Goal: Task Accomplishment & Management: Use online tool/utility

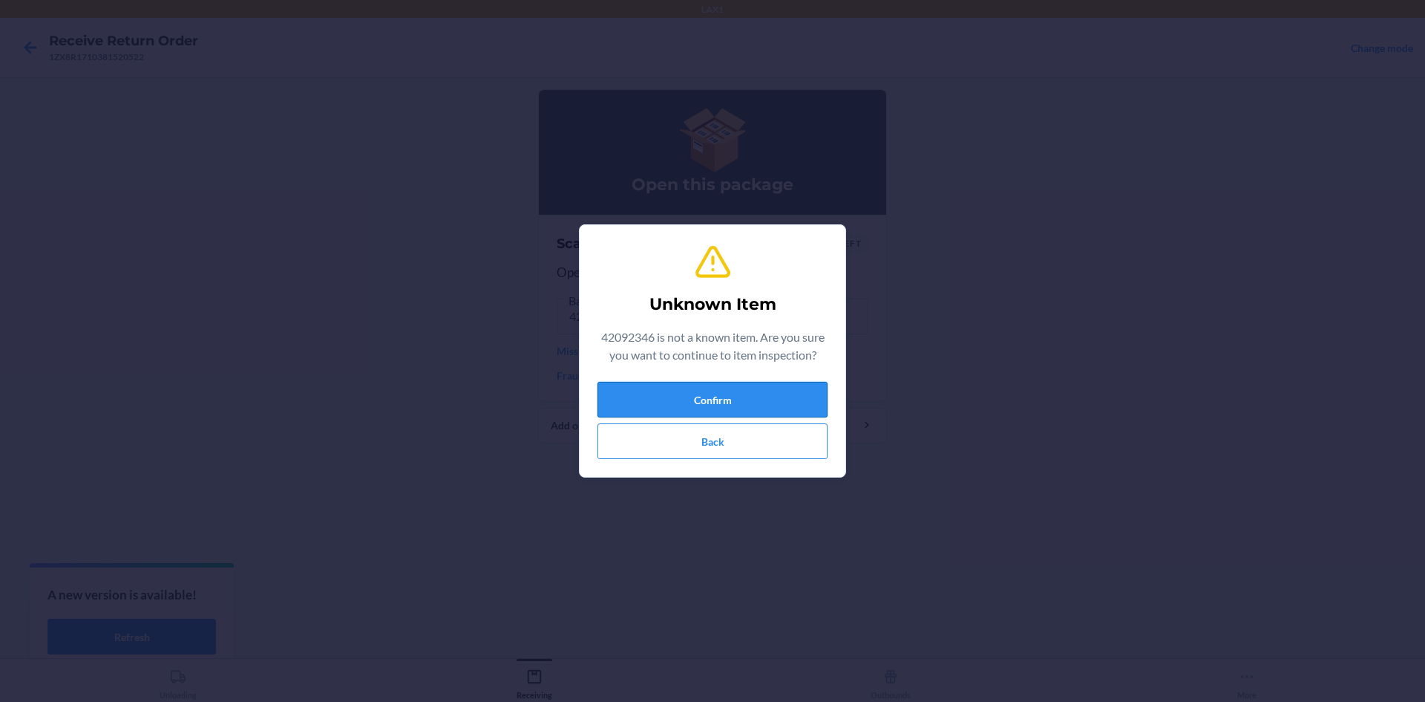
click at [633, 399] on button "Confirm" at bounding box center [713, 400] width 230 height 36
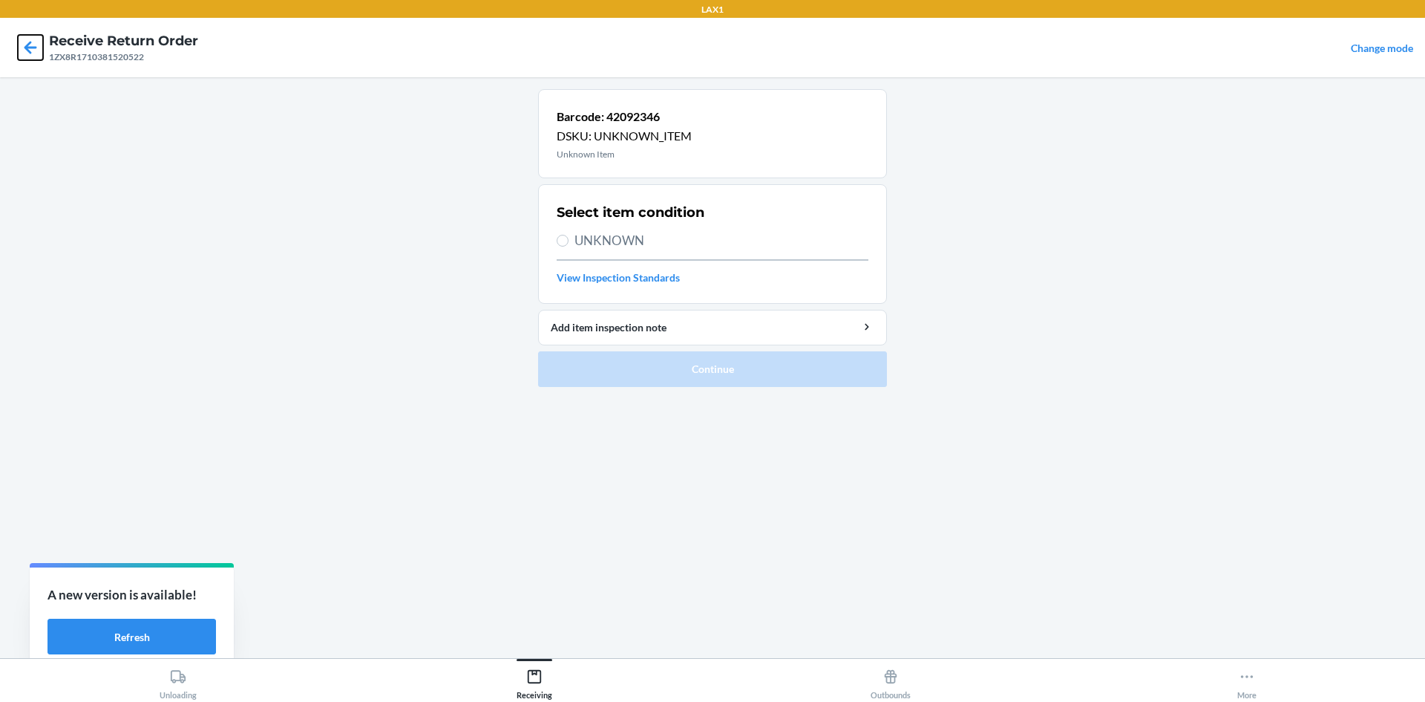
click at [33, 40] on icon at bounding box center [30, 47] width 25 height 25
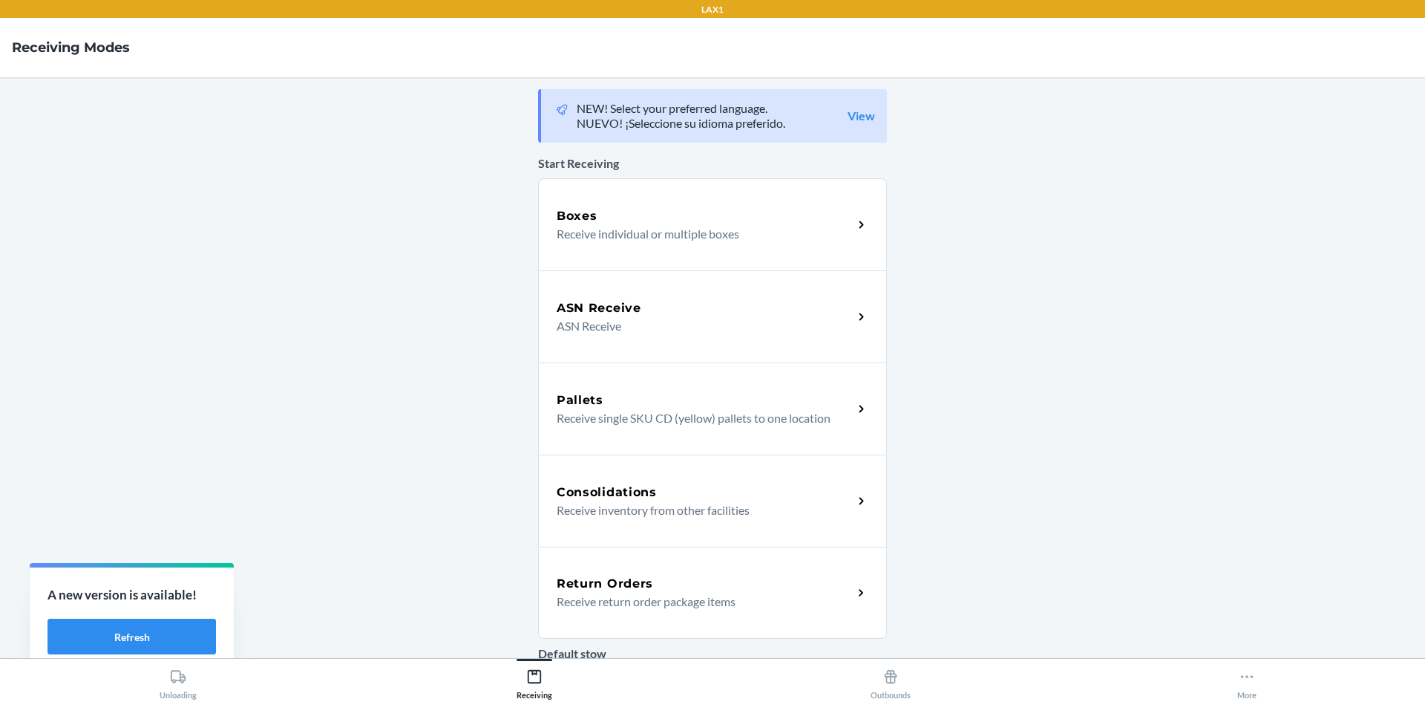
click at [713, 595] on p "Receive return order package items" at bounding box center [699, 601] width 284 height 18
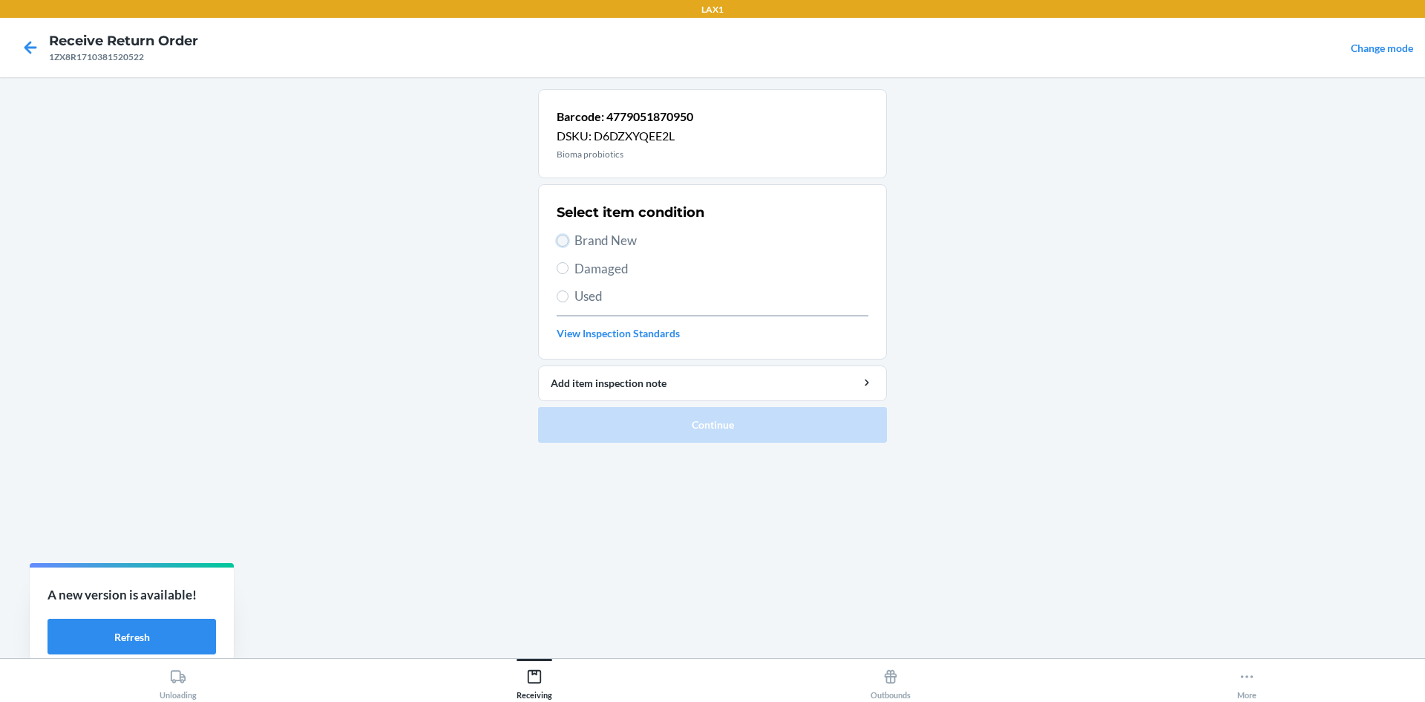
click at [560, 239] on input "Brand New" at bounding box center [563, 241] width 12 height 12
radio input "true"
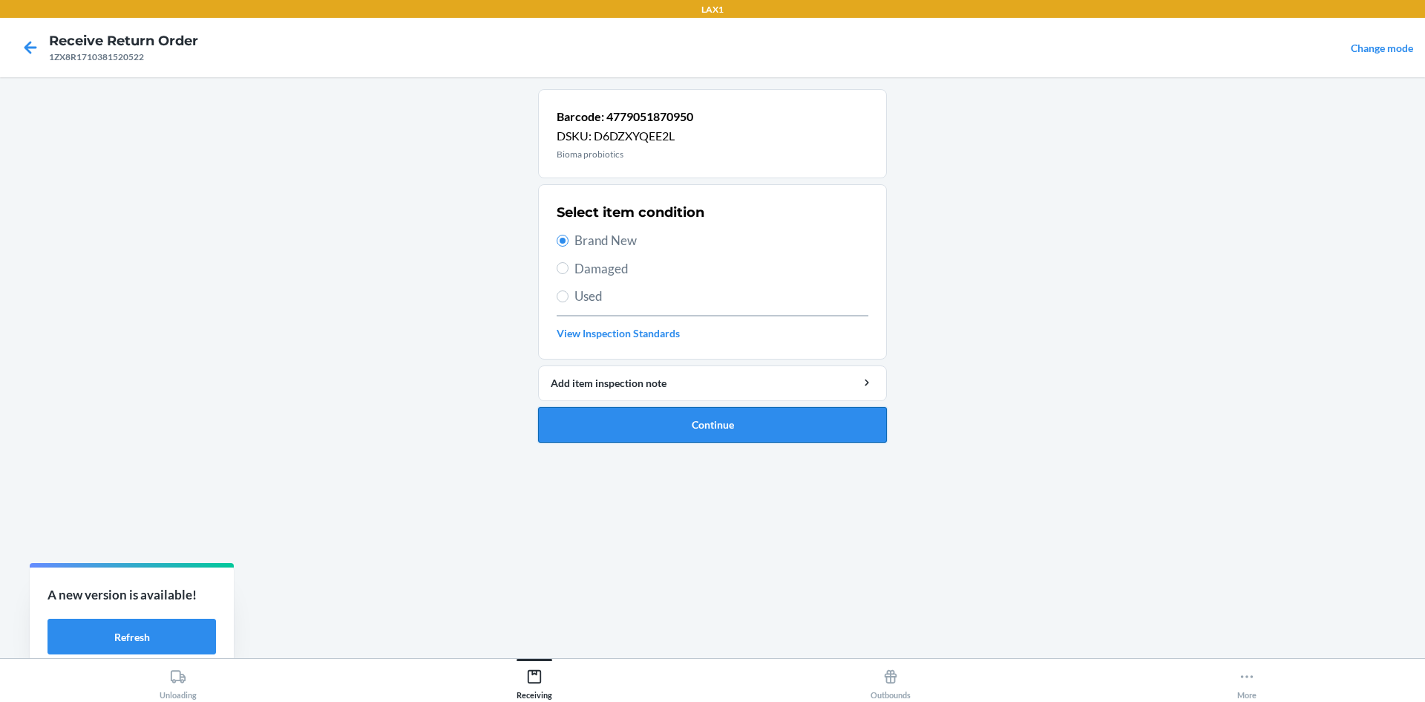
click at [635, 434] on button "Continue" at bounding box center [712, 425] width 349 height 36
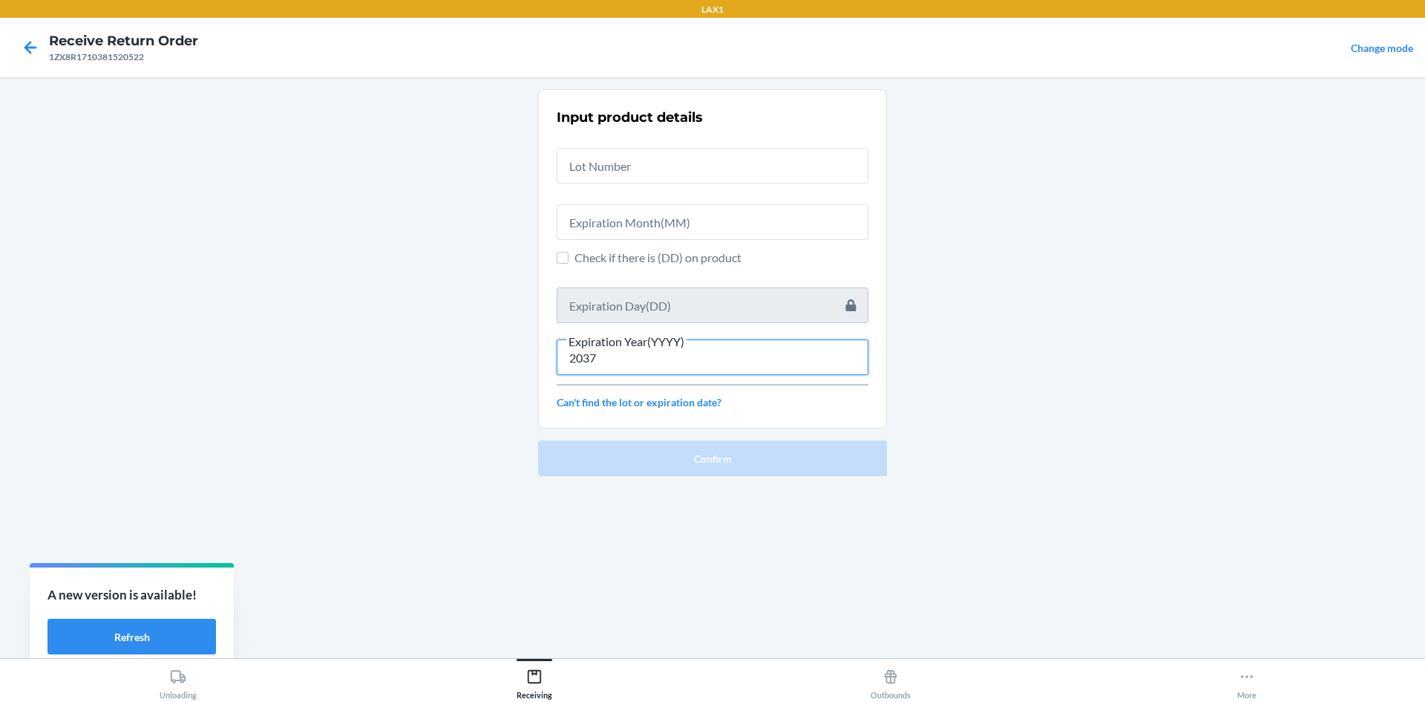
drag, startPoint x: 683, startPoint y: 363, endPoint x: 684, endPoint y: 353, distance: 9.7
click at [683, 362] on input "2037" at bounding box center [713, 357] width 312 height 36
type input "2"
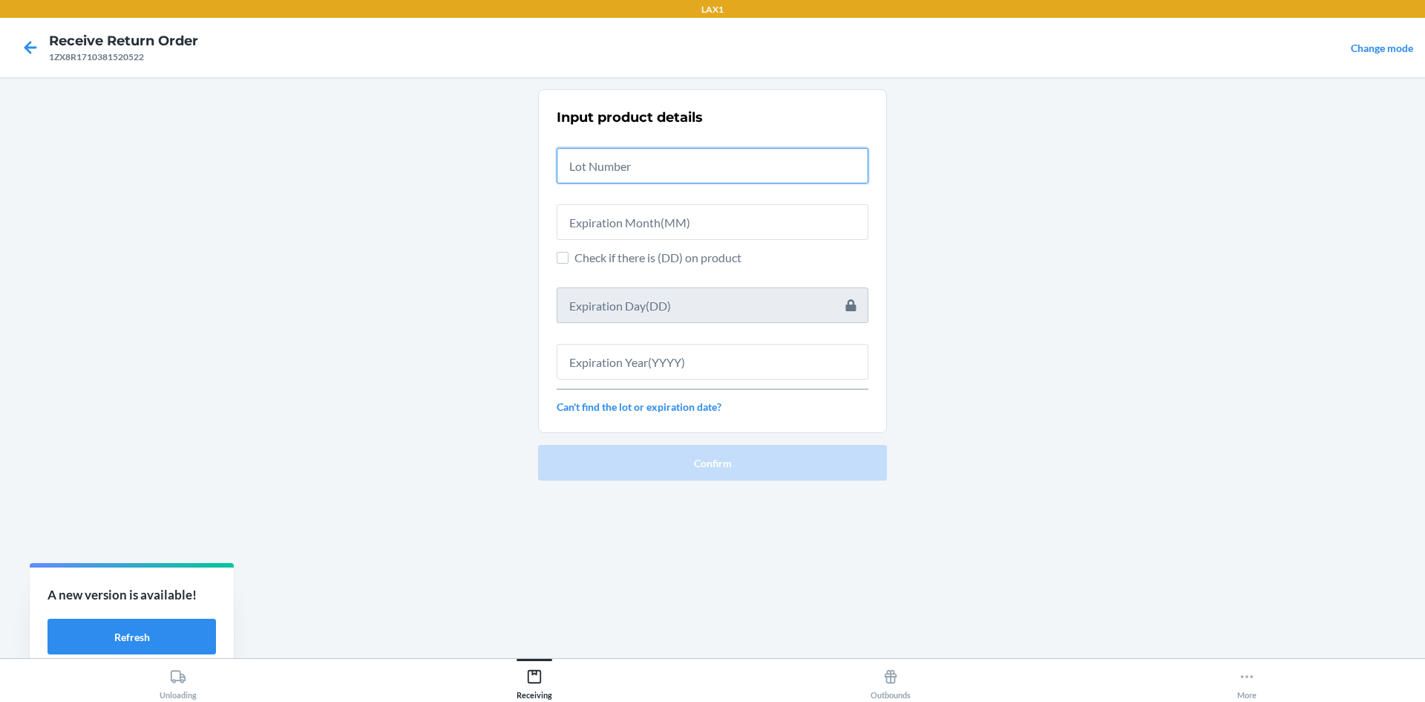
click at [637, 155] on input "text" at bounding box center [713, 166] width 312 height 36
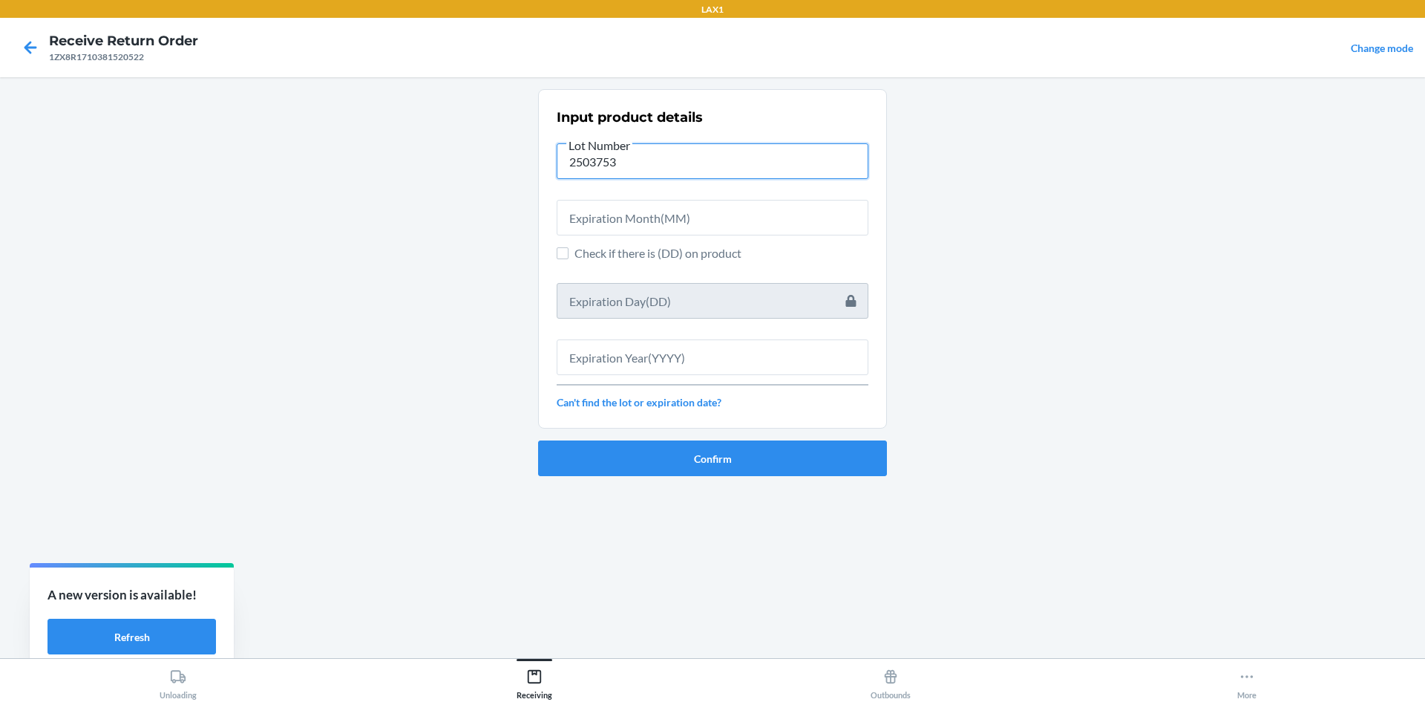
type input "2503753"
click at [594, 219] on input "text" at bounding box center [713, 218] width 312 height 36
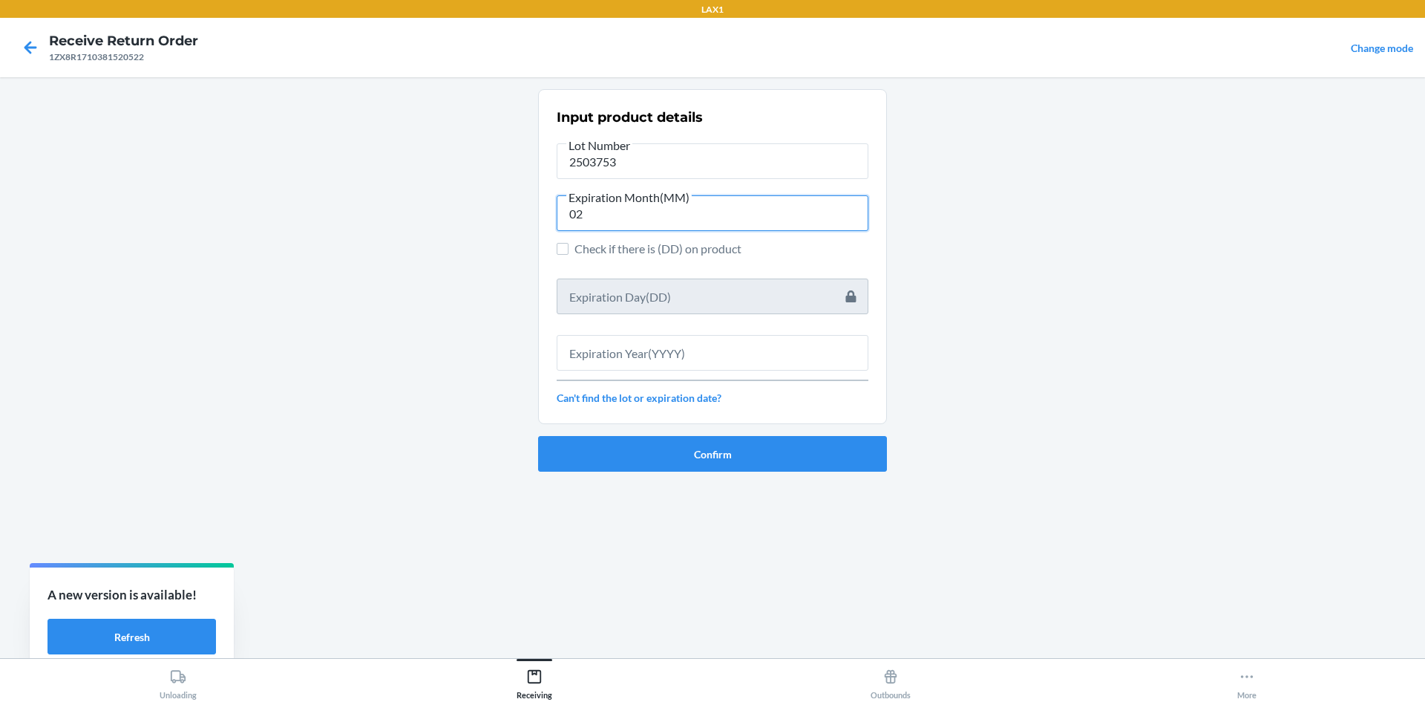
type input "02"
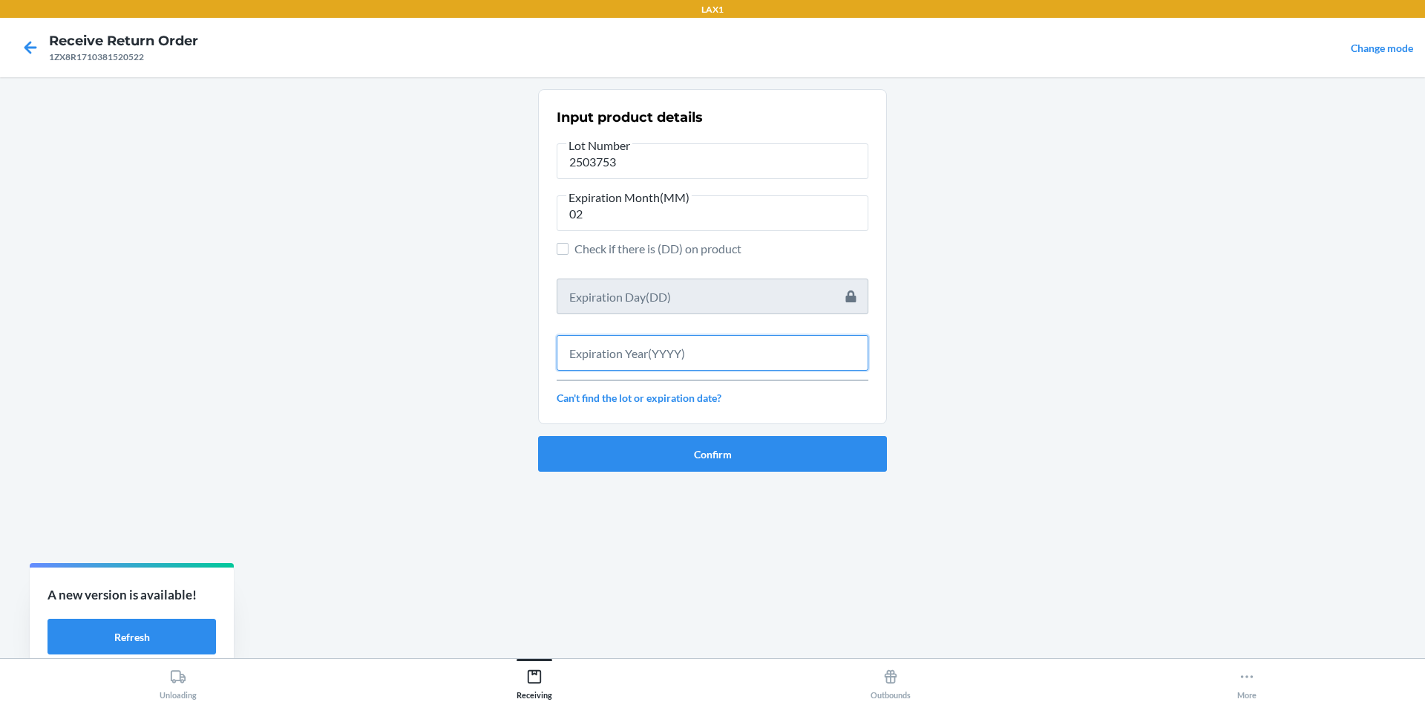
click at [682, 353] on input "text" at bounding box center [713, 353] width 312 height 36
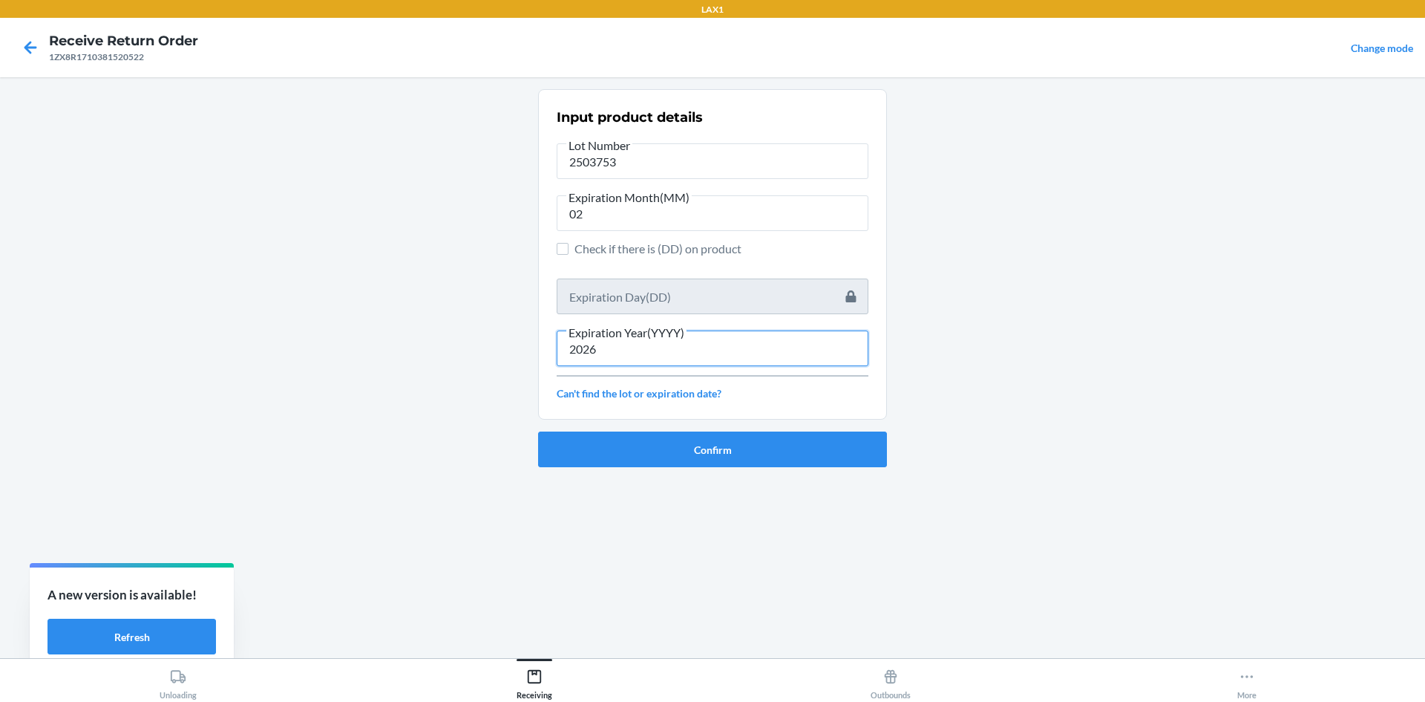
type input "2026"
drag, startPoint x: 644, startPoint y: 213, endPoint x: 595, endPoint y: 218, distance: 49.3
click at [595, 218] on input "02" at bounding box center [713, 213] width 312 height 36
type input "0"
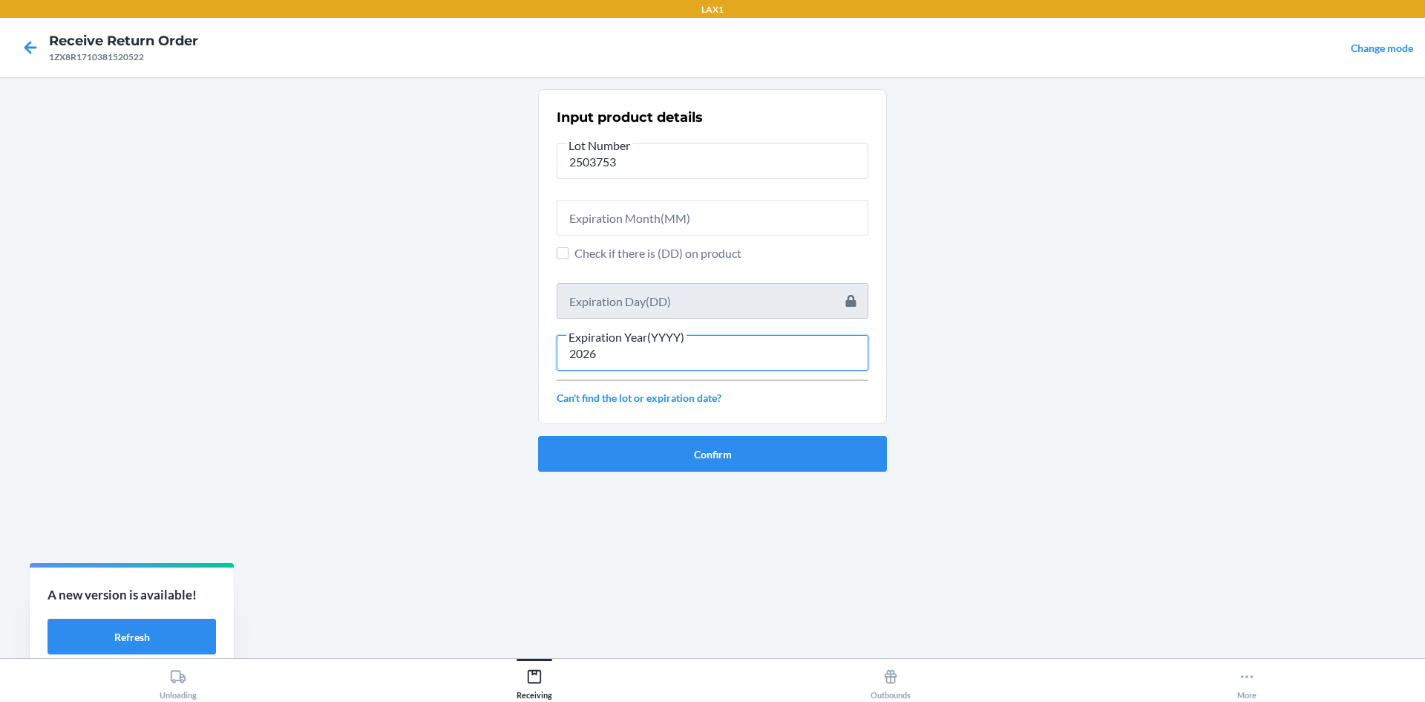
drag, startPoint x: 603, startPoint y: 348, endPoint x: 561, endPoint y: 350, distance: 41.6
click at [561, 350] on input "2026" at bounding box center [713, 353] width 312 height 36
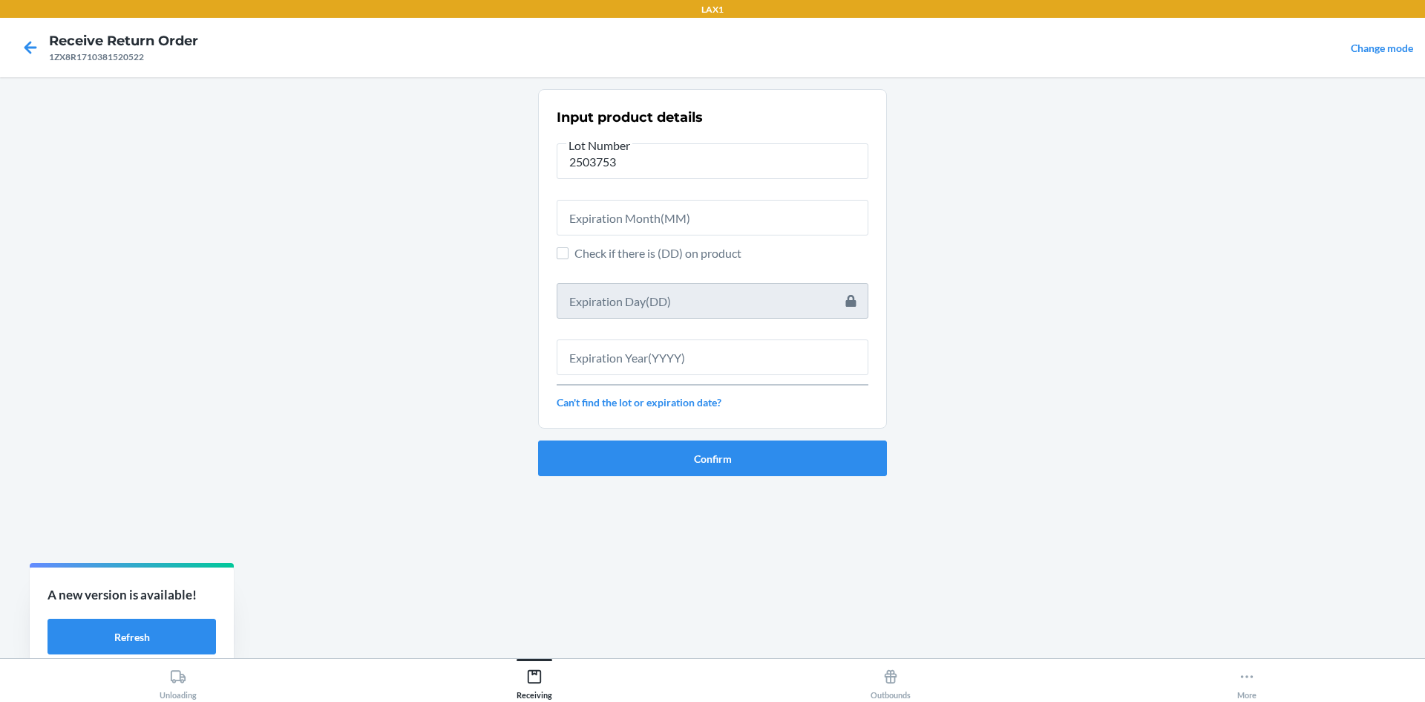
drag, startPoint x: 738, startPoint y: 122, endPoint x: 721, endPoint y: 131, distance: 19.3
click at [721, 131] on div "Input product details Lot Number 2503753 Check if there is (DD) on product Can'…" at bounding box center [713, 258] width 312 height 311
drag, startPoint x: 692, startPoint y: 158, endPoint x: 664, endPoint y: 163, distance: 28.0
click at [664, 163] on input "2503753" at bounding box center [713, 161] width 312 height 36
type input "2"
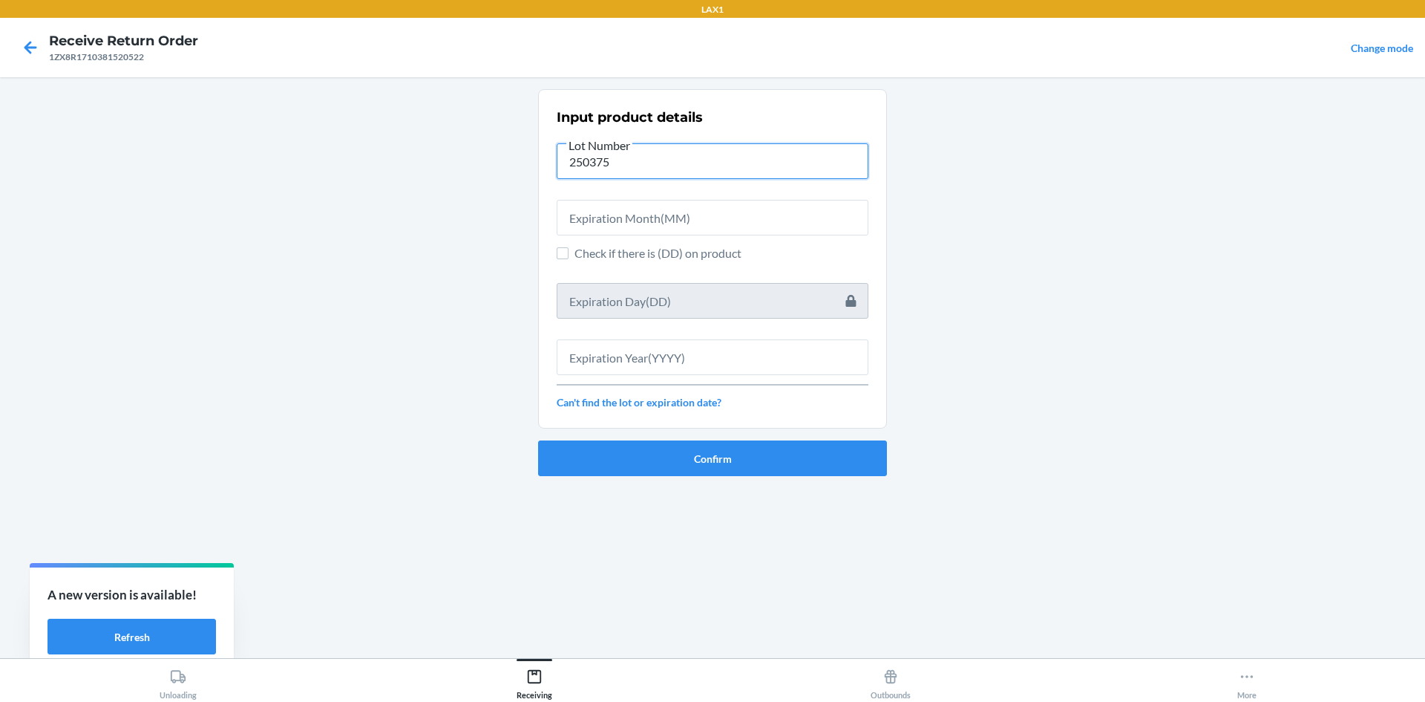
type input "2503753"
click at [624, 217] on input "text" at bounding box center [713, 218] width 312 height 36
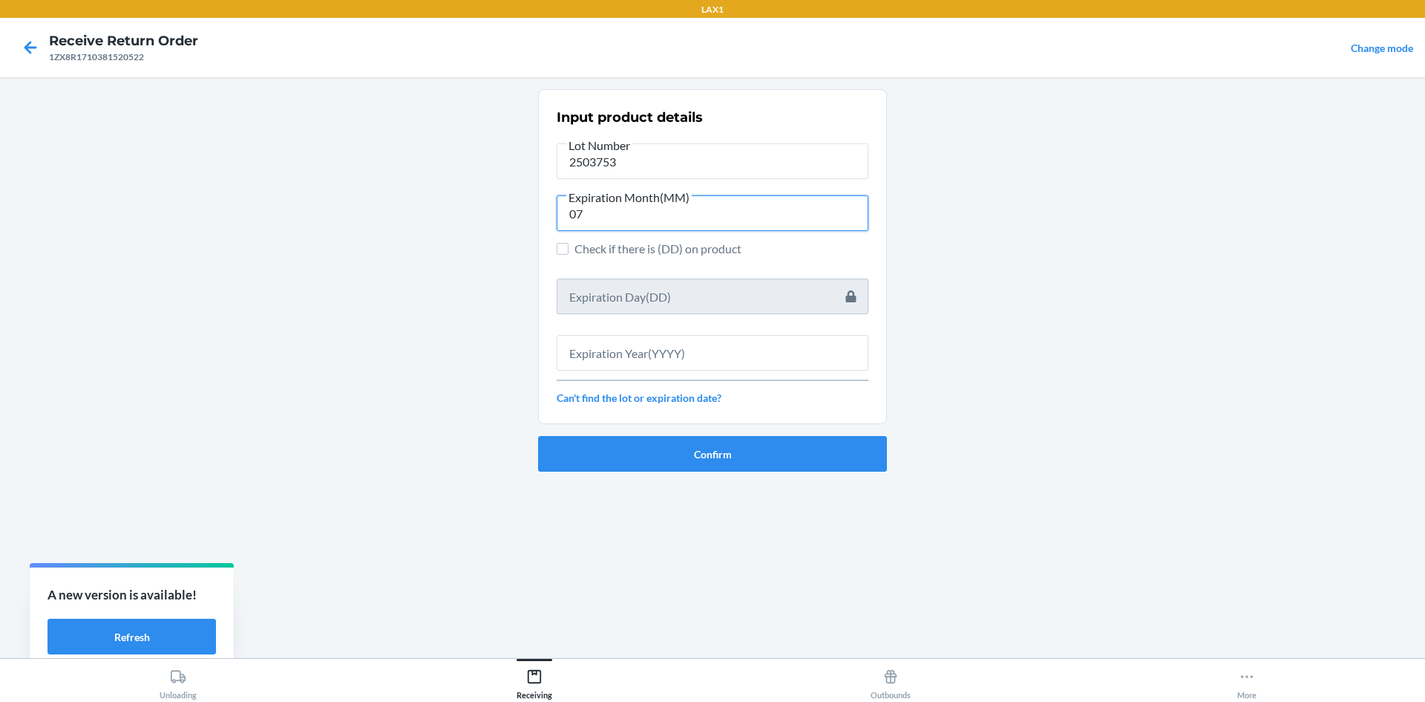
type input "07"
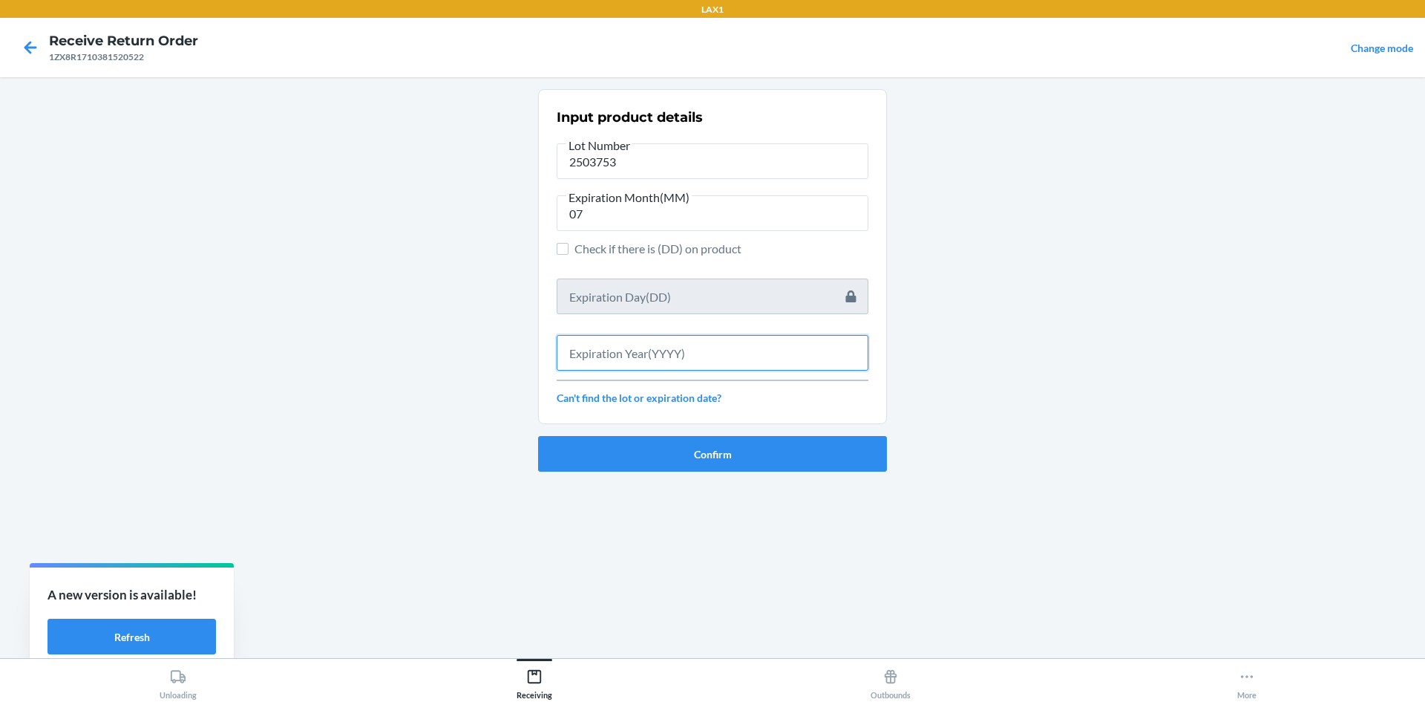
click at [595, 358] on input "text" at bounding box center [713, 353] width 312 height 36
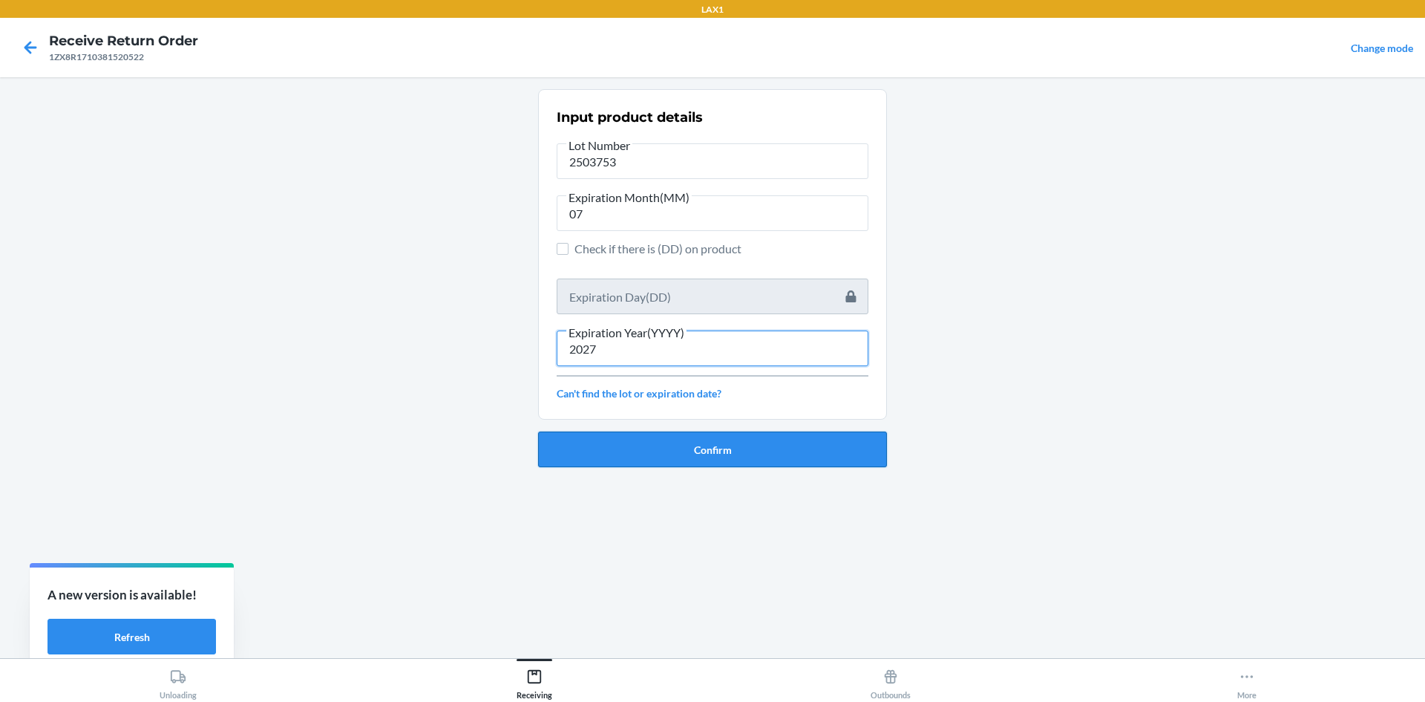
type input "2027"
click at [609, 453] on button "Confirm" at bounding box center [712, 449] width 349 height 36
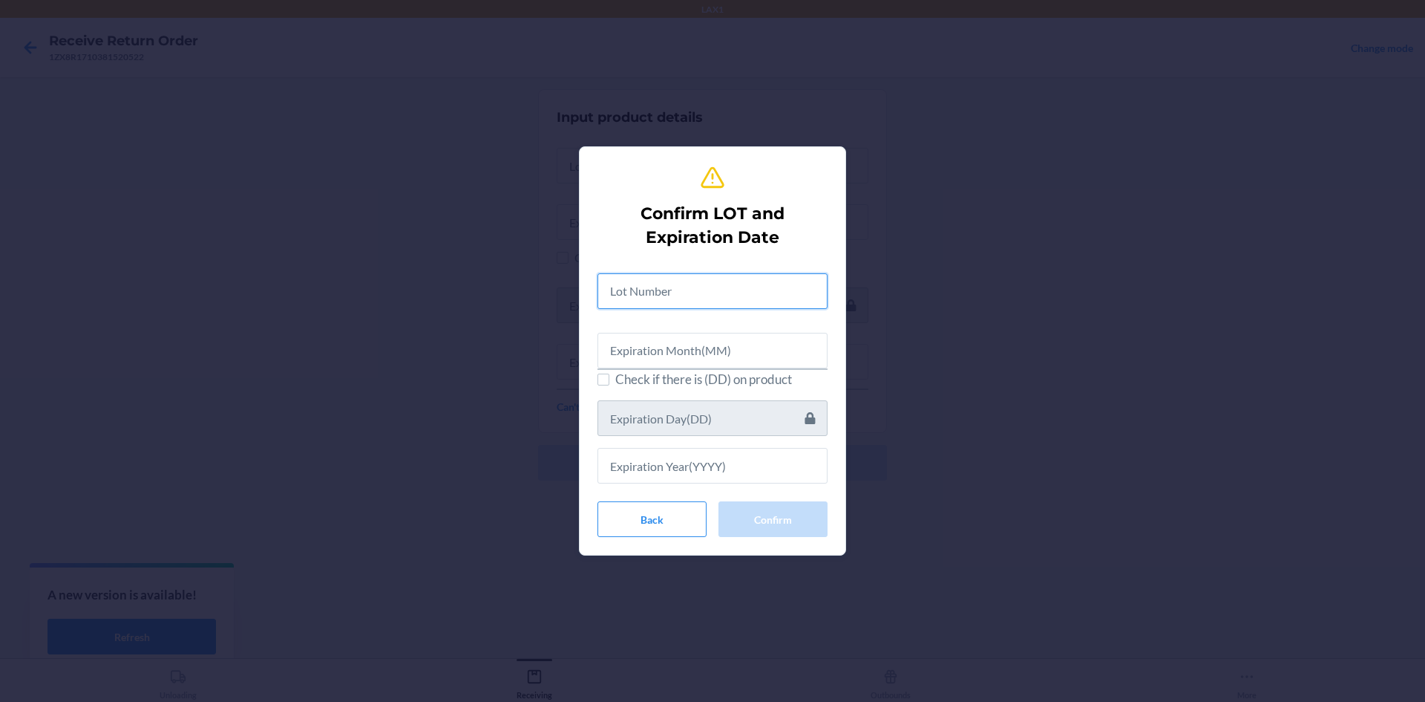
click at [672, 300] on input "text" at bounding box center [713, 291] width 230 height 36
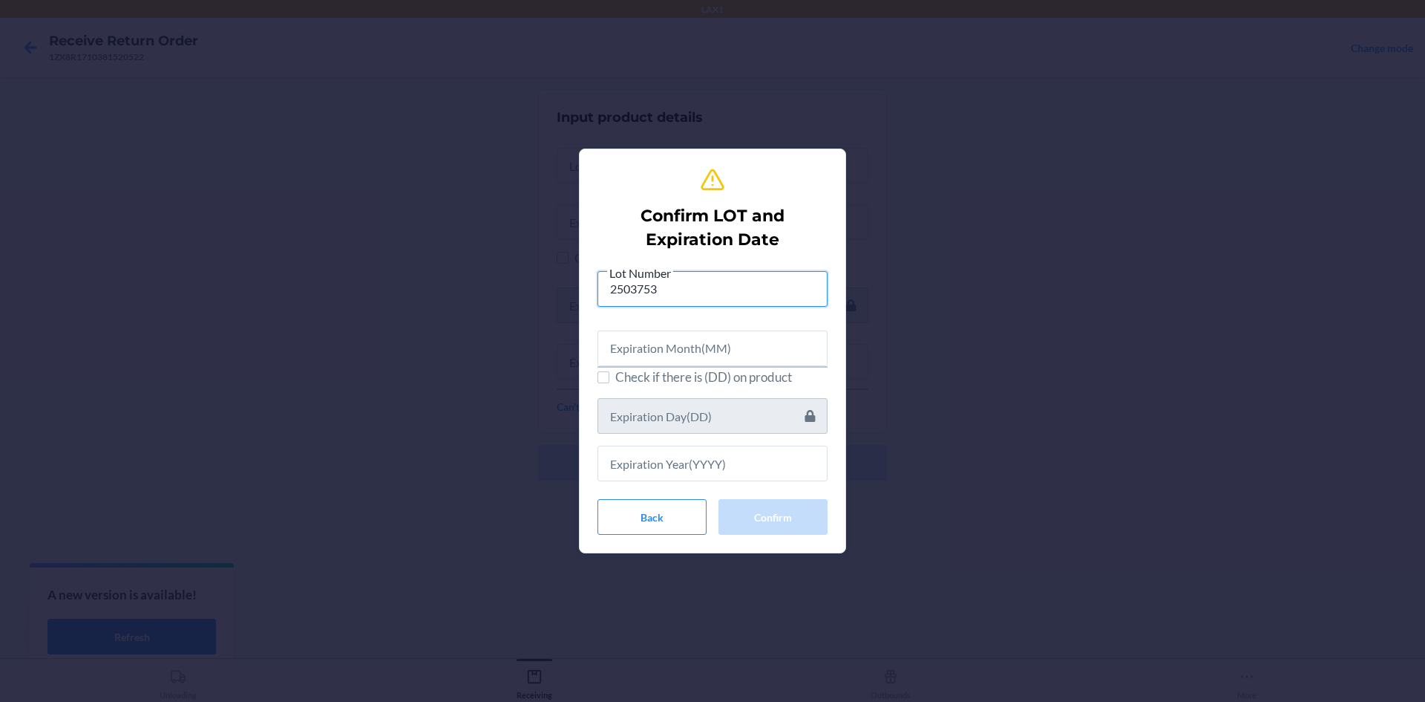
type input "2503753"
click at [657, 362] on input "text" at bounding box center [713, 348] width 230 height 36
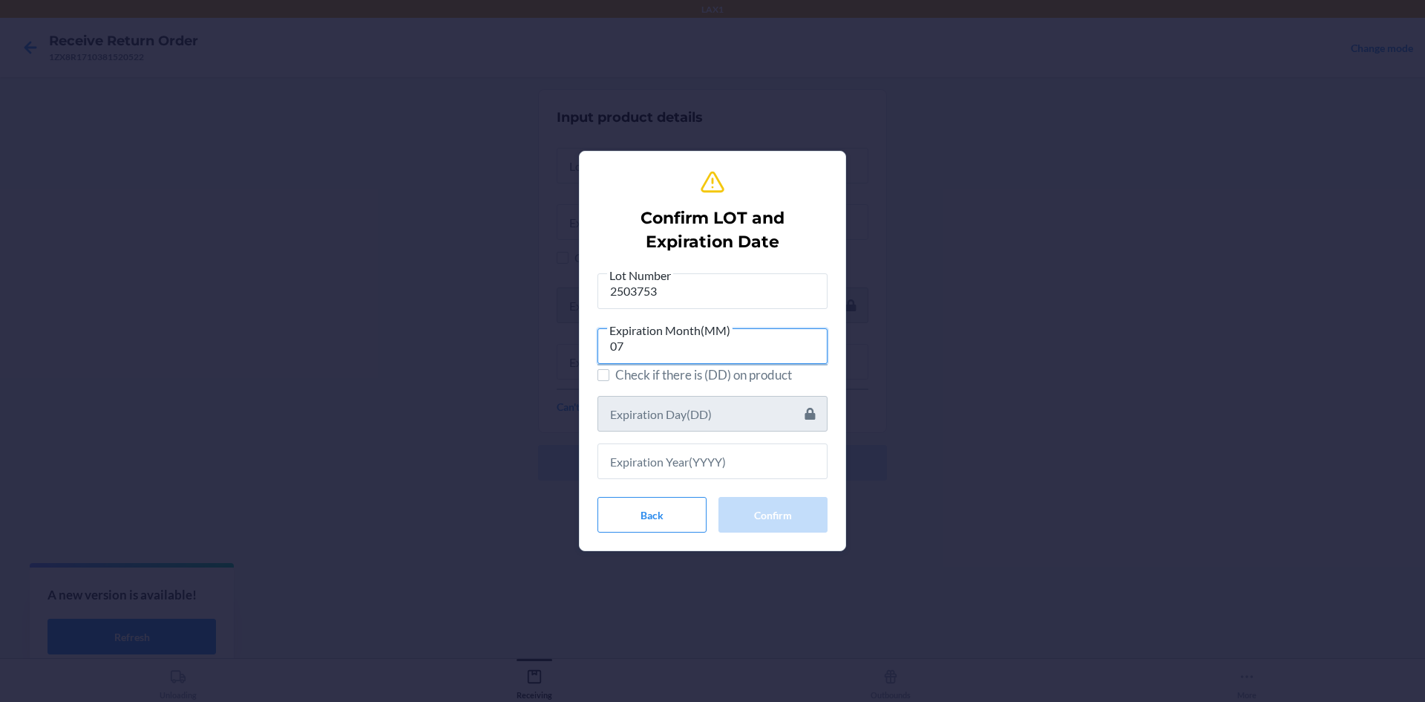
type input "07"
click at [643, 459] on input "text" at bounding box center [713, 461] width 230 height 36
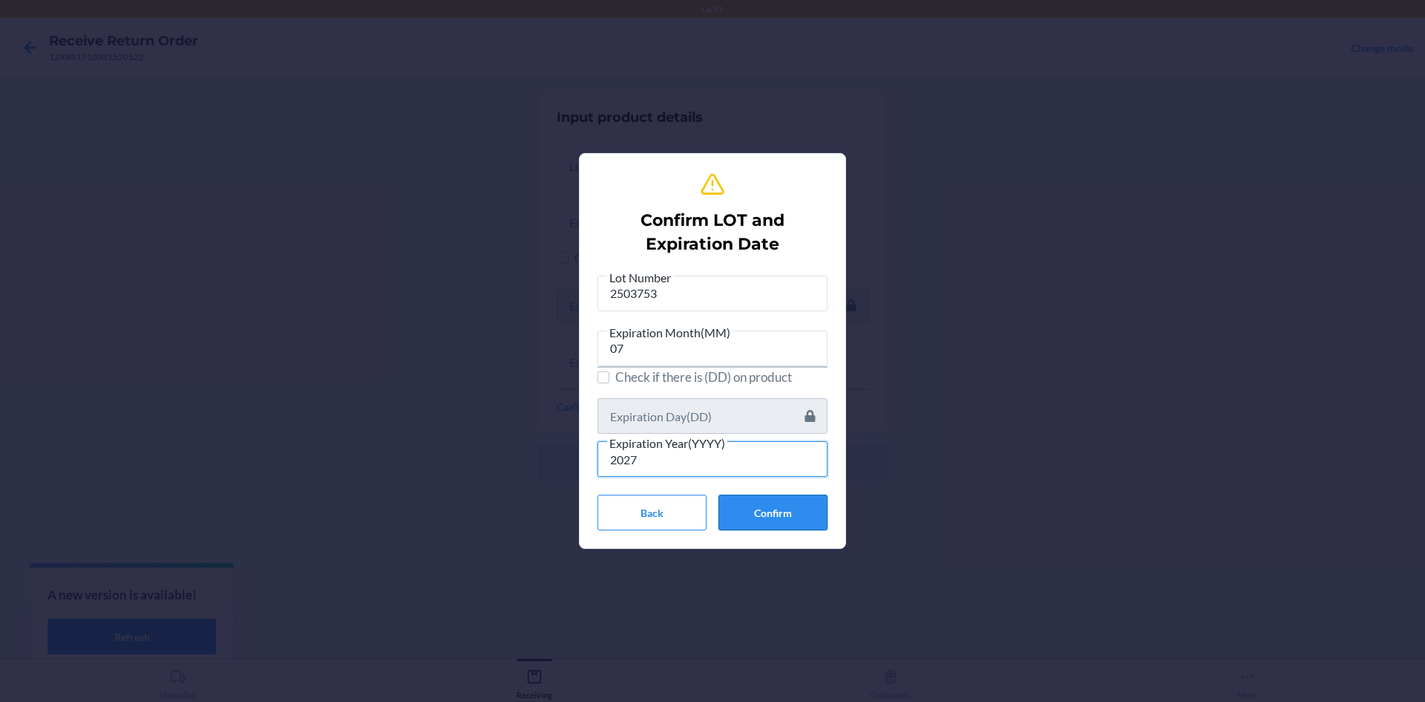
type input "2027"
click at [762, 524] on button "Confirm" at bounding box center [773, 512] width 109 height 36
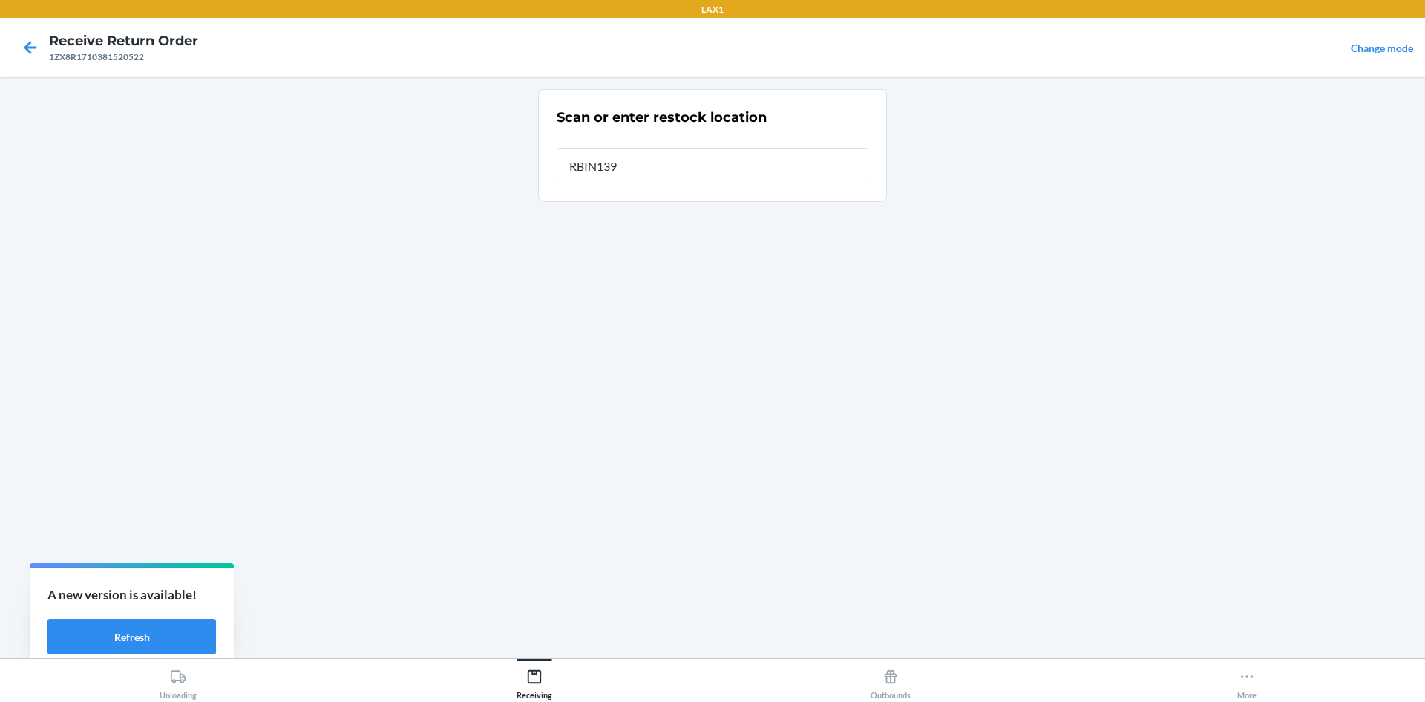
type input "RBIN139"
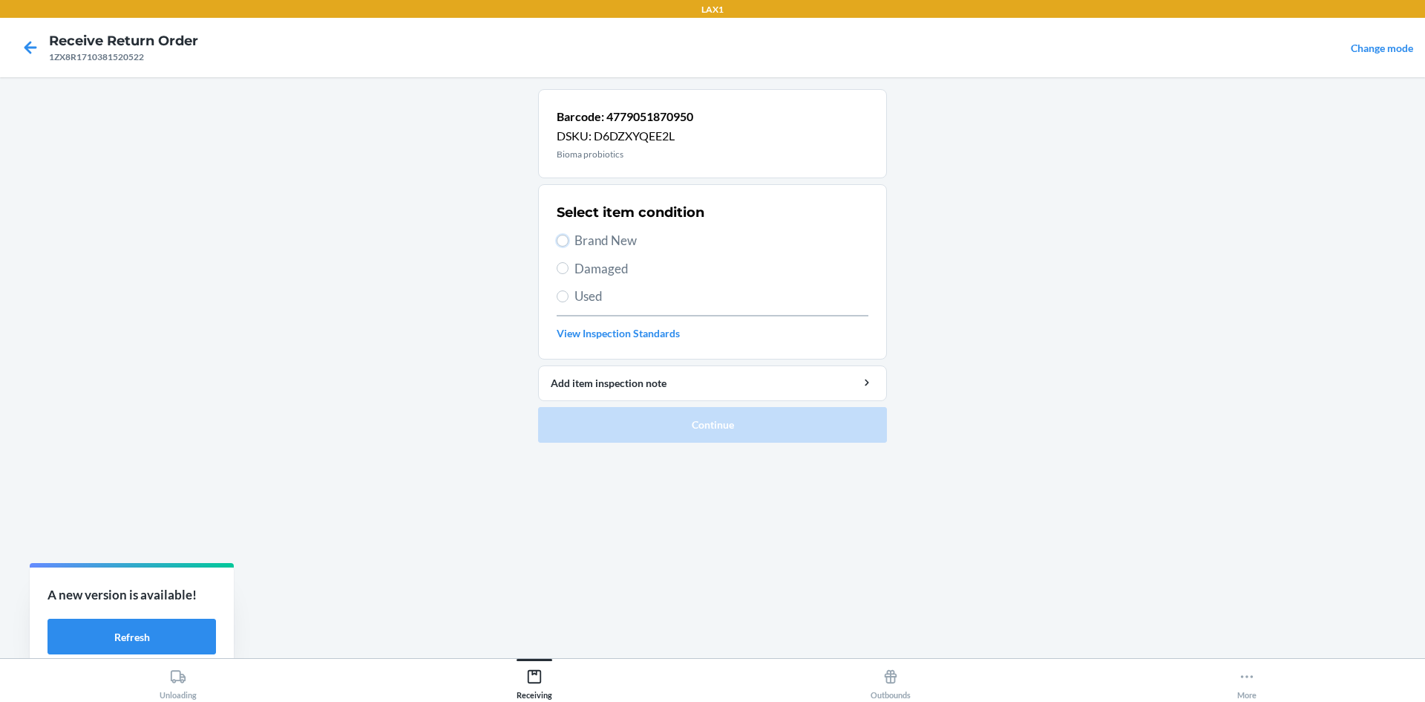
drag, startPoint x: 561, startPoint y: 241, endPoint x: 588, endPoint y: 278, distance: 45.7
click at [563, 245] on input "Brand New" at bounding box center [563, 241] width 12 height 12
radio input "true"
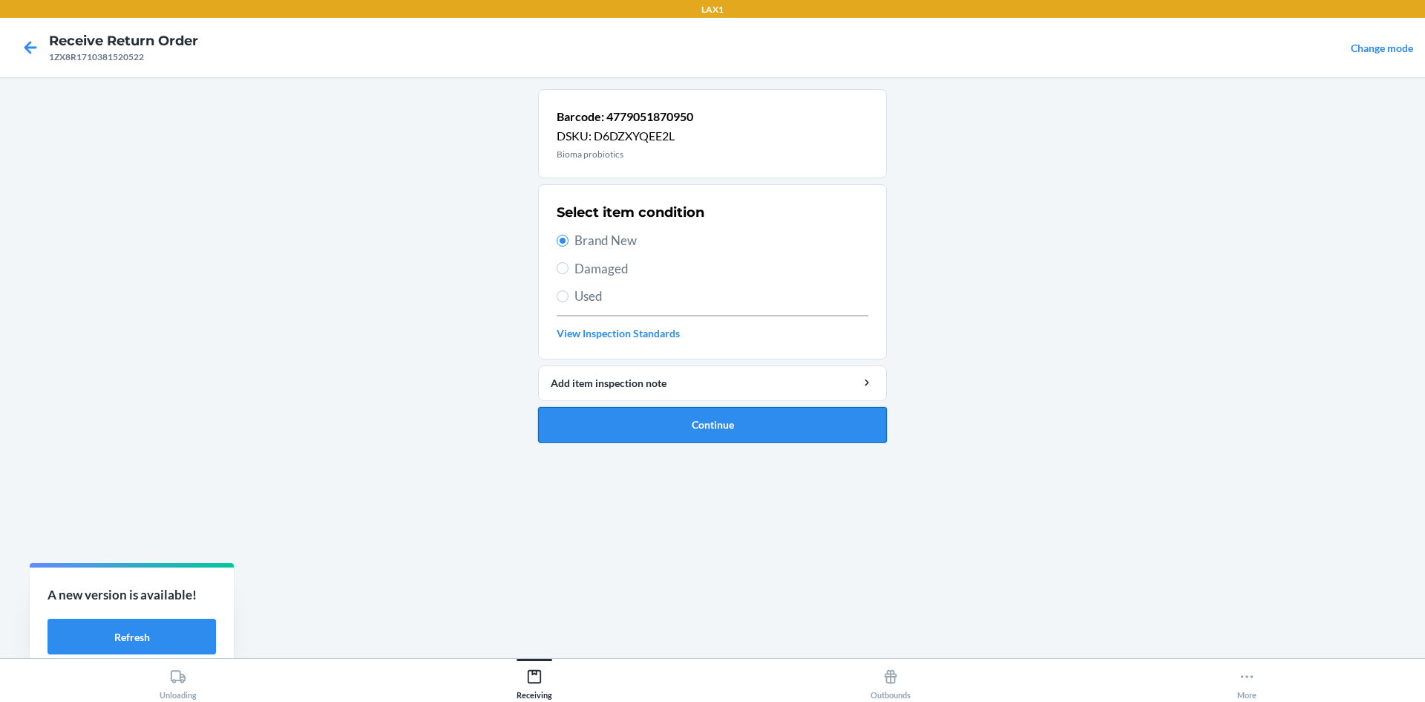
click at [685, 414] on button "Continue" at bounding box center [712, 425] width 349 height 36
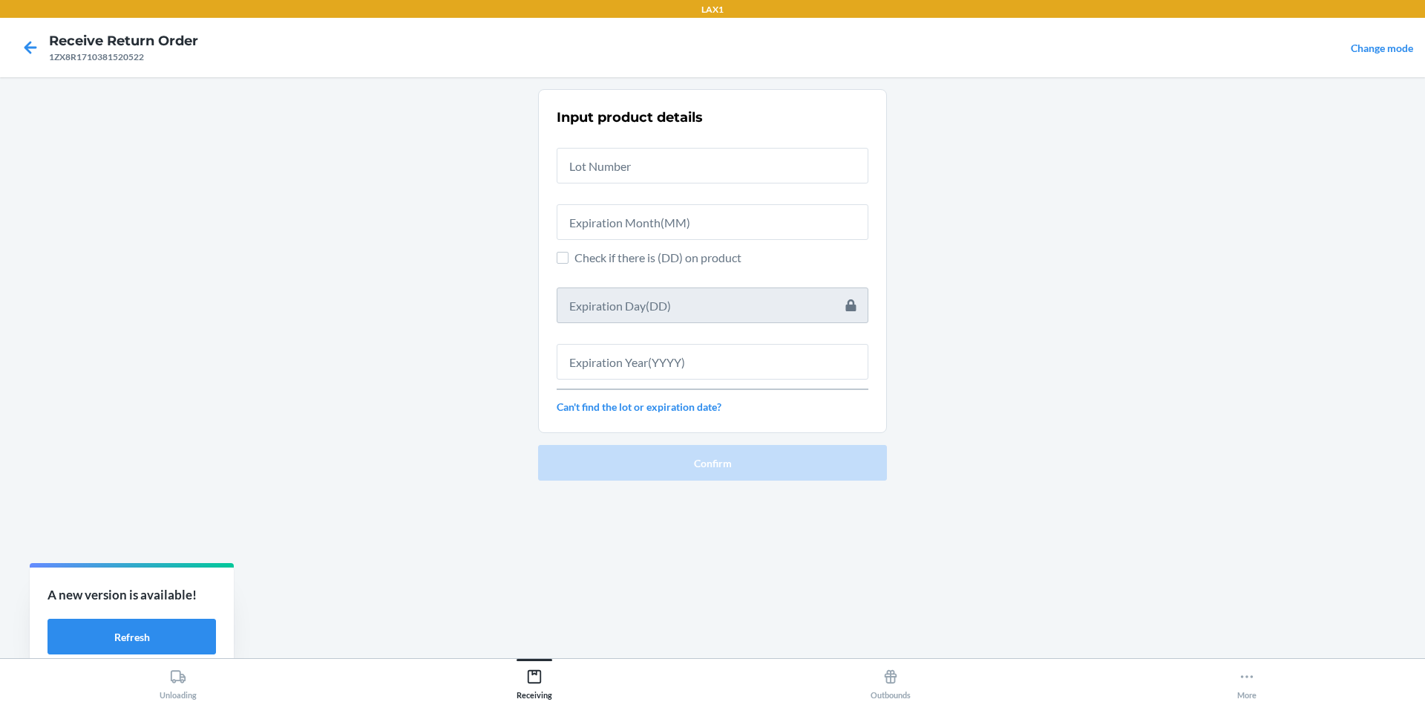
drag, startPoint x: 626, startPoint y: 192, endPoint x: 601, endPoint y: 154, distance: 45.7
click at [614, 168] on div "Input product details Check if there is (DD) on product Can't find the lot or e…" at bounding box center [713, 261] width 312 height 316
click at [656, 156] on input "text" at bounding box center [713, 166] width 312 height 36
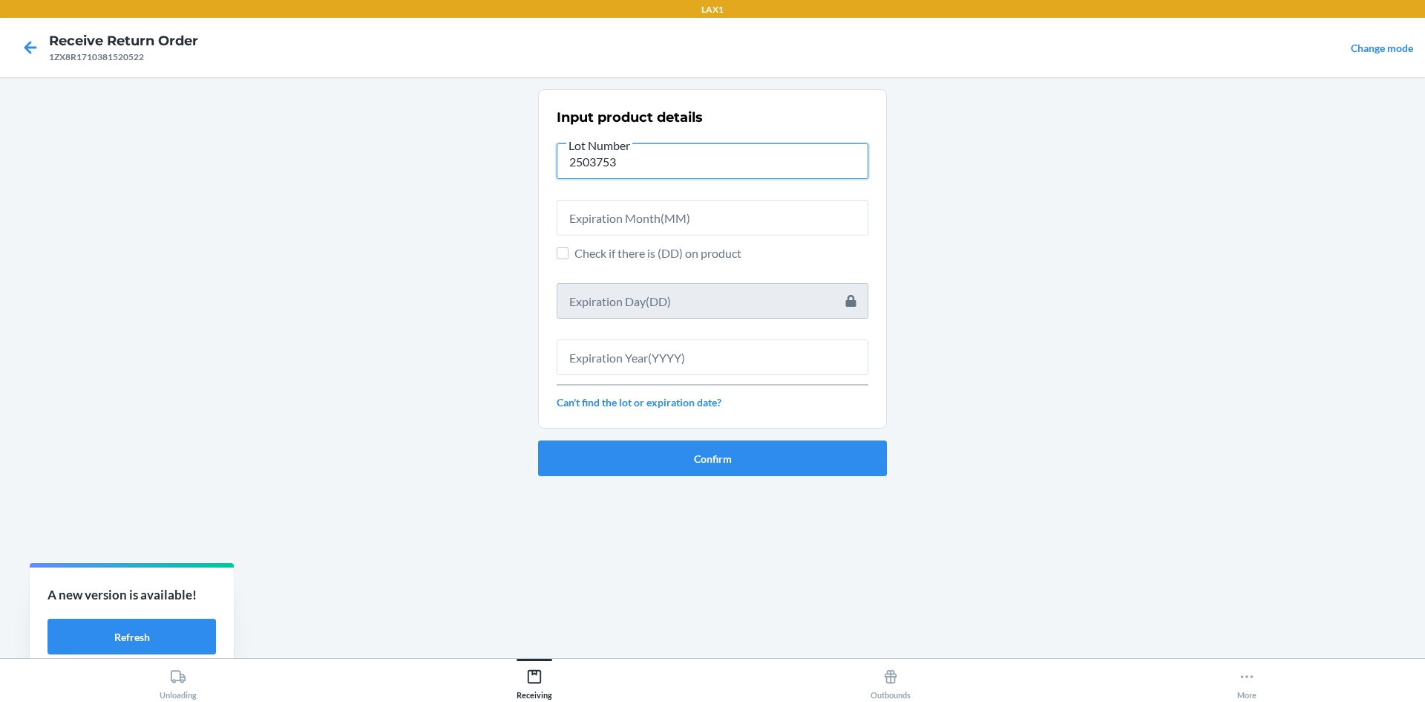
type input "2503753"
click at [598, 204] on input "text" at bounding box center [713, 218] width 312 height 36
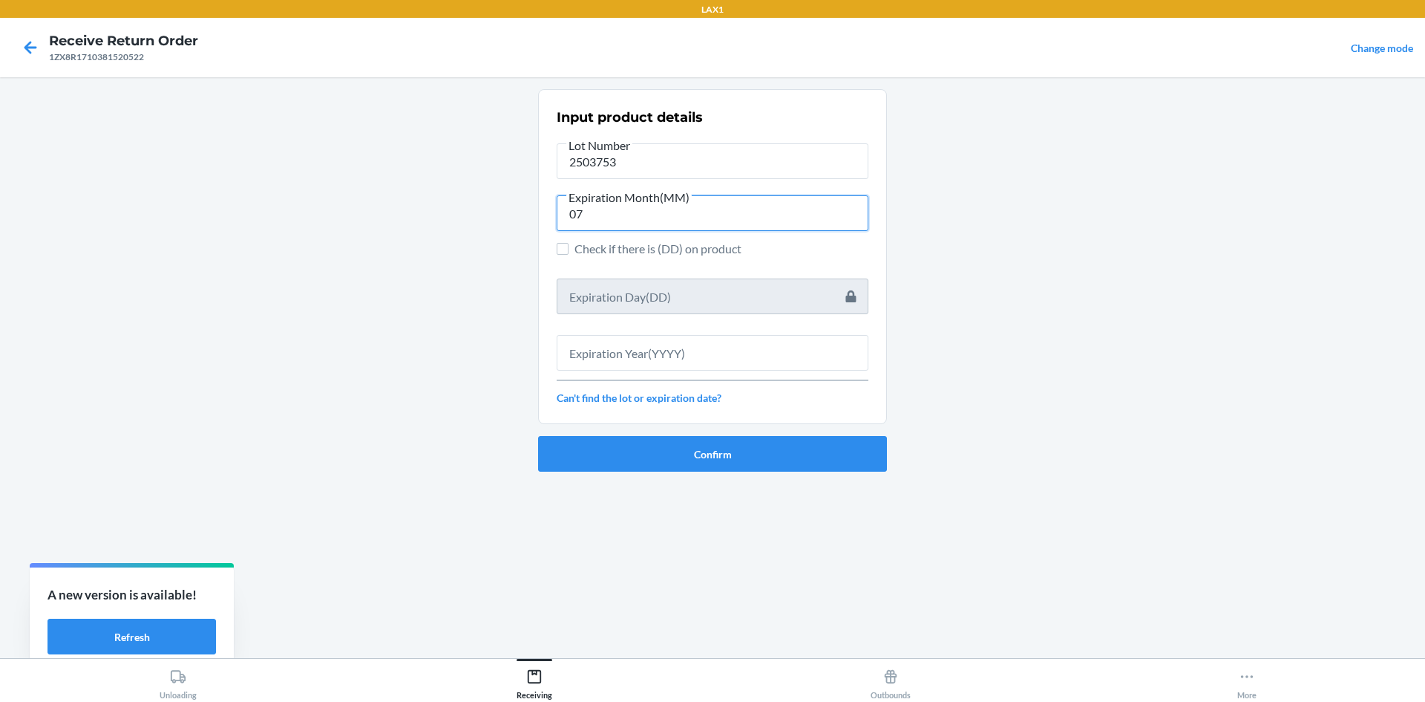
type input "07"
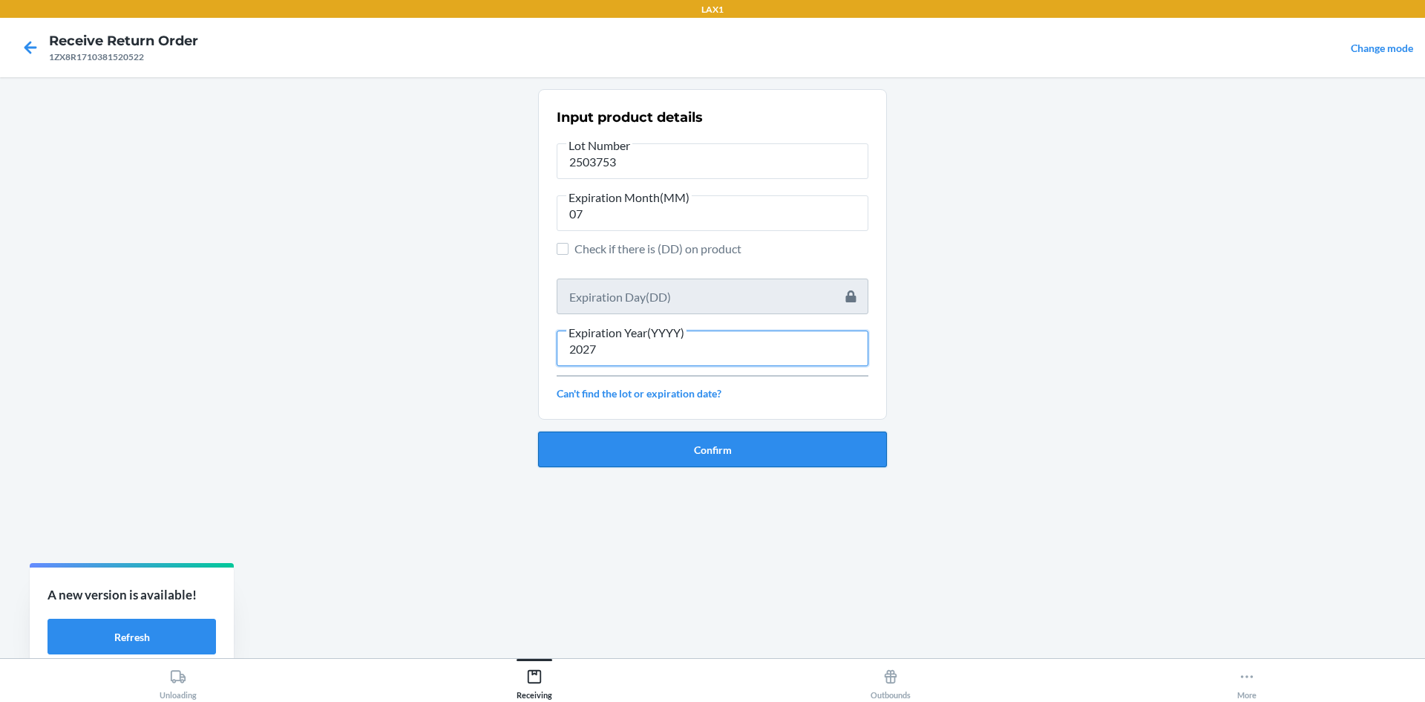
type input "2027"
click at [728, 456] on button "Confirm" at bounding box center [712, 449] width 349 height 36
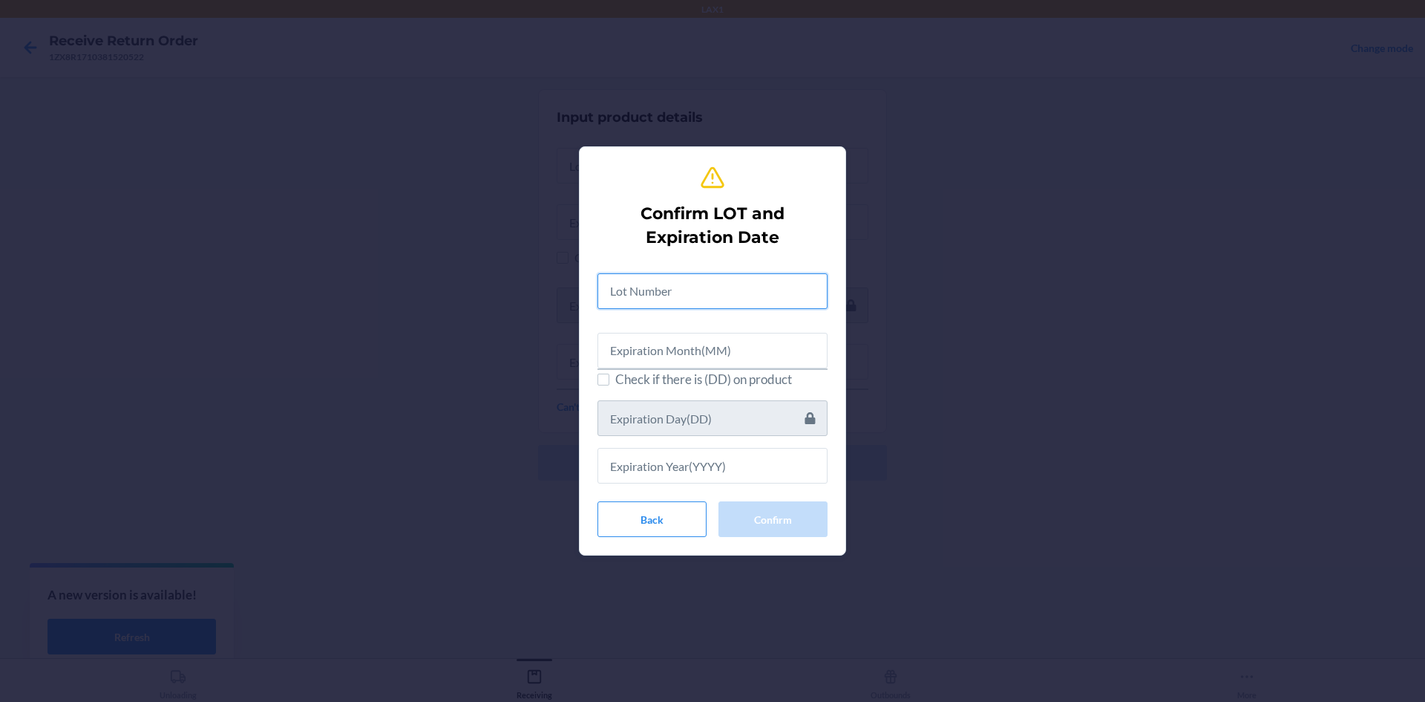
click at [695, 284] on input "text" at bounding box center [713, 291] width 230 height 36
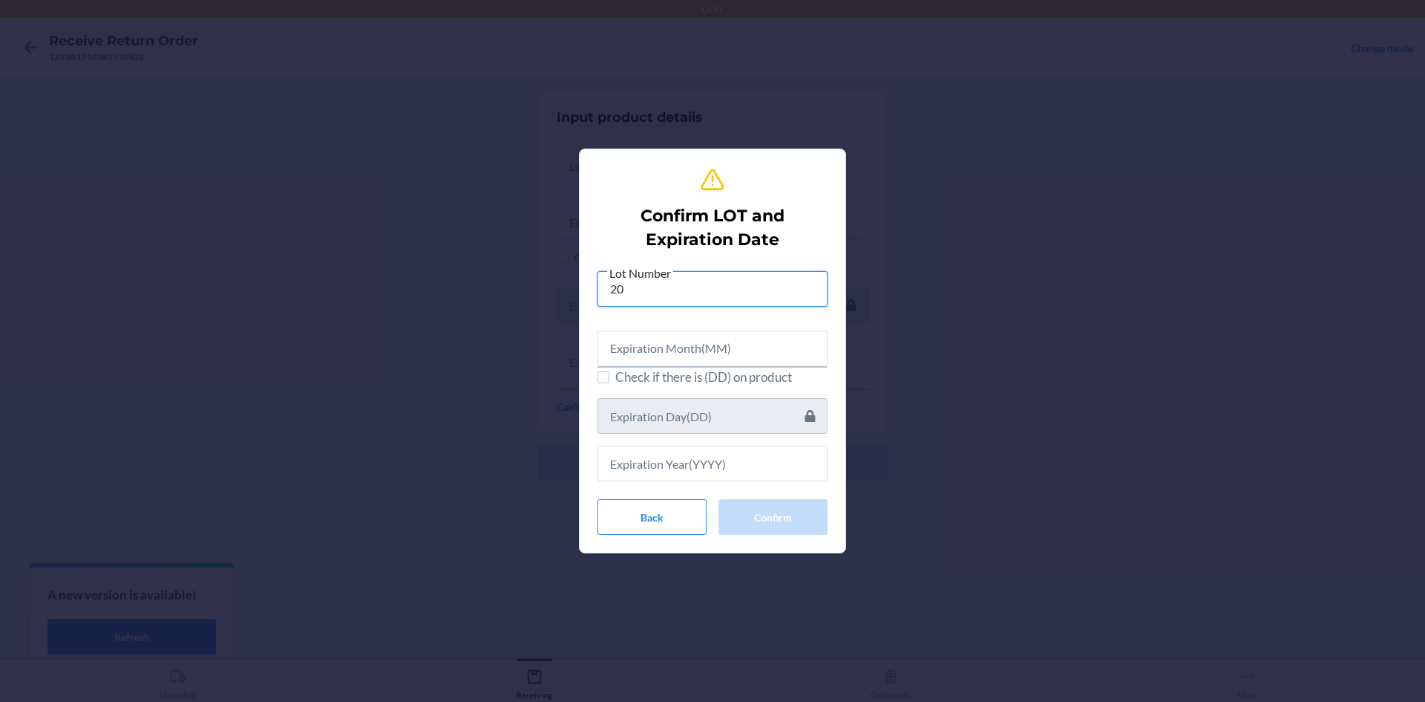
type input "2"
type input "2503753"
click at [677, 346] on input "text" at bounding box center [713, 348] width 230 height 36
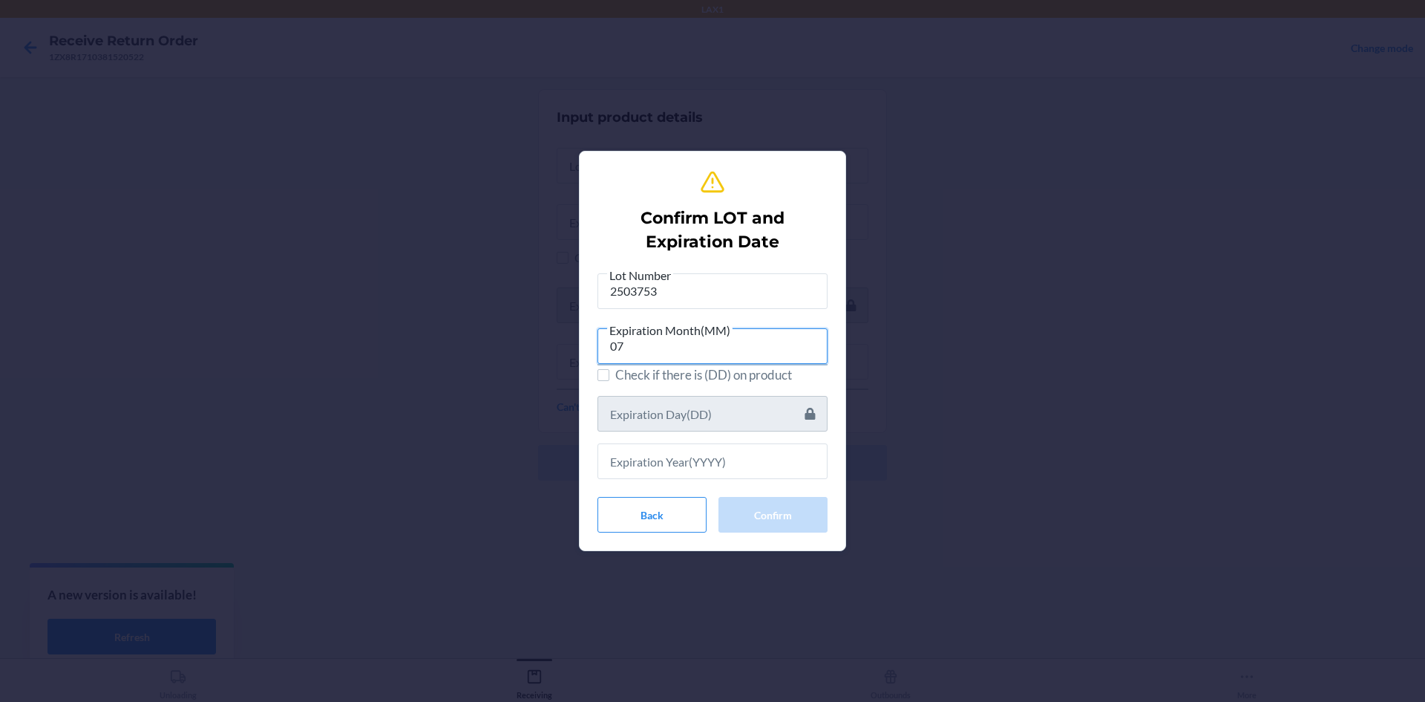
type input "07"
click at [699, 468] on input "text" at bounding box center [713, 461] width 230 height 36
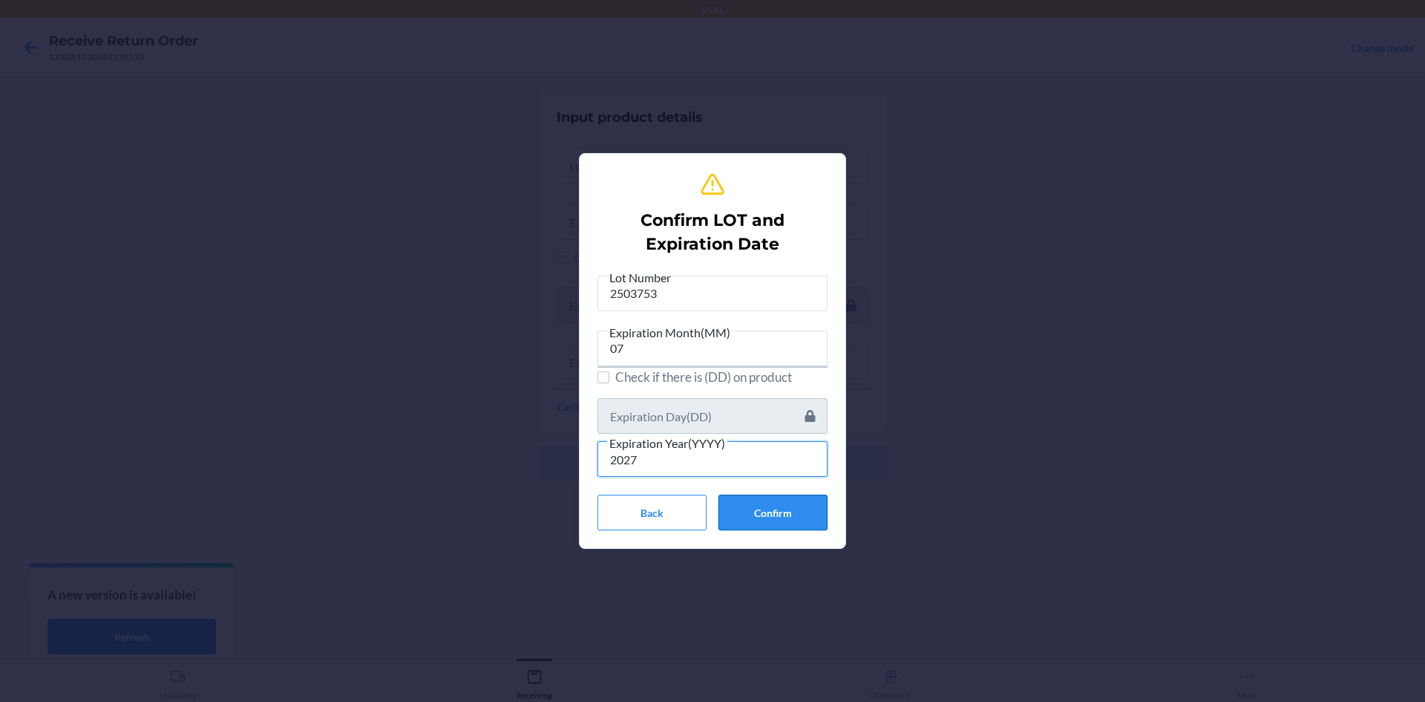
type input "2027"
click at [763, 523] on button "Confirm" at bounding box center [773, 512] width 109 height 36
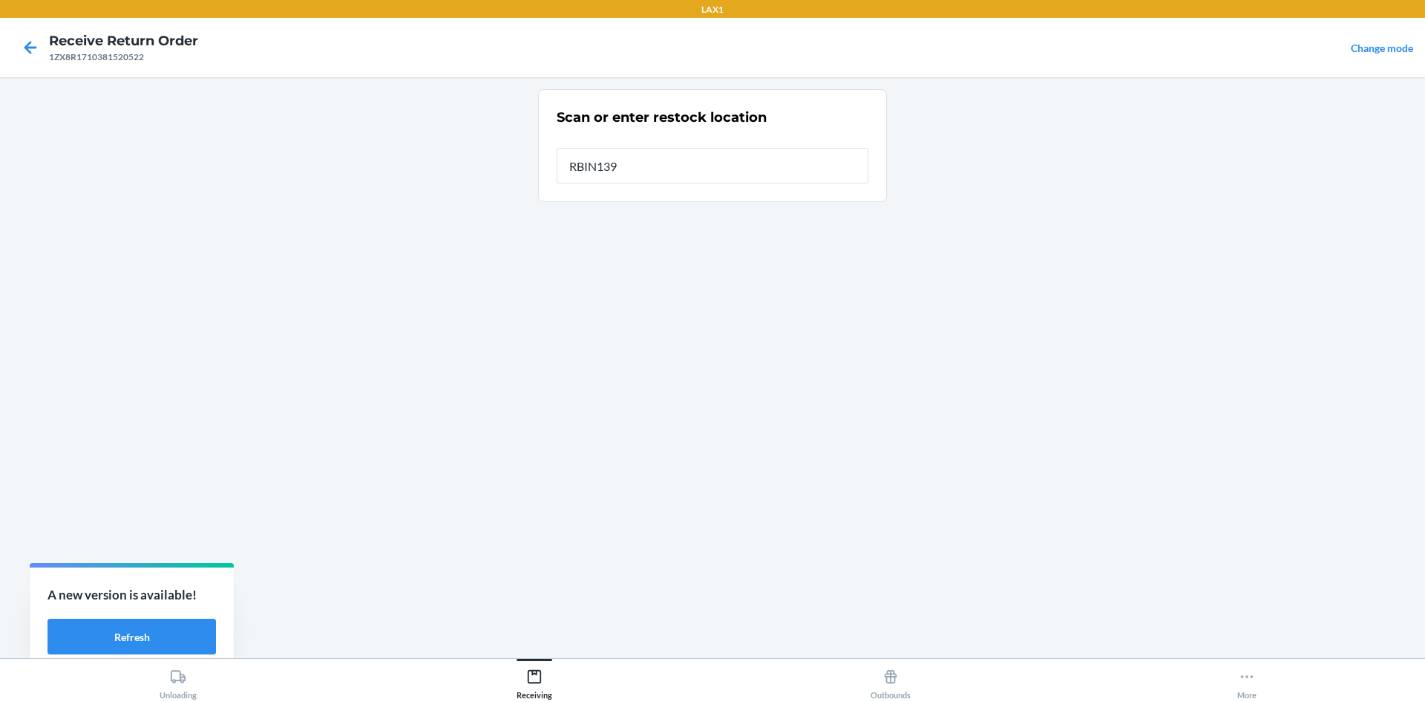
type input "RBIN139"
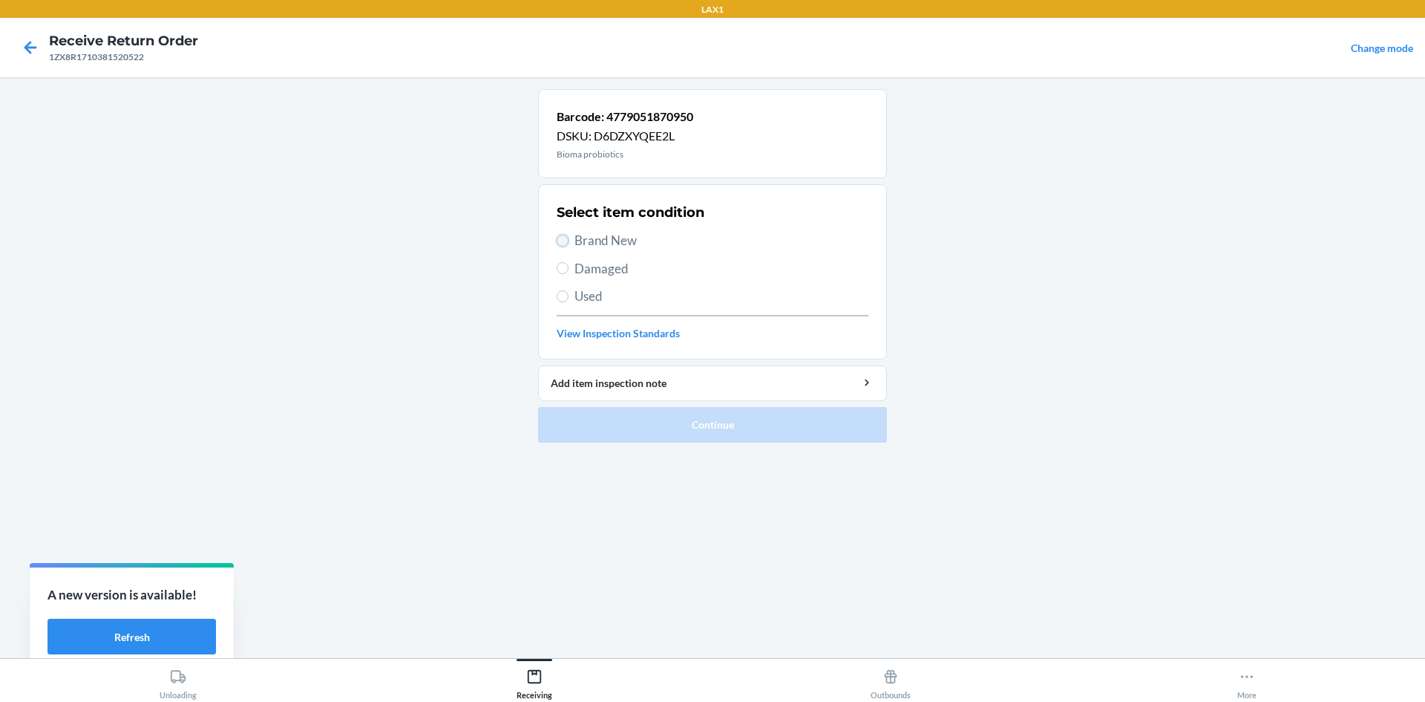
click at [565, 235] on input "Brand New" at bounding box center [563, 241] width 12 height 12
radio input "true"
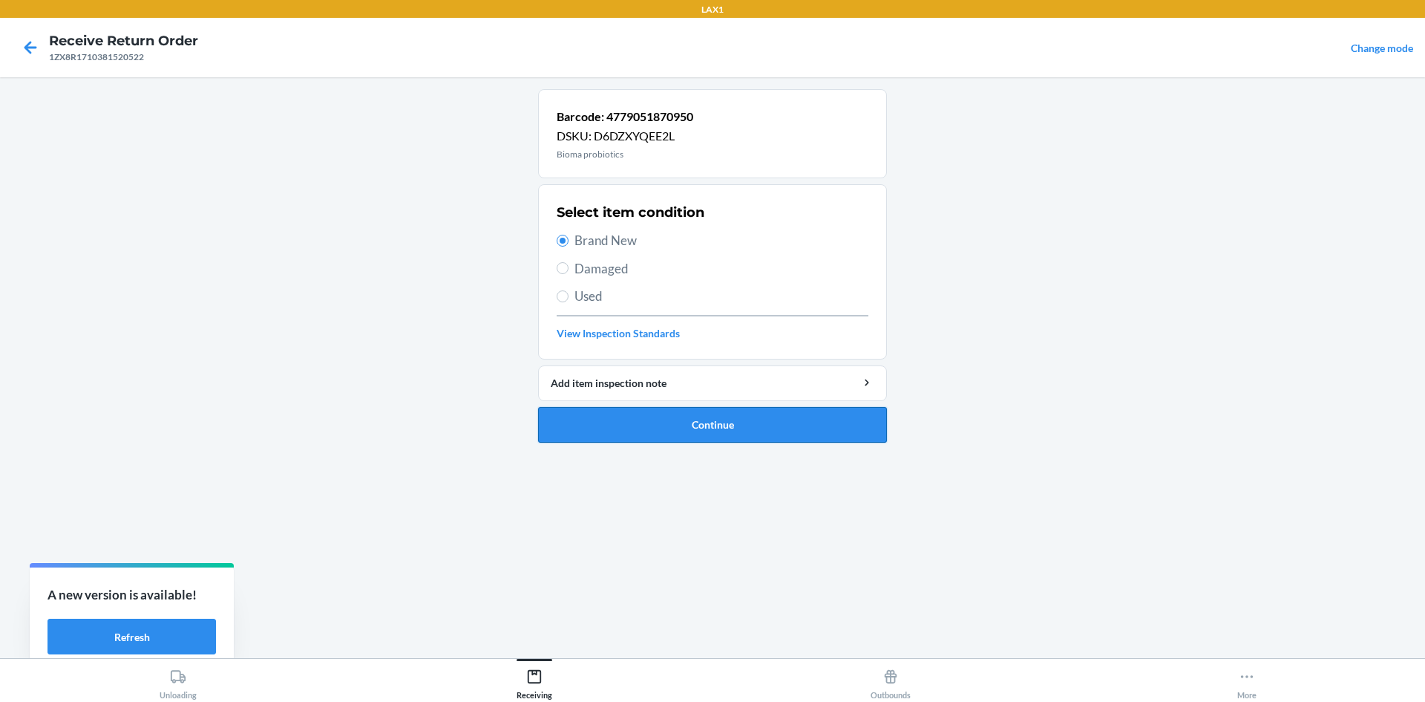
click at [653, 422] on button "Continue" at bounding box center [712, 425] width 349 height 36
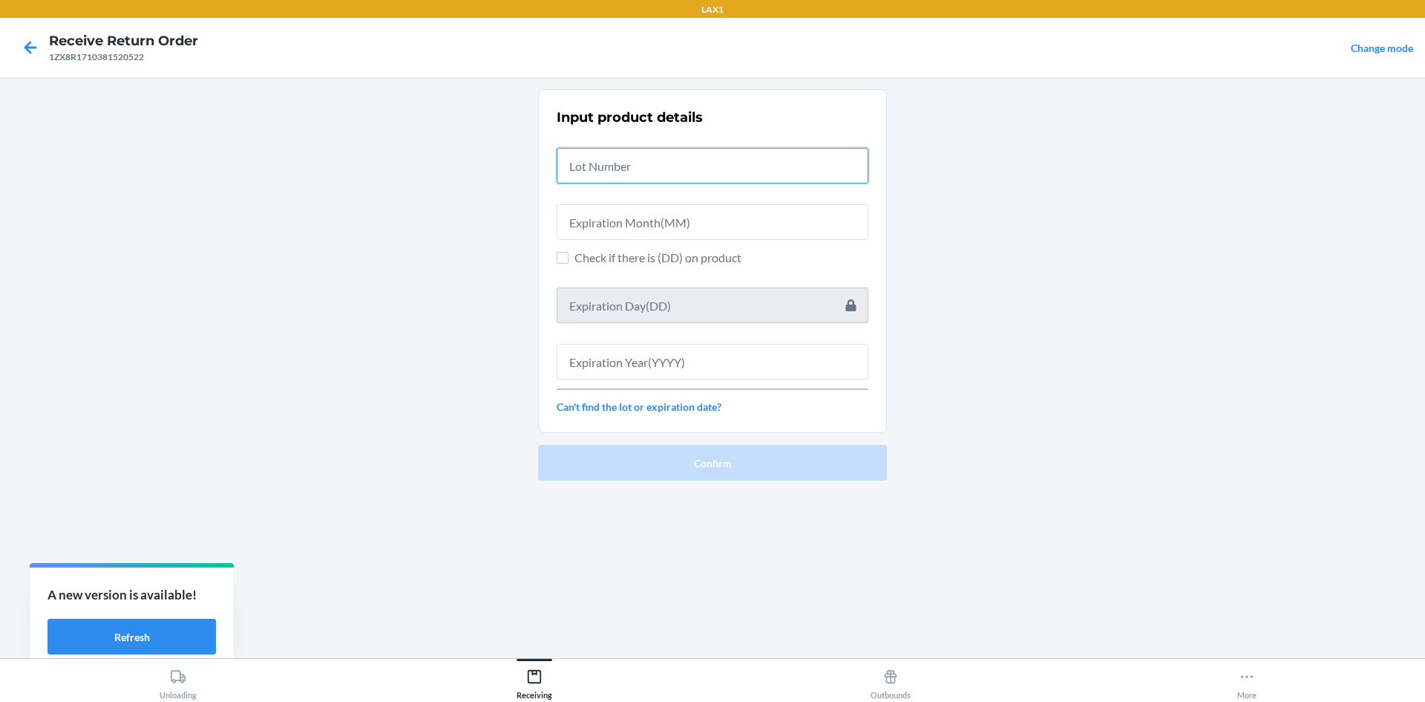
click at [591, 168] on input "text" at bounding box center [713, 166] width 312 height 36
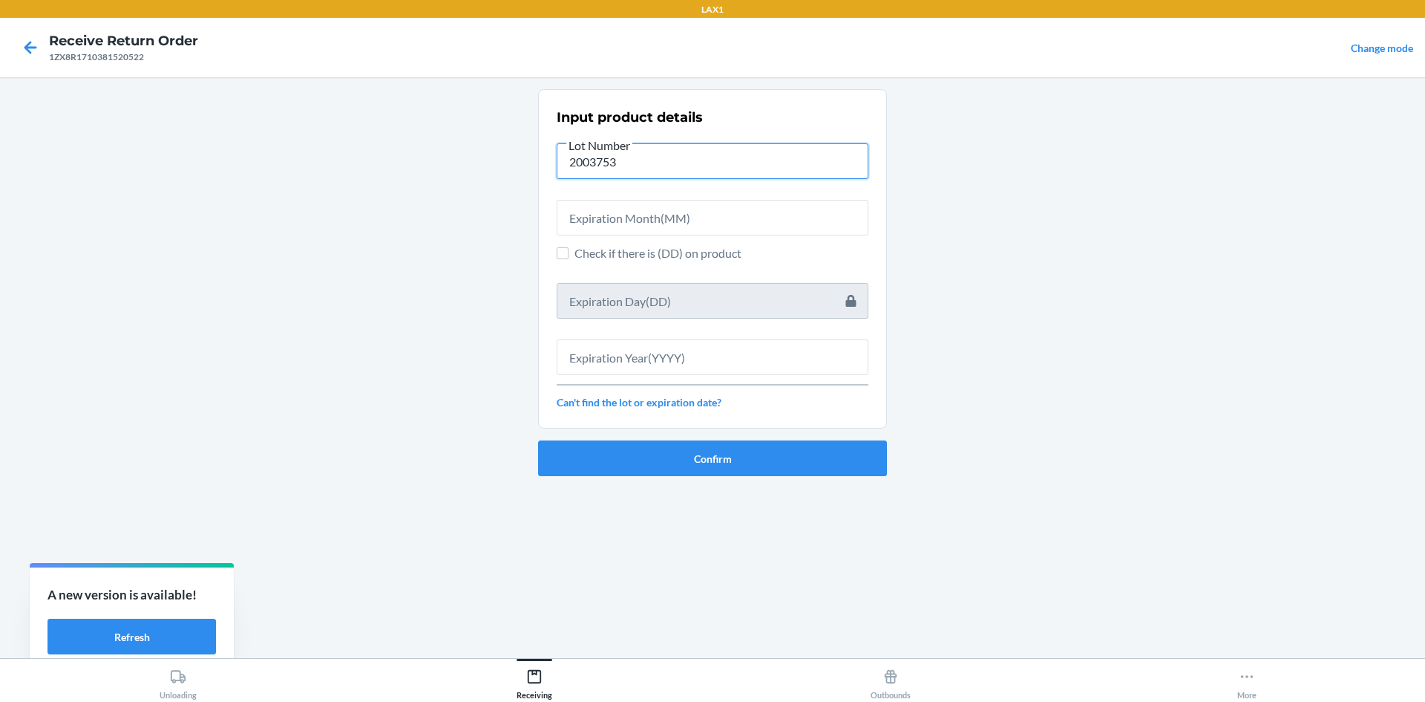
type input "2003753"
click at [617, 228] on input "text" at bounding box center [713, 218] width 312 height 36
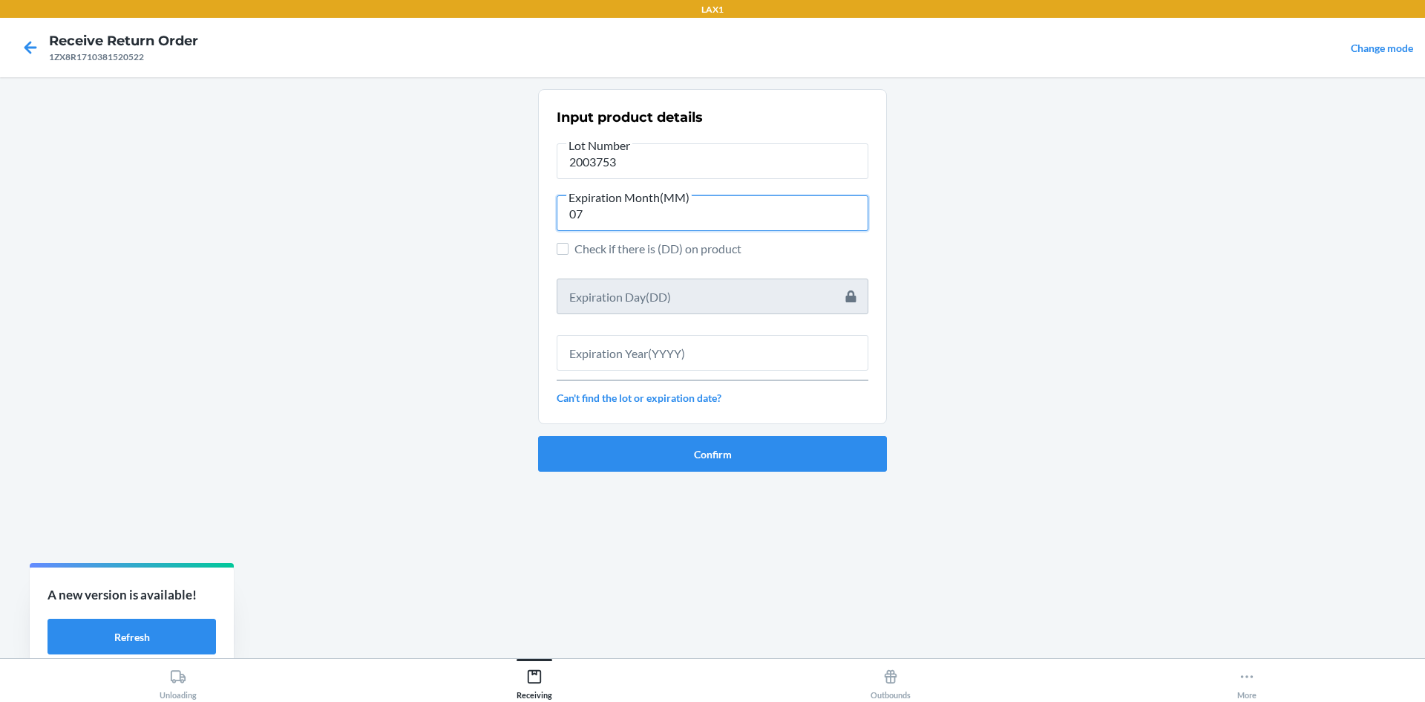
type input "07"
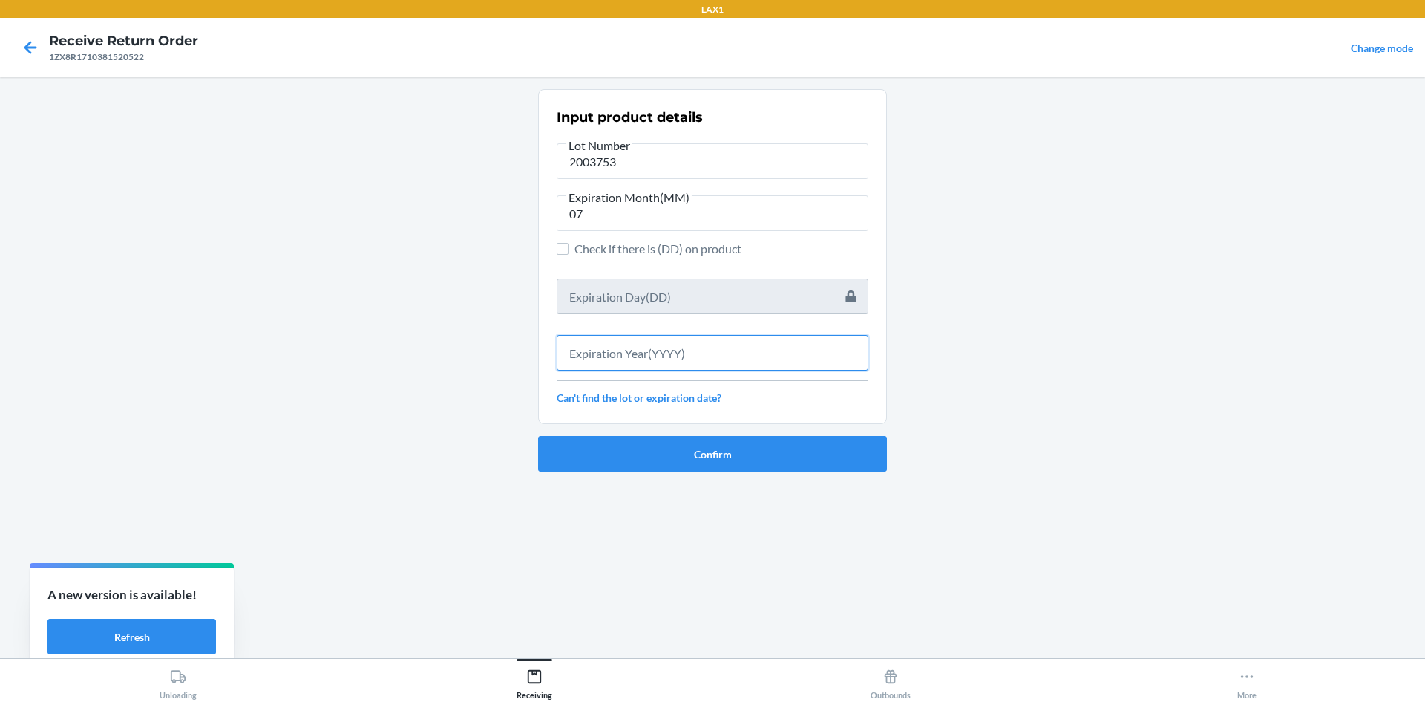
click at [632, 358] on input "text" at bounding box center [713, 353] width 312 height 36
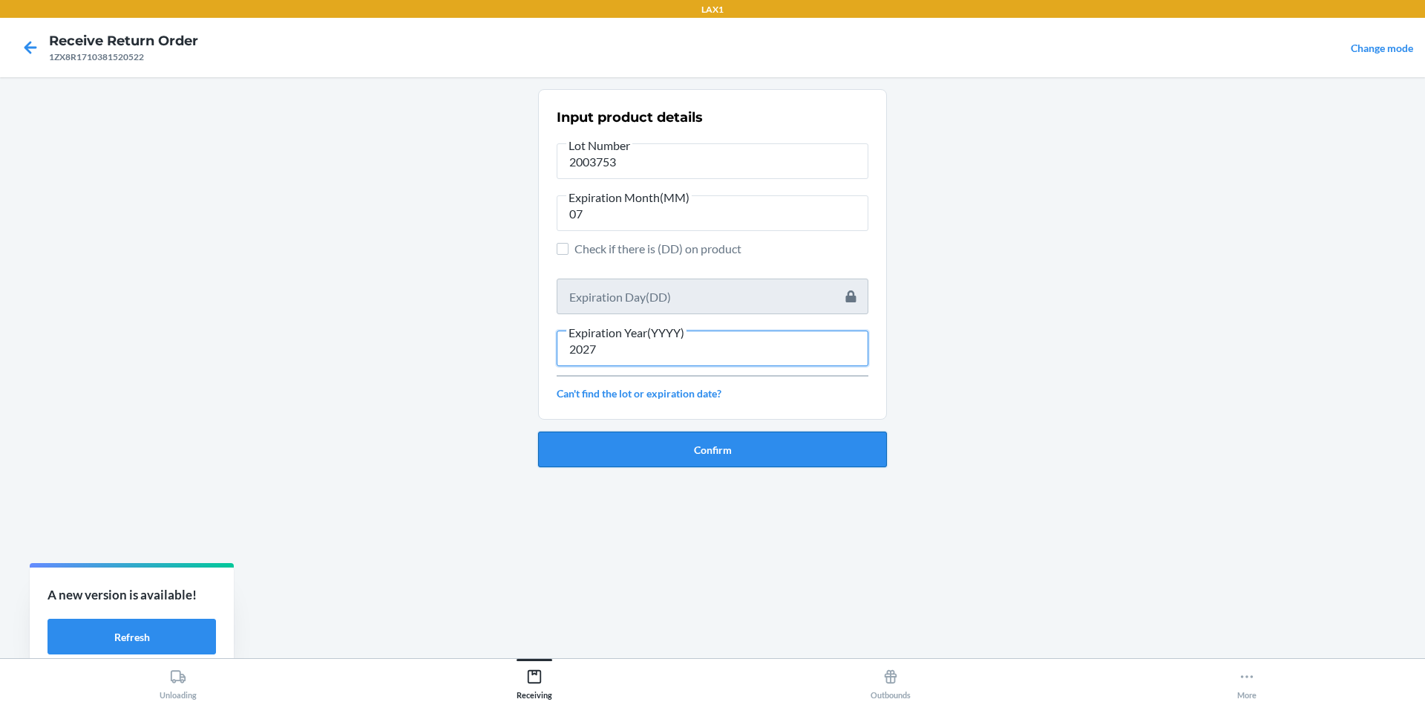
type input "2027"
click at [655, 456] on button "Confirm" at bounding box center [712, 449] width 349 height 36
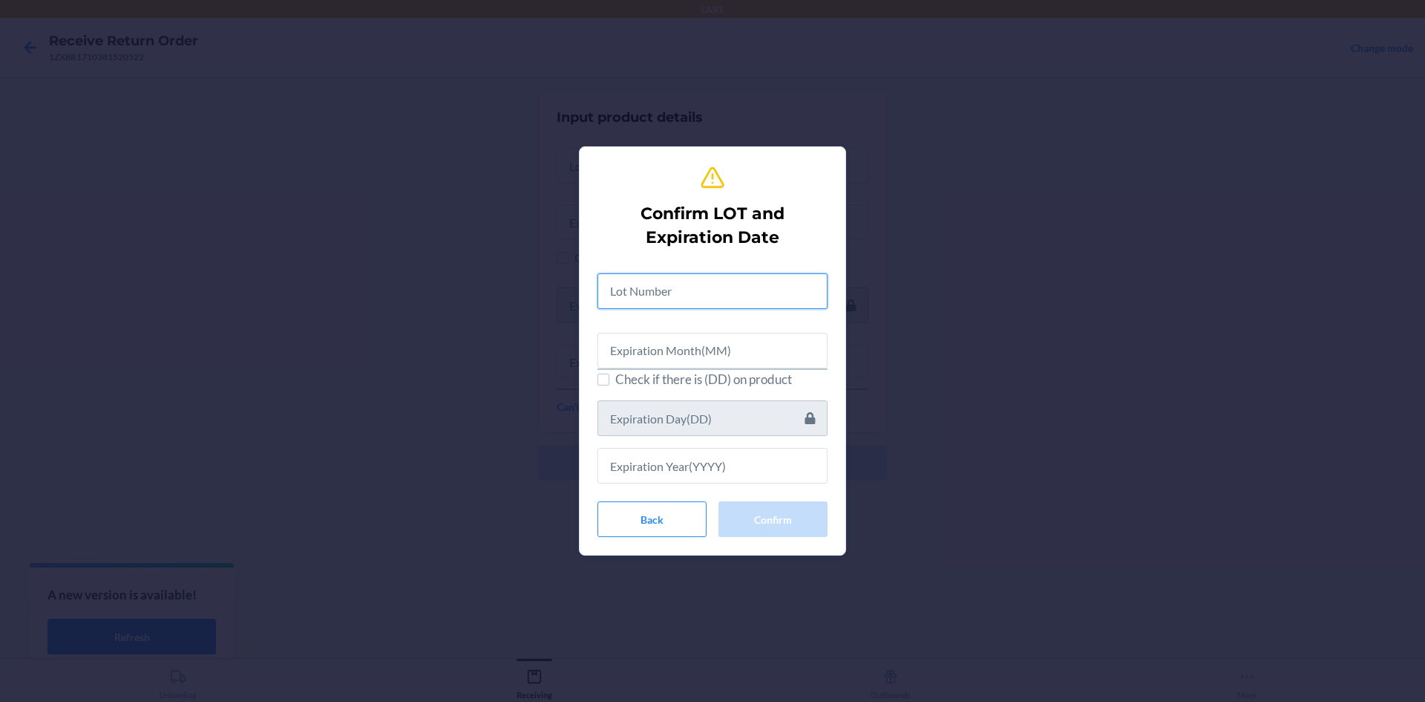
click at [662, 304] on input "text" at bounding box center [713, 291] width 230 height 36
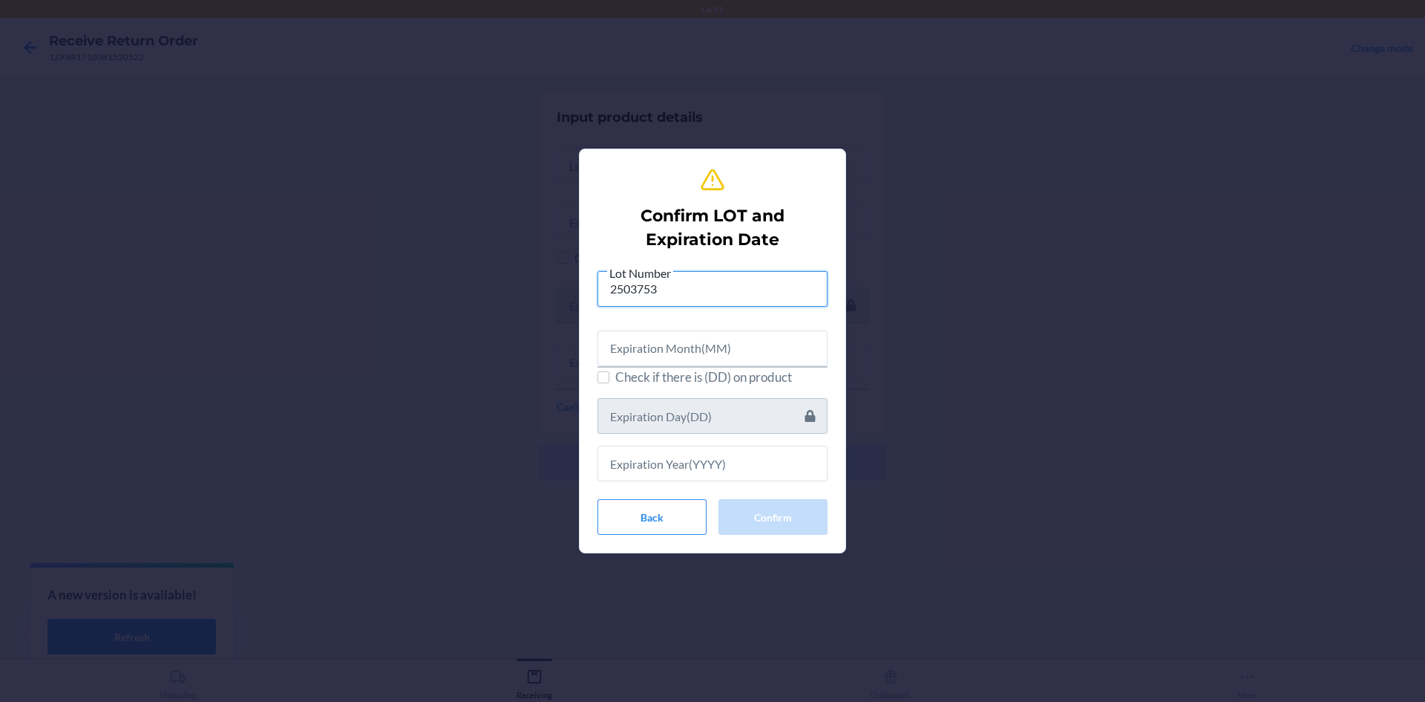
type input "2503753"
click at [641, 351] on input "text" at bounding box center [713, 348] width 230 height 36
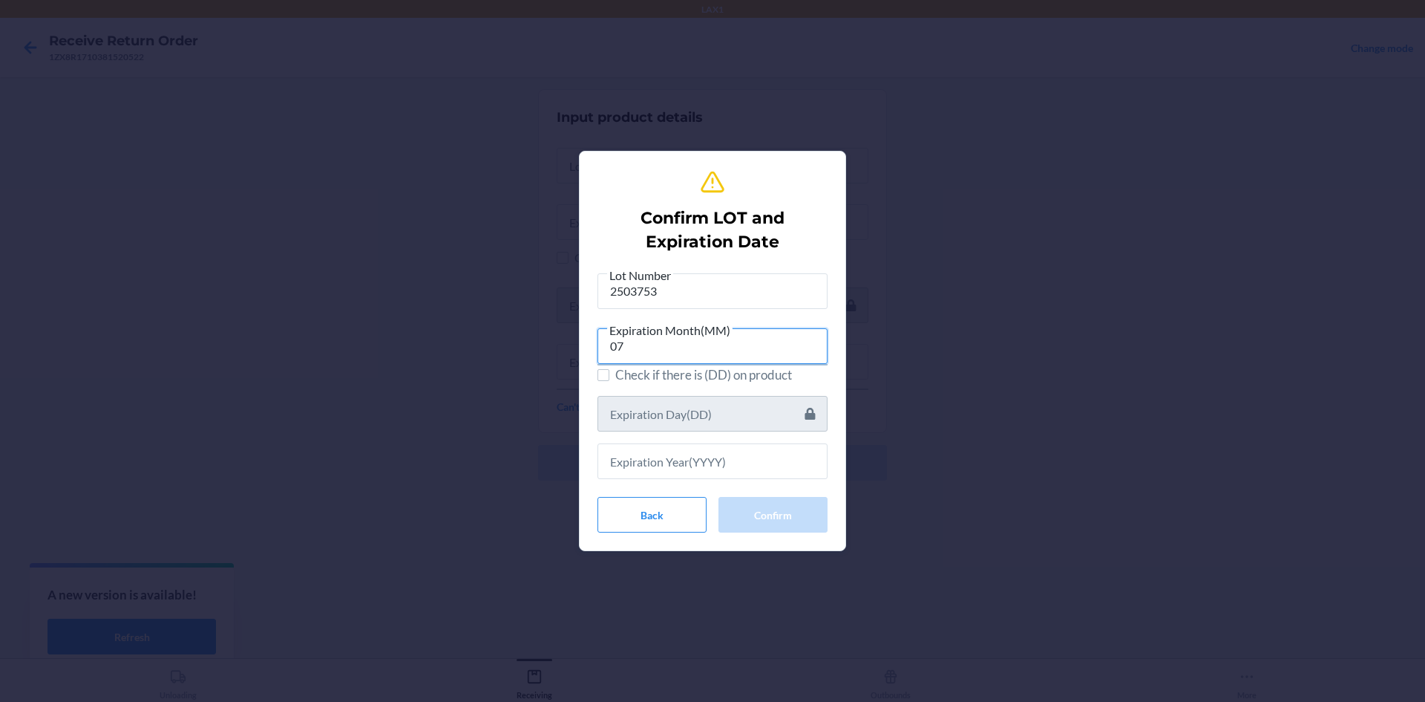
type input "07"
click at [632, 467] on input "text" at bounding box center [713, 461] width 230 height 36
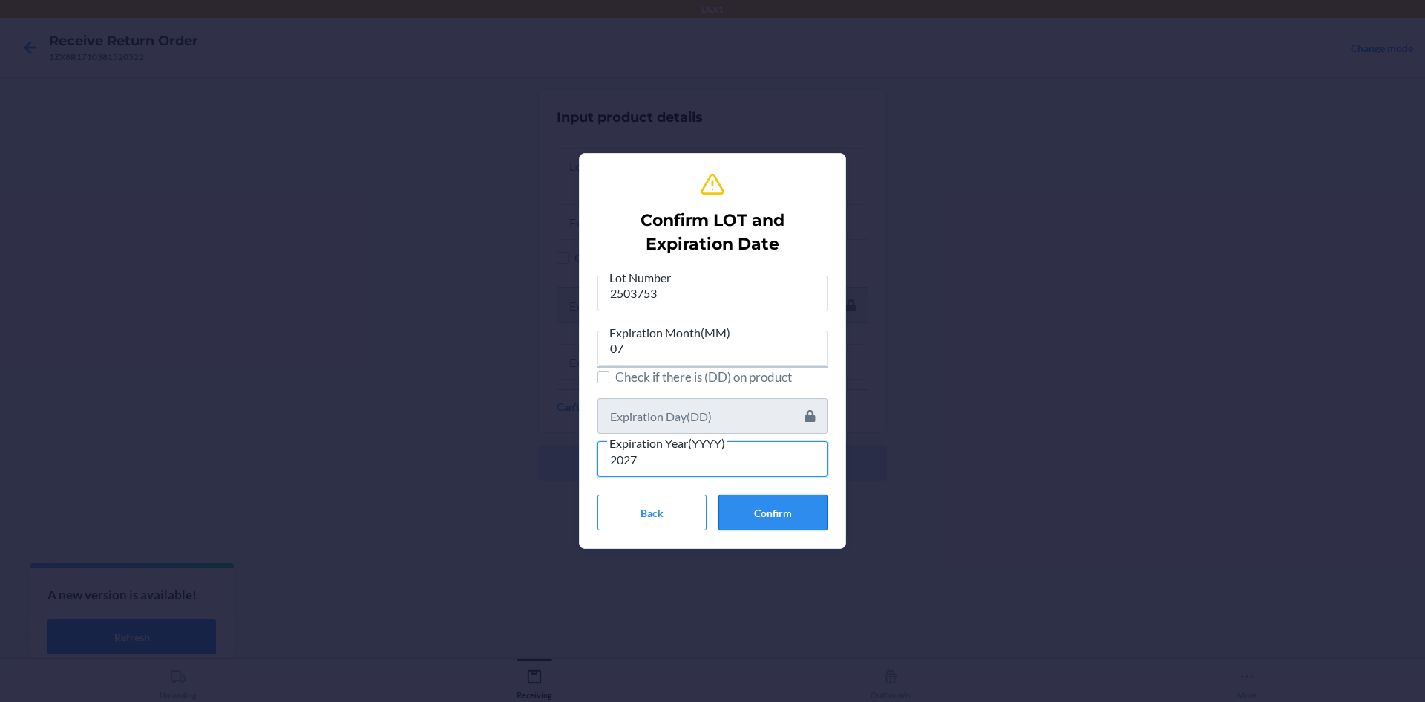
type input "2027"
click at [782, 515] on button "Confirm" at bounding box center [773, 512] width 109 height 36
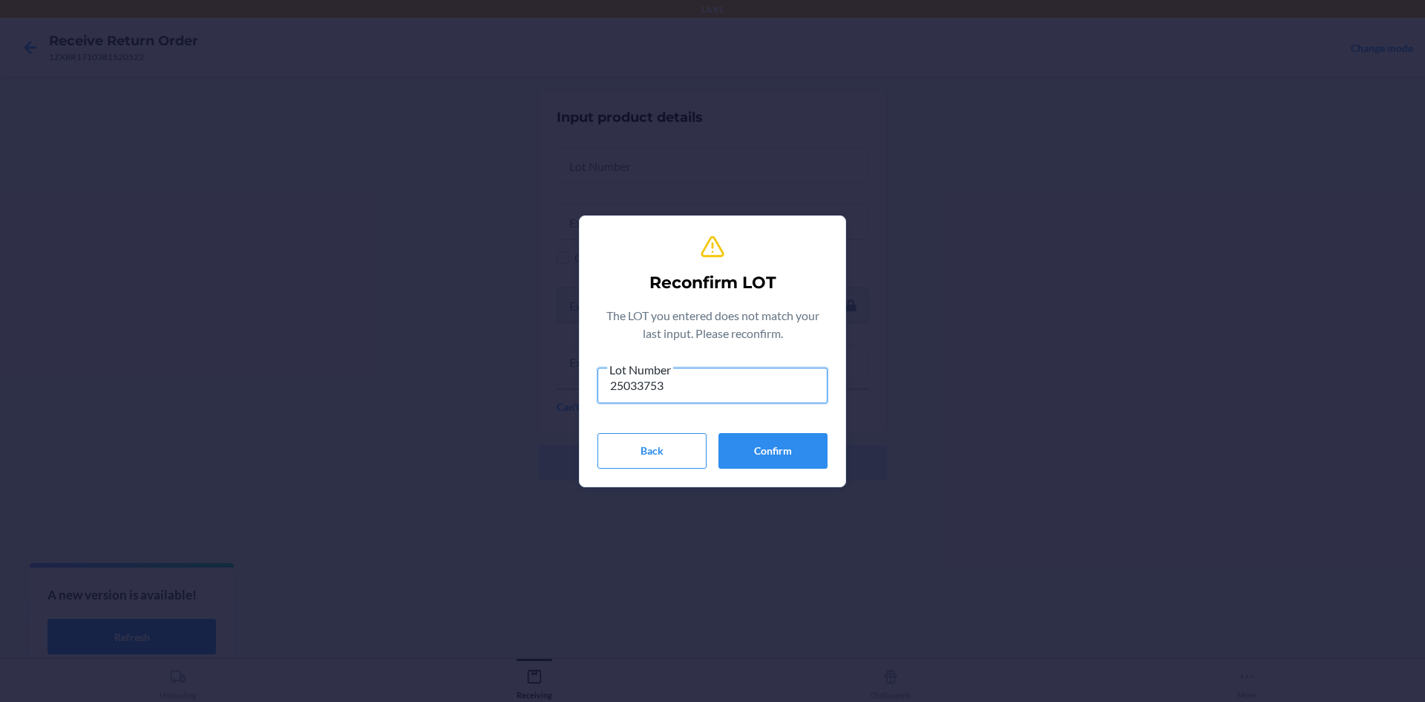
click at [639, 383] on input "25033753" at bounding box center [713, 385] width 230 height 36
type input "2503753"
click at [737, 437] on button "Confirm" at bounding box center [773, 451] width 109 height 36
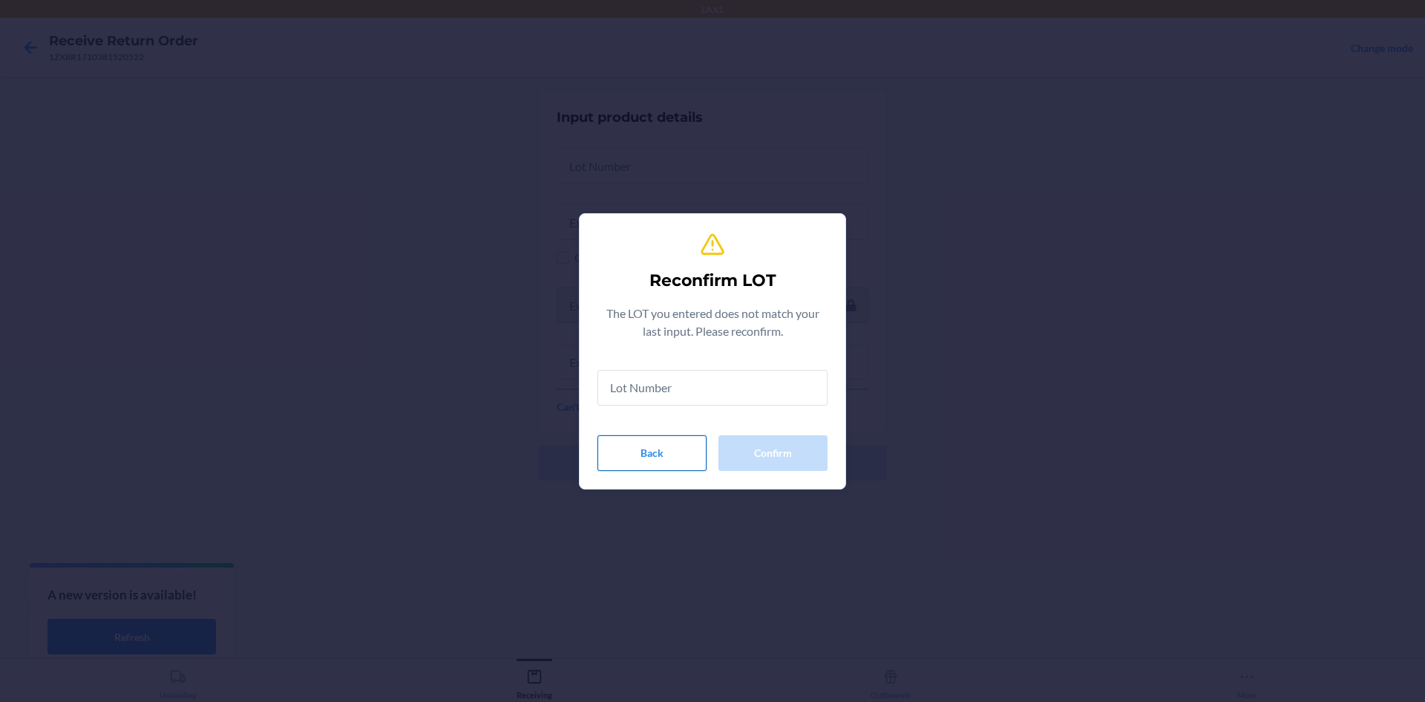
click at [638, 468] on button "Back" at bounding box center [652, 453] width 109 height 36
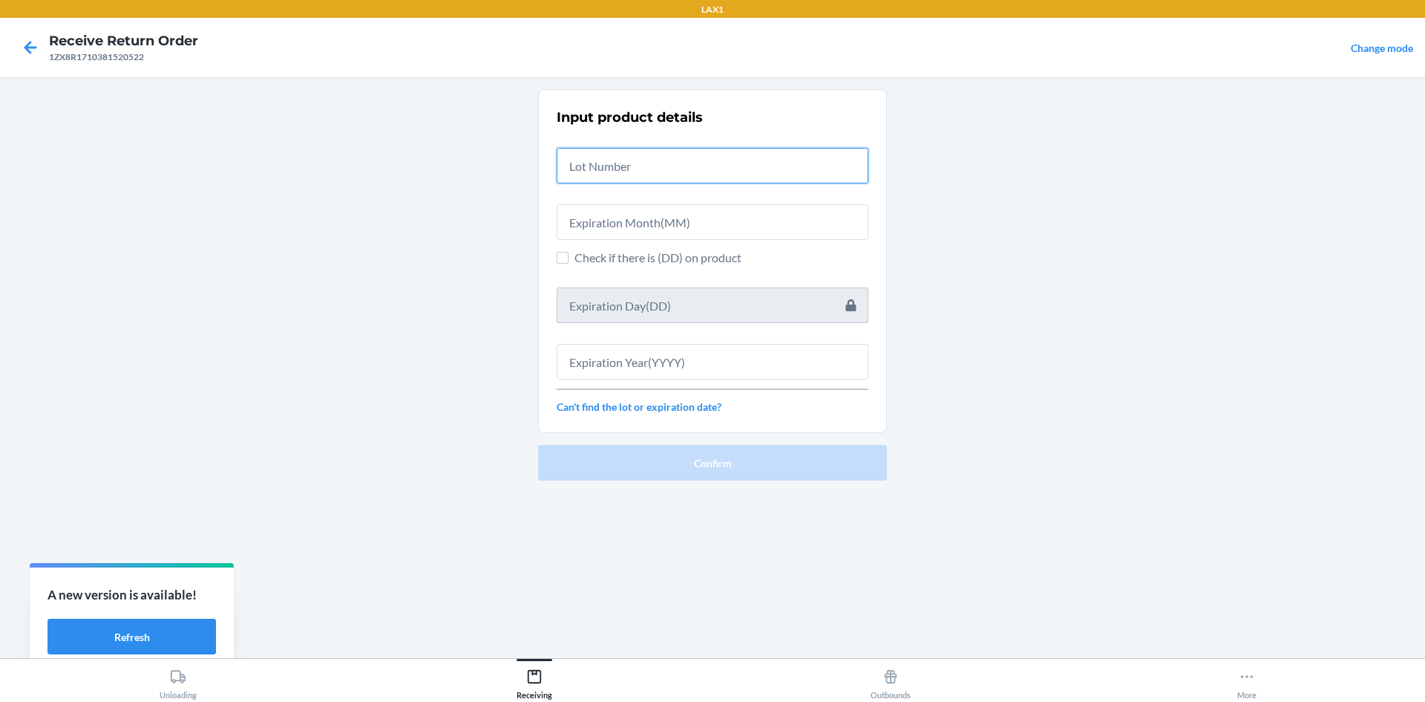
click at [613, 170] on input "text" at bounding box center [713, 166] width 312 height 36
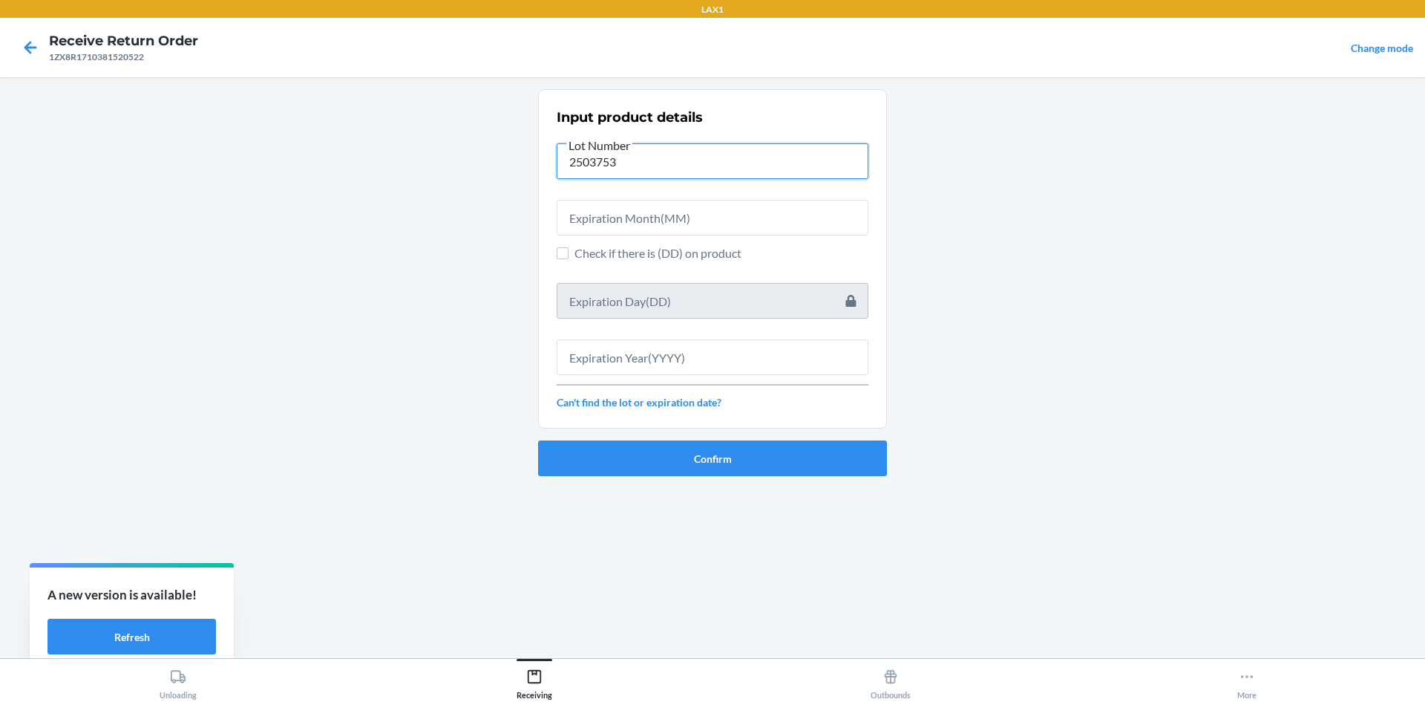
type input "2503753"
click at [601, 235] on input "text" at bounding box center [713, 218] width 312 height 36
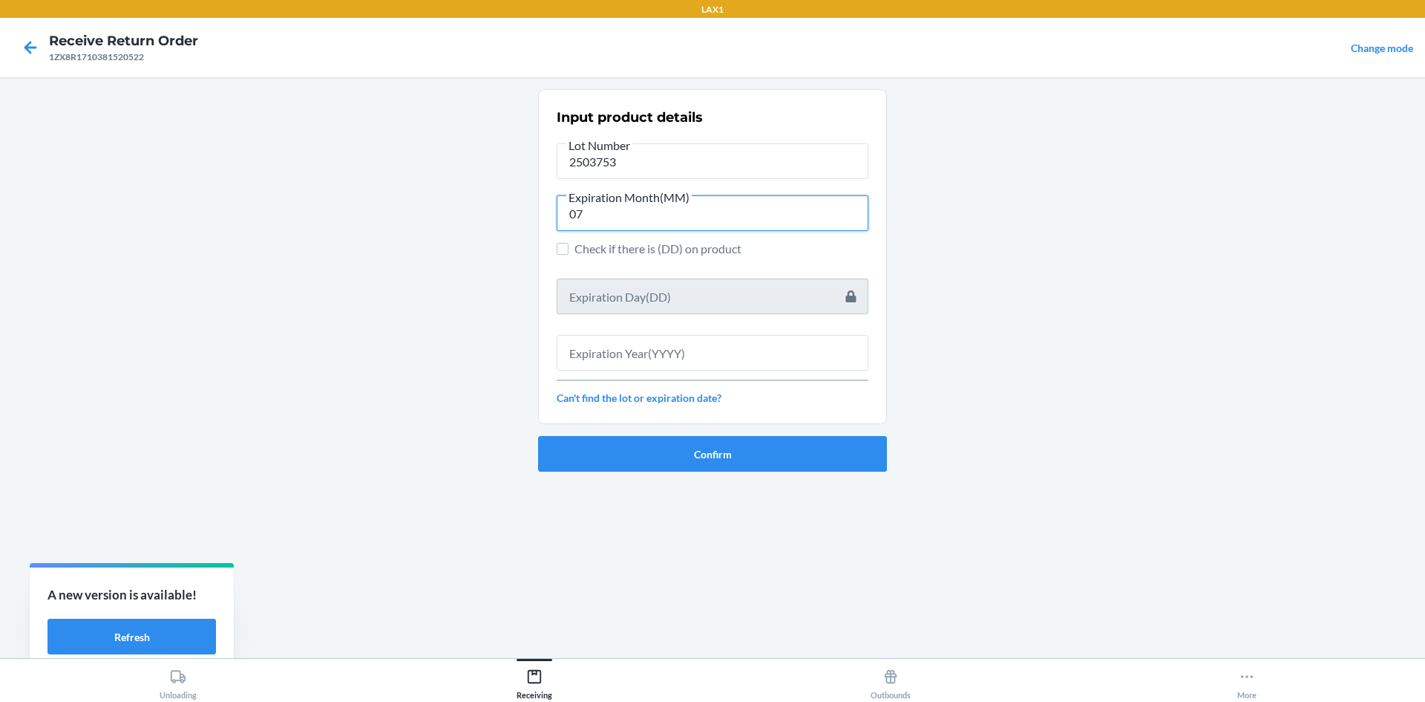
type input "07"
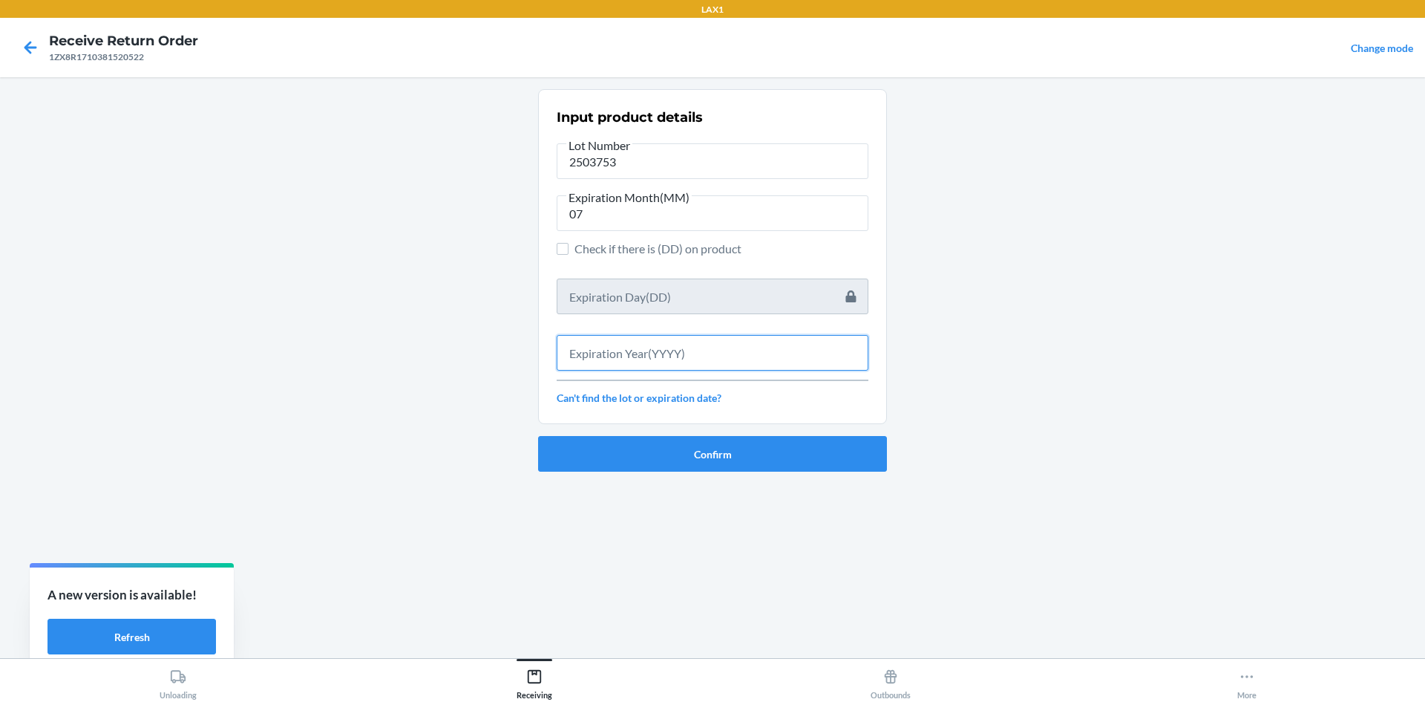
click at [638, 350] on input "text" at bounding box center [713, 353] width 312 height 36
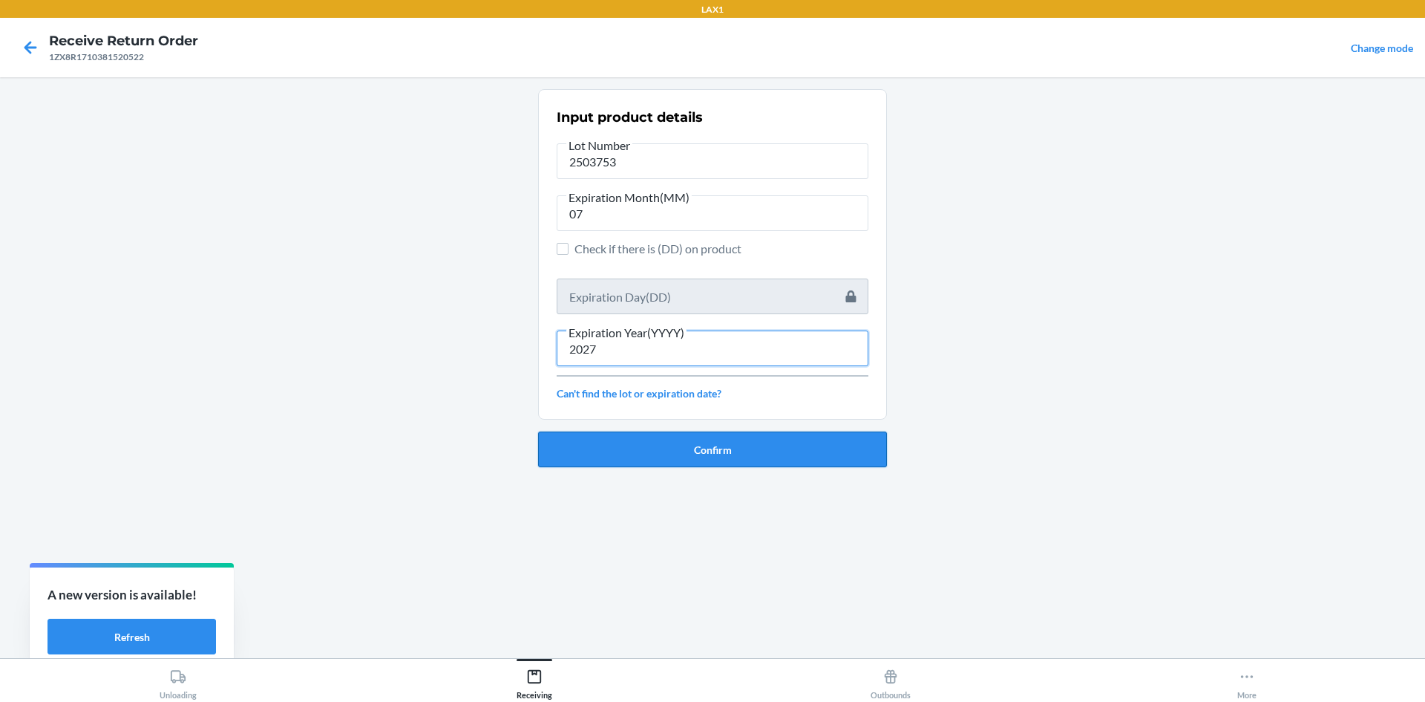
type input "2027"
click at [698, 456] on button "Confirm" at bounding box center [712, 449] width 349 height 36
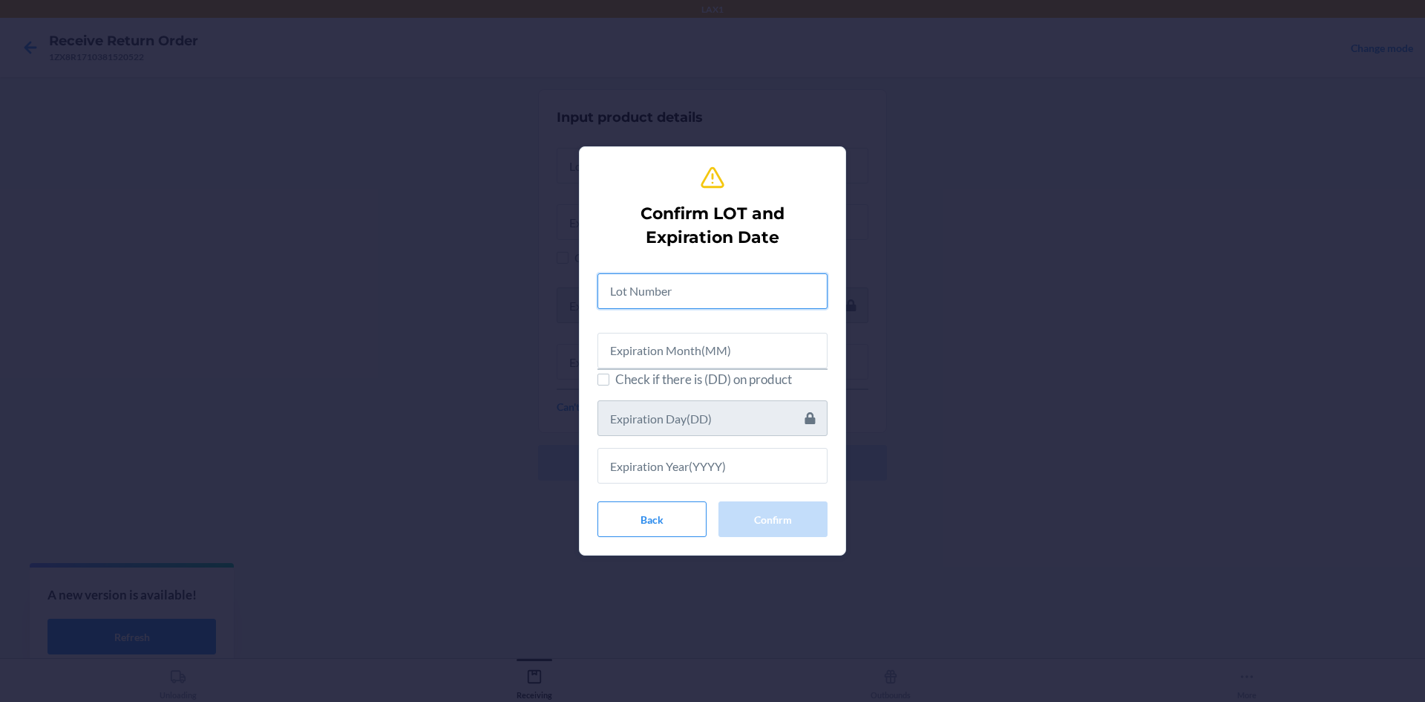
drag, startPoint x: 624, startPoint y: 290, endPoint x: 591, endPoint y: 290, distance: 33.4
click at [619, 290] on input "text" at bounding box center [713, 291] width 230 height 36
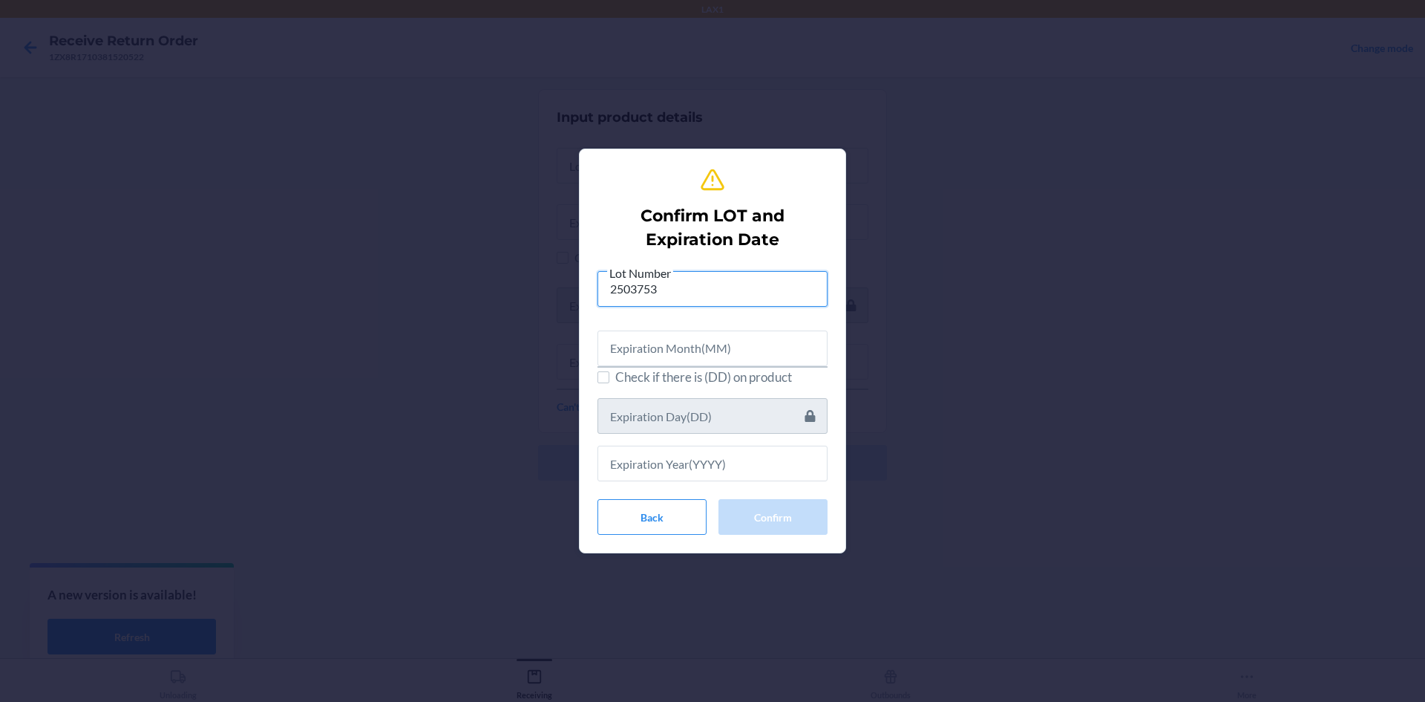
type input "2503753"
click at [612, 348] on input "text" at bounding box center [713, 348] width 230 height 36
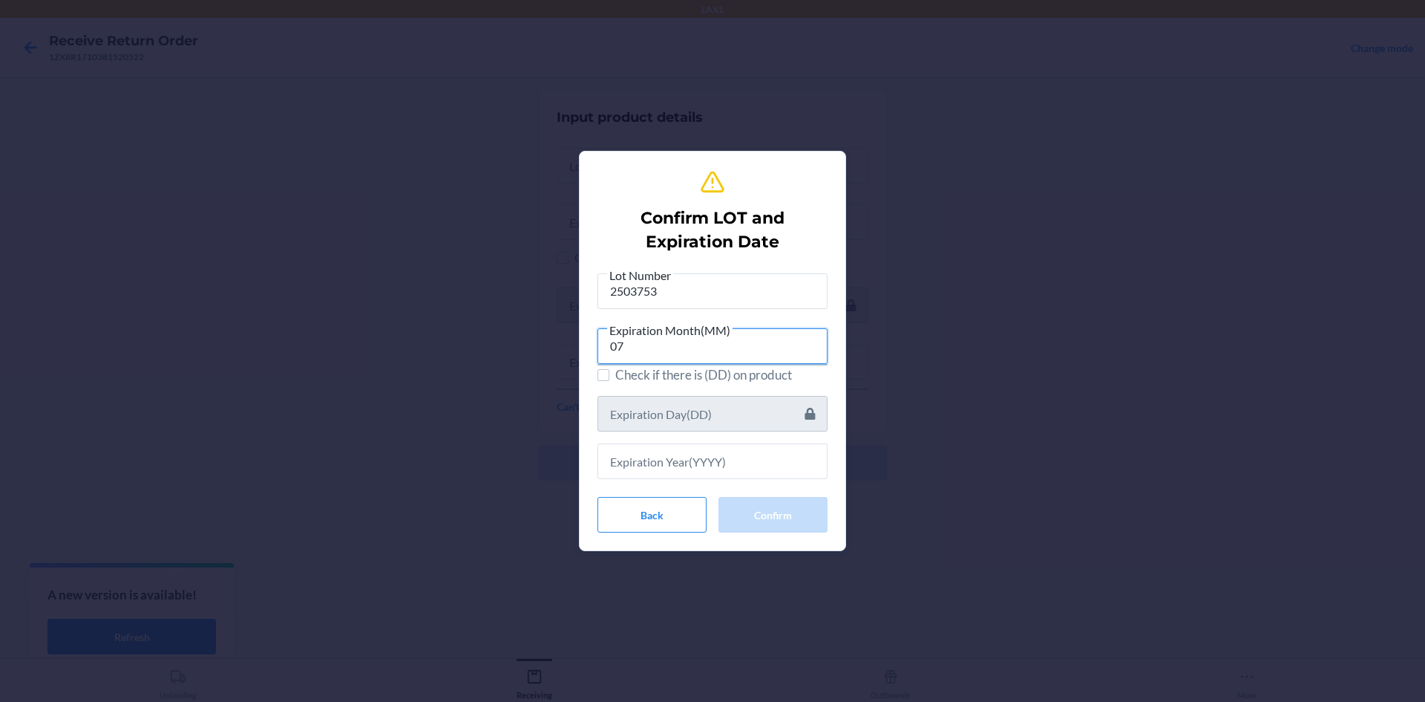
type input "07"
click at [667, 455] on input "text" at bounding box center [713, 461] width 230 height 36
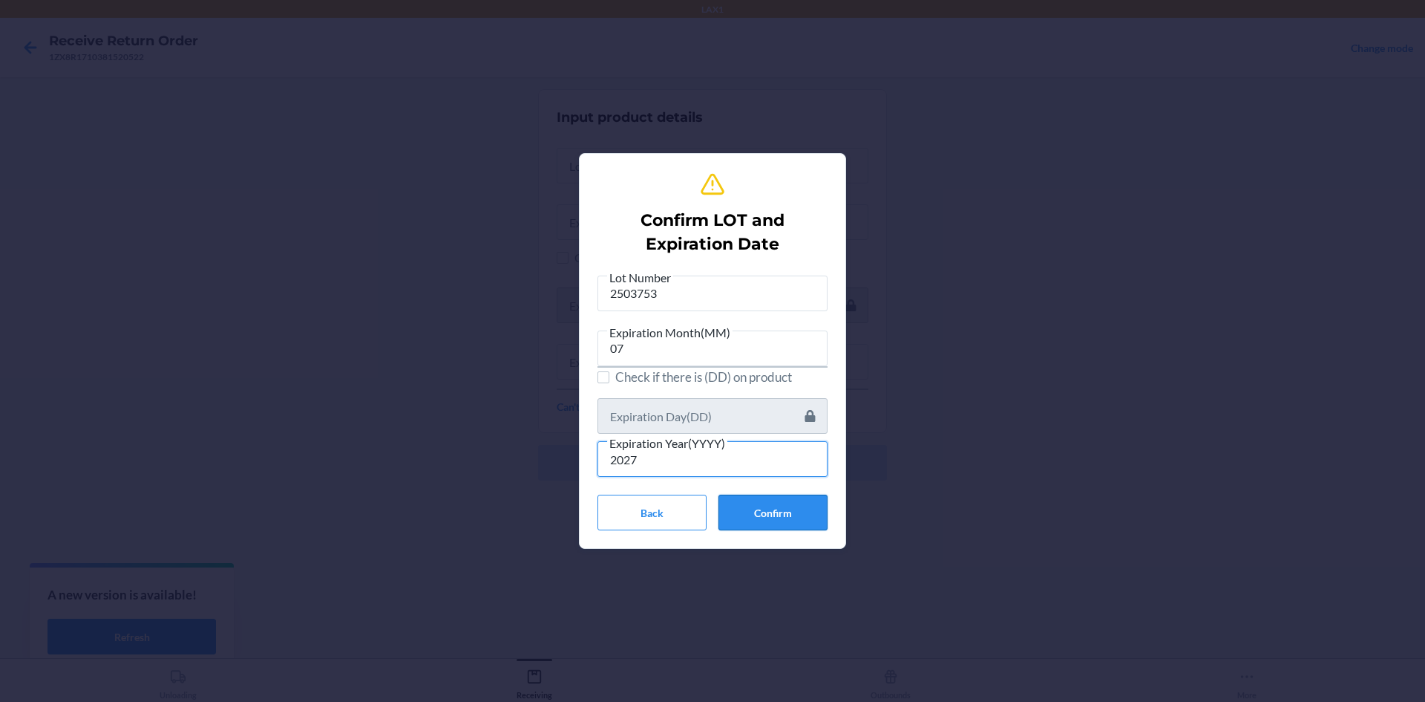
type input "2027"
click at [761, 519] on button "Confirm" at bounding box center [773, 512] width 109 height 36
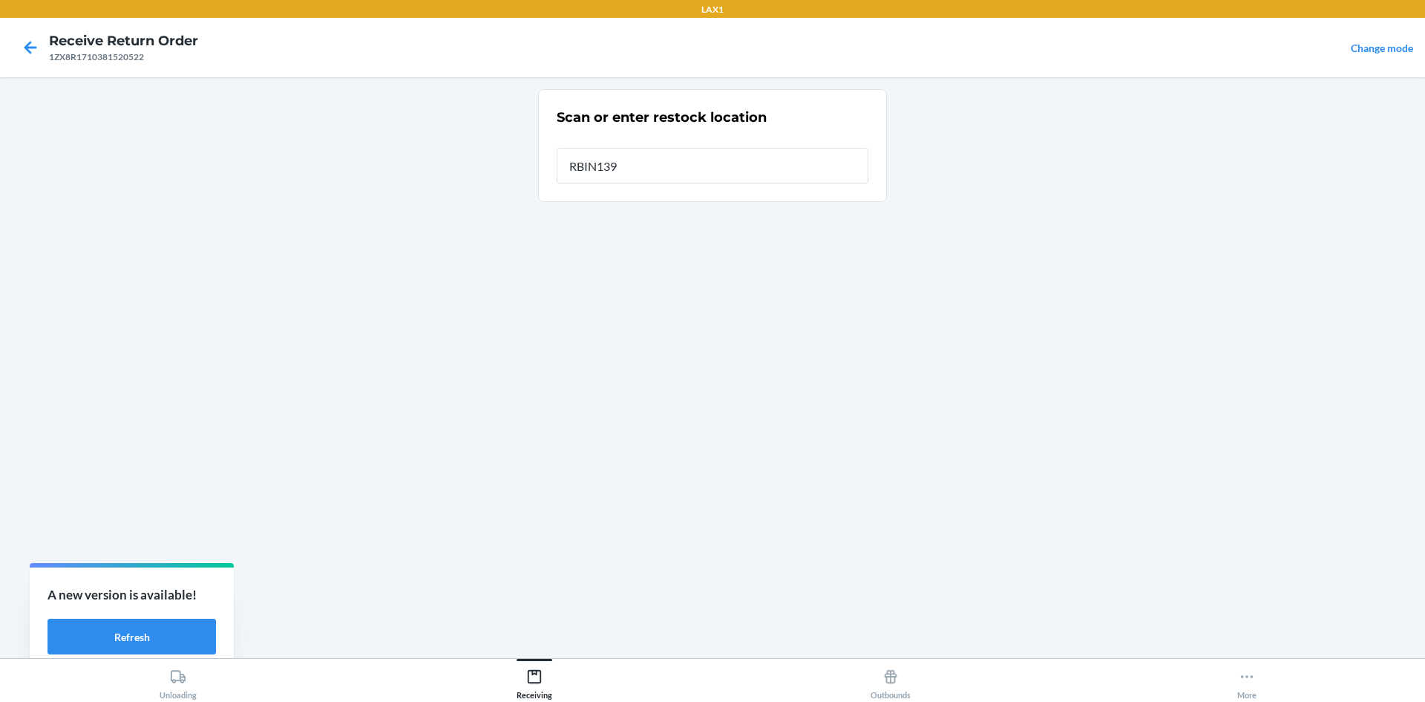
type input "RBIN139"
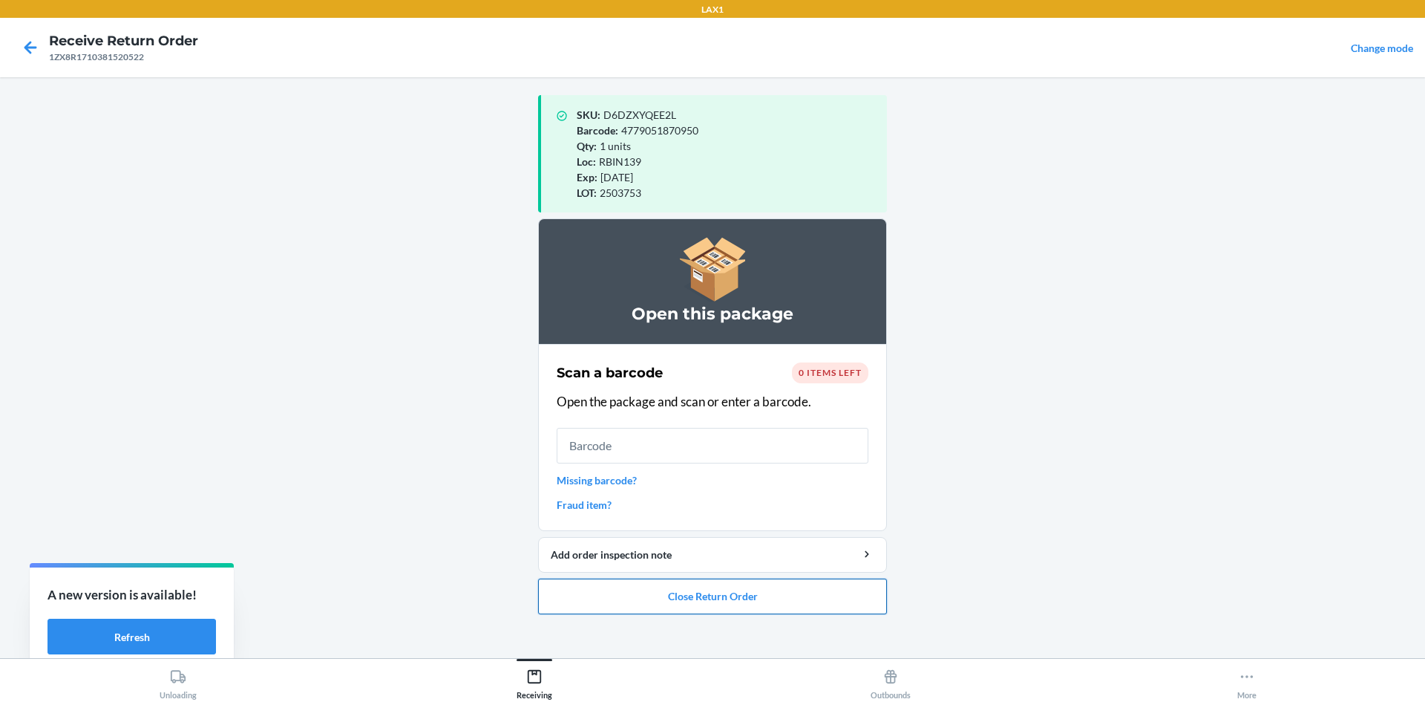
click at [728, 598] on button "Close Return Order" at bounding box center [712, 596] width 349 height 36
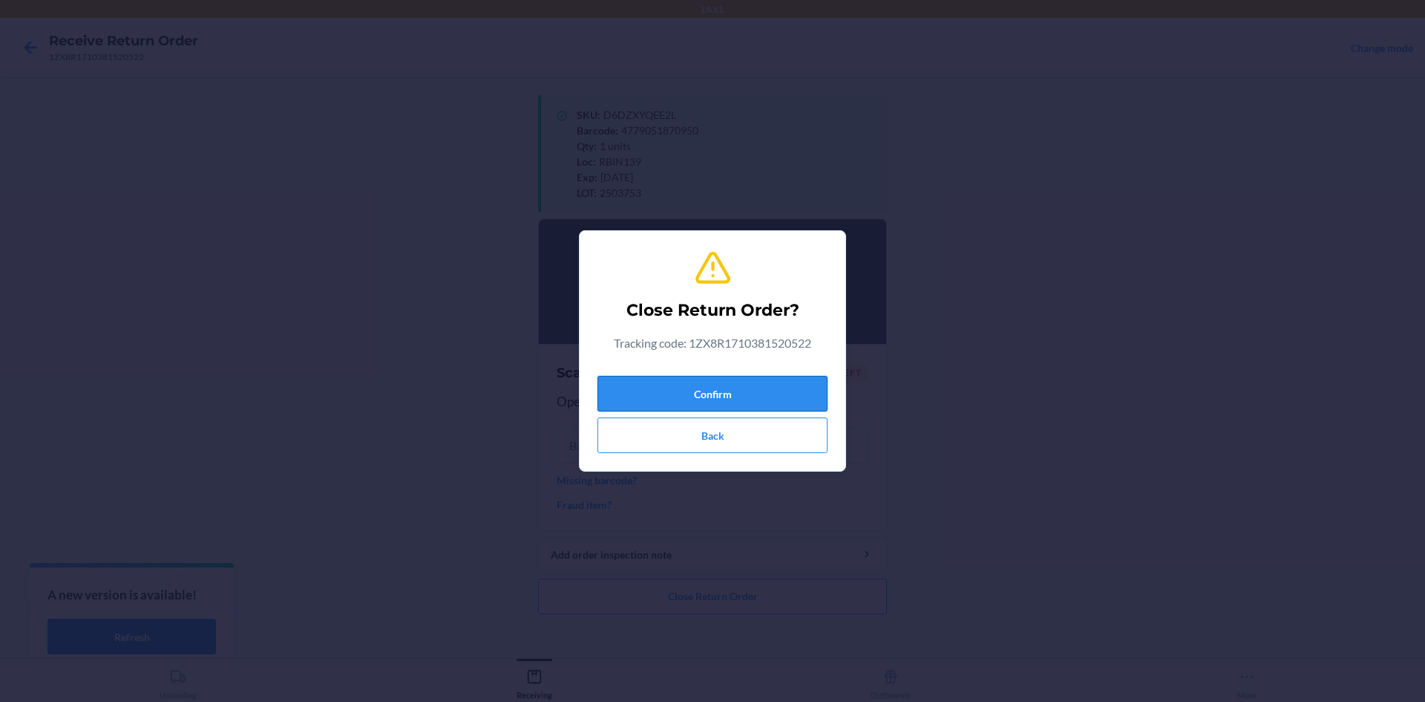
click at [725, 392] on button "Confirm" at bounding box center [713, 394] width 230 height 36
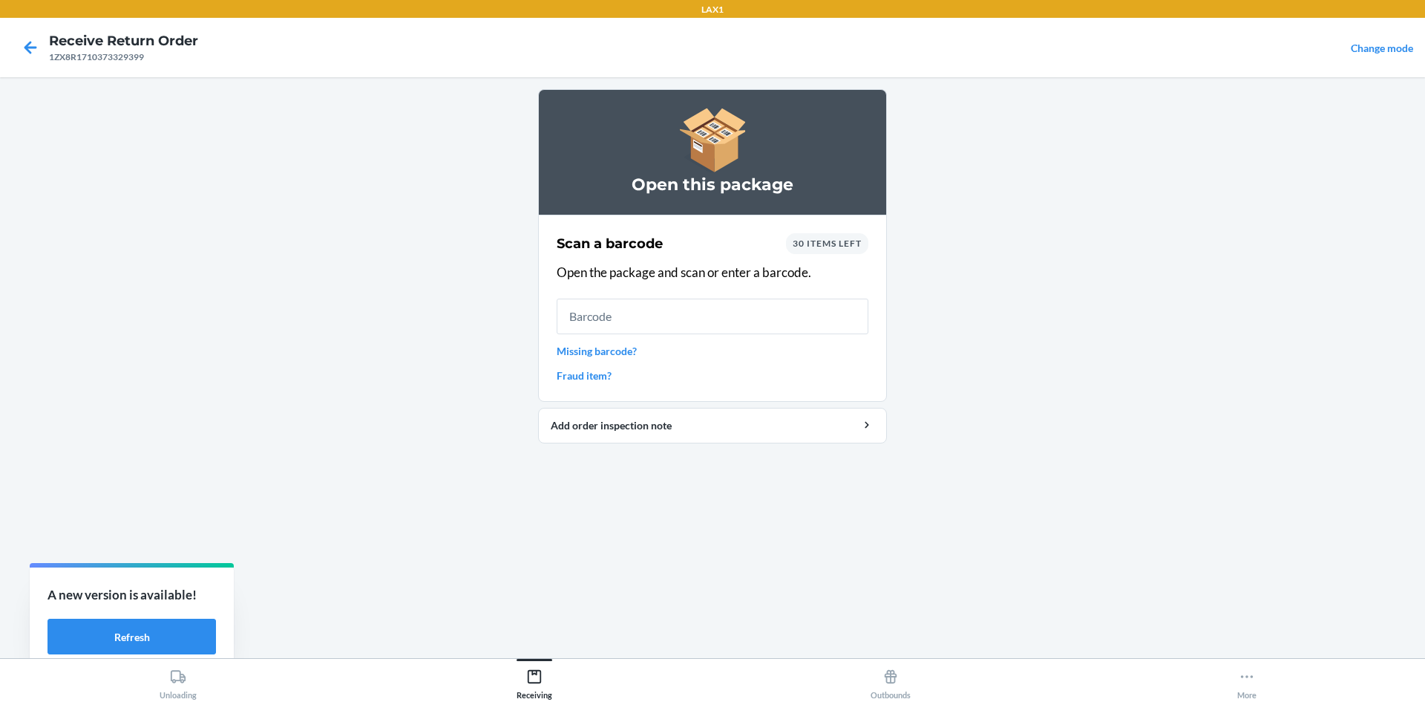
click at [594, 351] on link "Missing barcode?" at bounding box center [713, 351] width 312 height 16
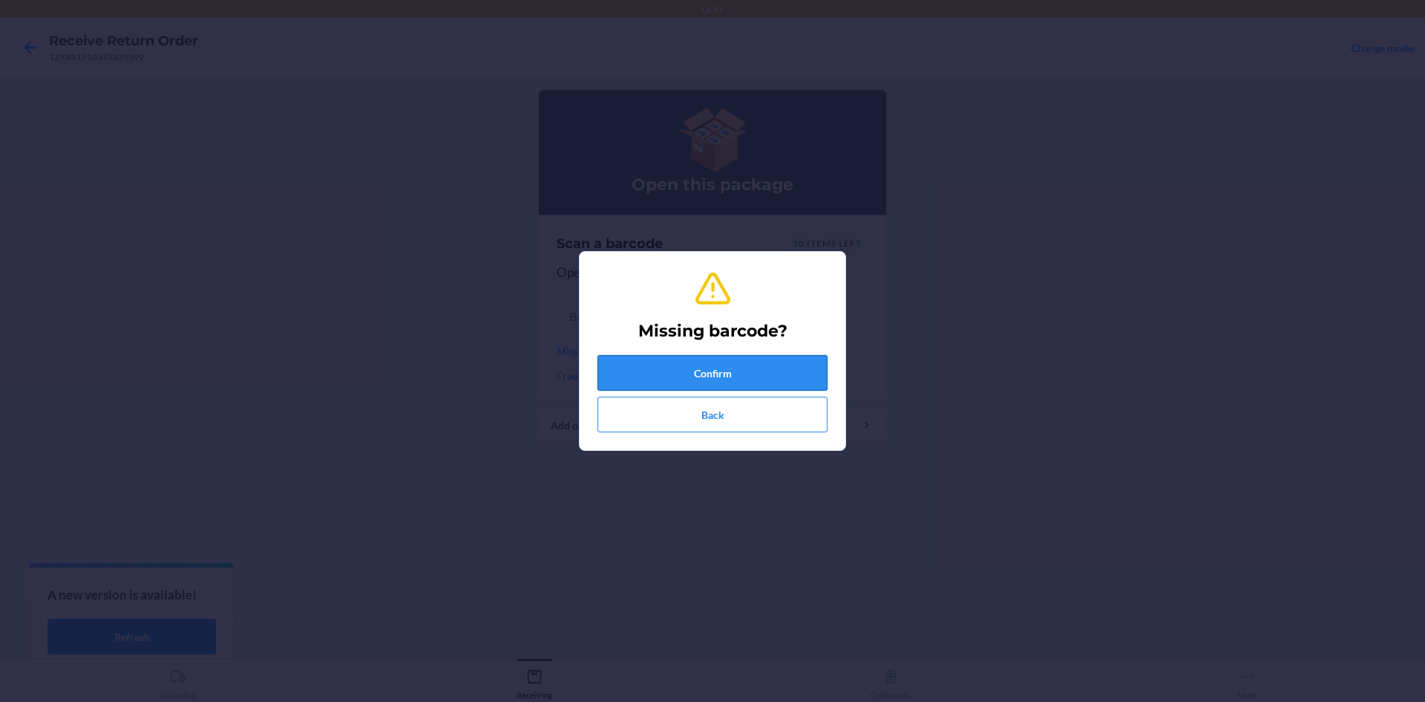
click at [716, 374] on button "Confirm" at bounding box center [713, 373] width 230 height 36
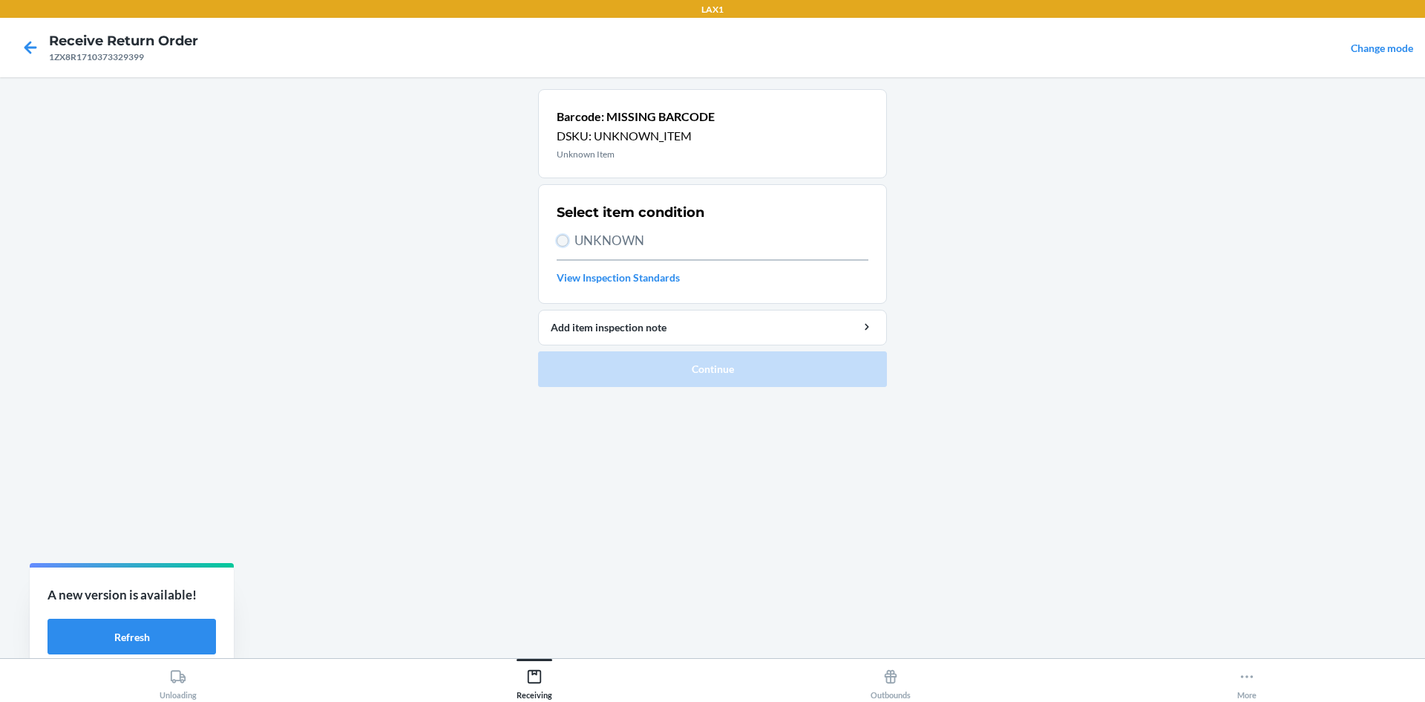
click at [567, 241] on input "UNKNOWN" at bounding box center [563, 241] width 12 height 12
radio input "true"
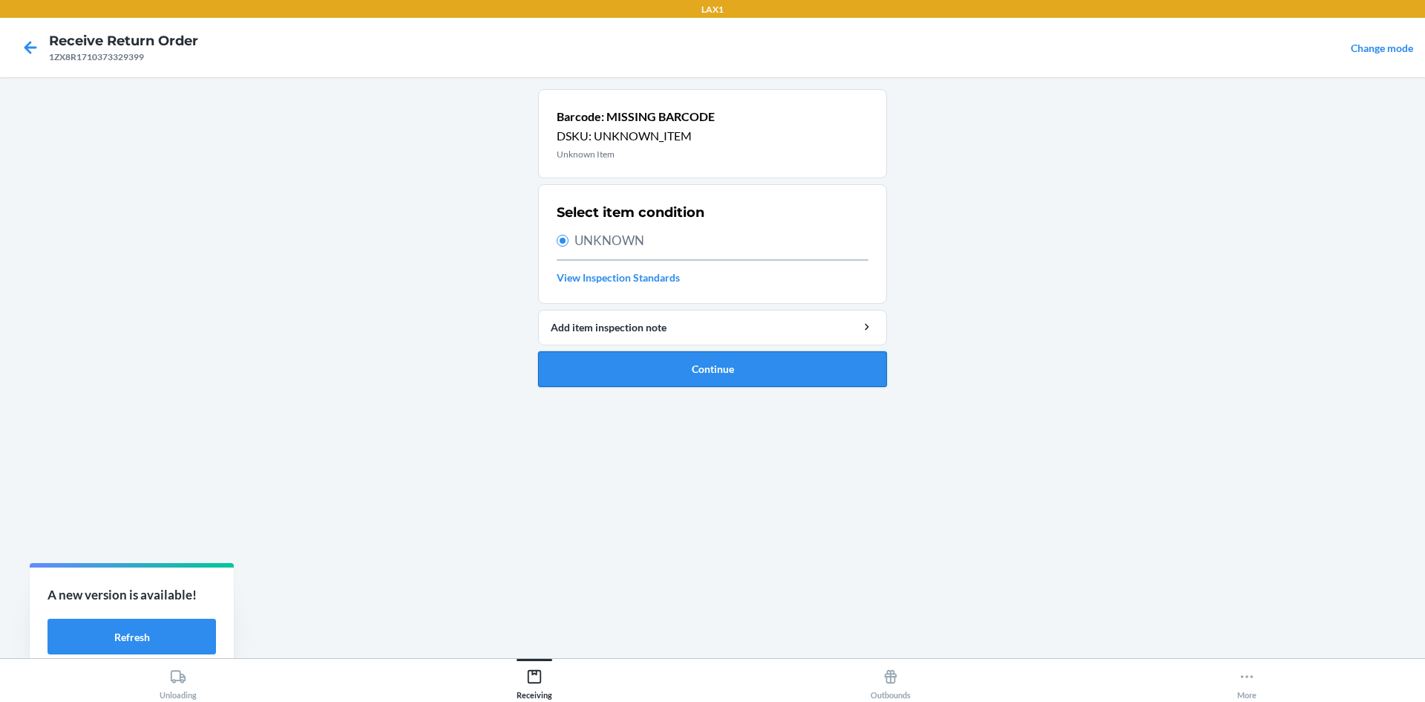
click at [620, 365] on button "Continue" at bounding box center [712, 369] width 349 height 36
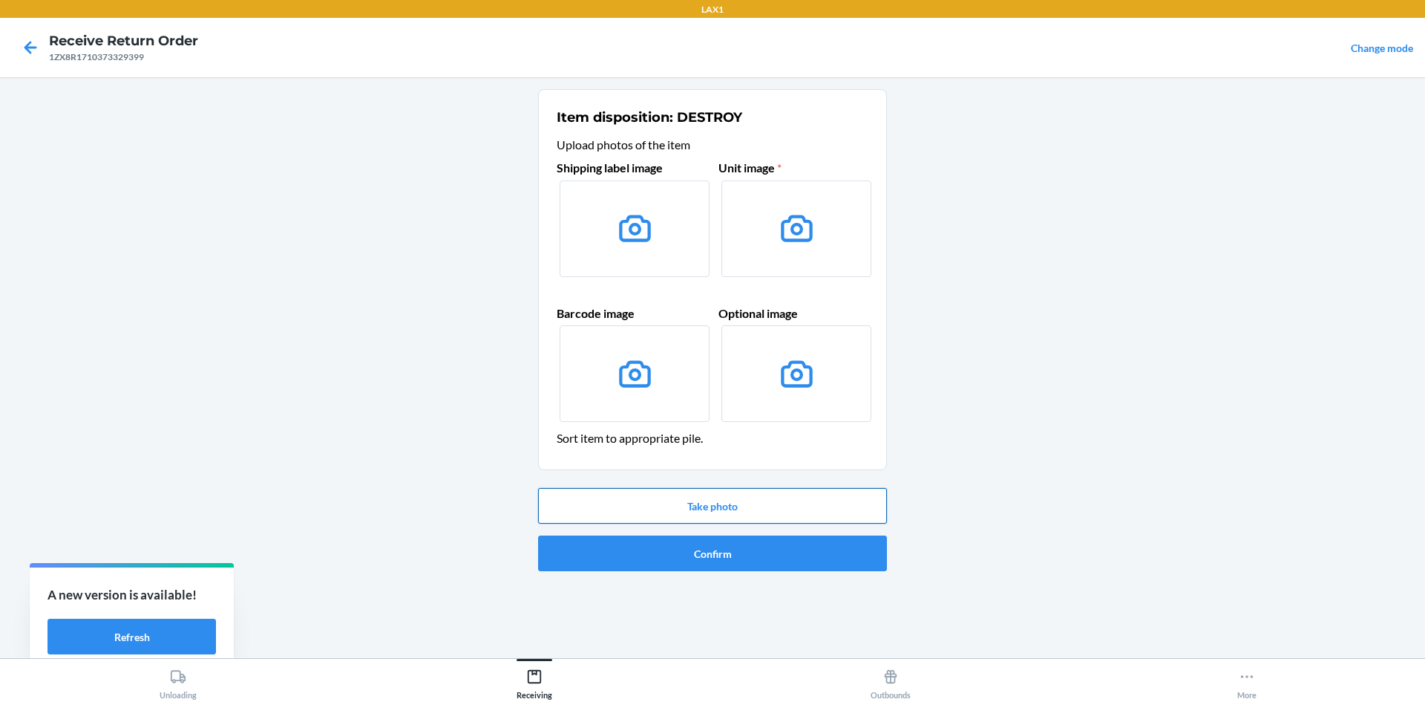
click at [722, 507] on button "Take photo" at bounding box center [712, 506] width 349 height 36
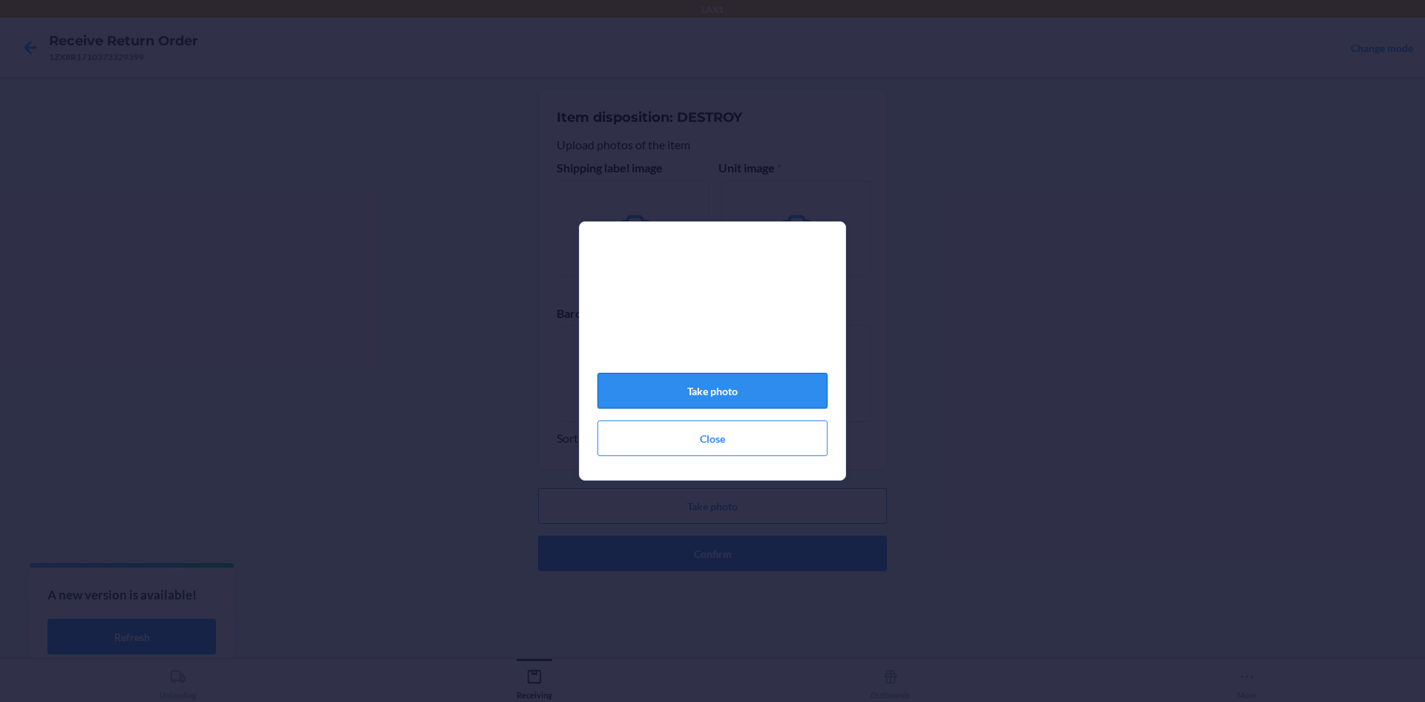
click at [739, 389] on button "Take photo" at bounding box center [713, 391] width 230 height 36
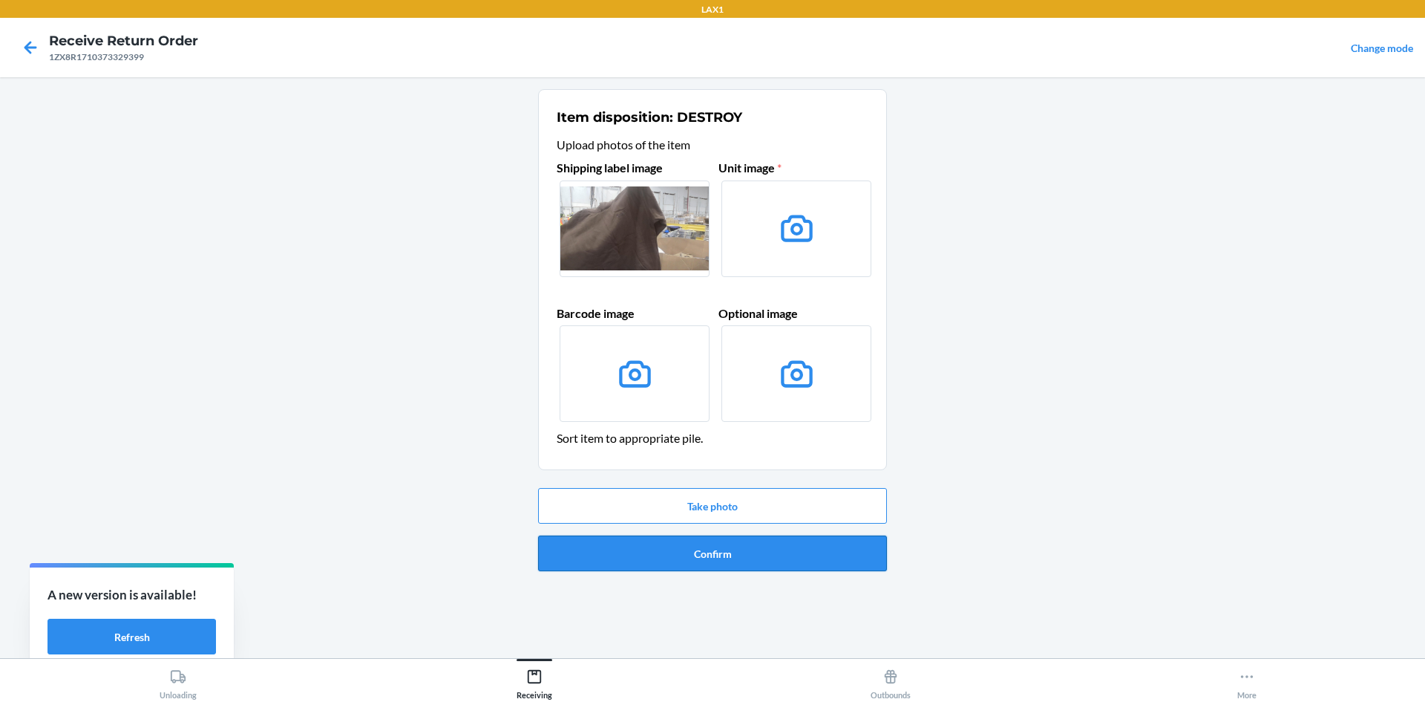
click at [733, 551] on button "Confirm" at bounding box center [712, 553] width 349 height 36
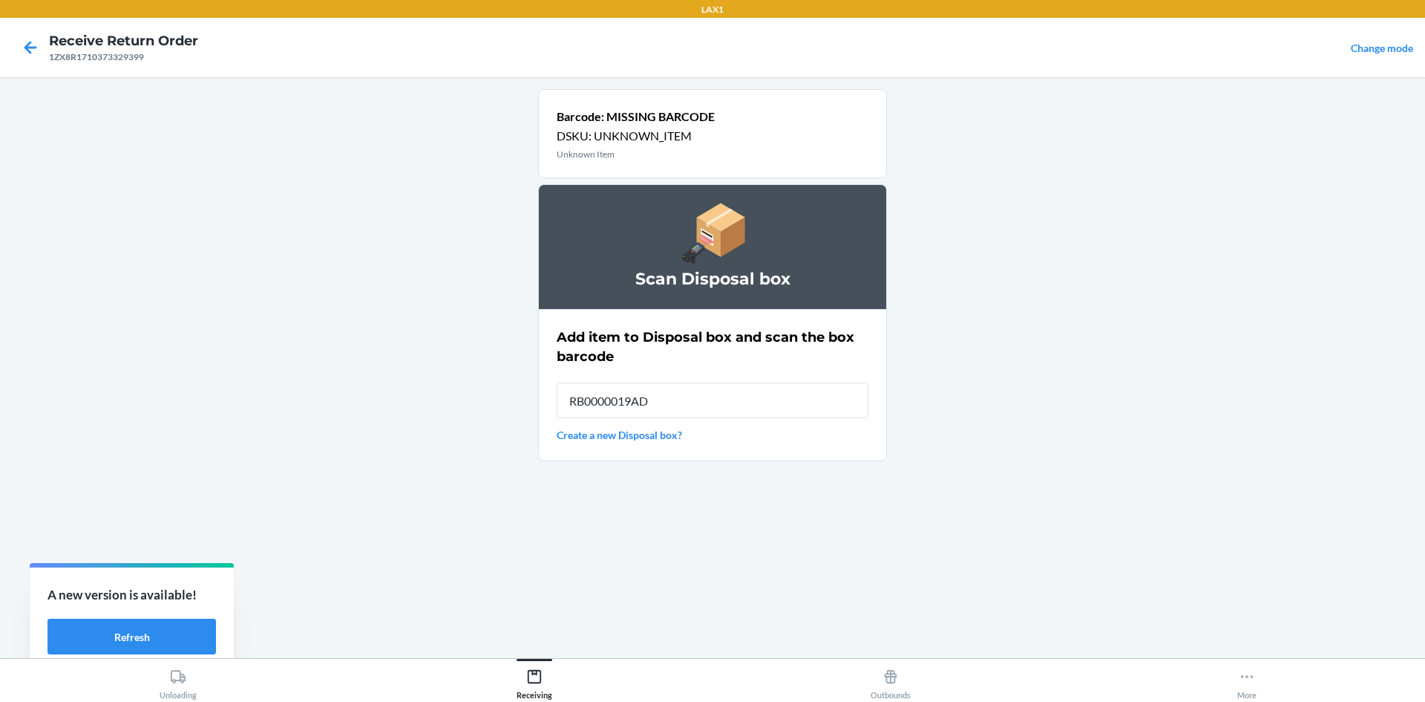
type input "RB0000019AD"
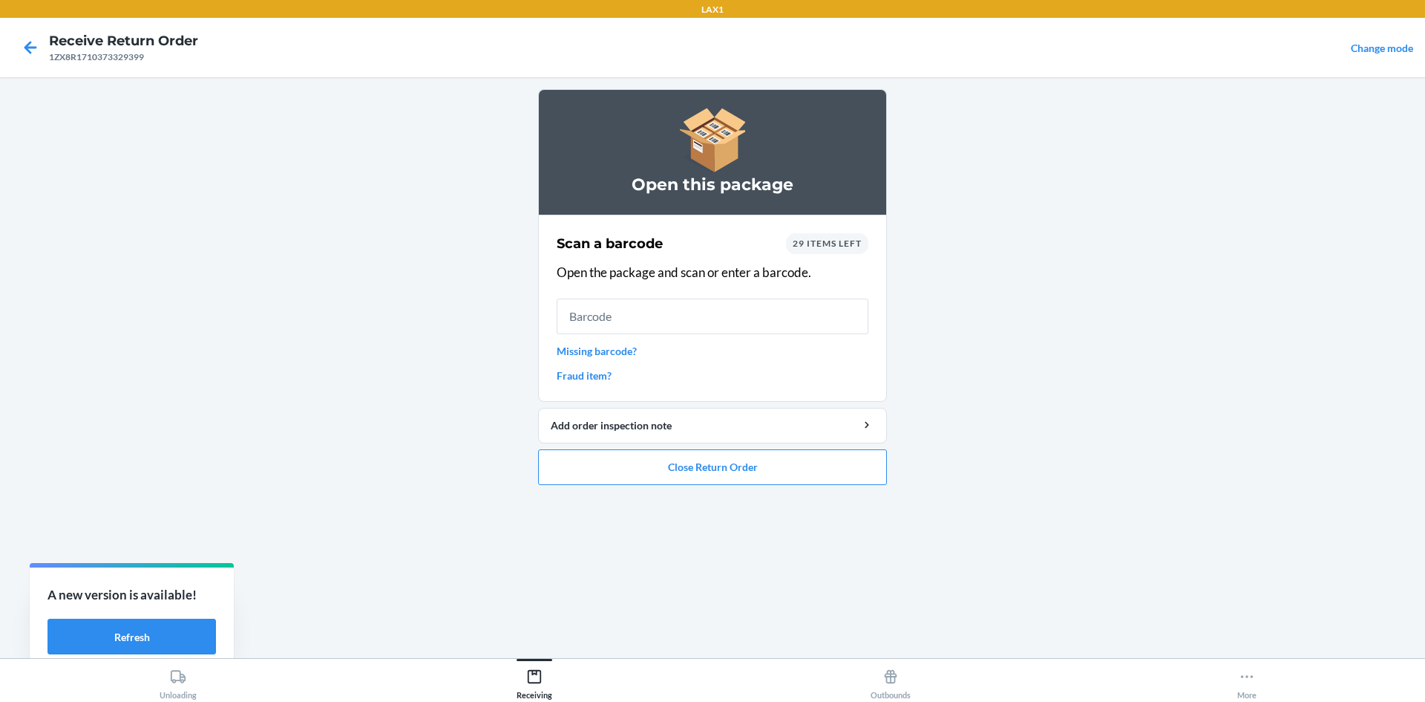
click at [617, 353] on link "Missing barcode?" at bounding box center [713, 351] width 312 height 16
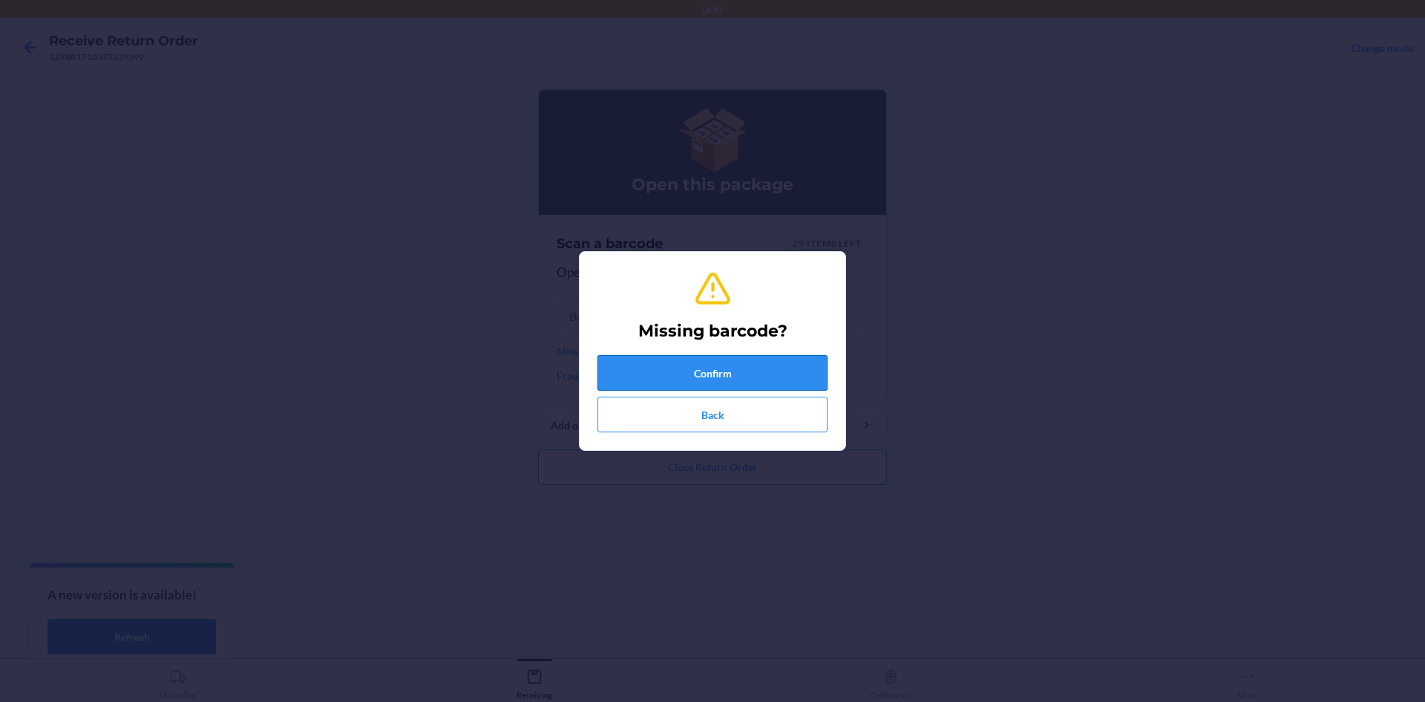
click at [736, 365] on button "Confirm" at bounding box center [713, 373] width 230 height 36
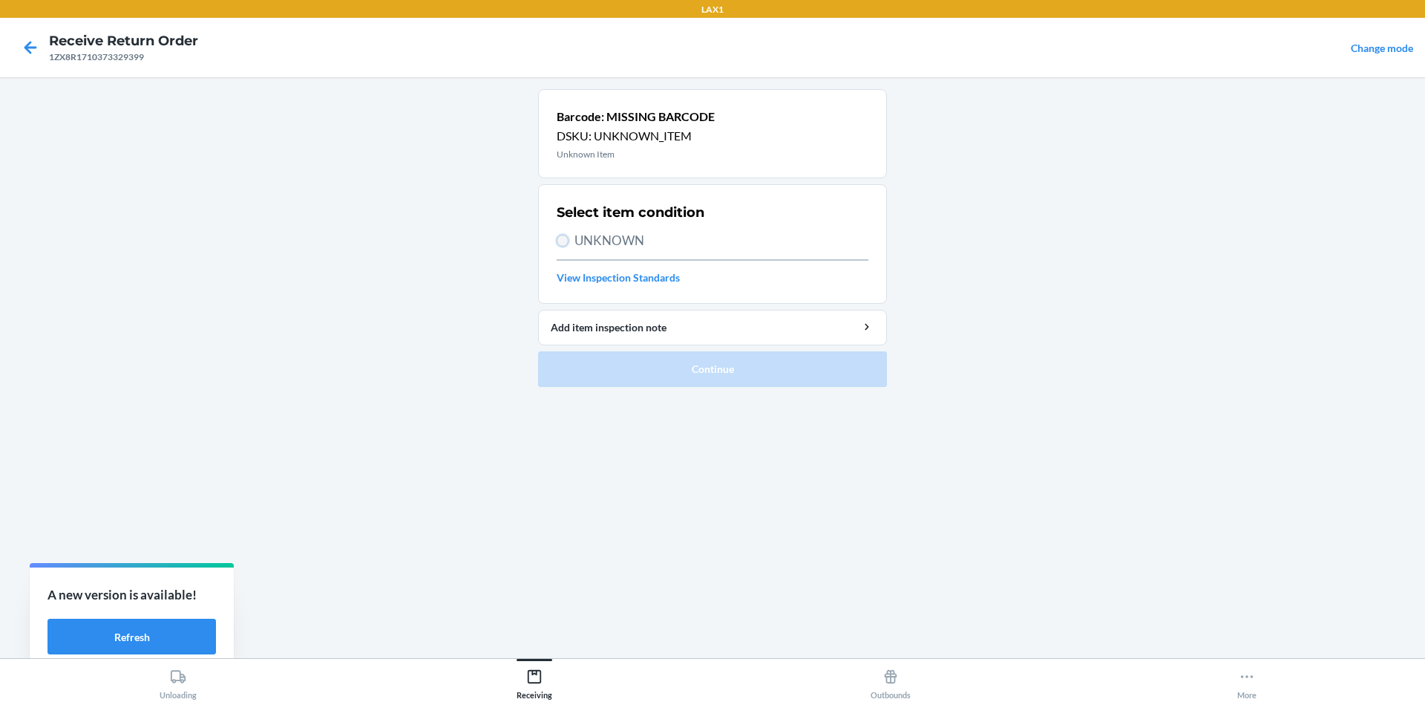
click at [567, 242] on input "UNKNOWN" at bounding box center [563, 241] width 12 height 12
radio input "true"
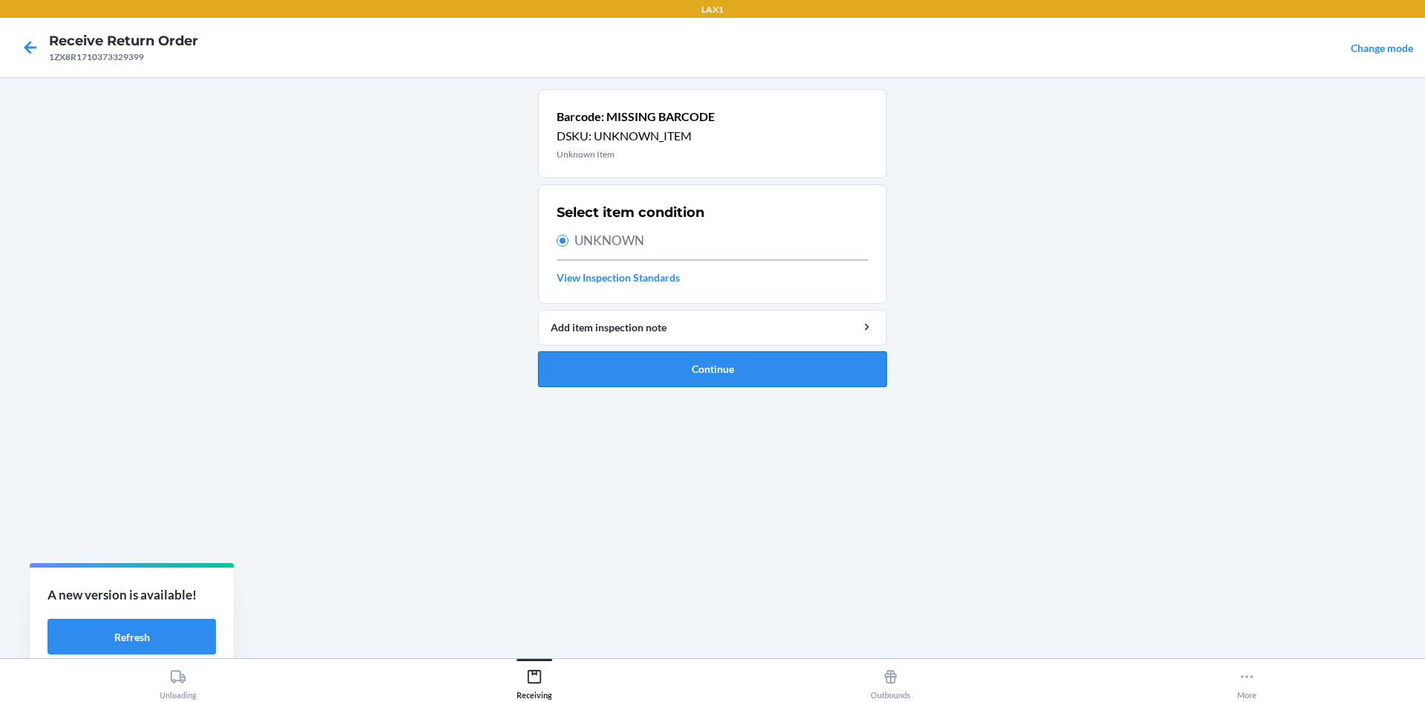
click at [633, 373] on button "Continue" at bounding box center [712, 369] width 349 height 36
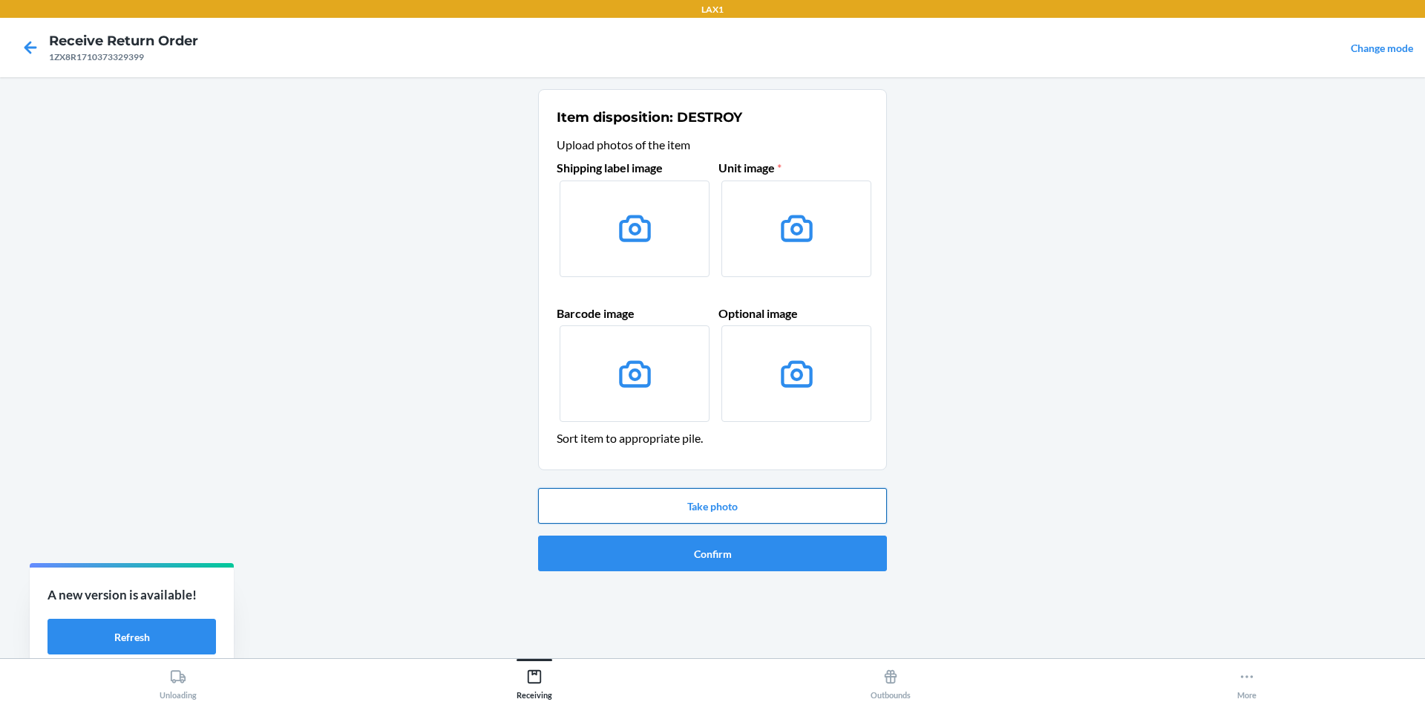
click at [621, 500] on button "Take photo" at bounding box center [712, 506] width 349 height 36
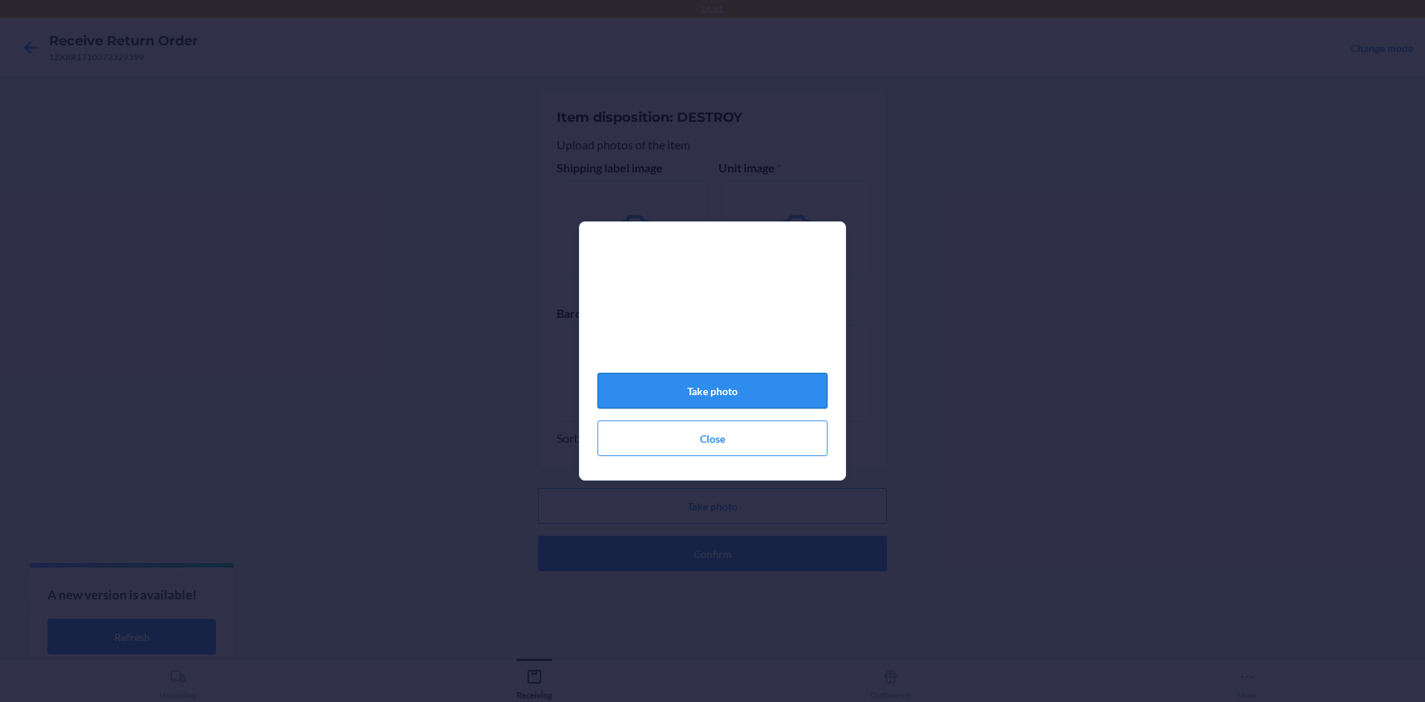
click at [705, 399] on button "Take photo" at bounding box center [713, 391] width 230 height 36
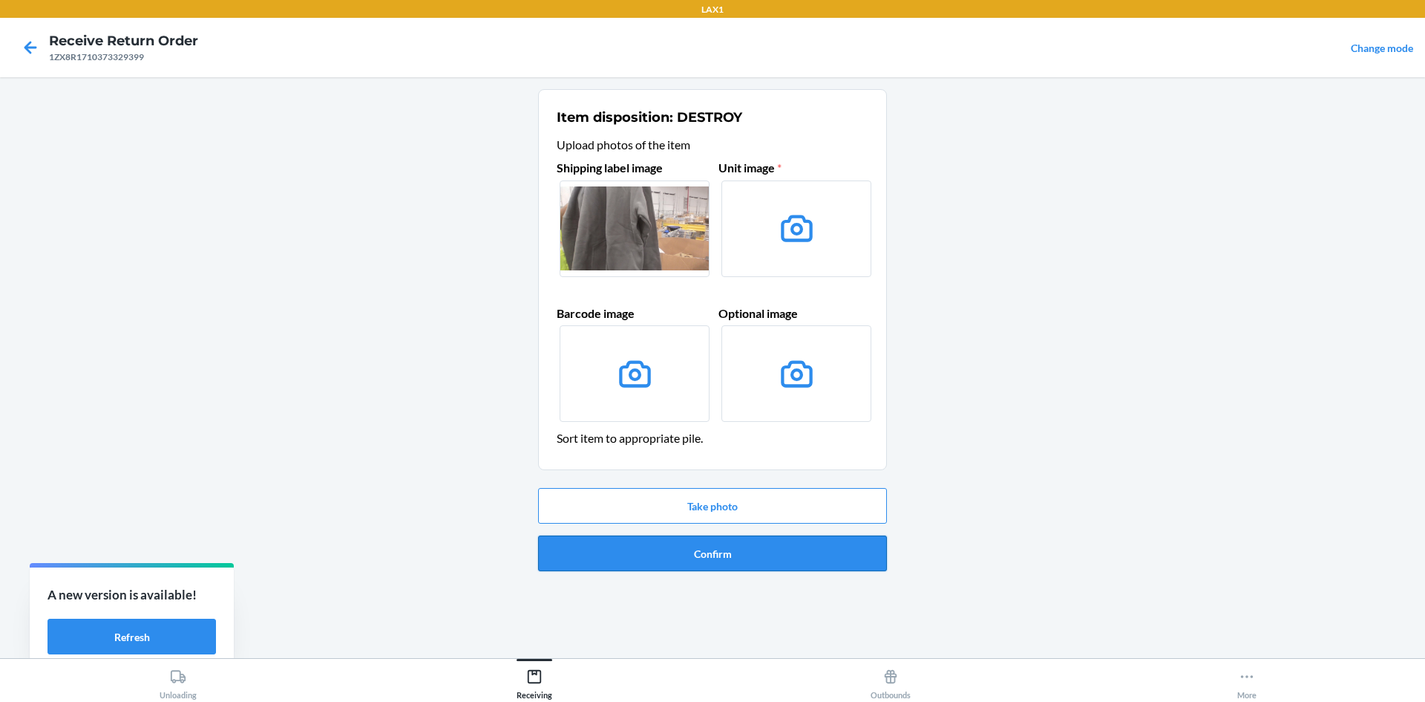
click at [719, 549] on button "Confirm" at bounding box center [712, 553] width 349 height 36
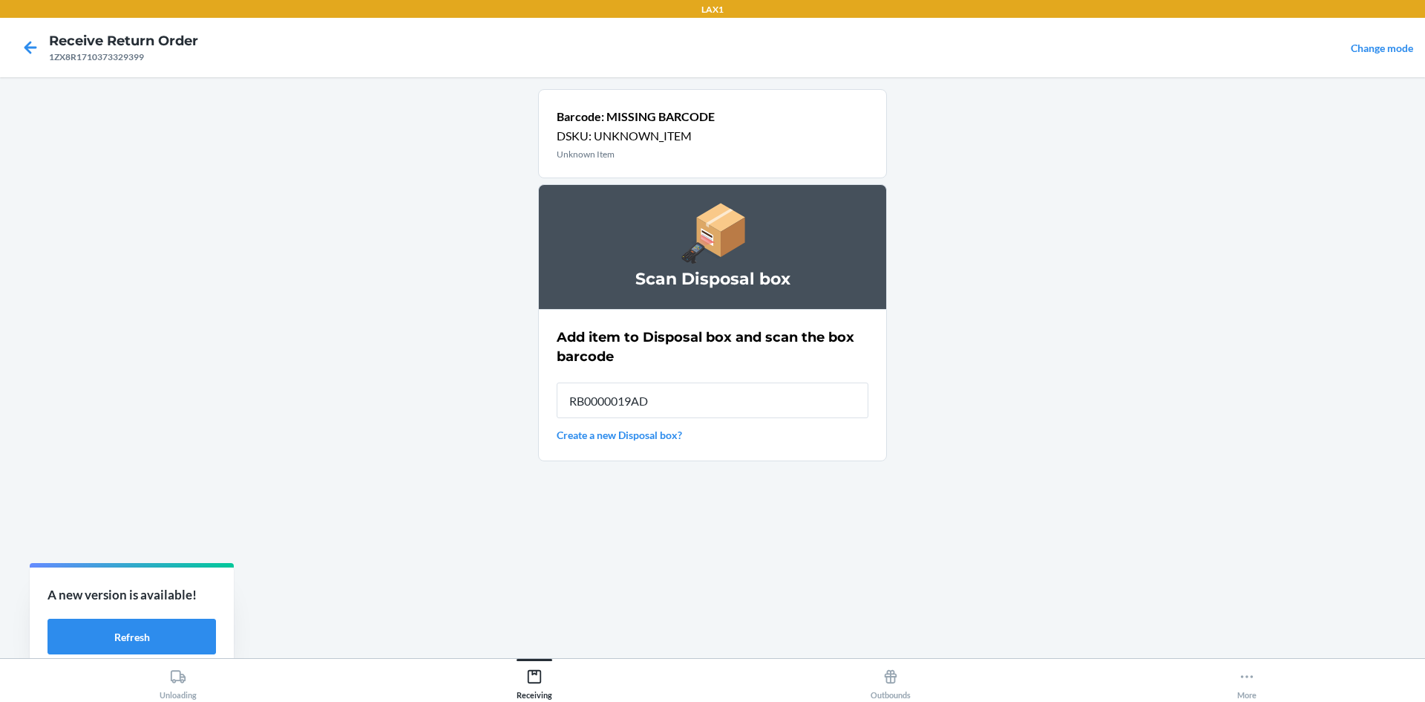
type input "RB0000019AD"
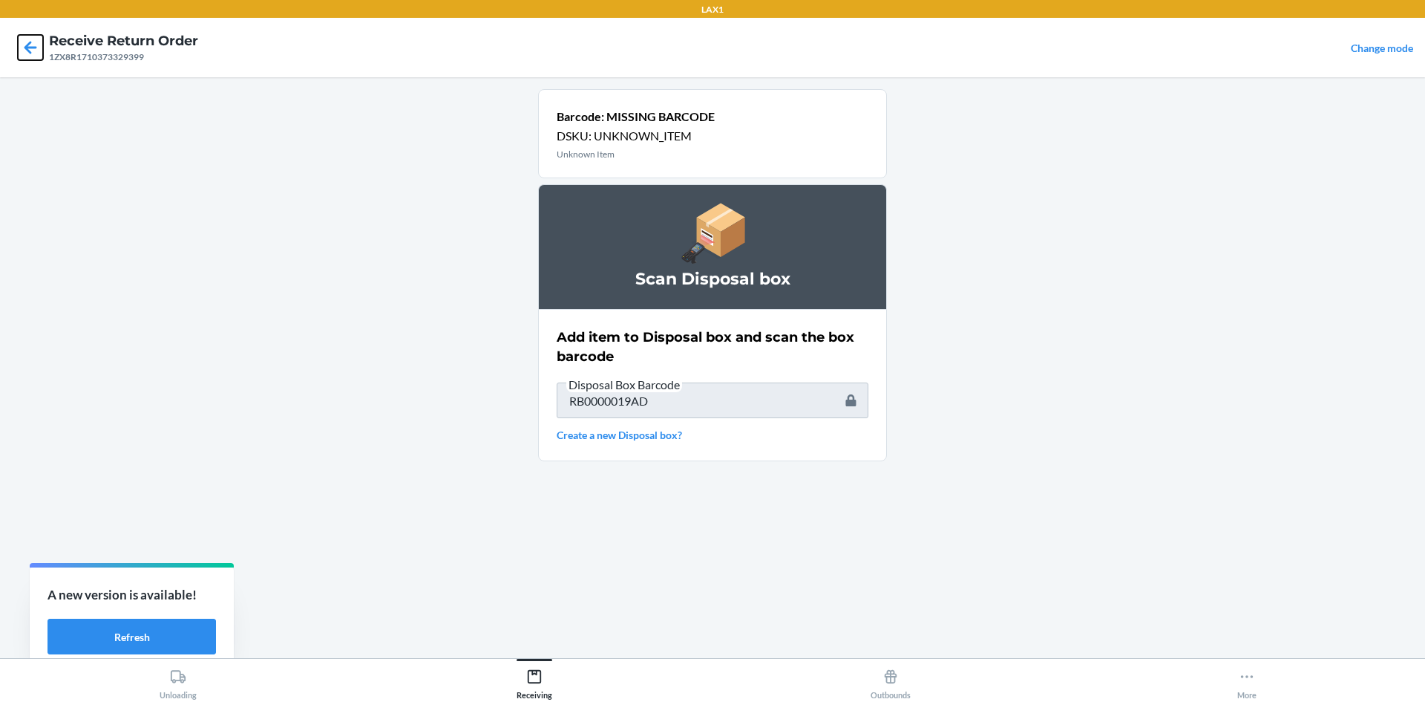
click at [35, 49] on icon at bounding box center [30, 47] width 25 height 25
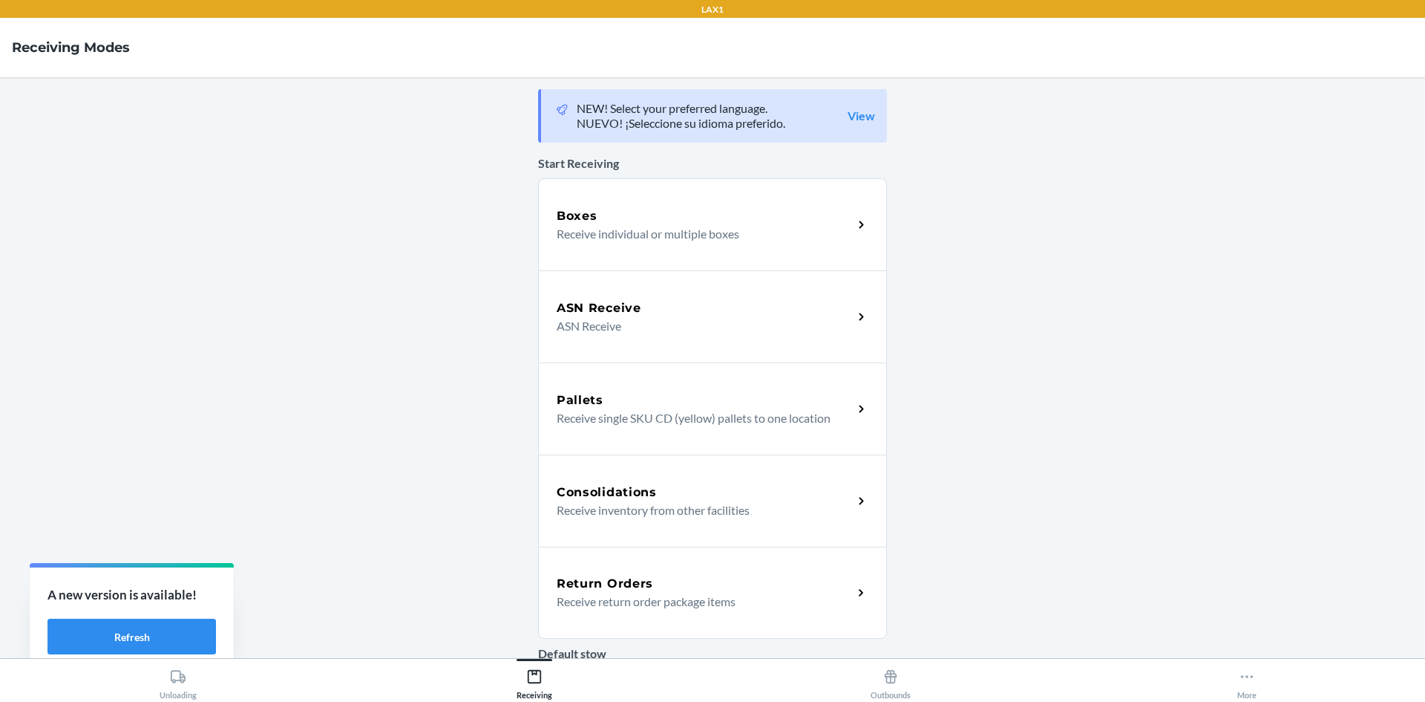
click at [625, 573] on div "Return Orders Receive return order package items" at bounding box center [712, 592] width 349 height 92
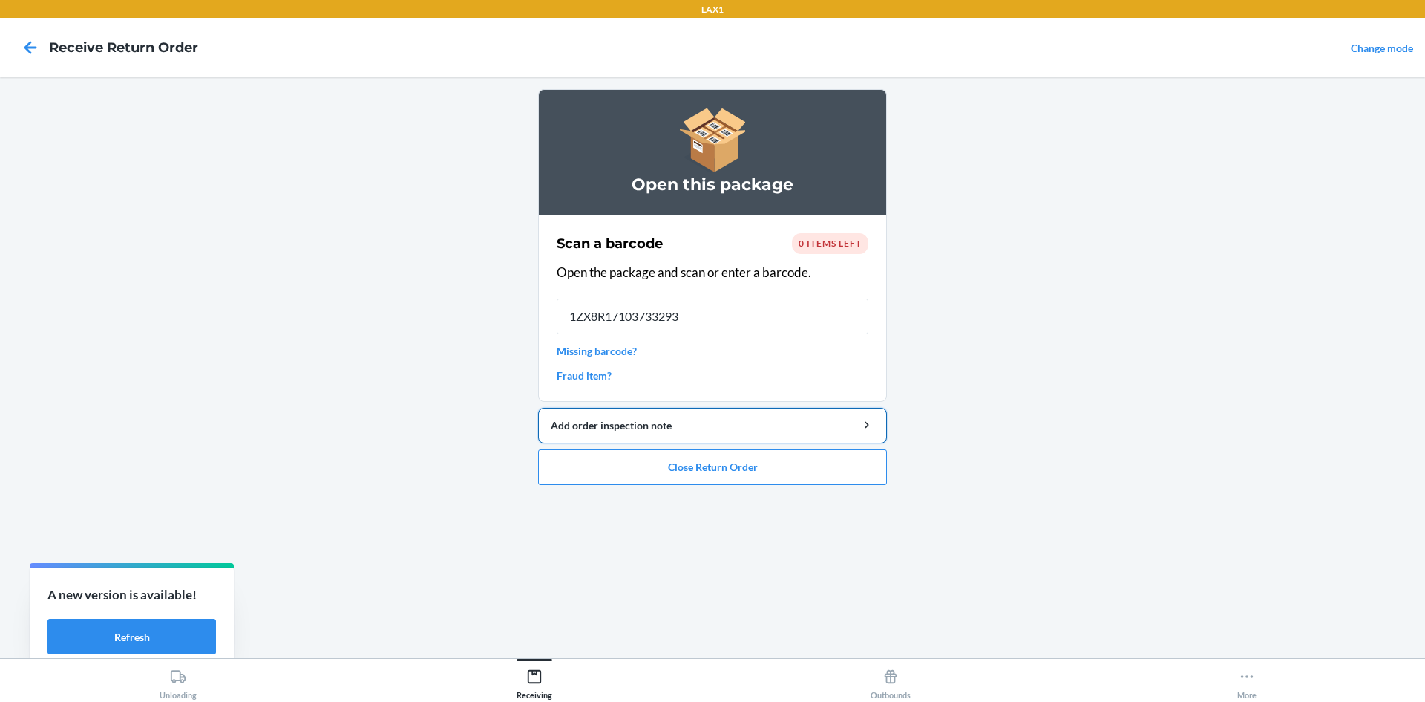
type input "[US_VEHICLE_IDENTIFICATION_NUMBER]"
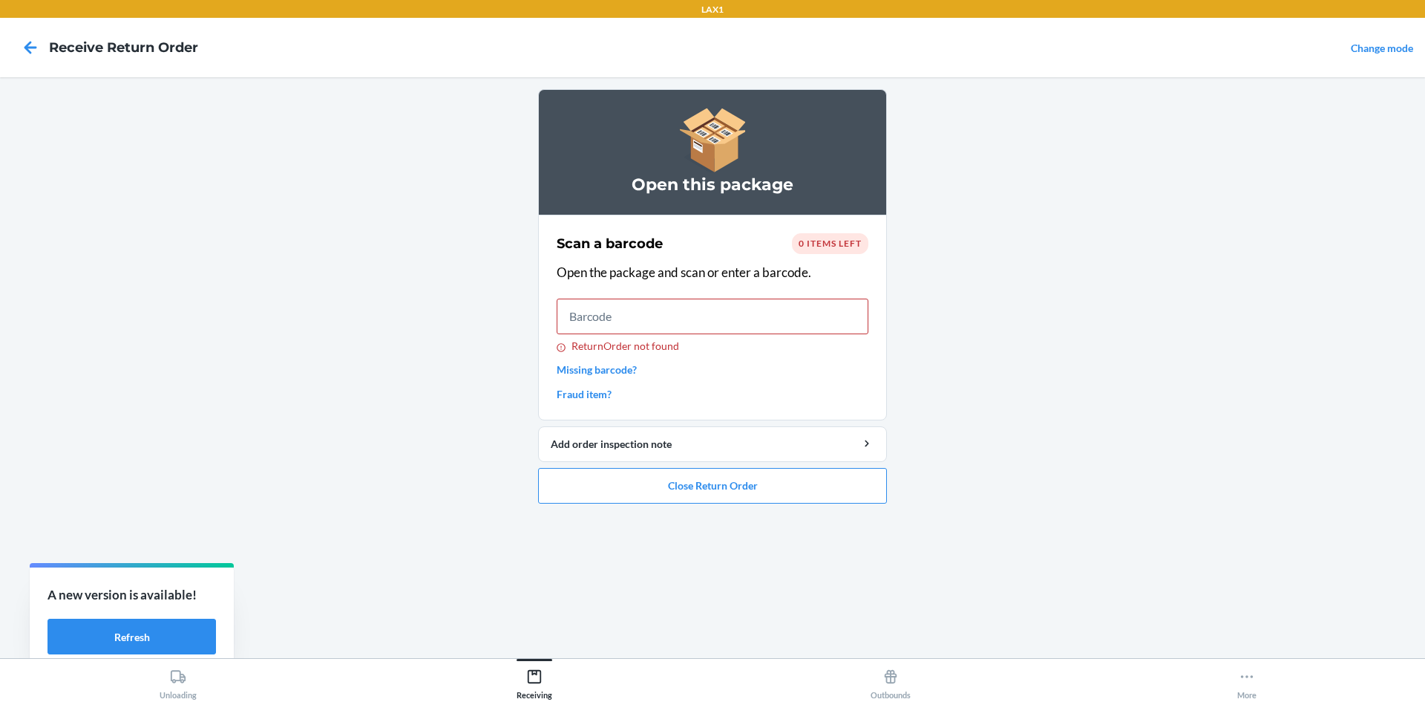
drag, startPoint x: 43, startPoint y: 68, endPoint x: 26, endPoint y: 45, distance: 28.1
click at [34, 54] on nav "Receive Return Order Change mode" at bounding box center [712, 47] width 1425 height 59
click at [25, 45] on icon at bounding box center [30, 47] width 25 height 25
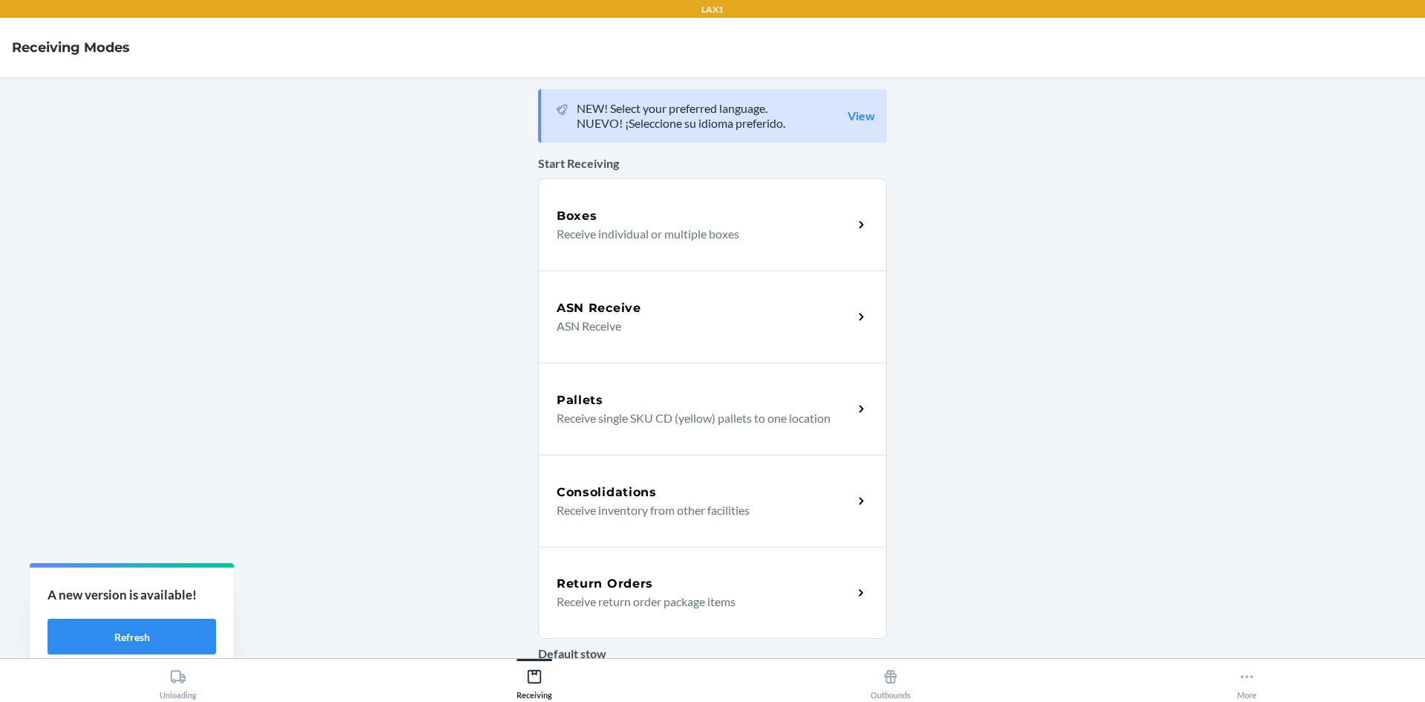
click at [612, 578] on h5 "Return Orders" at bounding box center [605, 584] width 97 height 18
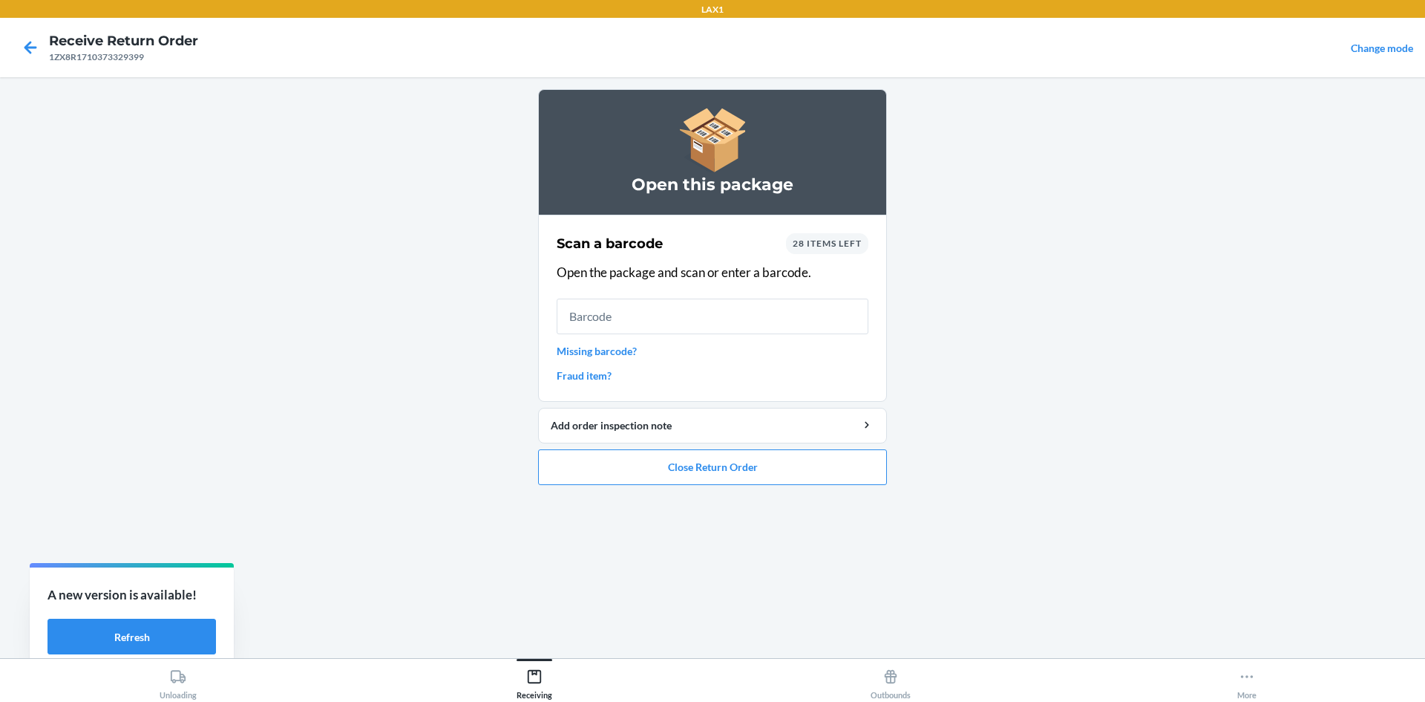
click at [600, 347] on link "Missing barcode?" at bounding box center [713, 351] width 312 height 16
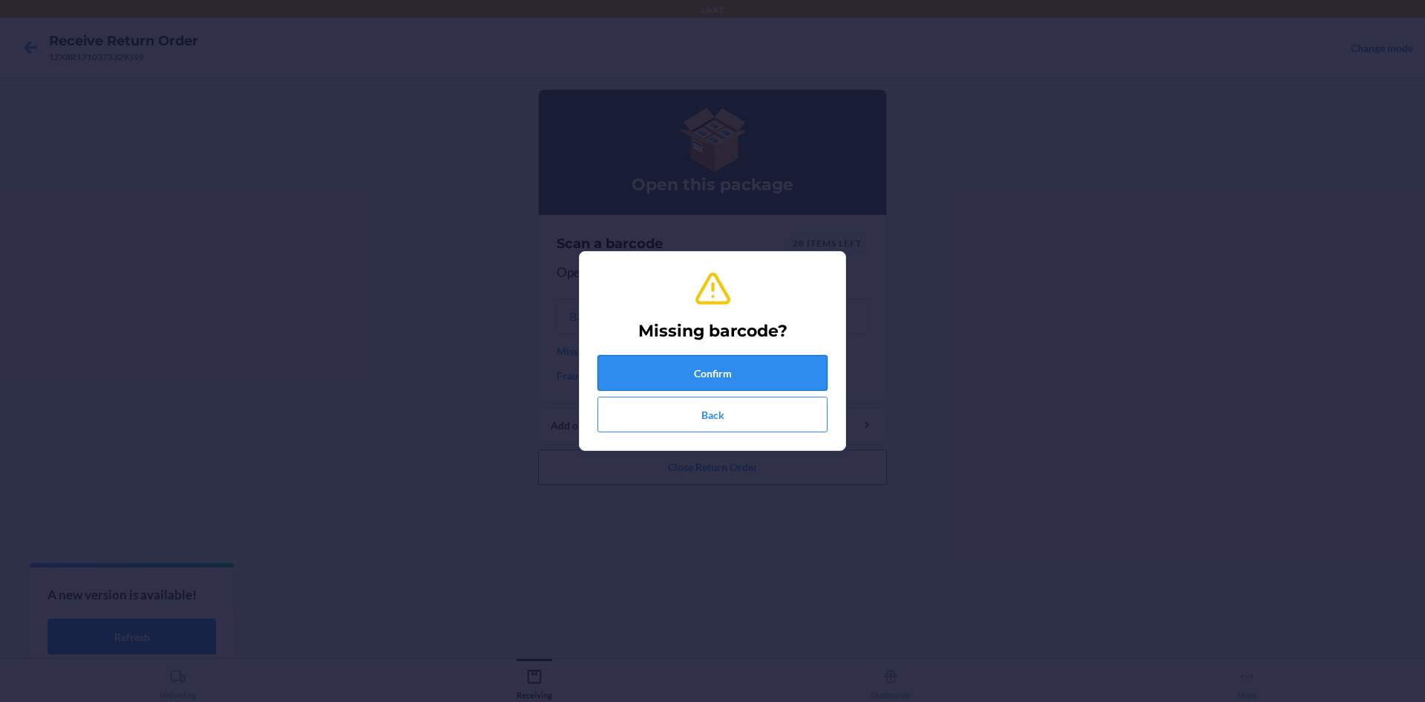
click at [707, 367] on button "Confirm" at bounding box center [713, 373] width 230 height 36
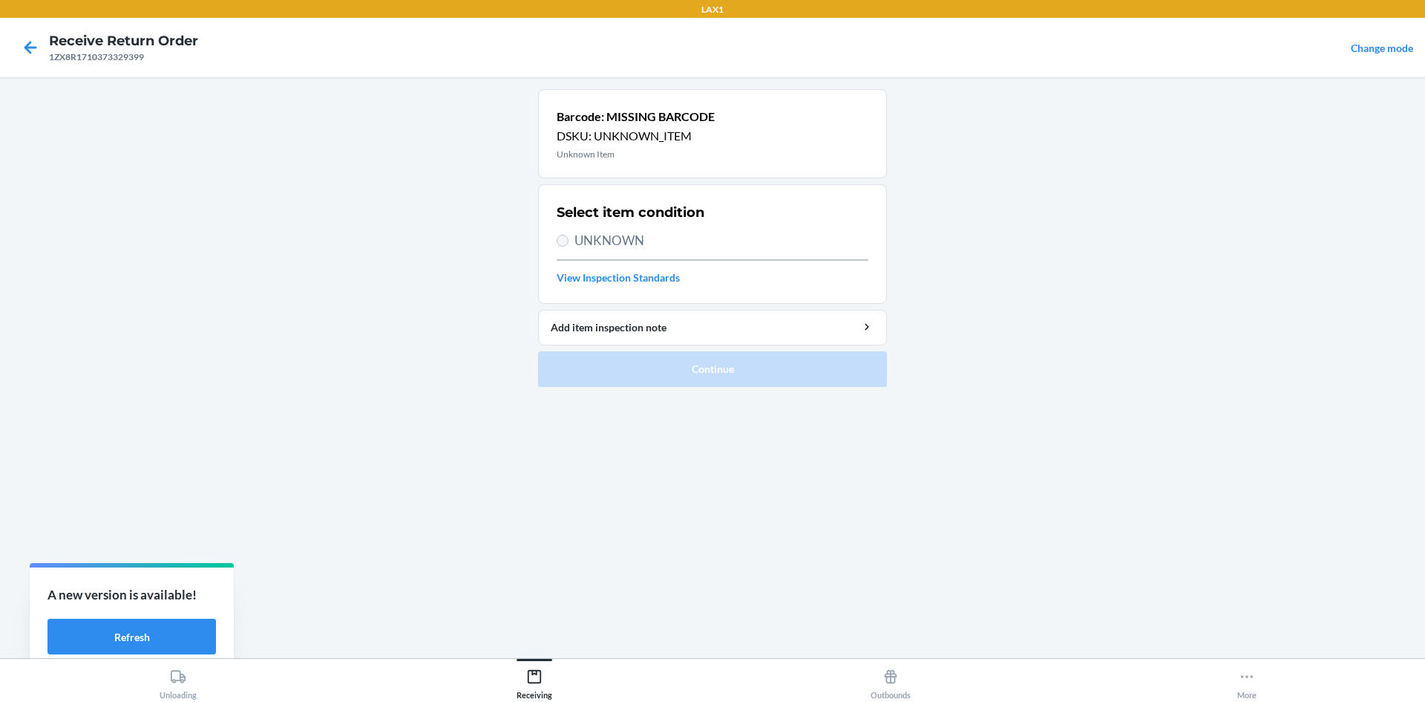
click at [560, 246] on label "UNKNOWN" at bounding box center [713, 240] width 312 height 19
click at [560, 246] on input "UNKNOWN" at bounding box center [563, 241] width 12 height 12
radio input "true"
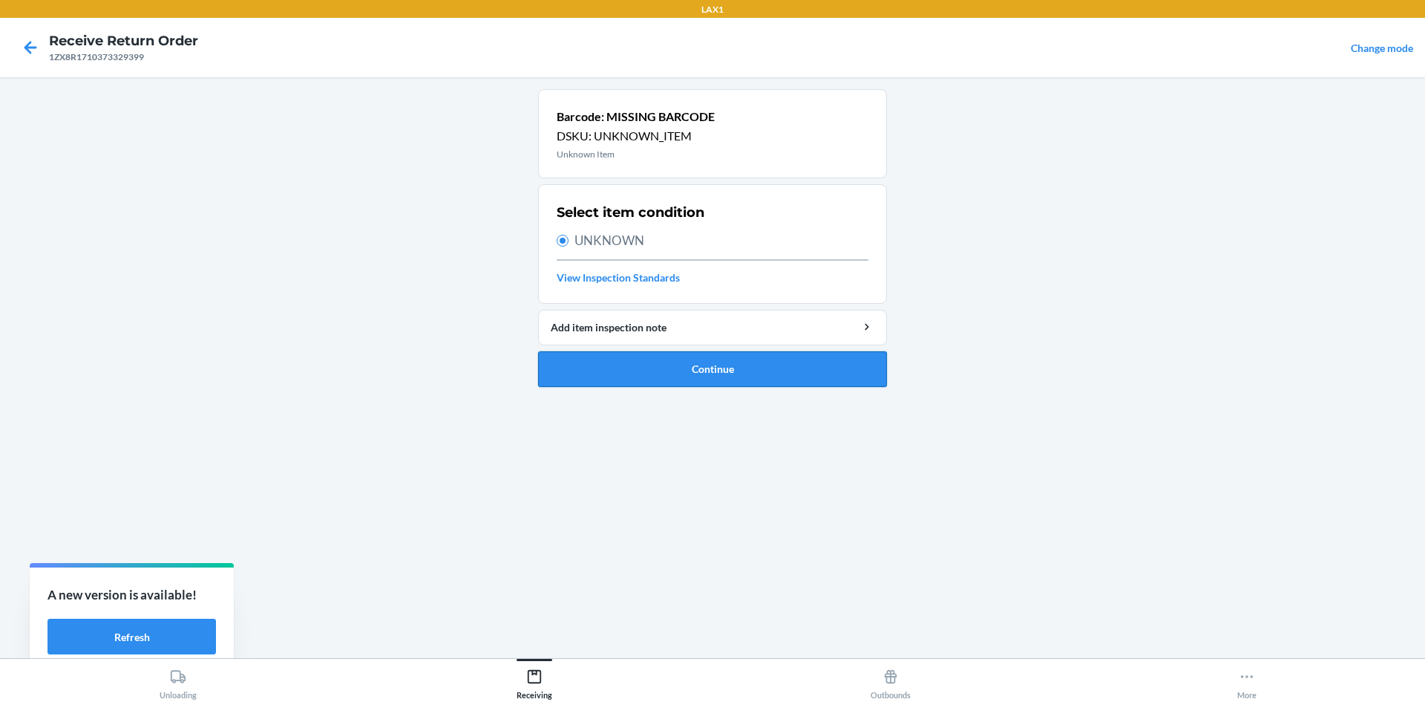
click at [648, 369] on button "Continue" at bounding box center [712, 369] width 349 height 36
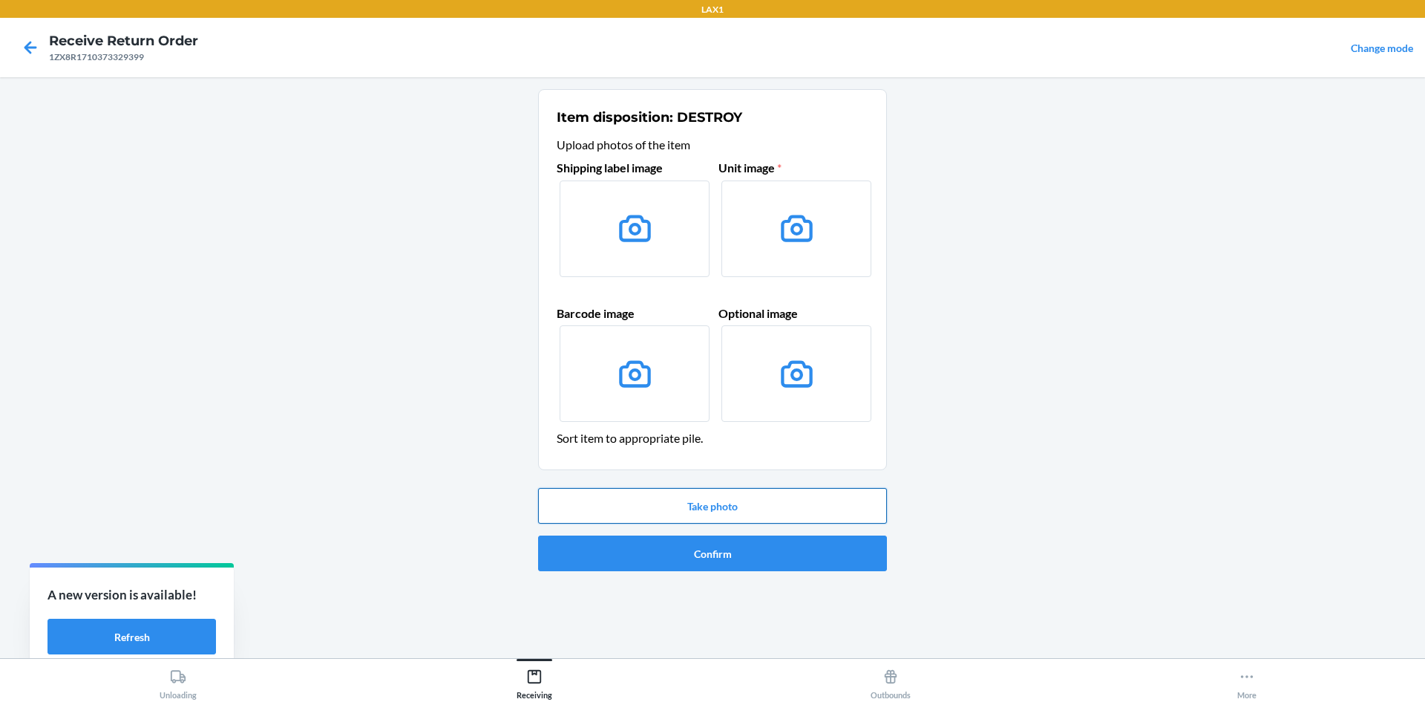
click at [664, 497] on button "Take photo" at bounding box center [712, 506] width 349 height 36
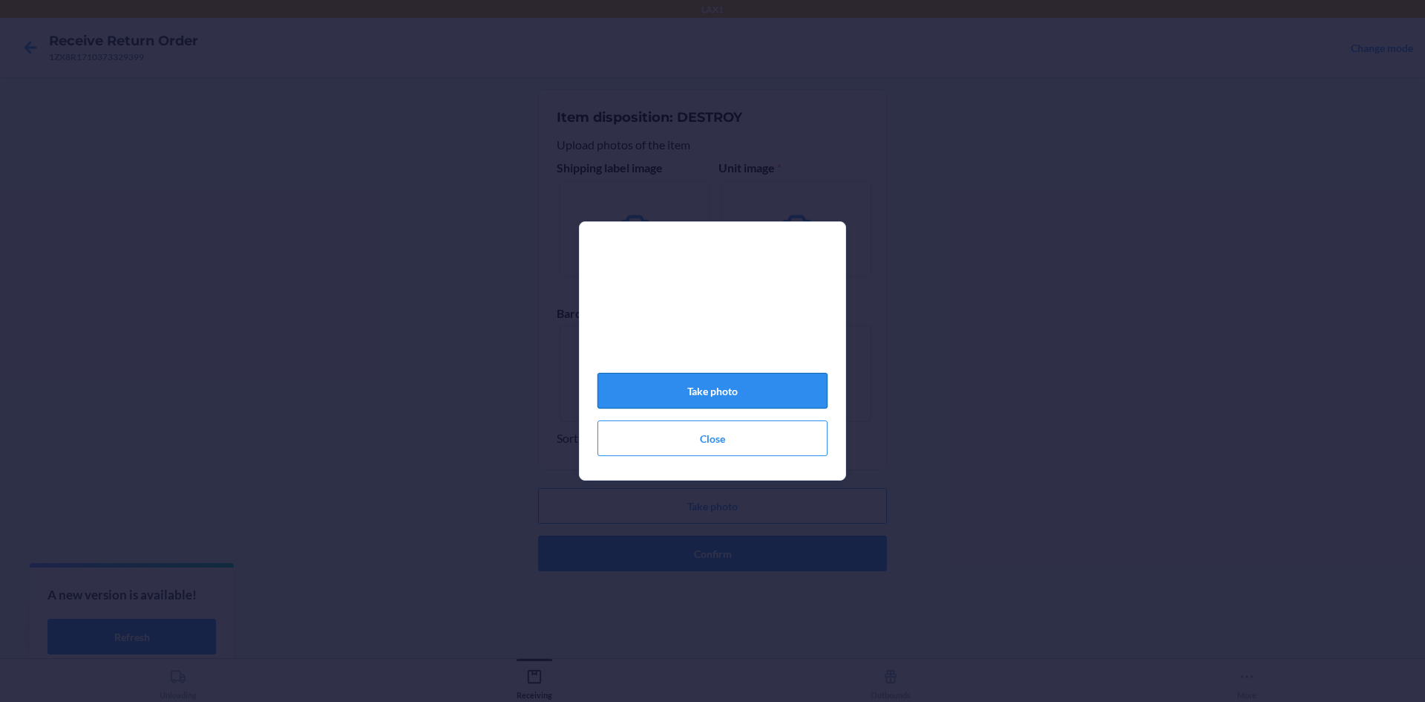
click at [686, 393] on button "Take photo" at bounding box center [713, 391] width 230 height 36
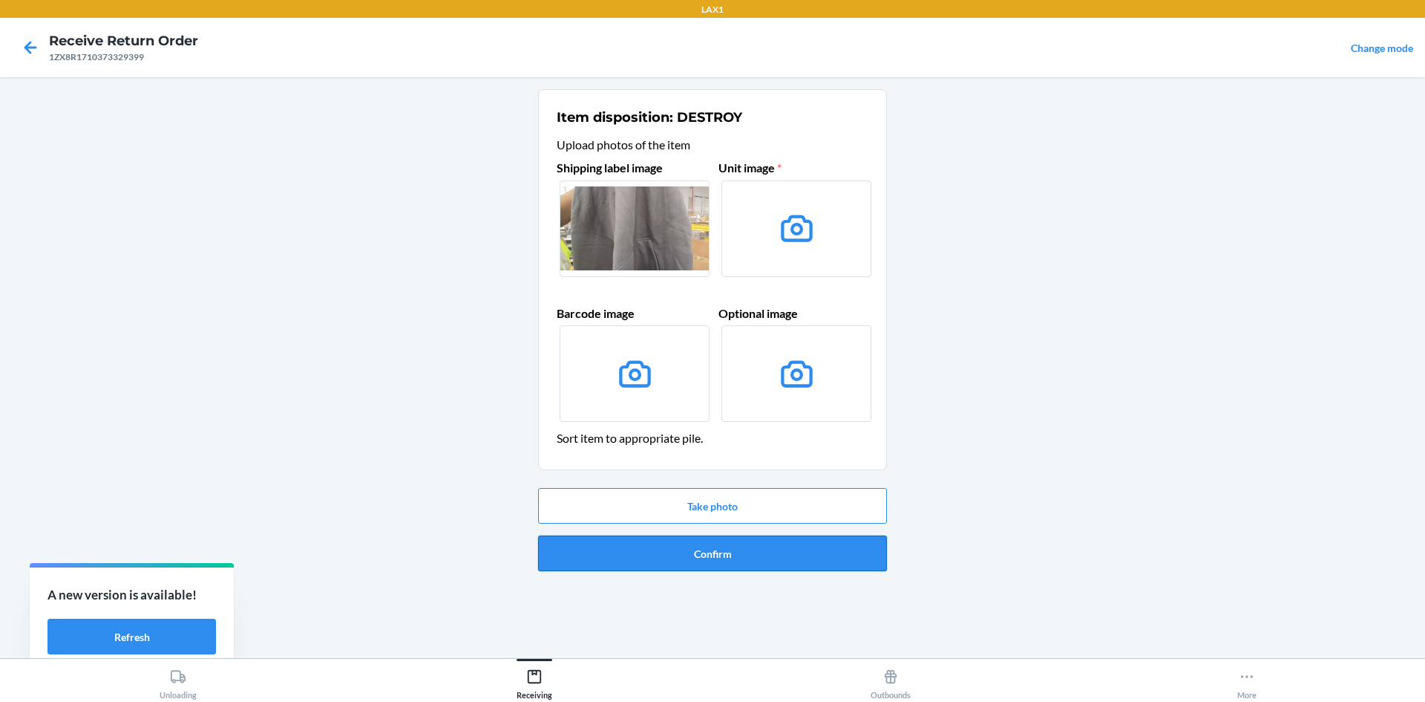
click at [675, 547] on button "Confirm" at bounding box center [712, 553] width 349 height 36
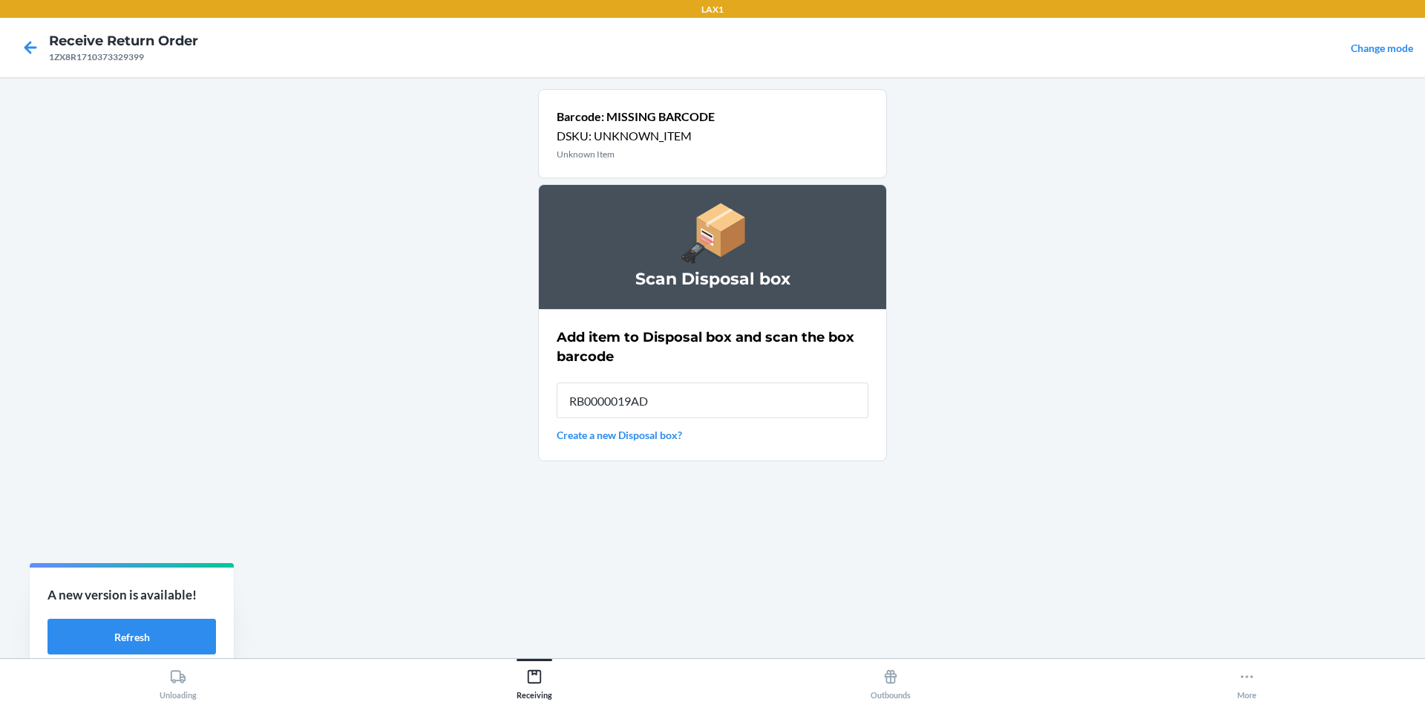
type input "RB0000019AD"
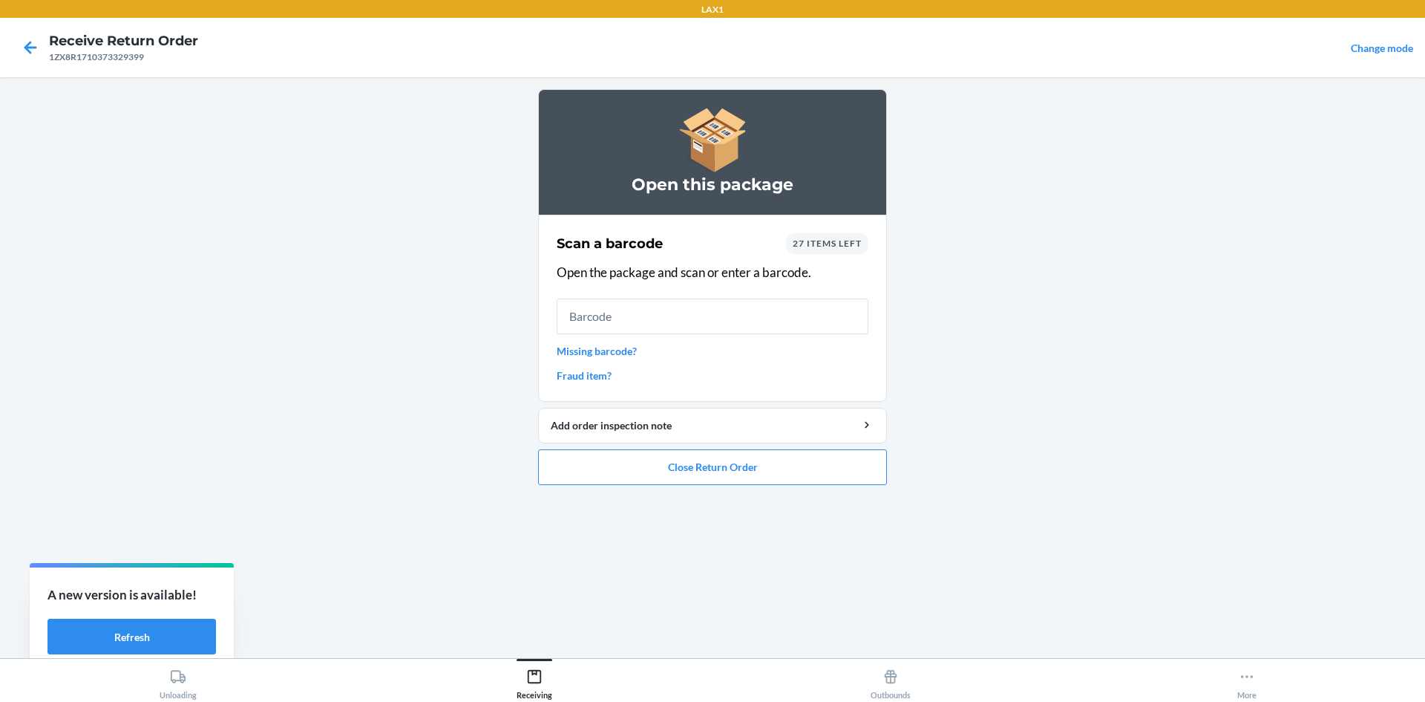
click at [595, 351] on link "Missing barcode?" at bounding box center [713, 351] width 312 height 16
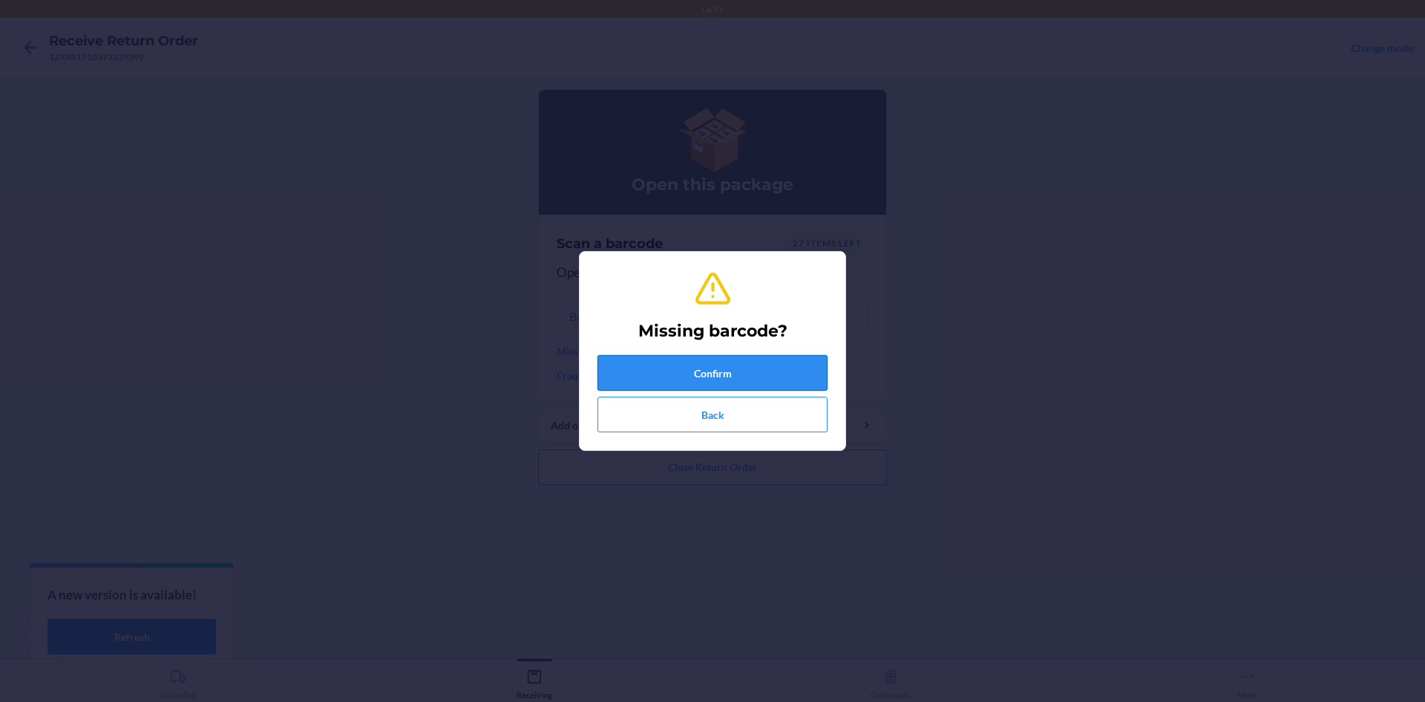
click at [719, 376] on button "Confirm" at bounding box center [713, 373] width 230 height 36
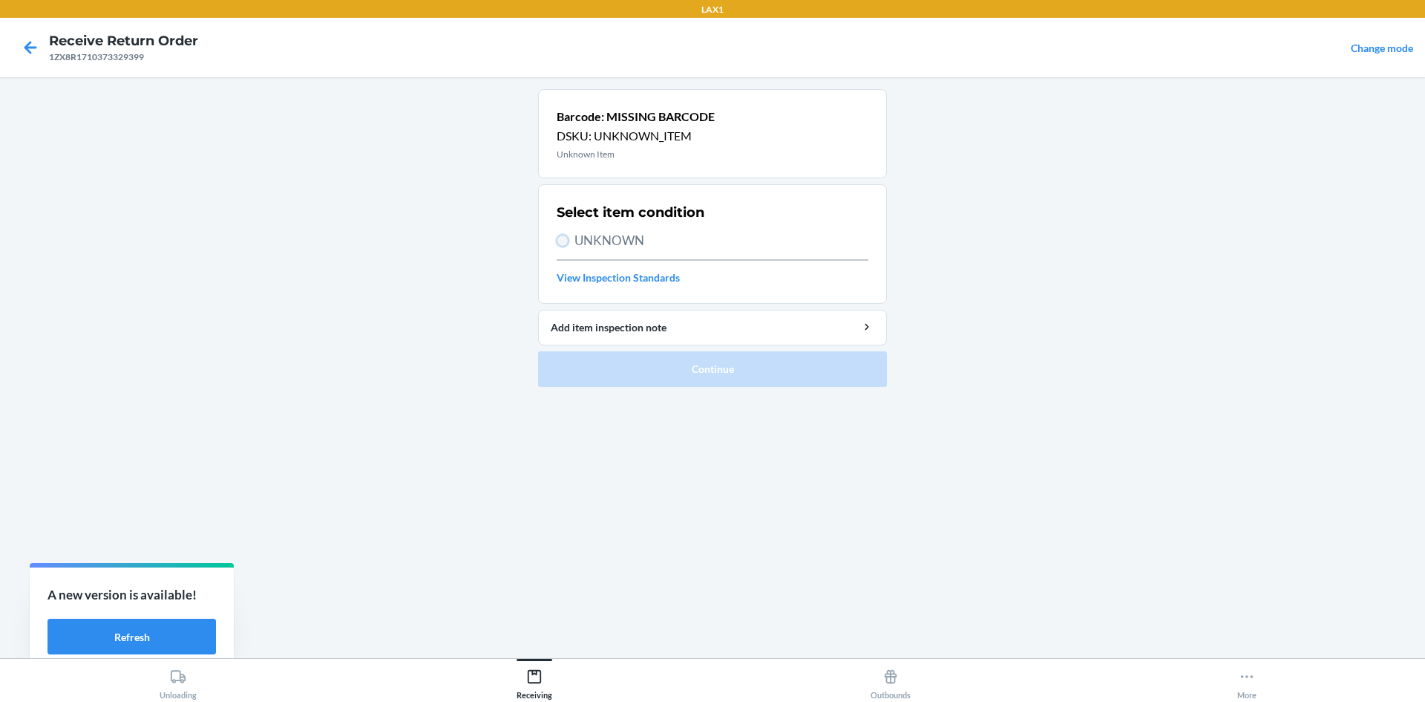
click at [559, 241] on input "UNKNOWN" at bounding box center [563, 241] width 12 height 12
radio input "true"
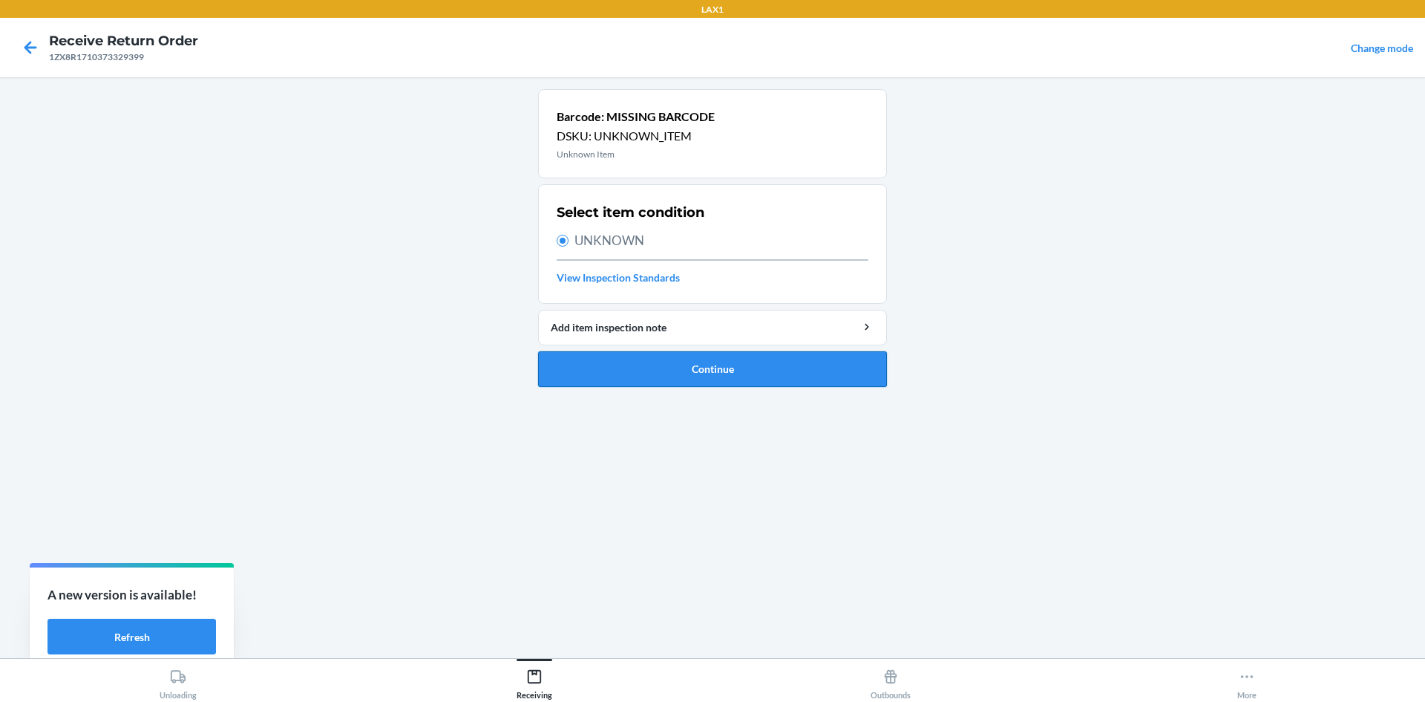
click at [640, 374] on button "Continue" at bounding box center [712, 369] width 349 height 36
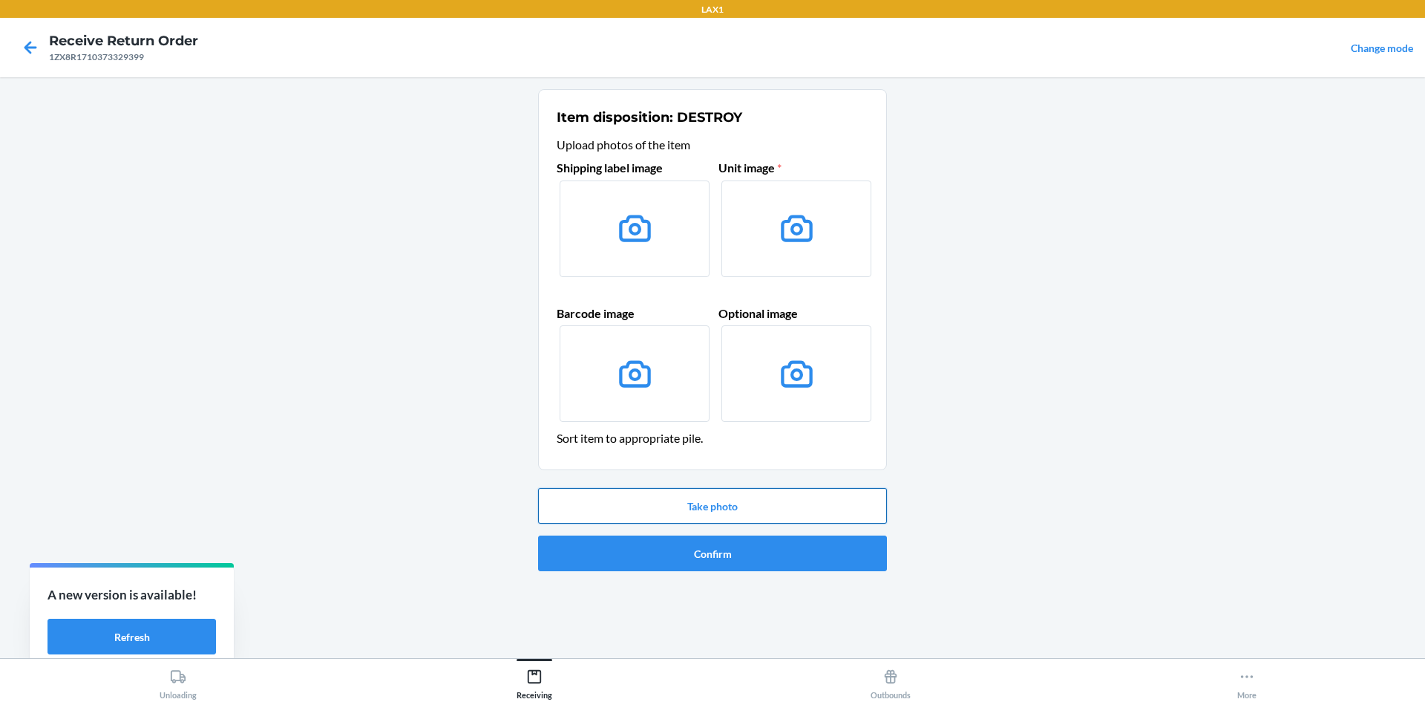
click at [706, 513] on button "Take photo" at bounding box center [712, 506] width 349 height 36
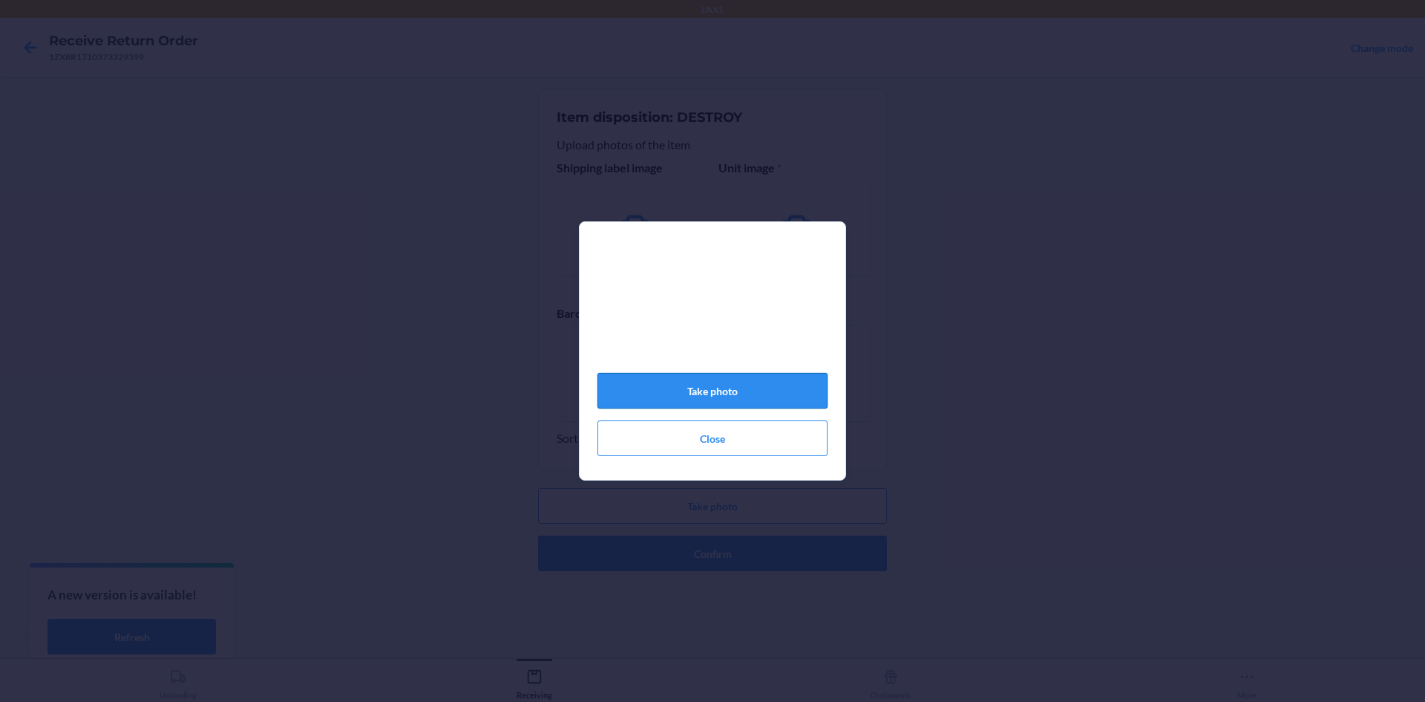
click at [737, 394] on button "Take photo" at bounding box center [713, 391] width 230 height 36
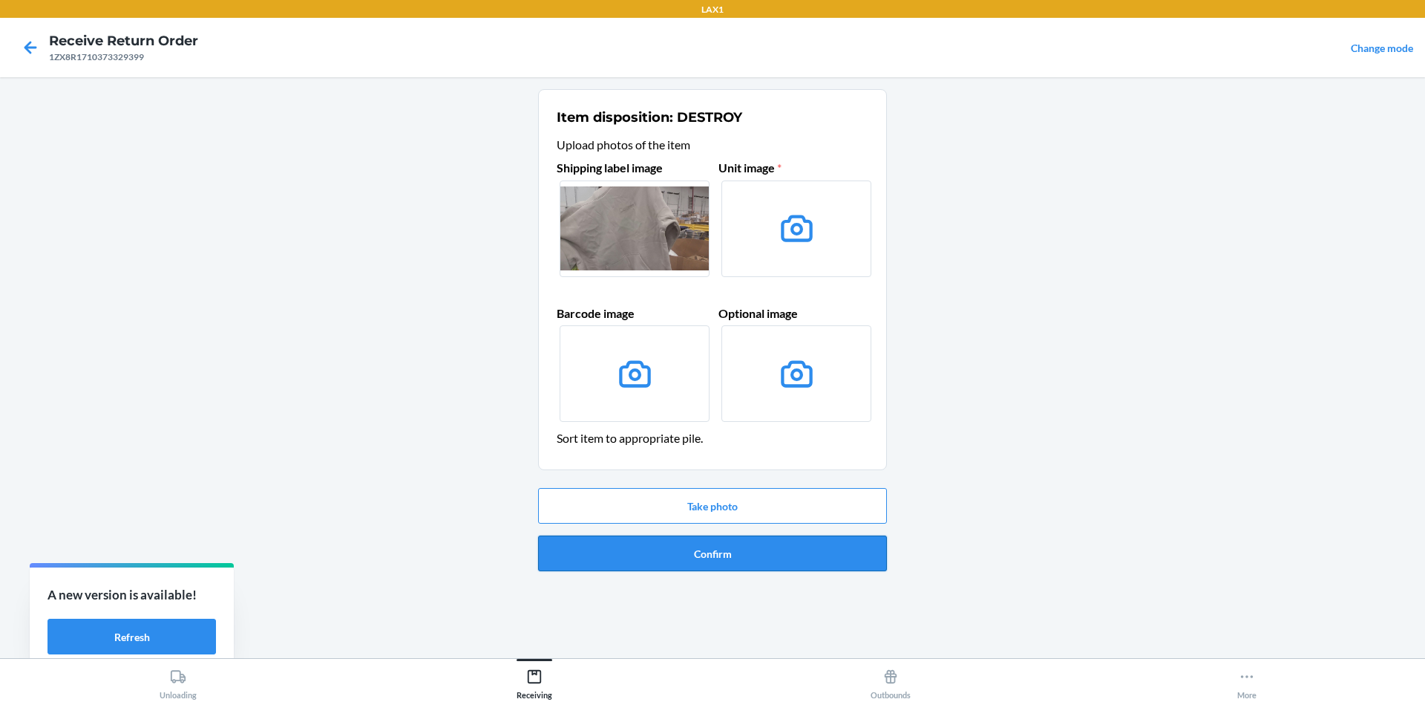
click at [712, 549] on button "Confirm" at bounding box center [712, 553] width 349 height 36
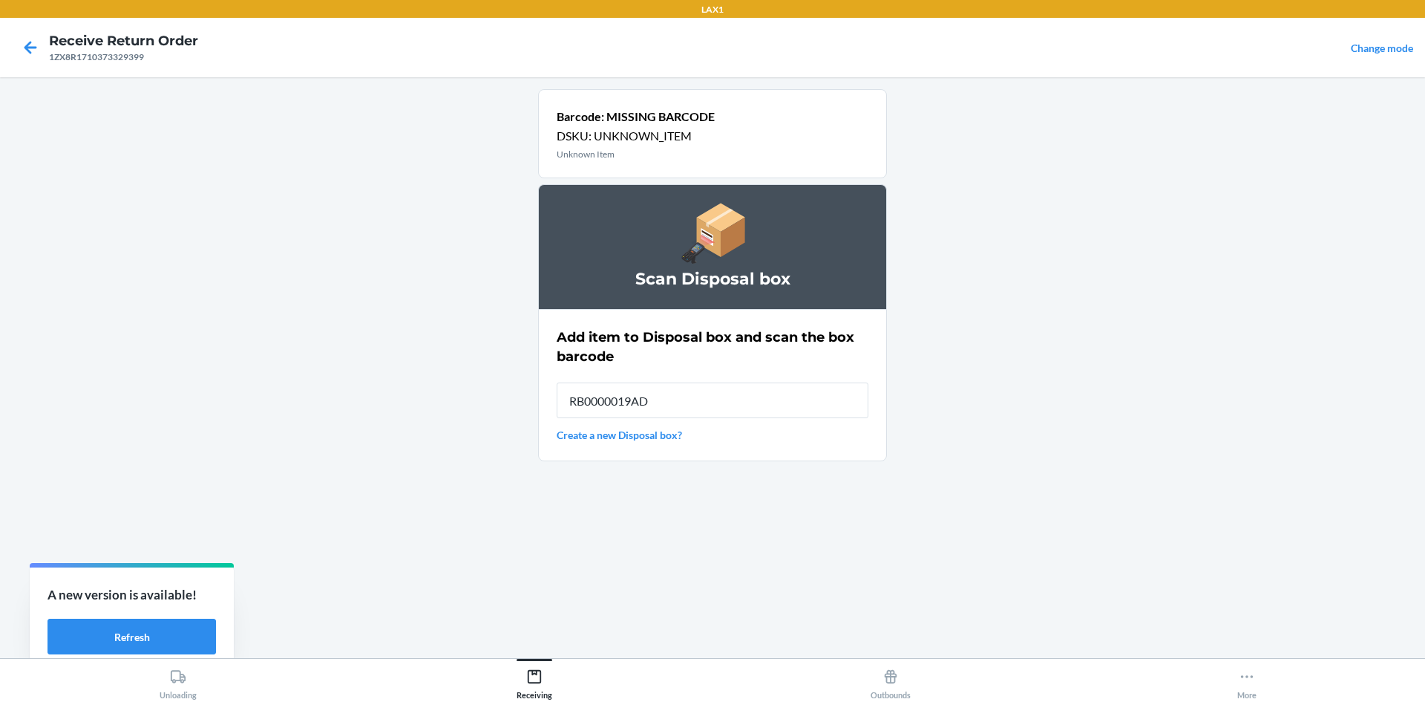
type input "RB0000019AD"
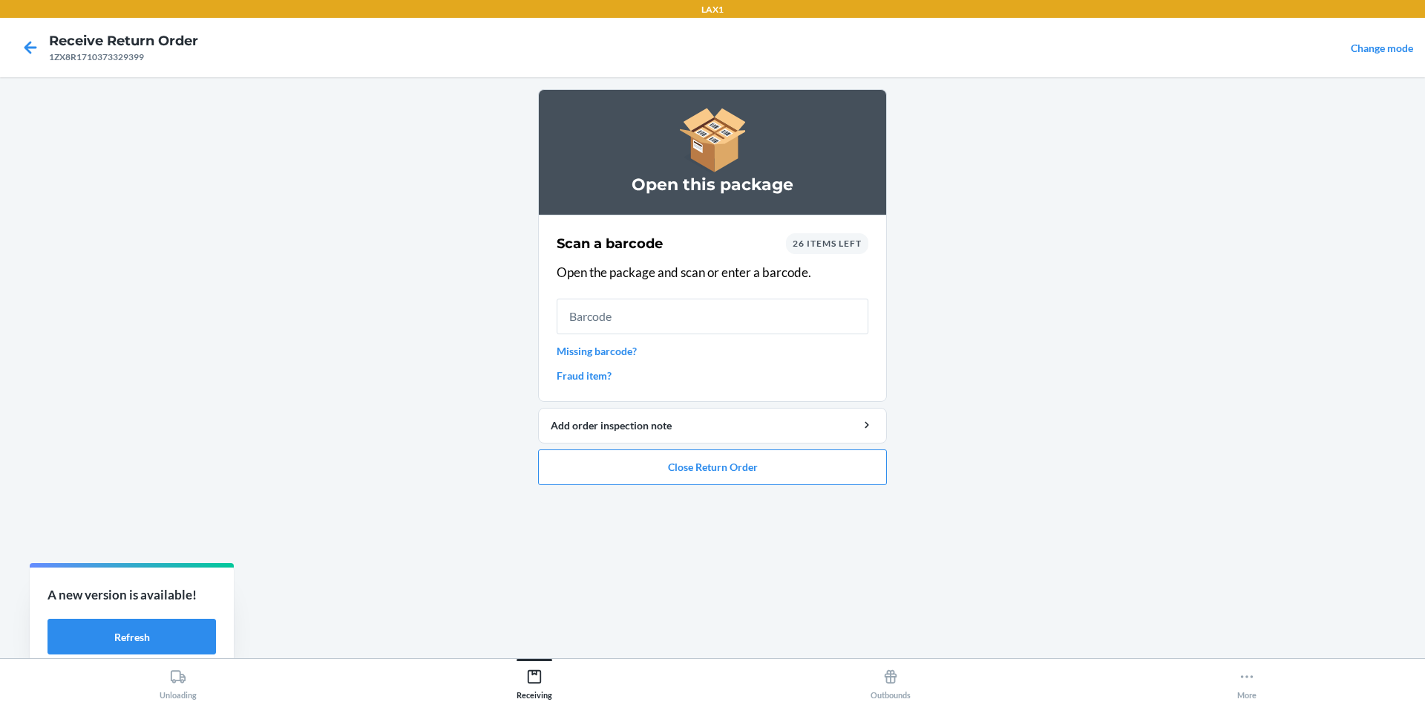
click at [620, 355] on link "Missing barcode?" at bounding box center [713, 351] width 312 height 16
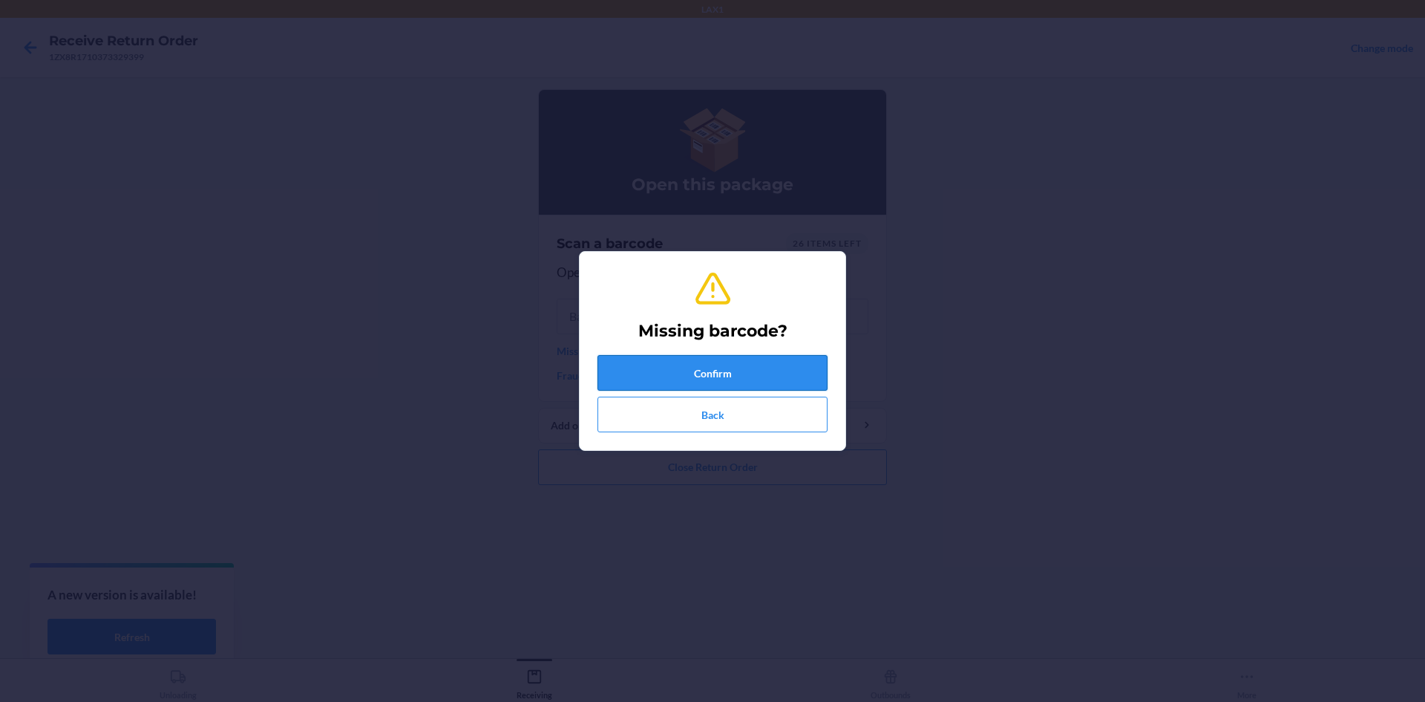
click at [641, 359] on button "Confirm" at bounding box center [713, 373] width 230 height 36
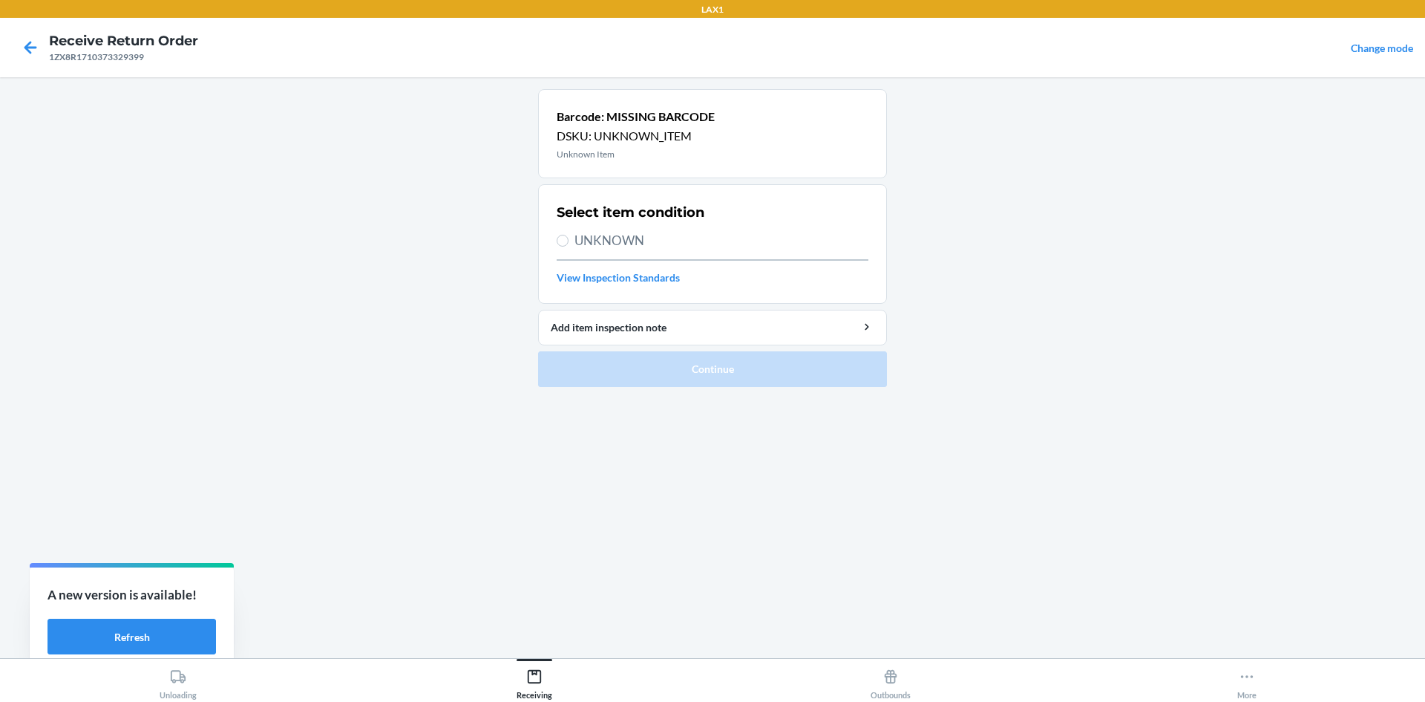
click at [575, 243] on span "UNKNOWN" at bounding box center [722, 240] width 294 height 19
click at [569, 243] on input "UNKNOWN" at bounding box center [563, 241] width 12 height 12
radio input "true"
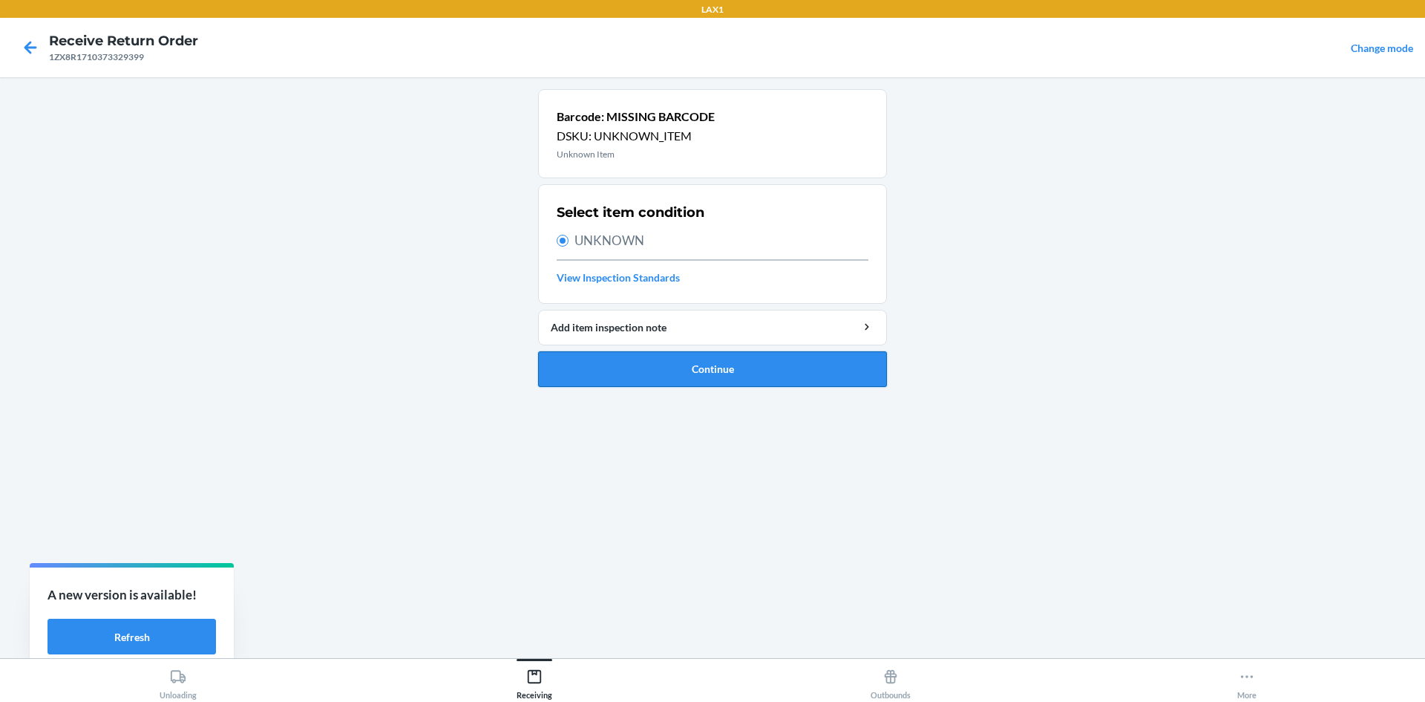
click at [681, 358] on button "Continue" at bounding box center [712, 369] width 349 height 36
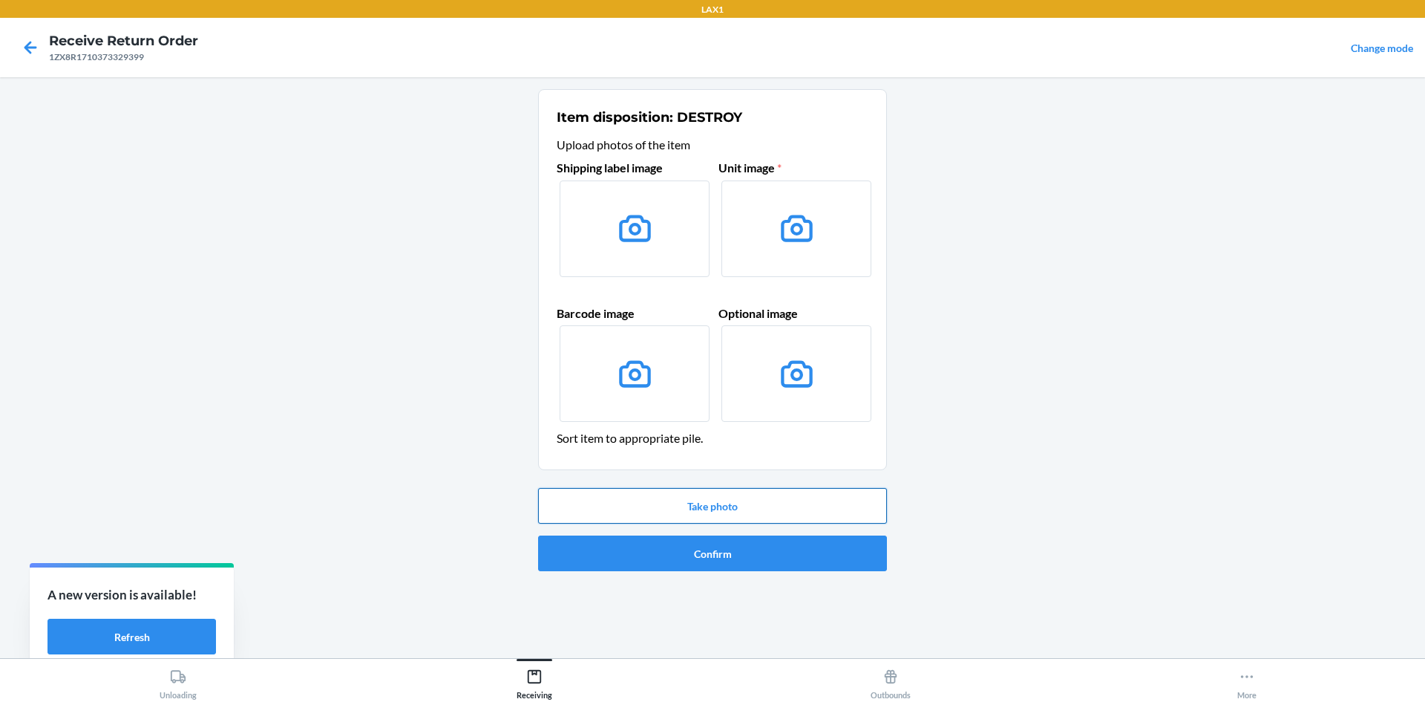
click at [711, 511] on button "Take photo" at bounding box center [712, 506] width 349 height 36
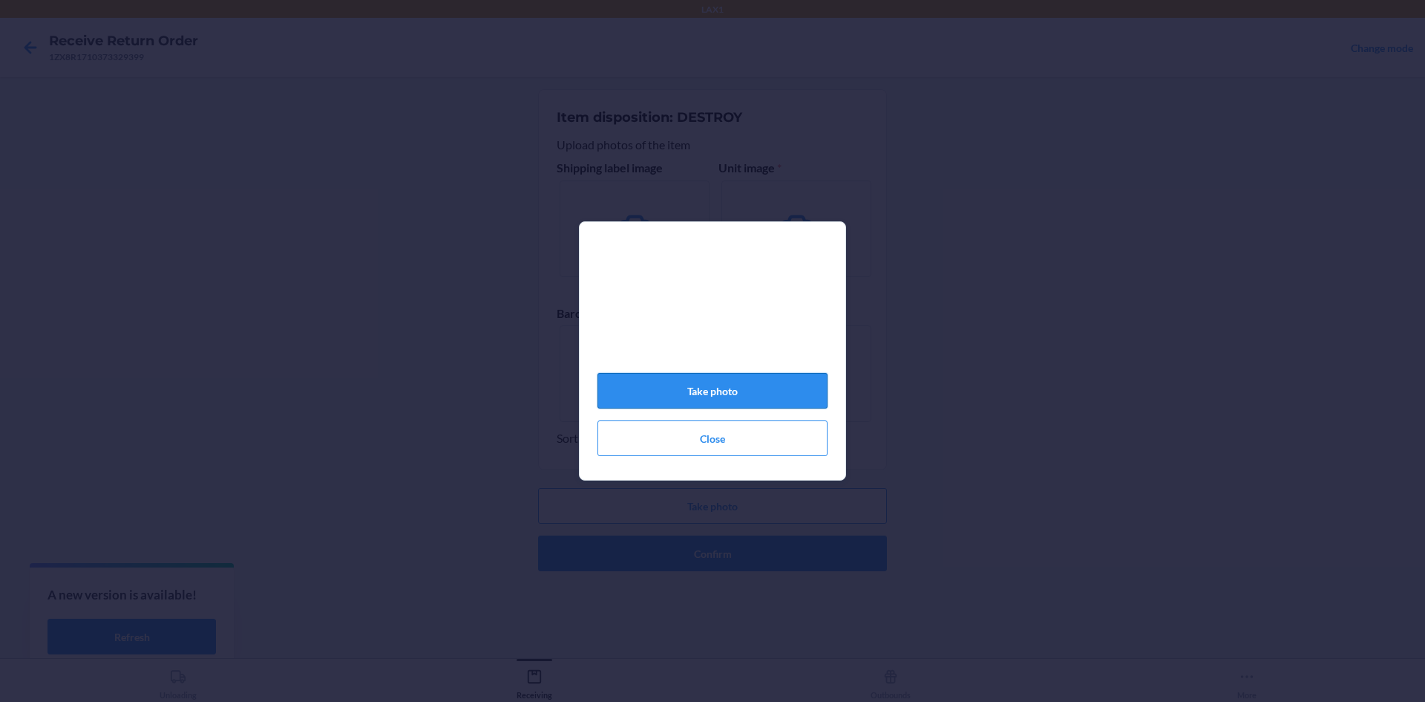
click at [710, 385] on button "Take photo" at bounding box center [713, 391] width 230 height 36
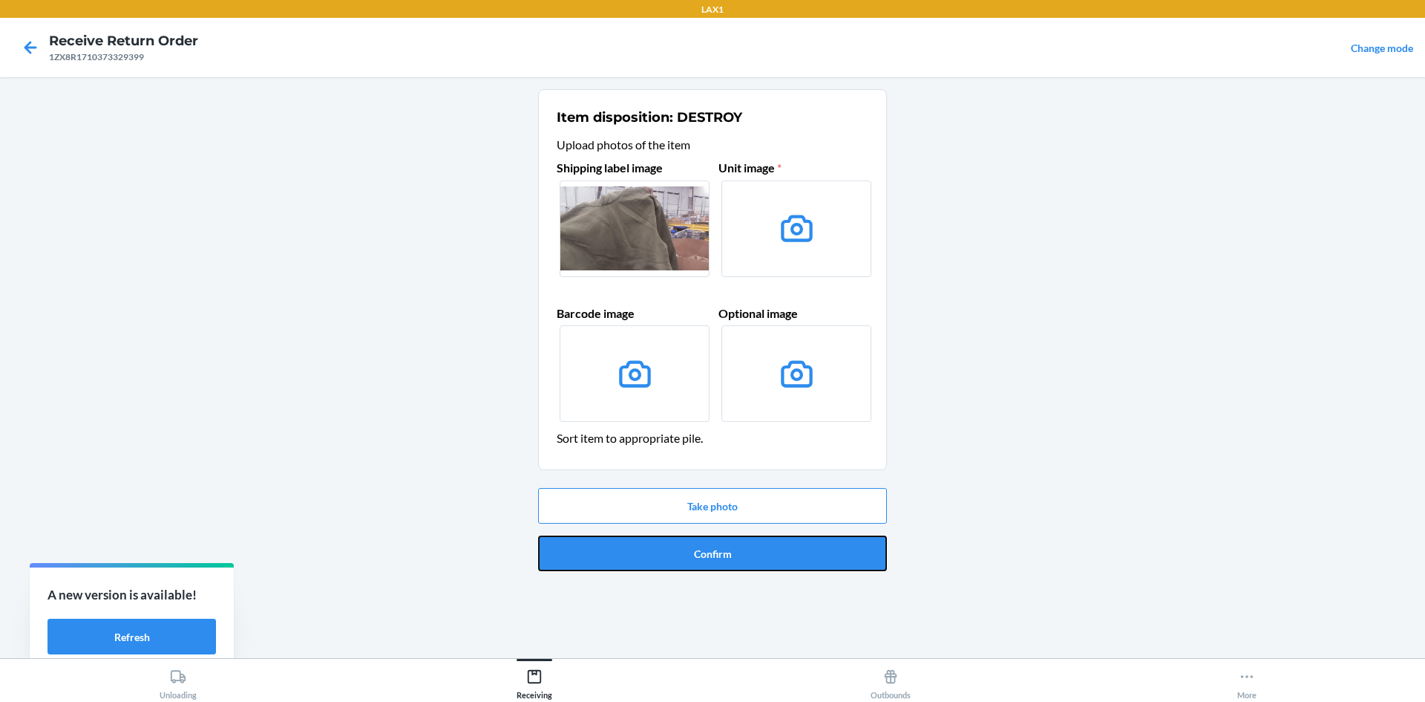
click at [752, 554] on button "Confirm" at bounding box center [712, 553] width 349 height 36
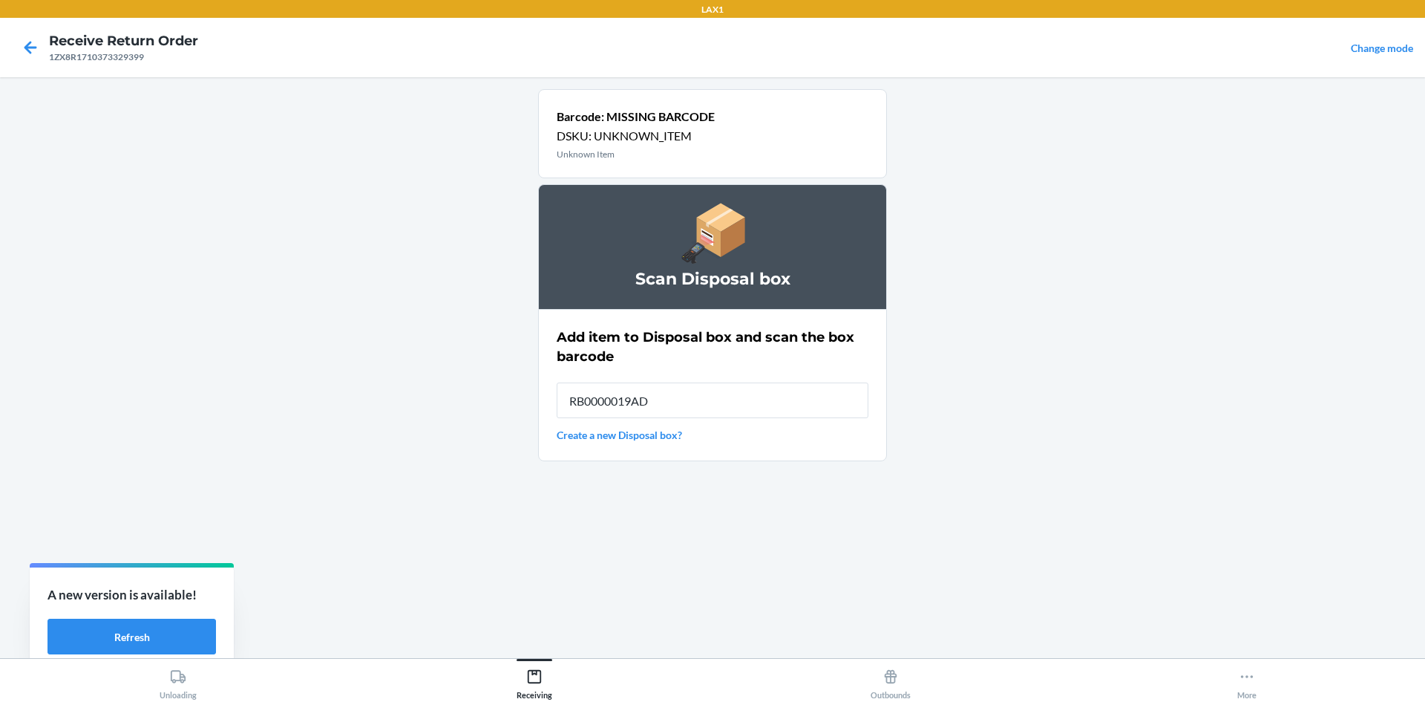
type input "RB0000019AD"
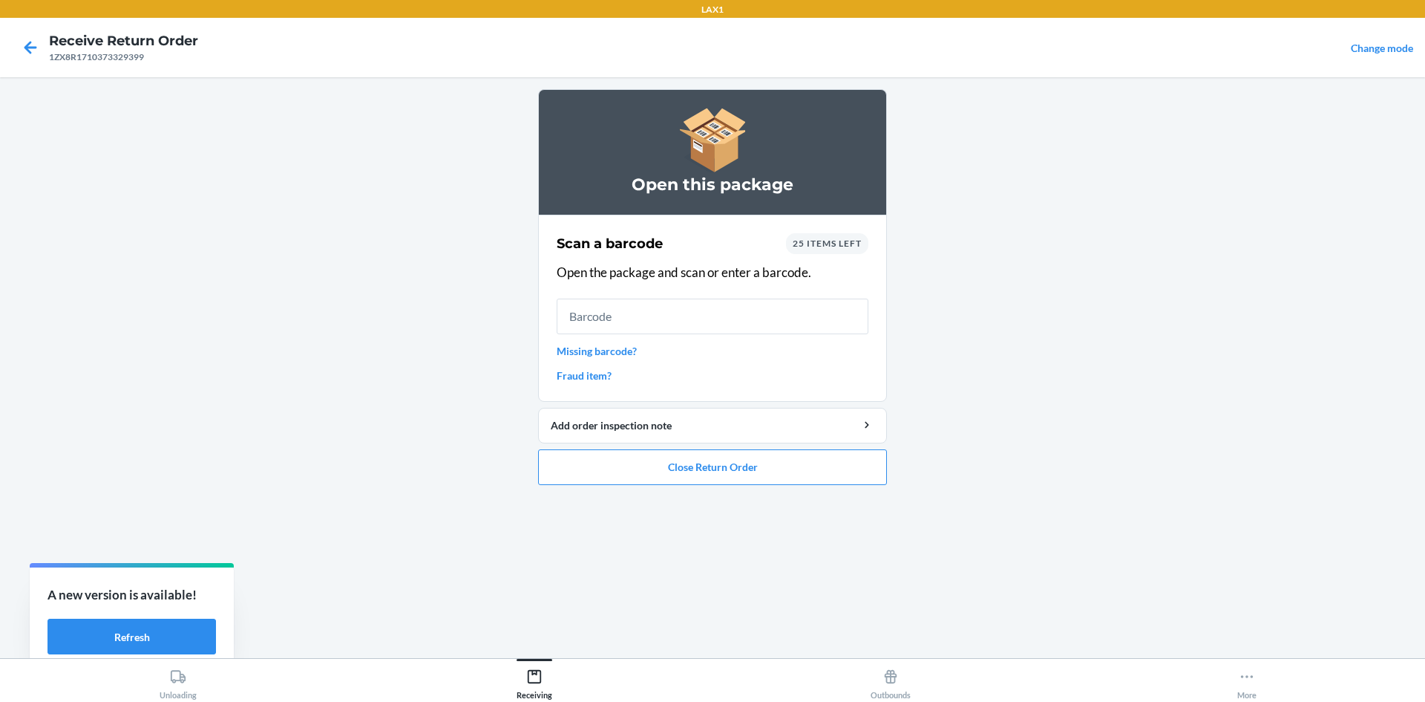
click at [613, 356] on link "Missing barcode?" at bounding box center [713, 351] width 312 height 16
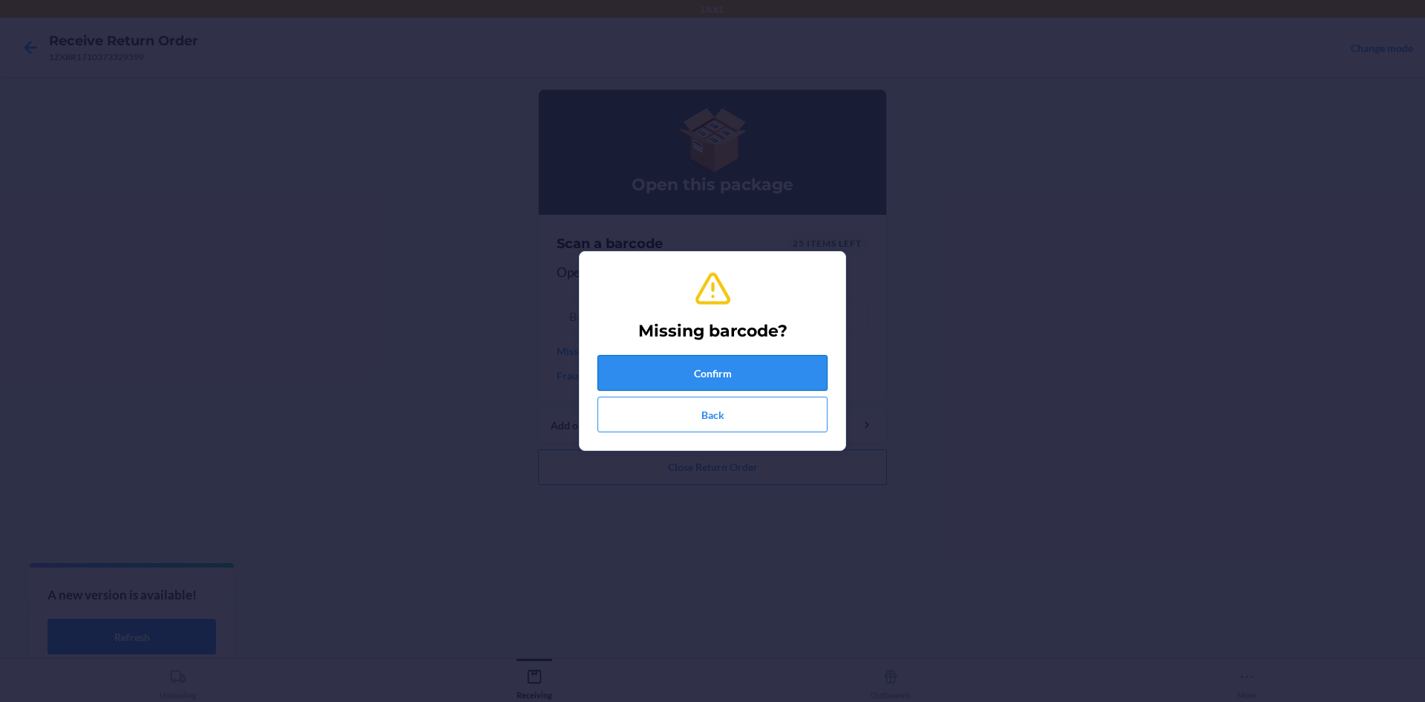
click at [650, 377] on button "Confirm" at bounding box center [713, 373] width 230 height 36
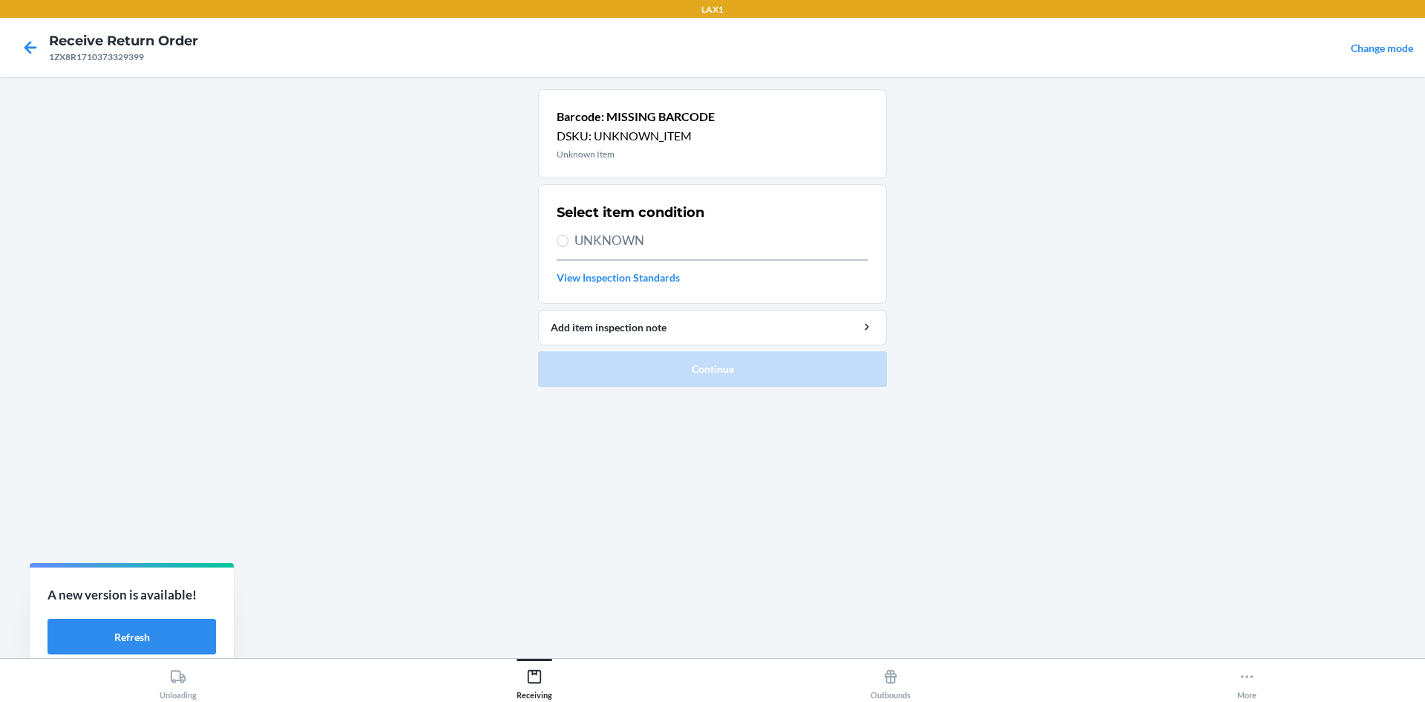
click at [563, 246] on label "UNKNOWN" at bounding box center [713, 240] width 312 height 19
click at [563, 246] on input "UNKNOWN" at bounding box center [563, 241] width 12 height 12
radio input "true"
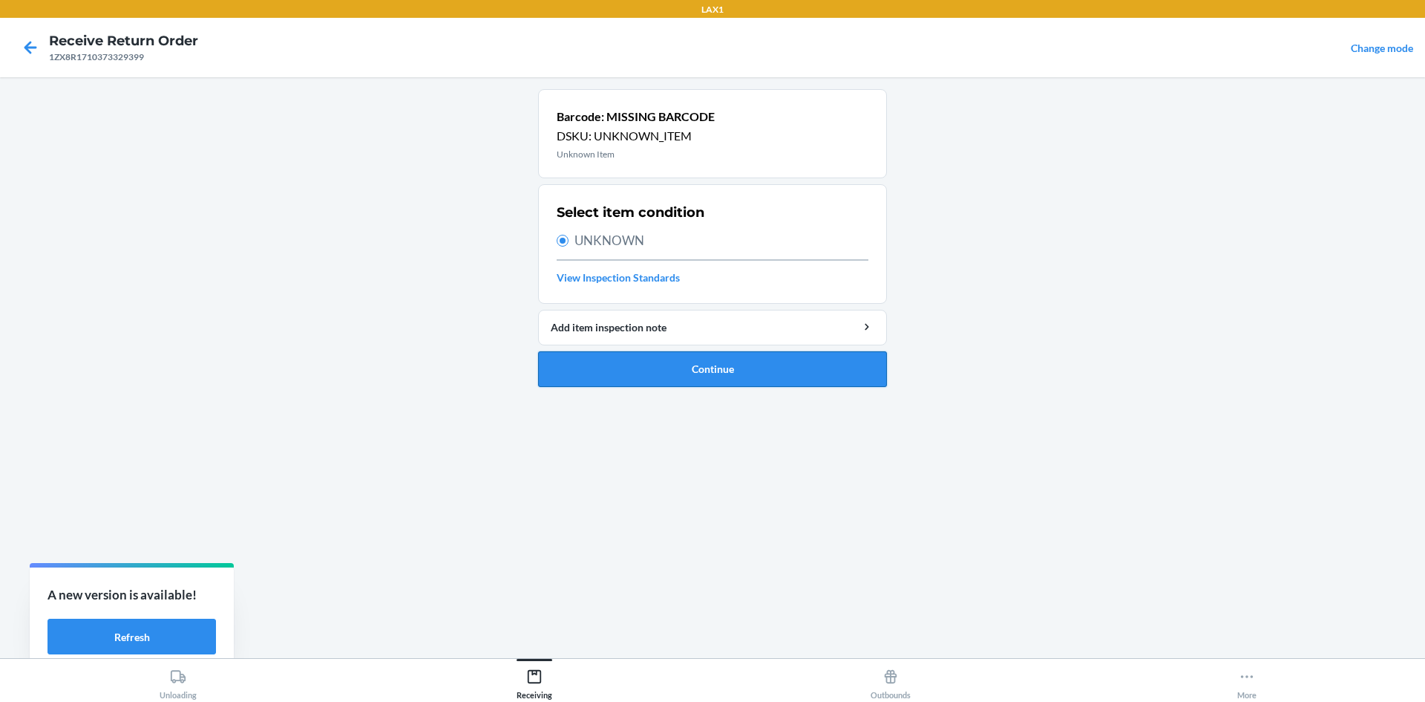
click at [635, 362] on button "Continue" at bounding box center [712, 369] width 349 height 36
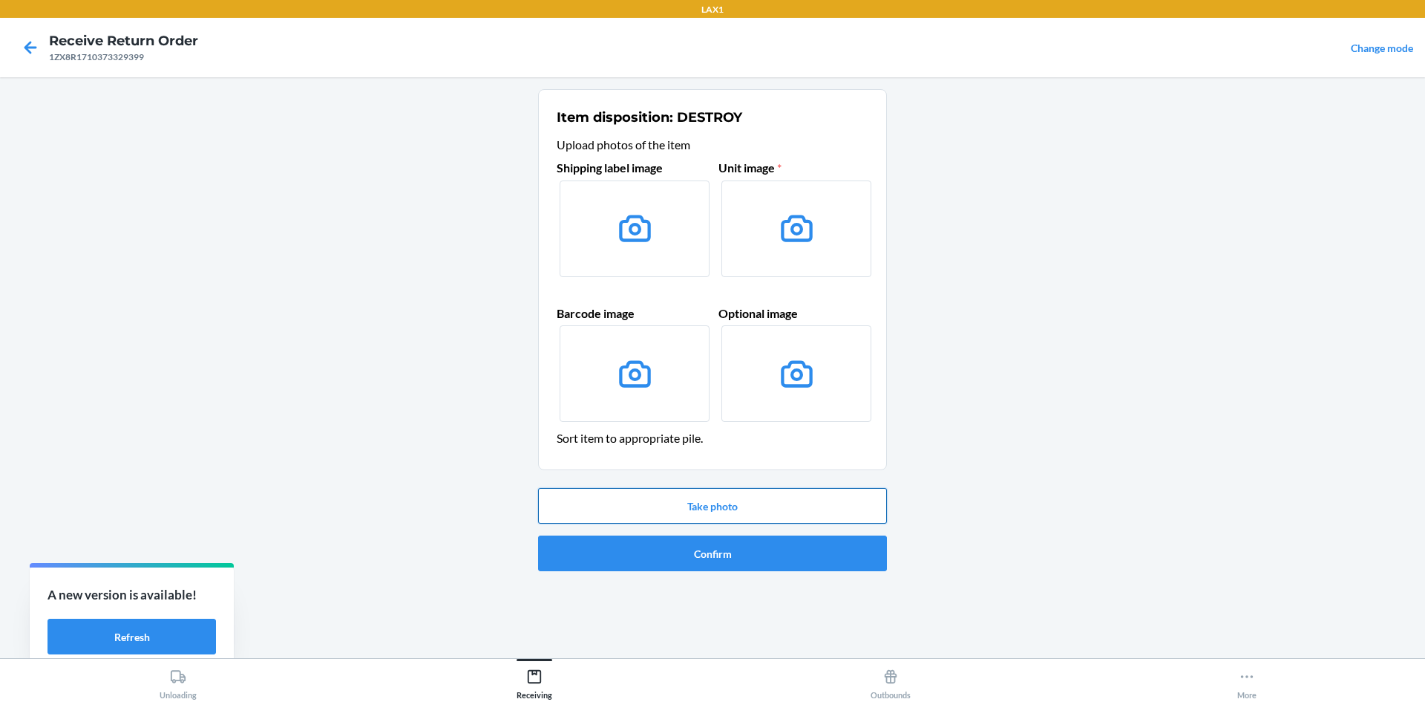
click at [742, 514] on button "Take photo" at bounding box center [712, 506] width 349 height 36
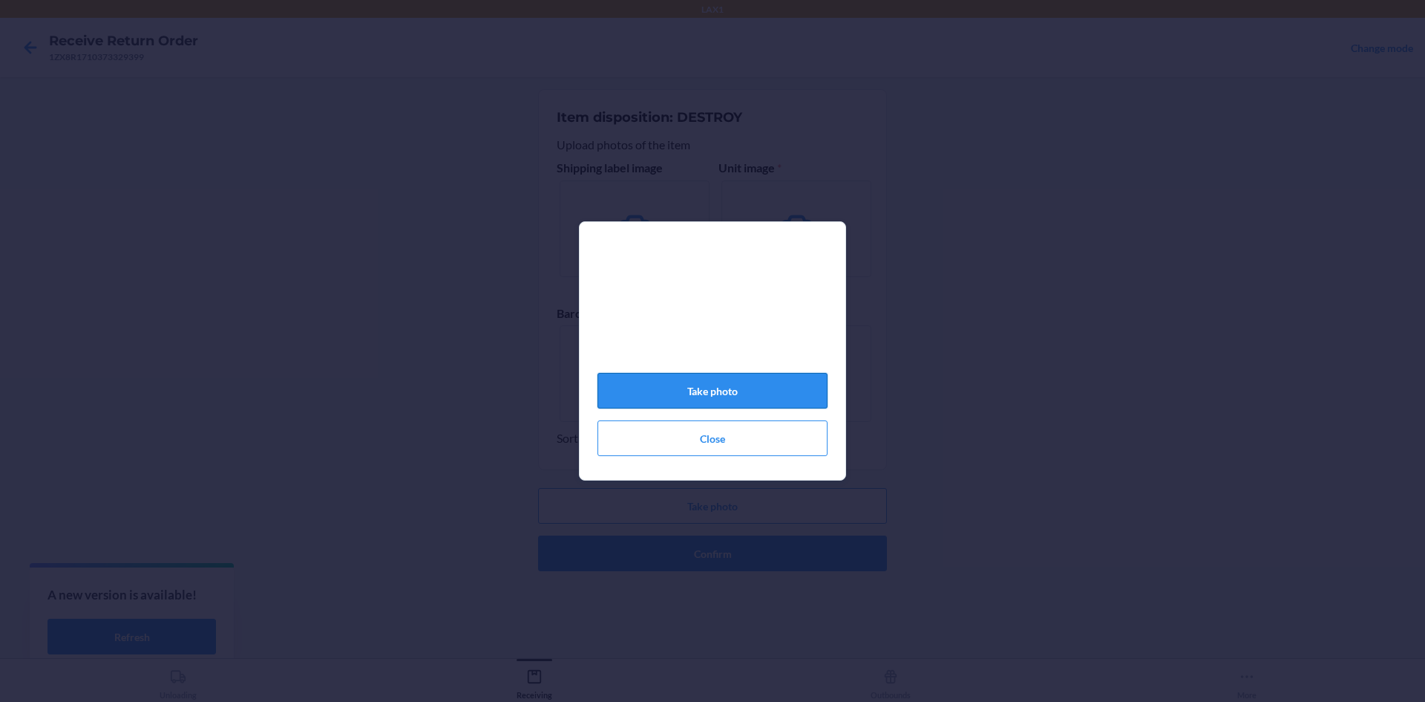
click at [736, 401] on button "Take photo" at bounding box center [713, 391] width 230 height 36
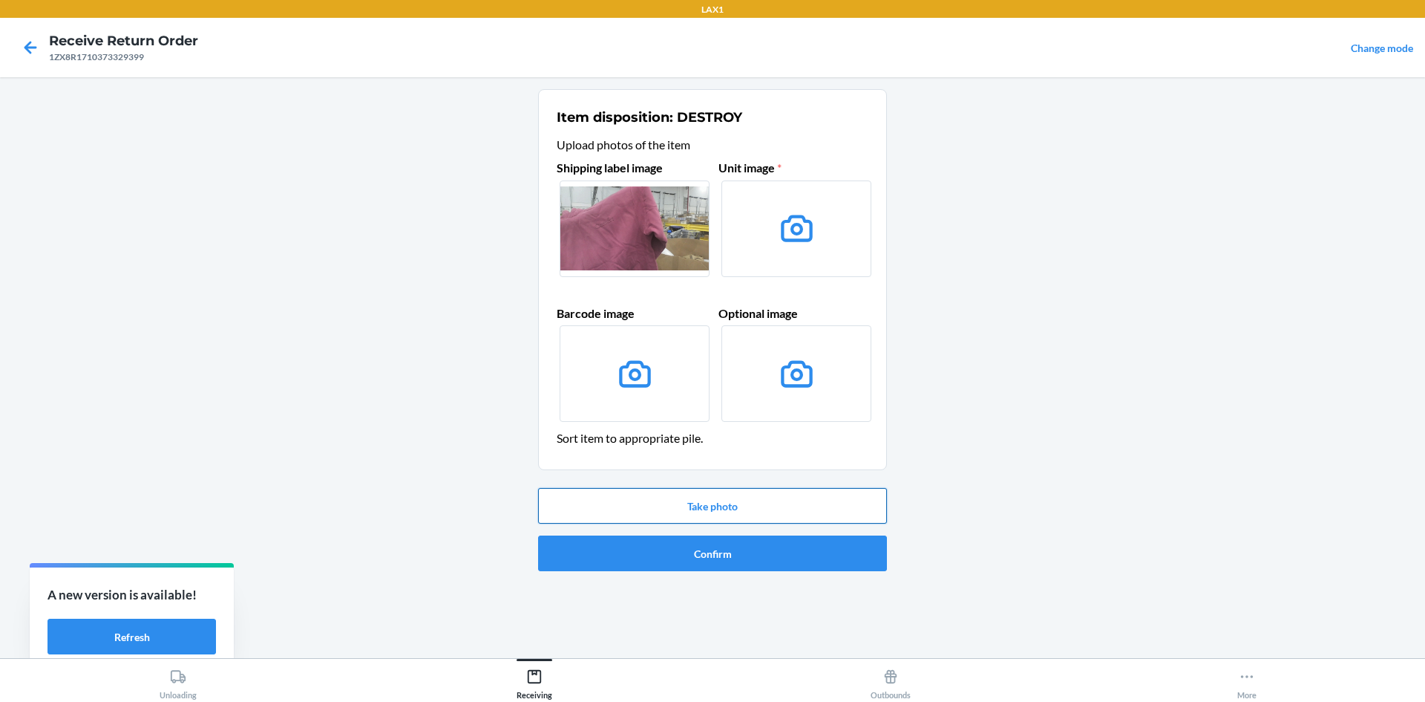
click at [695, 497] on button "Take photo" at bounding box center [712, 506] width 349 height 36
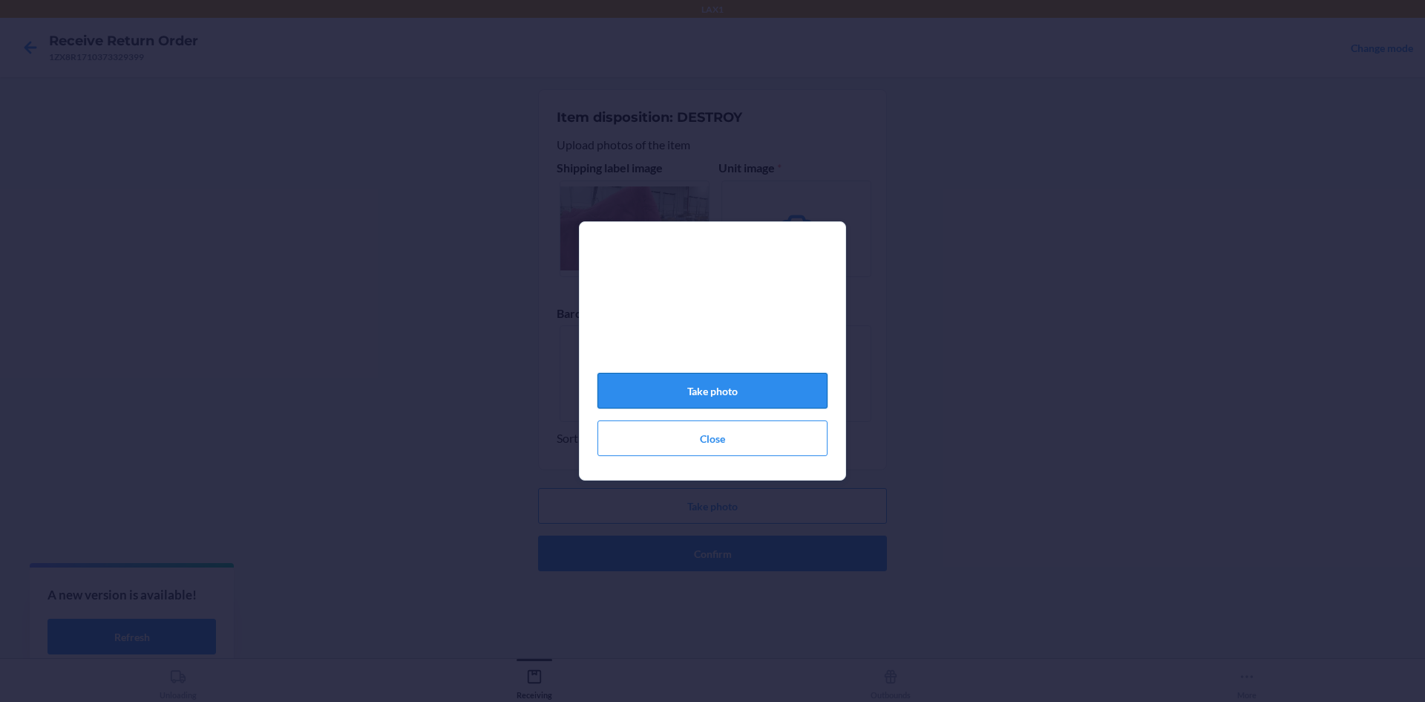
click at [697, 401] on button "Take photo" at bounding box center [713, 391] width 230 height 36
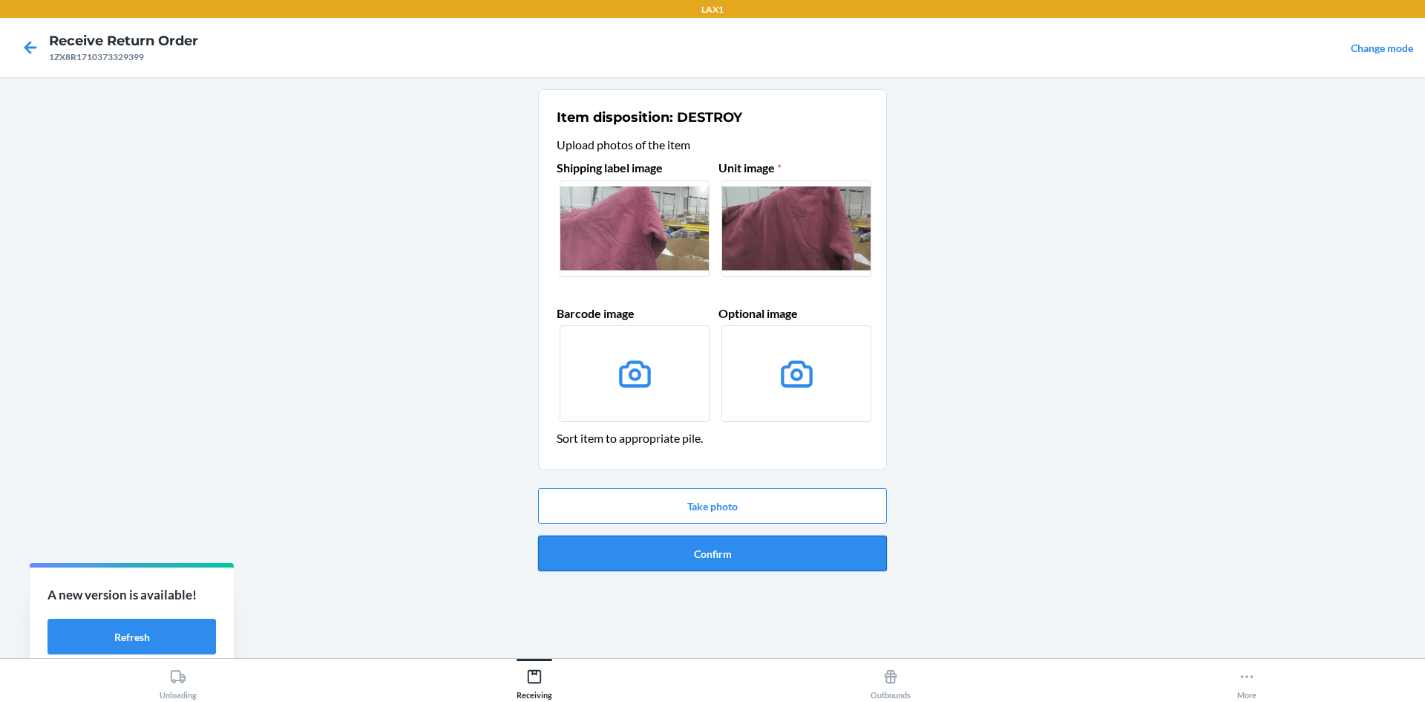
click at [726, 556] on button "Confirm" at bounding box center [712, 553] width 349 height 36
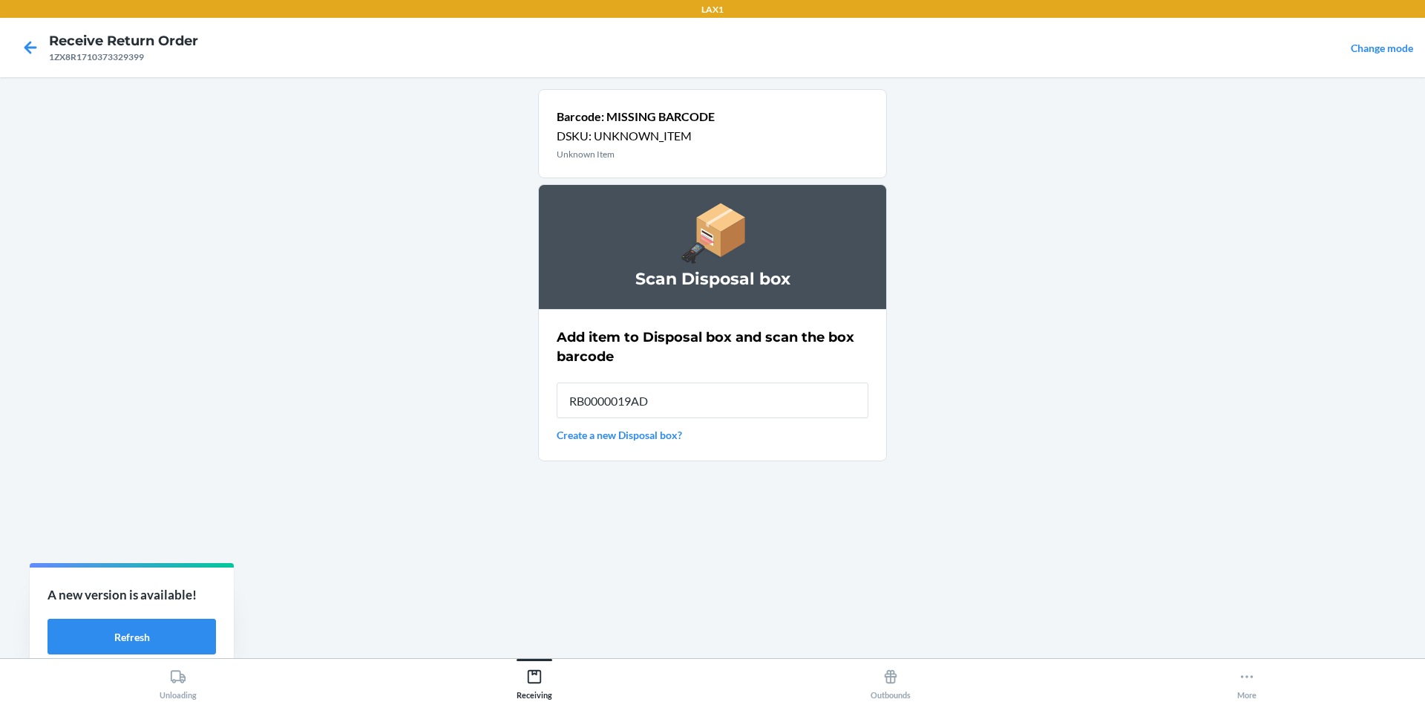
type input "RB0000019AD"
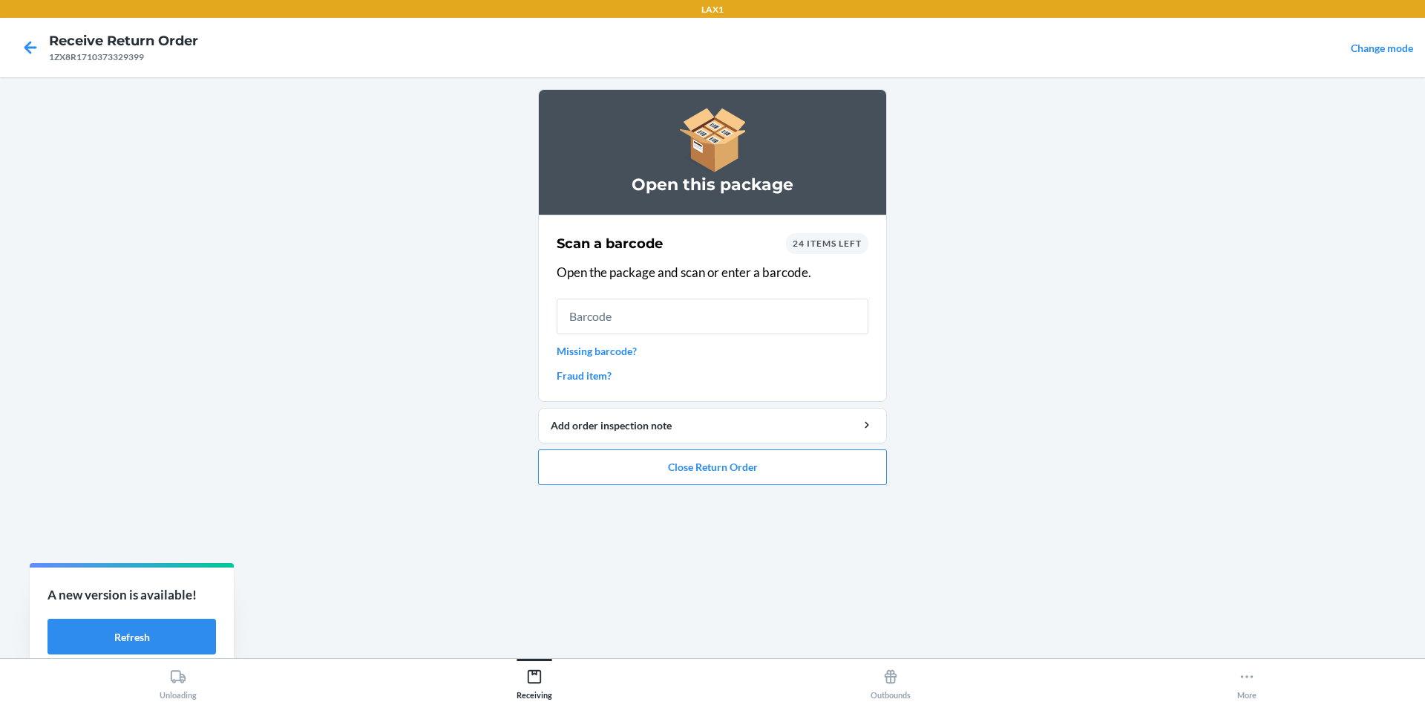
click at [594, 353] on link "Missing barcode?" at bounding box center [713, 351] width 312 height 16
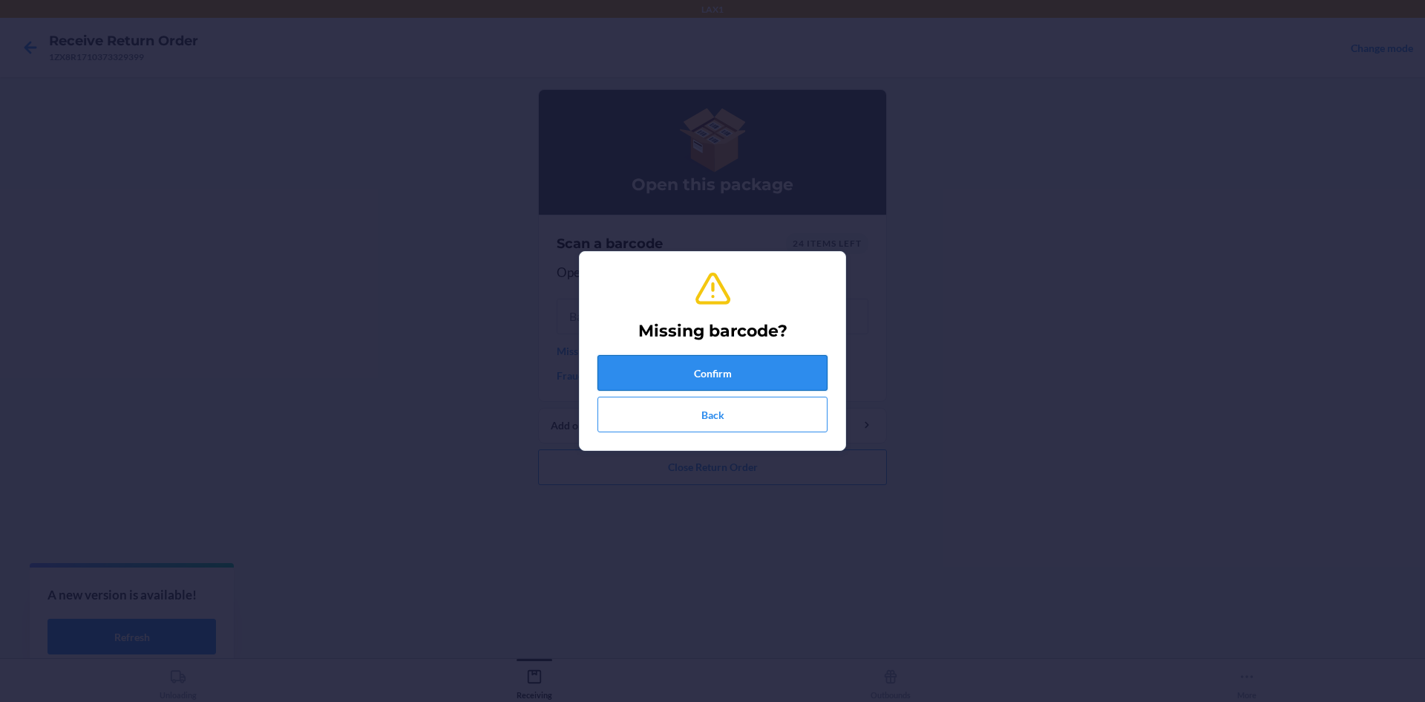
click at [704, 379] on button "Confirm" at bounding box center [713, 373] width 230 height 36
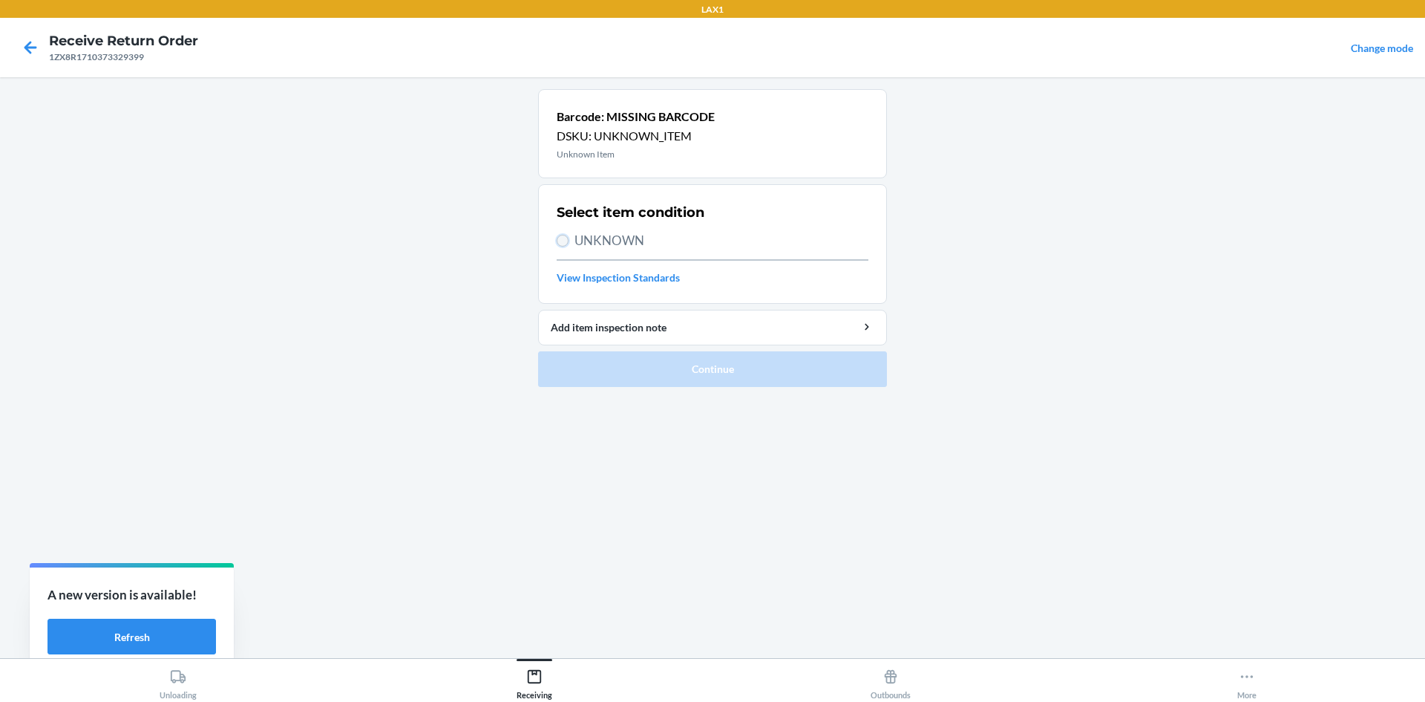
click at [557, 240] on input "UNKNOWN" at bounding box center [563, 241] width 12 height 12
radio input "true"
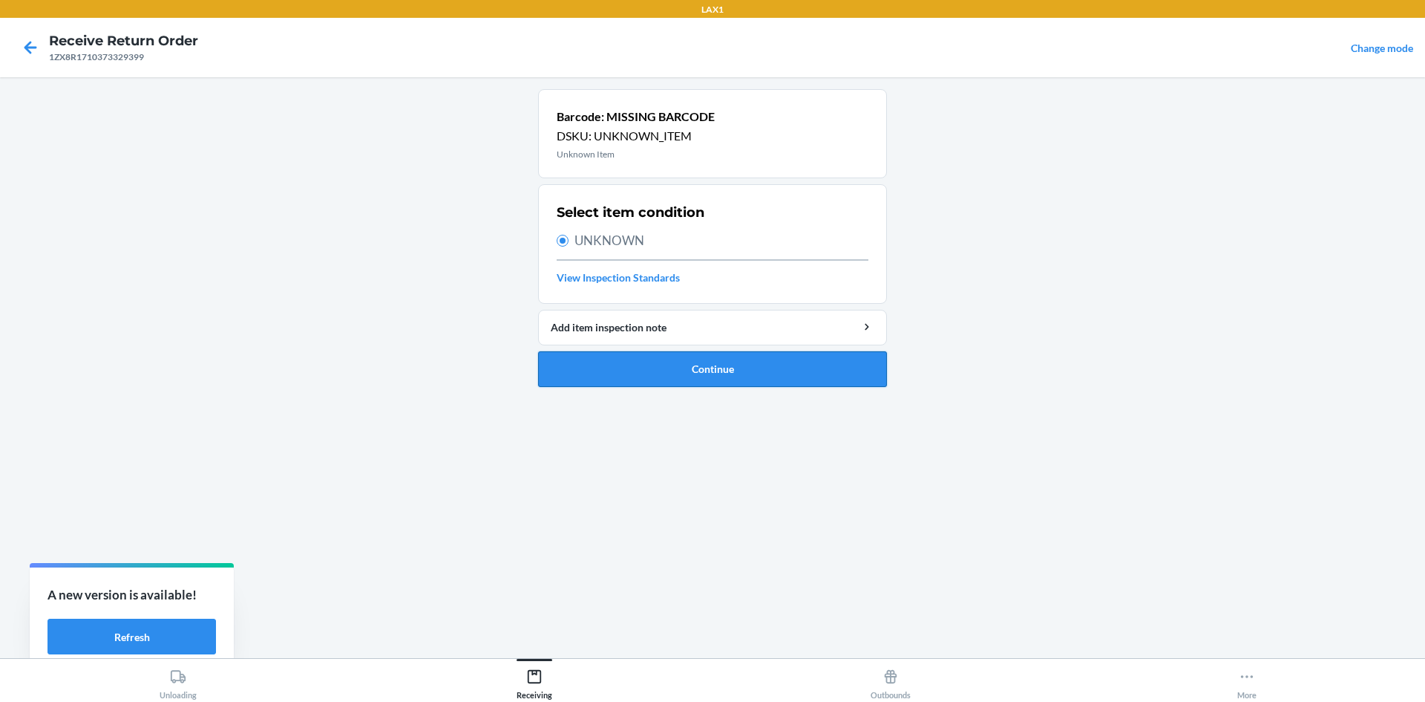
click at [656, 367] on button "Continue" at bounding box center [712, 369] width 349 height 36
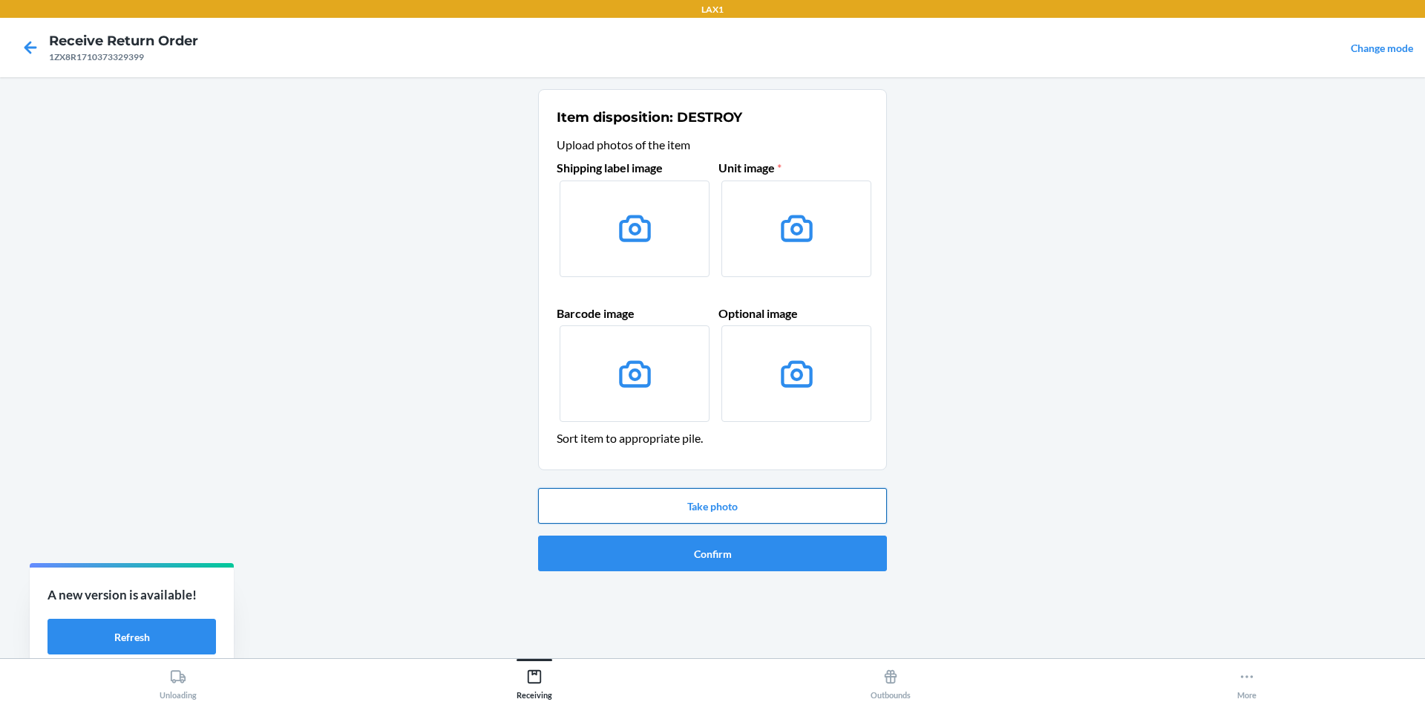
click at [672, 514] on button "Take photo" at bounding box center [712, 506] width 349 height 36
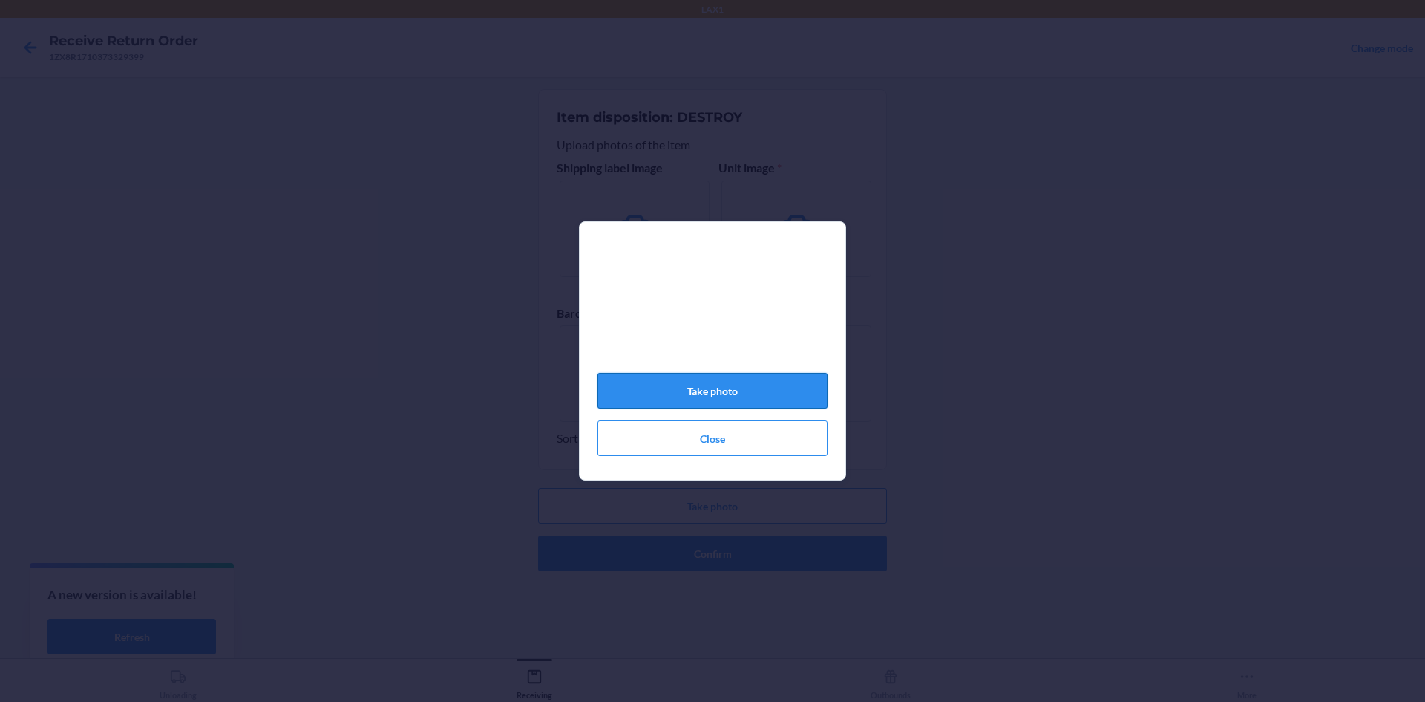
click at [709, 391] on button "Take photo" at bounding box center [713, 391] width 230 height 36
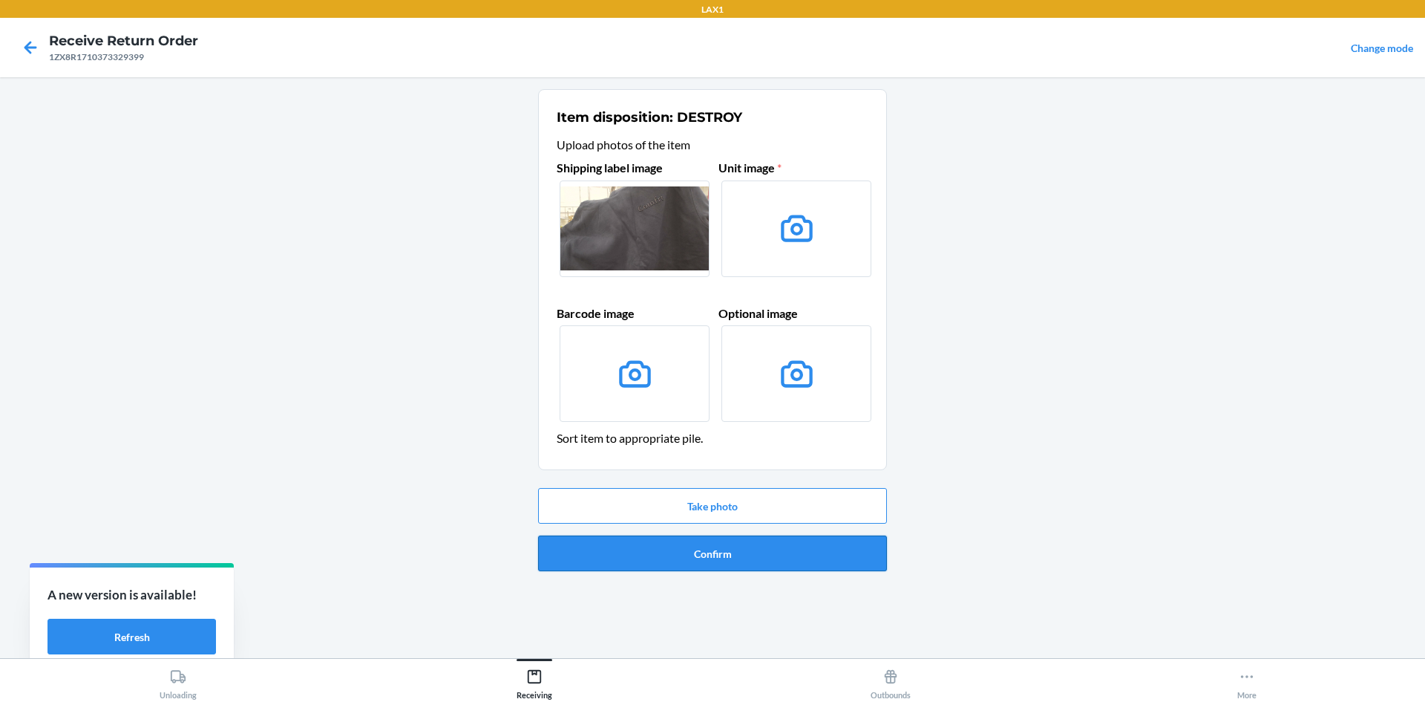
click at [681, 555] on button "Confirm" at bounding box center [712, 553] width 349 height 36
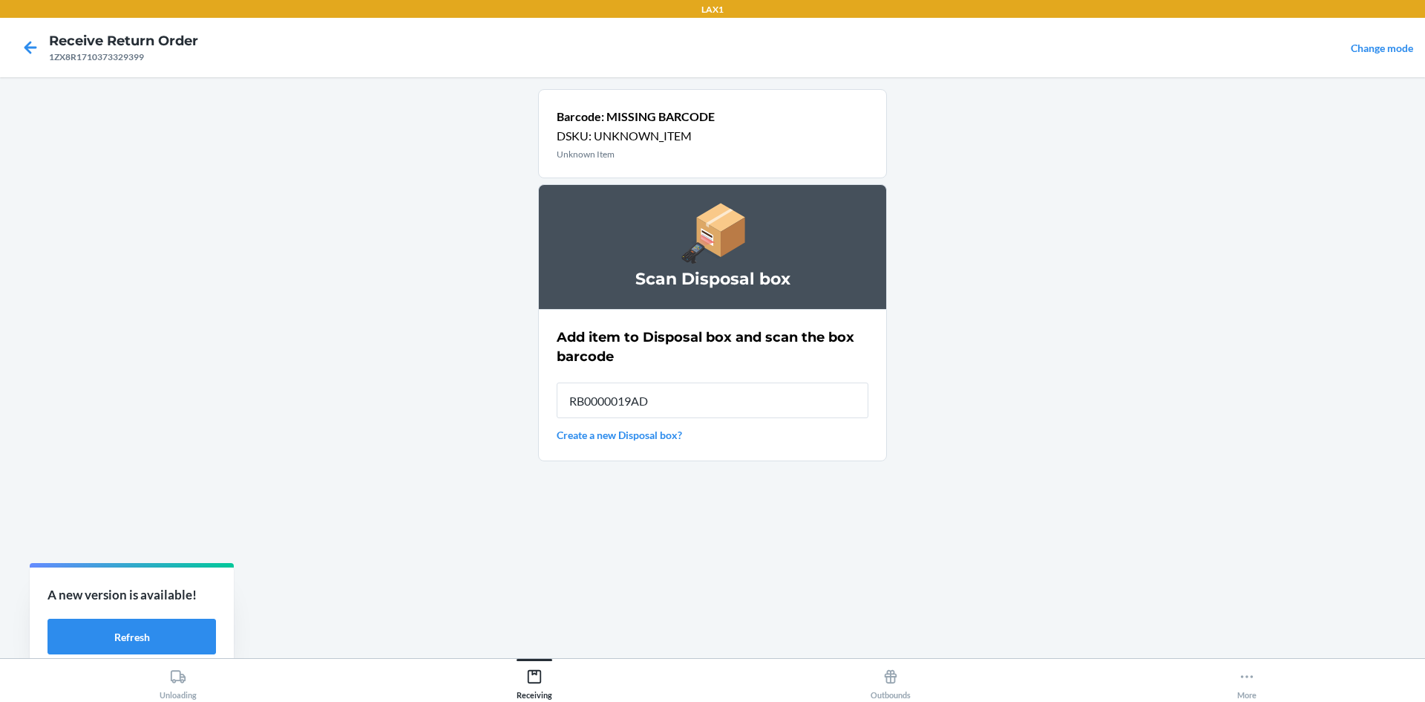
type input "RB0000019AD"
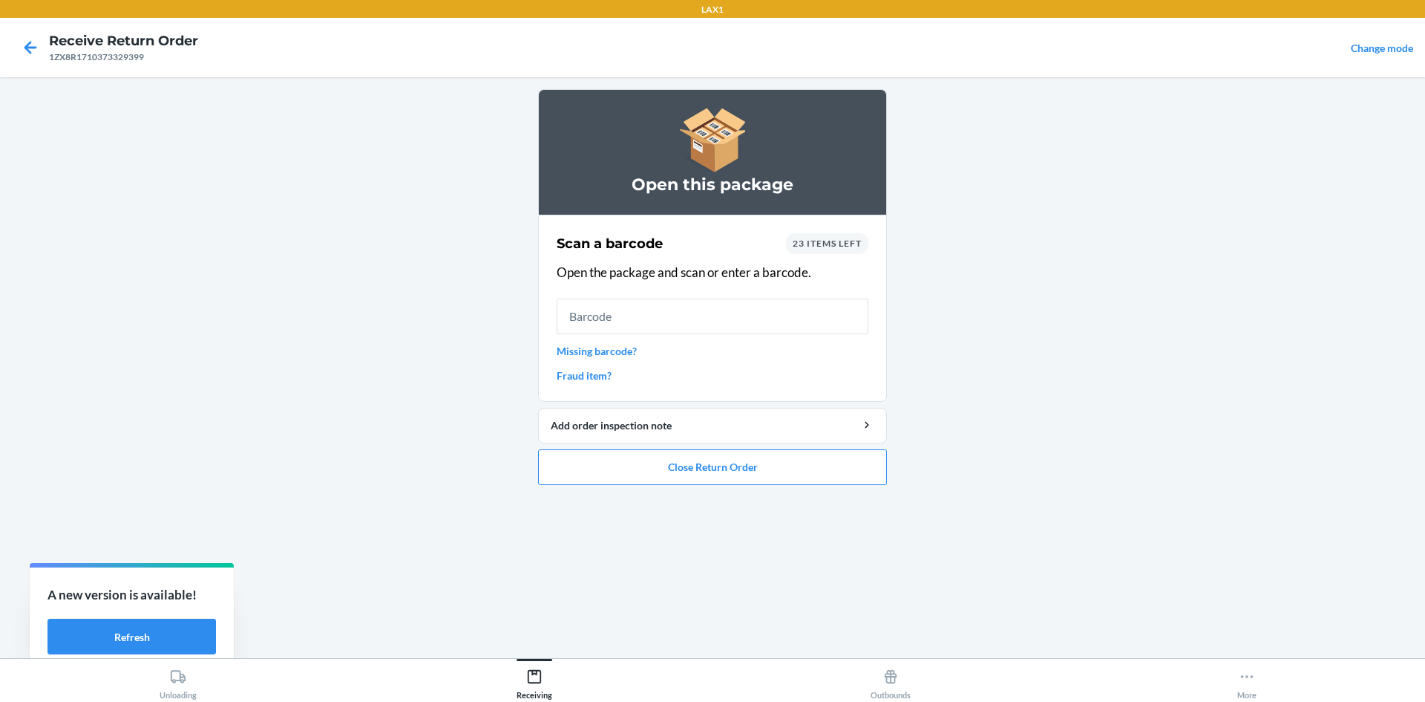
click at [598, 346] on link "Missing barcode?" at bounding box center [713, 351] width 312 height 16
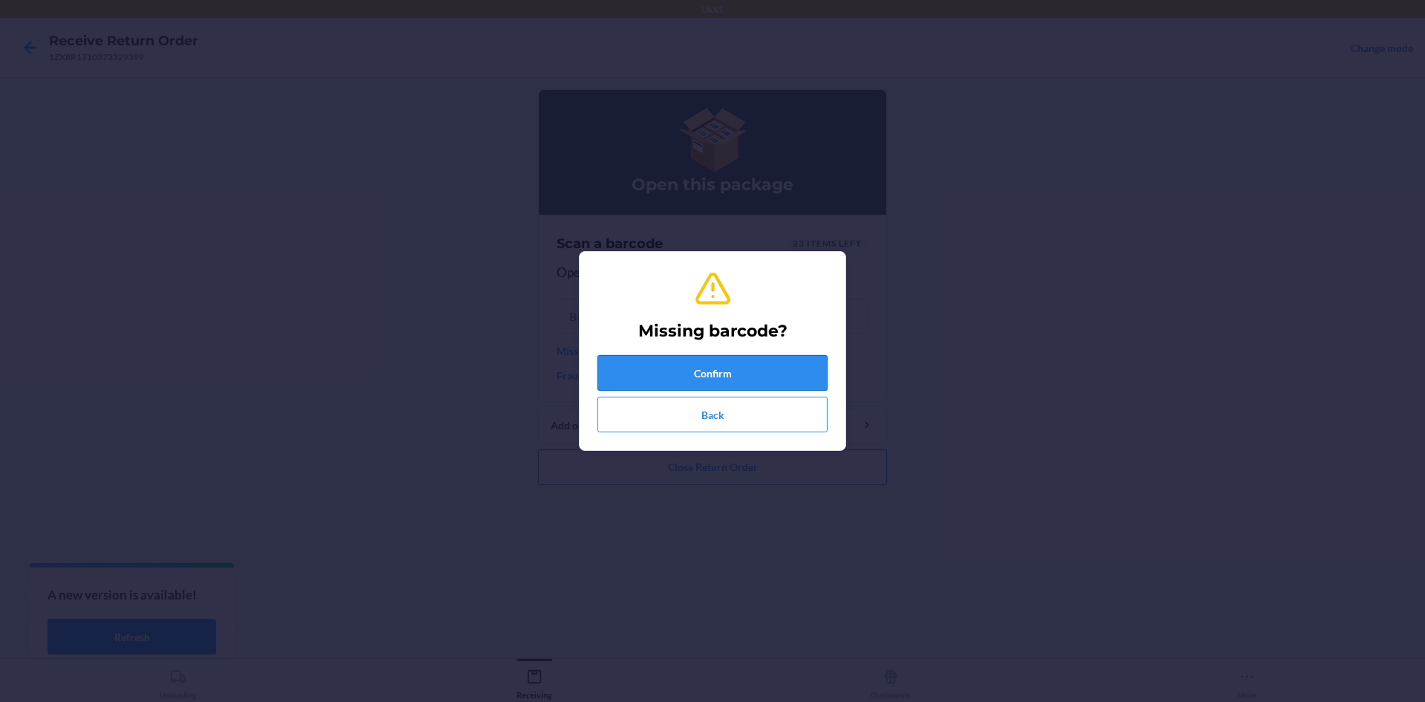
click at [679, 373] on button "Confirm" at bounding box center [713, 373] width 230 height 36
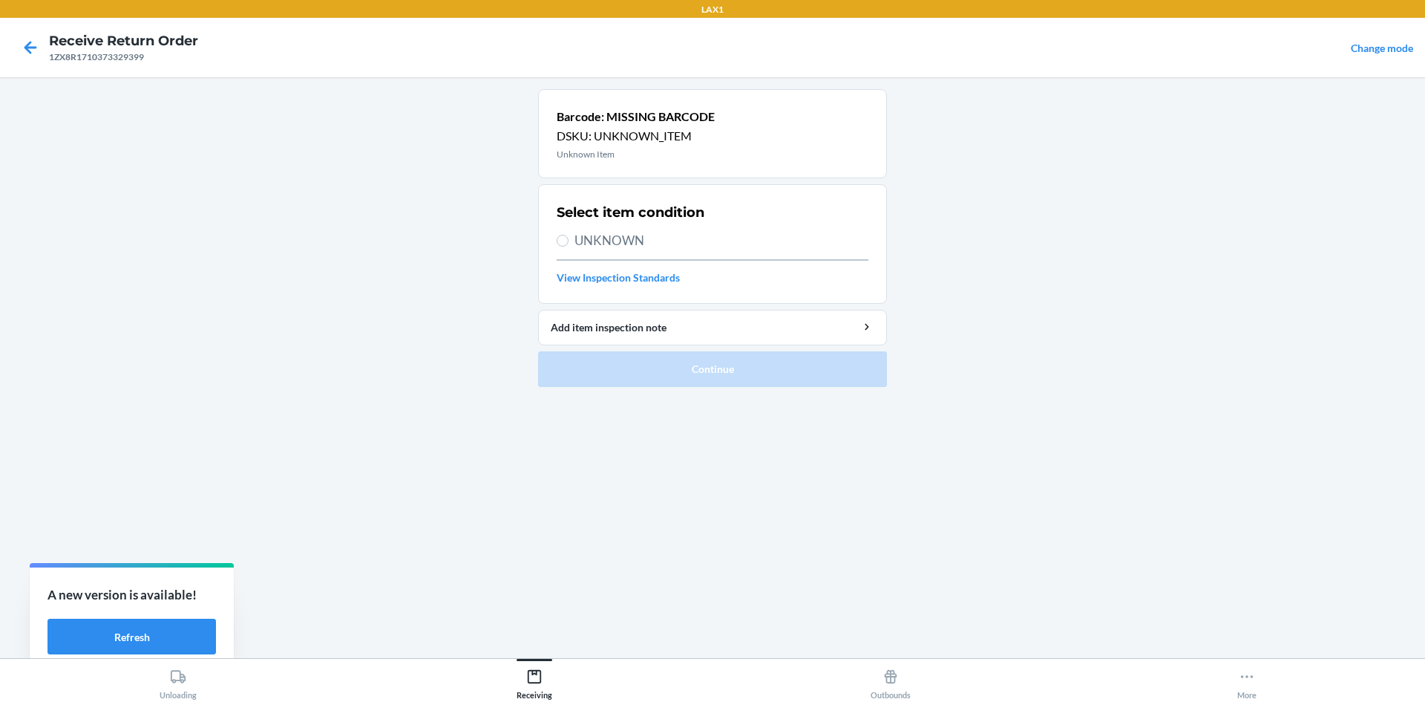
click at [566, 234] on label "UNKNOWN" at bounding box center [713, 240] width 312 height 19
click at [566, 235] on input "UNKNOWN" at bounding box center [563, 241] width 12 height 12
radio input "true"
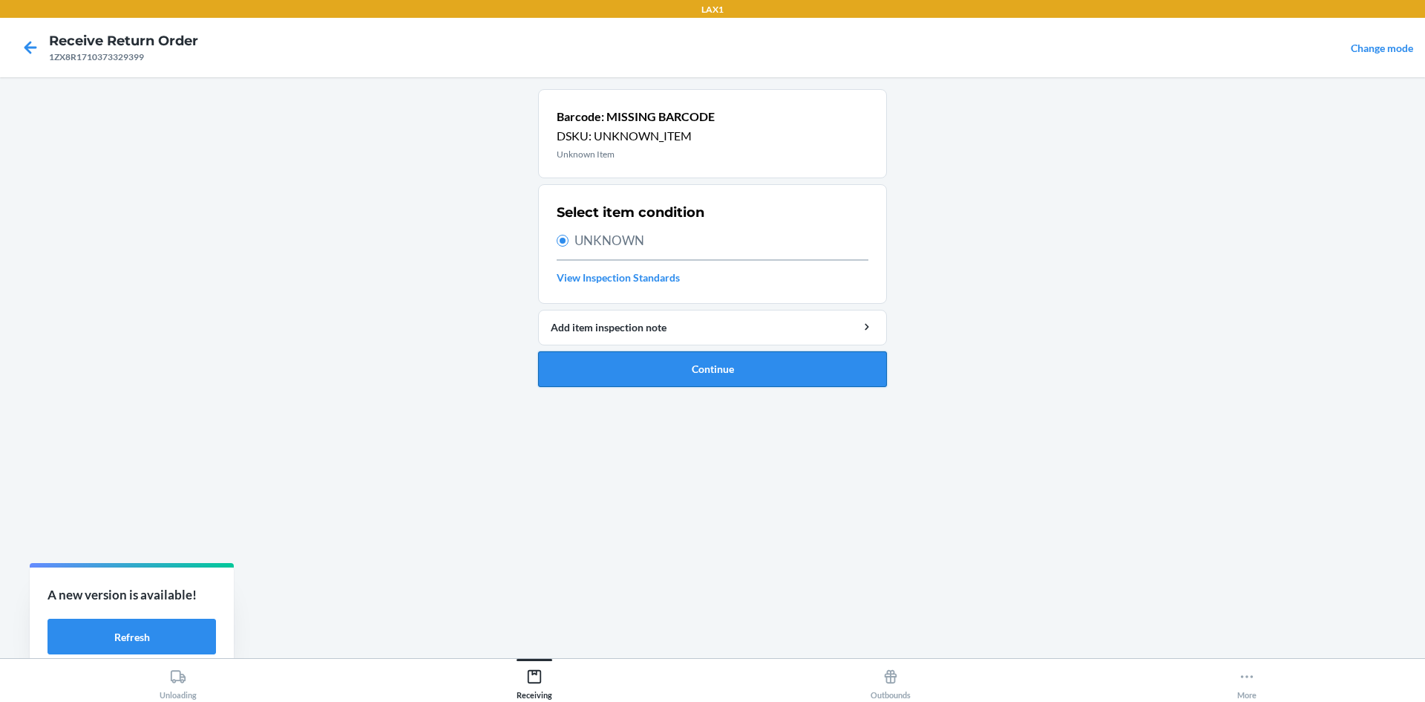
click at [678, 383] on button "Continue" at bounding box center [712, 369] width 349 height 36
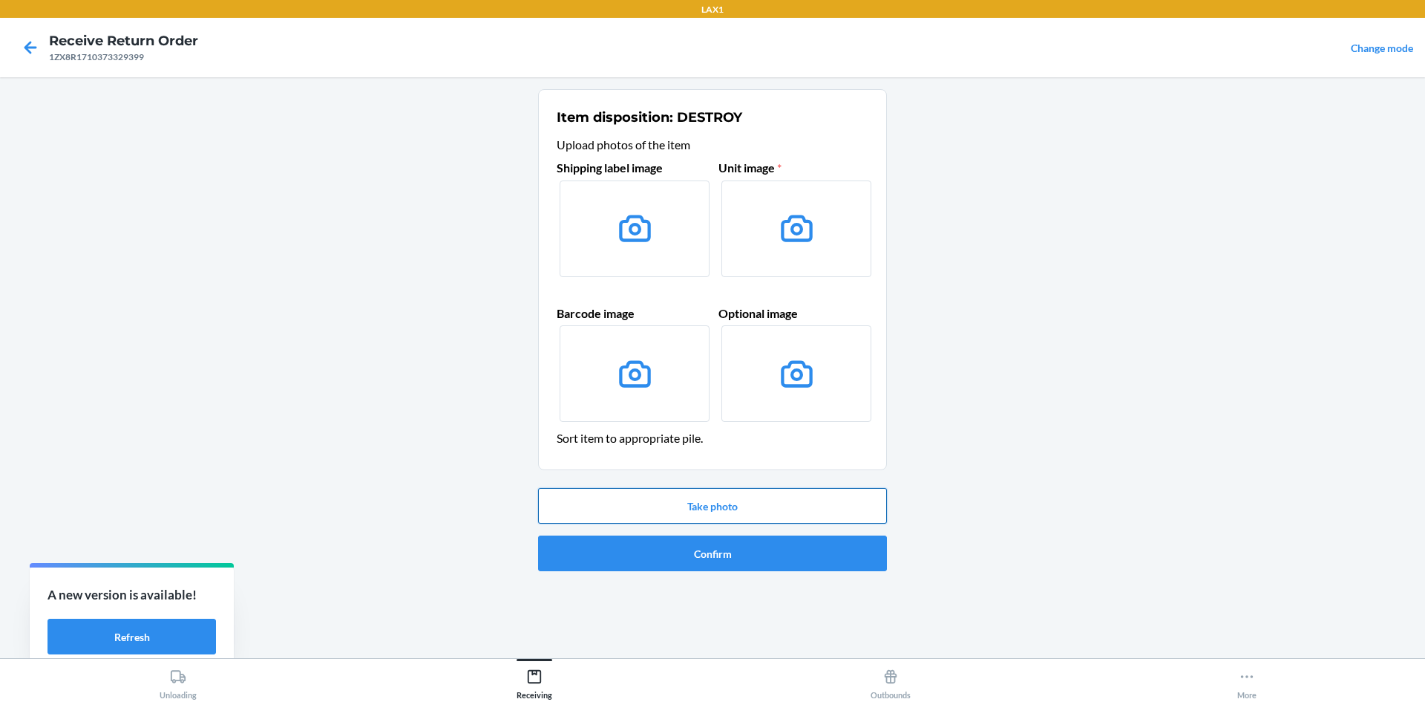
click at [741, 506] on button "Take photo" at bounding box center [712, 506] width 349 height 36
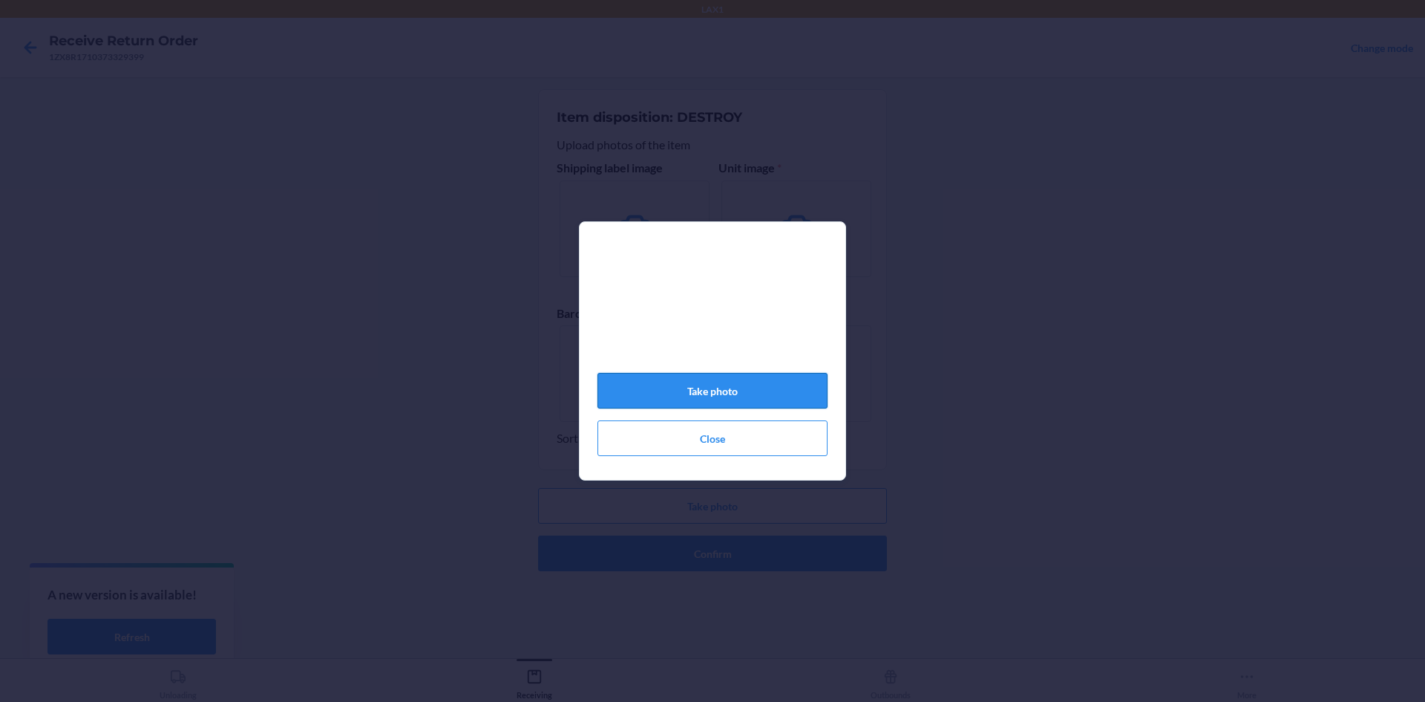
click at [705, 402] on button "Take photo" at bounding box center [713, 391] width 230 height 36
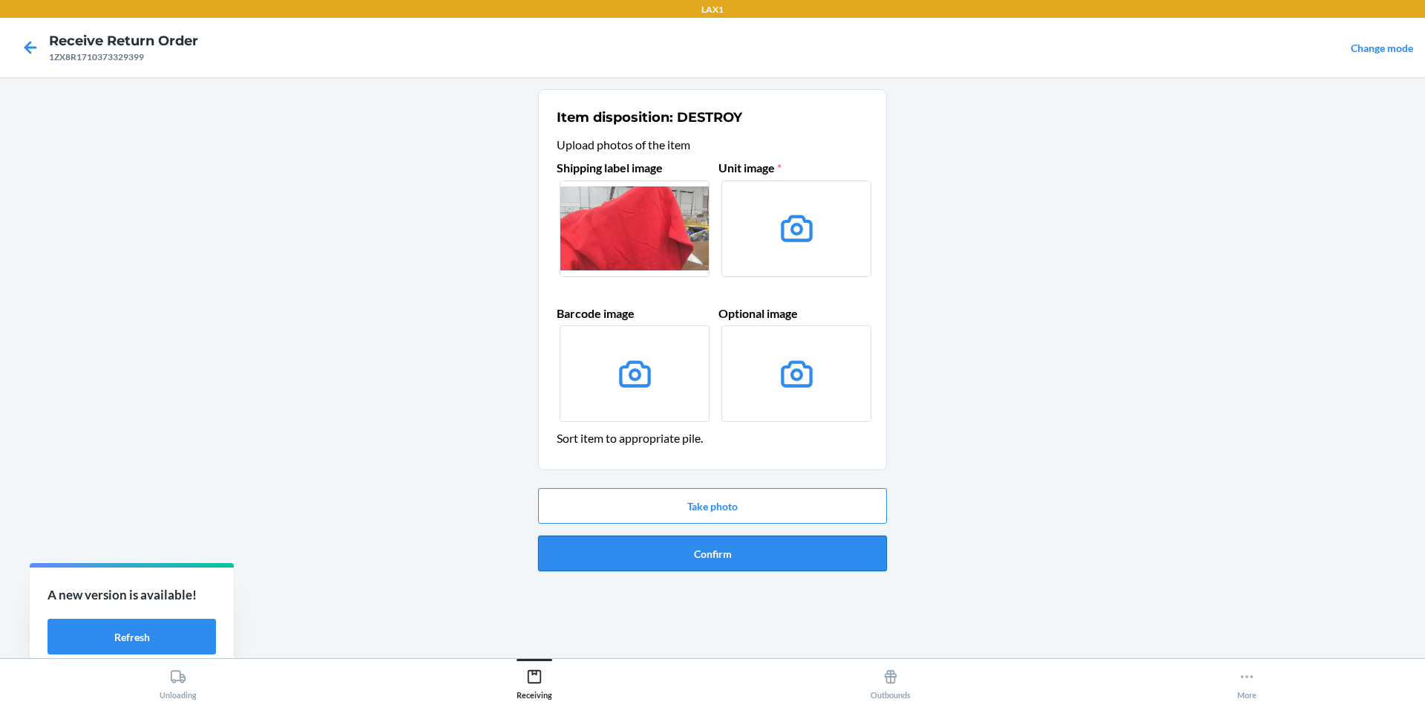
click at [664, 535] on button "Confirm" at bounding box center [712, 553] width 349 height 36
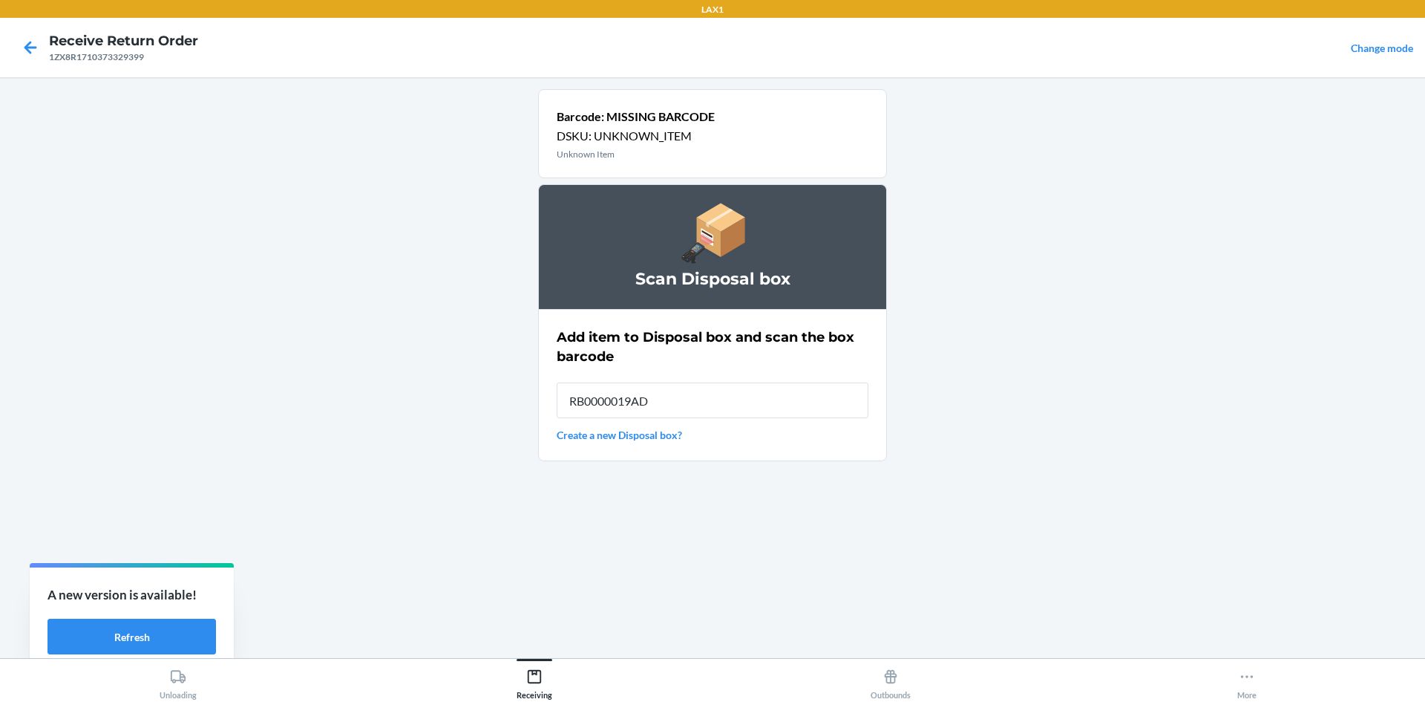
type input "RB0000019AD"
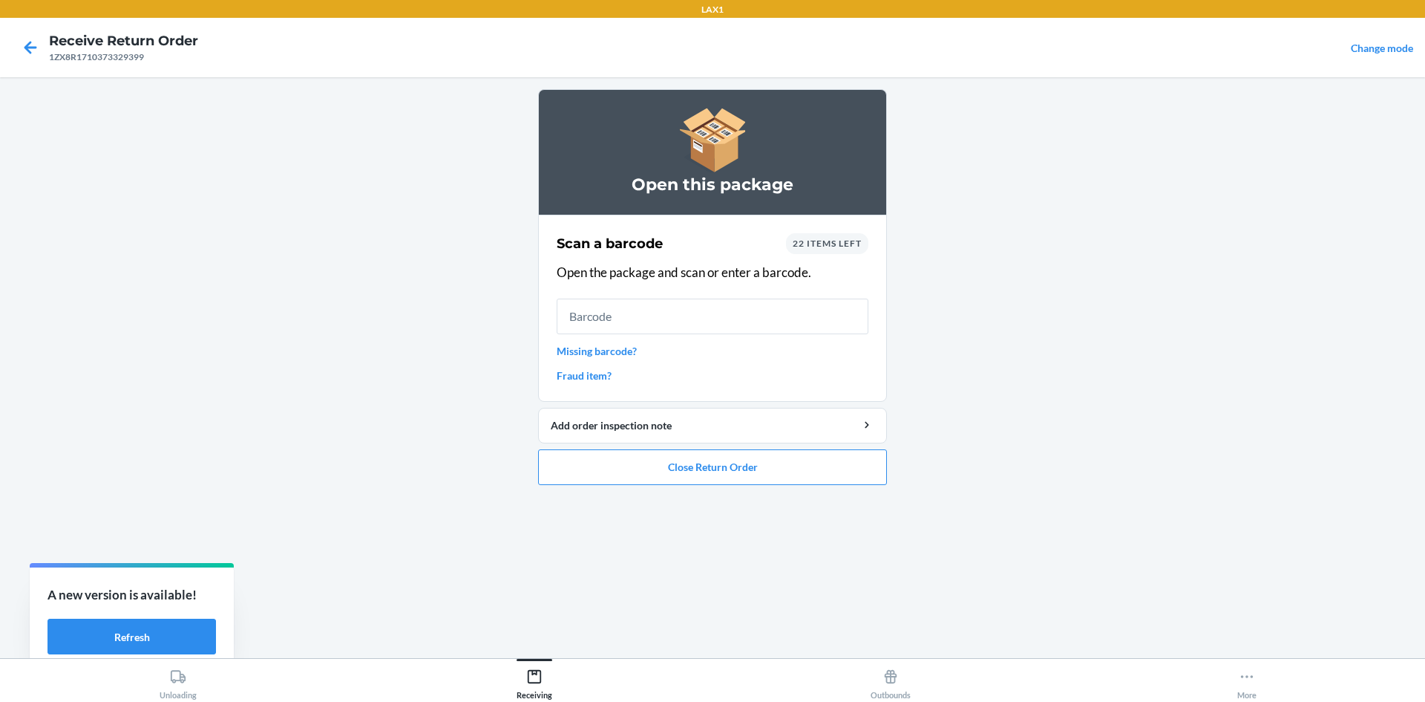
click at [574, 345] on link "Missing barcode?" at bounding box center [713, 351] width 312 height 16
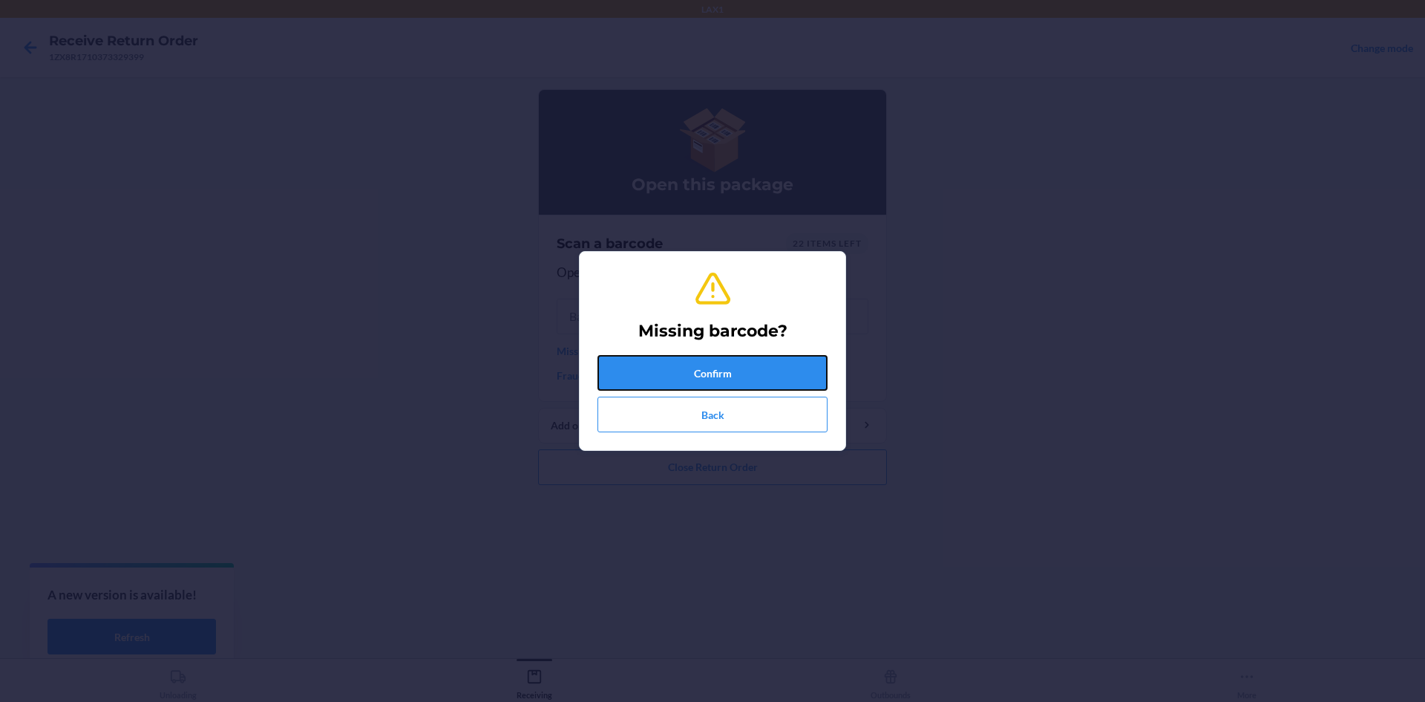
click at [653, 373] on button "Confirm" at bounding box center [713, 373] width 230 height 36
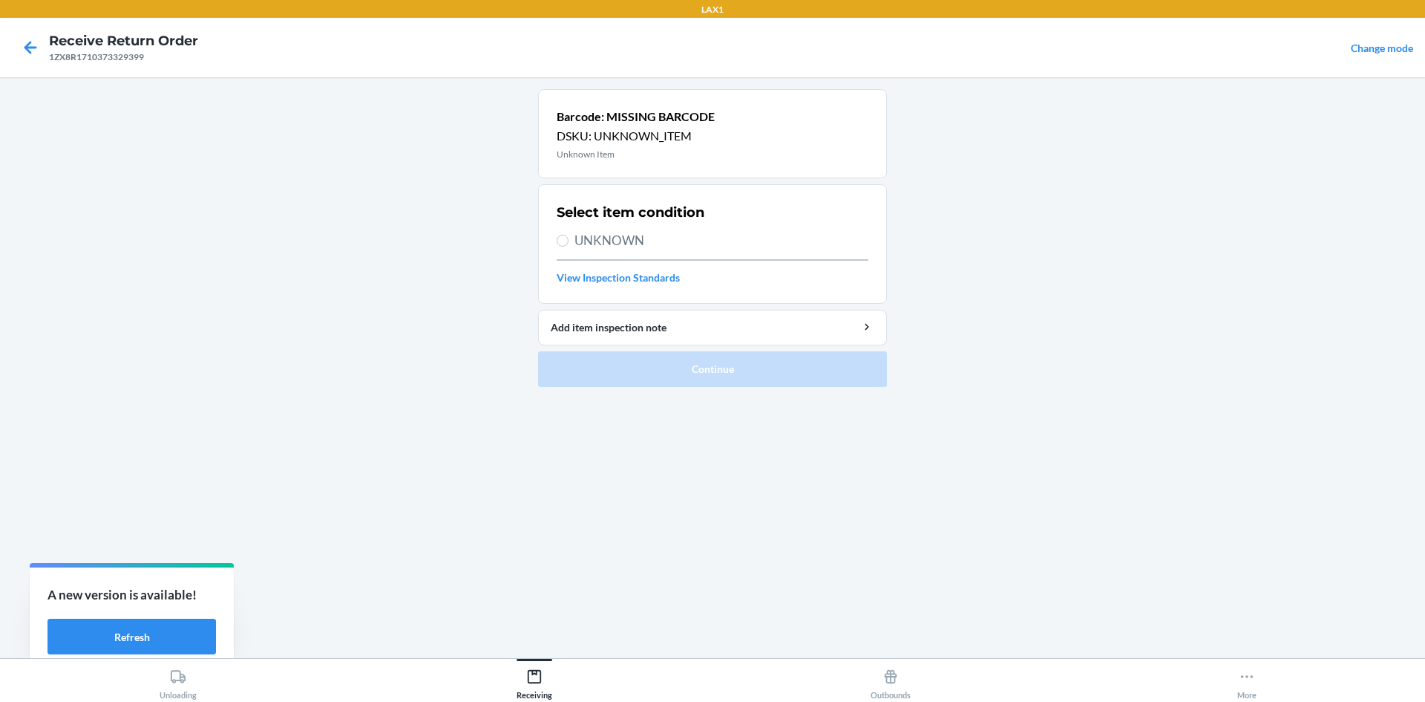
click at [569, 242] on label "UNKNOWN" at bounding box center [713, 240] width 312 height 19
click at [569, 242] on input "UNKNOWN" at bounding box center [563, 241] width 12 height 12
radio input "true"
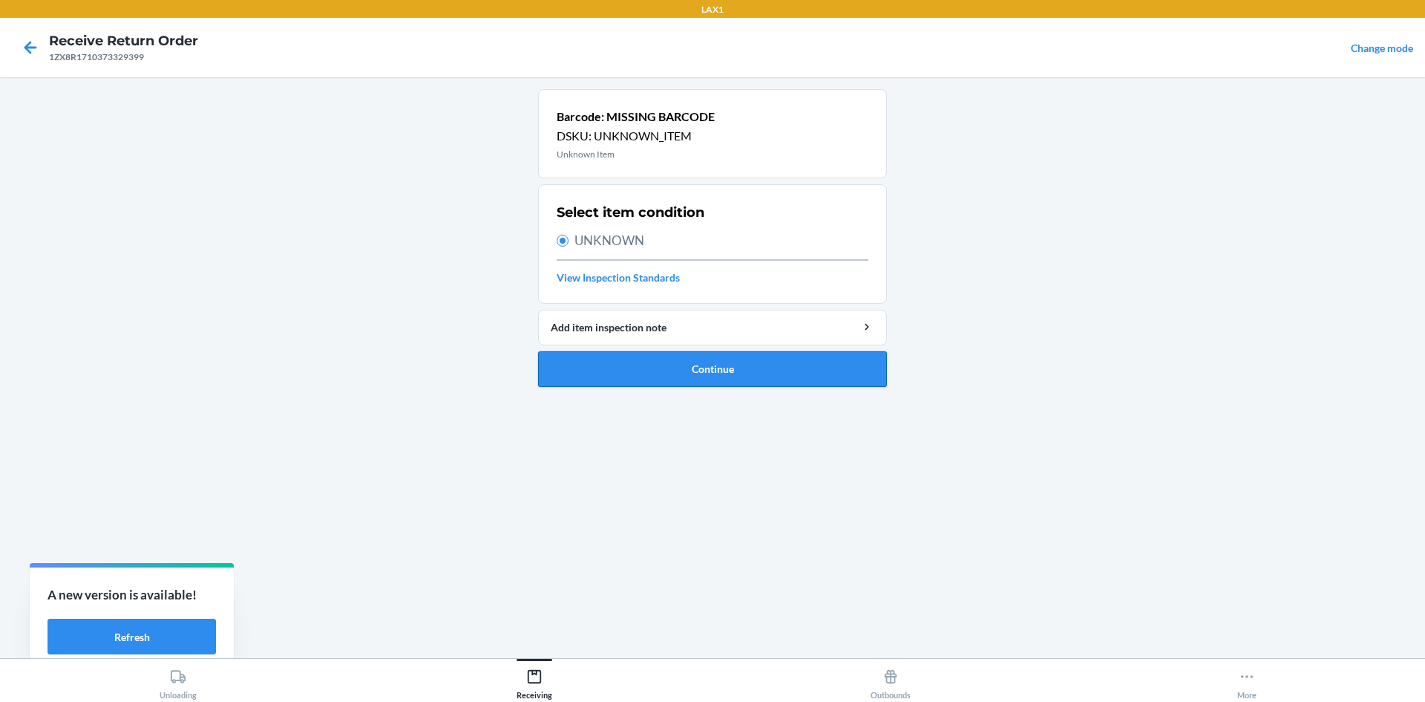
click at [595, 360] on button "Continue" at bounding box center [712, 369] width 349 height 36
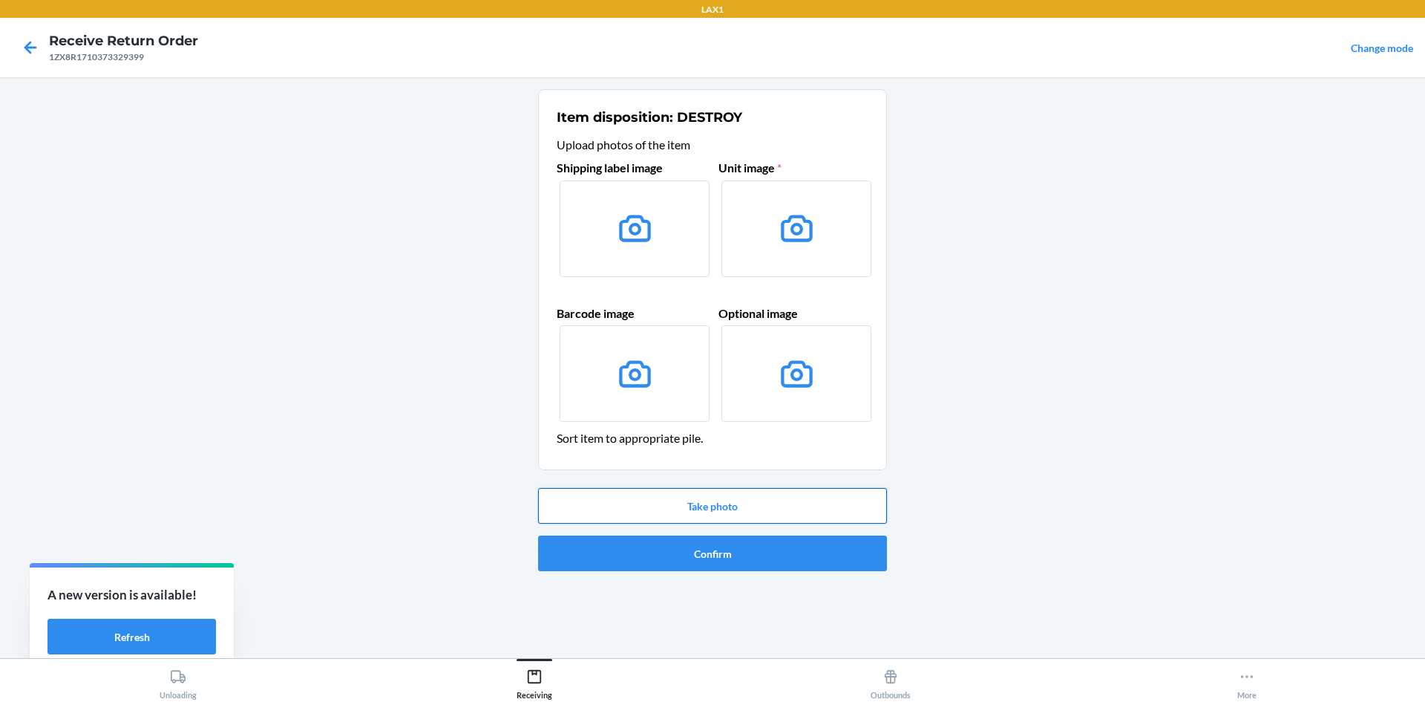
click at [754, 507] on button "Take photo" at bounding box center [712, 506] width 349 height 36
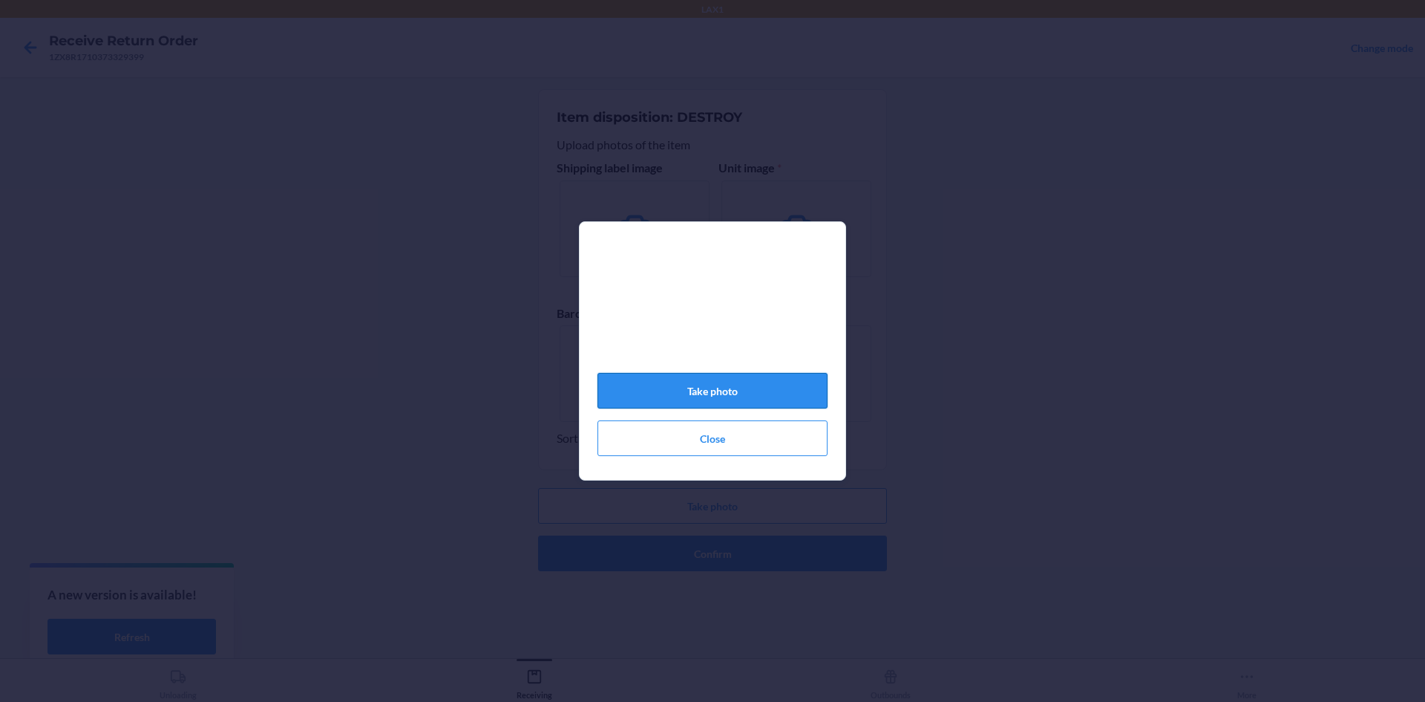
click at [759, 395] on button "Take photo" at bounding box center [713, 391] width 230 height 36
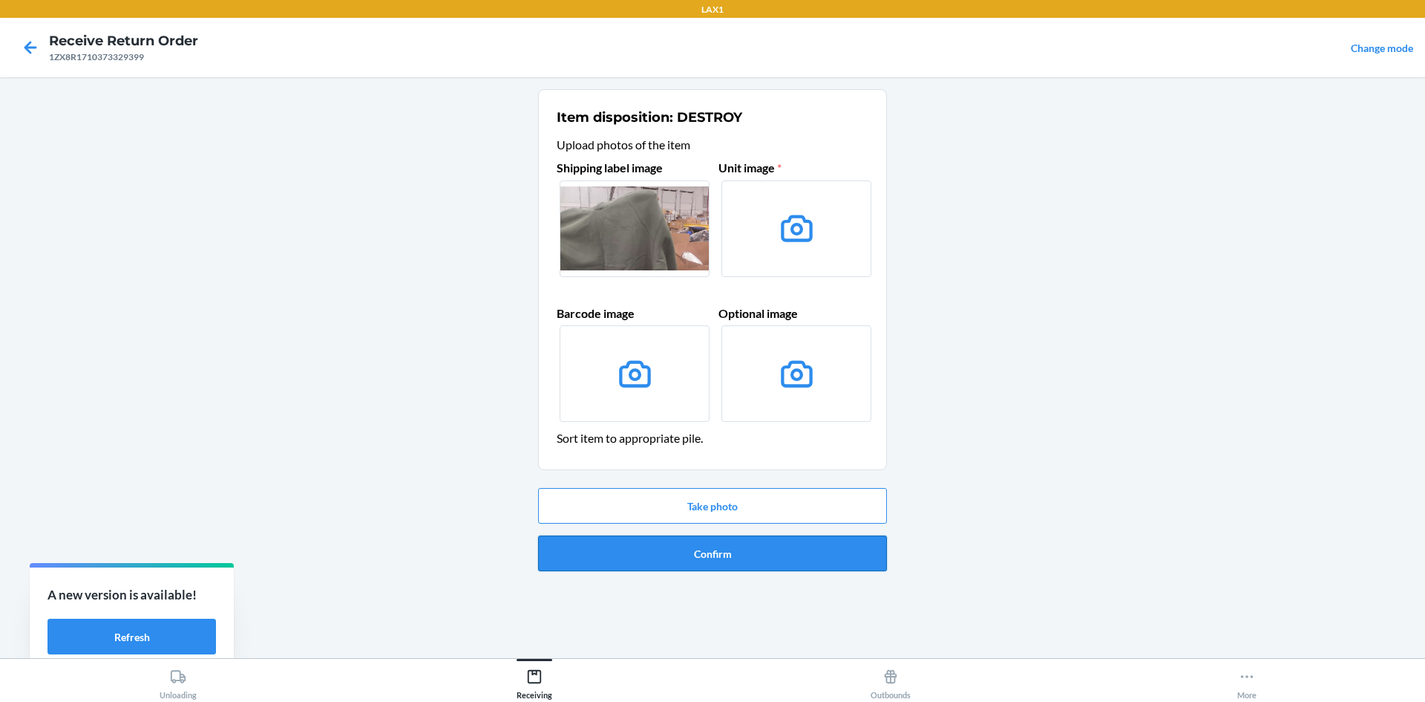
click at [762, 538] on button "Confirm" at bounding box center [712, 553] width 349 height 36
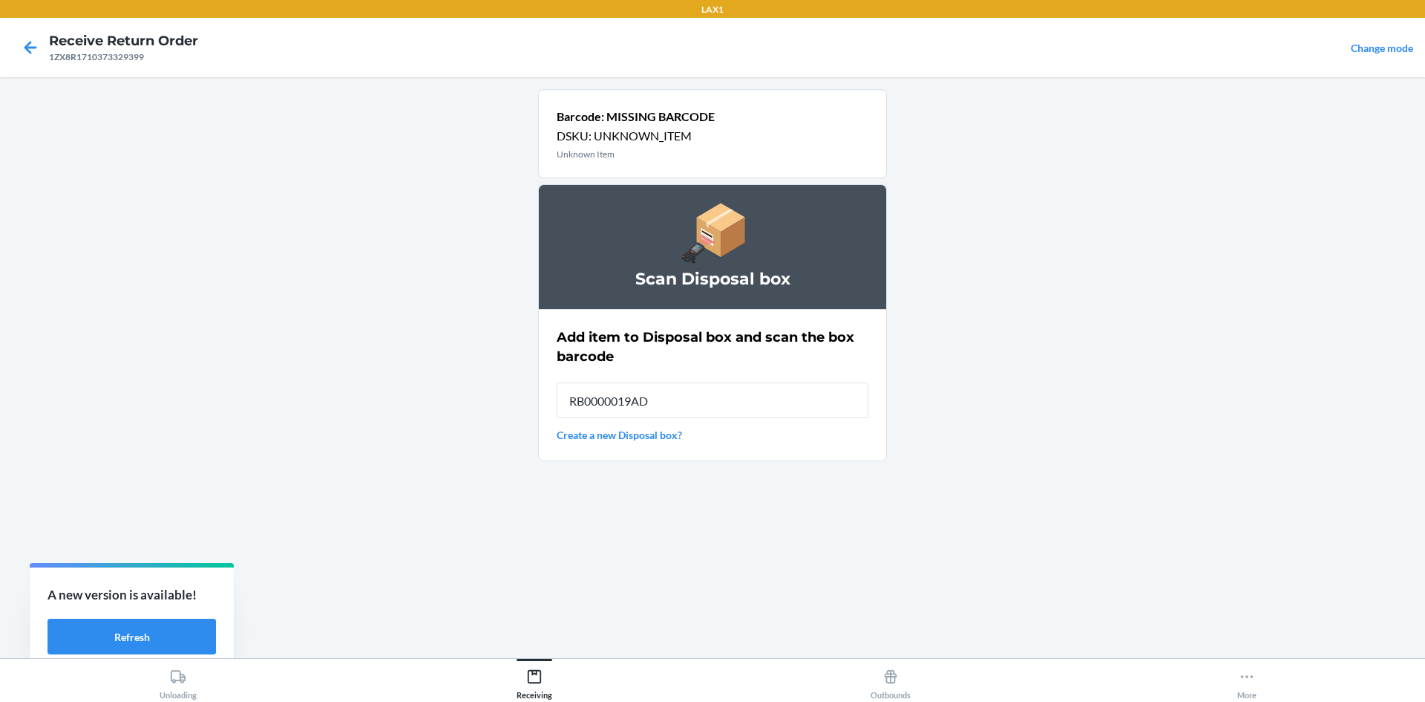
type input "RB0000019AD"
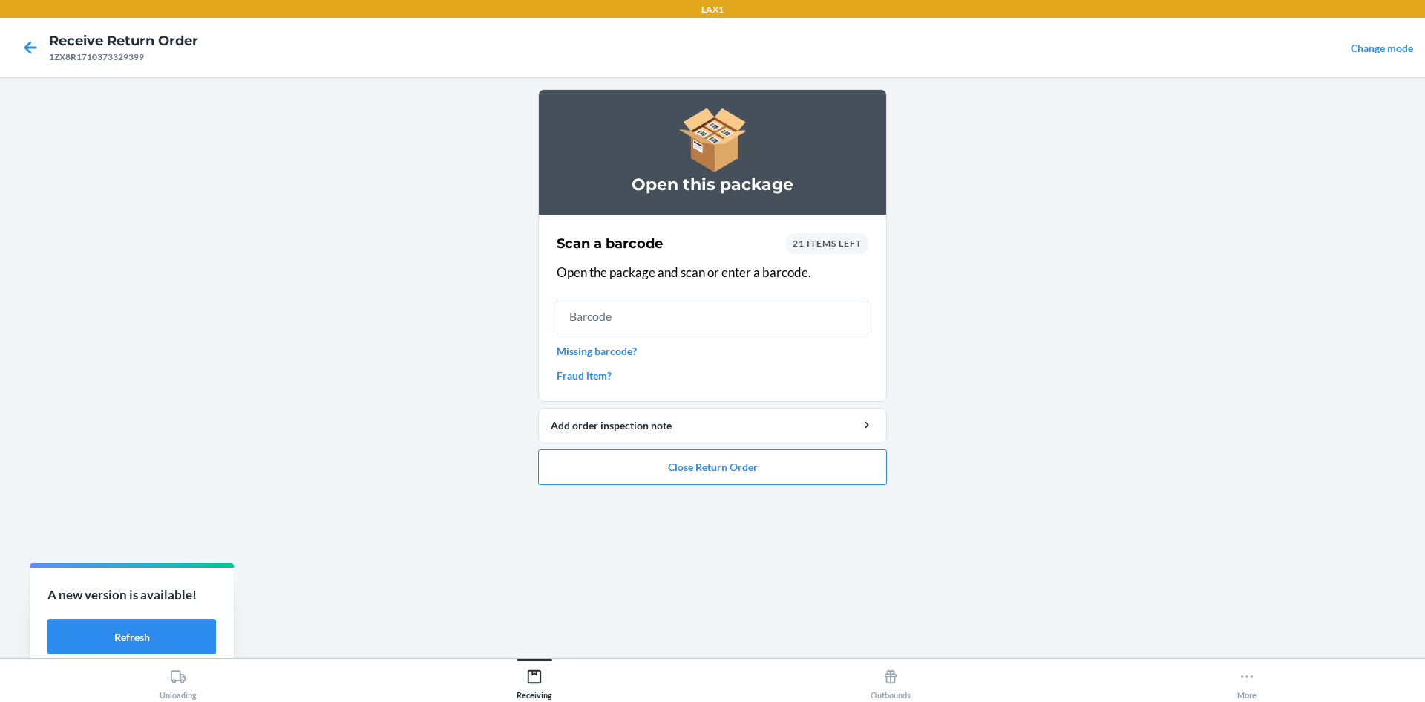
click at [566, 344] on link "Missing barcode?" at bounding box center [713, 351] width 312 height 16
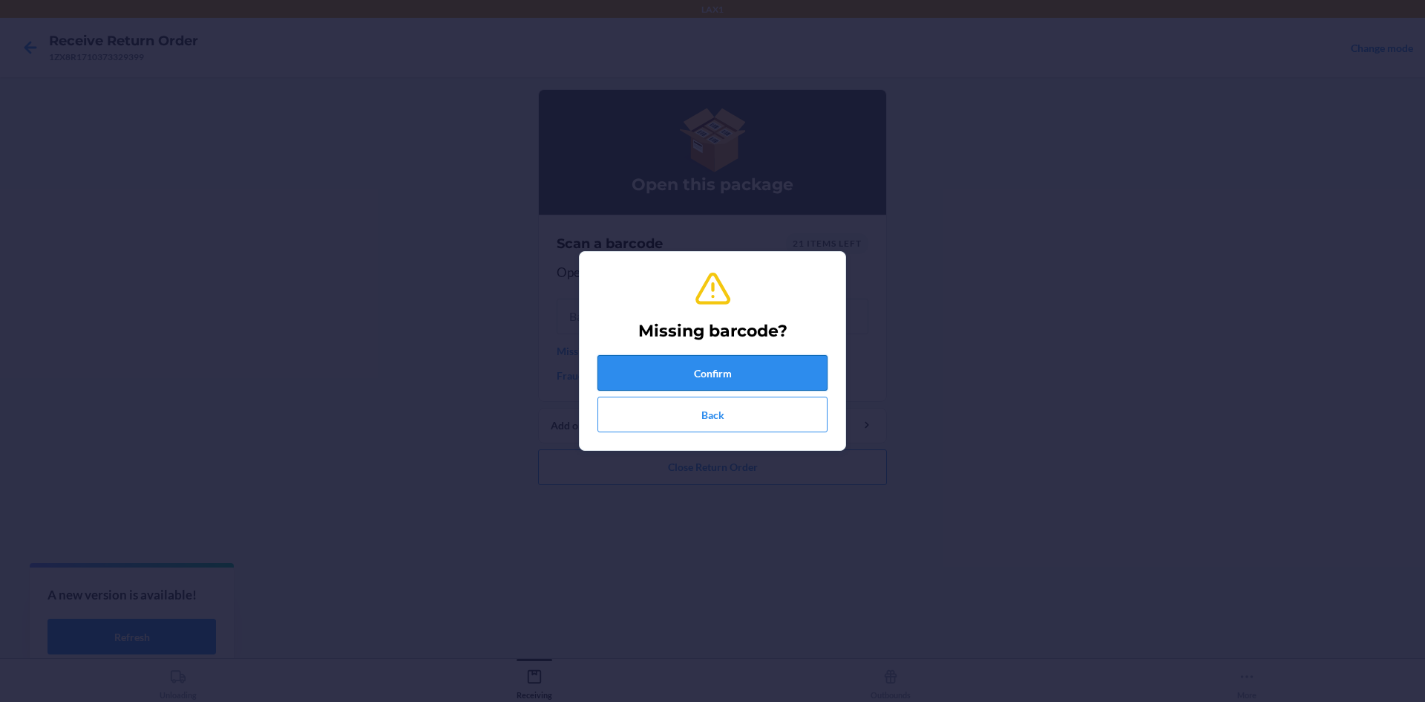
click at [713, 369] on button "Confirm" at bounding box center [713, 373] width 230 height 36
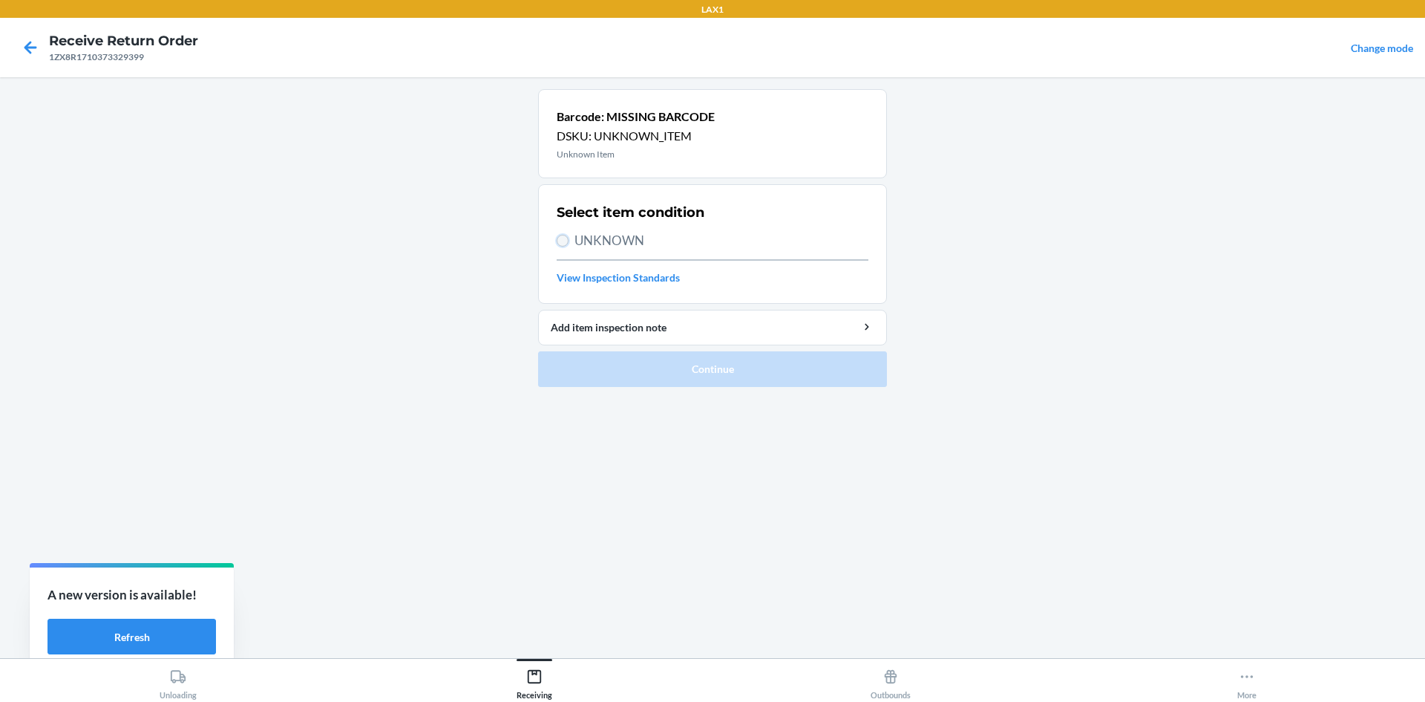
click at [567, 241] on input "UNKNOWN" at bounding box center [563, 241] width 12 height 12
radio input "true"
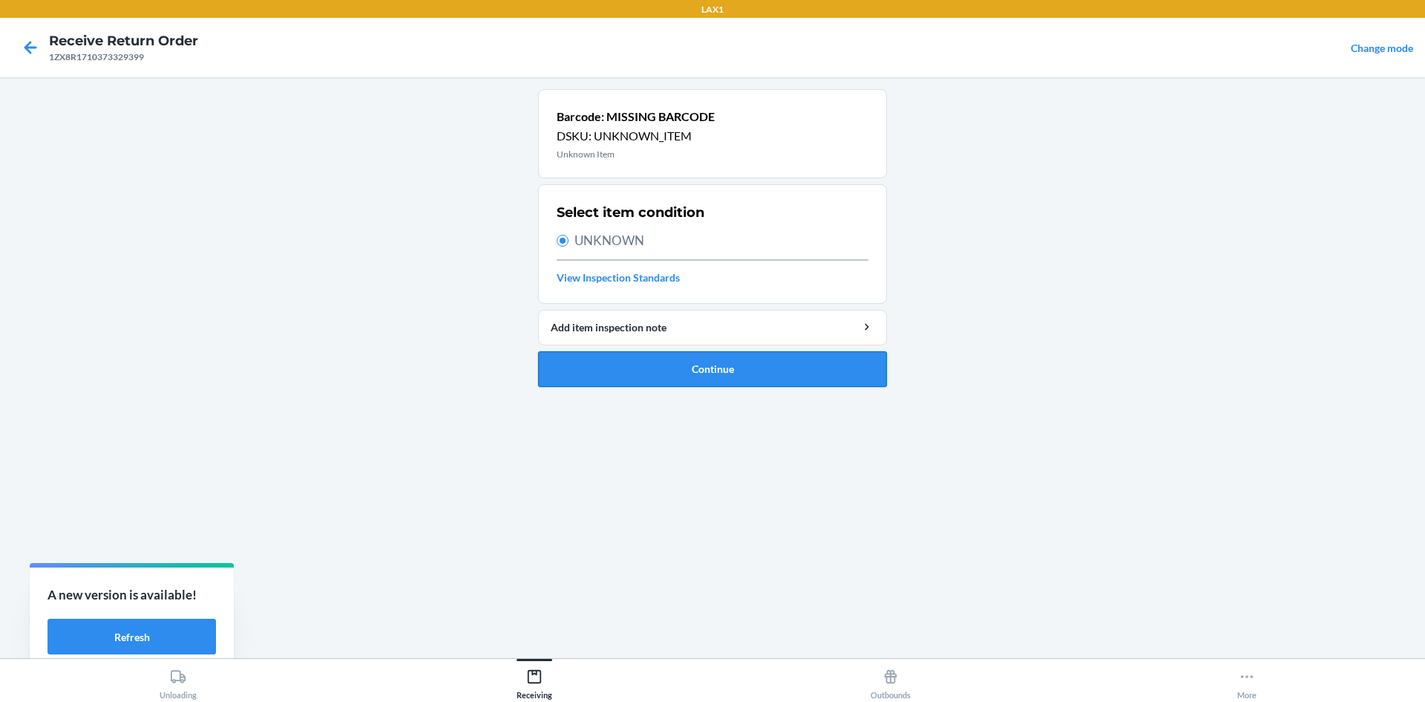
click at [653, 363] on button "Continue" at bounding box center [712, 369] width 349 height 36
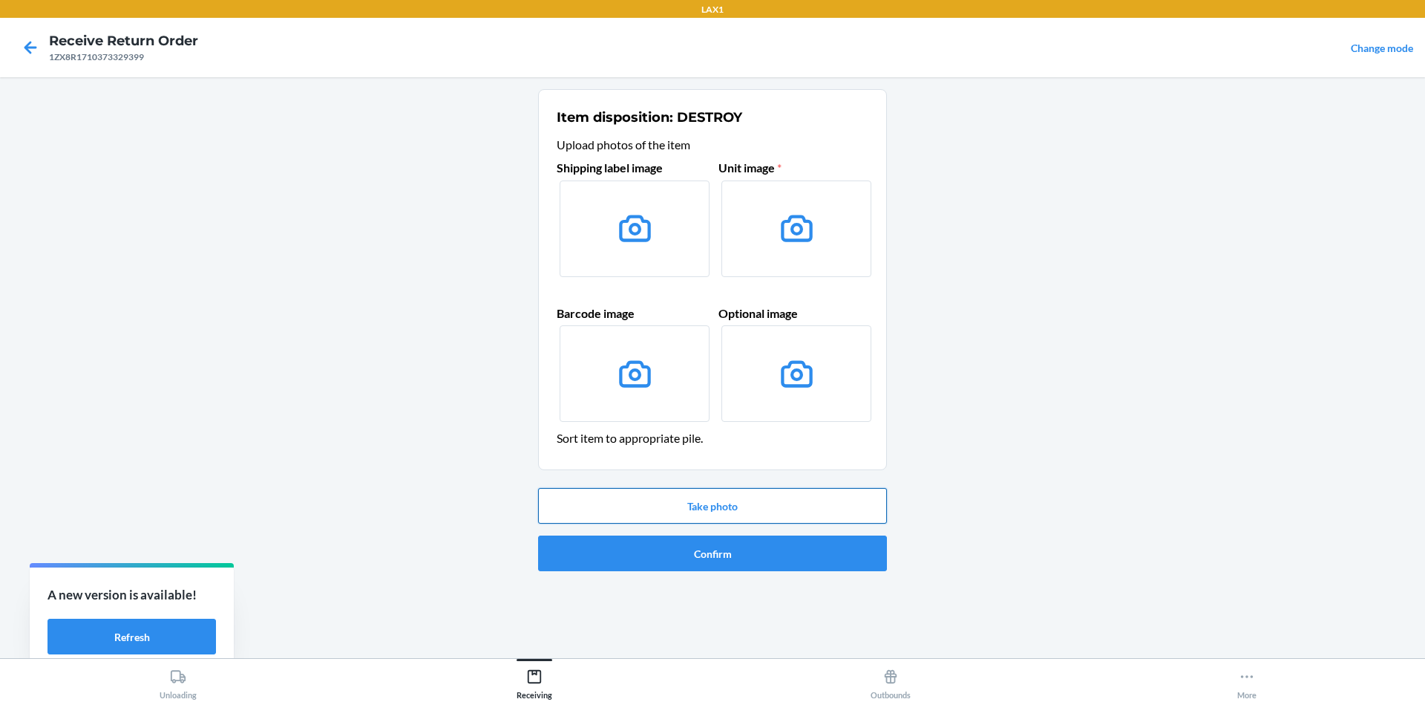
click at [690, 507] on button "Take photo" at bounding box center [712, 506] width 349 height 36
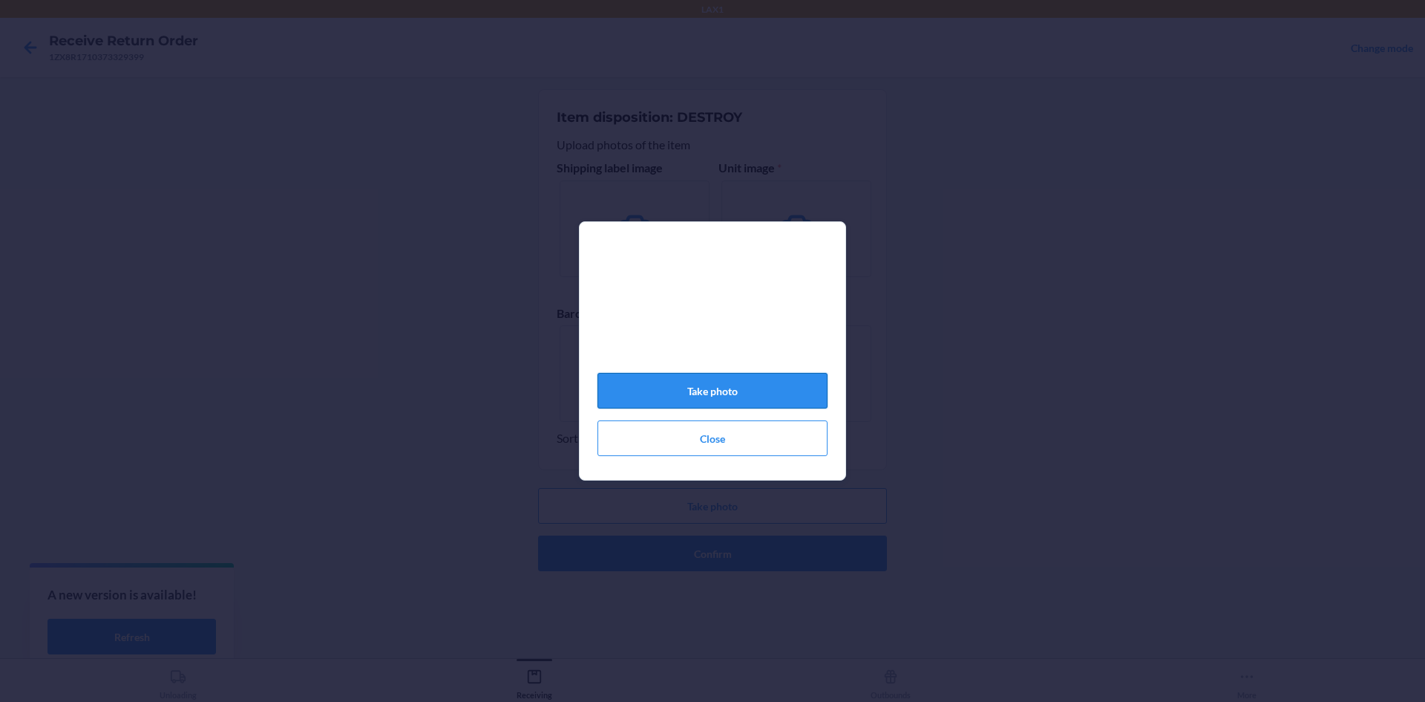
click at [765, 388] on button "Take photo" at bounding box center [713, 391] width 230 height 36
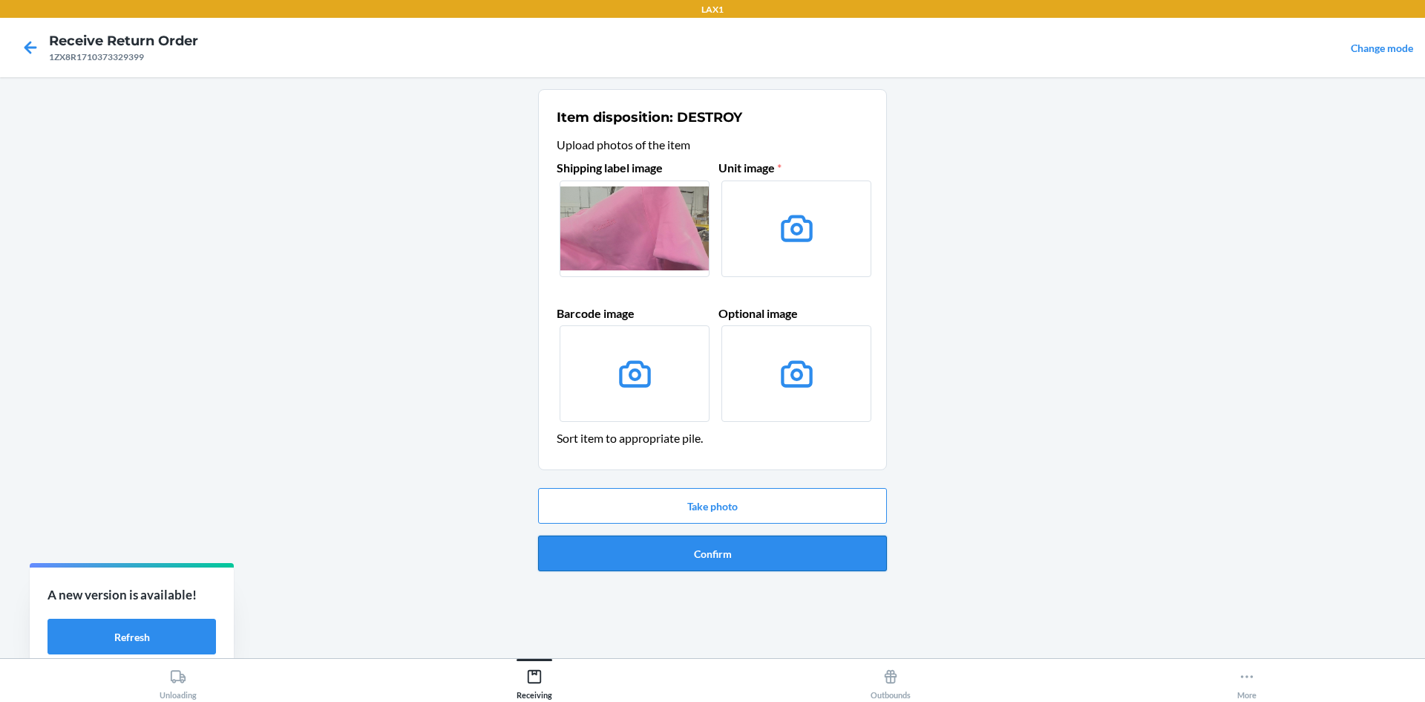
click at [668, 569] on button "Confirm" at bounding box center [712, 553] width 349 height 36
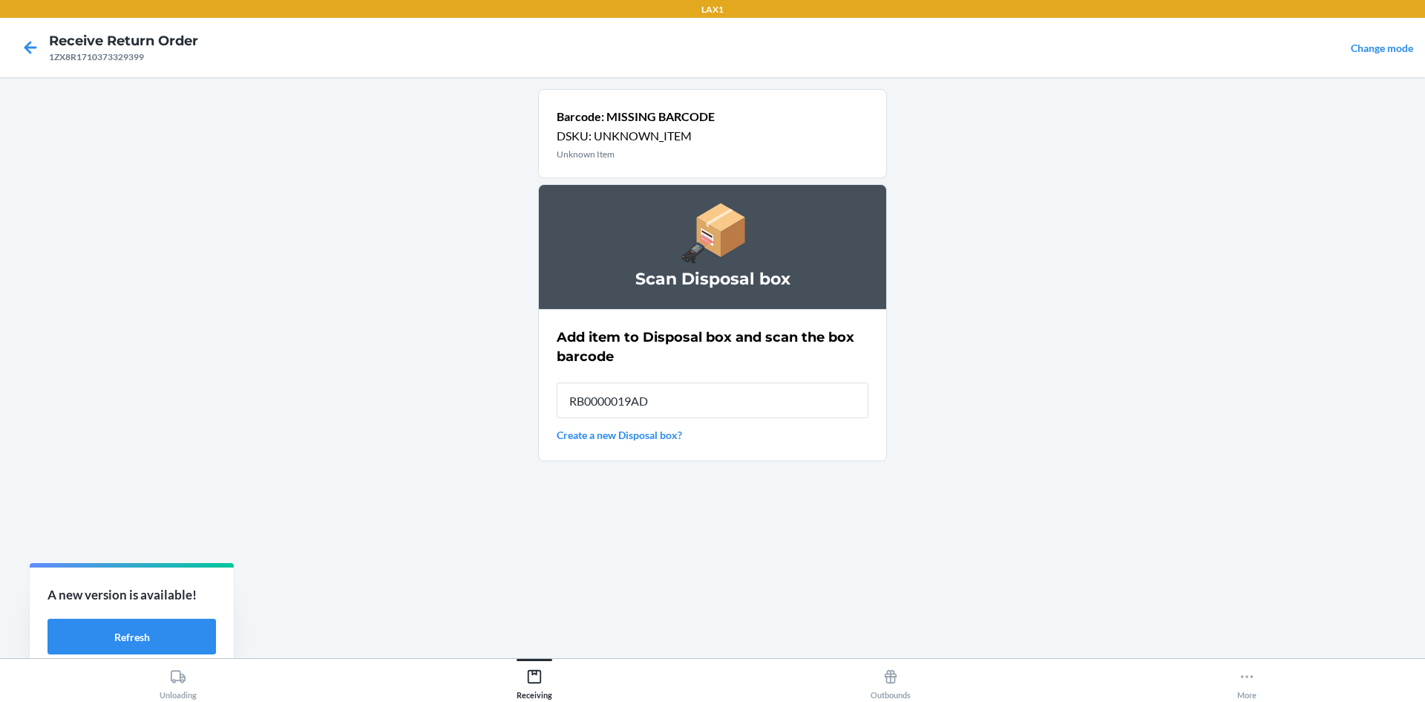
type input "RB0000019AD"
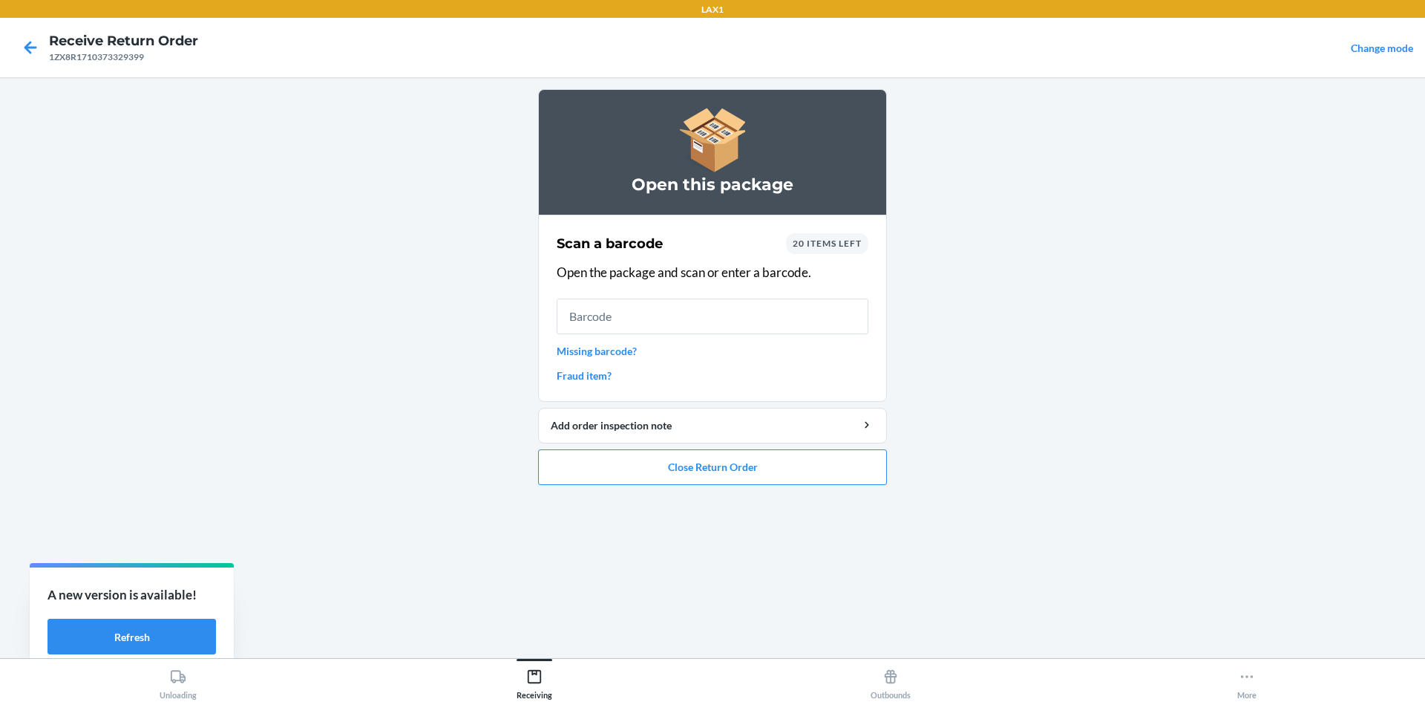
click at [607, 348] on link "Missing barcode?" at bounding box center [713, 351] width 312 height 16
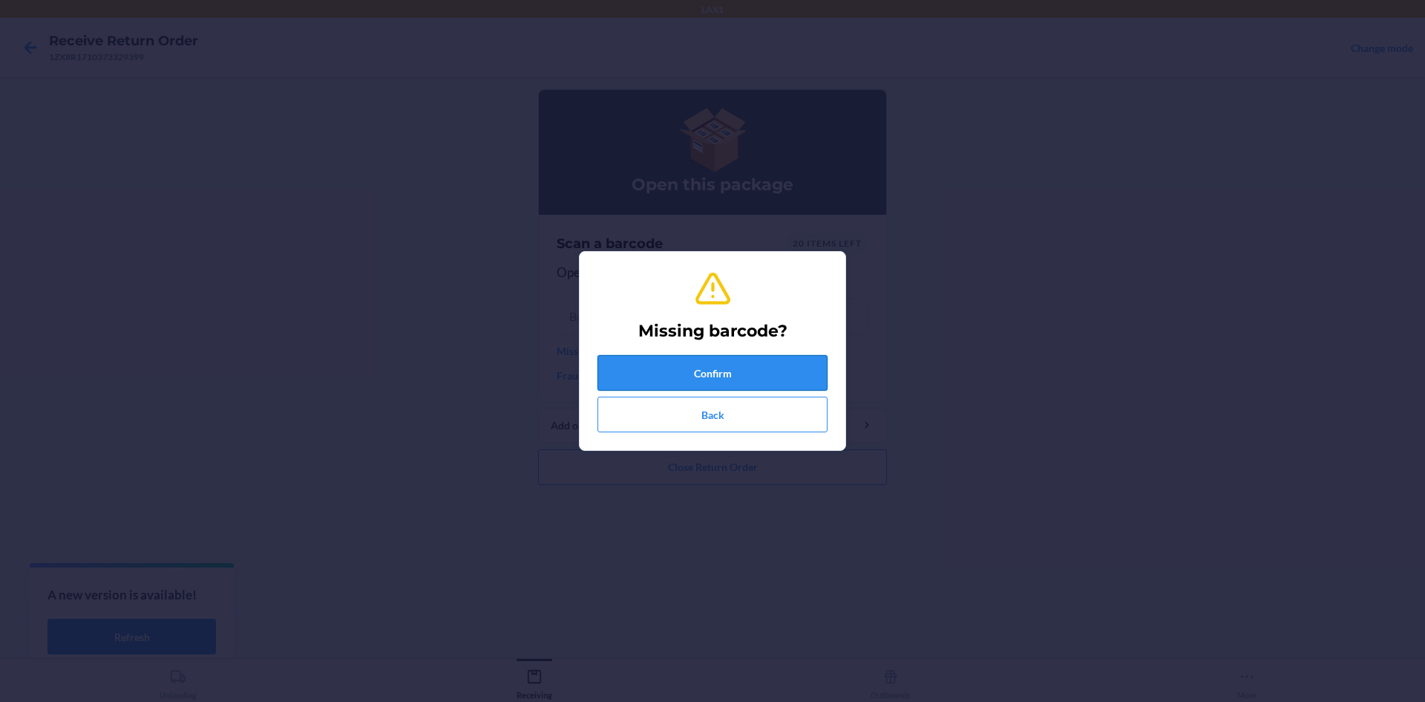
click at [635, 359] on button "Confirm" at bounding box center [713, 373] width 230 height 36
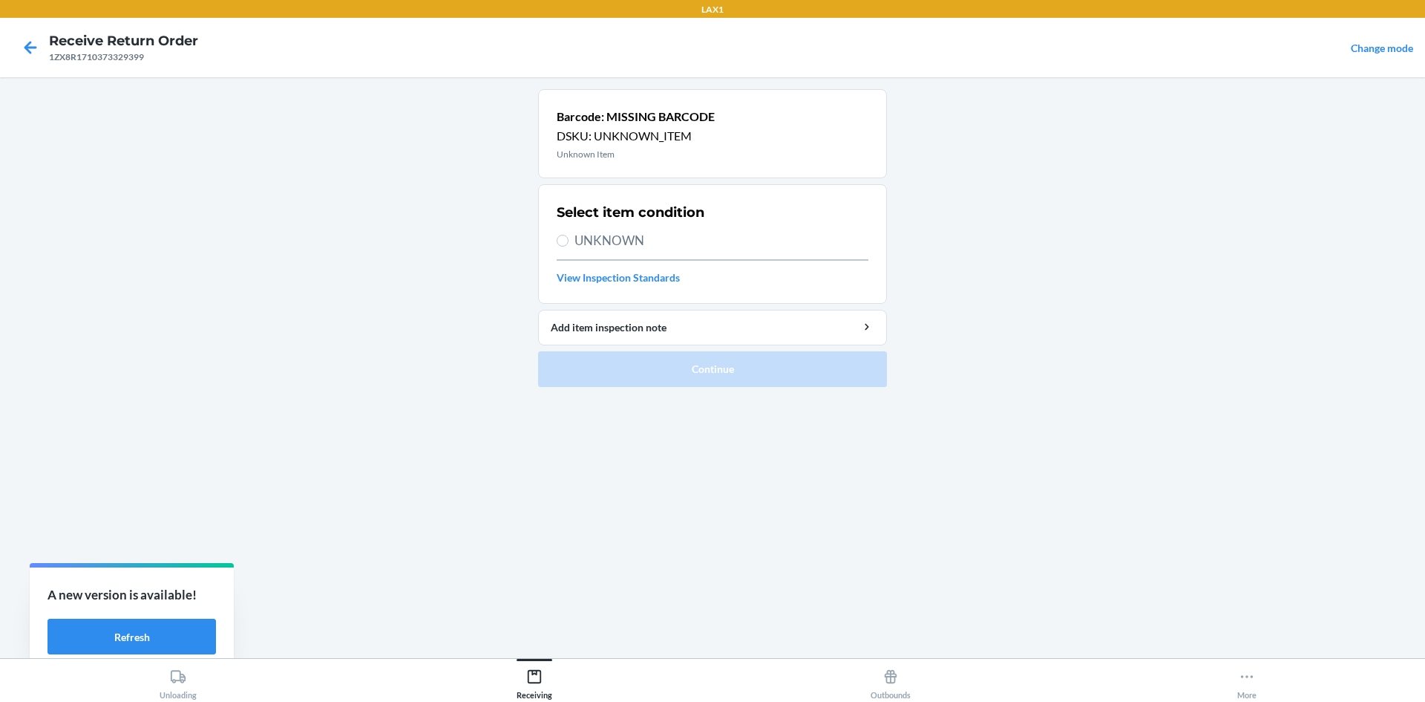
click at [557, 236] on label "UNKNOWN" at bounding box center [713, 240] width 312 height 19
click at [557, 236] on input "UNKNOWN" at bounding box center [563, 241] width 12 height 12
radio input "true"
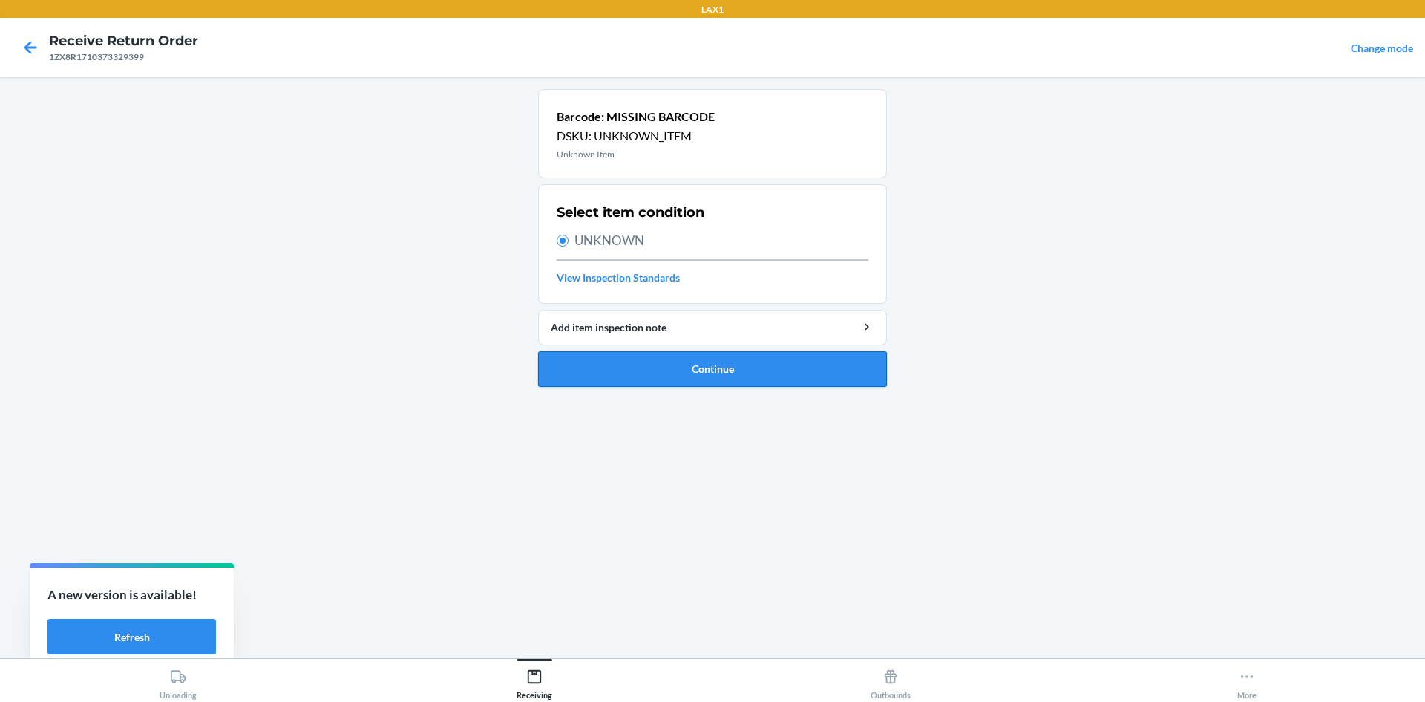
click at [630, 372] on button "Continue" at bounding box center [712, 369] width 349 height 36
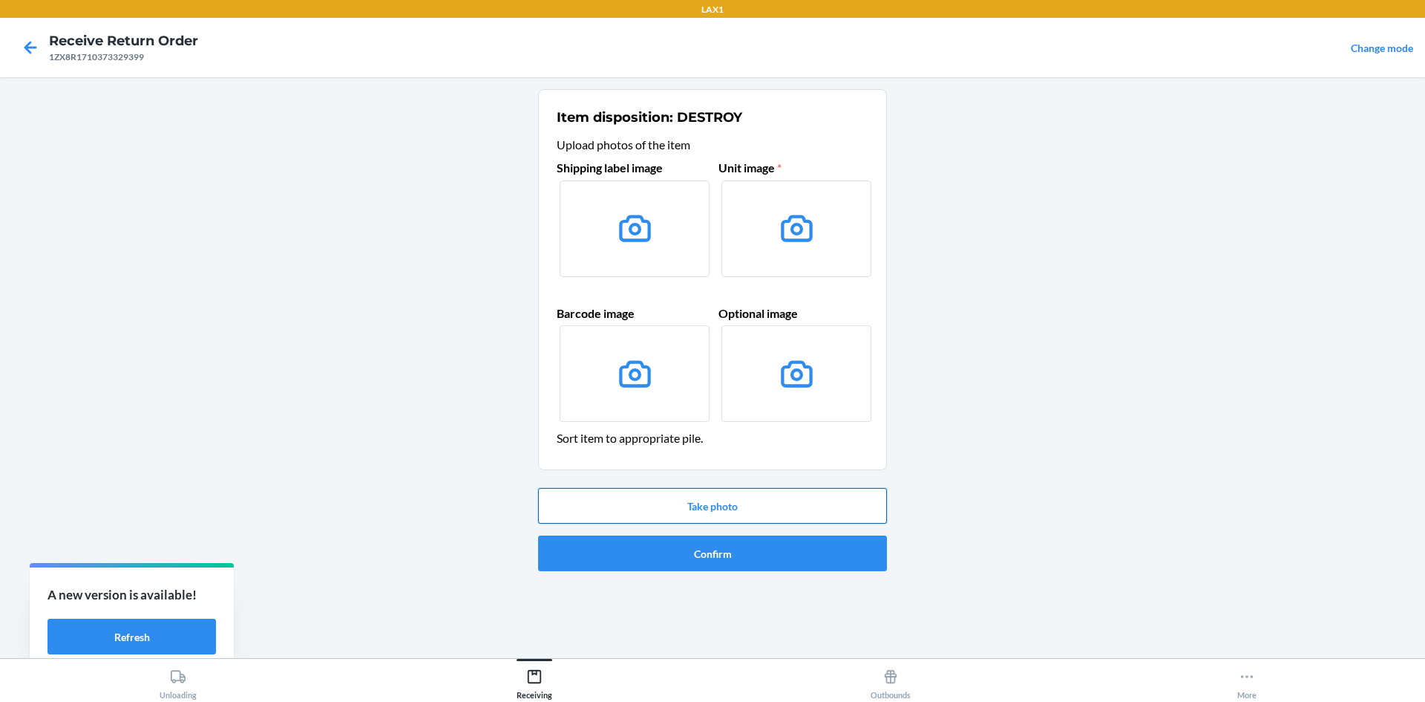
click at [654, 506] on button "Take photo" at bounding box center [712, 506] width 349 height 36
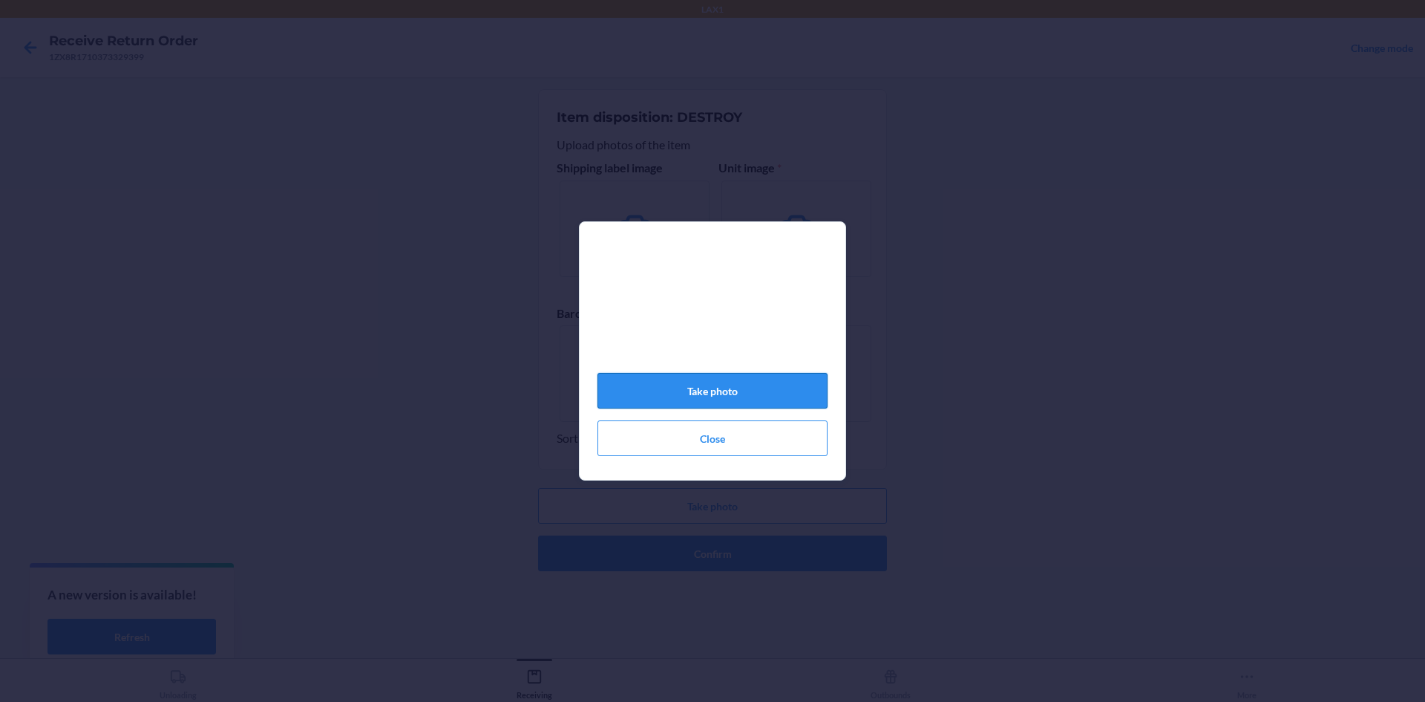
click at [673, 385] on button "Take photo" at bounding box center [713, 391] width 230 height 36
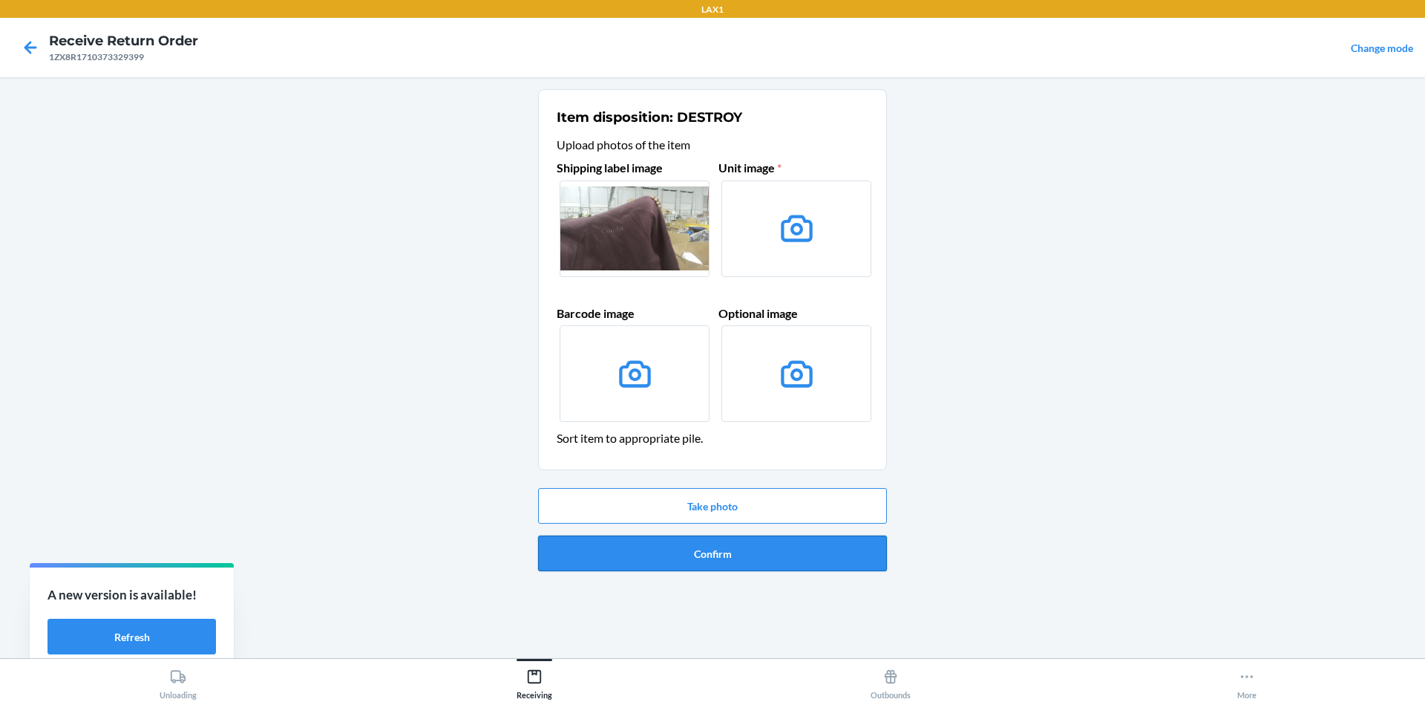
click at [687, 537] on button "Confirm" at bounding box center [712, 553] width 349 height 36
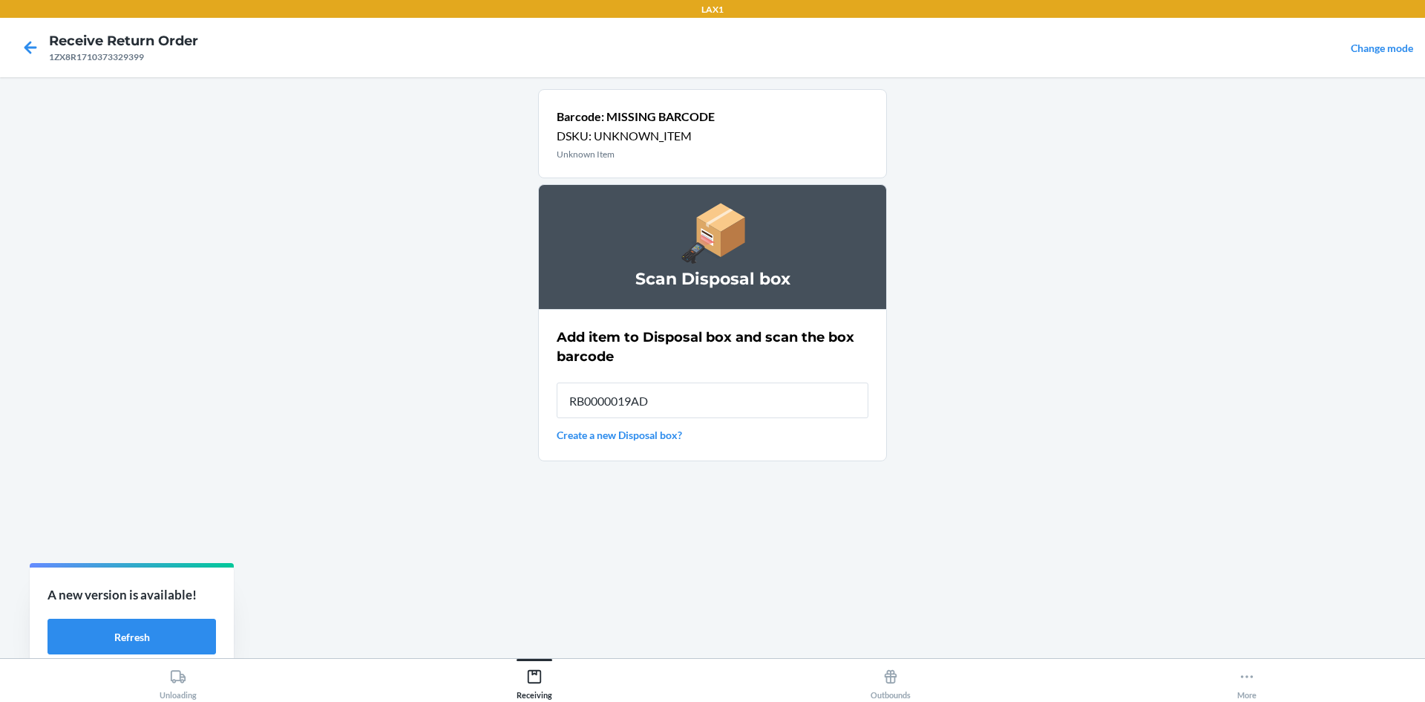
type input "RB0000019AD"
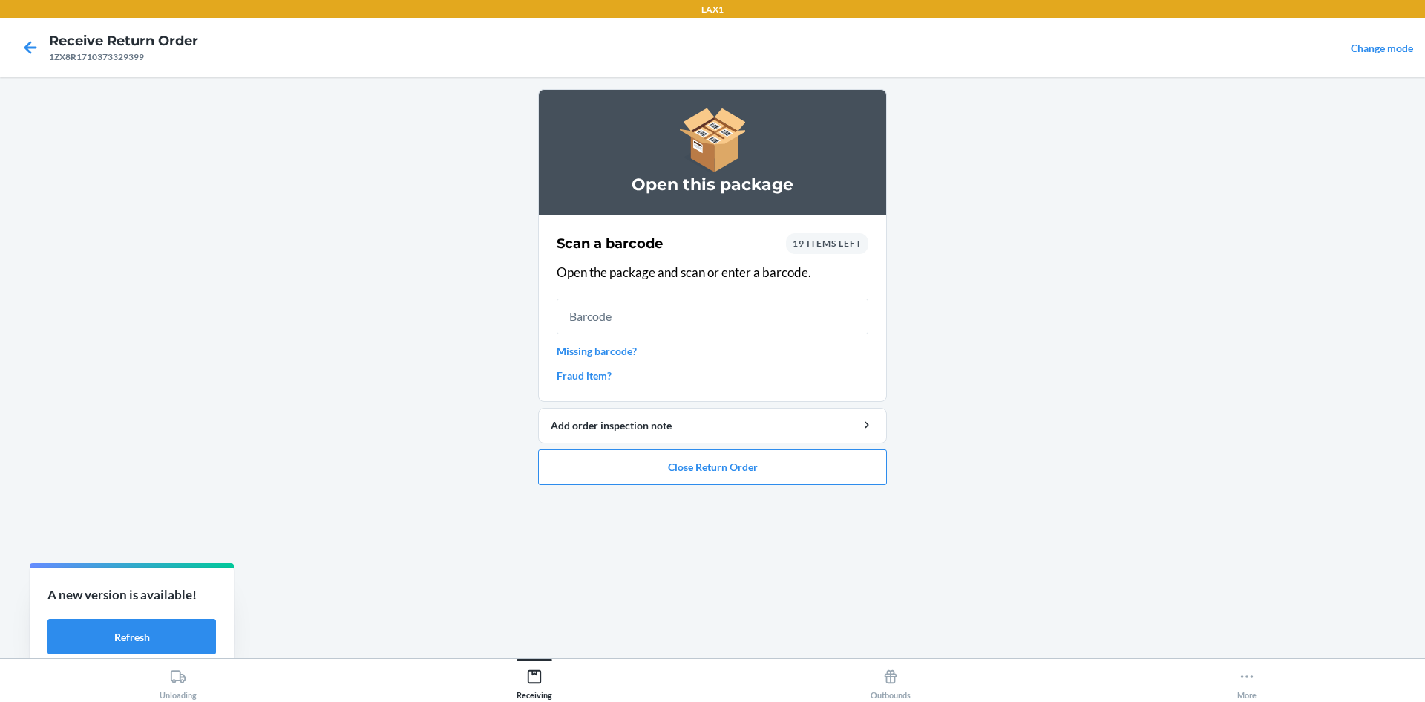
click at [613, 353] on link "Missing barcode?" at bounding box center [713, 351] width 312 height 16
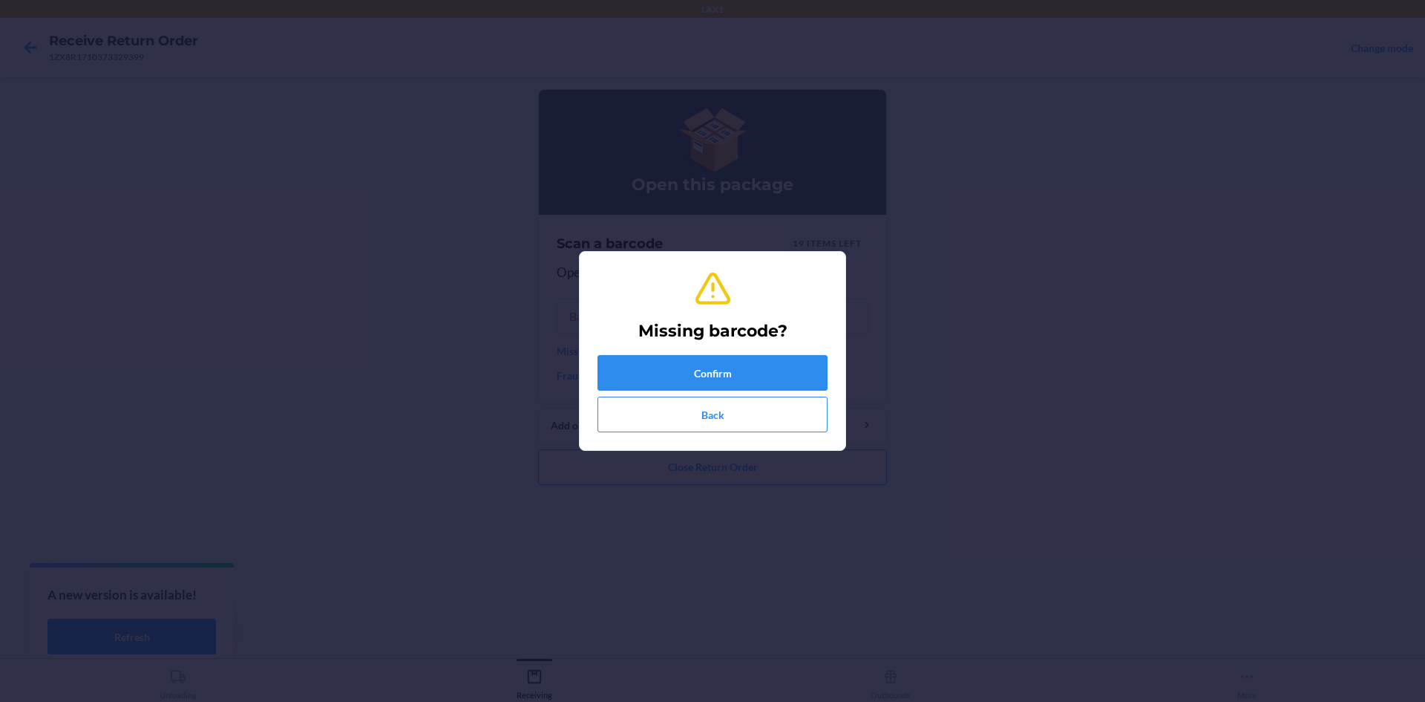
click at [641, 353] on div "Missing barcode? Confirm Back" at bounding box center [713, 351] width 230 height 174
click at [649, 365] on button "Confirm" at bounding box center [713, 373] width 230 height 36
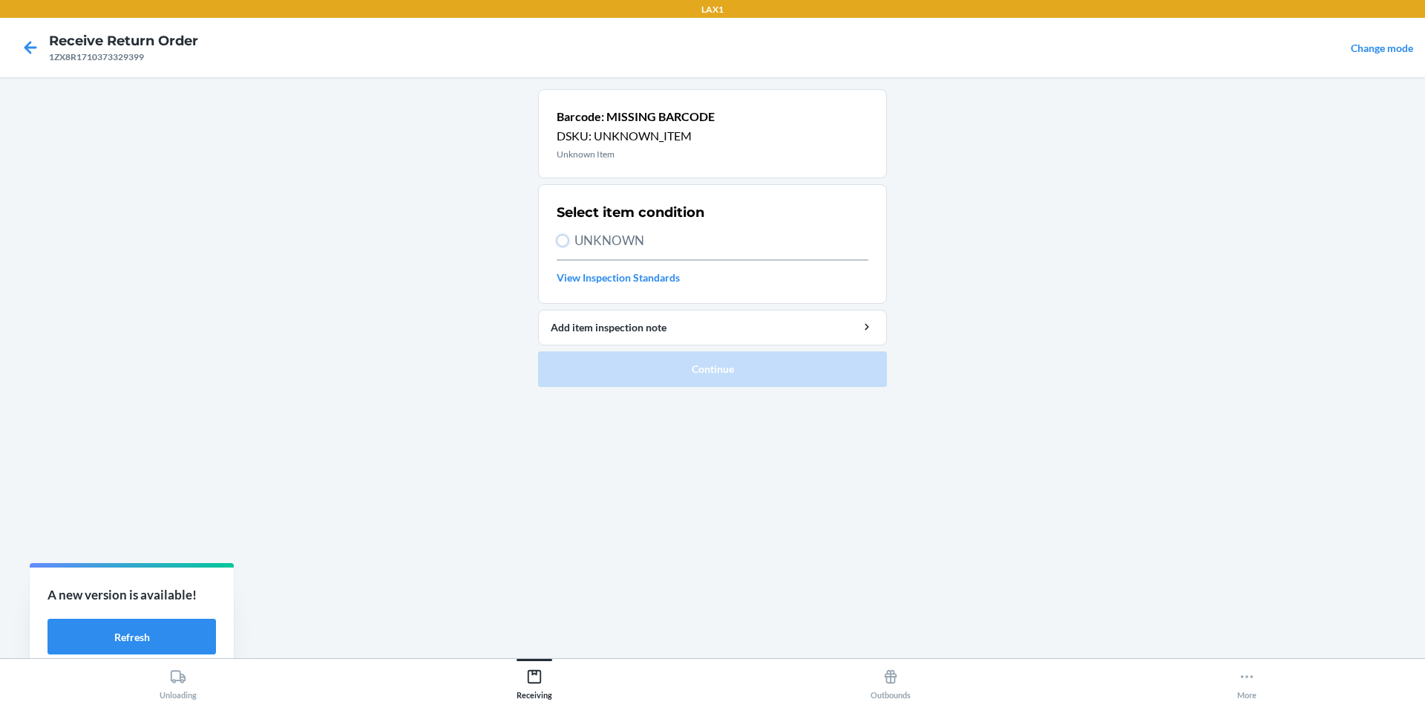
drag, startPoint x: 563, startPoint y: 241, endPoint x: 607, endPoint y: 286, distance: 63.0
click at [564, 241] on input "UNKNOWN" at bounding box center [563, 241] width 12 height 12
radio input "true"
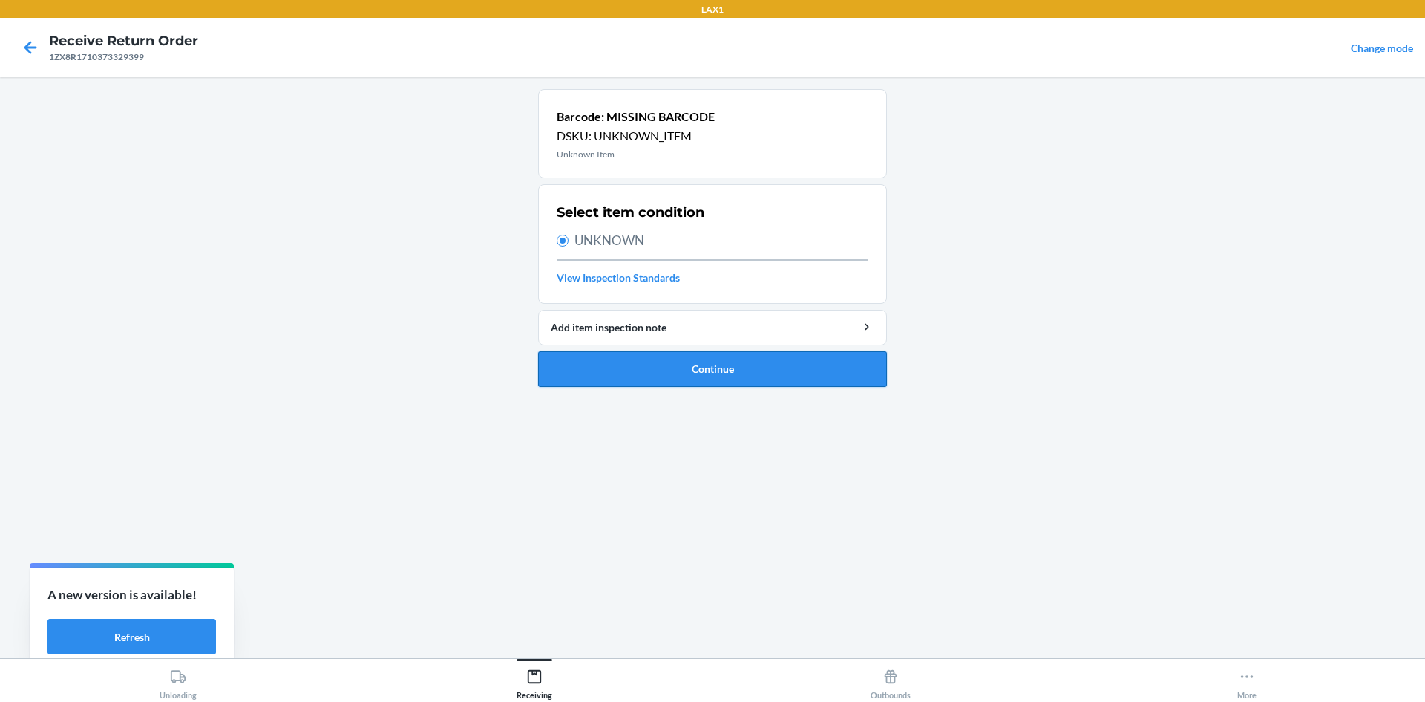
click at [639, 367] on button "Continue" at bounding box center [712, 369] width 349 height 36
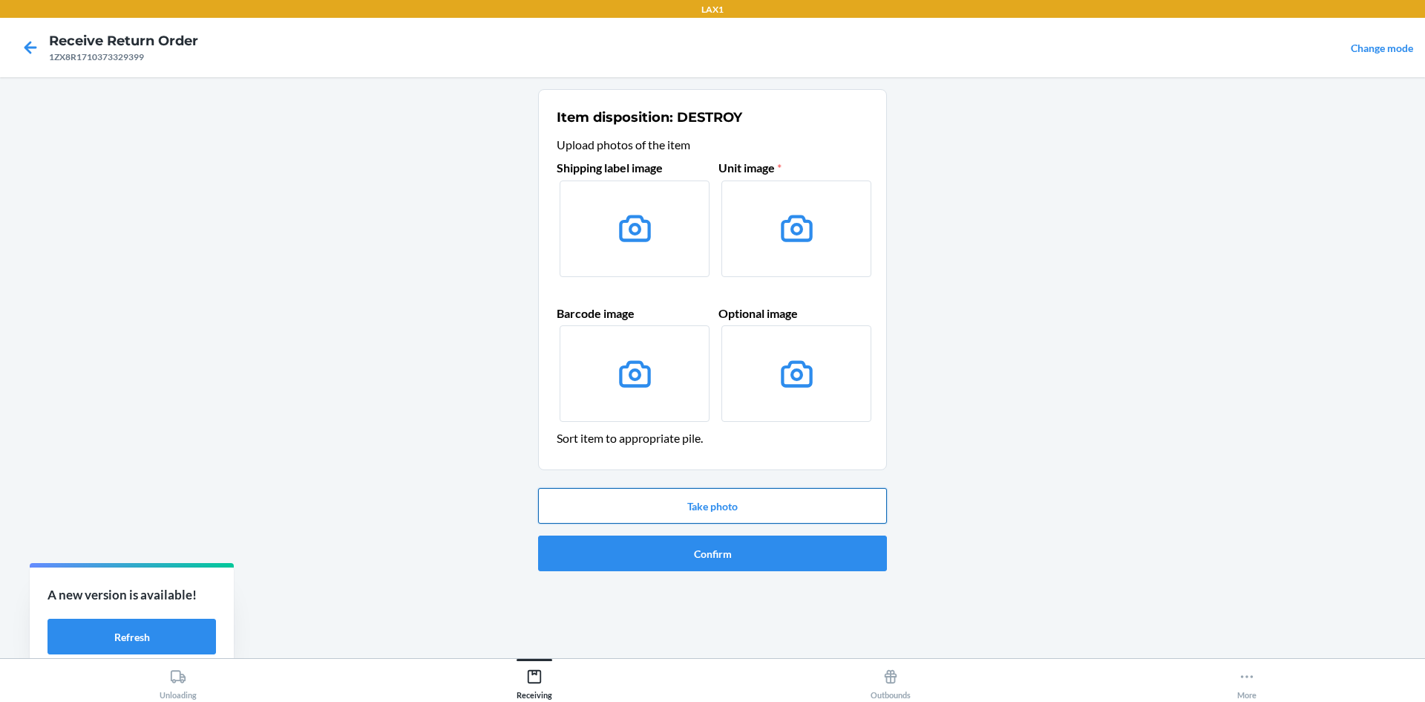
click at [673, 506] on button "Take photo" at bounding box center [712, 506] width 349 height 36
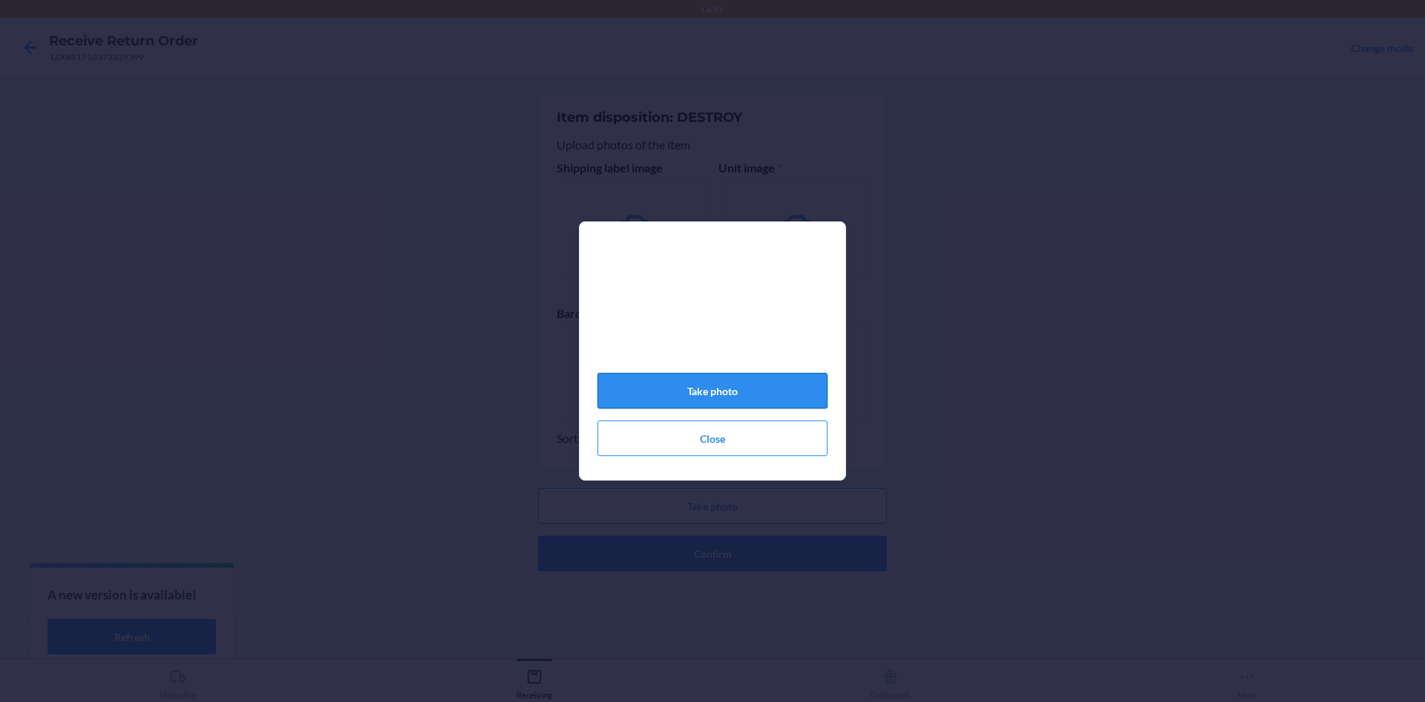
click at [699, 400] on button "Take photo" at bounding box center [713, 391] width 230 height 36
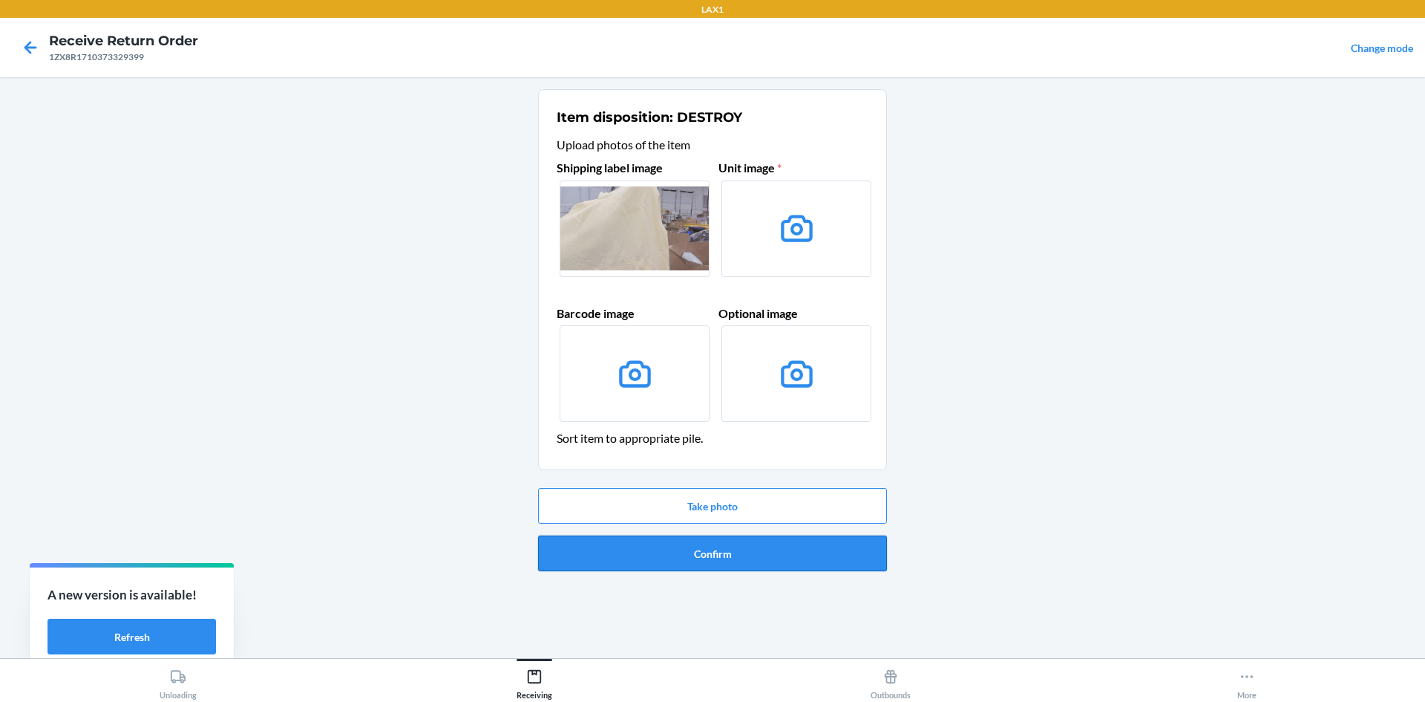
click at [704, 552] on button "Confirm" at bounding box center [712, 553] width 349 height 36
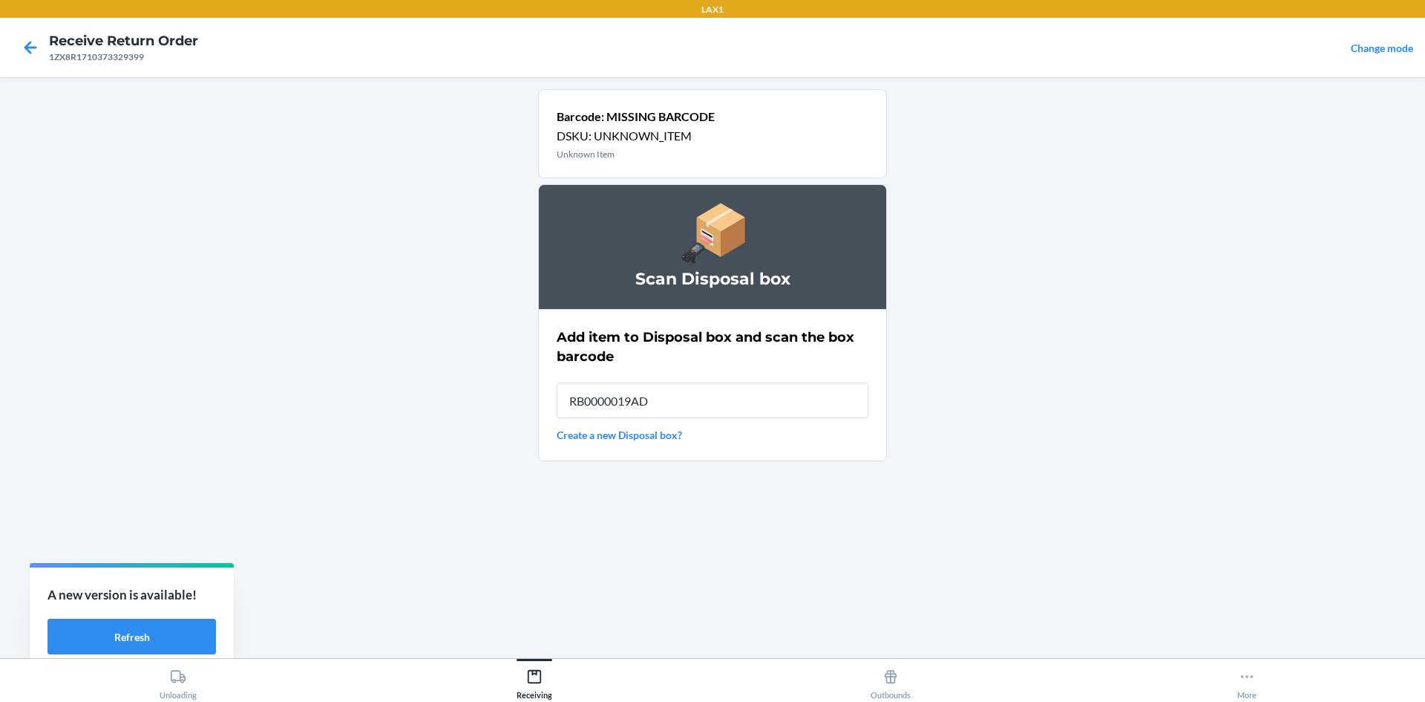
type input "RB0000019AD"
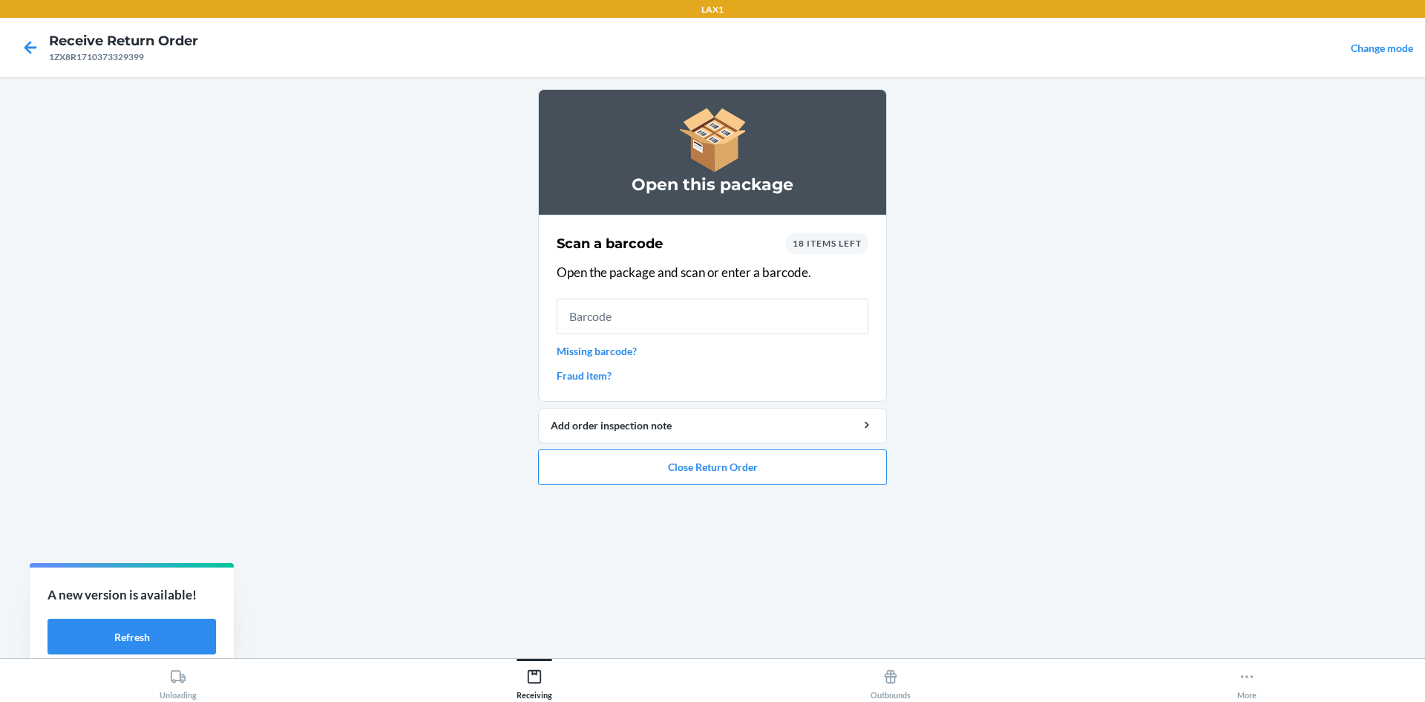
click at [579, 350] on link "Missing barcode?" at bounding box center [713, 351] width 312 height 16
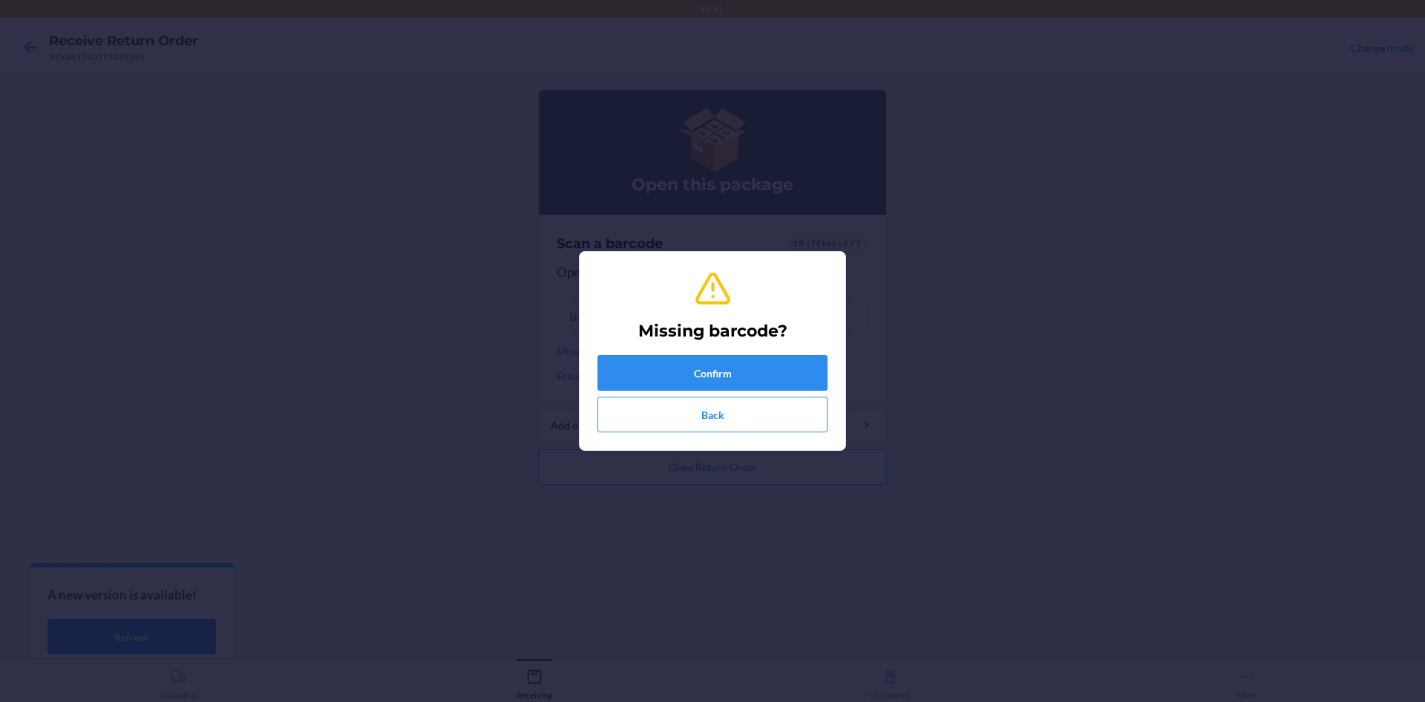
click at [614, 352] on div "Missing barcode? Confirm Back" at bounding box center [713, 351] width 230 height 174
click at [656, 354] on div "Missing barcode? Confirm Back" at bounding box center [713, 351] width 230 height 174
click at [700, 361] on button "Confirm" at bounding box center [713, 373] width 230 height 36
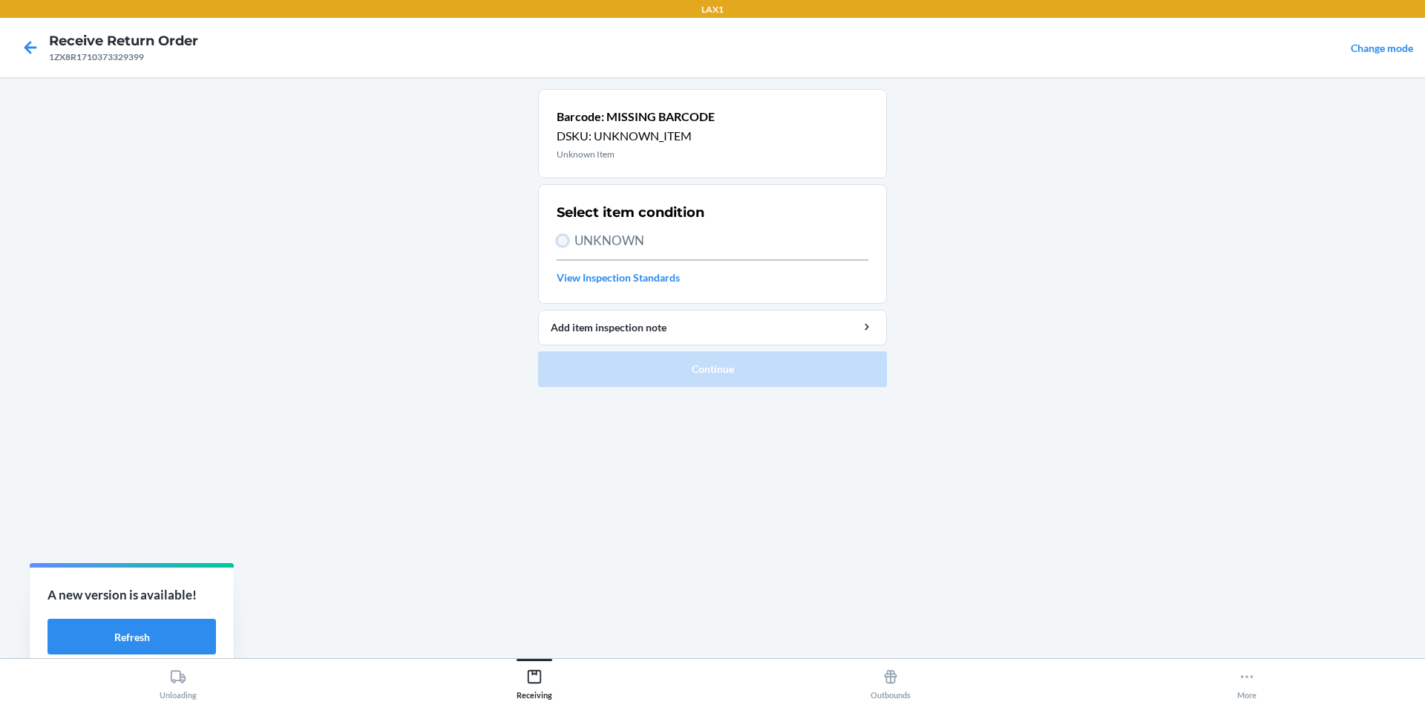
click at [558, 238] on input "UNKNOWN" at bounding box center [563, 241] width 12 height 12
radio input "true"
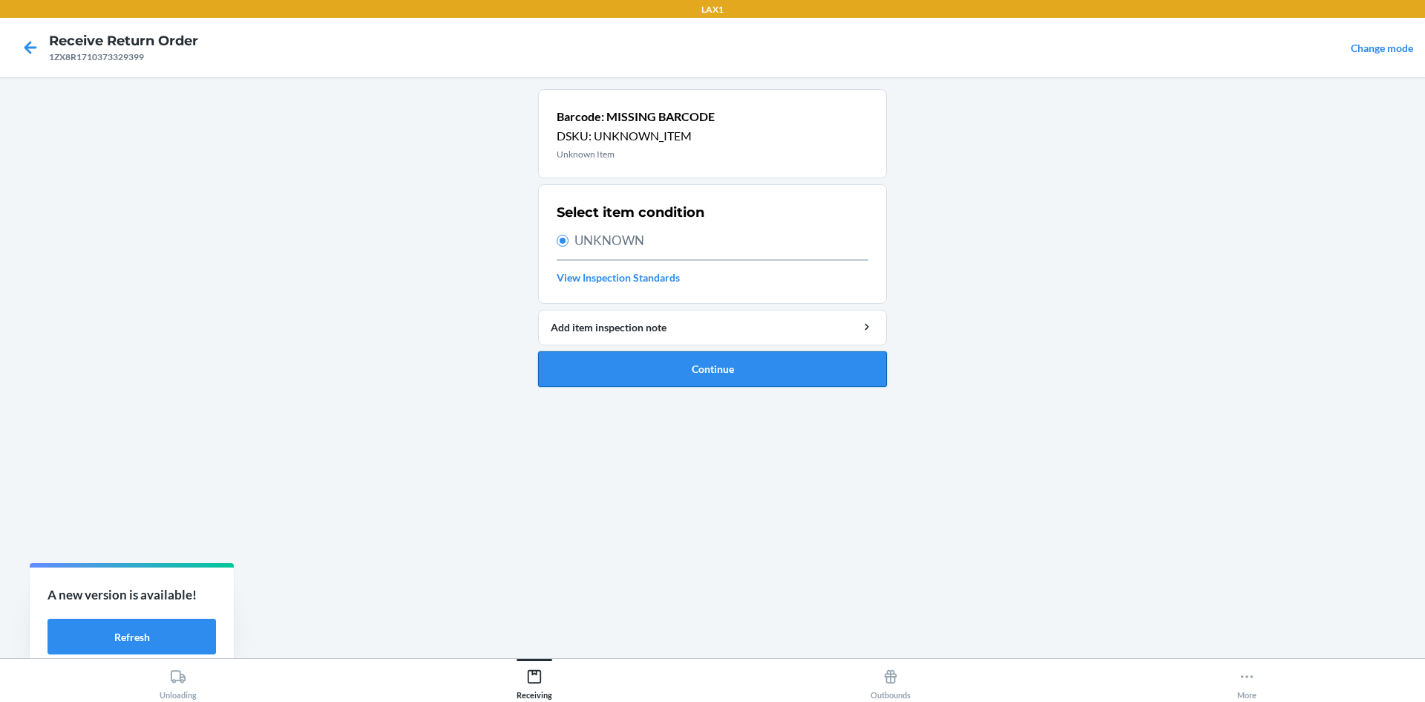
click at [619, 377] on button "Continue" at bounding box center [712, 369] width 349 height 36
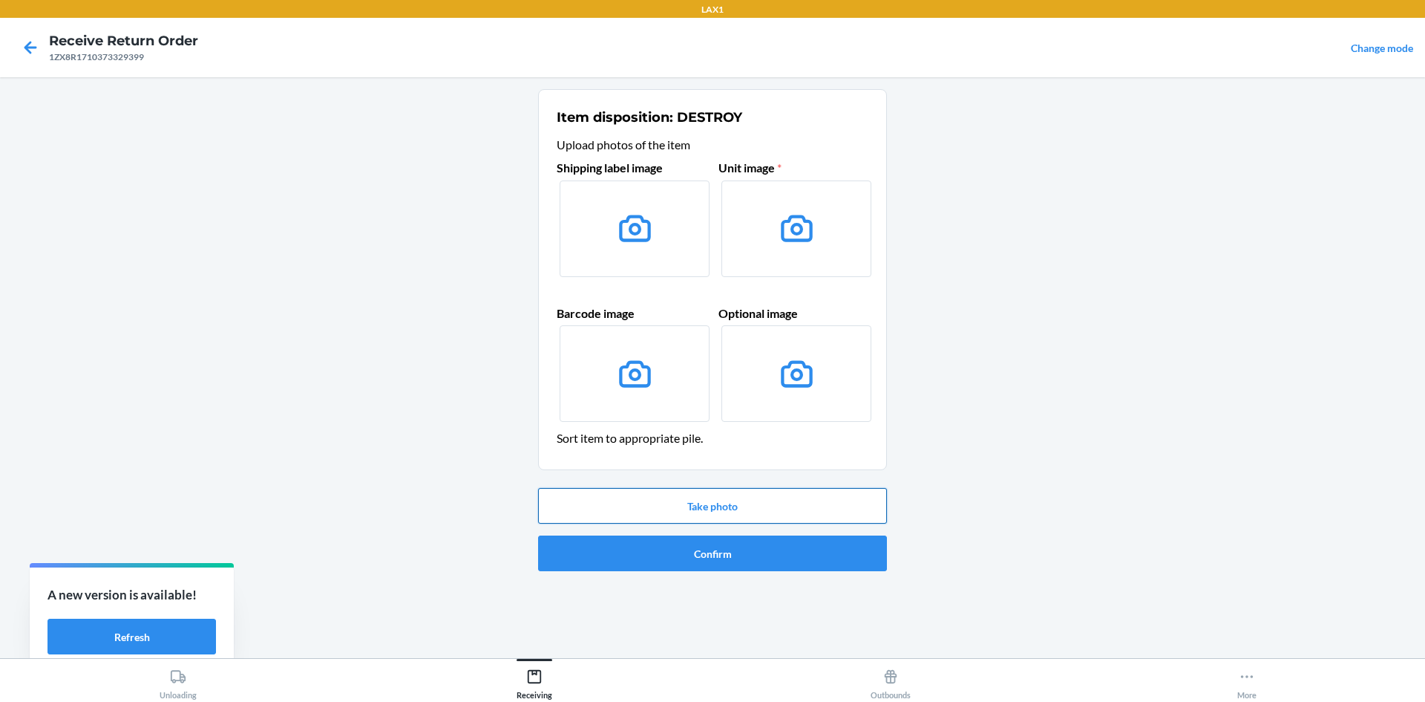
click at [760, 514] on button "Take photo" at bounding box center [712, 506] width 349 height 36
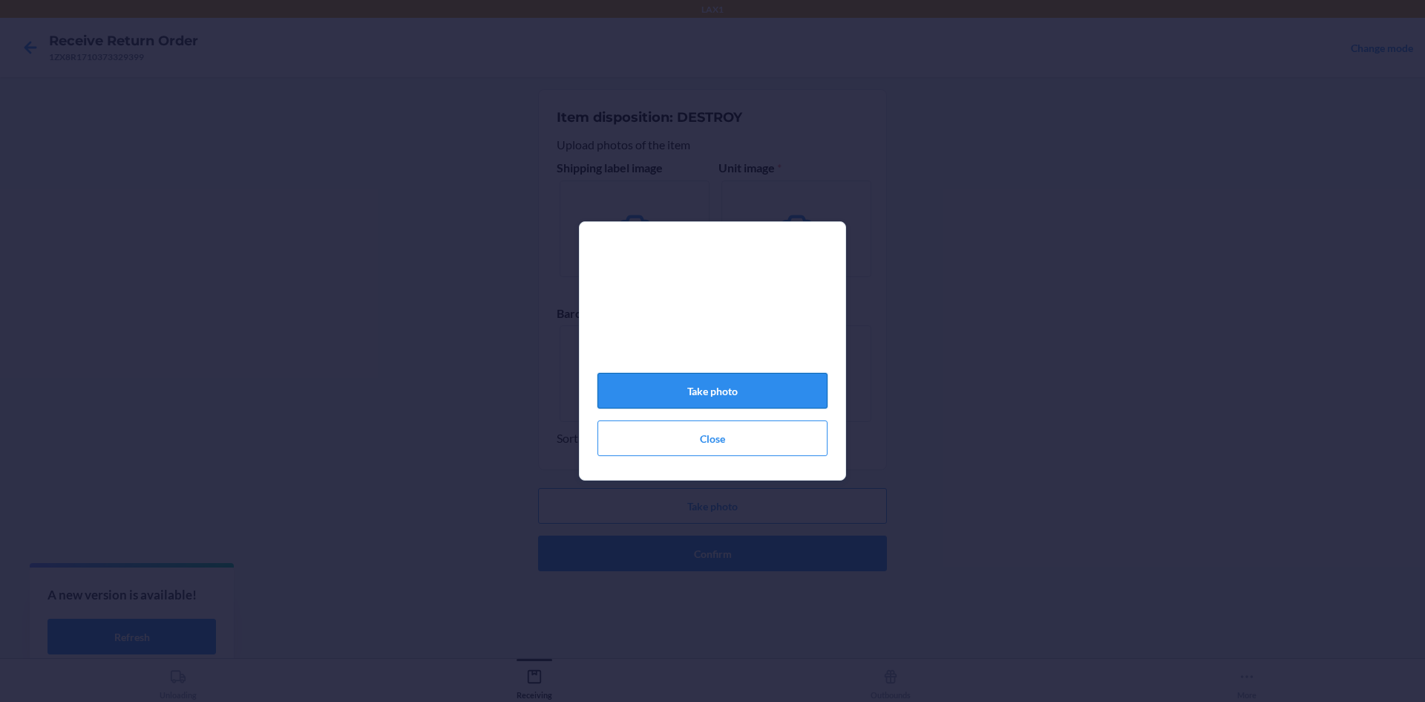
click at [704, 396] on button "Take photo" at bounding box center [713, 391] width 230 height 36
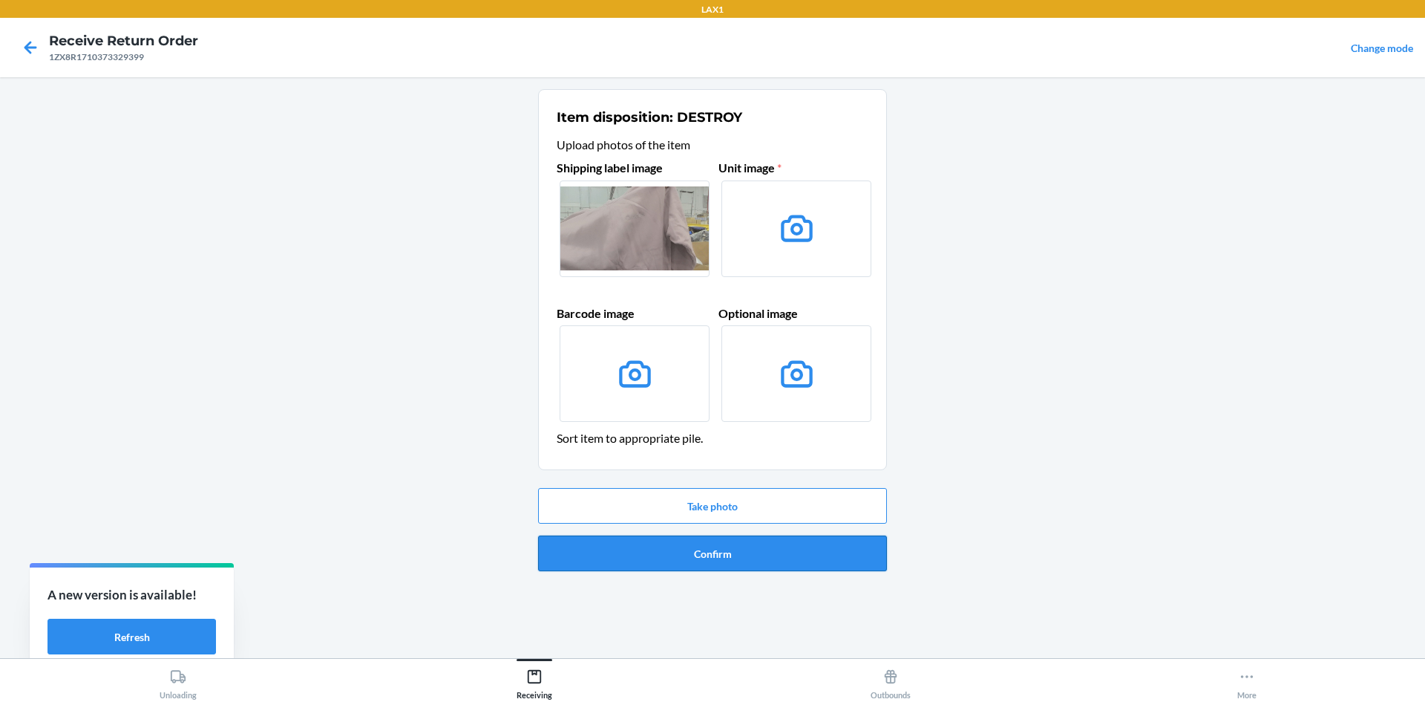
click at [707, 556] on button "Confirm" at bounding box center [712, 553] width 349 height 36
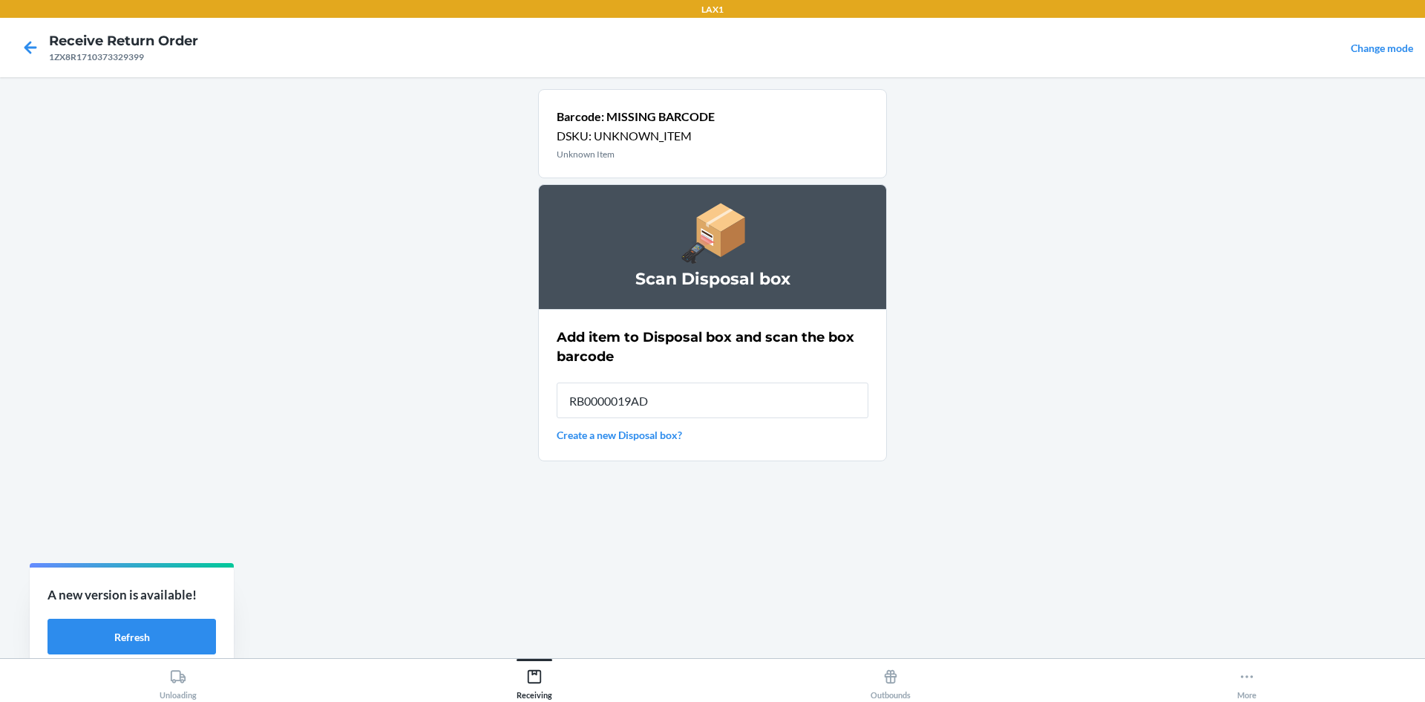
type input "RB0000019AD"
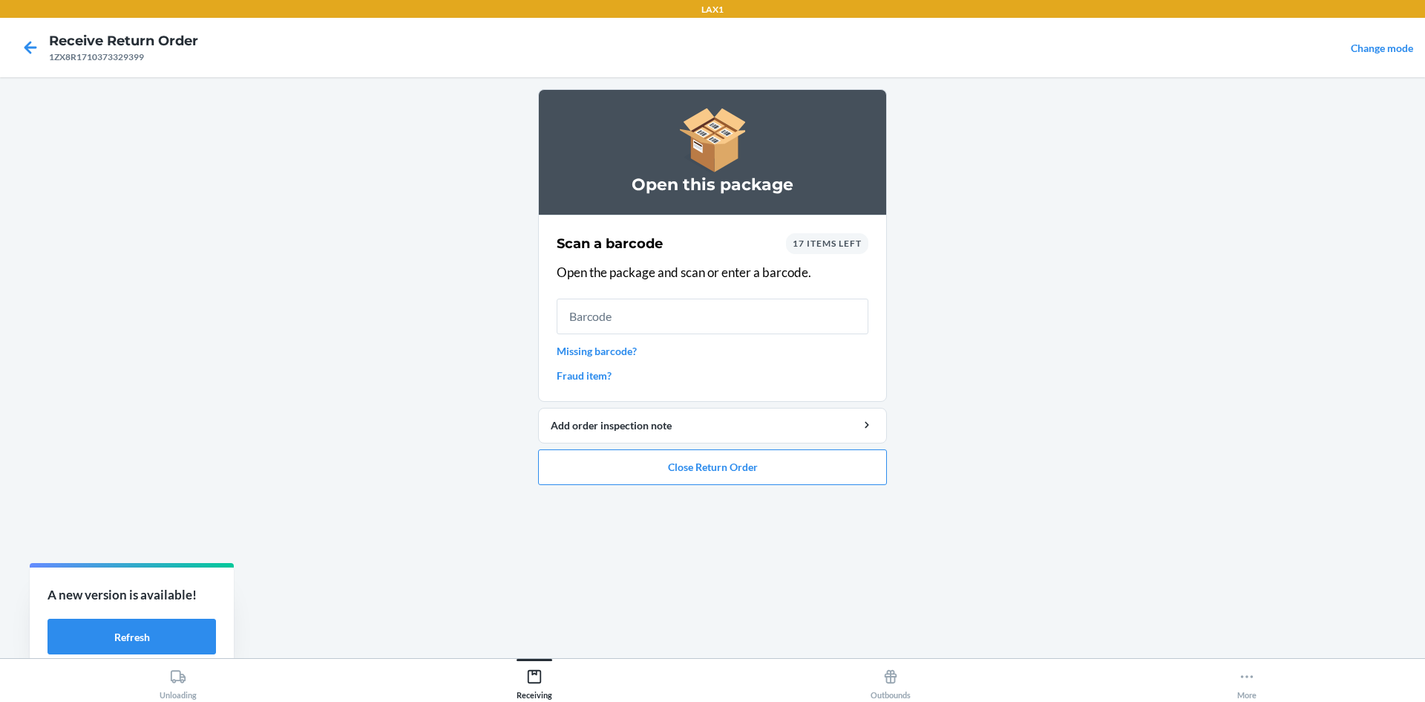
click at [622, 343] on link "Missing barcode?" at bounding box center [713, 351] width 312 height 16
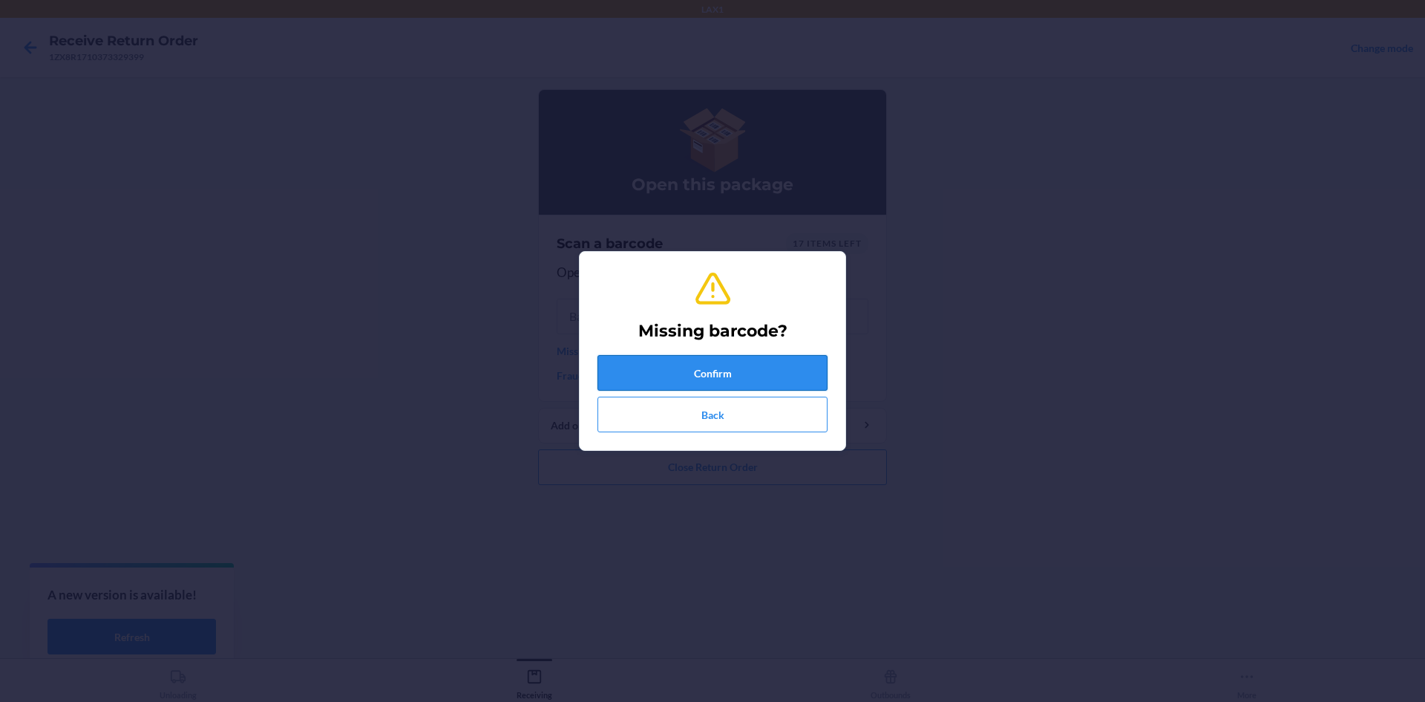
click at [667, 362] on button "Confirm" at bounding box center [713, 373] width 230 height 36
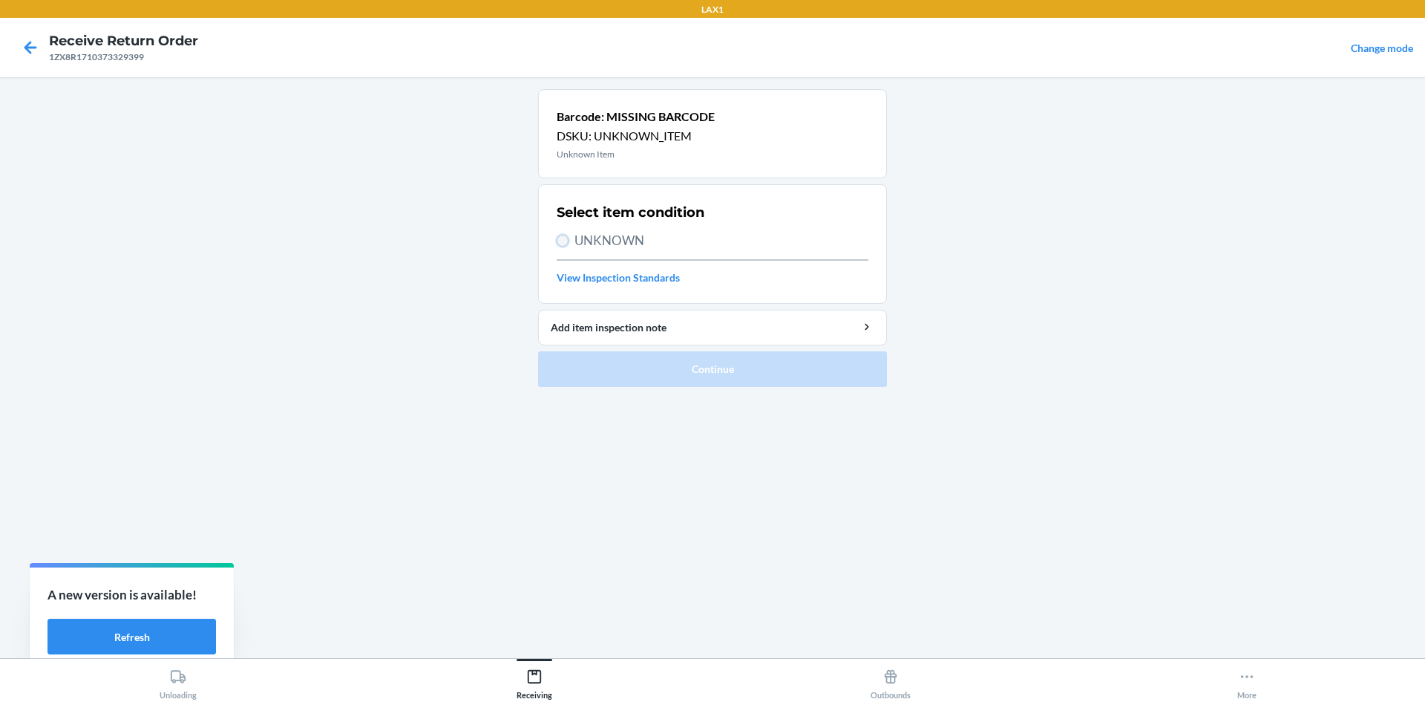
click at [566, 238] on input "UNKNOWN" at bounding box center [563, 241] width 12 height 12
radio input "true"
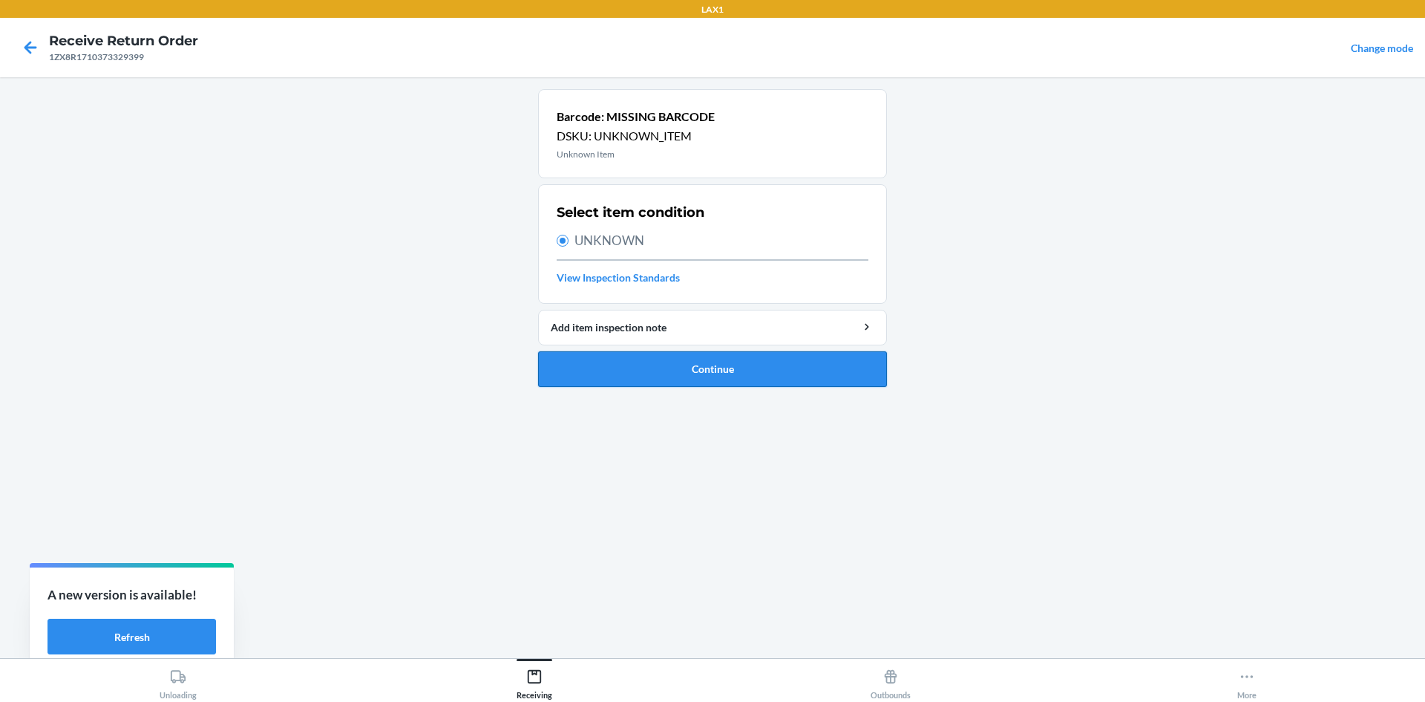
click at [628, 366] on button "Continue" at bounding box center [712, 369] width 349 height 36
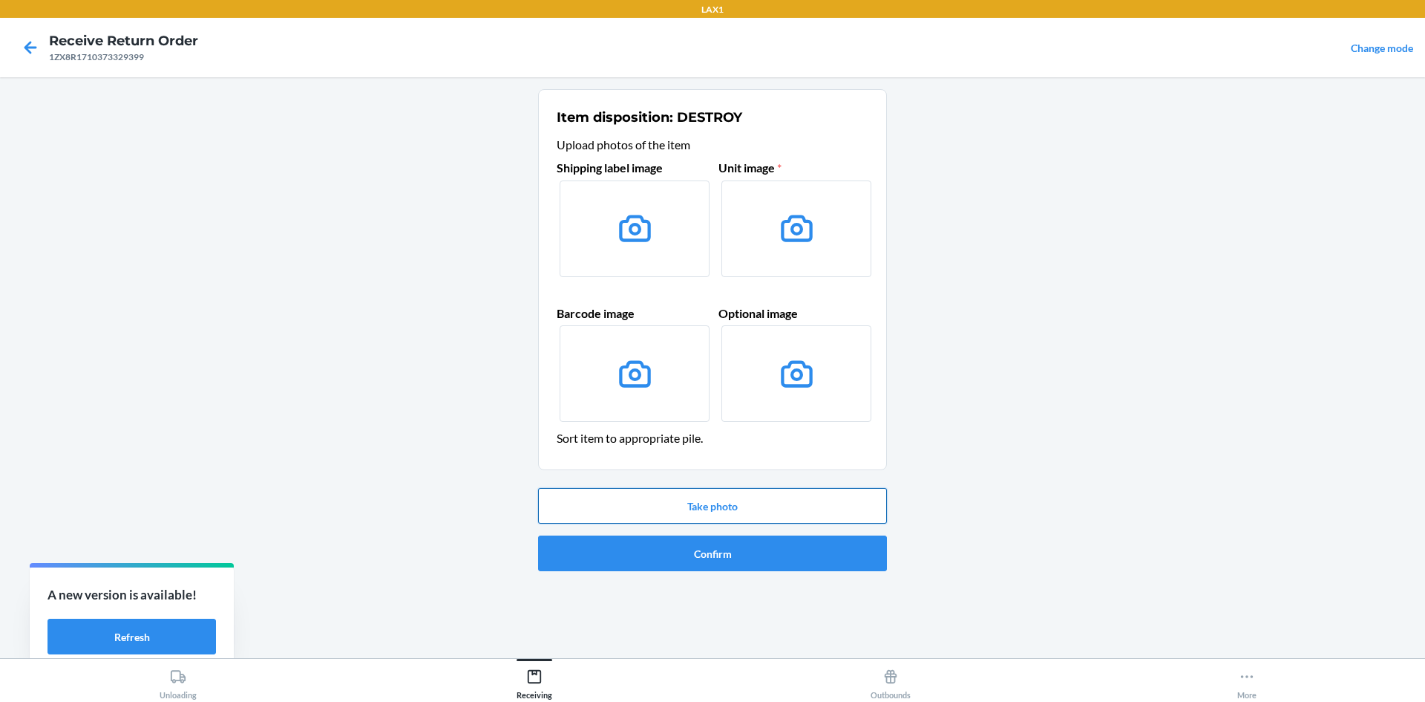
click at [640, 503] on button "Take photo" at bounding box center [712, 506] width 349 height 36
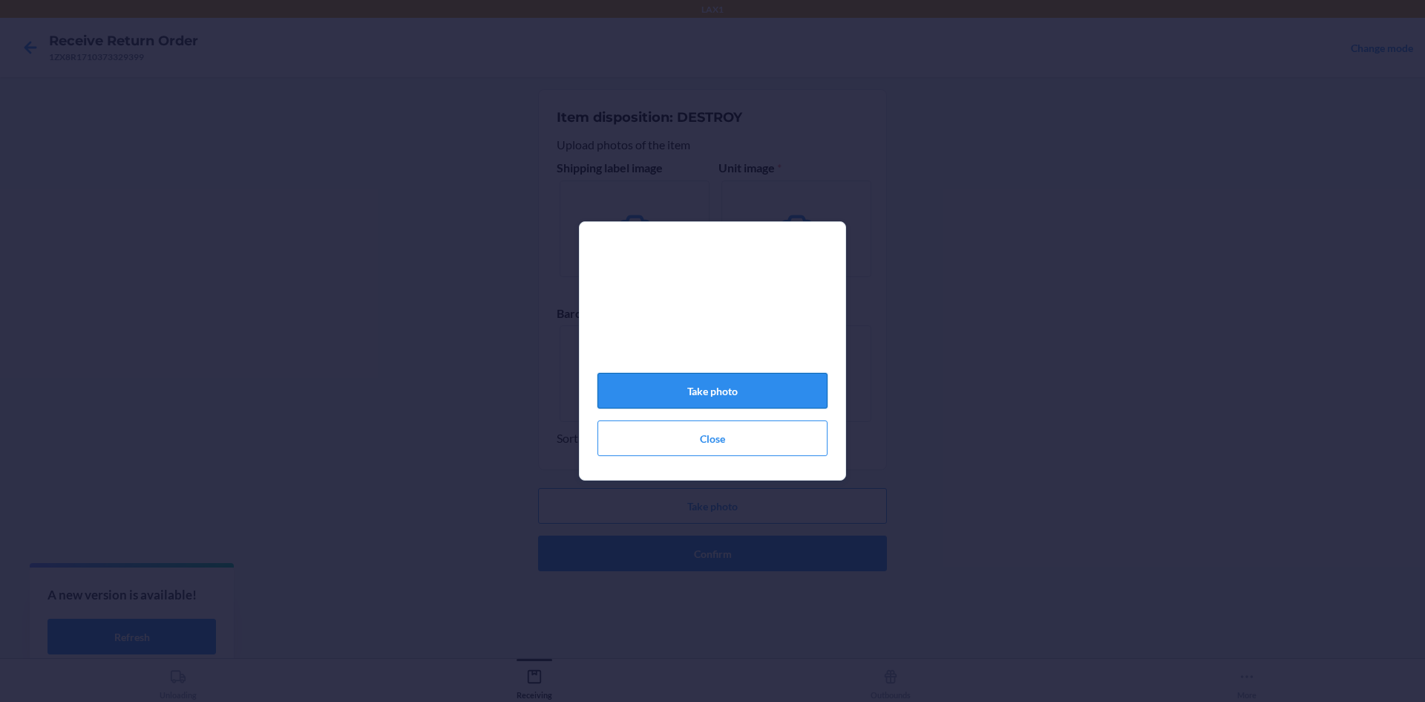
click at [672, 390] on button "Take photo" at bounding box center [713, 391] width 230 height 36
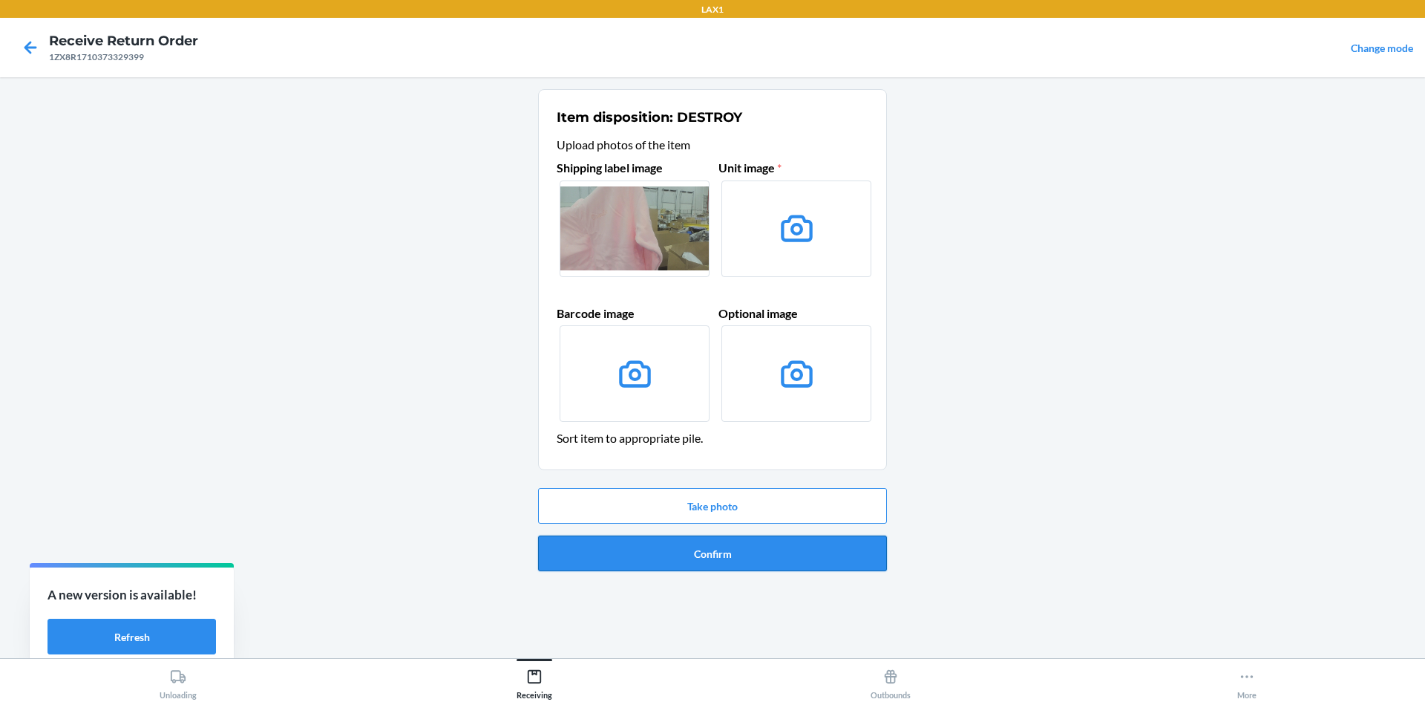
click at [716, 556] on button "Confirm" at bounding box center [712, 553] width 349 height 36
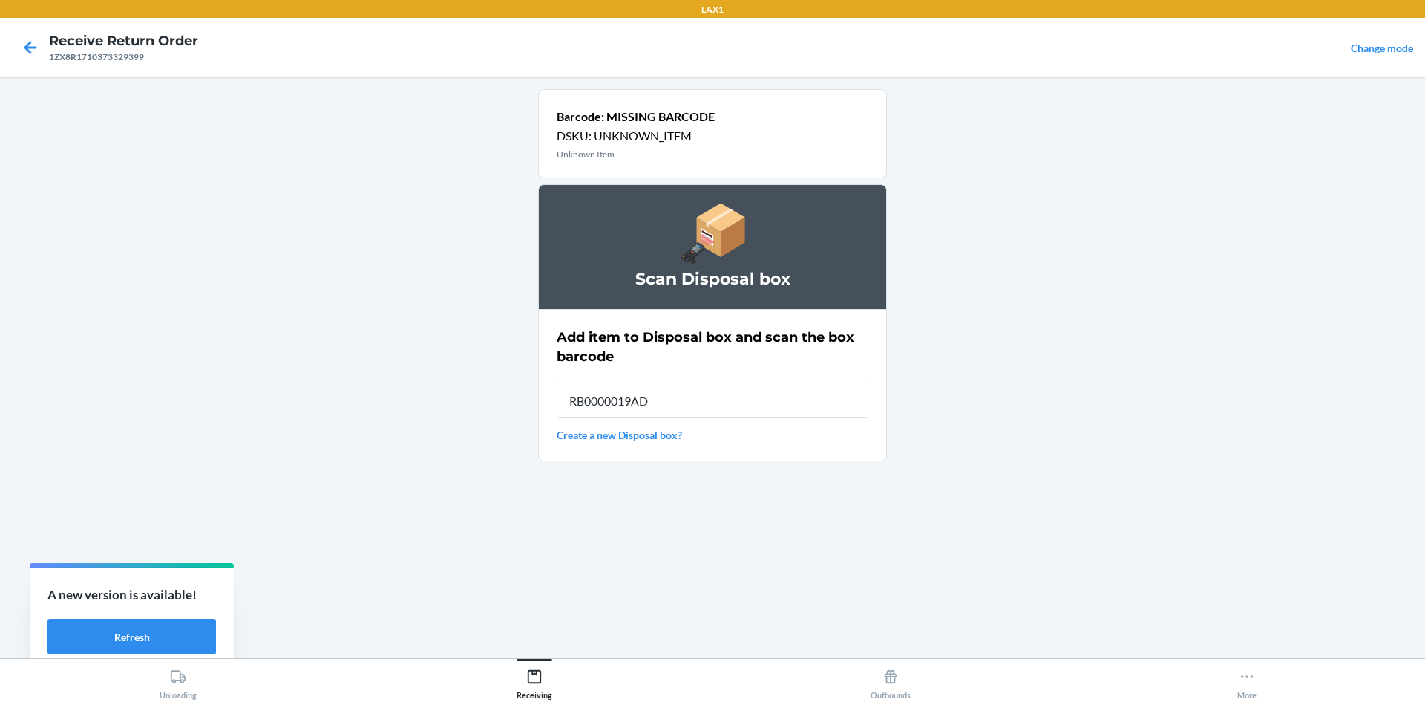
type input "RB0000019AD"
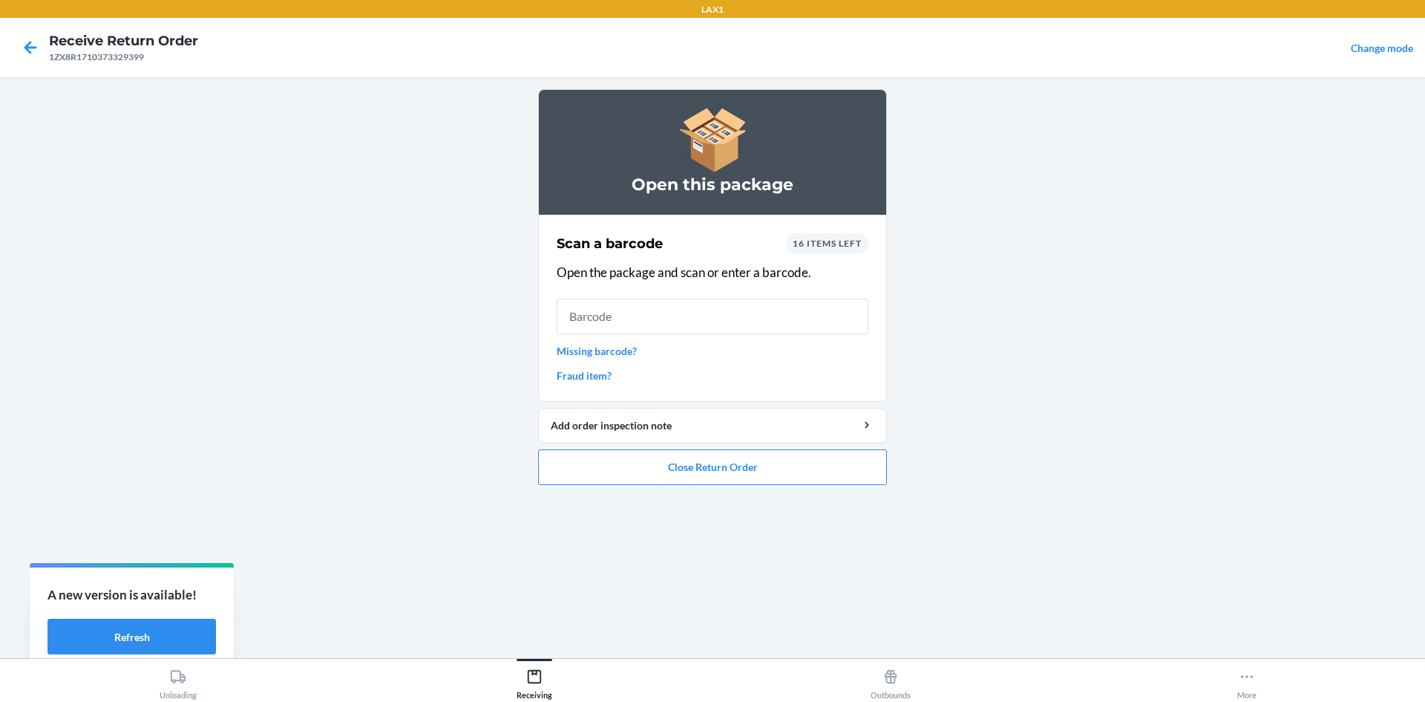
click at [589, 349] on link "Missing barcode?" at bounding box center [713, 351] width 312 height 16
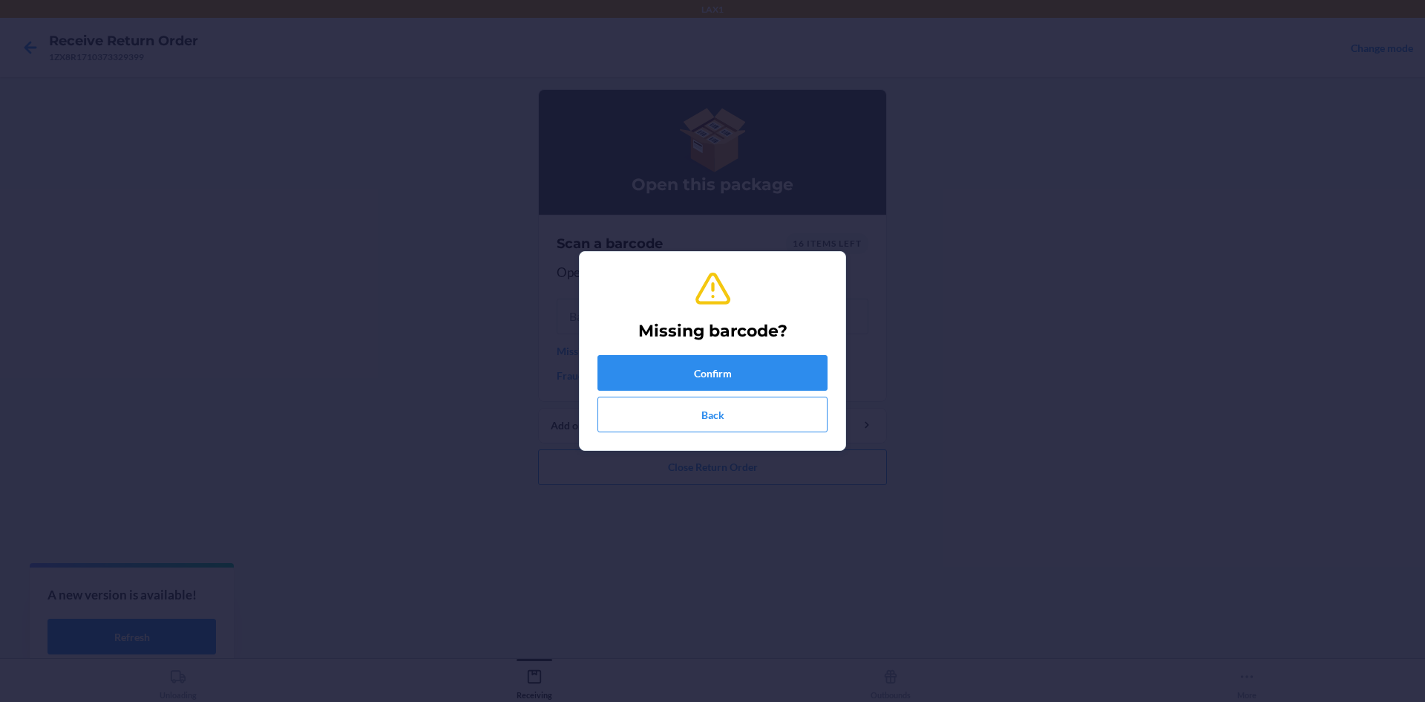
click at [619, 352] on div "Missing barcode? Confirm Back" at bounding box center [713, 351] width 230 height 174
click at [662, 380] on button "Confirm" at bounding box center [713, 373] width 230 height 36
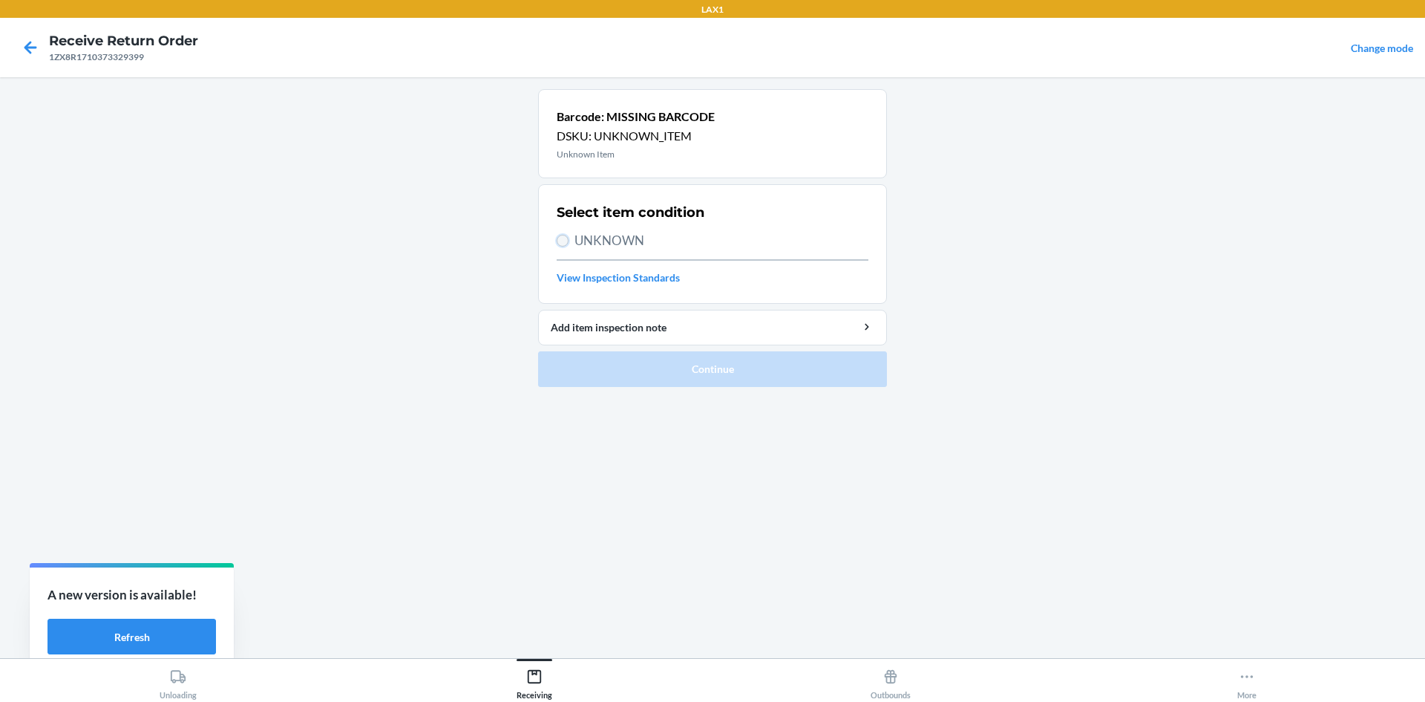
click at [560, 240] on input "UNKNOWN" at bounding box center [563, 241] width 12 height 12
radio input "true"
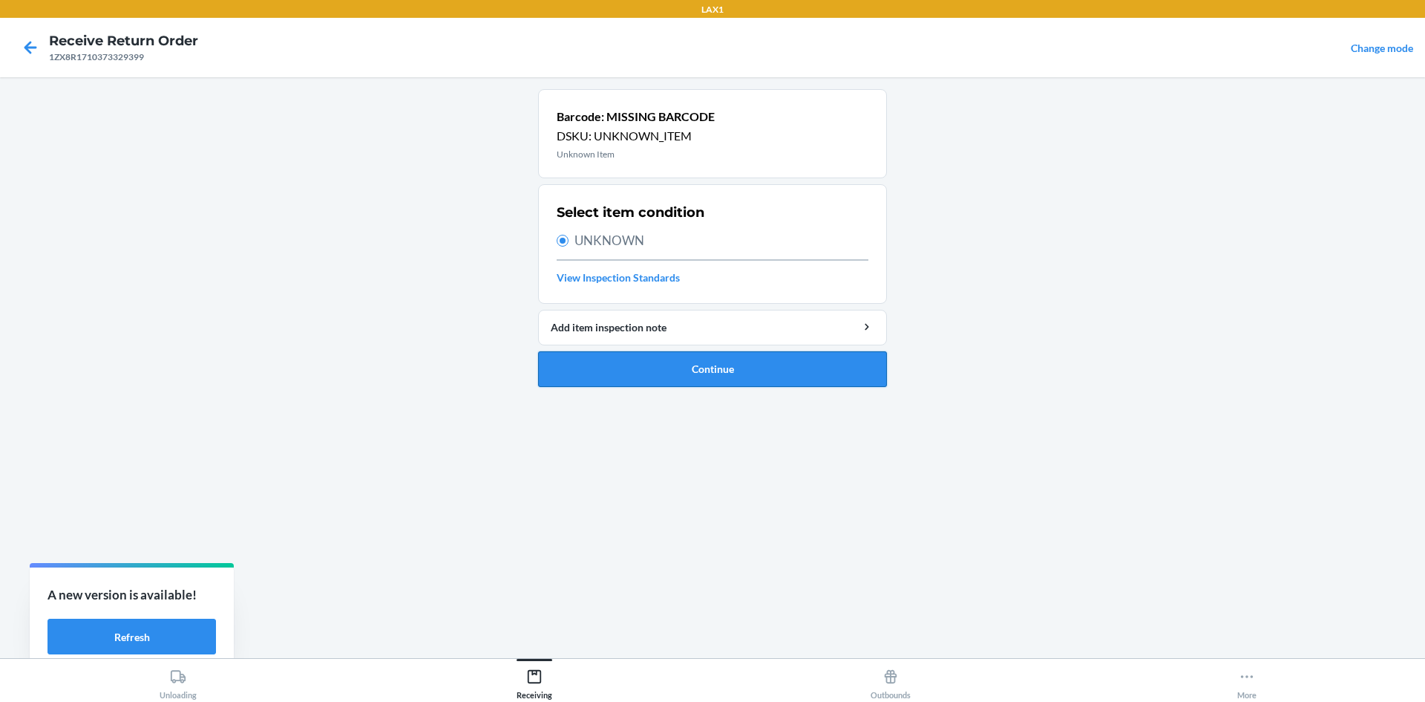
click at [598, 352] on button "Continue" at bounding box center [712, 369] width 349 height 36
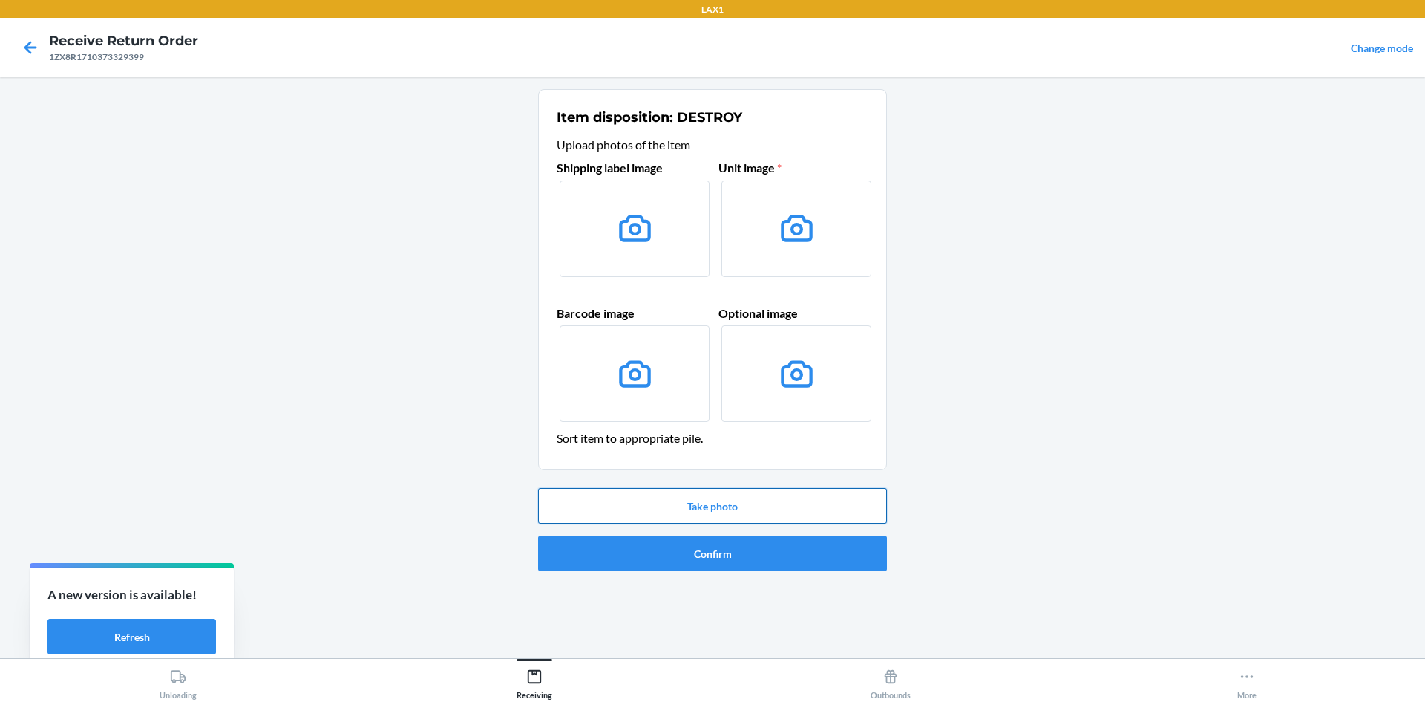
click at [698, 509] on button "Take photo" at bounding box center [712, 506] width 349 height 36
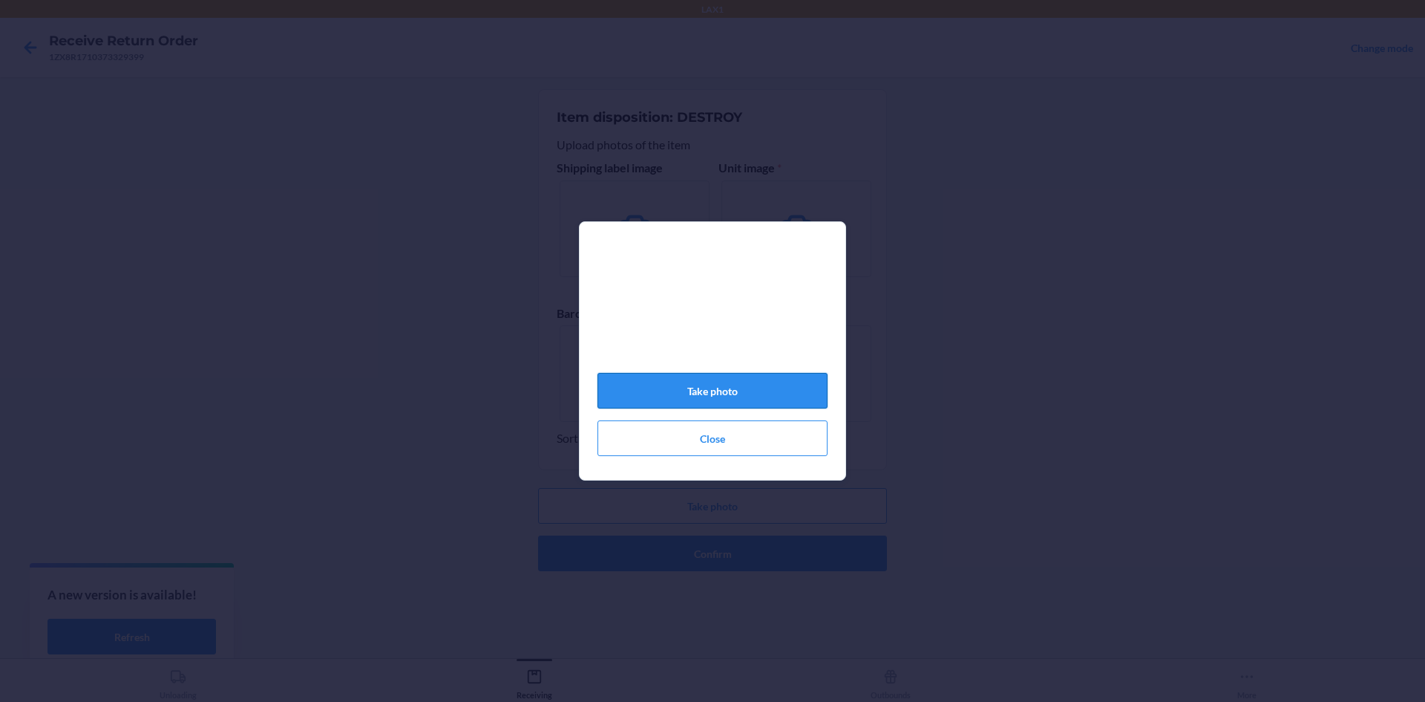
click at [685, 402] on button "Take photo" at bounding box center [713, 391] width 230 height 36
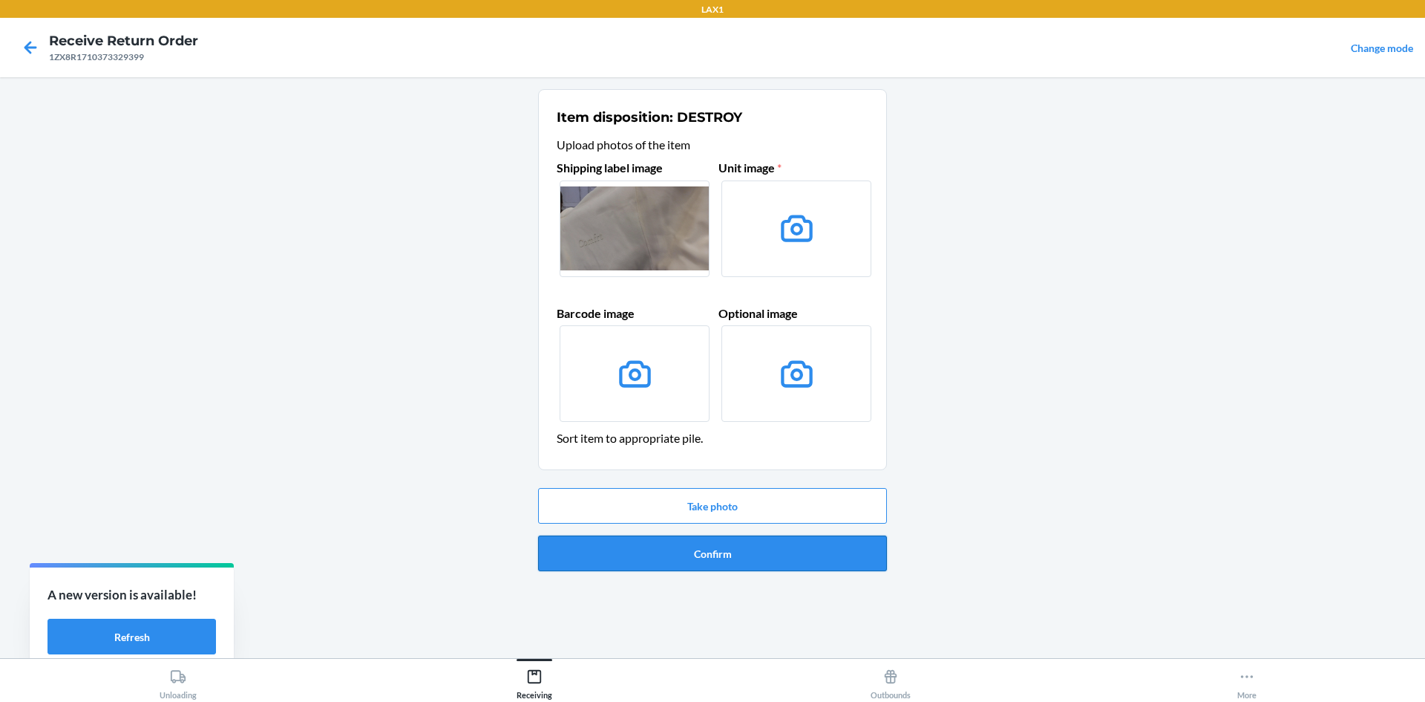
click at [670, 556] on button "Confirm" at bounding box center [712, 553] width 349 height 36
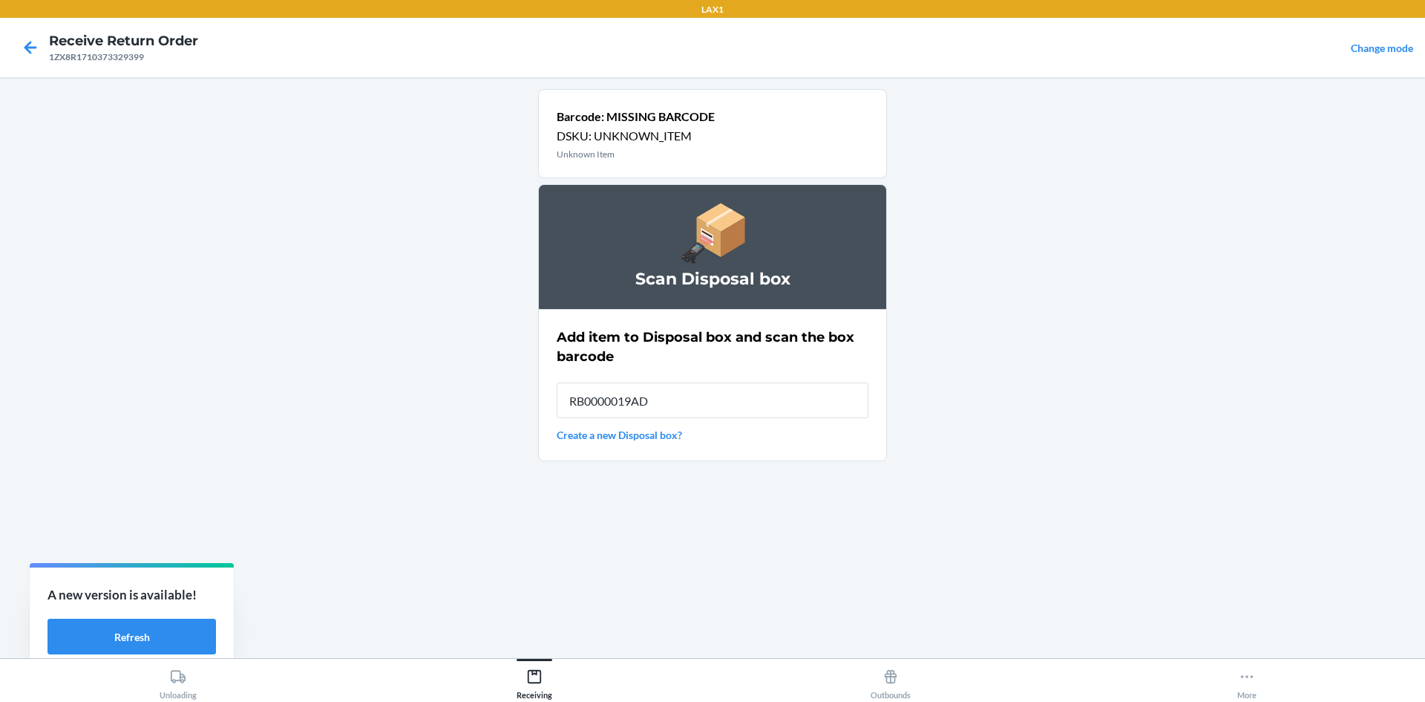
type input "RB0000019AD"
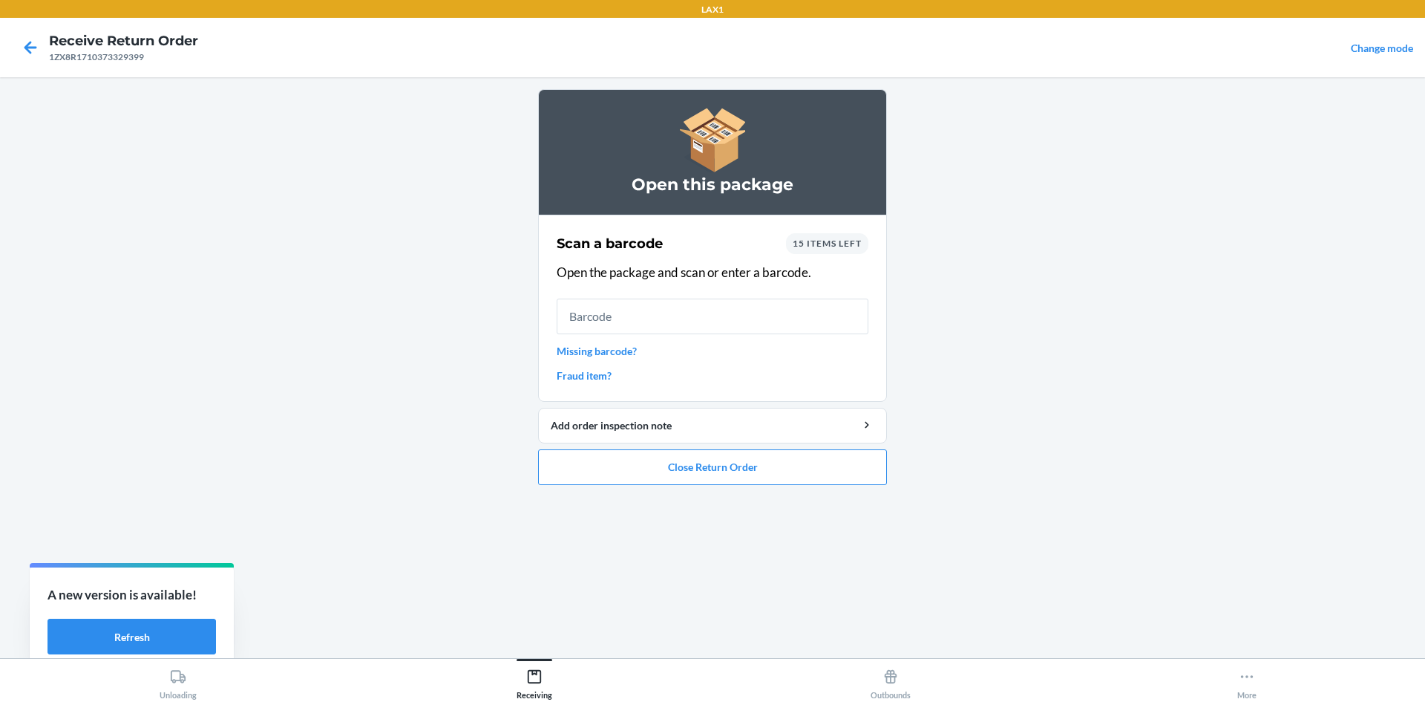
click at [576, 352] on link "Missing barcode?" at bounding box center [713, 351] width 312 height 16
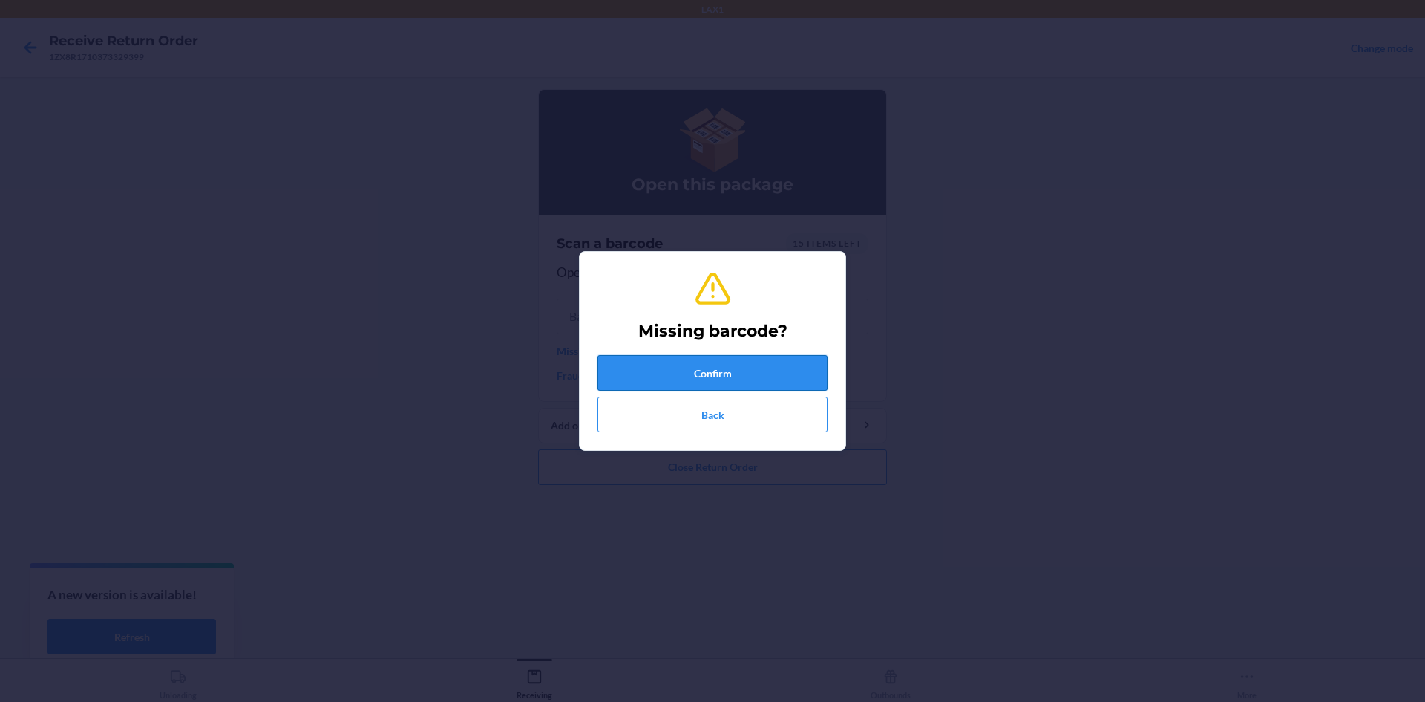
click at [684, 387] on button "Confirm" at bounding box center [713, 373] width 230 height 36
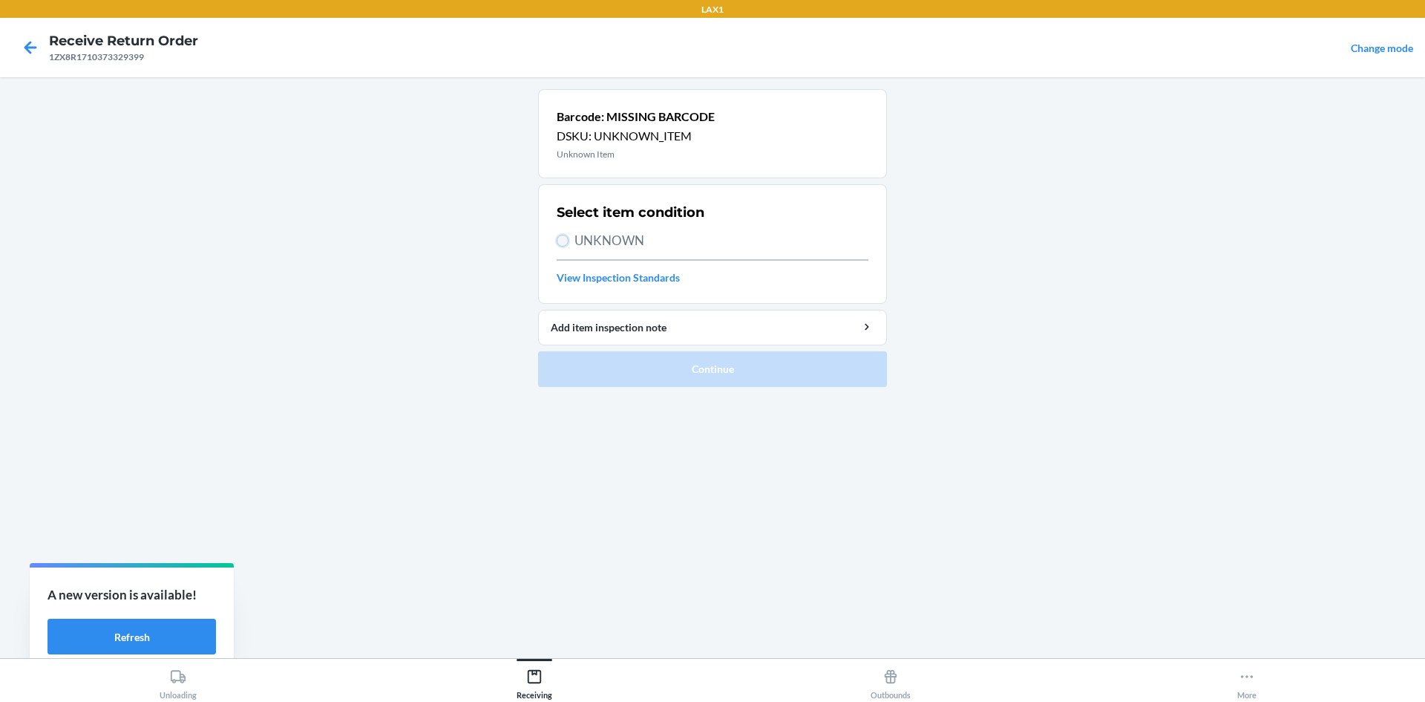
click at [563, 244] on input "UNKNOWN" at bounding box center [563, 241] width 12 height 12
radio input "true"
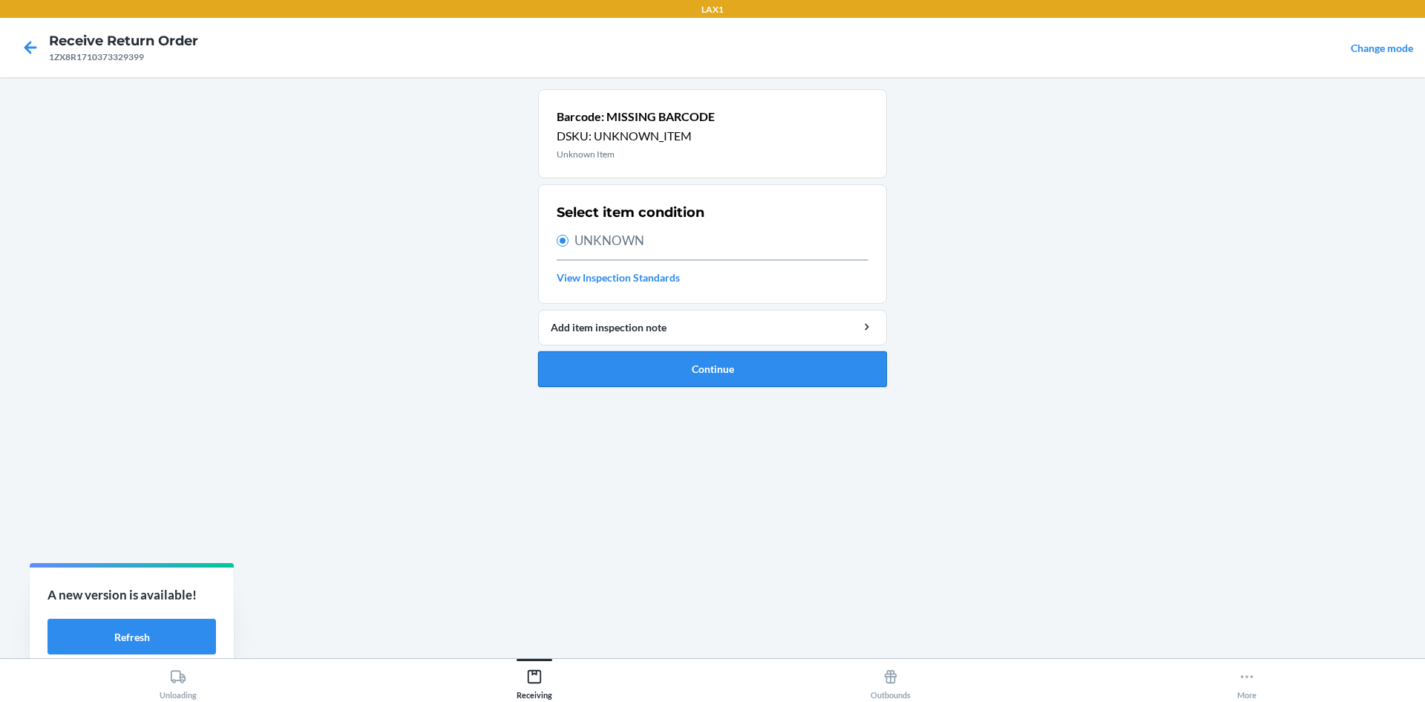
click at [646, 367] on button "Continue" at bounding box center [712, 369] width 349 height 36
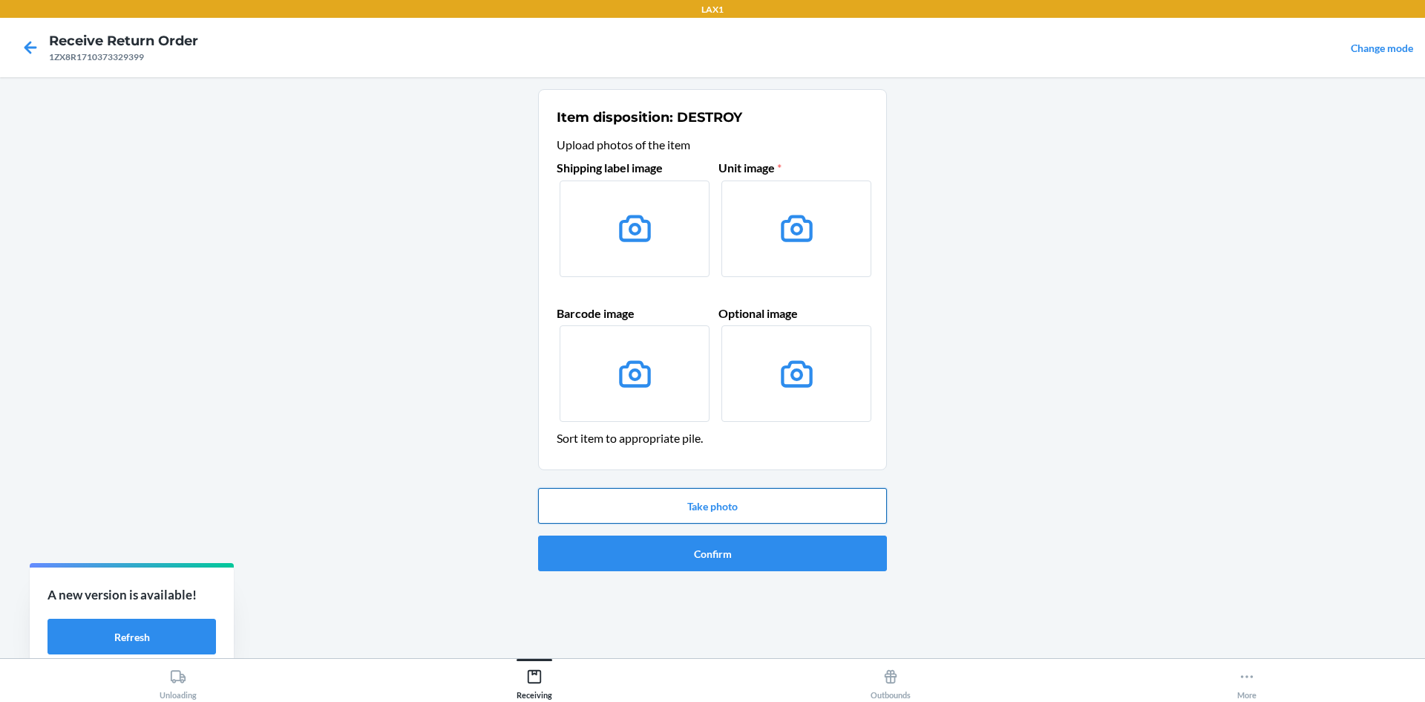
click at [635, 503] on button "Take photo" at bounding box center [712, 506] width 349 height 36
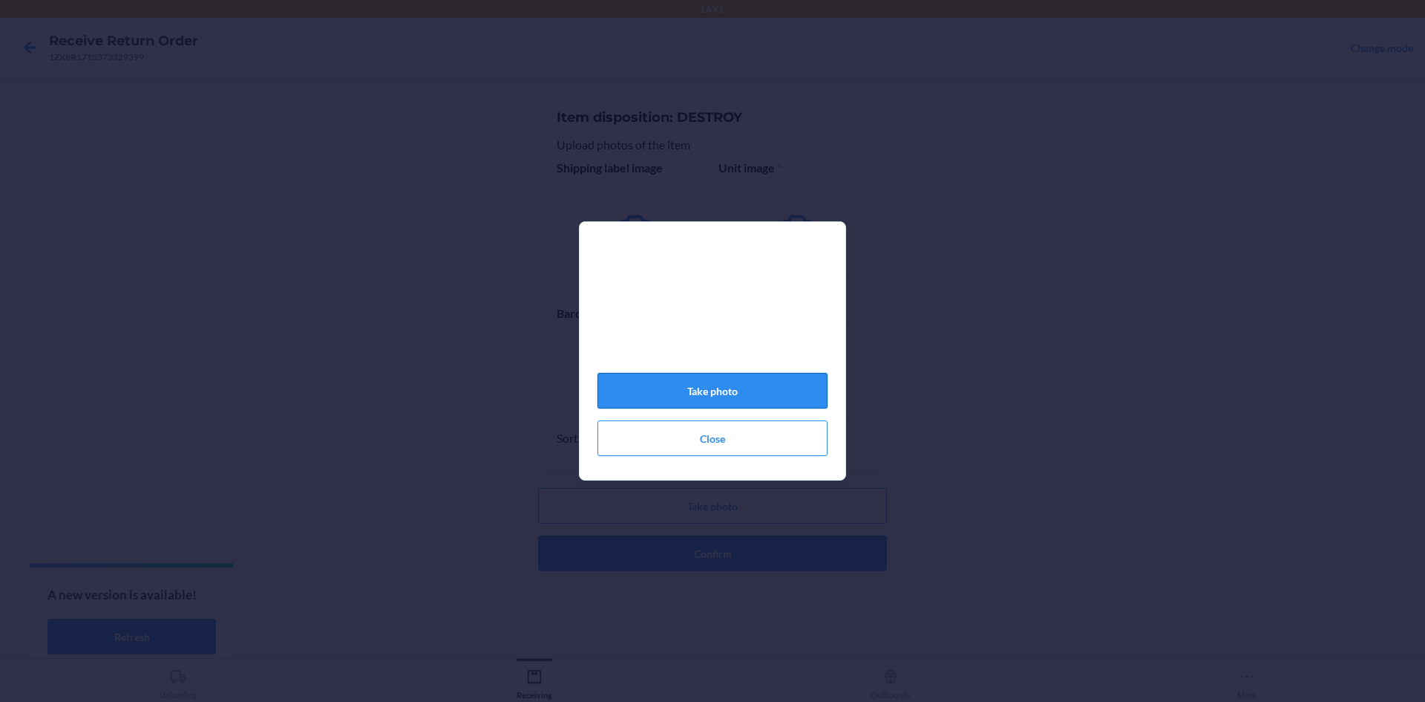
click at [687, 401] on button "Take photo" at bounding box center [713, 391] width 230 height 36
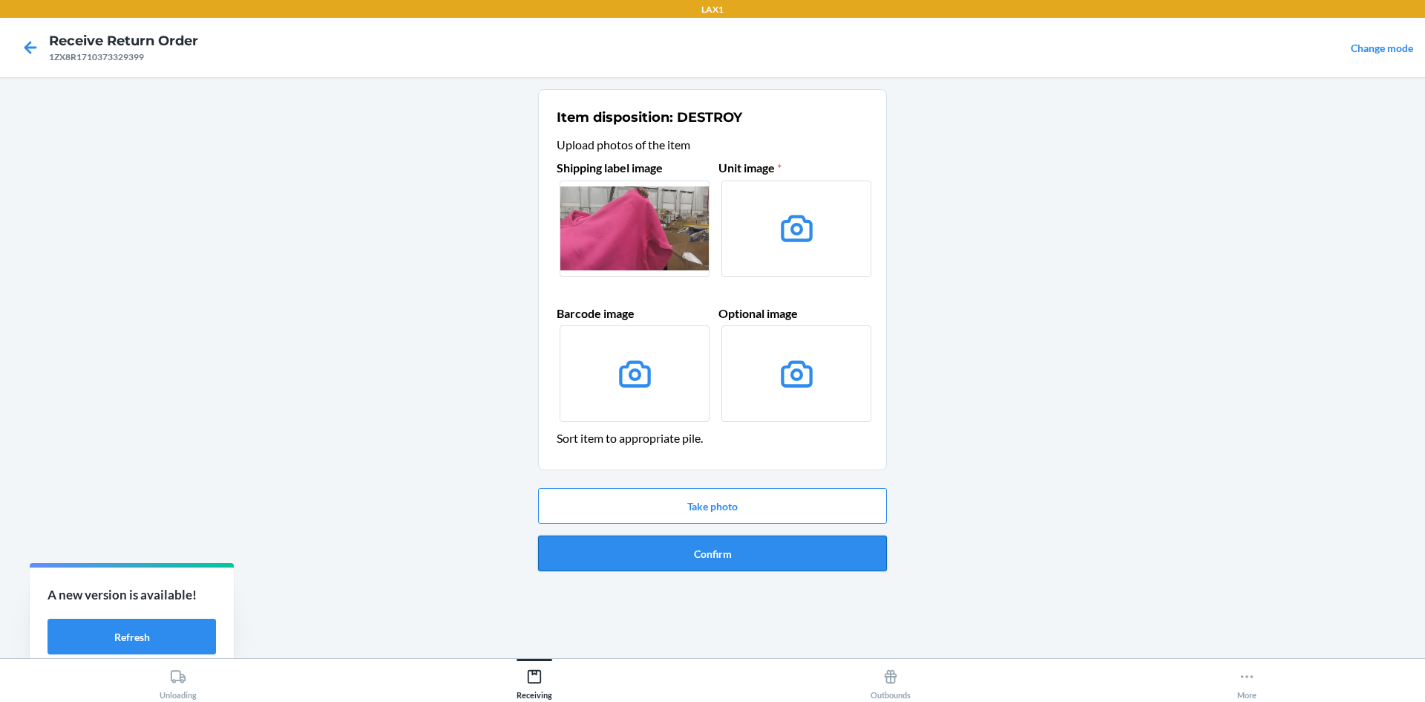
click at [762, 549] on button "Confirm" at bounding box center [712, 553] width 349 height 36
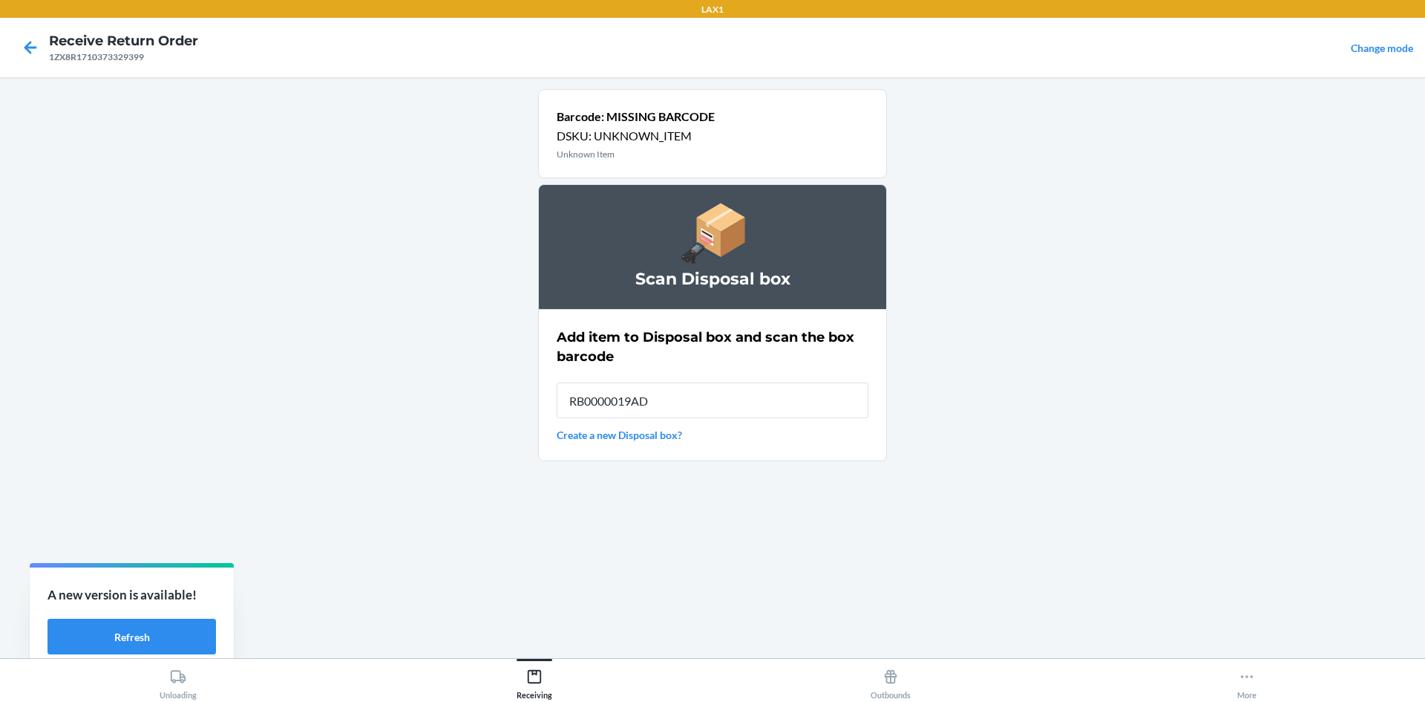
type input "RB0000019AD"
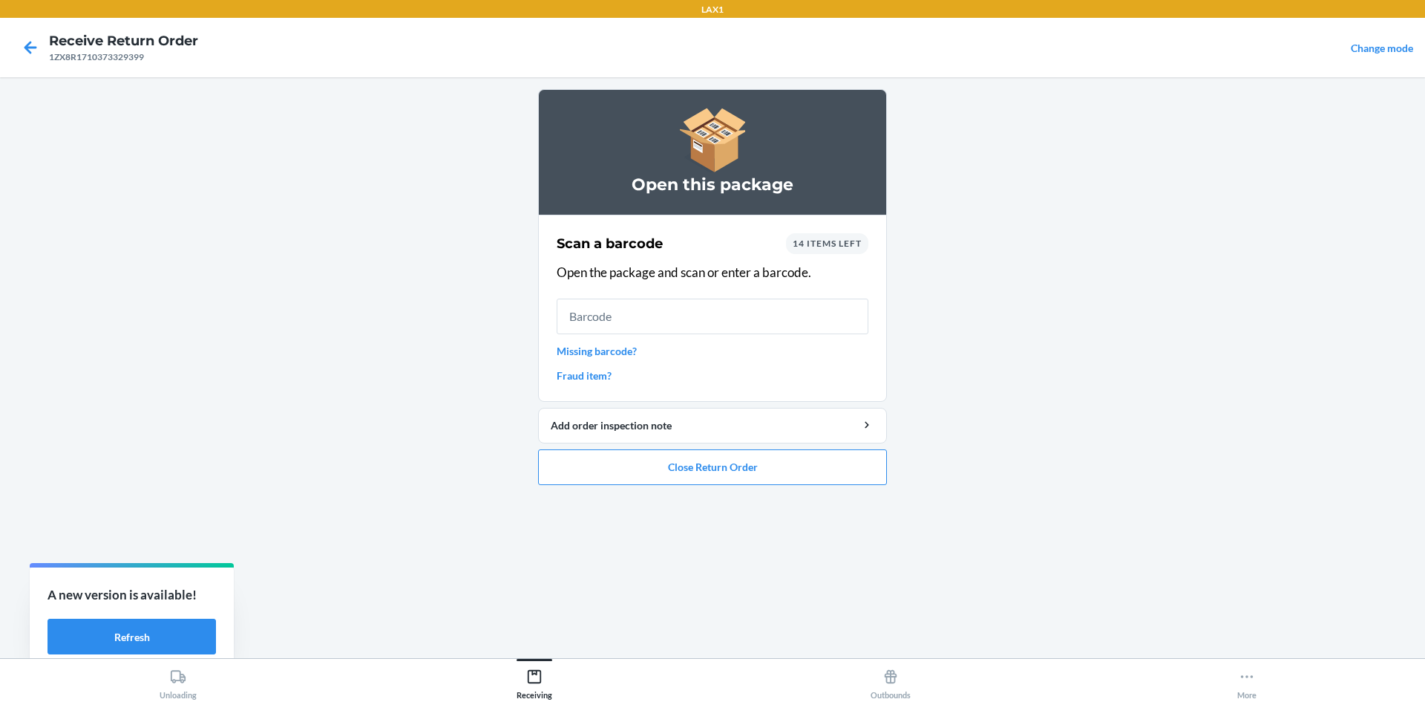
click at [596, 362] on div "Scan a barcode 14 items left Open the package and scan or enter a barcode. Miss…" at bounding box center [713, 308] width 312 height 159
click at [612, 353] on link "Missing barcode?" at bounding box center [713, 351] width 312 height 16
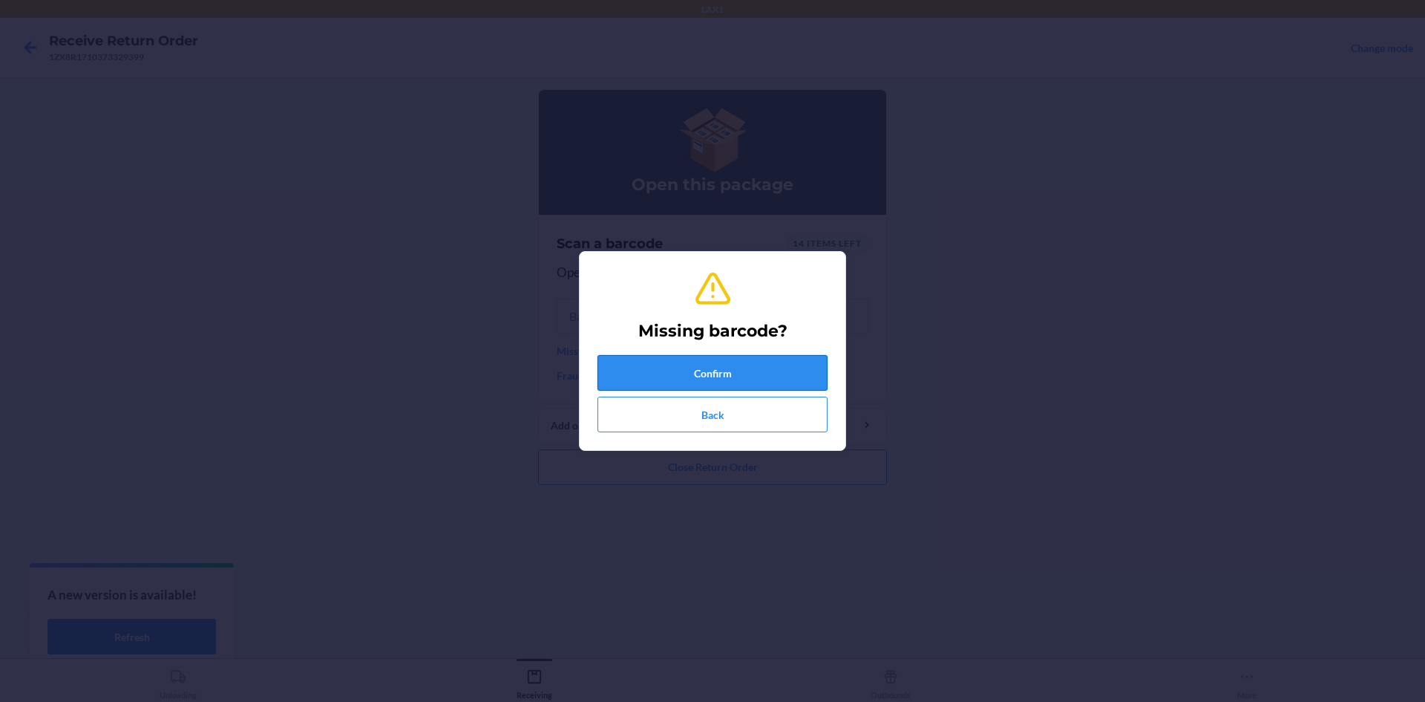
click at [647, 357] on button "Confirm" at bounding box center [713, 373] width 230 height 36
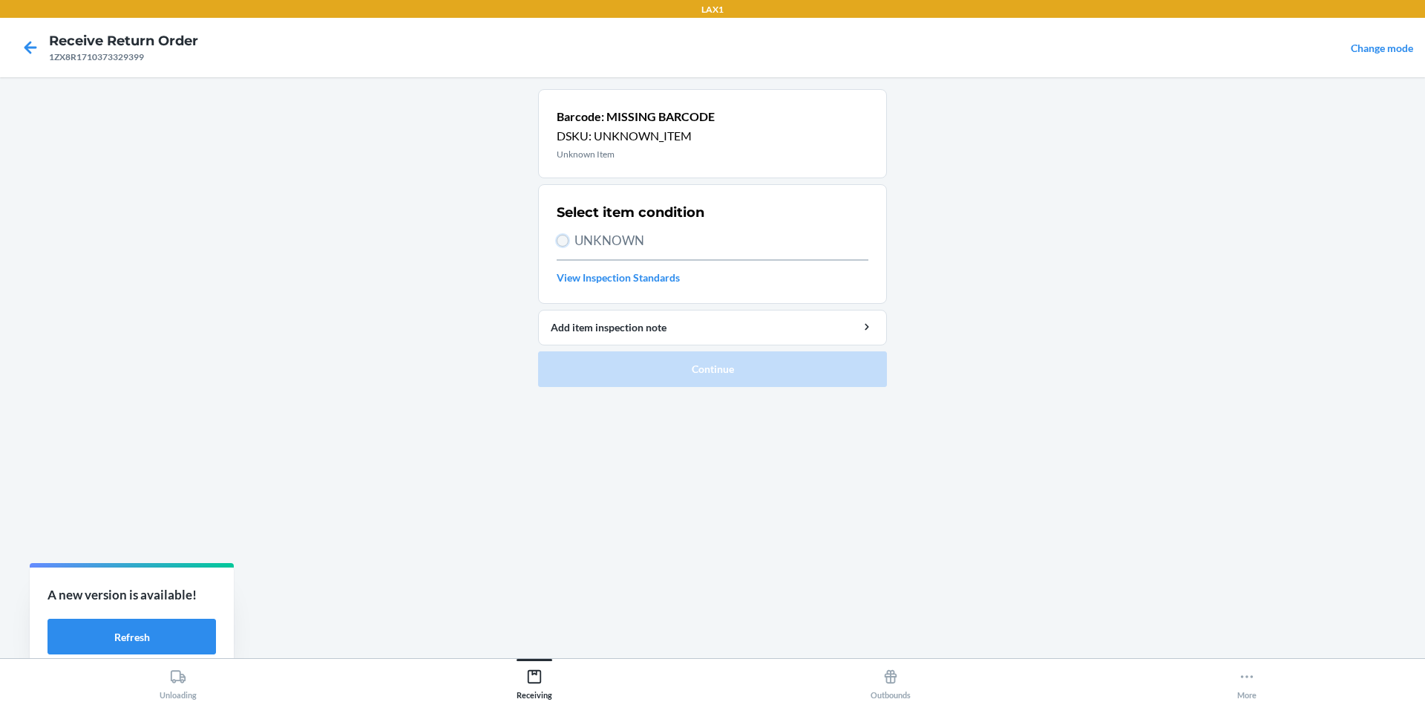
click at [562, 241] on input "UNKNOWN" at bounding box center [563, 241] width 12 height 12
radio input "true"
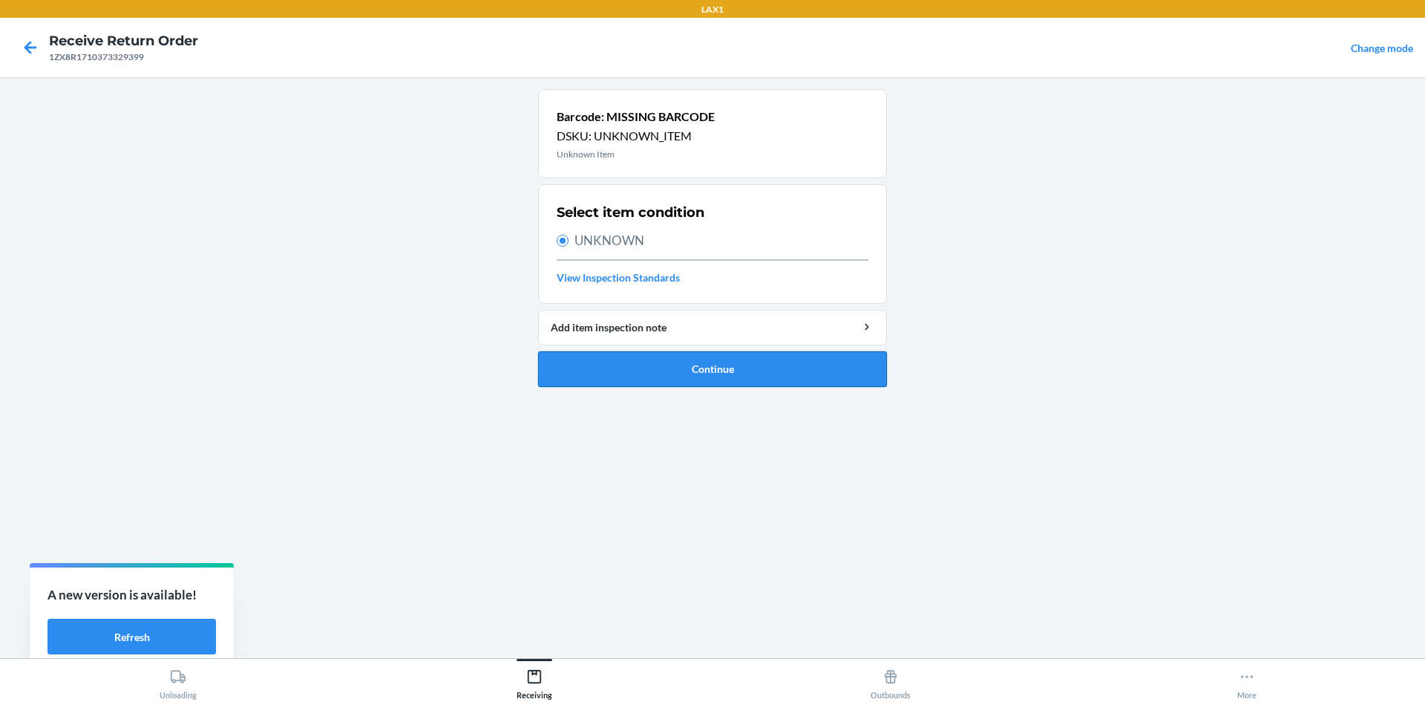
click at [669, 373] on button "Continue" at bounding box center [712, 369] width 349 height 36
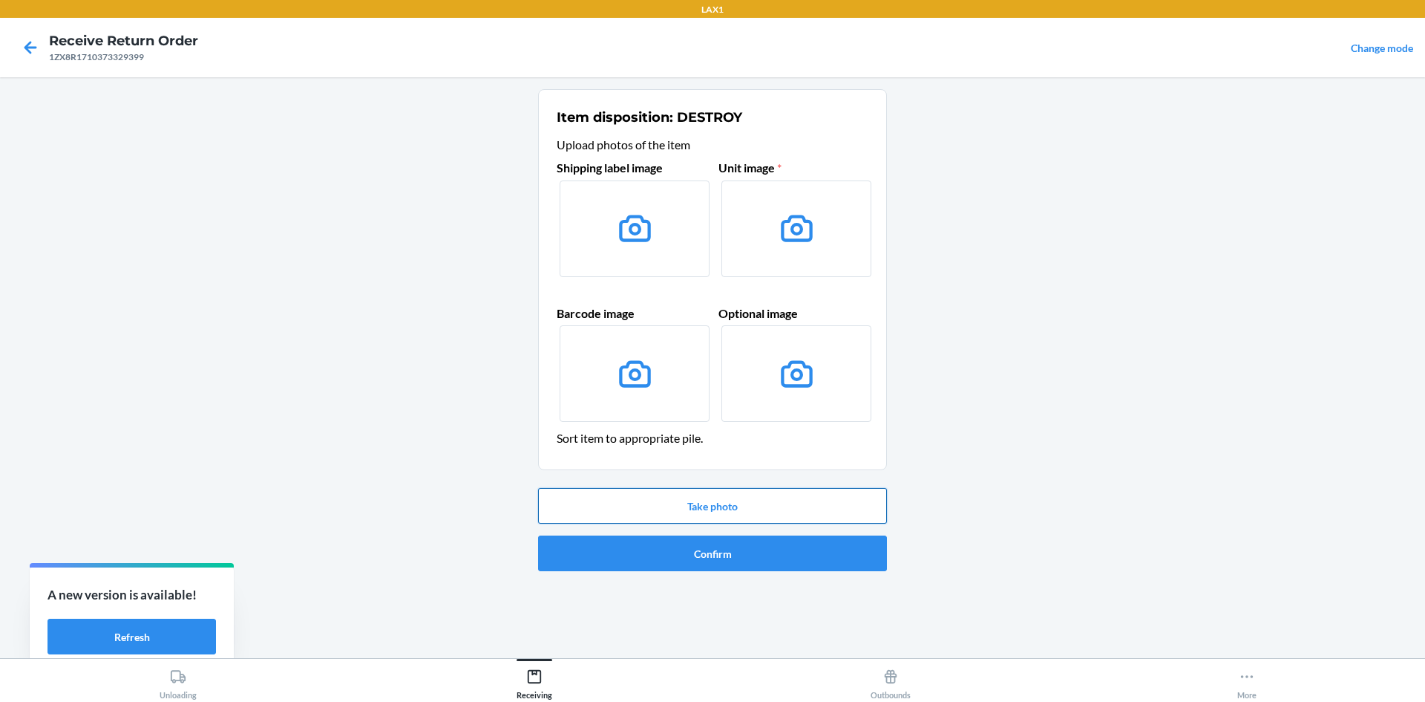
click at [705, 505] on button "Take photo" at bounding box center [712, 506] width 349 height 36
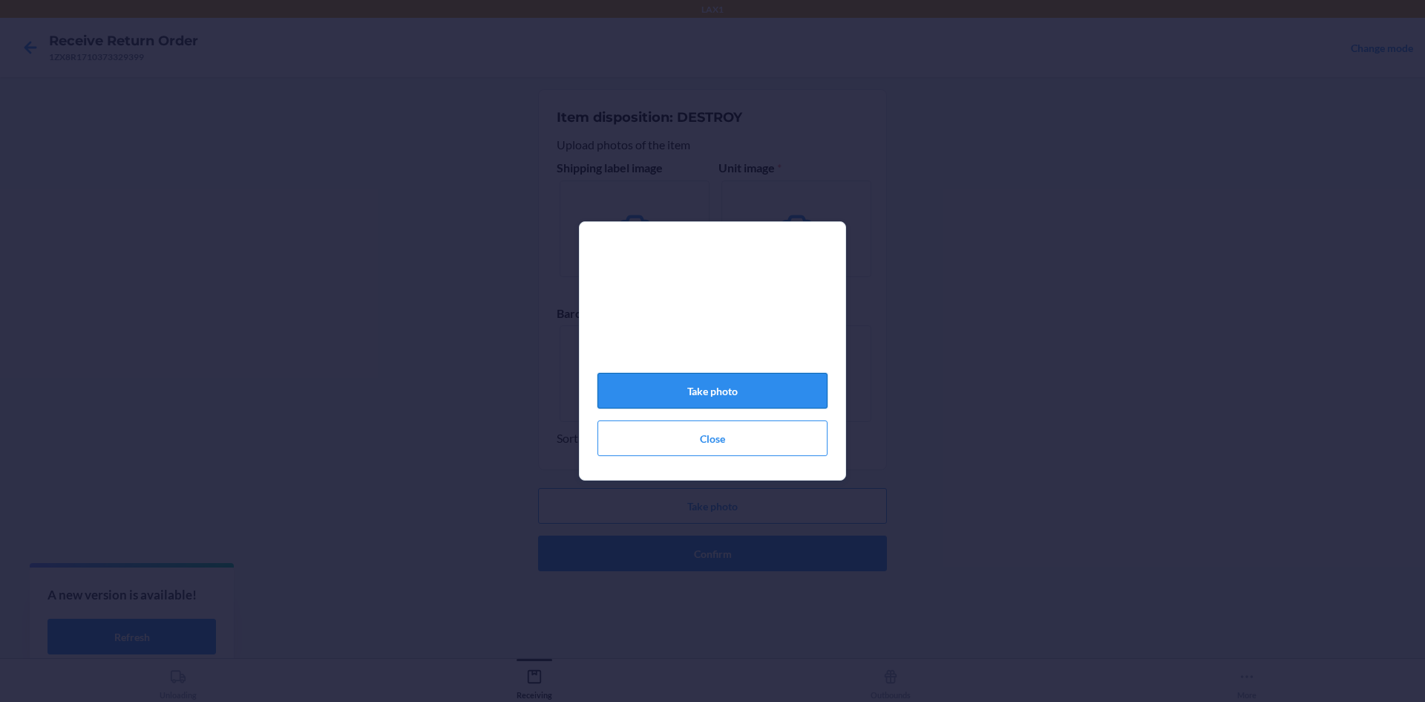
click at [762, 389] on button "Take photo" at bounding box center [713, 391] width 230 height 36
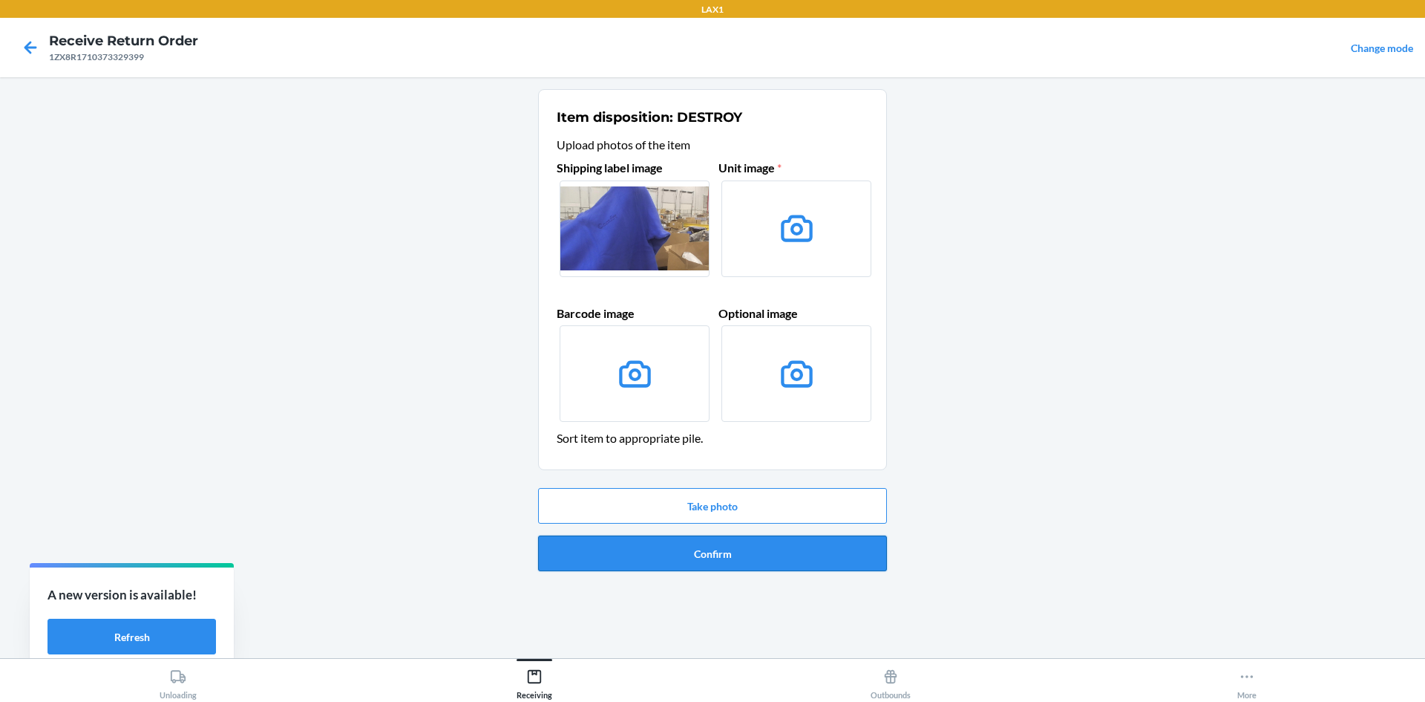
click at [690, 556] on button "Confirm" at bounding box center [712, 553] width 349 height 36
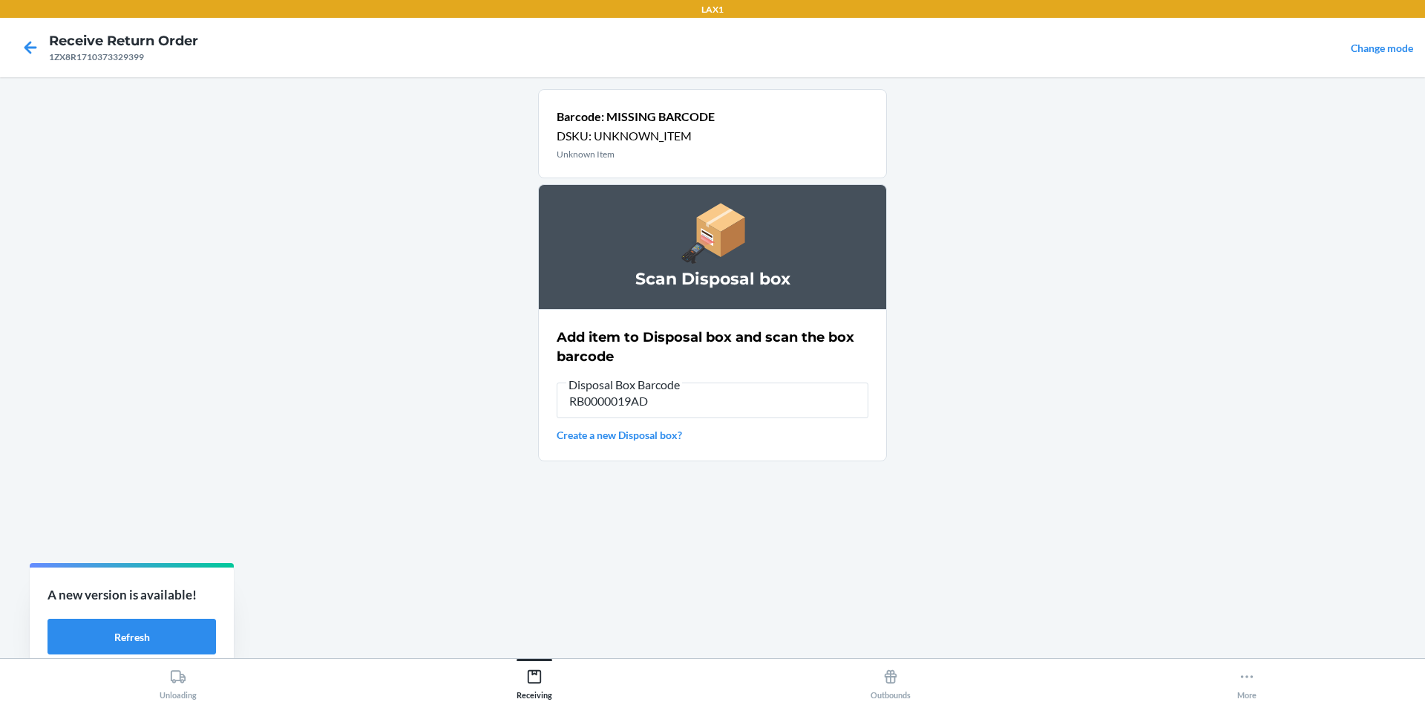
type input "RB0000019AD"
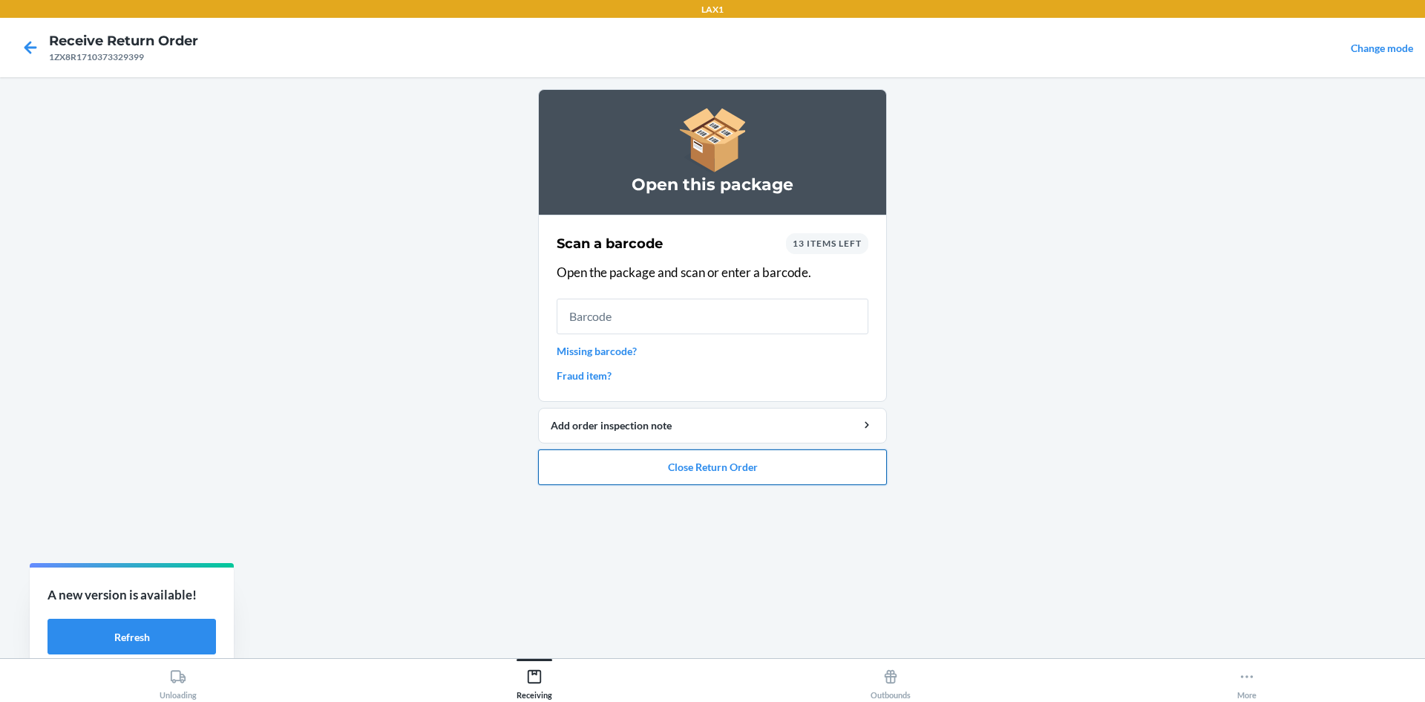
click at [649, 464] on button "Close Return Order" at bounding box center [712, 467] width 349 height 36
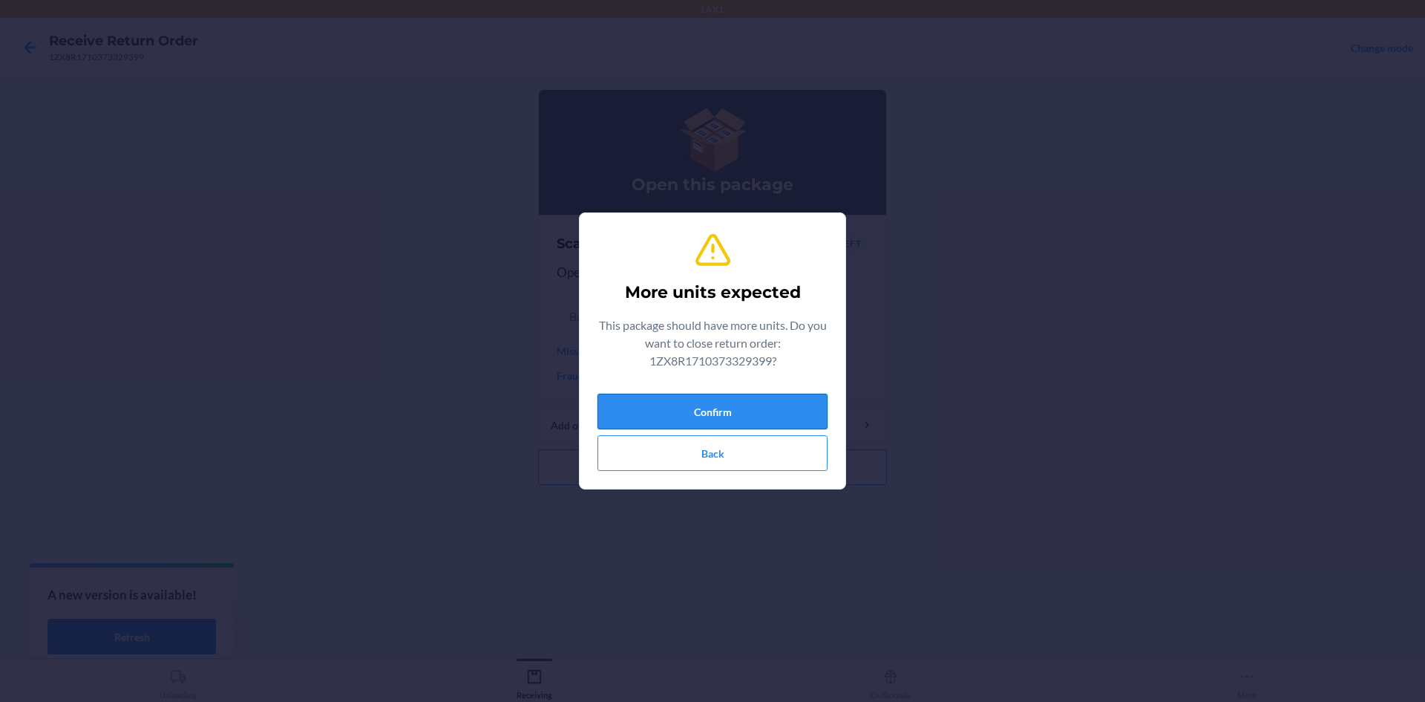
click at [690, 415] on button "Confirm" at bounding box center [713, 411] width 230 height 36
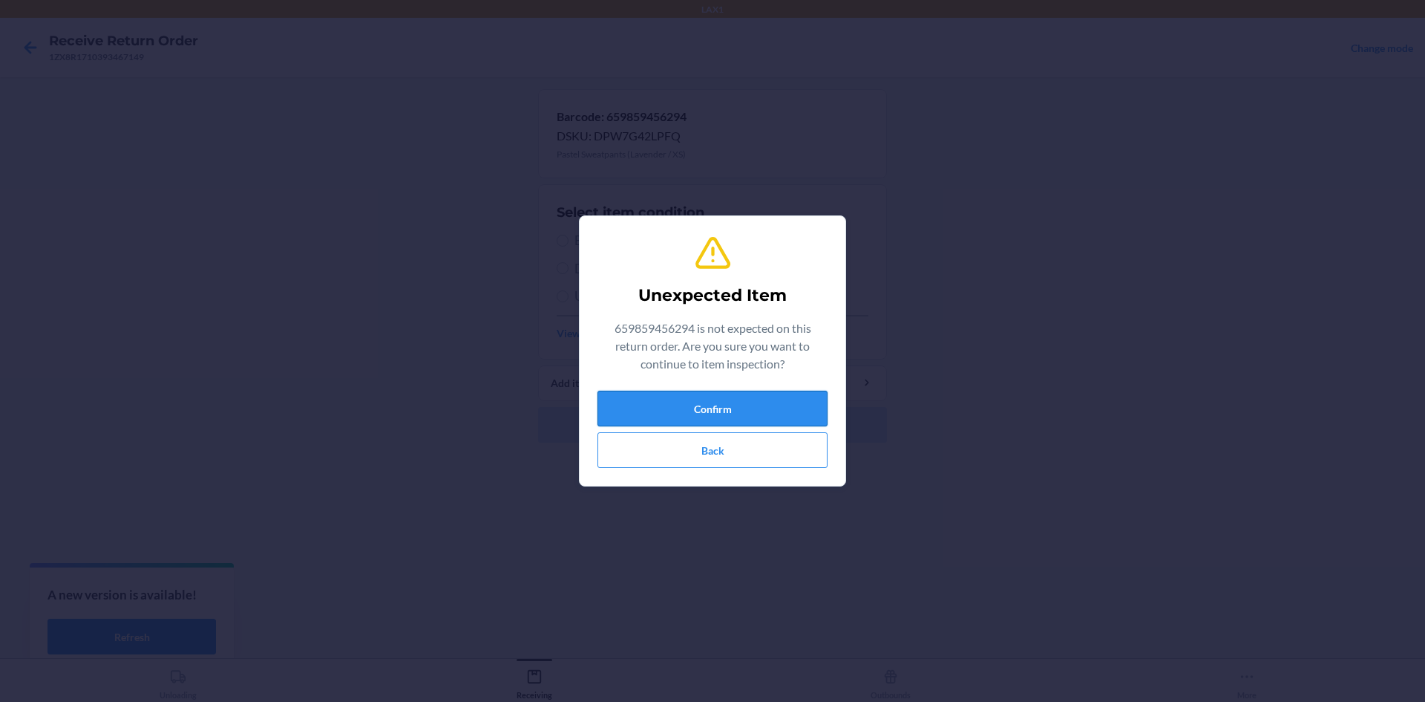
click at [704, 412] on button "Confirm" at bounding box center [713, 408] width 230 height 36
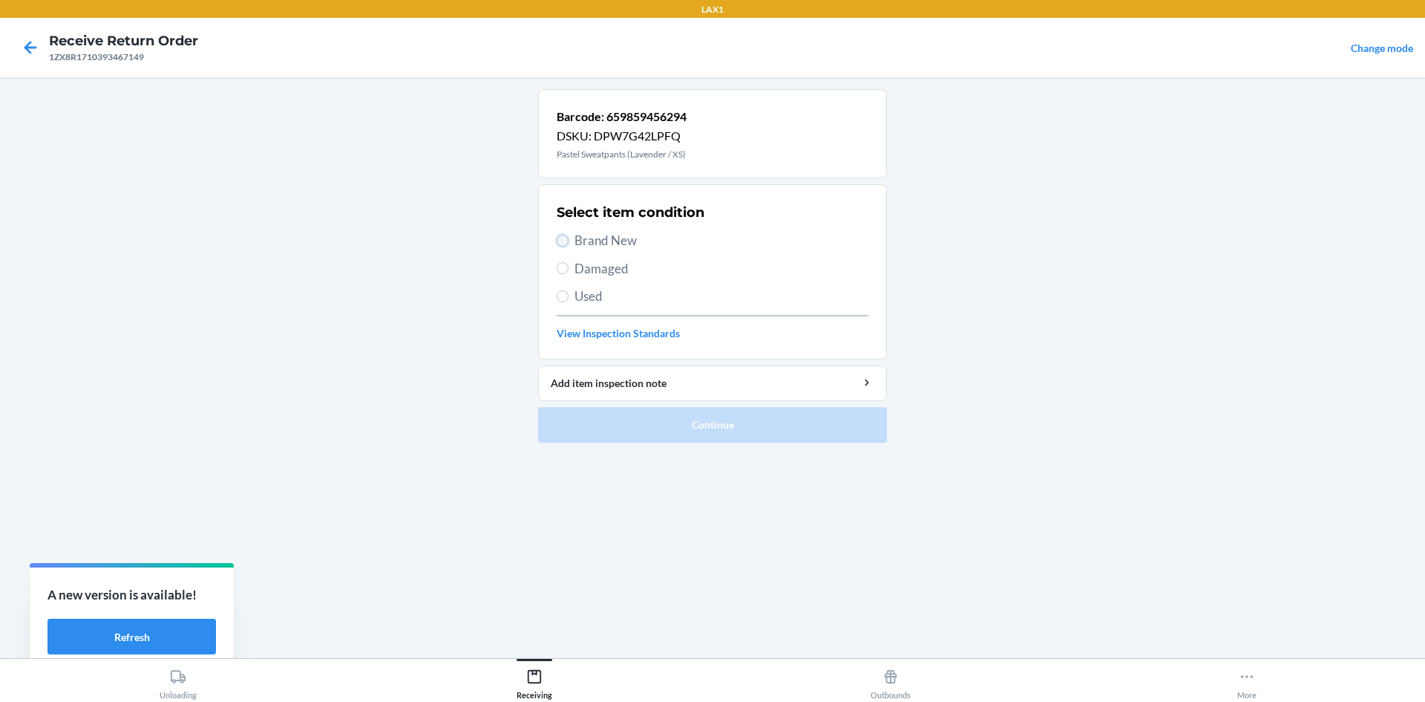
click at [558, 240] on input "Brand New" at bounding box center [563, 241] width 12 height 12
radio input "true"
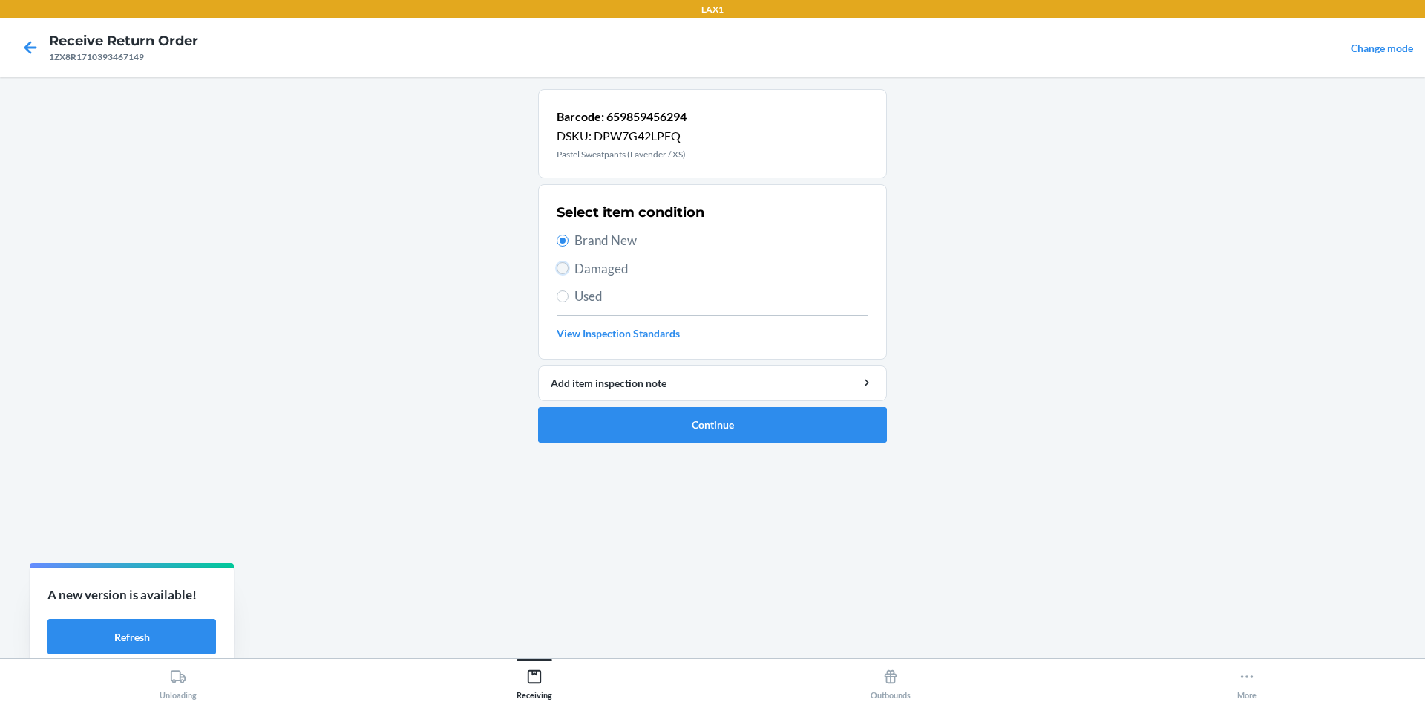
click at [564, 266] on input "Damaged" at bounding box center [563, 268] width 12 height 12
radio input "true"
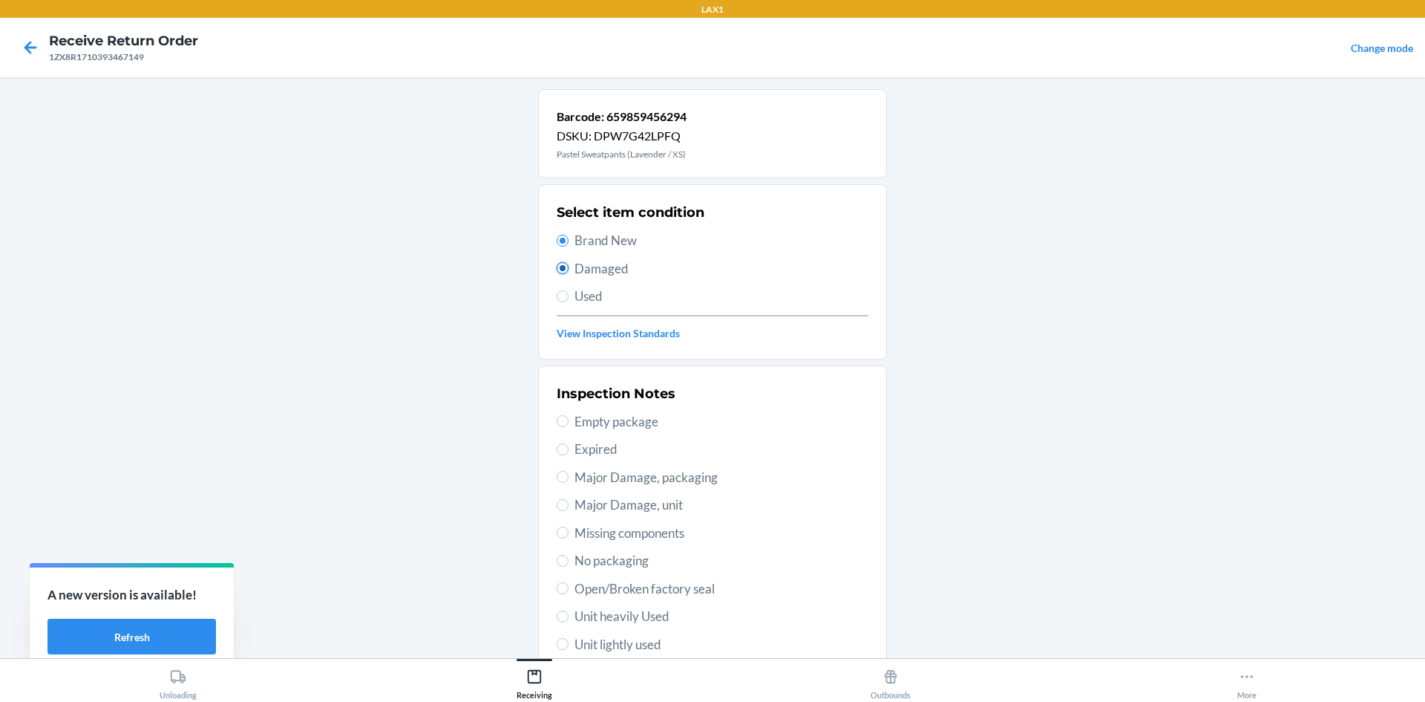
radio input "false"
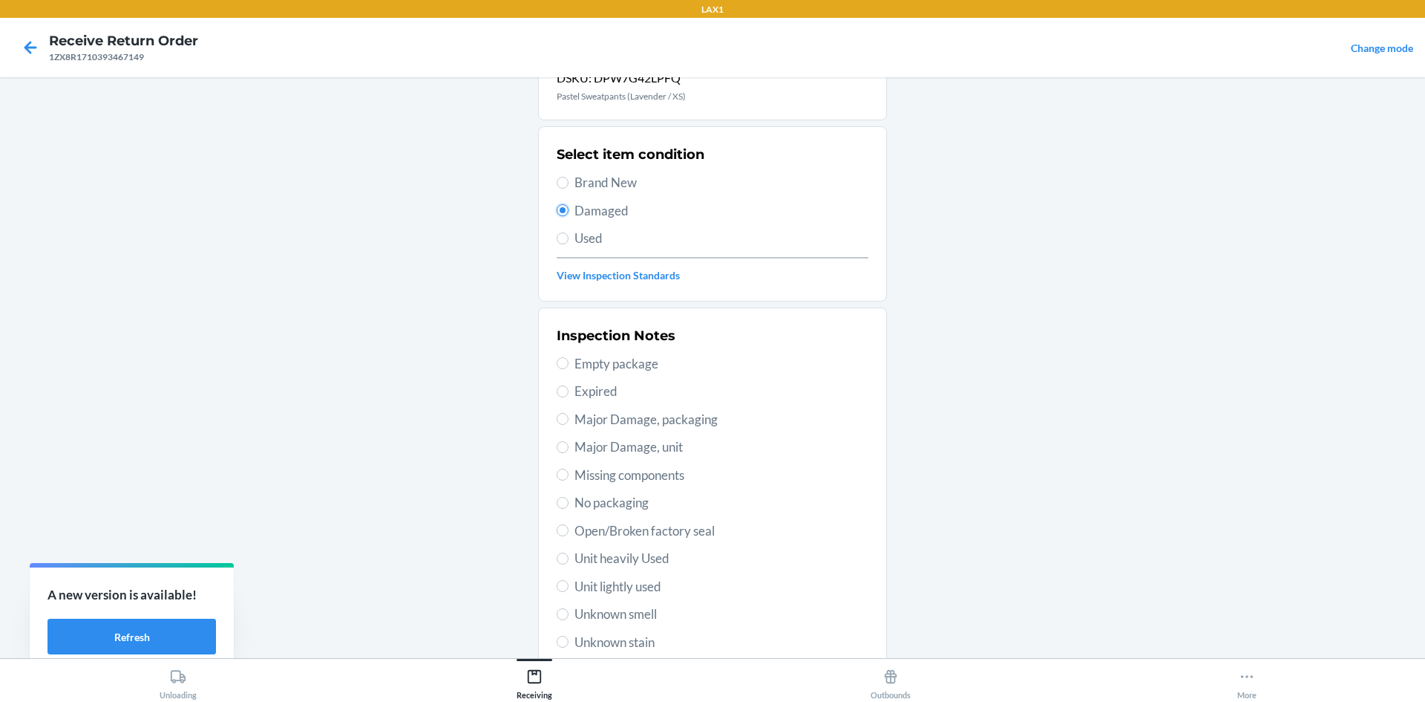
scroll to position [148, 0]
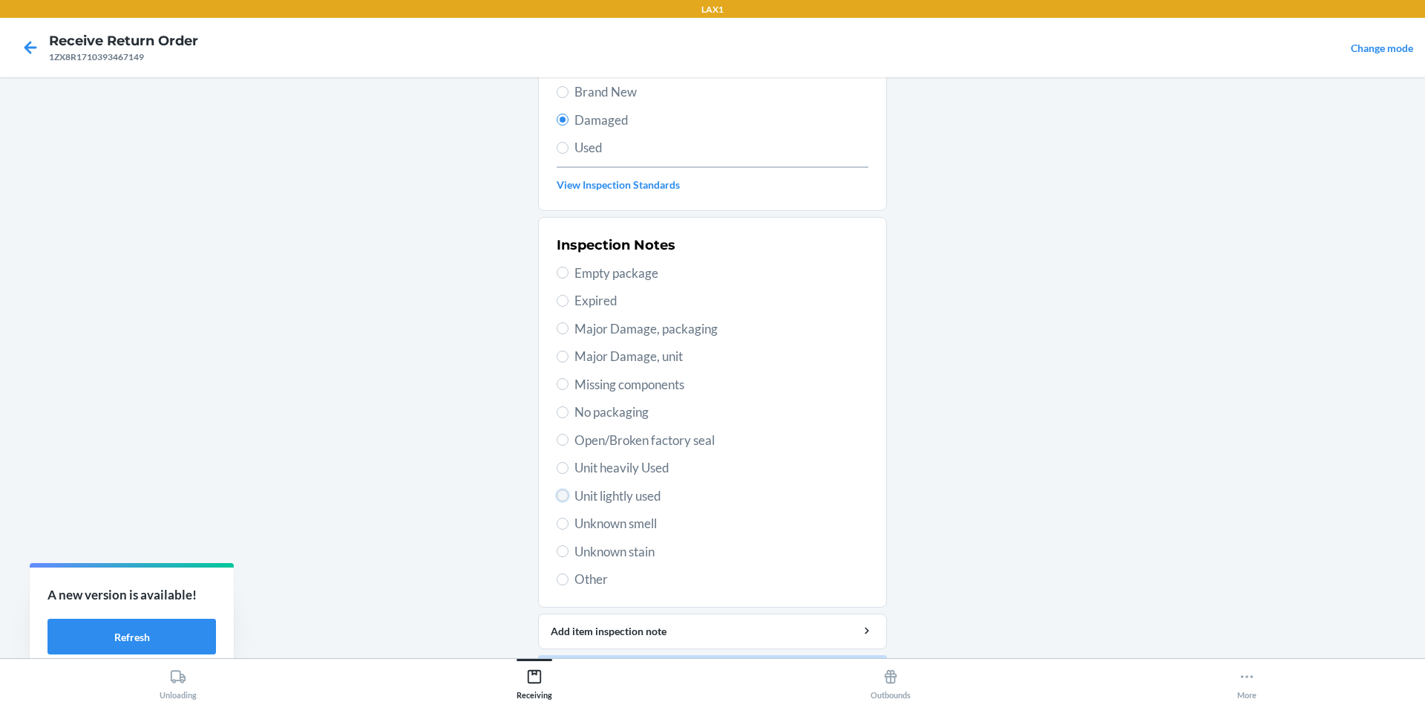
click at [557, 494] on input "Unit lightly used" at bounding box center [563, 495] width 12 height 12
radio input "true"
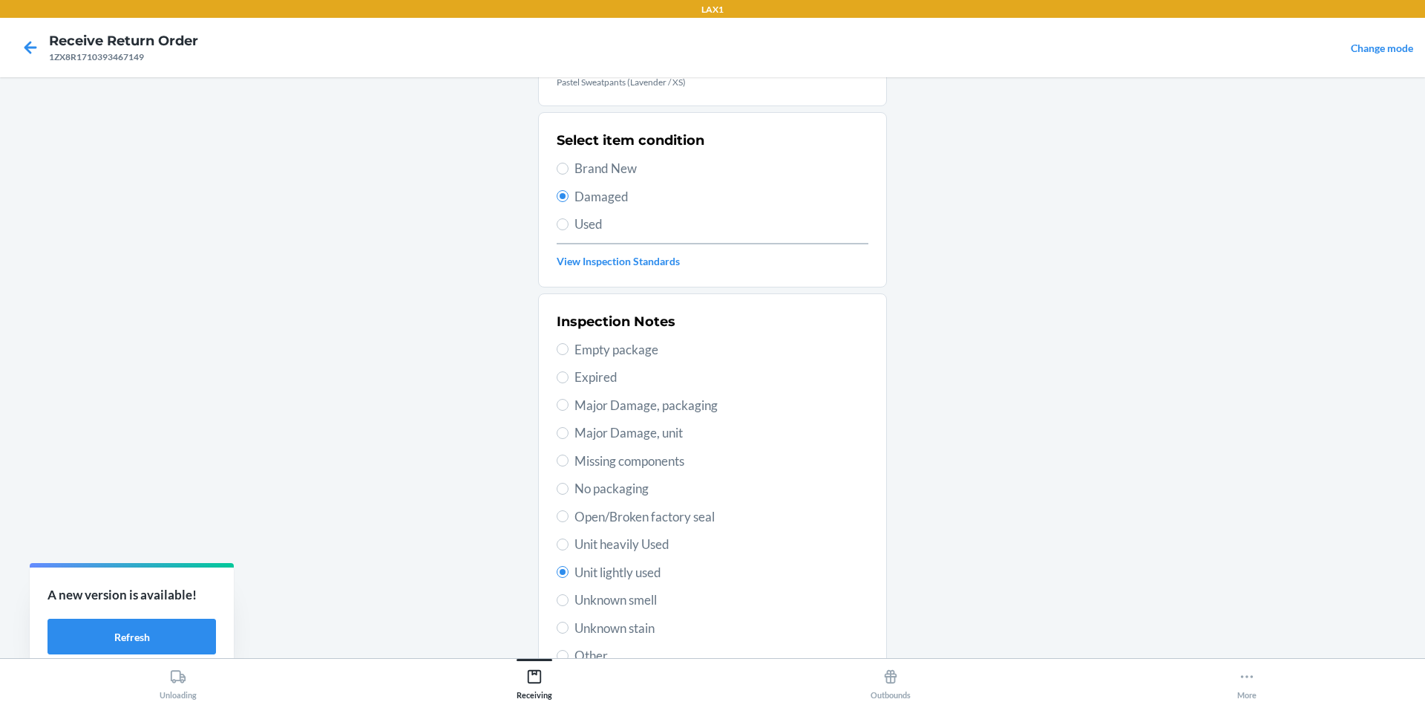
scroll to position [193, 0]
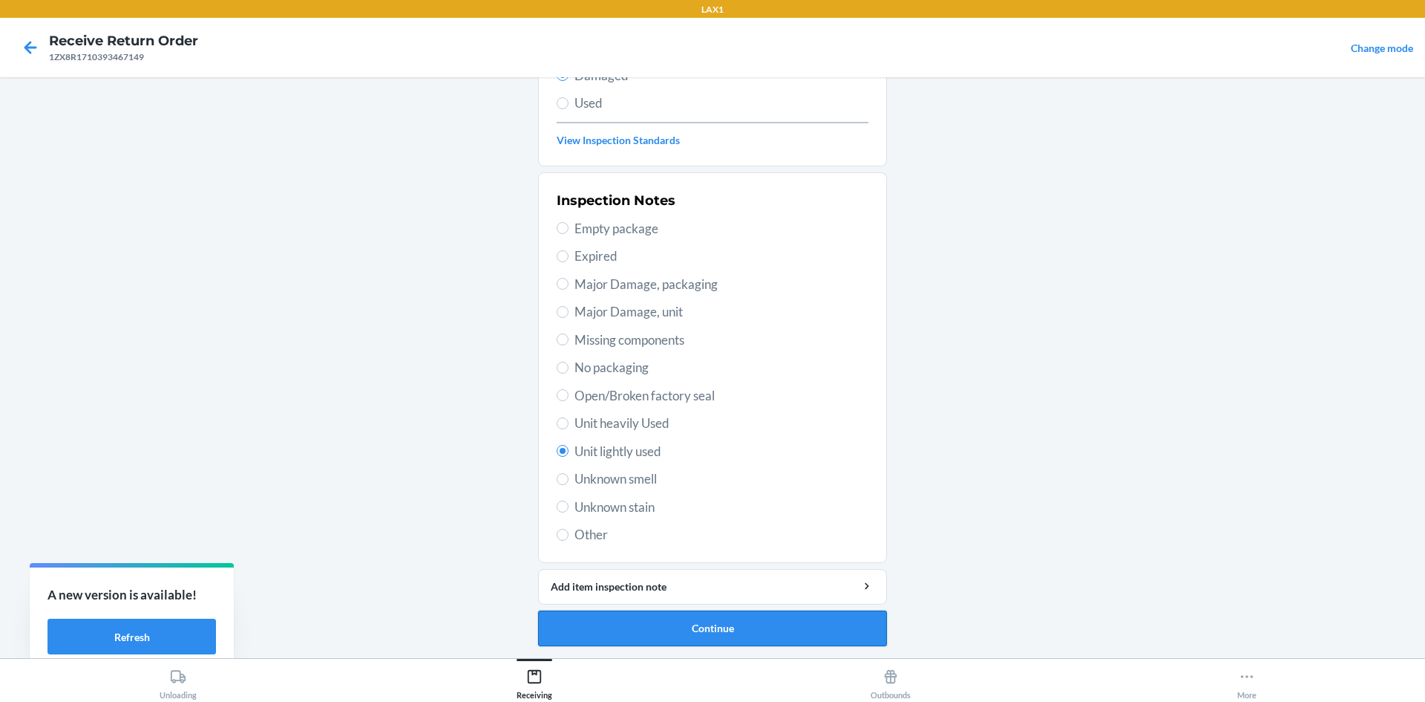
click at [715, 629] on button "Continue" at bounding box center [712, 628] width 349 height 36
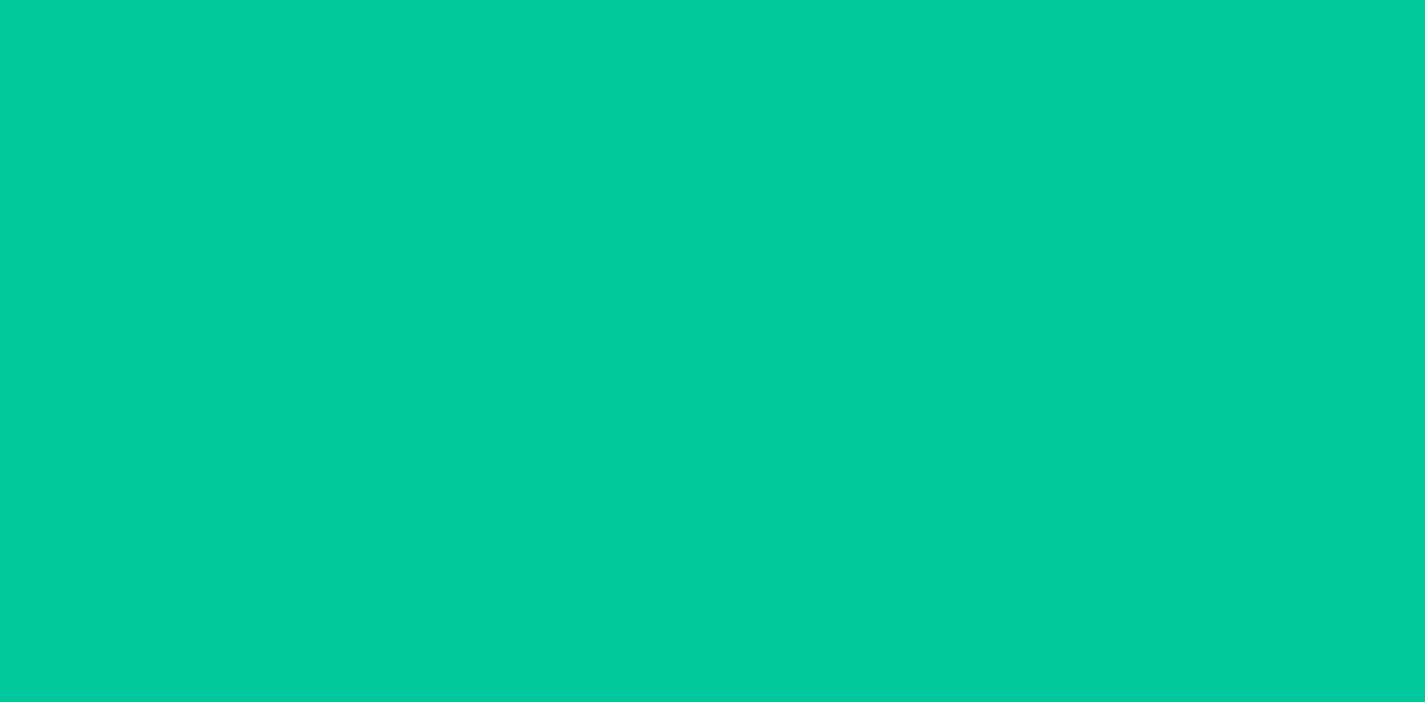
scroll to position [71, 0]
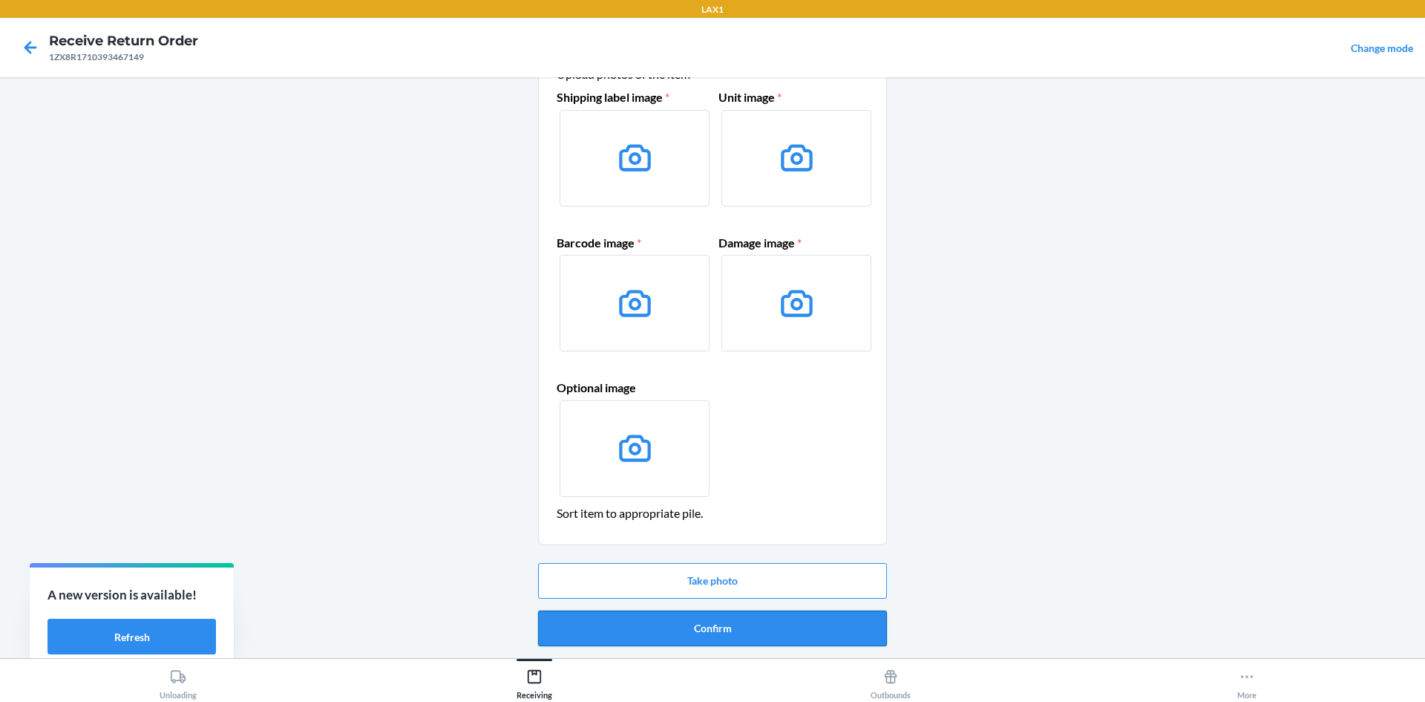
click at [682, 623] on button "Confirm" at bounding box center [712, 628] width 349 height 36
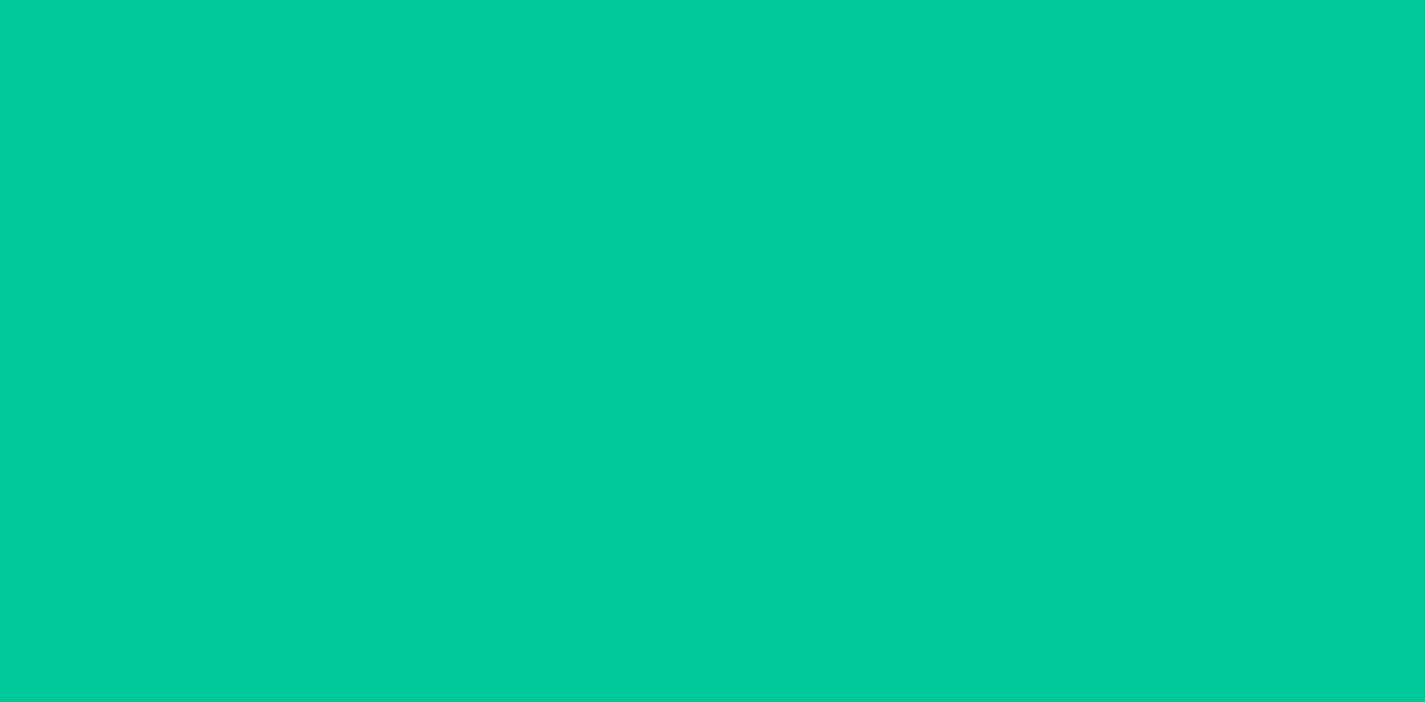
scroll to position [0, 0]
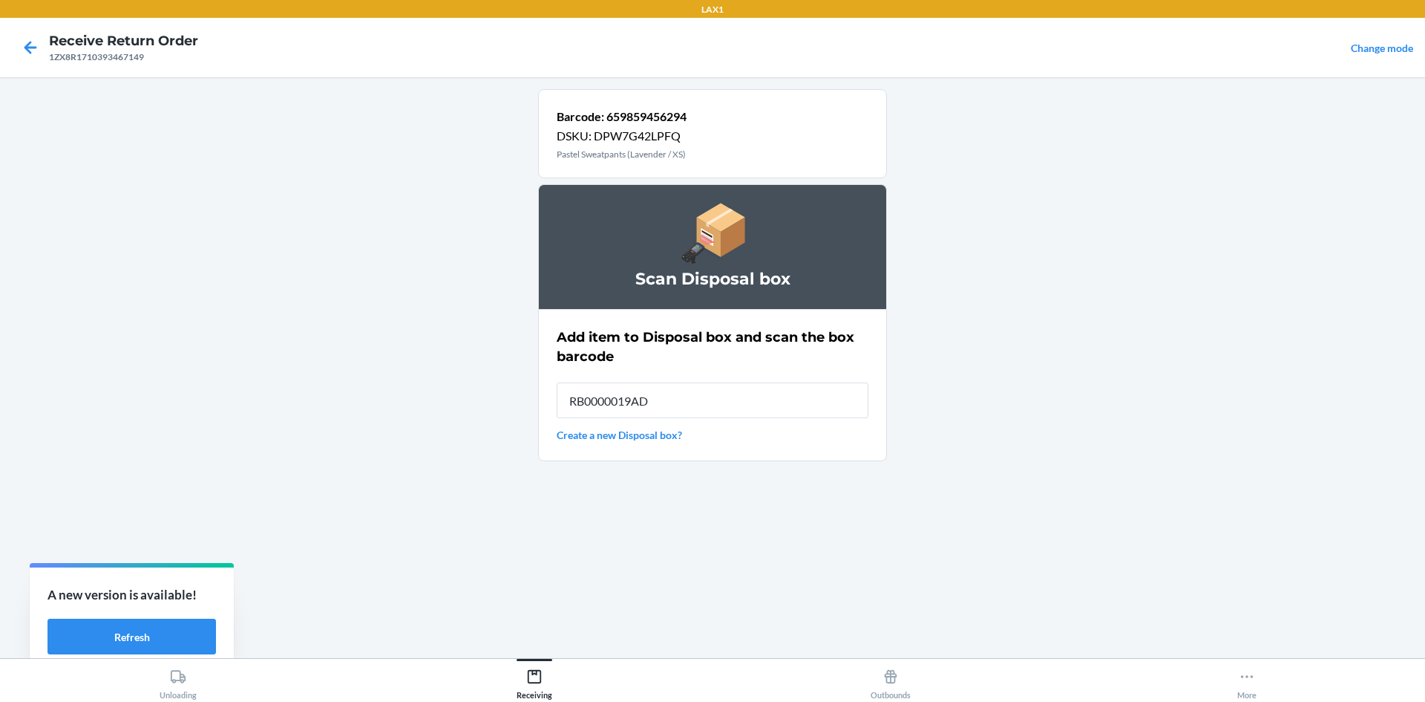
type input "RB0000019AD"
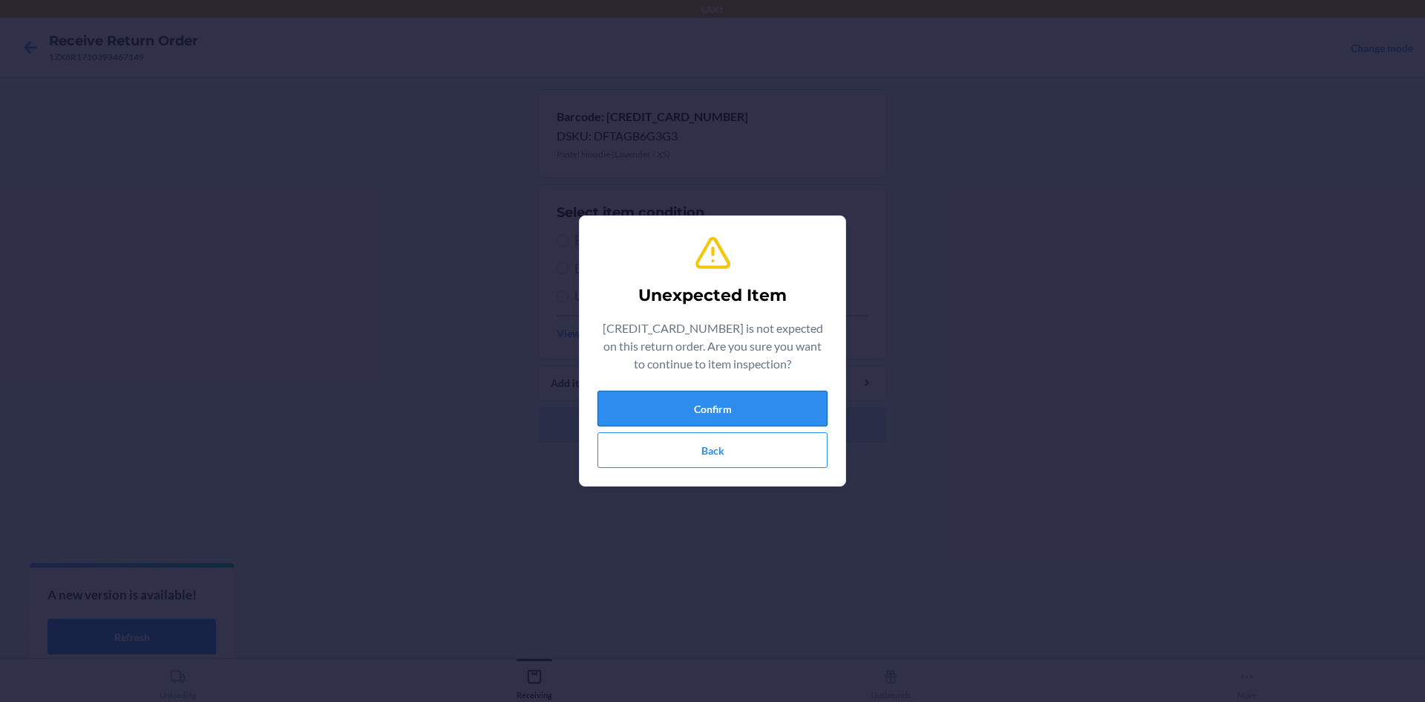
click at [692, 402] on button "Confirm" at bounding box center [713, 408] width 230 height 36
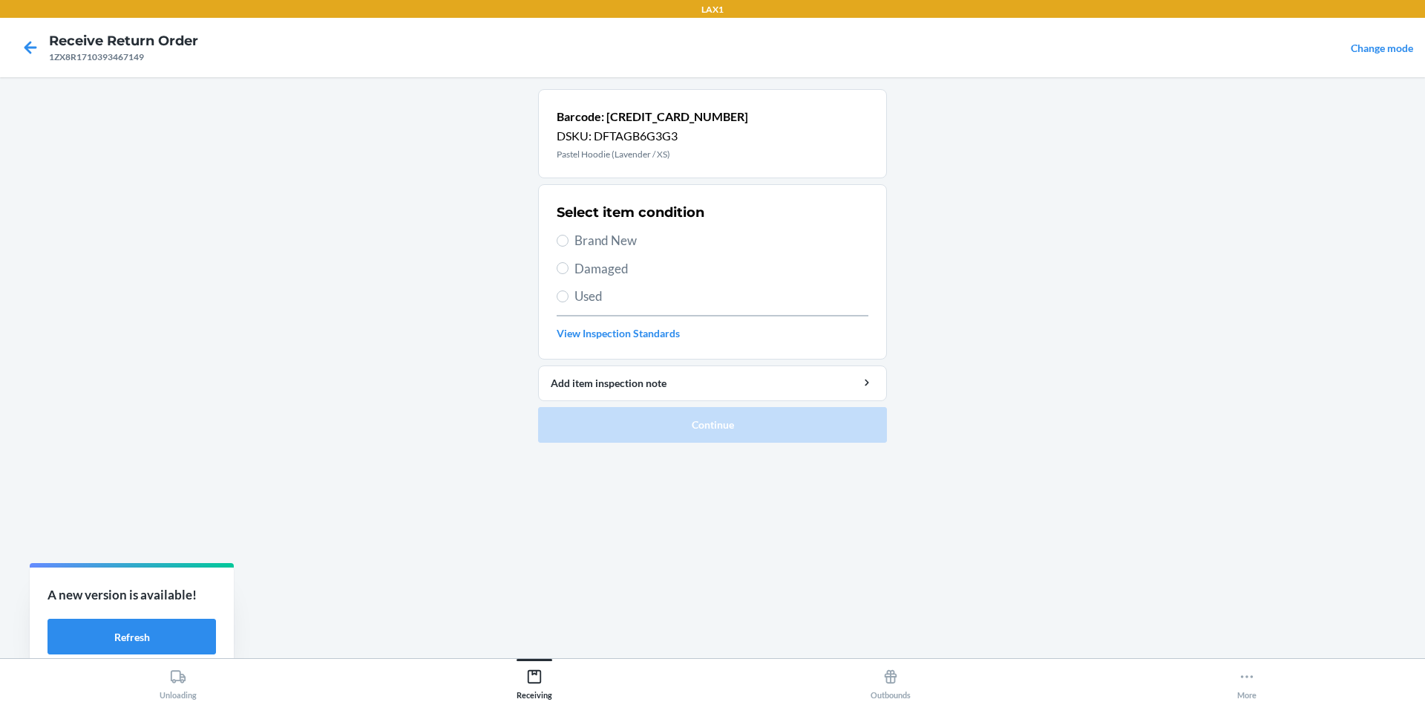
click at [570, 272] on label "Damaged" at bounding box center [713, 268] width 312 height 19
click at [569, 272] on input "Damaged" at bounding box center [563, 268] width 12 height 12
radio input "true"
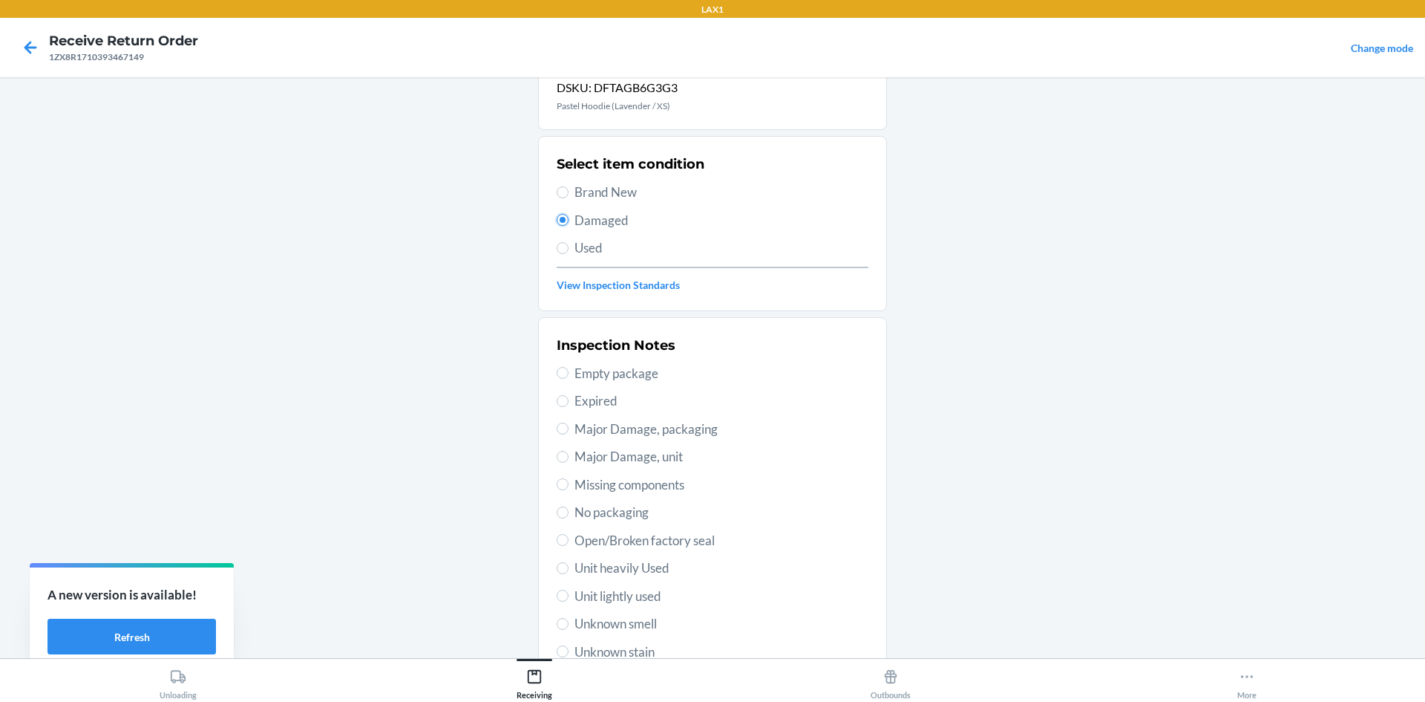
scroll to position [74, 0]
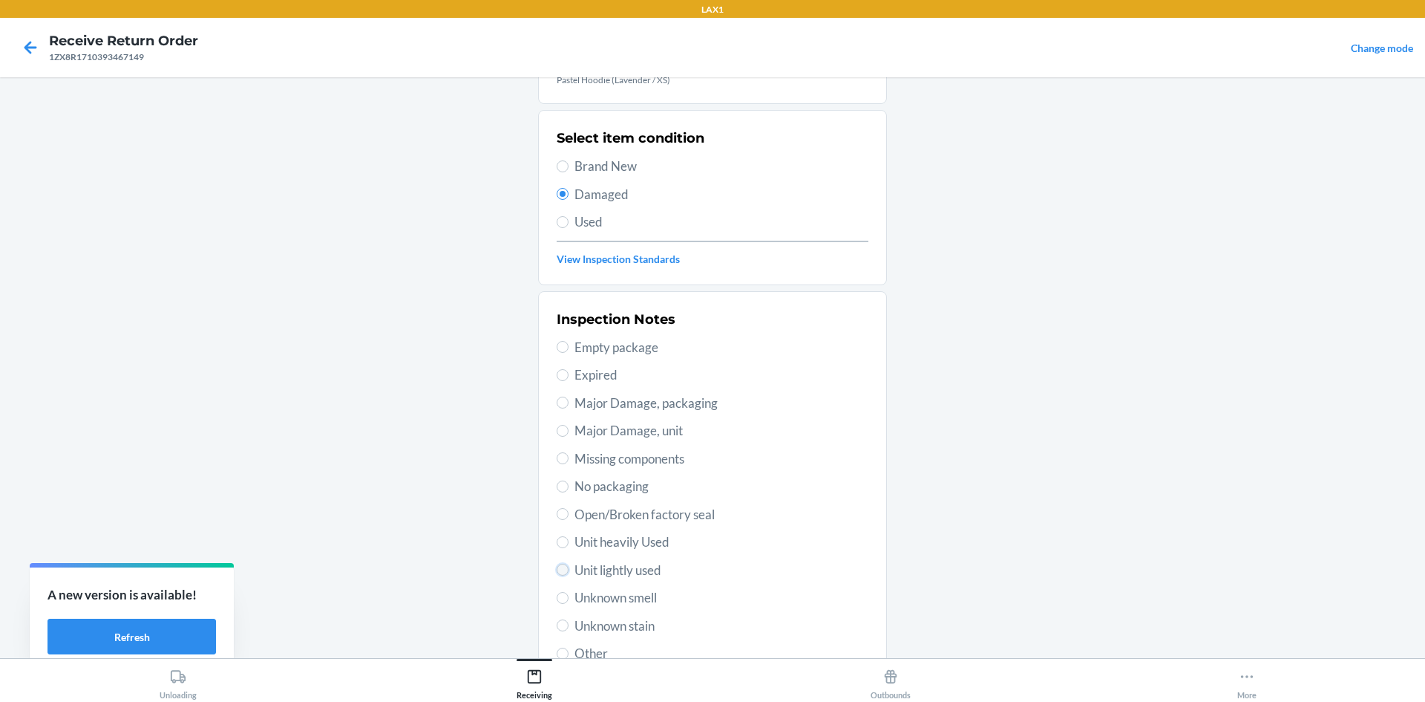
click at [560, 571] on input "Unit lightly used" at bounding box center [563, 569] width 12 height 12
radio input "true"
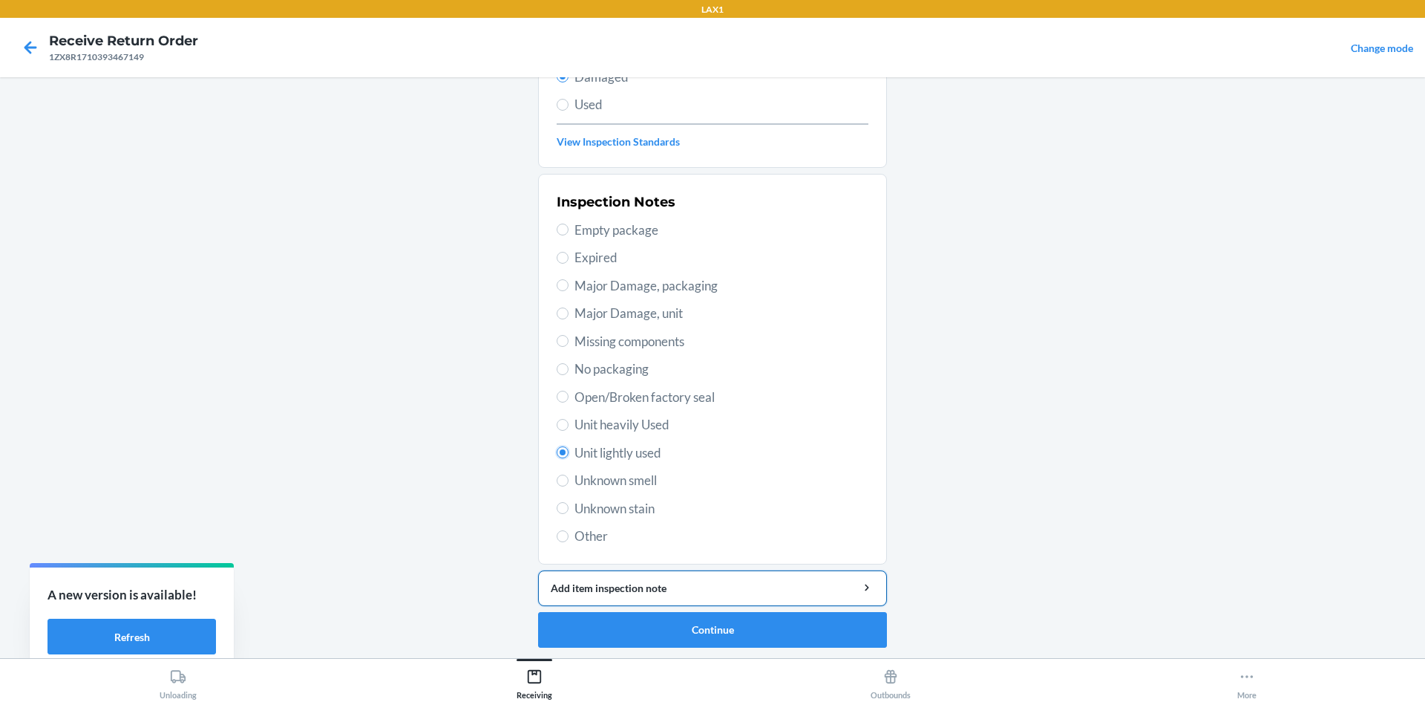
scroll to position [193, 0]
click at [722, 625] on button "Continue" at bounding box center [712, 628] width 349 height 36
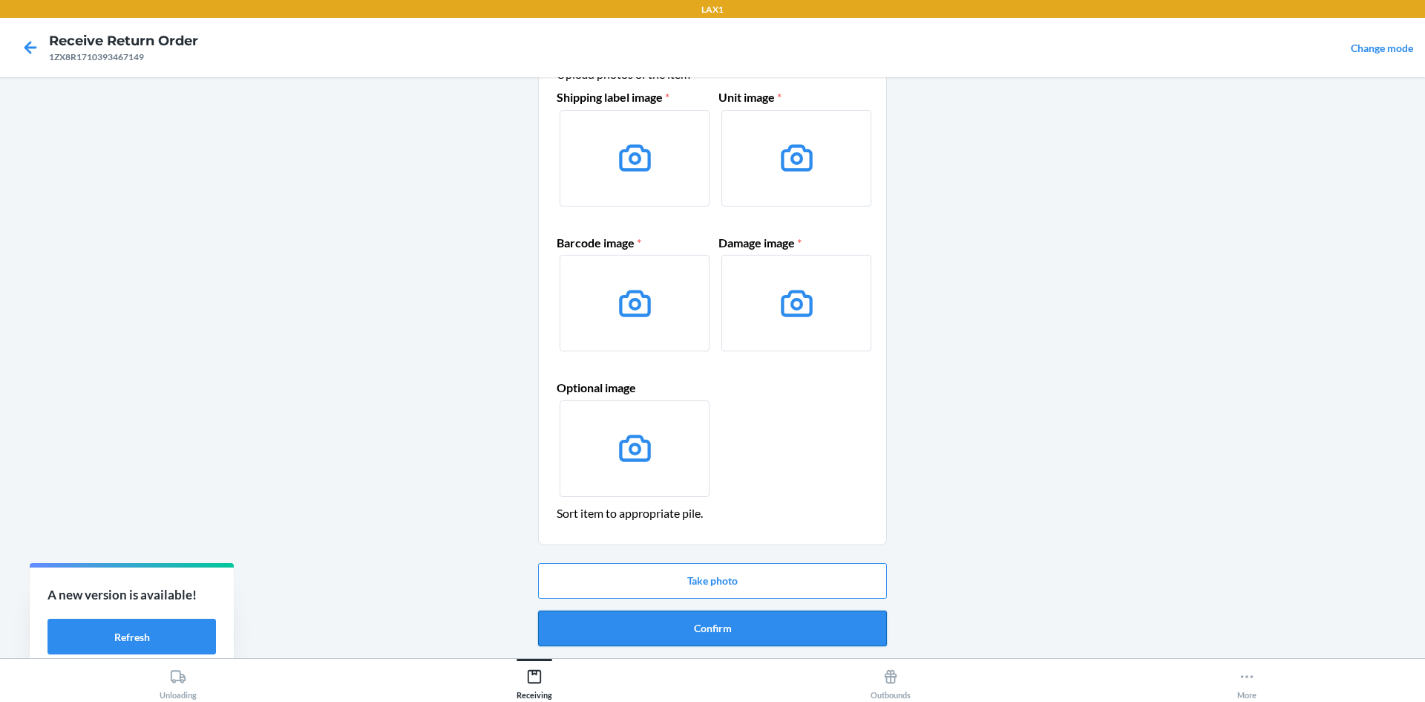
click at [655, 616] on button "Confirm" at bounding box center [712, 628] width 349 height 36
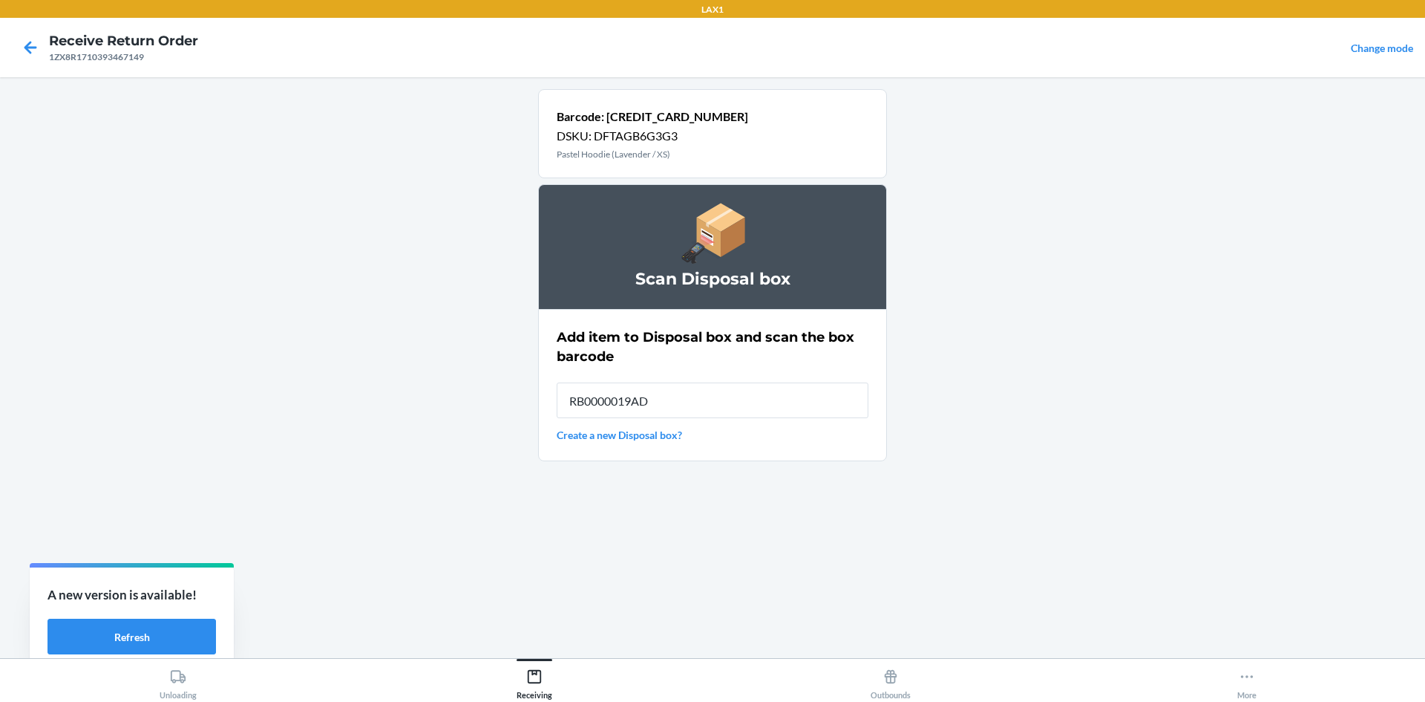
type input "RB0000019AD"
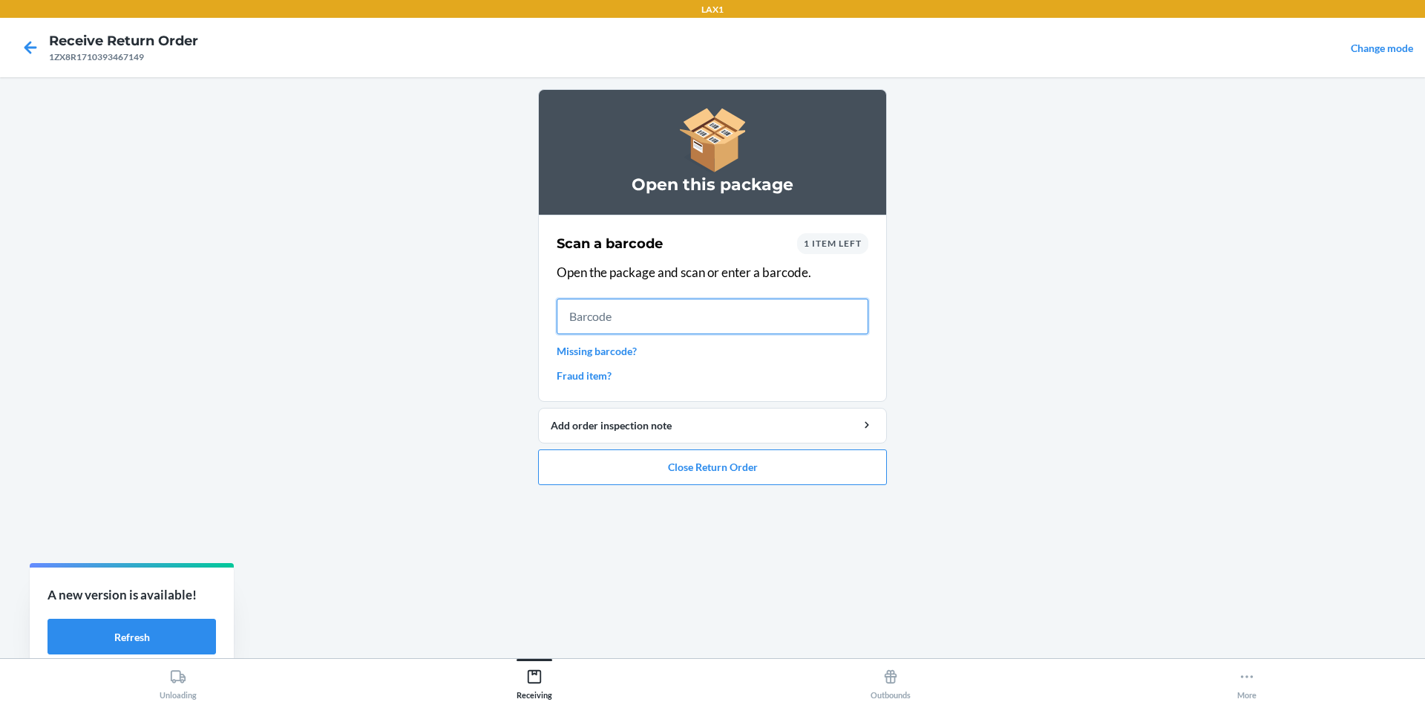
drag, startPoint x: 786, startPoint y: 313, endPoint x: 776, endPoint y: 331, distance: 20.6
click at [777, 330] on input "text" at bounding box center [713, 316] width 312 height 36
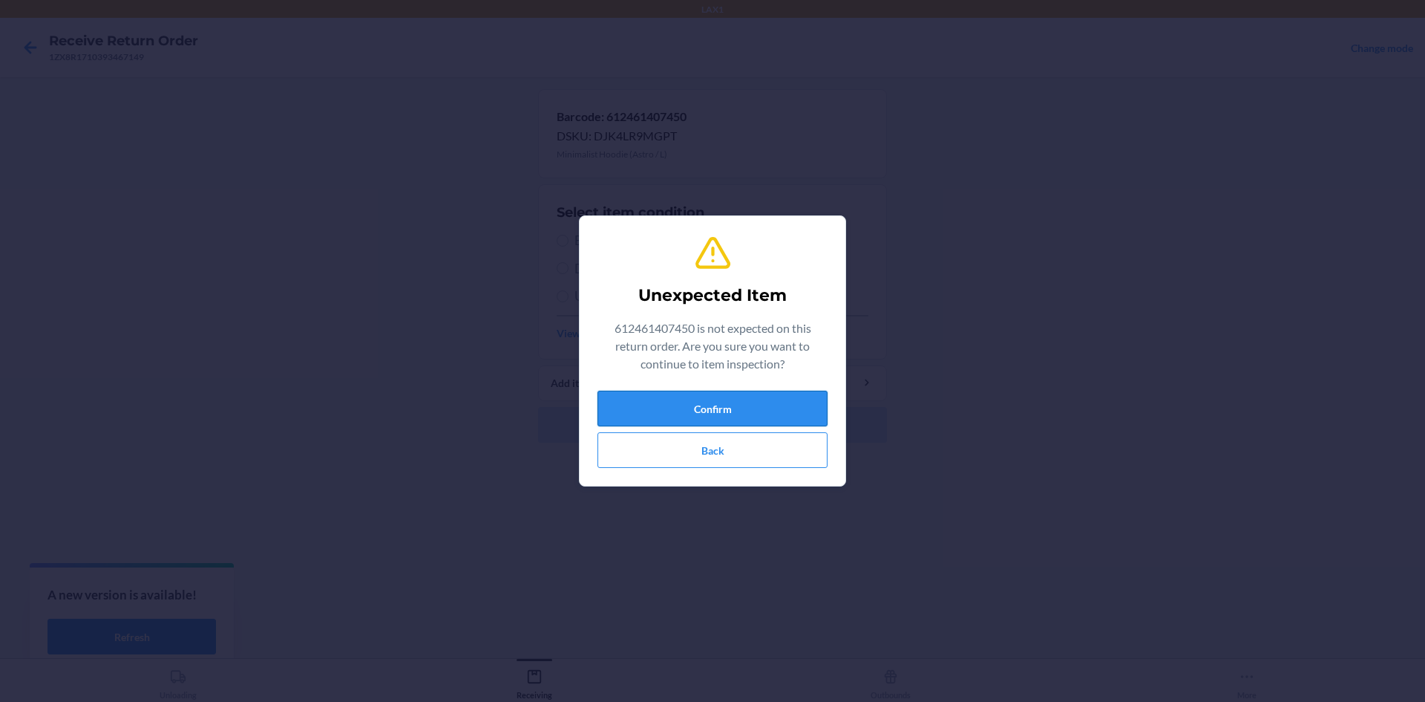
click at [761, 419] on button "Confirm" at bounding box center [713, 408] width 230 height 36
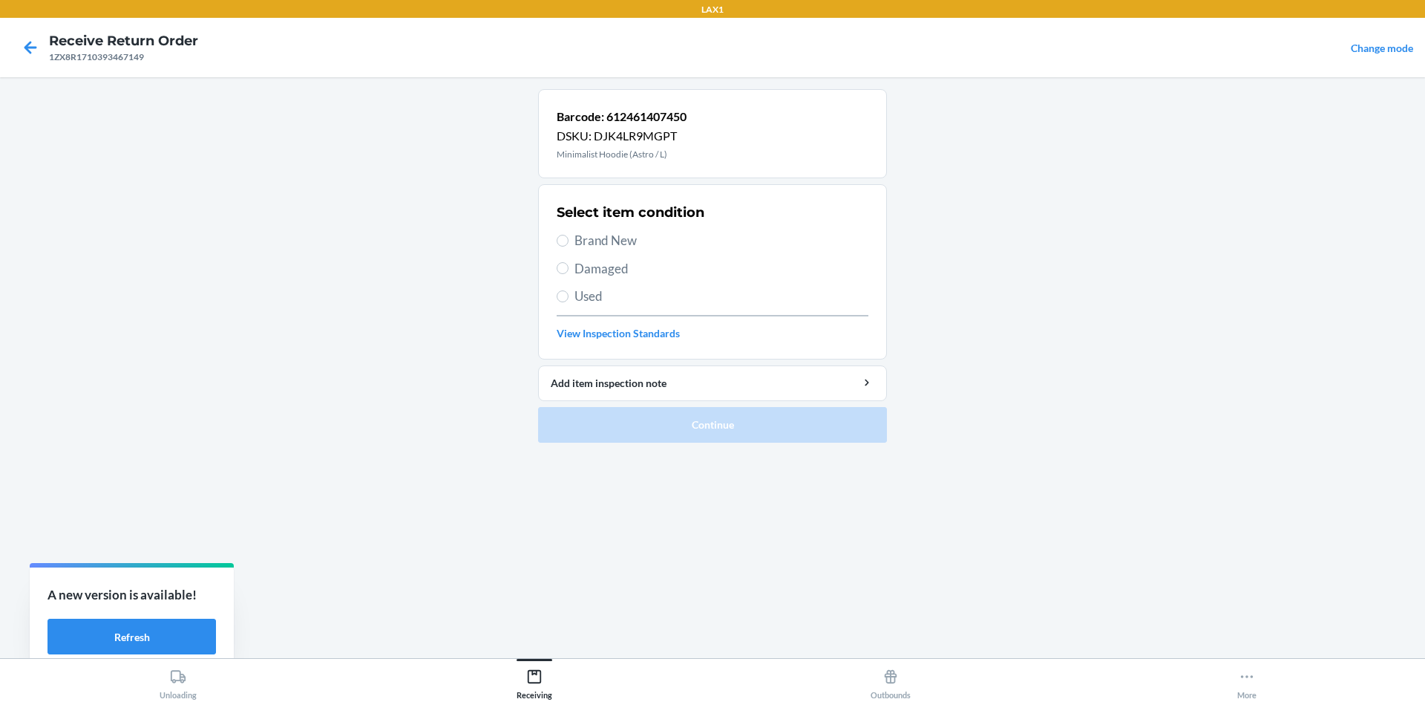
click at [555, 265] on section "Select item condition Brand New Damaged Used View Inspection Standards" at bounding box center [712, 271] width 349 height 175
click at [560, 268] on input "Damaged" at bounding box center [563, 268] width 12 height 12
radio input "true"
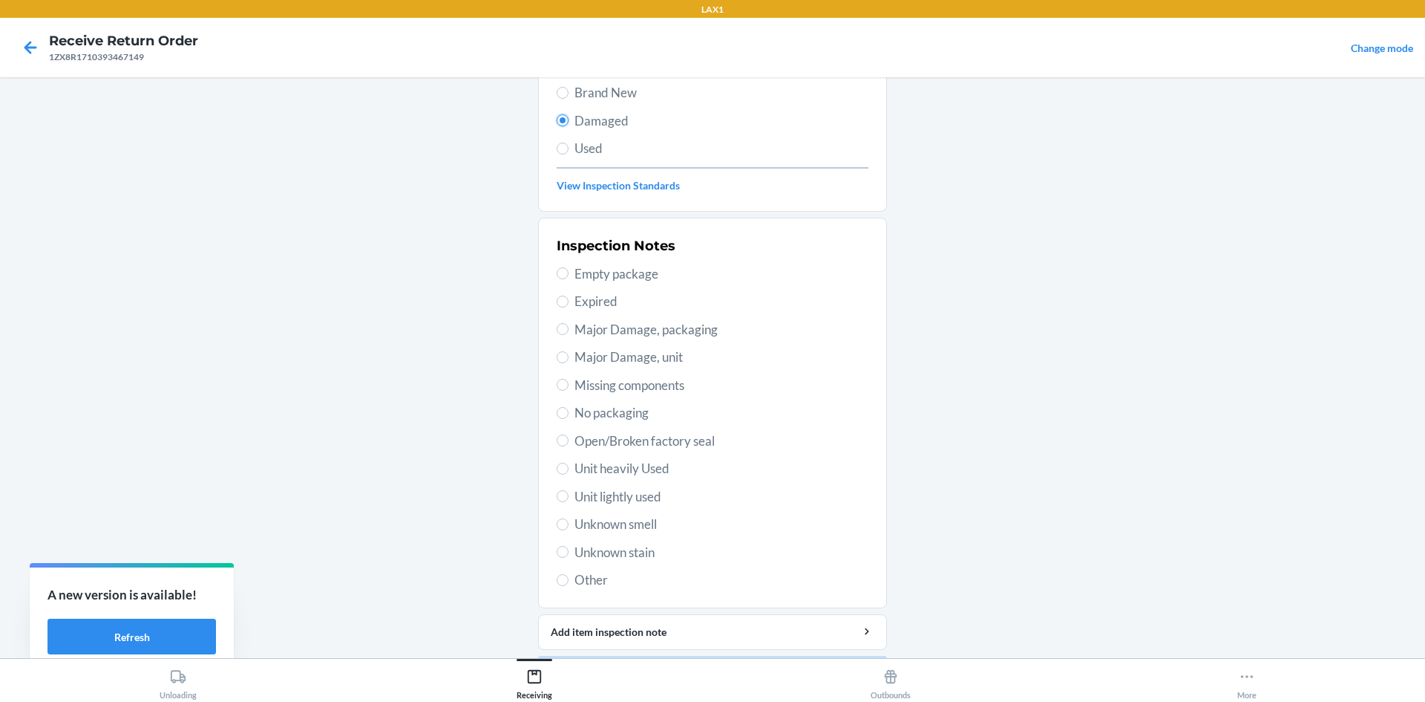
scroll to position [148, 0]
click at [557, 496] on input "Unit lightly used" at bounding box center [563, 495] width 12 height 12
radio input "true"
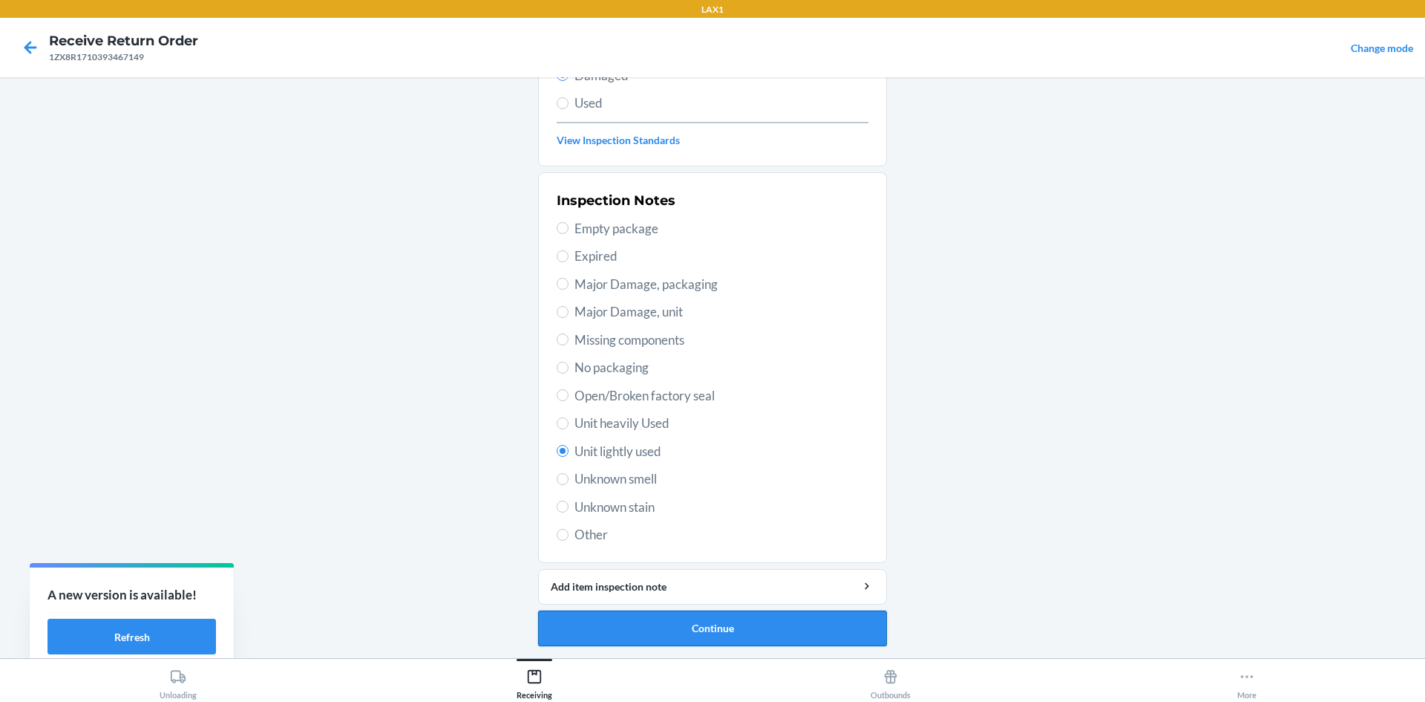
click at [802, 633] on button "Continue" at bounding box center [712, 628] width 349 height 36
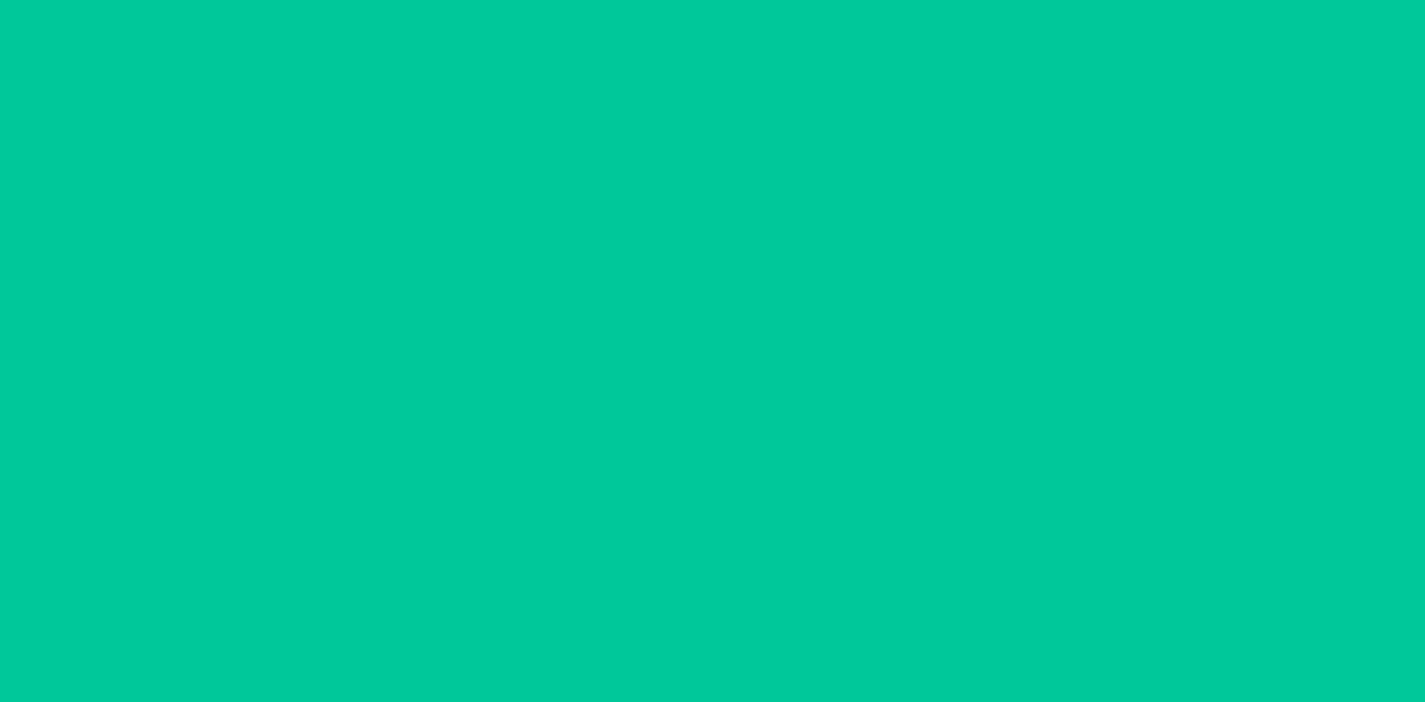
scroll to position [71, 0]
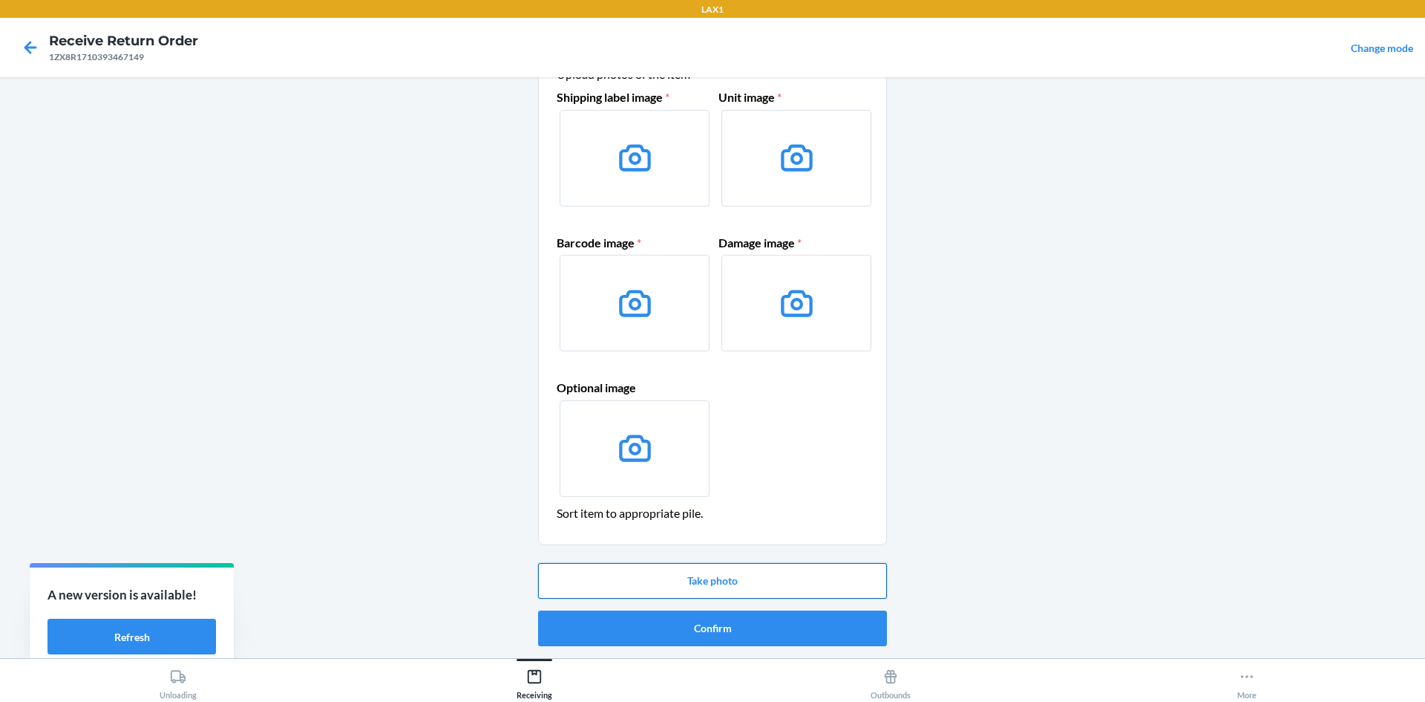
click at [759, 588] on button "Take photo" at bounding box center [712, 581] width 349 height 36
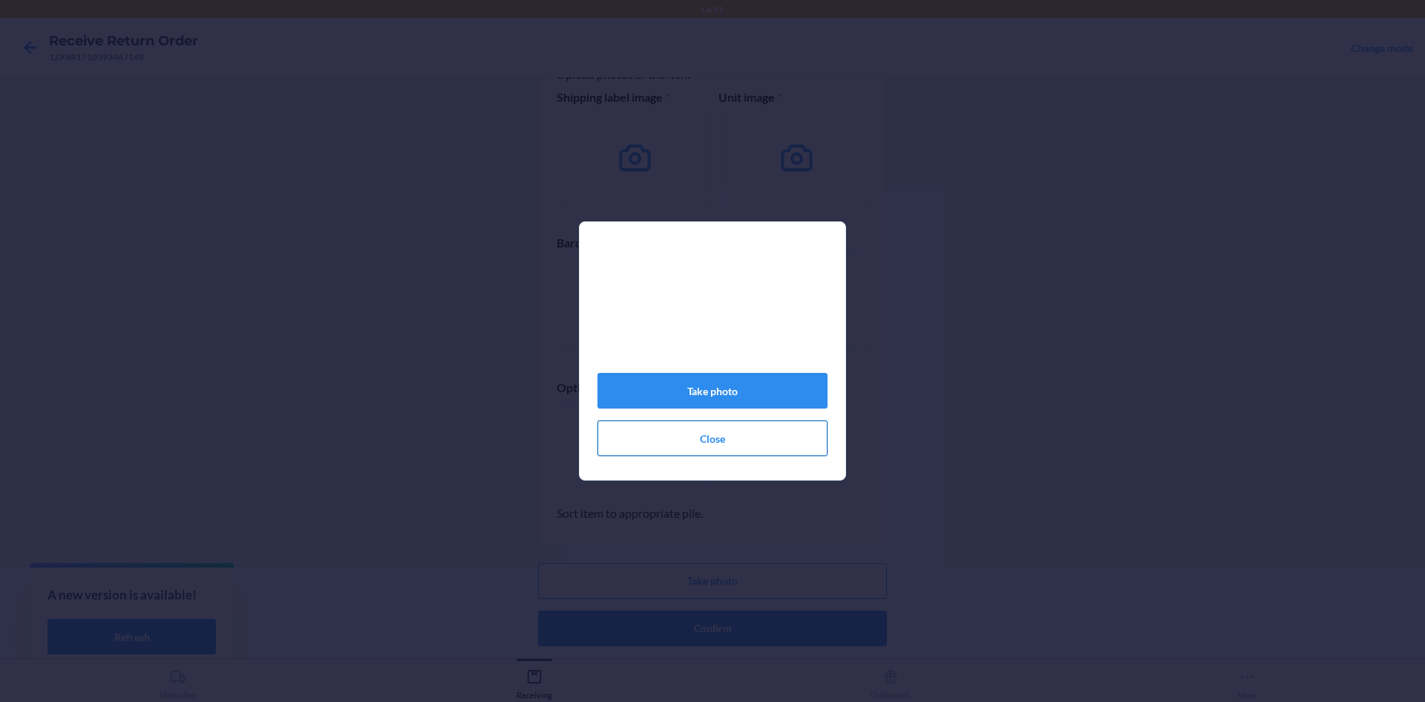
click at [717, 440] on button "Close" at bounding box center [713, 438] width 230 height 36
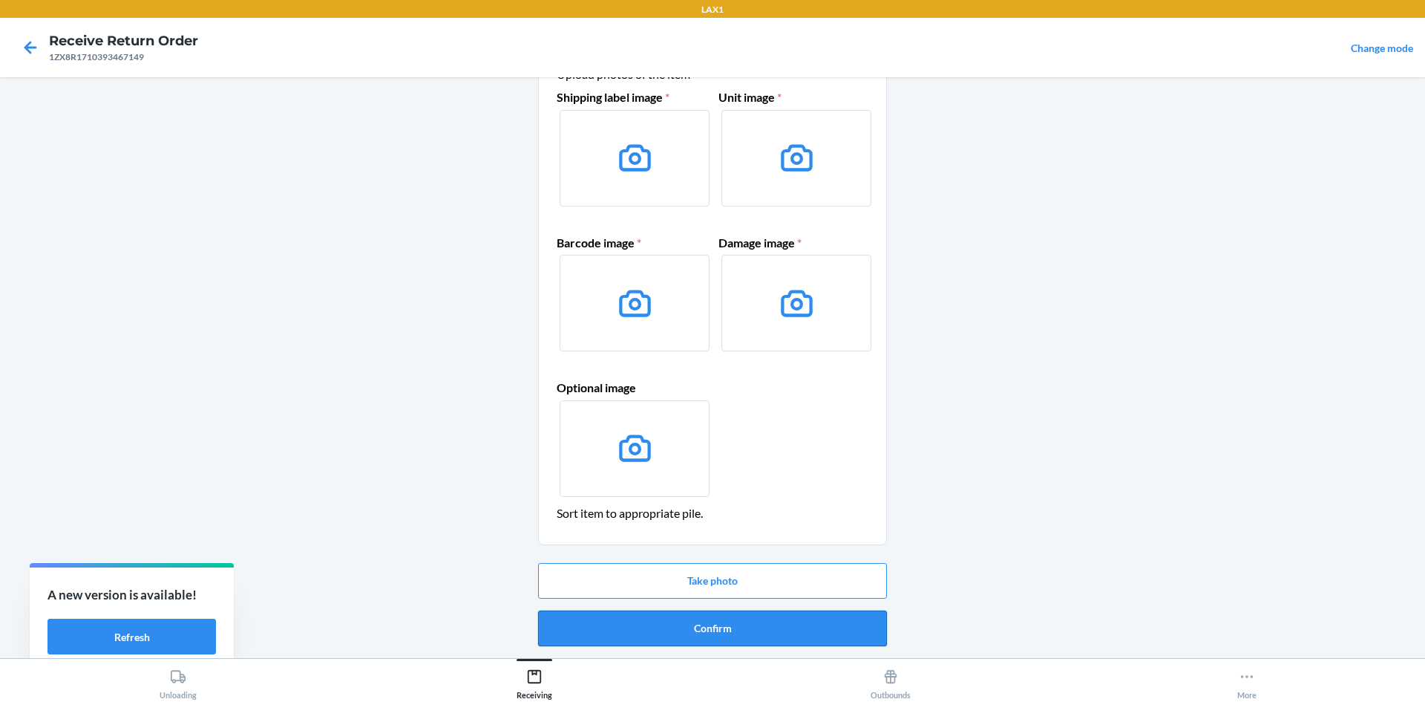
click at [682, 621] on button "Confirm" at bounding box center [712, 628] width 349 height 36
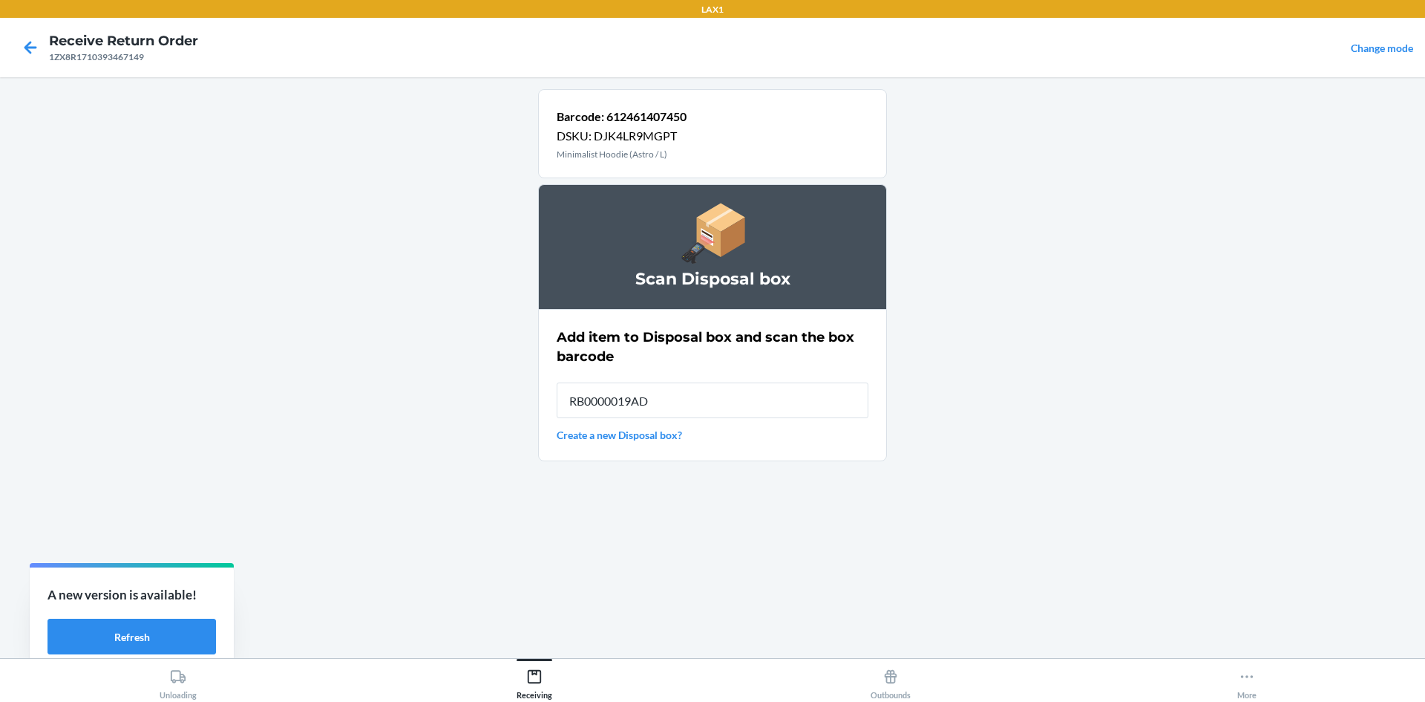
type input "RB0000019AD"
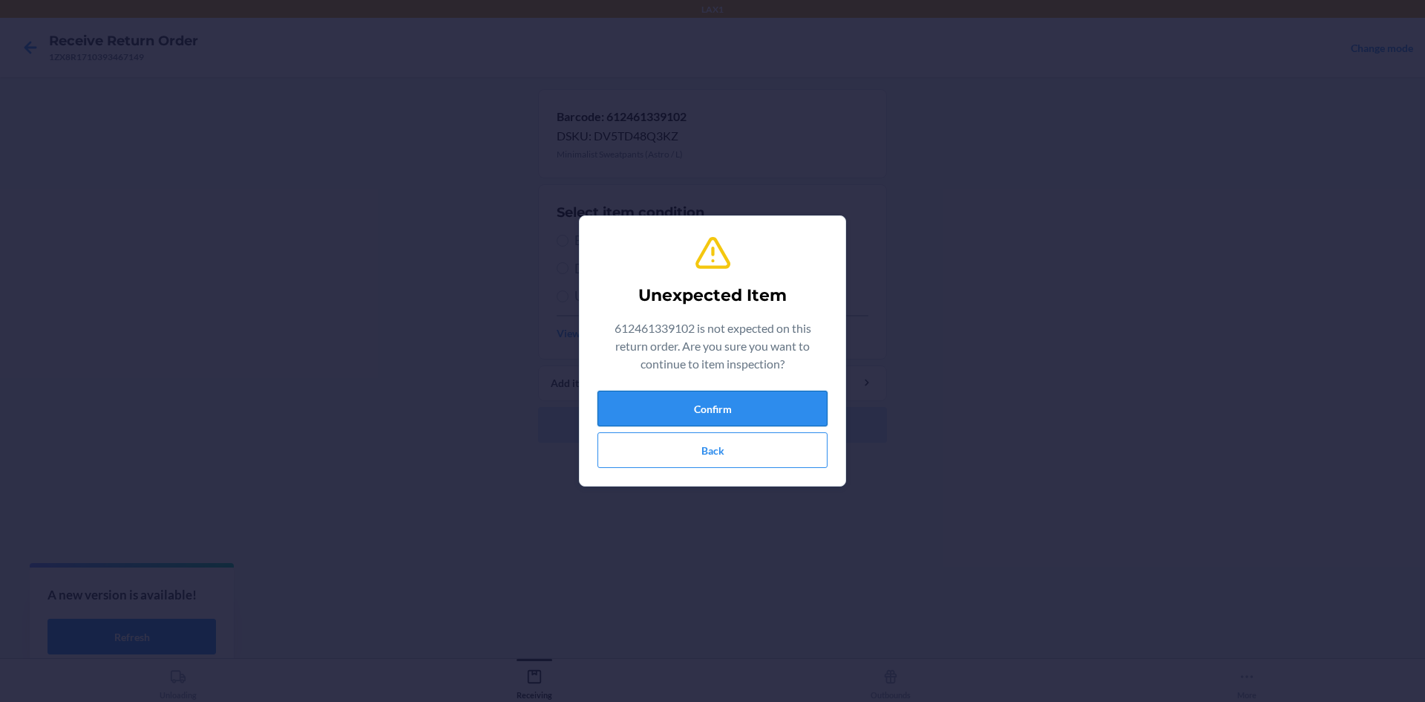
click at [639, 399] on button "Confirm" at bounding box center [713, 408] width 230 height 36
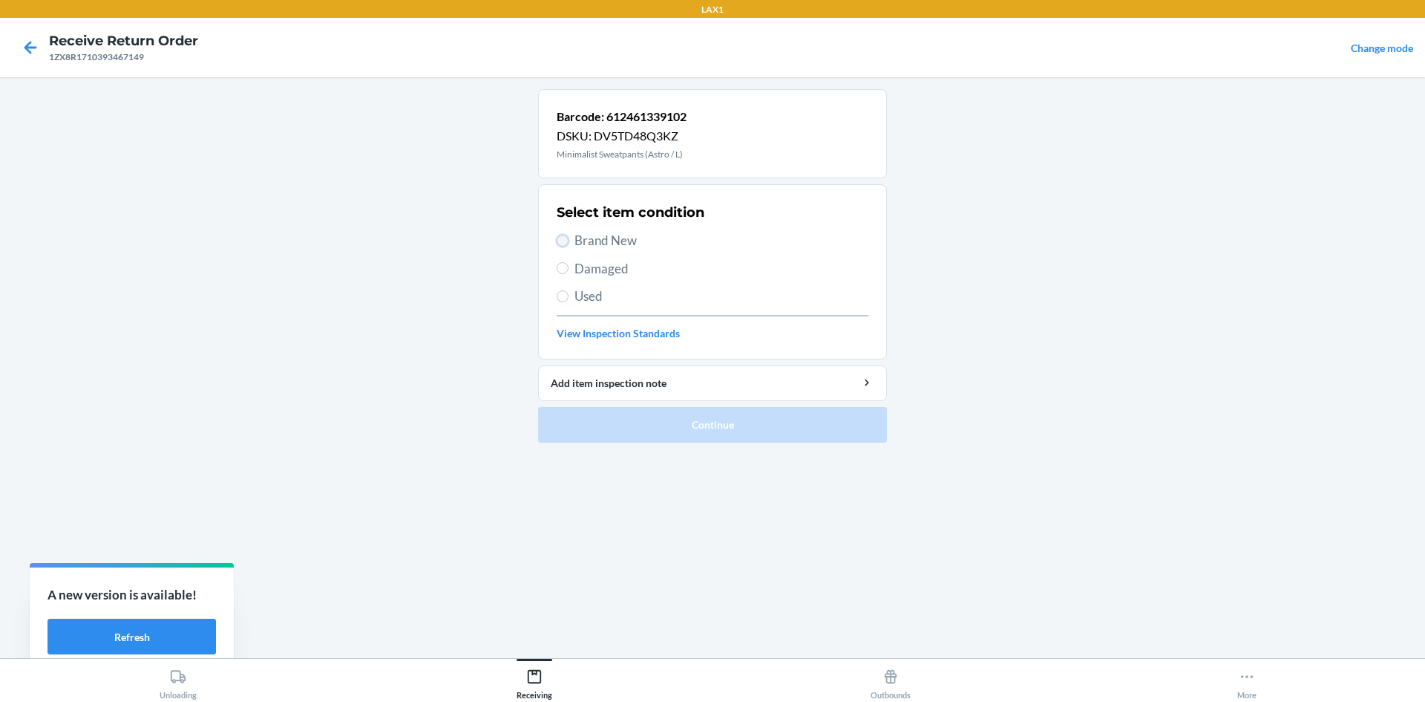
click at [563, 239] on input "Brand New" at bounding box center [563, 241] width 12 height 12
radio input "true"
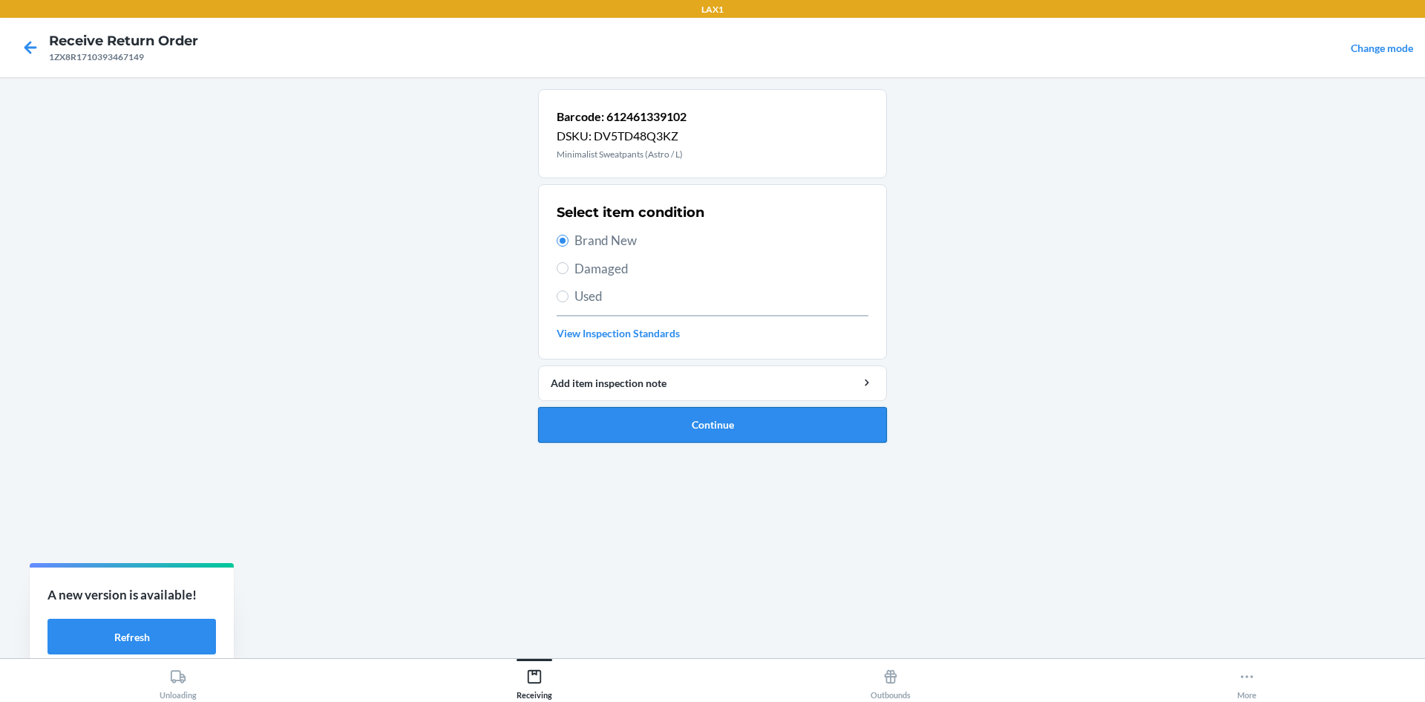
click at [651, 431] on button "Continue" at bounding box center [712, 425] width 349 height 36
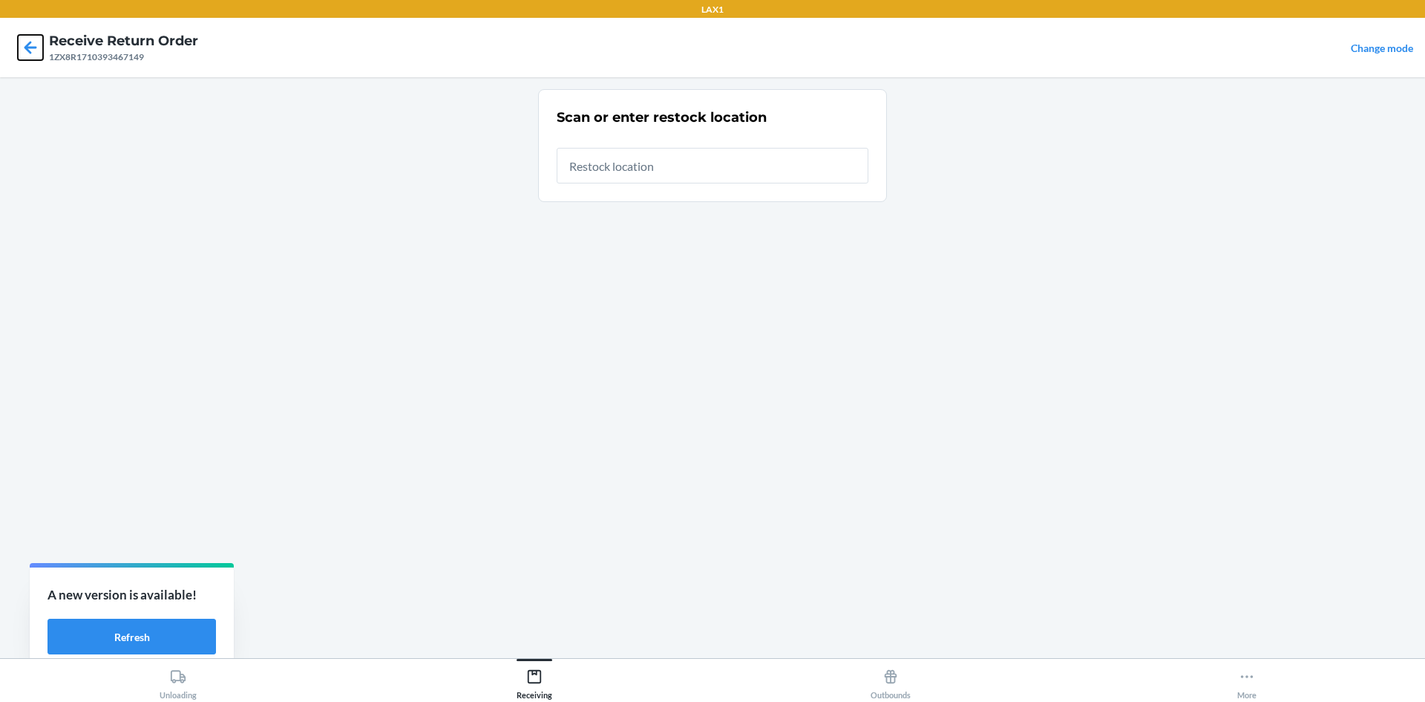
click at [26, 48] on icon at bounding box center [30, 47] width 13 height 13
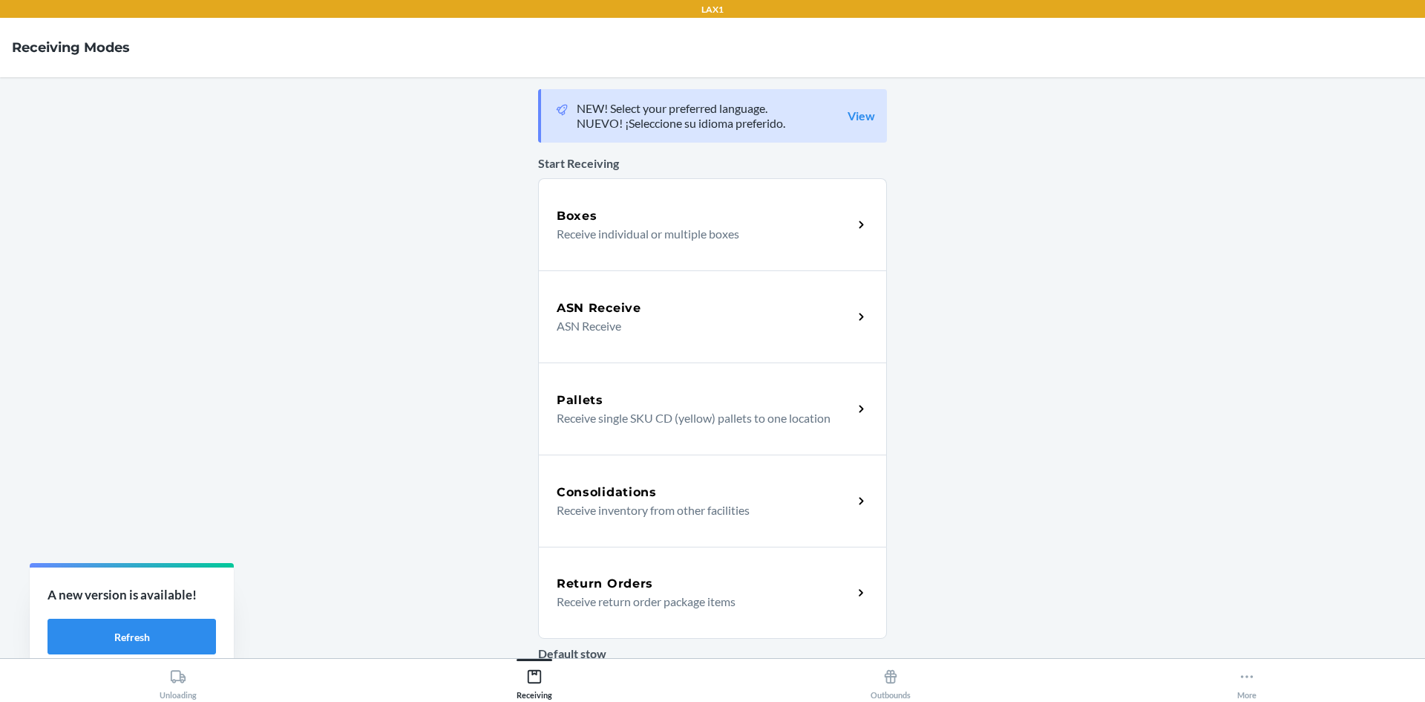
click at [592, 595] on p "Receive return order package items" at bounding box center [699, 601] width 284 height 18
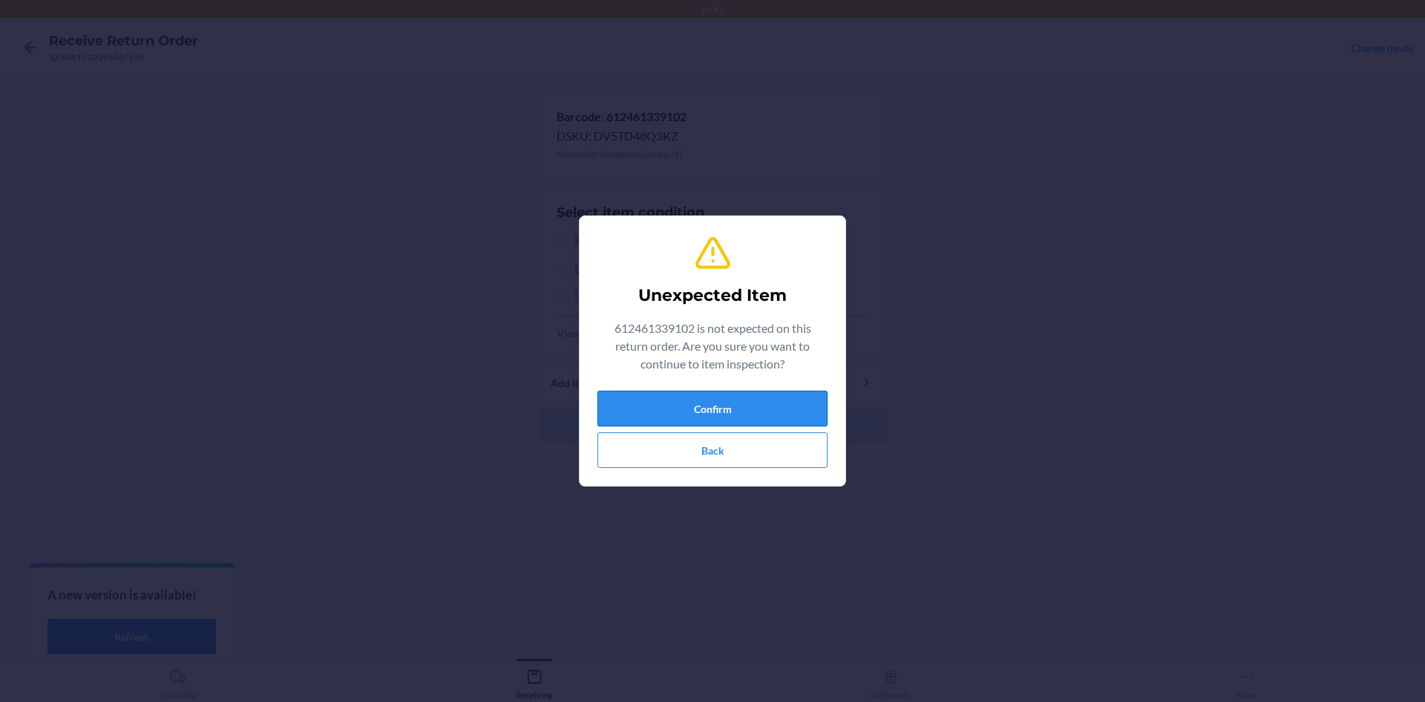
click at [733, 398] on button "Confirm" at bounding box center [713, 408] width 230 height 36
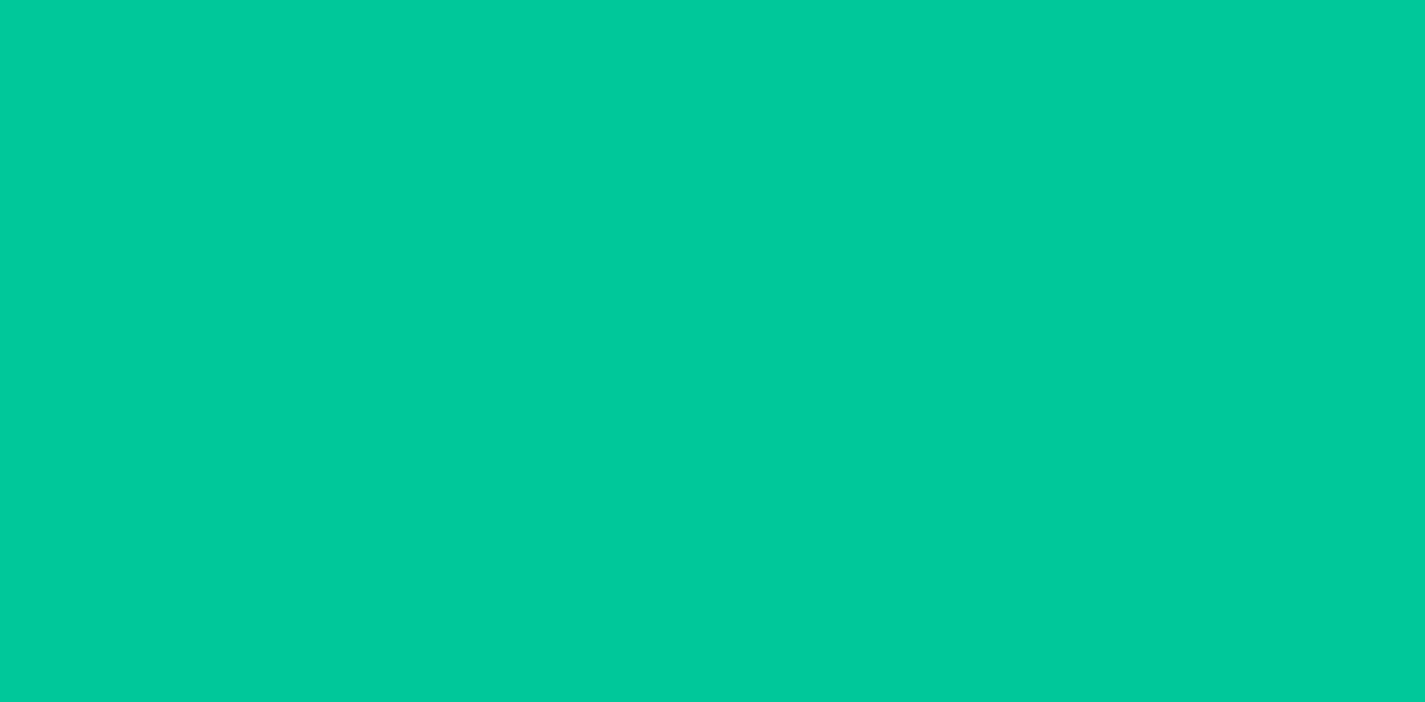
click at [566, 269] on input "Damaged" at bounding box center [563, 268] width 12 height 12
radio input "true"
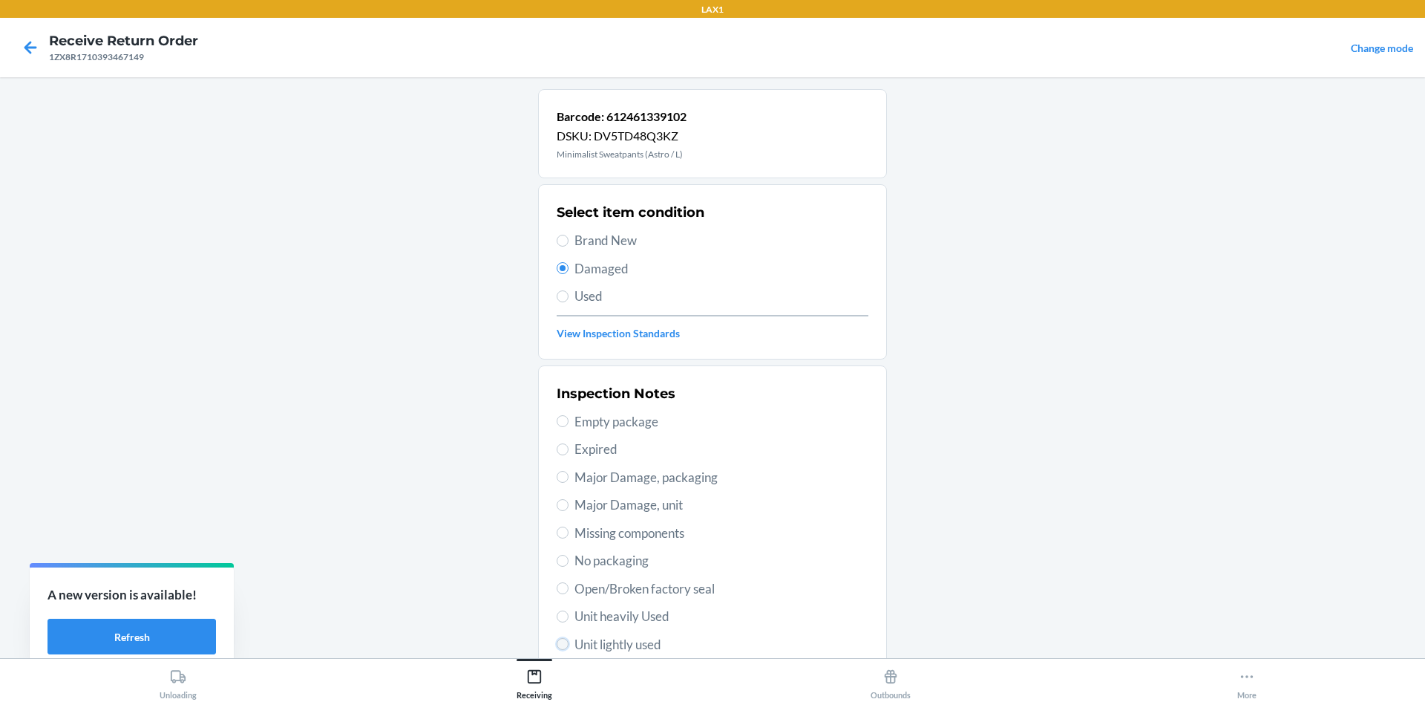
click at [559, 644] on input "Unit lightly used" at bounding box center [563, 644] width 12 height 12
radio input "true"
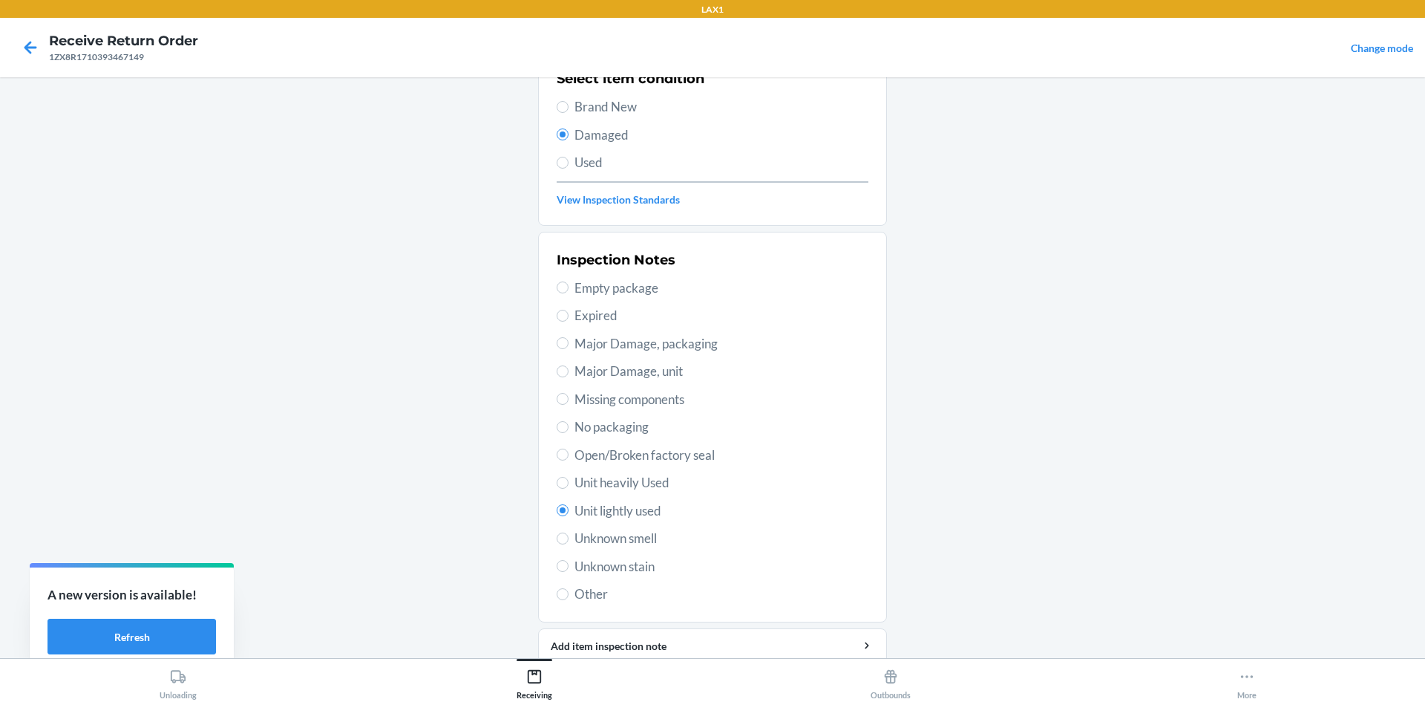
scroll to position [193, 0]
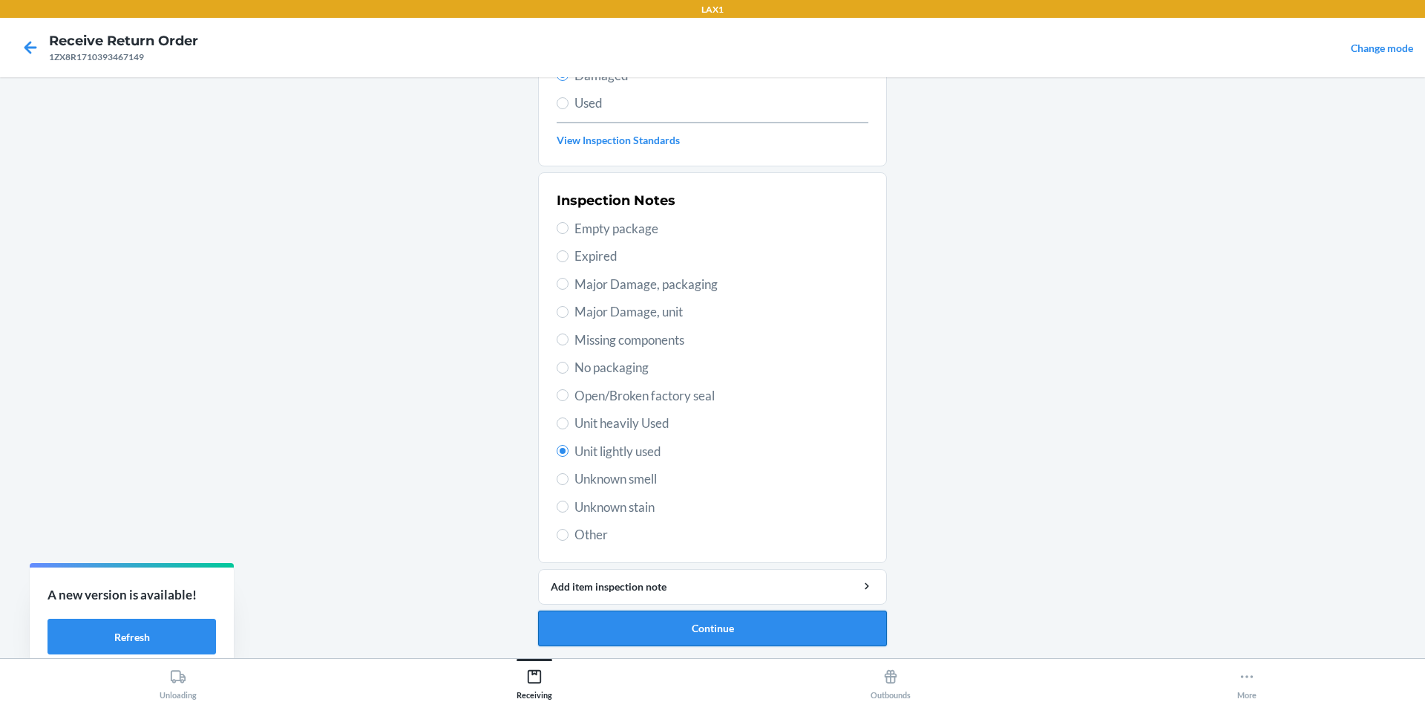
click at [828, 639] on button "Continue" at bounding box center [712, 628] width 349 height 36
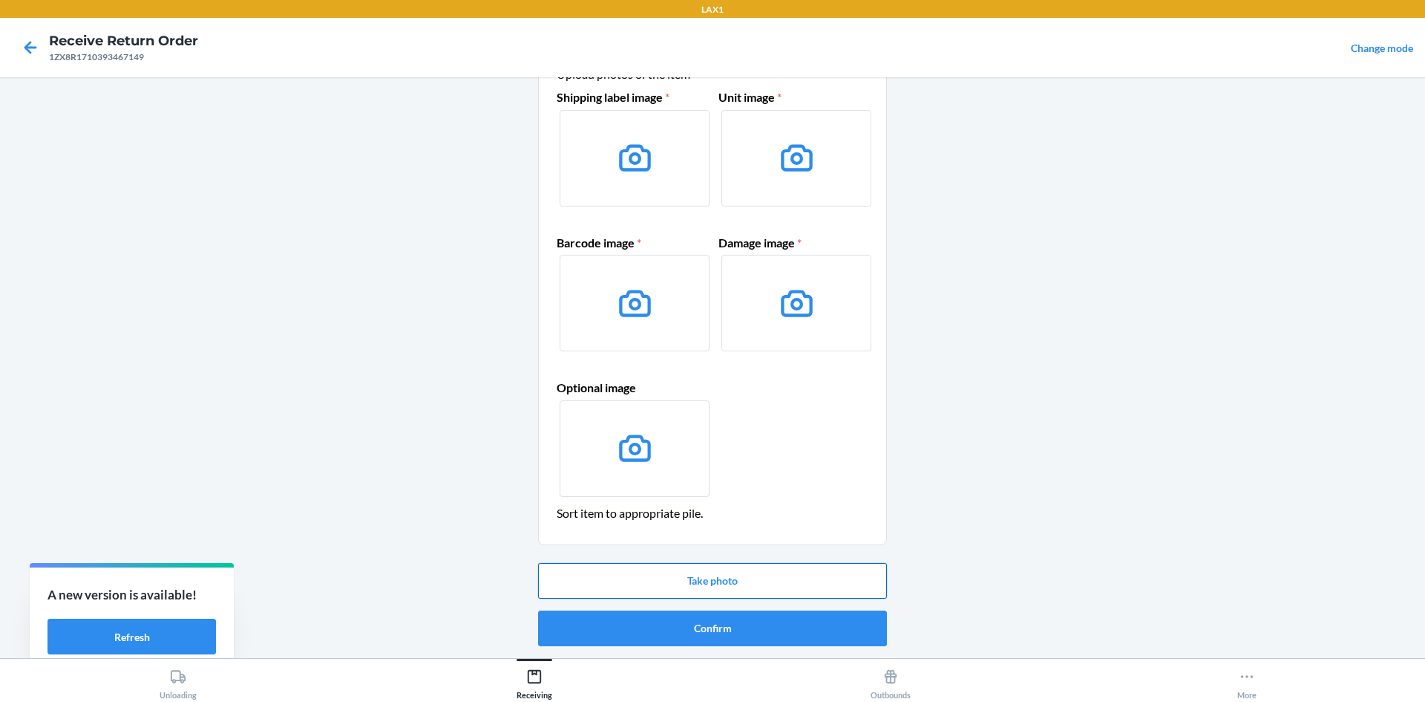
click at [679, 580] on button "Take photo" at bounding box center [712, 581] width 349 height 36
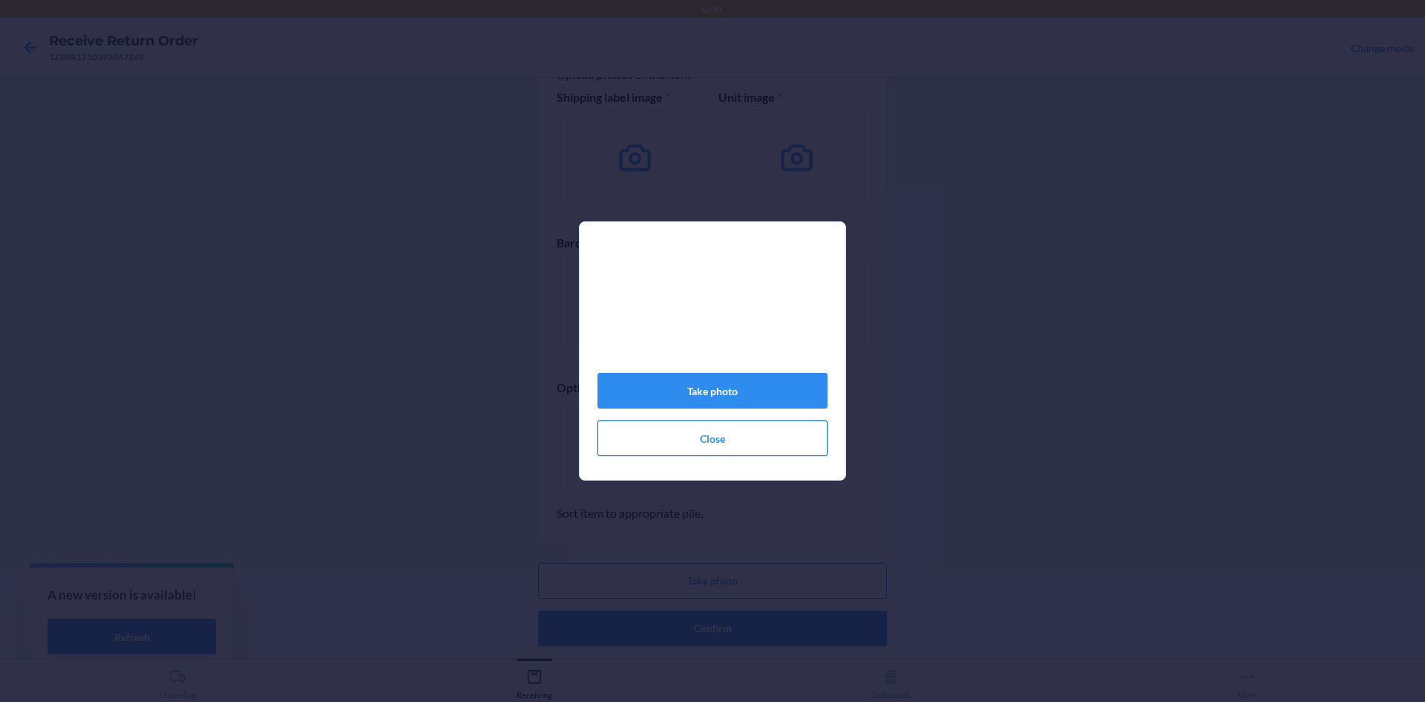
click at [720, 447] on button "Close" at bounding box center [713, 438] width 230 height 36
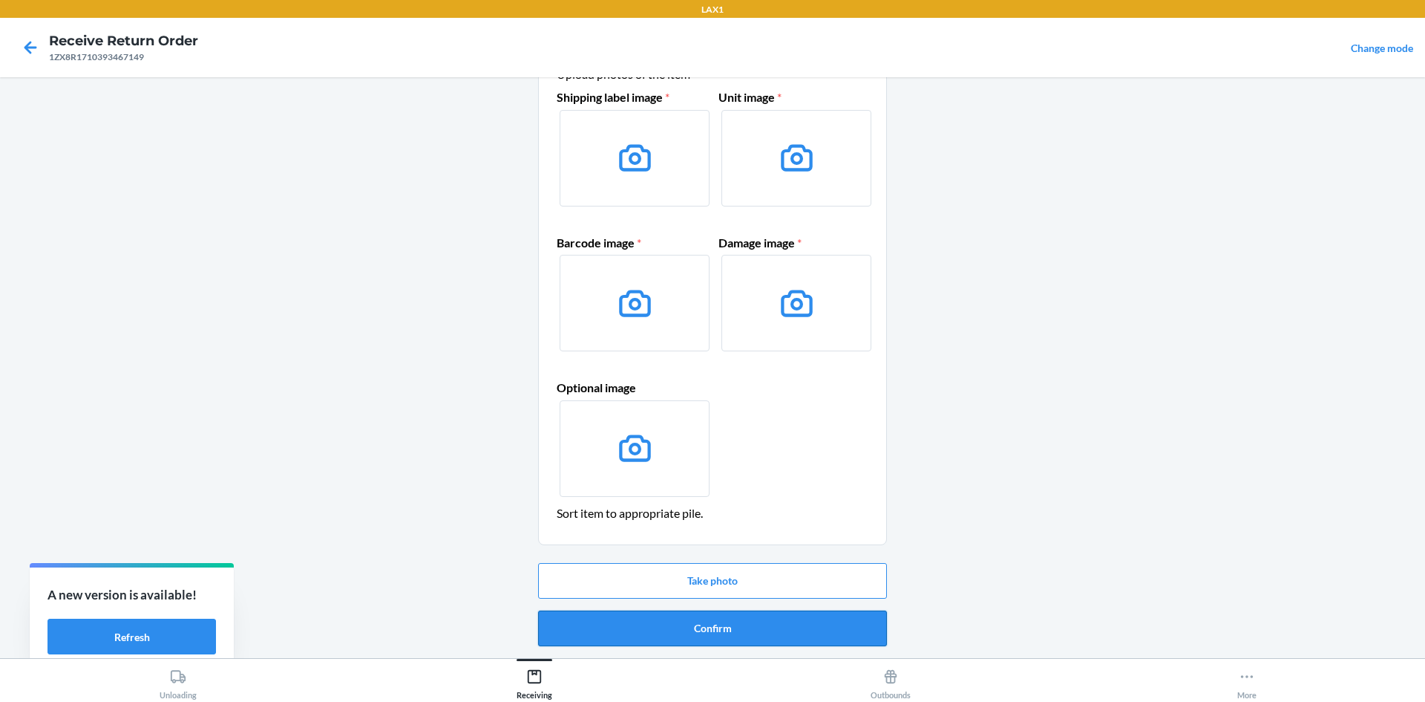
click at [703, 621] on button "Confirm" at bounding box center [712, 628] width 349 height 36
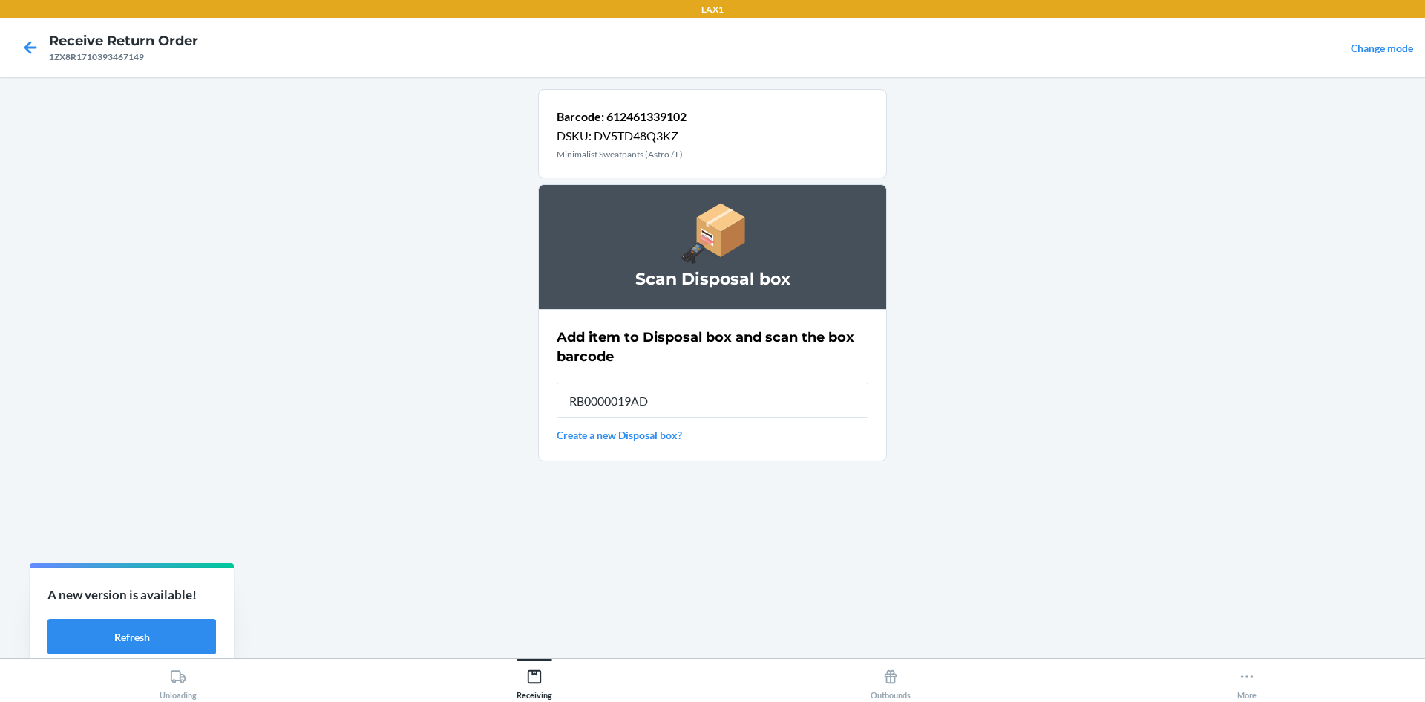
type input "RB0000019AD"
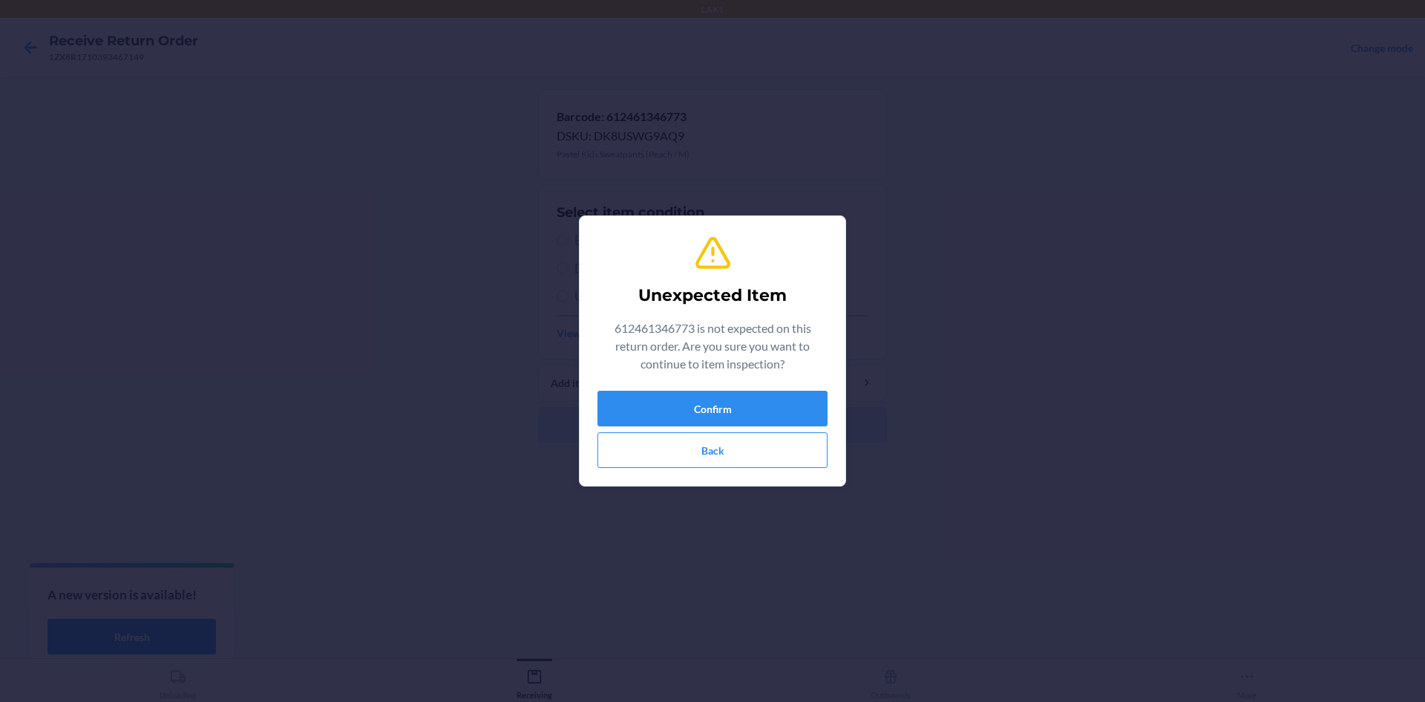
click at [683, 389] on div "Unexpected Item 612461346773 is not expected on this return order. Are you sure…" at bounding box center [713, 351] width 230 height 246
click at [686, 413] on button "Confirm" at bounding box center [713, 408] width 230 height 36
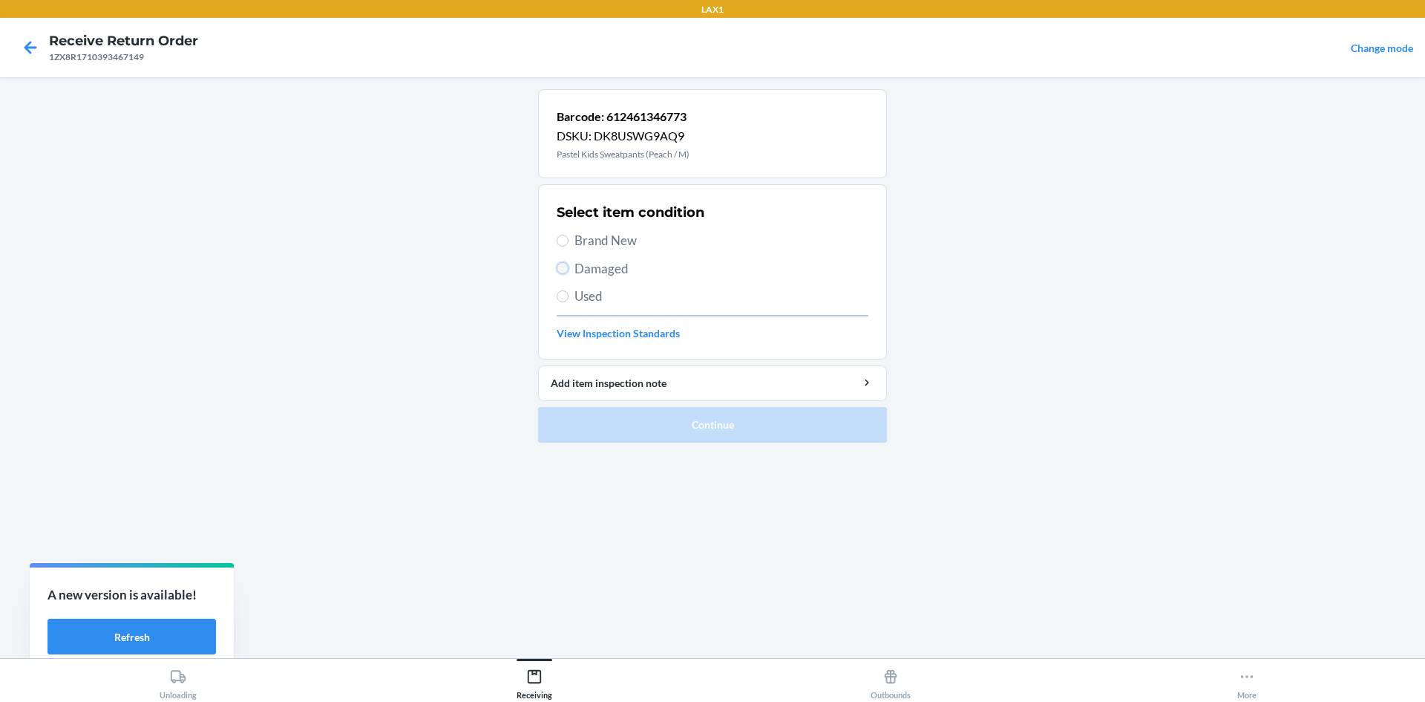
click at [563, 264] on input "Damaged" at bounding box center [563, 268] width 12 height 12
radio input "true"
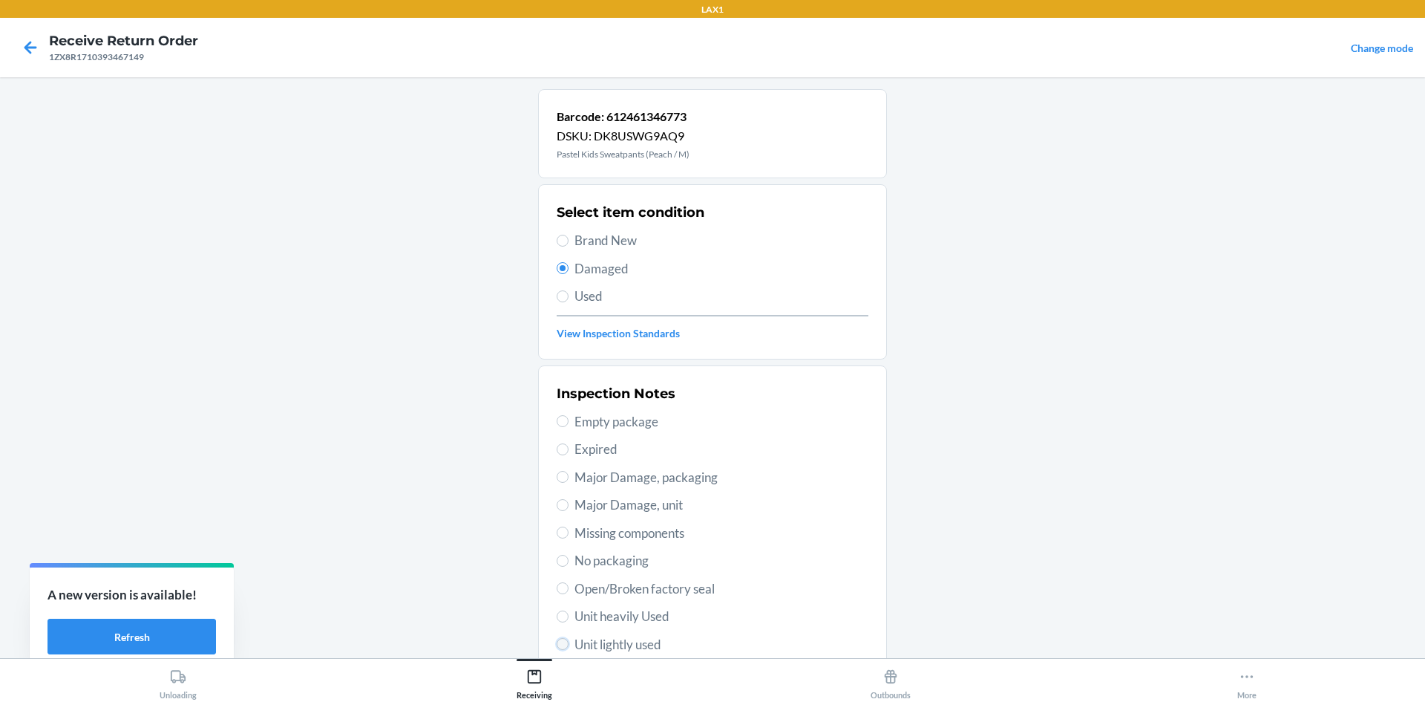
click at [557, 646] on input "Unit lightly used" at bounding box center [563, 644] width 12 height 12
radio input "true"
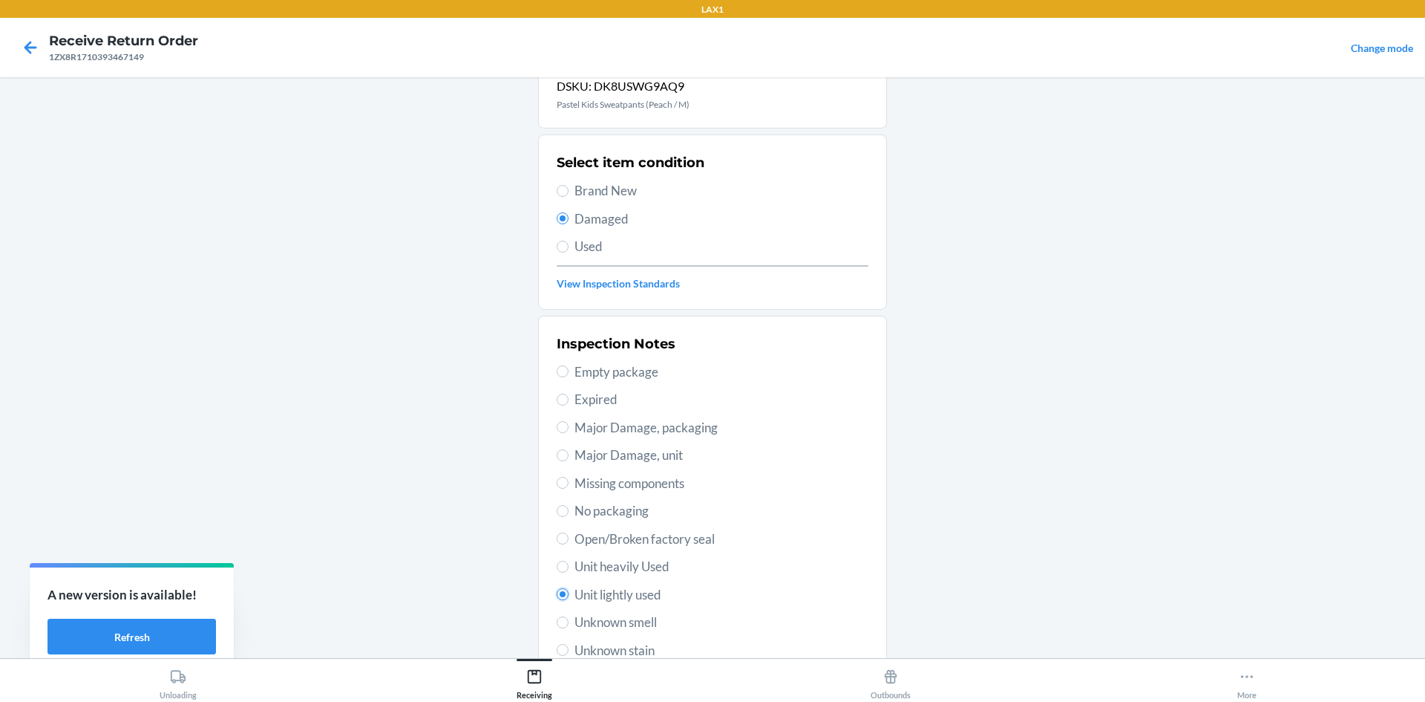
scroll to position [193, 0]
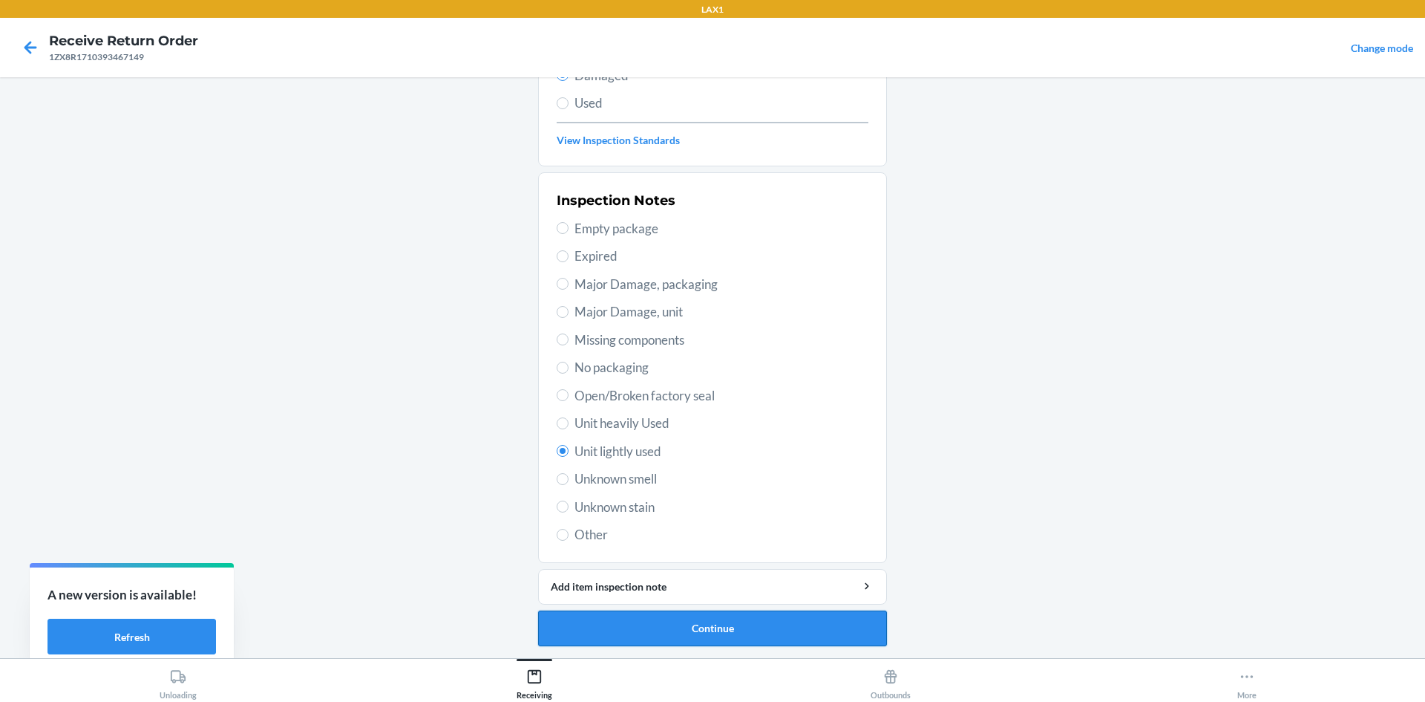
click at [692, 623] on button "Continue" at bounding box center [712, 628] width 349 height 36
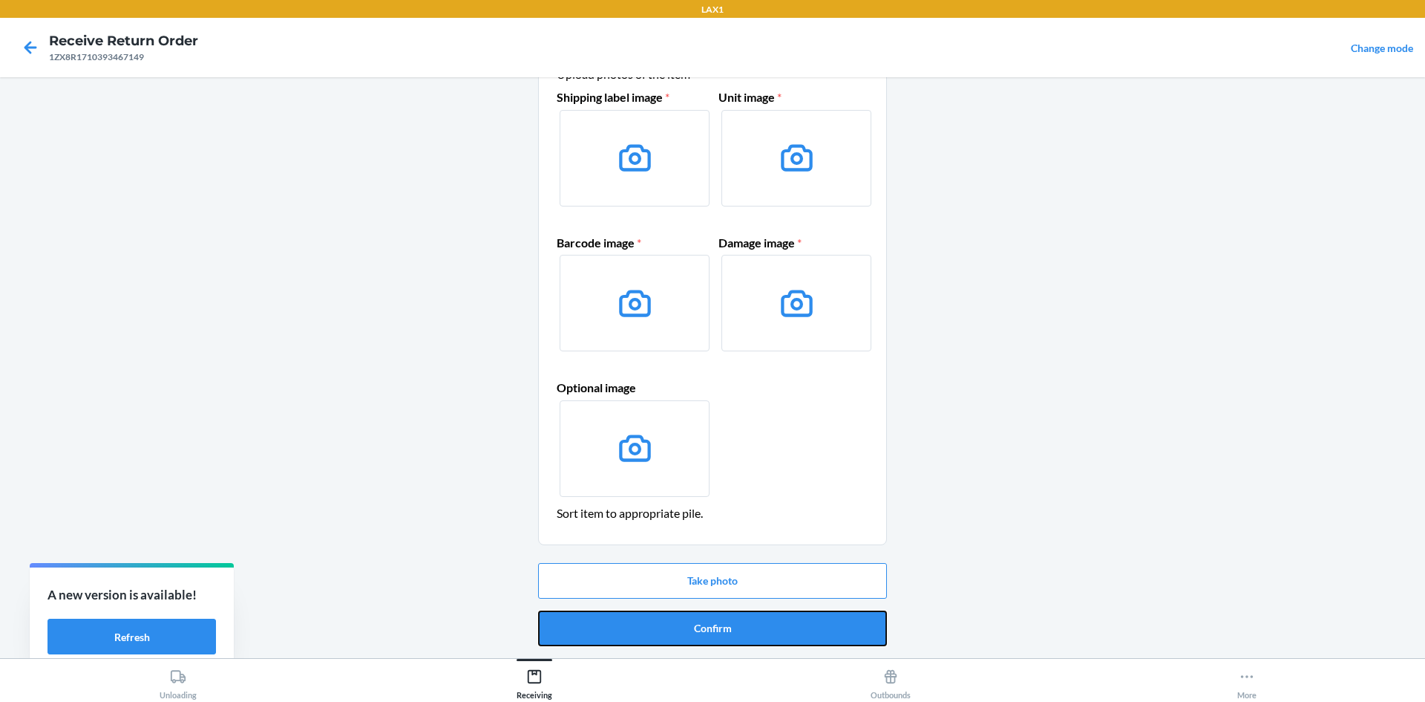
click at [693, 616] on button "Confirm" at bounding box center [712, 628] width 349 height 36
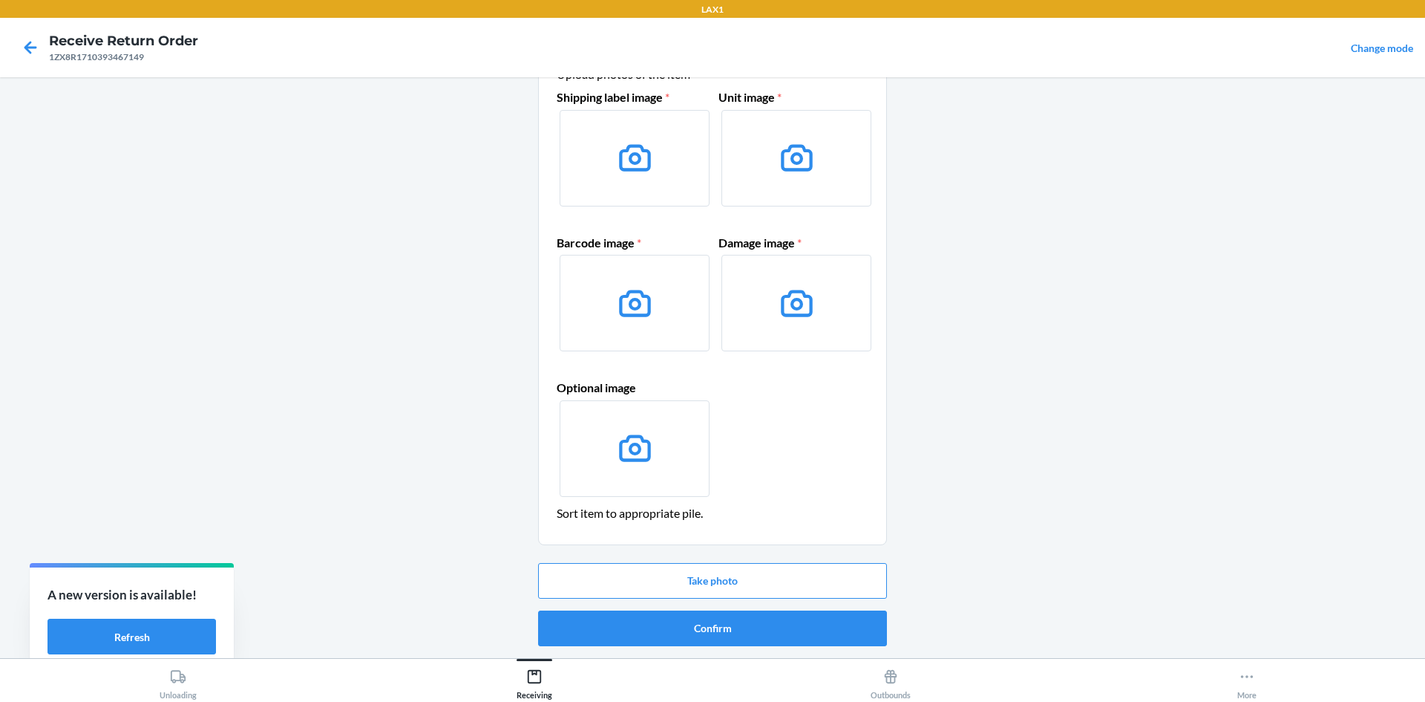
scroll to position [0, 0]
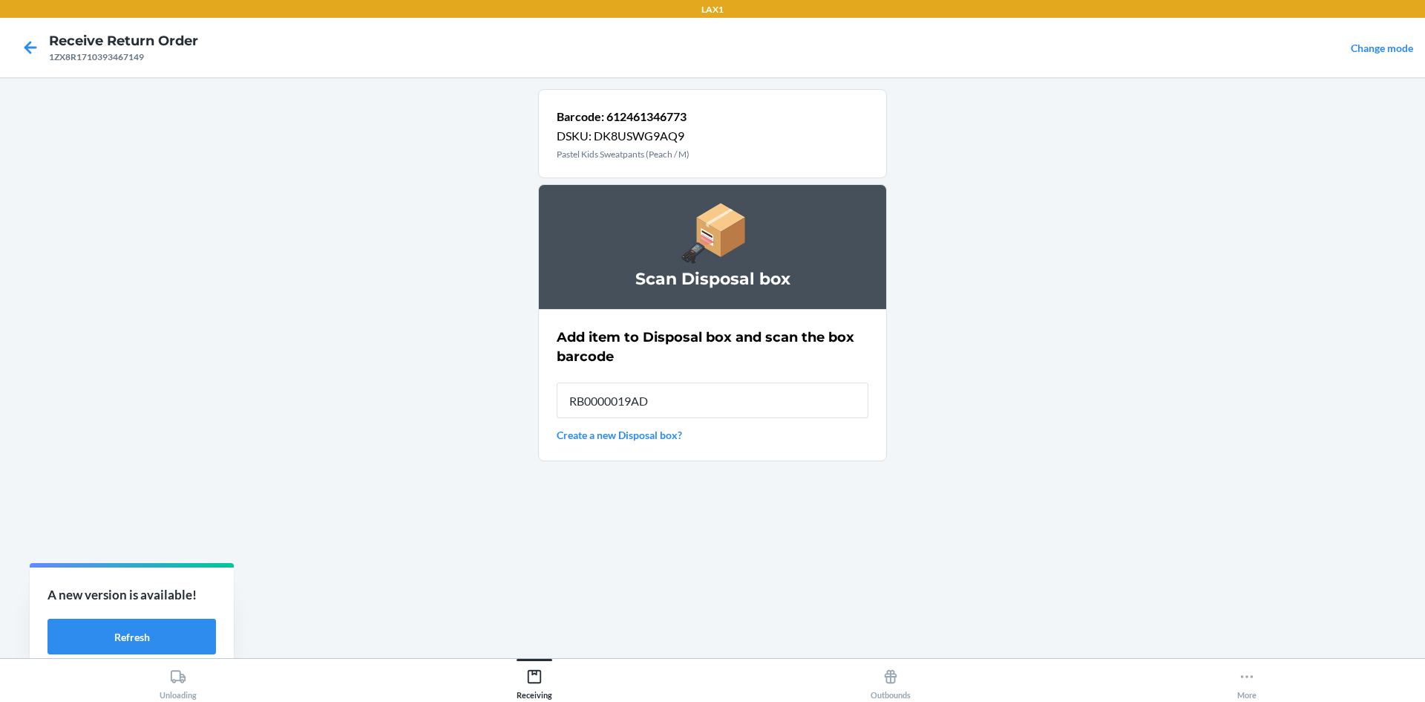
type input "RB0000019AD"
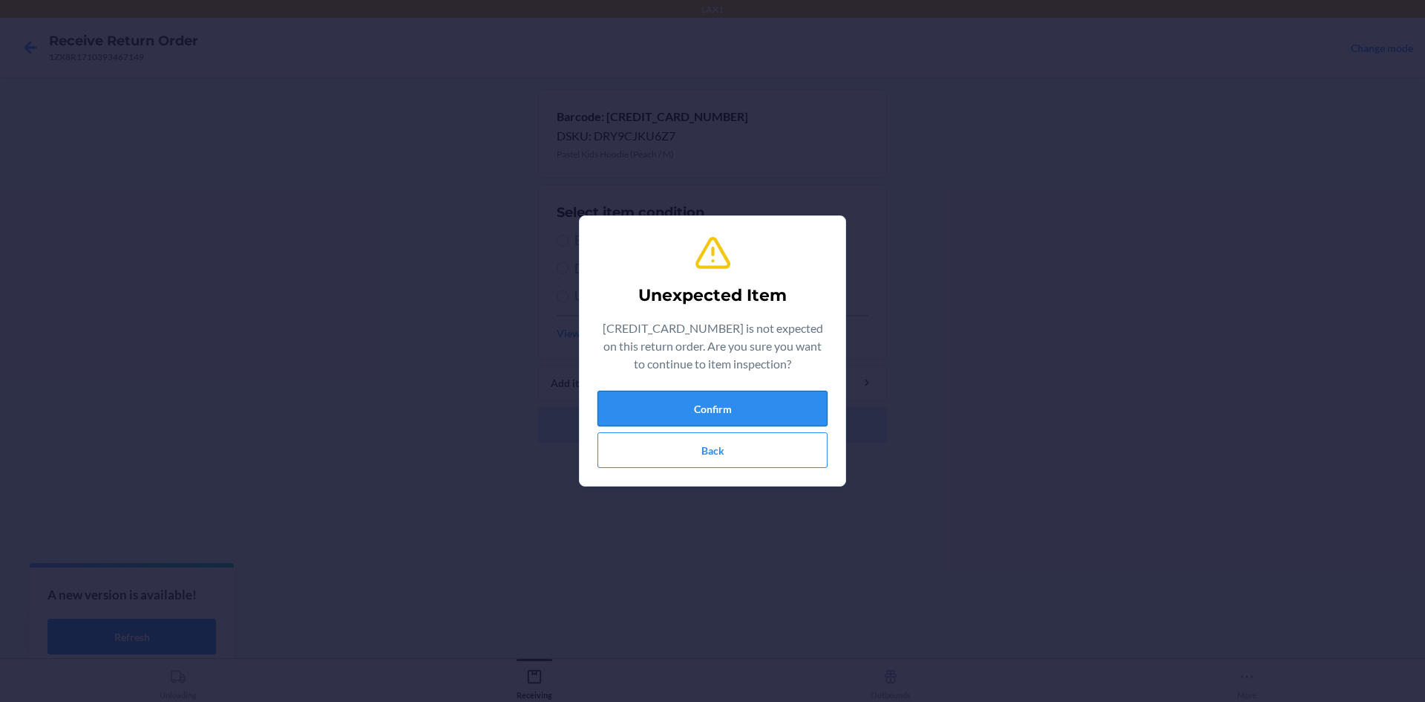
click at [748, 420] on button "Confirm" at bounding box center [713, 408] width 230 height 36
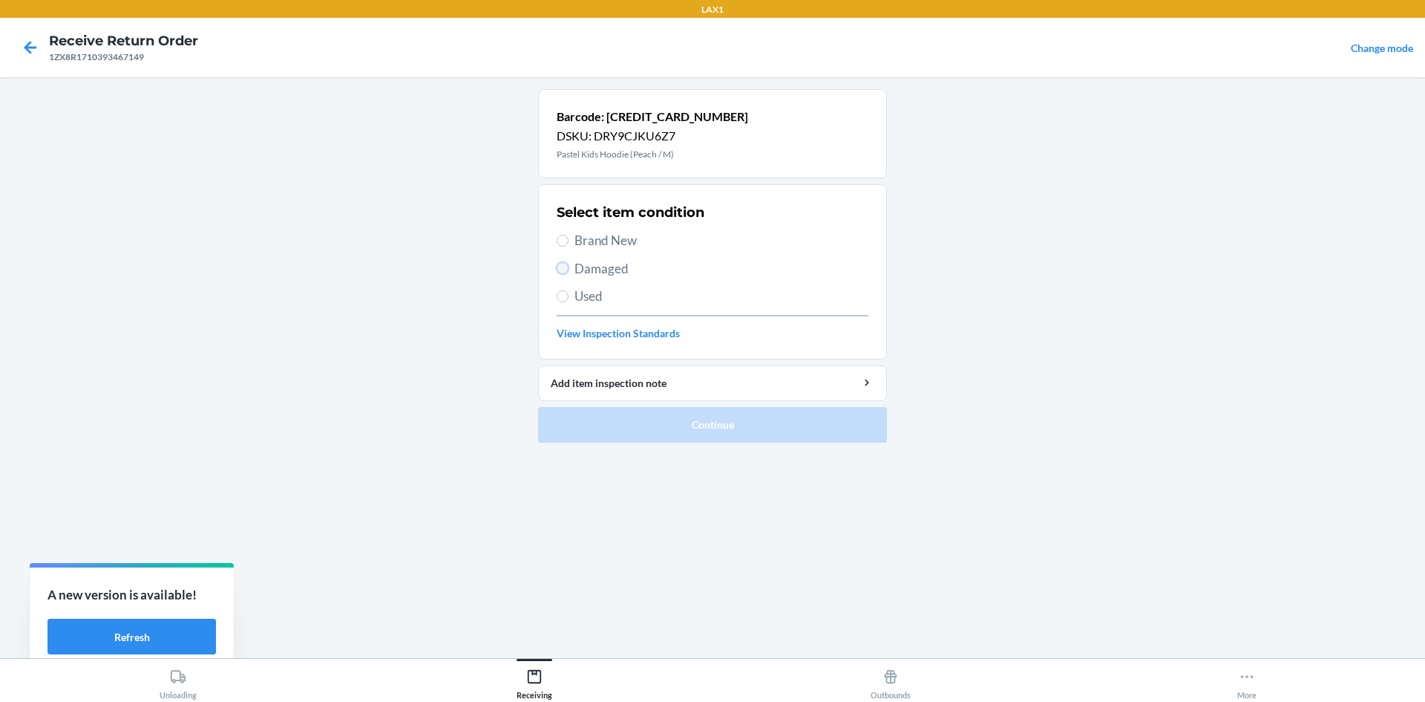
click at [563, 268] on input "Damaged" at bounding box center [563, 268] width 12 height 12
radio input "true"
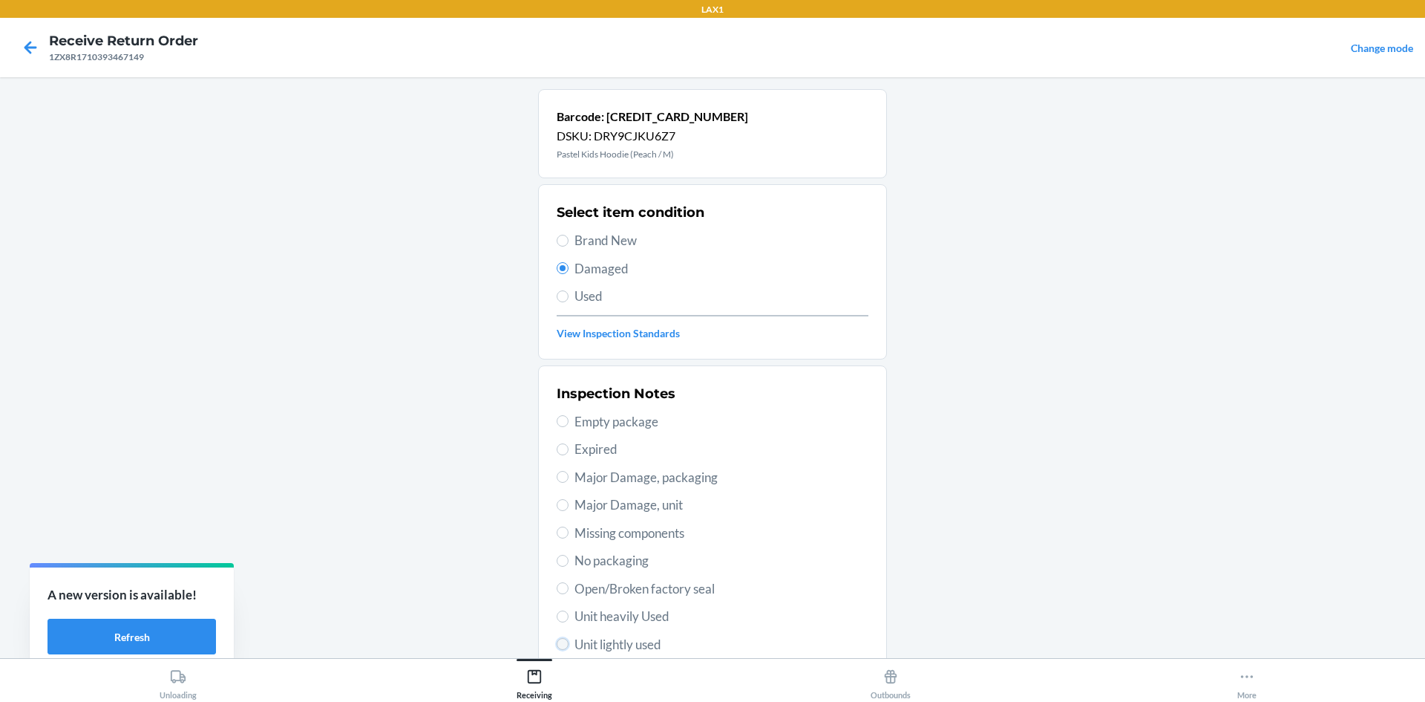
click at [558, 645] on input "Unit lightly used" at bounding box center [563, 644] width 12 height 12
radio input "true"
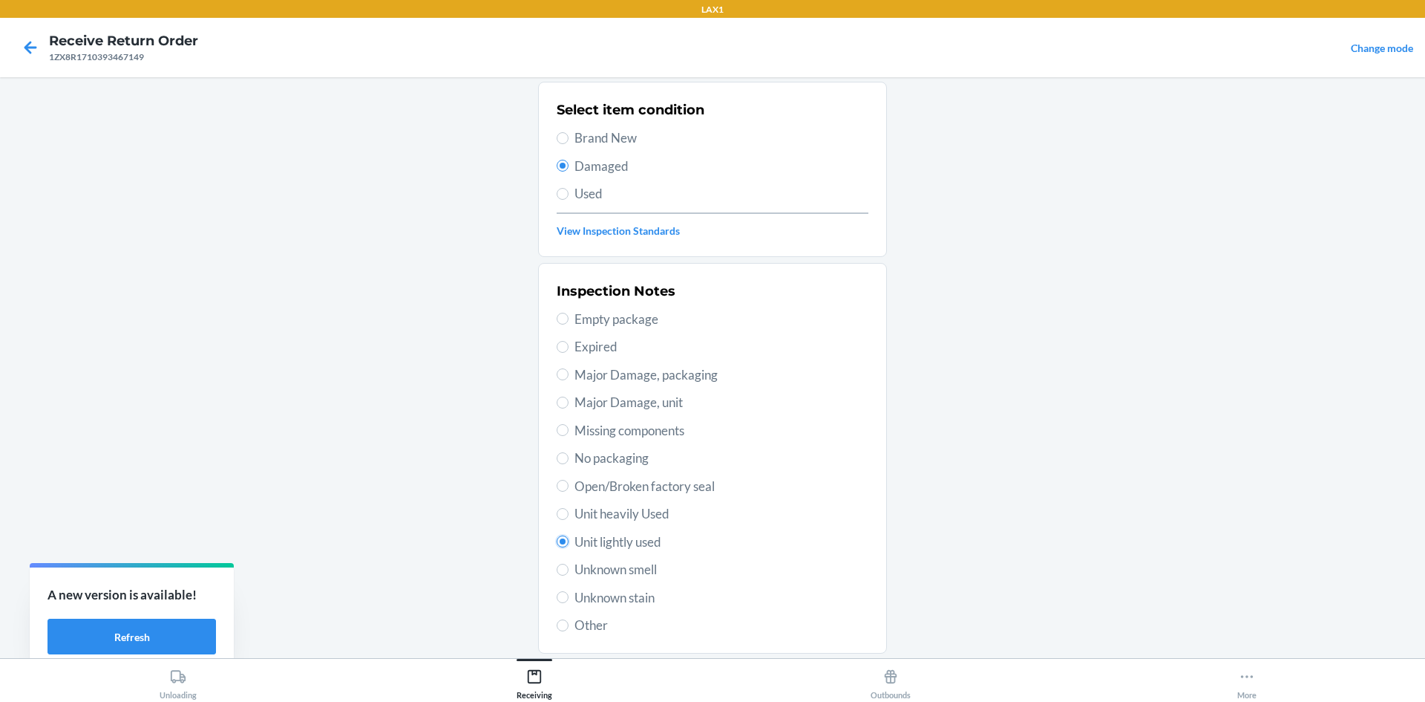
scroll to position [193, 0]
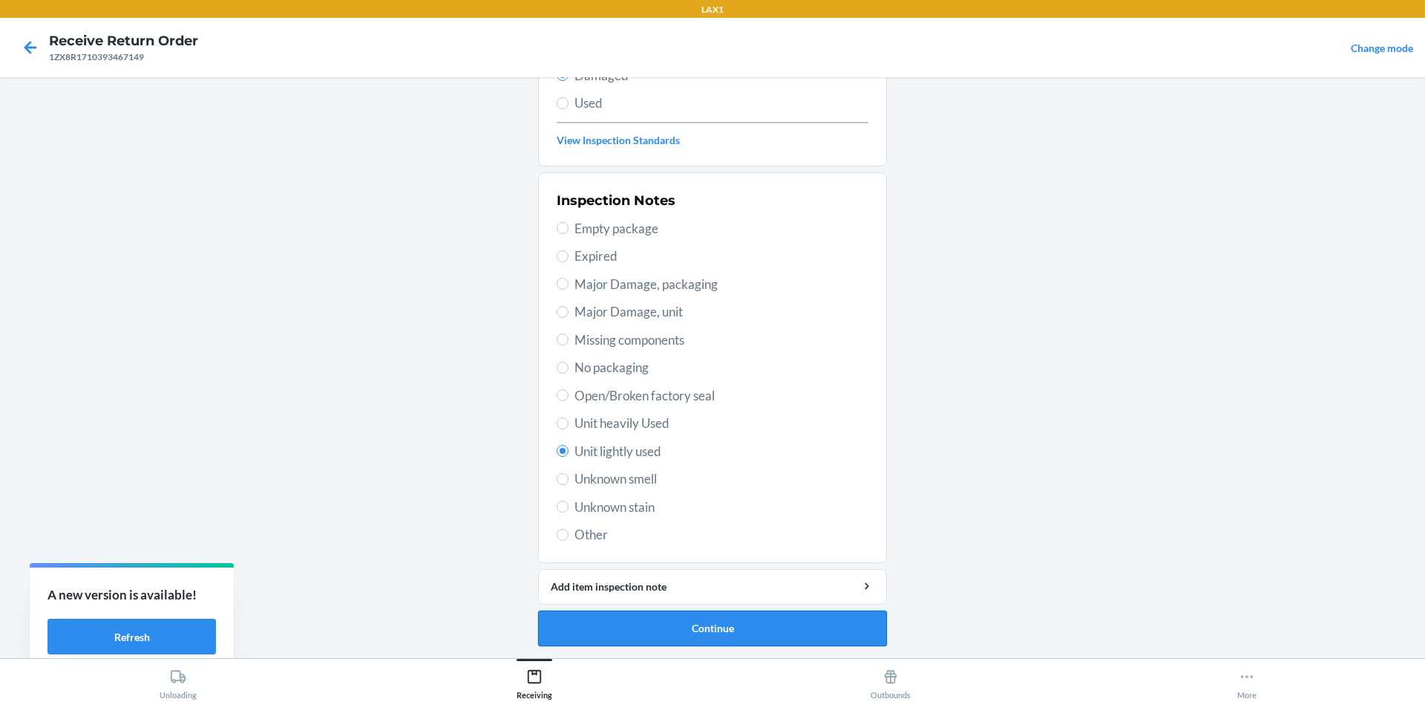
click at [699, 634] on button "Continue" at bounding box center [712, 628] width 349 height 36
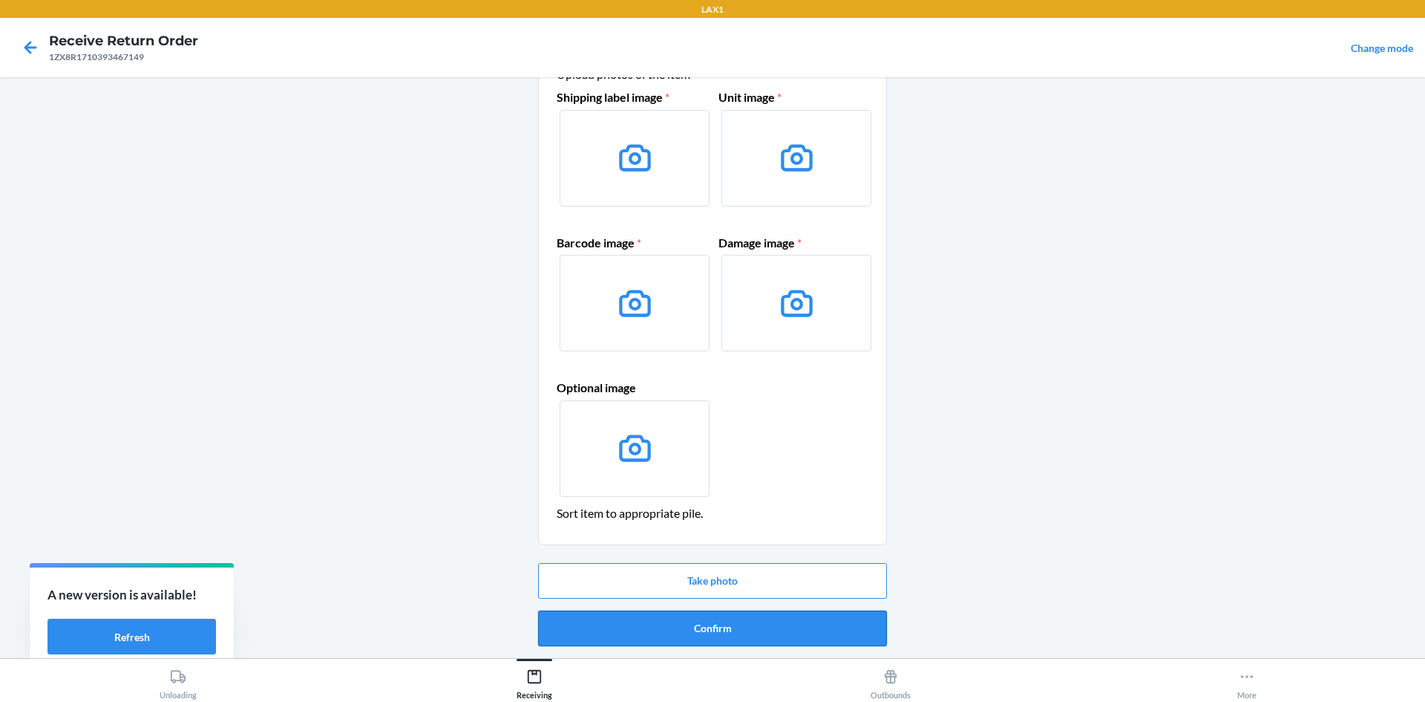
click at [786, 630] on button "Confirm" at bounding box center [712, 628] width 349 height 36
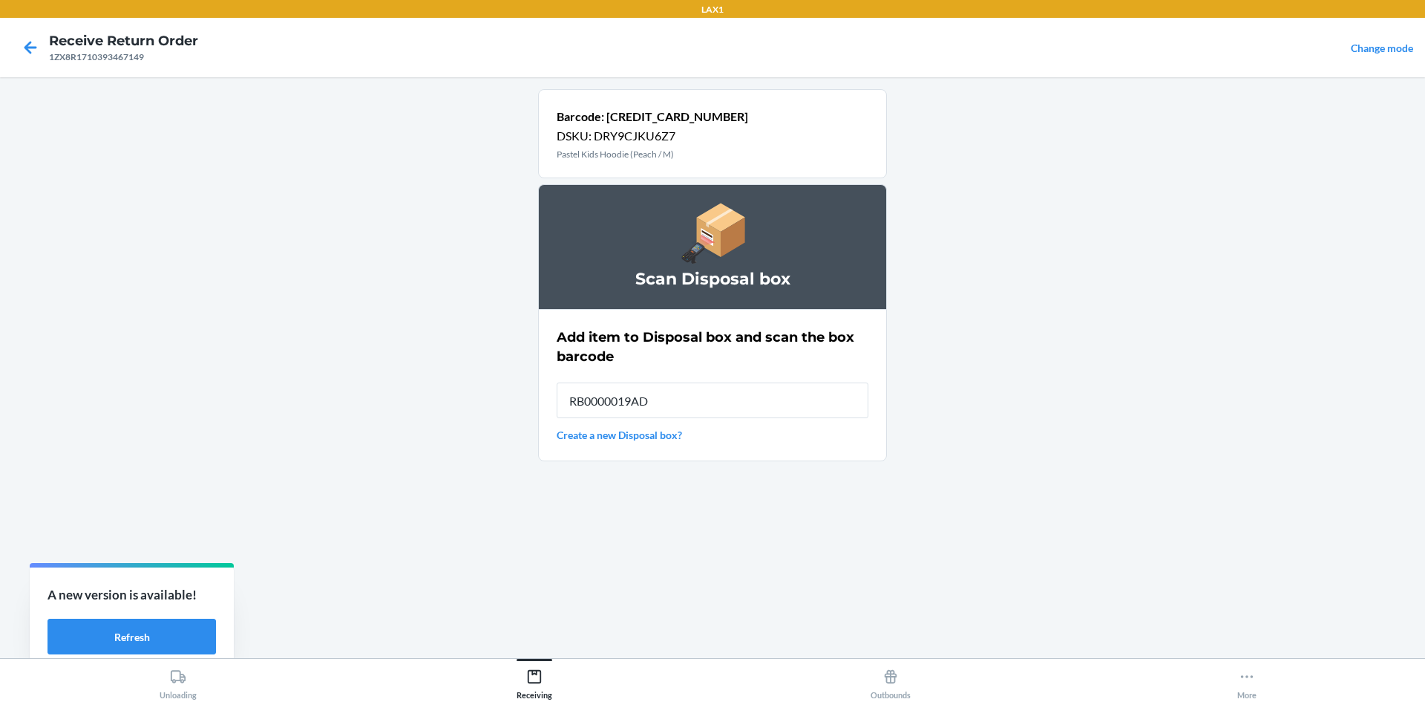
type input "RB0000019AD"
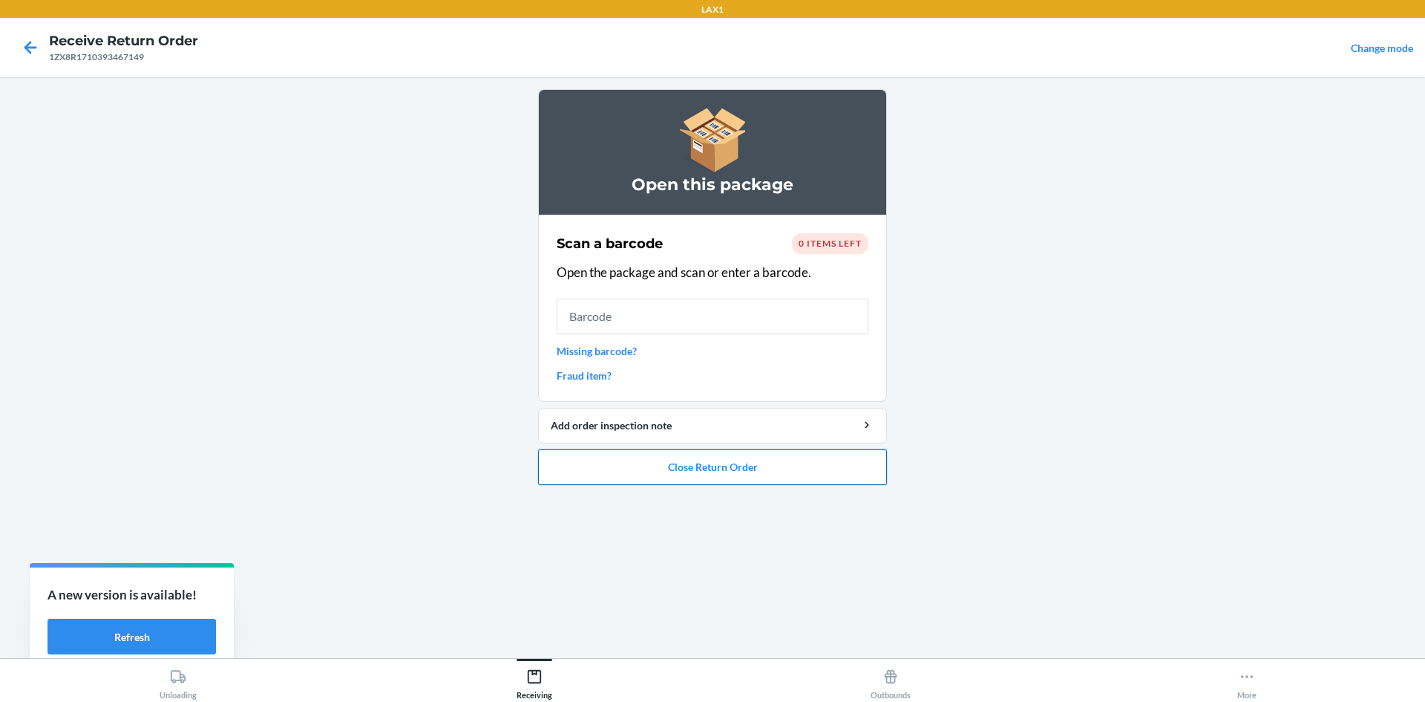
click at [757, 473] on button "Close Return Order" at bounding box center [712, 467] width 349 height 36
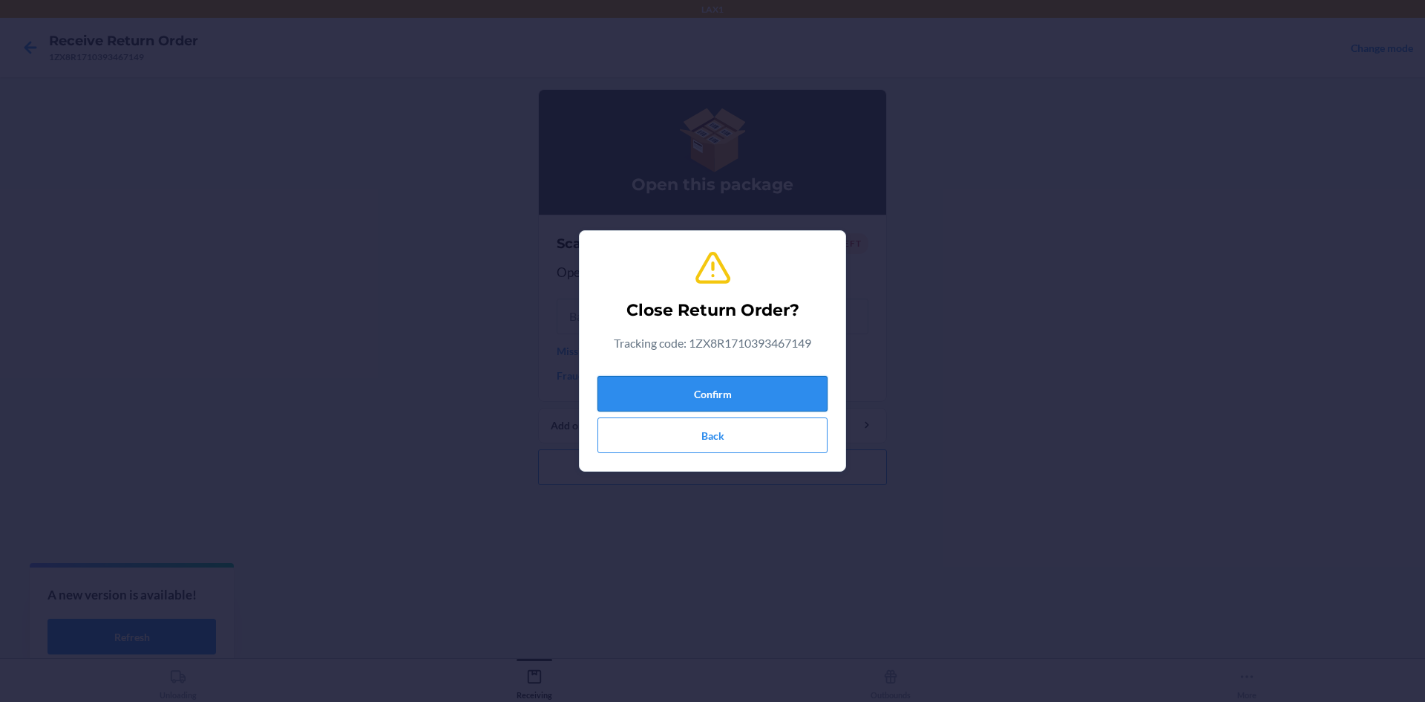
click at [635, 382] on button "Confirm" at bounding box center [713, 394] width 230 height 36
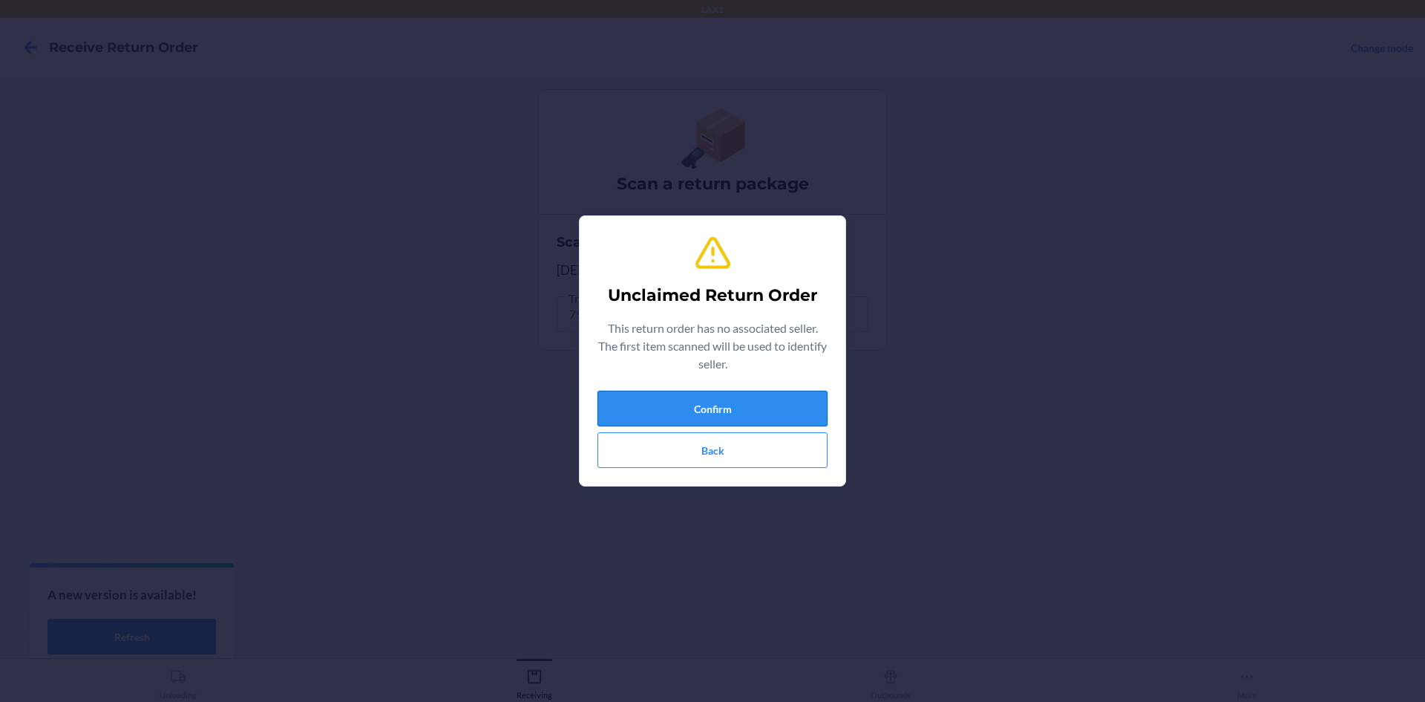
click at [659, 402] on button "Confirm" at bounding box center [713, 408] width 230 height 36
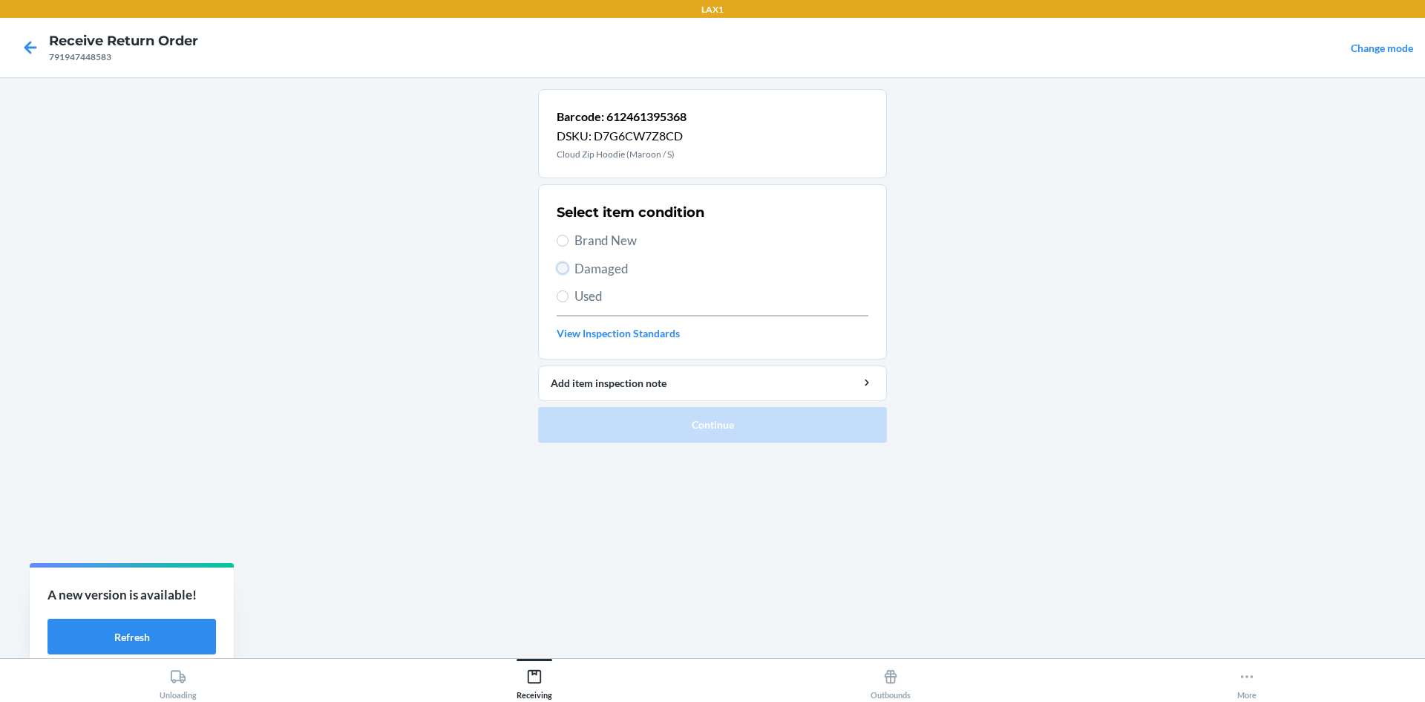
click at [560, 272] on input "Damaged" at bounding box center [563, 268] width 12 height 12
radio input "true"
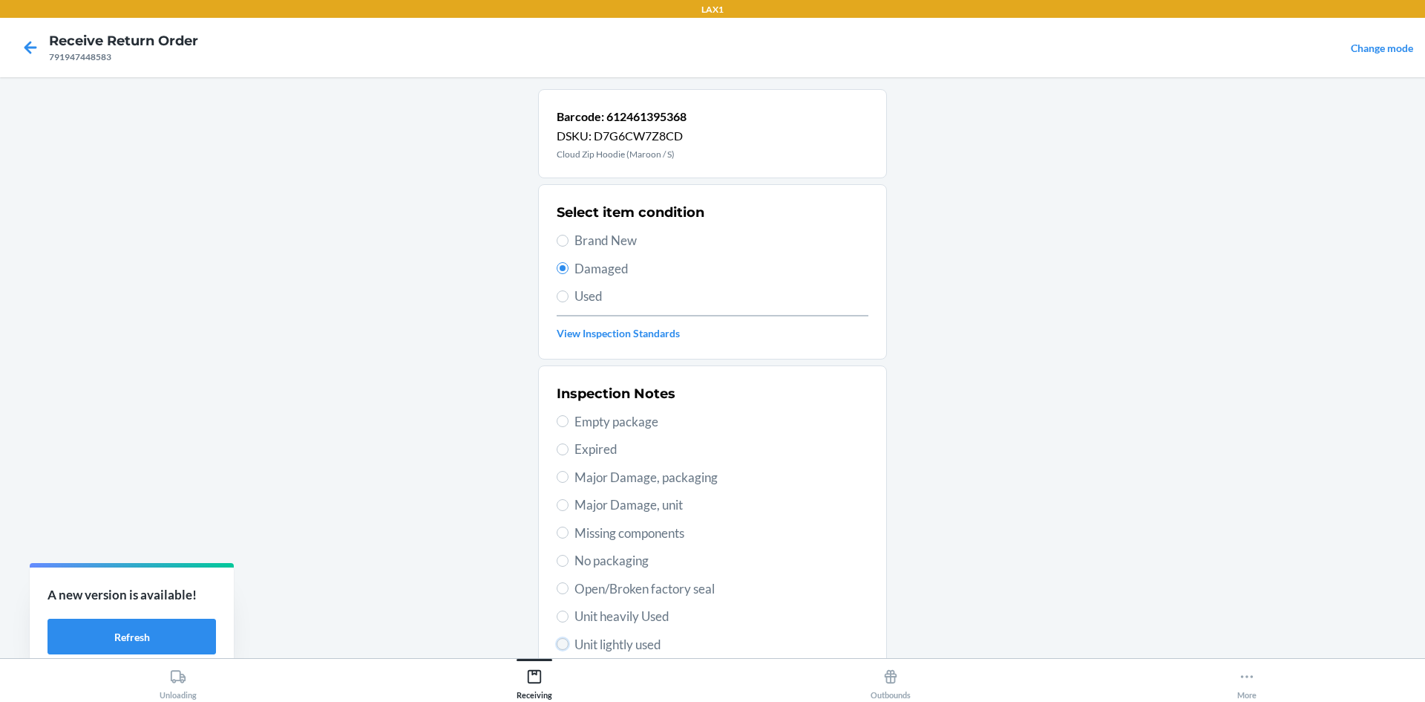
click at [557, 645] on input "Unit lightly used" at bounding box center [563, 644] width 12 height 12
radio input "true"
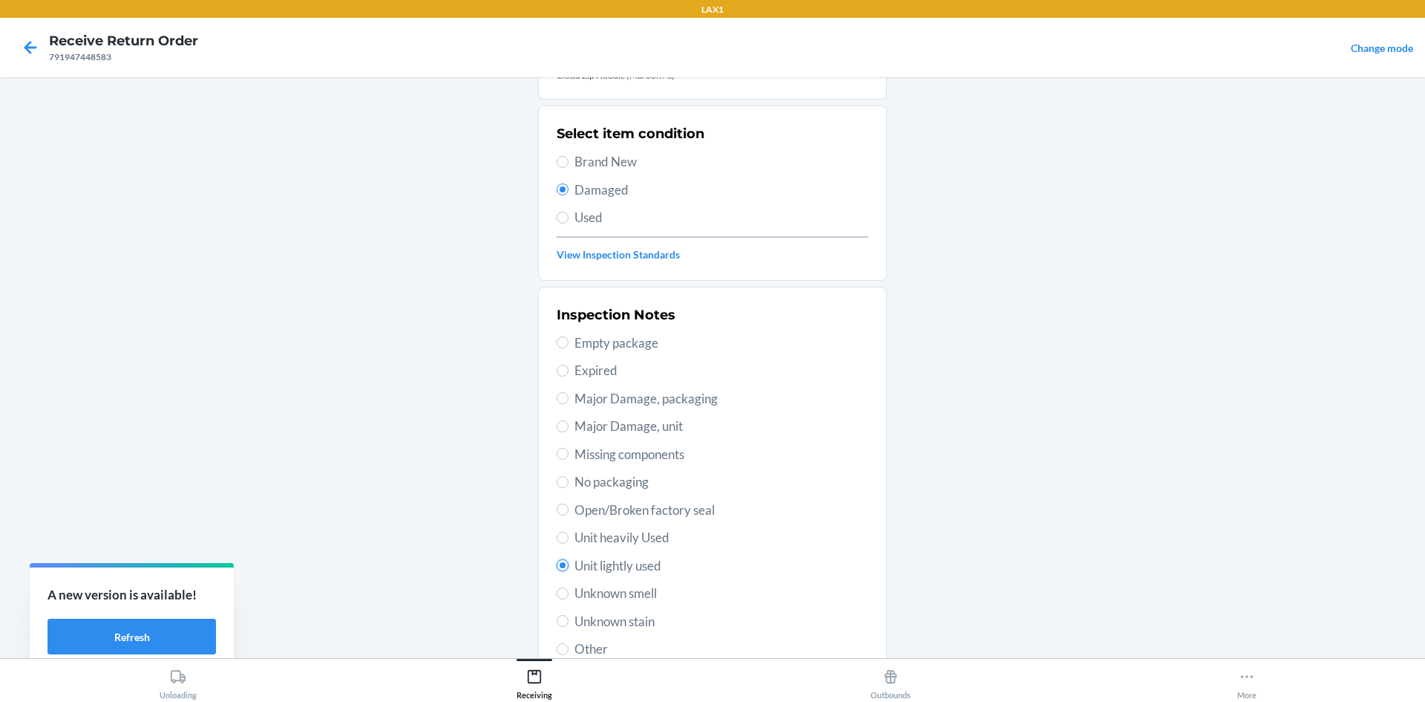
scroll to position [193, 0]
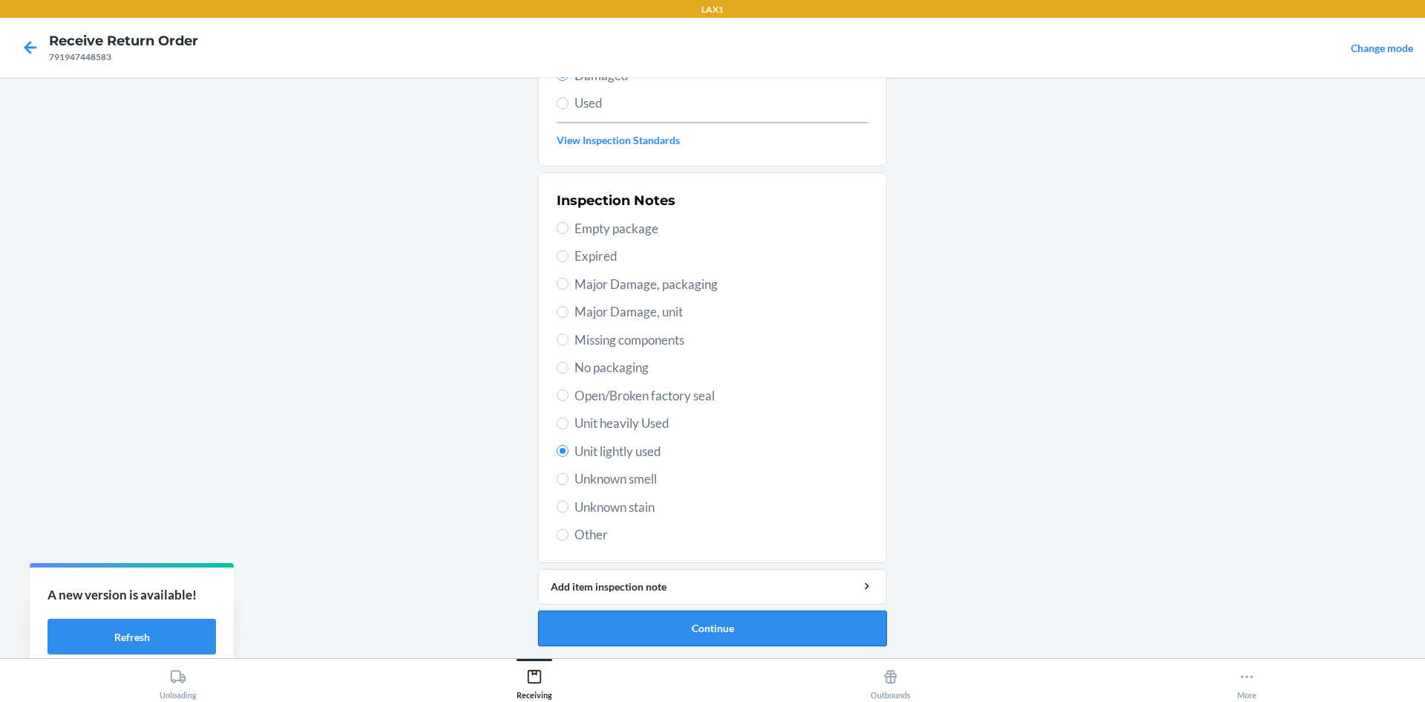
click at [618, 620] on button "Continue" at bounding box center [712, 628] width 349 height 36
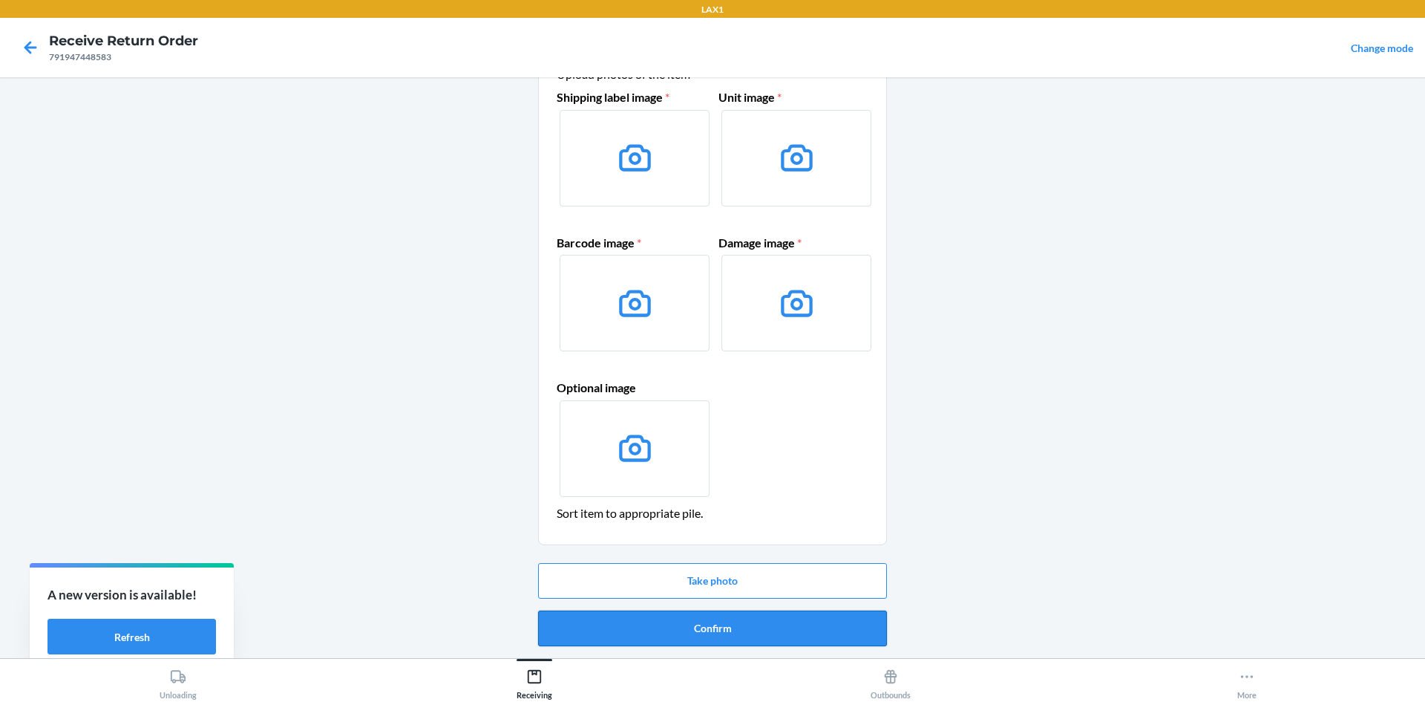
click at [667, 617] on button "Confirm" at bounding box center [712, 628] width 349 height 36
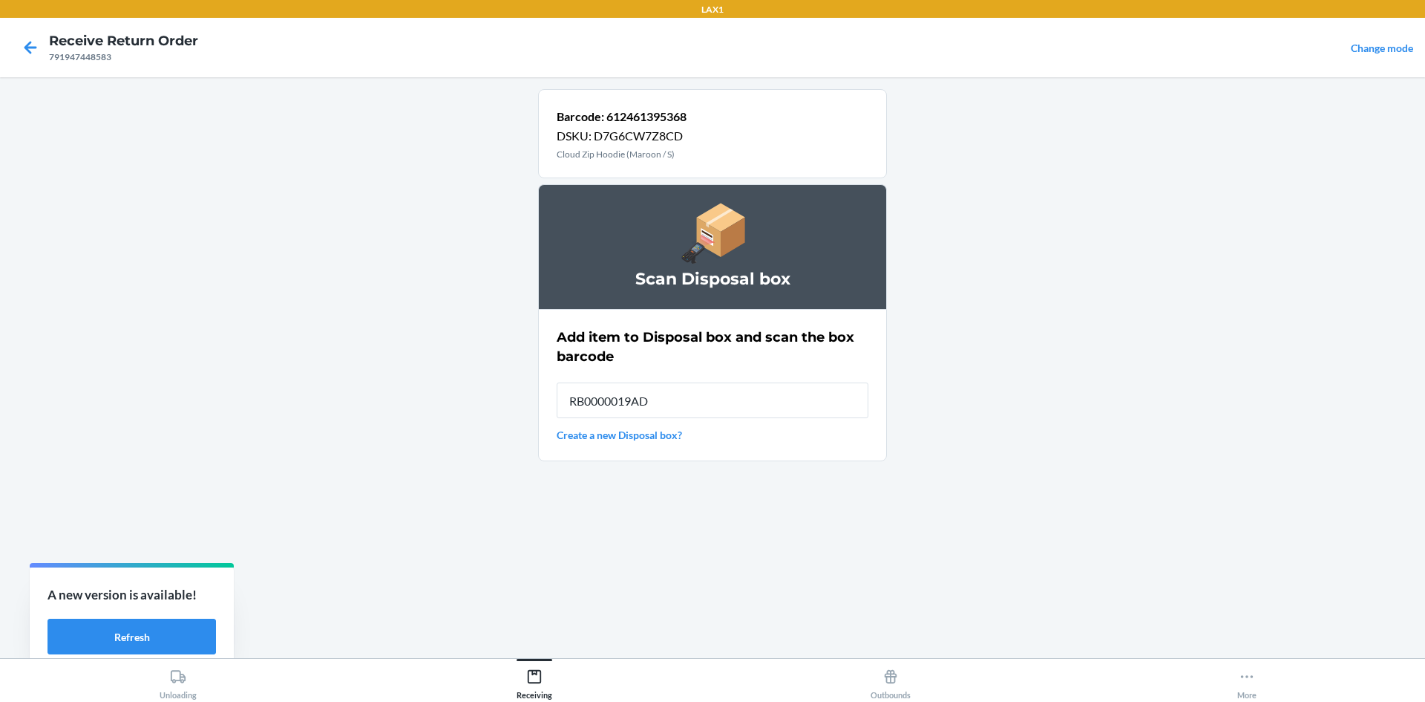
type input "RB0000019AD"
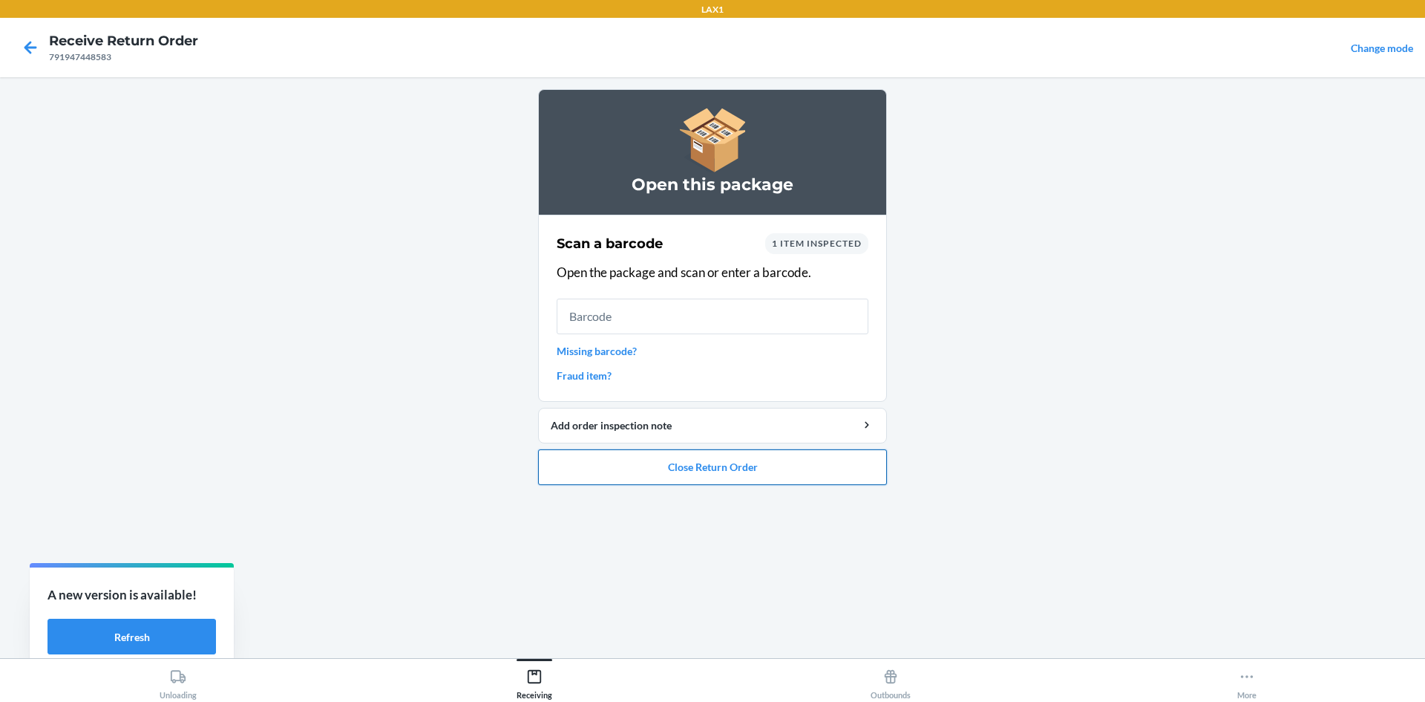
click at [731, 465] on button "Close Return Order" at bounding box center [712, 467] width 349 height 36
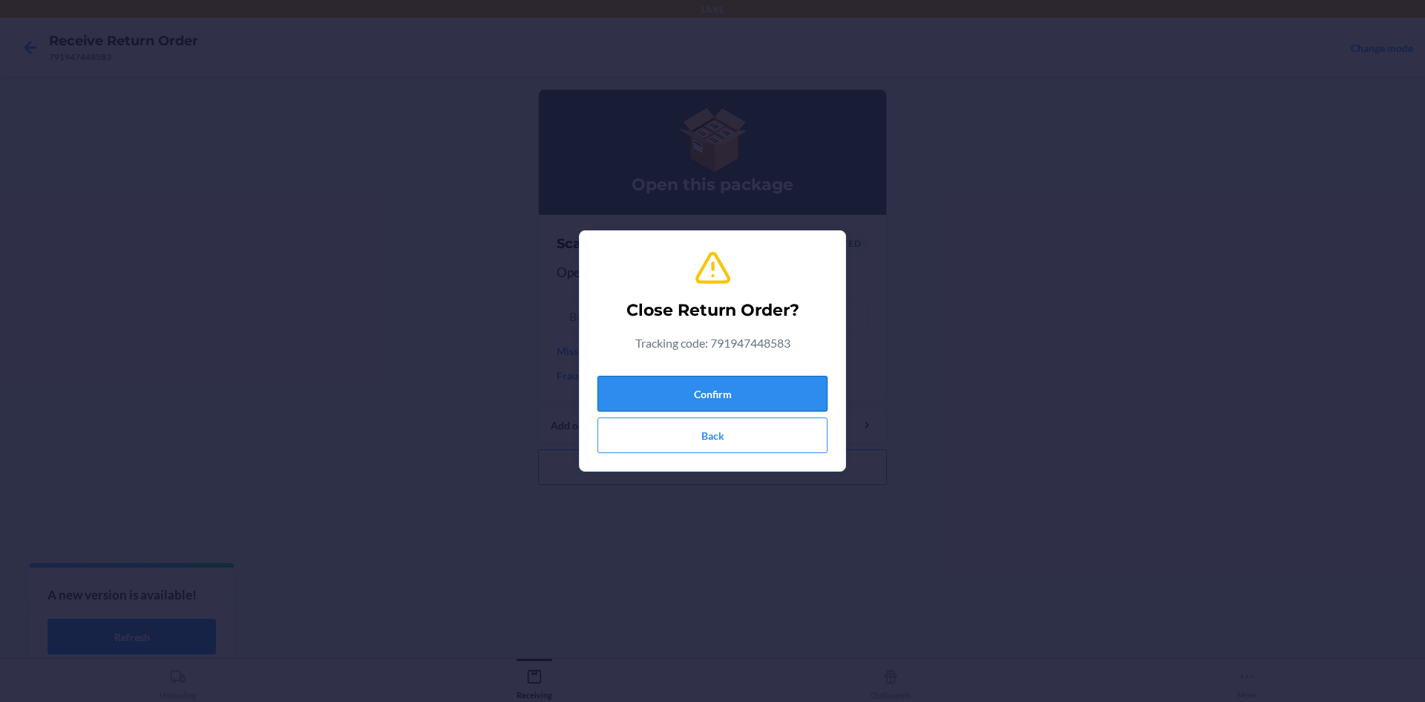
click at [679, 399] on button "Confirm" at bounding box center [713, 394] width 230 height 36
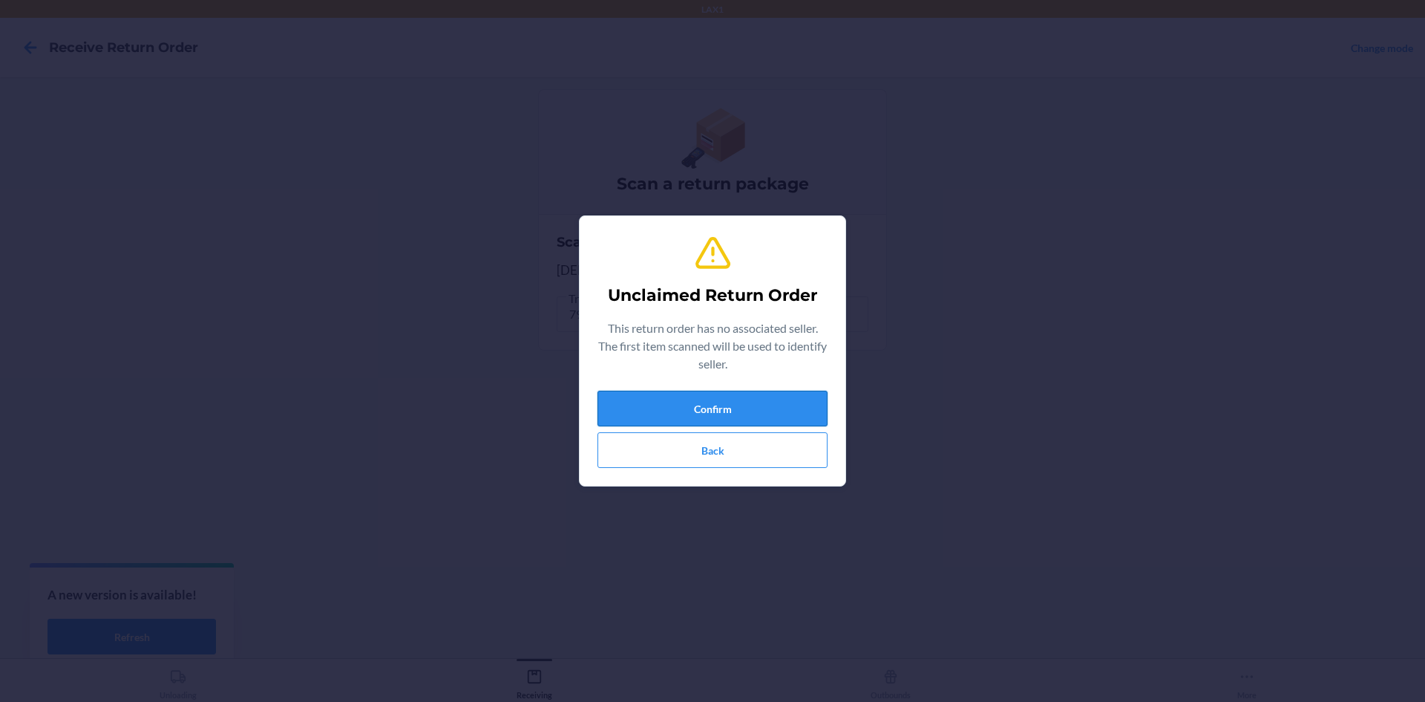
click at [672, 395] on button "Confirm" at bounding box center [713, 408] width 230 height 36
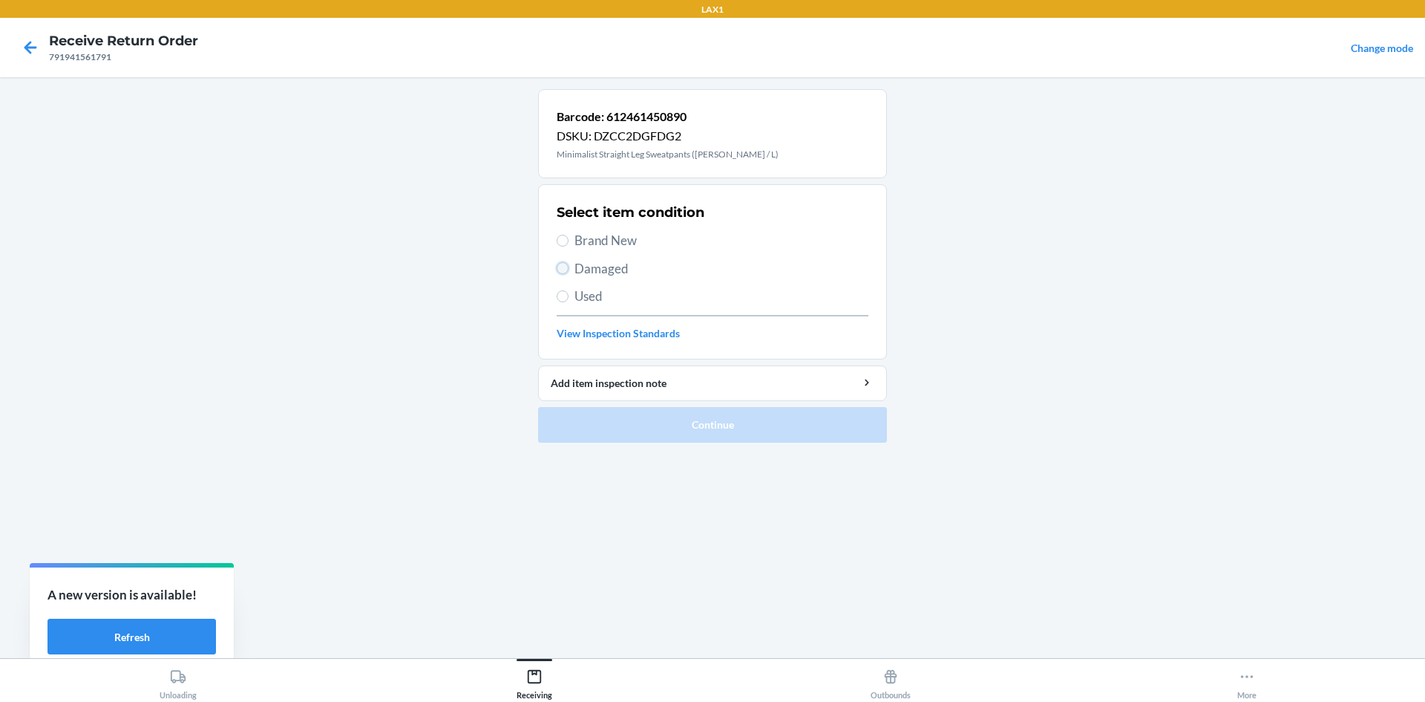
click at [566, 267] on input "Damaged" at bounding box center [563, 268] width 12 height 12
radio input "true"
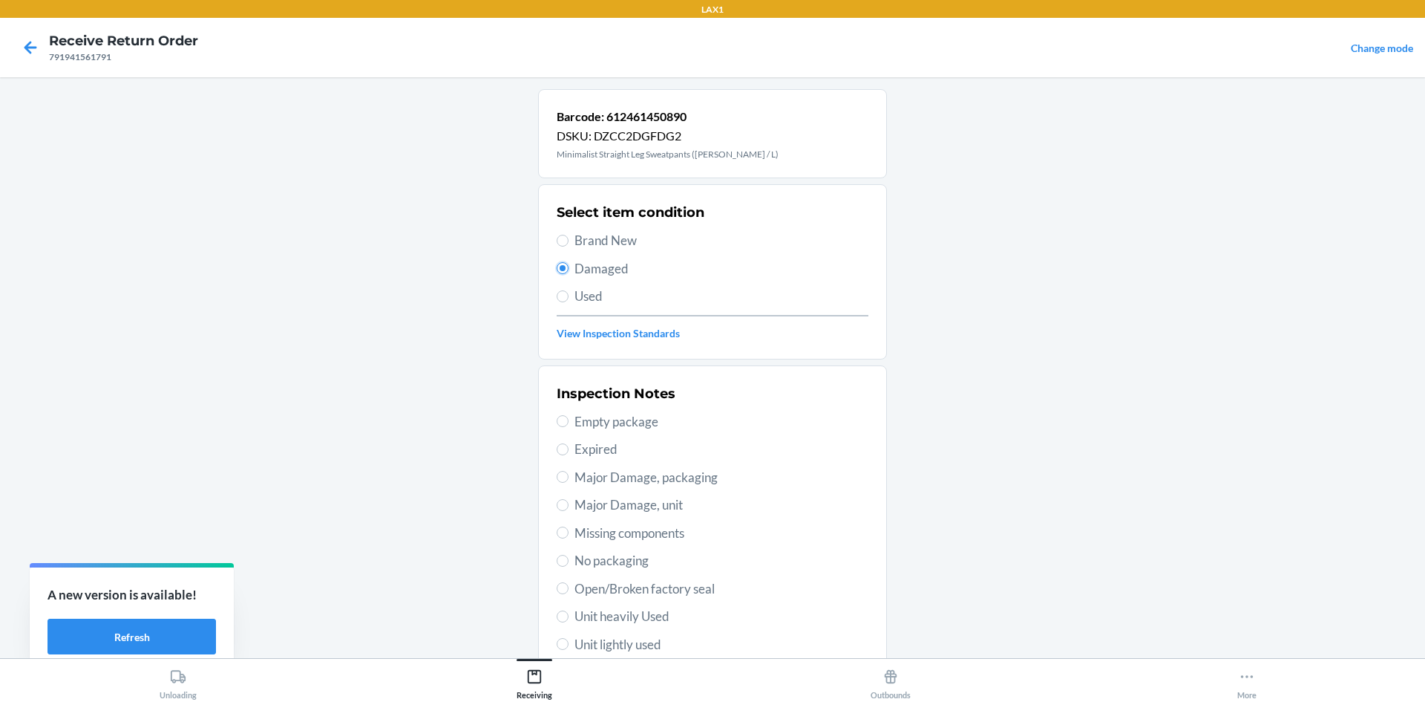
scroll to position [193, 0]
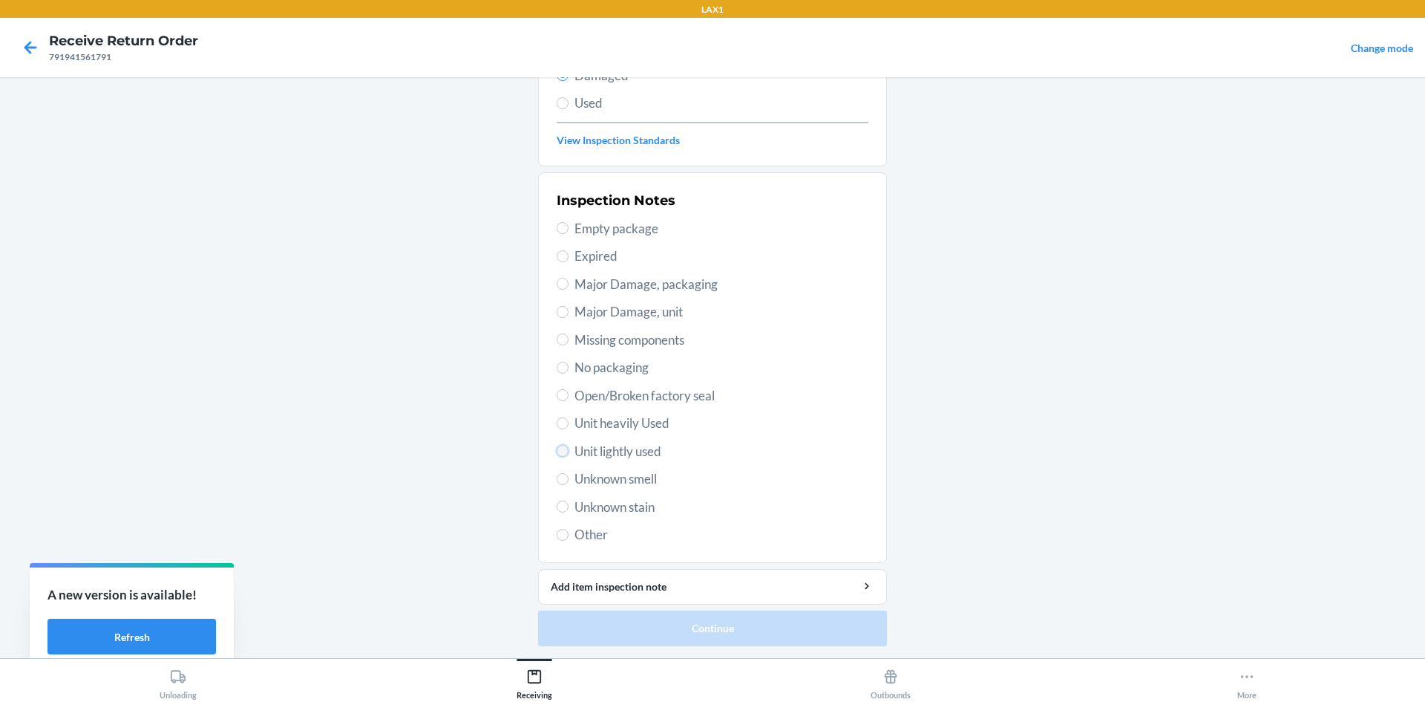
click at [557, 452] on input "Unit lightly used" at bounding box center [563, 451] width 12 height 12
radio input "true"
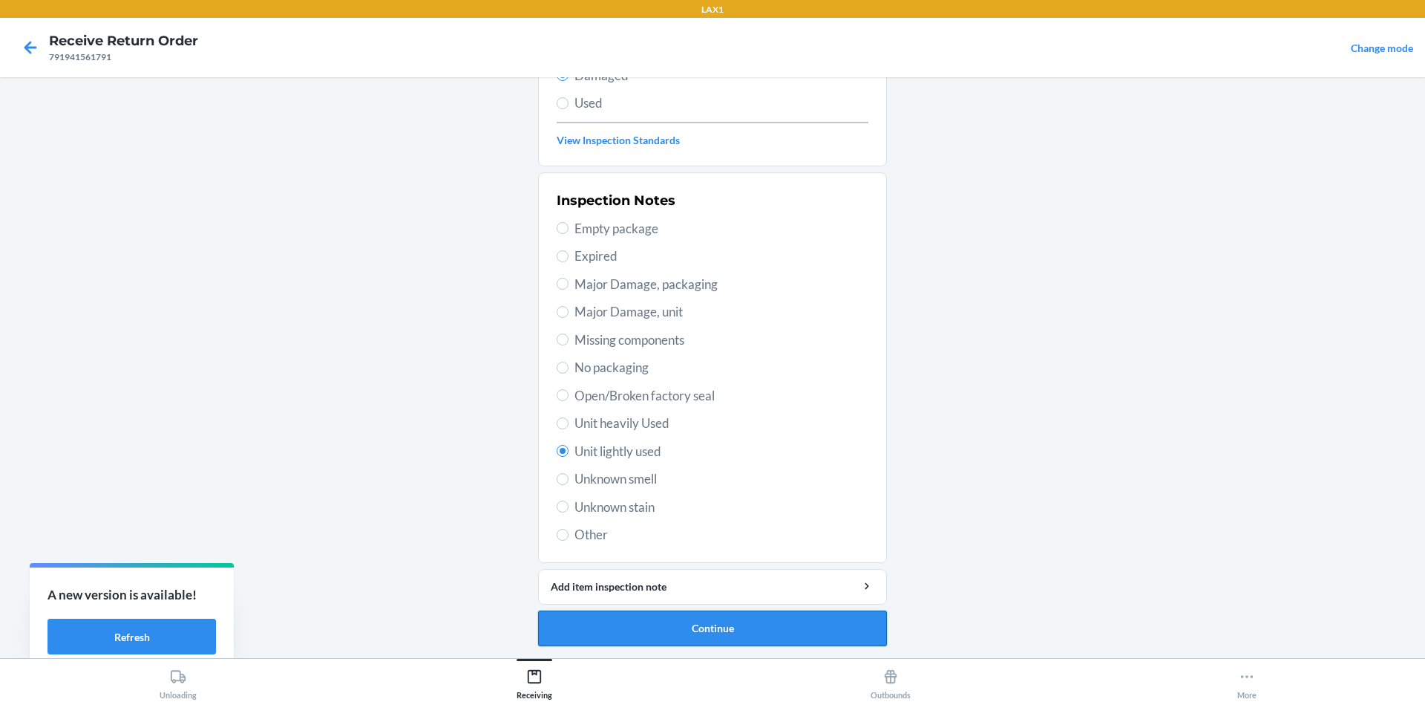
click at [707, 627] on button "Continue" at bounding box center [712, 628] width 349 height 36
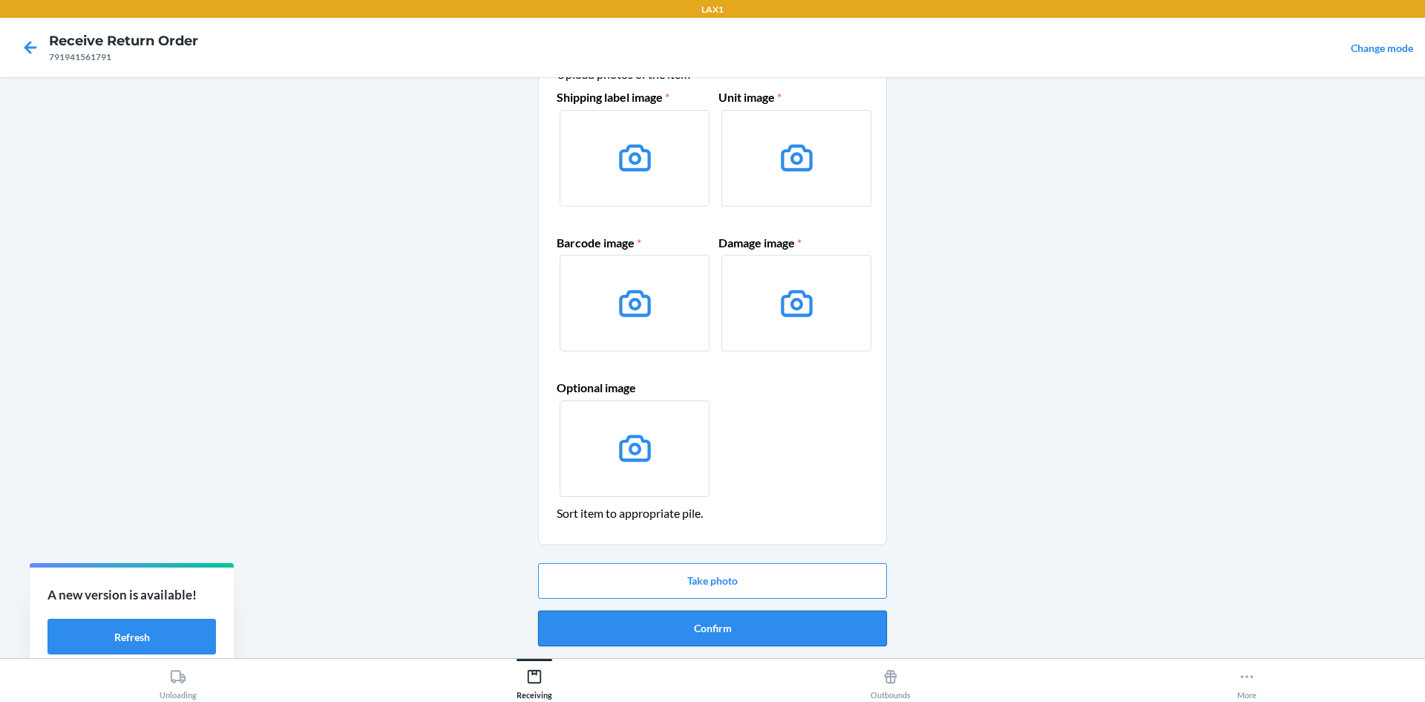
click at [706, 628] on button "Confirm" at bounding box center [712, 628] width 349 height 36
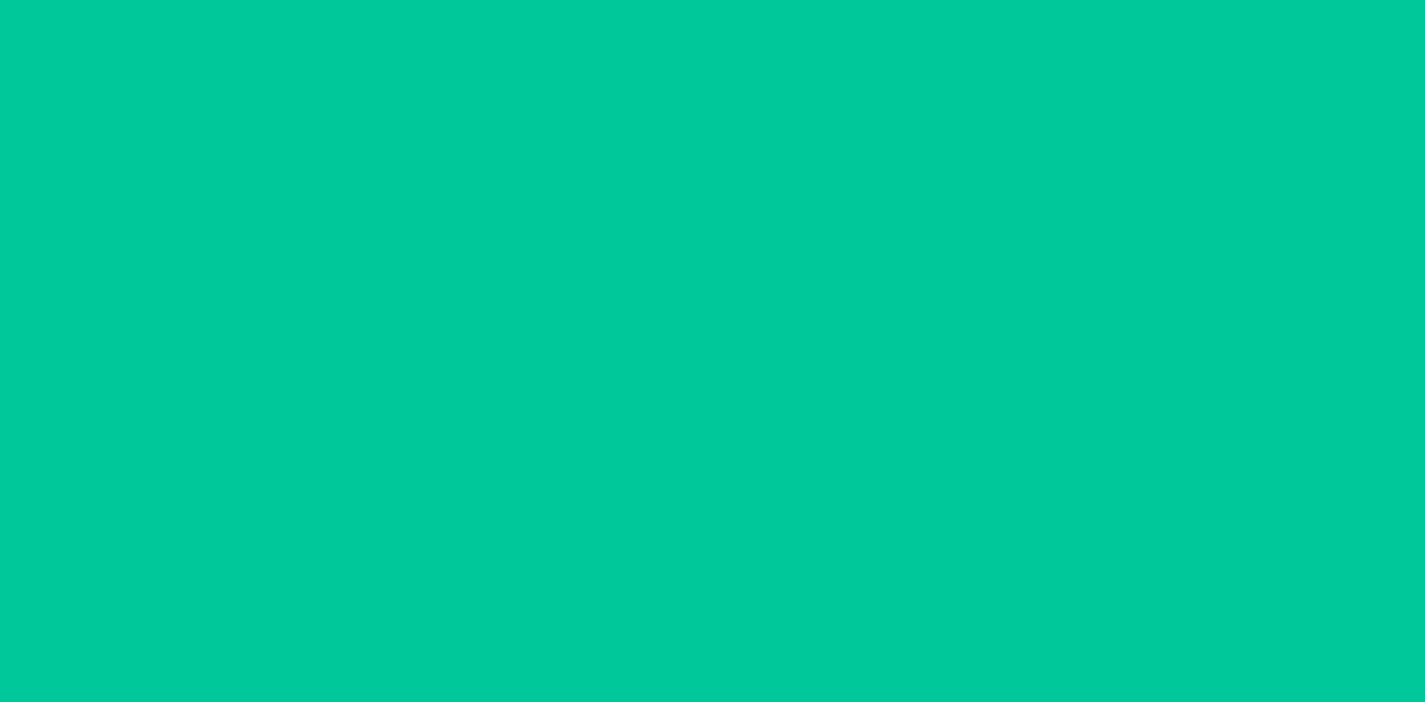
scroll to position [0, 0]
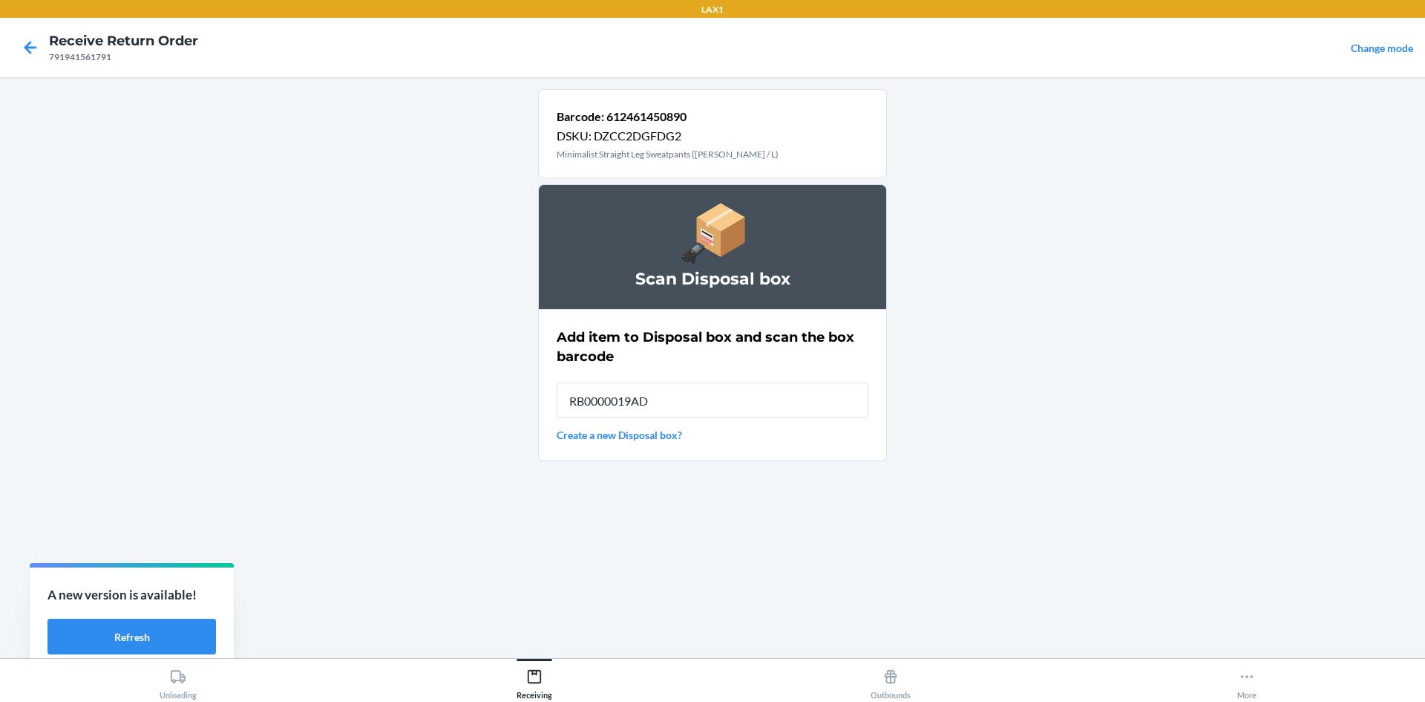
type input "RB0000019AD"
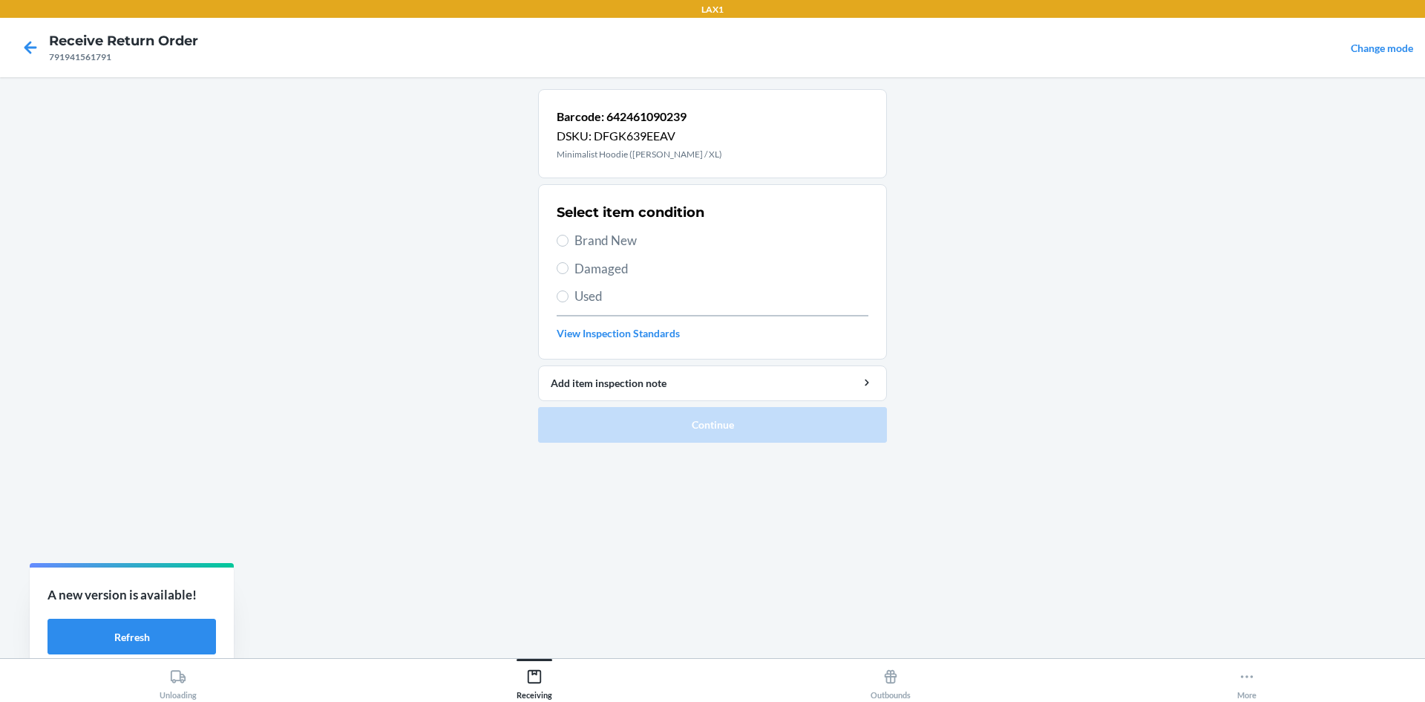
click at [569, 266] on label "Damaged" at bounding box center [713, 268] width 312 height 19
click at [569, 266] on input "Damaged" at bounding box center [563, 268] width 12 height 12
radio input "true"
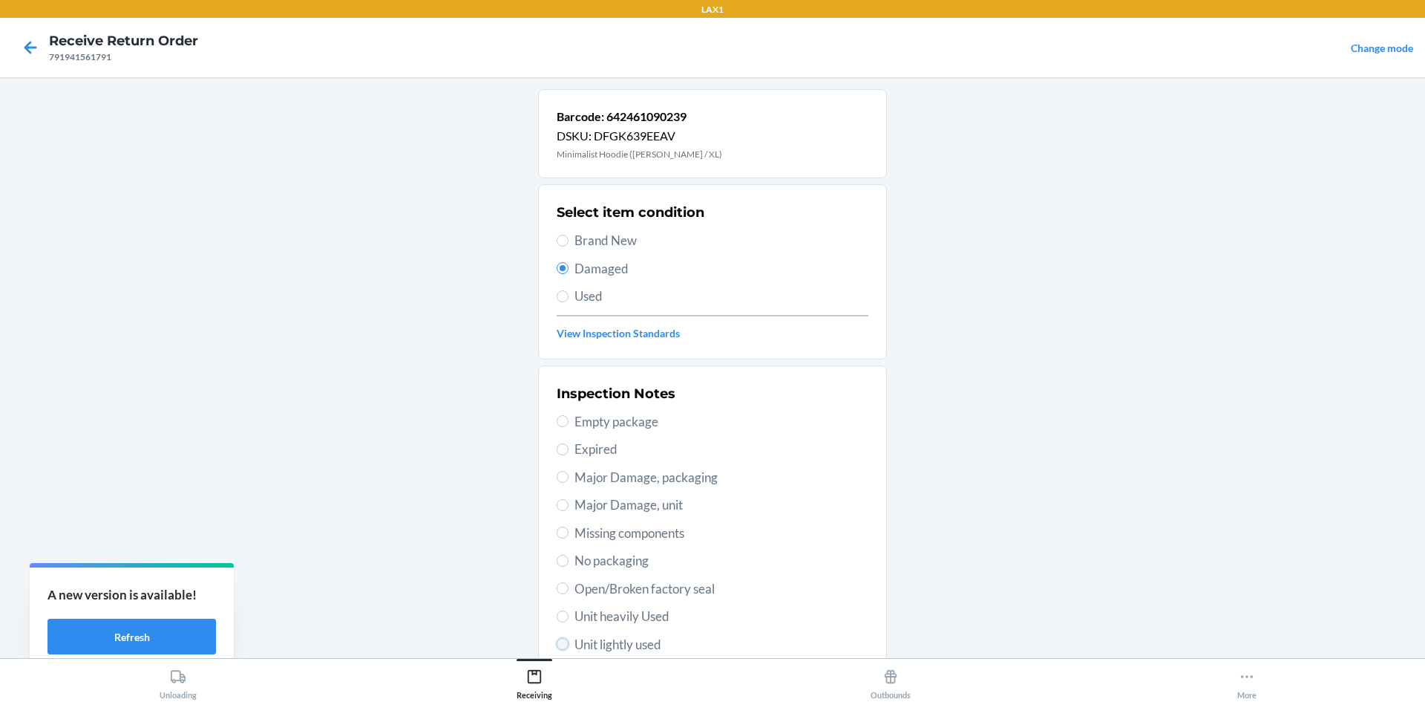
click at [557, 642] on input "Unit lightly used" at bounding box center [563, 644] width 12 height 12
radio input "true"
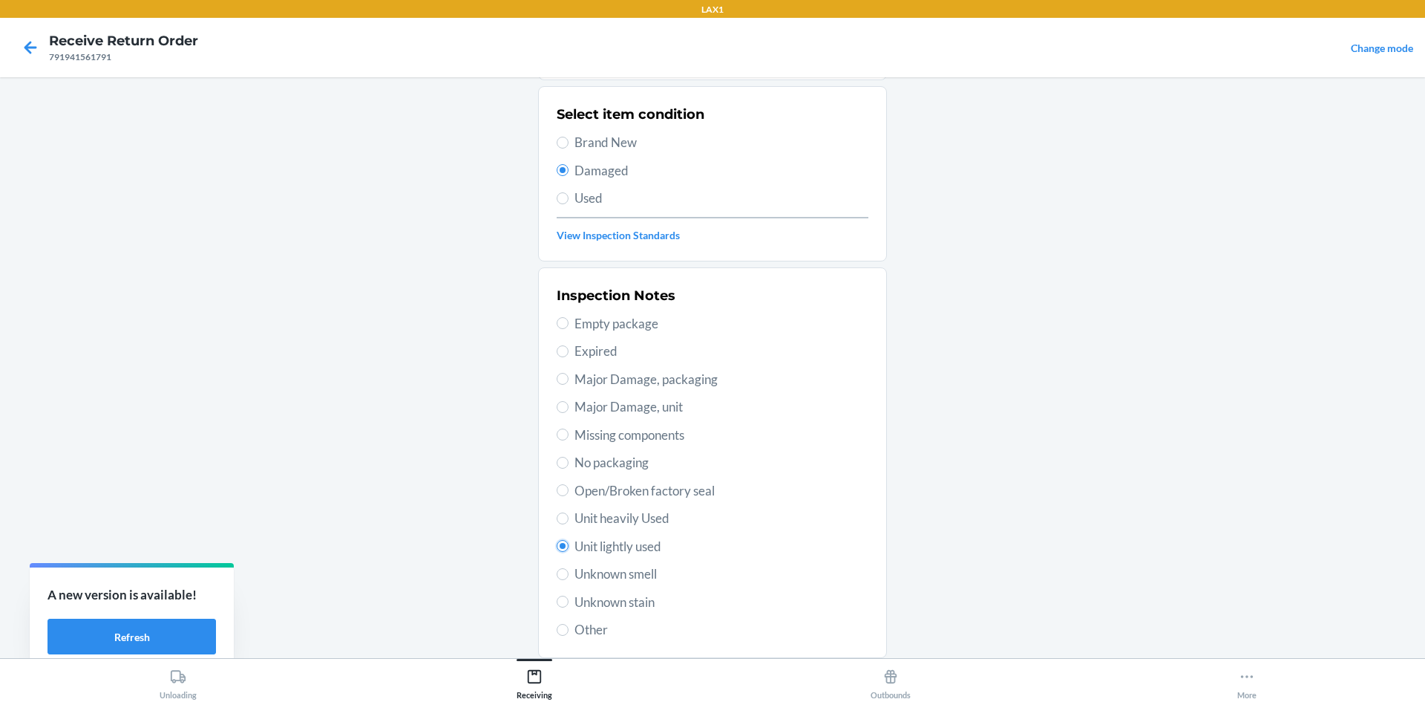
scroll to position [193, 0]
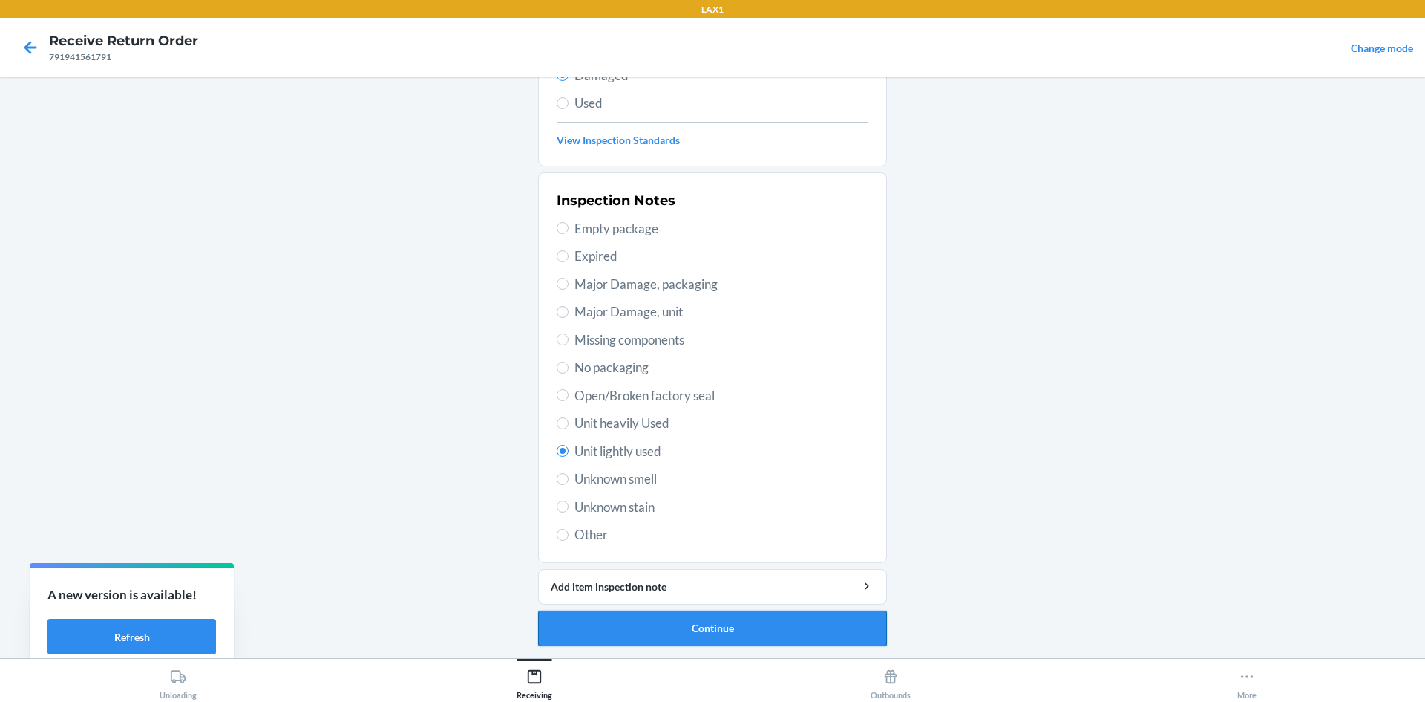
click at [592, 633] on button "Continue" at bounding box center [712, 628] width 349 height 36
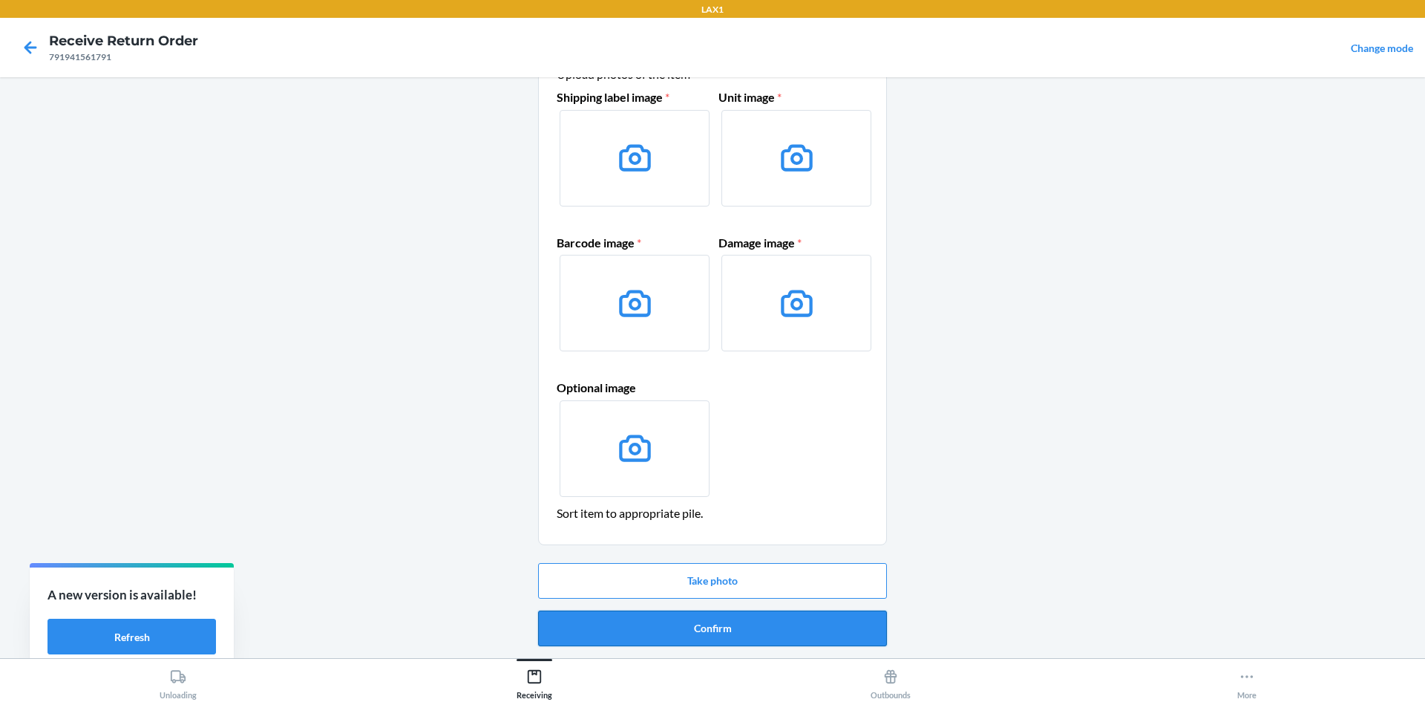
click at [657, 637] on button "Confirm" at bounding box center [712, 628] width 349 height 36
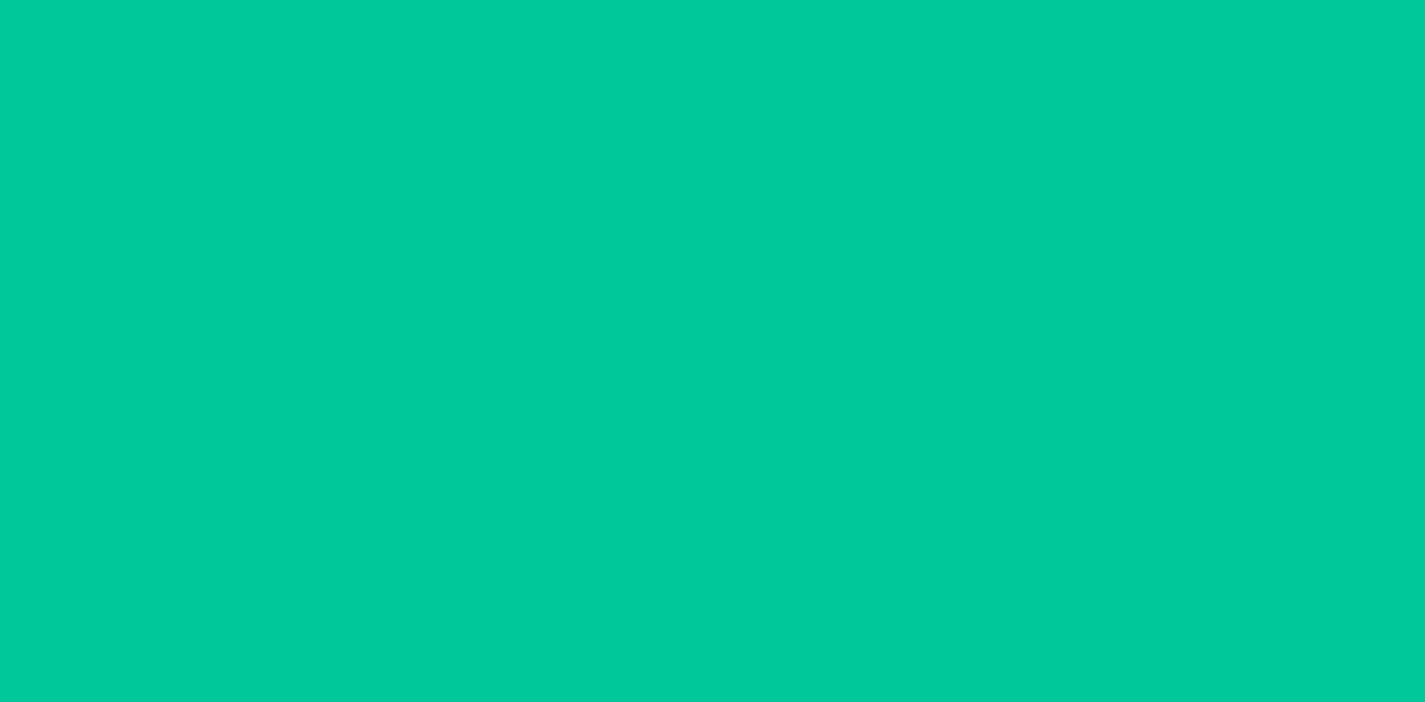
scroll to position [0, 0]
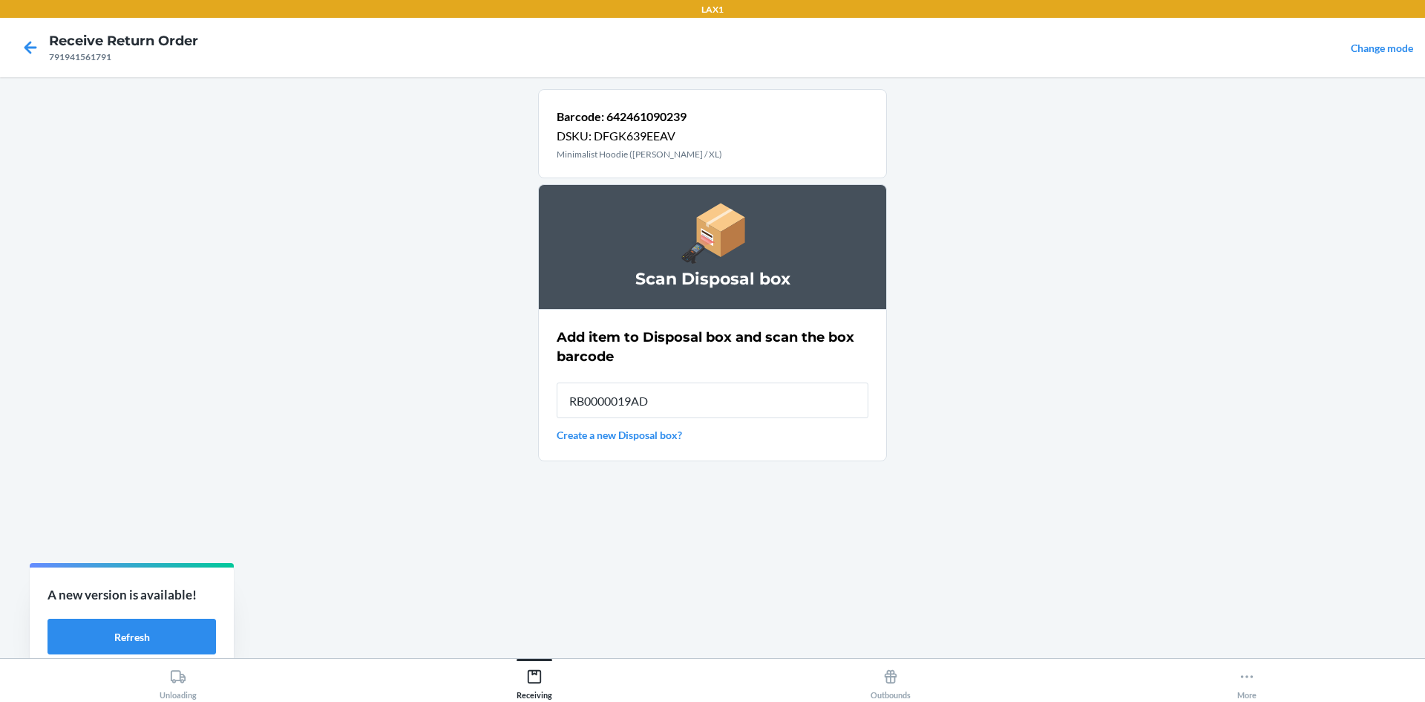
type input "RB0000019AD"
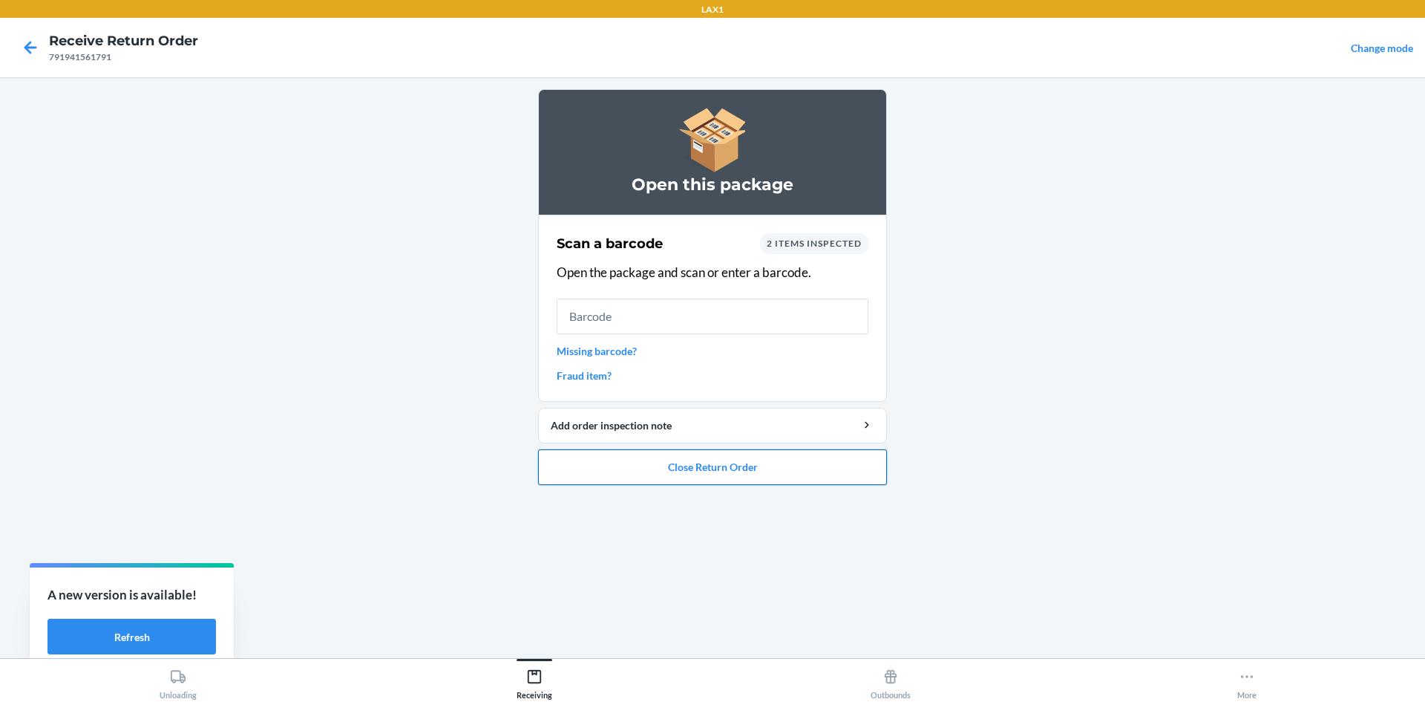
click at [564, 451] on button "Close Return Order" at bounding box center [712, 467] width 349 height 36
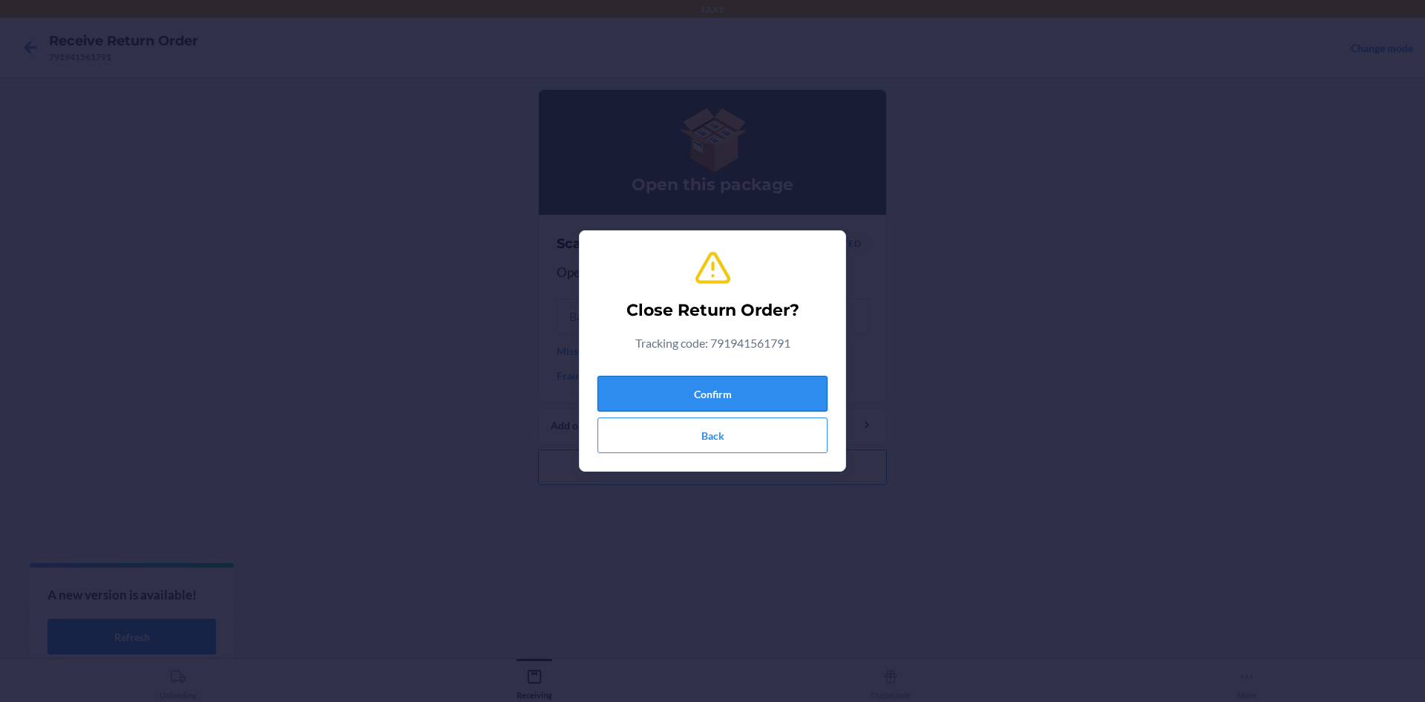
click at [707, 397] on button "Confirm" at bounding box center [713, 394] width 230 height 36
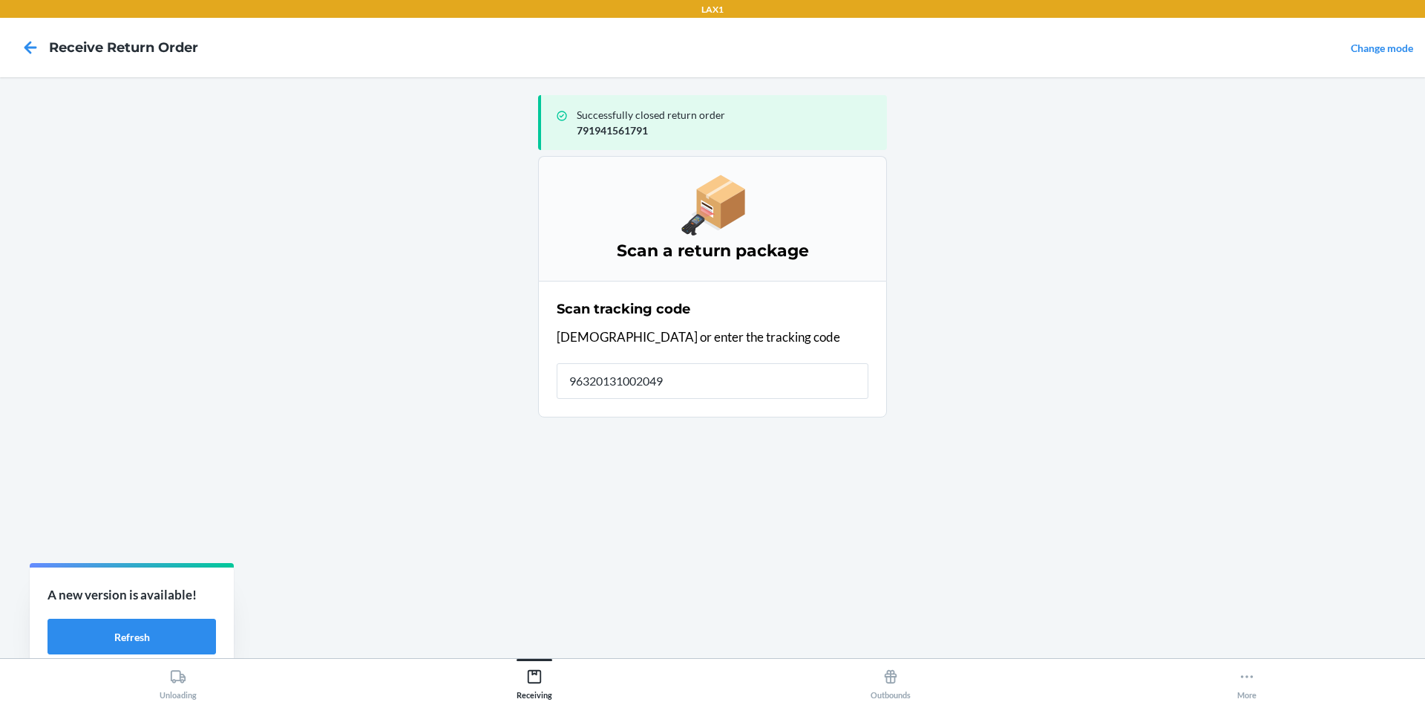
type input "963201310020495"
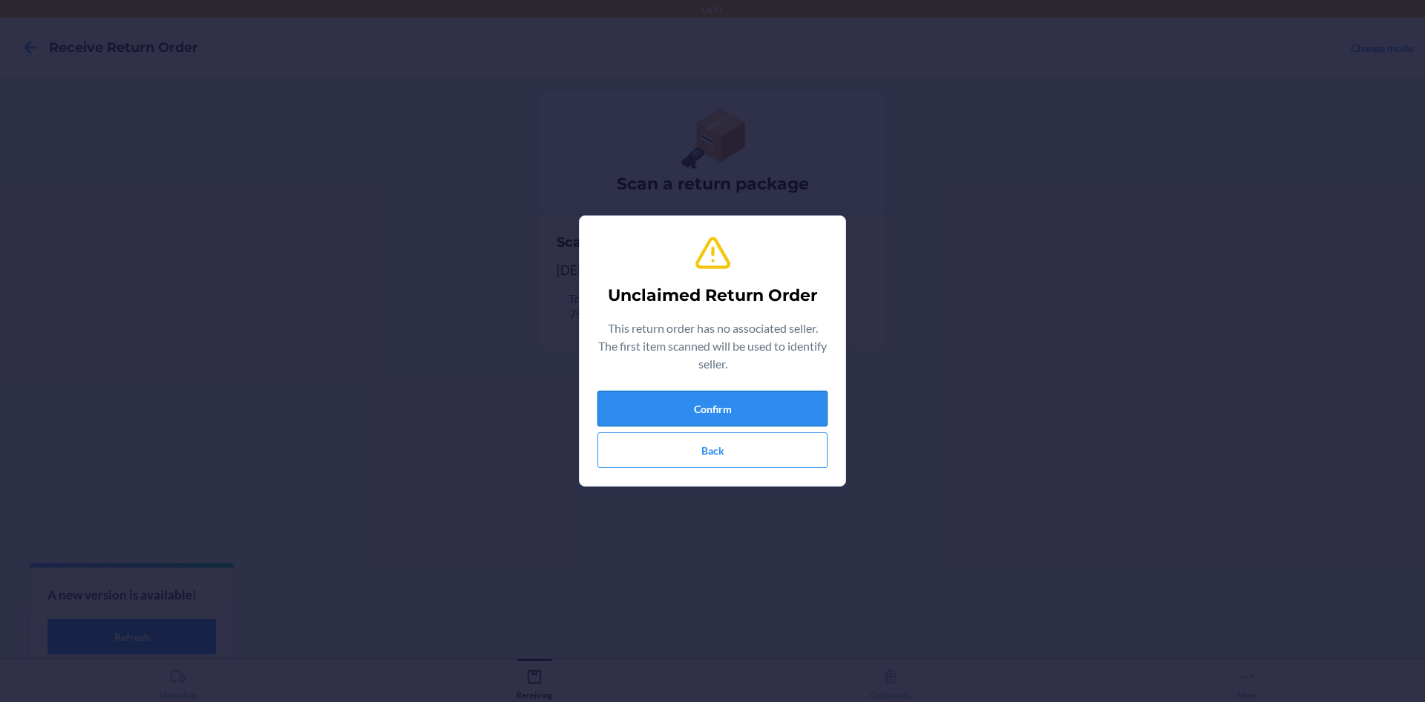
click at [645, 412] on button "Confirm" at bounding box center [713, 408] width 230 height 36
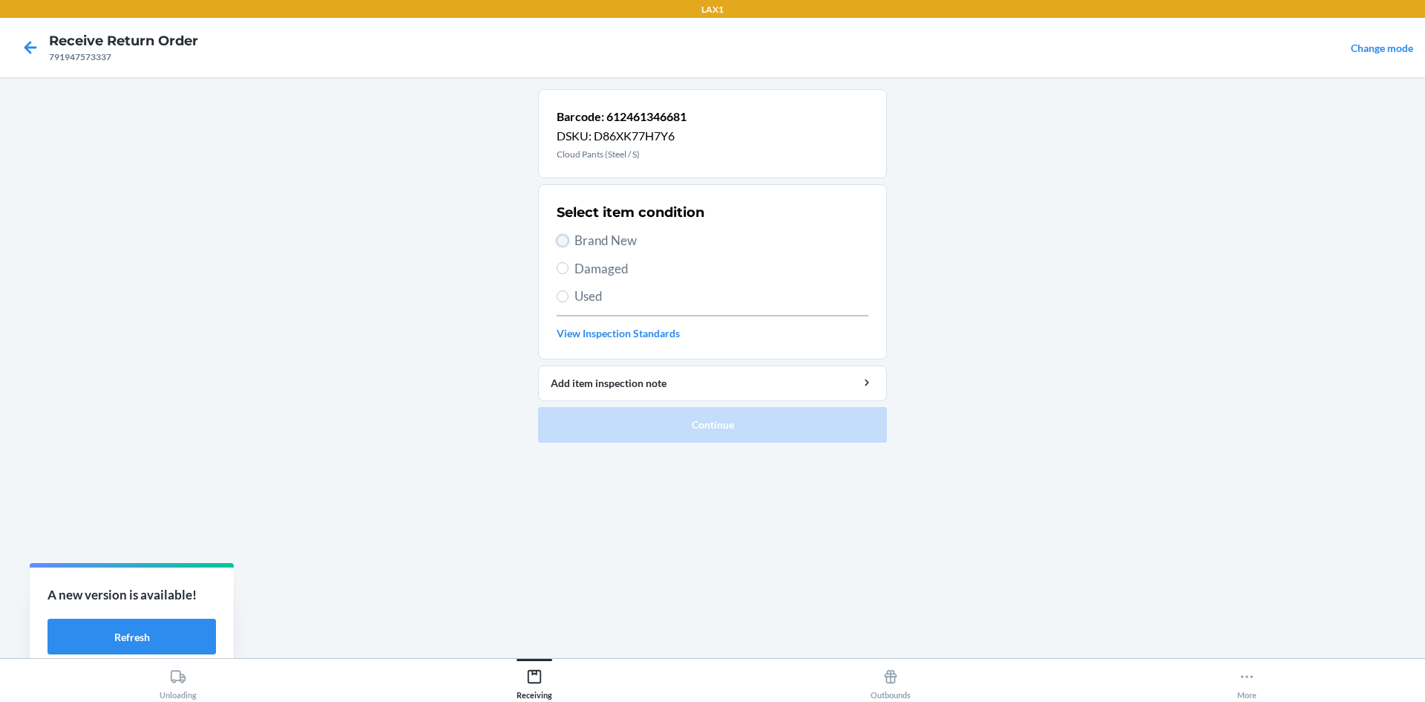
click at [565, 236] on input "Brand New" at bounding box center [563, 241] width 12 height 12
radio input "true"
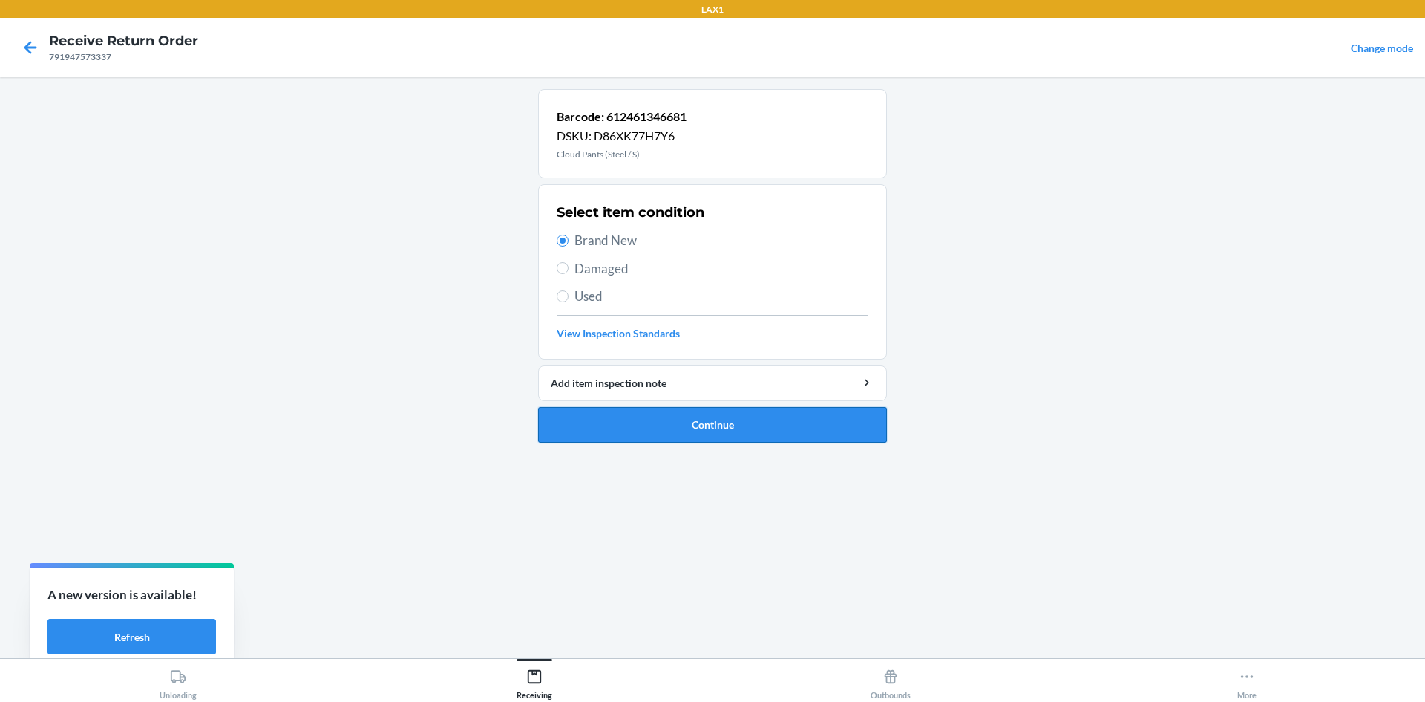
click at [660, 411] on button "Continue" at bounding box center [712, 425] width 349 height 36
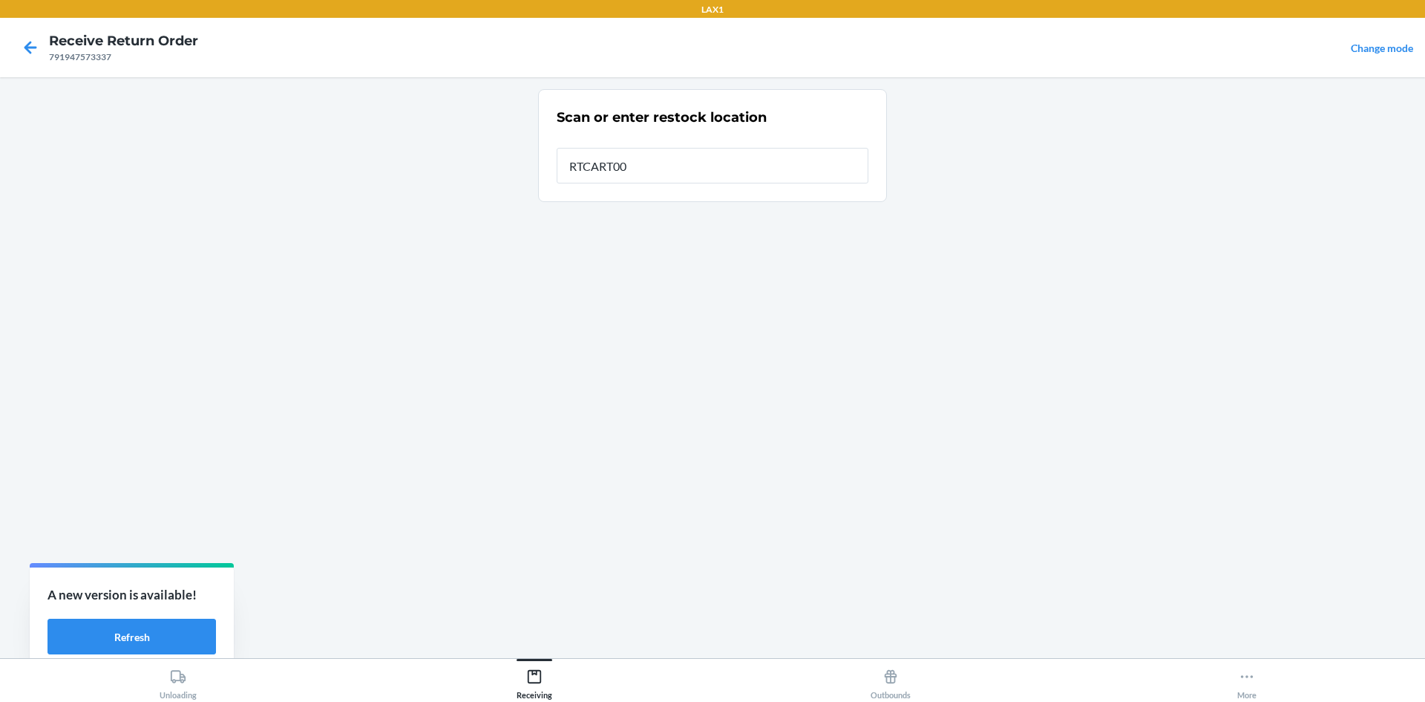
type input "RTCART003"
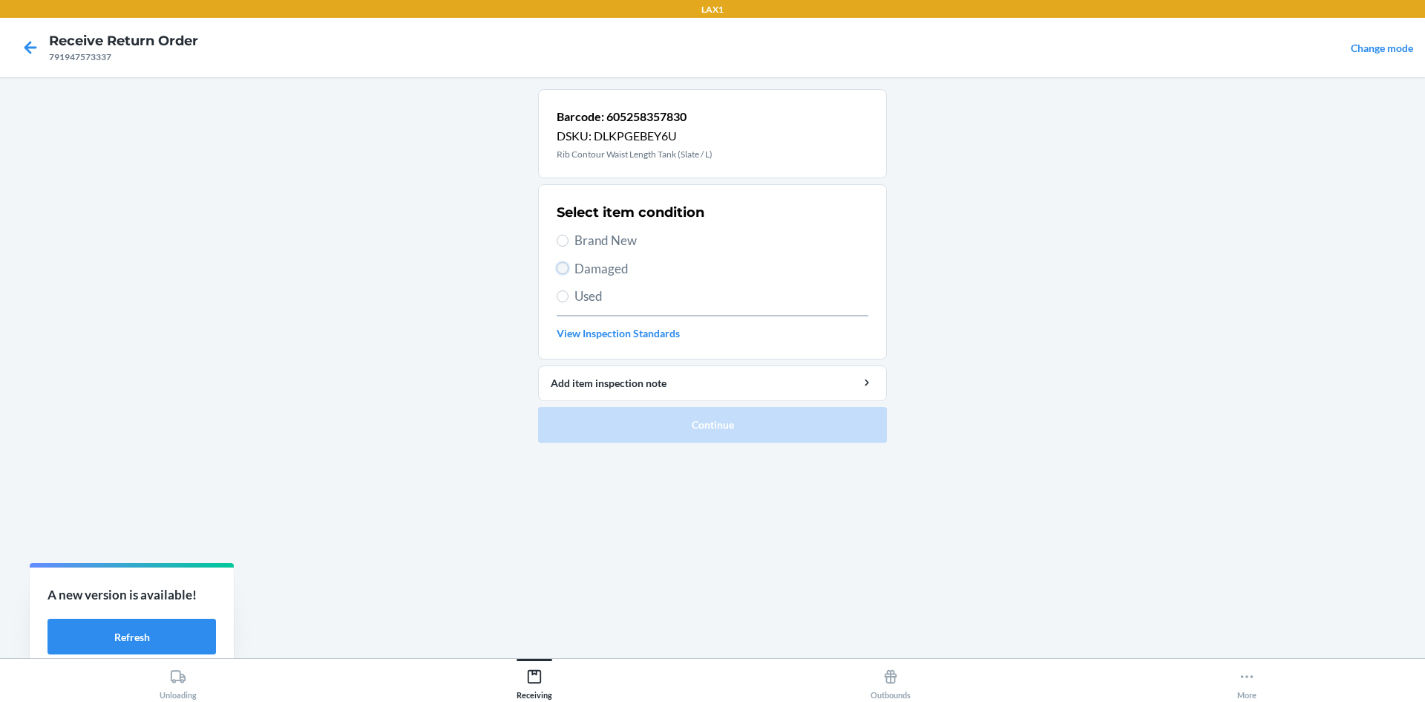
click at [563, 266] on input "Damaged" at bounding box center [563, 268] width 12 height 12
radio input "true"
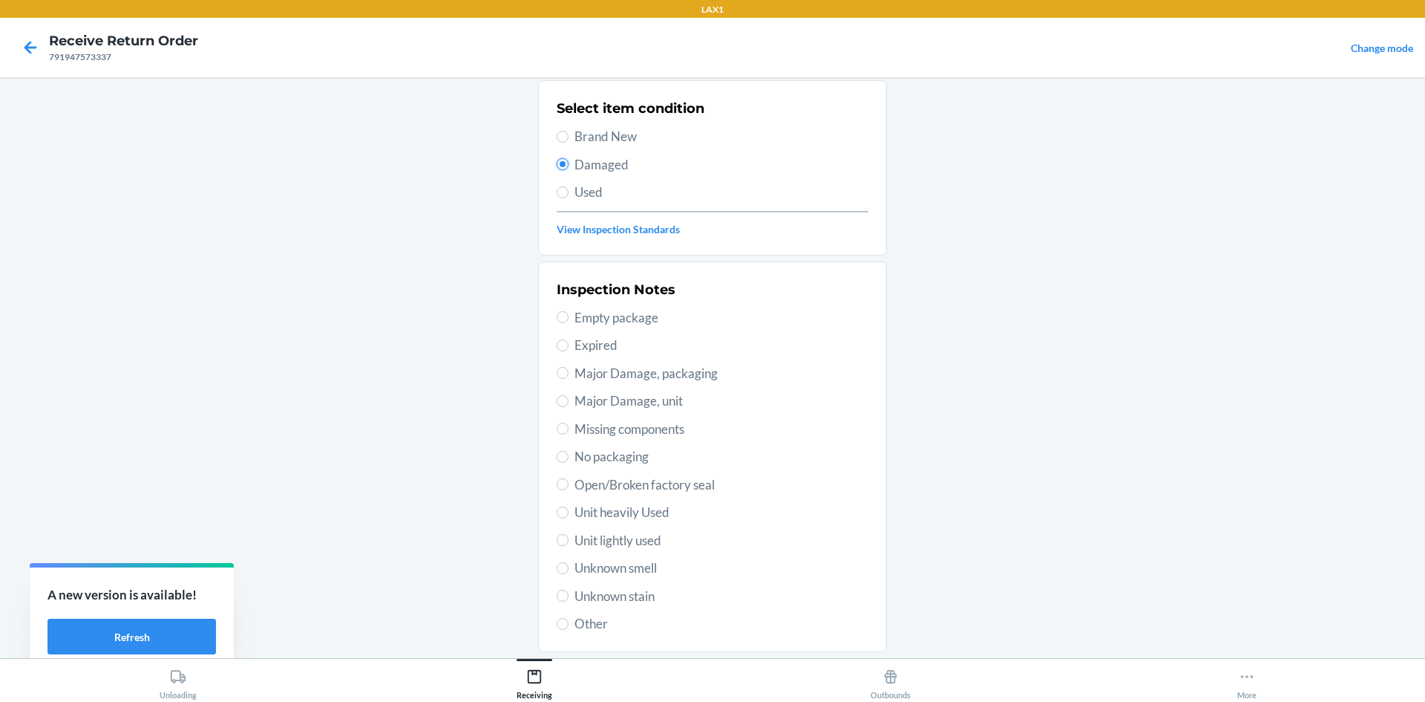
scroll to position [193, 0]
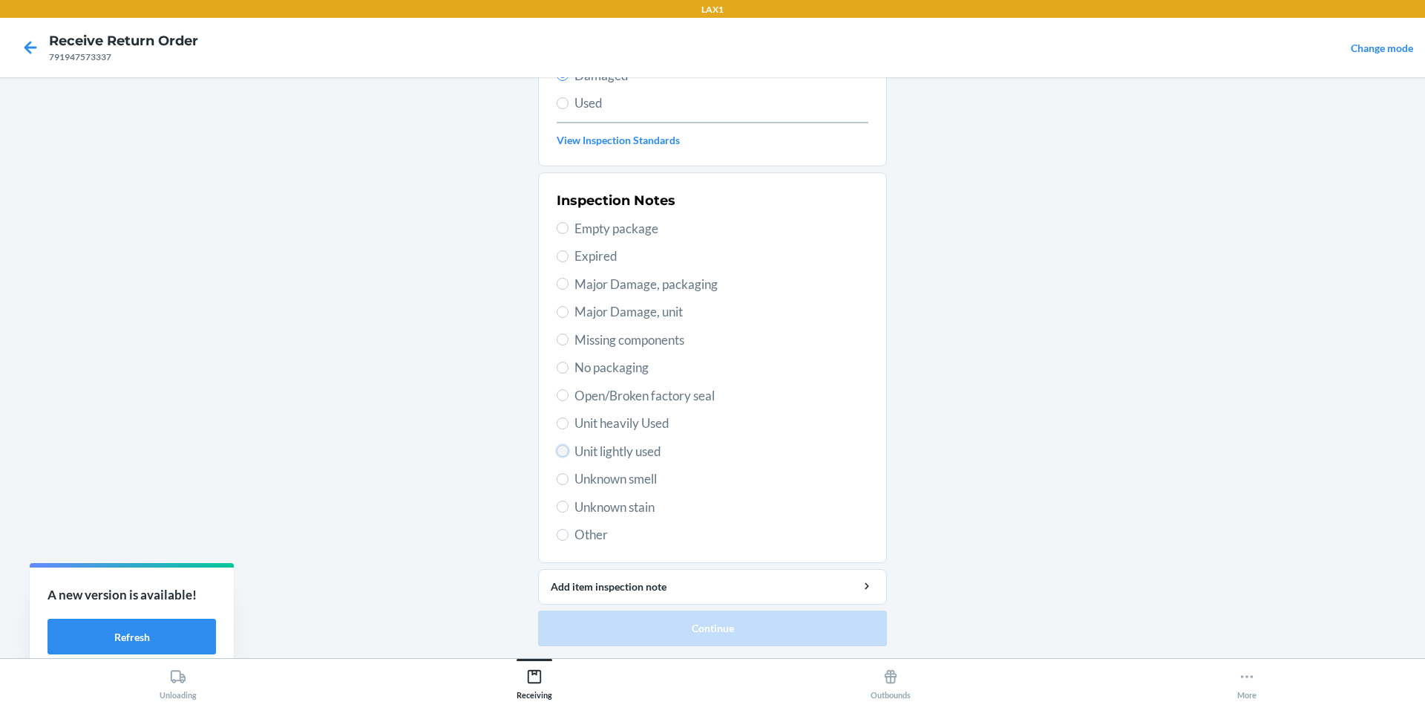
click at [557, 450] on input "Unit lightly used" at bounding box center [563, 451] width 12 height 12
radio input "true"
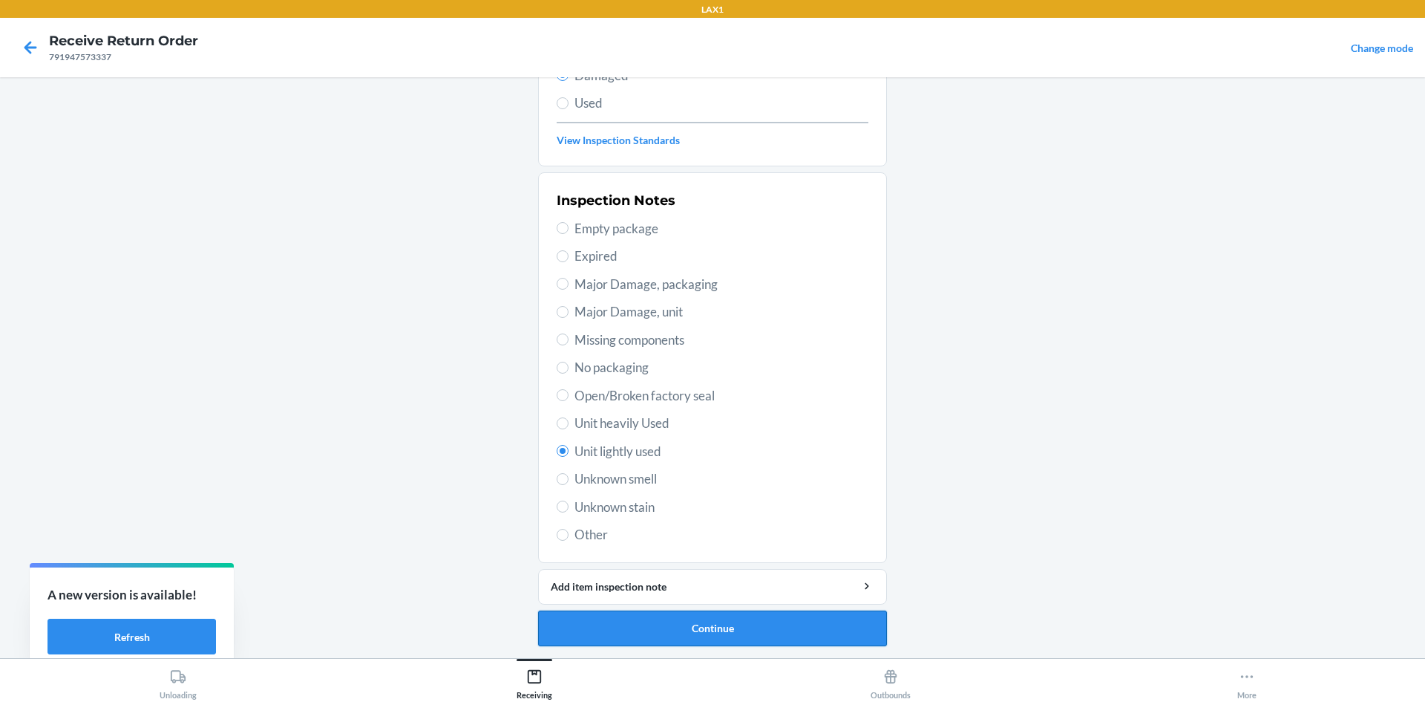
click at [748, 625] on button "Continue" at bounding box center [712, 628] width 349 height 36
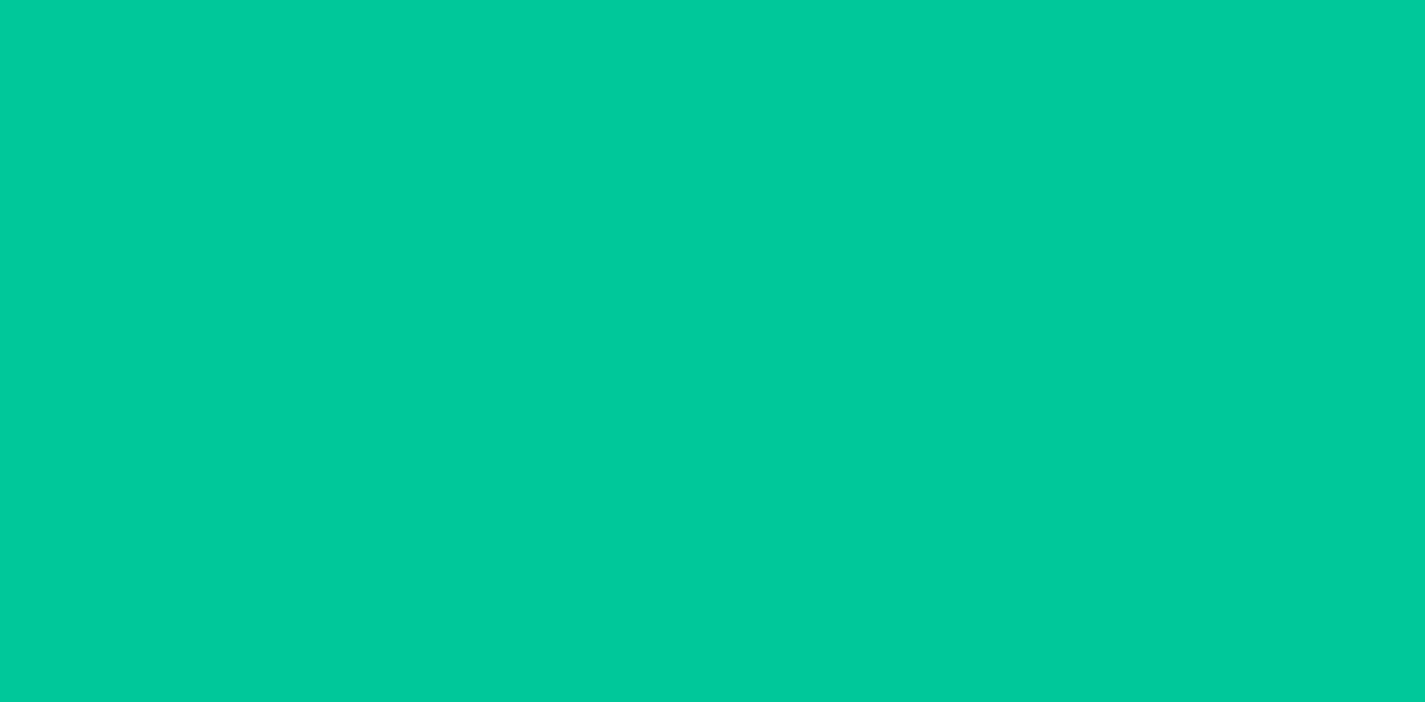
scroll to position [71, 0]
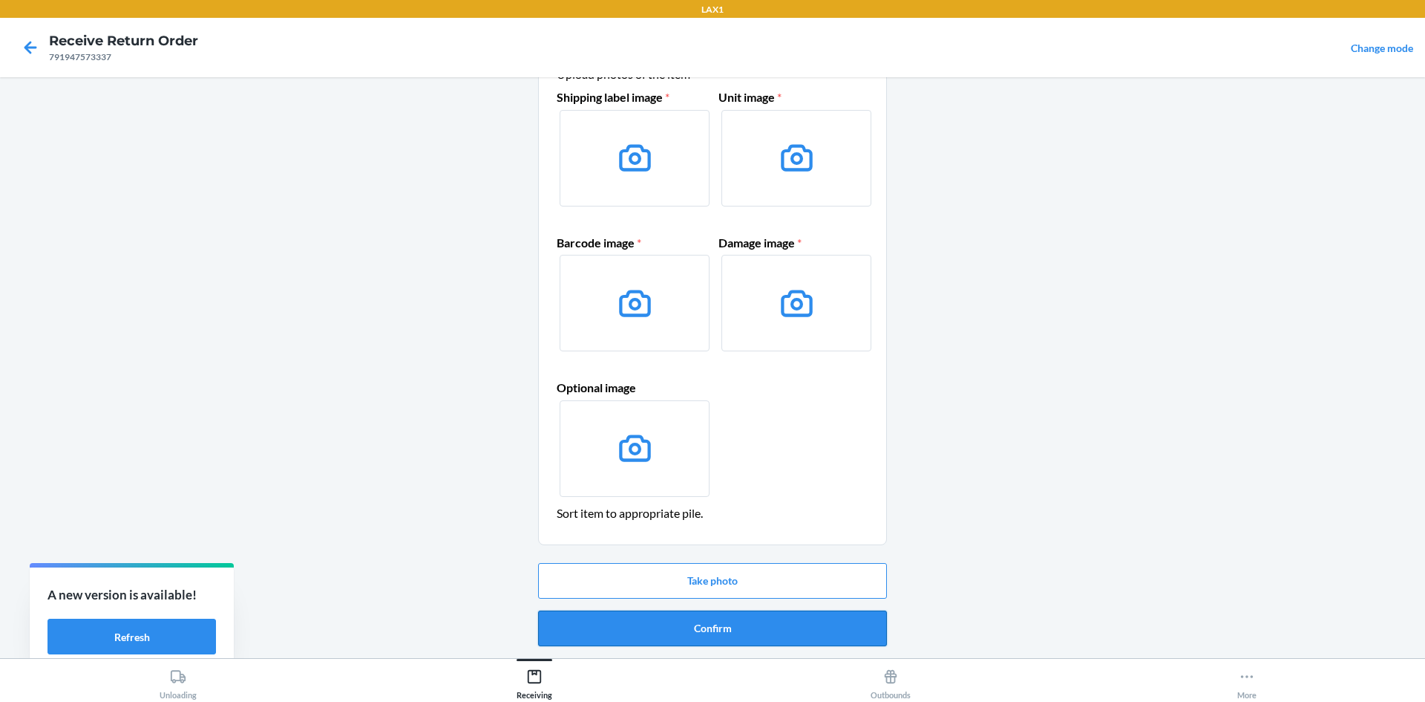
click at [678, 624] on button "Confirm" at bounding box center [712, 628] width 349 height 36
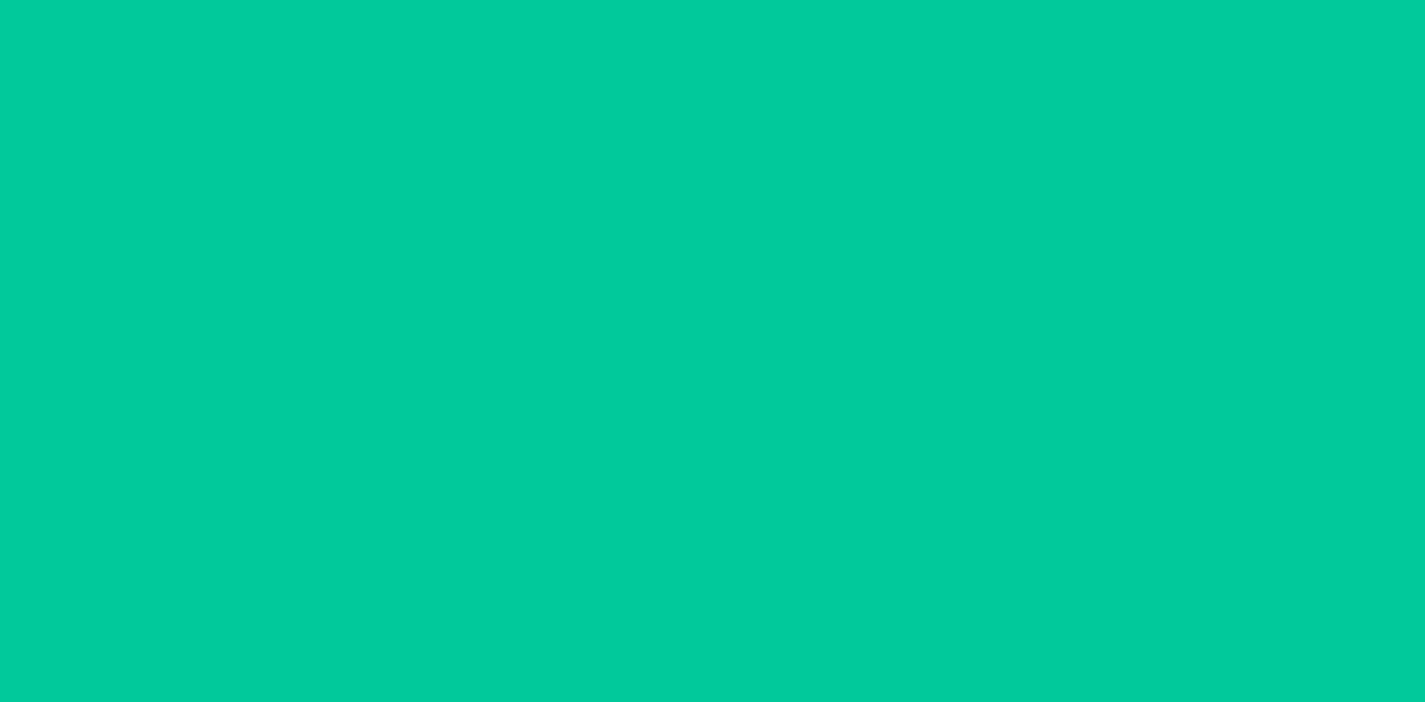
scroll to position [0, 0]
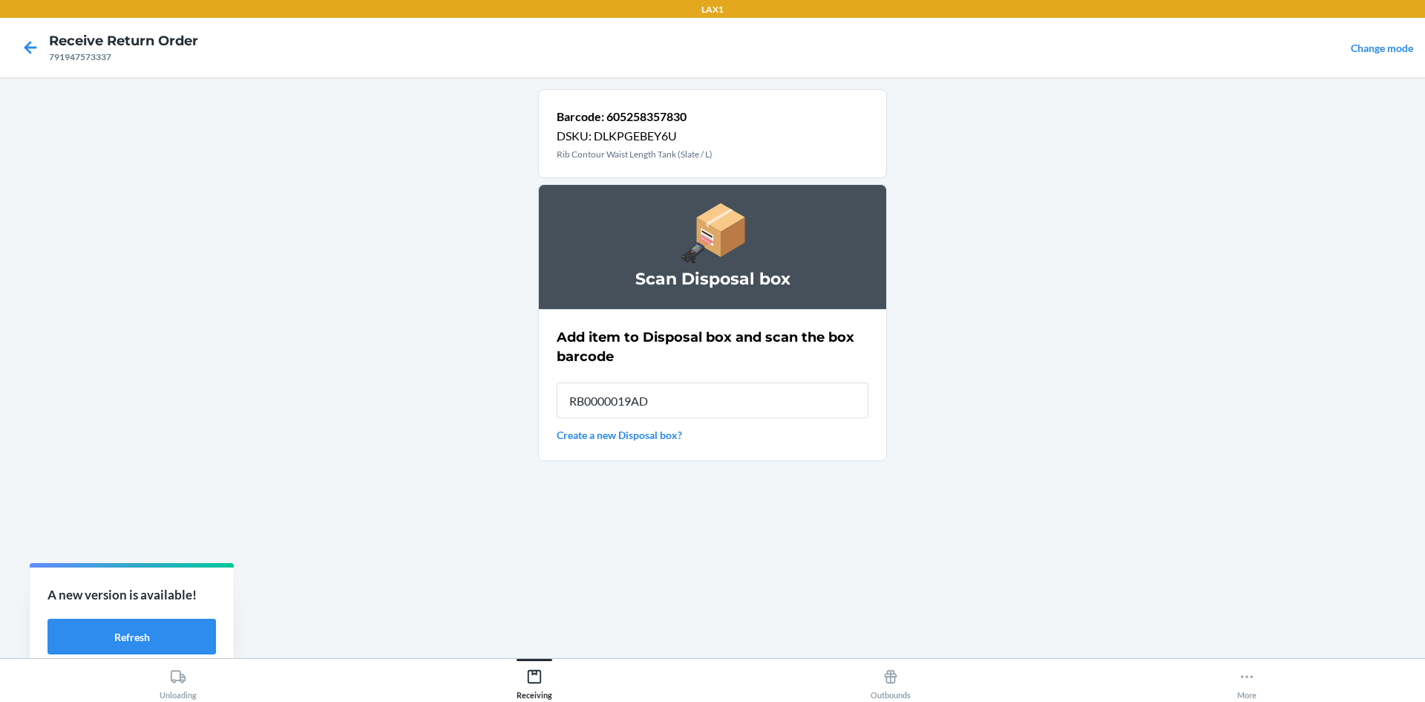
type input "RB0000019AD"
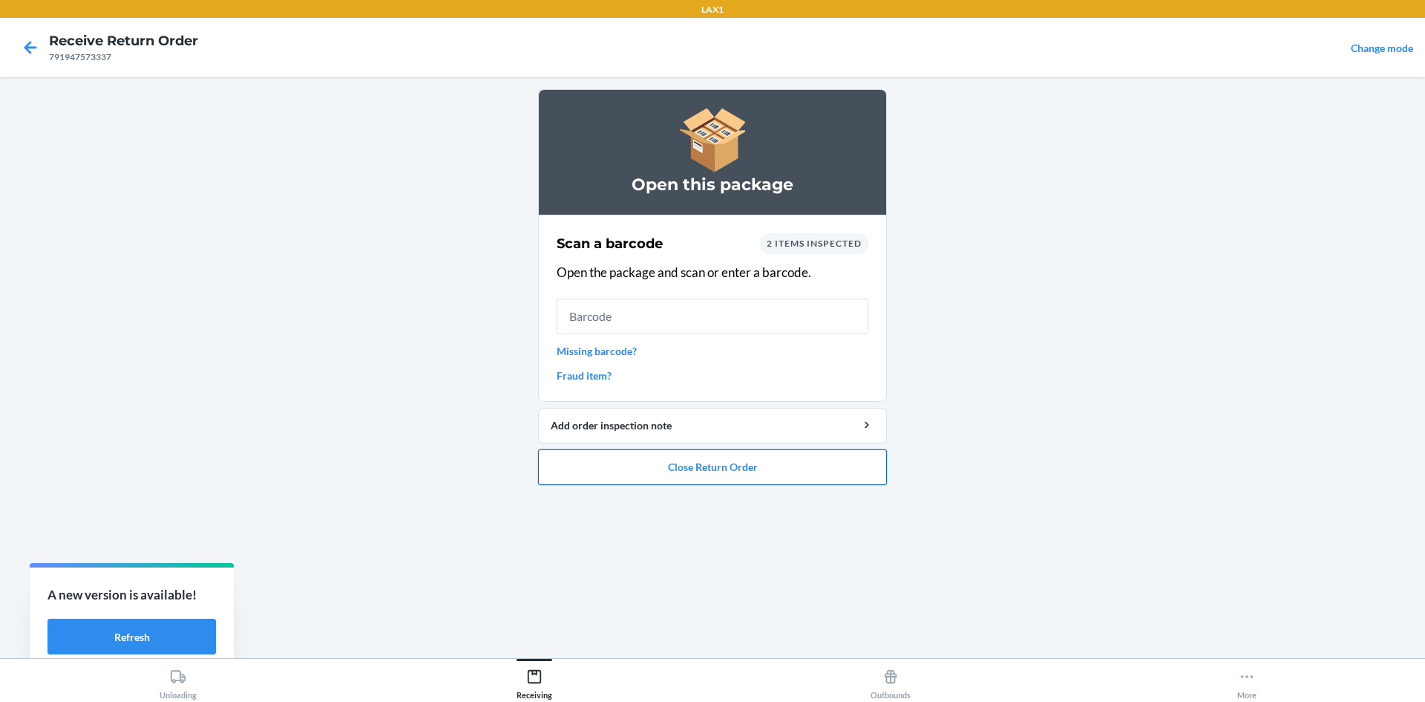
click at [661, 473] on button "Close Return Order" at bounding box center [712, 467] width 349 height 36
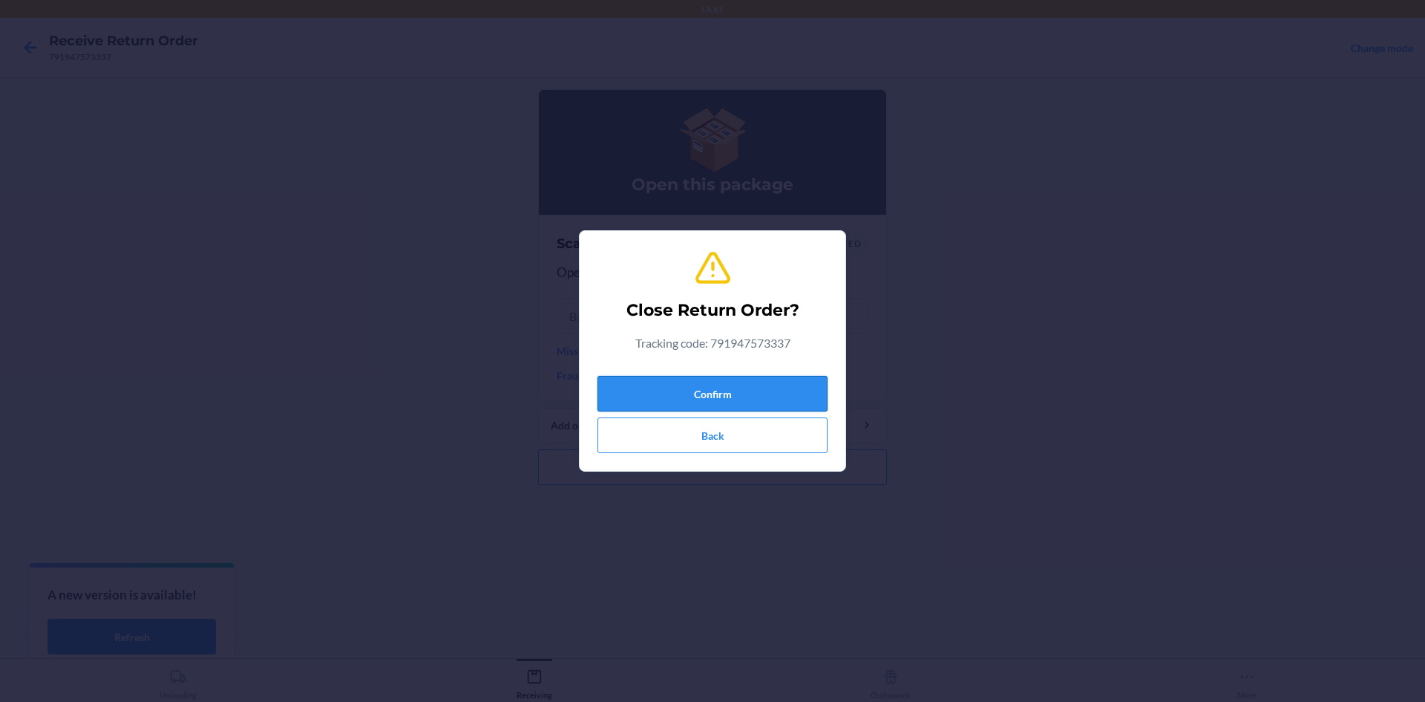
click at [702, 393] on button "Confirm" at bounding box center [713, 394] width 230 height 36
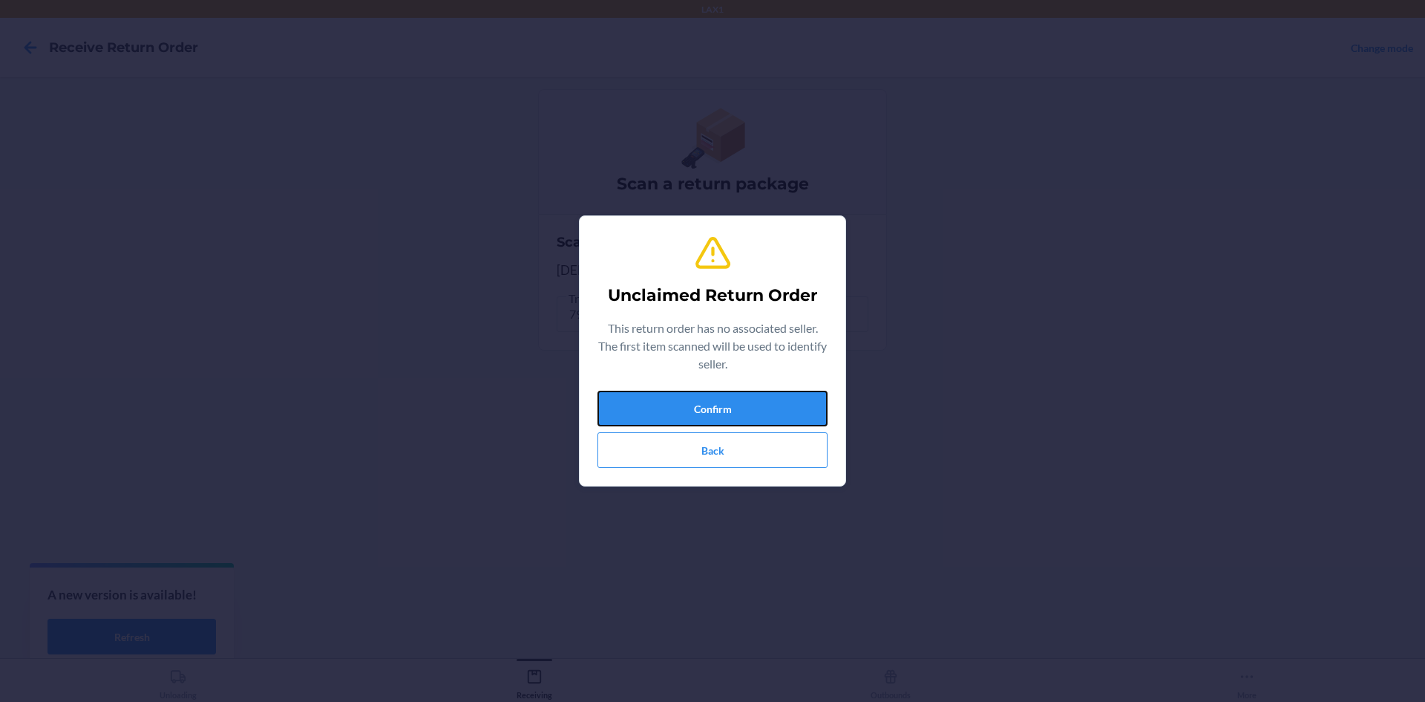
click at [670, 404] on button "Confirm" at bounding box center [713, 408] width 230 height 36
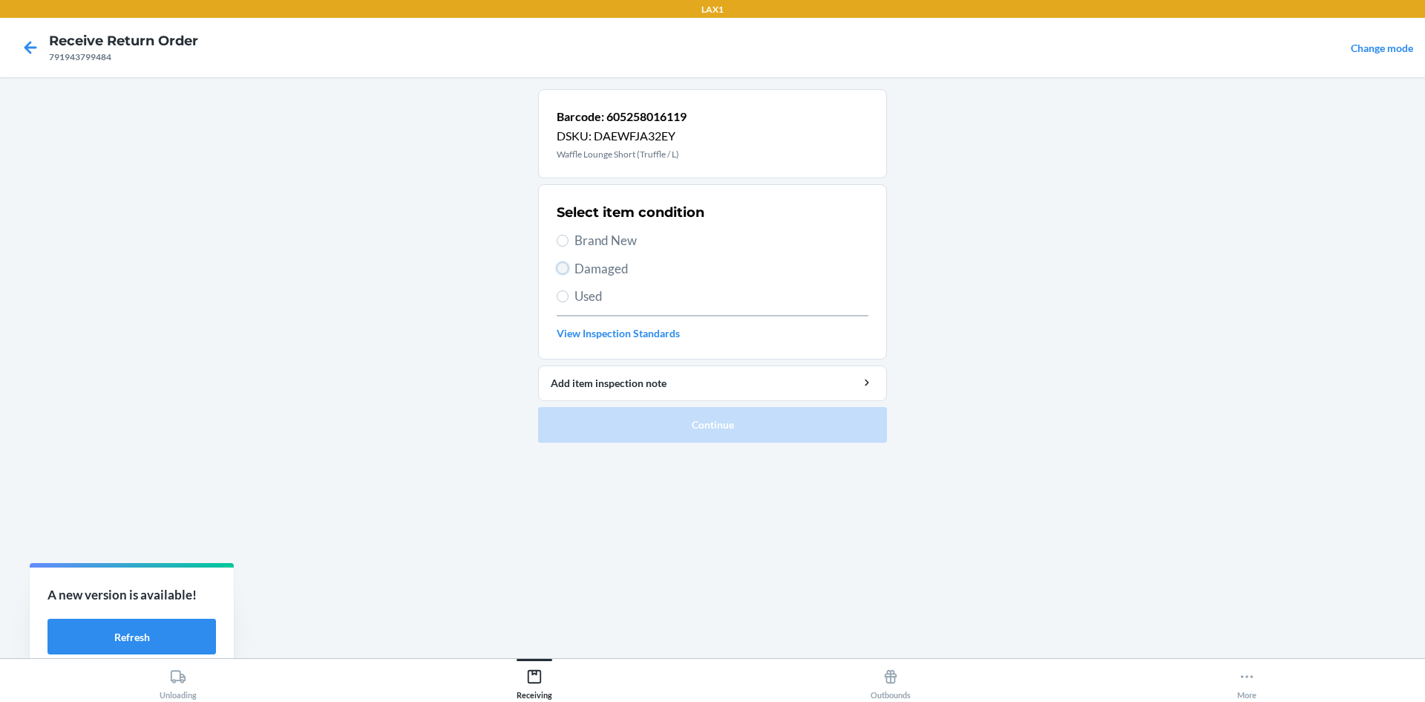
click at [563, 272] on input "Damaged" at bounding box center [563, 268] width 12 height 12
radio input "true"
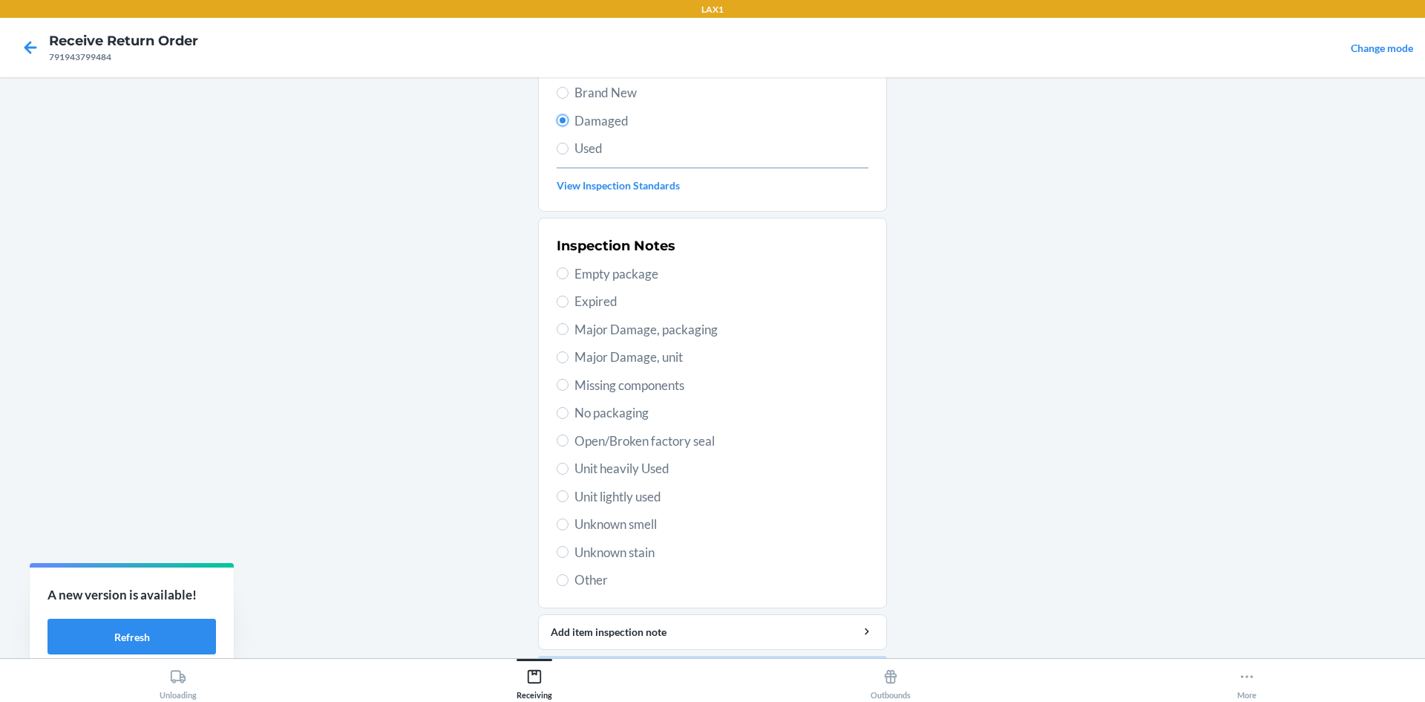
scroll to position [148, 0]
click at [559, 495] on input "Unit lightly used" at bounding box center [563, 495] width 12 height 12
radio input "true"
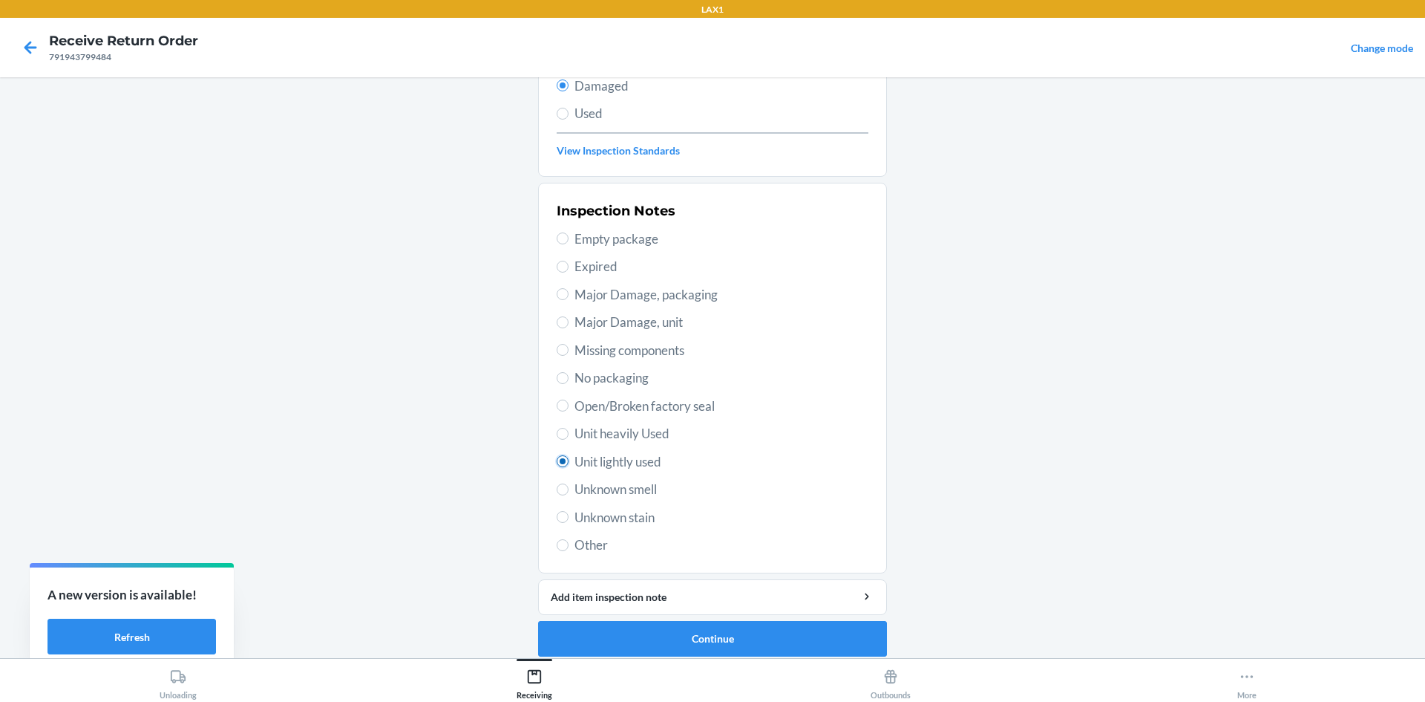
scroll to position [193, 0]
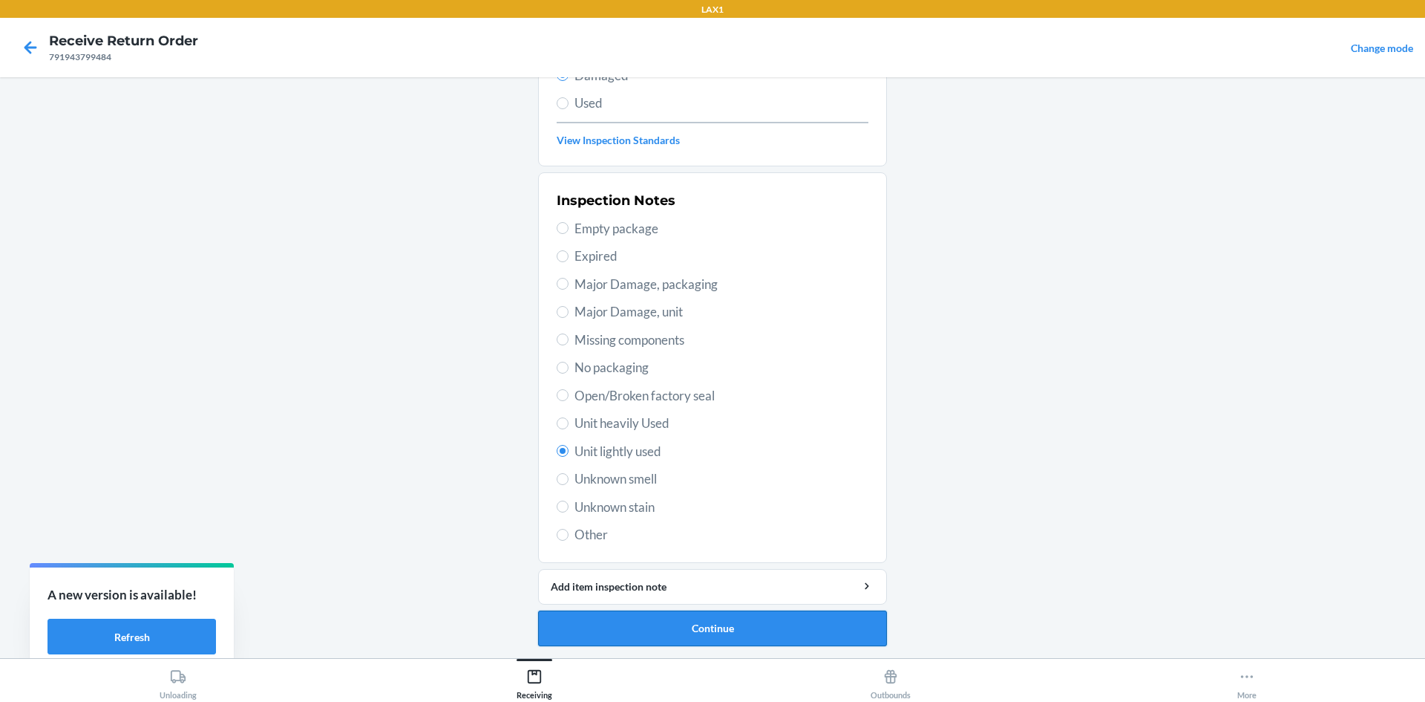
click at [709, 644] on button "Continue" at bounding box center [712, 628] width 349 height 36
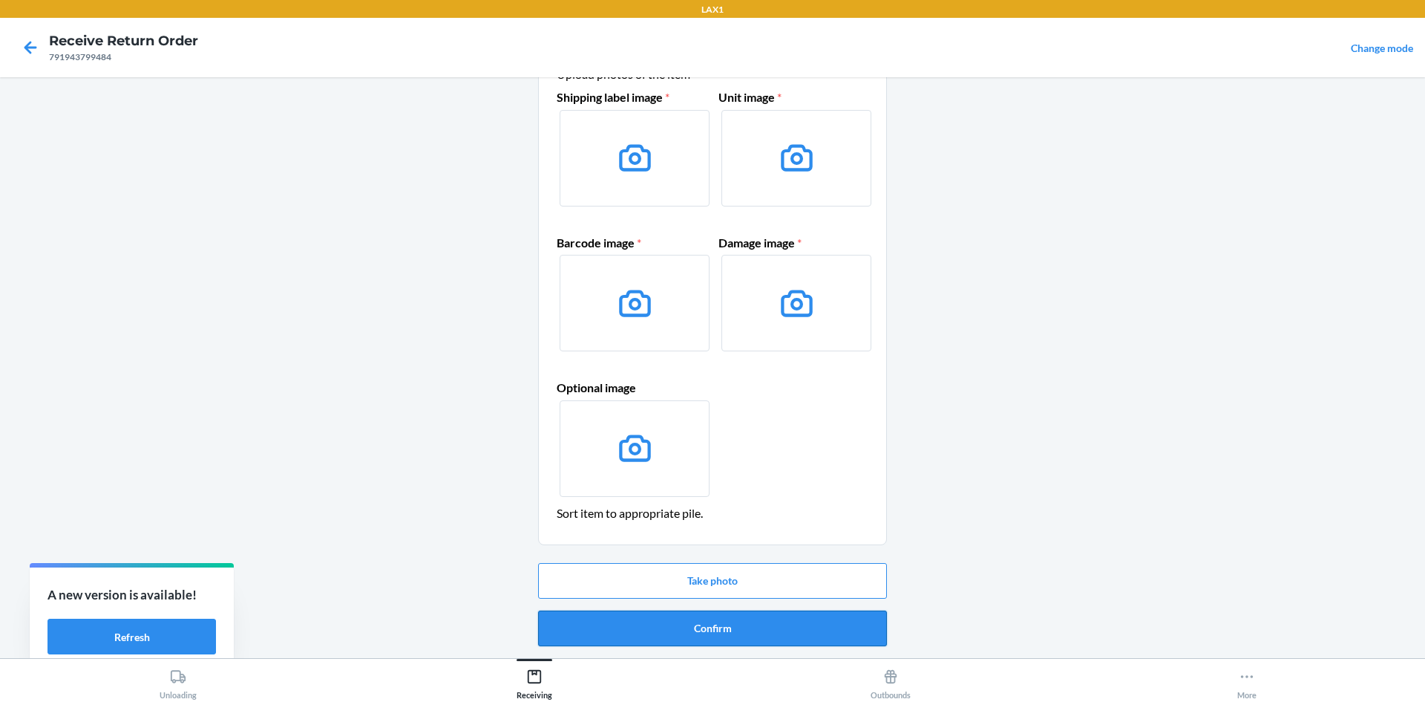
click at [707, 637] on button "Confirm" at bounding box center [712, 628] width 349 height 36
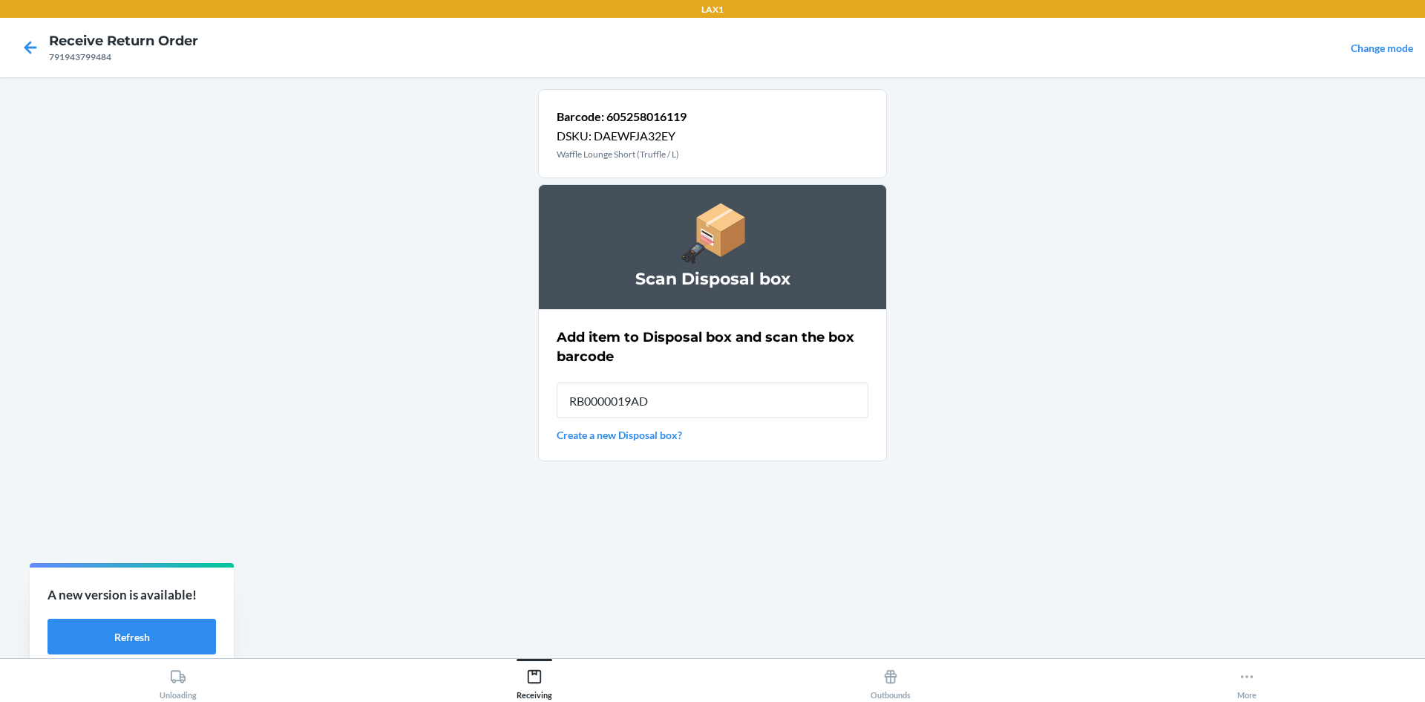
type input "RB0000019AD"
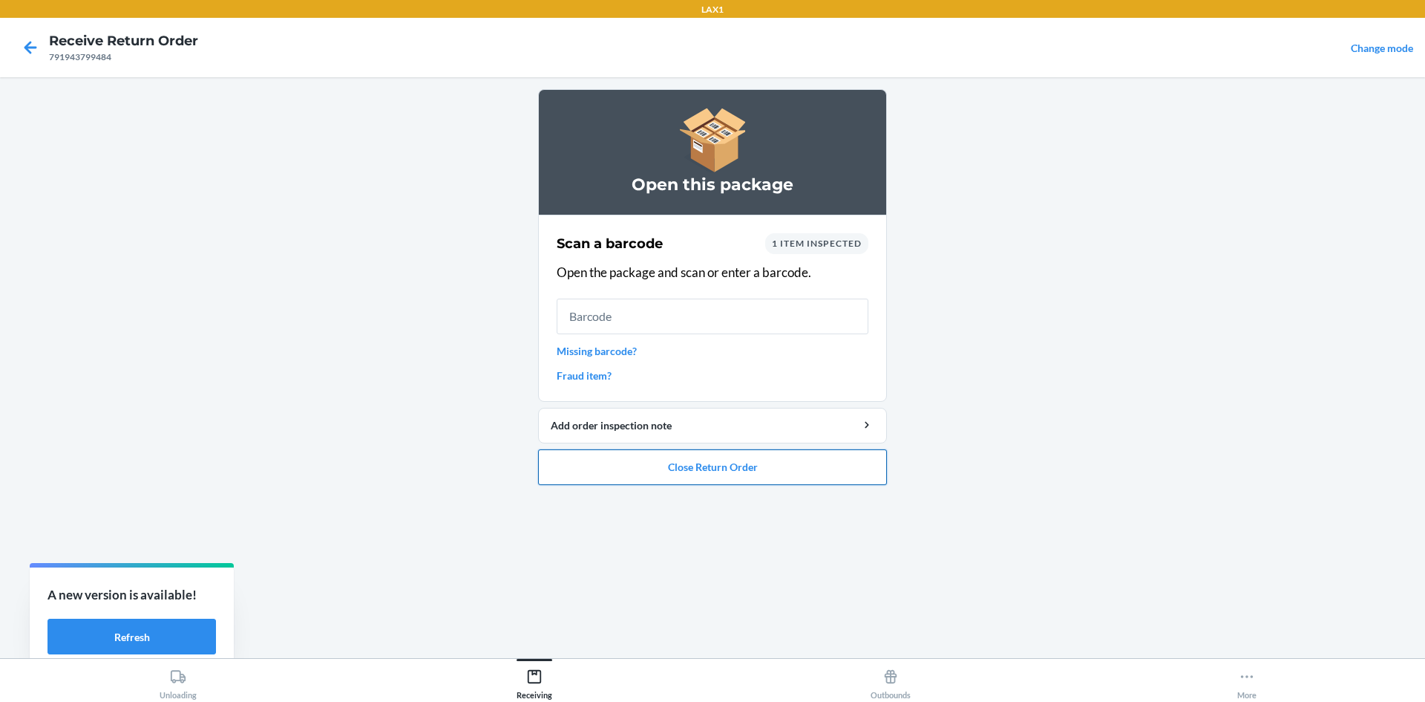
click at [720, 457] on button "Close Return Order" at bounding box center [712, 467] width 349 height 36
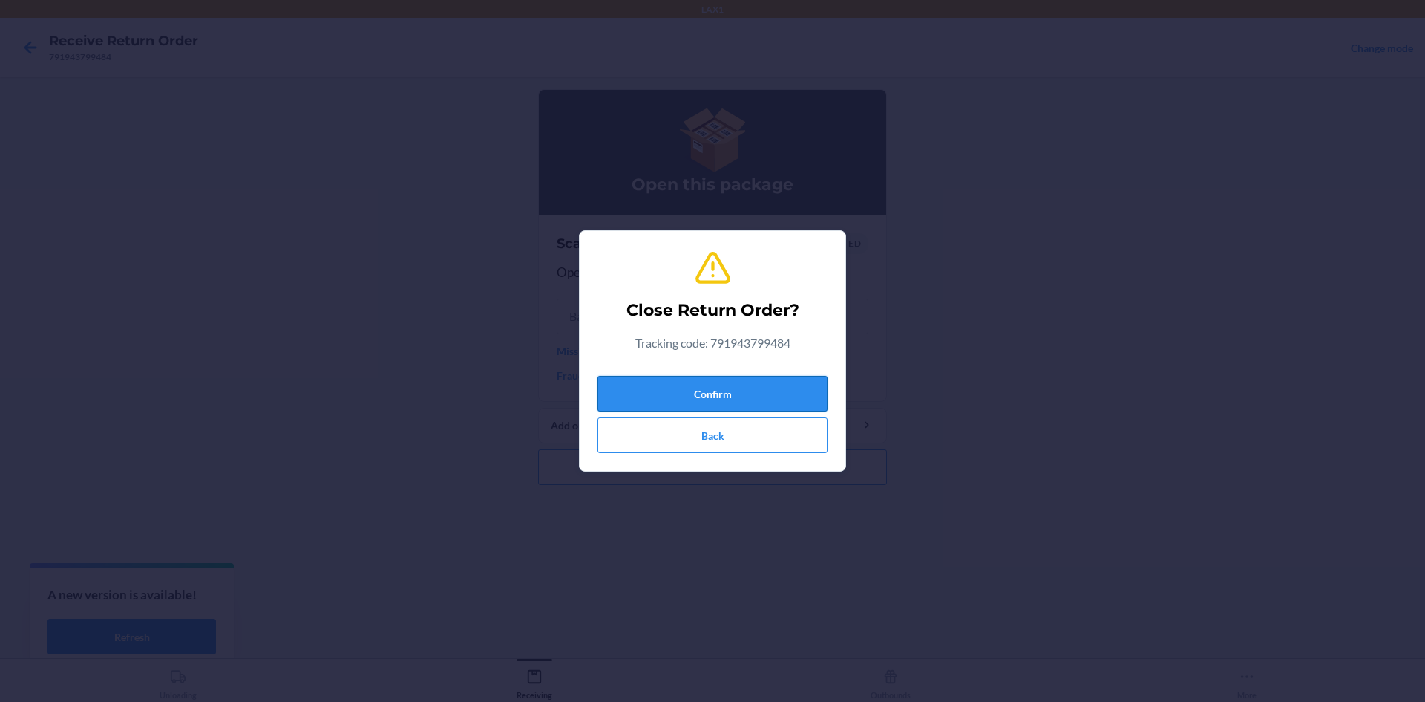
click at [617, 399] on button "Confirm" at bounding box center [713, 394] width 230 height 36
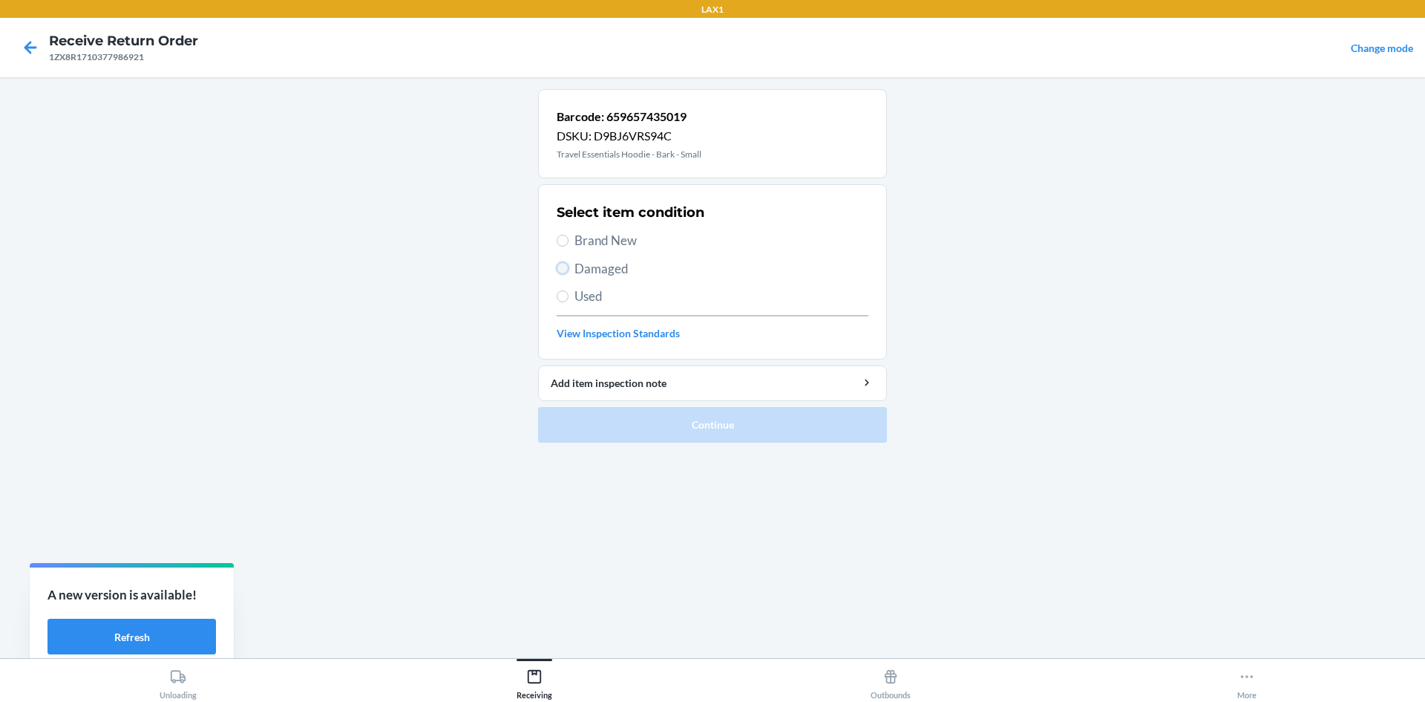
click at [558, 264] on input "Damaged" at bounding box center [563, 268] width 12 height 12
radio input "true"
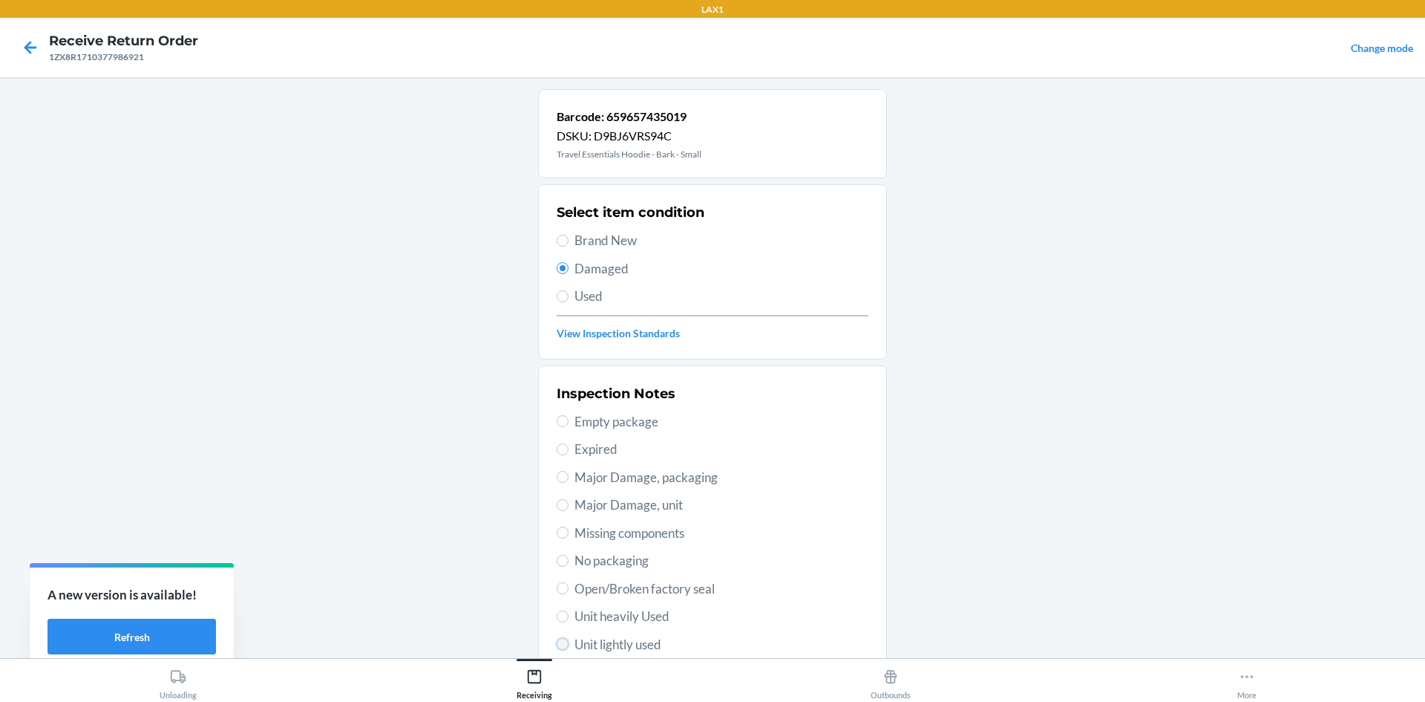
click at [560, 643] on input "Unit lightly used" at bounding box center [563, 644] width 12 height 12
radio input "true"
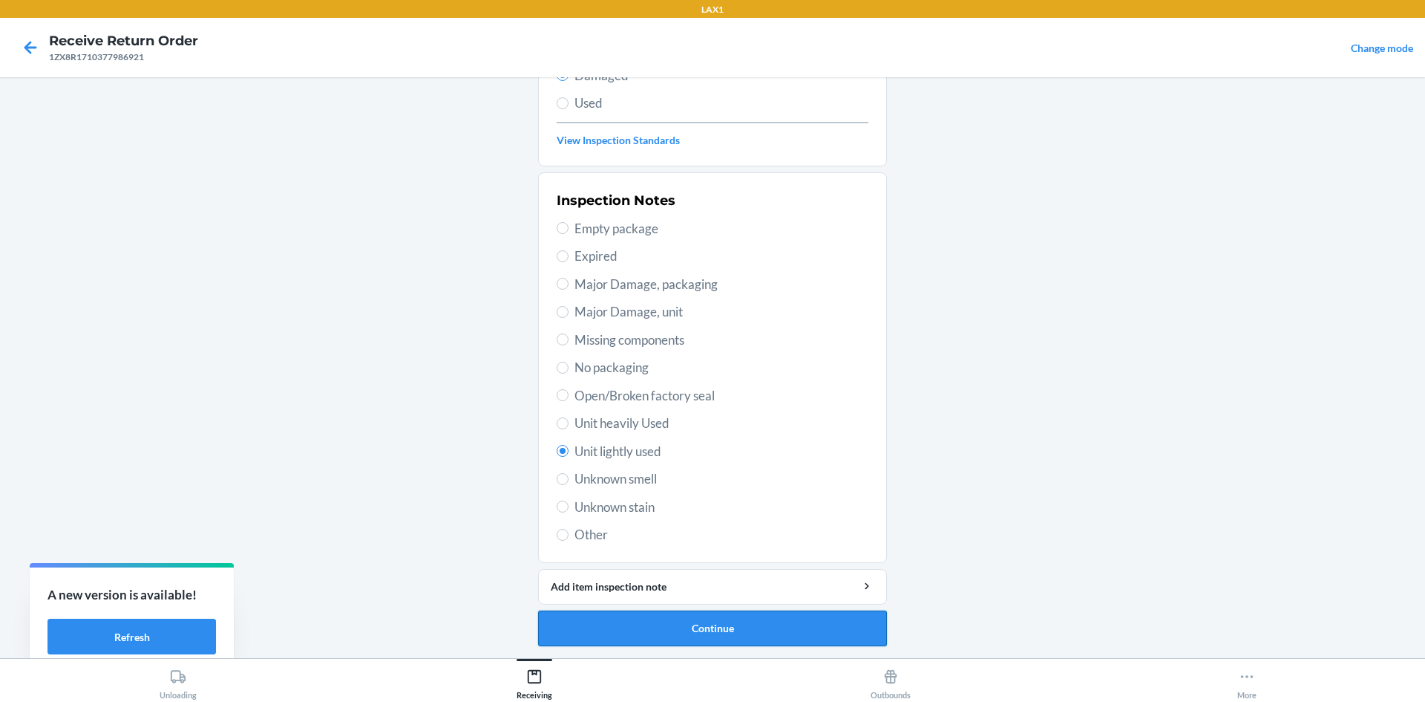
click at [619, 622] on button "Continue" at bounding box center [712, 628] width 349 height 36
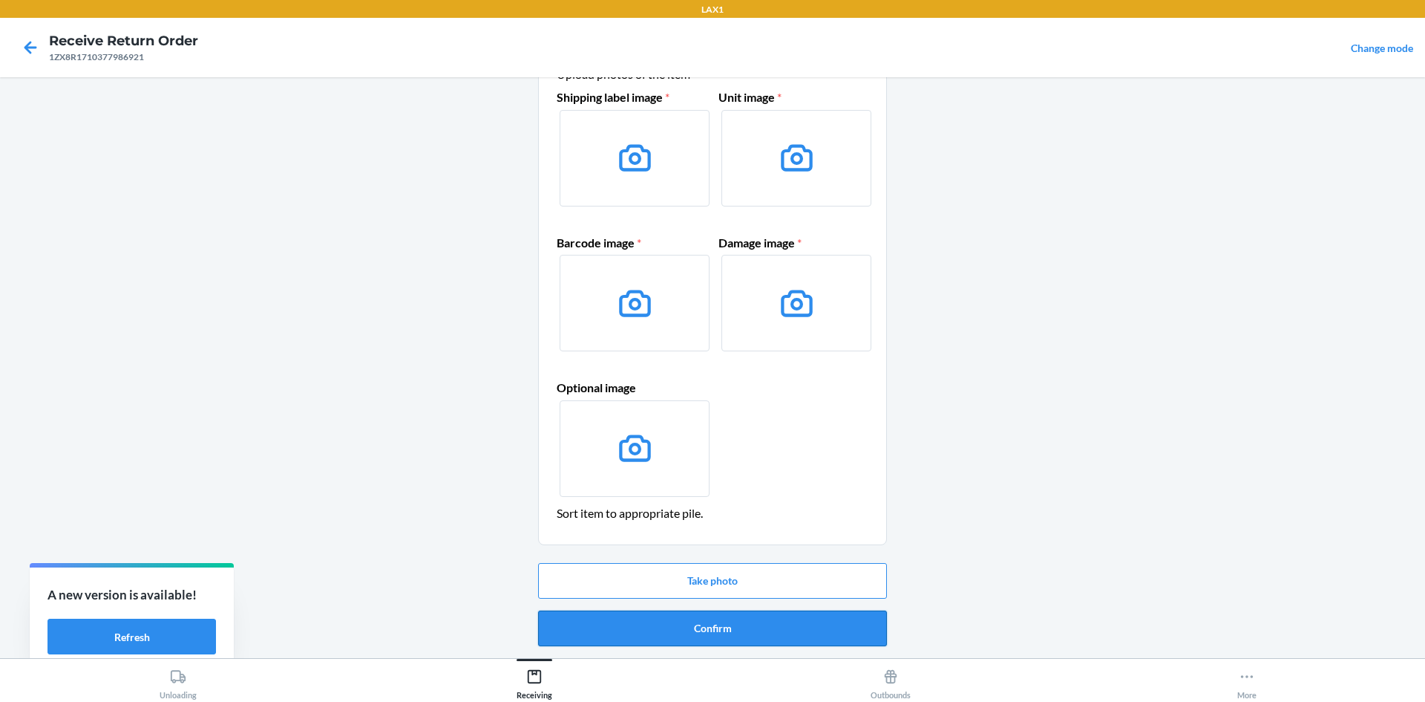
click at [656, 613] on button "Confirm" at bounding box center [712, 628] width 349 height 36
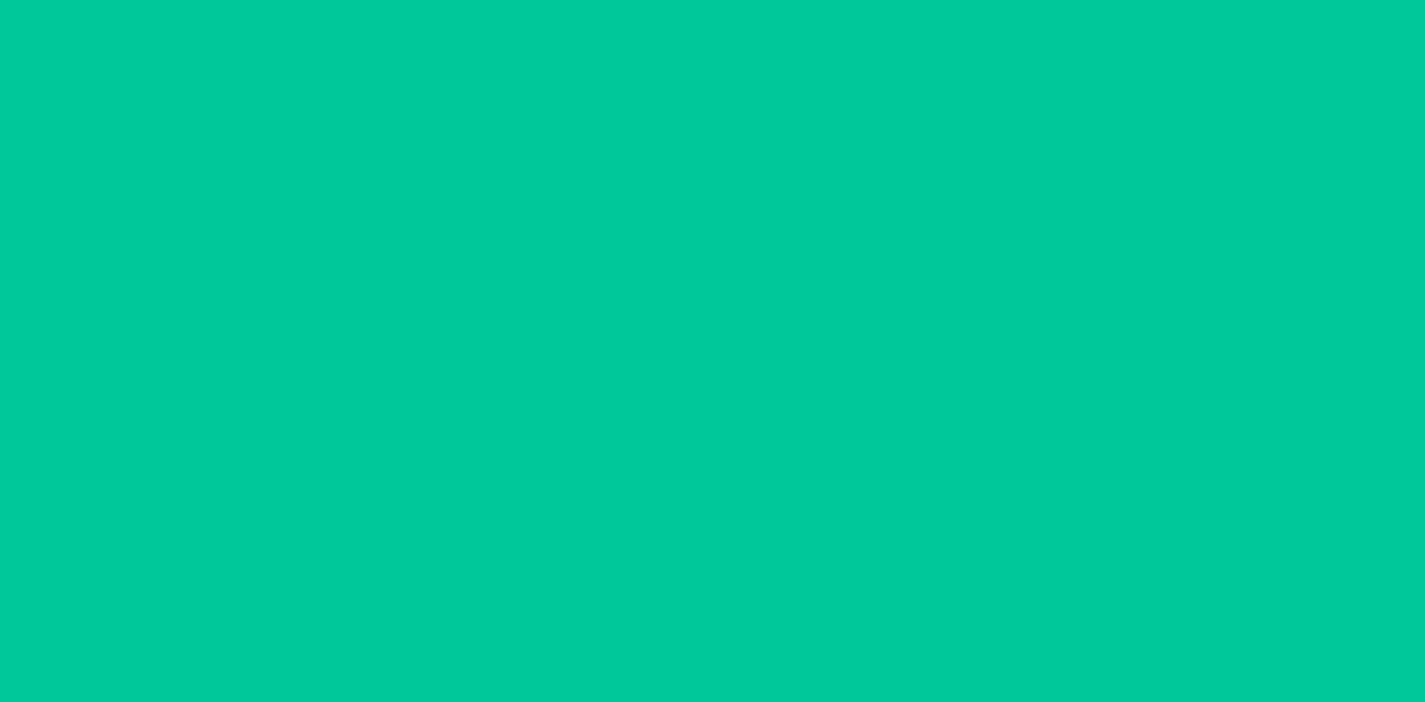
scroll to position [0, 0]
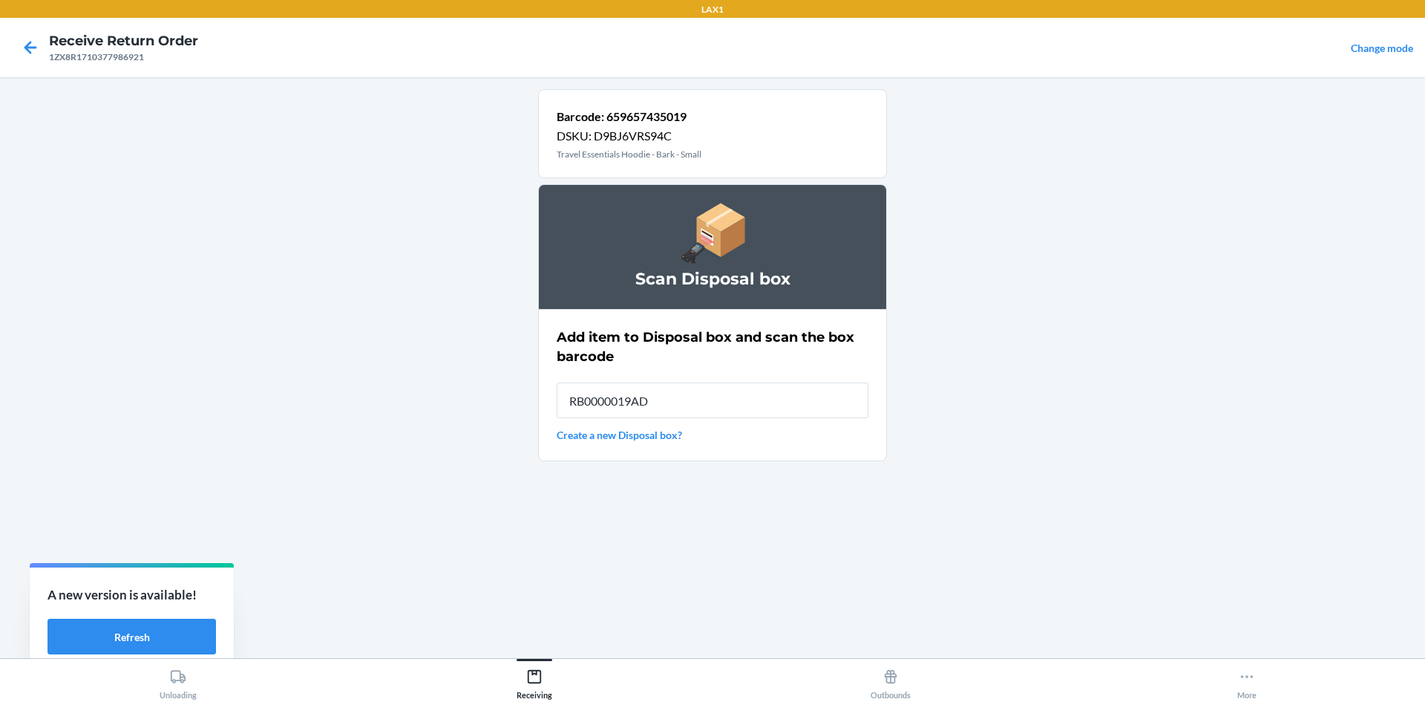
type input "RB0000019AD"
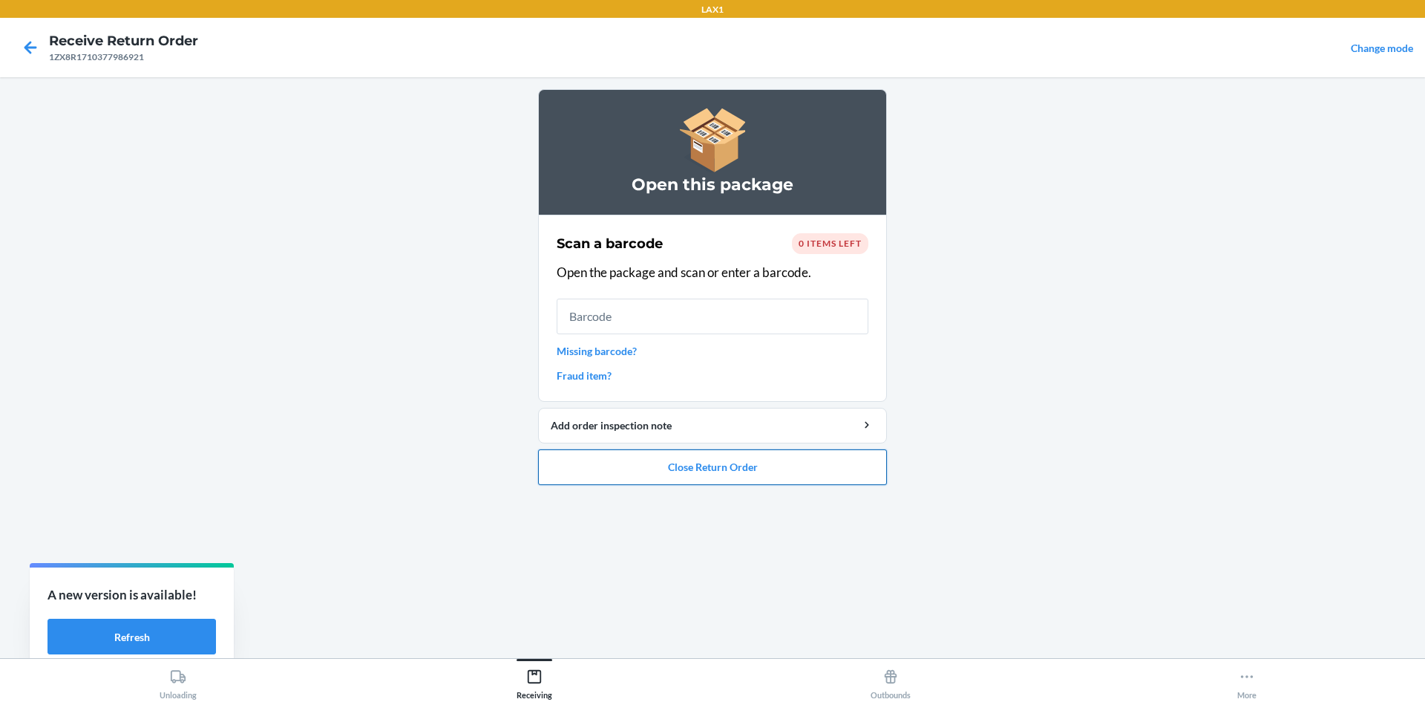
click at [770, 460] on button "Close Return Order" at bounding box center [712, 467] width 349 height 36
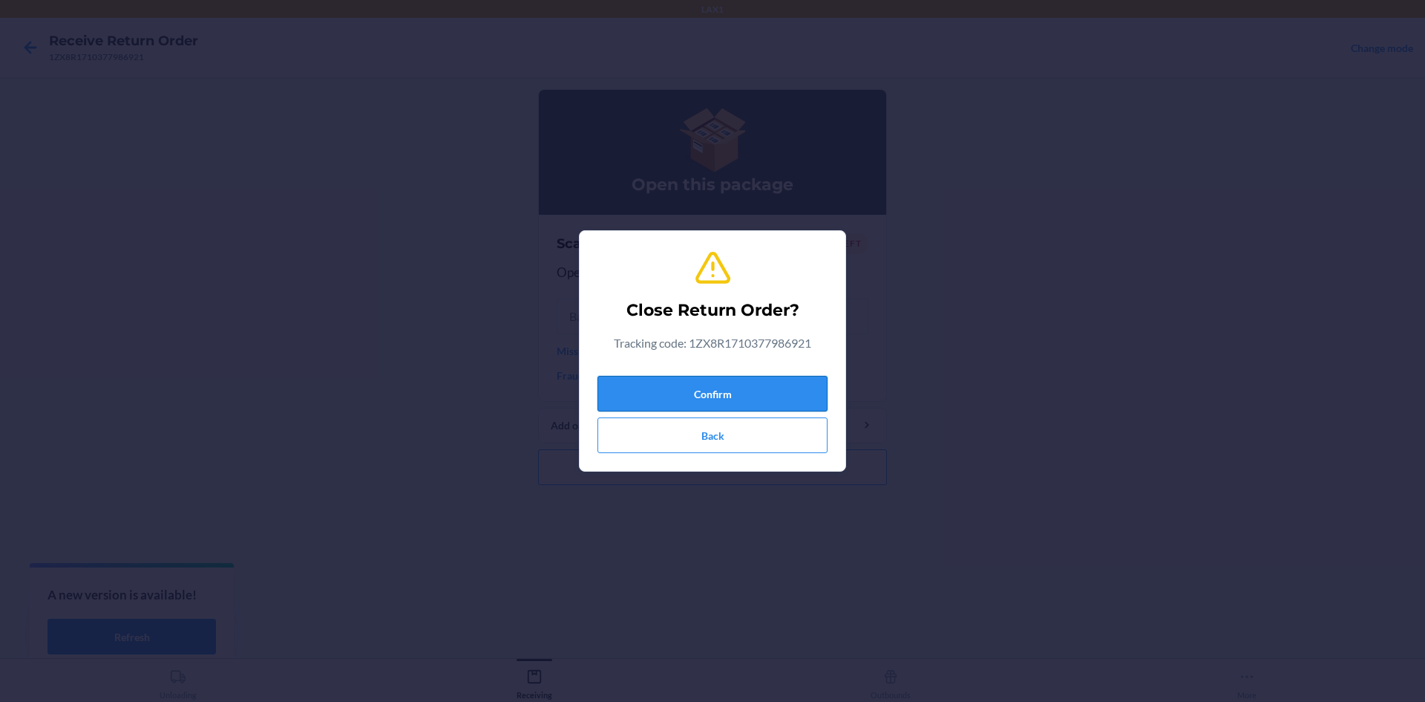
click at [733, 388] on button "Confirm" at bounding box center [713, 394] width 230 height 36
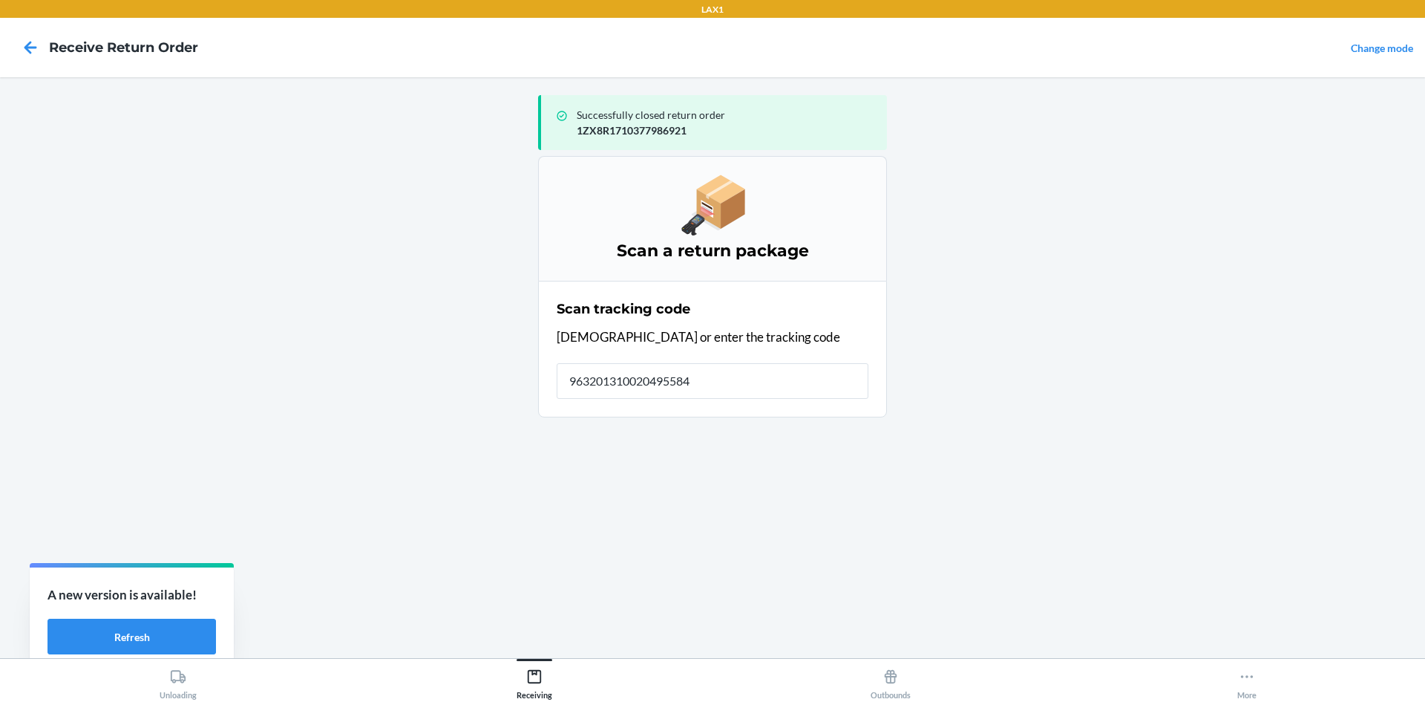
type input "9632013100204955848"
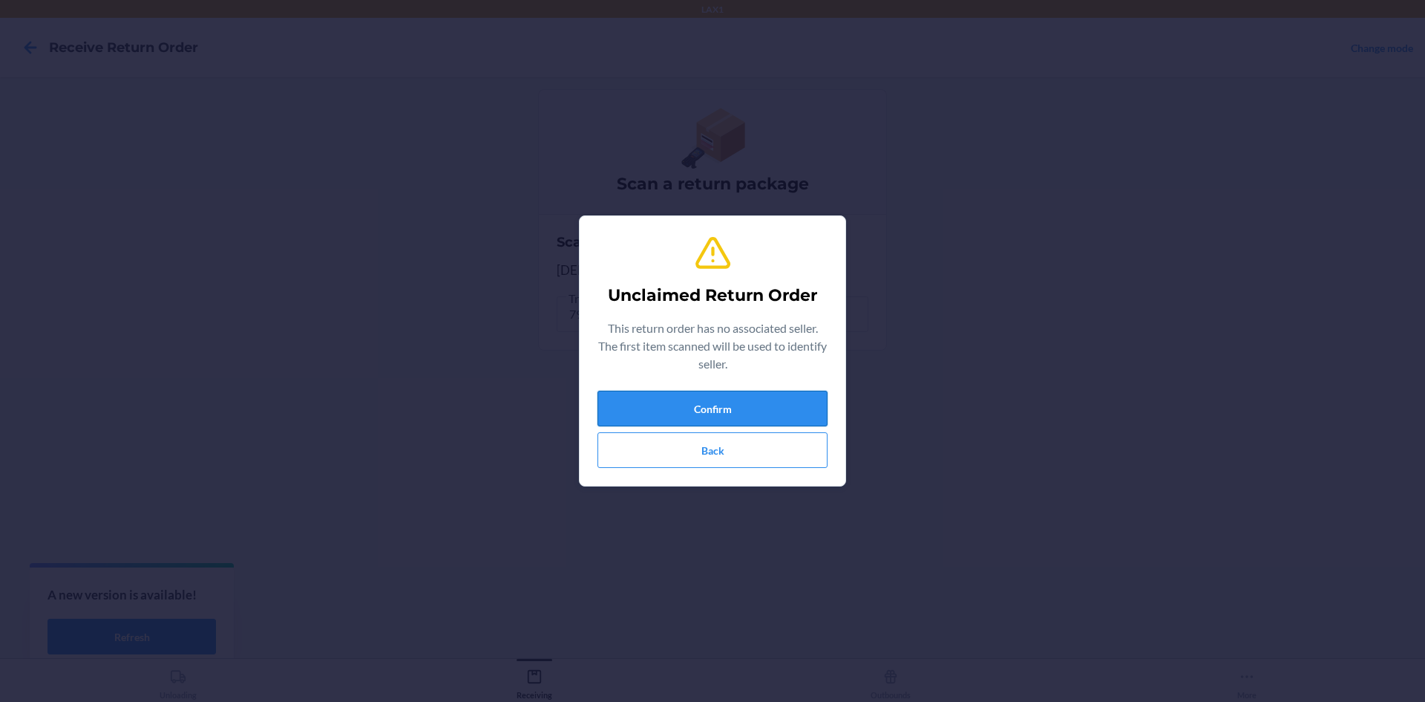
click at [688, 411] on button "Confirm" at bounding box center [713, 408] width 230 height 36
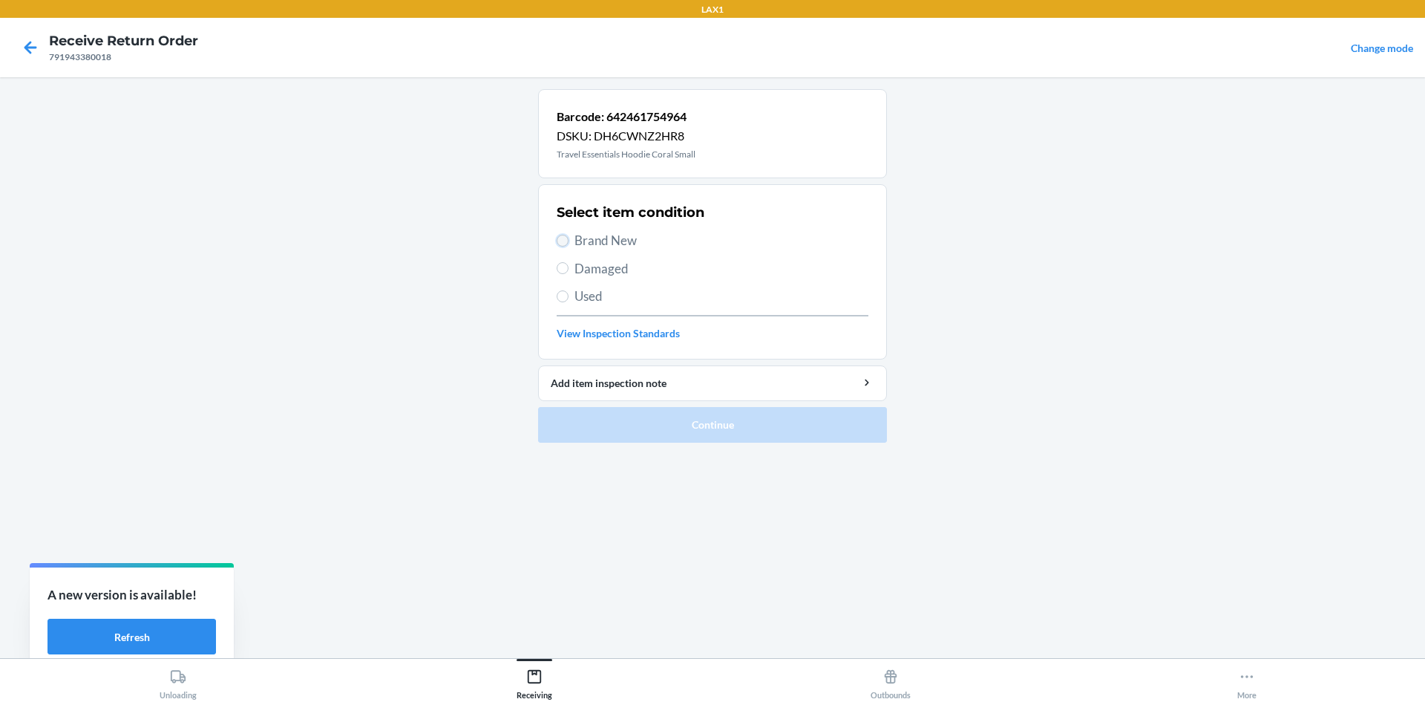
click at [558, 240] on input "Brand New" at bounding box center [563, 241] width 12 height 12
radio input "true"
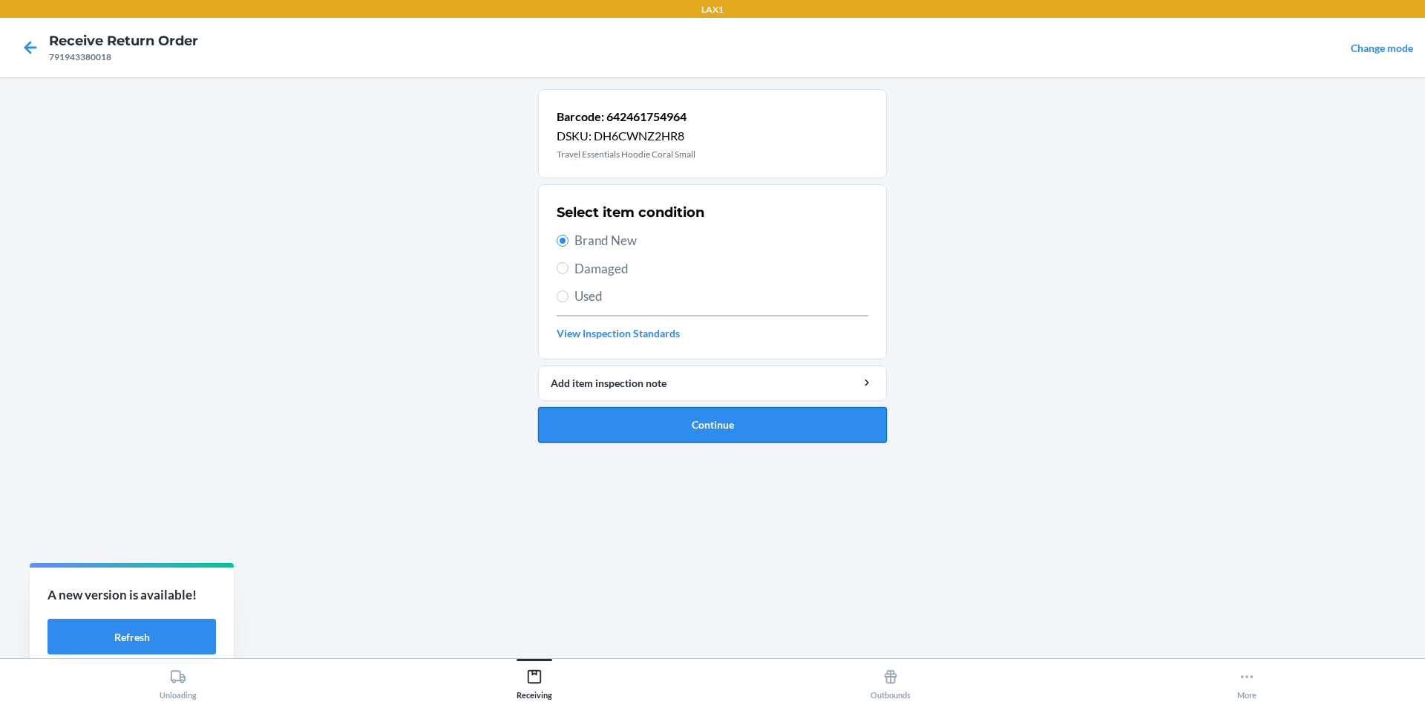
click at [650, 438] on button "Continue" at bounding box center [712, 425] width 349 height 36
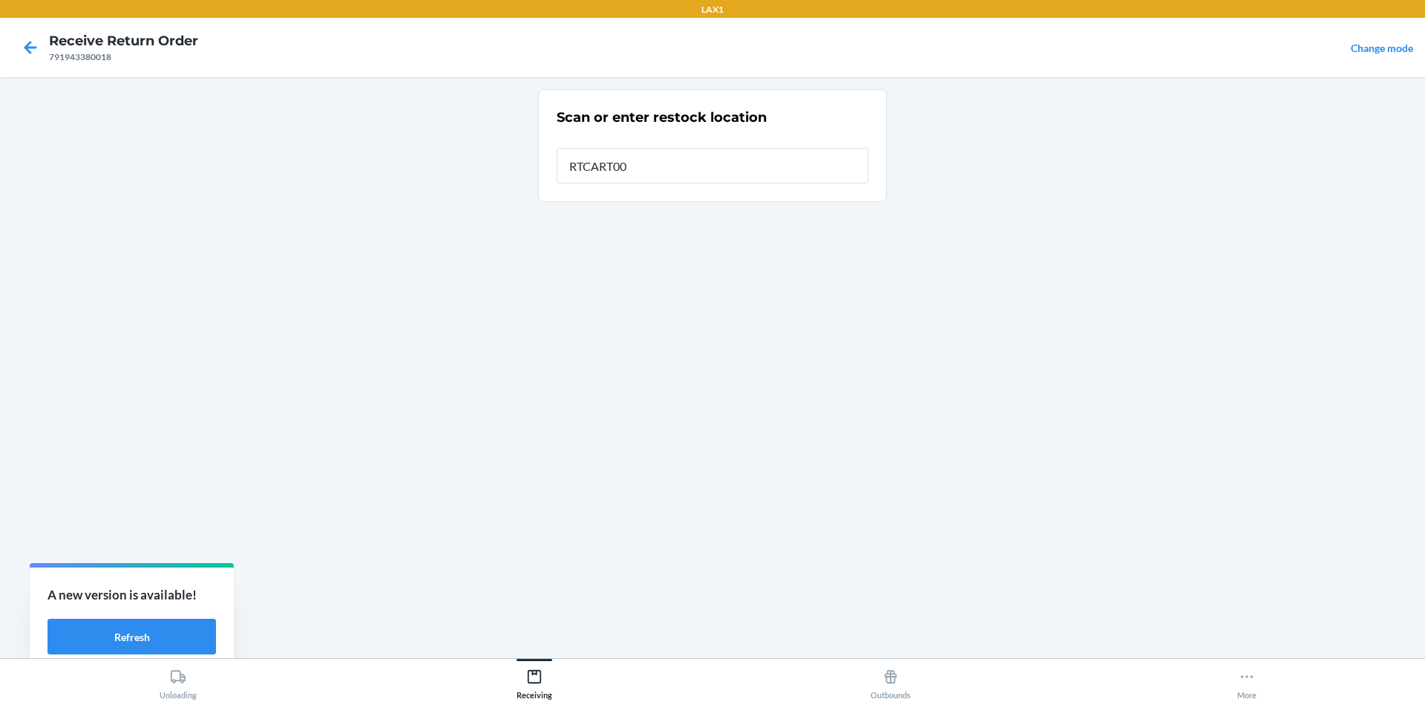
type input "RTCART003"
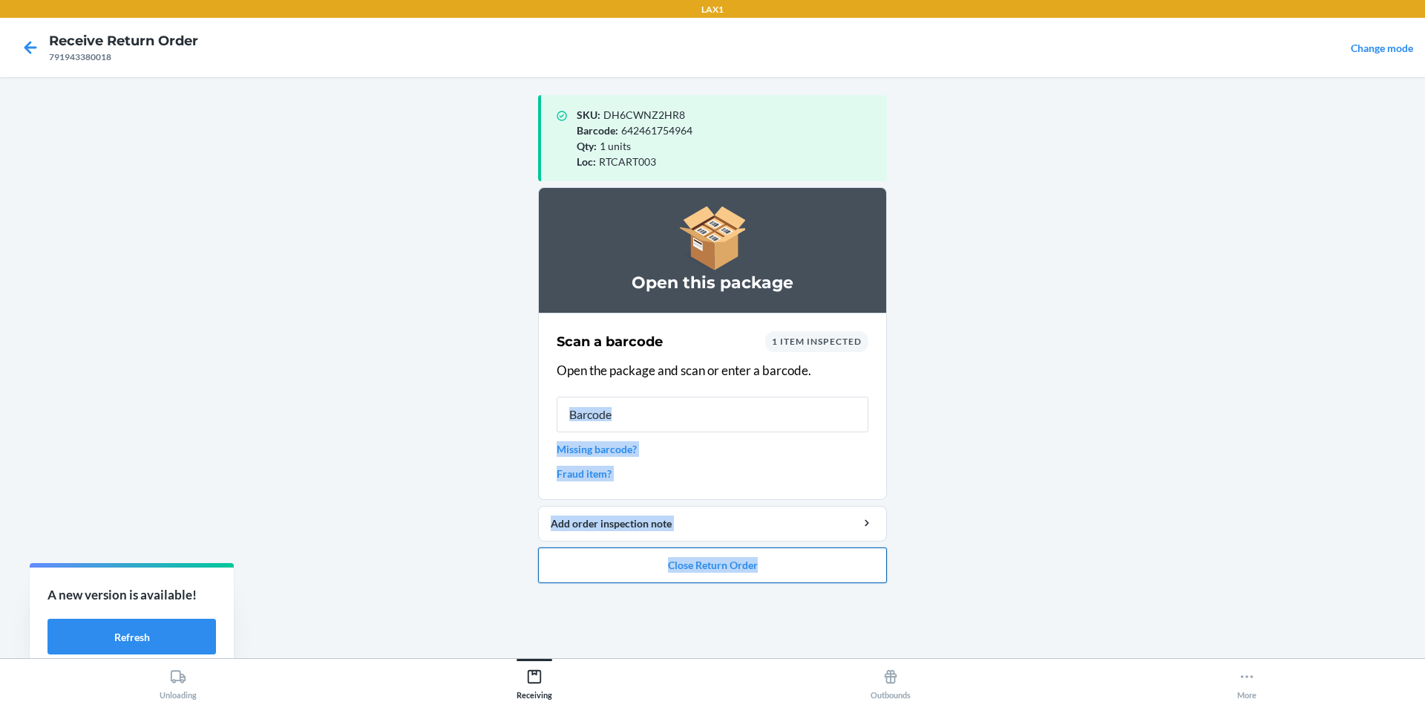
drag, startPoint x: 684, startPoint y: 436, endPoint x: 730, endPoint y: 578, distance: 150.0
click at [734, 609] on div "SKU : DH6CWNZ2HR8 Barcode : 642461754964 Qty : 1 units Loc : RTCART003 Open thi…" at bounding box center [712, 367] width 349 height 557
click at [900, 585] on main "SKU : DH6CWNZ2HR8 Barcode : 642461754964 Qty : 1 units Loc : RTCART003 Open thi…" at bounding box center [712, 367] width 1425 height 581
click at [745, 566] on button "Close Return Order" at bounding box center [712, 565] width 349 height 36
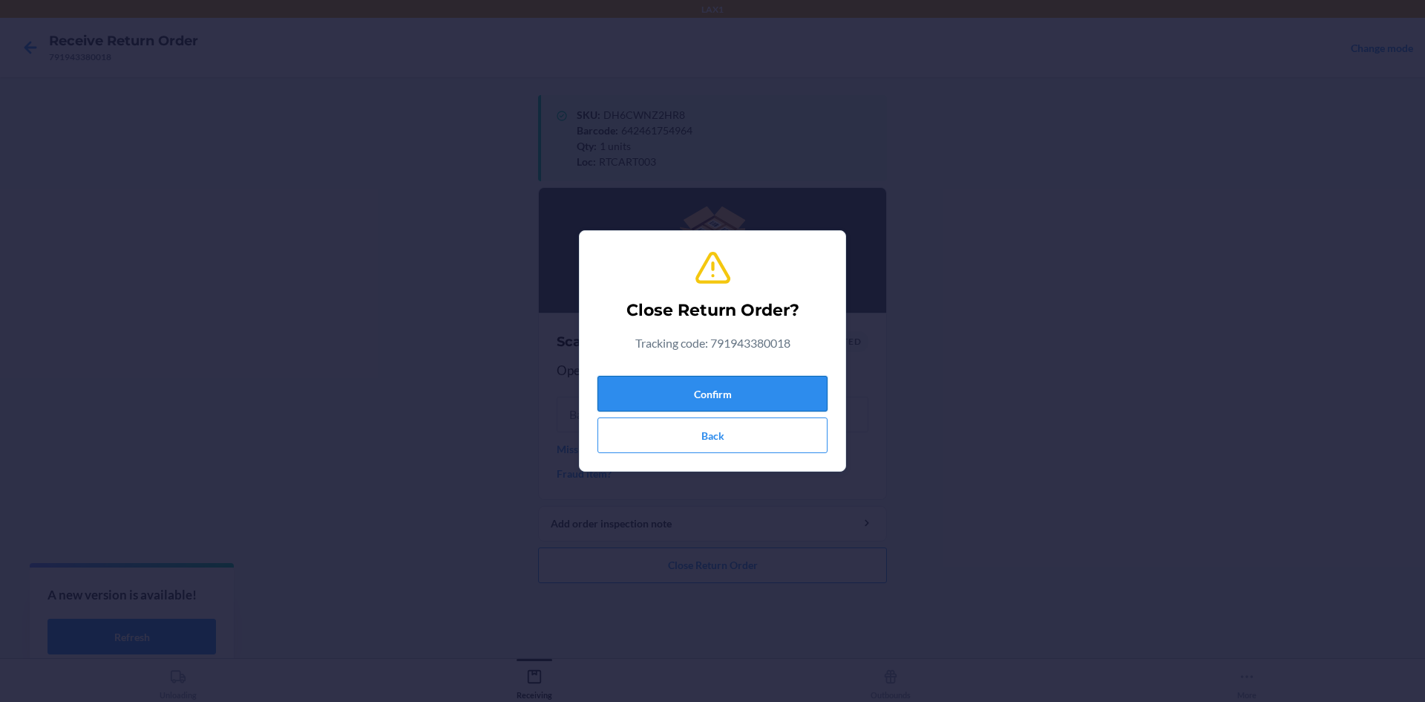
click at [709, 388] on button "Confirm" at bounding box center [713, 394] width 230 height 36
click at [721, 396] on button "Confirm" at bounding box center [713, 394] width 230 height 36
click at [689, 382] on button "Confirm" at bounding box center [713, 394] width 230 height 36
click at [693, 396] on button "Confirm" at bounding box center [713, 394] width 230 height 36
click at [1042, 443] on div "Close Return Order? Tracking code: 791943380018 Confirm Back" at bounding box center [712, 351] width 1425 height 702
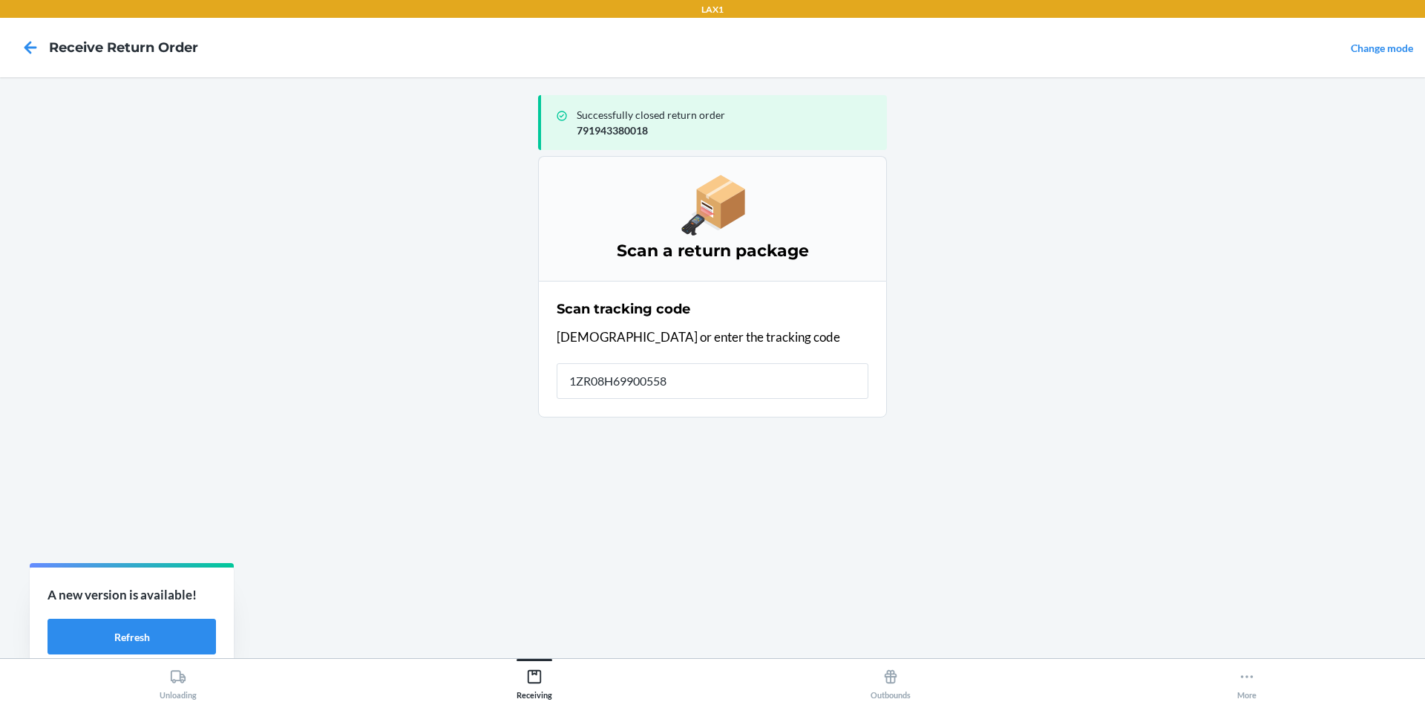
type input "1ZR08H699005586"
type input "1ZR08H6990055"
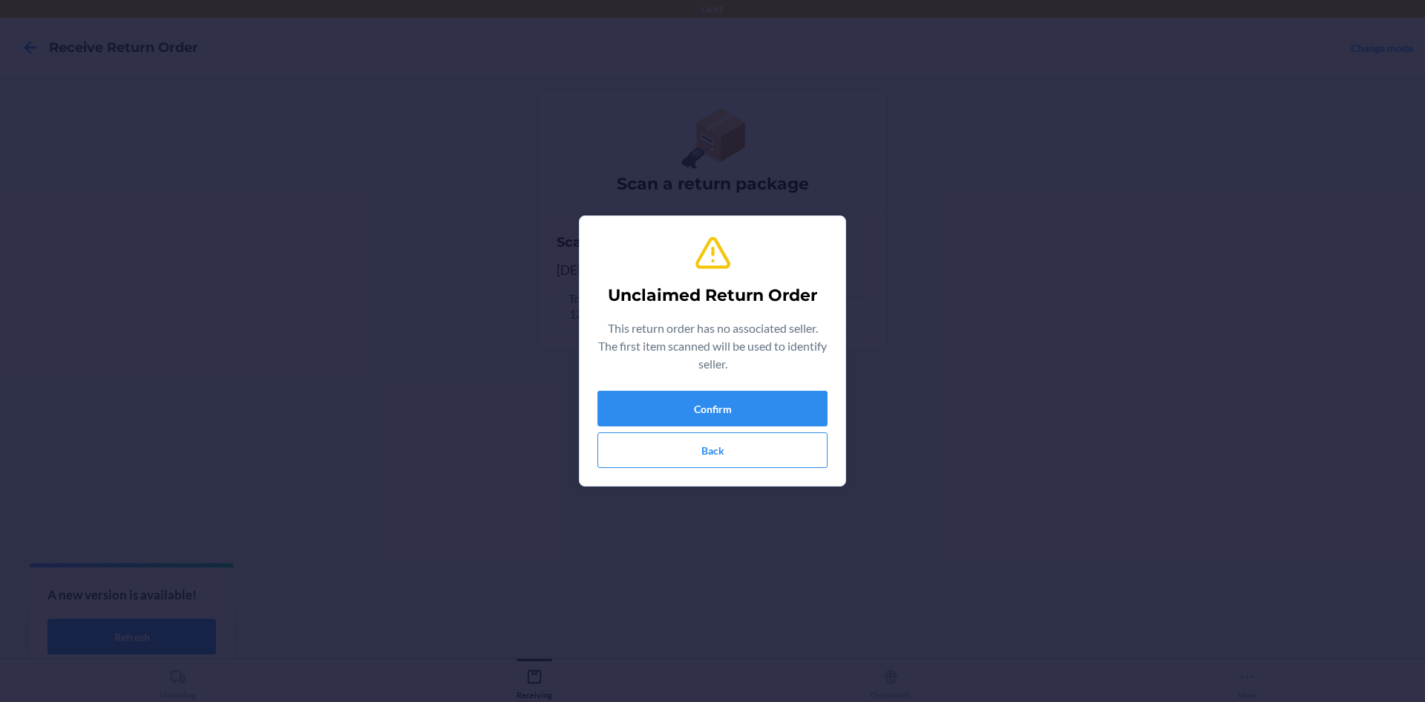
type input "610655115327"
click at [633, 415] on button "Confirm" at bounding box center [713, 408] width 230 height 36
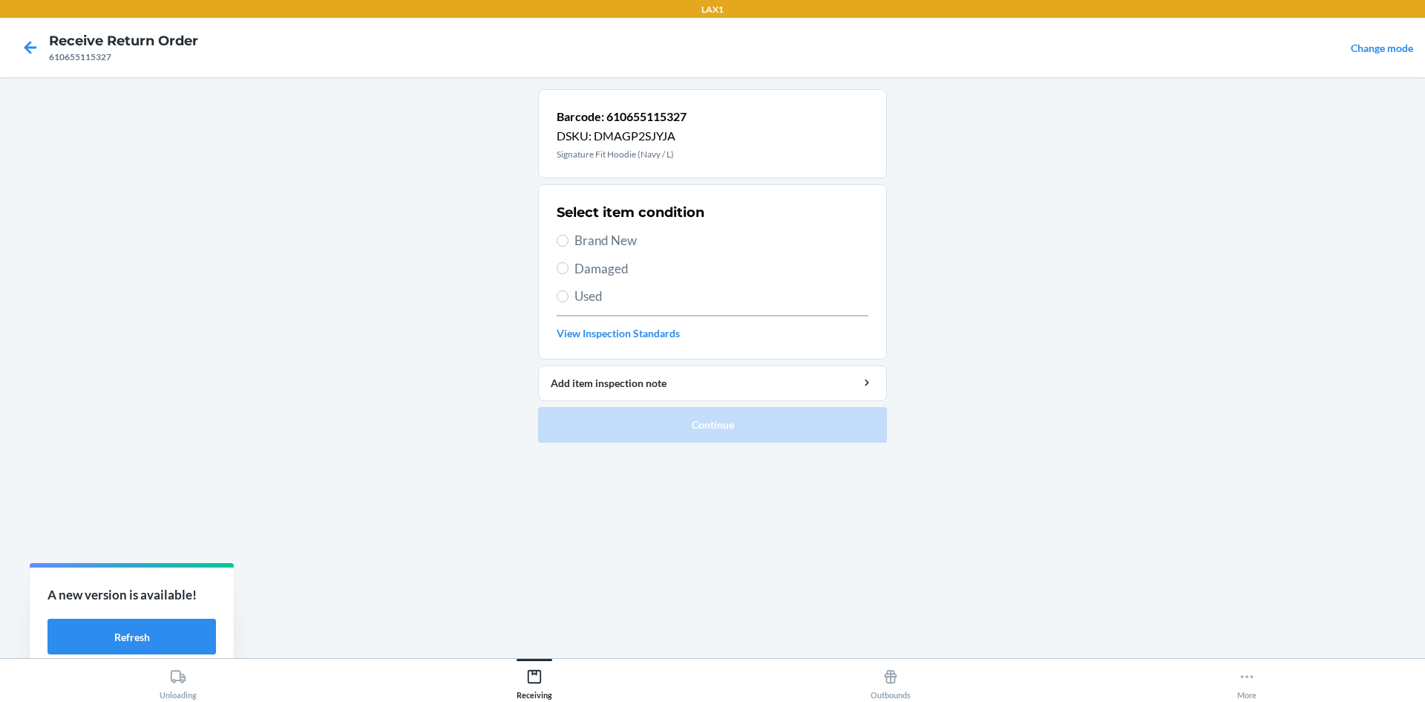
click at [331, 657] on main "Barcode: 610655115327 DSKU: DMAGP2SJYJA Signature Fit Hoodie (Navy / L) Select …" at bounding box center [712, 367] width 1425 height 581
click at [472, 508] on main "Barcode: 610655115327 DSKU: DMAGP2SJYJA Signature Fit Hoodie (Navy / L) Select …" at bounding box center [712, 367] width 1425 height 581
click at [567, 264] on input "Damaged" at bounding box center [563, 268] width 12 height 12
radio input "true"
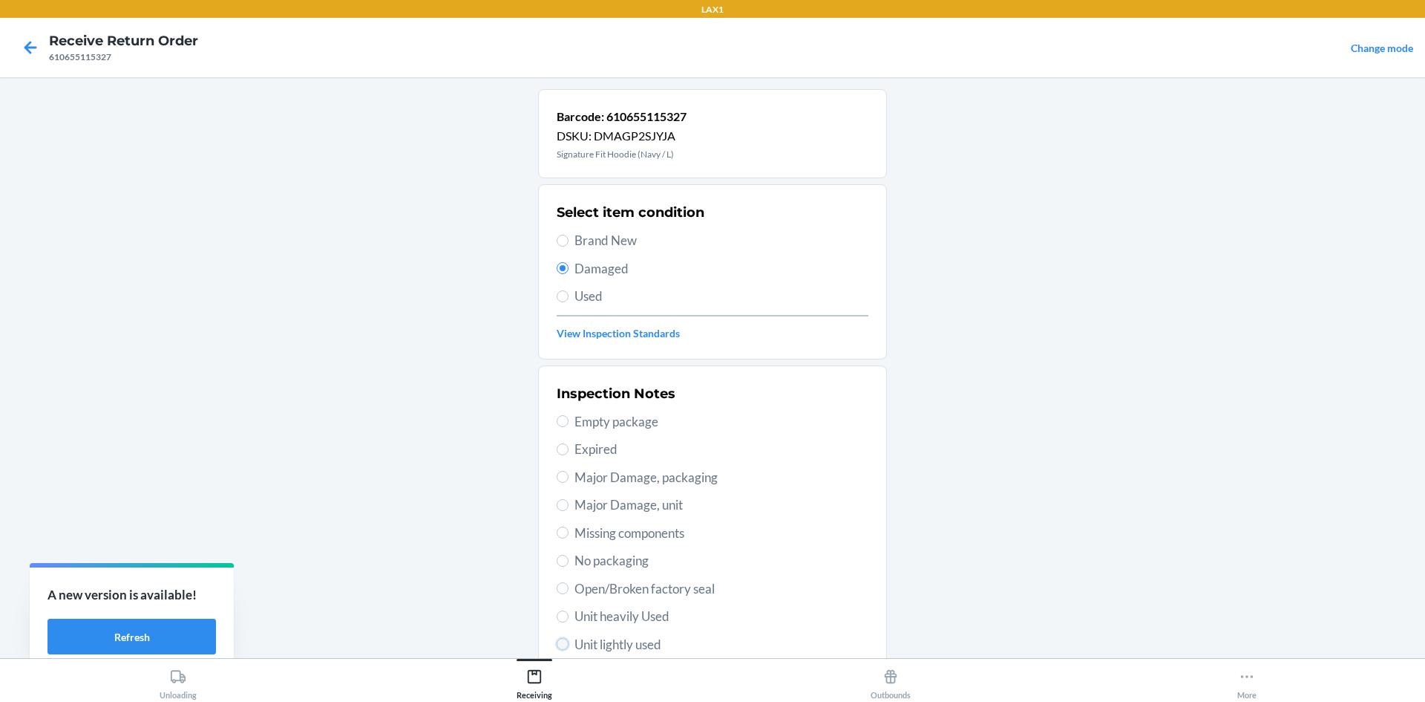
click at [561, 639] on input "Unit lightly used" at bounding box center [563, 644] width 12 height 12
radio input "true"
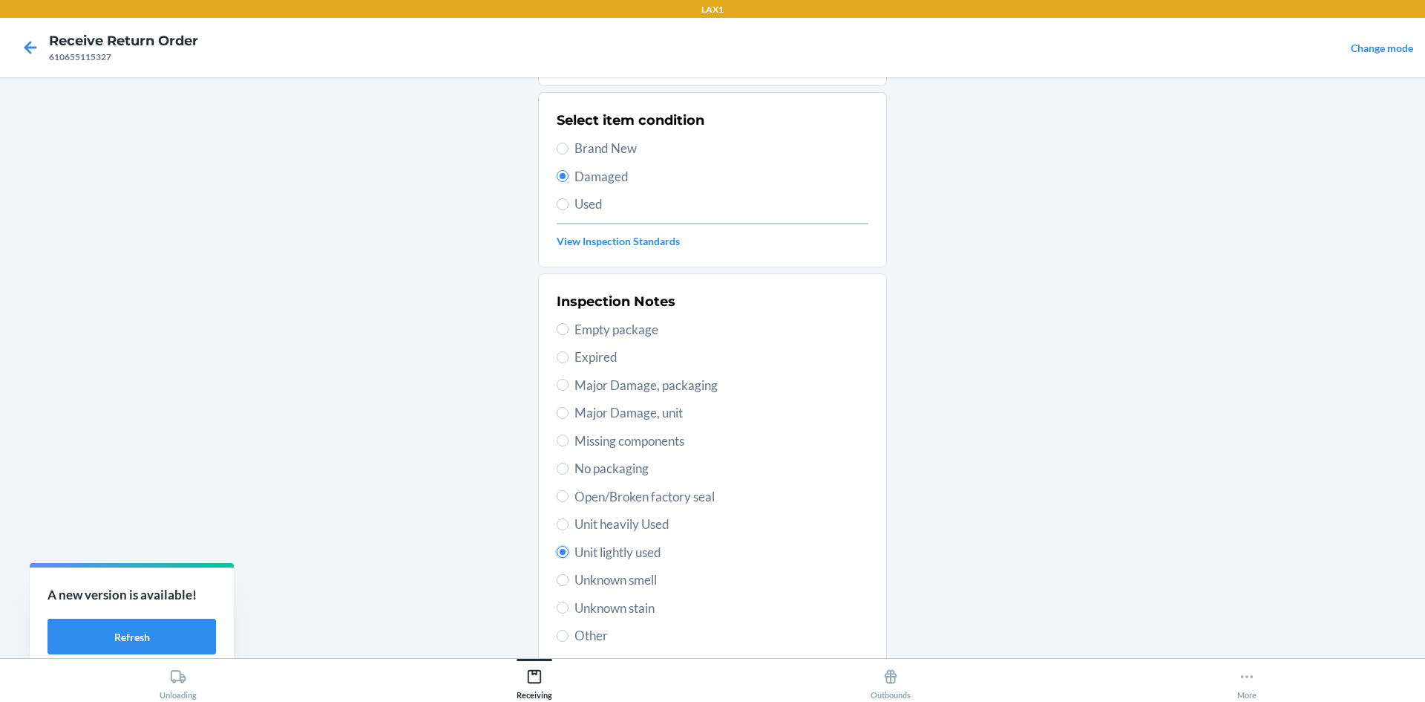
scroll to position [193, 0]
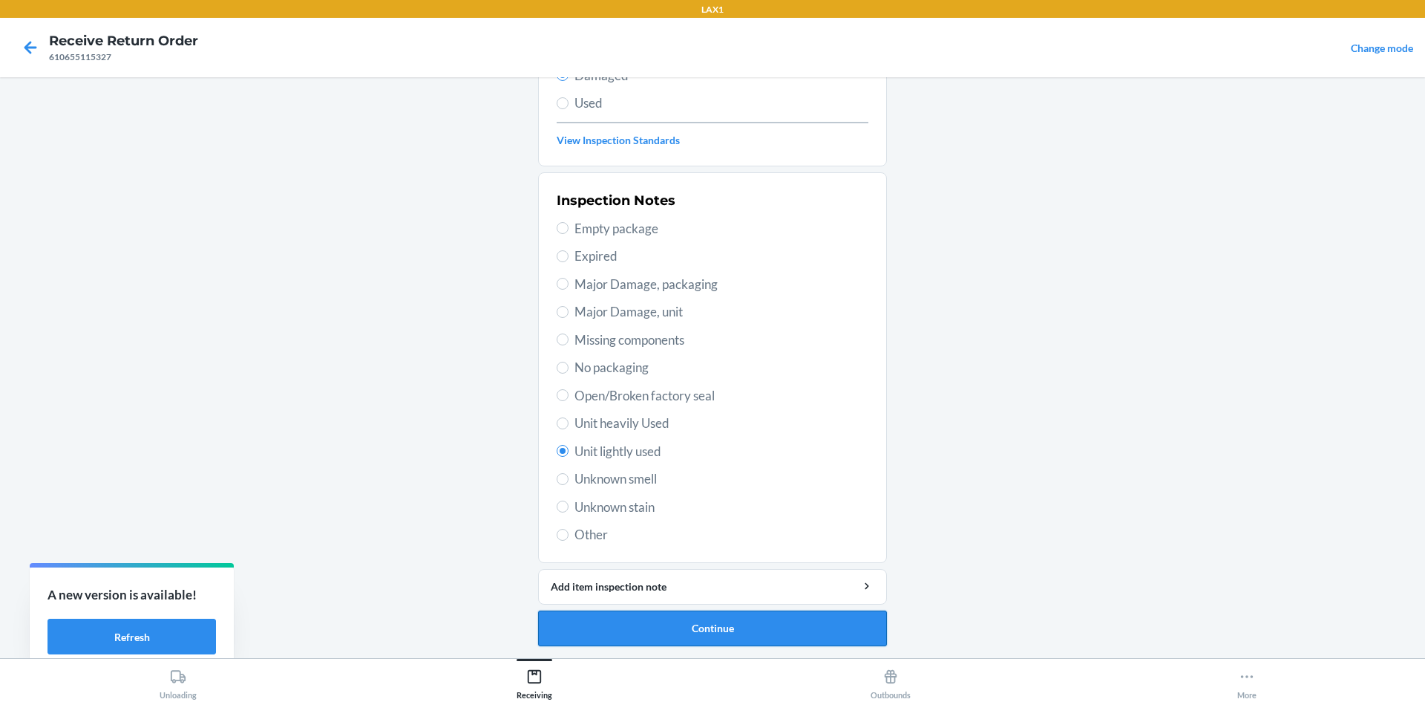
click at [661, 624] on button "Continue" at bounding box center [712, 628] width 349 height 36
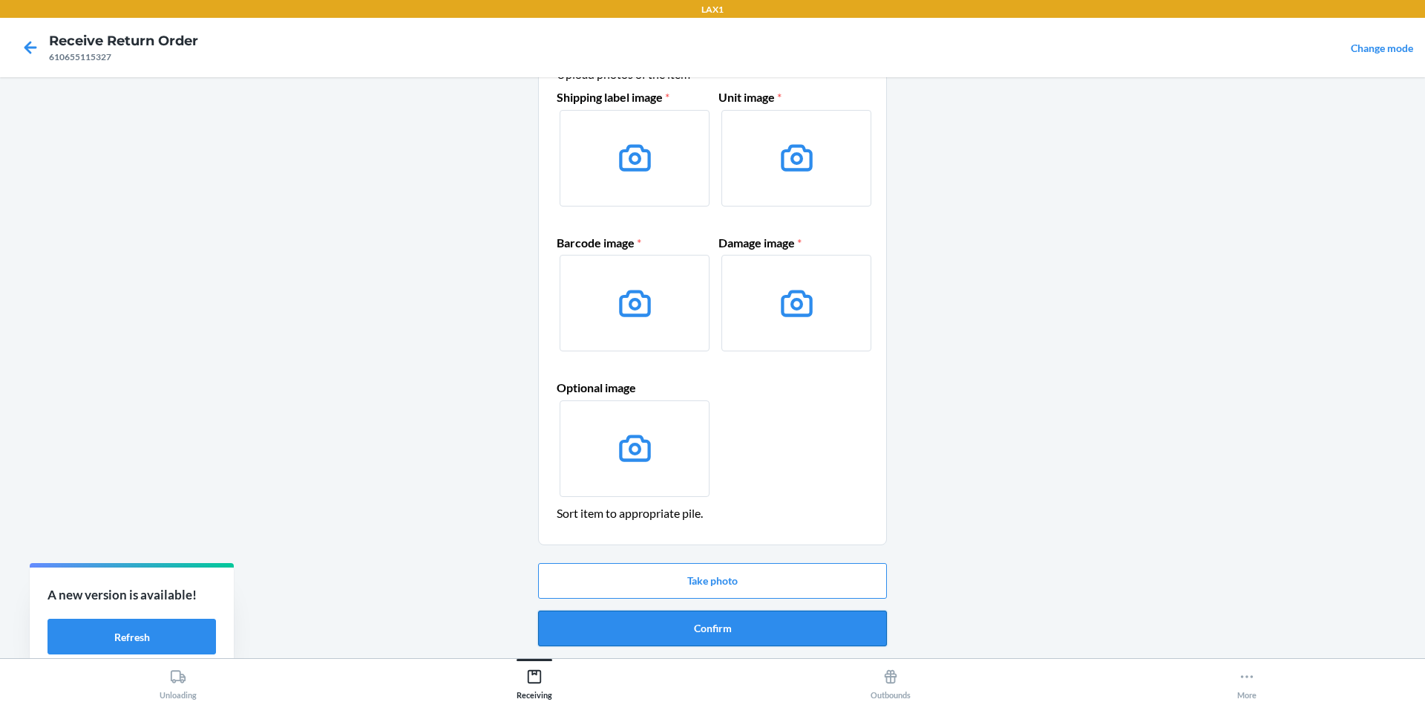
click at [708, 613] on button "Confirm" at bounding box center [712, 628] width 349 height 36
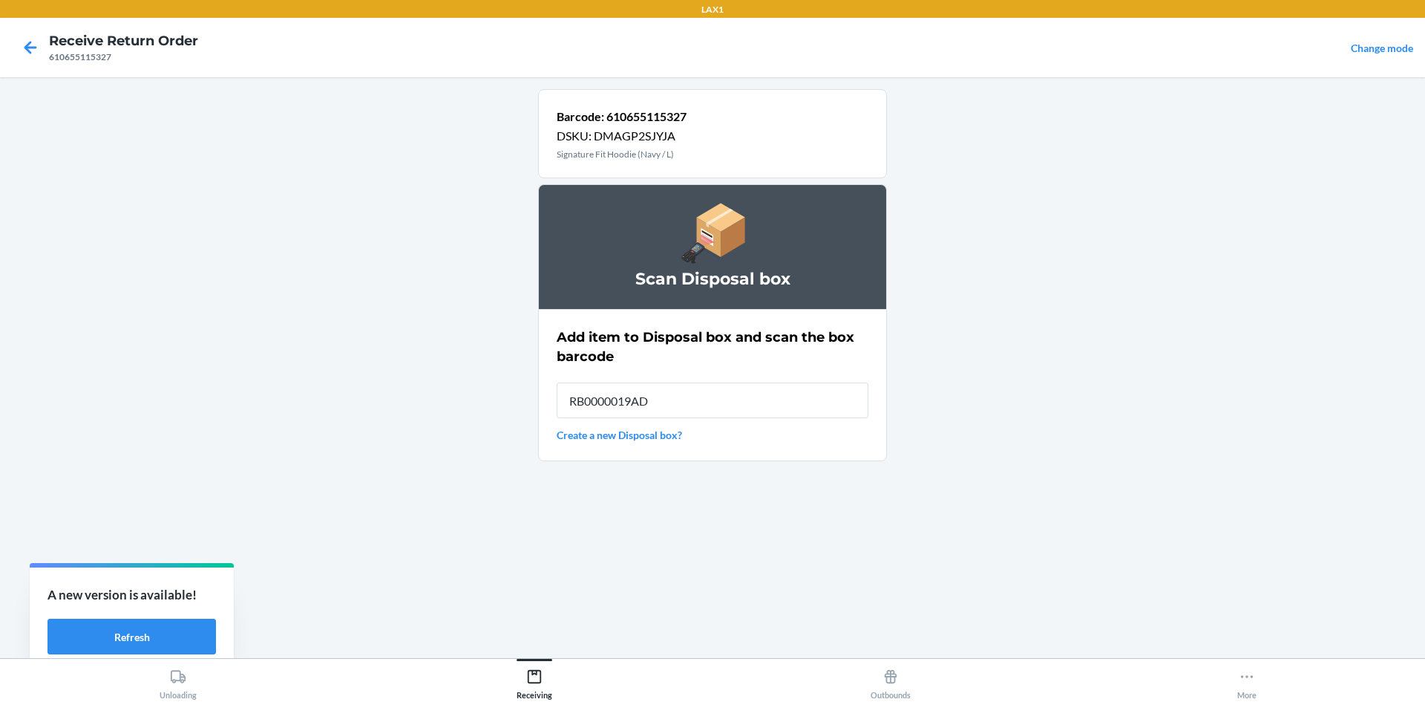
type input "RB0000019AD"
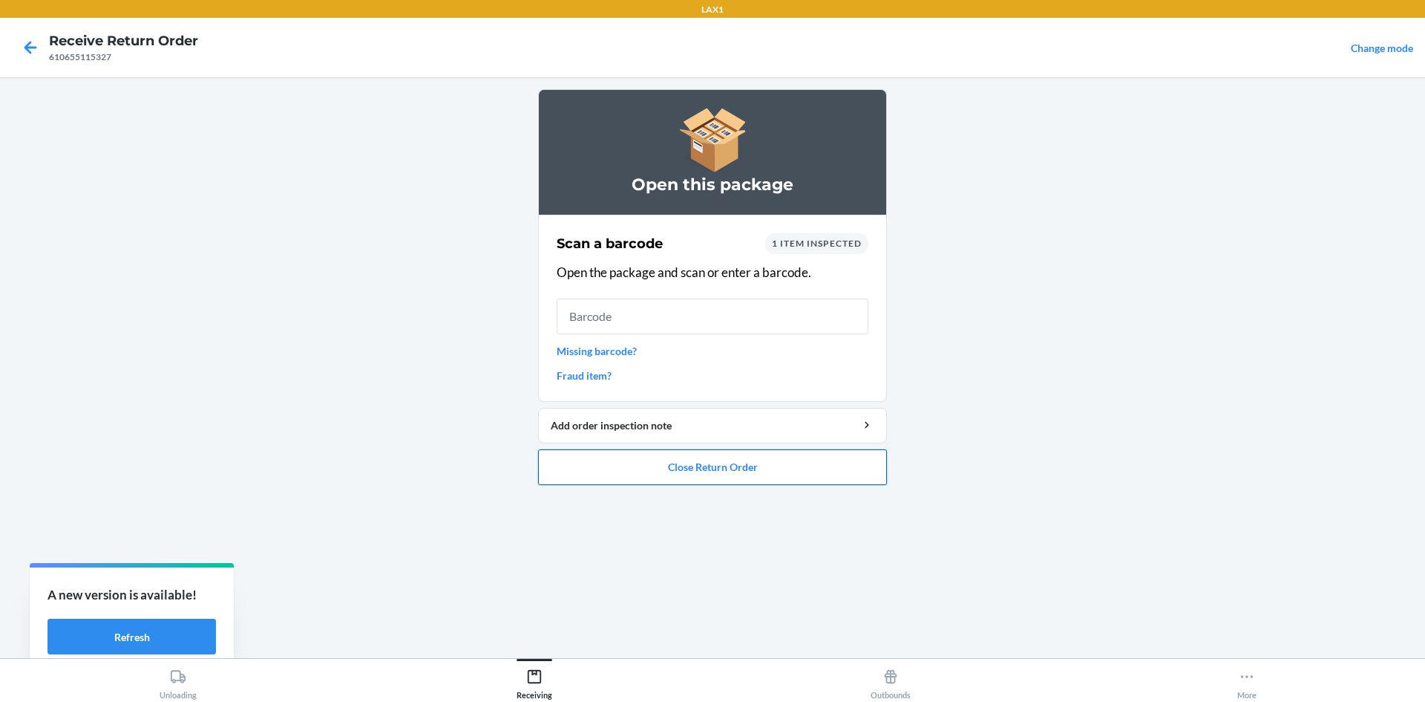
click at [621, 474] on button "Close Return Order" at bounding box center [712, 467] width 349 height 36
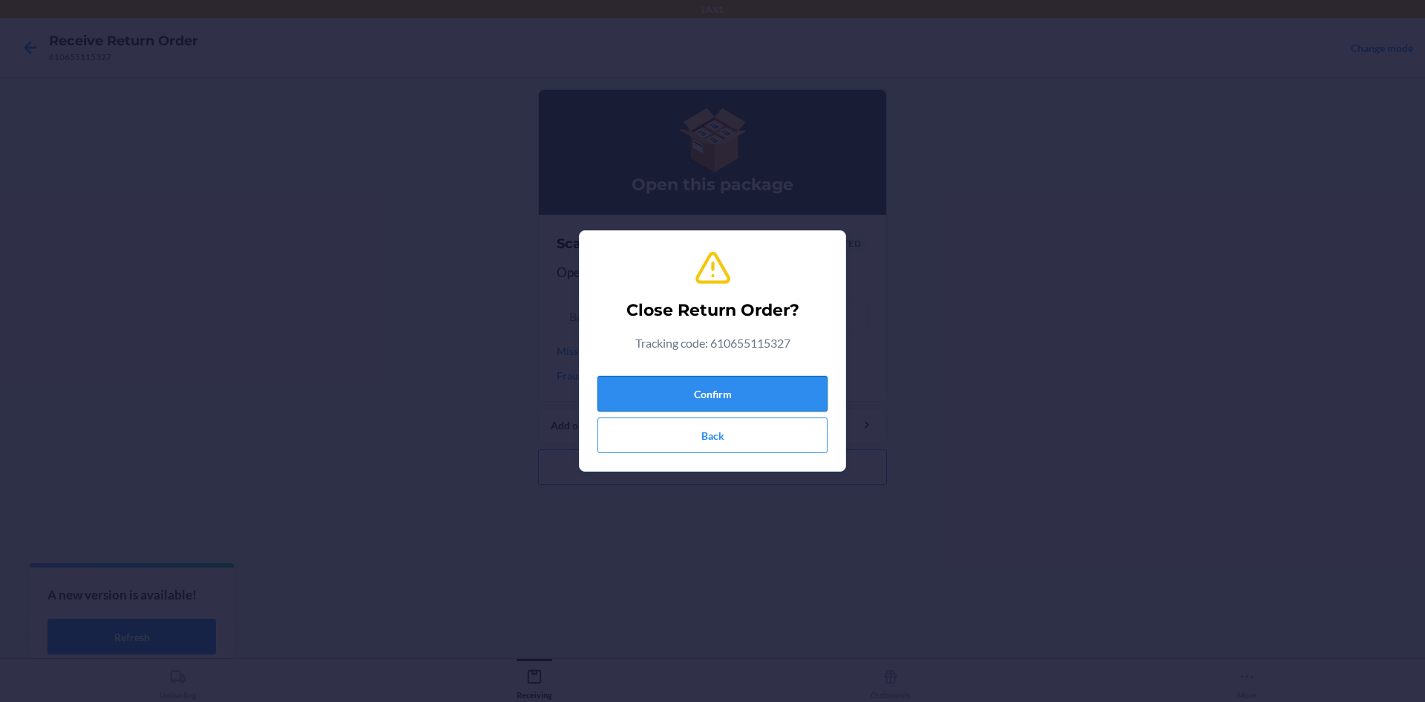
click at [683, 382] on button "Confirm" at bounding box center [713, 394] width 230 height 36
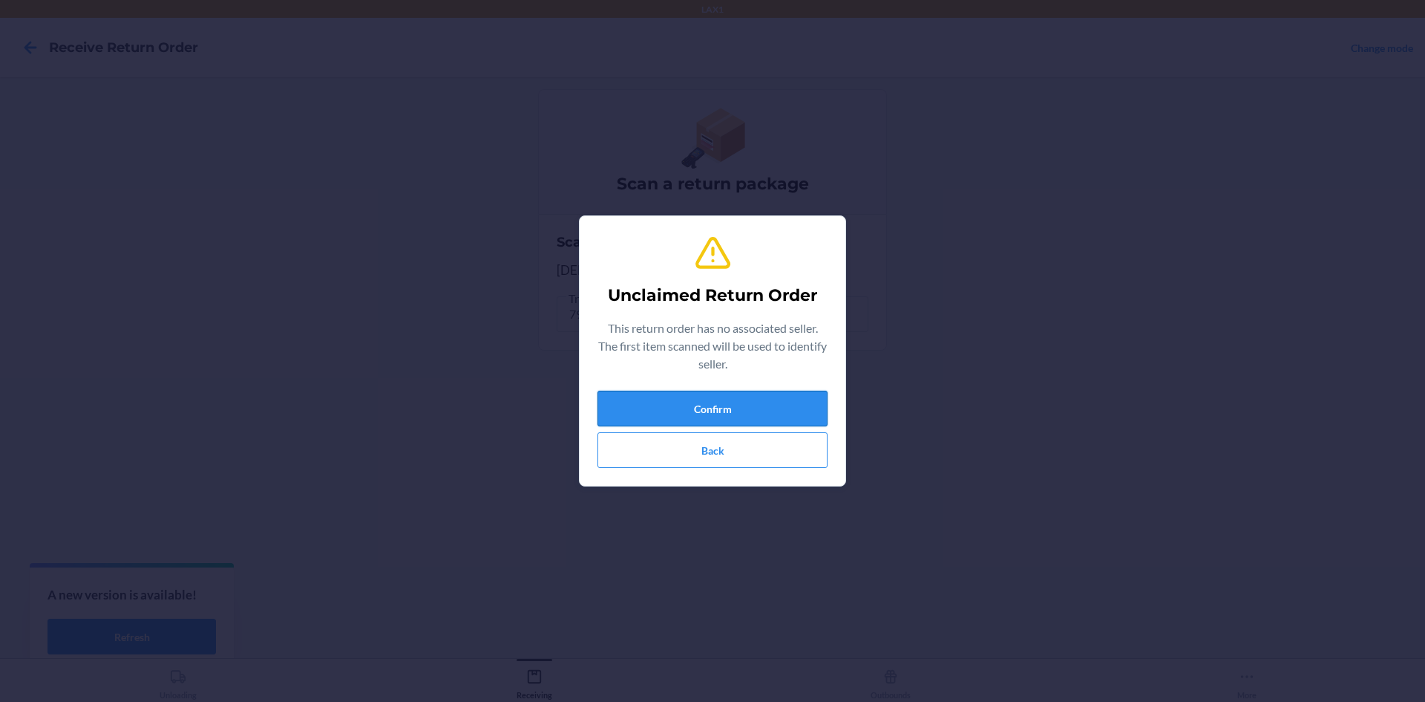
click at [789, 411] on button "Confirm" at bounding box center [713, 408] width 230 height 36
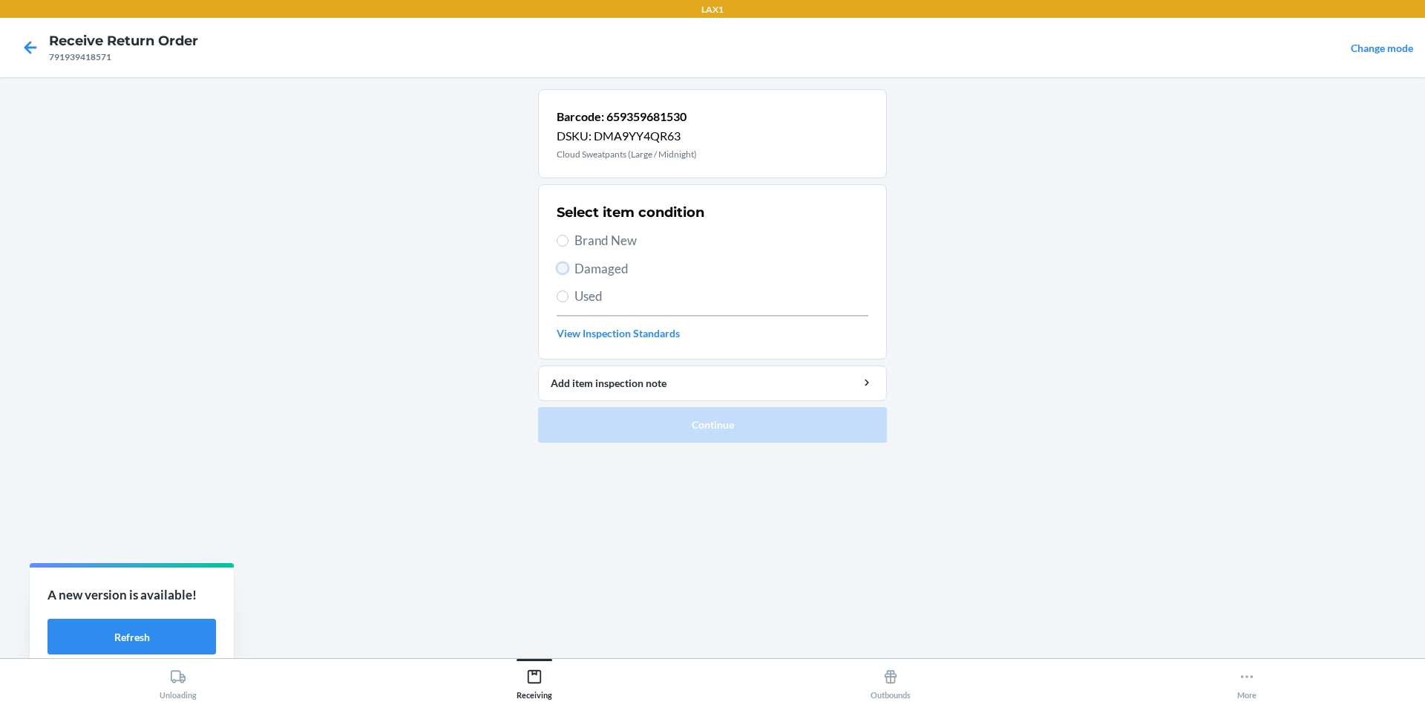
click at [564, 264] on input "Damaged" at bounding box center [563, 268] width 12 height 12
radio input "true"
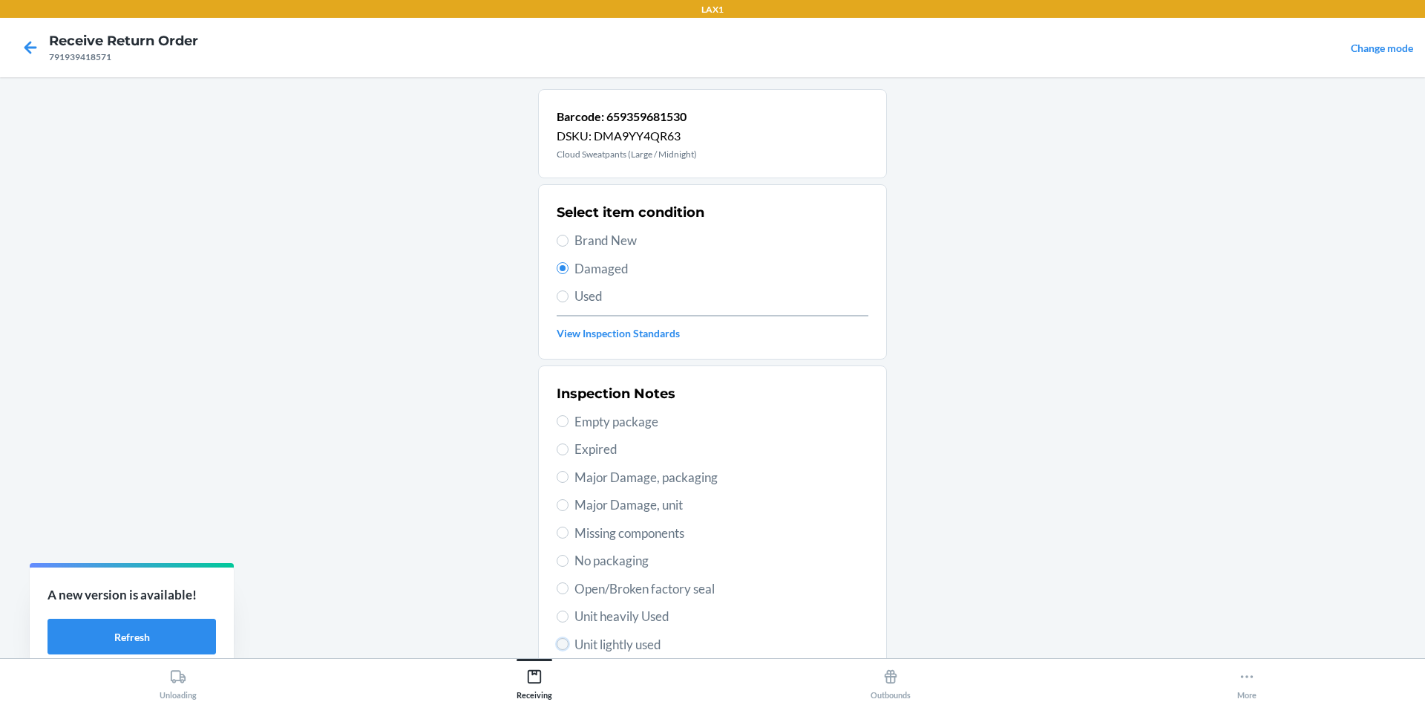
click at [558, 644] on input "Unit lightly used" at bounding box center [563, 644] width 12 height 12
radio input "true"
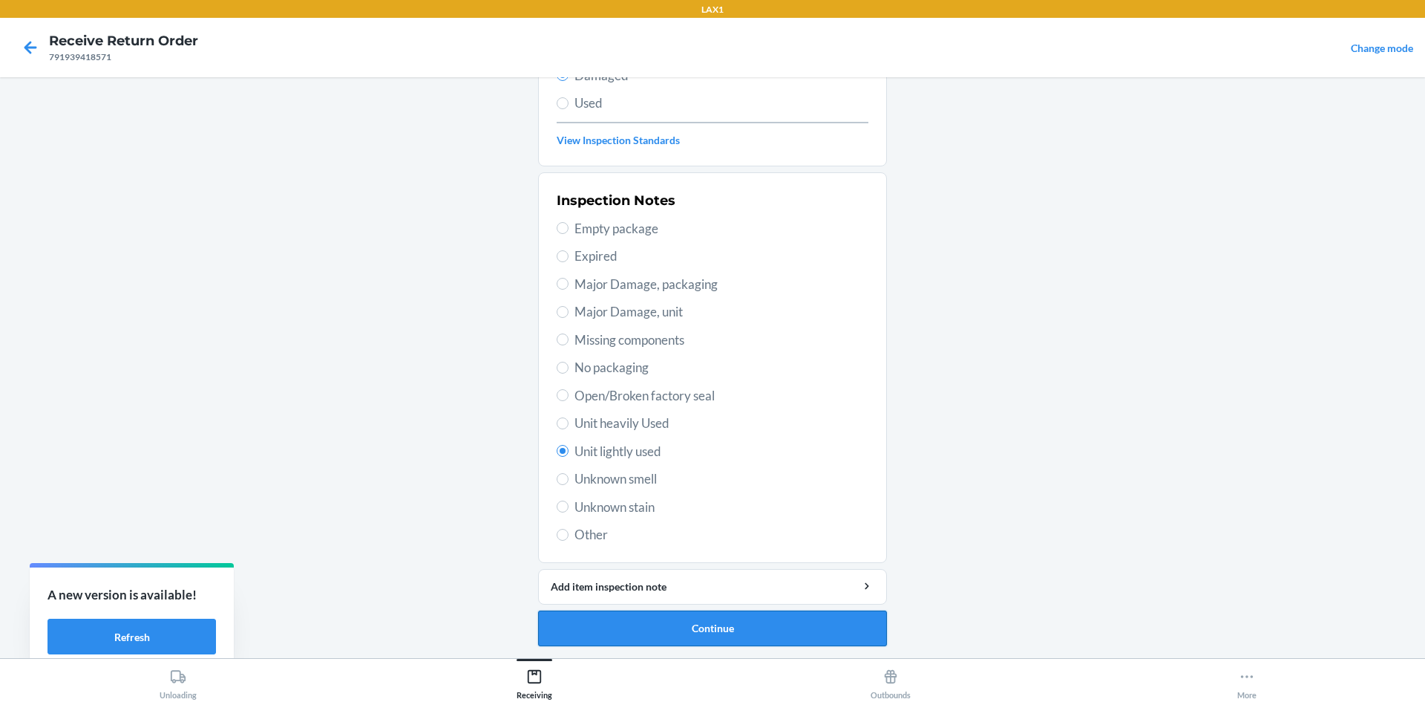
click at [687, 623] on button "Continue" at bounding box center [712, 628] width 349 height 36
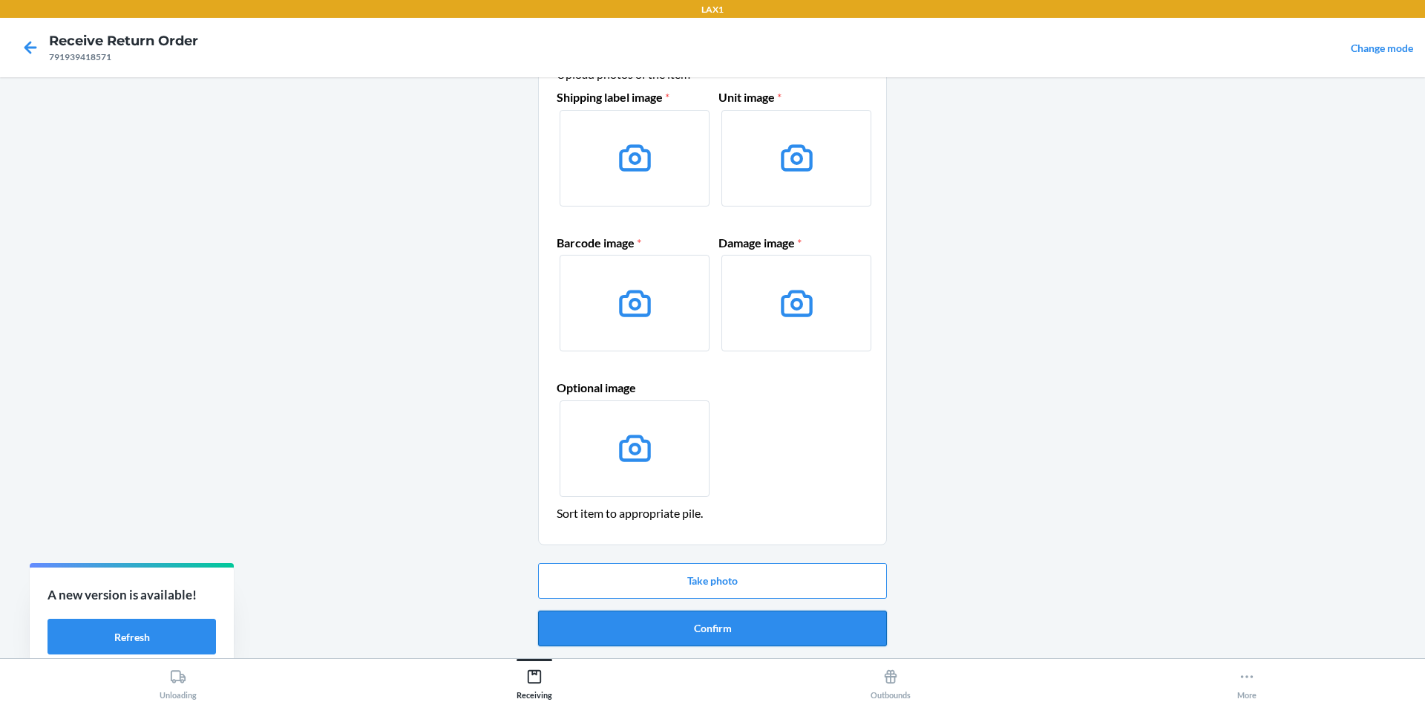
click at [772, 630] on button "Confirm" at bounding box center [712, 628] width 349 height 36
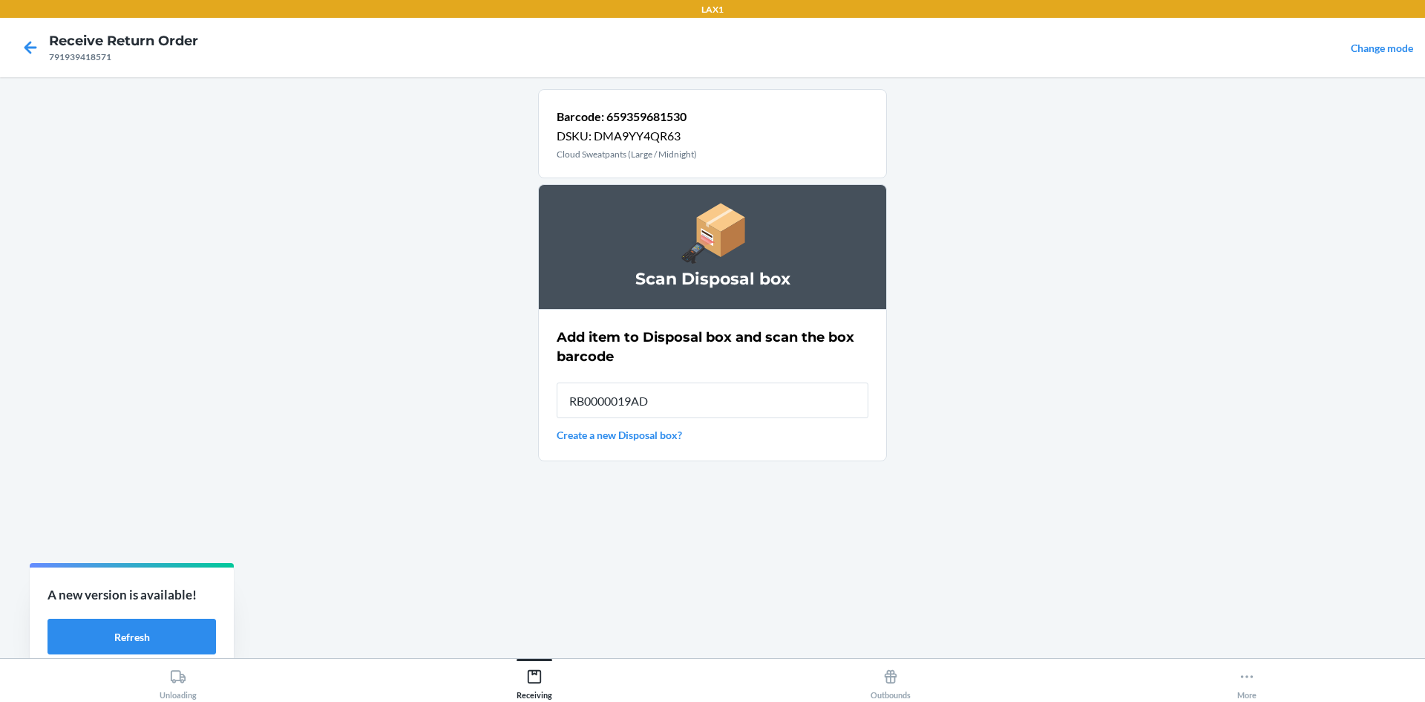
type input "RB0000019AD"
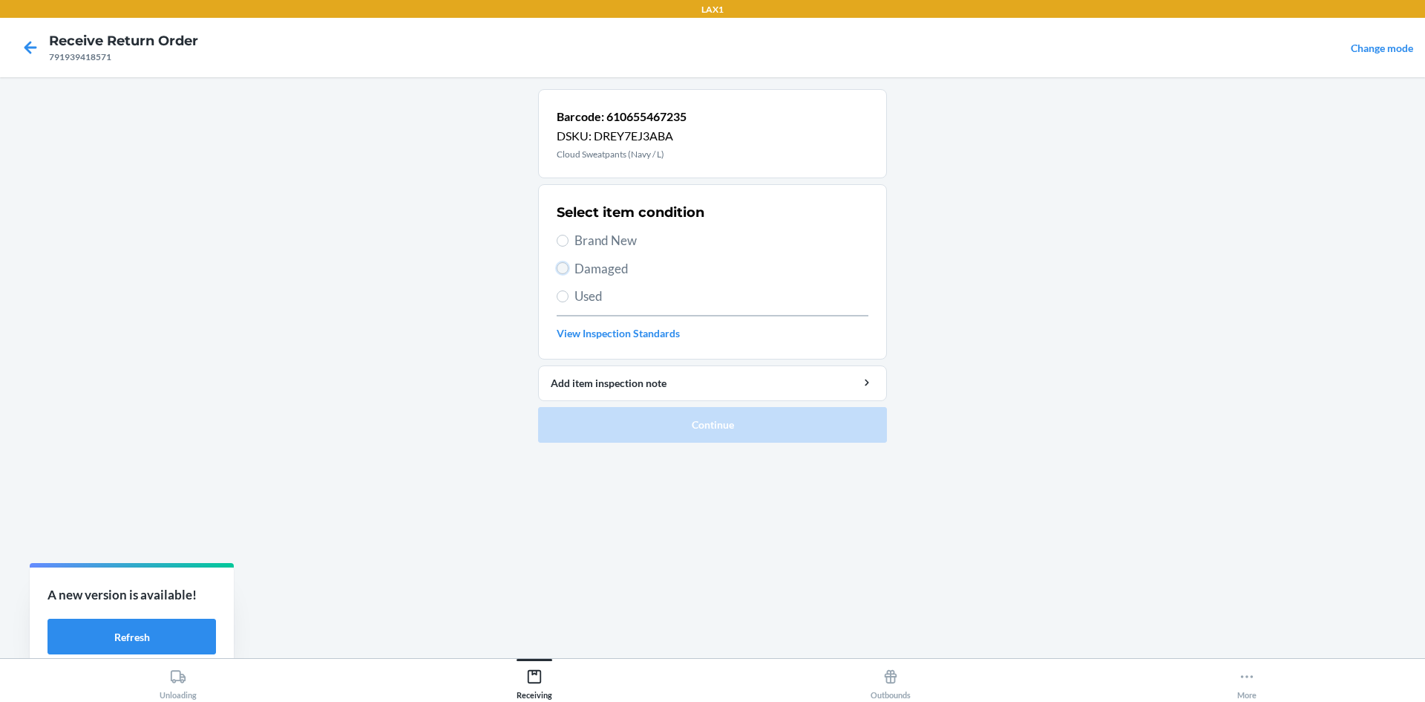
click at [558, 267] on input "Damaged" at bounding box center [563, 268] width 12 height 12
radio input "true"
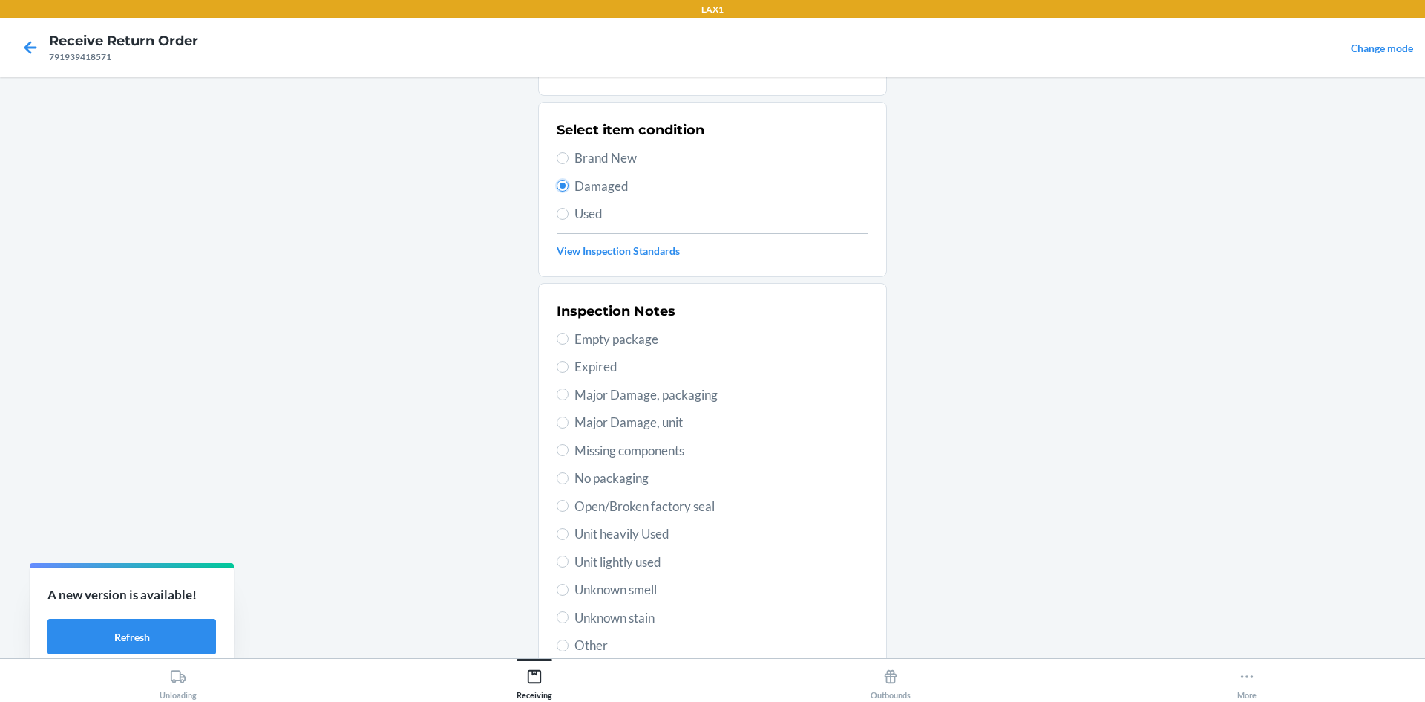
scroll to position [193, 0]
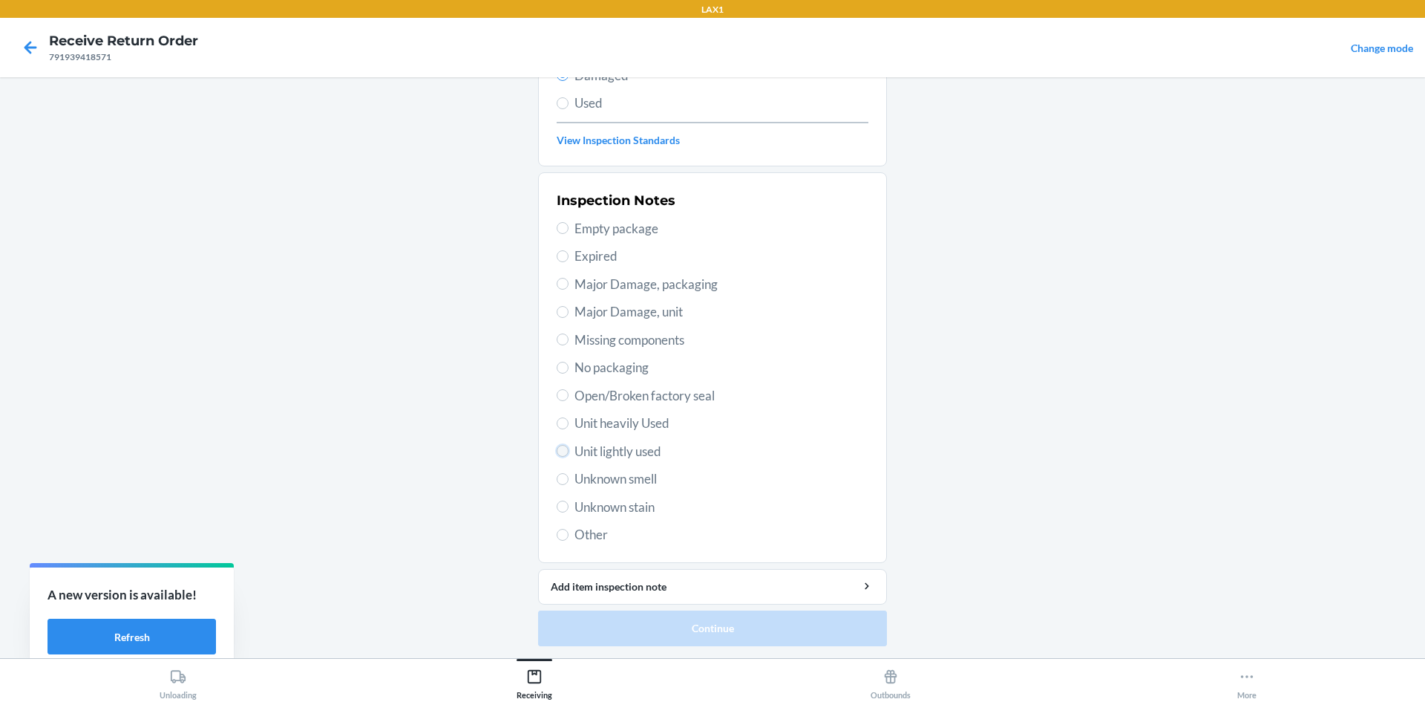
click at [560, 454] on input "Unit lightly used" at bounding box center [563, 451] width 12 height 12
radio input "true"
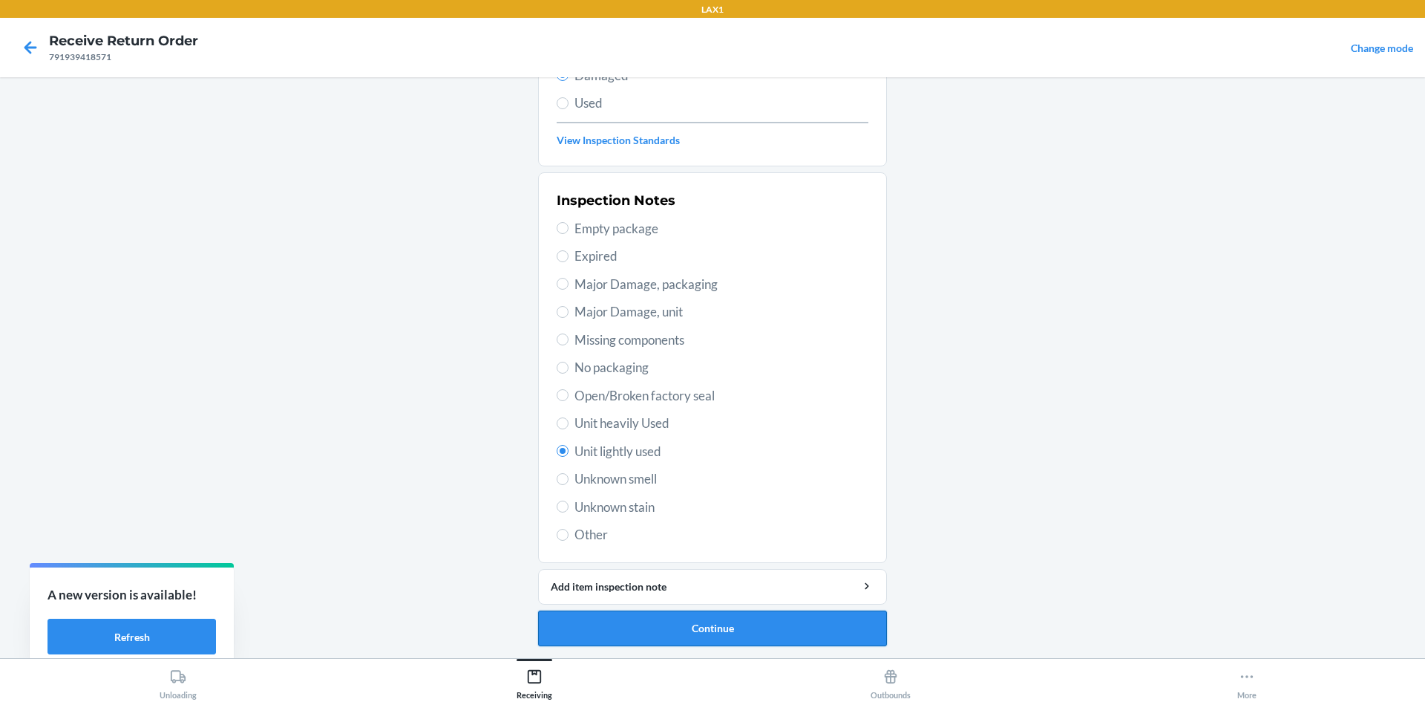
click at [671, 612] on button "Continue" at bounding box center [712, 628] width 349 height 36
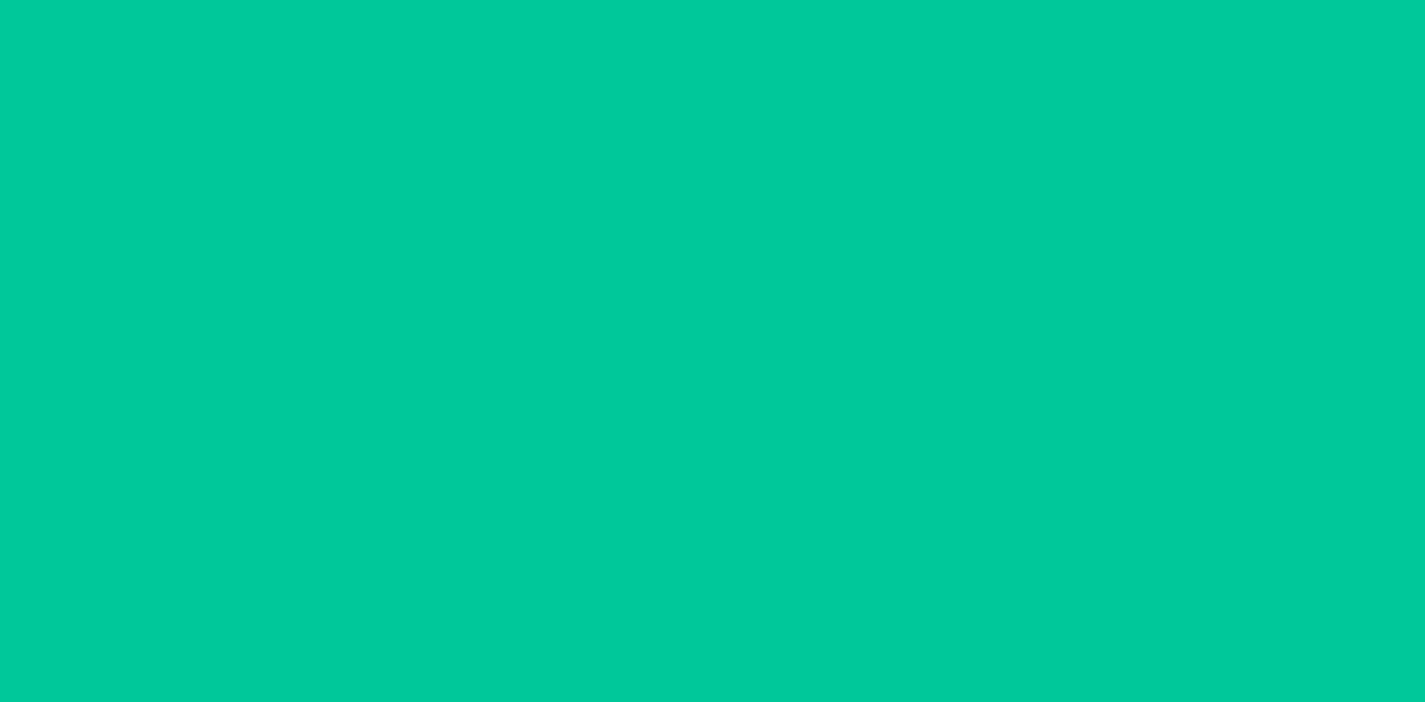
scroll to position [71, 0]
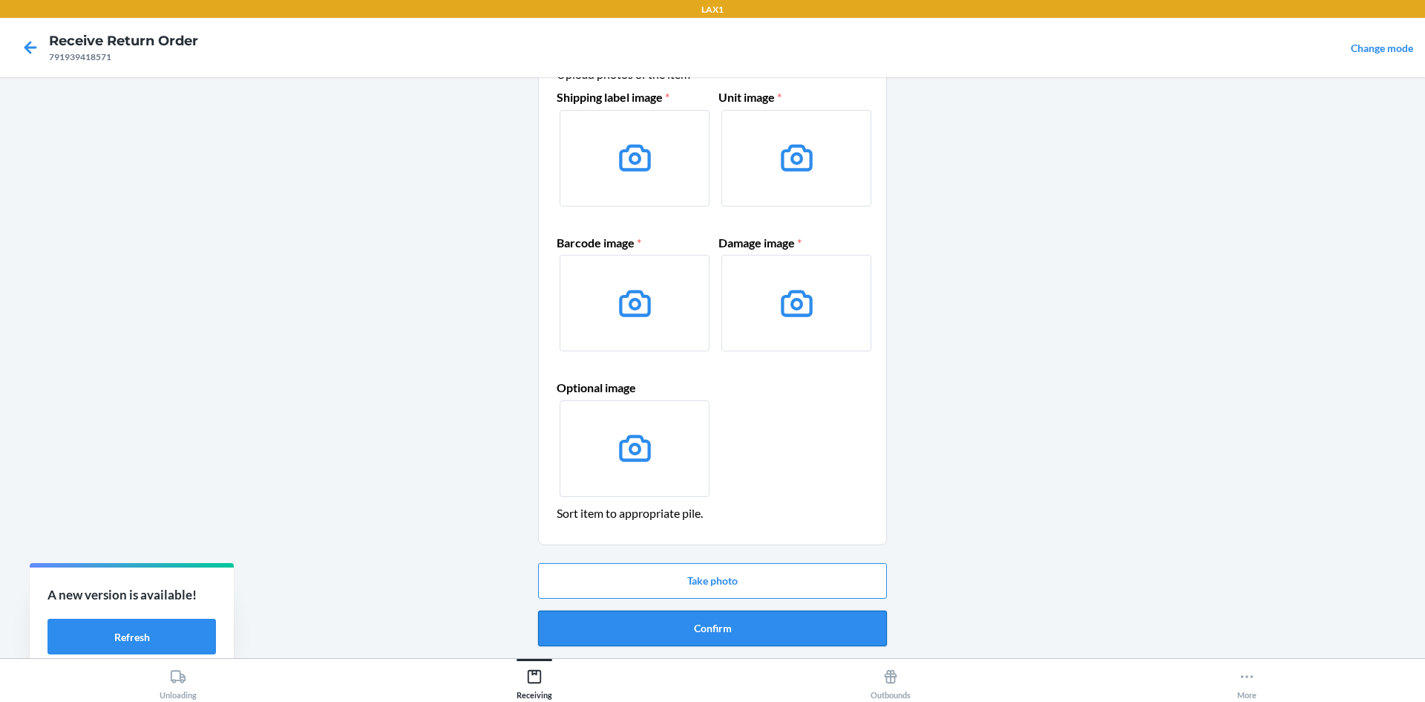
click at [723, 641] on button "Confirm" at bounding box center [712, 628] width 349 height 36
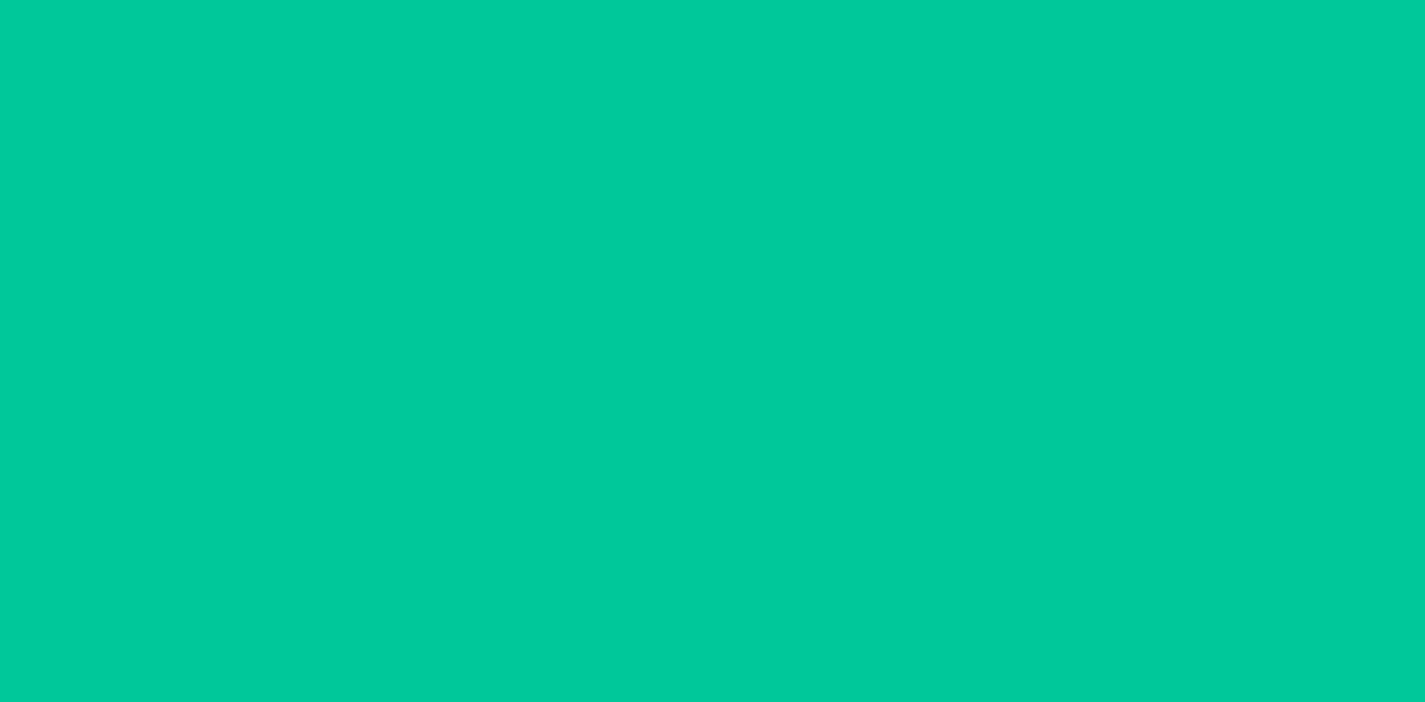
scroll to position [0, 0]
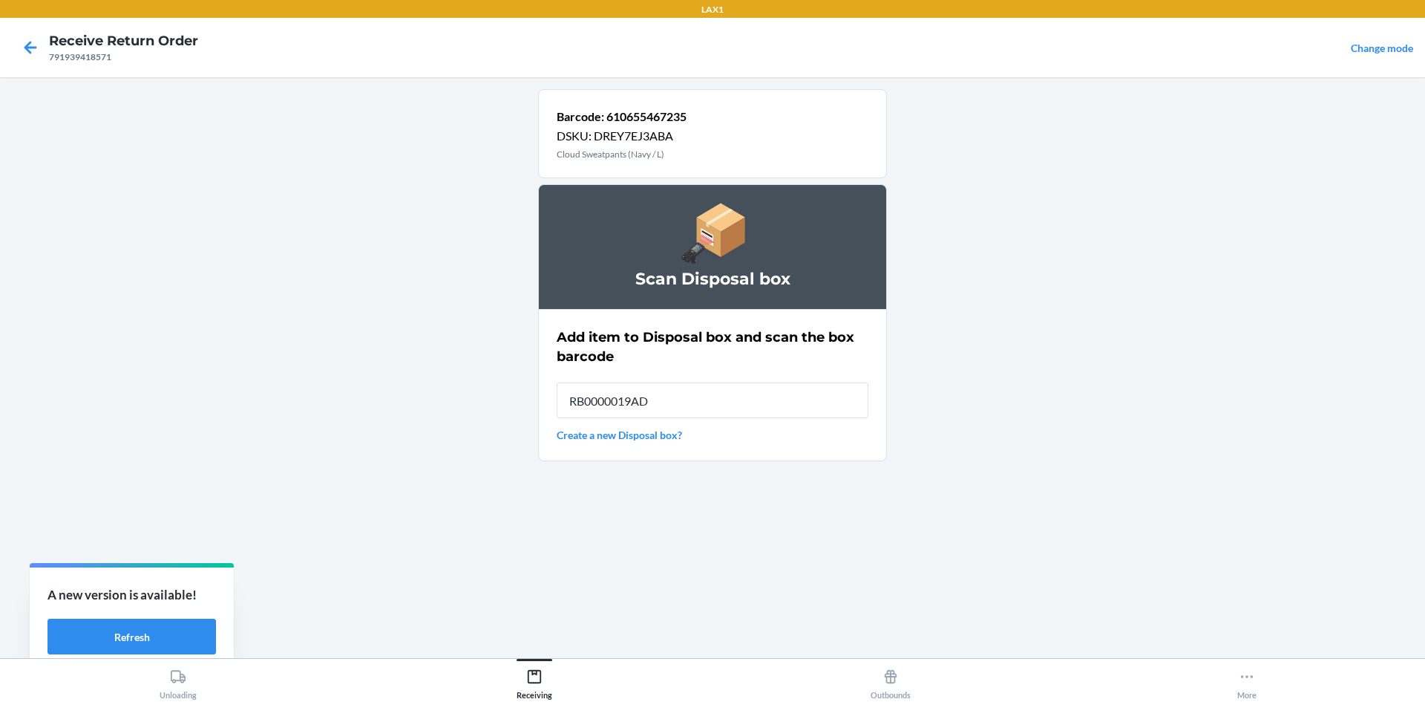
type input "RB0000019AD"
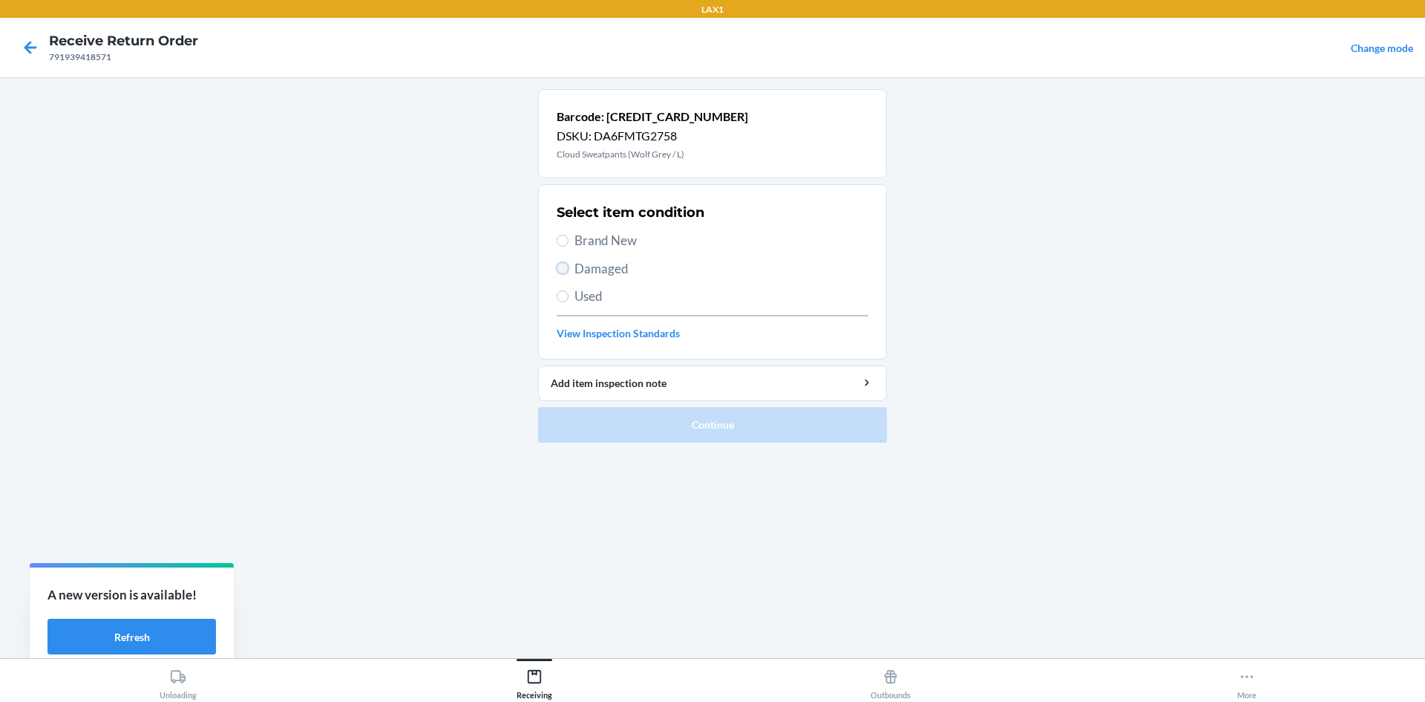
click at [562, 271] on input "Damaged" at bounding box center [563, 268] width 12 height 12
radio input "true"
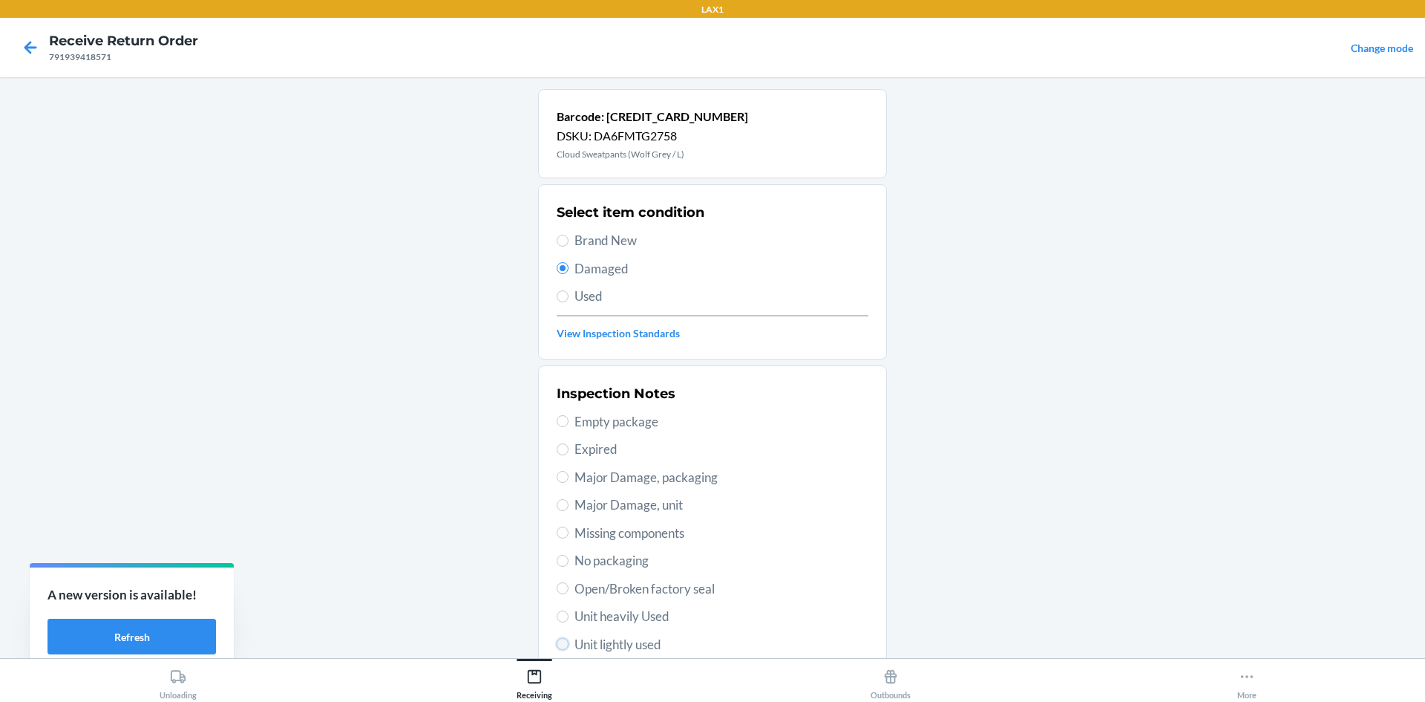
click at [559, 644] on input "Unit lightly used" at bounding box center [563, 644] width 12 height 12
radio input "true"
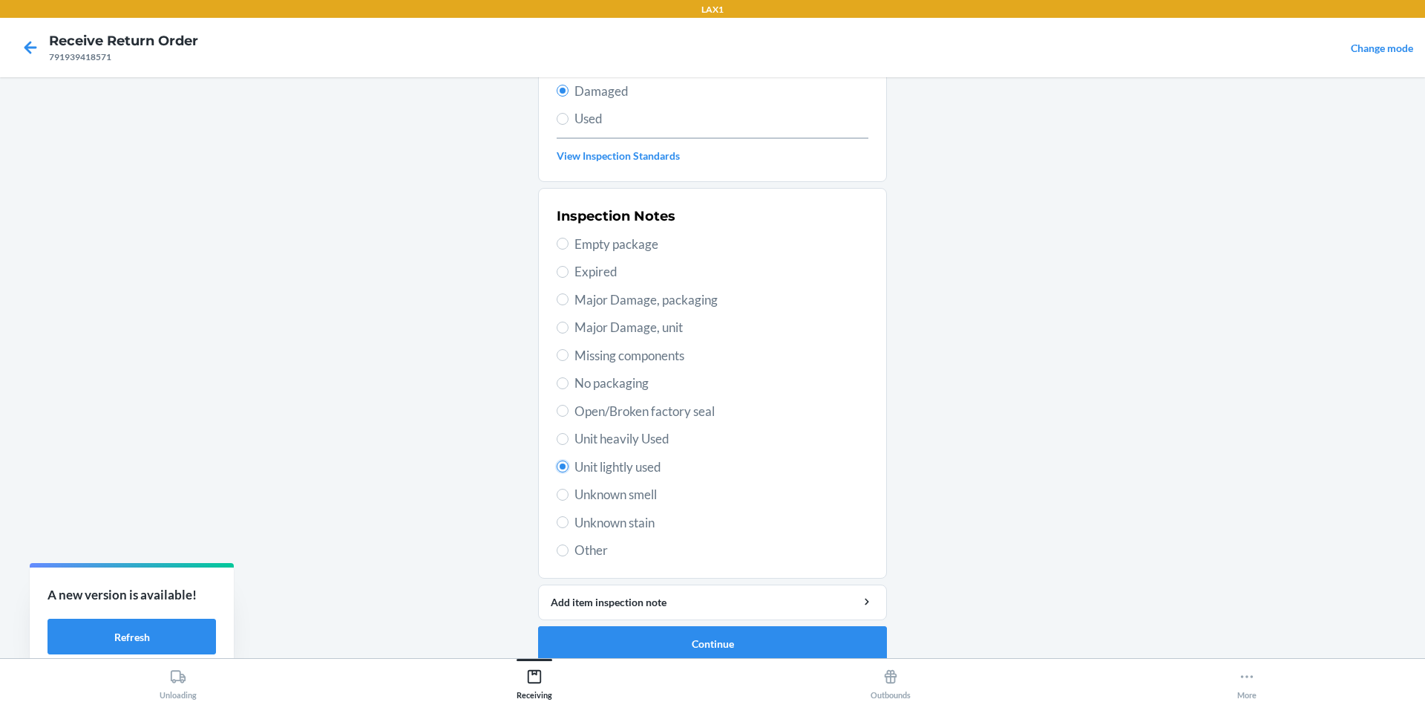
scroll to position [193, 0]
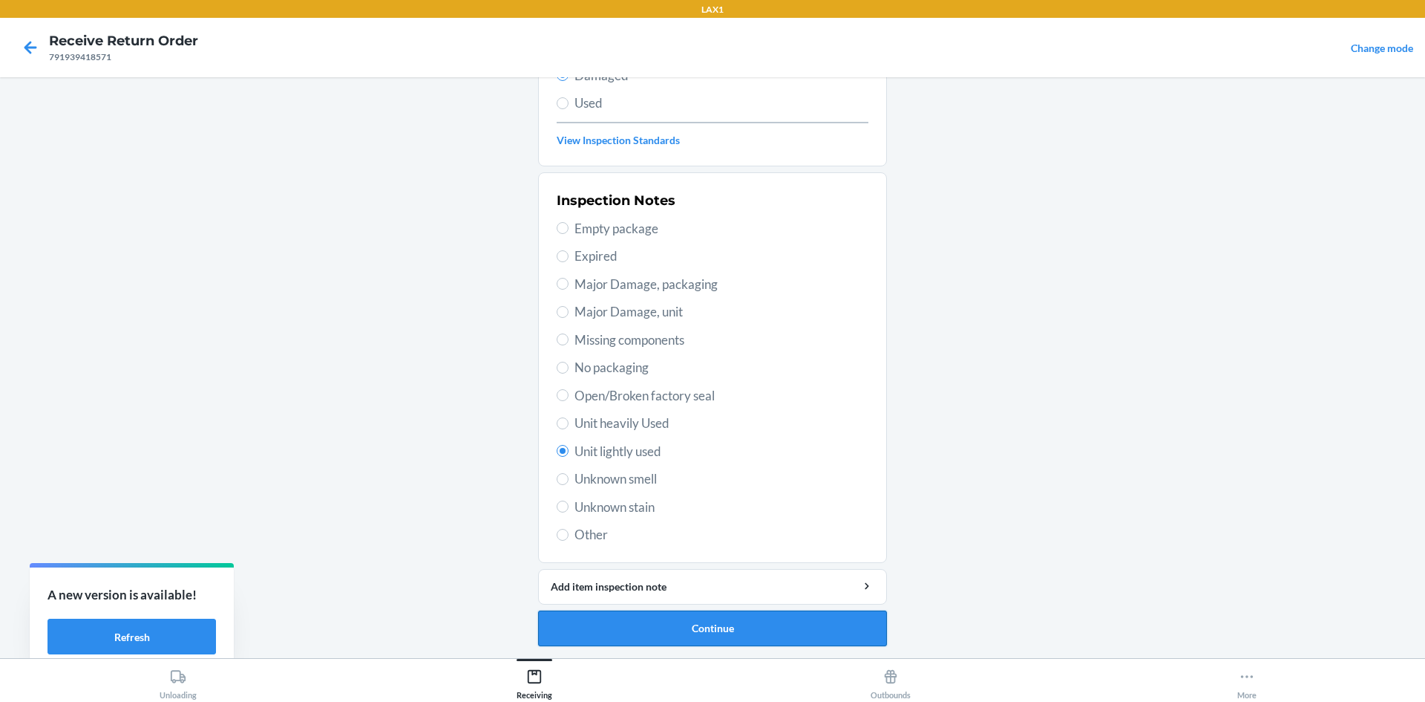
click at [693, 627] on button "Continue" at bounding box center [712, 628] width 349 height 36
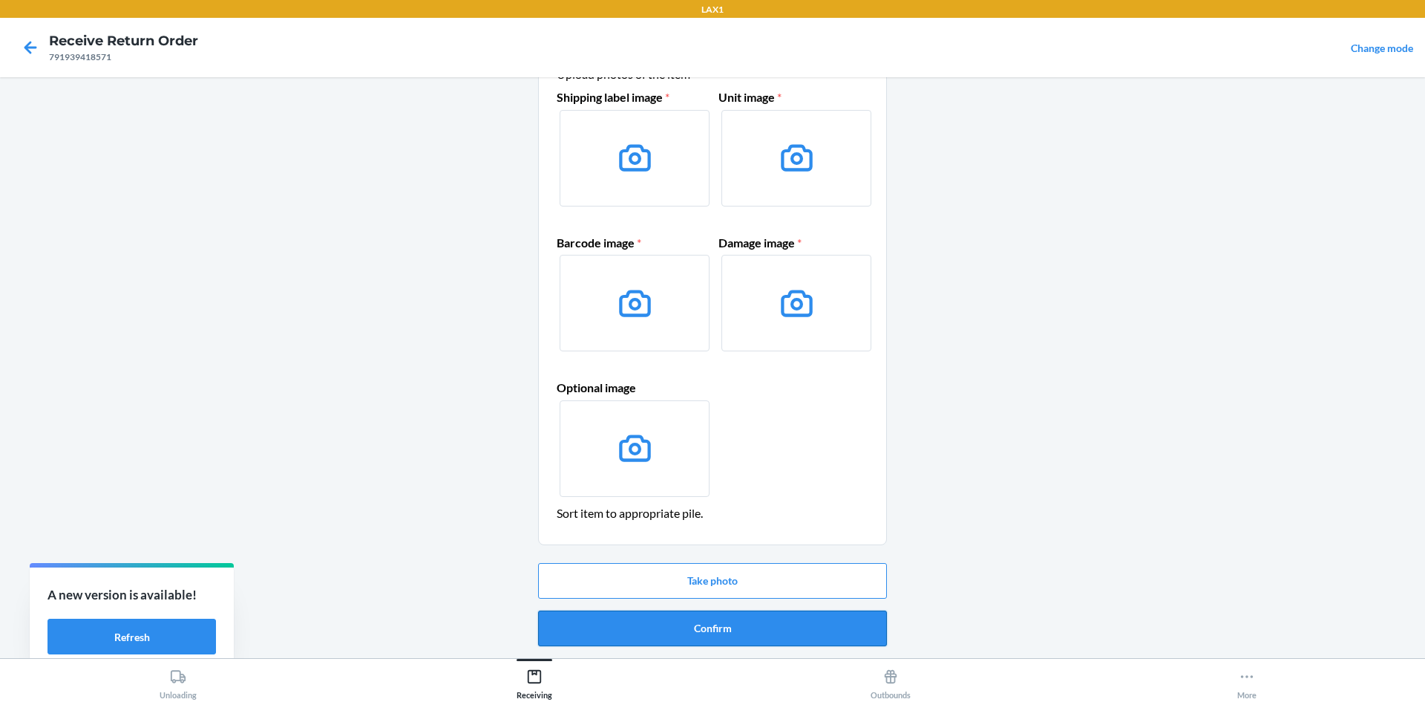
click at [693, 626] on button "Confirm" at bounding box center [712, 628] width 349 height 36
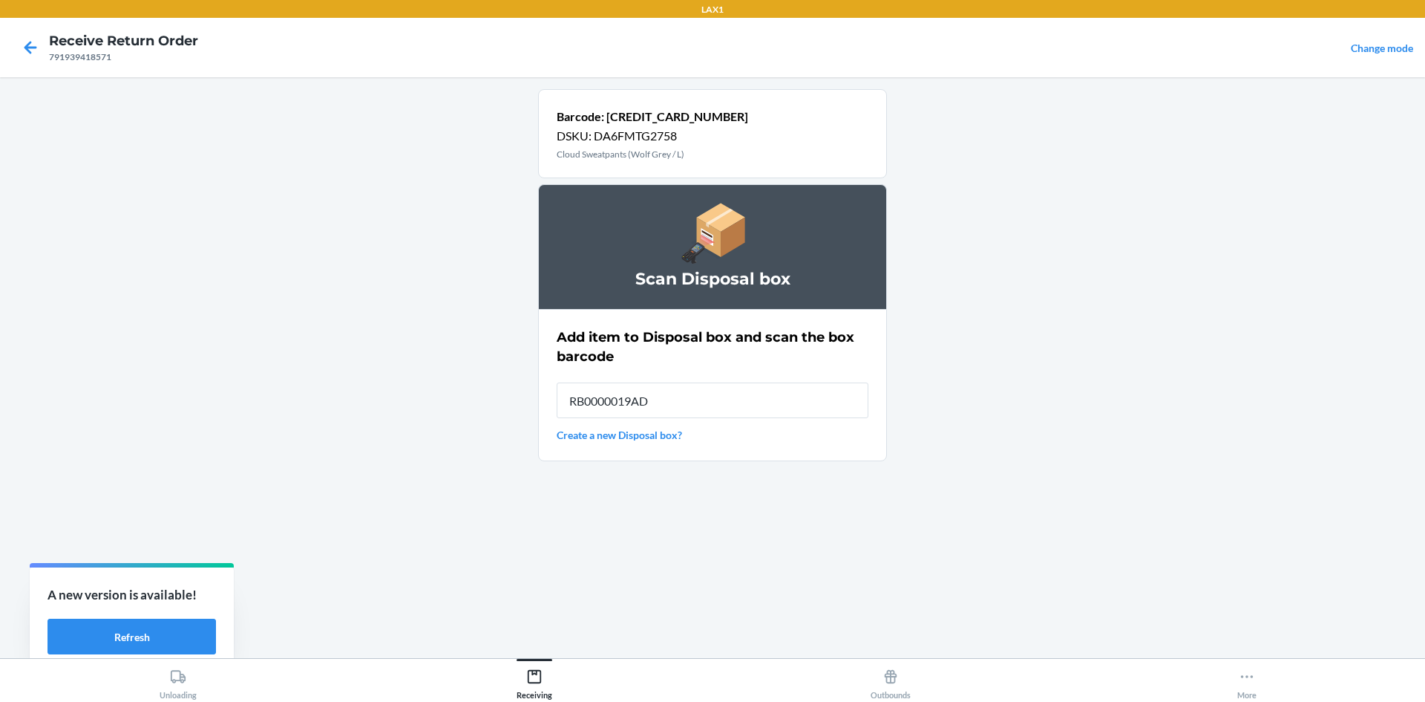
type input "RB0000019AD"
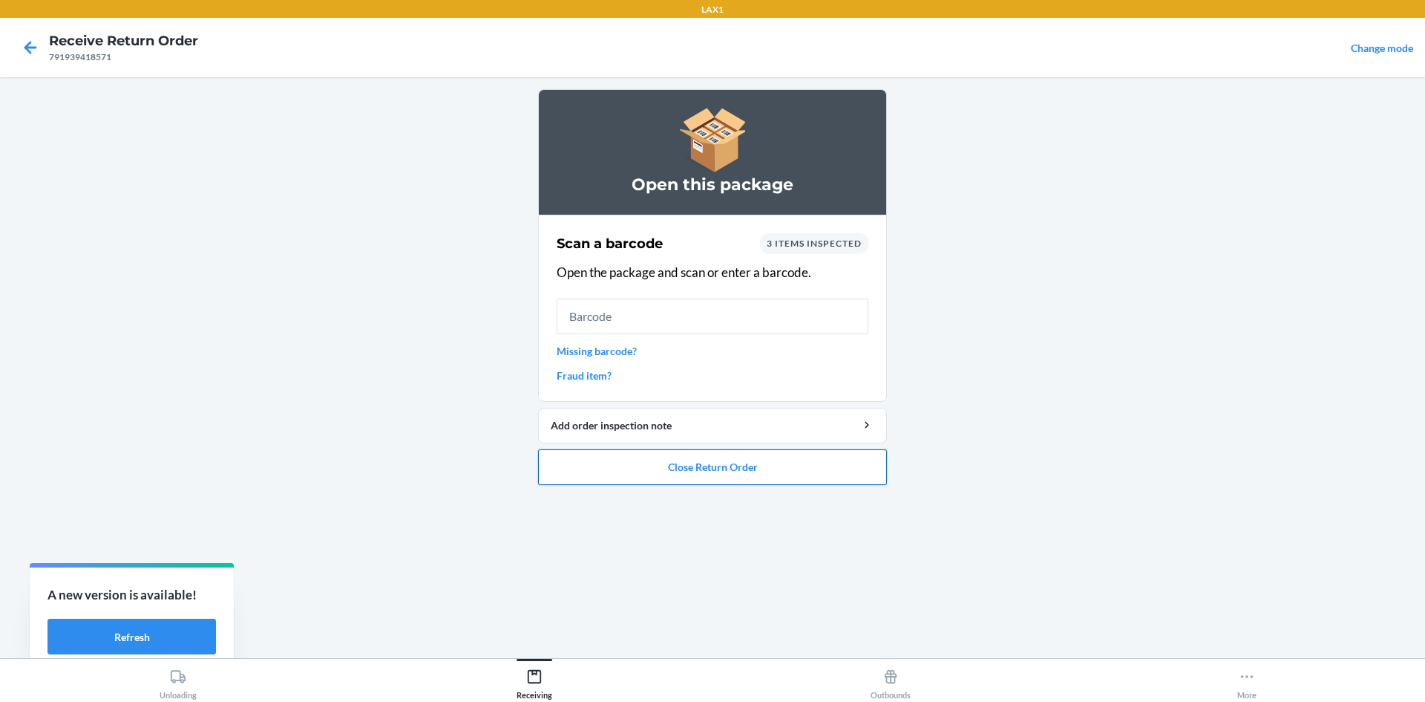
click at [634, 468] on button "Close Return Order" at bounding box center [712, 467] width 349 height 36
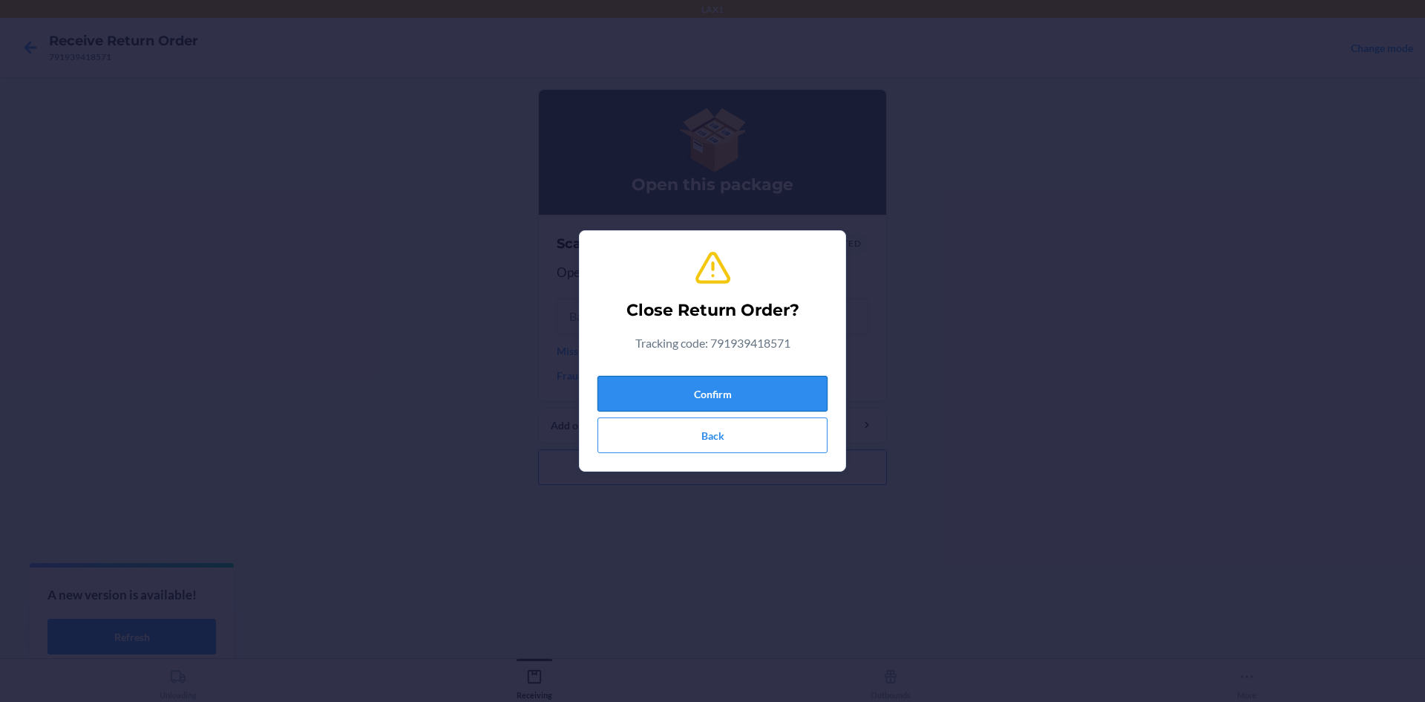
click at [698, 399] on button "Confirm" at bounding box center [713, 394] width 230 height 36
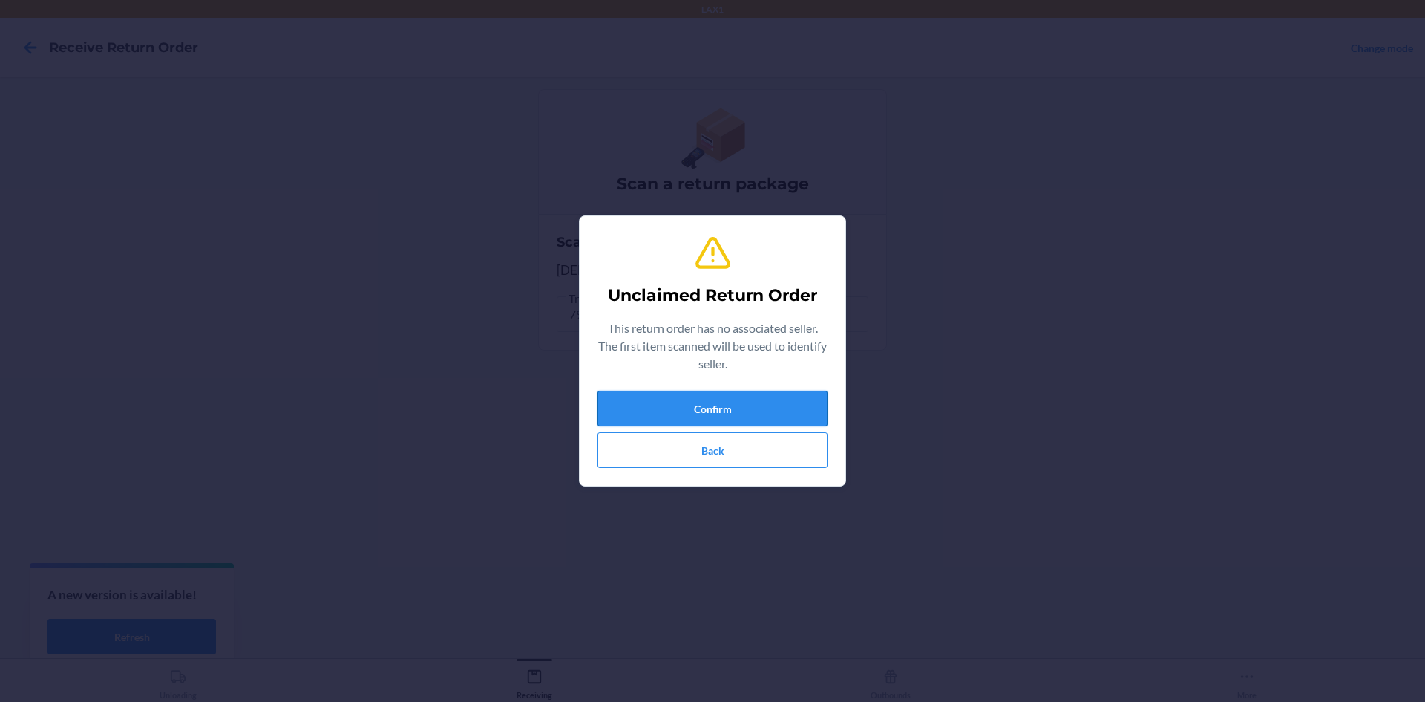
click at [695, 409] on button "Confirm" at bounding box center [713, 408] width 230 height 36
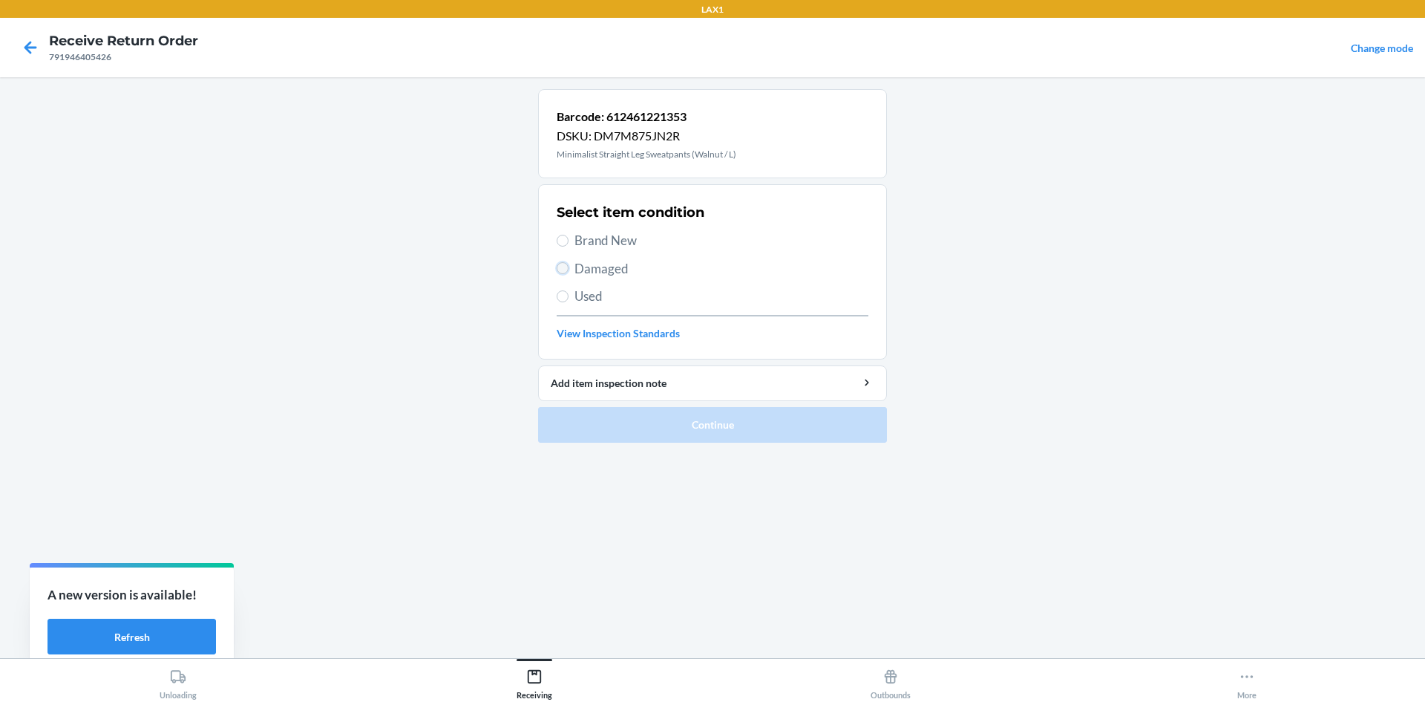
click at [563, 272] on input "Damaged" at bounding box center [563, 268] width 12 height 12
radio input "true"
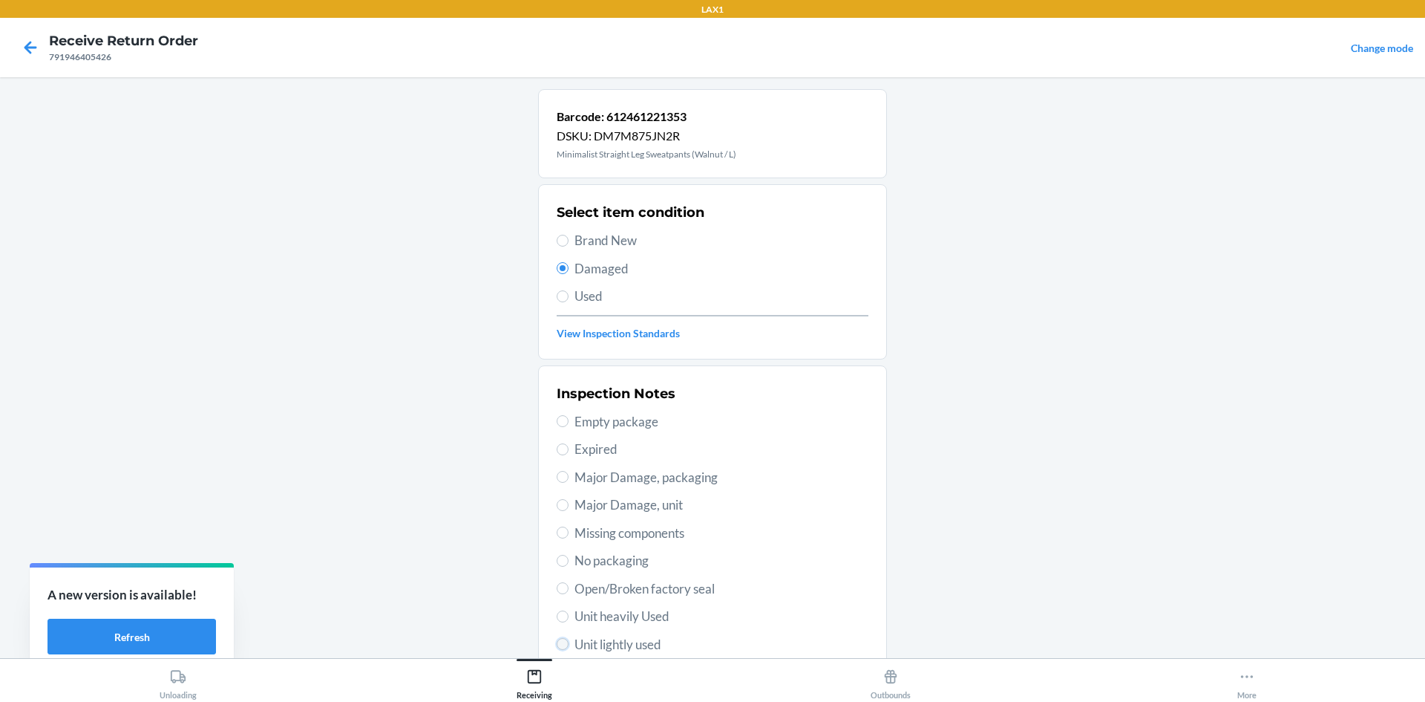
click at [560, 645] on input "Unit lightly used" at bounding box center [563, 644] width 12 height 12
radio input "true"
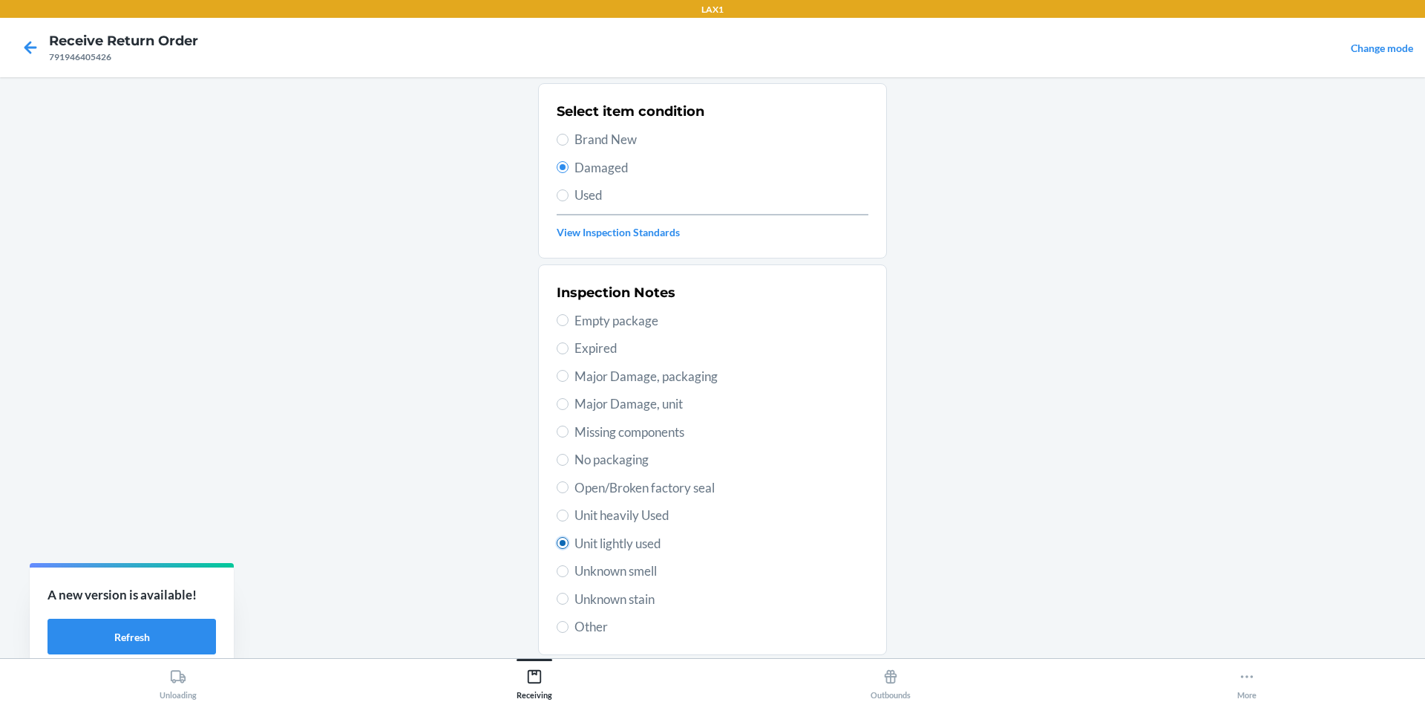
scroll to position [193, 0]
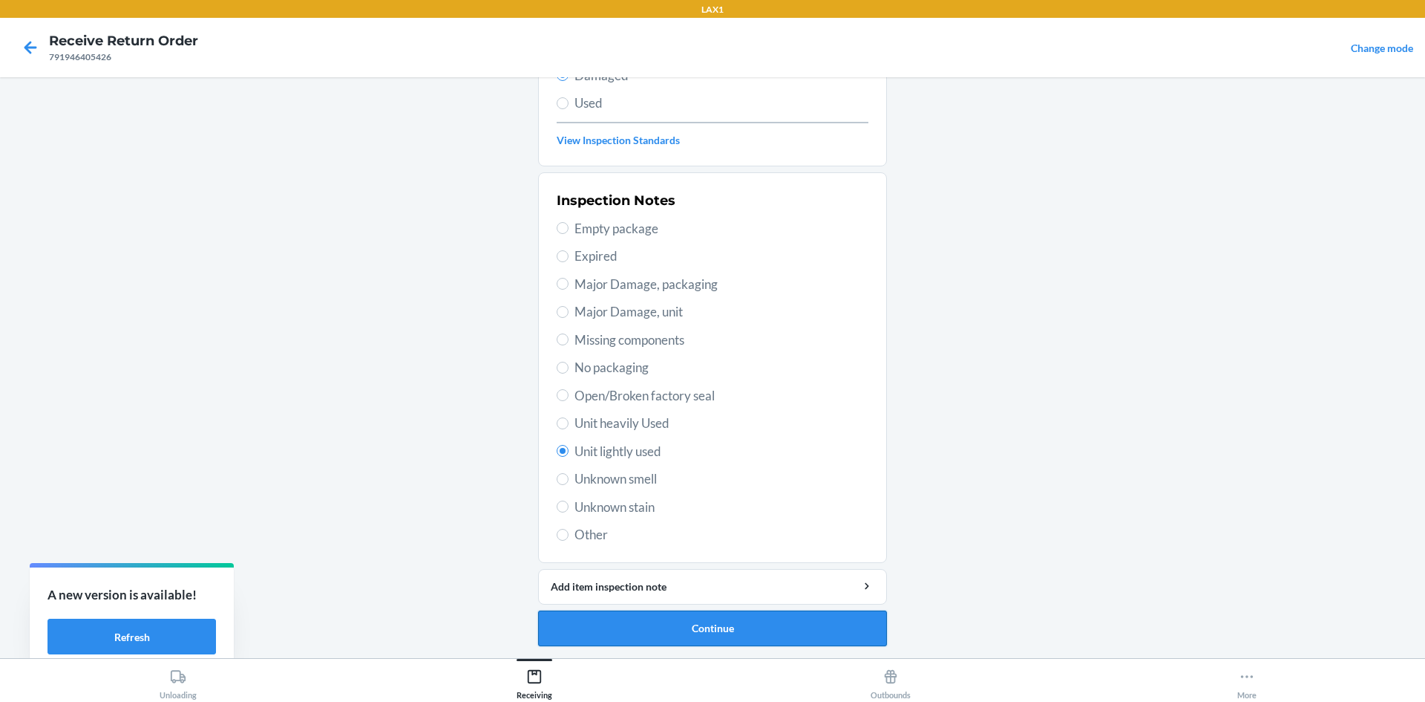
click at [601, 621] on button "Continue" at bounding box center [712, 628] width 349 height 36
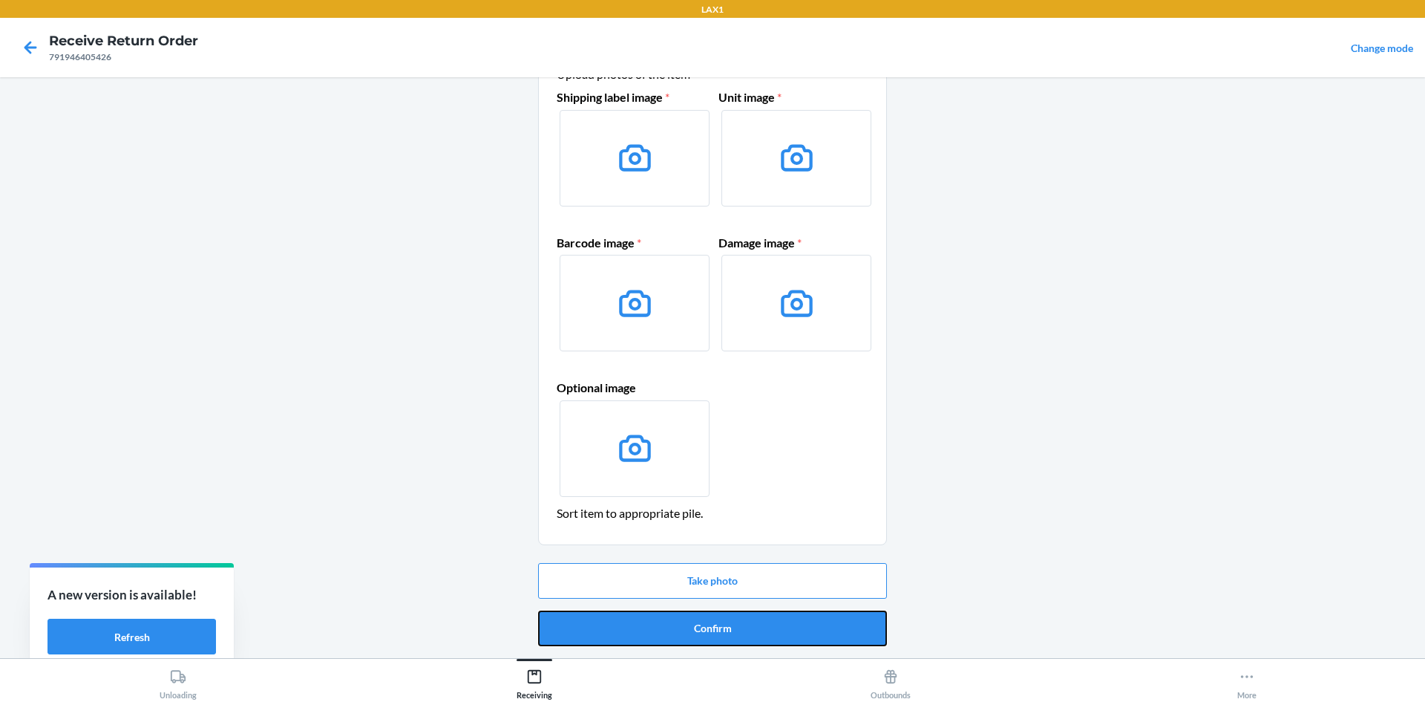
click at [661, 618] on button "Confirm" at bounding box center [712, 628] width 349 height 36
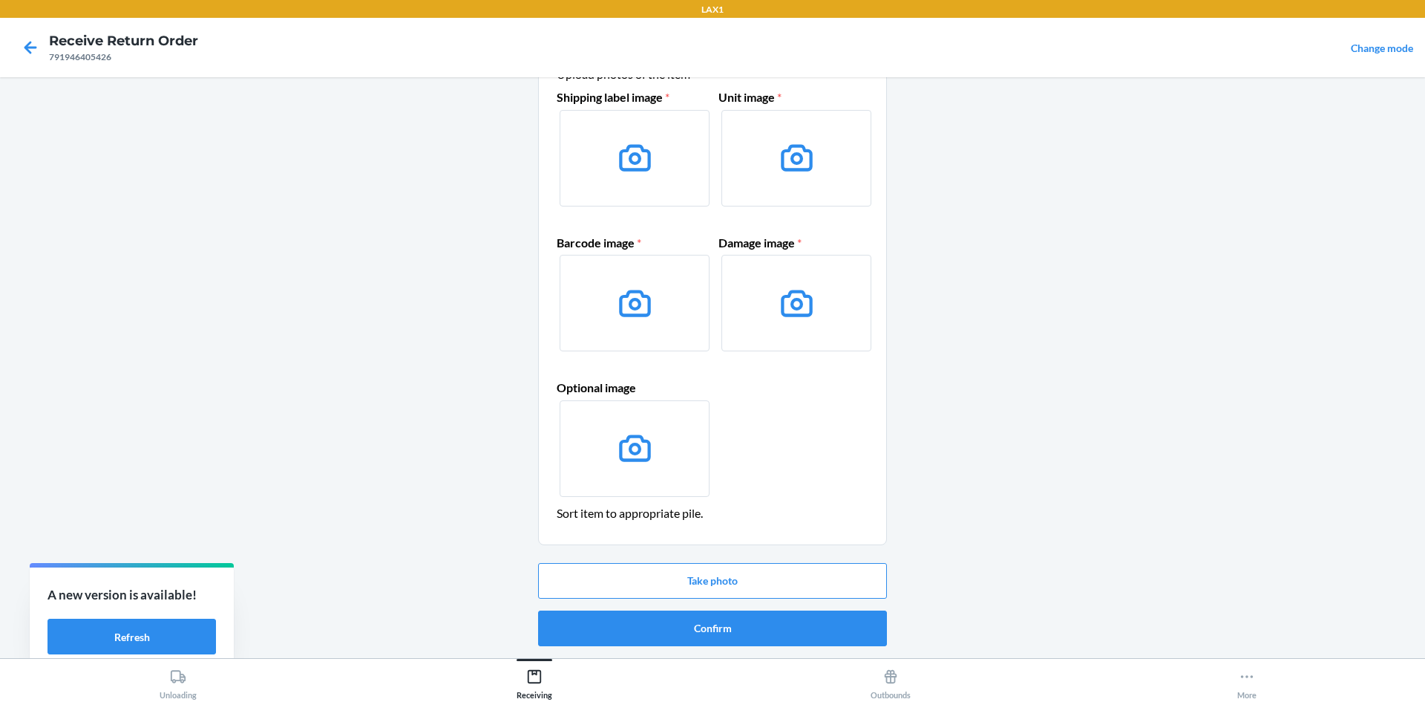
scroll to position [0, 0]
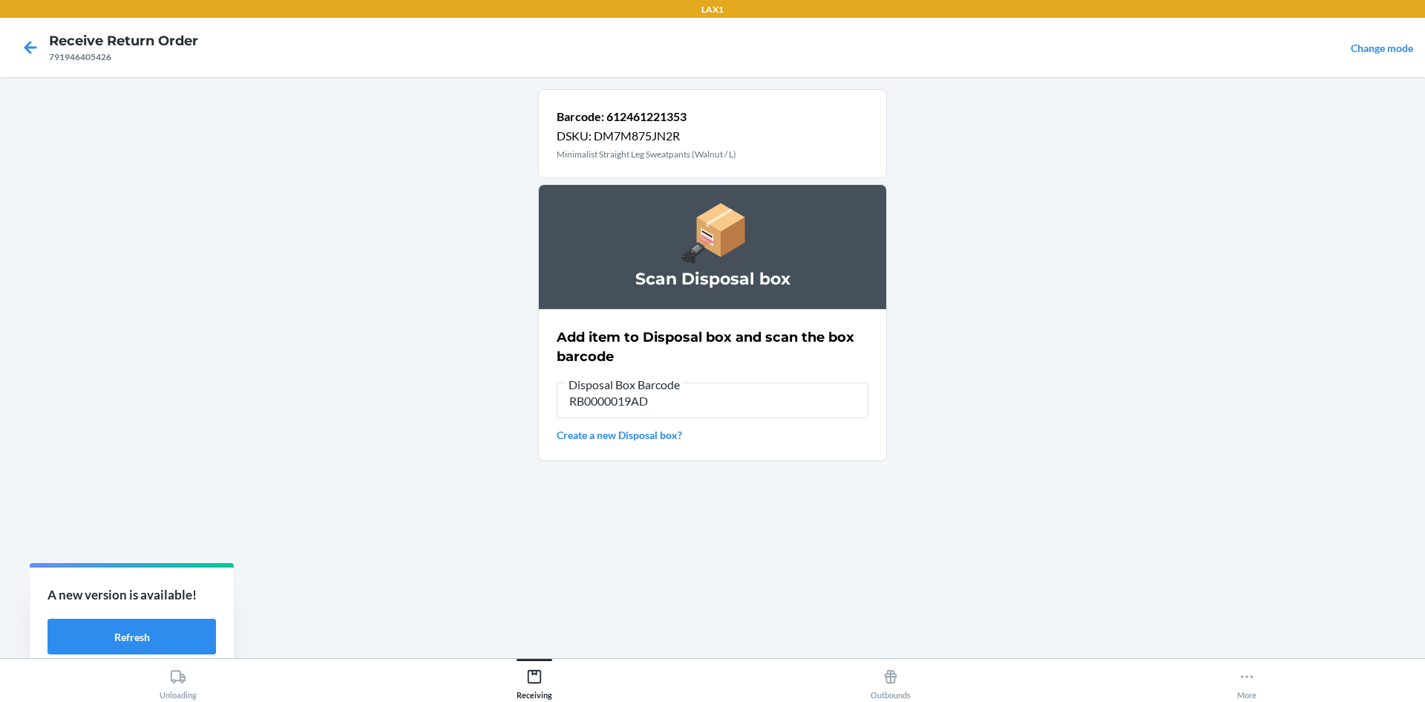
type input "RB0000019AD"
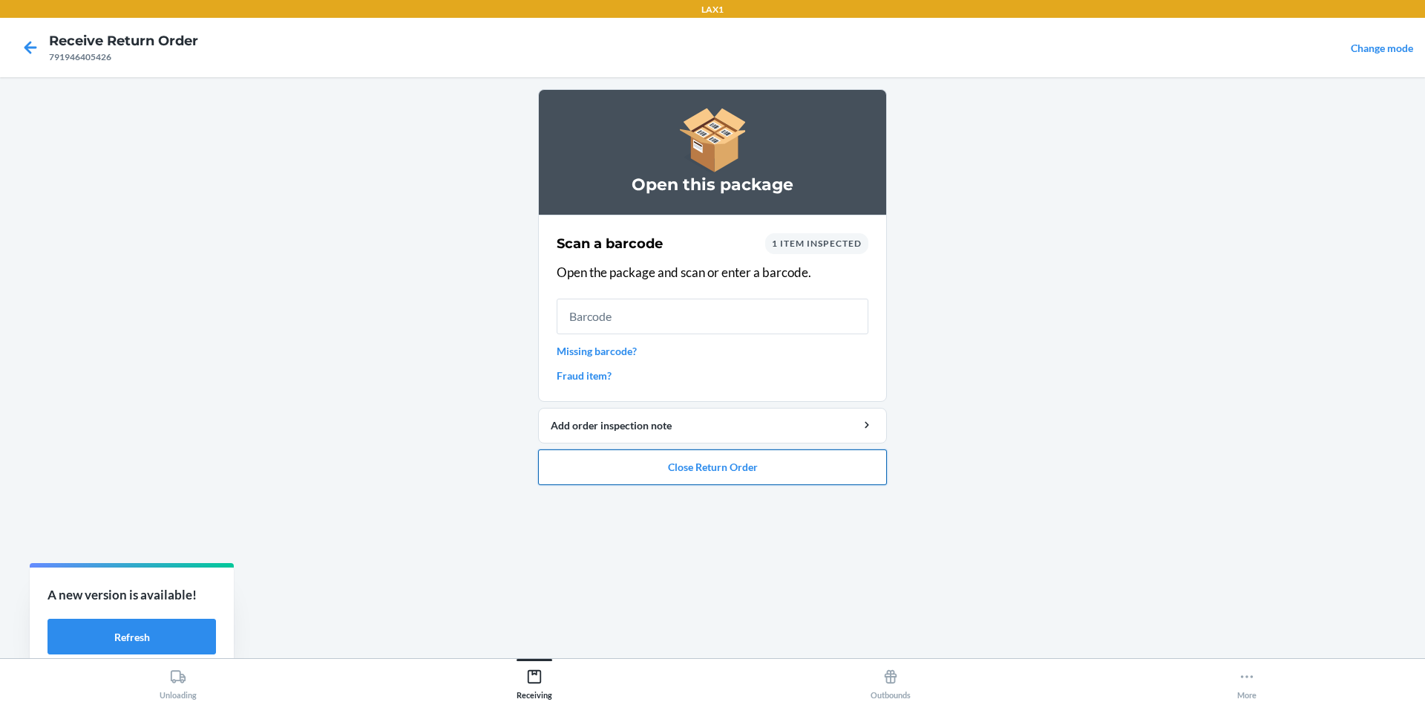
click at [569, 457] on button "Close Return Order" at bounding box center [712, 467] width 349 height 36
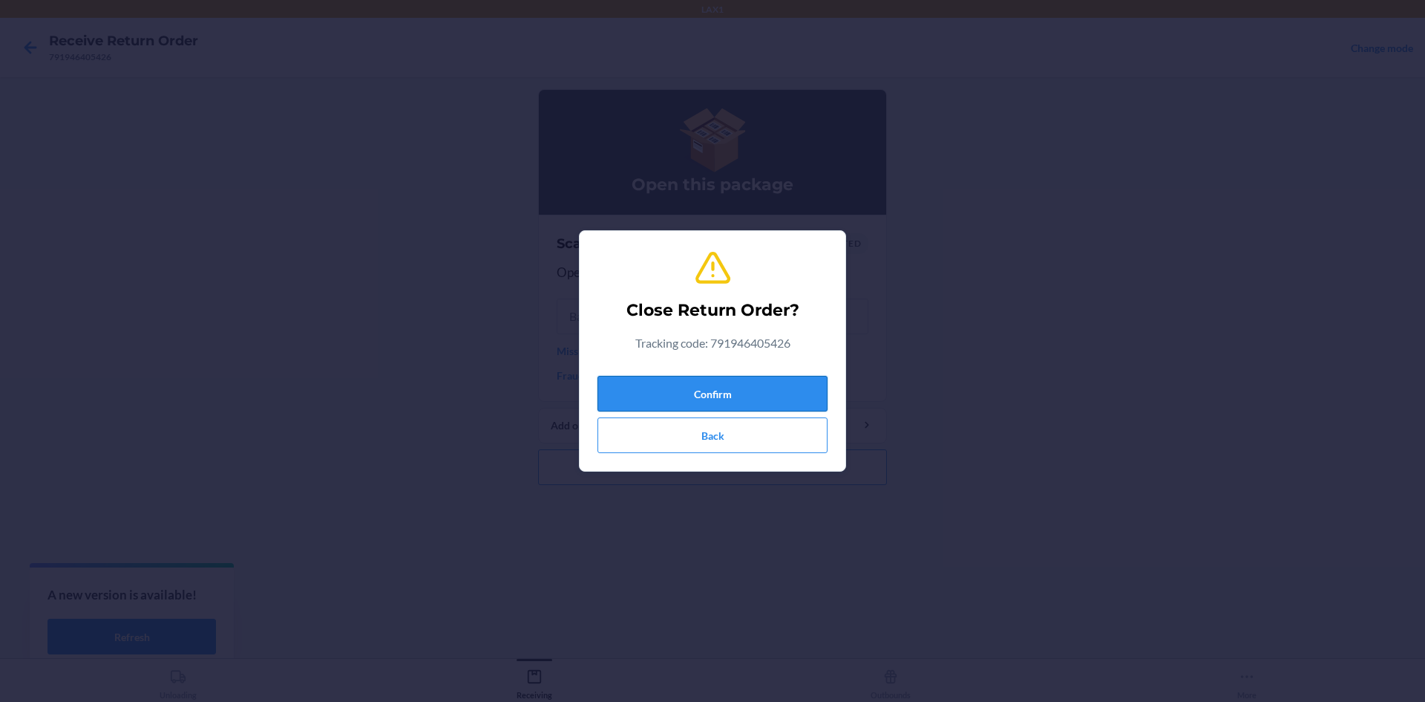
click at [705, 384] on button "Confirm" at bounding box center [713, 394] width 230 height 36
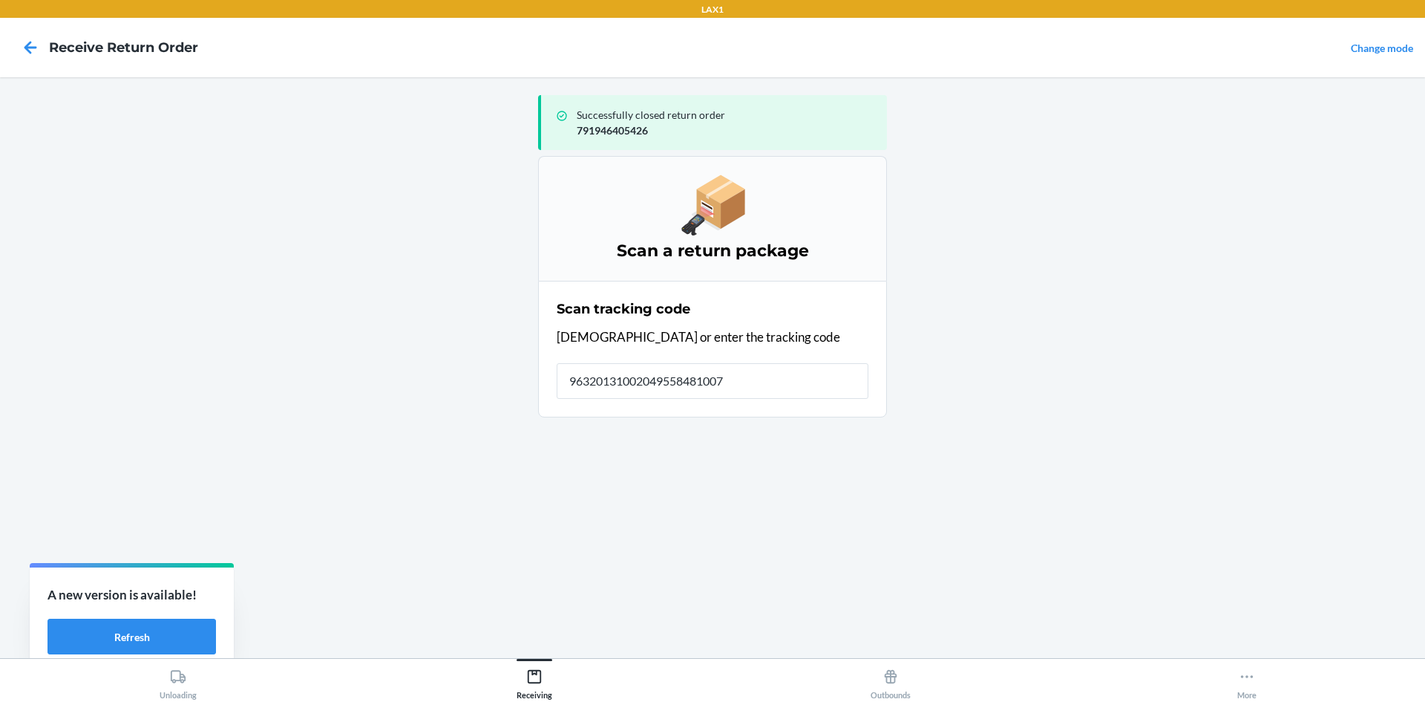
type input "963201310020495584810079"
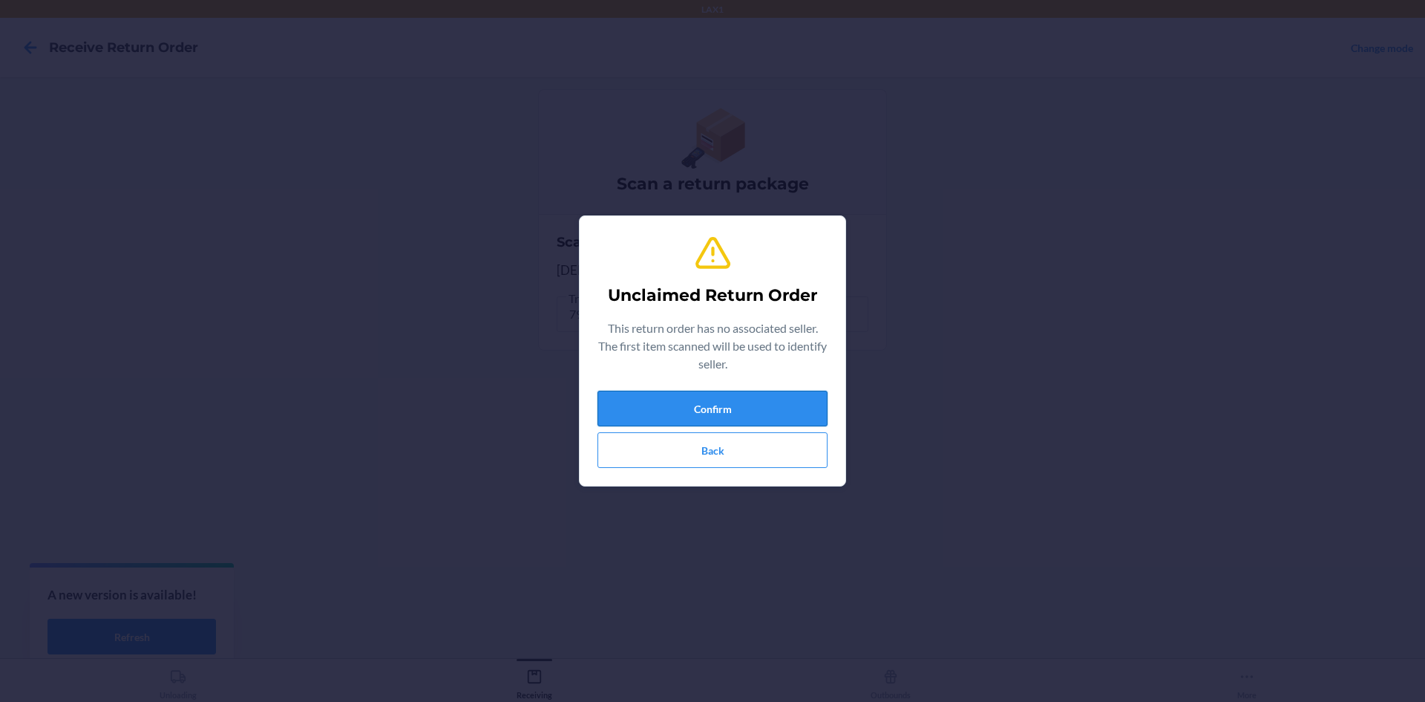
click at [634, 409] on button "Confirm" at bounding box center [713, 408] width 230 height 36
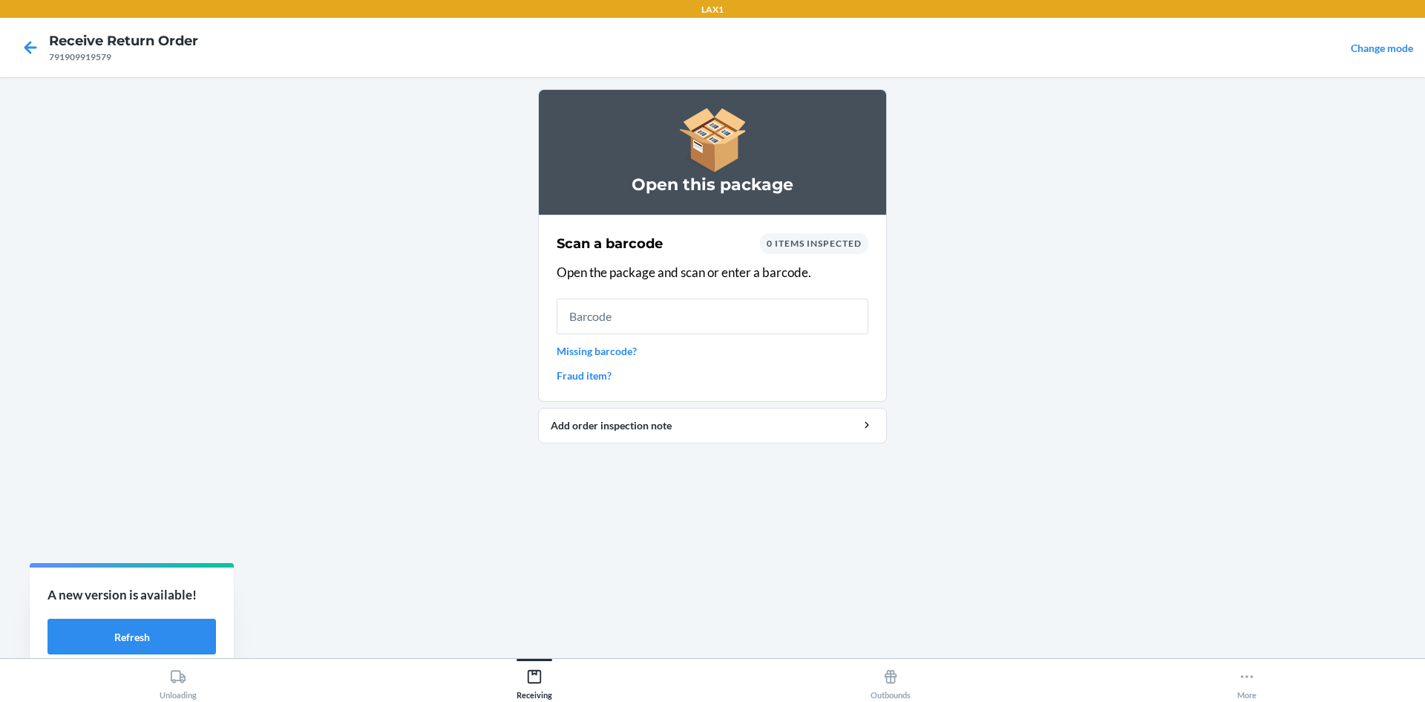
click at [598, 355] on link "Missing barcode?" at bounding box center [713, 351] width 312 height 16
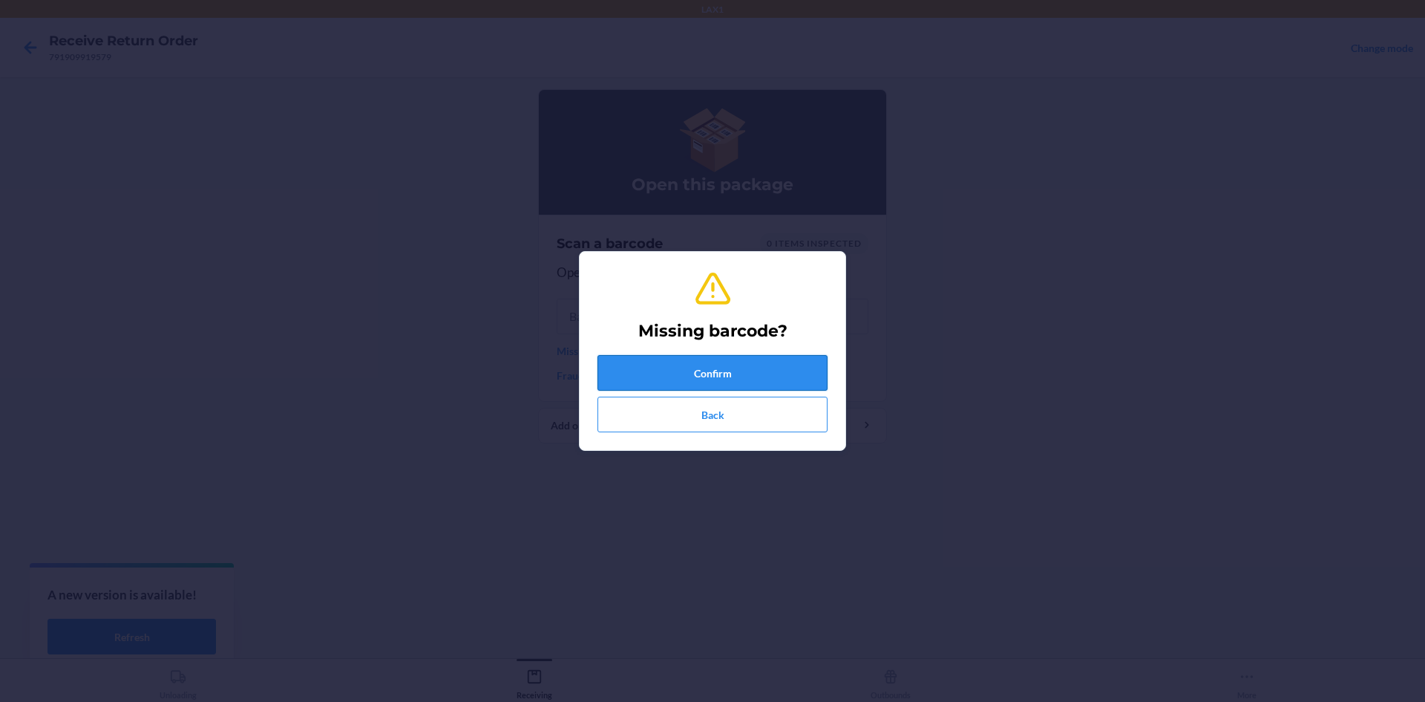
click at [730, 373] on button "Confirm" at bounding box center [713, 373] width 230 height 36
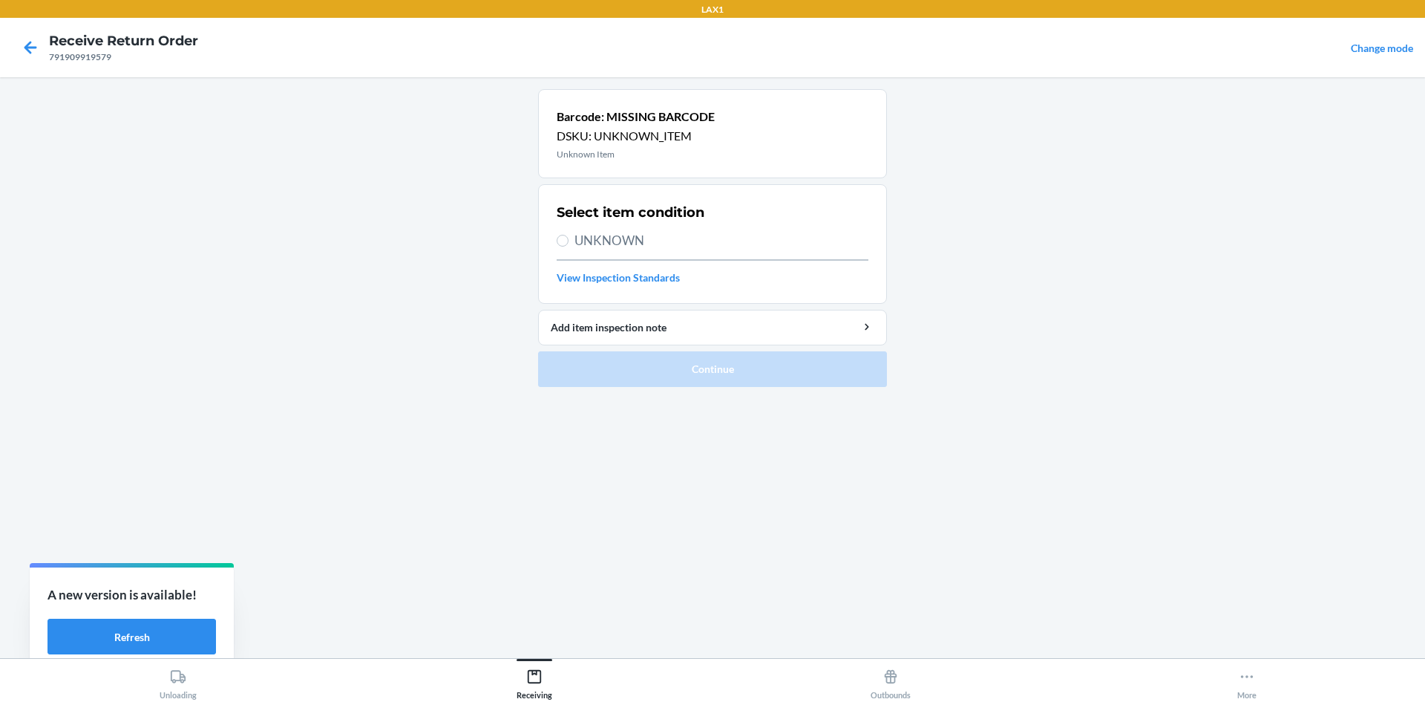
click at [557, 235] on label "UNKNOWN" at bounding box center [713, 240] width 312 height 19
click at [557, 235] on input "UNKNOWN" at bounding box center [563, 241] width 12 height 12
radio input "true"
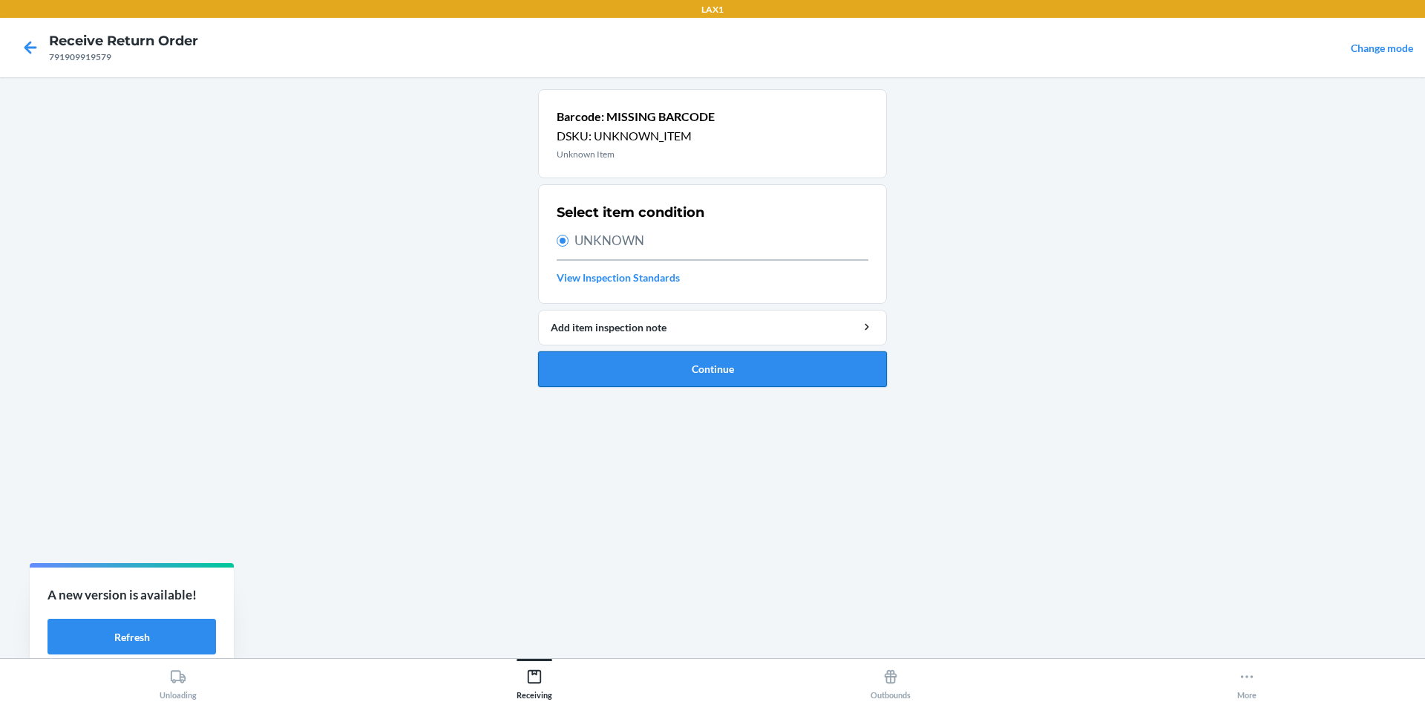
click at [757, 362] on button "Continue" at bounding box center [712, 369] width 349 height 36
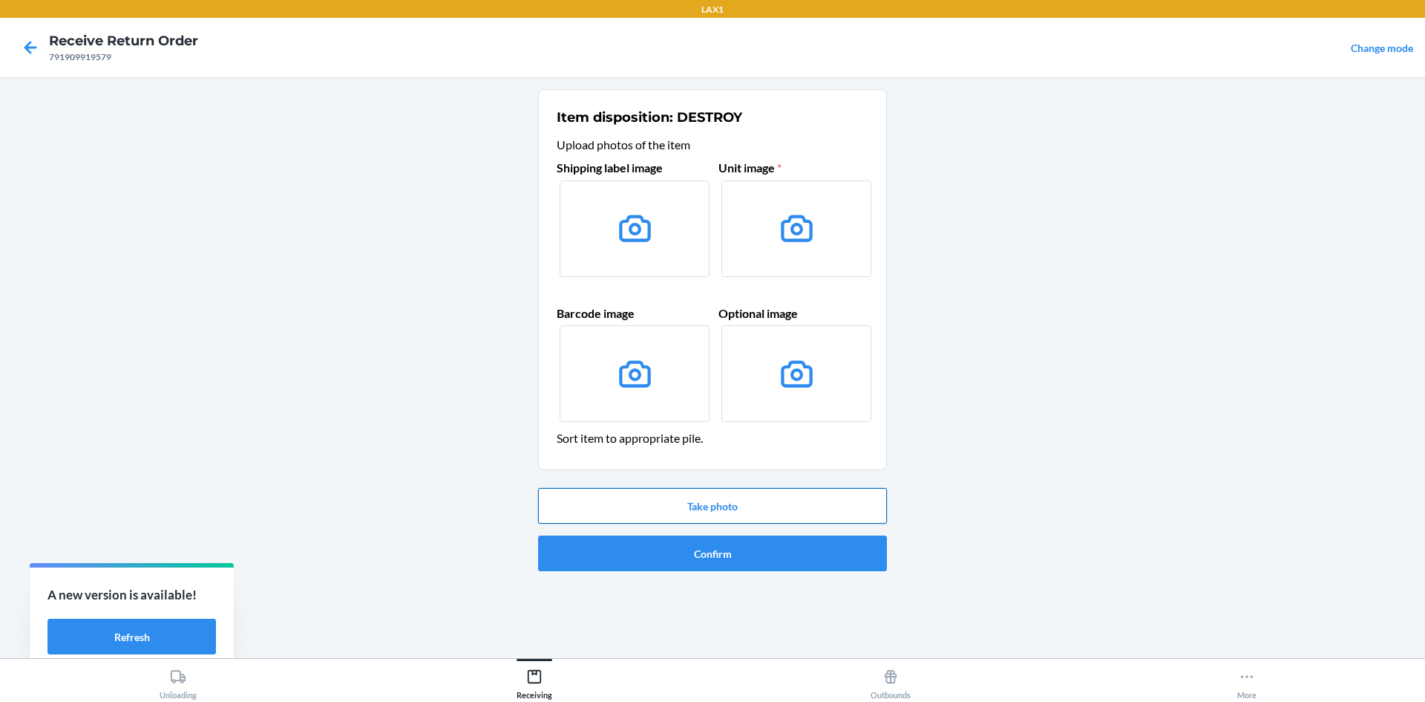
drag, startPoint x: 703, startPoint y: 504, endPoint x: 707, endPoint y: 497, distance: 7.6
click at [706, 498] on button "Take photo" at bounding box center [712, 506] width 349 height 36
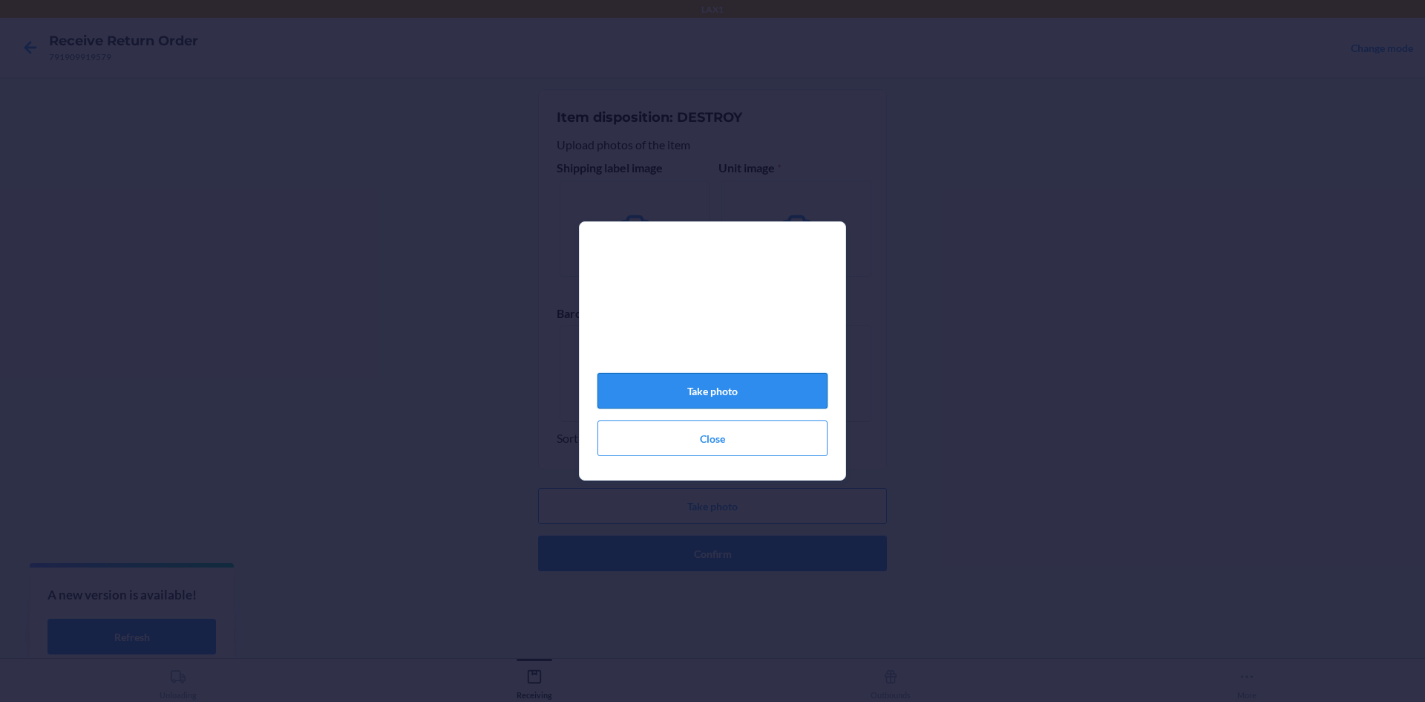
click at [750, 389] on button "Take photo" at bounding box center [713, 391] width 230 height 36
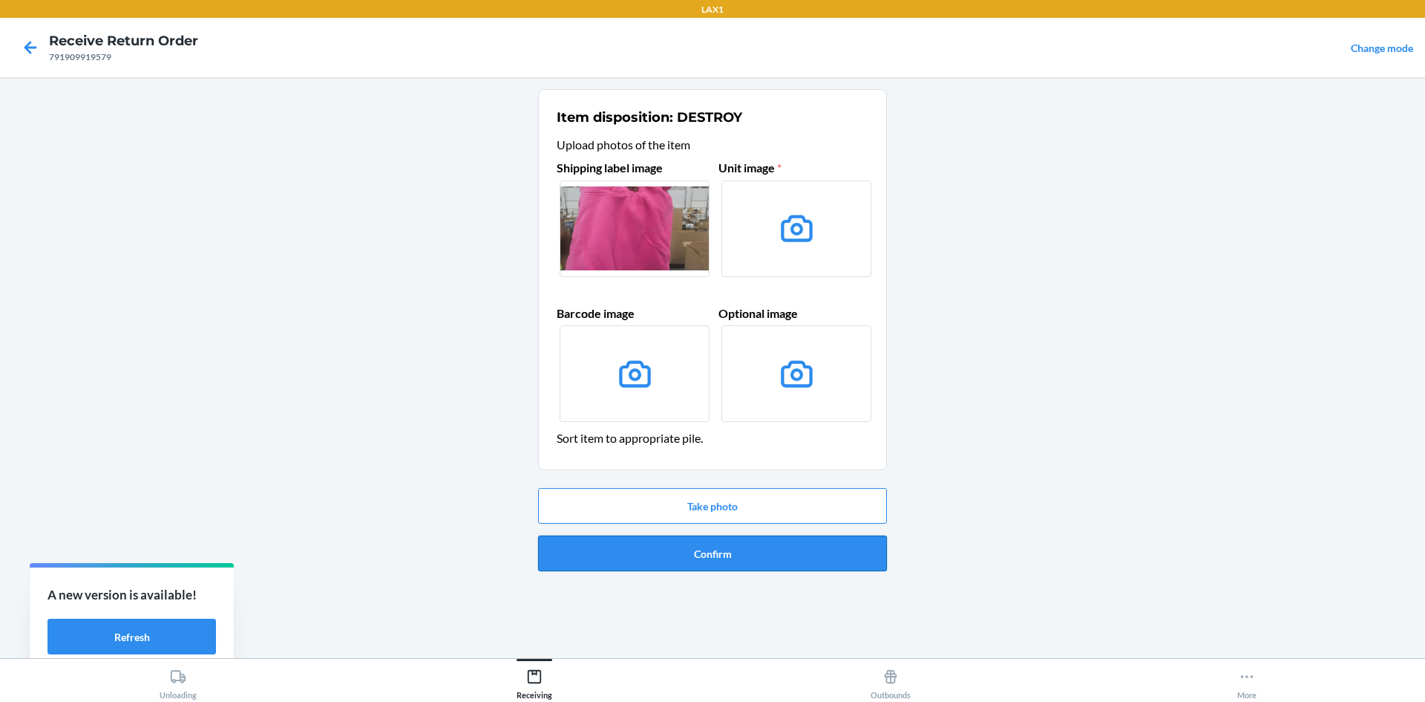
click at [742, 563] on button "Confirm" at bounding box center [712, 553] width 349 height 36
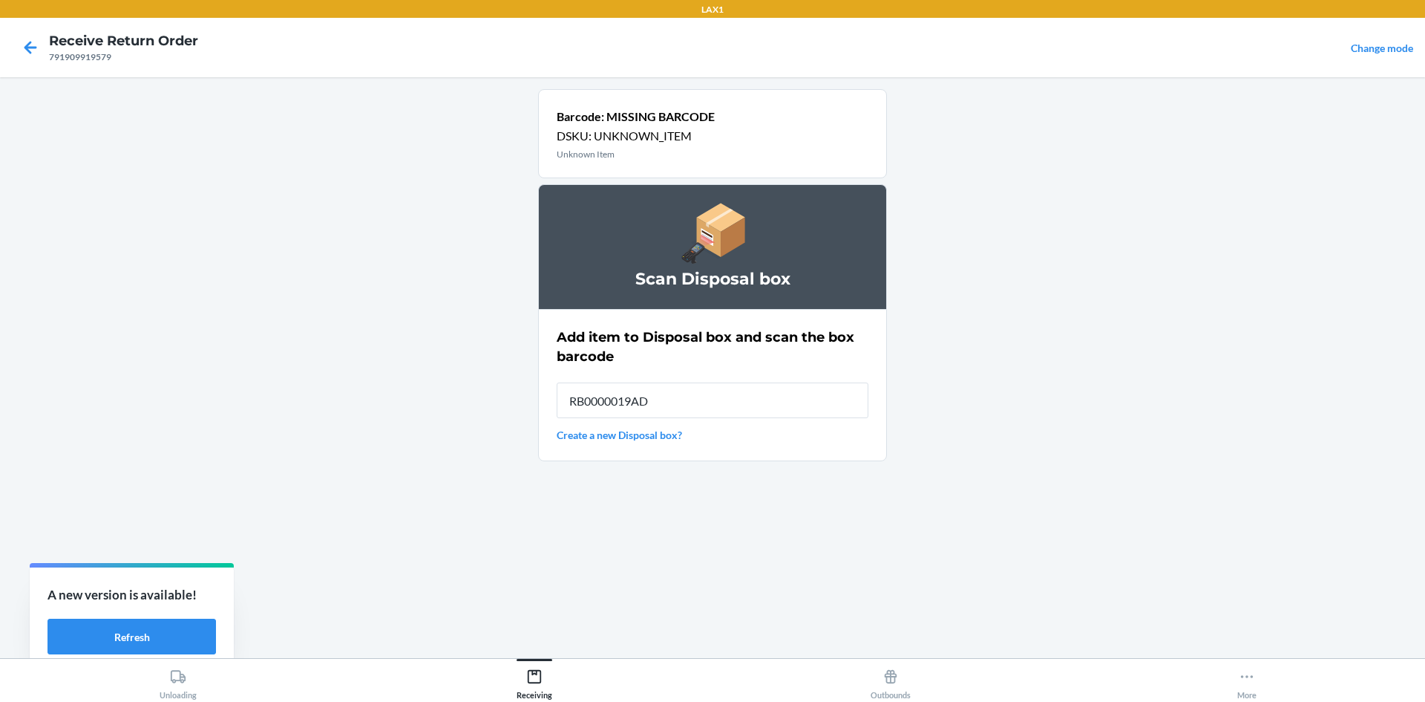
type input "RB0000019AD"
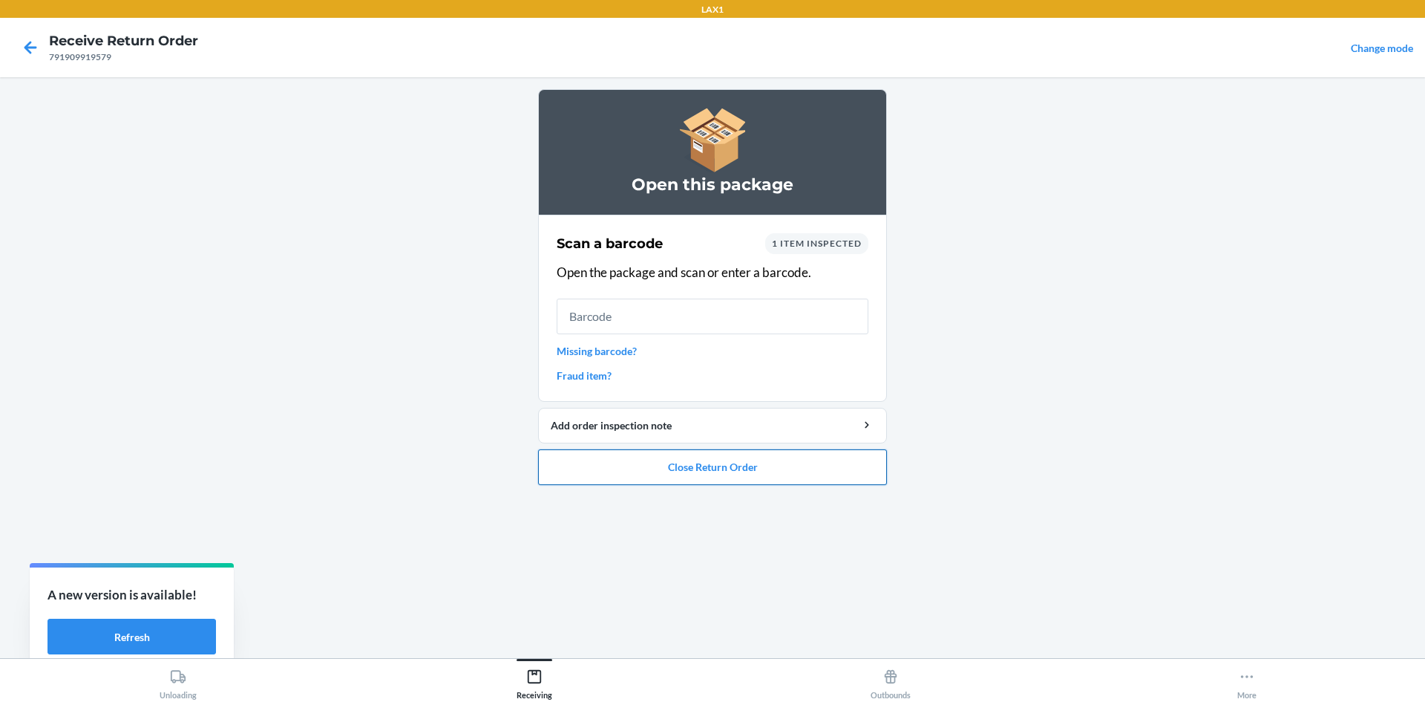
click at [679, 471] on button "Close Return Order" at bounding box center [712, 467] width 349 height 36
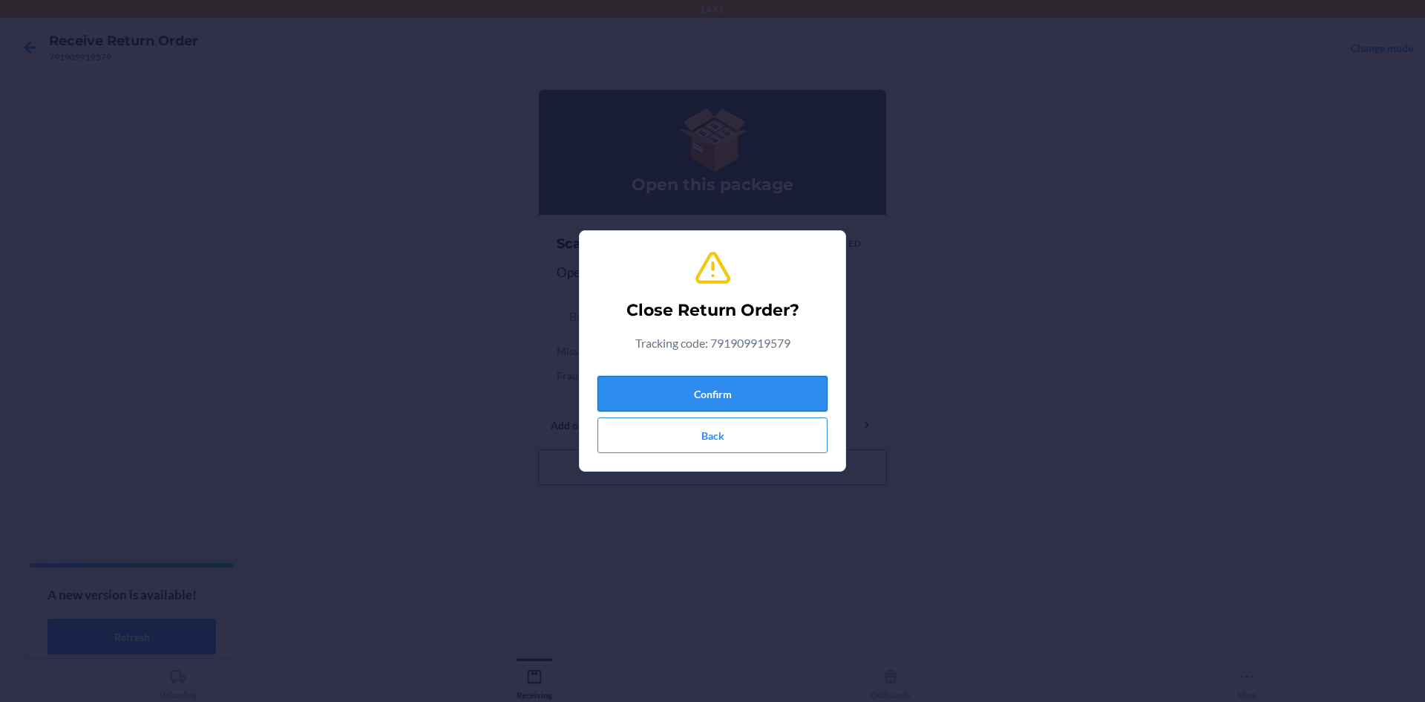
drag, startPoint x: 615, startPoint y: 402, endPoint x: 630, endPoint y: 396, distance: 15.3
click at [624, 399] on button "Confirm" at bounding box center [713, 394] width 230 height 36
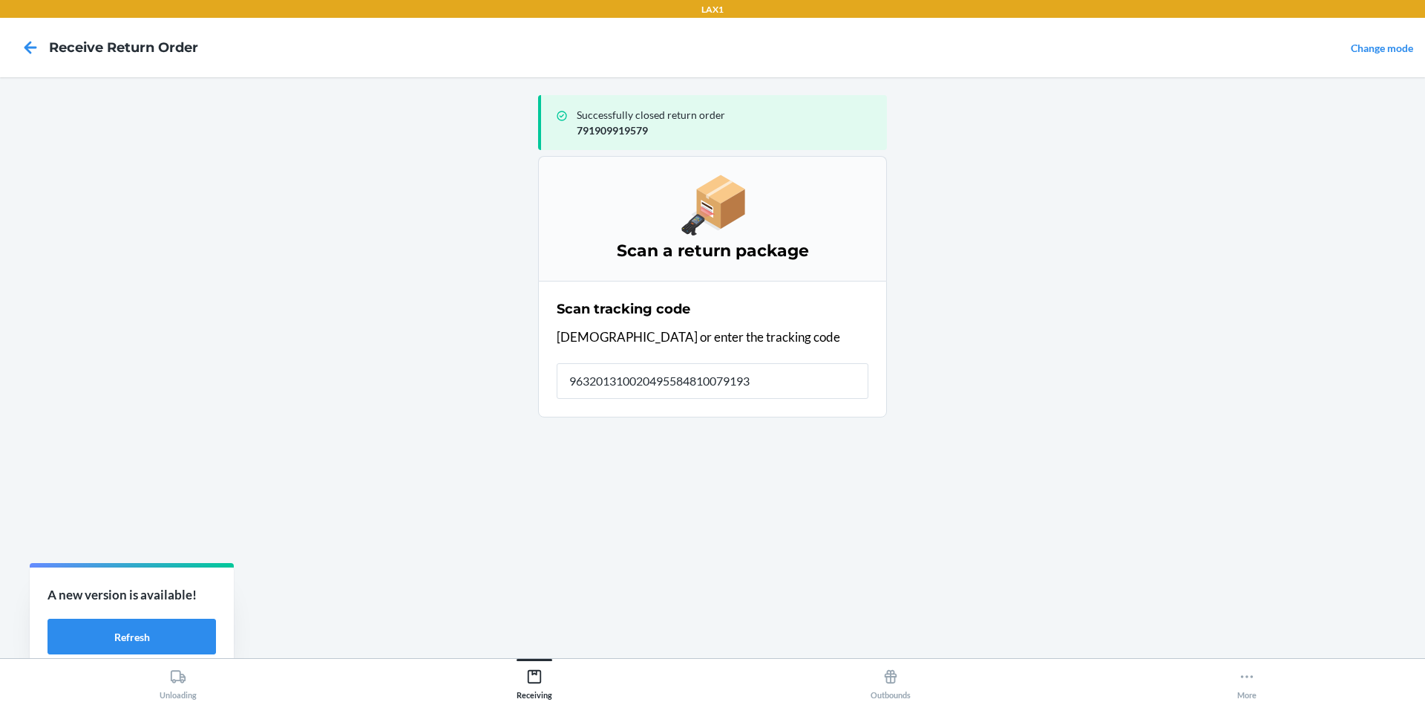
type input "9632013100204955848100791939"
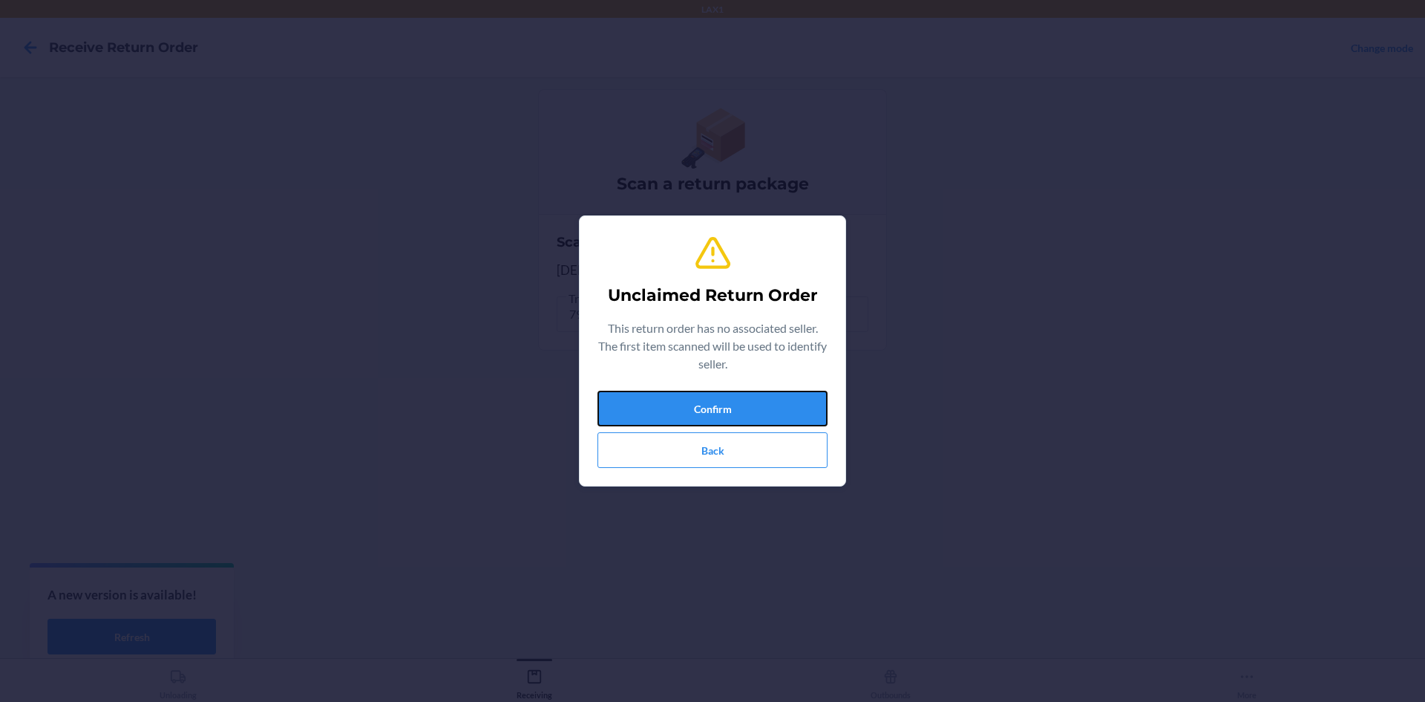
click at [642, 412] on button "Confirm" at bounding box center [713, 408] width 230 height 36
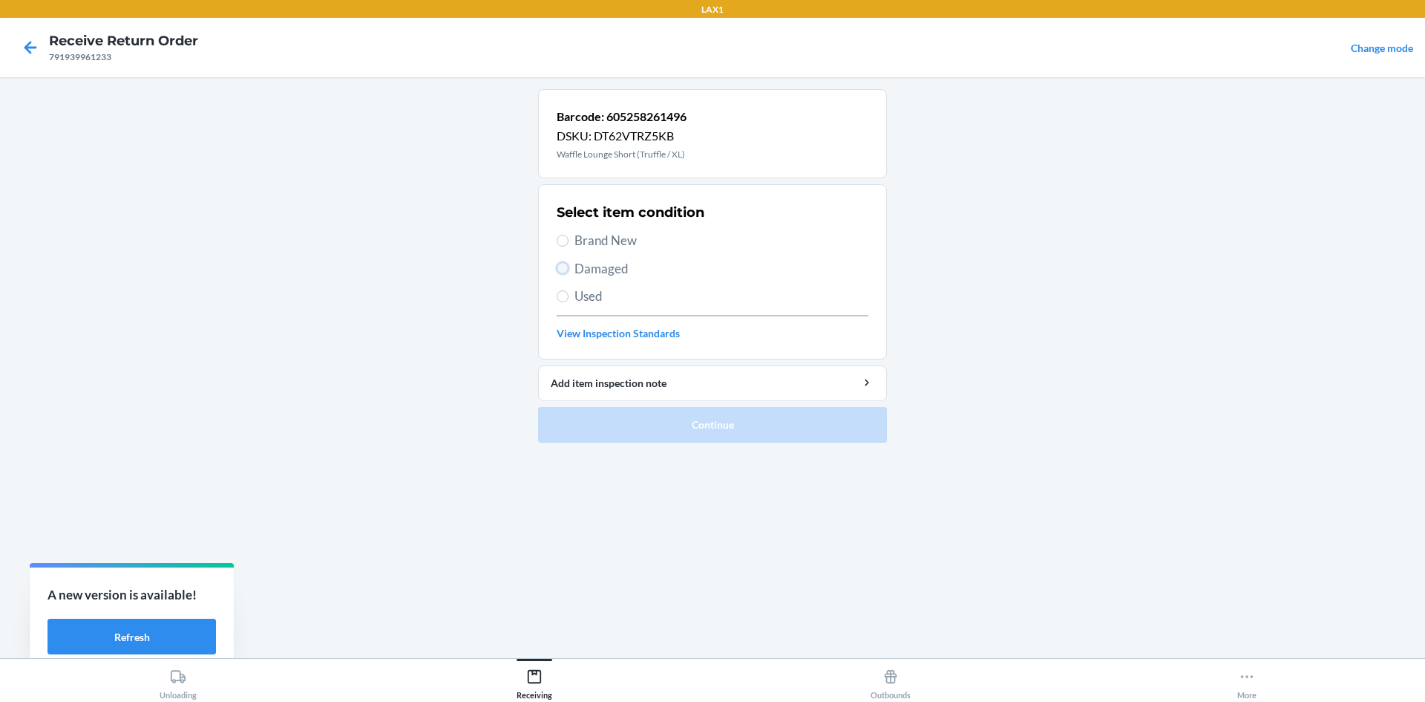
click at [563, 269] on input "Damaged" at bounding box center [563, 268] width 12 height 12
radio input "true"
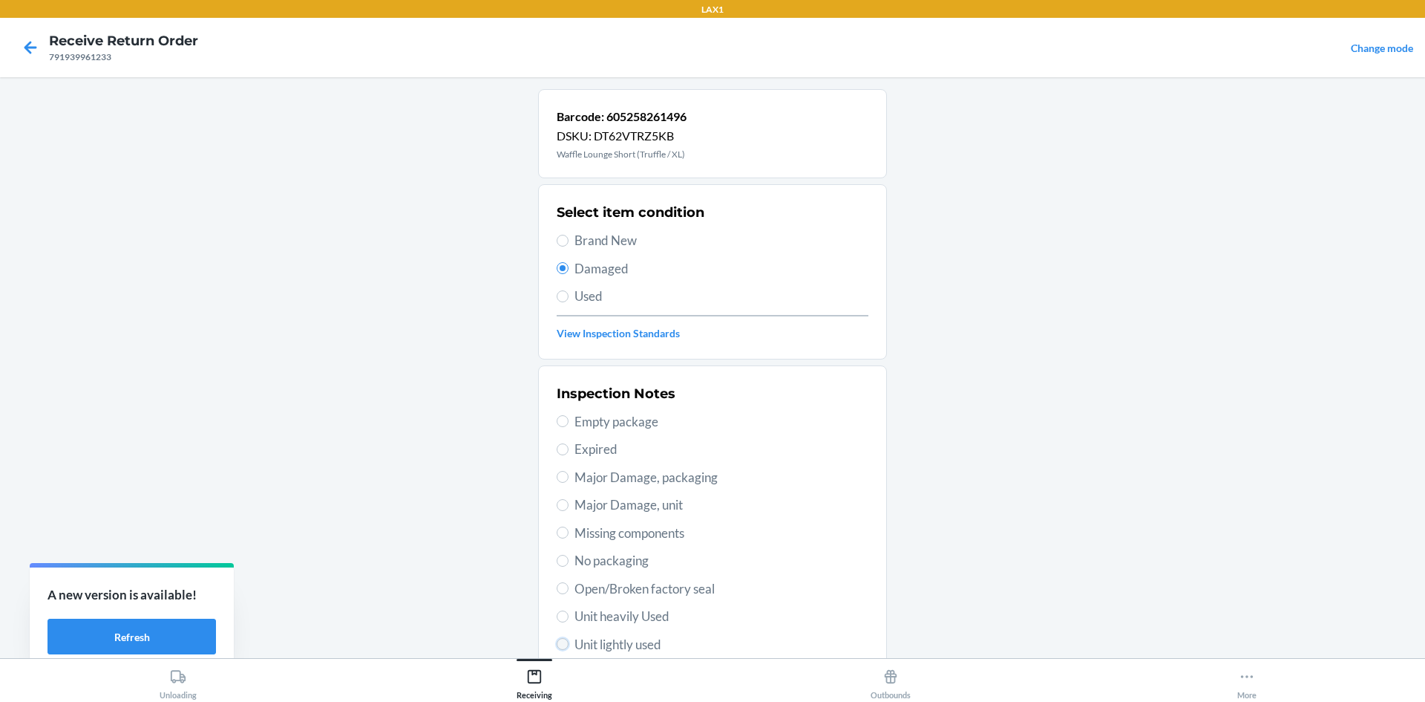
click at [557, 641] on input "Unit lightly used" at bounding box center [563, 644] width 12 height 12
radio input "true"
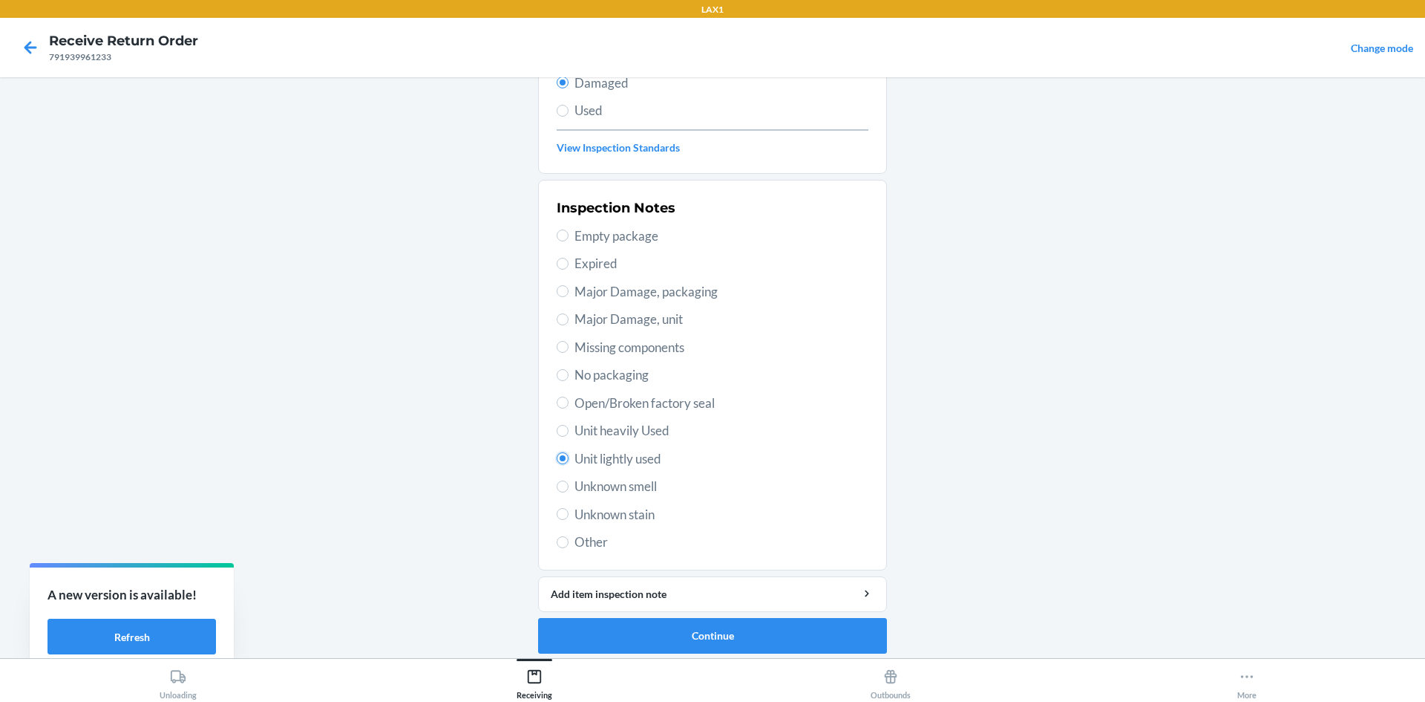
scroll to position [193, 0]
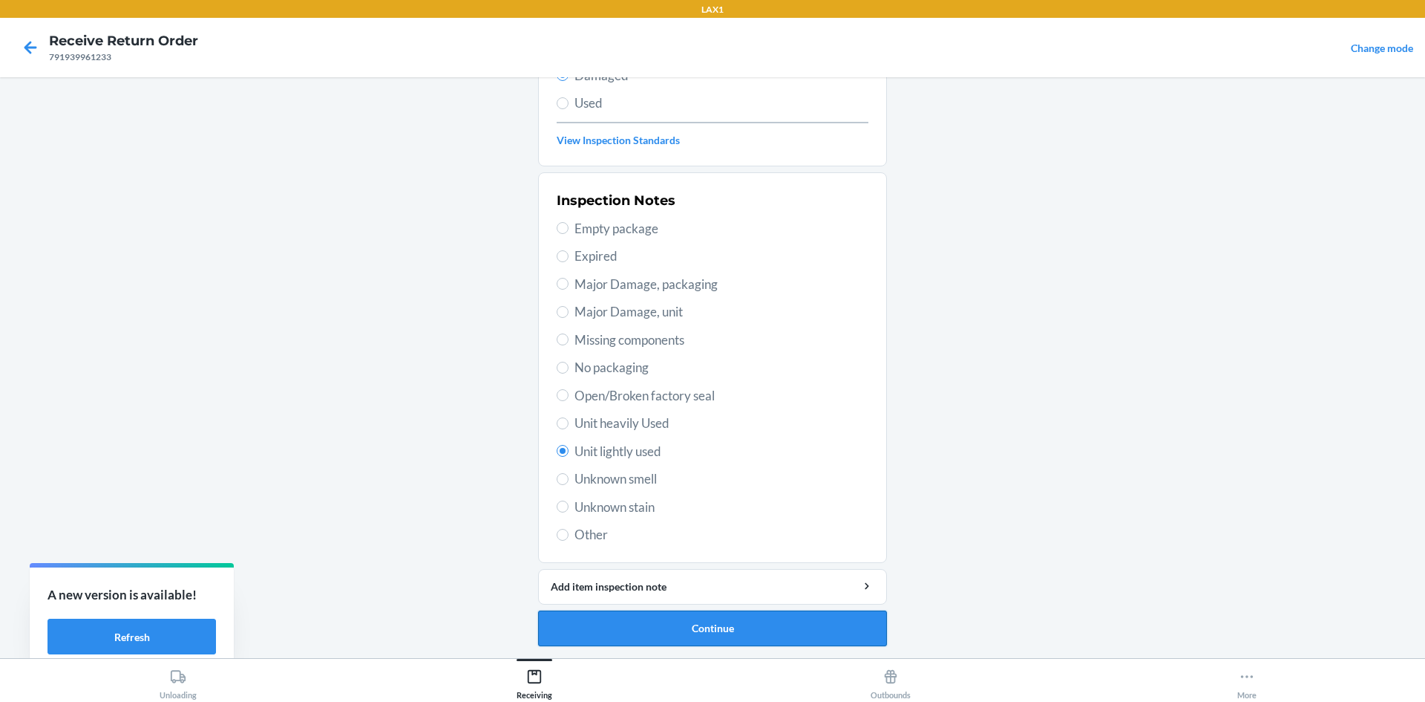
click at [647, 623] on button "Continue" at bounding box center [712, 628] width 349 height 36
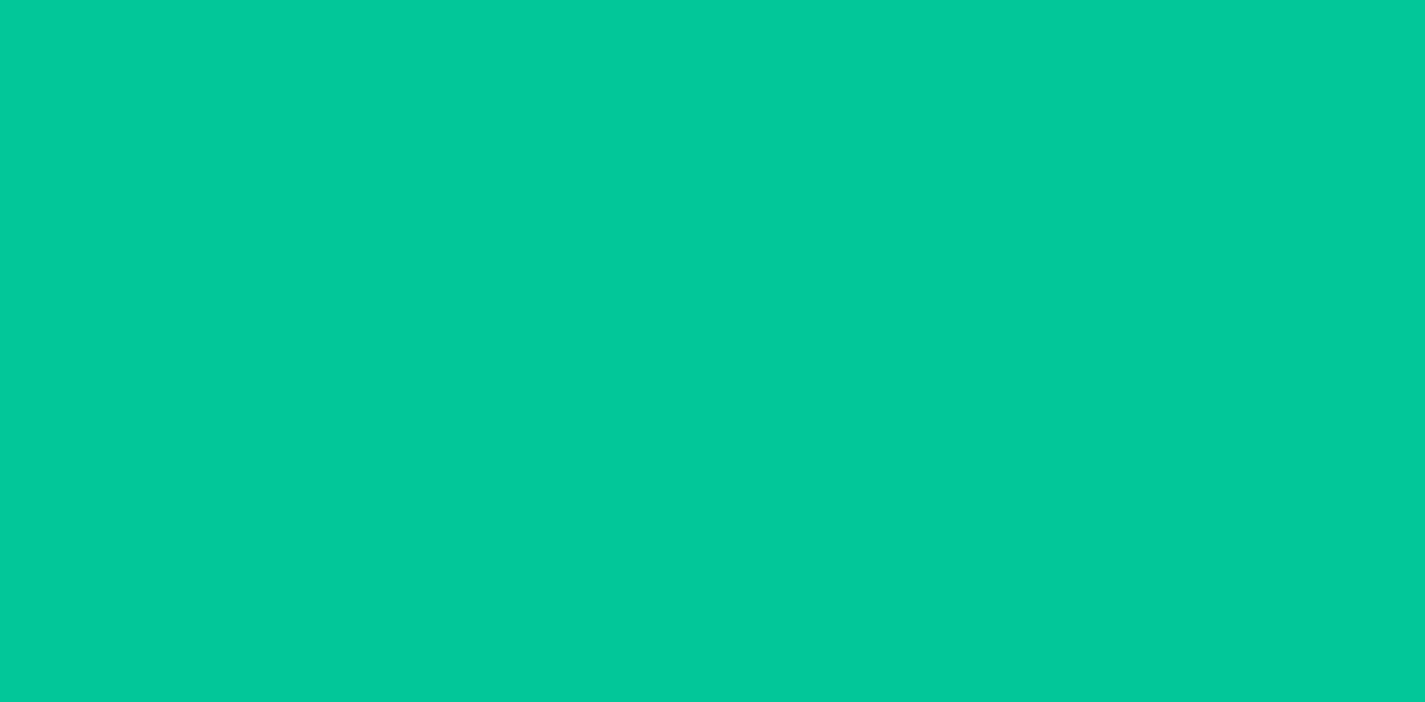
scroll to position [71, 0]
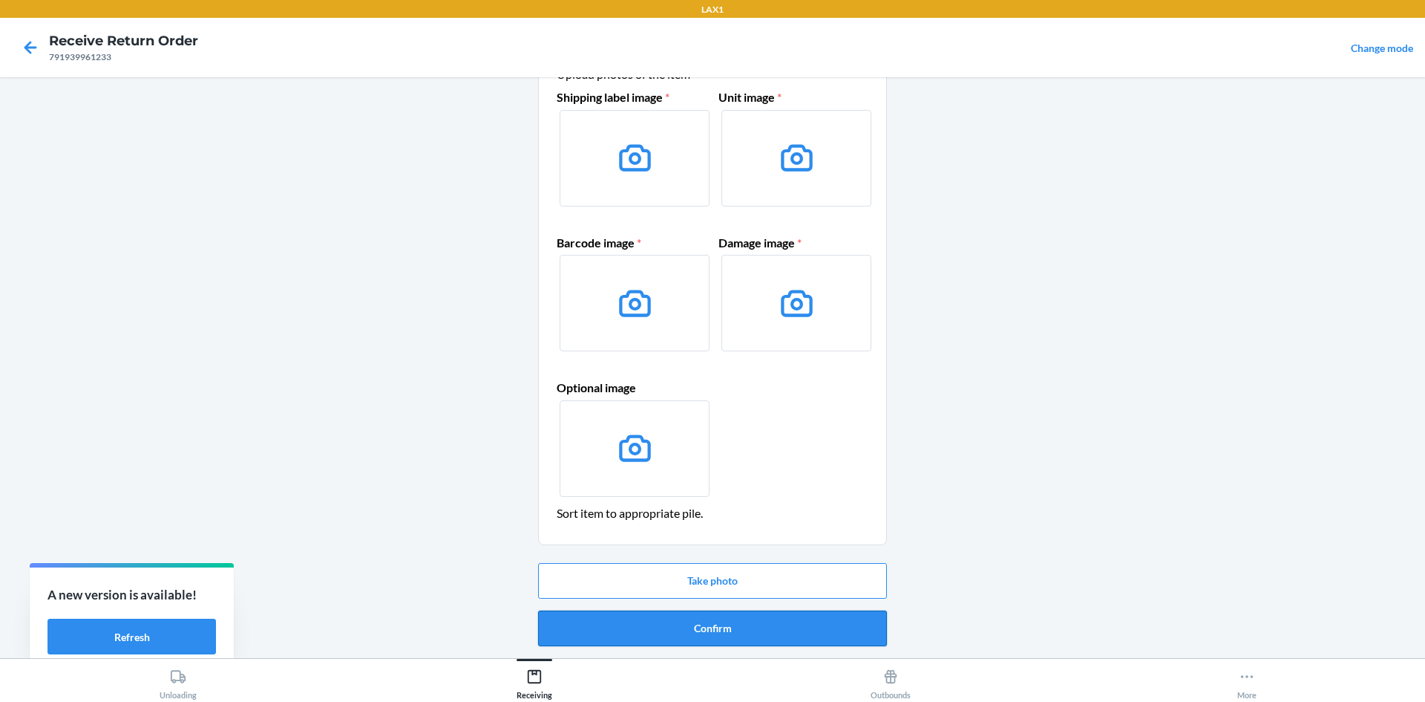
click at [647, 618] on button "Confirm" at bounding box center [712, 628] width 349 height 36
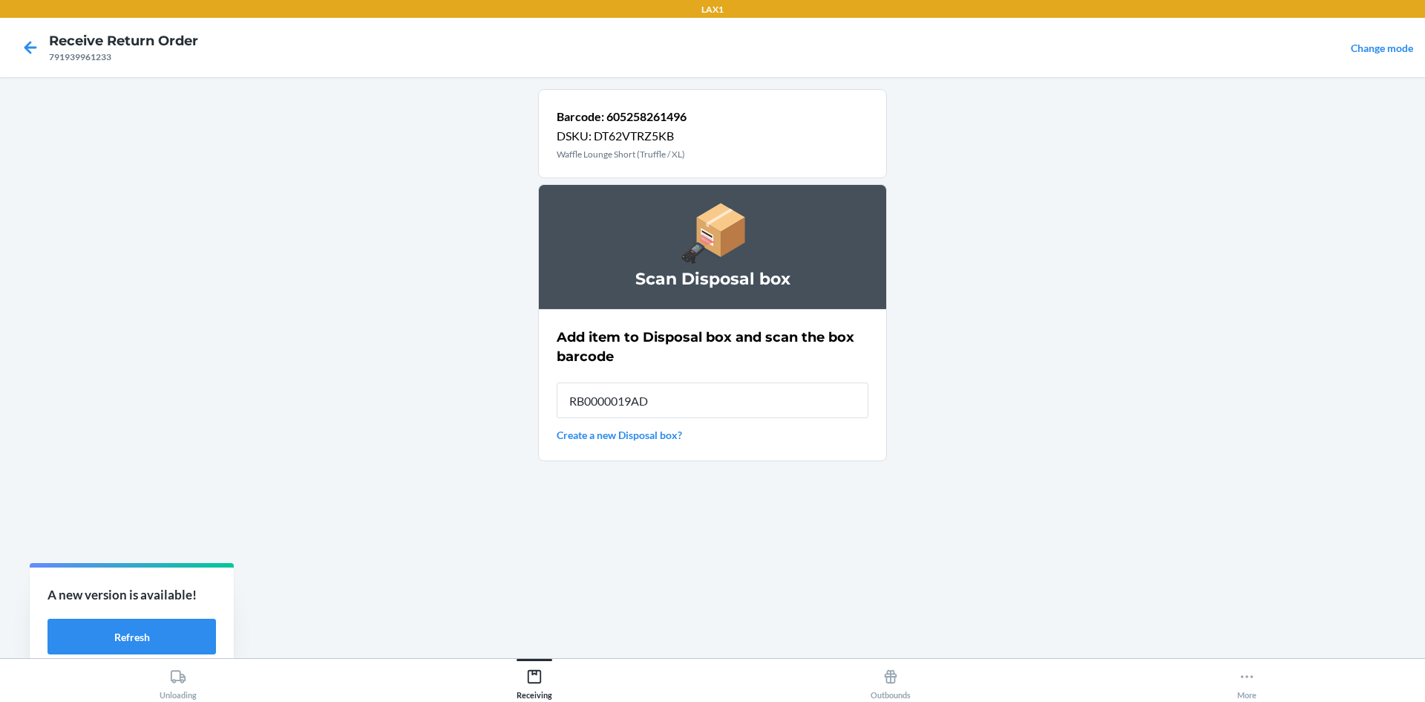
type input "RB0000019AD"
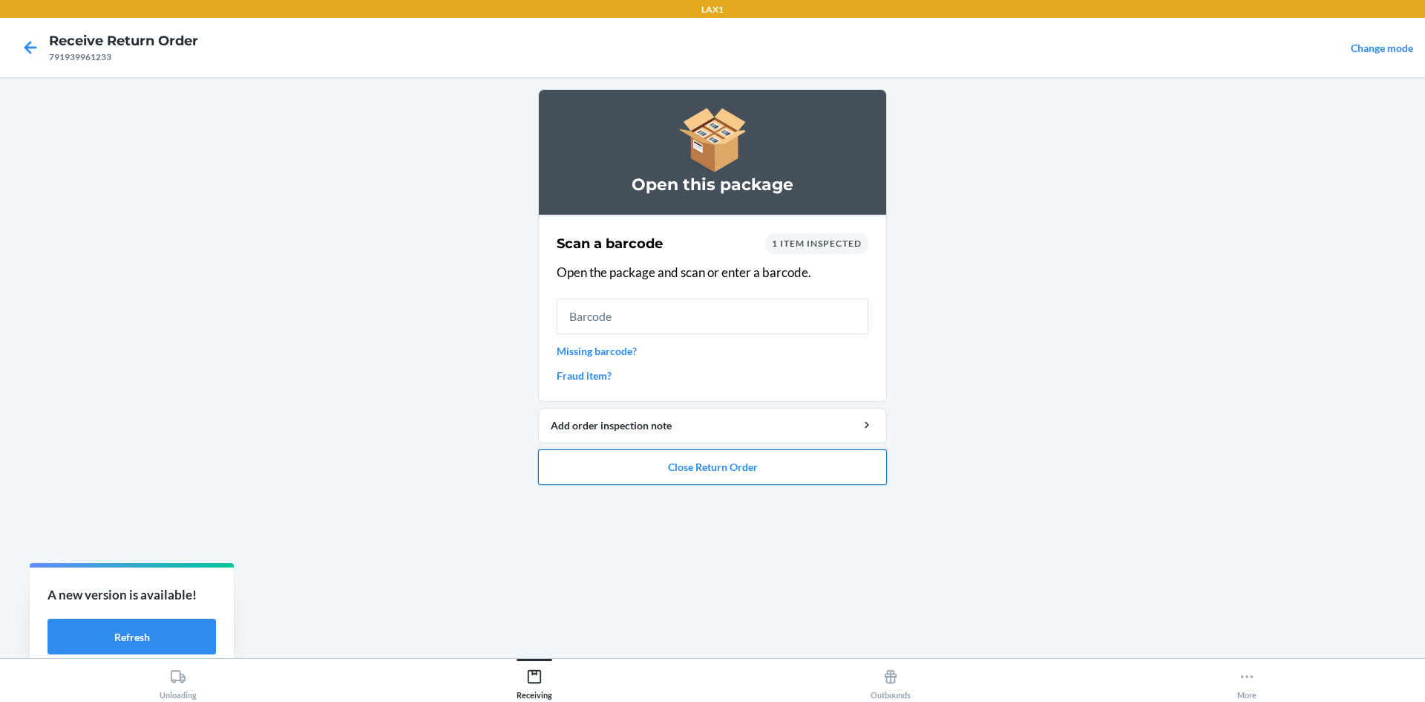
click at [729, 463] on button "Close Return Order" at bounding box center [712, 467] width 349 height 36
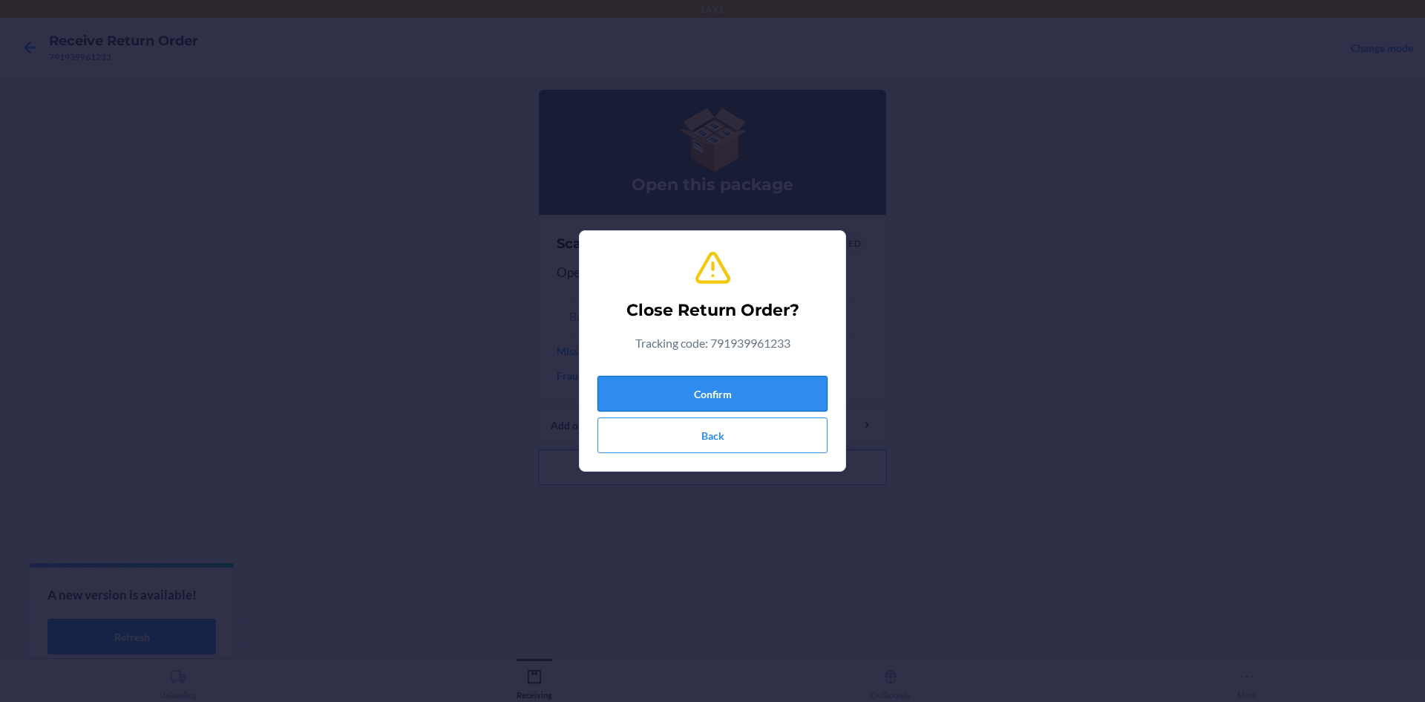
click at [720, 386] on button "Confirm" at bounding box center [713, 394] width 230 height 36
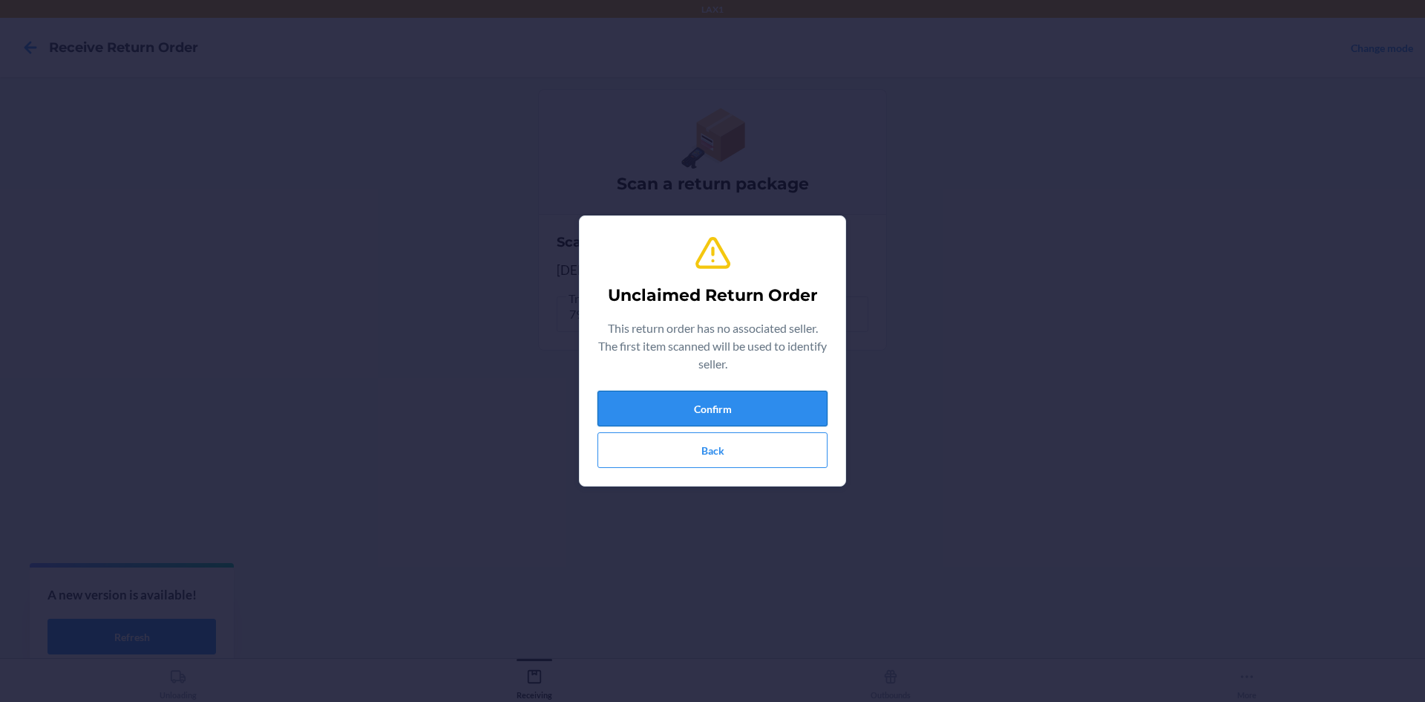
click at [707, 408] on button "Confirm" at bounding box center [713, 408] width 230 height 36
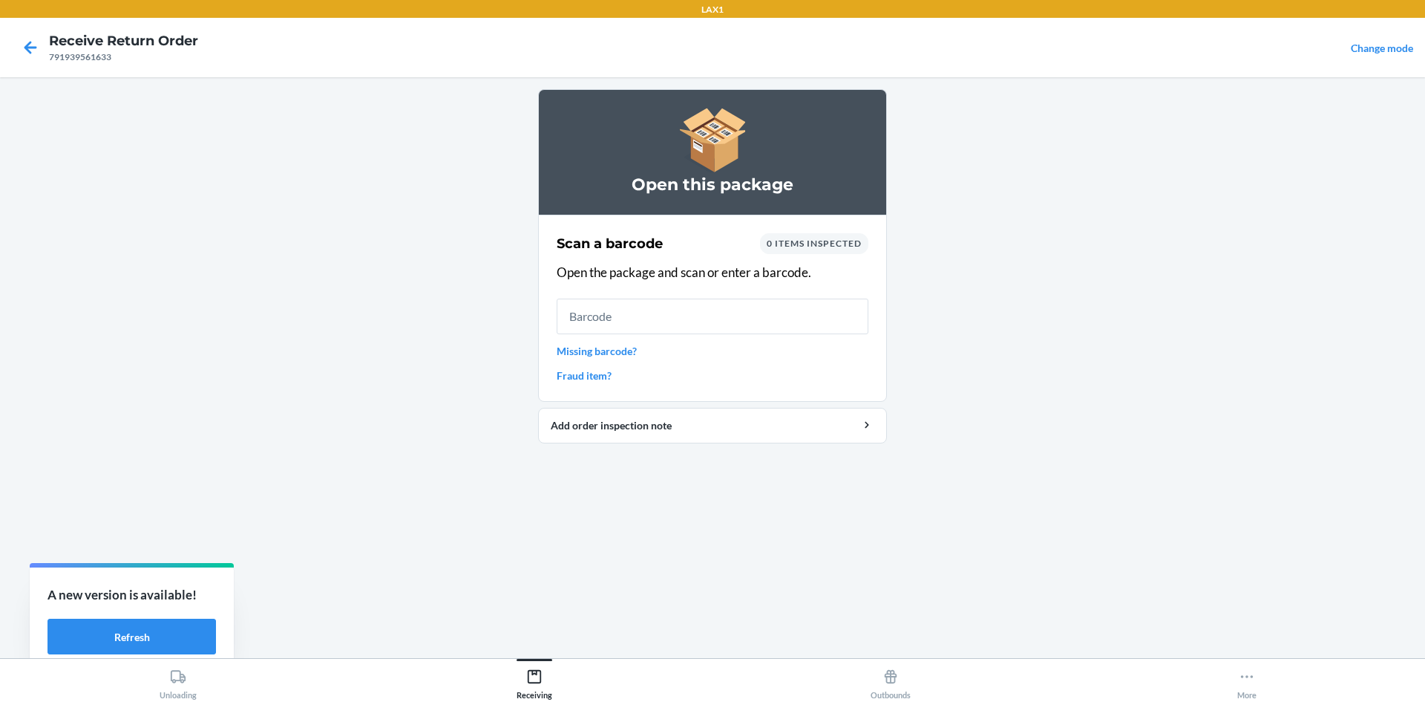
click at [584, 339] on div "Scan a barcode 0 items inspected Open the package and scan or enter a barcode. …" at bounding box center [713, 308] width 312 height 159
click at [584, 356] on link "Missing barcode?" at bounding box center [713, 351] width 312 height 16
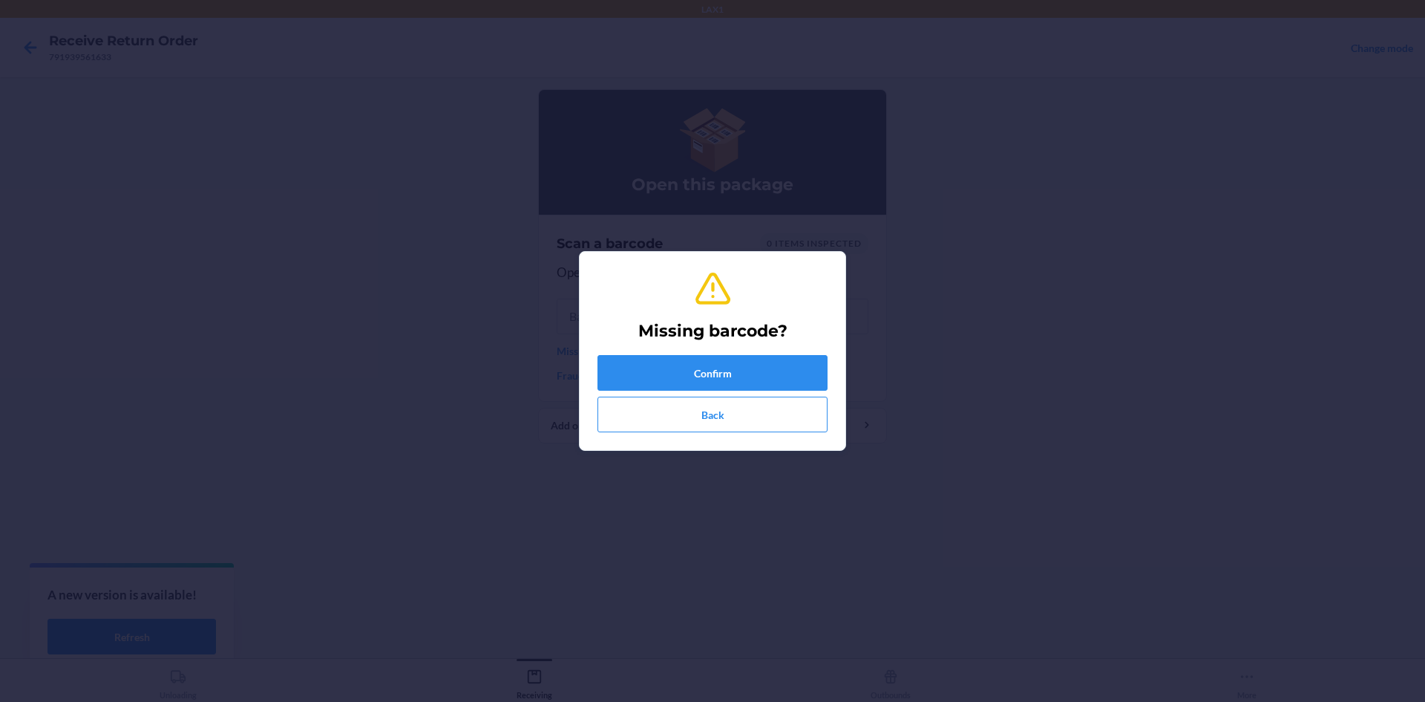
click at [705, 353] on div "Missing barcode? Confirm Back" at bounding box center [713, 351] width 230 height 174
click at [707, 365] on button "Confirm" at bounding box center [713, 373] width 230 height 36
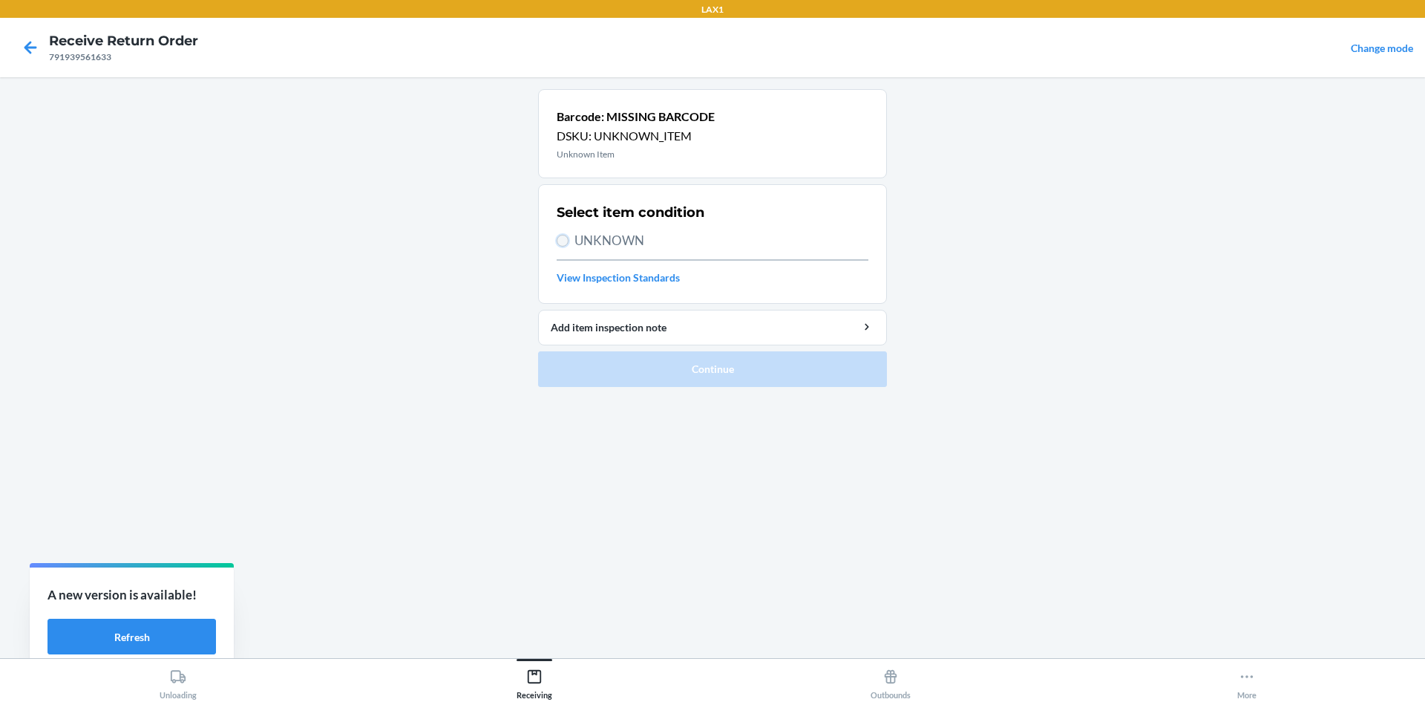
click at [565, 239] on input "UNKNOWN" at bounding box center [563, 241] width 12 height 12
radio input "true"
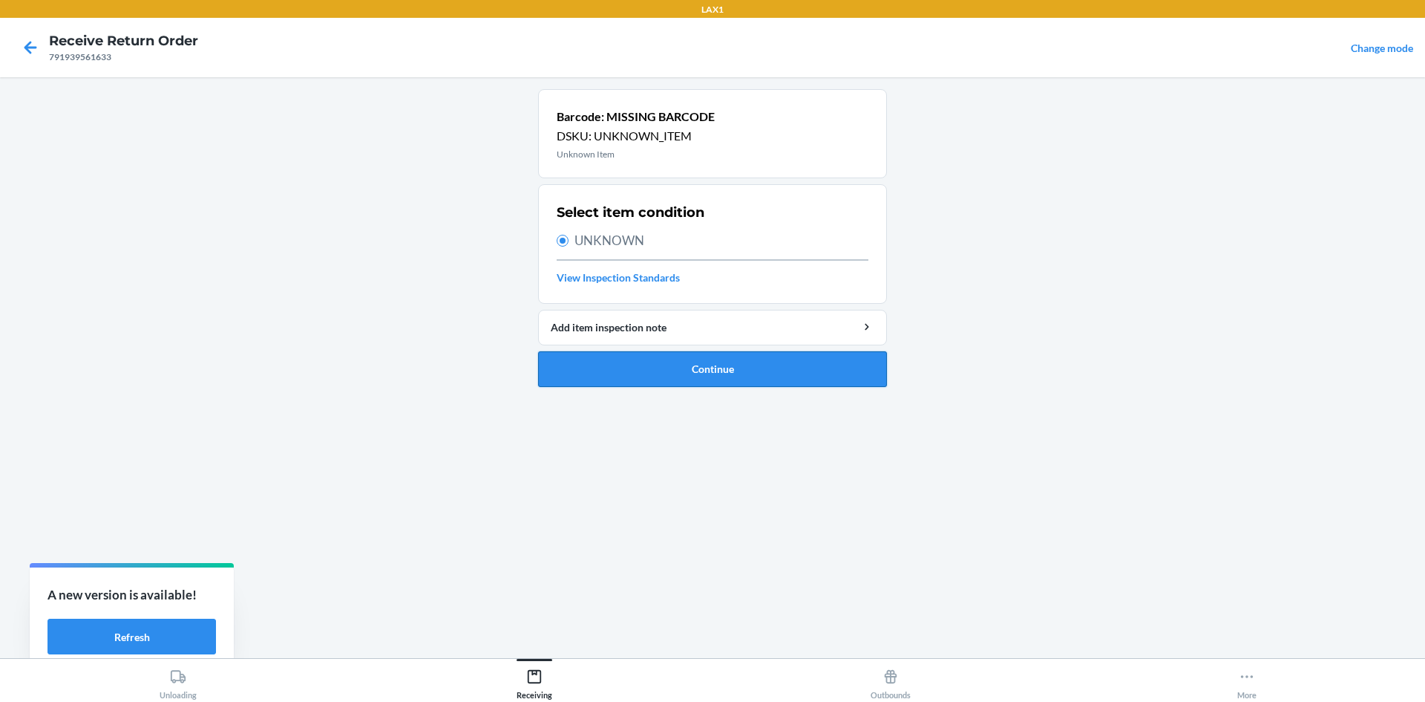
click at [648, 366] on button "Continue" at bounding box center [712, 369] width 349 height 36
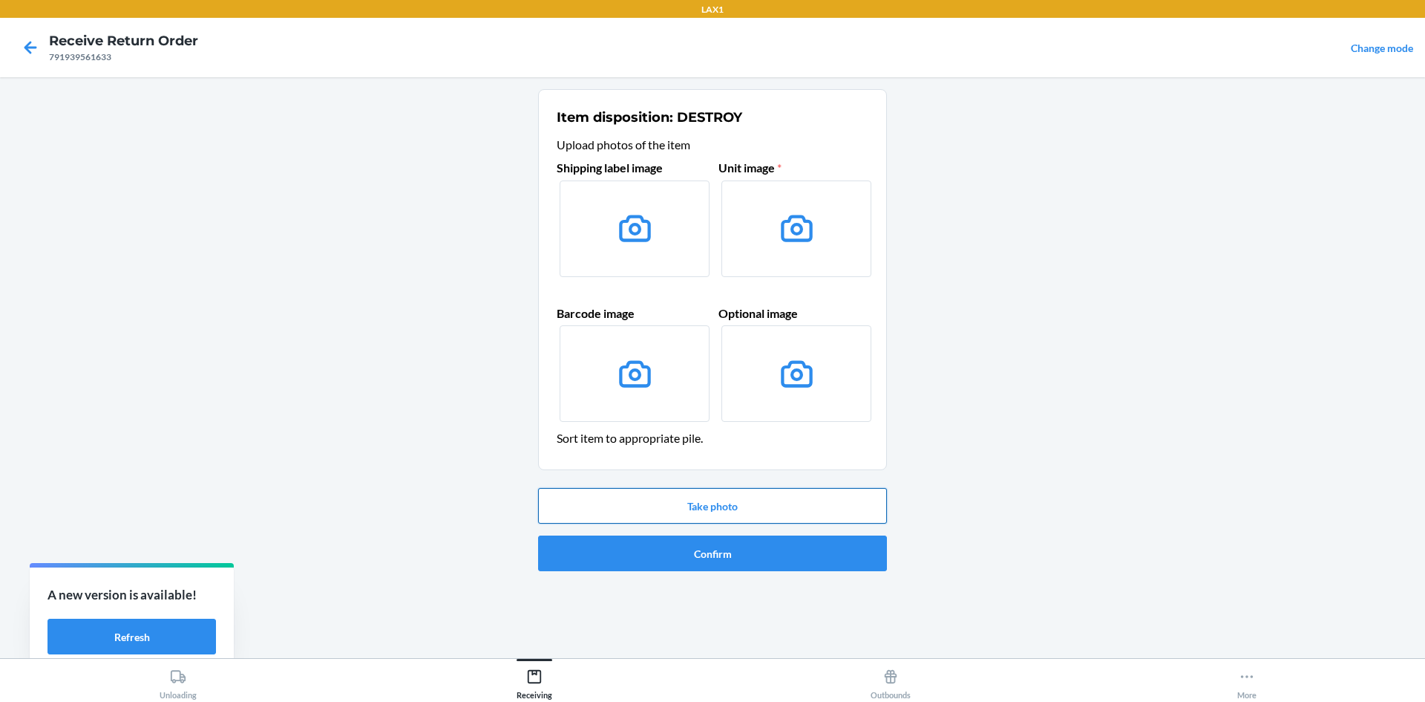
click at [694, 497] on button "Take photo" at bounding box center [712, 506] width 349 height 36
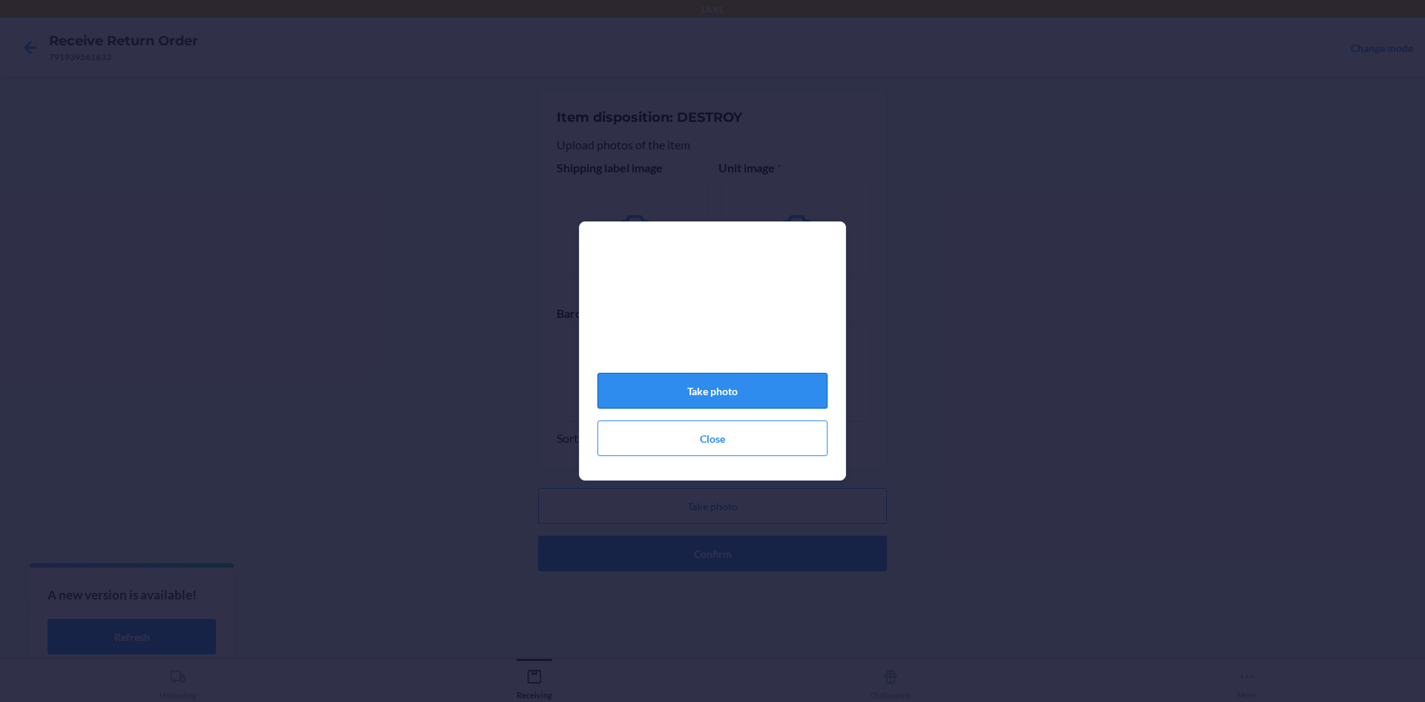
click at [724, 399] on button "Take photo" at bounding box center [713, 391] width 230 height 36
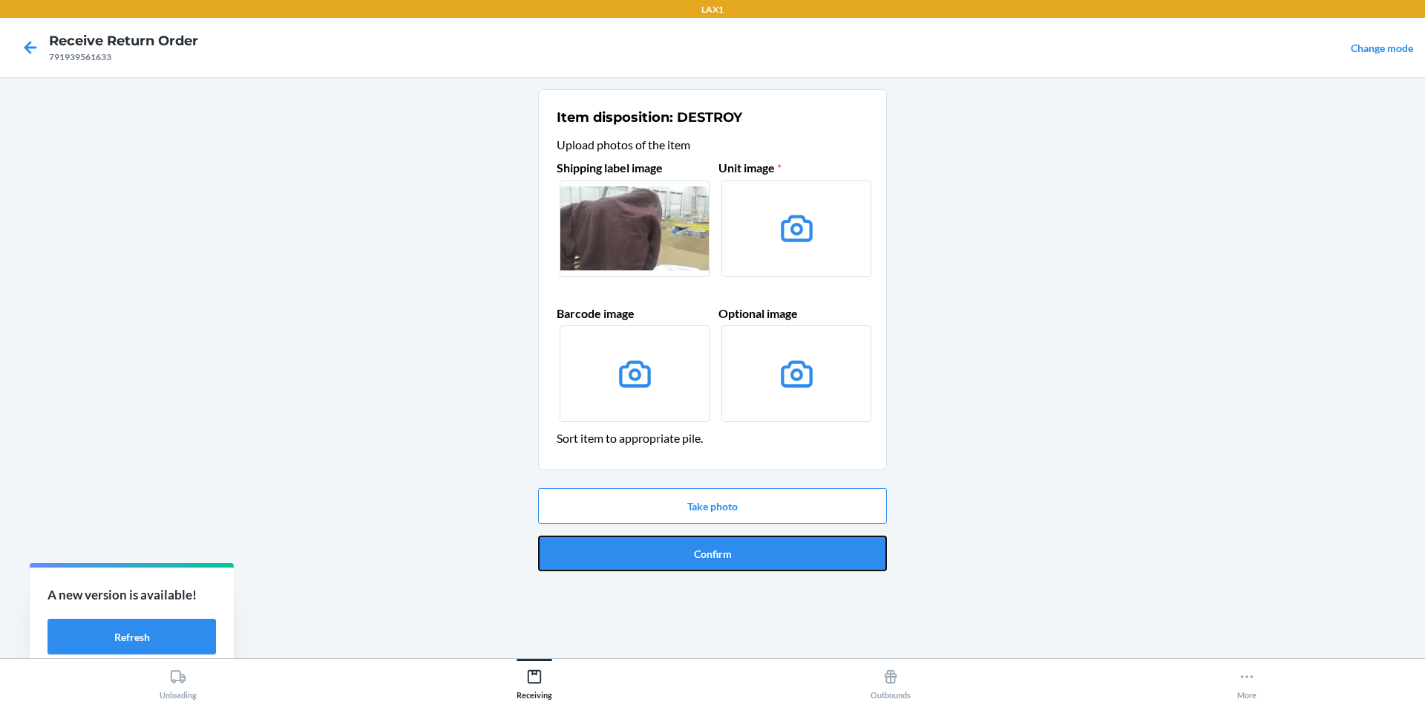
click at [754, 552] on button "Confirm" at bounding box center [712, 553] width 349 height 36
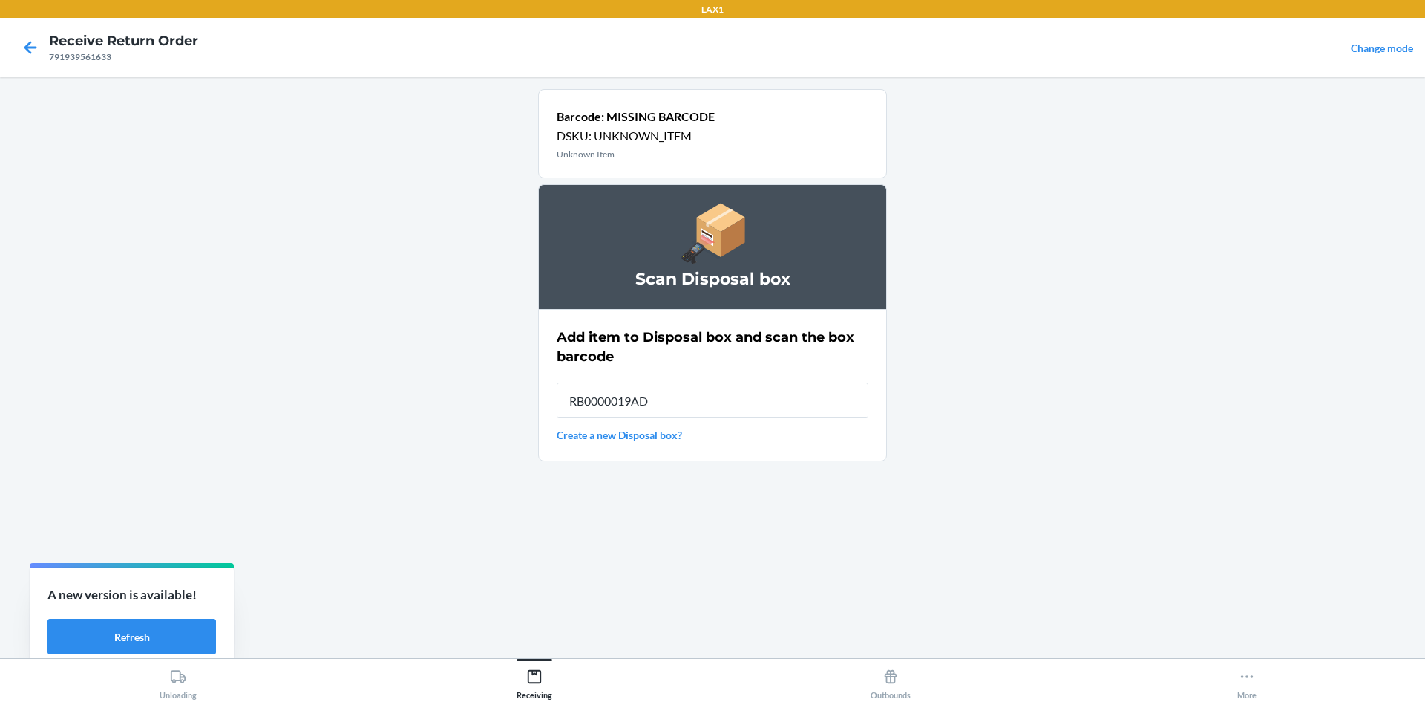
type input "RB0000019AD"
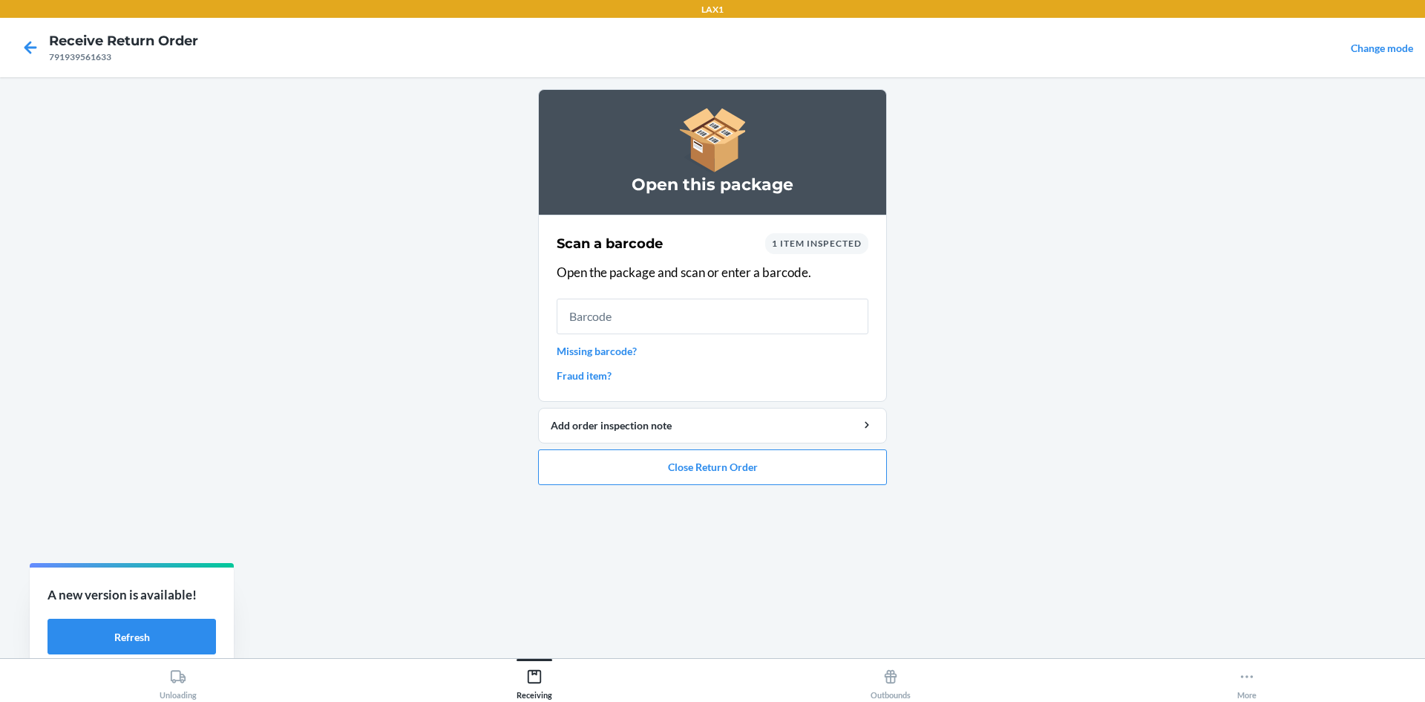
drag, startPoint x: 768, startPoint y: 511, endPoint x: 575, endPoint y: 503, distance: 193.9
click at [576, 509] on div "Open this package Scan a barcode 1 item inspected Open the package and scan or …" at bounding box center [712, 367] width 349 height 557
click at [627, 348] on link "Missing barcode?" at bounding box center [713, 351] width 312 height 16
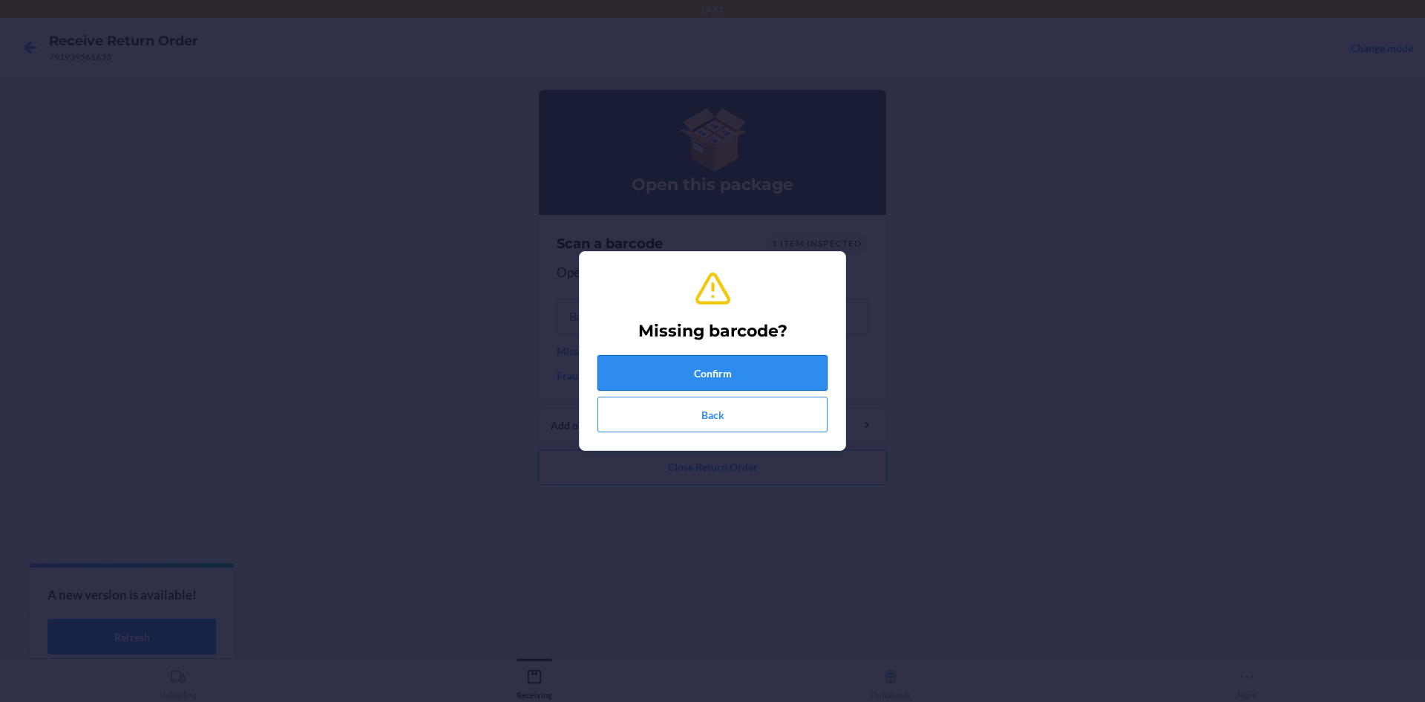
click at [627, 368] on button "Confirm" at bounding box center [713, 373] width 230 height 36
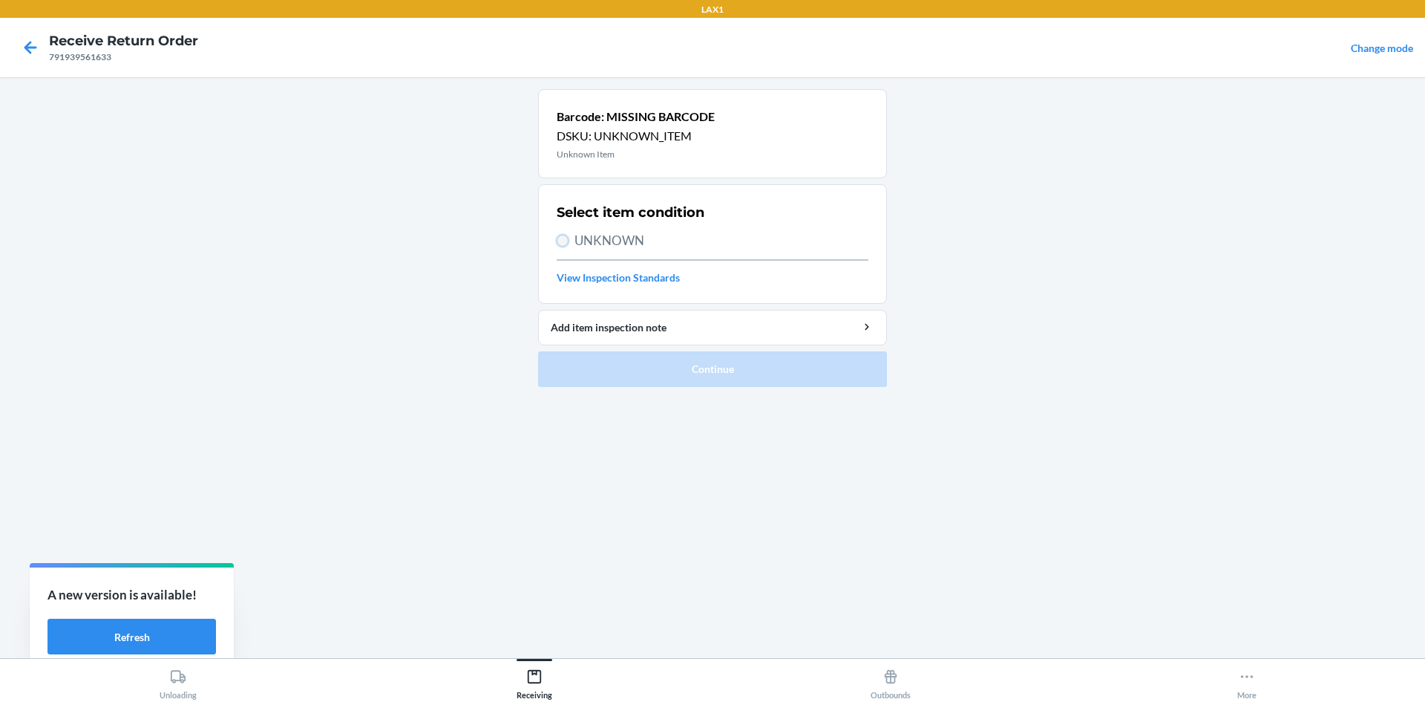
click at [563, 243] on input "UNKNOWN" at bounding box center [563, 241] width 12 height 12
radio input "true"
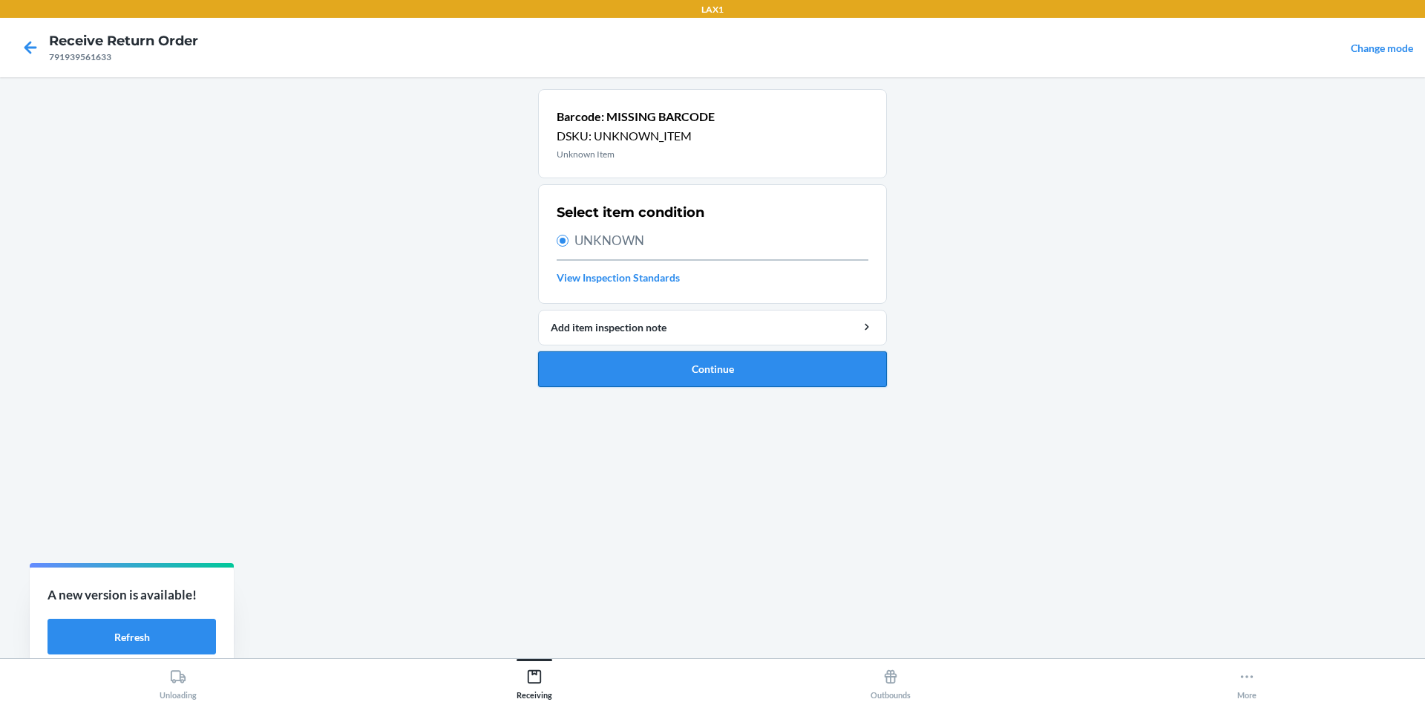
click at [608, 362] on button "Continue" at bounding box center [712, 369] width 349 height 36
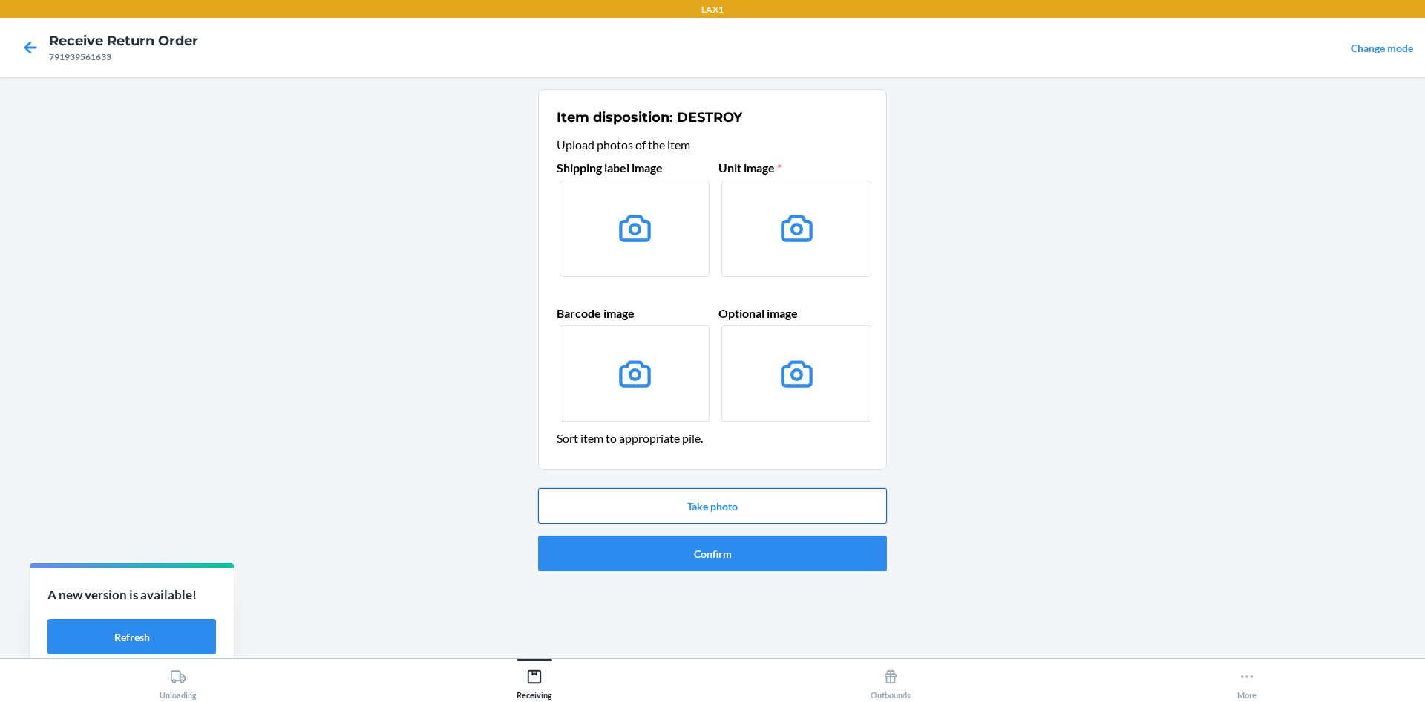
click at [712, 517] on button "Take photo" at bounding box center [712, 506] width 349 height 36
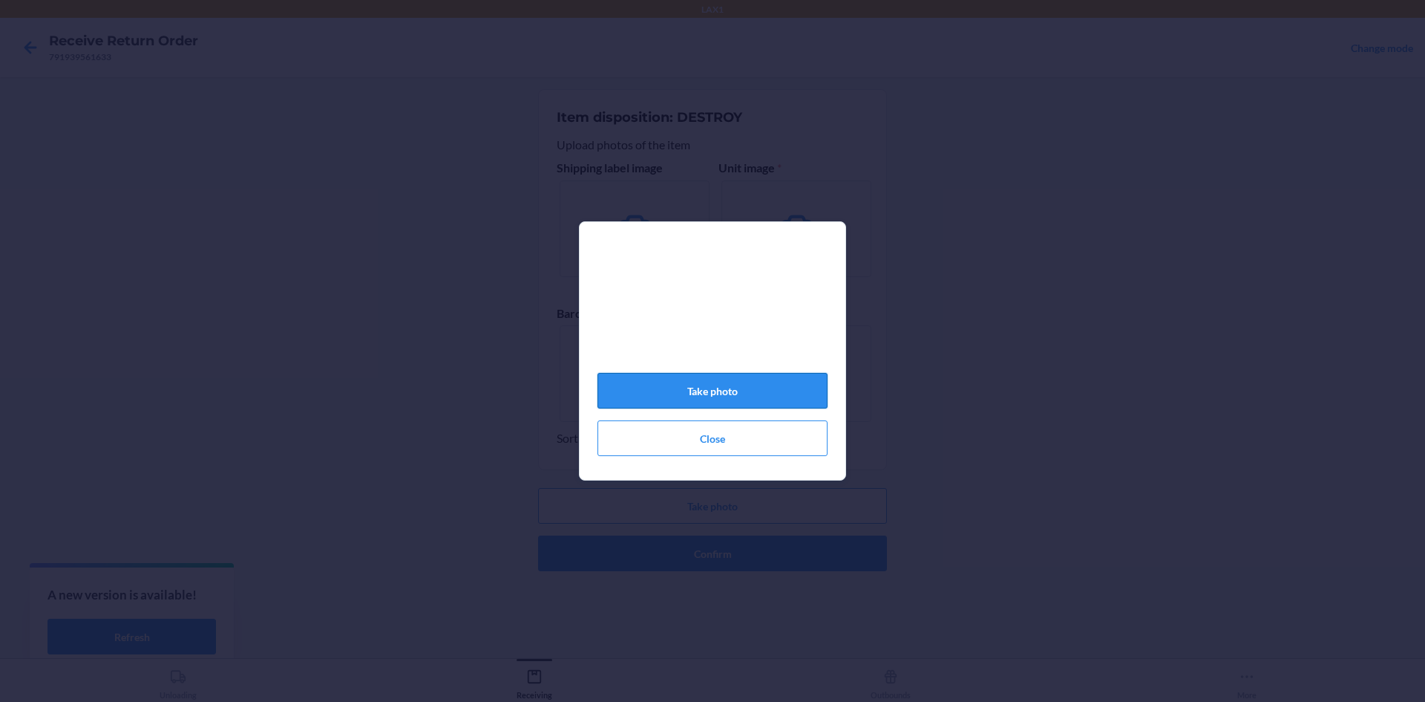
click at [724, 399] on button "Take photo" at bounding box center [713, 391] width 230 height 36
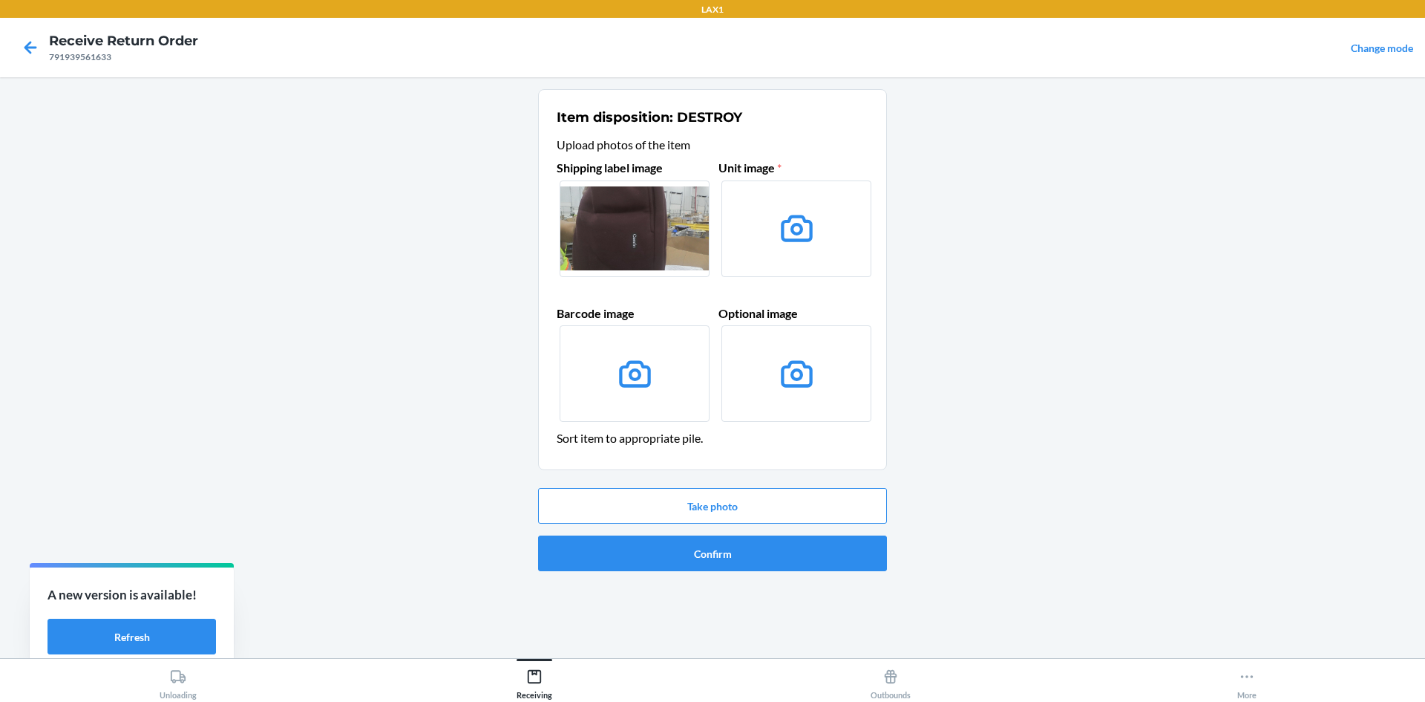
click at [701, 612] on div "Item disposition: DESTROY Upload photos of the item Shipping label image Unit i…" at bounding box center [712, 367] width 349 height 557
click at [808, 549] on button "Confirm" at bounding box center [712, 553] width 349 height 36
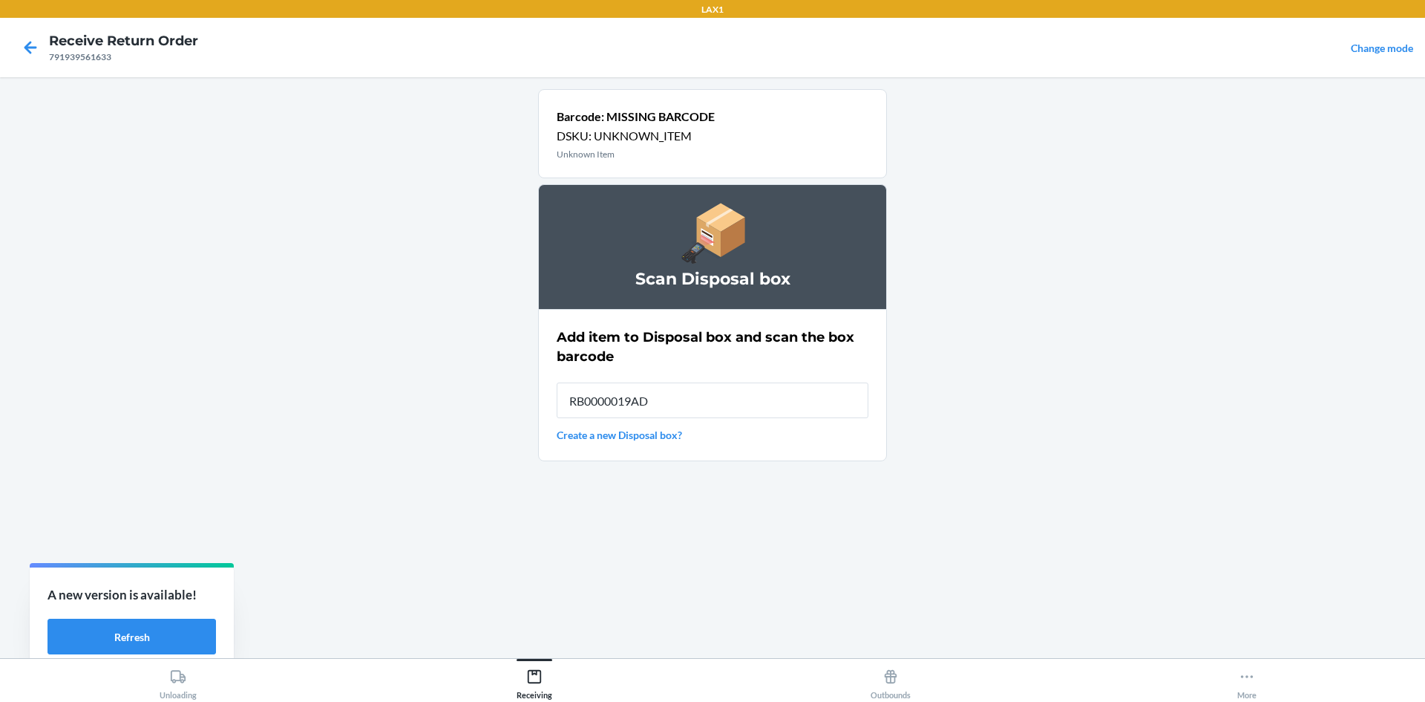
type input "RB0000019AD"
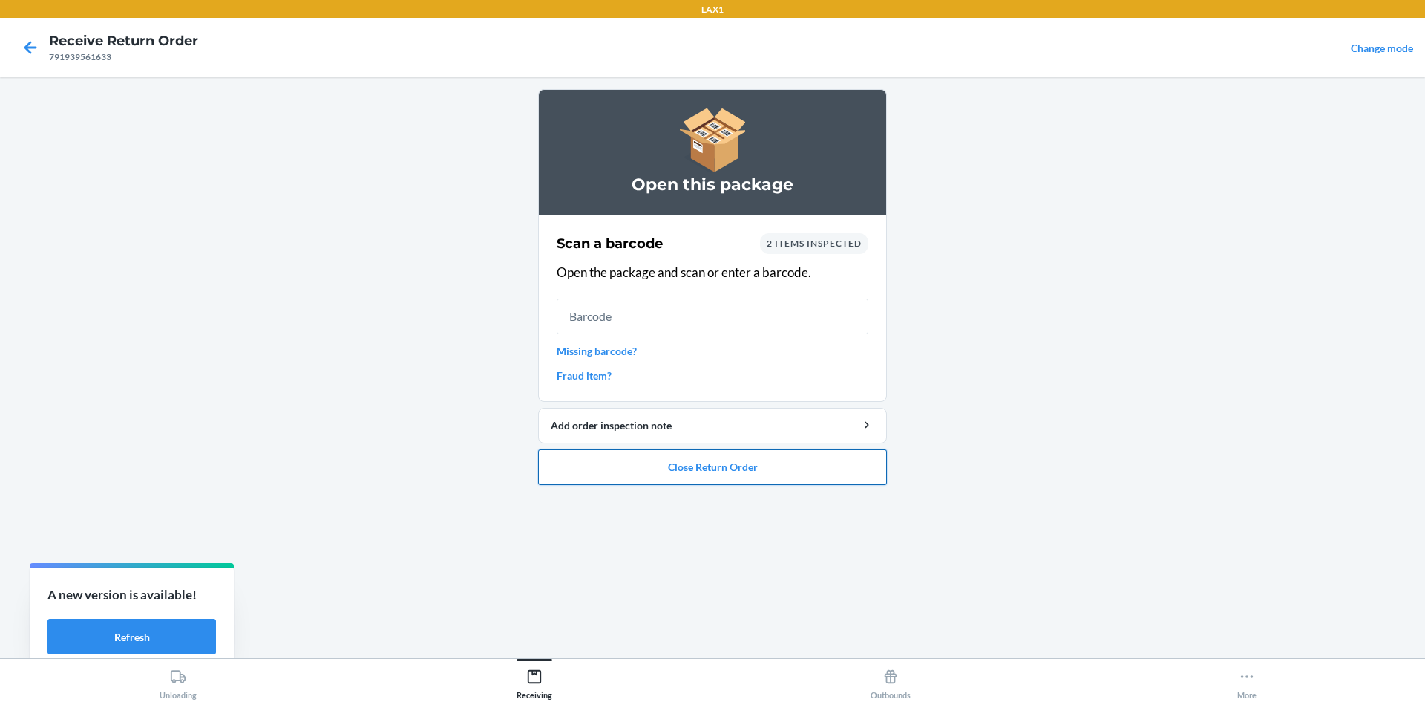
click at [722, 465] on button "Close Return Order" at bounding box center [712, 467] width 349 height 36
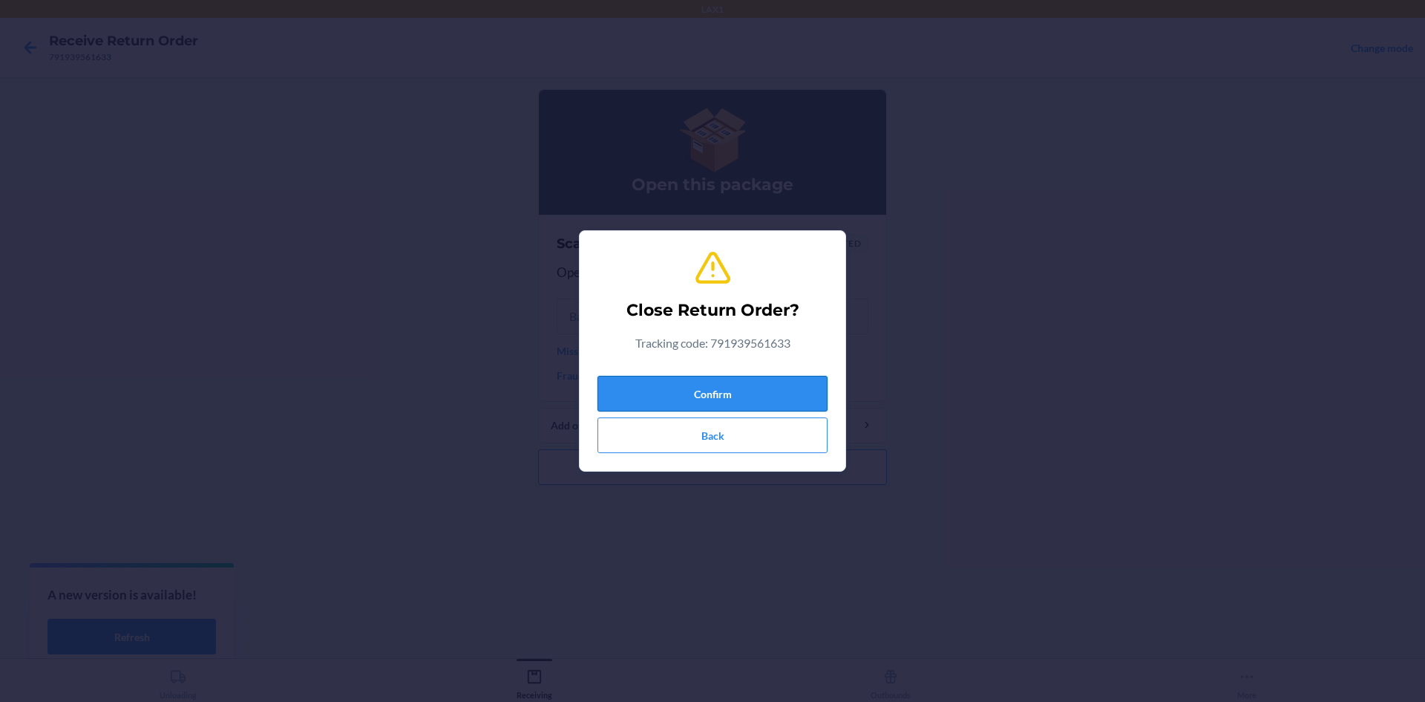
click at [699, 385] on button "Confirm" at bounding box center [713, 394] width 230 height 36
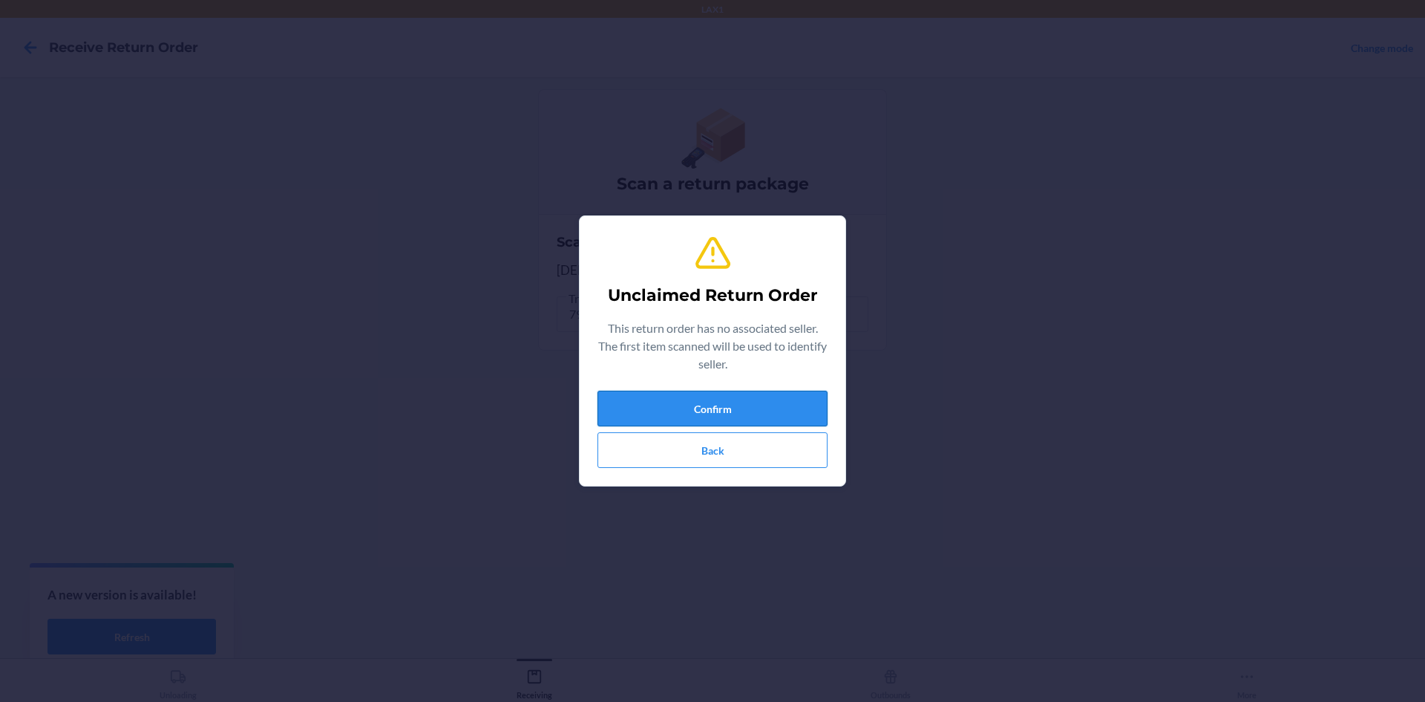
click at [656, 417] on button "Confirm" at bounding box center [713, 408] width 230 height 36
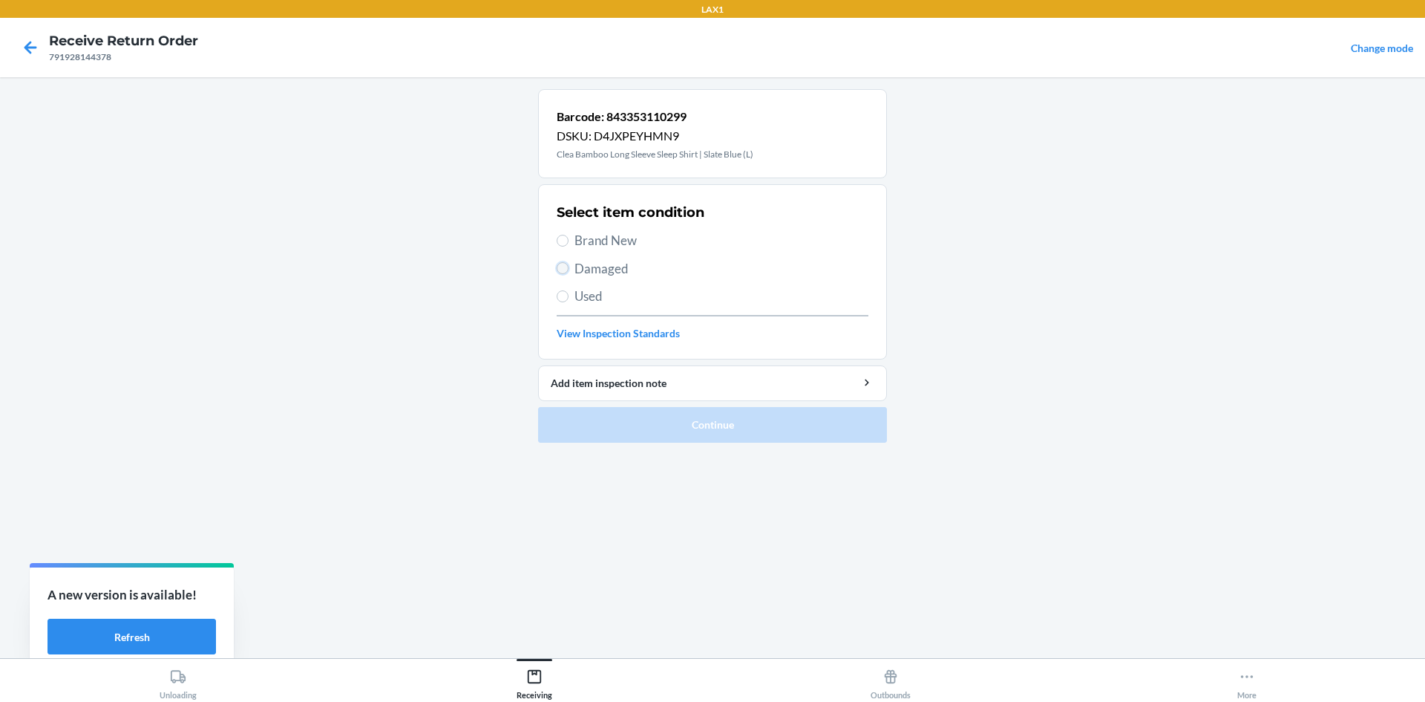
click at [560, 271] on input "Damaged" at bounding box center [563, 268] width 12 height 12
radio input "true"
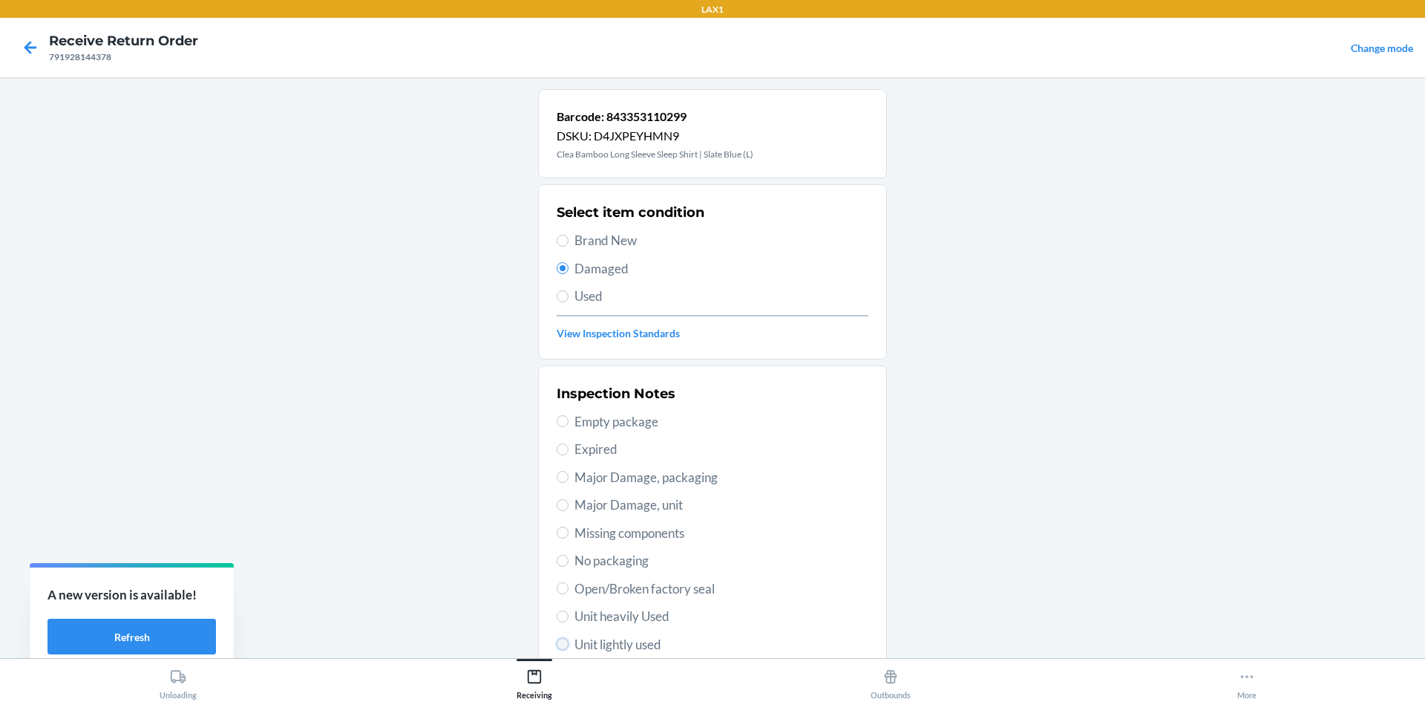
click at [557, 644] on input "Unit lightly used" at bounding box center [563, 644] width 12 height 12
radio input "true"
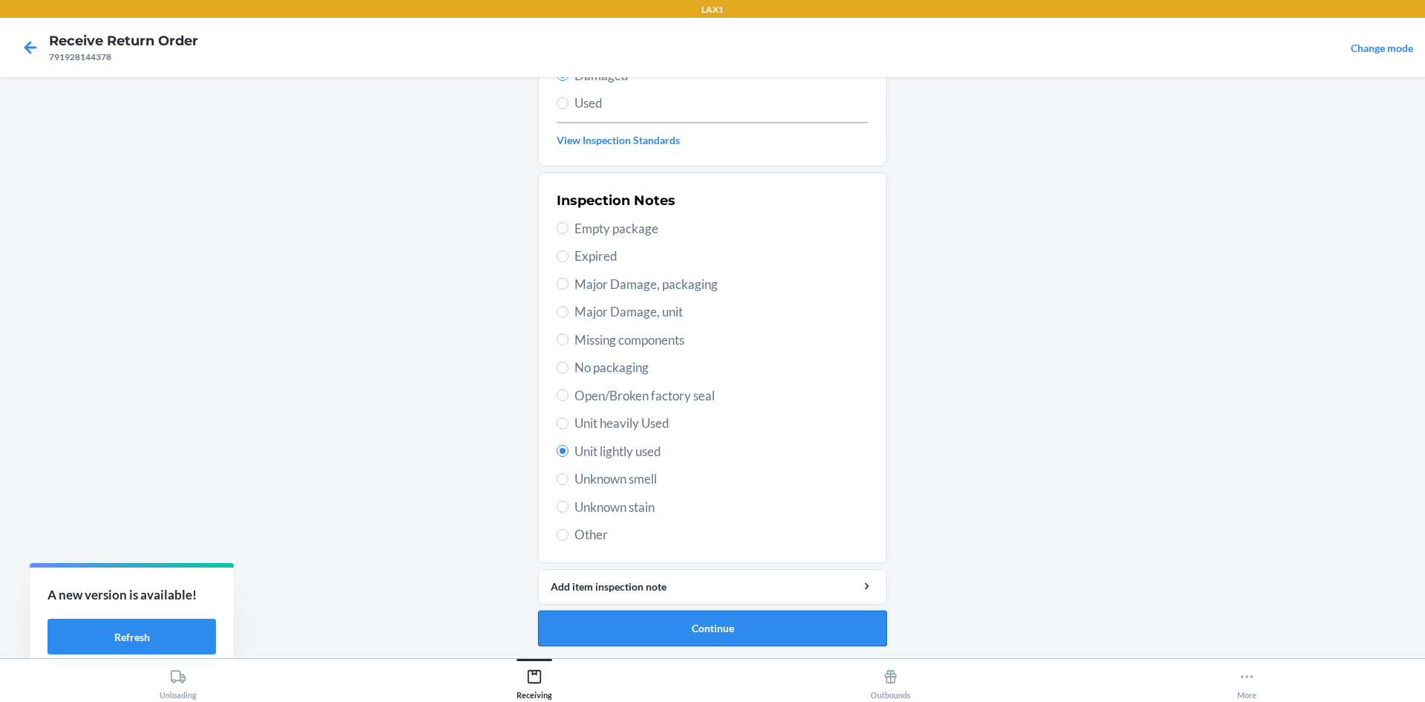
click at [607, 622] on button "Continue" at bounding box center [712, 628] width 349 height 36
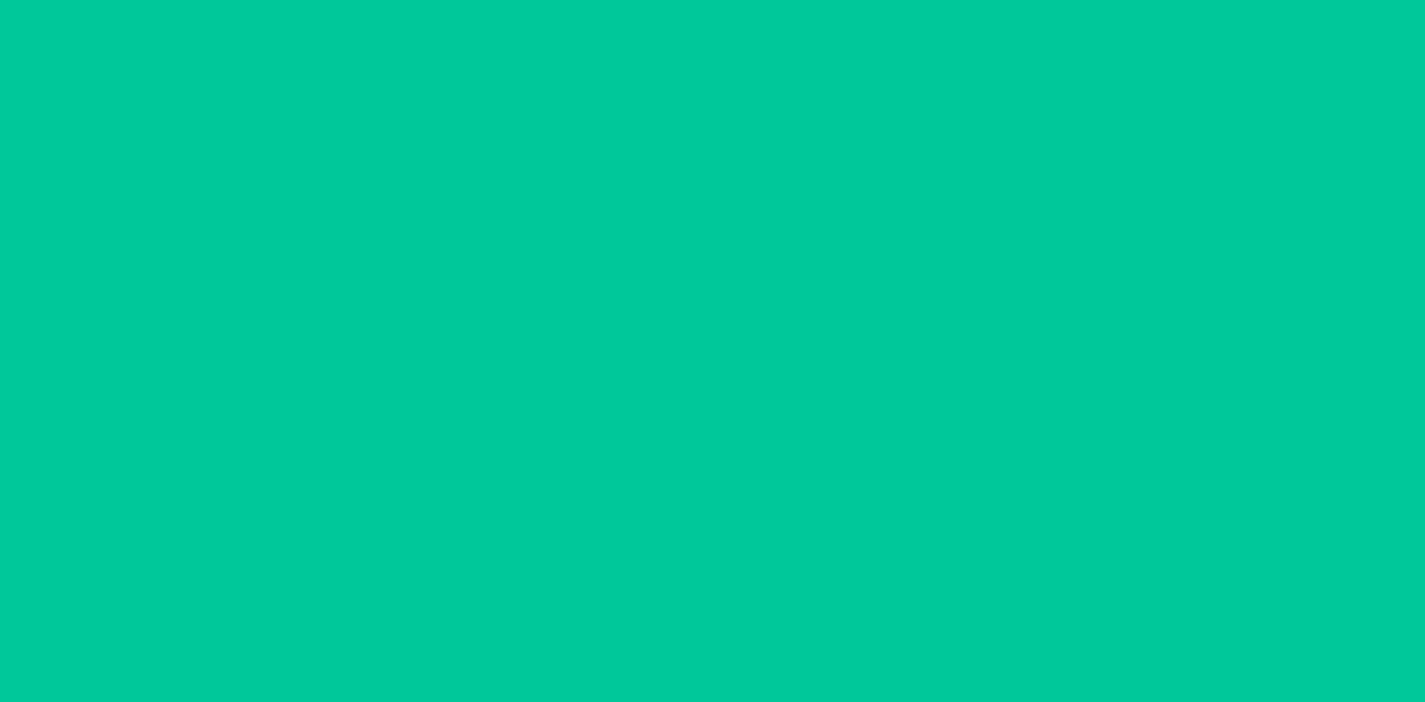
scroll to position [71, 0]
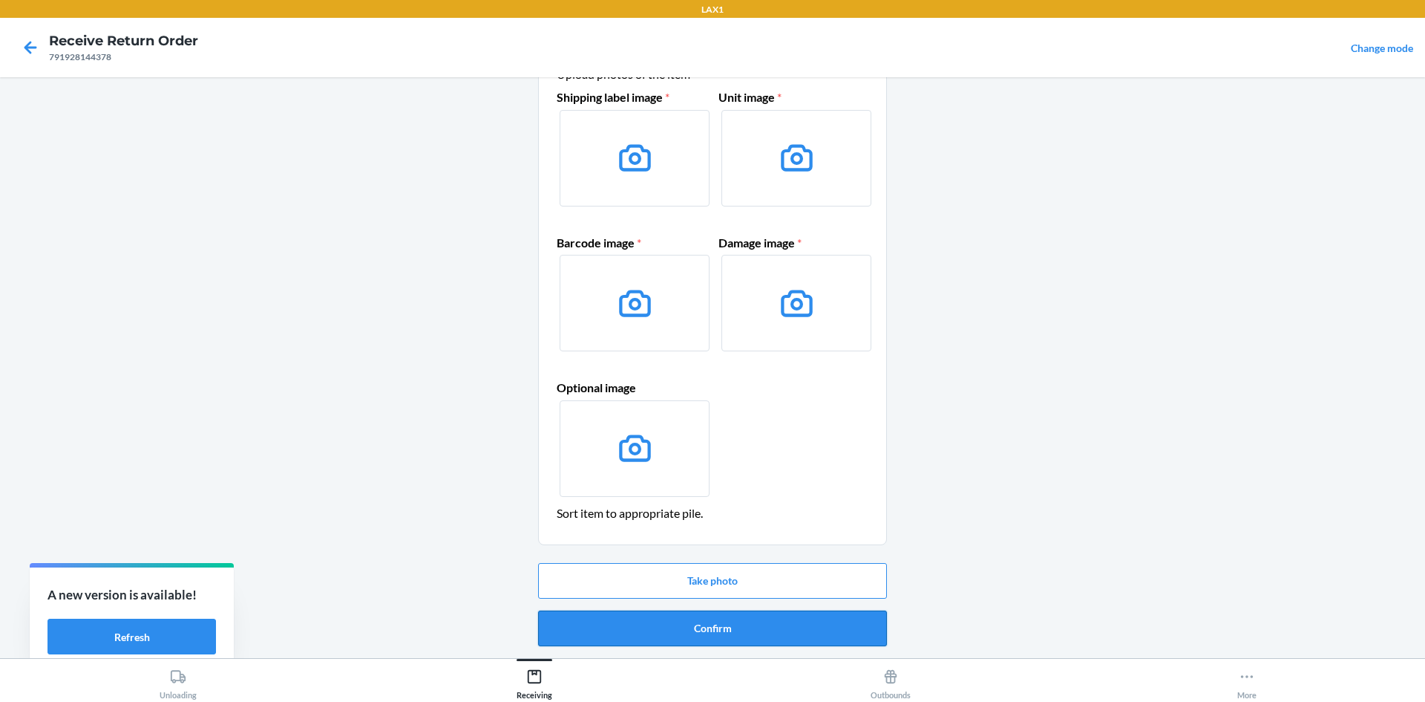
click at [725, 622] on button "Confirm" at bounding box center [712, 628] width 349 height 36
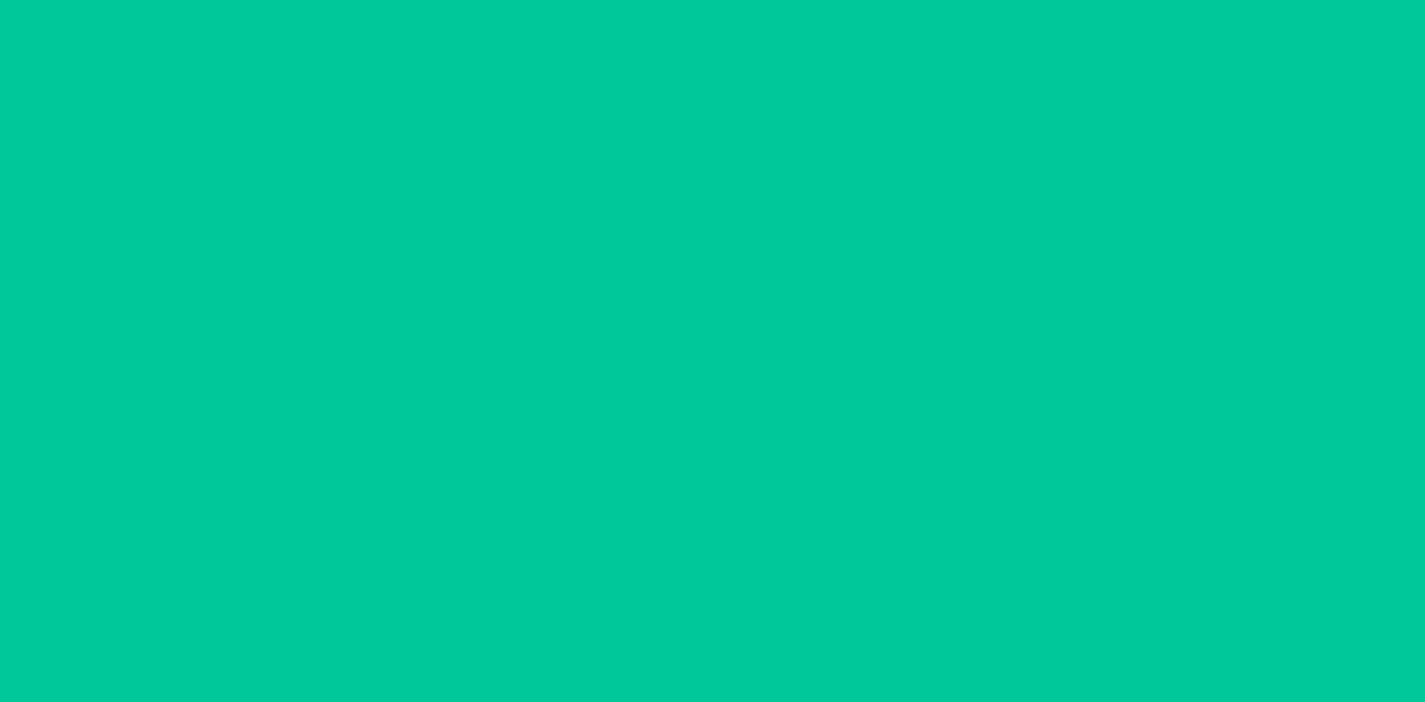
scroll to position [0, 0]
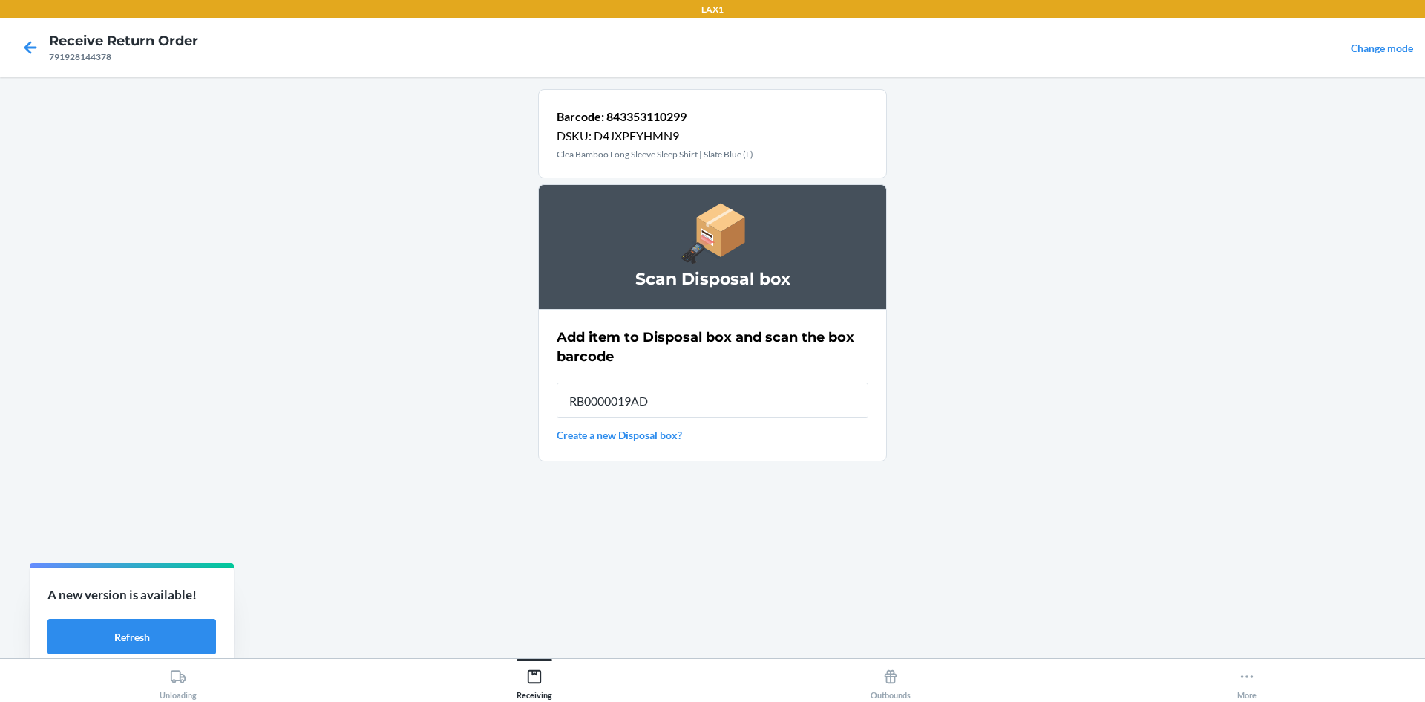
type input "RB0000019AD"
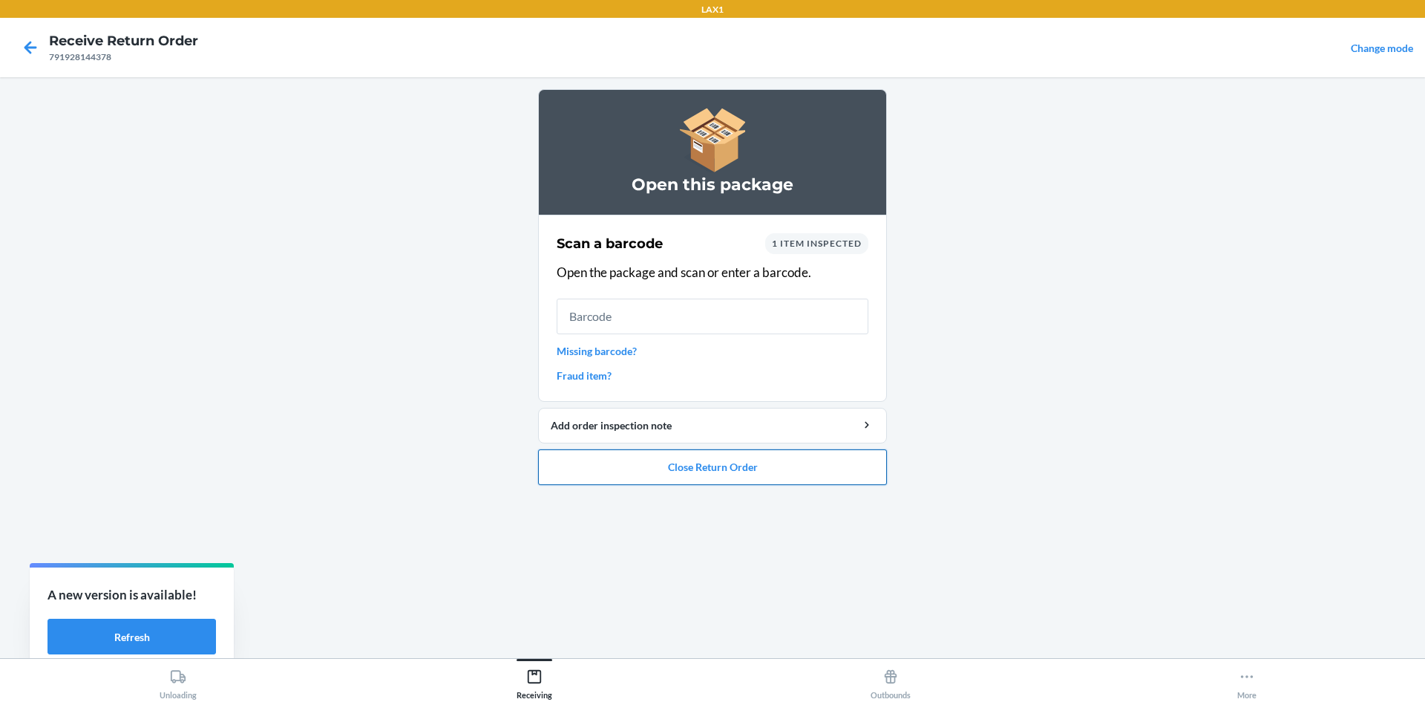
click at [705, 472] on button "Close Return Order" at bounding box center [712, 467] width 349 height 36
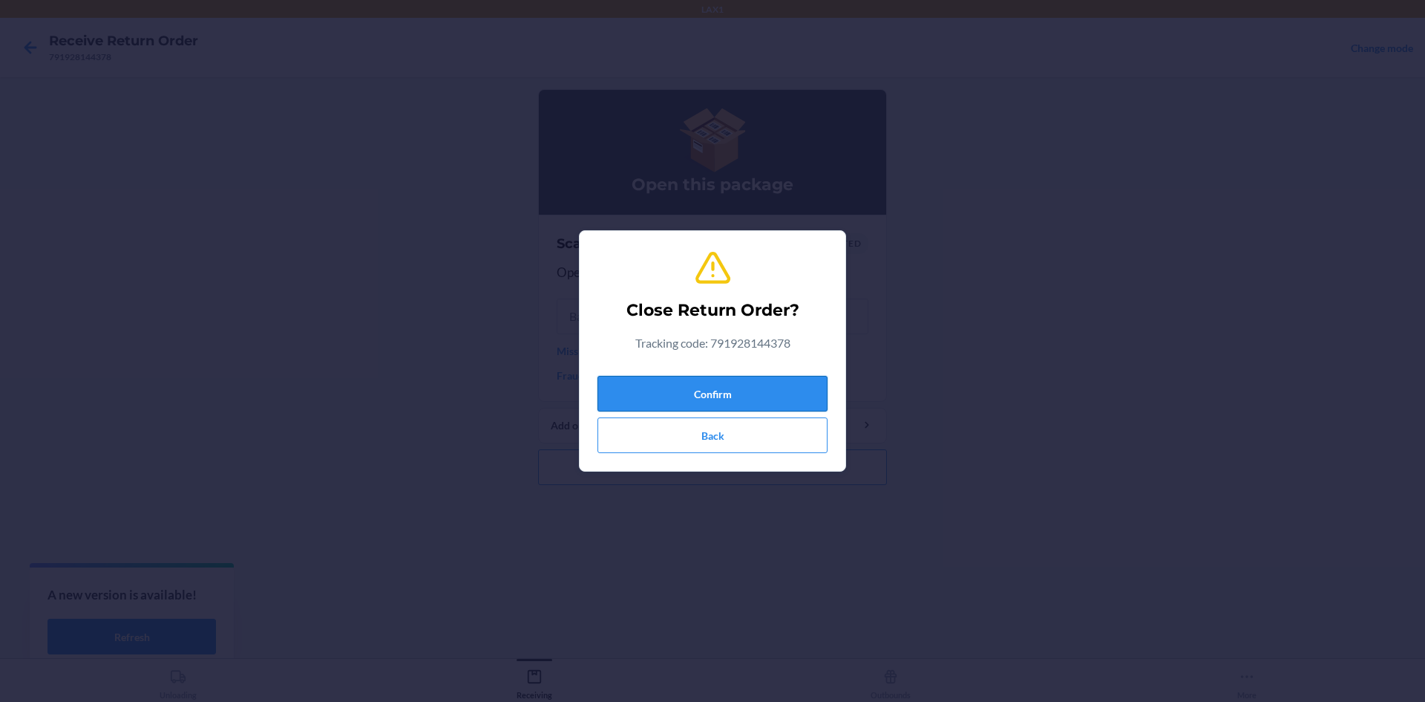
click at [699, 395] on button "Confirm" at bounding box center [713, 394] width 230 height 36
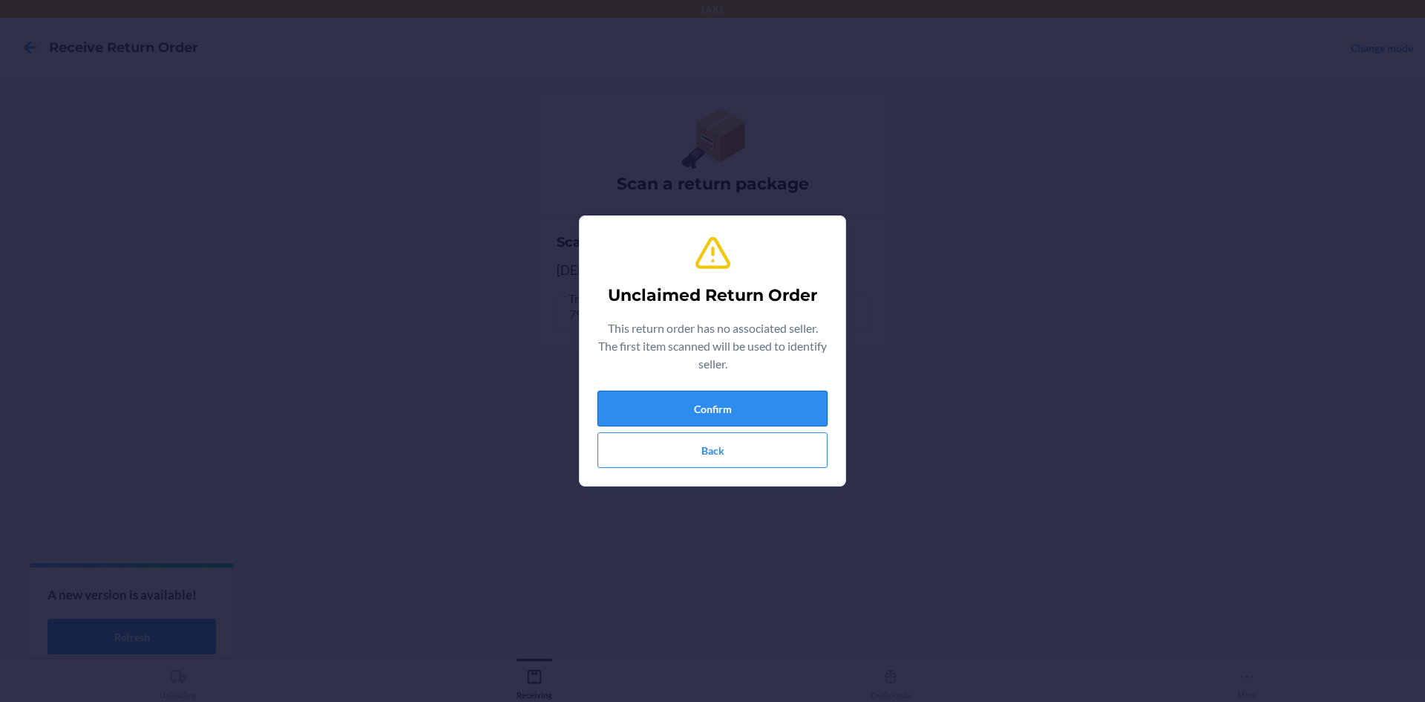
click at [673, 414] on button "Confirm" at bounding box center [713, 408] width 230 height 36
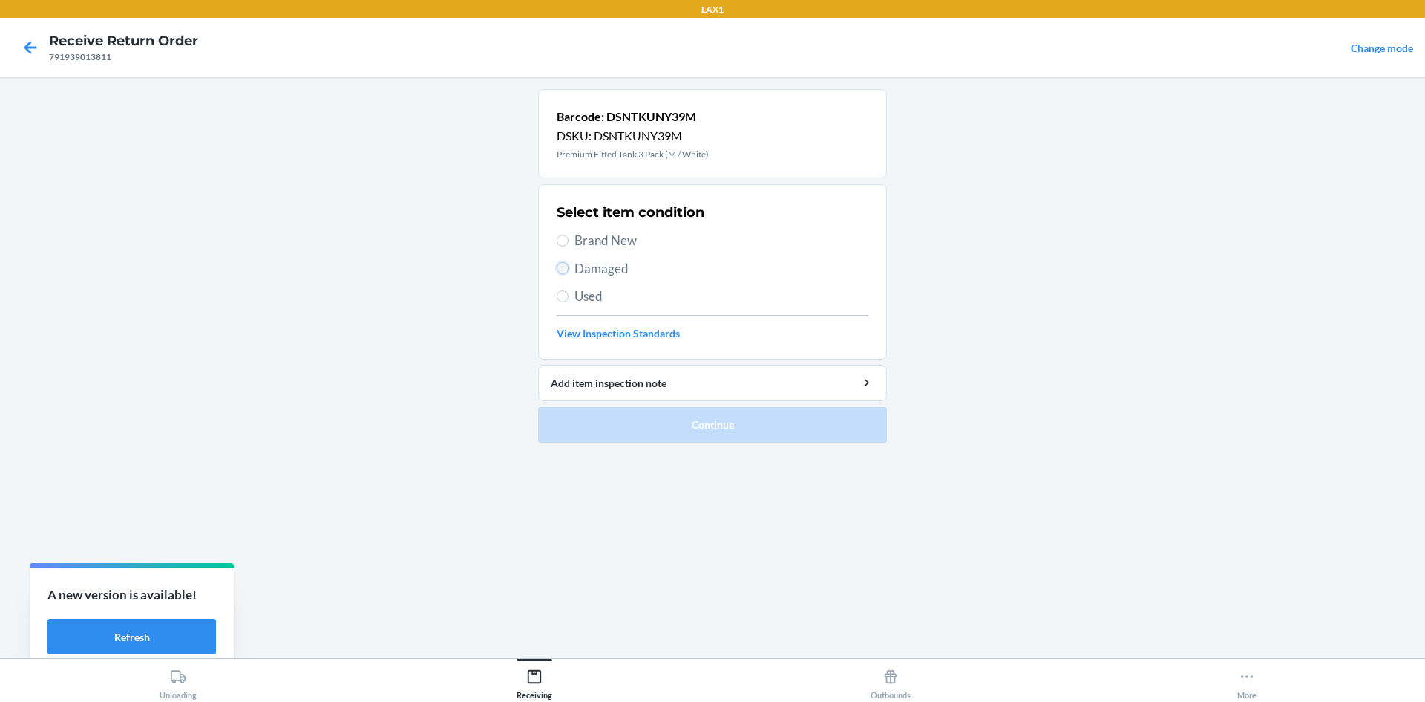
click at [568, 268] on input "Damaged" at bounding box center [563, 268] width 12 height 12
radio input "true"
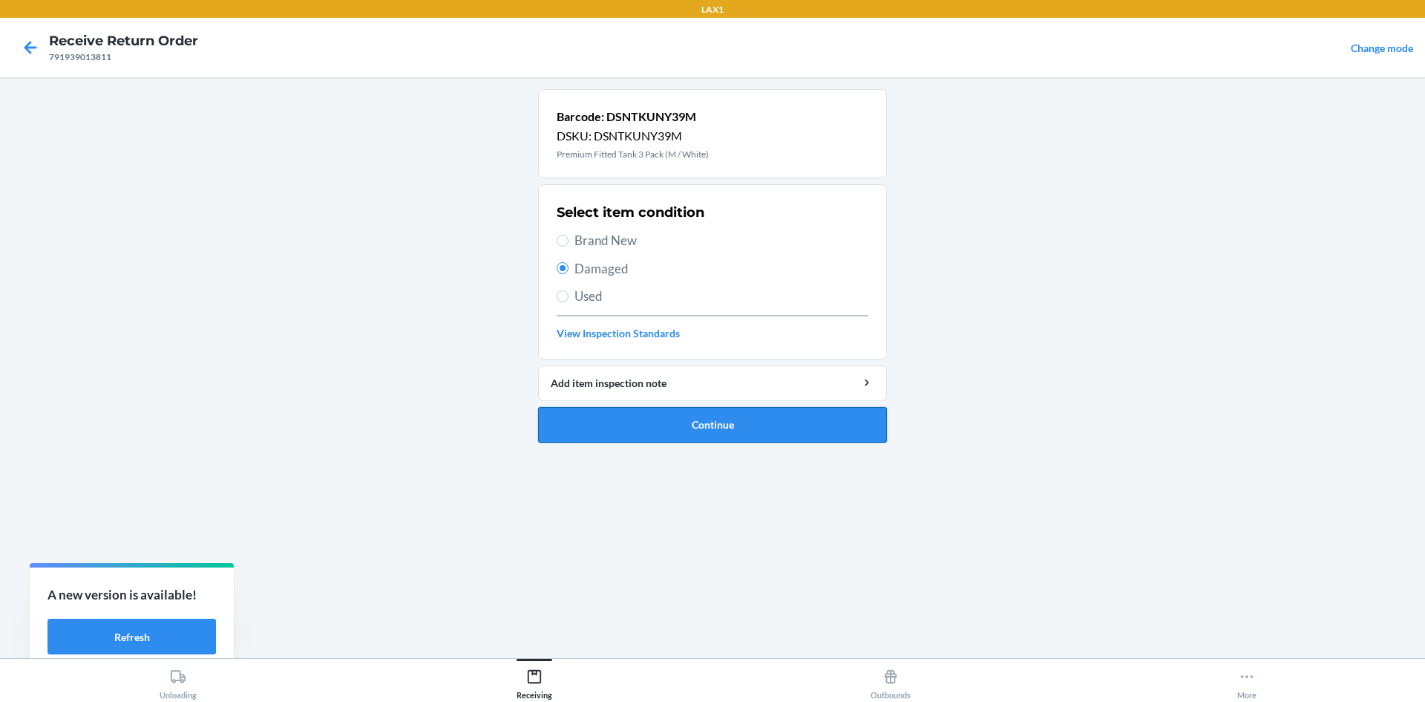
click at [624, 419] on button "Continue" at bounding box center [712, 425] width 349 height 36
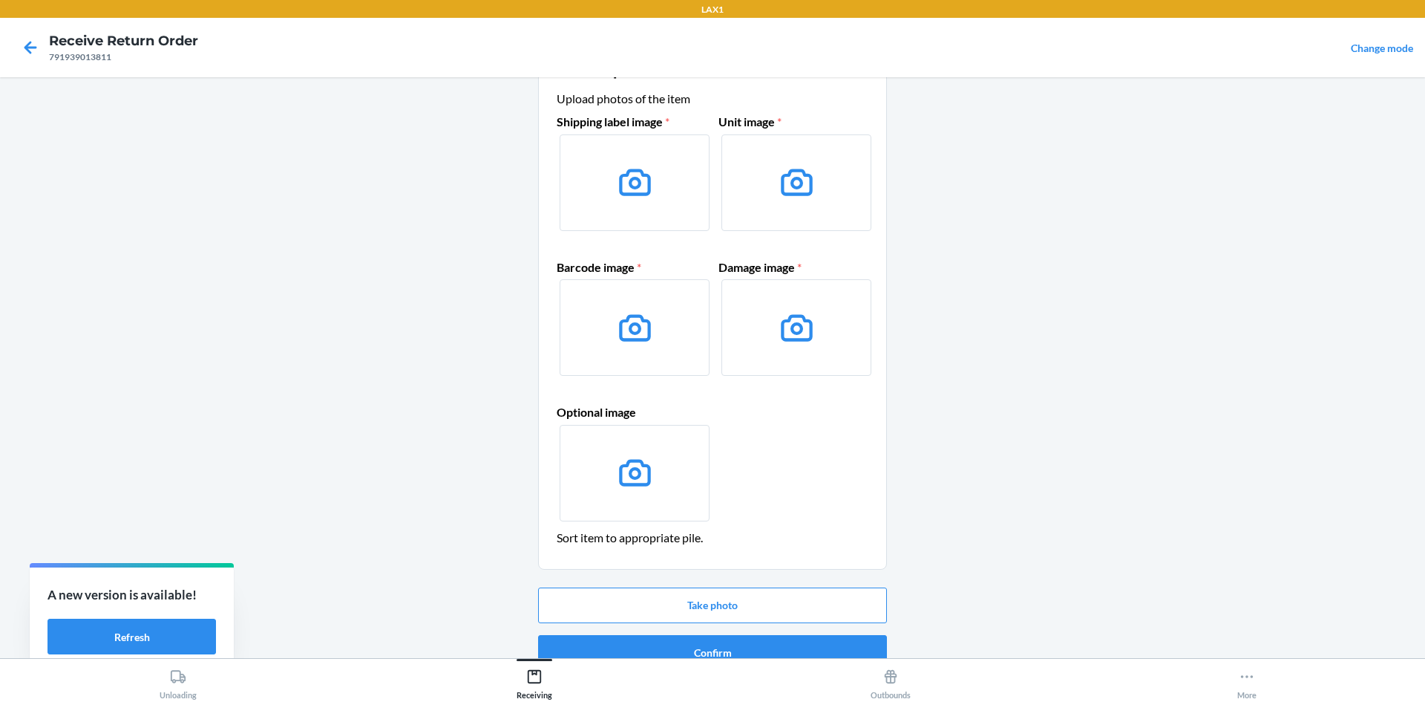
scroll to position [71, 0]
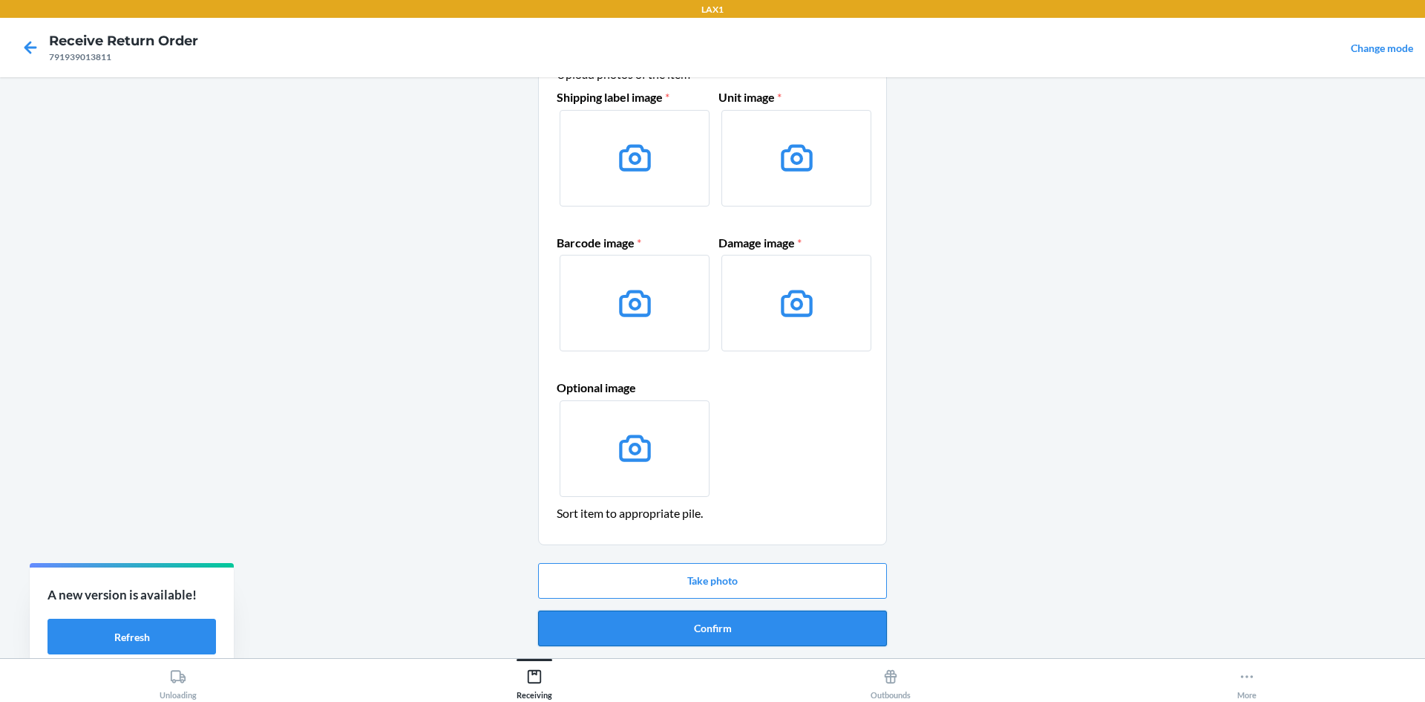
click at [674, 630] on button "Confirm" at bounding box center [712, 628] width 349 height 36
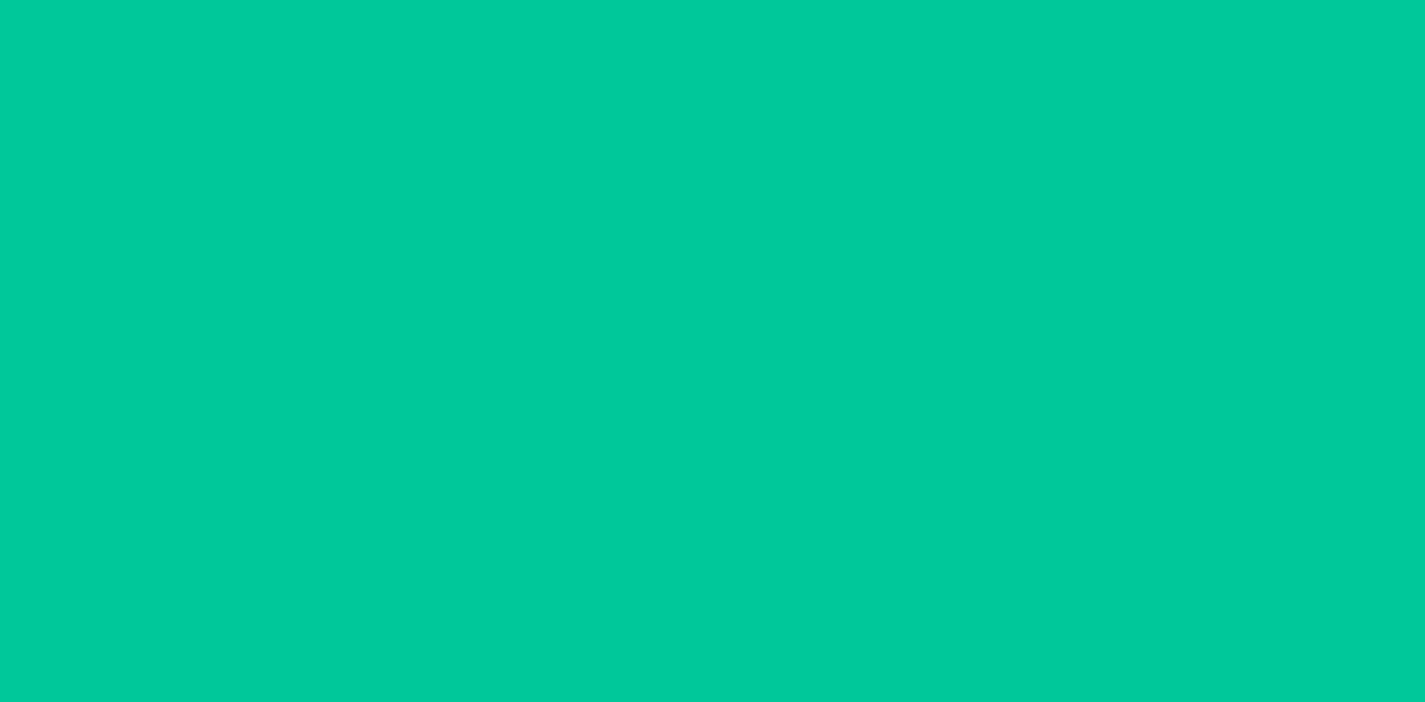
scroll to position [0, 0]
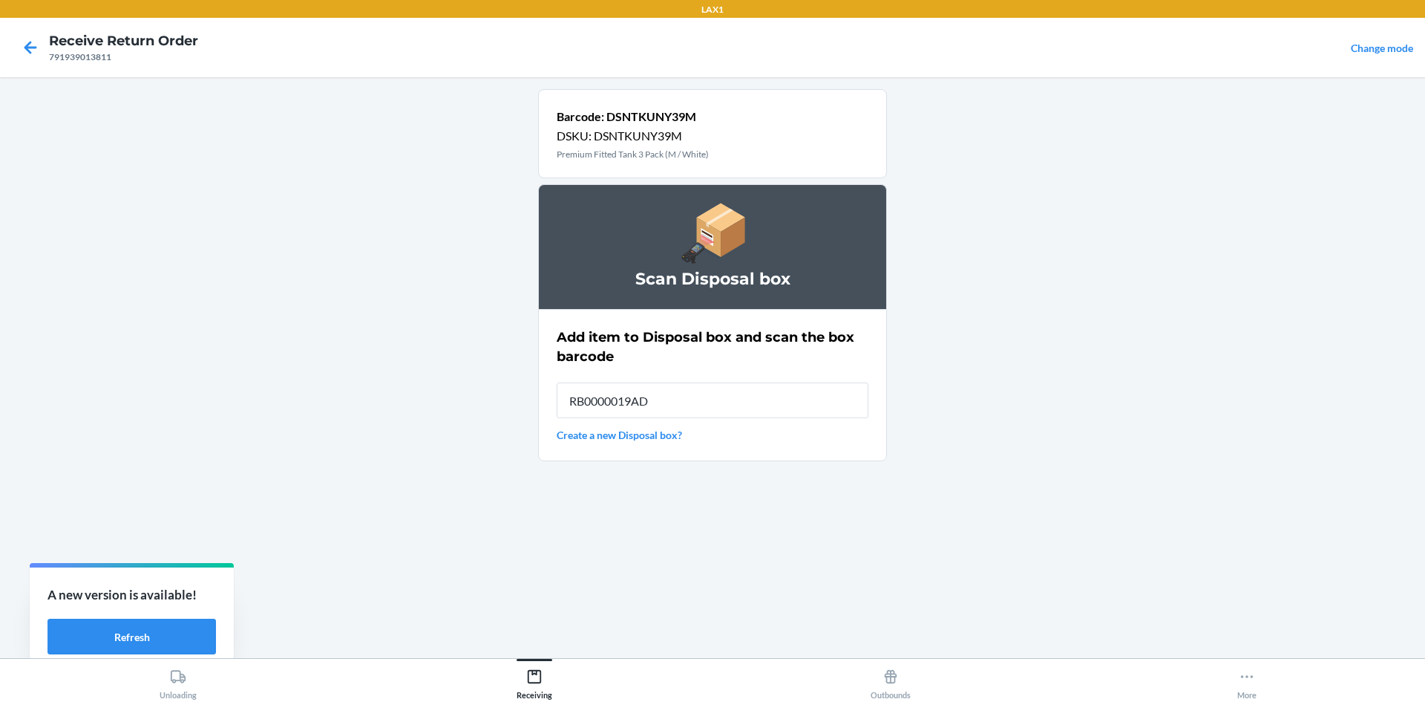
type input "RB0000019AD"
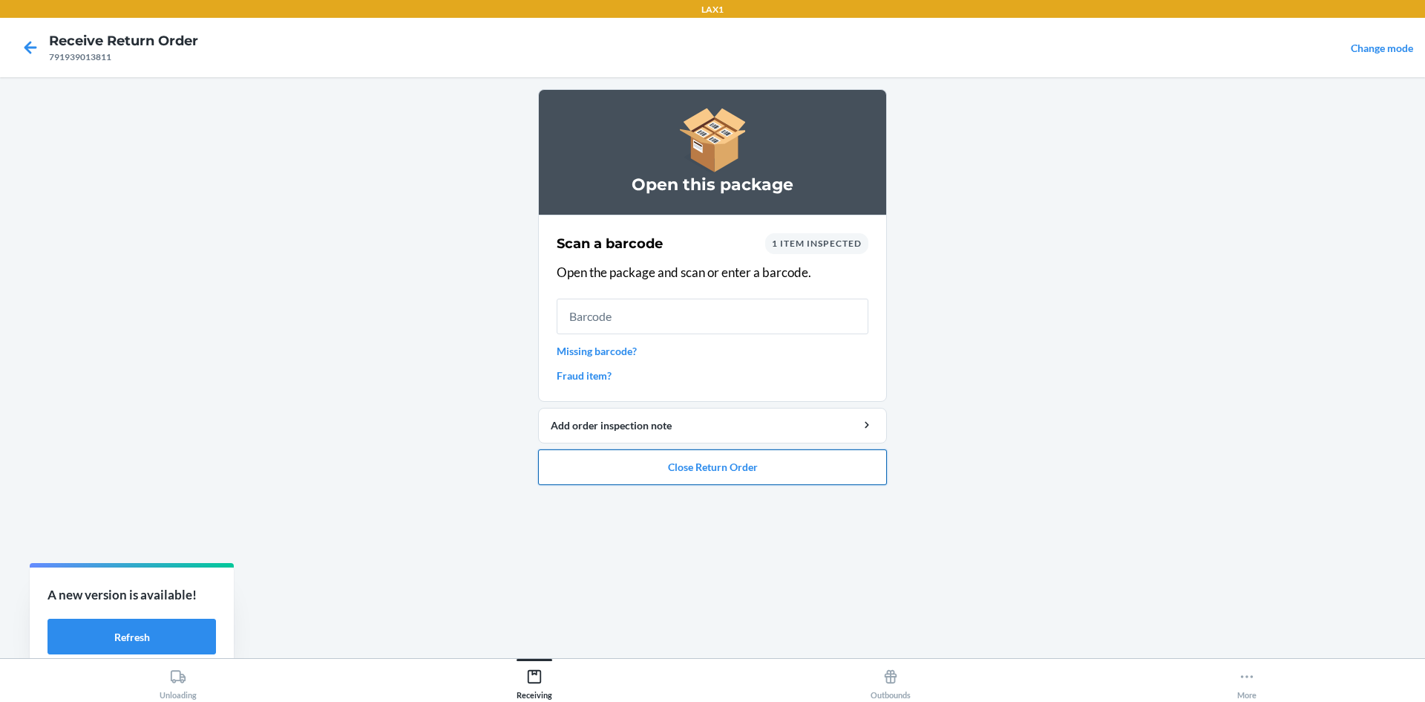
click at [676, 471] on button "Close Return Order" at bounding box center [712, 467] width 349 height 36
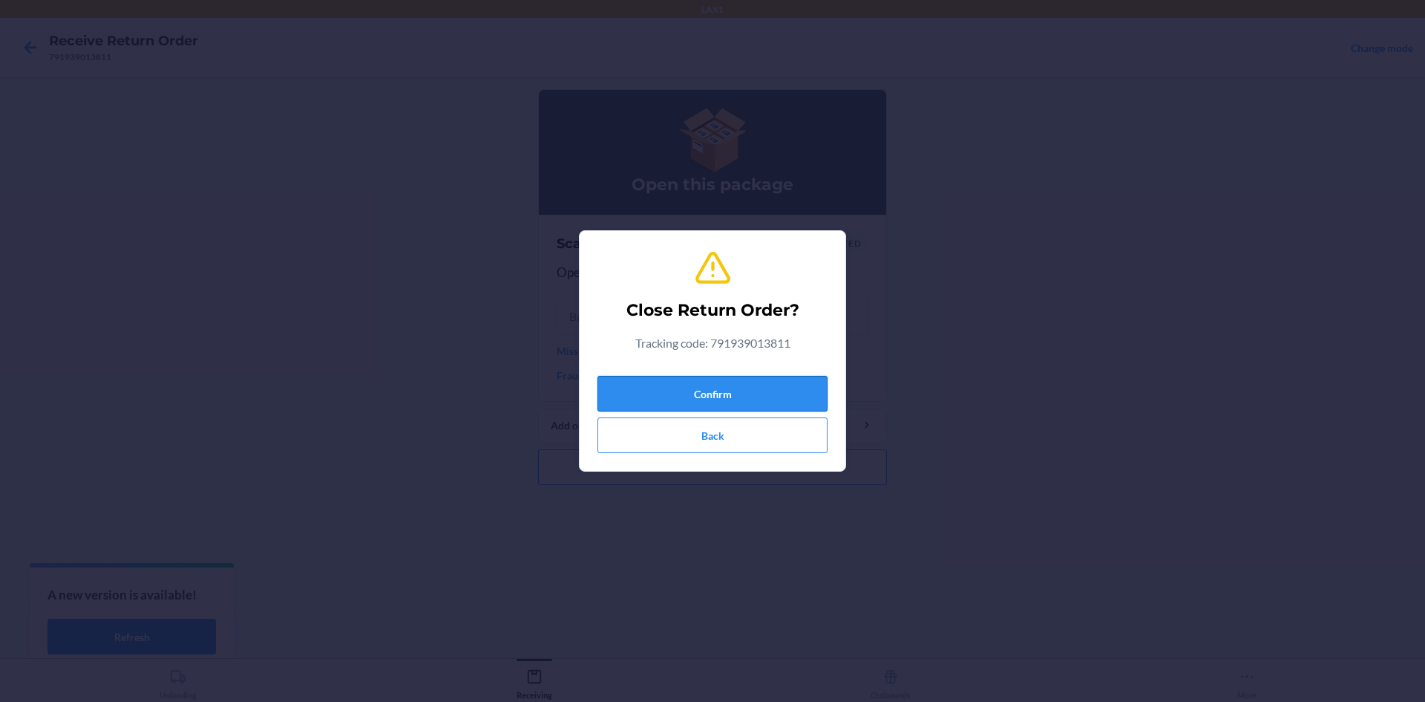
click at [710, 388] on button "Confirm" at bounding box center [713, 394] width 230 height 36
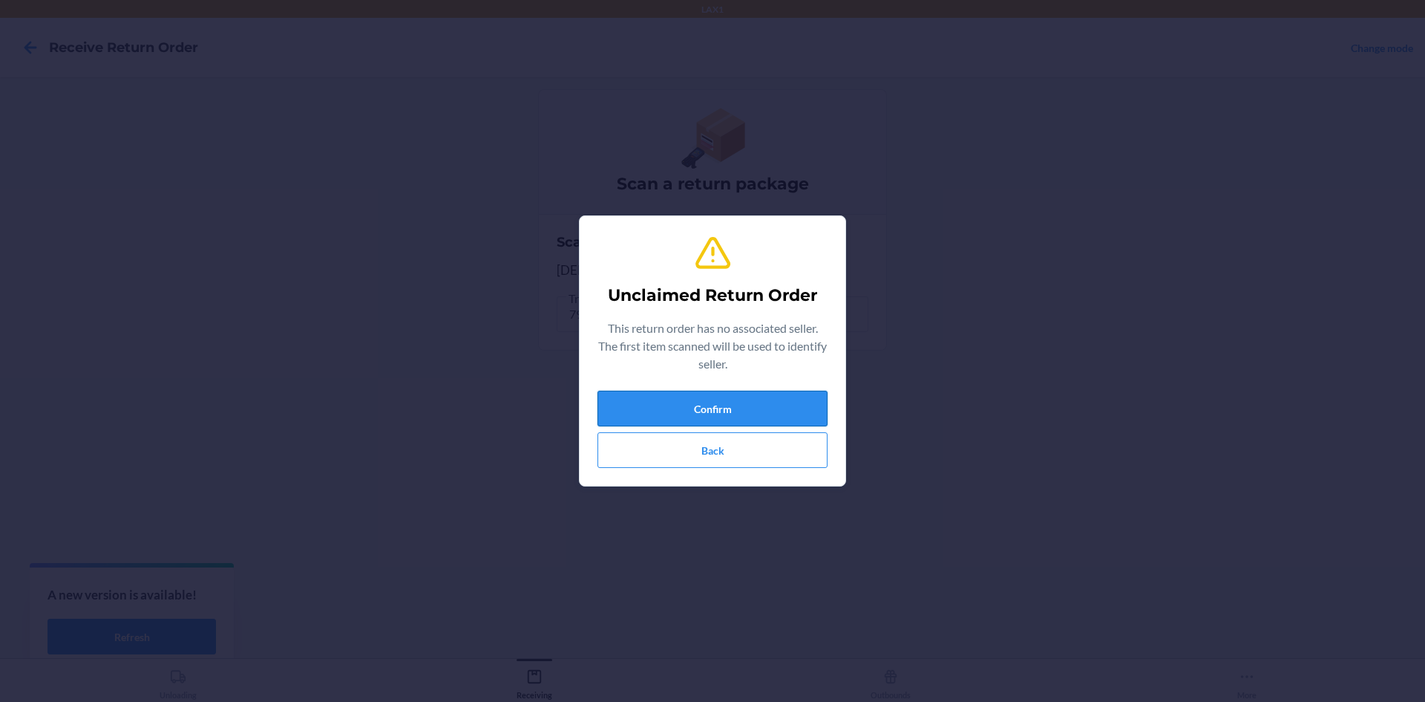
click at [713, 396] on button "Confirm" at bounding box center [713, 408] width 230 height 36
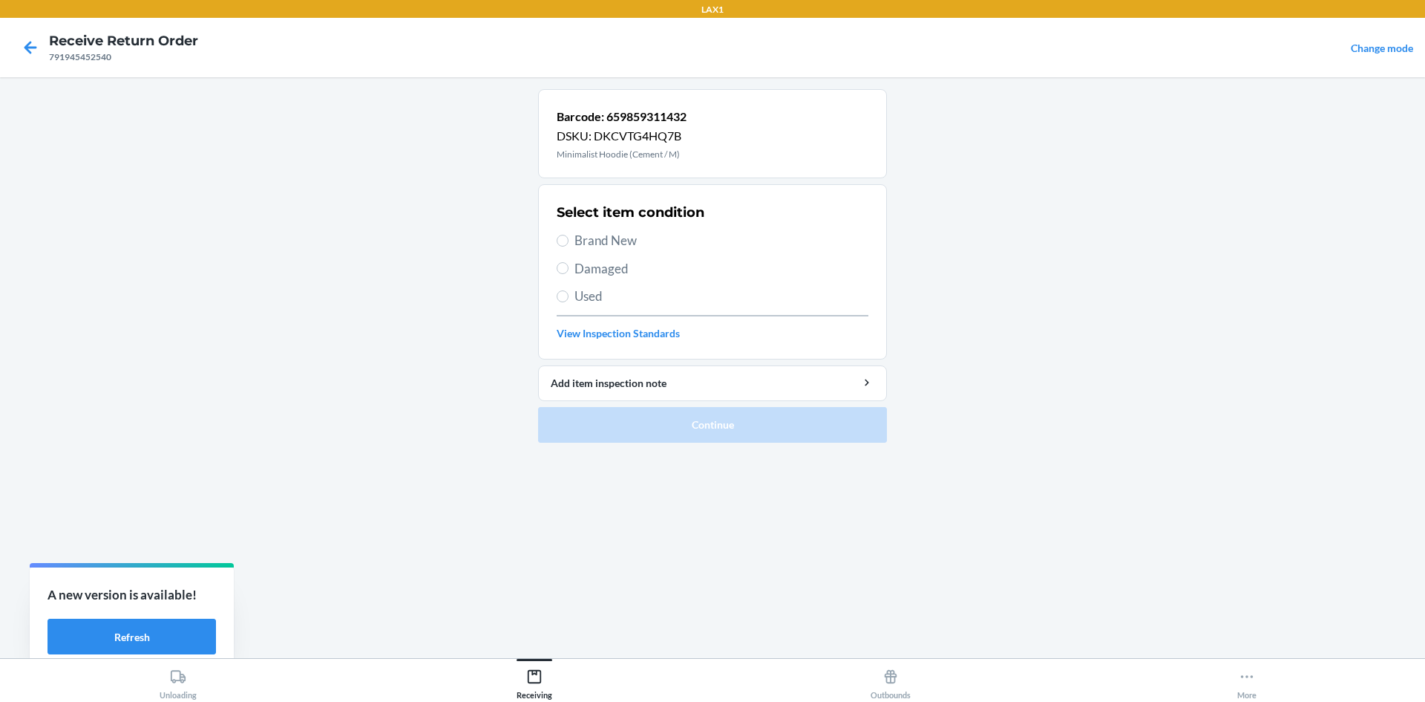
click at [569, 238] on label "Brand New" at bounding box center [713, 240] width 312 height 19
click at [569, 238] on input "Brand New" at bounding box center [563, 241] width 12 height 12
radio input "true"
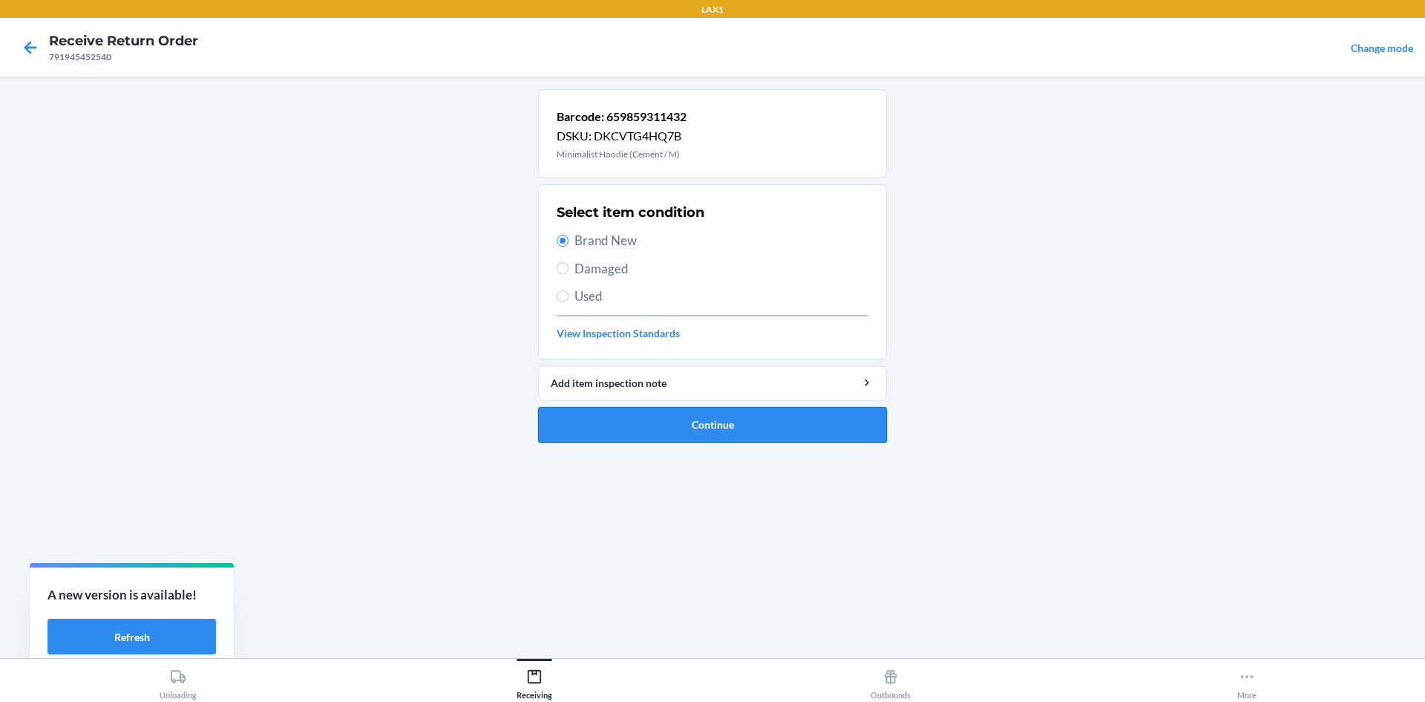
click at [589, 414] on button "Continue" at bounding box center [712, 425] width 349 height 36
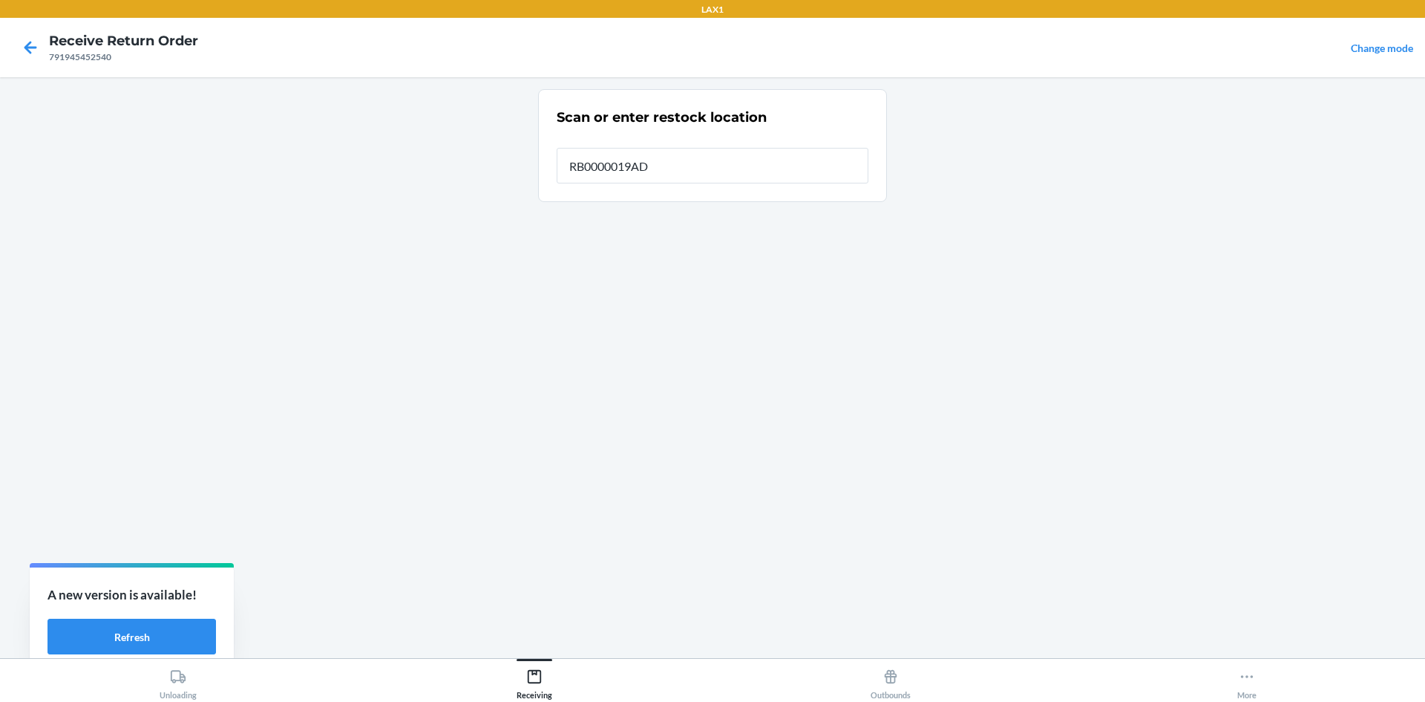
type input "RB0000019AD"
click at [23, 47] on icon at bounding box center [30, 47] width 25 height 25
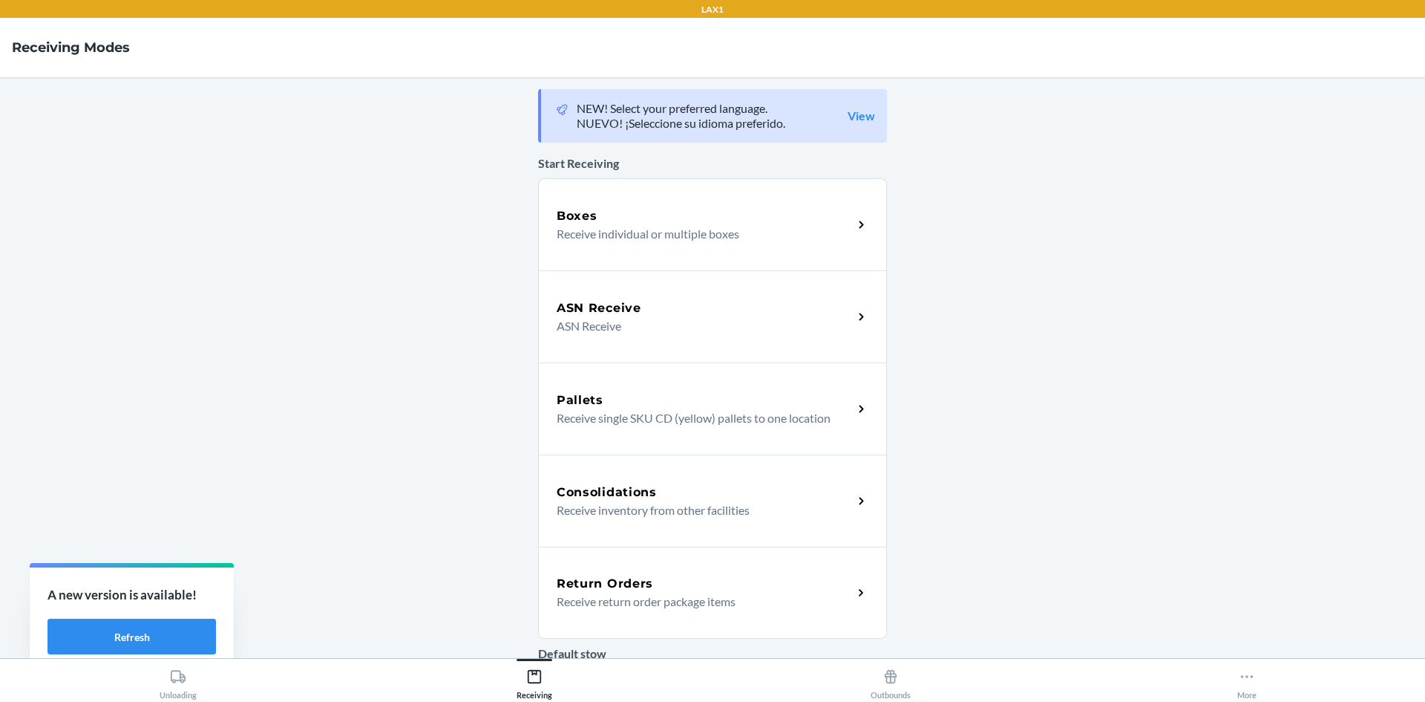
click at [584, 586] on h5 "Return Orders" at bounding box center [605, 584] width 97 height 18
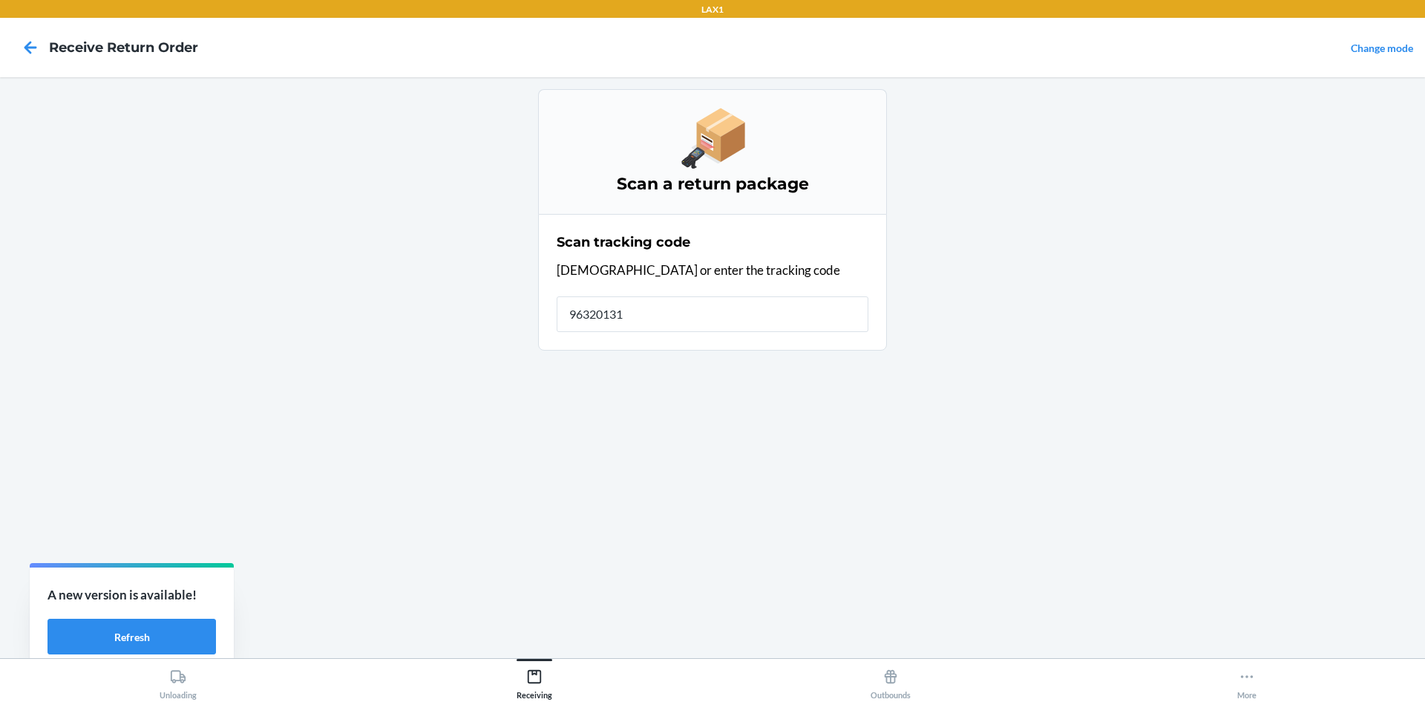
type input "963201310"
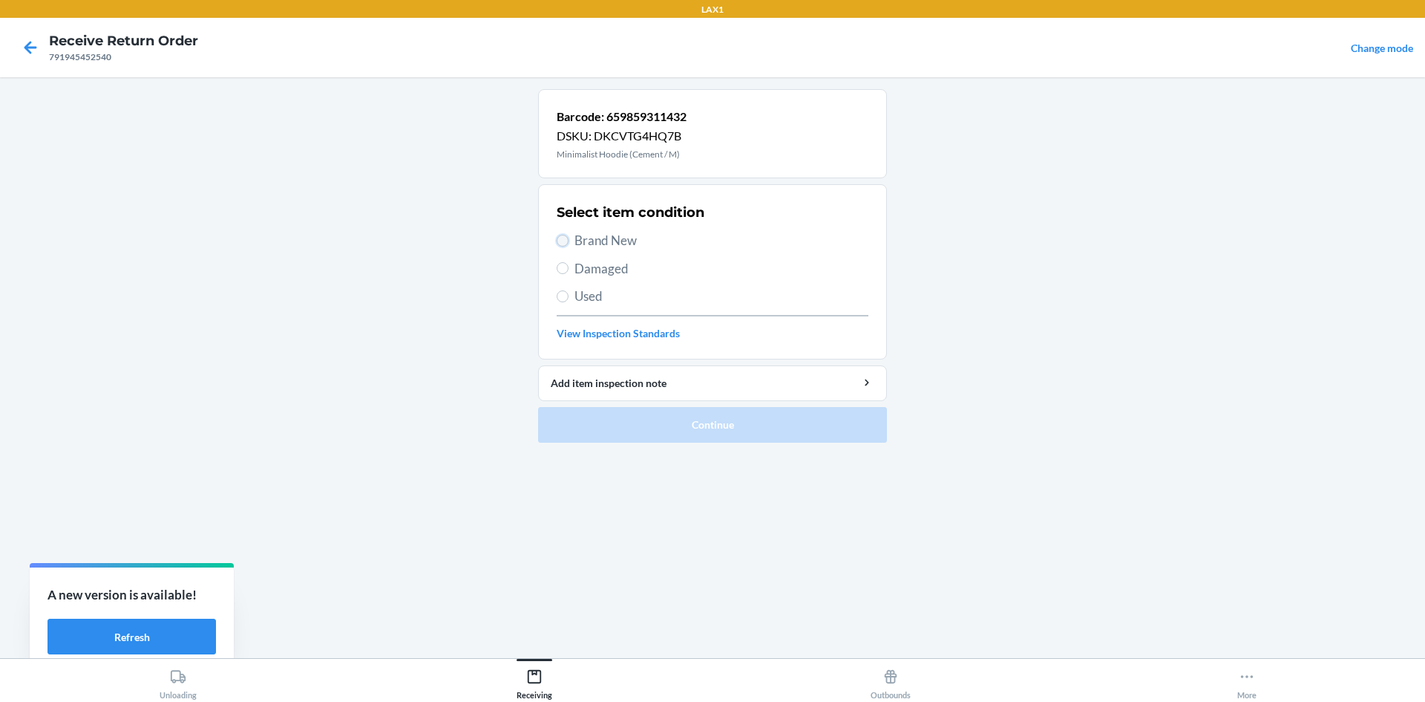
click at [560, 243] on input "Brand New" at bounding box center [563, 241] width 12 height 12
radio input "true"
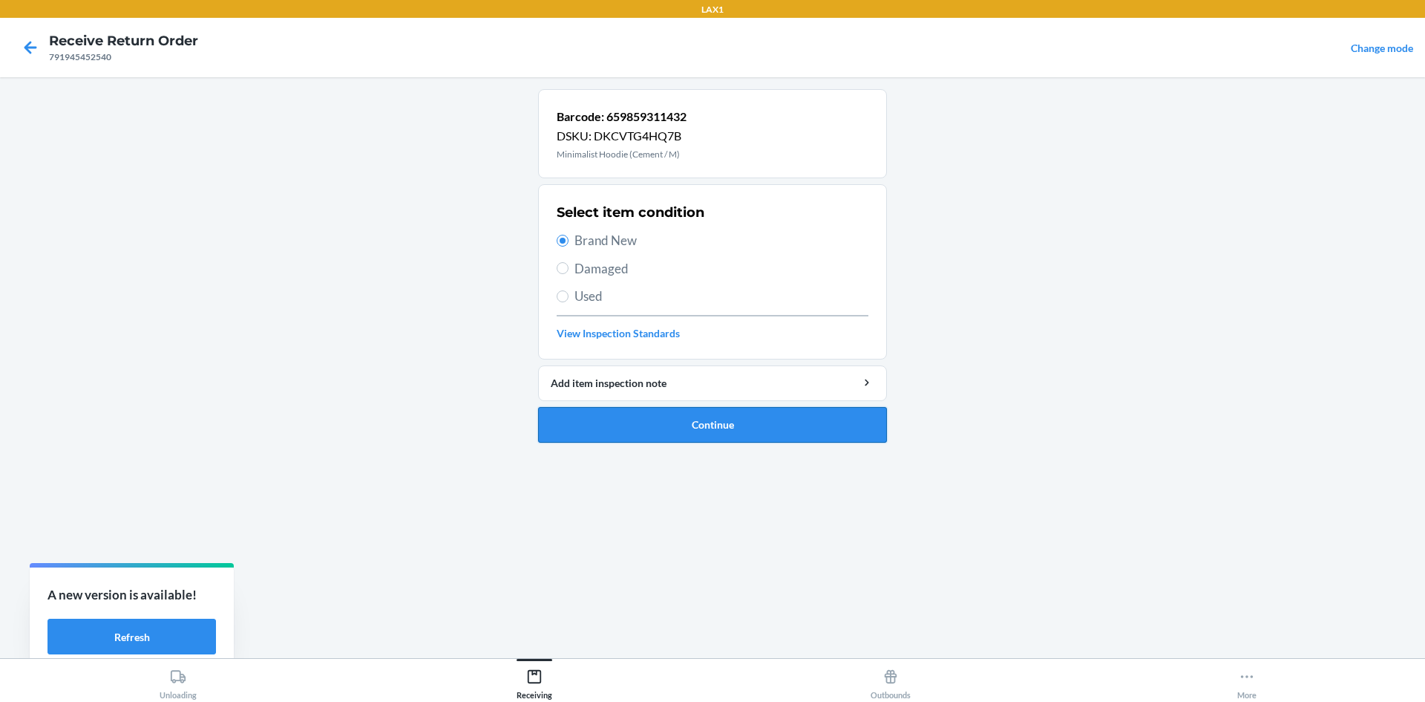
click at [754, 423] on button "Continue" at bounding box center [712, 425] width 349 height 36
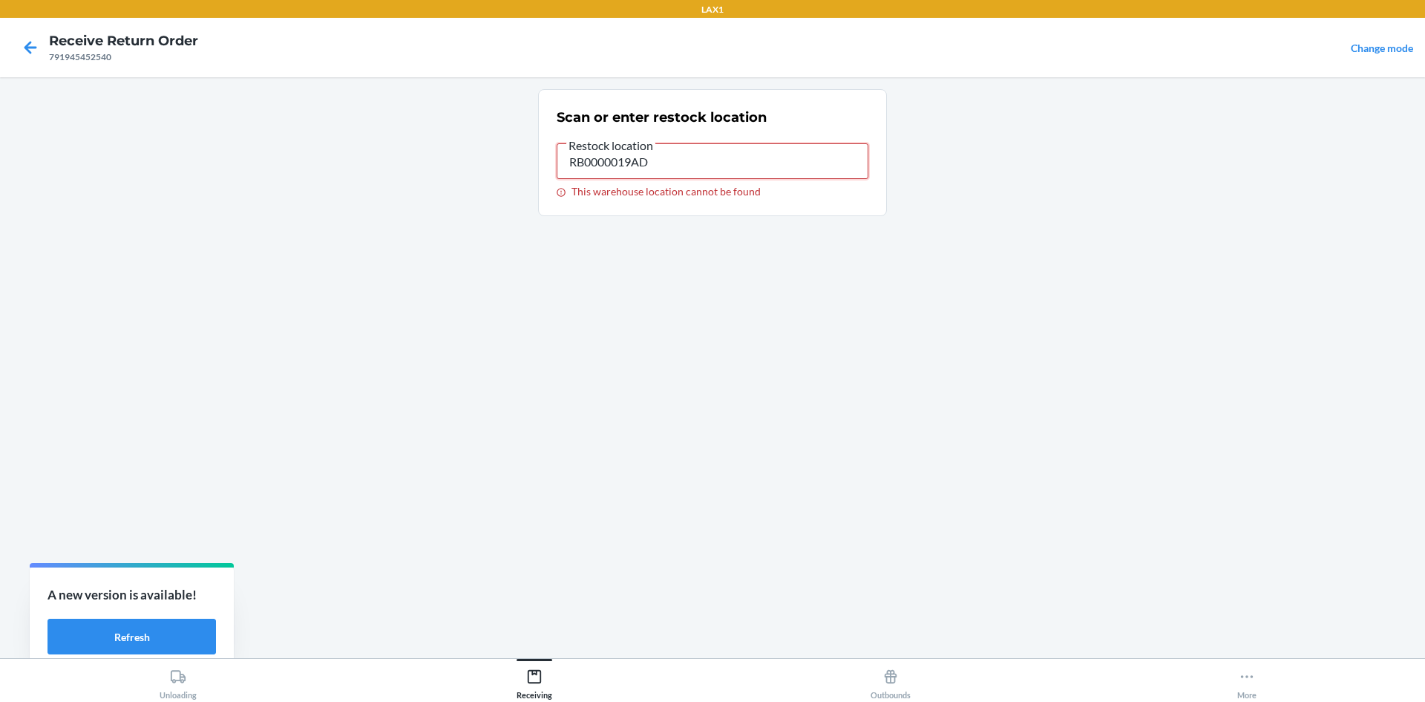
click at [673, 162] on input "RB0000019AD" at bounding box center [713, 161] width 312 height 36
type input "R"
type input "RTCART003"
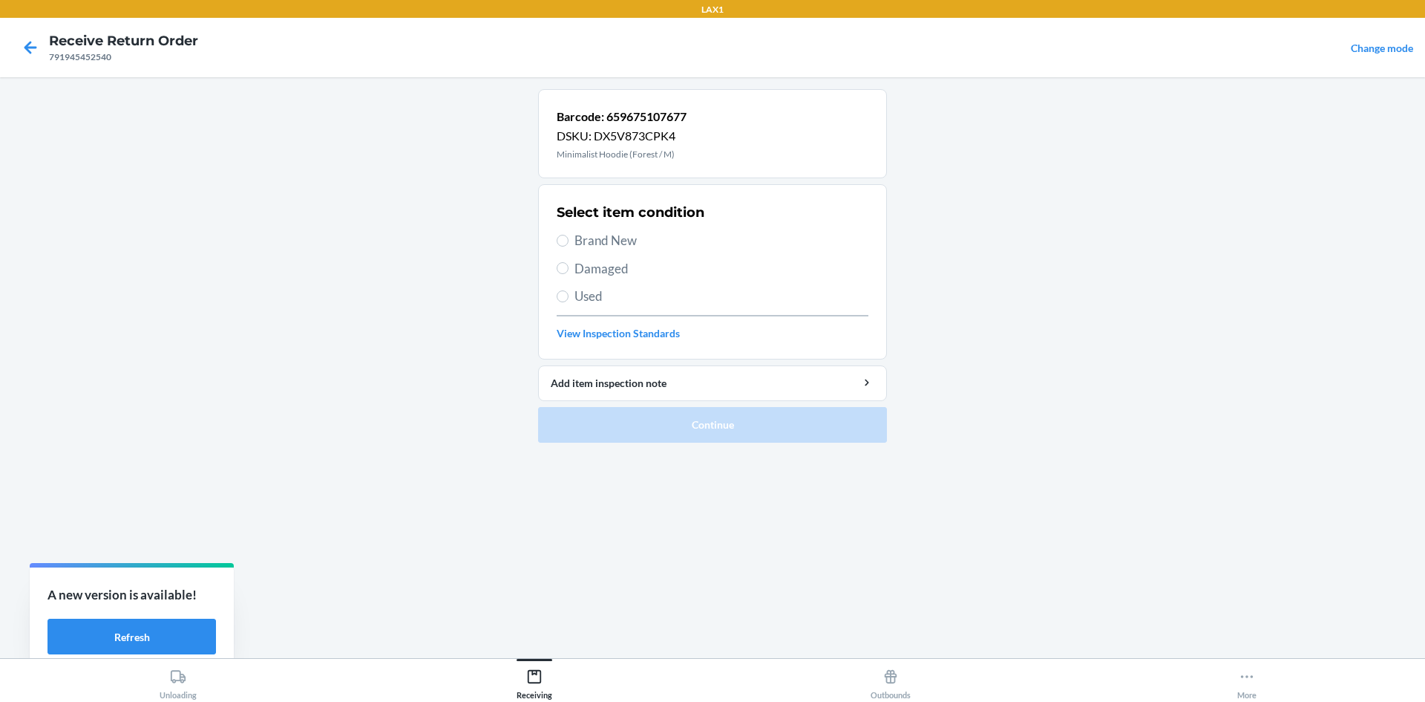
drag, startPoint x: 562, startPoint y: 232, endPoint x: 583, endPoint y: 260, distance: 35.0
click at [563, 233] on label "Brand New" at bounding box center [713, 240] width 312 height 19
click at [563, 235] on input "Brand New" at bounding box center [563, 241] width 12 height 12
radio input "true"
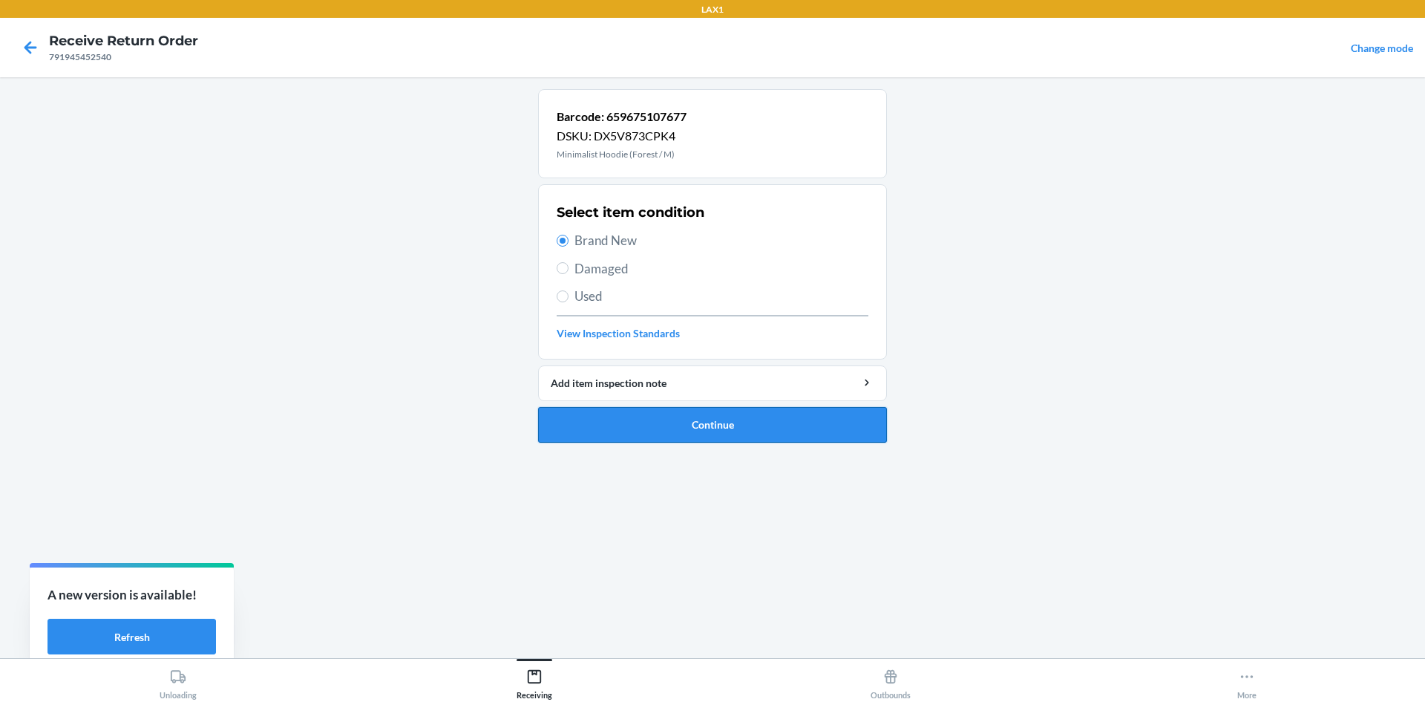
click at [655, 407] on button "Continue" at bounding box center [712, 425] width 349 height 36
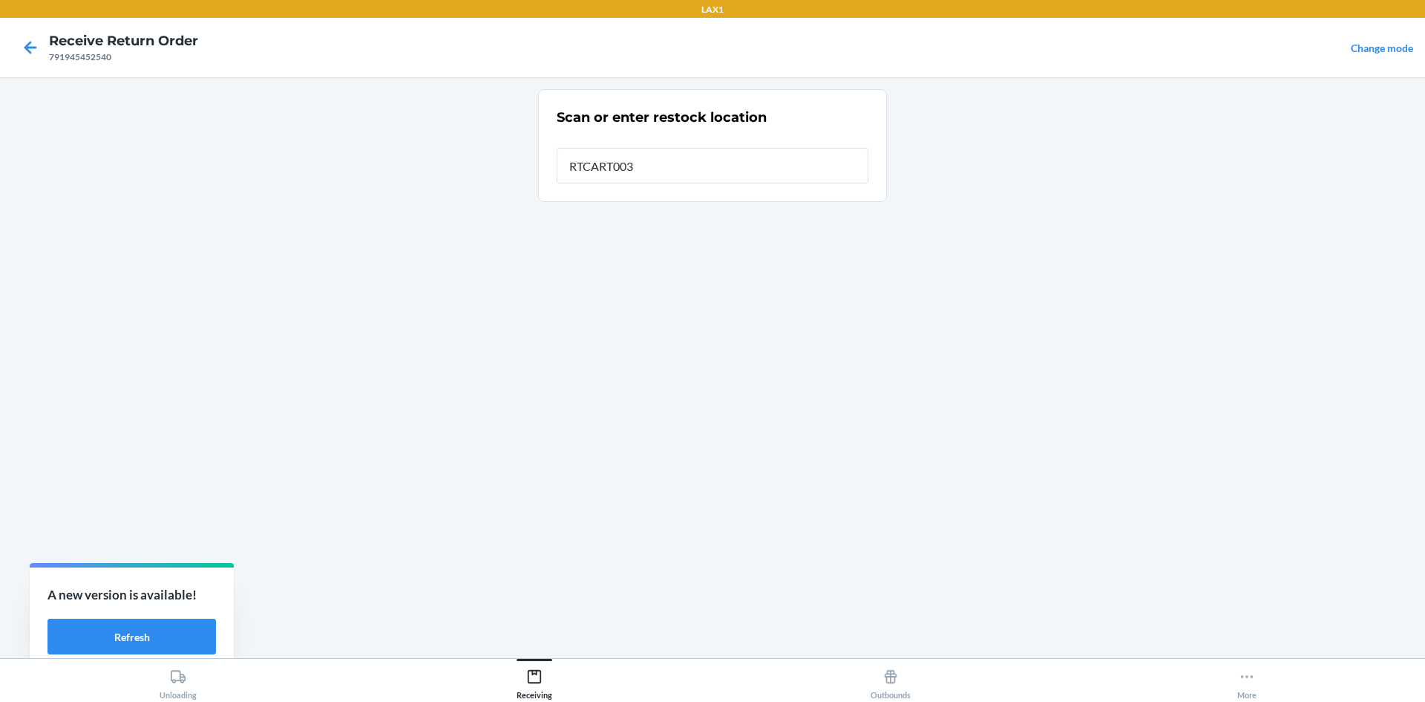
type input "RTCART003"
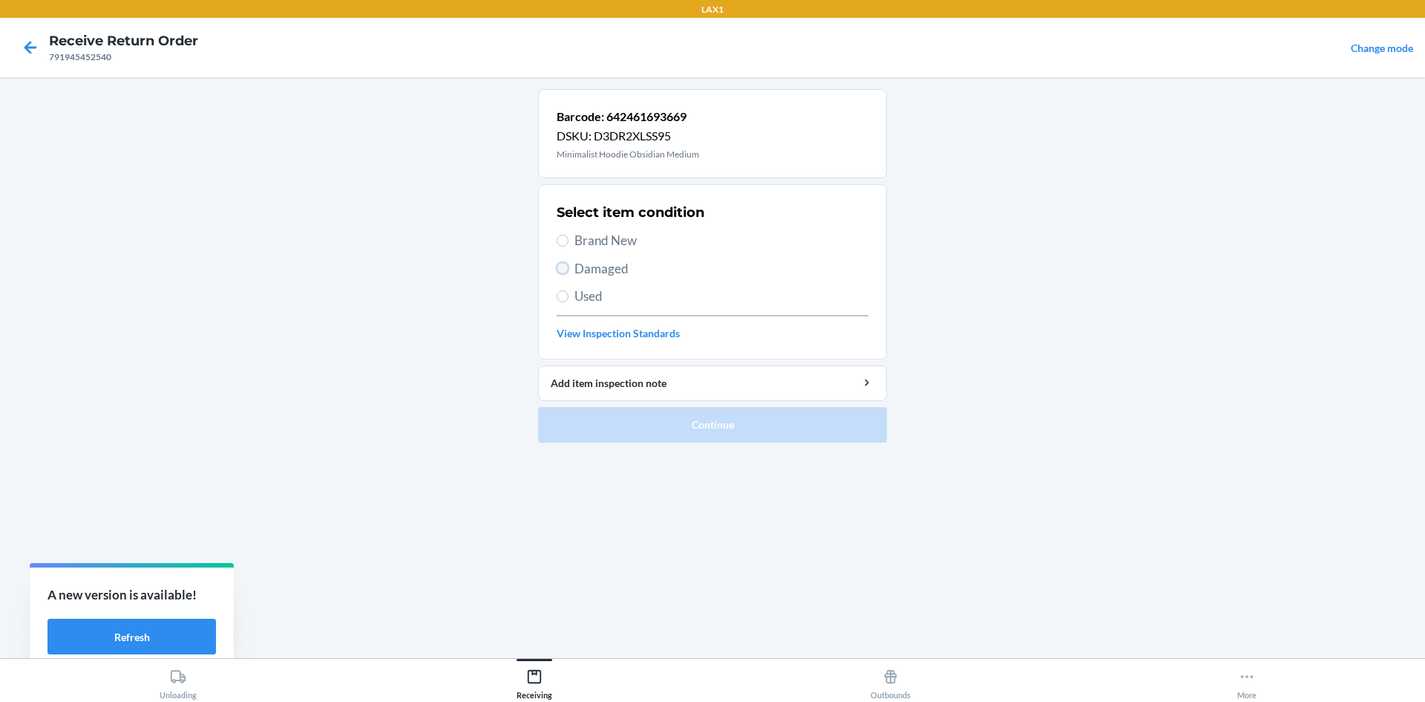
click at [561, 269] on input "Damaged" at bounding box center [563, 268] width 12 height 12
radio input "true"
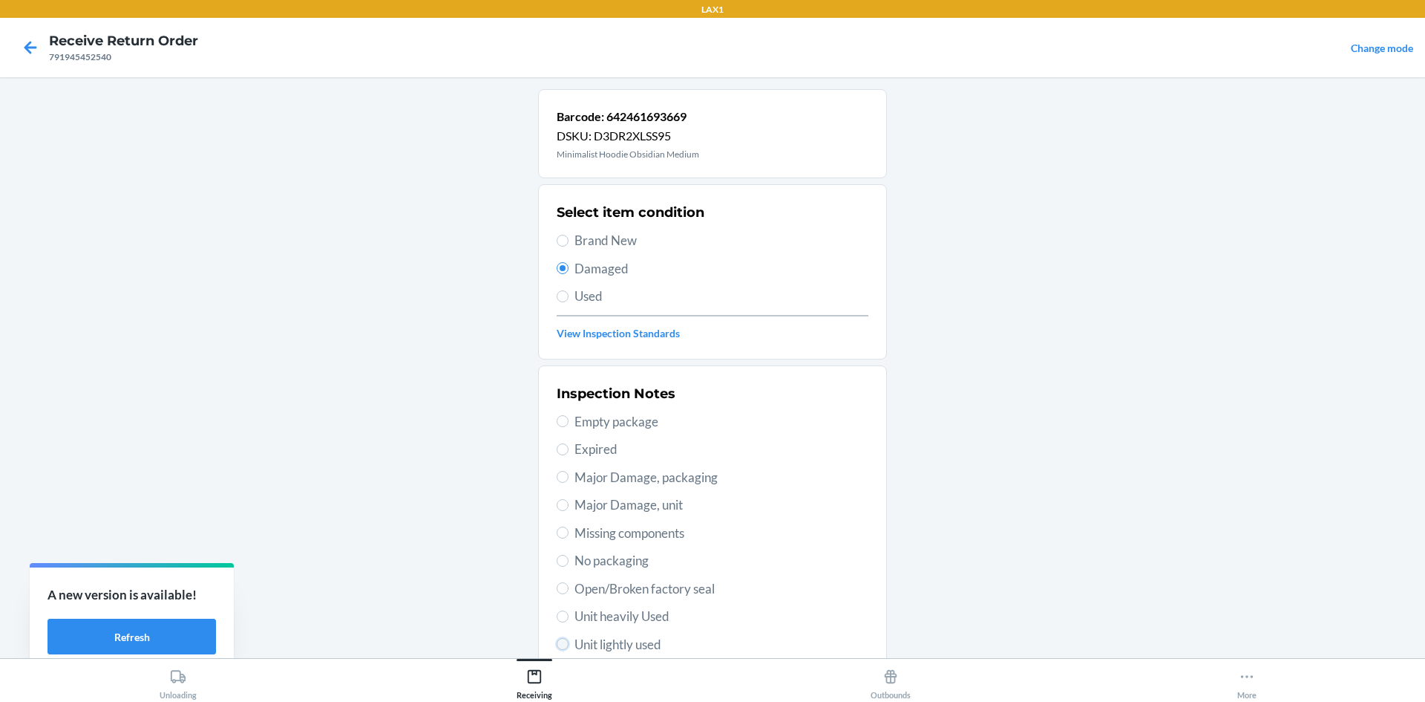
click at [561, 645] on input "Unit lightly used" at bounding box center [563, 644] width 12 height 12
radio input "true"
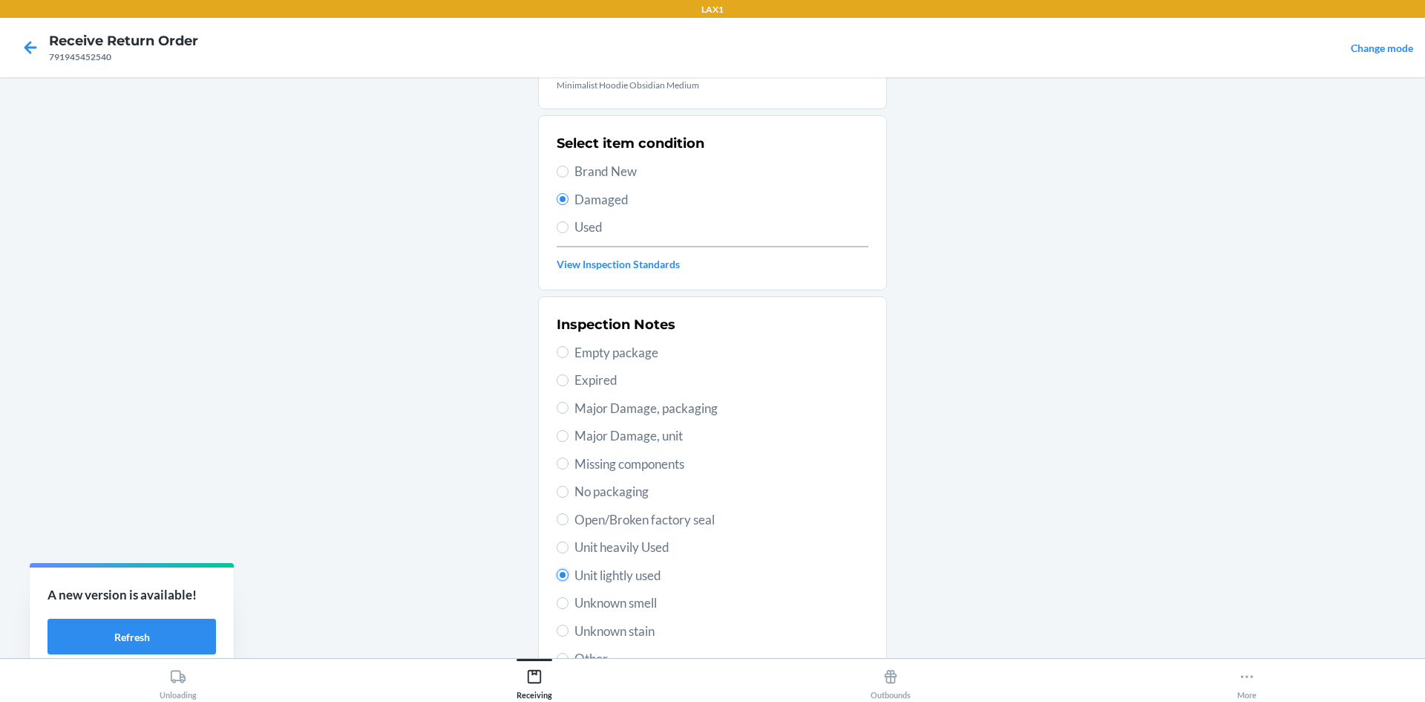
scroll to position [193, 0]
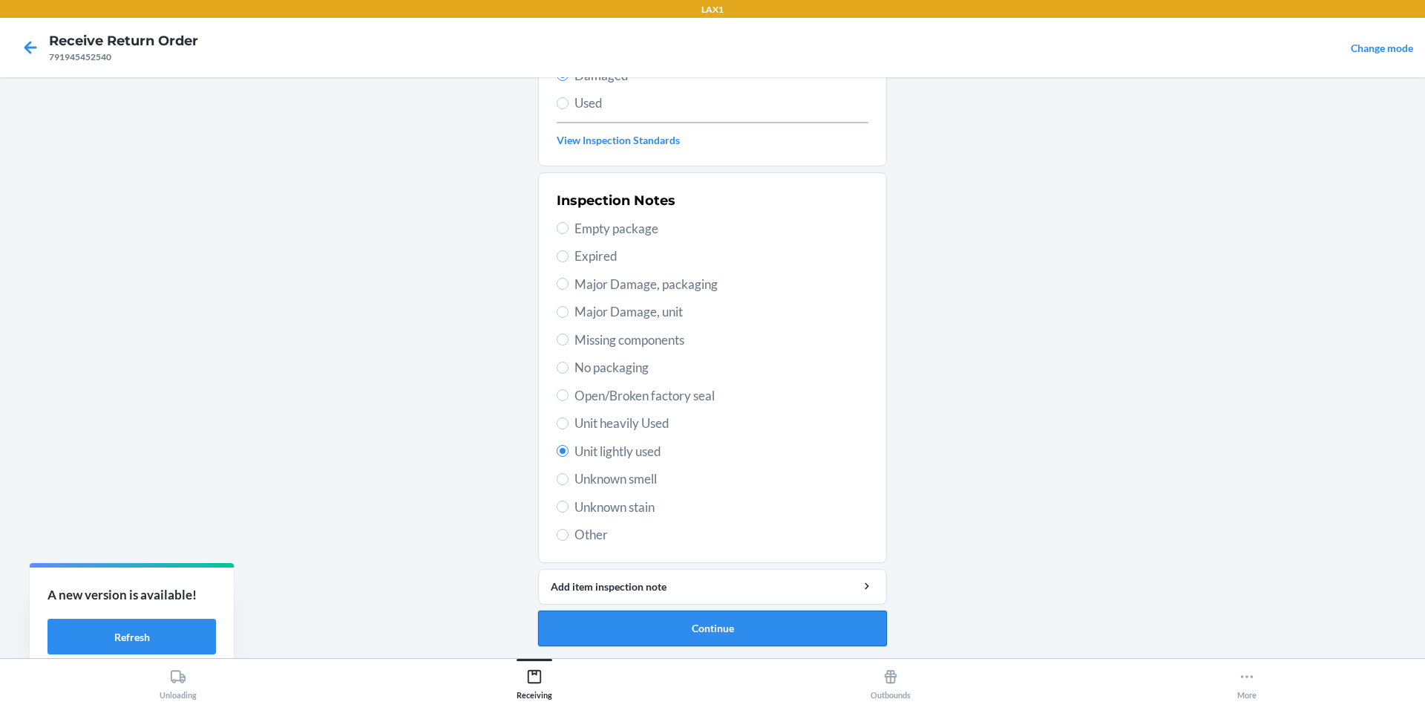
click at [779, 622] on button "Continue" at bounding box center [712, 628] width 349 height 36
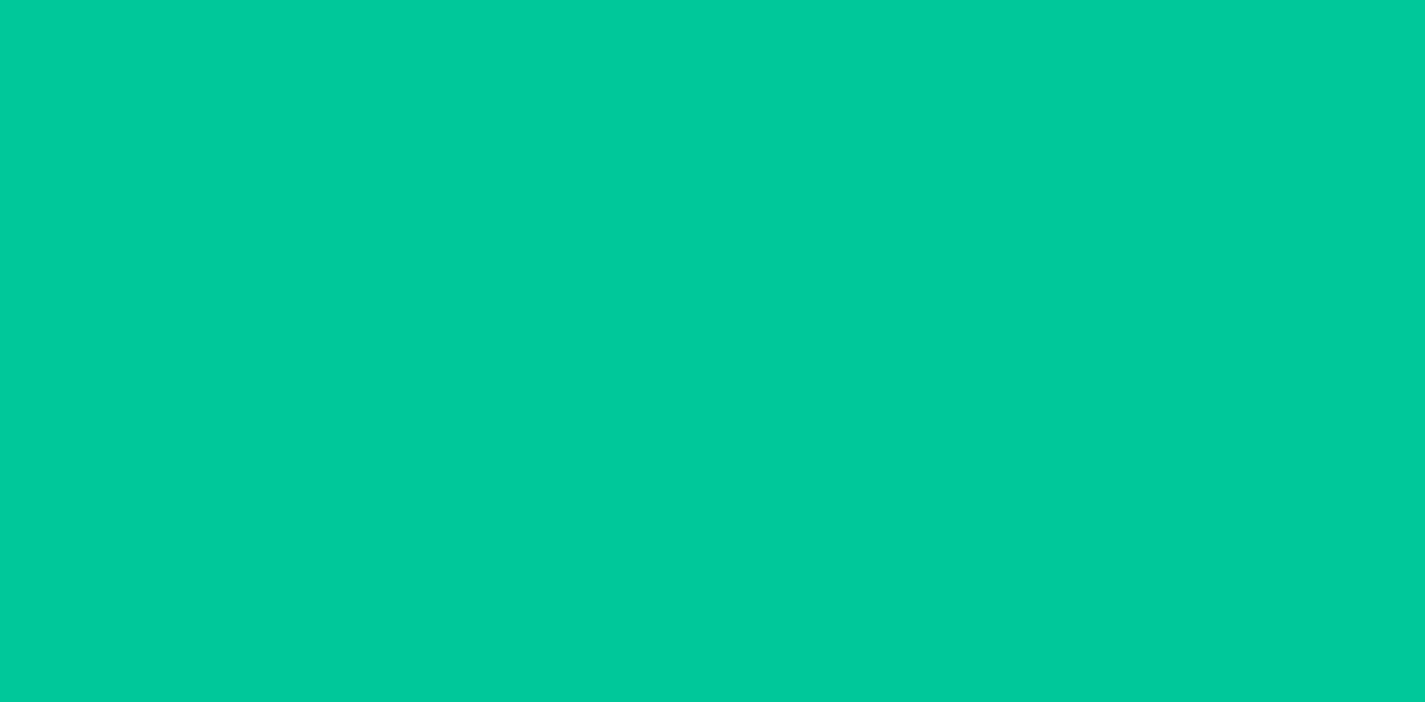
scroll to position [71, 0]
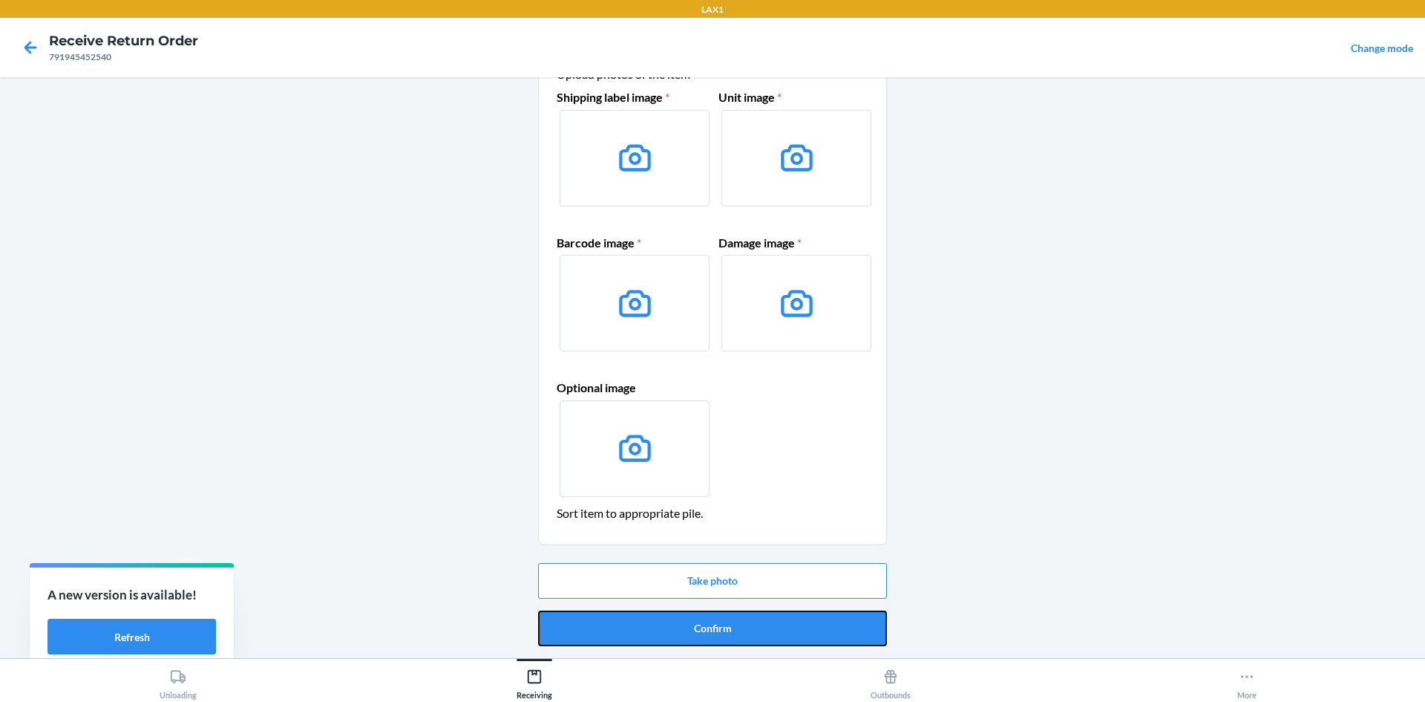
click at [779, 622] on button "Confirm" at bounding box center [712, 628] width 349 height 36
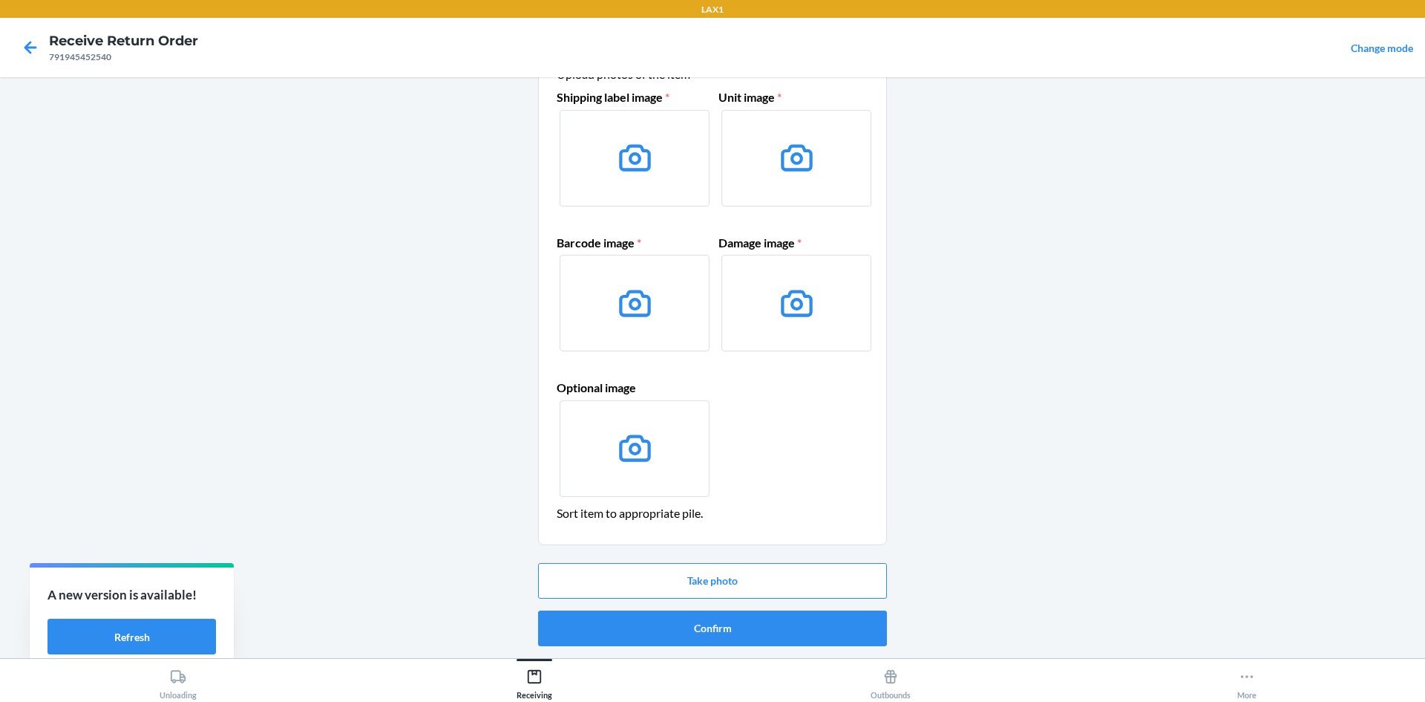
scroll to position [0, 0]
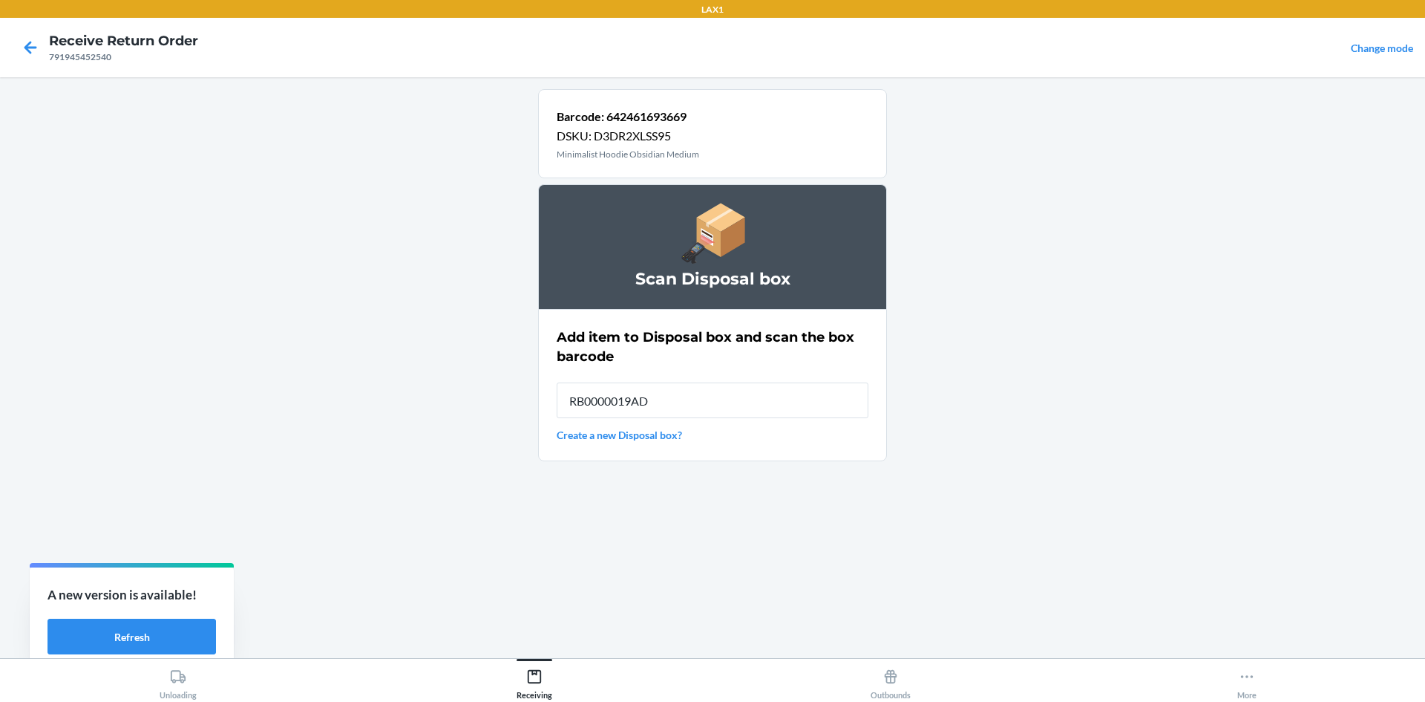
type input "RB0000019AD"
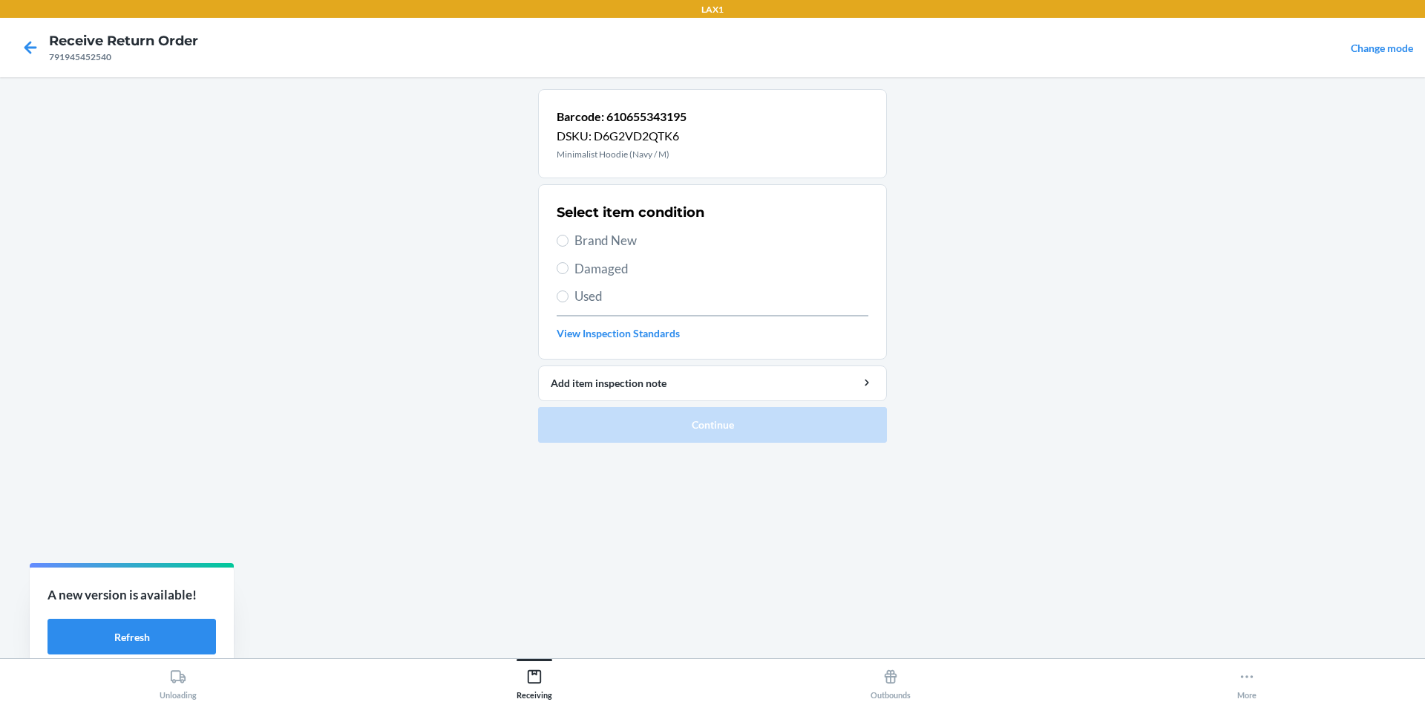
drag, startPoint x: 572, startPoint y: 268, endPoint x: 549, endPoint y: 266, distance: 23.1
click at [562, 267] on label "Damaged" at bounding box center [713, 268] width 312 height 19
click at [562, 266] on input "Damaged" at bounding box center [563, 268] width 12 height 12
radio input "true"
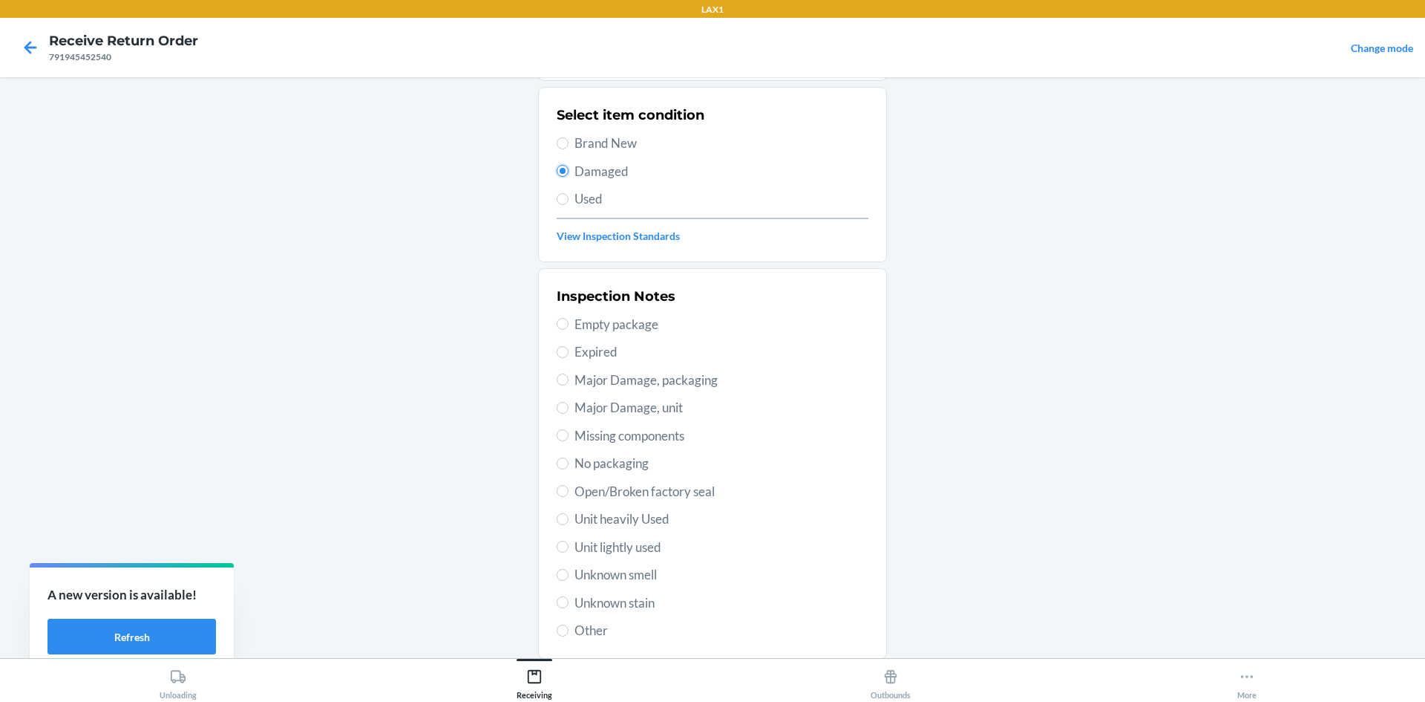
scroll to position [193, 0]
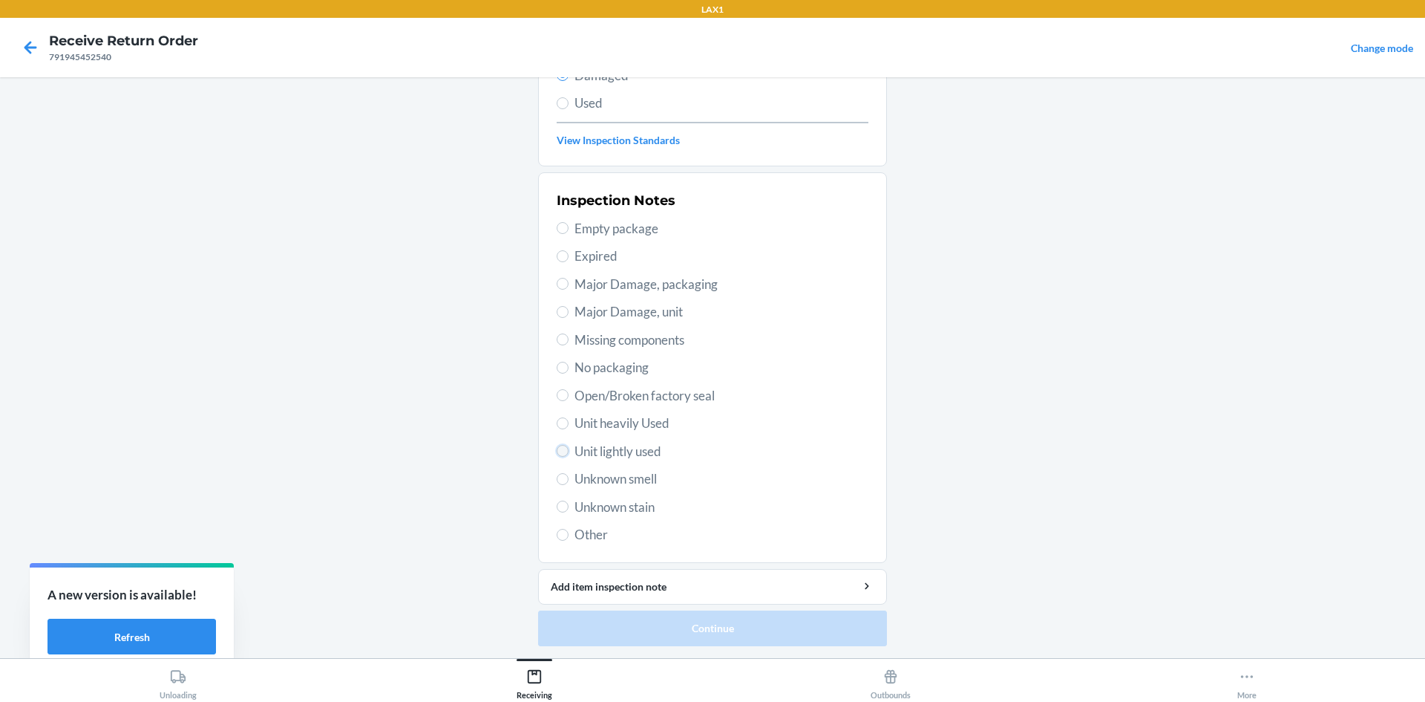
click at [558, 456] on input "Unit lightly used" at bounding box center [563, 451] width 12 height 12
radio input "true"
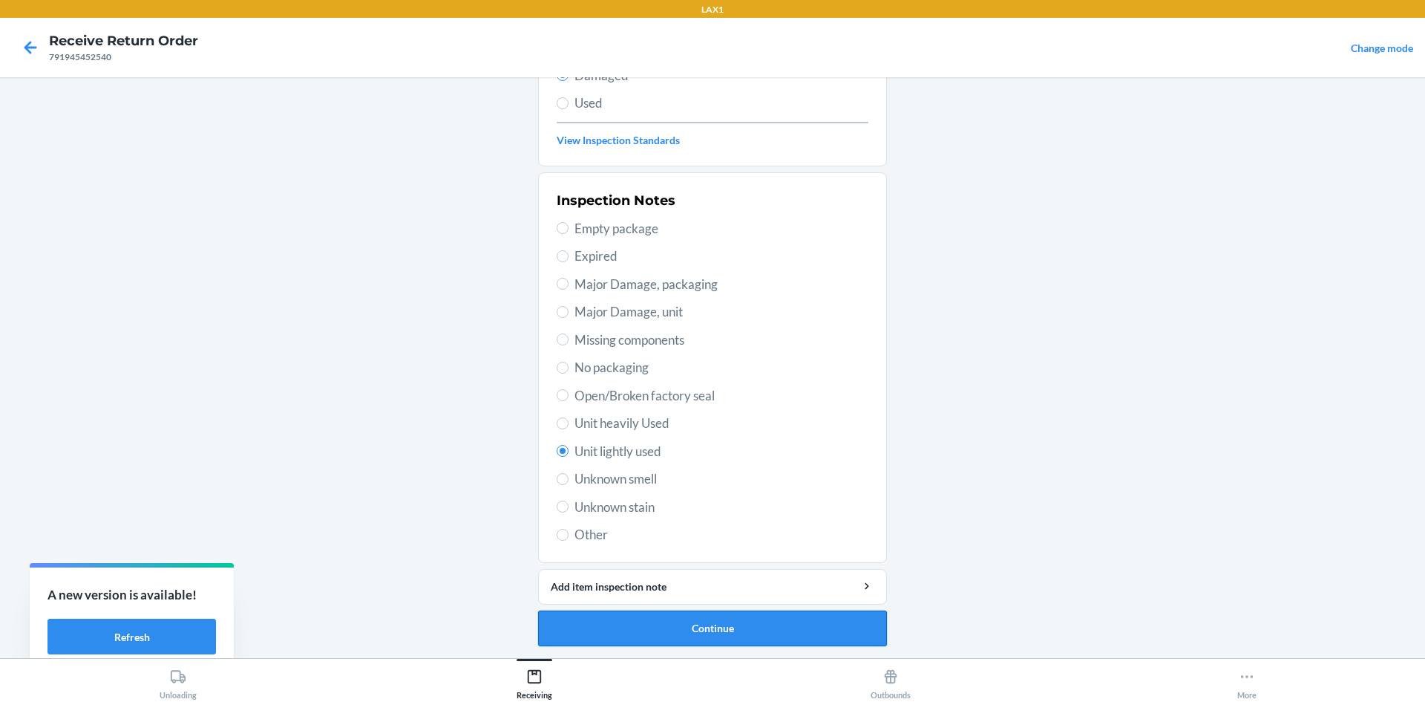
click at [666, 624] on button "Continue" at bounding box center [712, 628] width 349 height 36
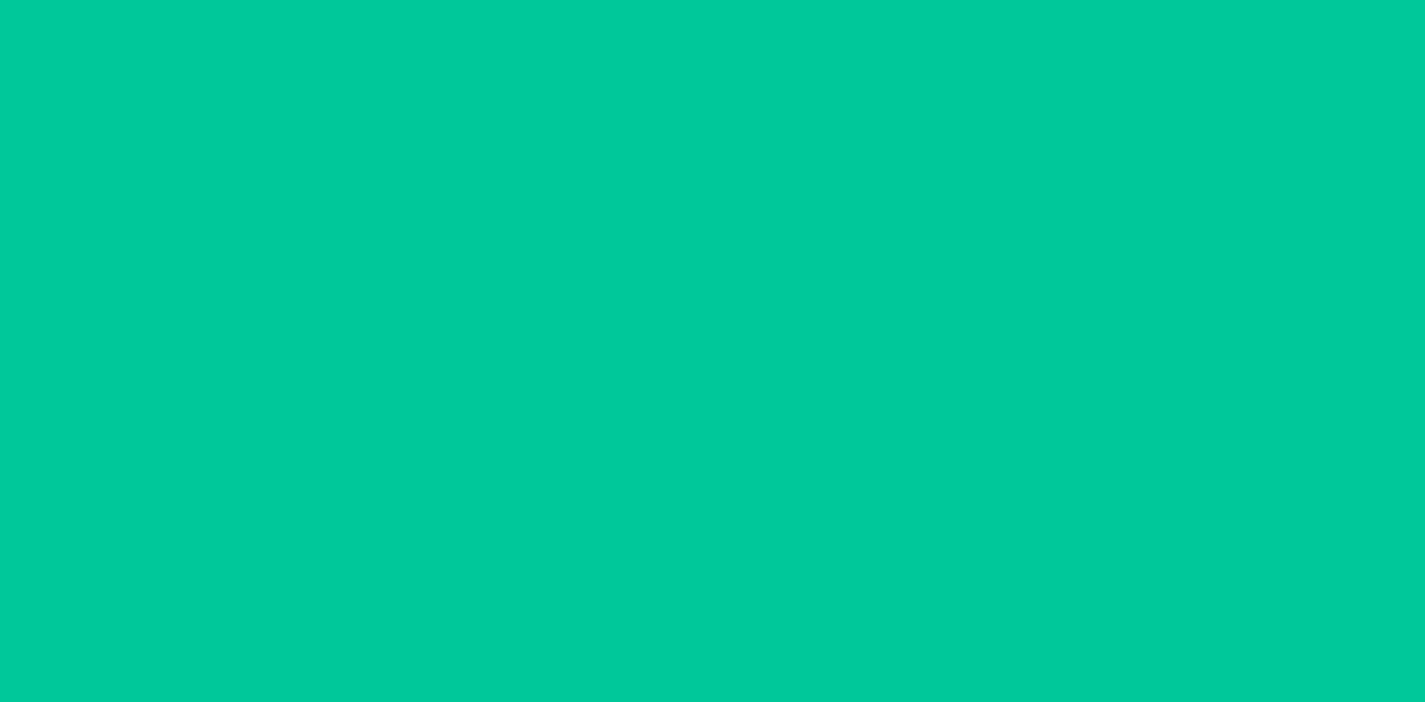
scroll to position [71, 0]
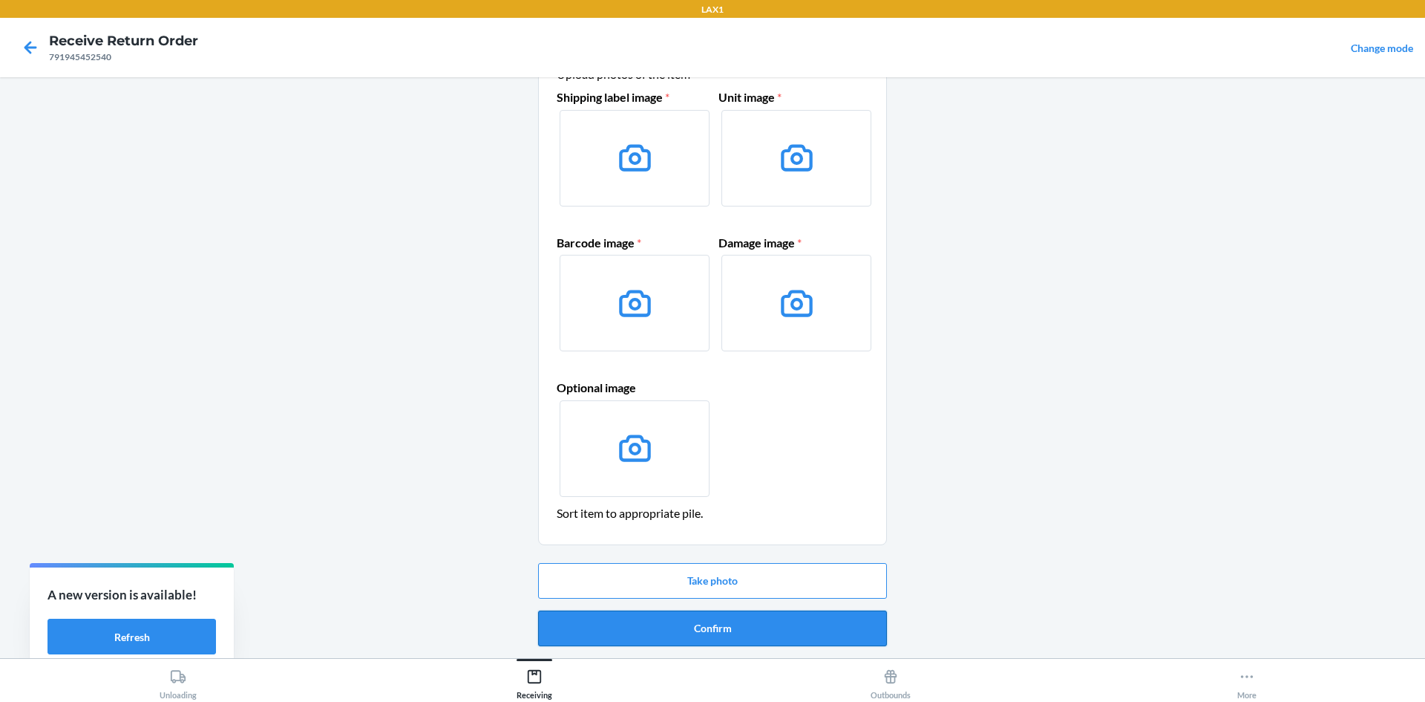
click at [687, 638] on button "Confirm" at bounding box center [712, 628] width 349 height 36
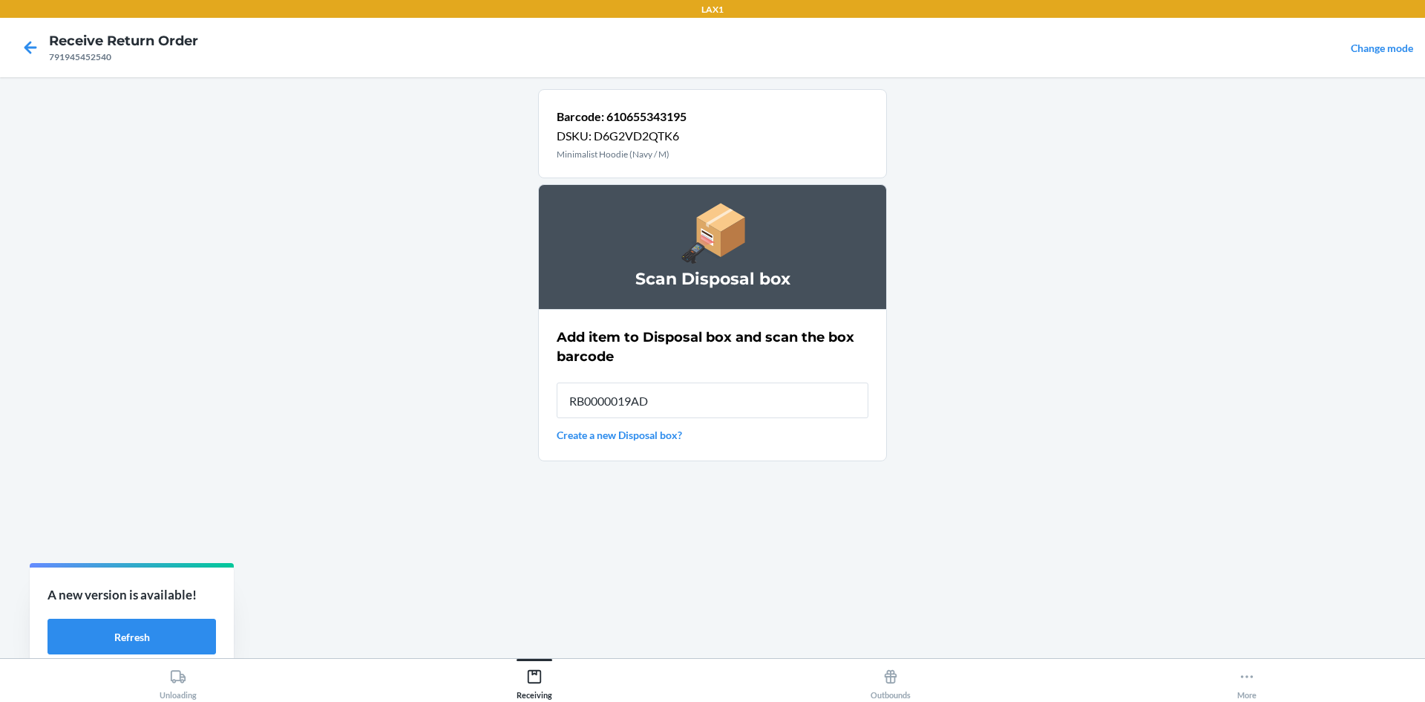
type input "RB0000019AD"
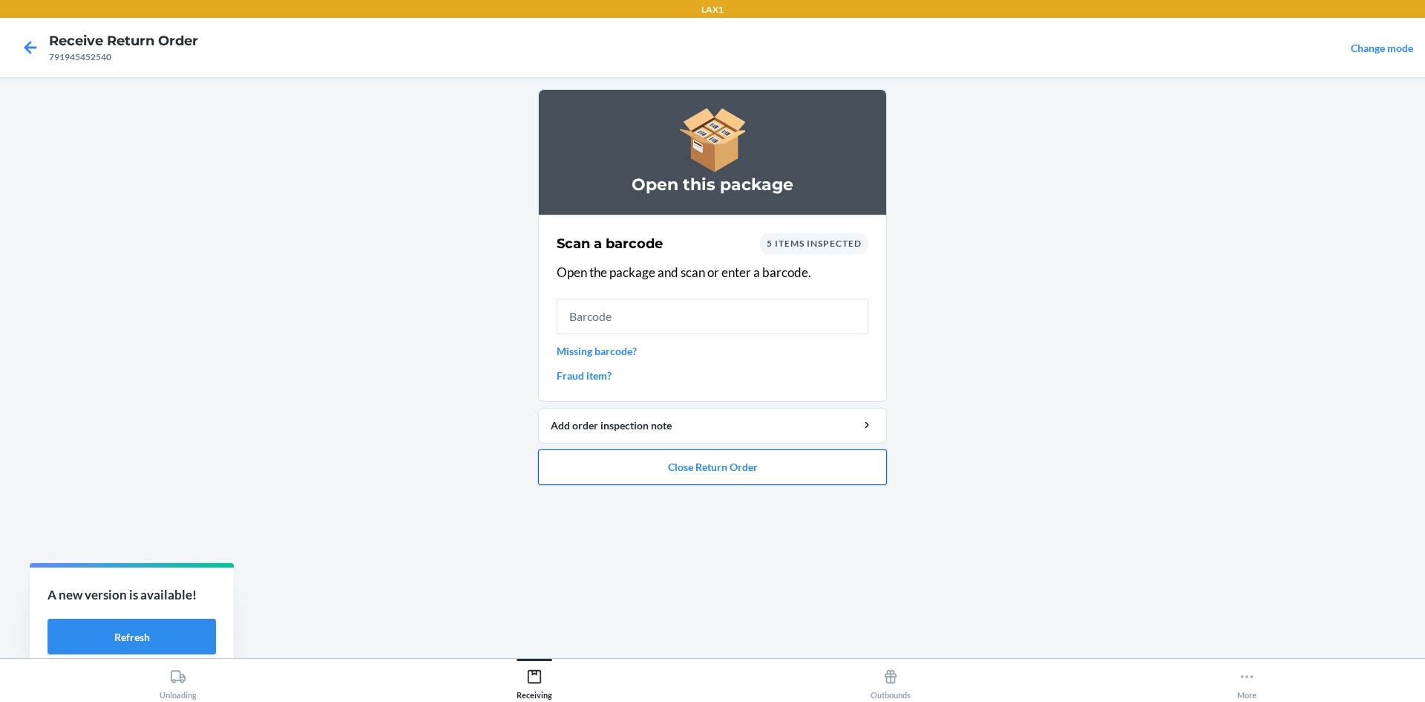
click at [686, 460] on button "Close Return Order" at bounding box center [712, 467] width 349 height 36
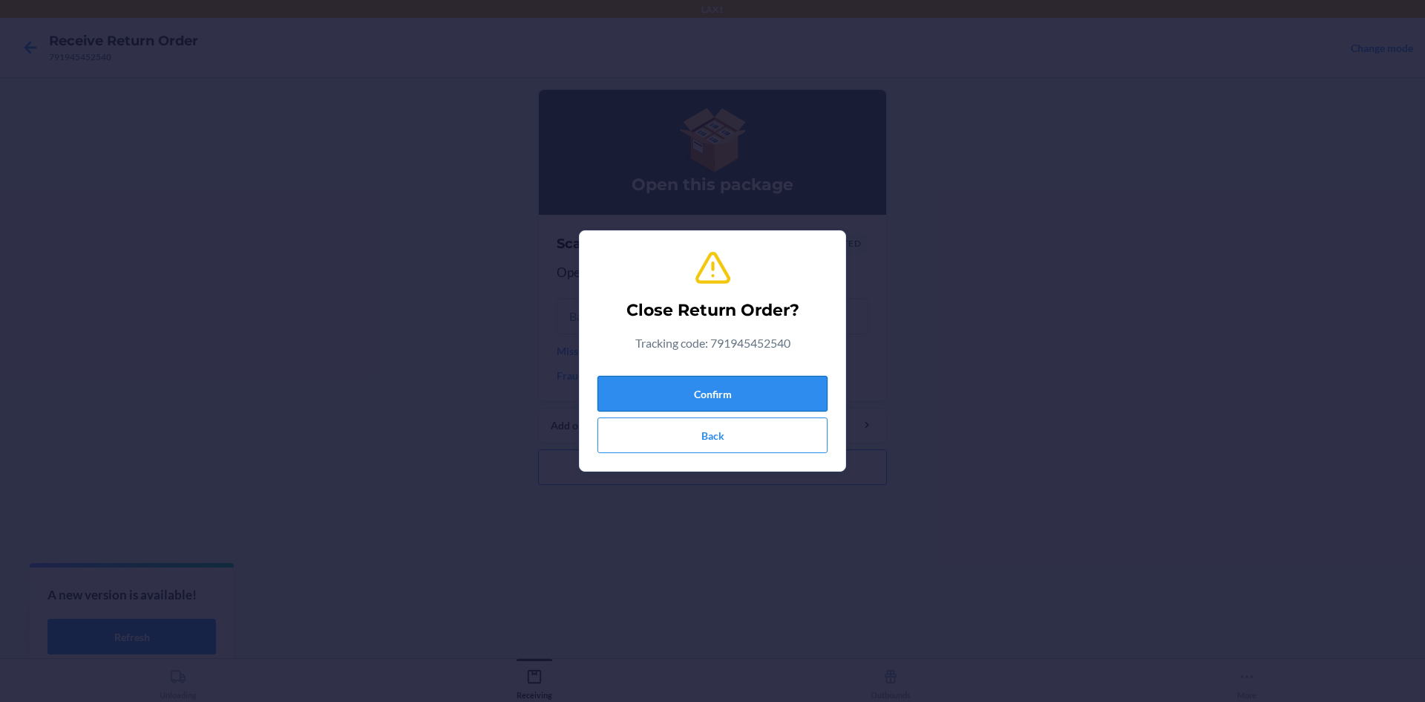
click at [681, 396] on button "Confirm" at bounding box center [713, 394] width 230 height 36
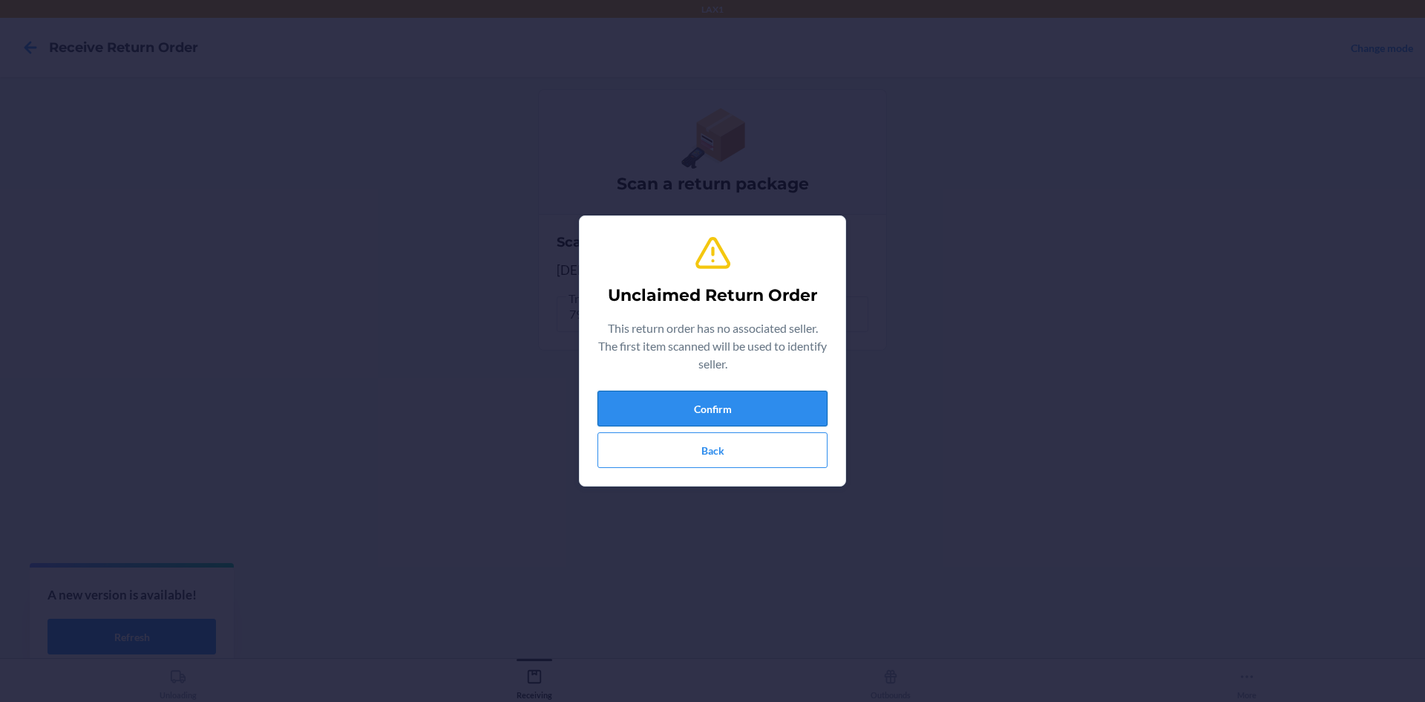
click at [751, 416] on button "Confirm" at bounding box center [713, 408] width 230 height 36
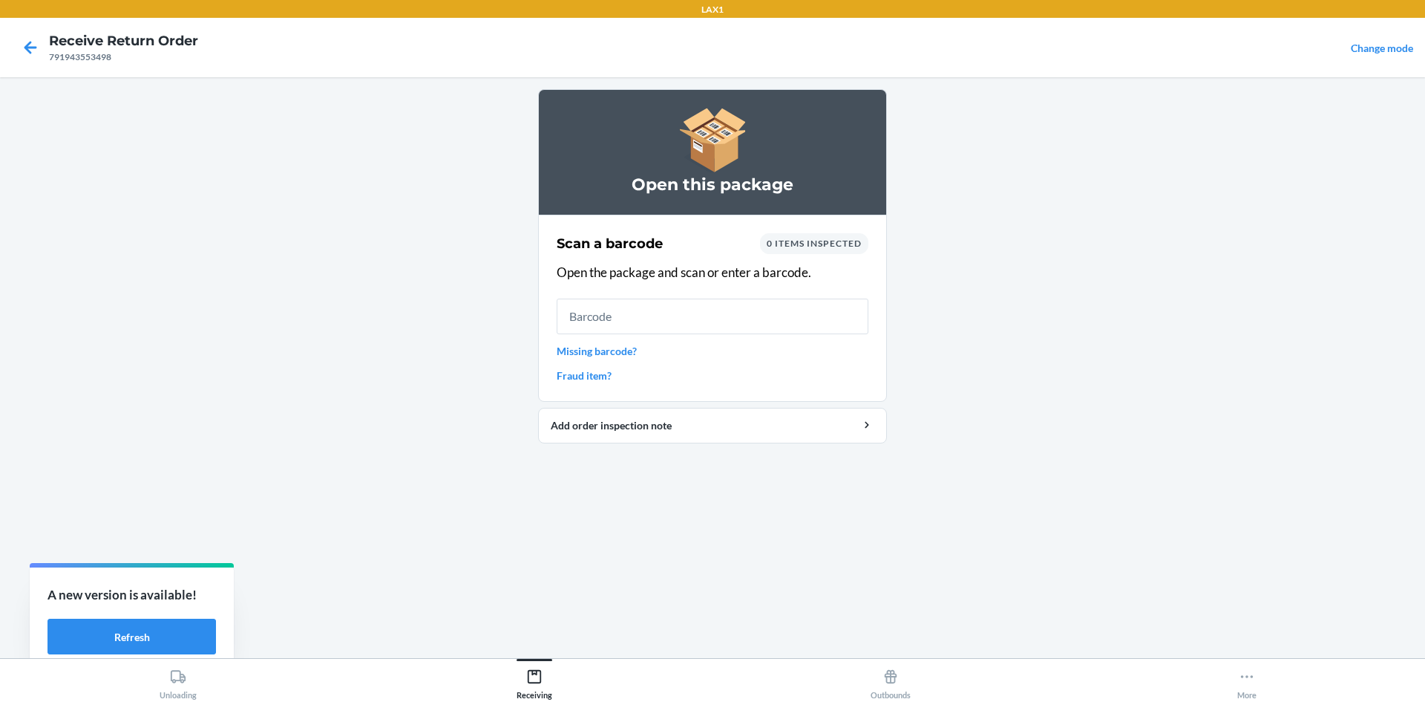
click at [598, 356] on link "Missing barcode?" at bounding box center [713, 351] width 312 height 16
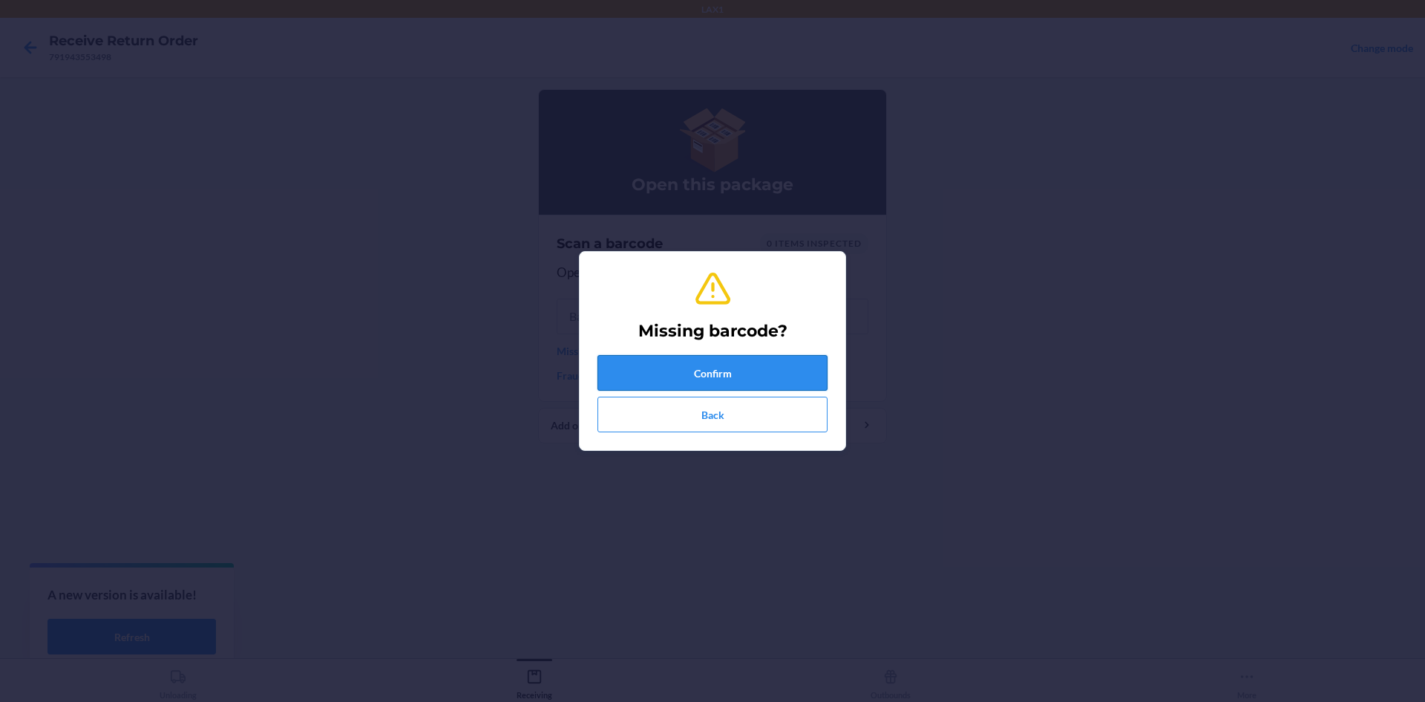
click at [754, 367] on button "Confirm" at bounding box center [713, 373] width 230 height 36
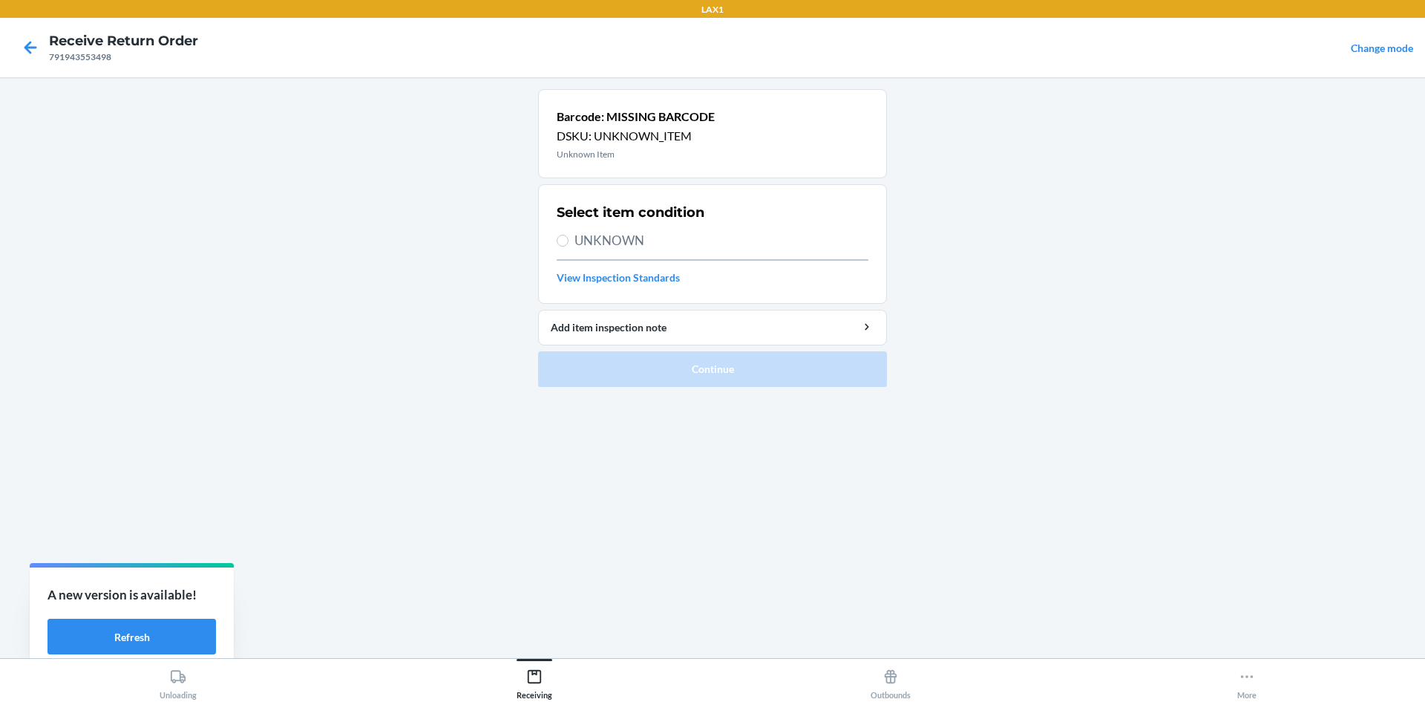
click at [555, 240] on section "Select item condition UNKNOWN View Inspection Standards" at bounding box center [712, 244] width 349 height 120
click at [557, 240] on input "UNKNOWN" at bounding box center [563, 241] width 12 height 12
radio input "true"
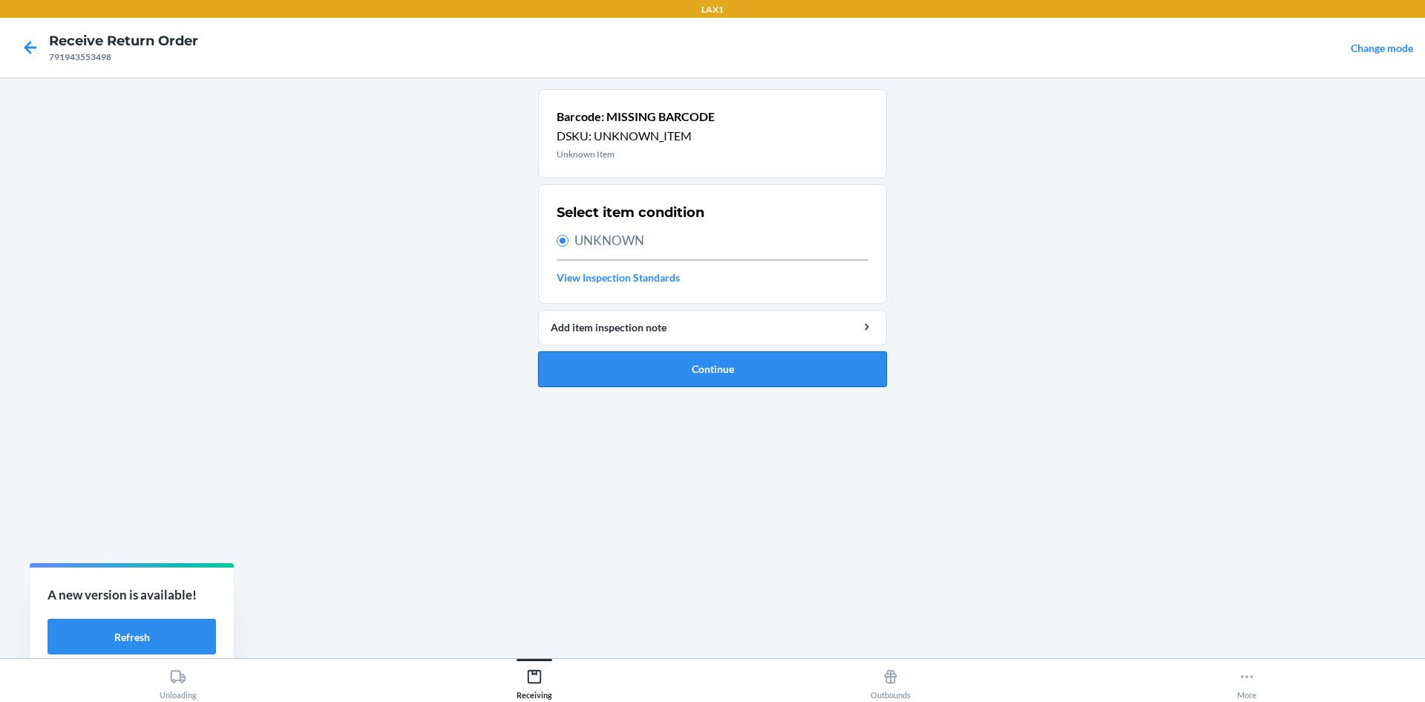
click at [643, 378] on button "Continue" at bounding box center [712, 369] width 349 height 36
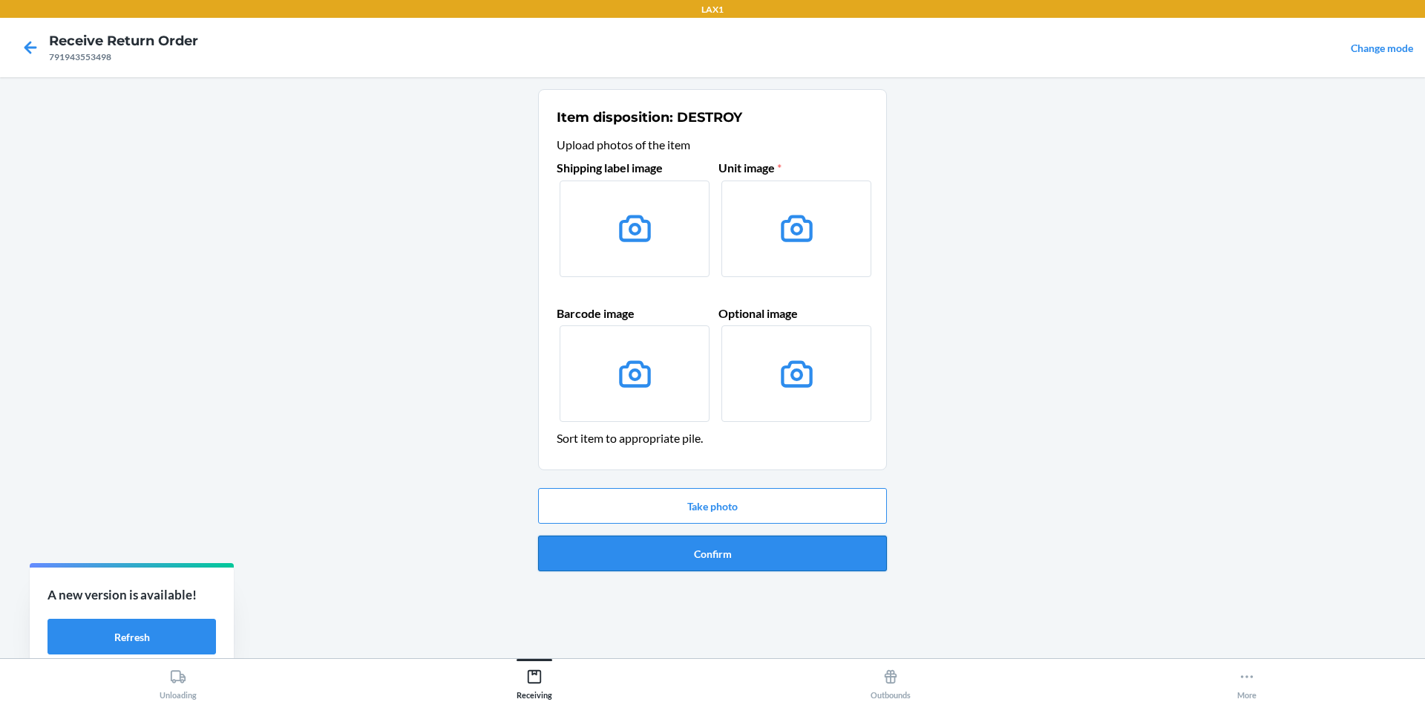
click at [676, 542] on button "Confirm" at bounding box center [712, 553] width 349 height 36
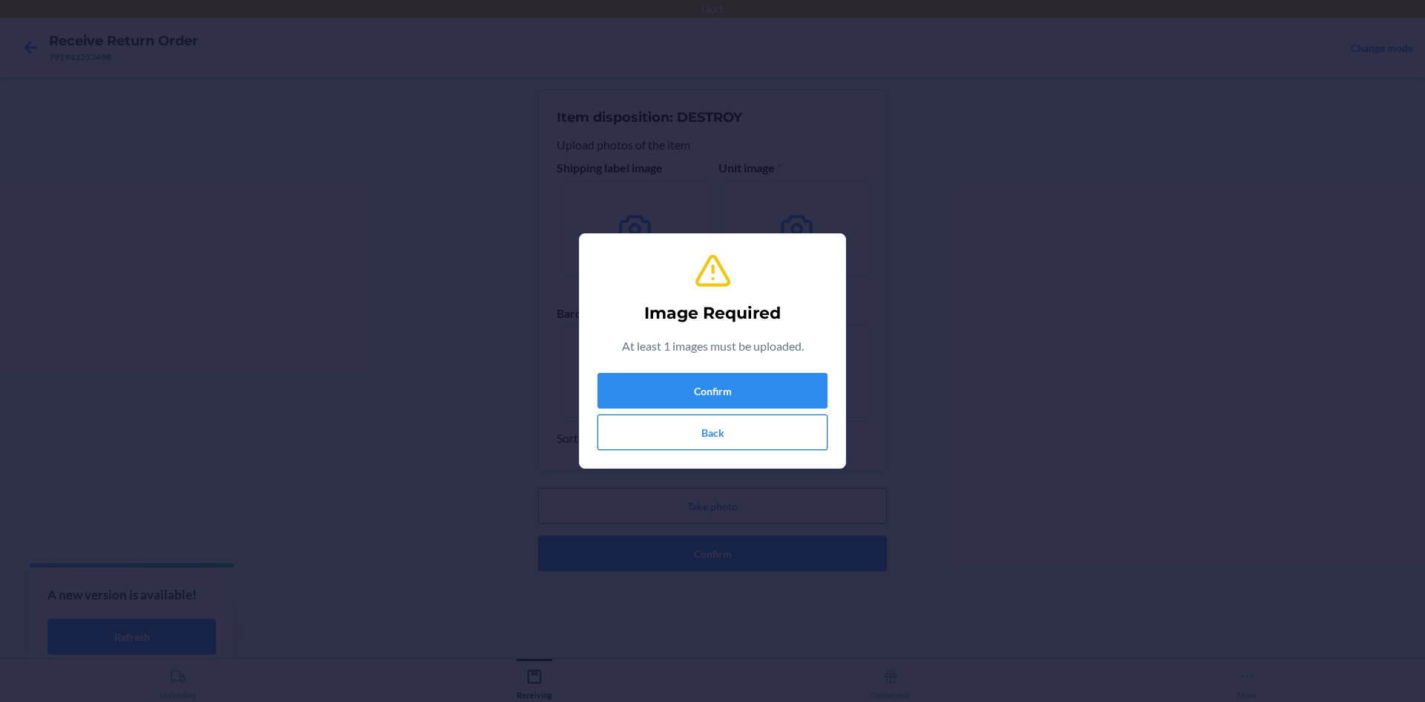
click at [706, 424] on button "Back" at bounding box center [713, 432] width 230 height 36
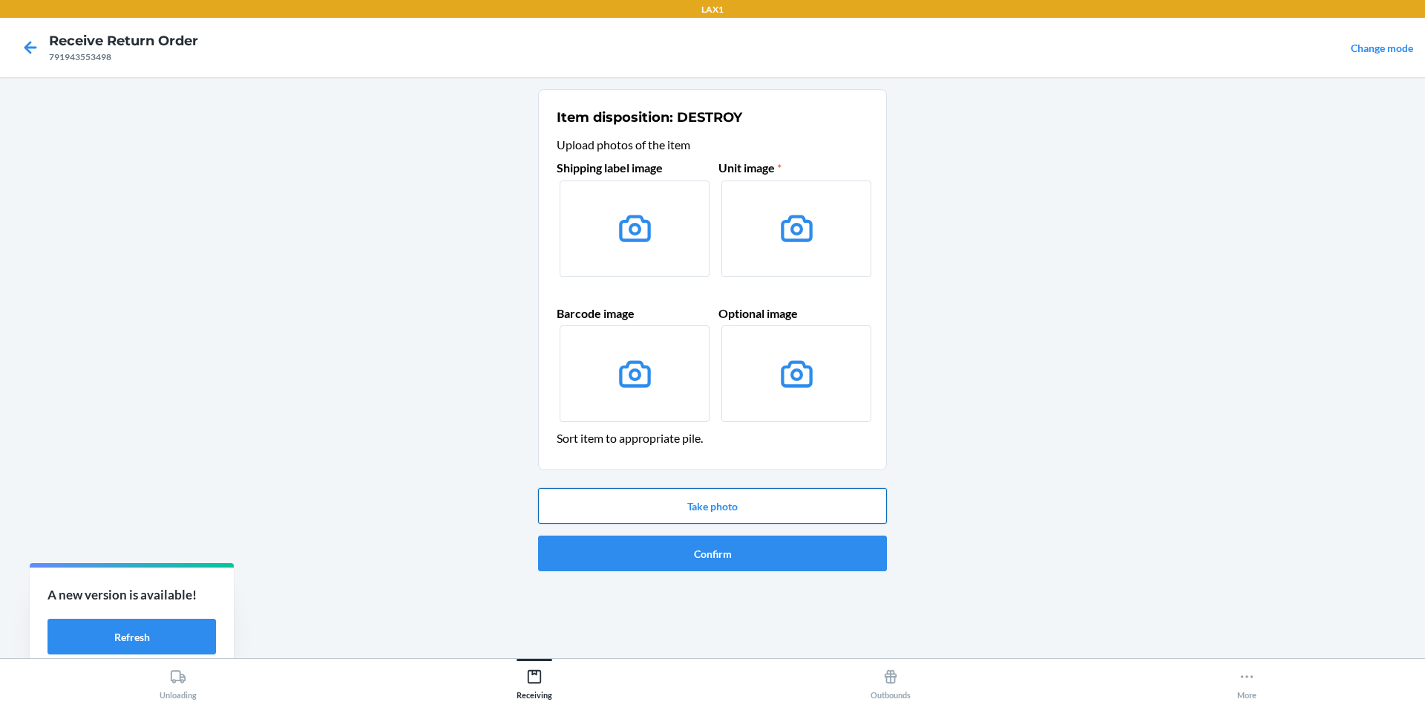
click at [699, 500] on button "Take photo" at bounding box center [712, 506] width 349 height 36
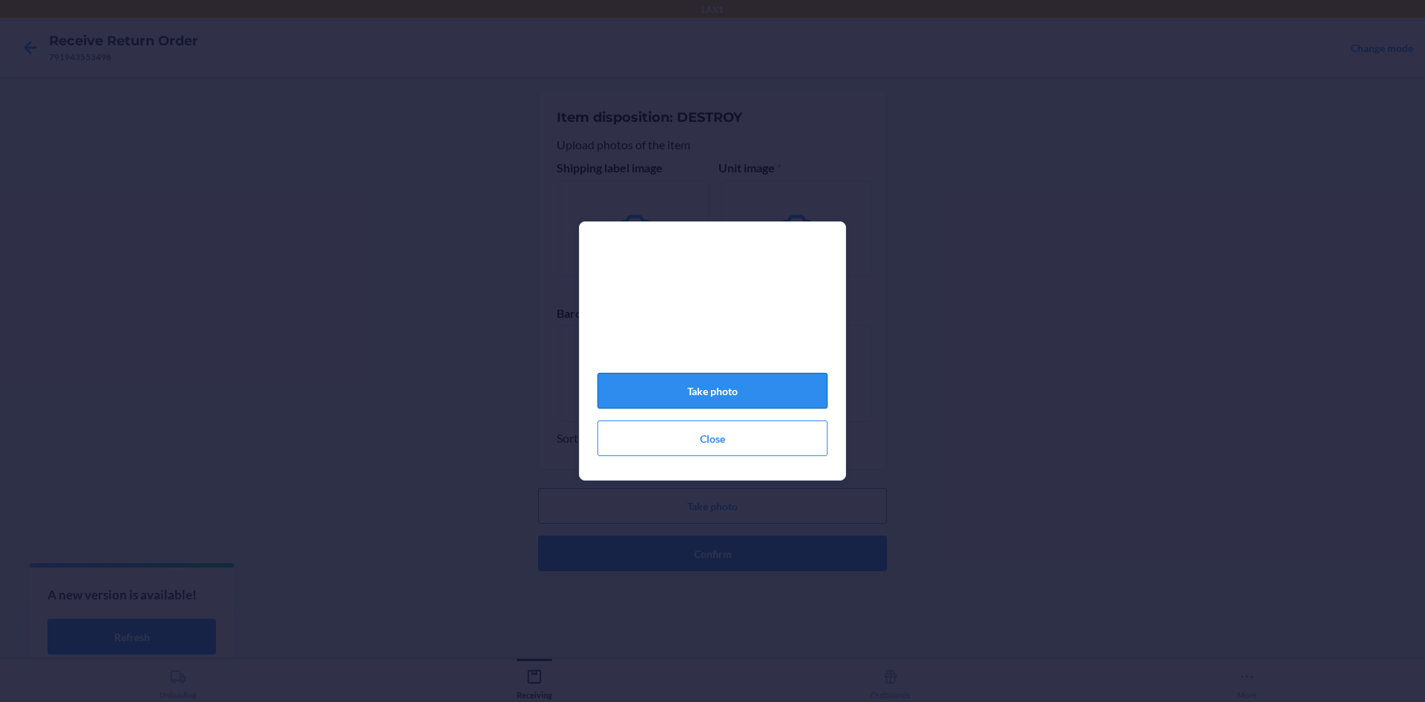
click at [730, 390] on button "Take photo" at bounding box center [713, 391] width 230 height 36
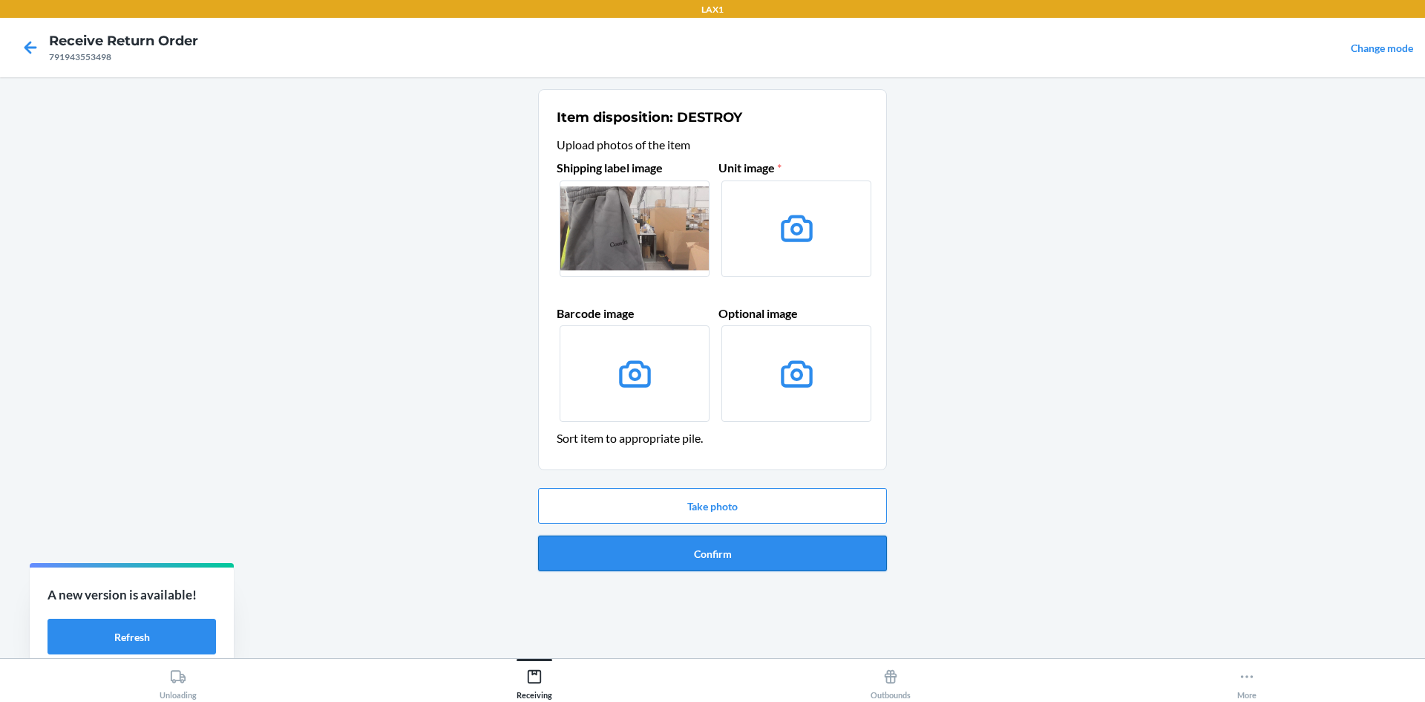
click at [690, 543] on button "Confirm" at bounding box center [712, 553] width 349 height 36
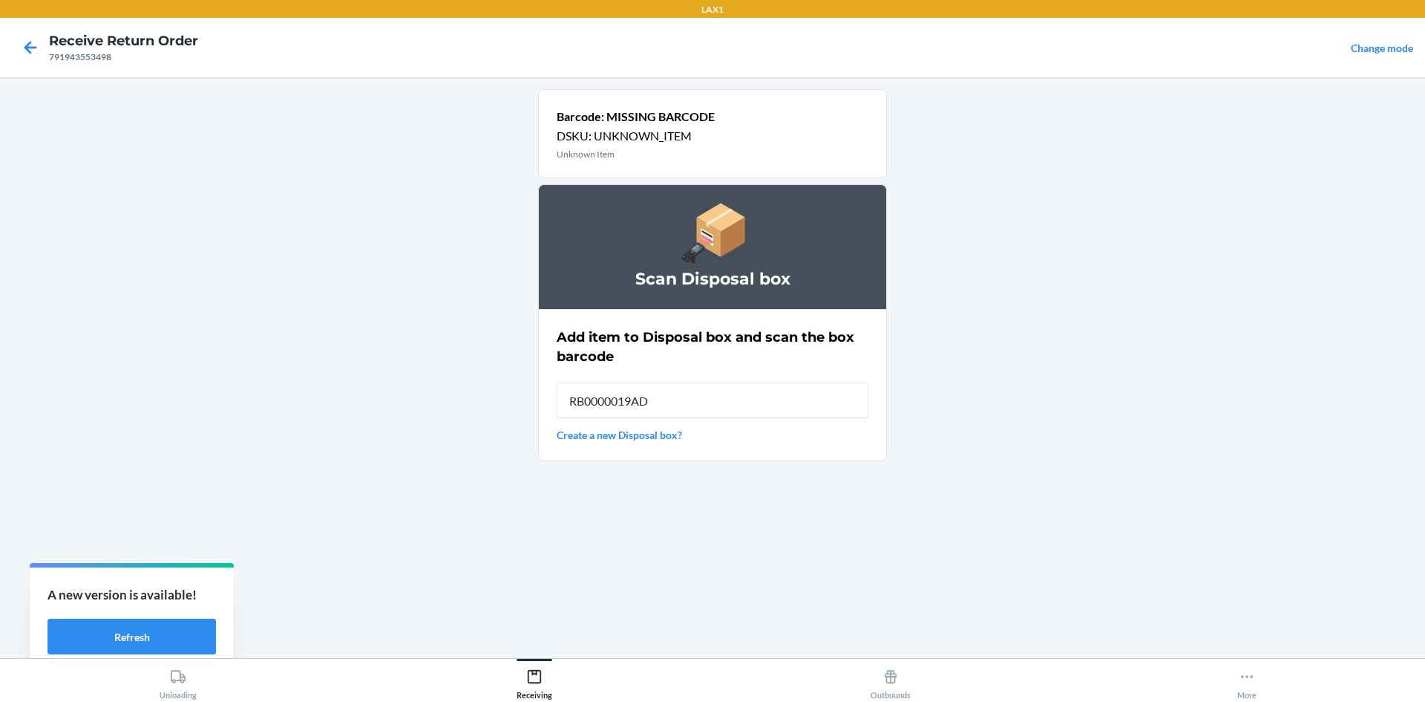
type input "RB0000019AD"
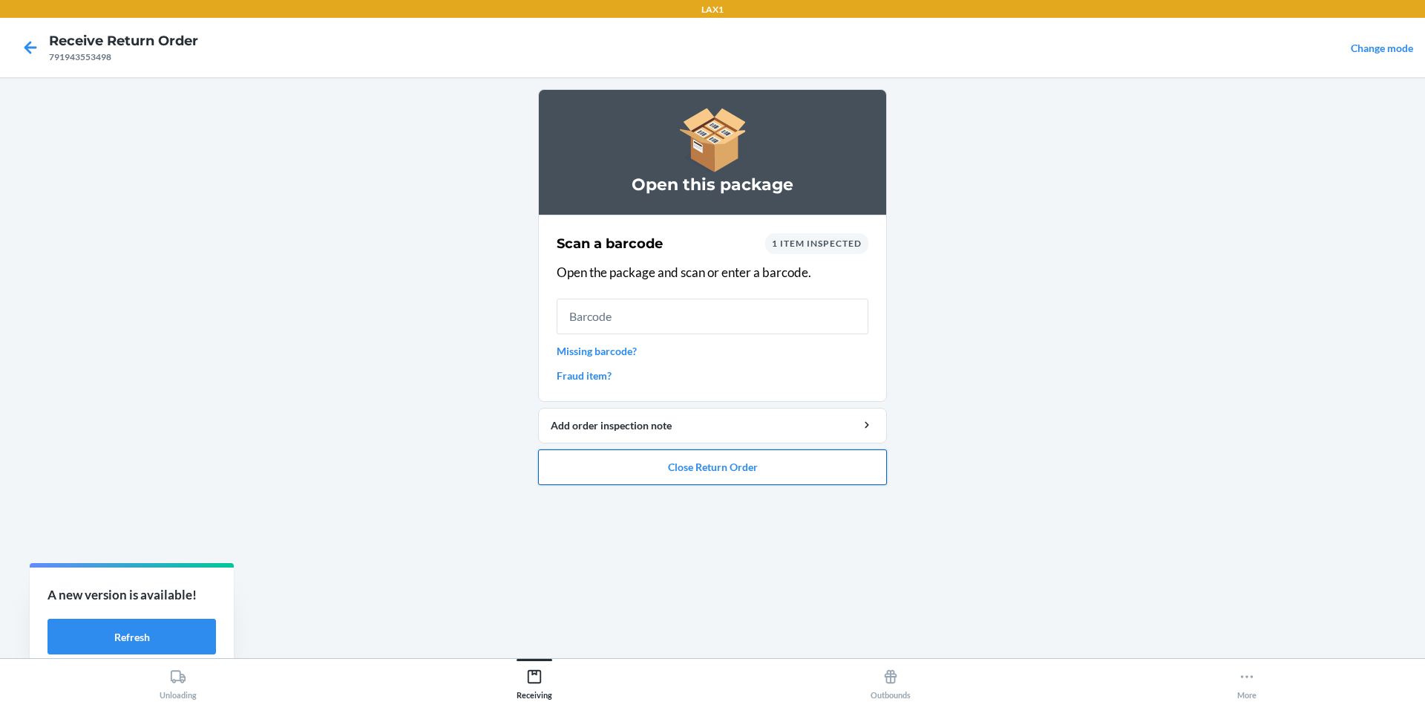
click at [691, 477] on button "Close Return Order" at bounding box center [712, 467] width 349 height 36
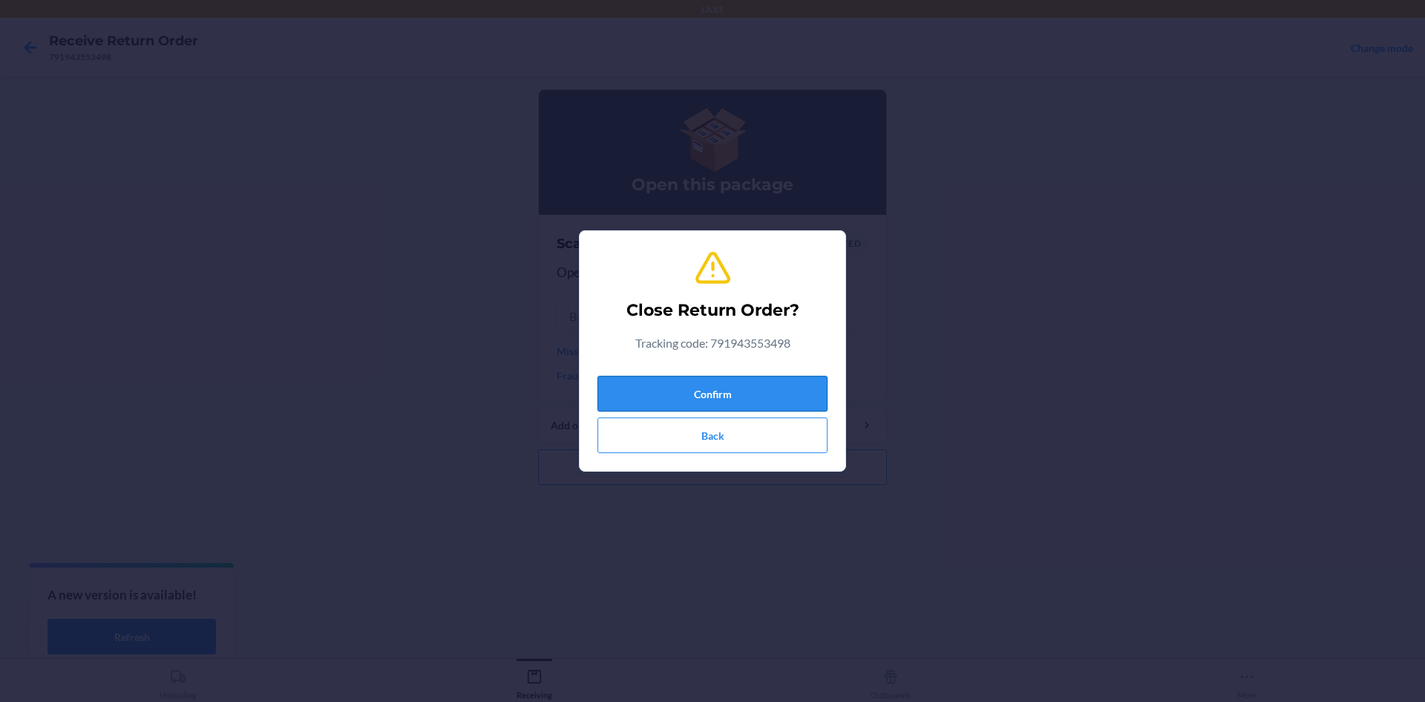
click at [678, 389] on button "Confirm" at bounding box center [713, 394] width 230 height 36
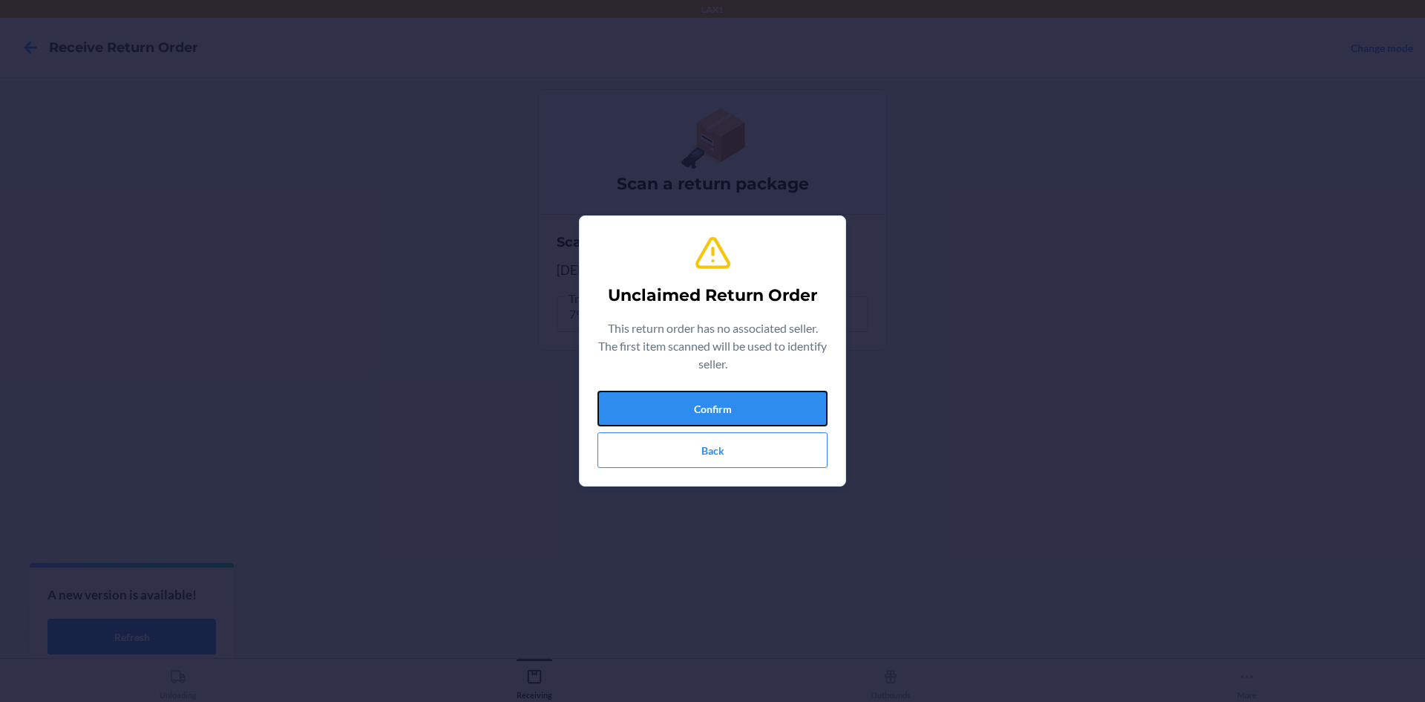
drag, startPoint x: 689, startPoint y: 411, endPoint x: 693, endPoint y: 390, distance: 21.8
click at [692, 393] on button "Confirm" at bounding box center [713, 408] width 230 height 36
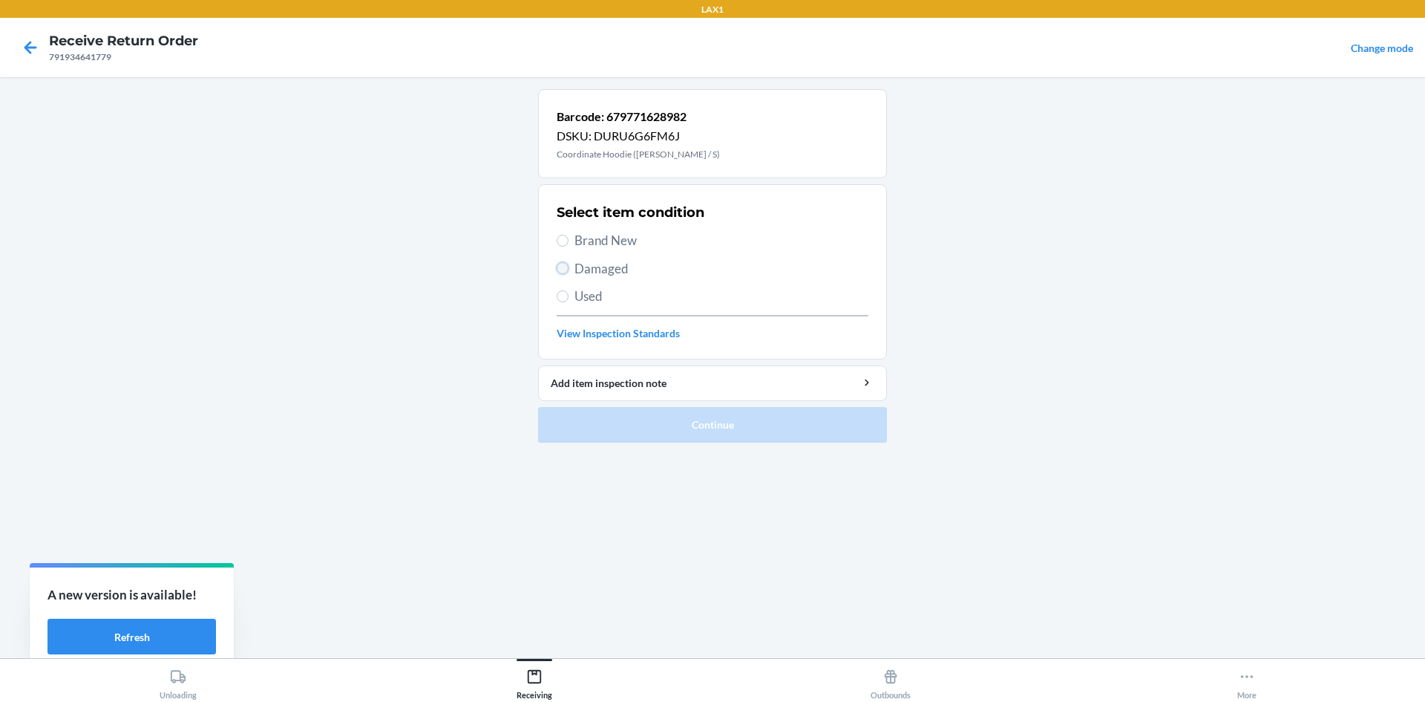
click at [563, 272] on input "Damaged" at bounding box center [563, 268] width 12 height 12
radio input "true"
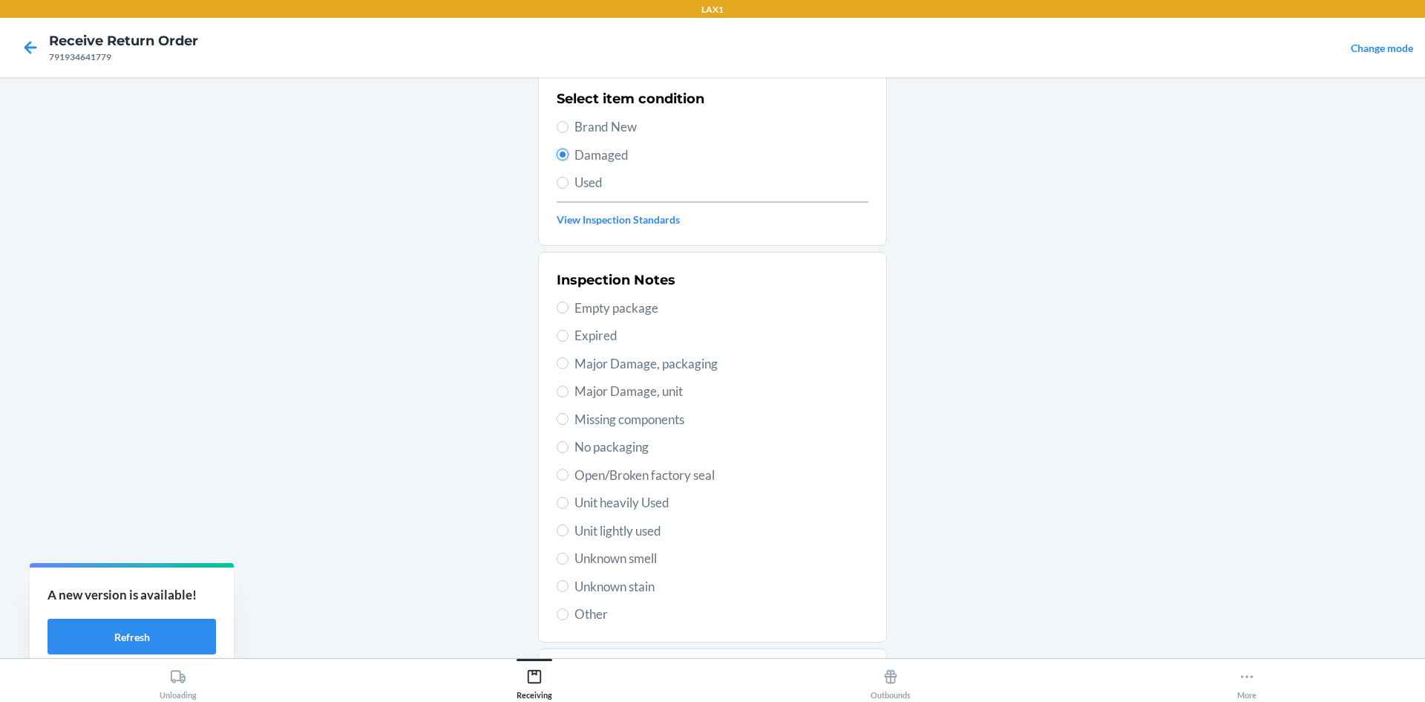
scroll to position [193, 0]
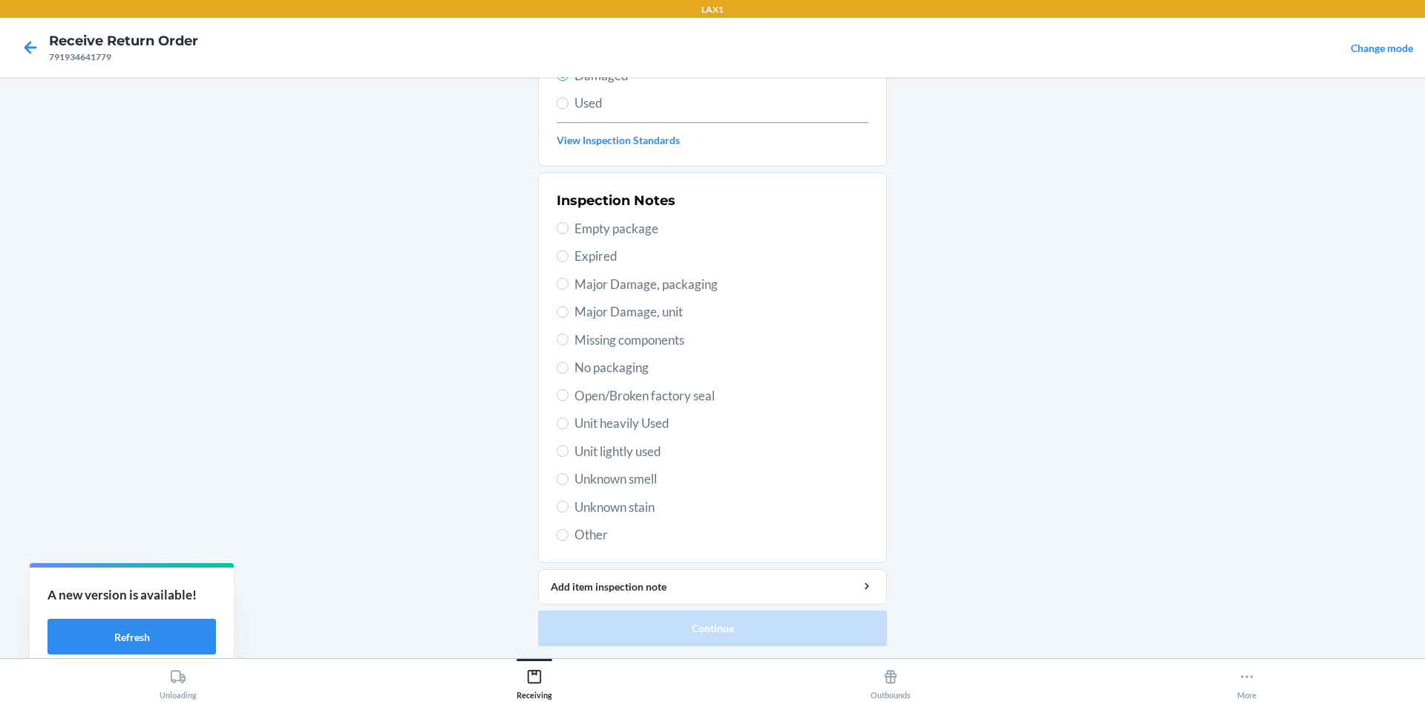
drag, startPoint x: 1315, startPoint y: 500, endPoint x: 1192, endPoint y: 491, distance: 123.6
click at [1314, 500] on main "Barcode: 679771628982 DSKU: DURU6G6FM6J Coordinate Hoodie ([PERSON_NAME] / S) S…" at bounding box center [712, 367] width 1425 height 581
click at [562, 449] on input "Unit lightly used" at bounding box center [563, 451] width 12 height 12
radio input "true"
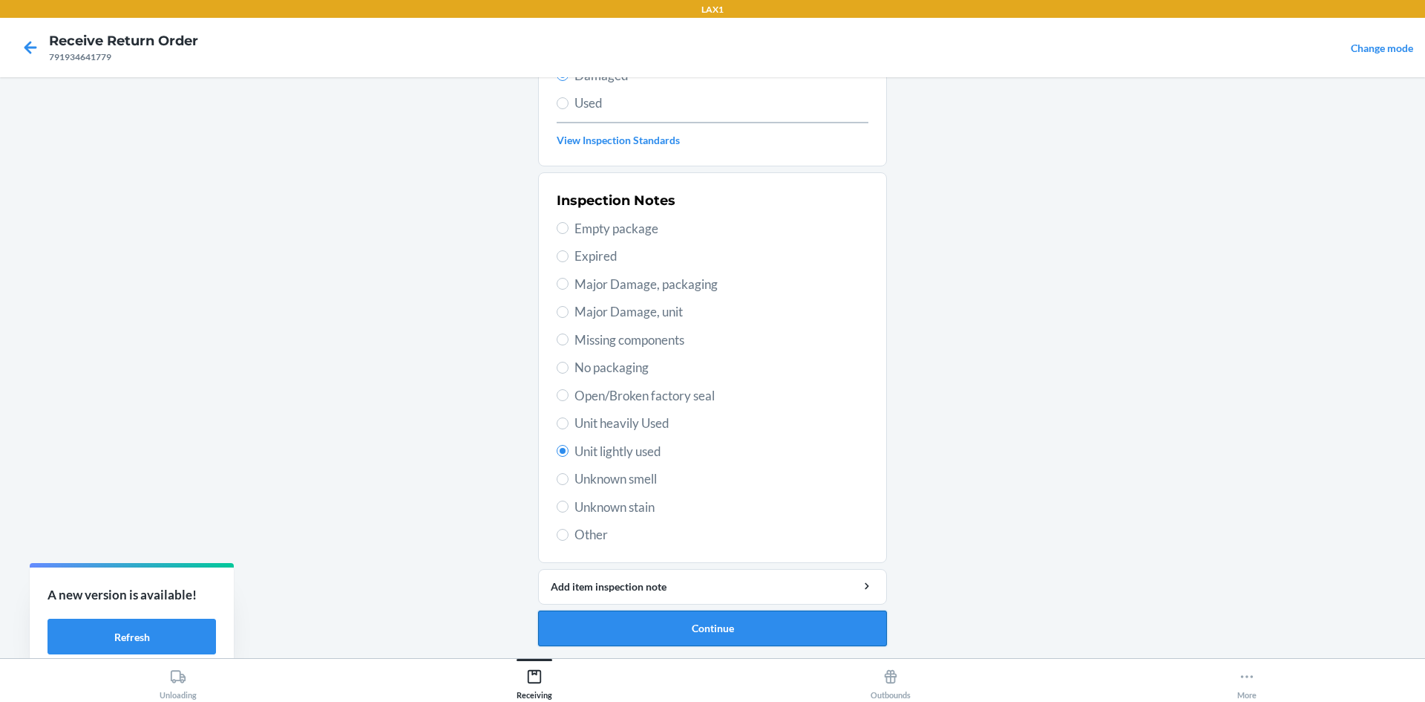
click at [620, 624] on button "Continue" at bounding box center [712, 628] width 349 height 36
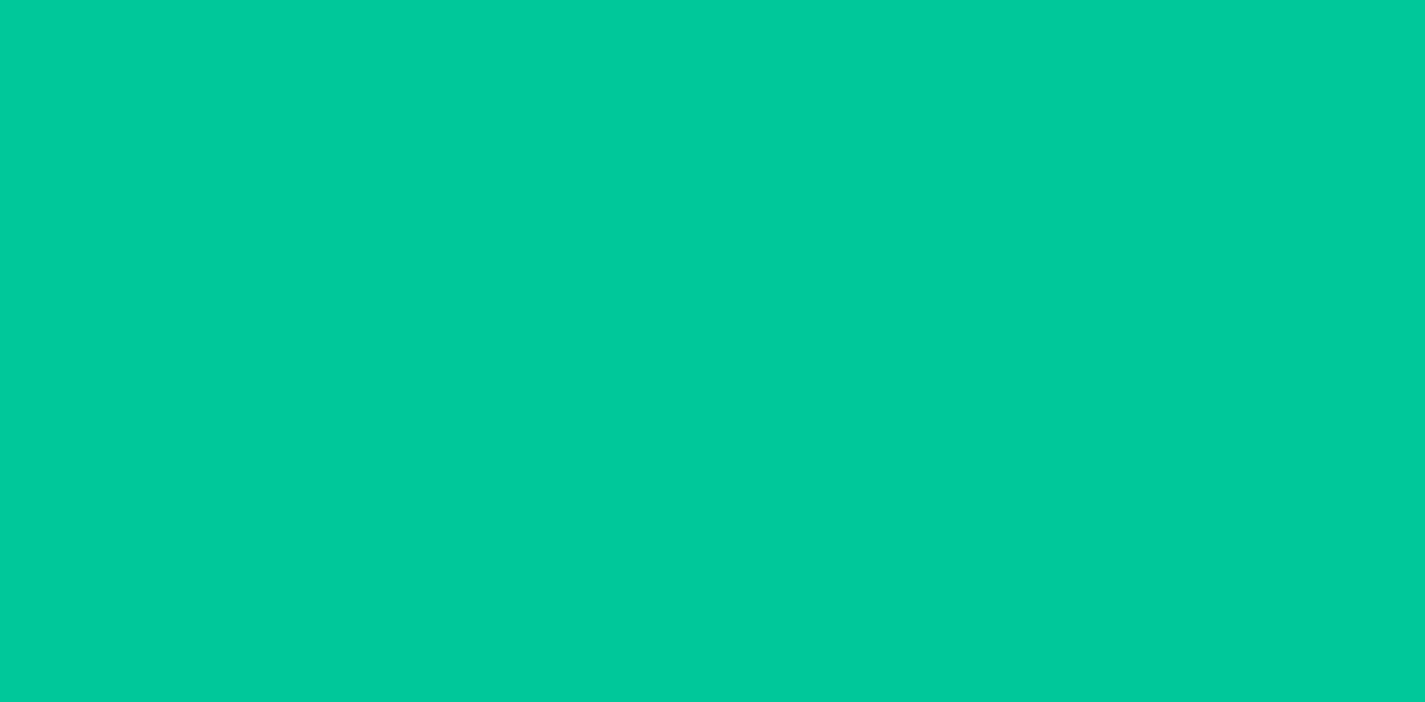
scroll to position [71, 0]
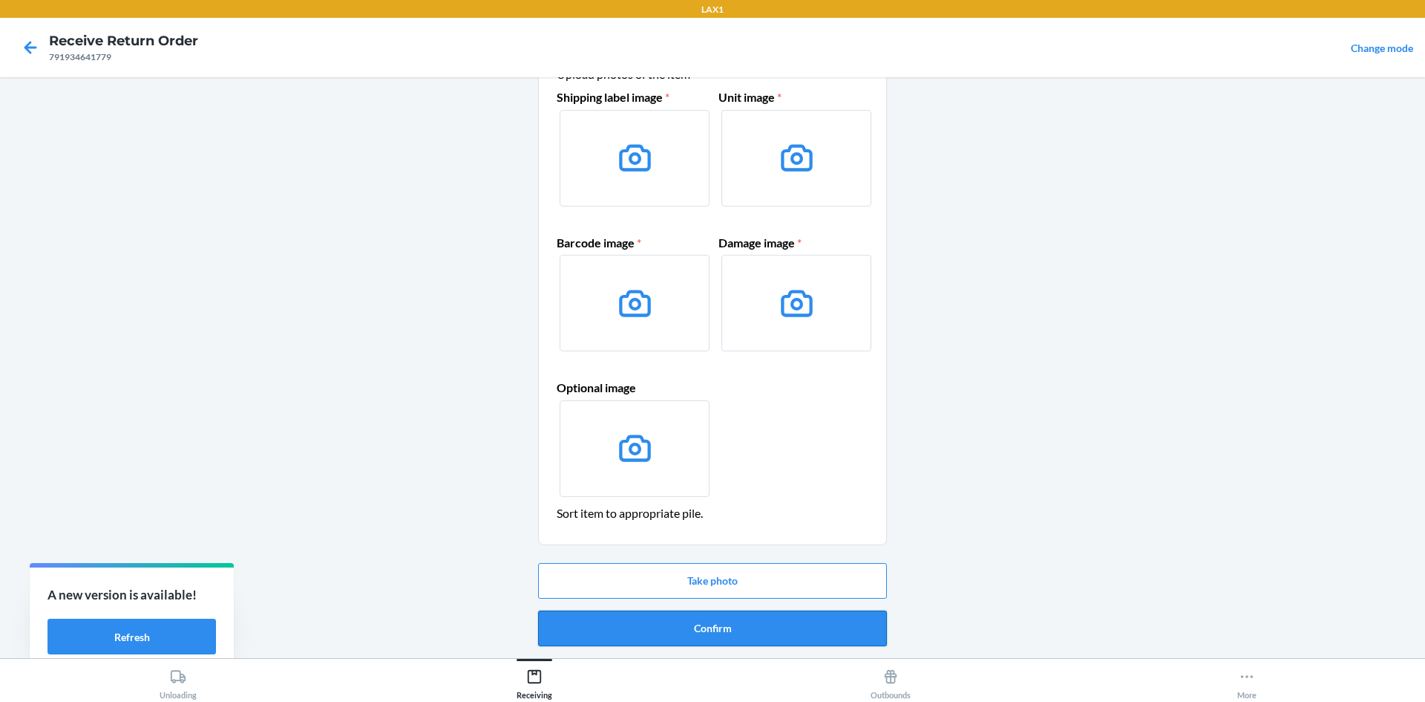
click at [704, 618] on button "Confirm" at bounding box center [712, 628] width 349 height 36
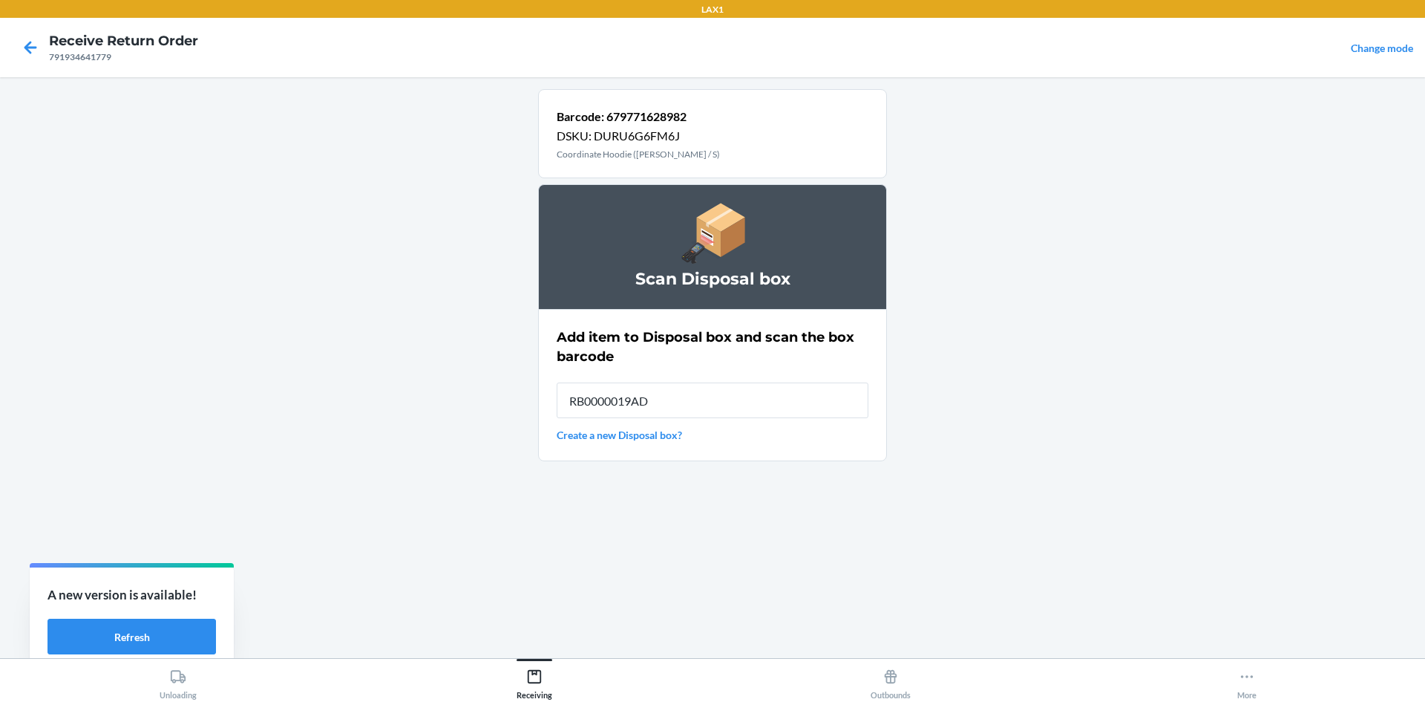
type input "RB0000019AD"
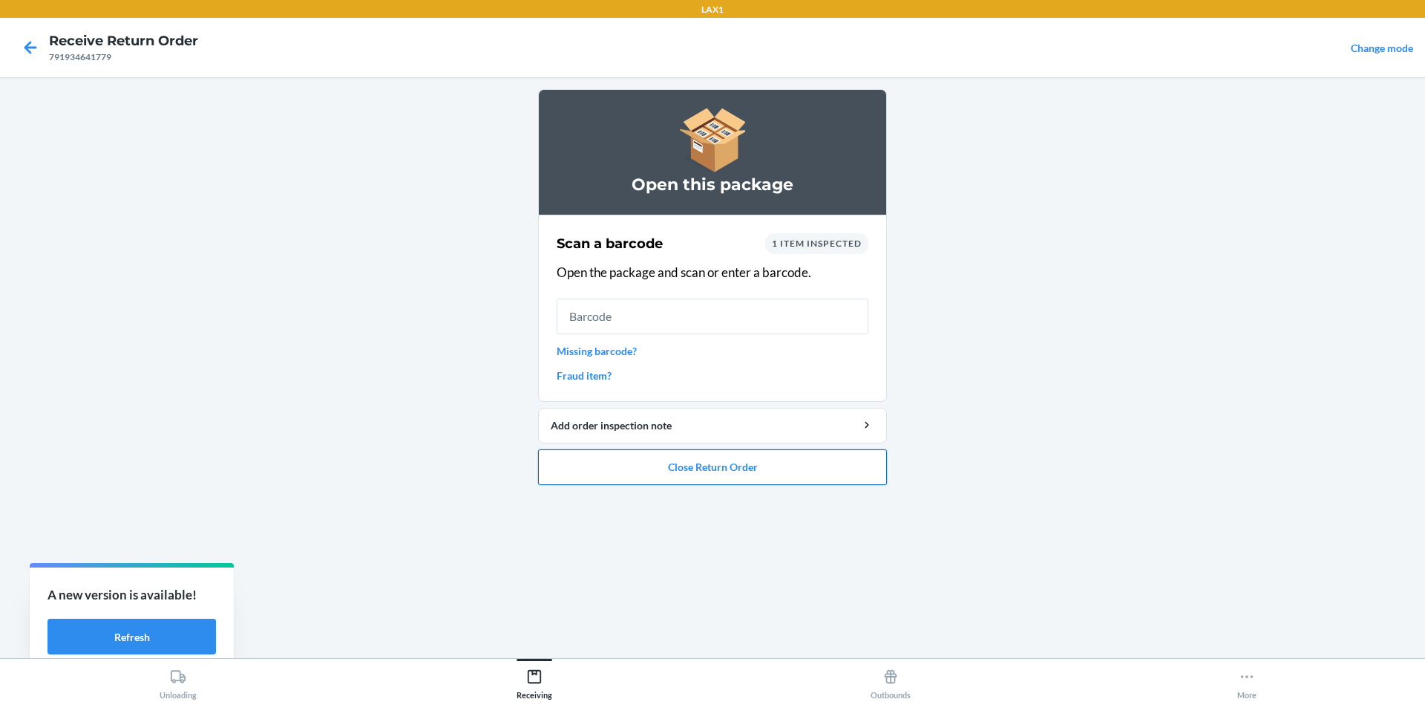
click at [690, 470] on button "Close Return Order" at bounding box center [712, 467] width 349 height 36
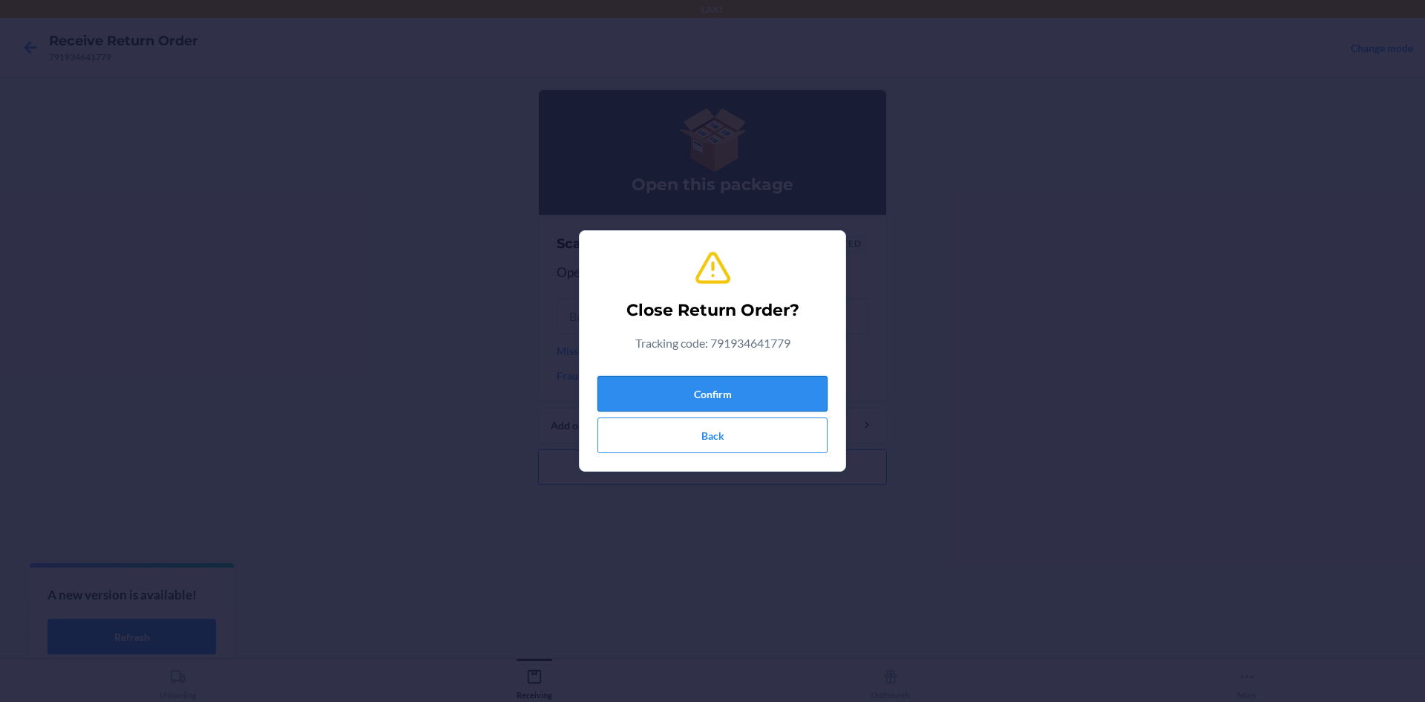
click at [687, 402] on button "Confirm" at bounding box center [713, 394] width 230 height 36
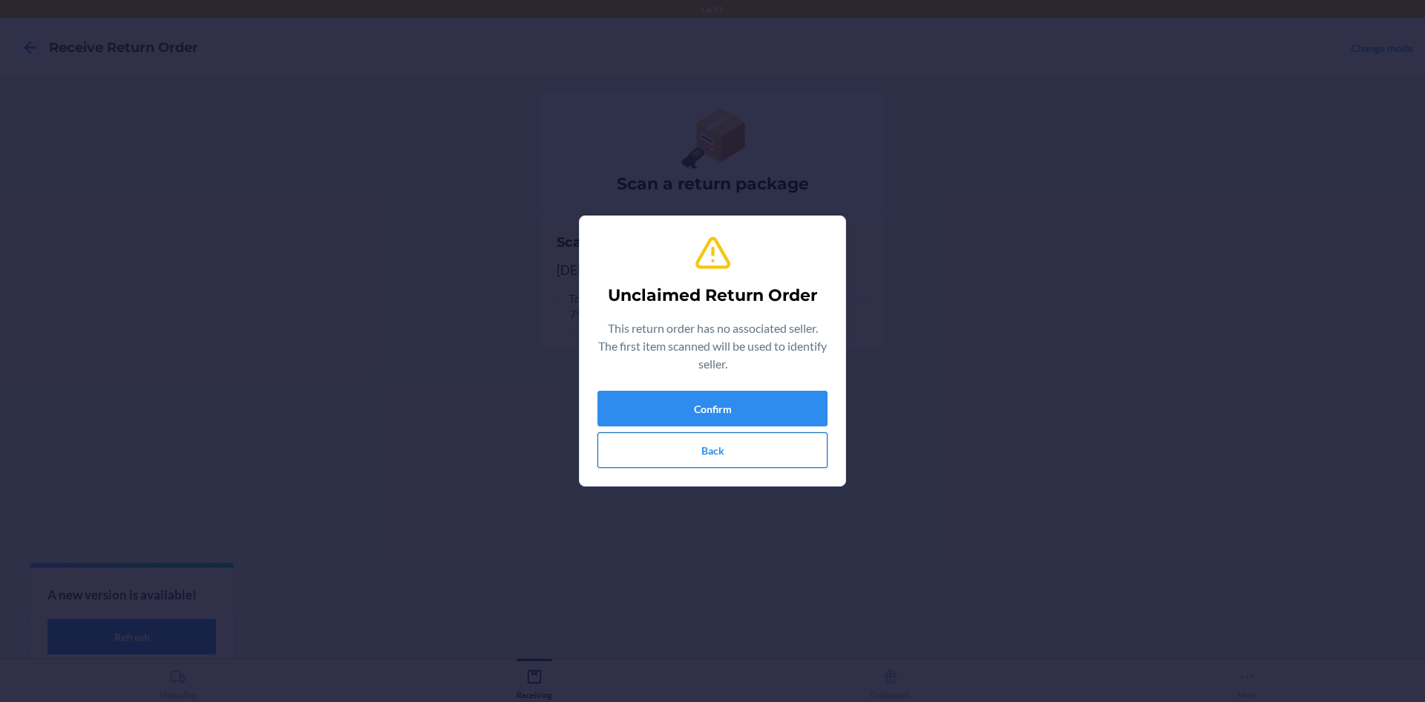
click at [689, 454] on button "Back" at bounding box center [713, 450] width 230 height 36
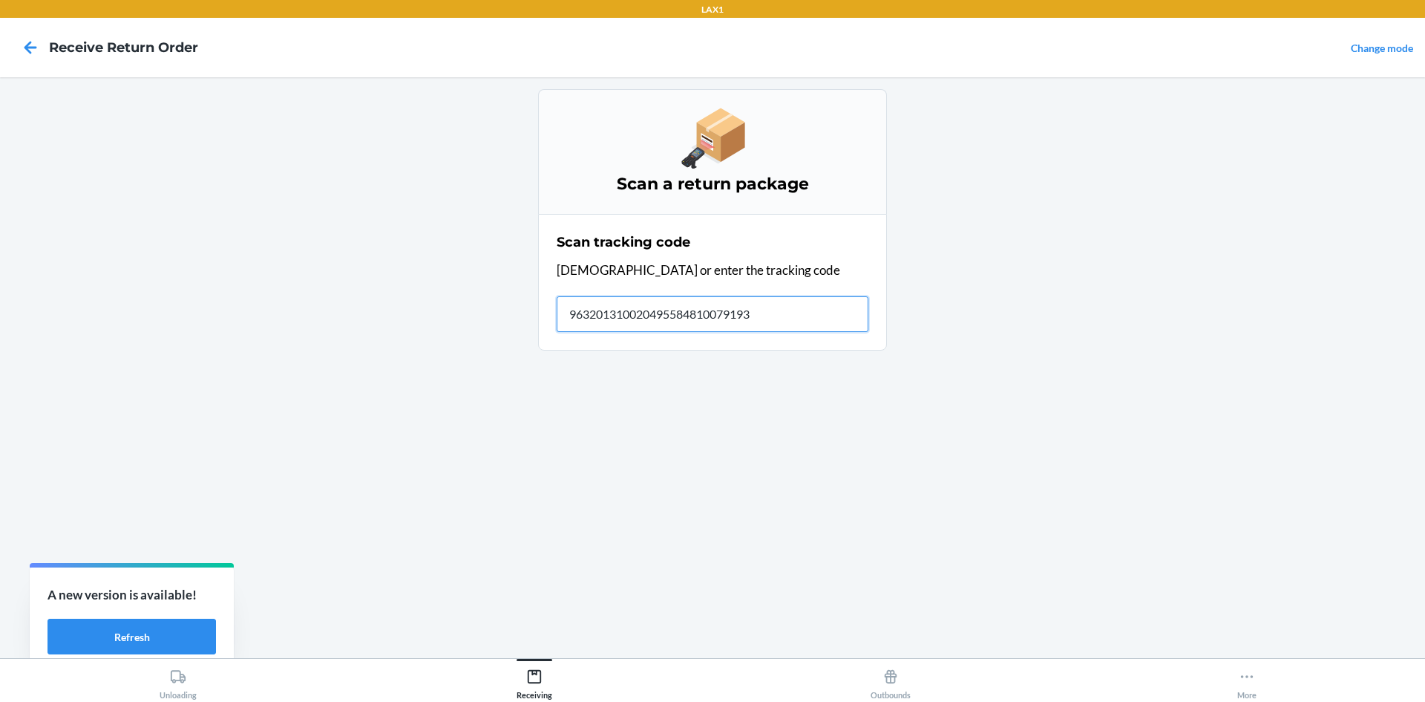
type input "9632013100204955848100791931"
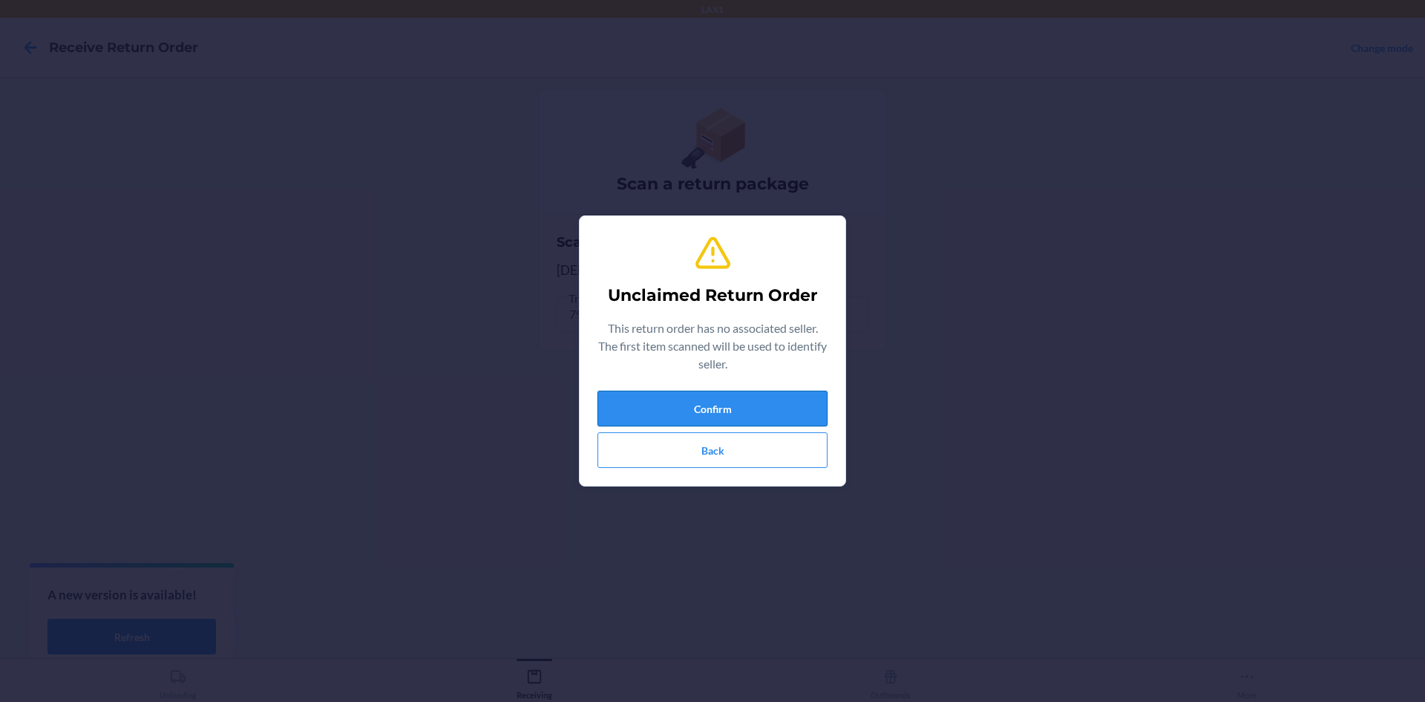
click at [644, 411] on button "Confirm" at bounding box center [713, 408] width 230 height 36
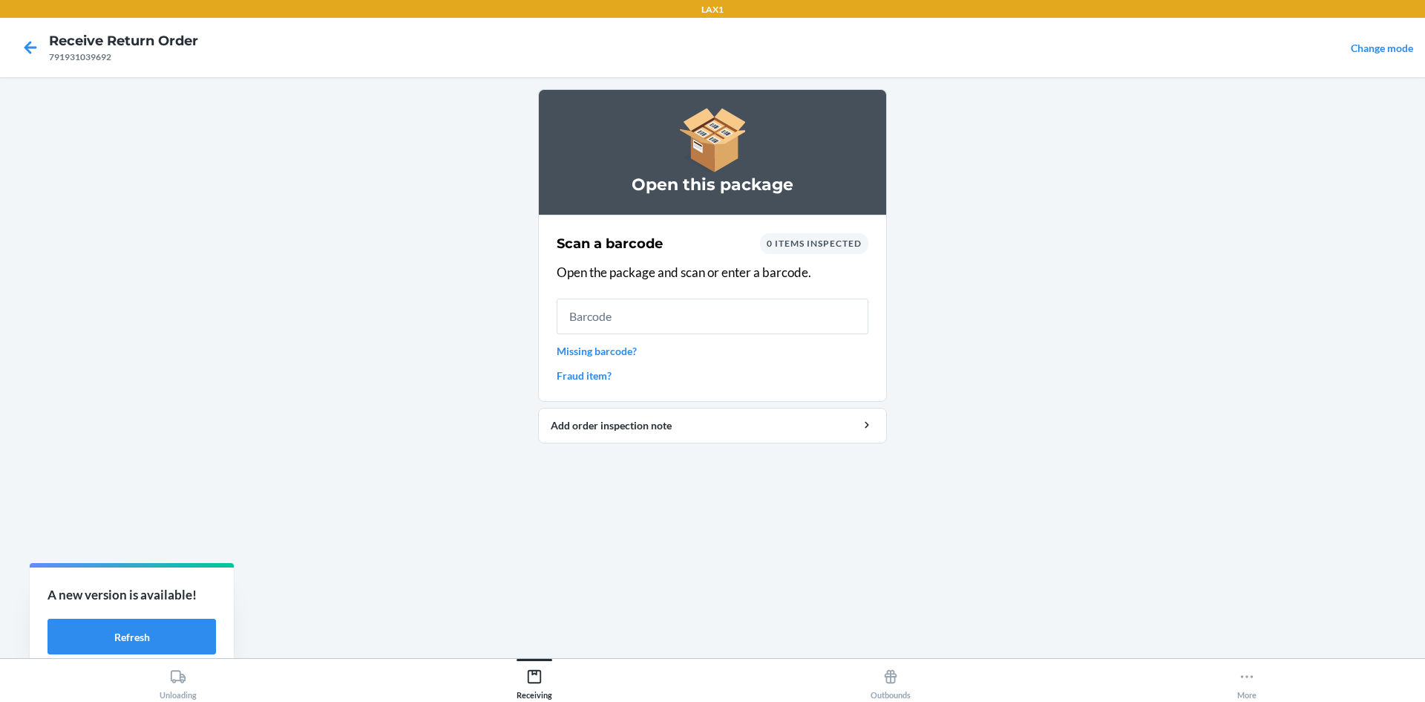
click at [618, 353] on link "Missing barcode?" at bounding box center [713, 351] width 312 height 16
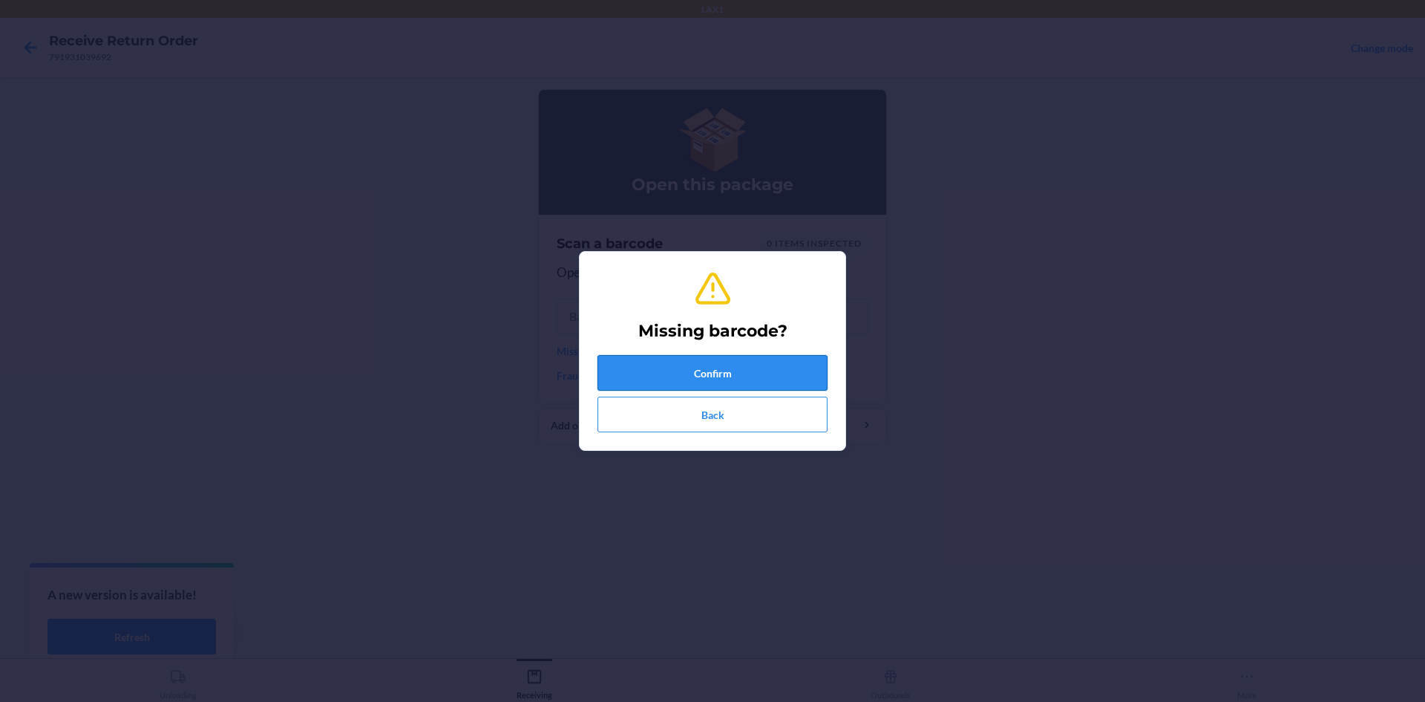
click at [618, 362] on button "Confirm" at bounding box center [713, 373] width 230 height 36
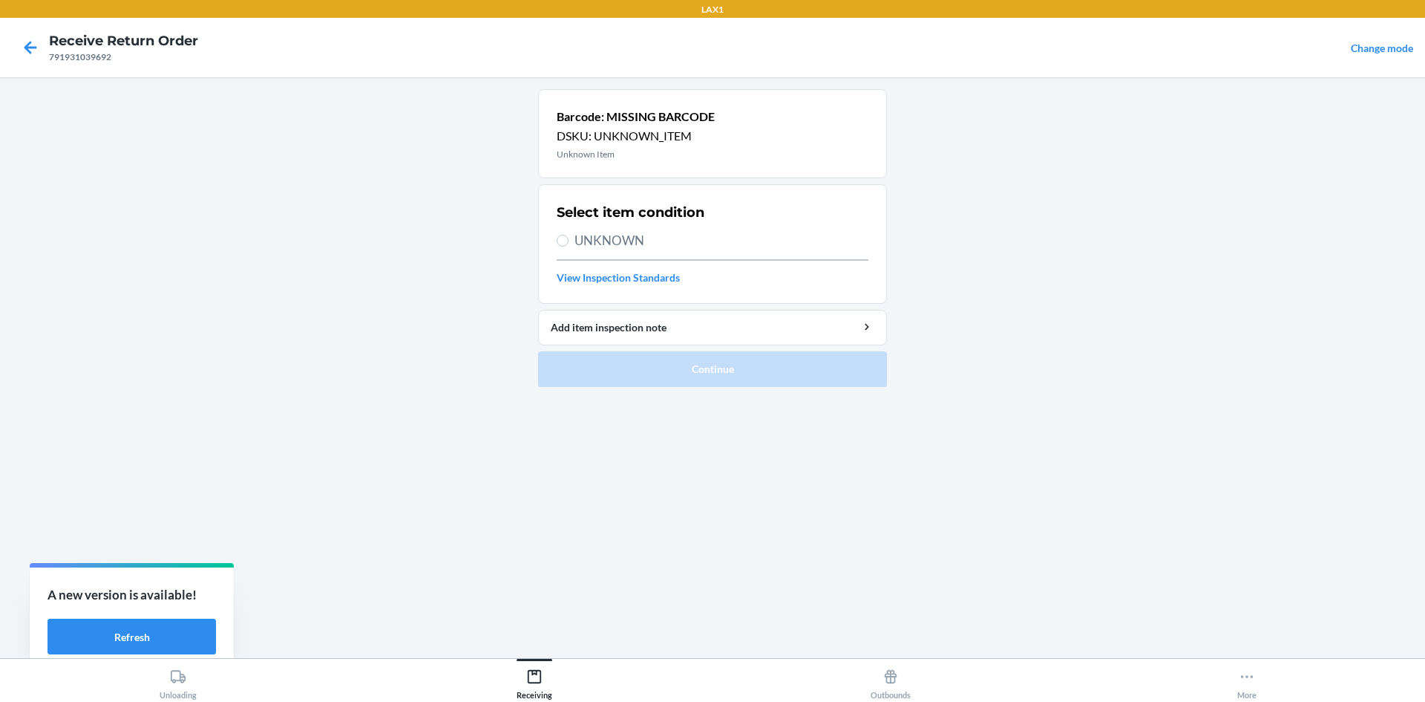
click at [555, 239] on section "Select item condition UNKNOWN View Inspection Standards" at bounding box center [712, 244] width 349 height 120
click at [563, 241] on input "UNKNOWN" at bounding box center [563, 241] width 12 height 12
radio input "true"
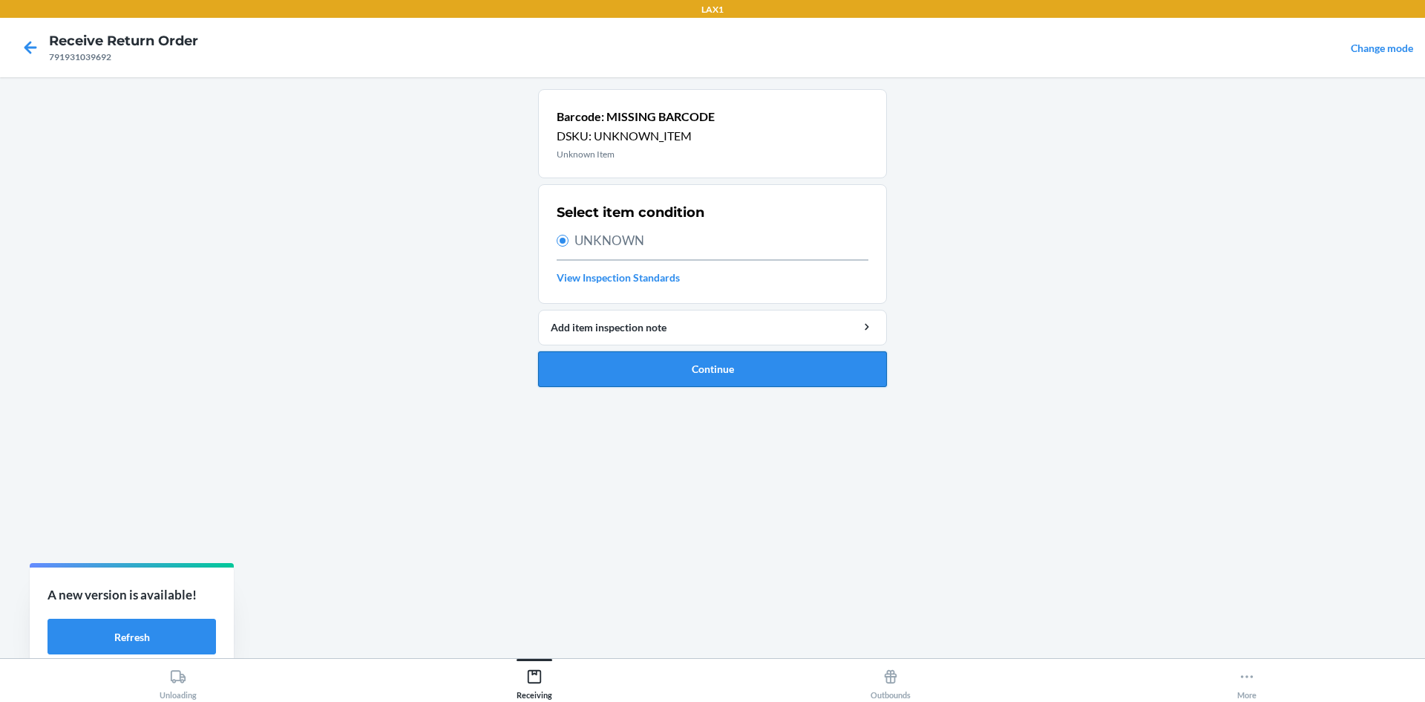
click at [586, 351] on button "Continue" at bounding box center [712, 369] width 349 height 36
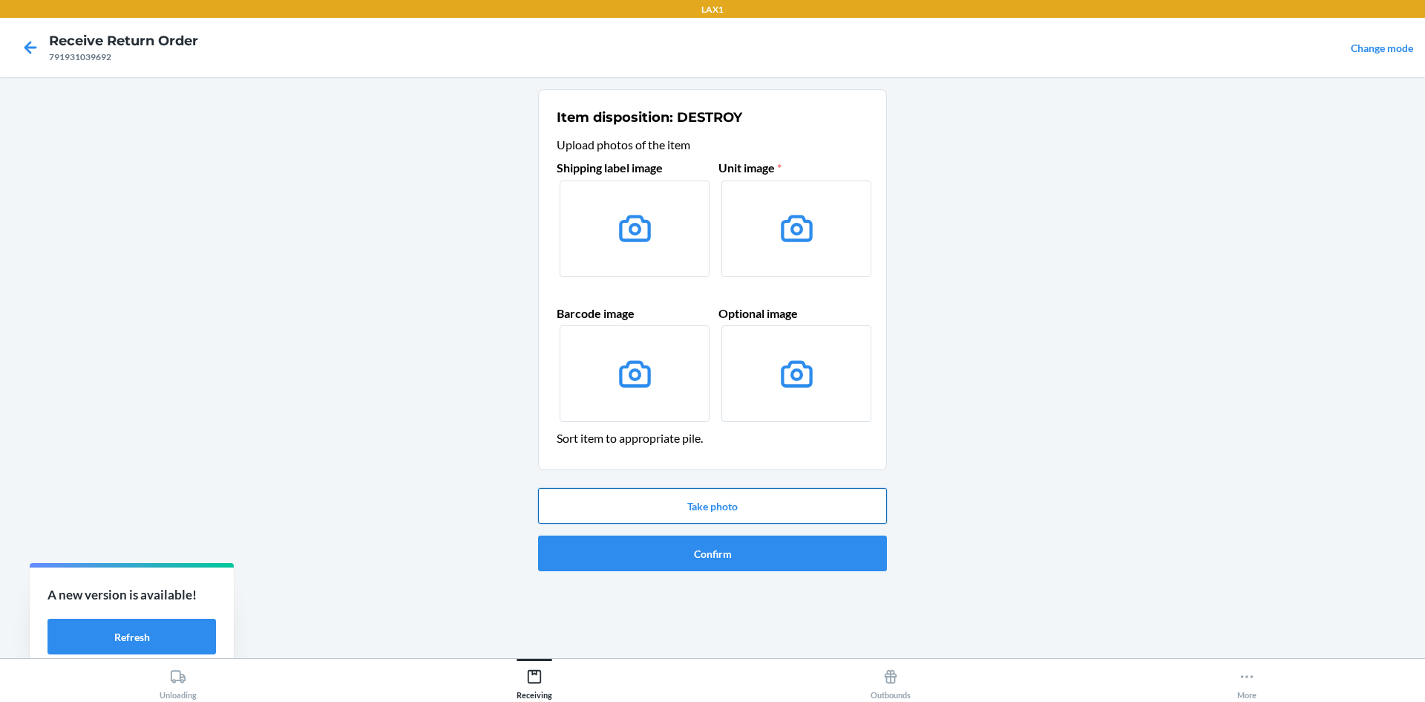
click at [696, 512] on button "Take photo" at bounding box center [712, 506] width 349 height 36
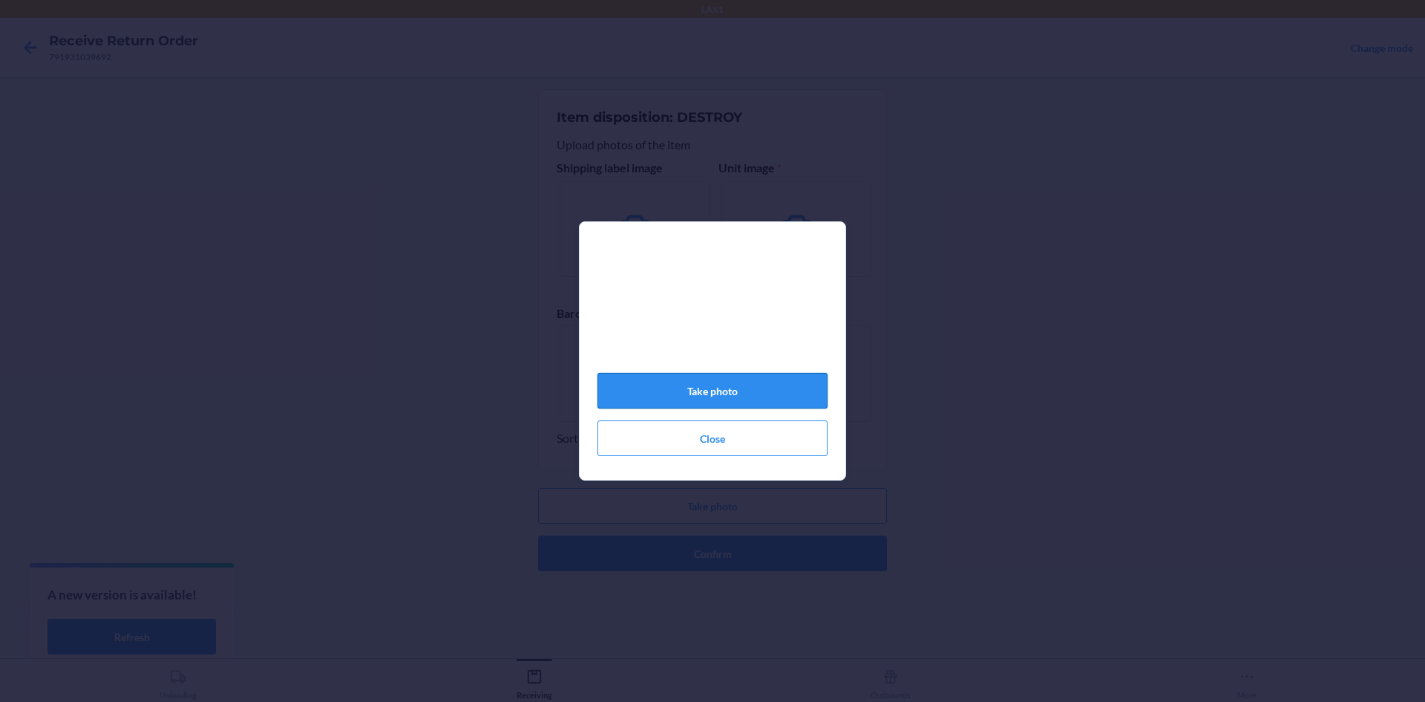
click at [734, 388] on button "Take photo" at bounding box center [713, 391] width 230 height 36
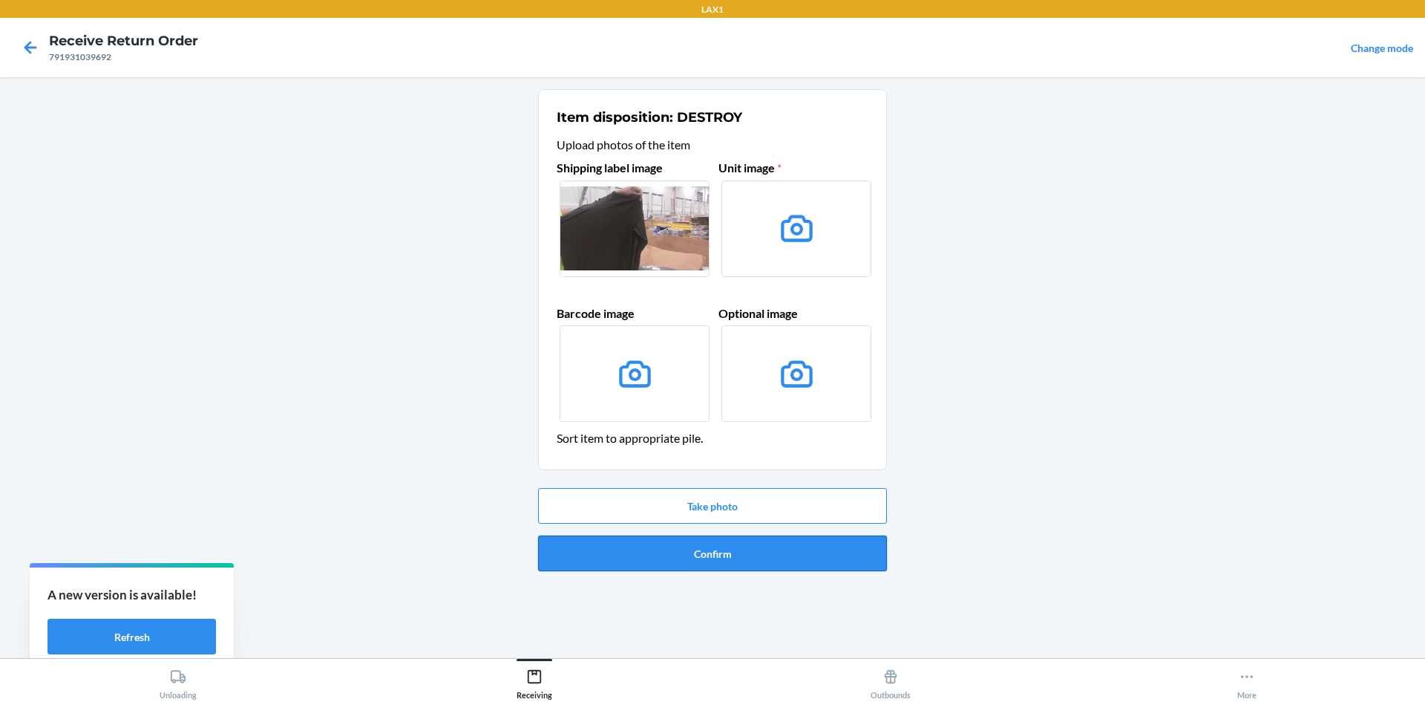
click at [701, 545] on button "Confirm" at bounding box center [712, 553] width 349 height 36
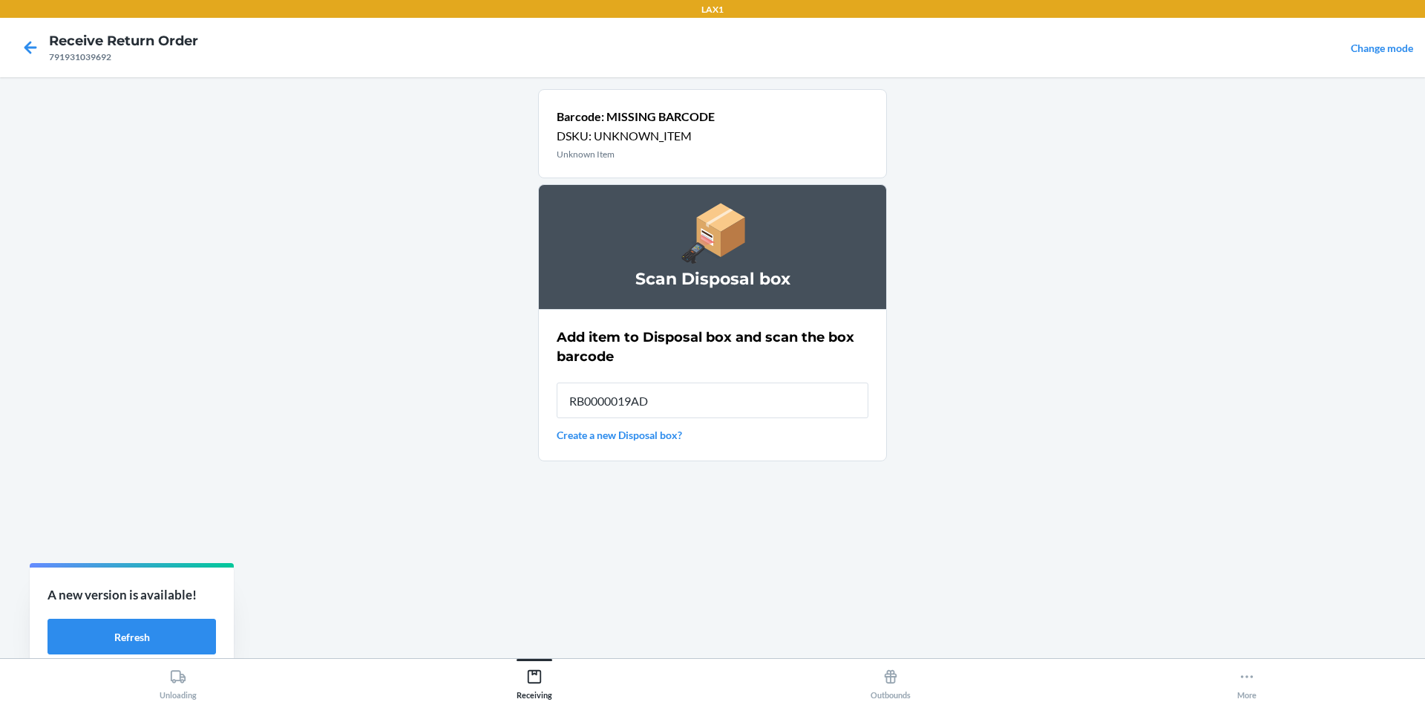
type input "RB0000019AD"
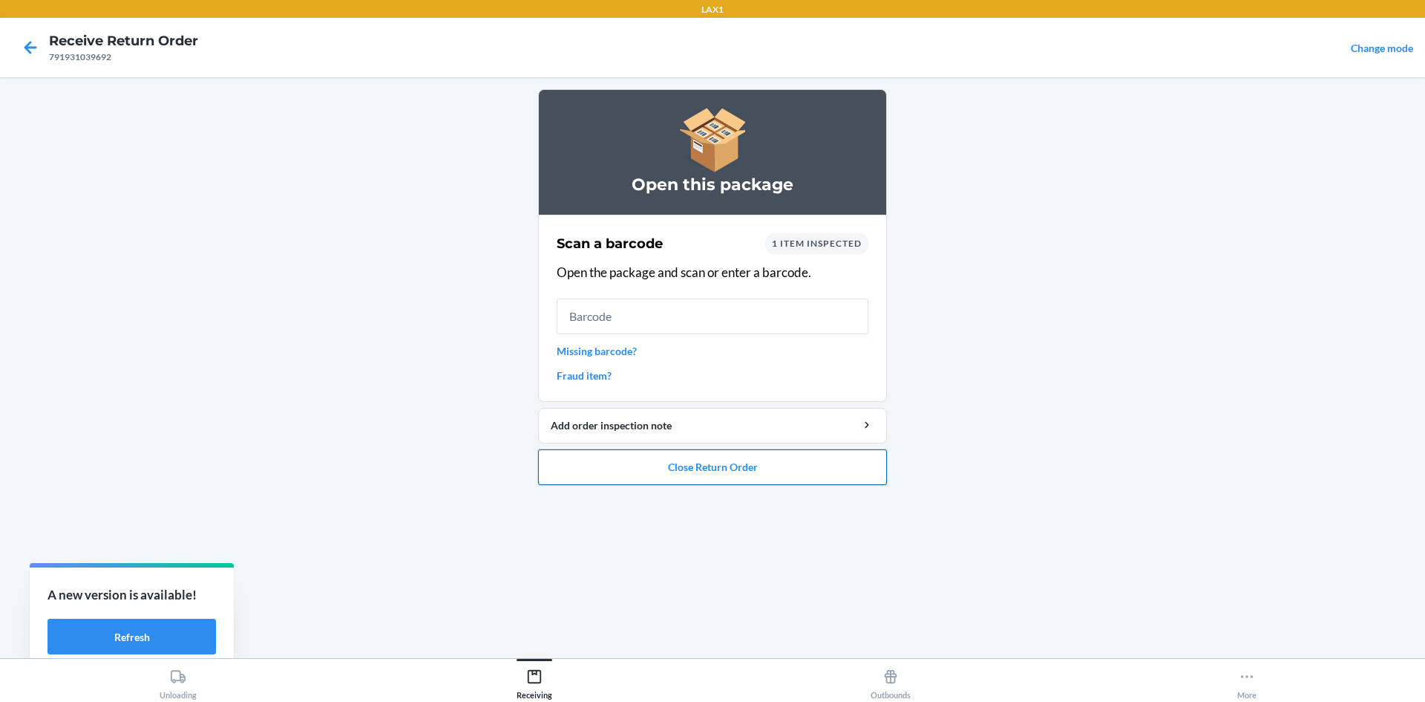
click at [602, 474] on button "Close Return Order" at bounding box center [712, 467] width 349 height 36
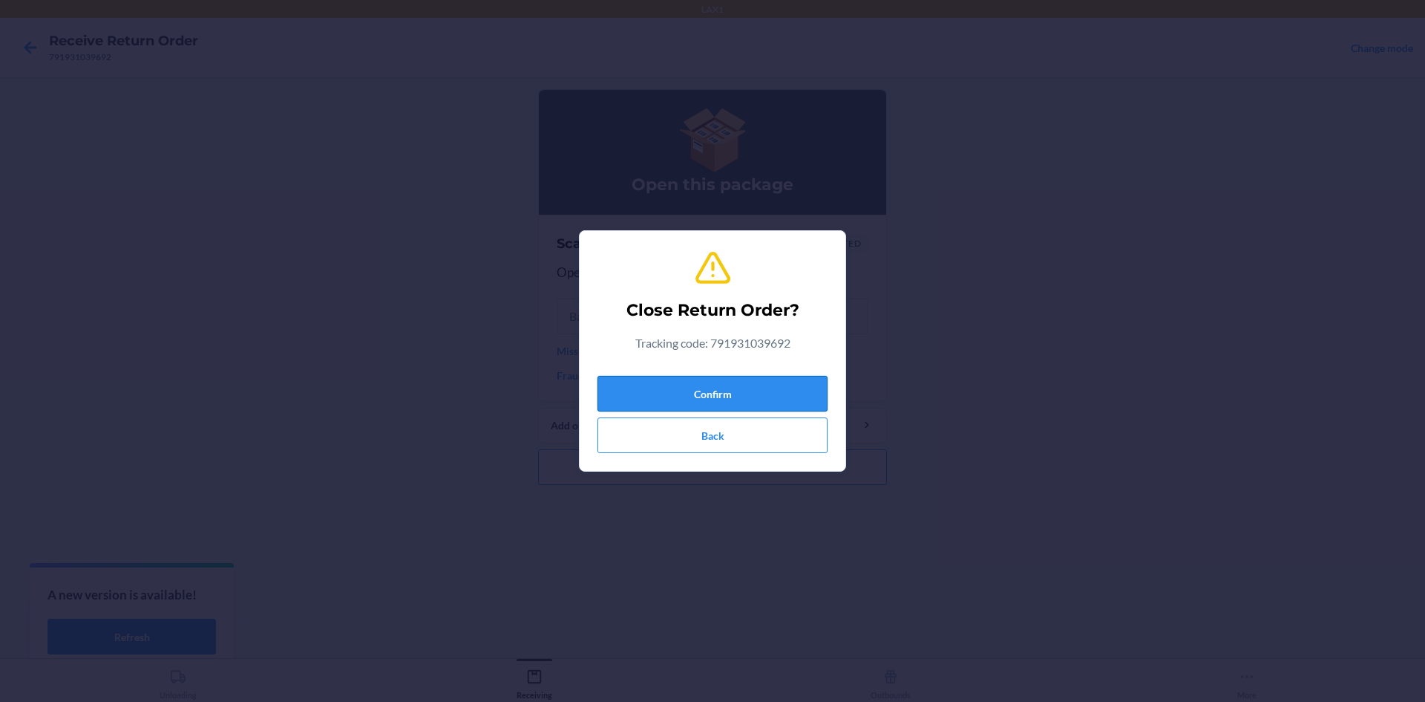
click at [719, 390] on button "Confirm" at bounding box center [713, 394] width 230 height 36
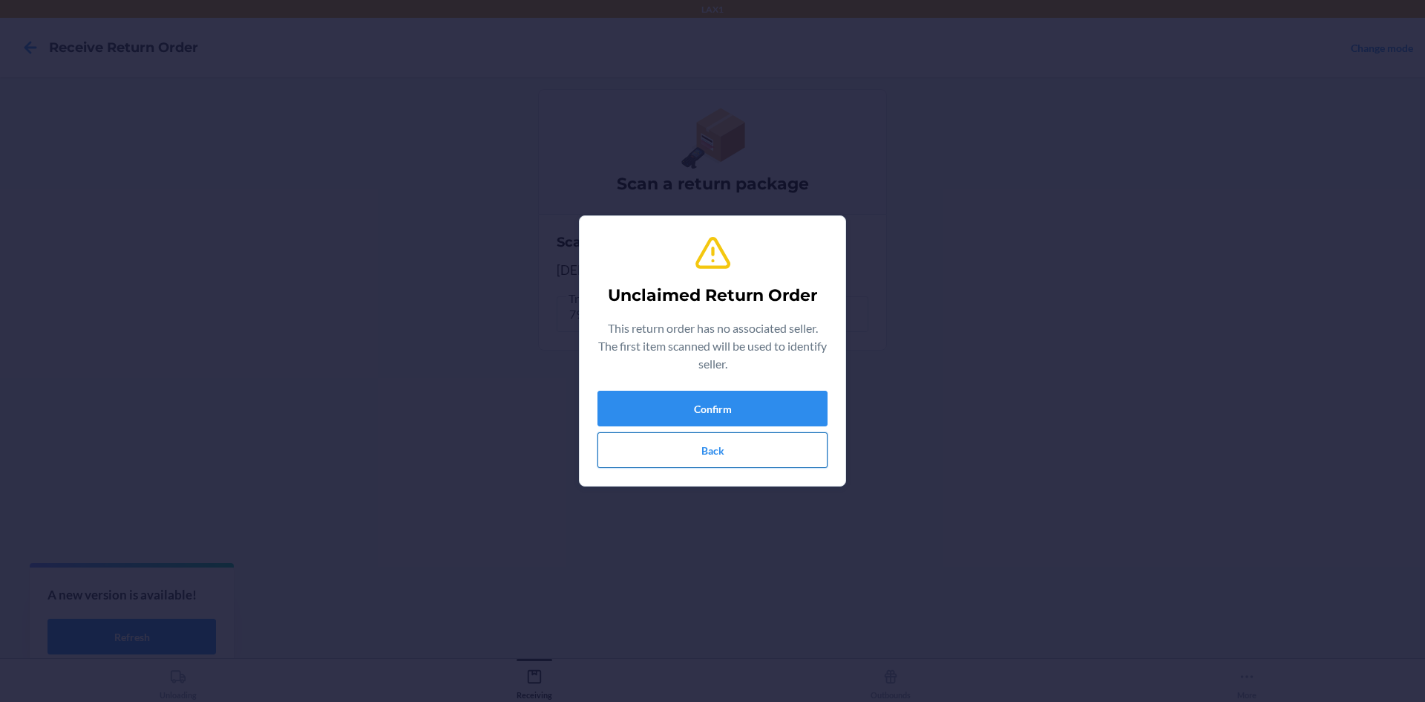
click at [718, 454] on button "Back" at bounding box center [713, 450] width 230 height 36
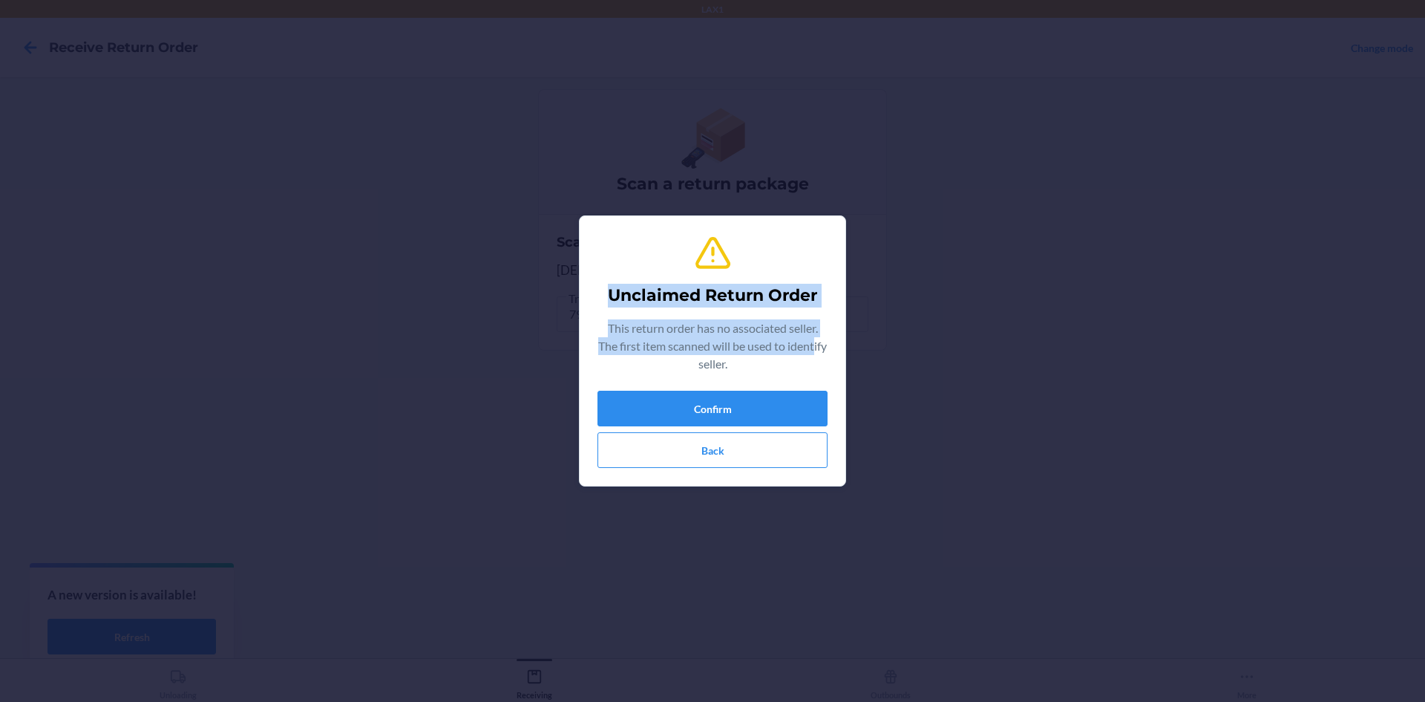
click at [704, 362] on div "Unclaimed Return Order This return order has no associated seller. The first it…" at bounding box center [712, 351] width 1425 height 702
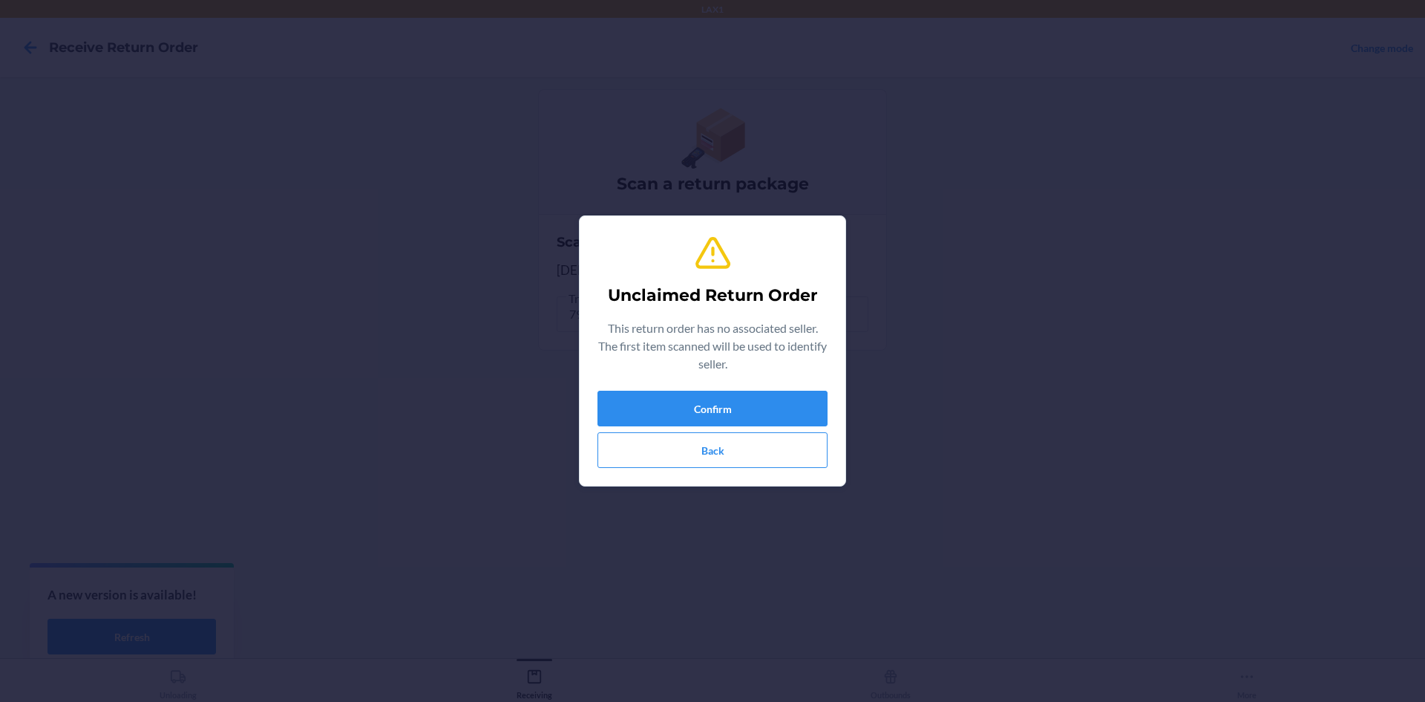
drag, startPoint x: 1169, startPoint y: 366, endPoint x: 872, endPoint y: 382, distance: 297.4
click at [1127, 355] on div "Unclaimed Return Order This return order has no associated seller. The first it…" at bounding box center [712, 351] width 1425 height 702
click at [755, 405] on button "Confirm" at bounding box center [713, 408] width 230 height 36
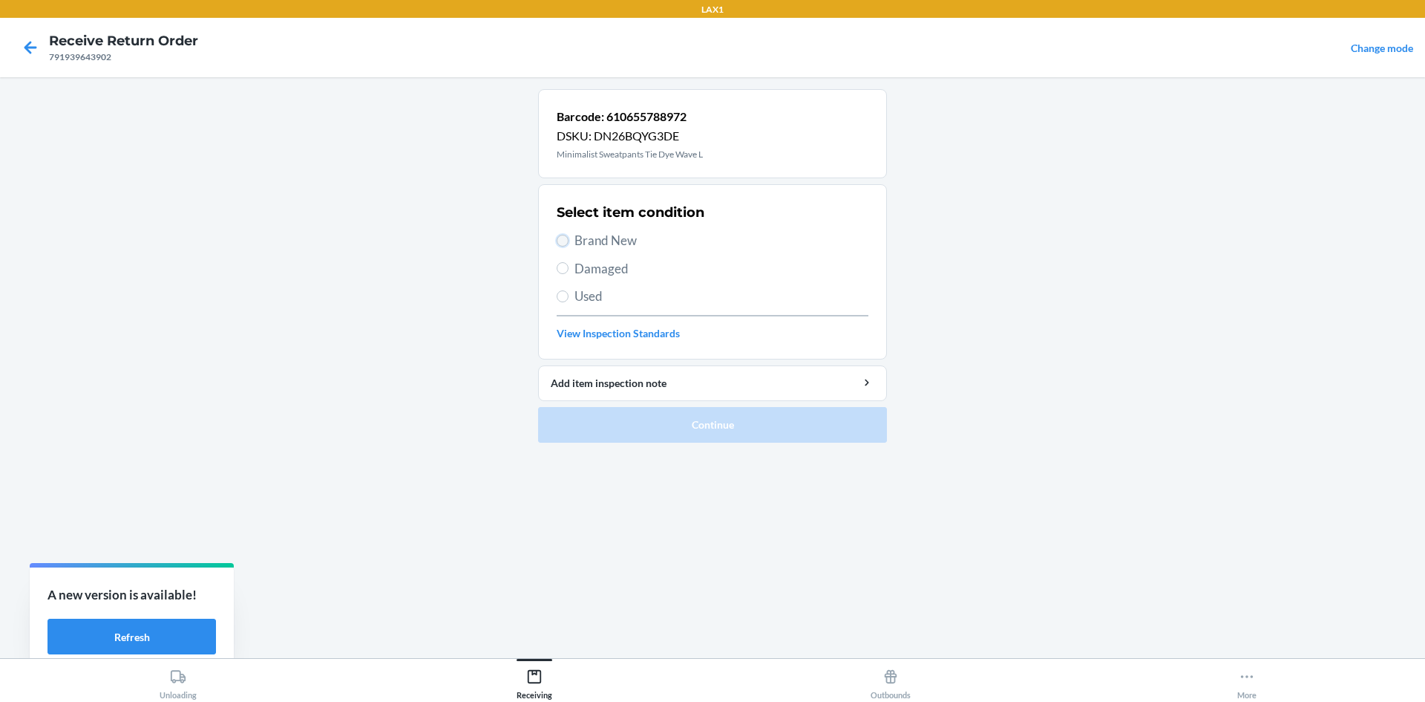
click at [563, 243] on input "Brand New" at bounding box center [563, 241] width 12 height 12
radio input "true"
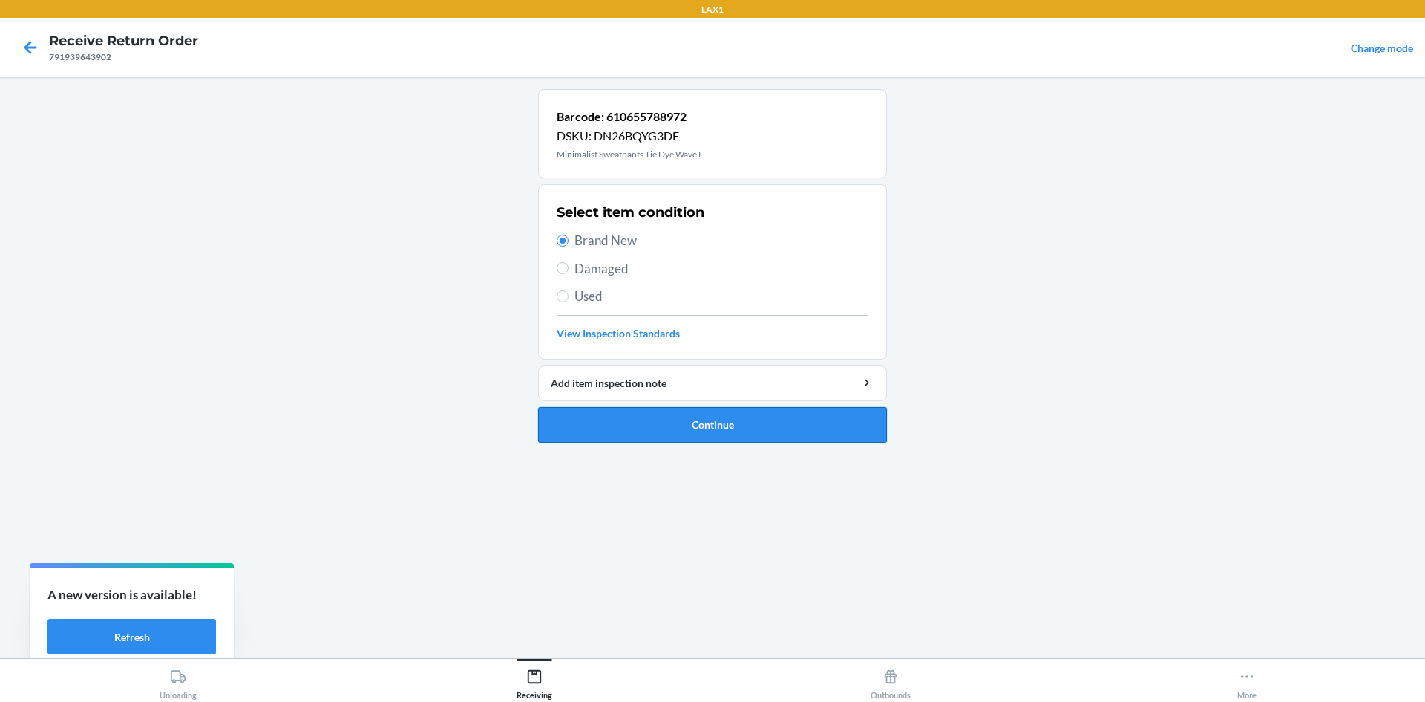
click at [670, 428] on button "Continue" at bounding box center [712, 425] width 349 height 36
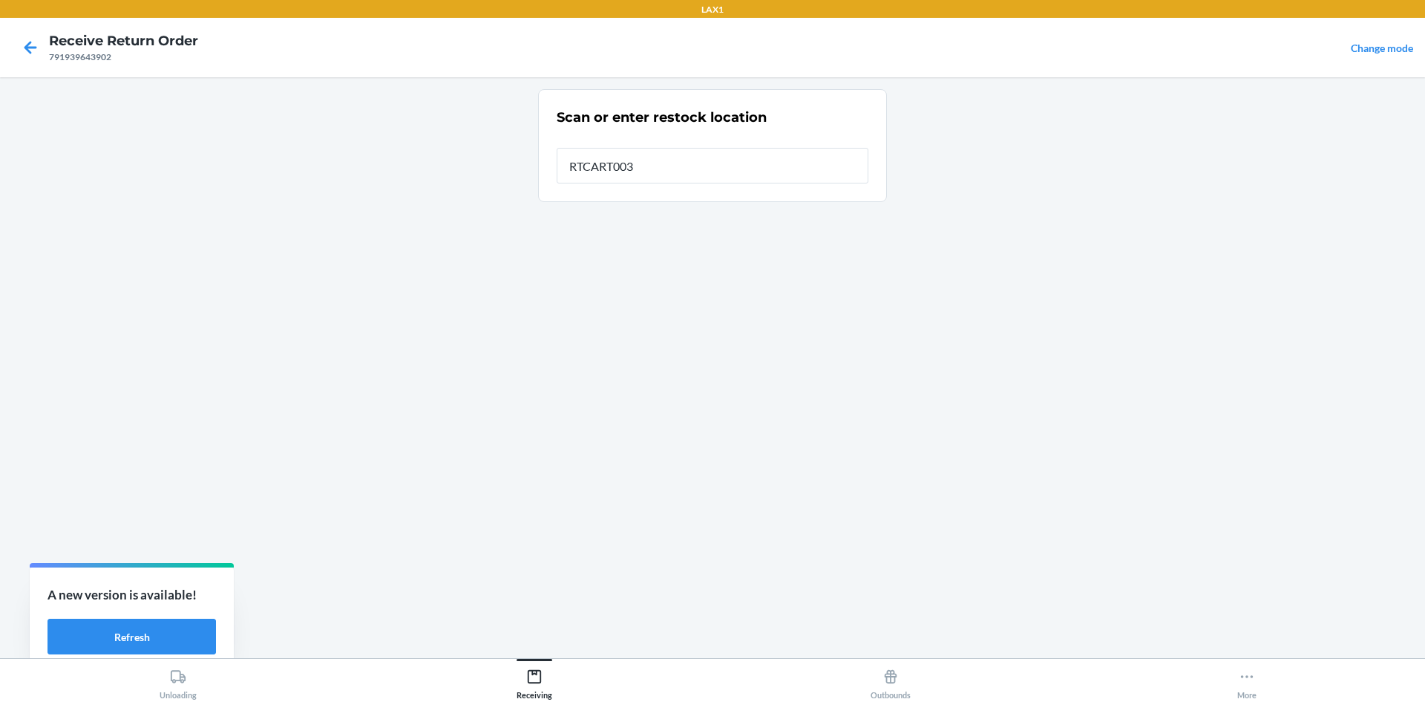
type input "RTCART003"
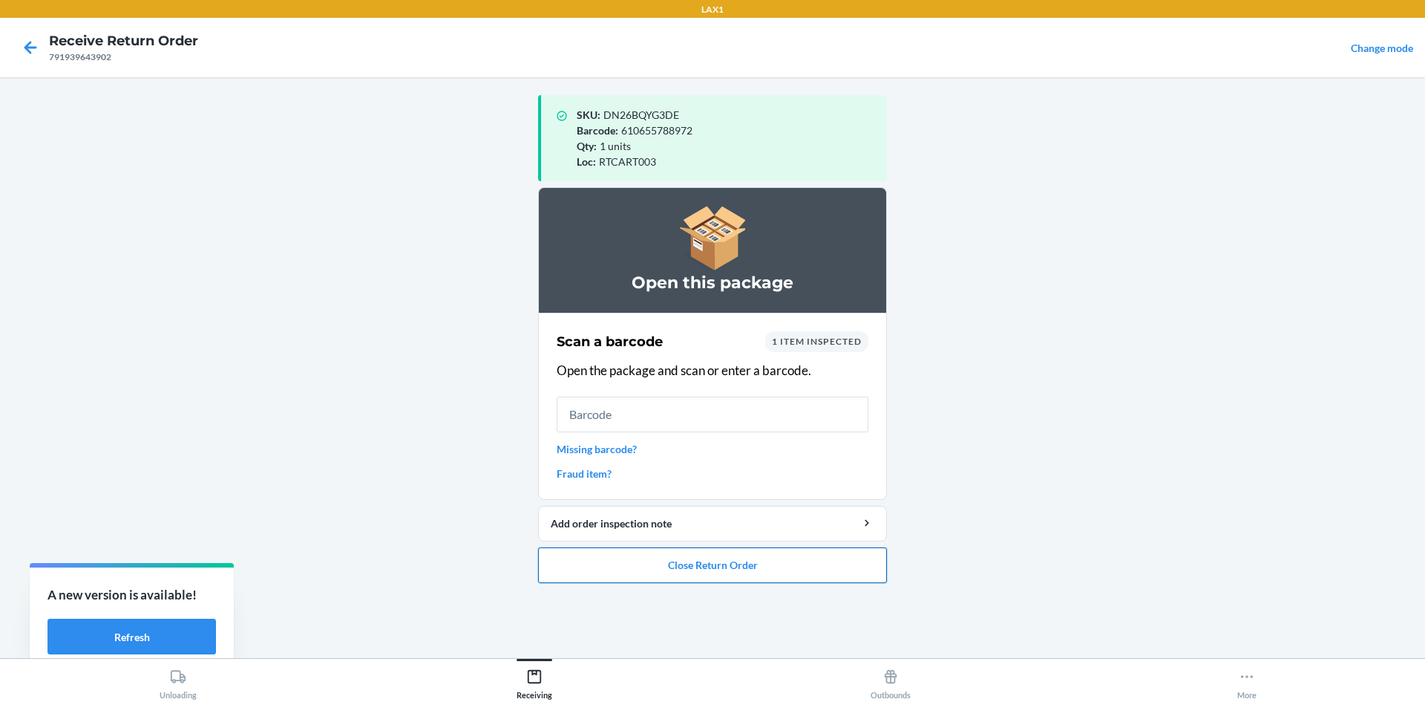
drag, startPoint x: 862, startPoint y: 593, endPoint x: 863, endPoint y: 581, distance: 11.9
click at [863, 585] on ol "Open this package Scan a barcode 1 item inspected Open the package and scan or …" at bounding box center [712, 391] width 349 height 408
click at [723, 552] on button "Close Return Order" at bounding box center [712, 565] width 349 height 36
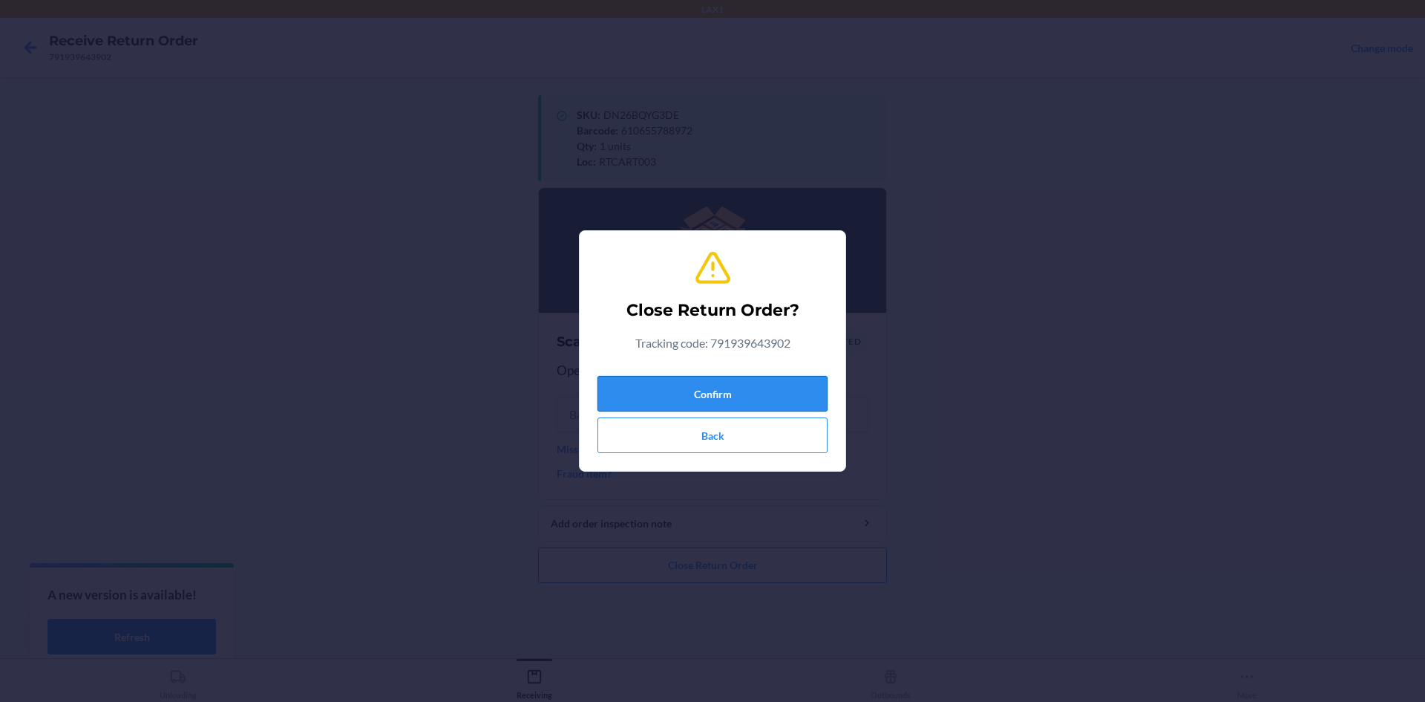
click at [637, 388] on button "Confirm" at bounding box center [713, 394] width 230 height 36
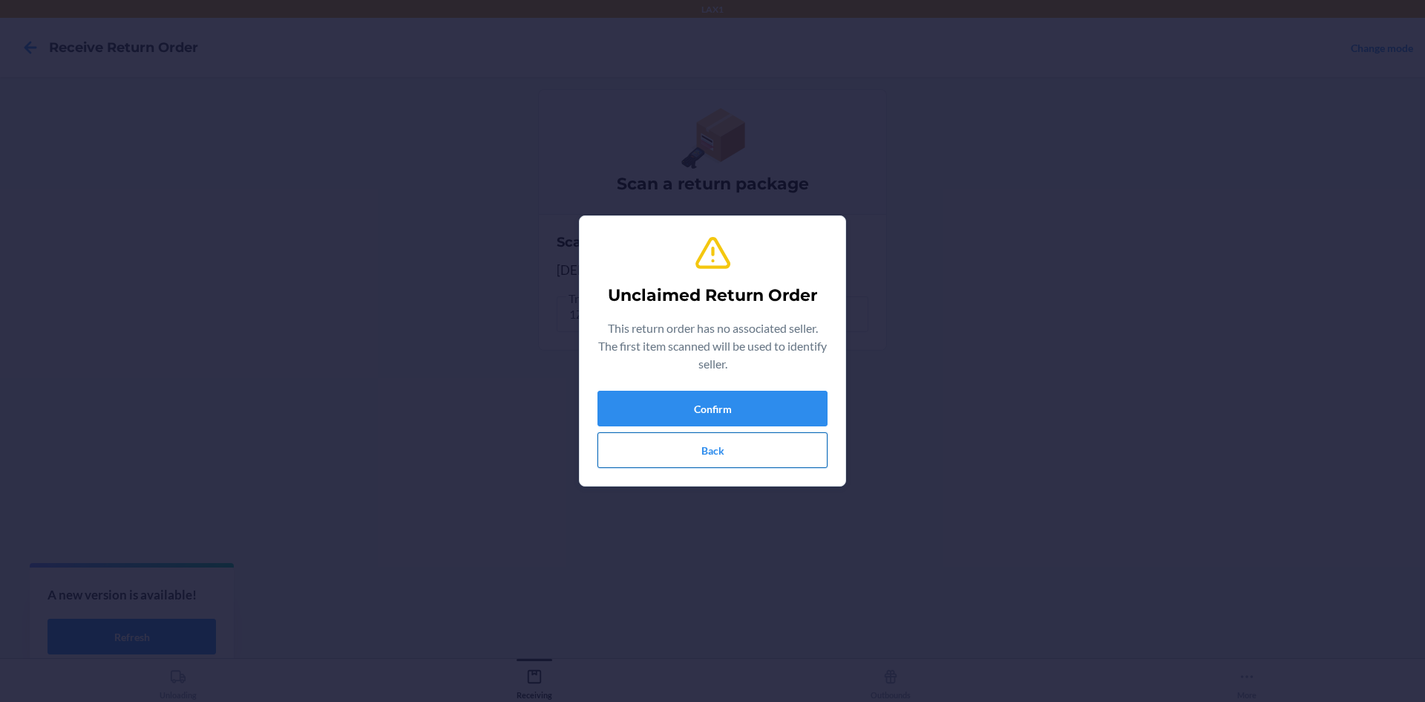
click at [704, 455] on button "Back" at bounding box center [713, 450] width 230 height 36
click at [749, 398] on button "Confirm" at bounding box center [713, 408] width 230 height 36
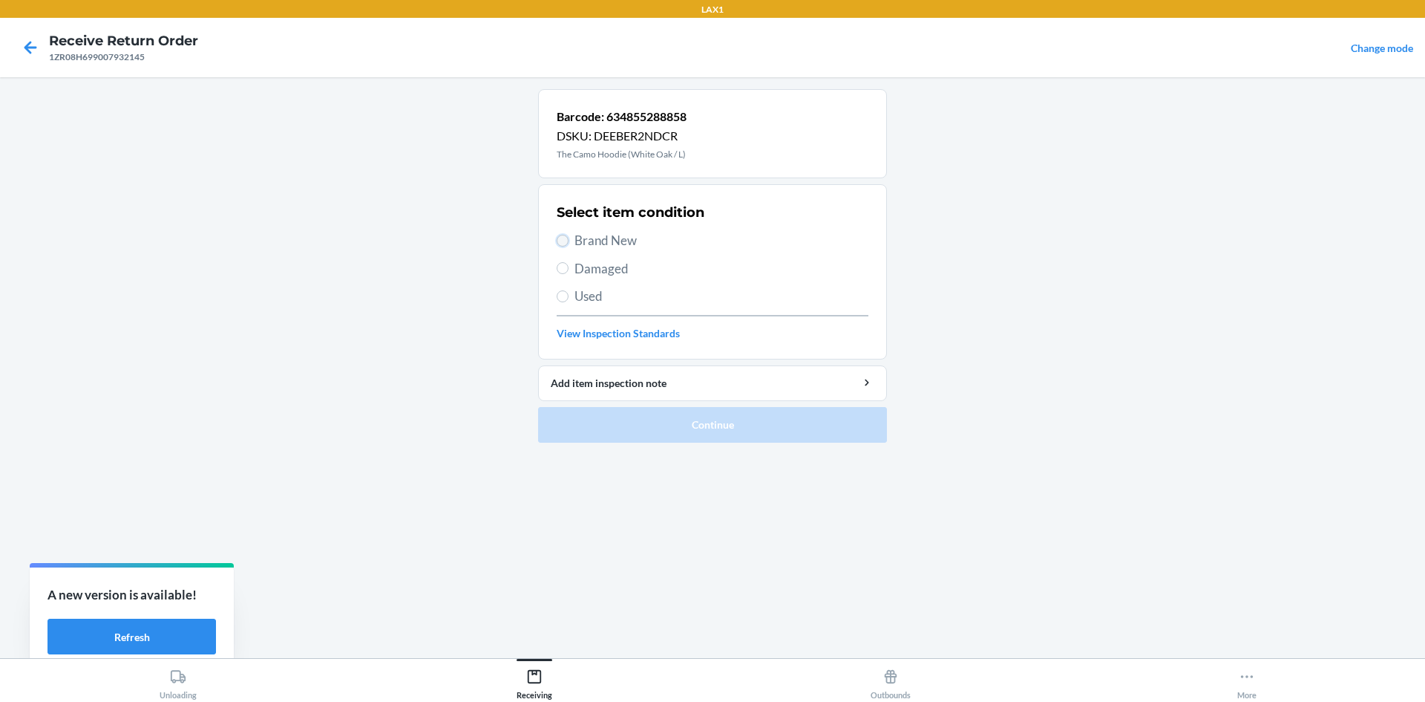
click at [560, 235] on input "Brand New" at bounding box center [563, 241] width 12 height 12
radio input "true"
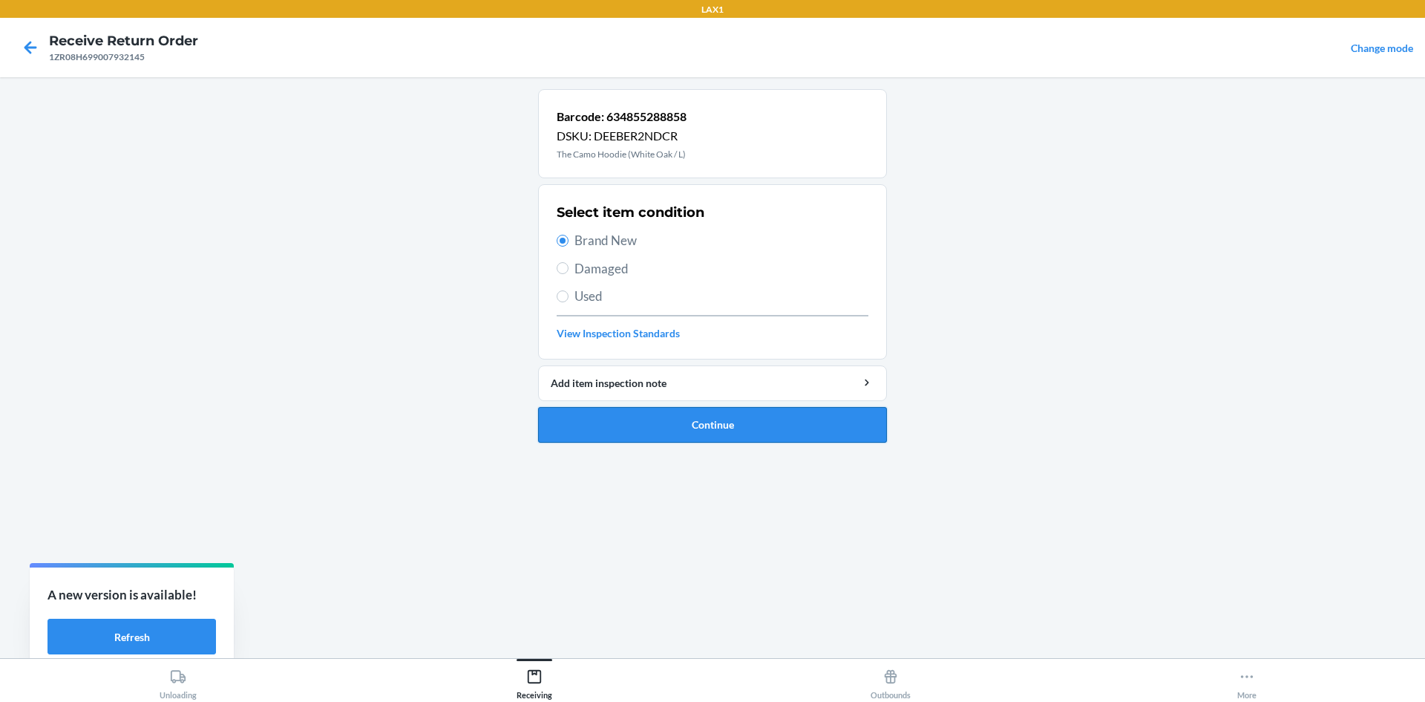
click at [625, 418] on button "Continue" at bounding box center [712, 425] width 349 height 36
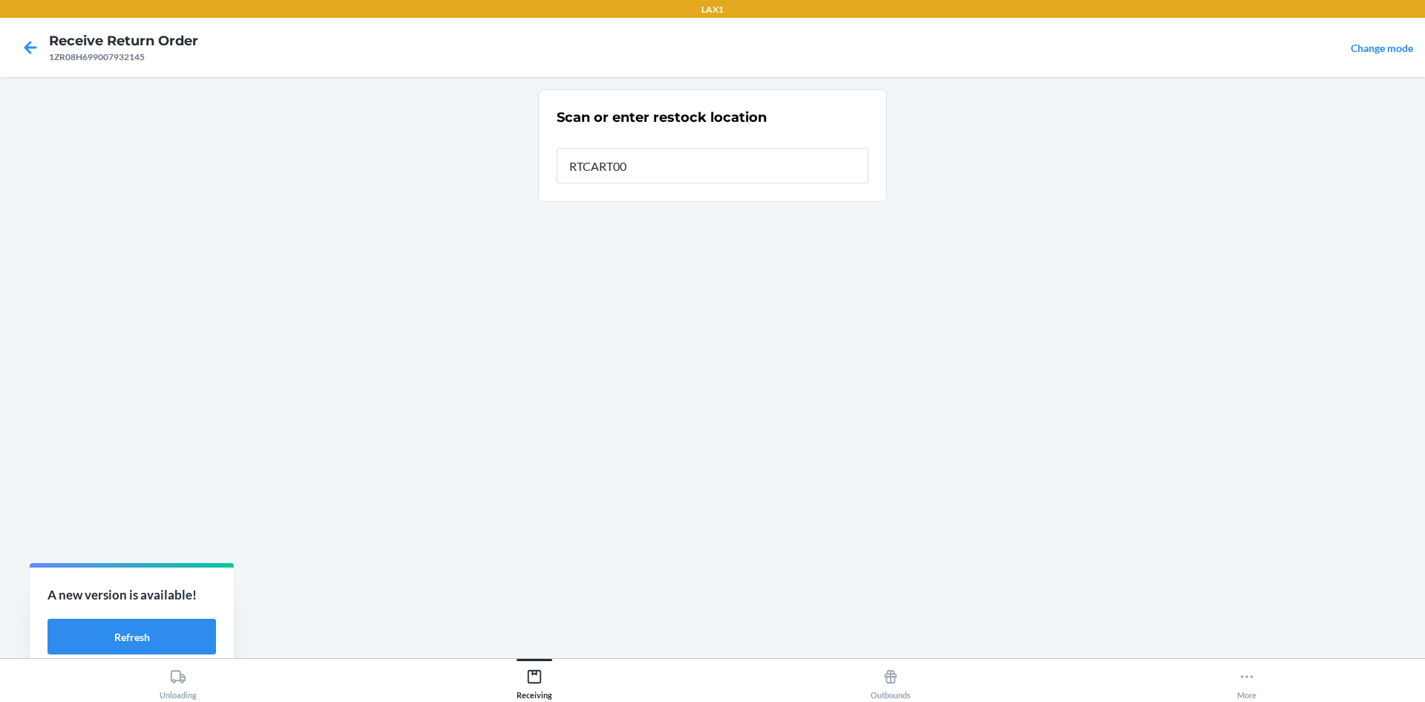
type input "RTCART003"
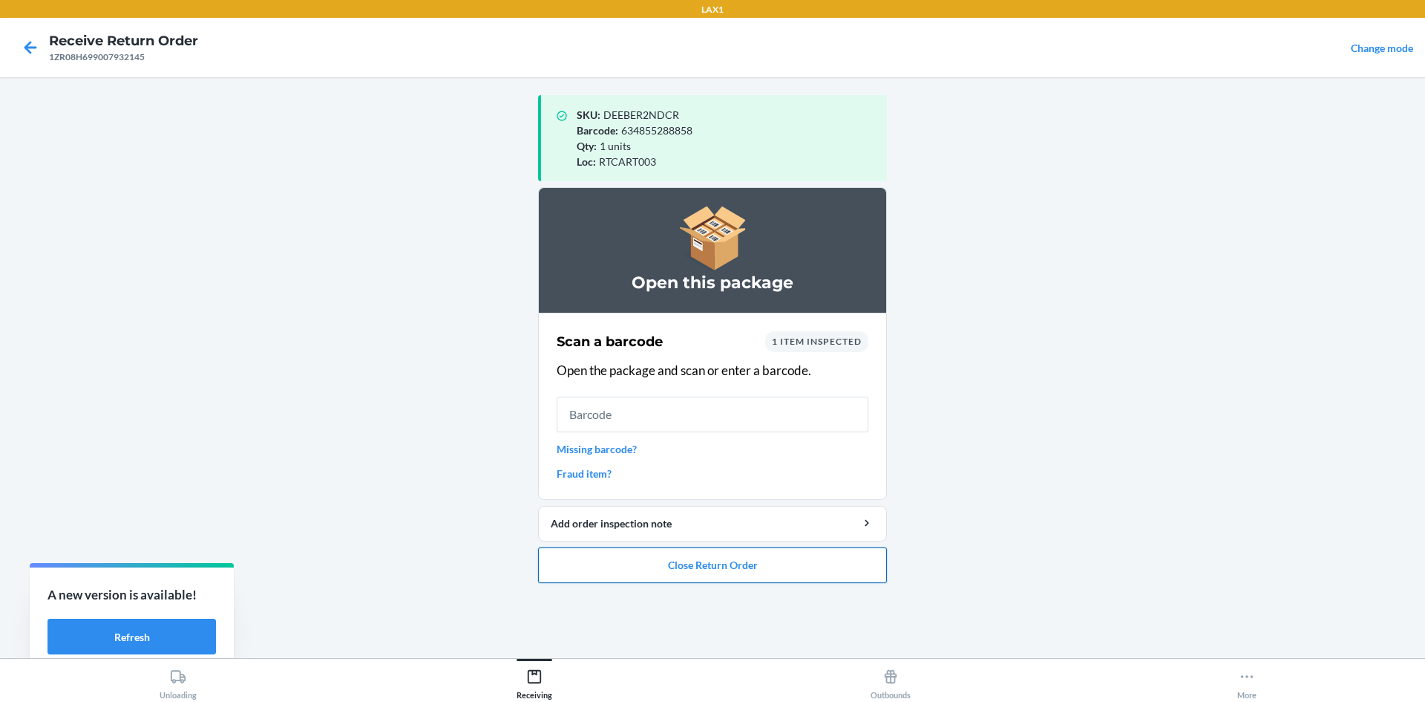
click at [648, 552] on button "Close Return Order" at bounding box center [712, 565] width 349 height 36
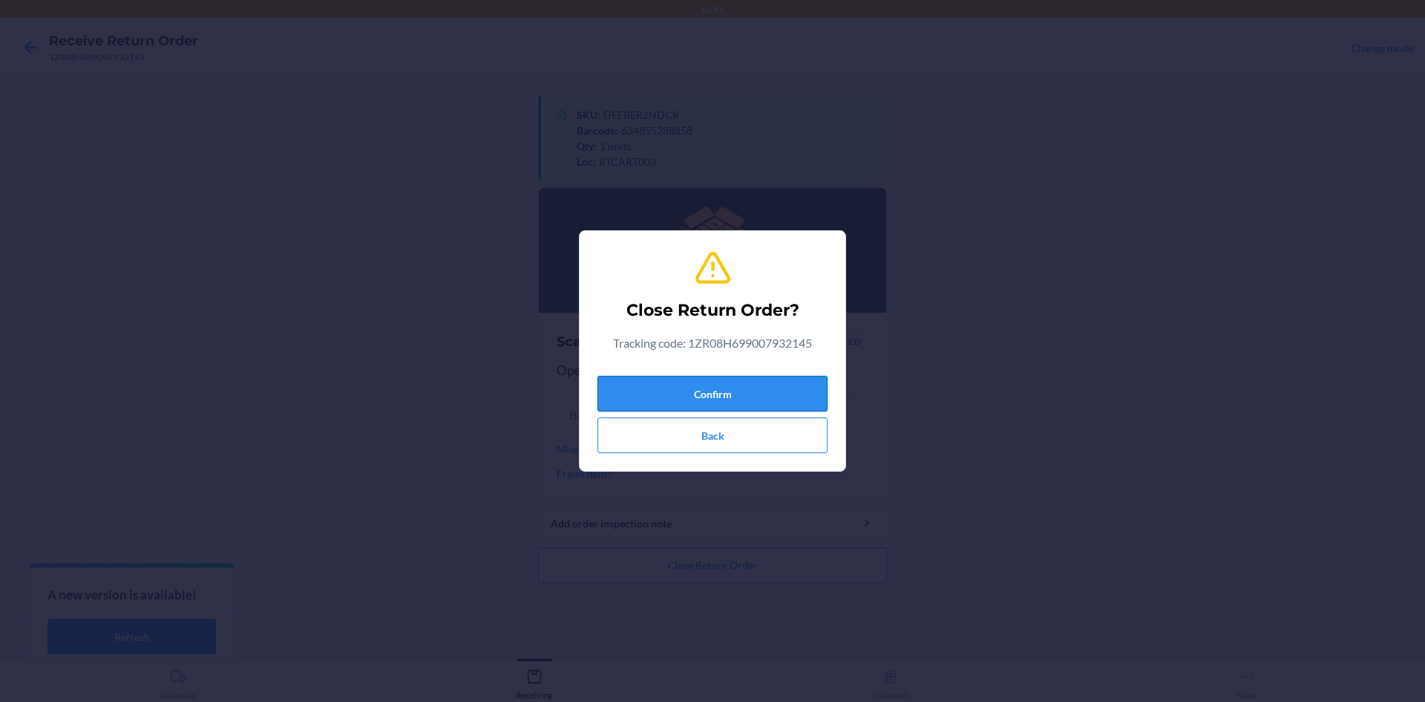
click at [670, 399] on button "Confirm" at bounding box center [713, 394] width 230 height 36
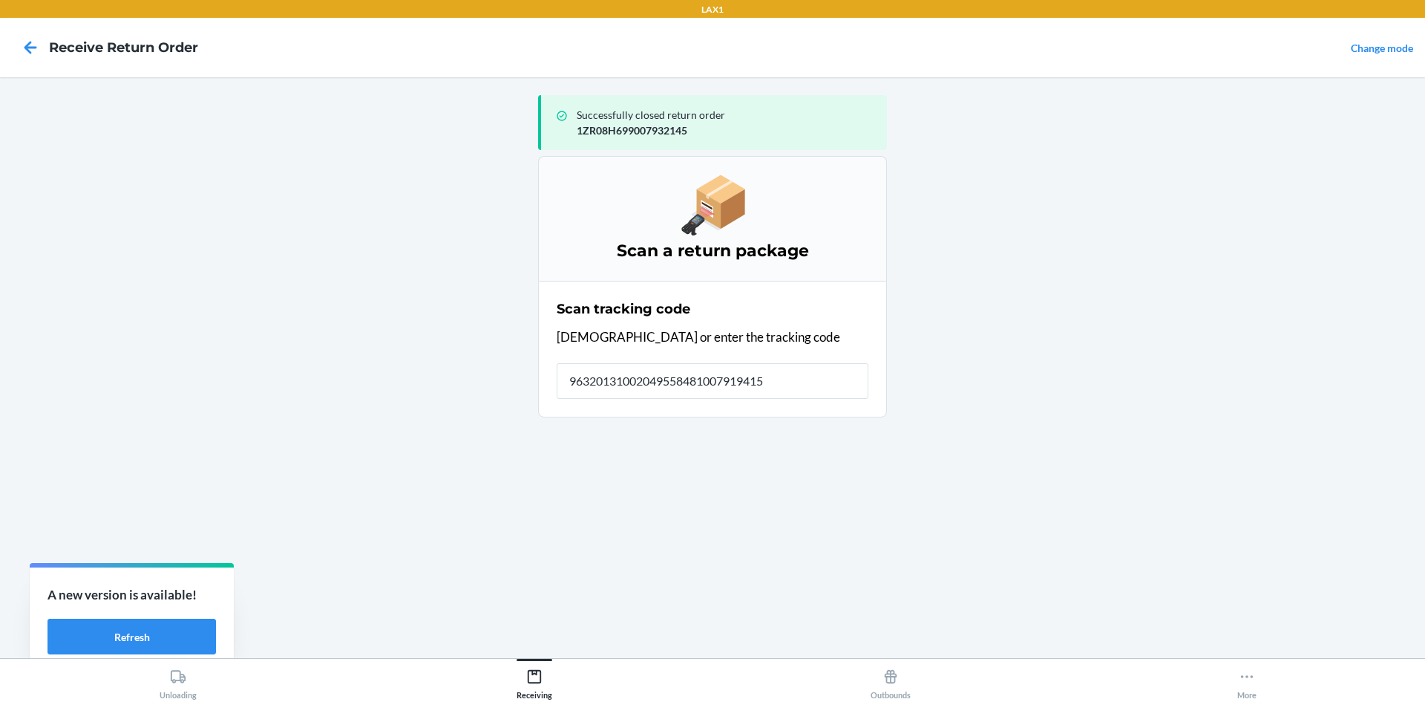
type input "963201310020495584810079194157"
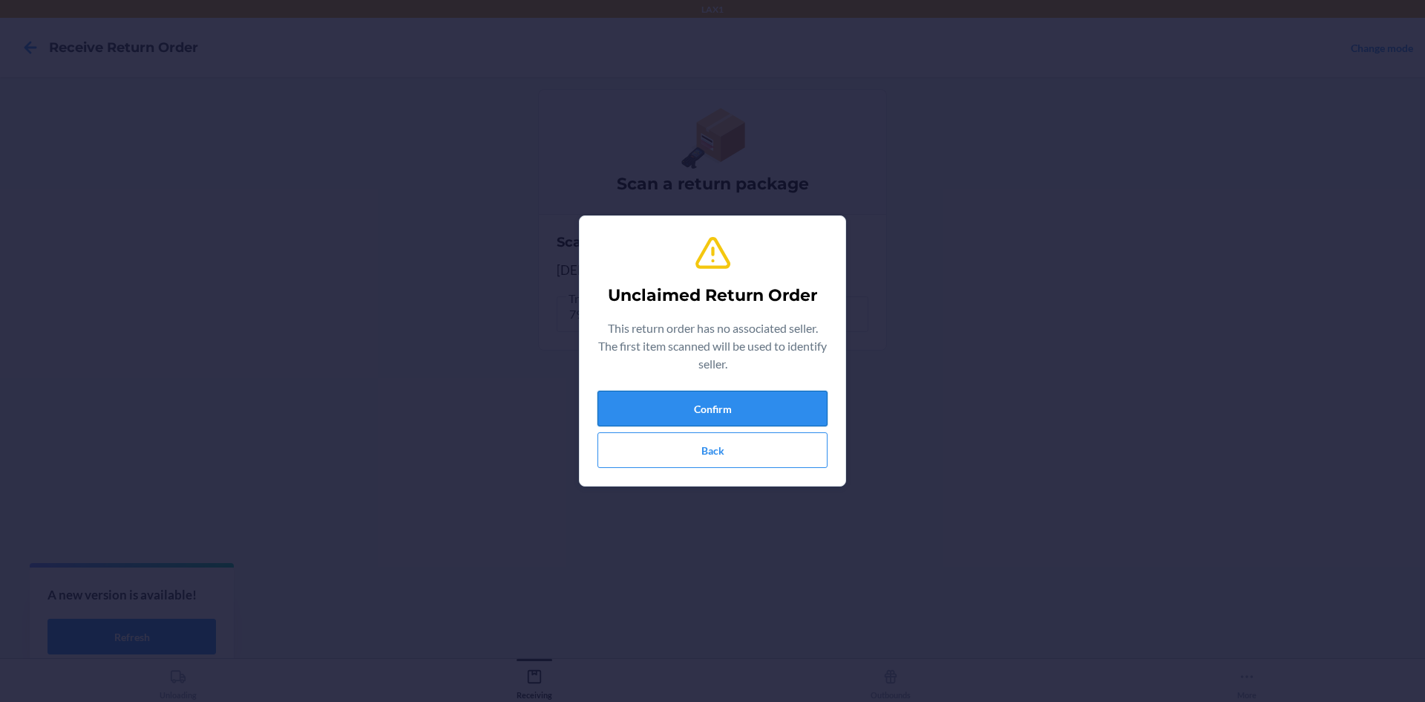
click at [690, 418] on button "Confirm" at bounding box center [713, 408] width 230 height 36
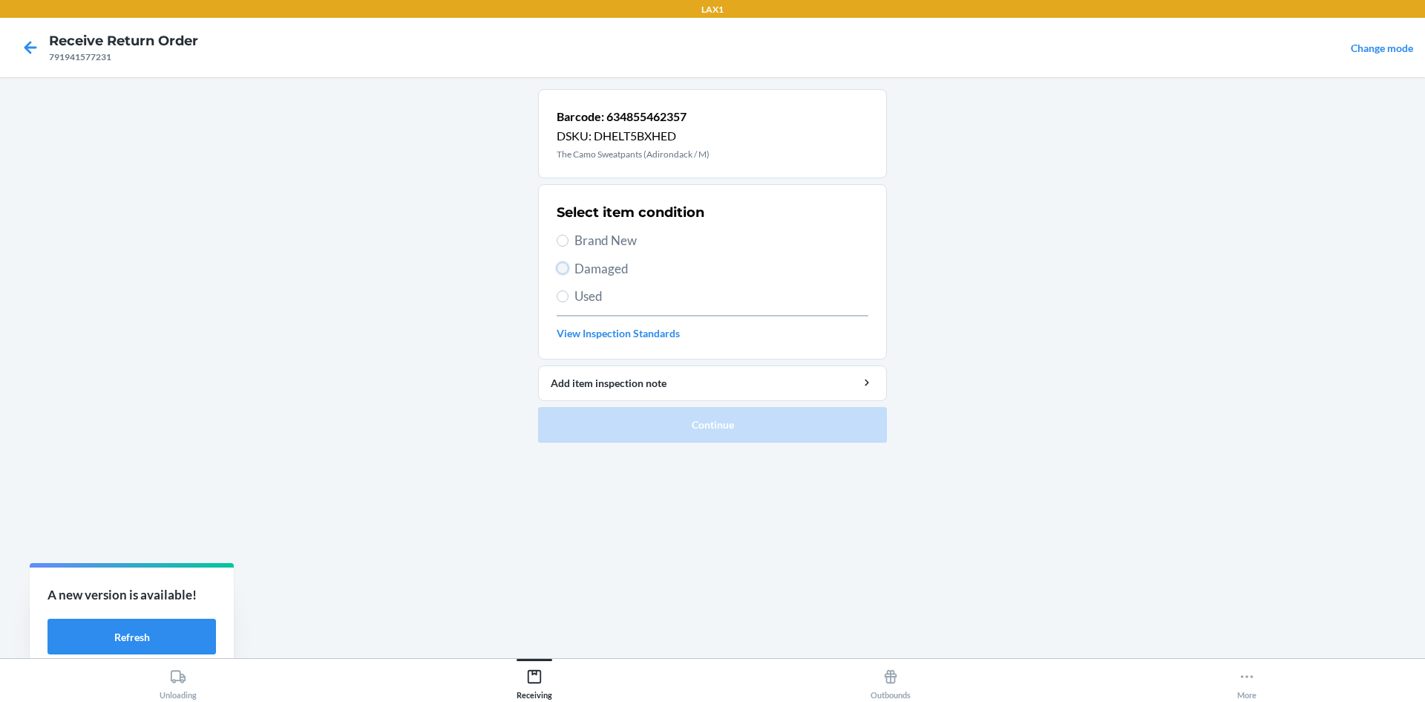
click at [567, 271] on input "Damaged" at bounding box center [563, 268] width 12 height 12
radio input "true"
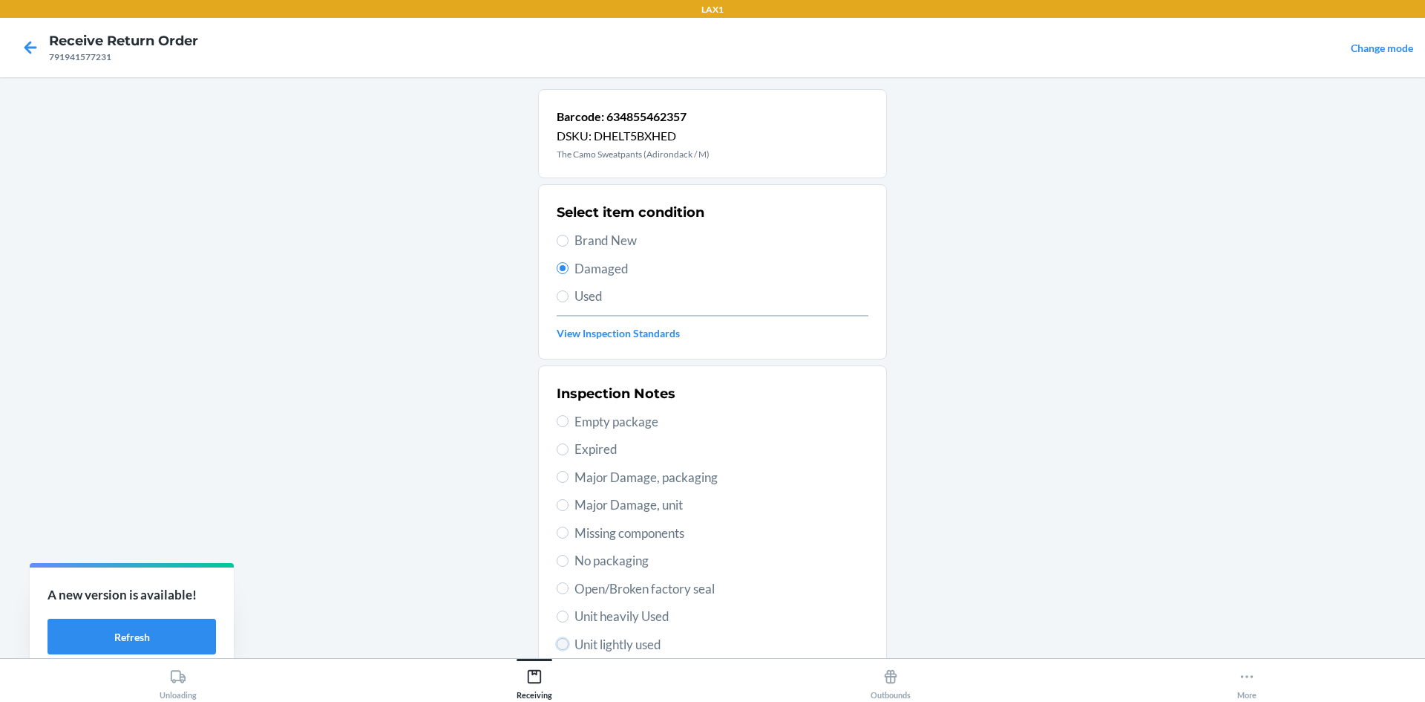
click at [559, 644] on input "Unit lightly used" at bounding box center [563, 644] width 12 height 12
radio input "true"
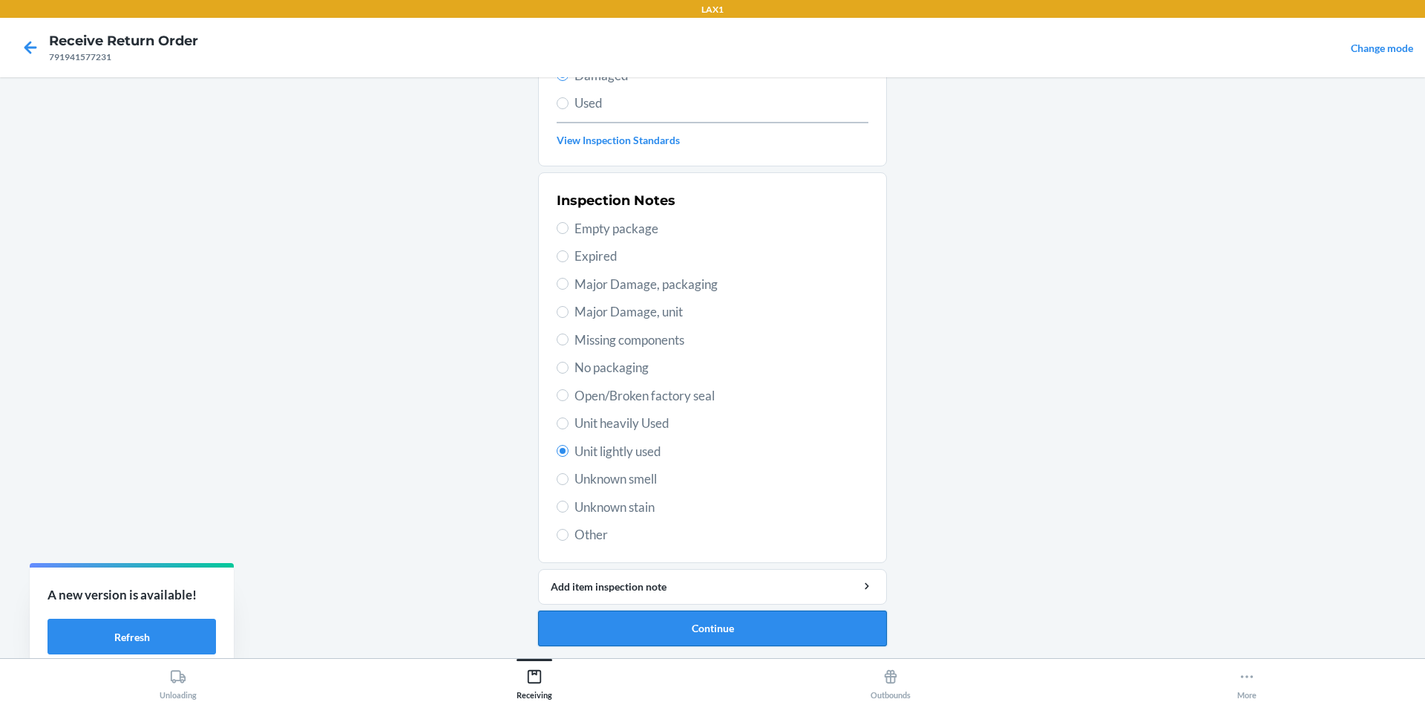
click at [686, 633] on button "Continue" at bounding box center [712, 628] width 349 height 36
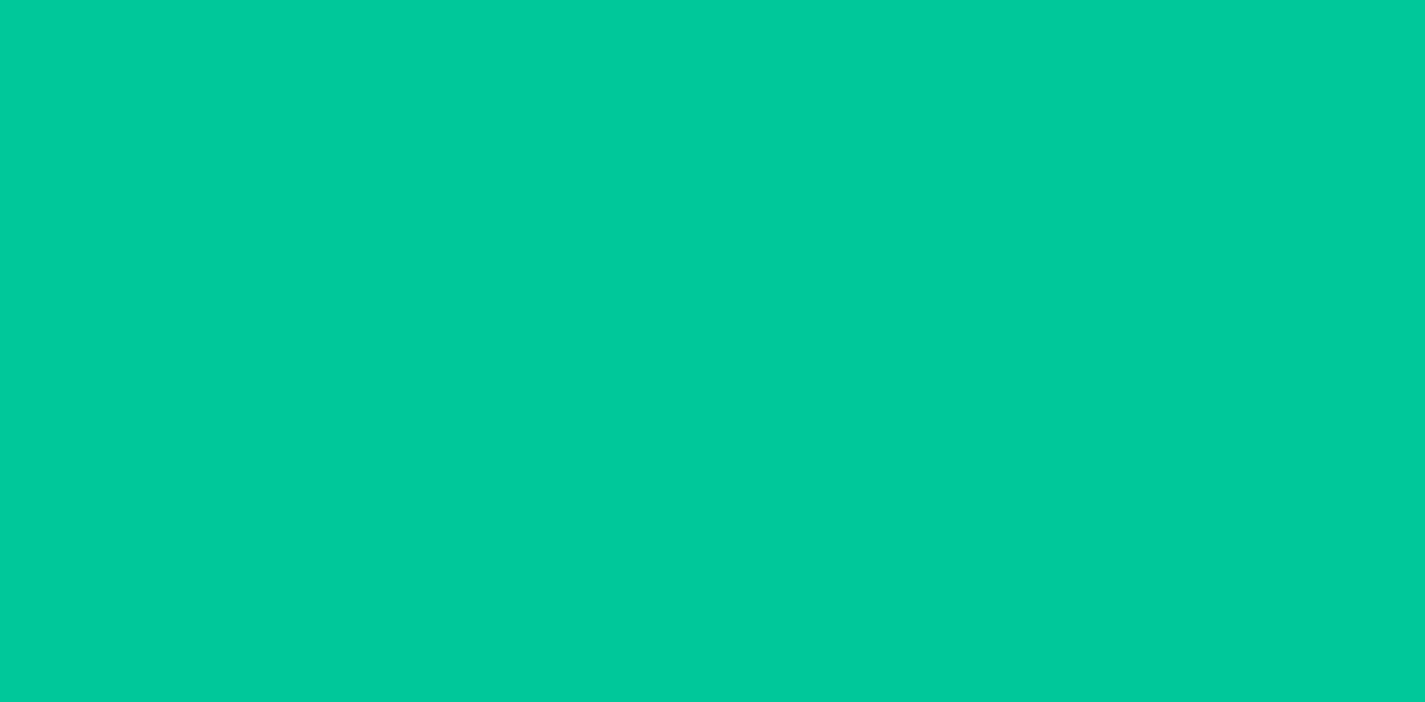
scroll to position [71, 0]
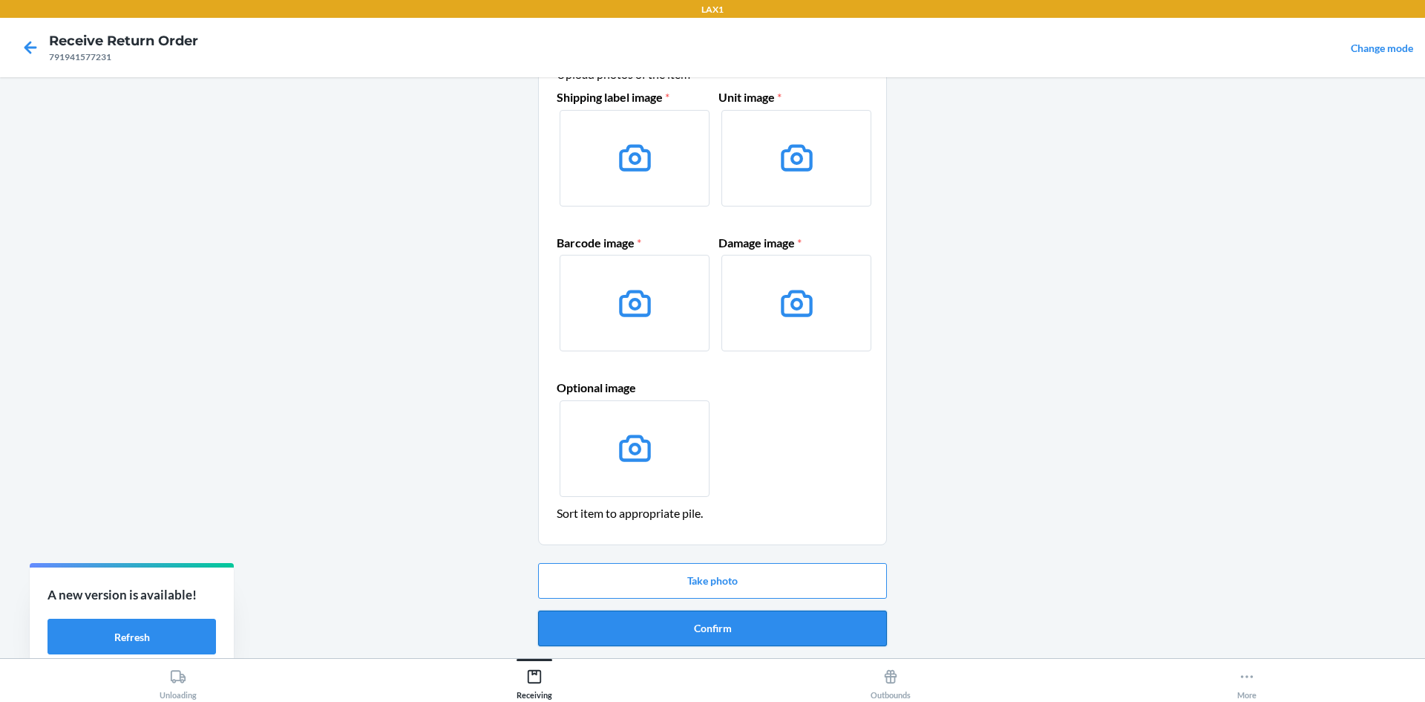
click at [665, 619] on button "Confirm" at bounding box center [712, 628] width 349 height 36
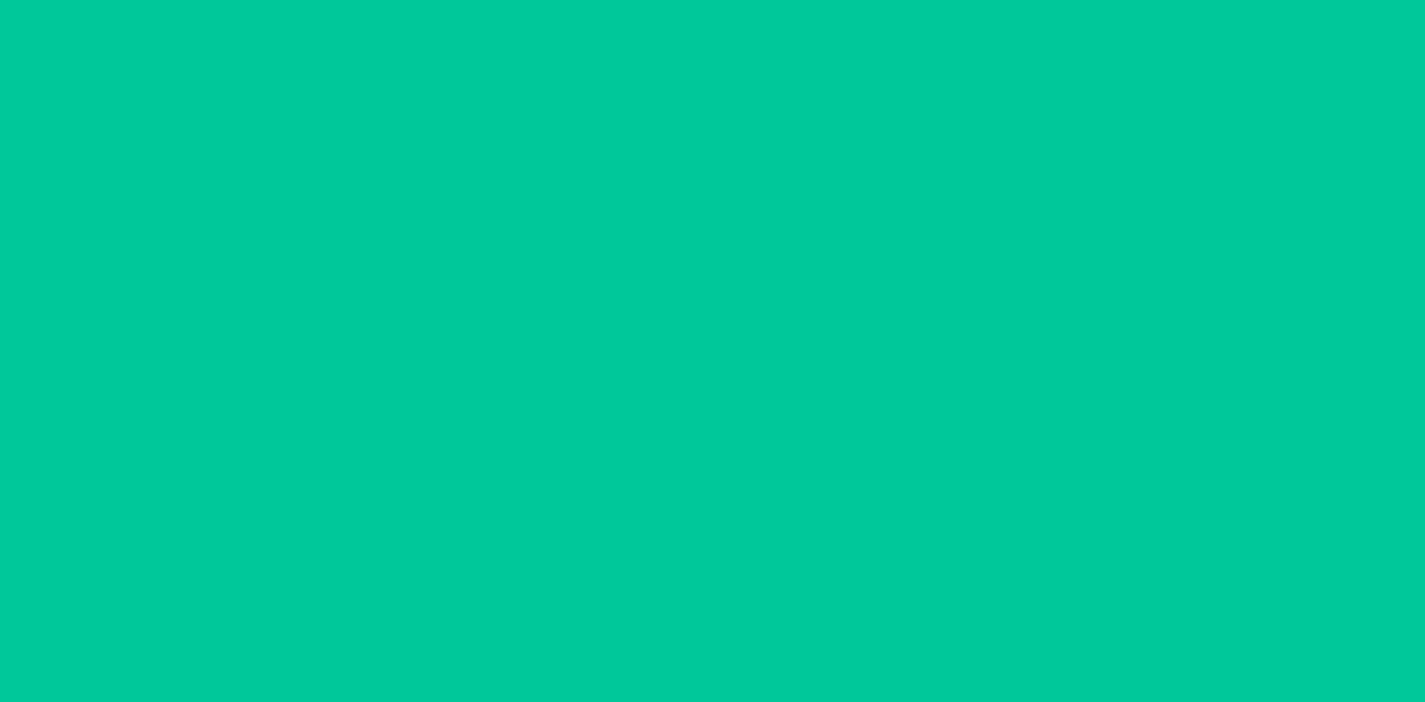
scroll to position [0, 0]
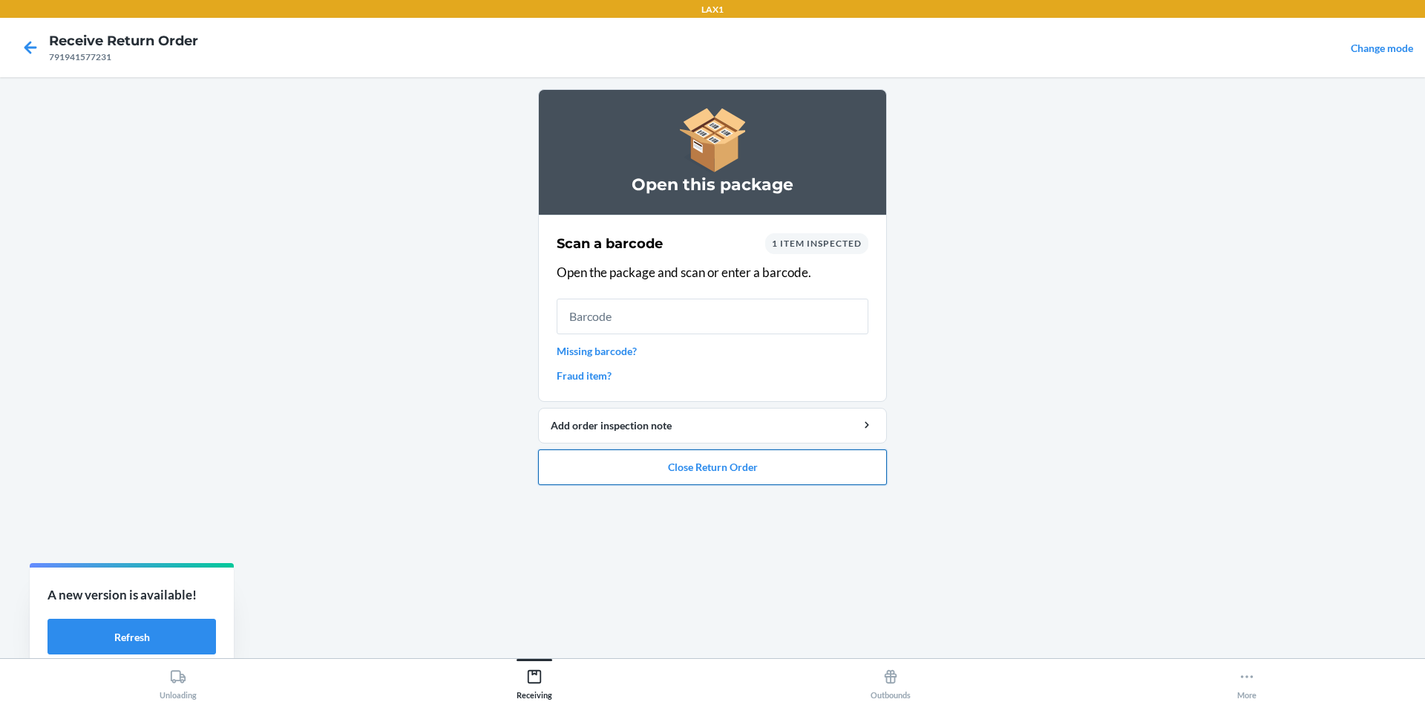
click at [661, 467] on button "Close Return Order" at bounding box center [712, 467] width 349 height 36
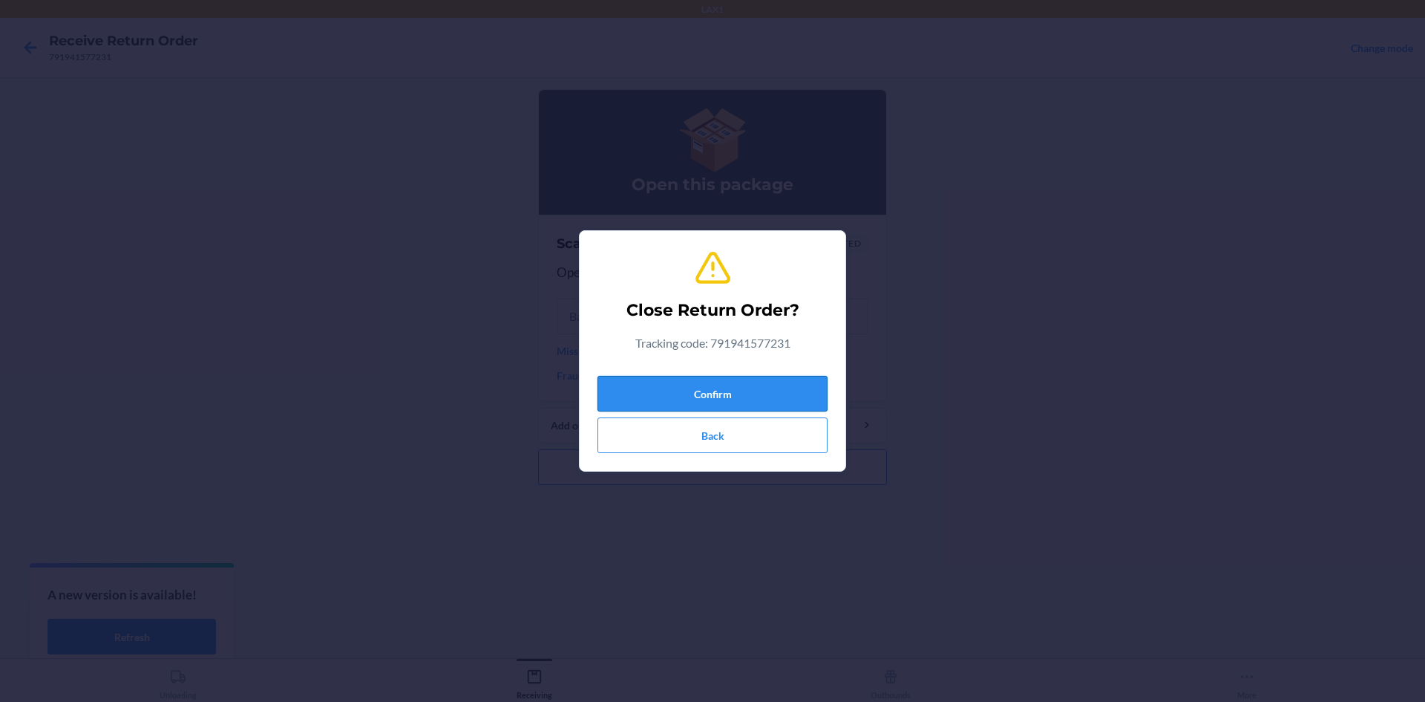
click at [687, 389] on button "Confirm" at bounding box center [713, 394] width 230 height 36
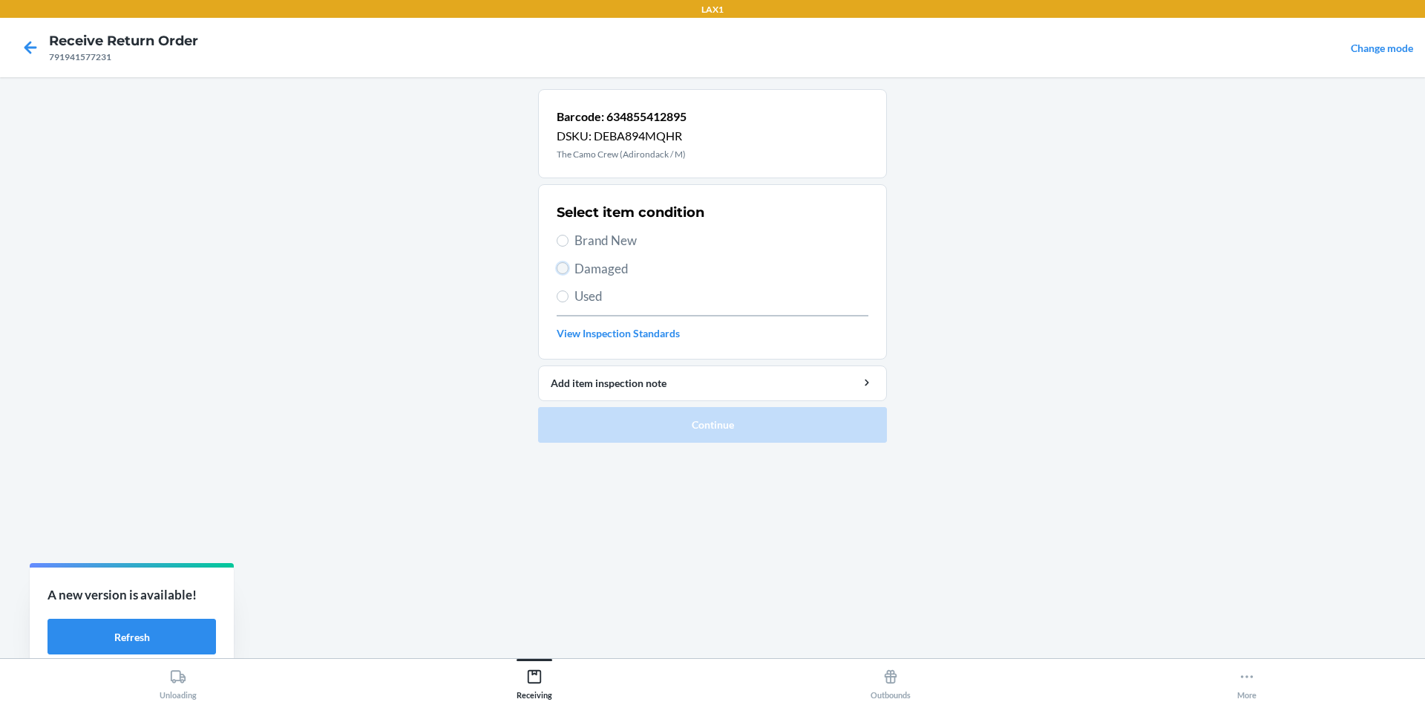
click at [566, 267] on input "Damaged" at bounding box center [563, 268] width 12 height 12
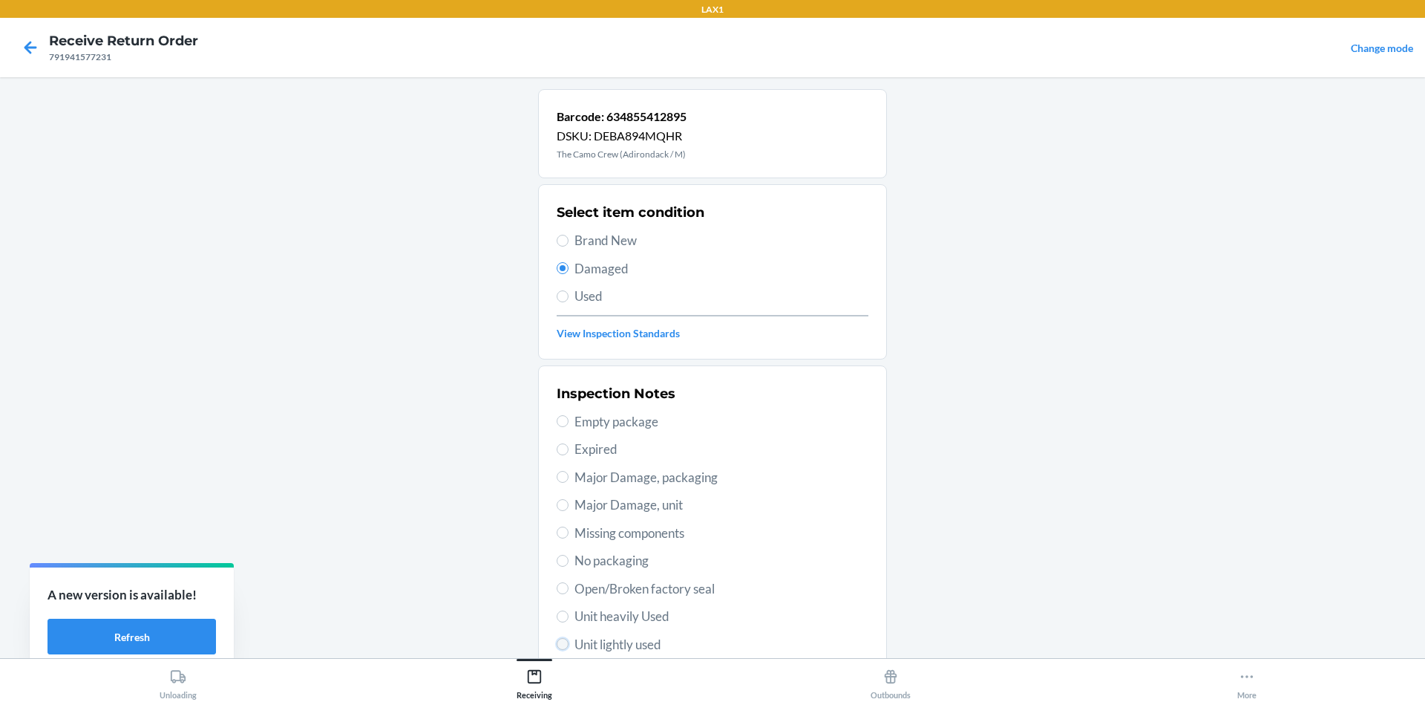
click at [557, 644] on input "Unit lightly used" at bounding box center [563, 644] width 12 height 12
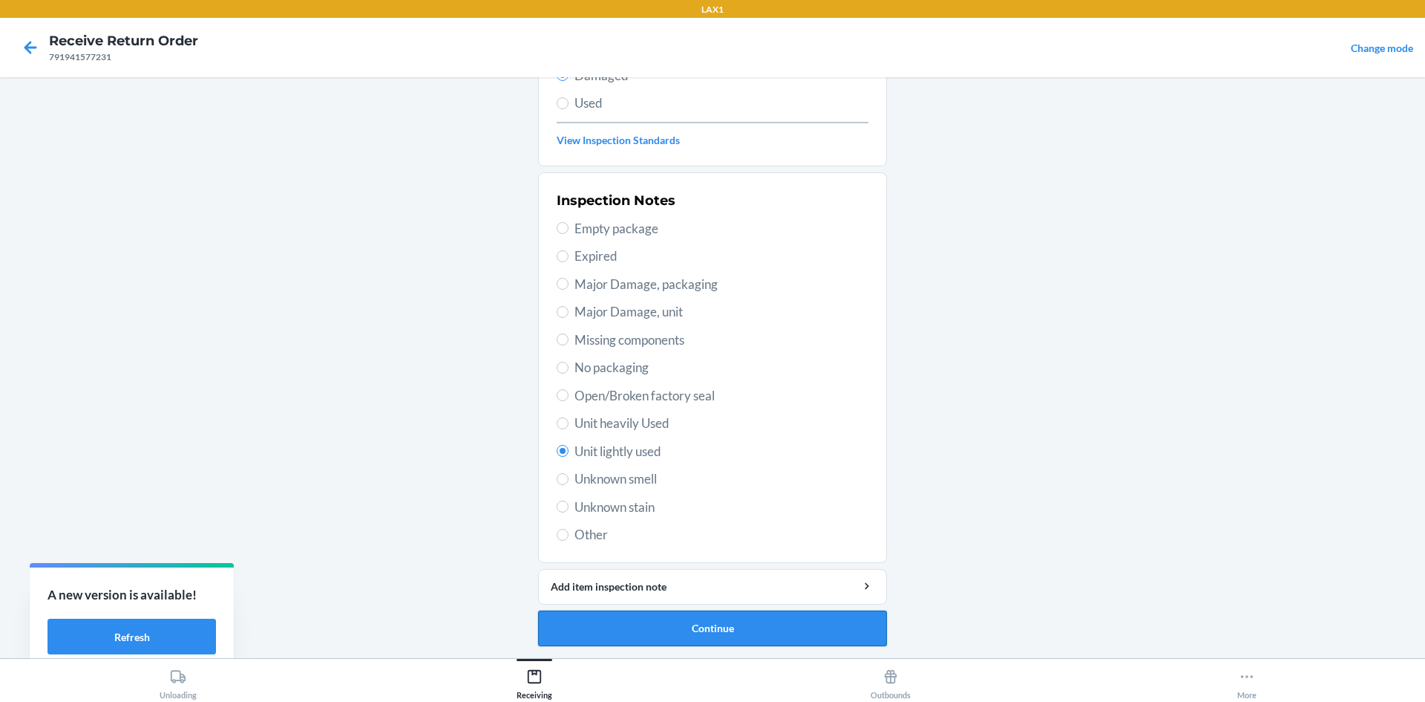
click at [663, 621] on button "Continue" at bounding box center [712, 628] width 349 height 36
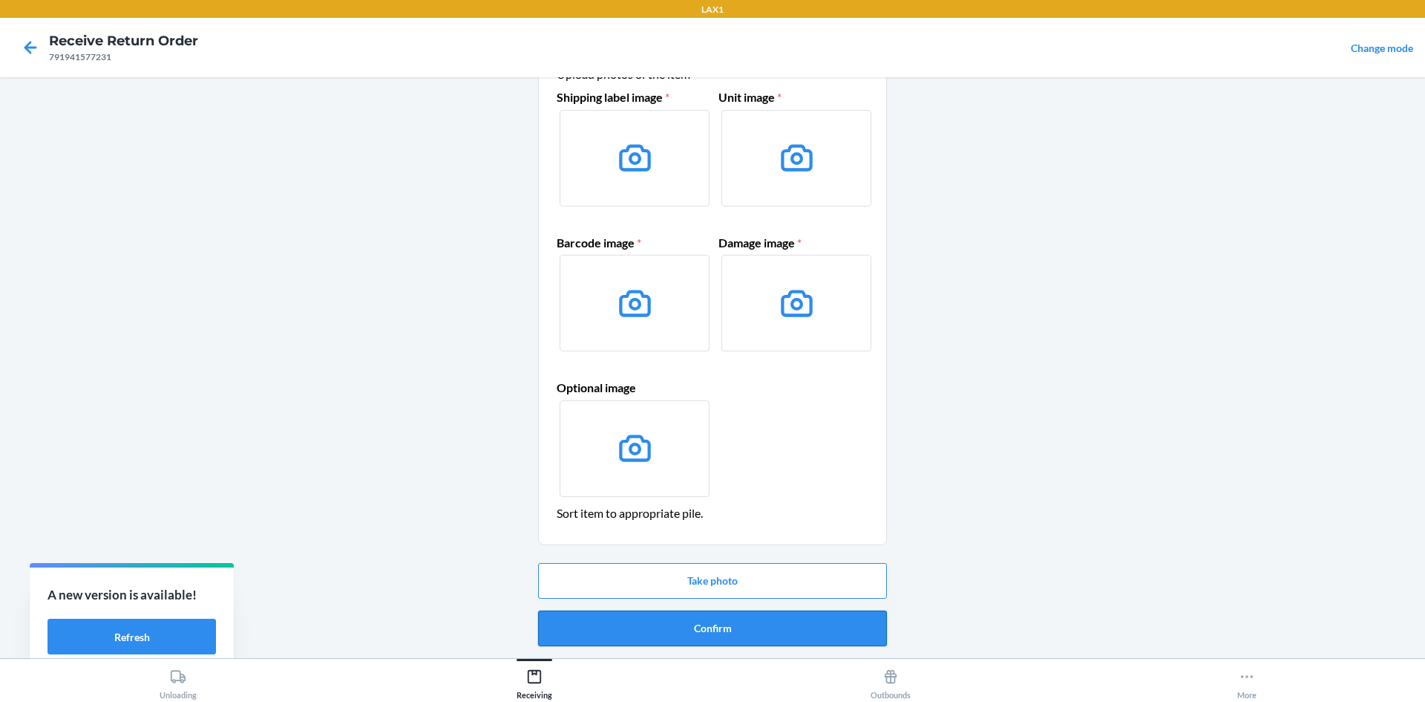
click at [686, 630] on button "Confirm" at bounding box center [712, 628] width 349 height 36
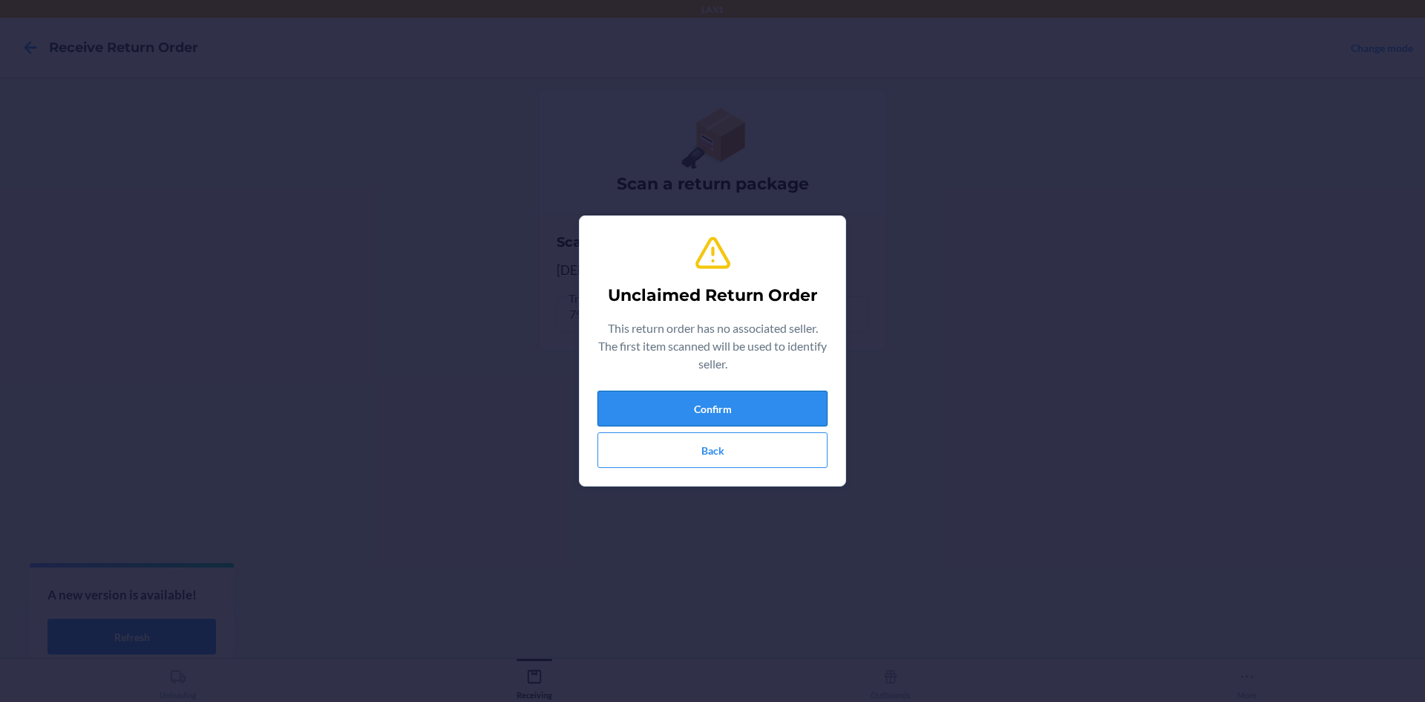
click at [686, 402] on button "Confirm" at bounding box center [713, 408] width 230 height 36
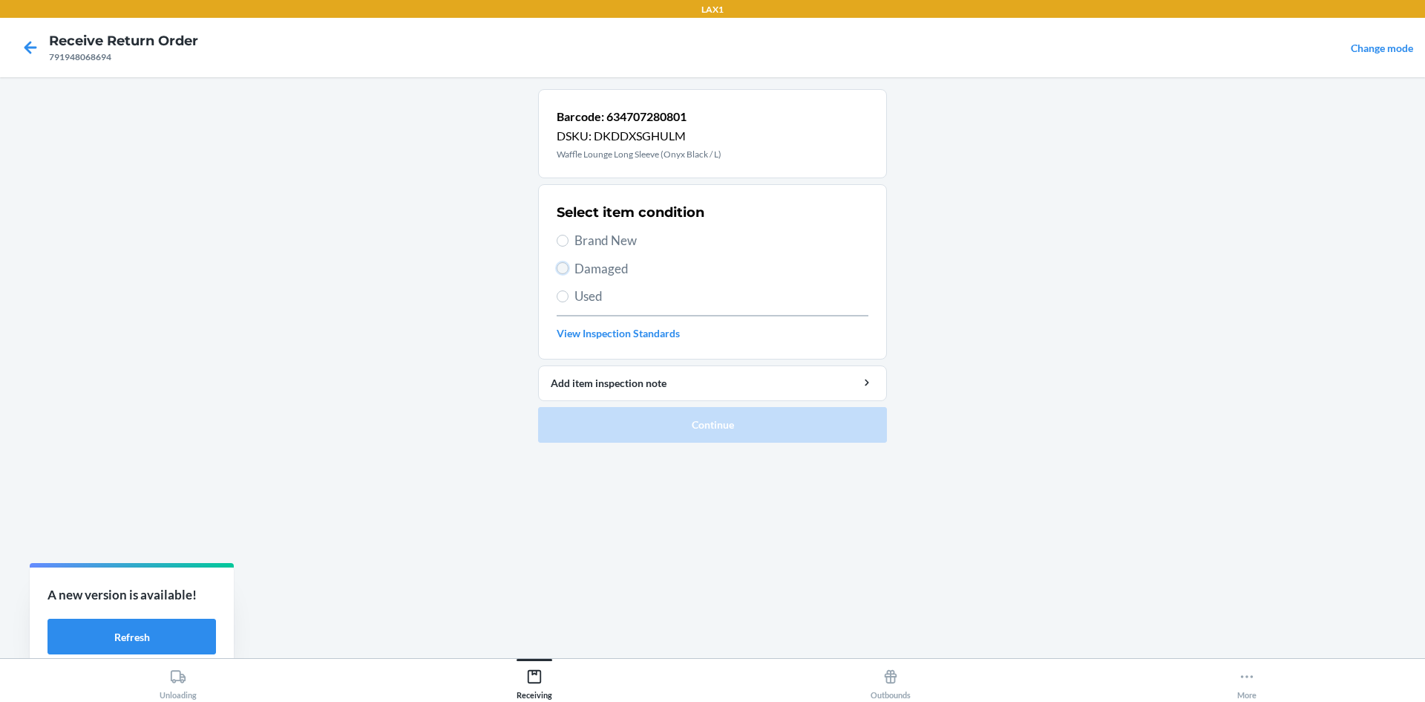
click at [566, 272] on input "Damaged" at bounding box center [563, 268] width 12 height 12
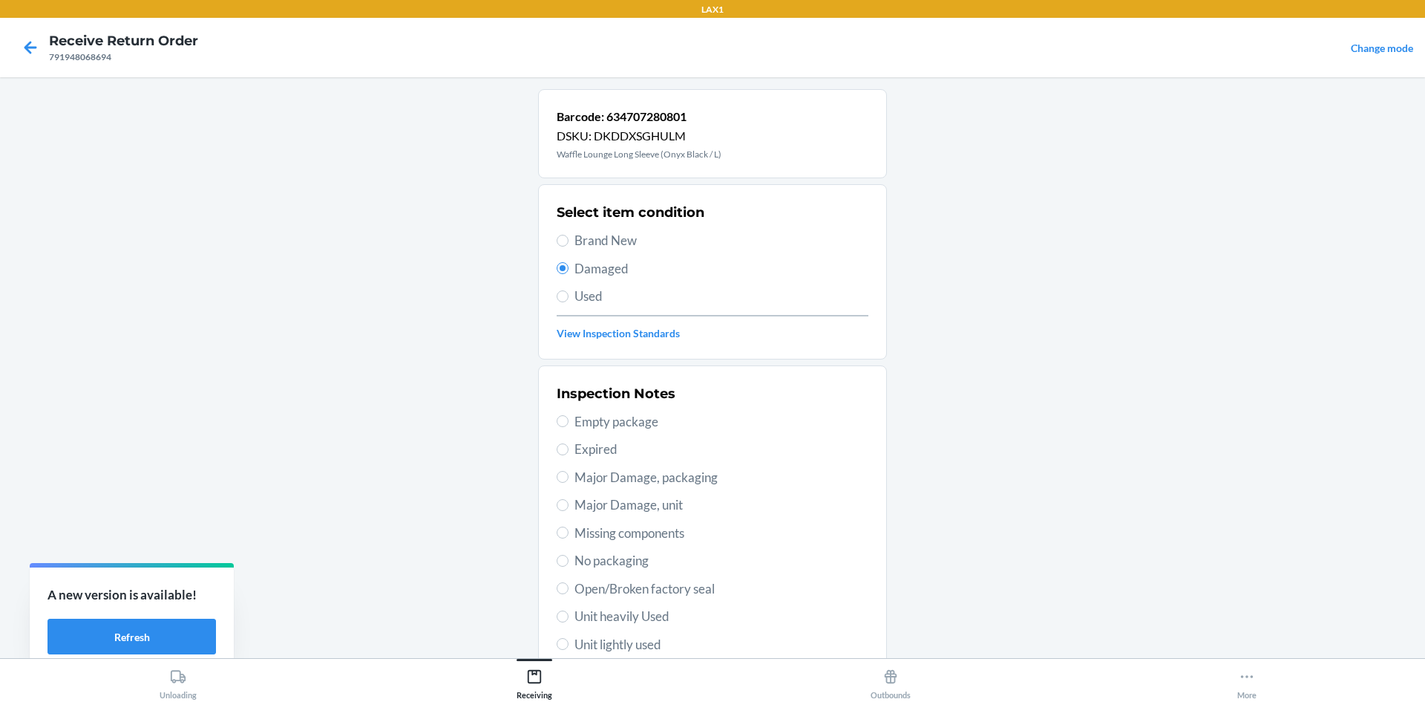
click at [563, 648] on label "Unit lightly used" at bounding box center [713, 644] width 312 height 19
click at [563, 648] on input "Unit lightly used" at bounding box center [563, 644] width 12 height 12
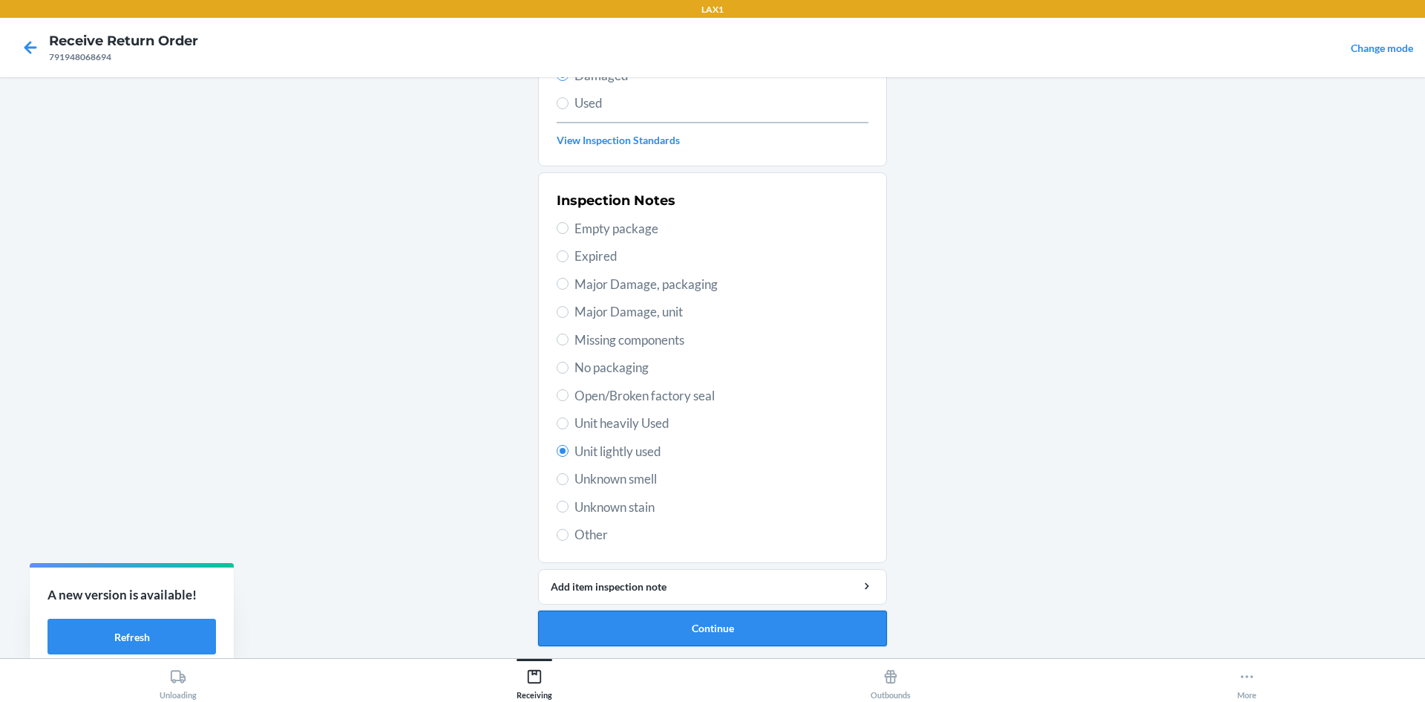
click at [684, 632] on button "Continue" at bounding box center [712, 628] width 349 height 36
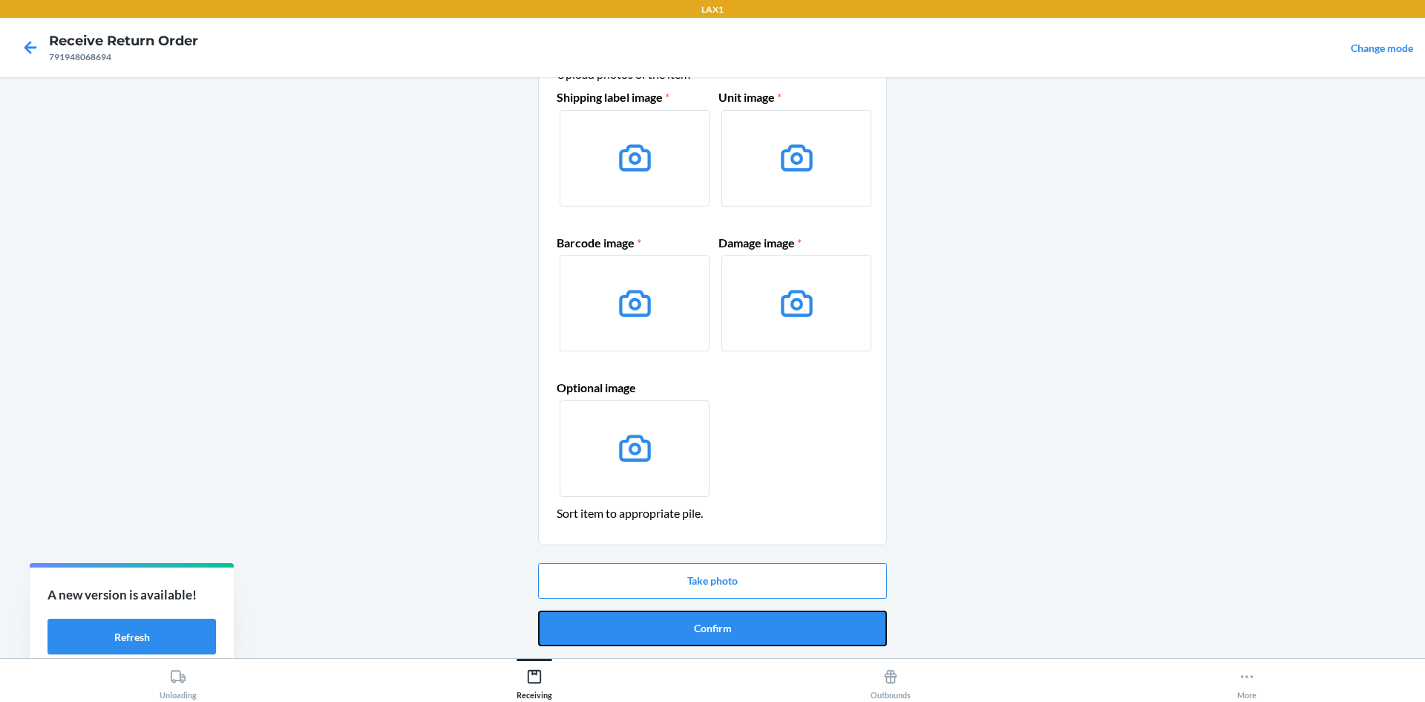
click at [684, 633] on button "Confirm" at bounding box center [712, 628] width 349 height 36
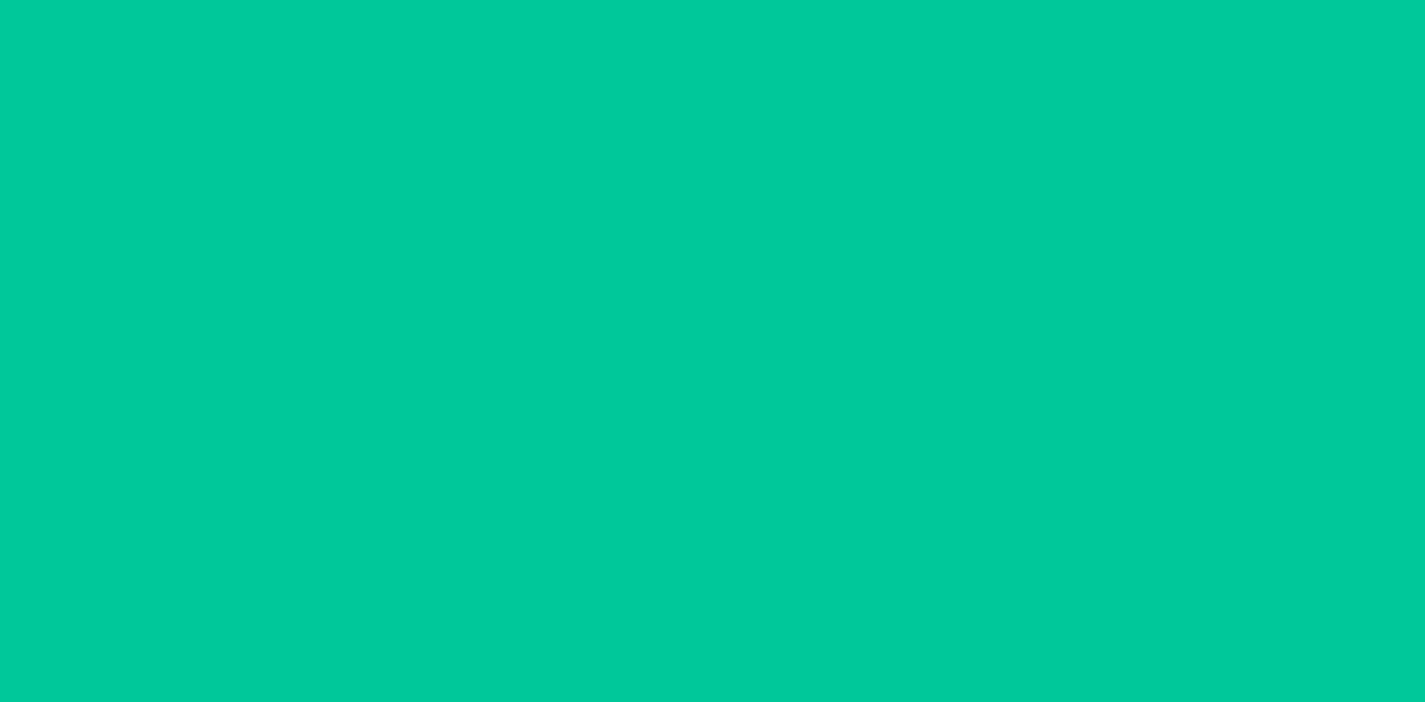
scroll to position [0, 0]
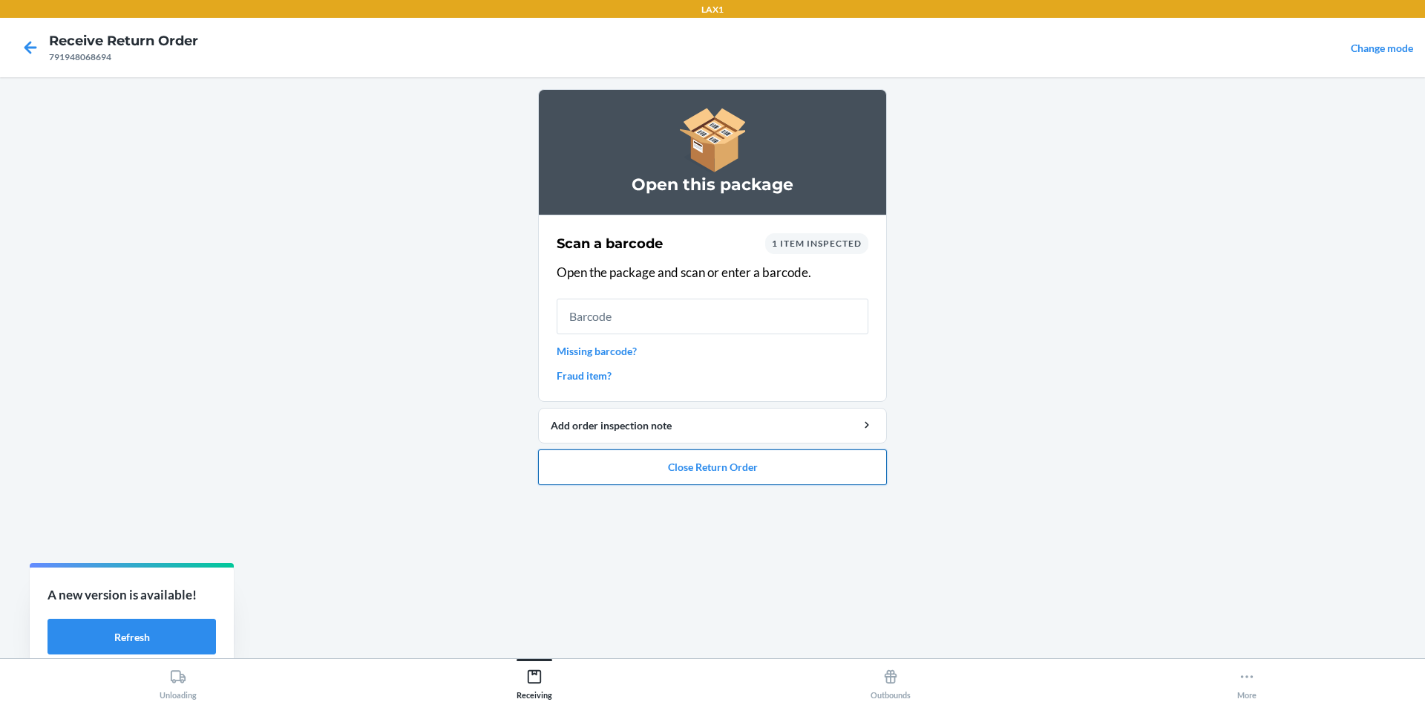
click at [796, 463] on button "Close Return Order" at bounding box center [712, 467] width 349 height 36
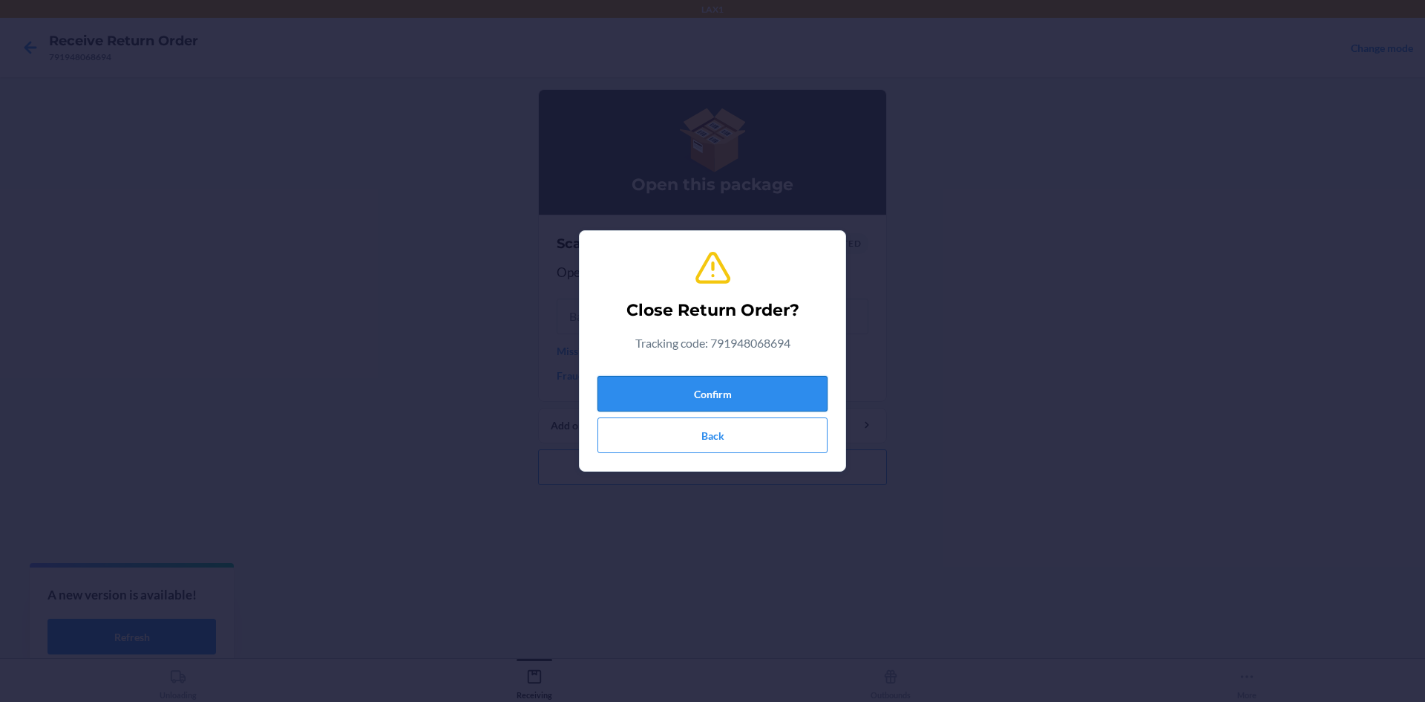
click at [733, 396] on button "Confirm" at bounding box center [713, 394] width 230 height 36
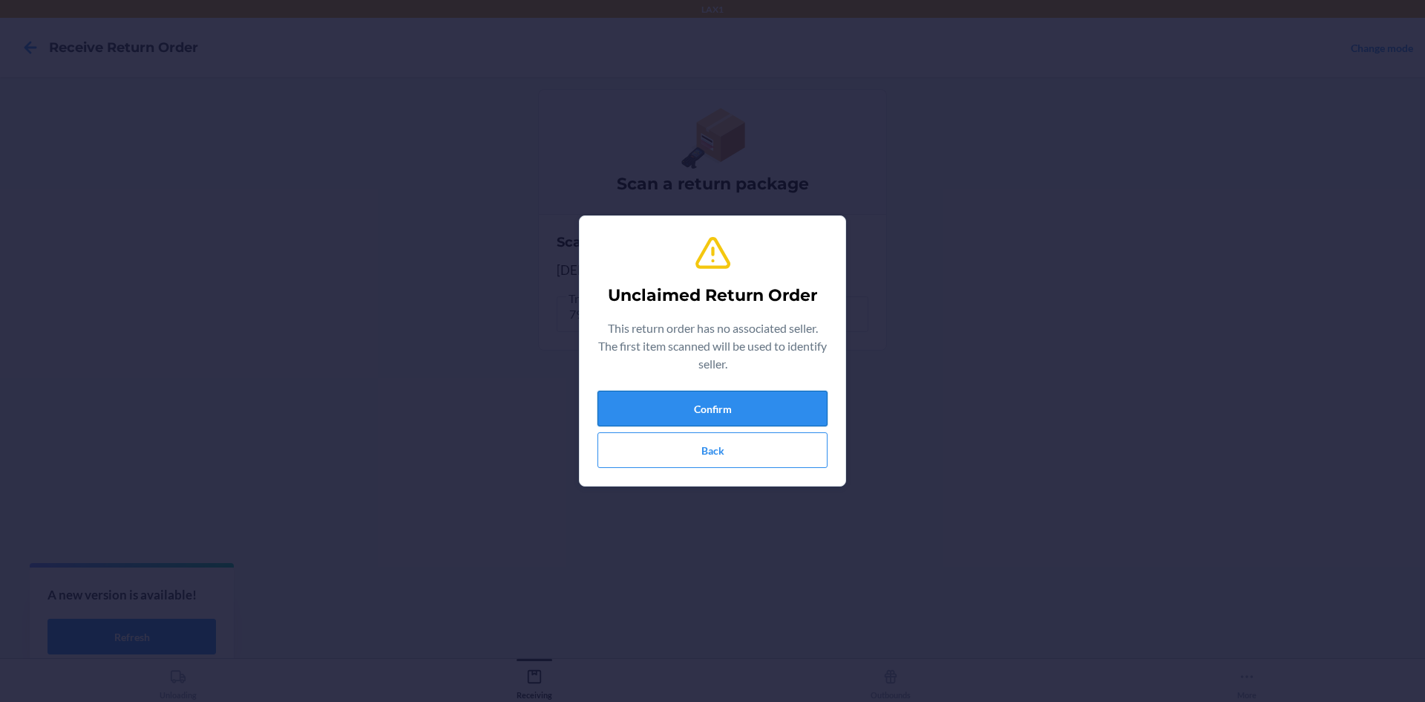
click at [691, 395] on button "Confirm" at bounding box center [713, 408] width 230 height 36
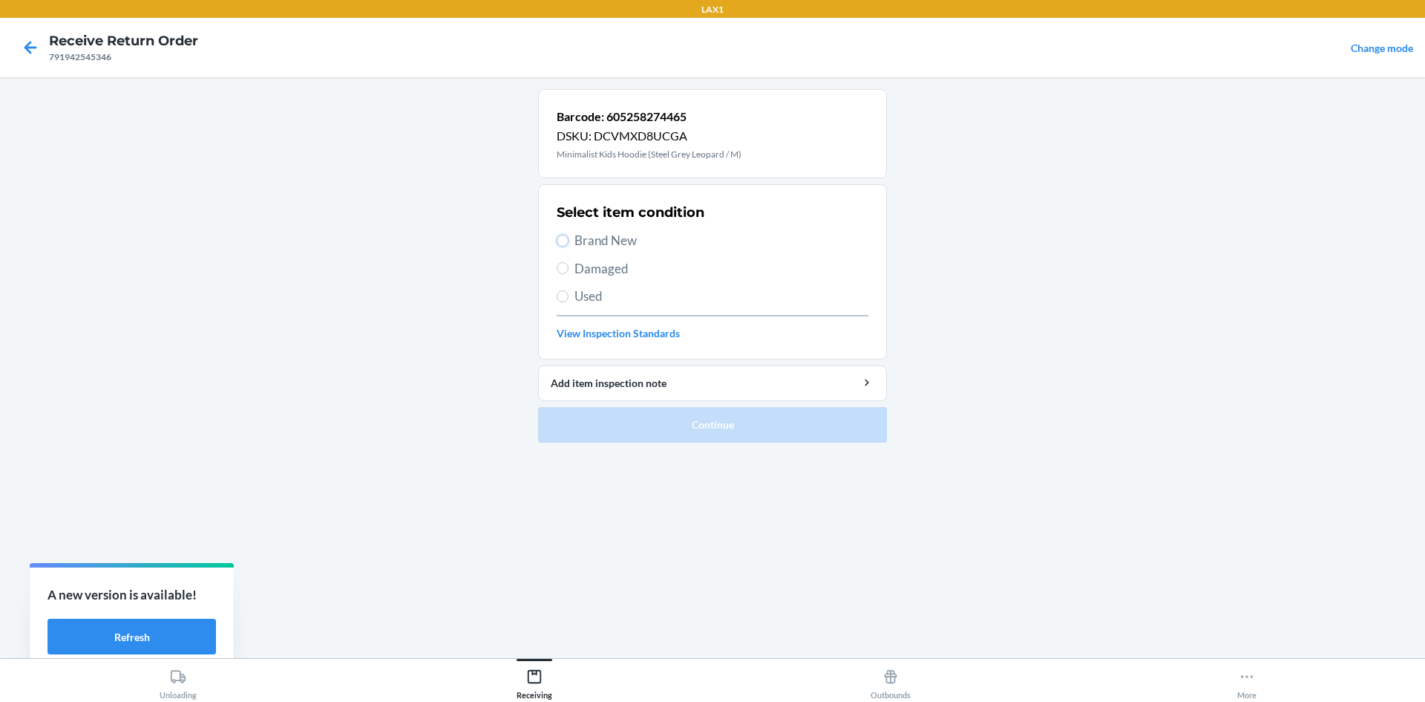
drag, startPoint x: 557, startPoint y: 243, endPoint x: 589, endPoint y: 286, distance: 53.6
click at [558, 243] on input "Brand New" at bounding box center [563, 241] width 12 height 12
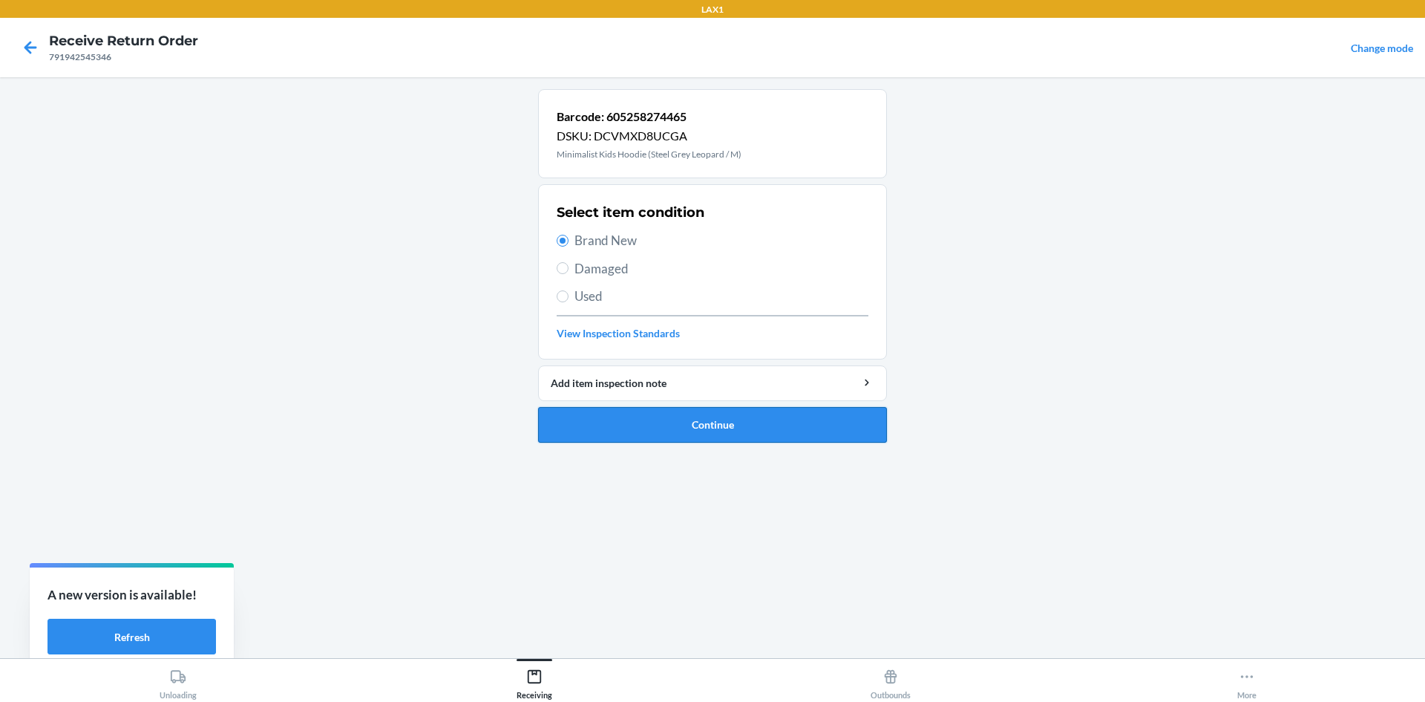
click at [655, 414] on button "Continue" at bounding box center [712, 425] width 349 height 36
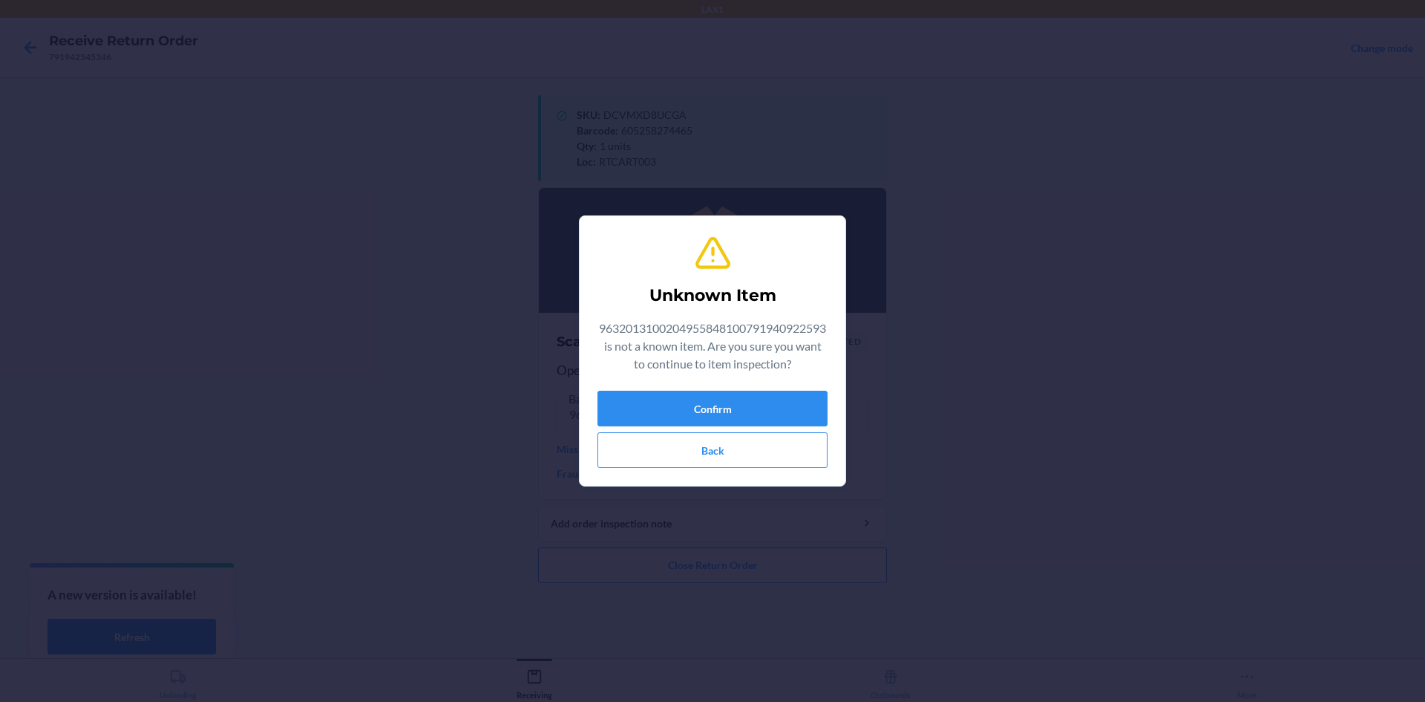
click at [750, 388] on div "Unknown Item 9632013100204955848100791940922593 is not a known item. Are you su…" at bounding box center [713, 351] width 230 height 246
click at [742, 402] on button "Confirm" at bounding box center [713, 408] width 230 height 36
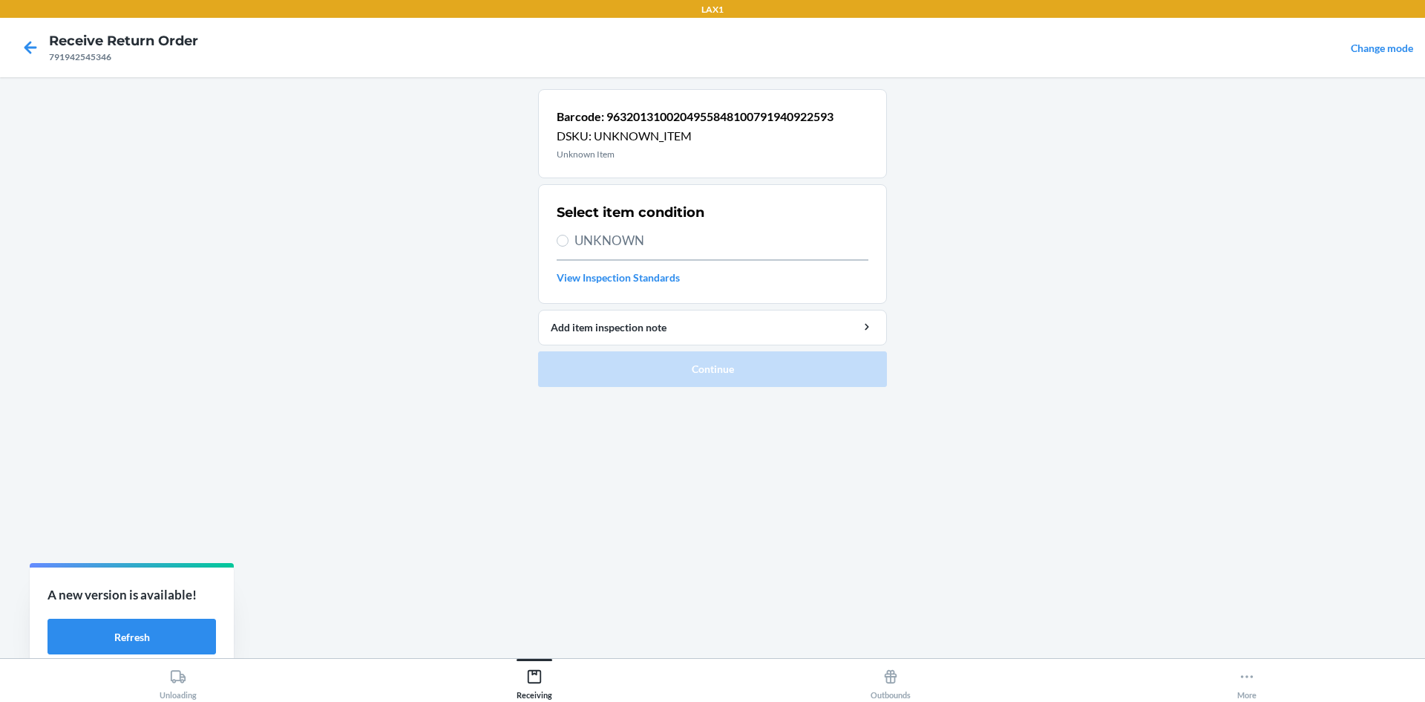
click at [11, 41] on nav "Receive Return Order 791942545346 Change mode" at bounding box center [712, 47] width 1425 height 59
click at [28, 39] on icon at bounding box center [30, 47] width 25 height 25
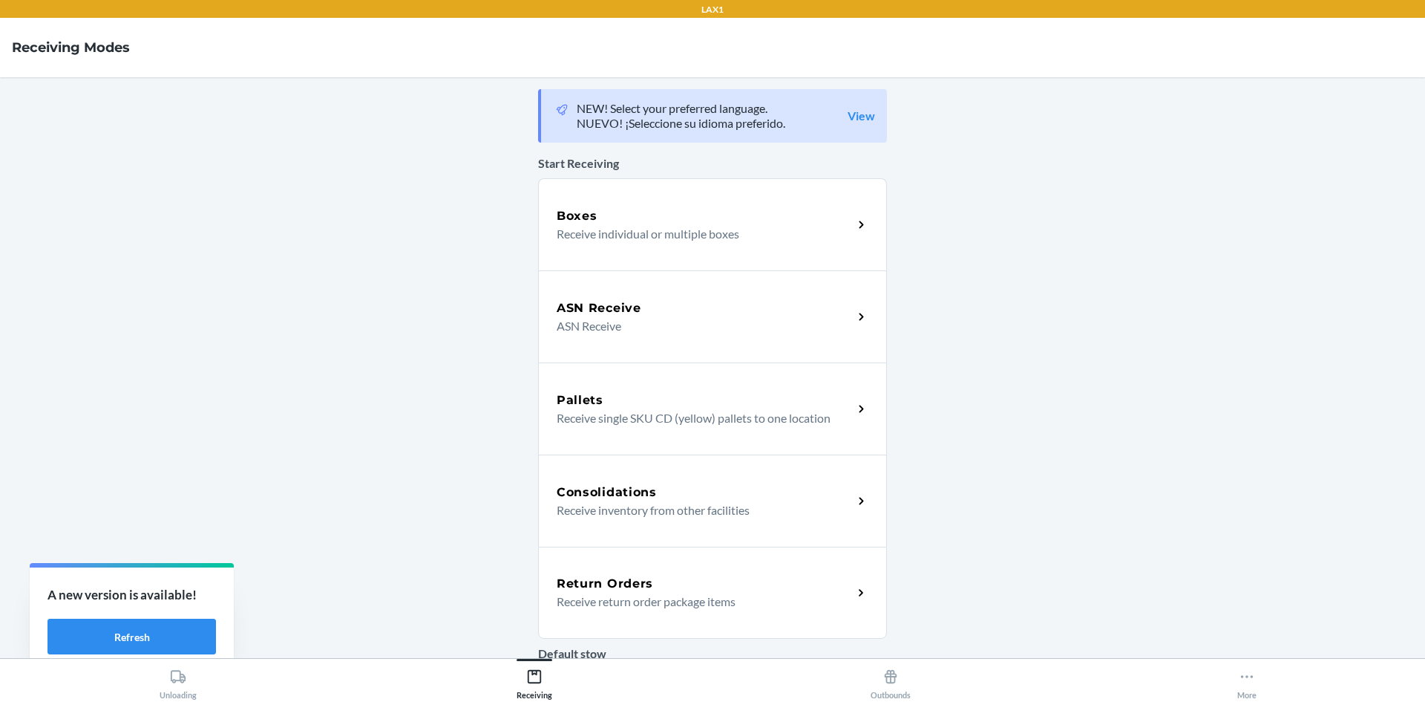
click at [635, 608] on p "Receive return order package items" at bounding box center [699, 601] width 284 height 18
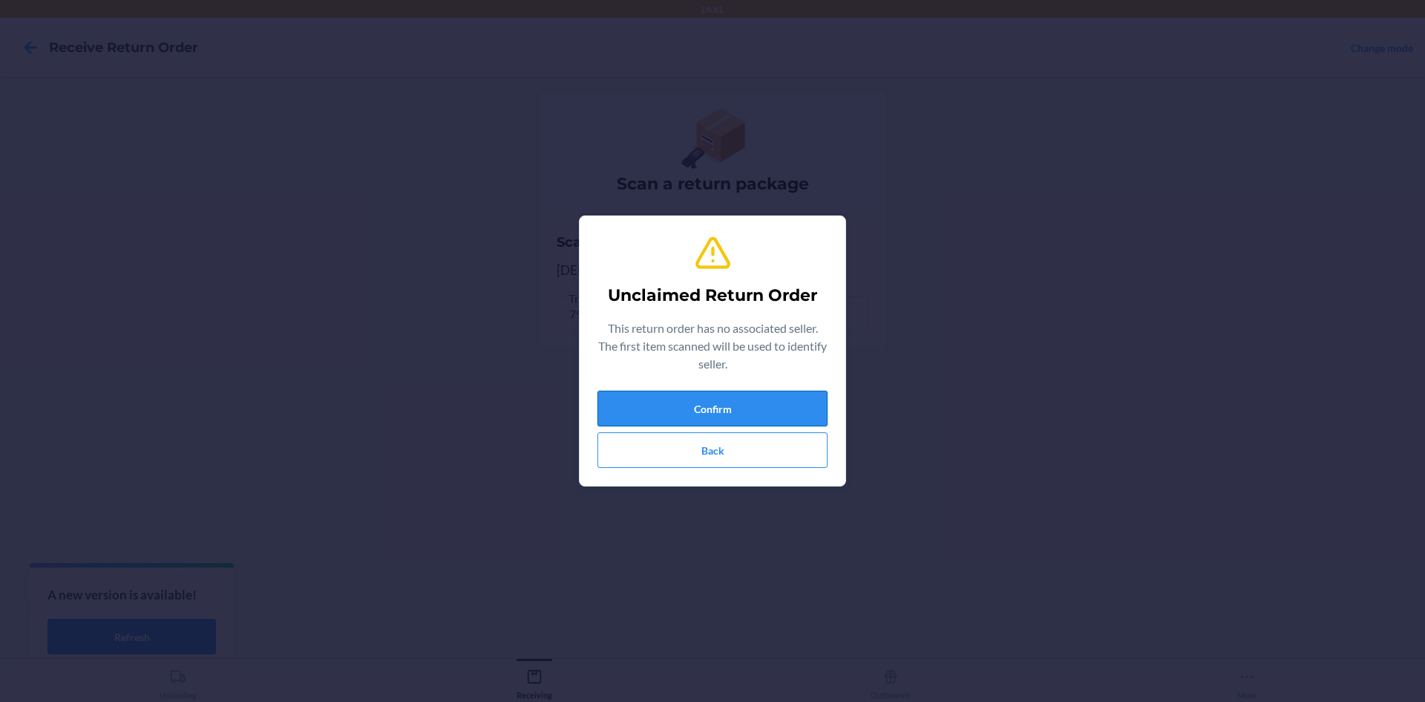
click at [674, 407] on button "Confirm" at bounding box center [713, 408] width 230 height 36
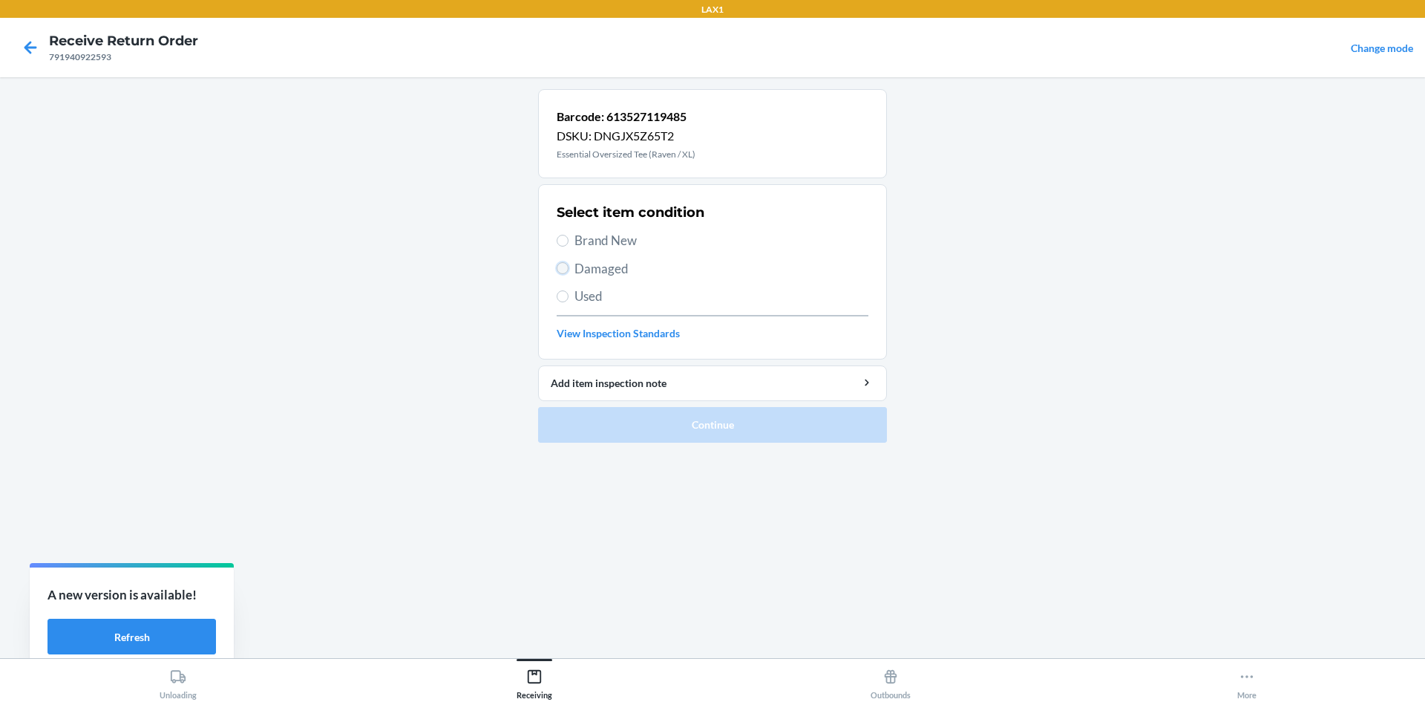
click at [560, 269] on input "Damaged" at bounding box center [563, 268] width 12 height 12
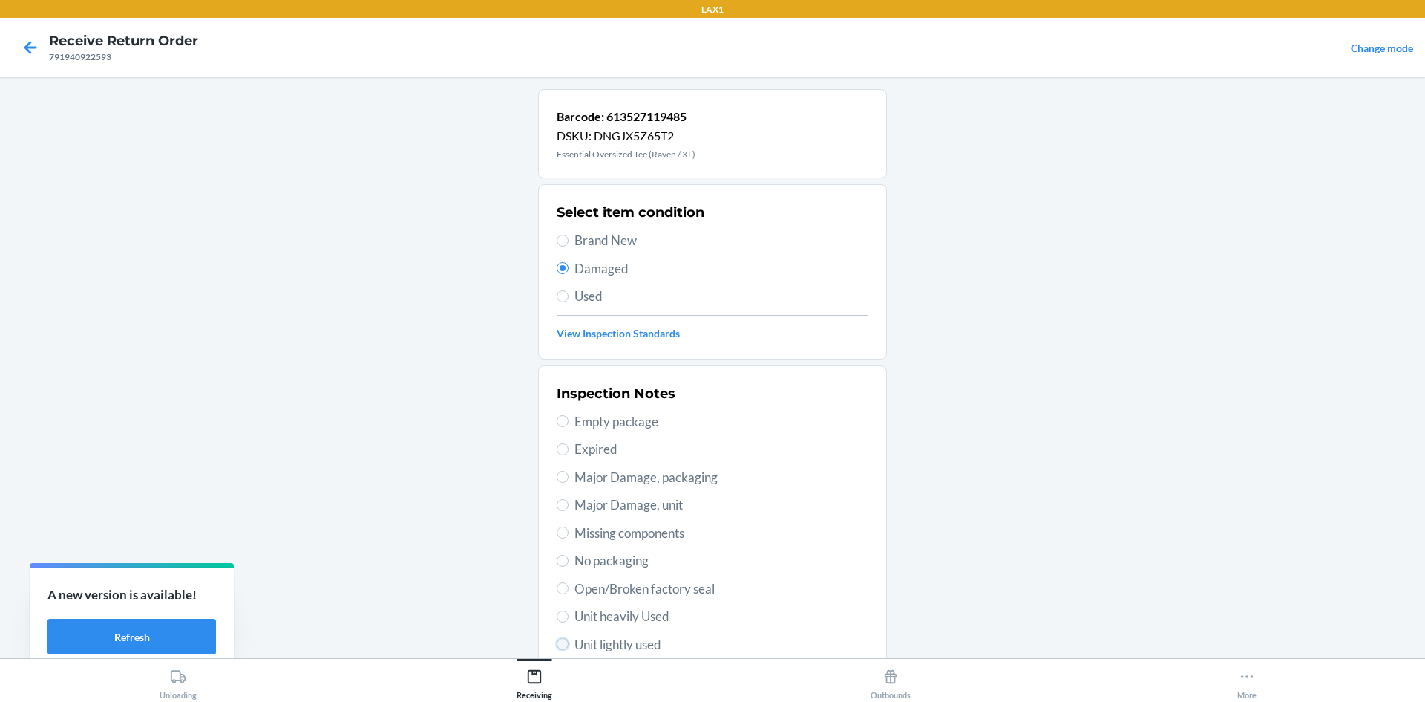
click at [557, 643] on input "Unit lightly used" at bounding box center [563, 644] width 12 height 12
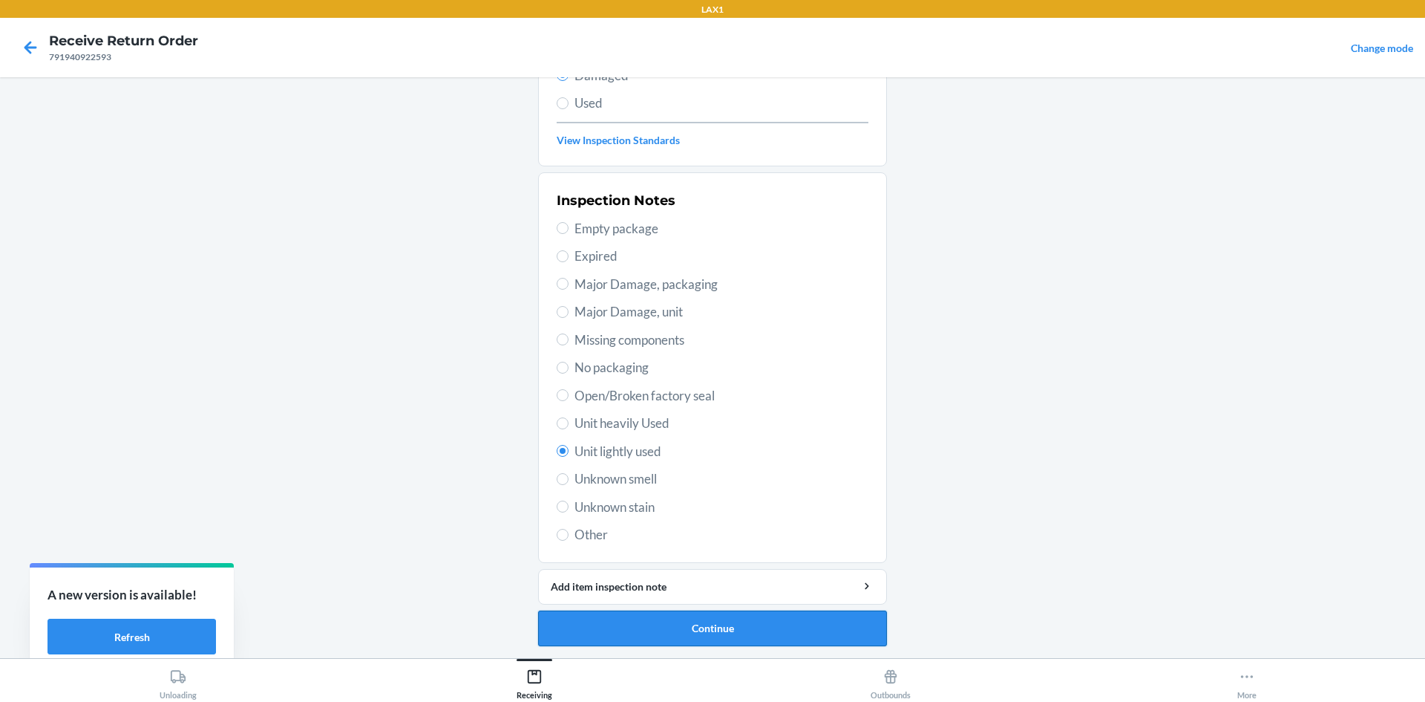
click at [669, 617] on button "Continue" at bounding box center [712, 628] width 349 height 36
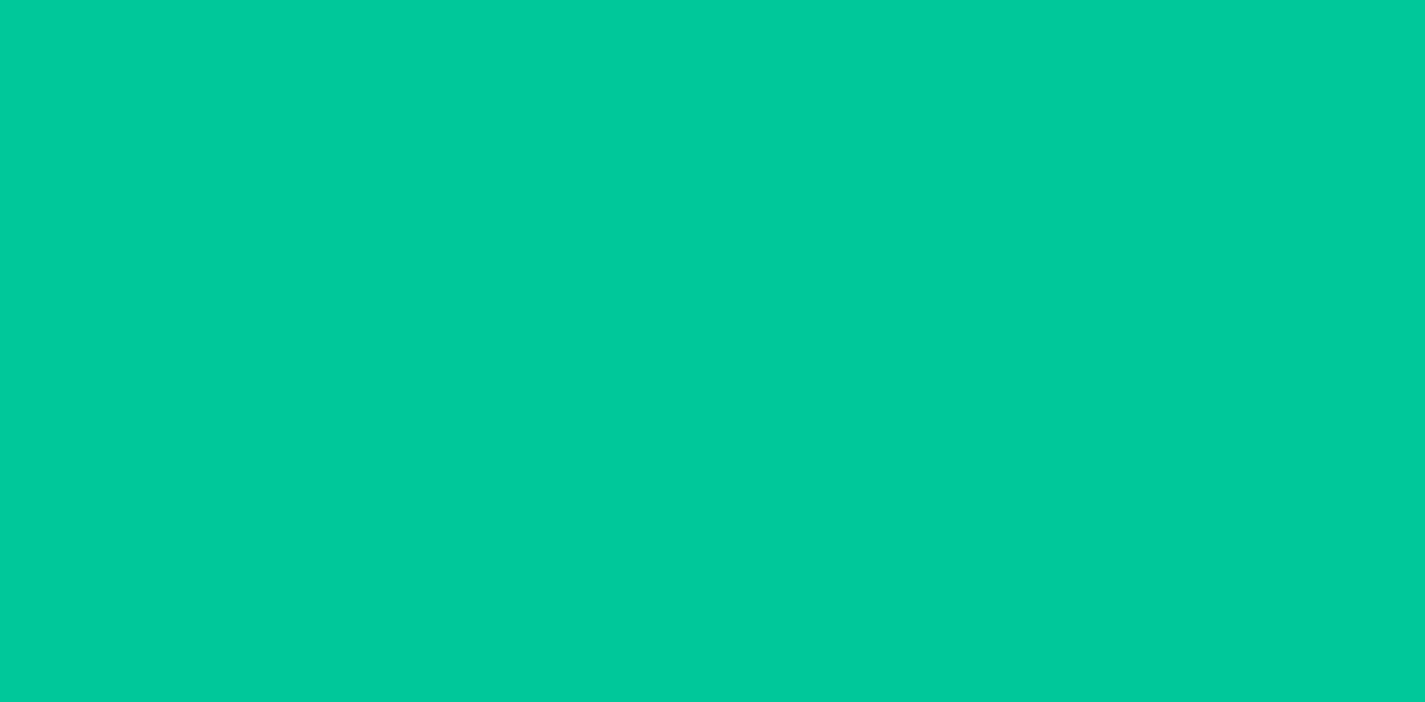
scroll to position [71, 0]
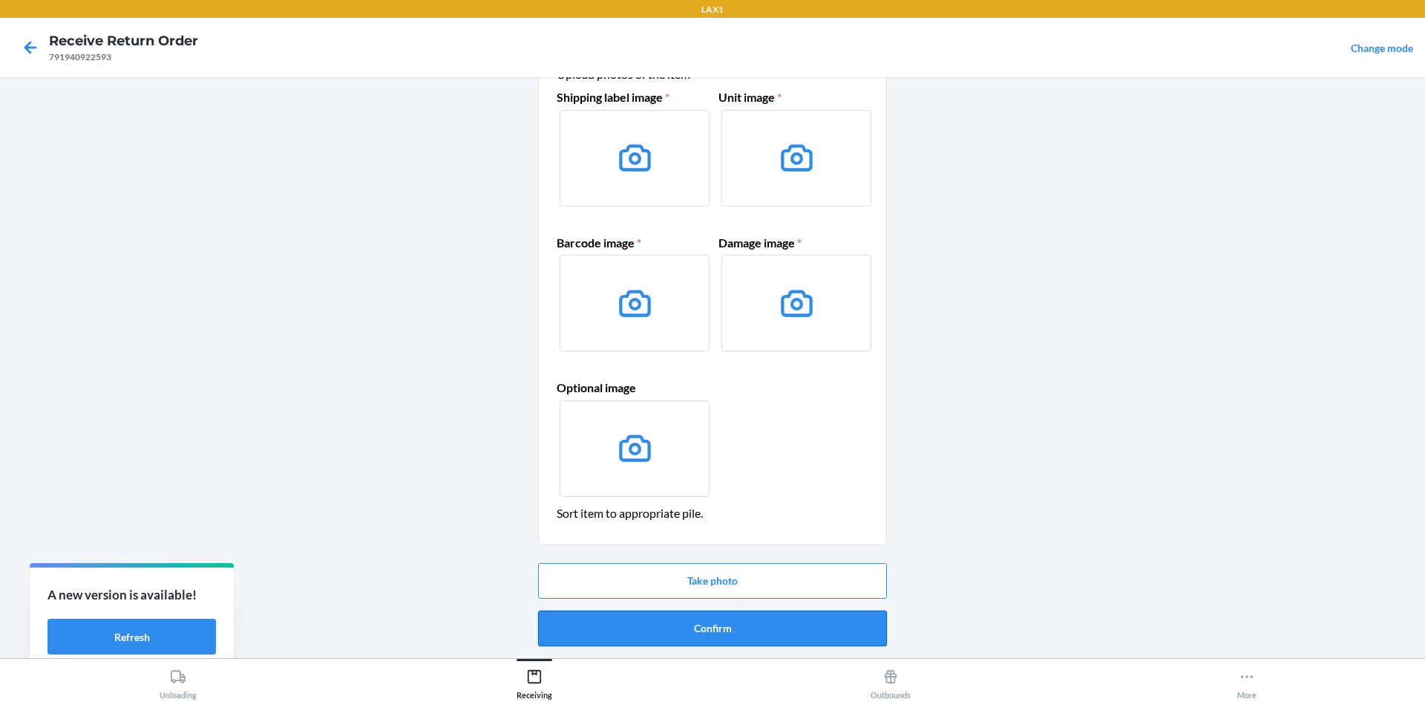
click at [743, 627] on button "Confirm" at bounding box center [712, 628] width 349 height 36
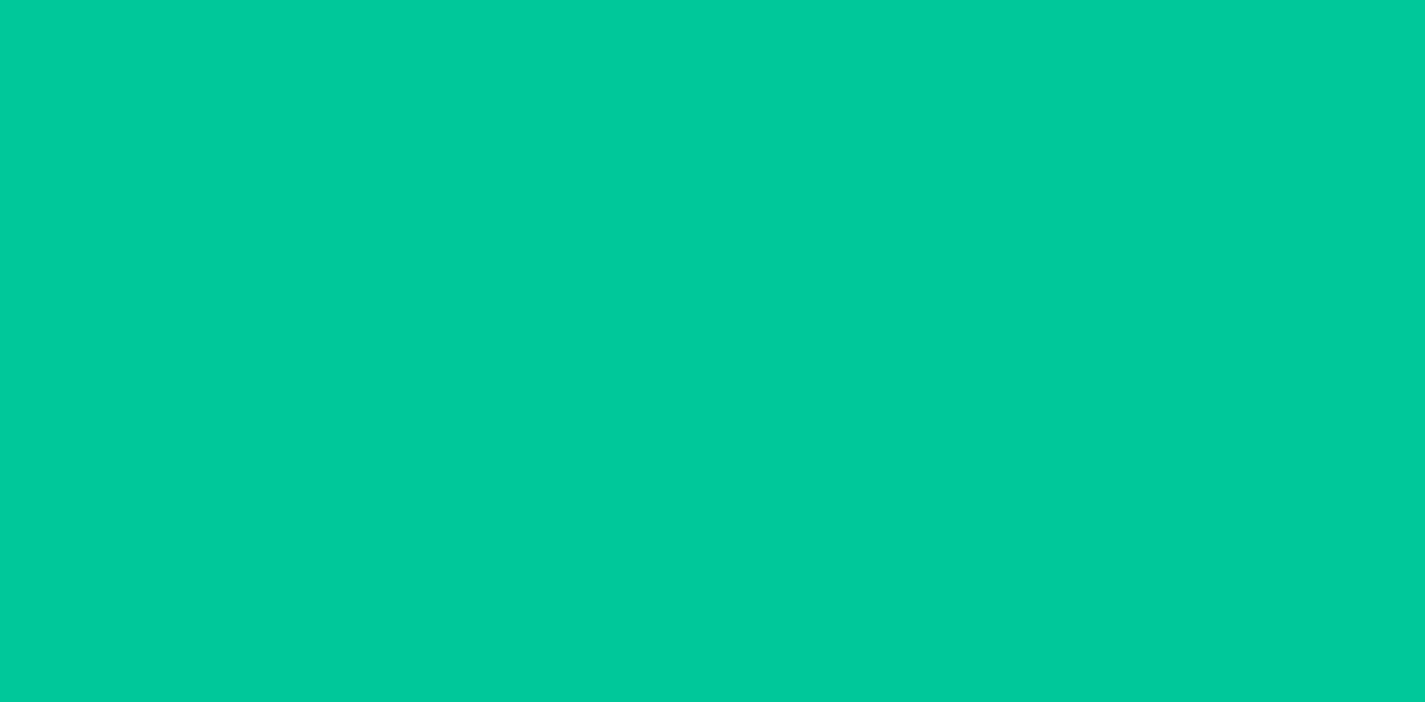
scroll to position [0, 0]
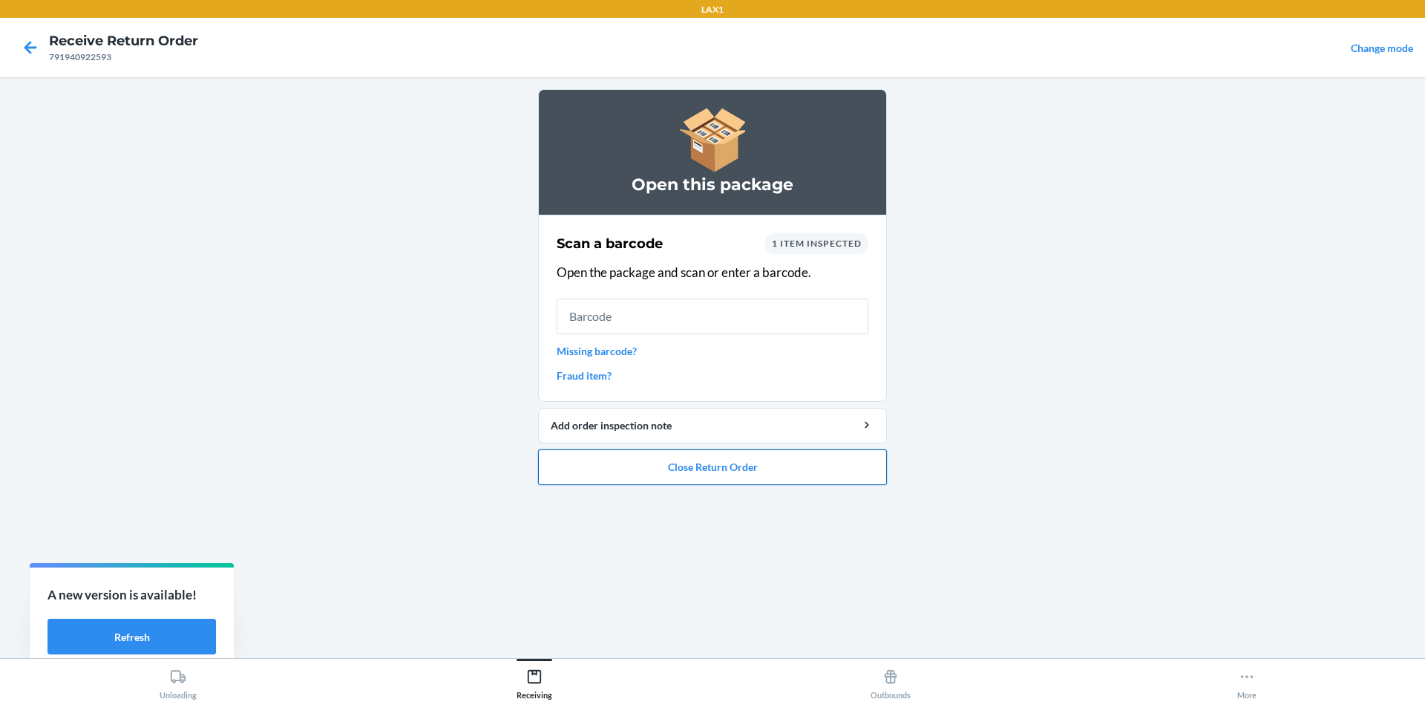
click at [746, 471] on button "Close Return Order" at bounding box center [712, 467] width 349 height 36
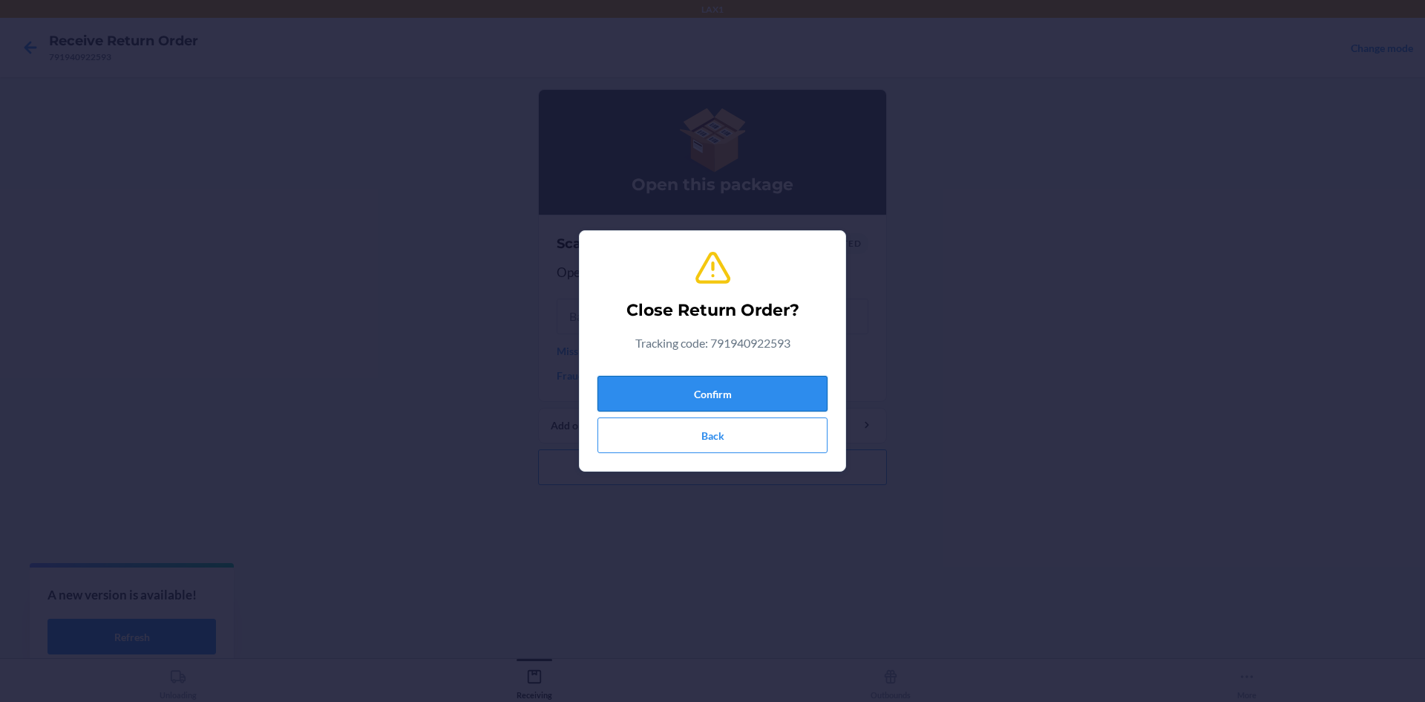
click at [673, 386] on button "Confirm" at bounding box center [713, 394] width 230 height 36
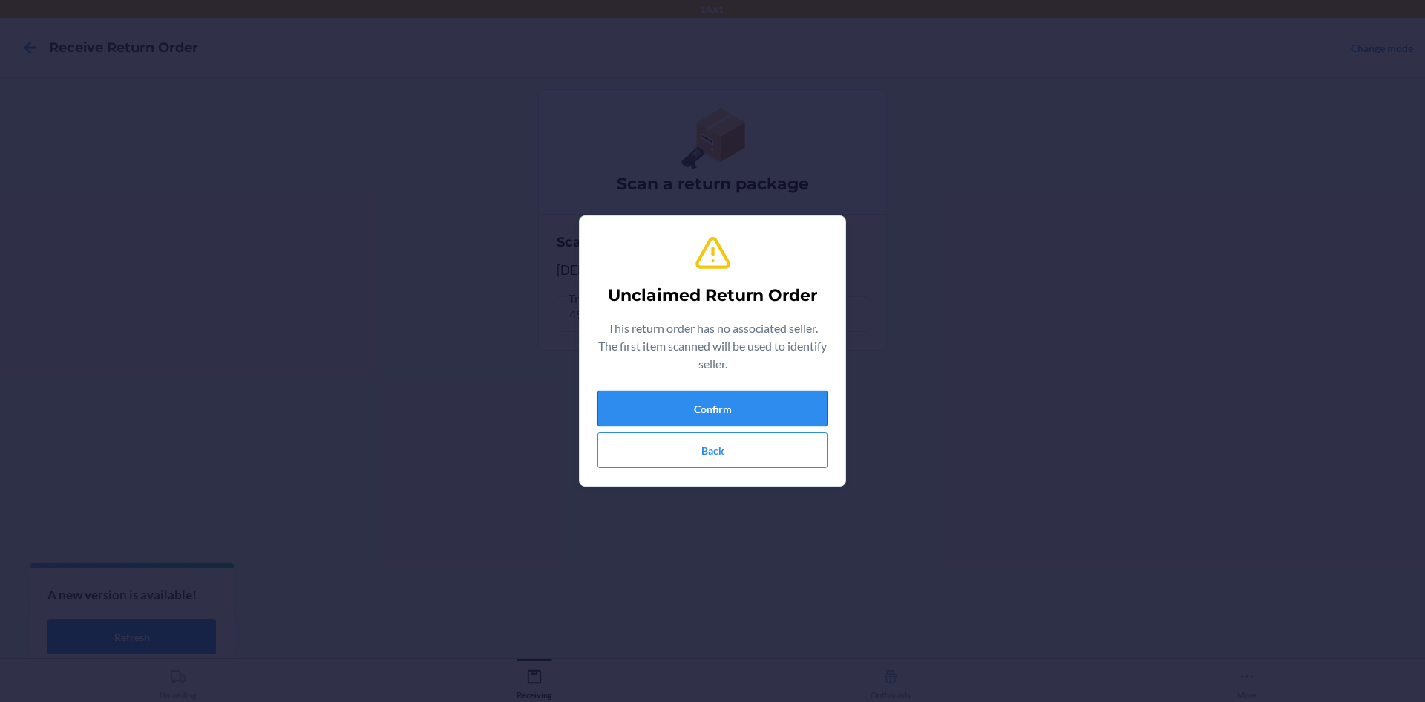
click at [799, 398] on button "Confirm" at bounding box center [713, 408] width 230 height 36
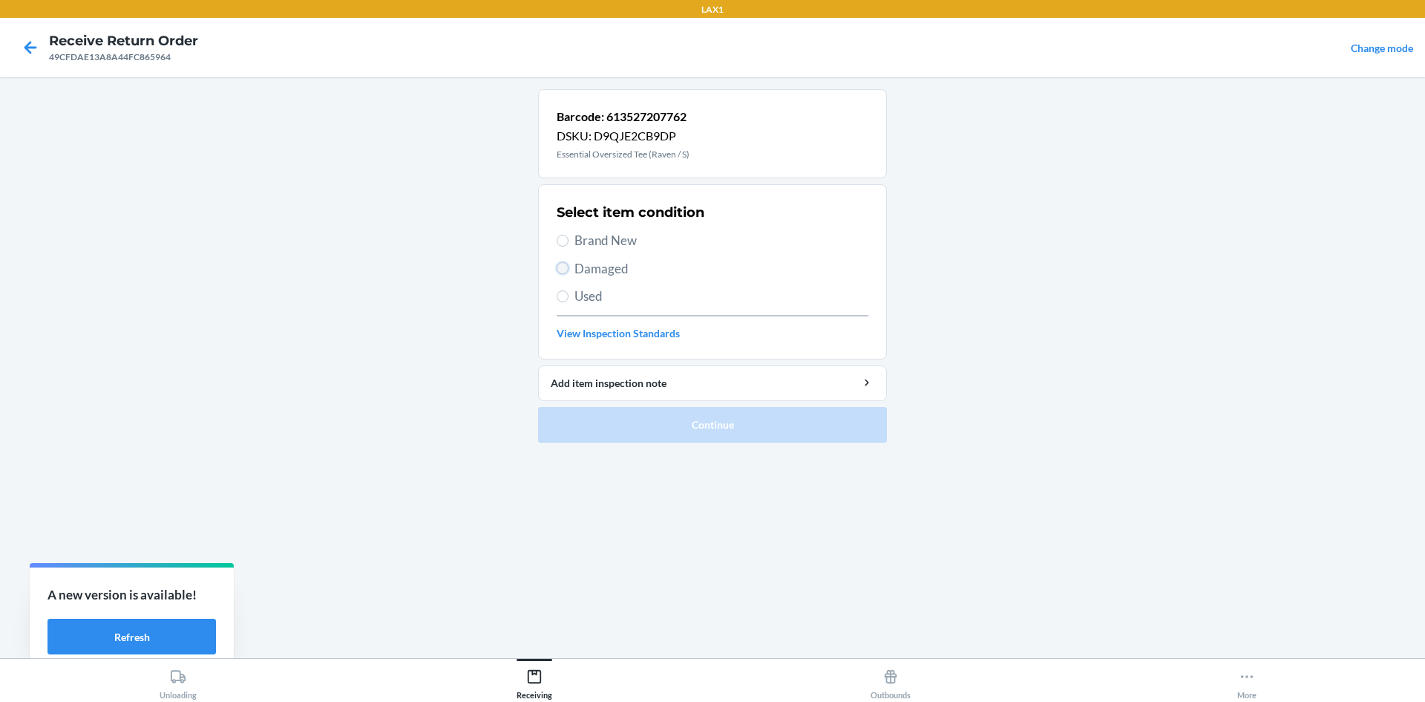
click at [560, 265] on input "Damaged" at bounding box center [563, 268] width 12 height 12
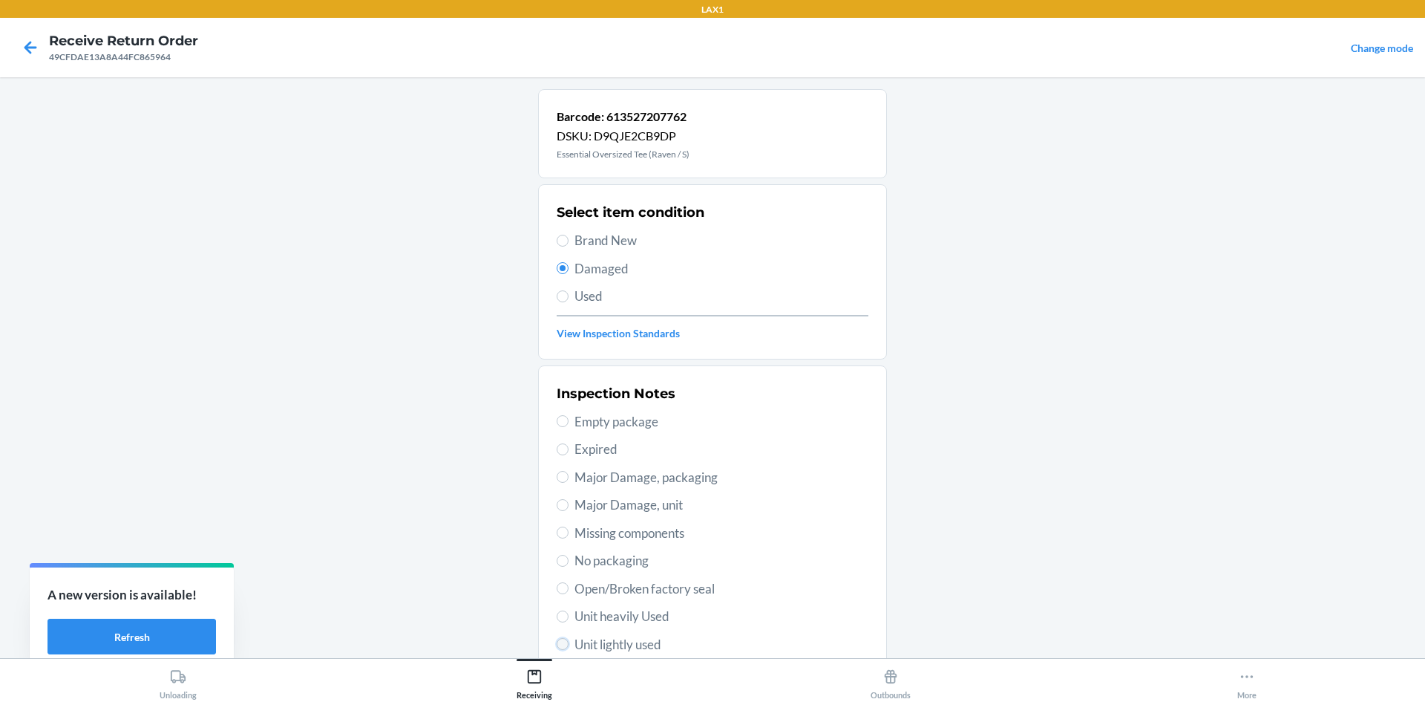
click at [561, 644] on input "Unit lightly used" at bounding box center [563, 644] width 12 height 12
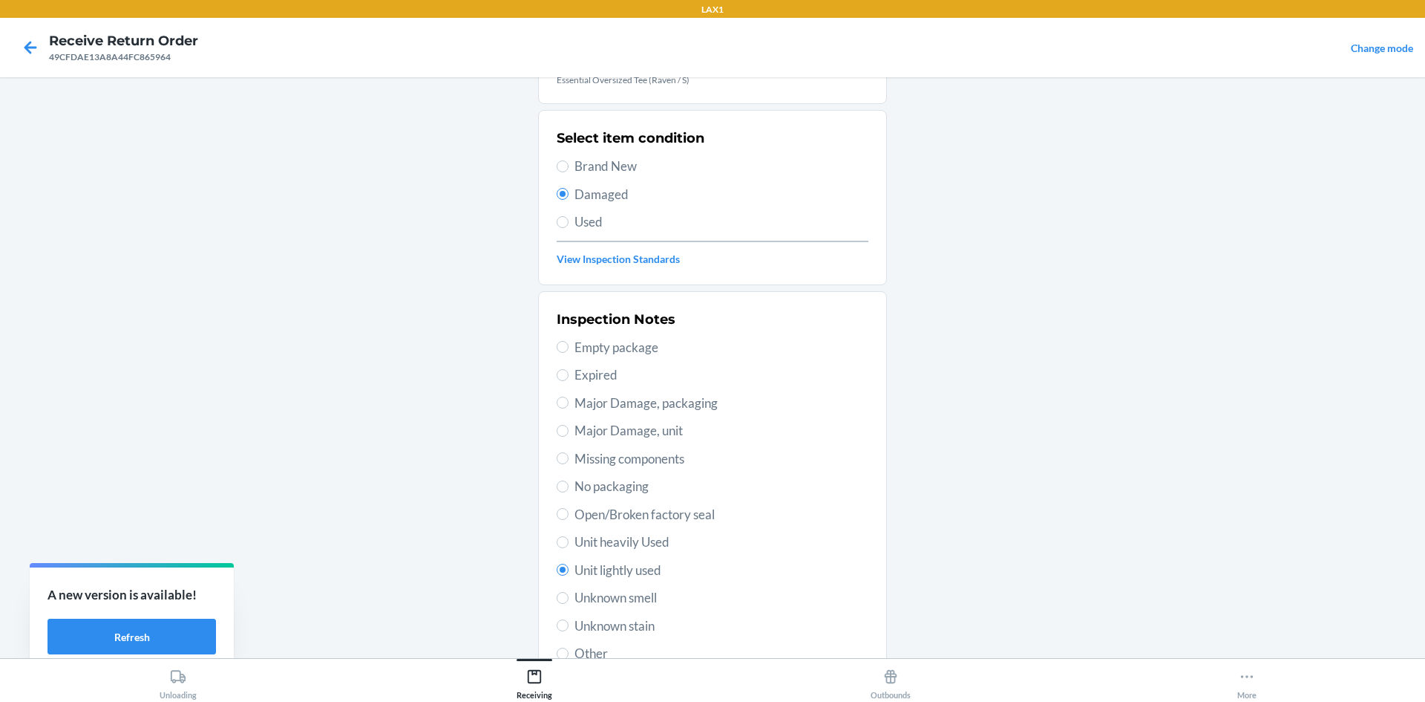
scroll to position [193, 0]
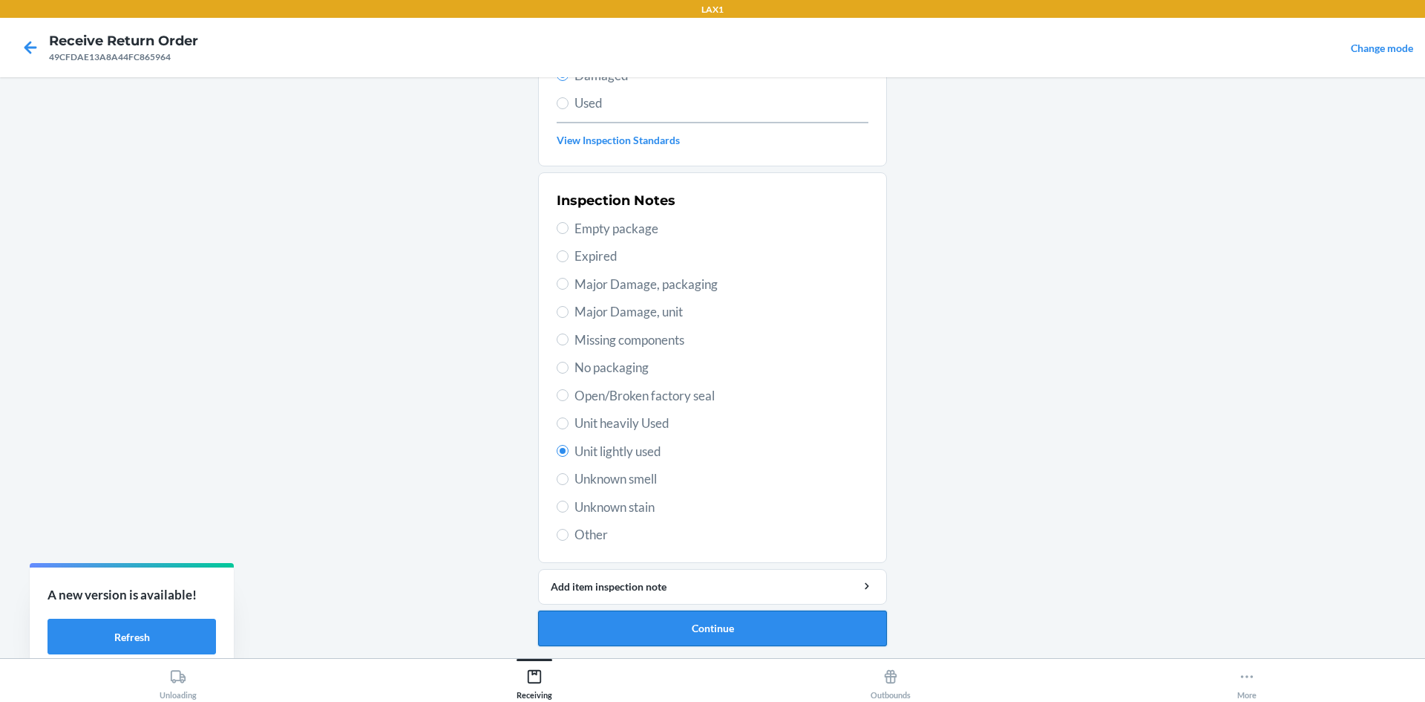
click at [633, 621] on button "Continue" at bounding box center [712, 628] width 349 height 36
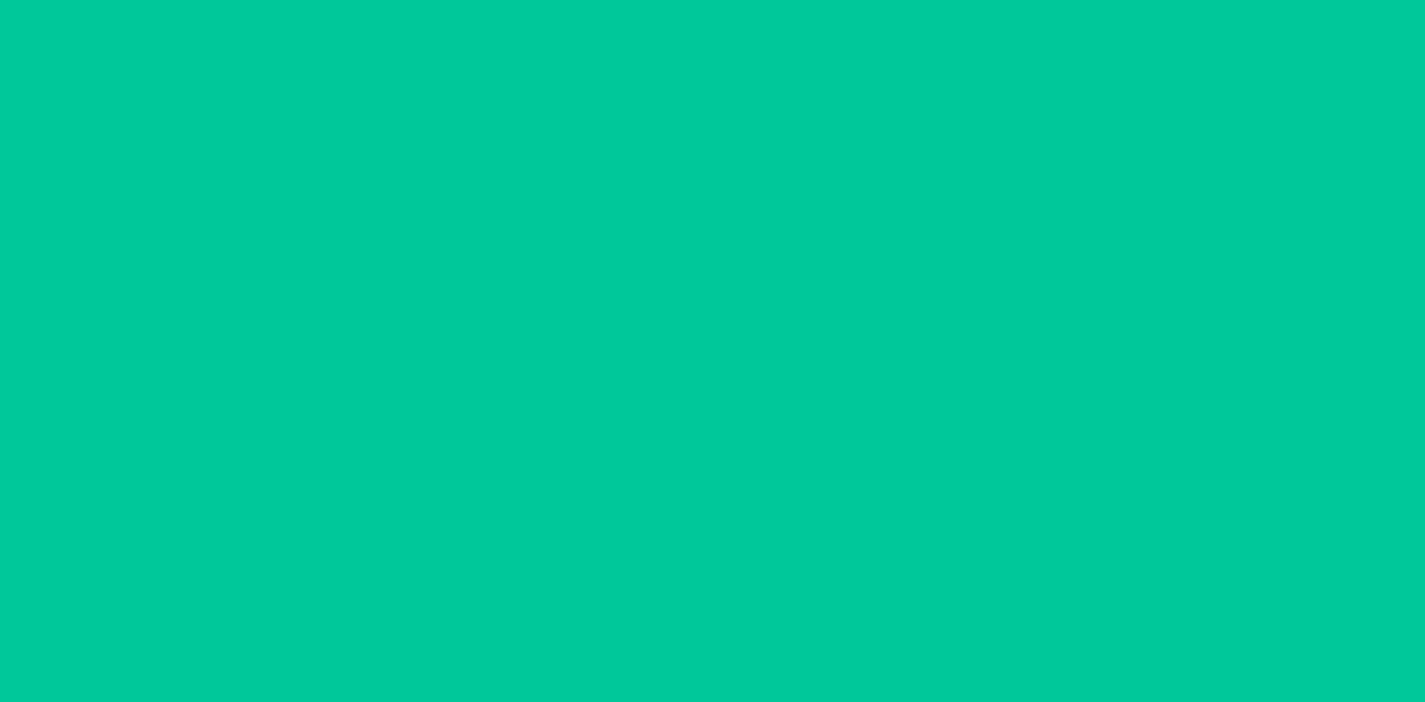
scroll to position [71, 0]
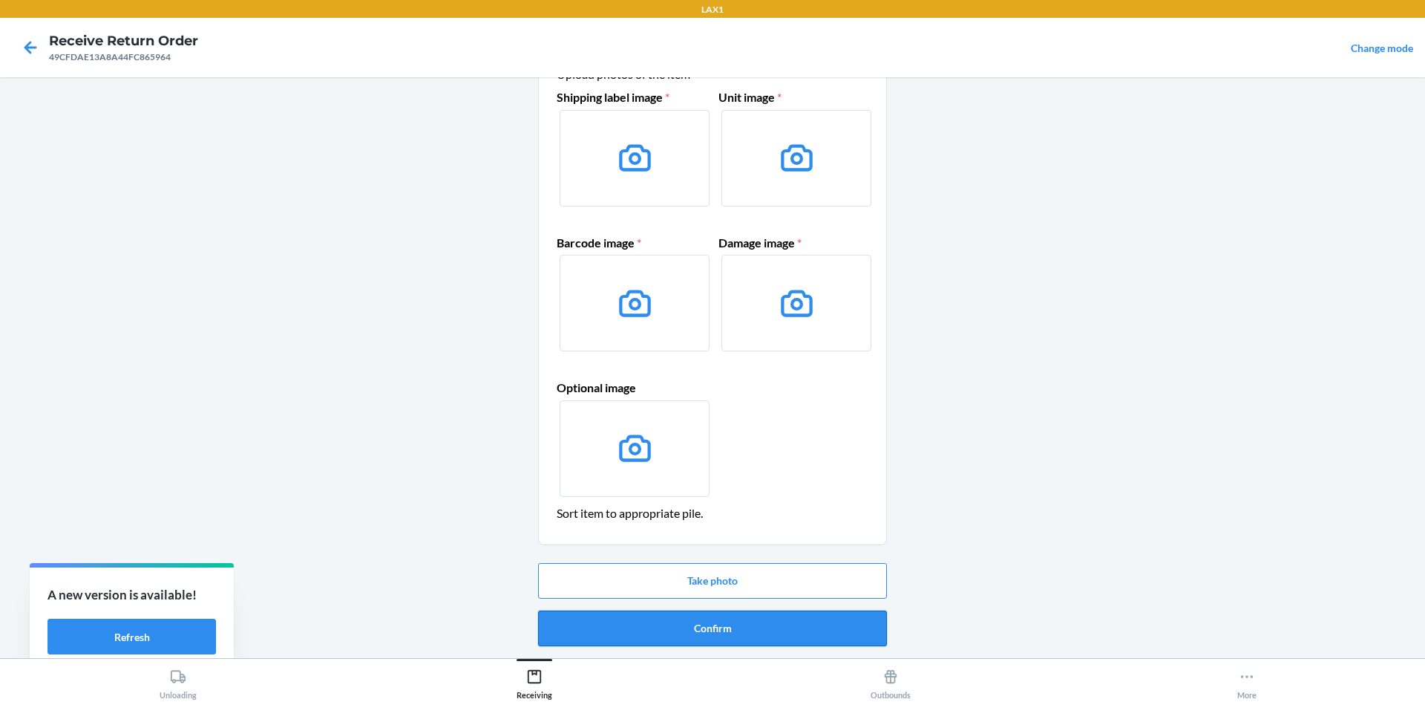
click at [636, 615] on button "Confirm" at bounding box center [712, 628] width 349 height 36
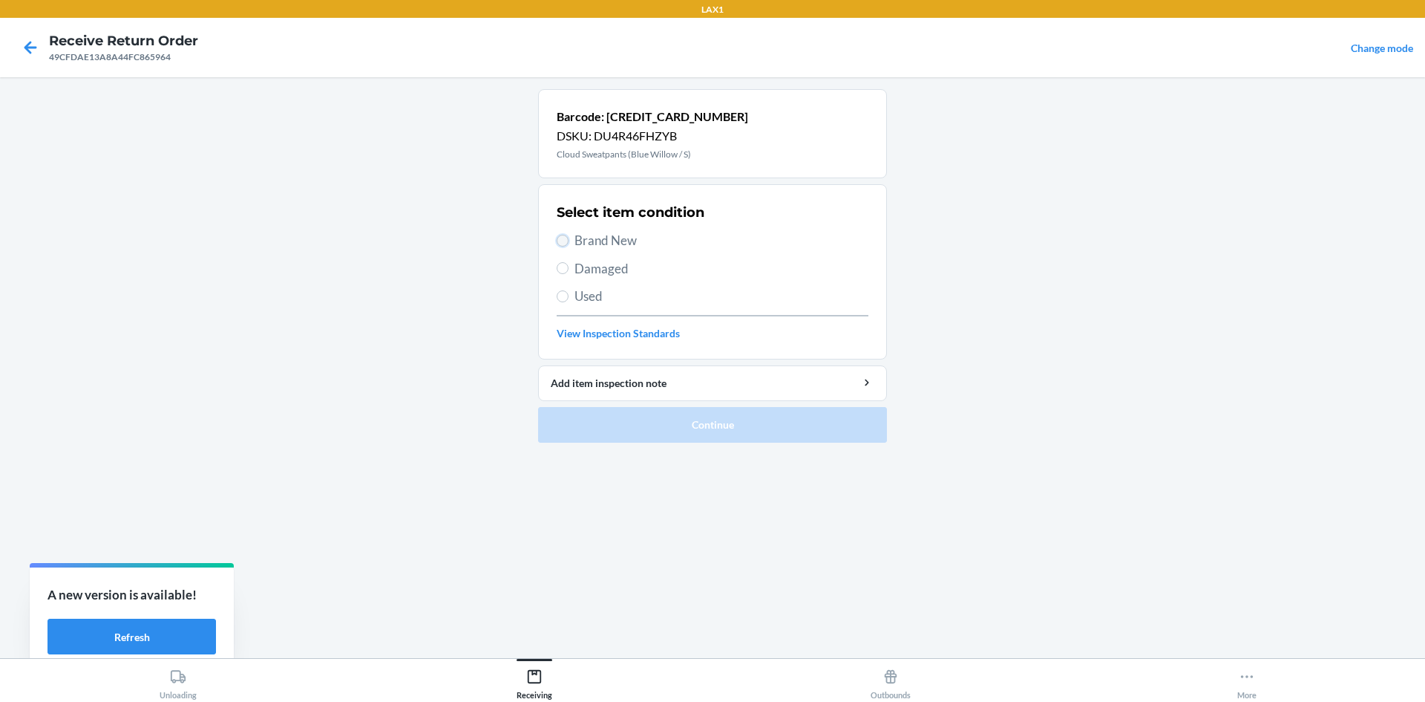
click at [561, 244] on input "Brand New" at bounding box center [563, 241] width 12 height 12
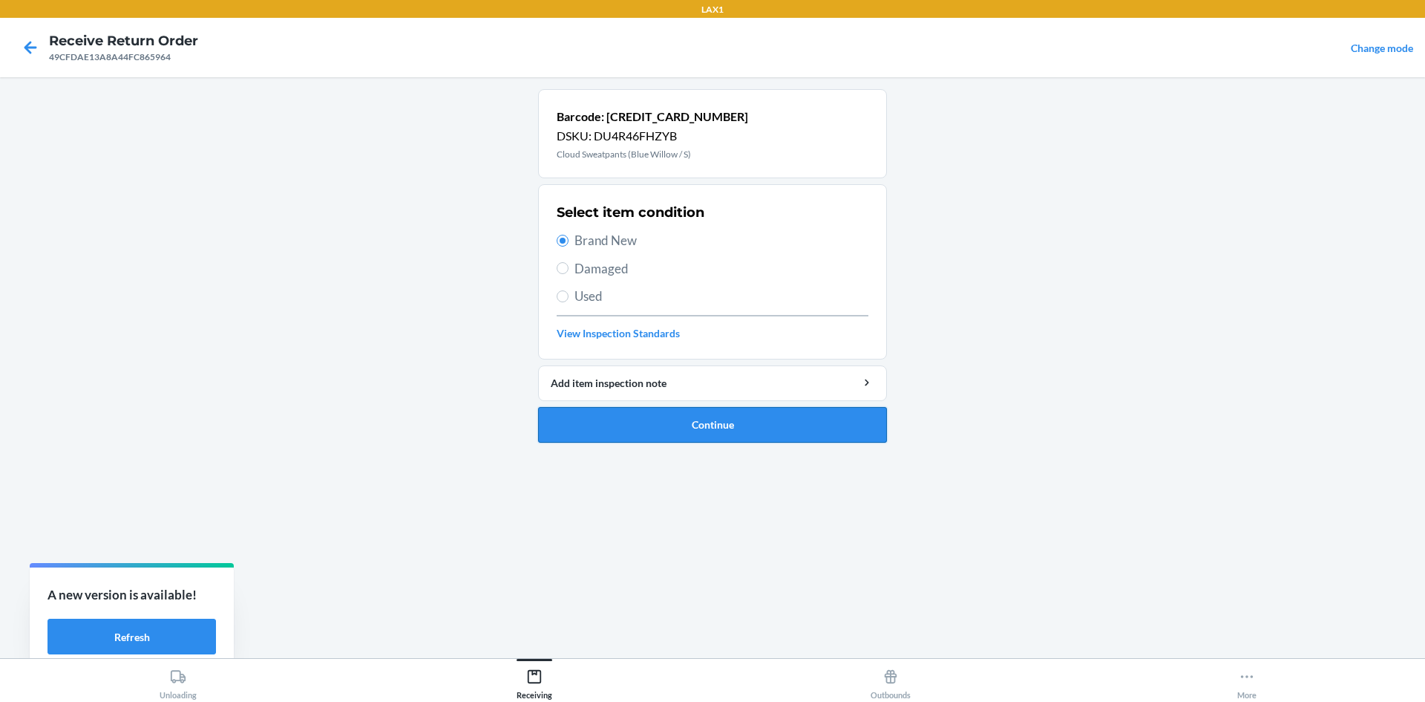
click at [615, 411] on button "Continue" at bounding box center [712, 425] width 349 height 36
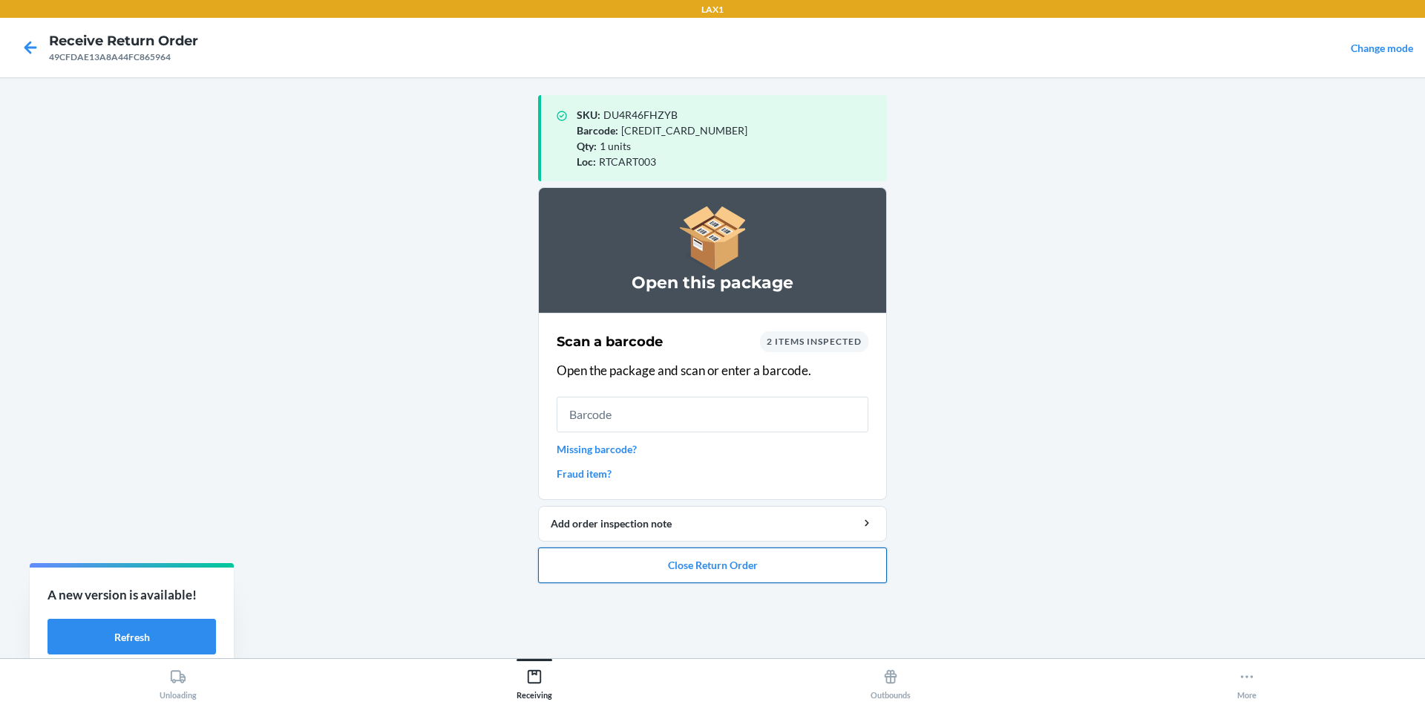
drag, startPoint x: 688, startPoint y: 583, endPoint x: 690, endPoint y: 575, distance: 7.6
click at [689, 578] on ol "Open this package Scan a barcode 2 items inspected Open the package and scan or…" at bounding box center [712, 391] width 349 height 408
click at [363, 570] on main "SKU : DU4R46FHZYB Barcode : [CREDIT_CARD_NUMBER] Qty : 1 units Loc : RTCART003 …" at bounding box center [712, 367] width 1425 height 581
click at [709, 572] on button "Close Return Order" at bounding box center [712, 565] width 349 height 36
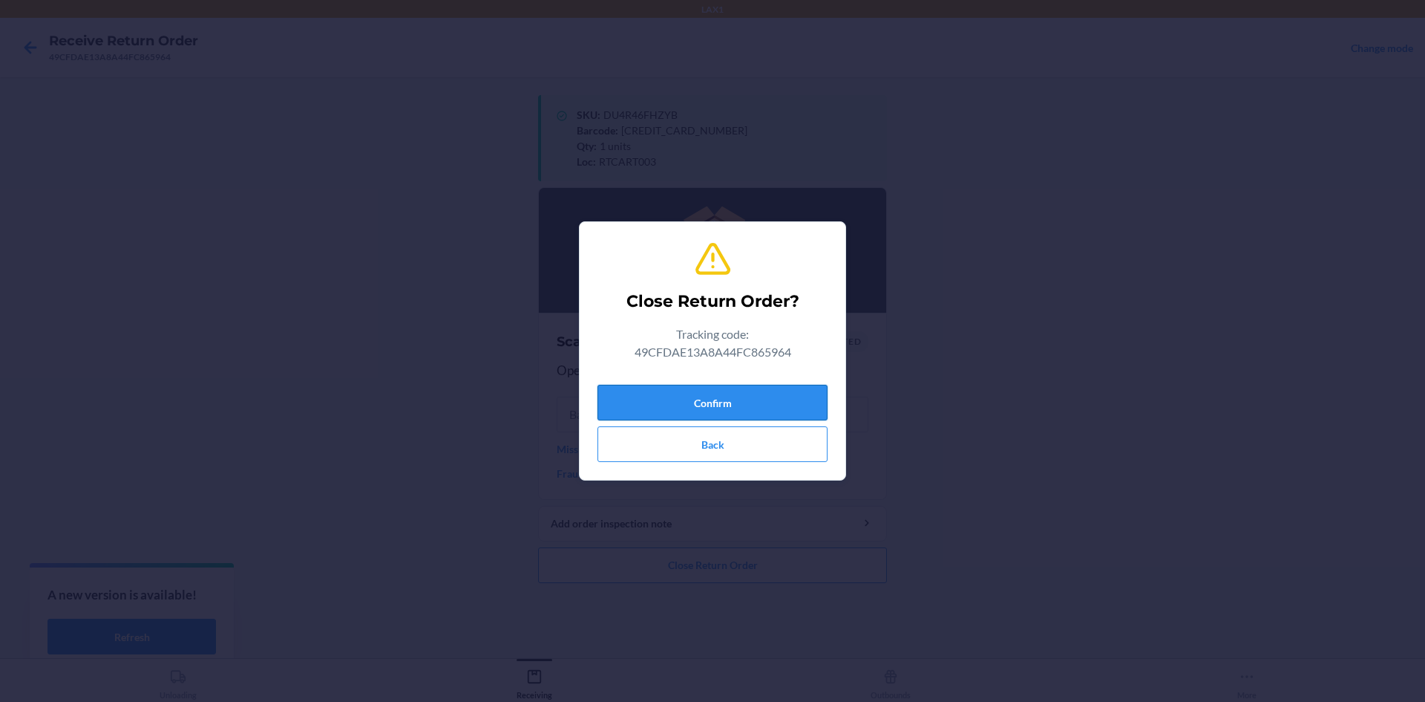
click at [693, 402] on button "Confirm" at bounding box center [713, 403] width 230 height 36
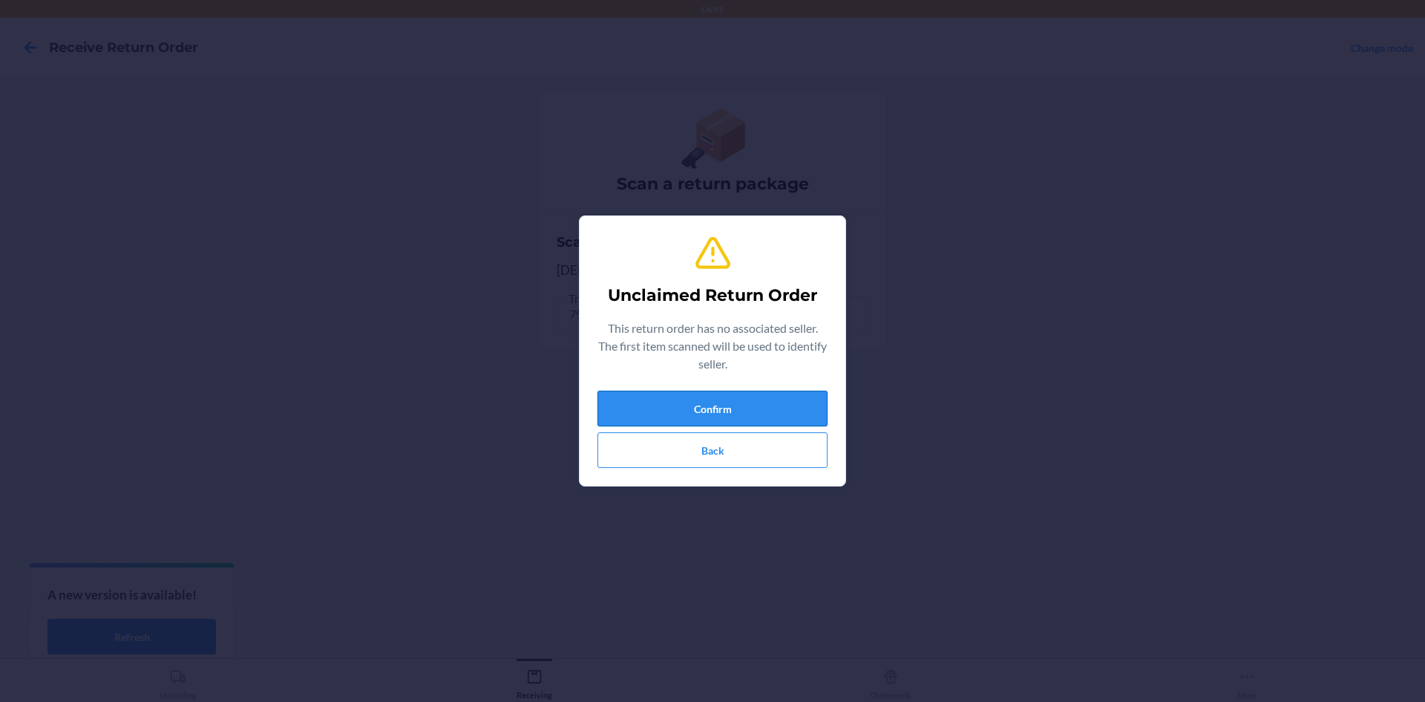
click at [684, 402] on button "Confirm" at bounding box center [713, 408] width 230 height 36
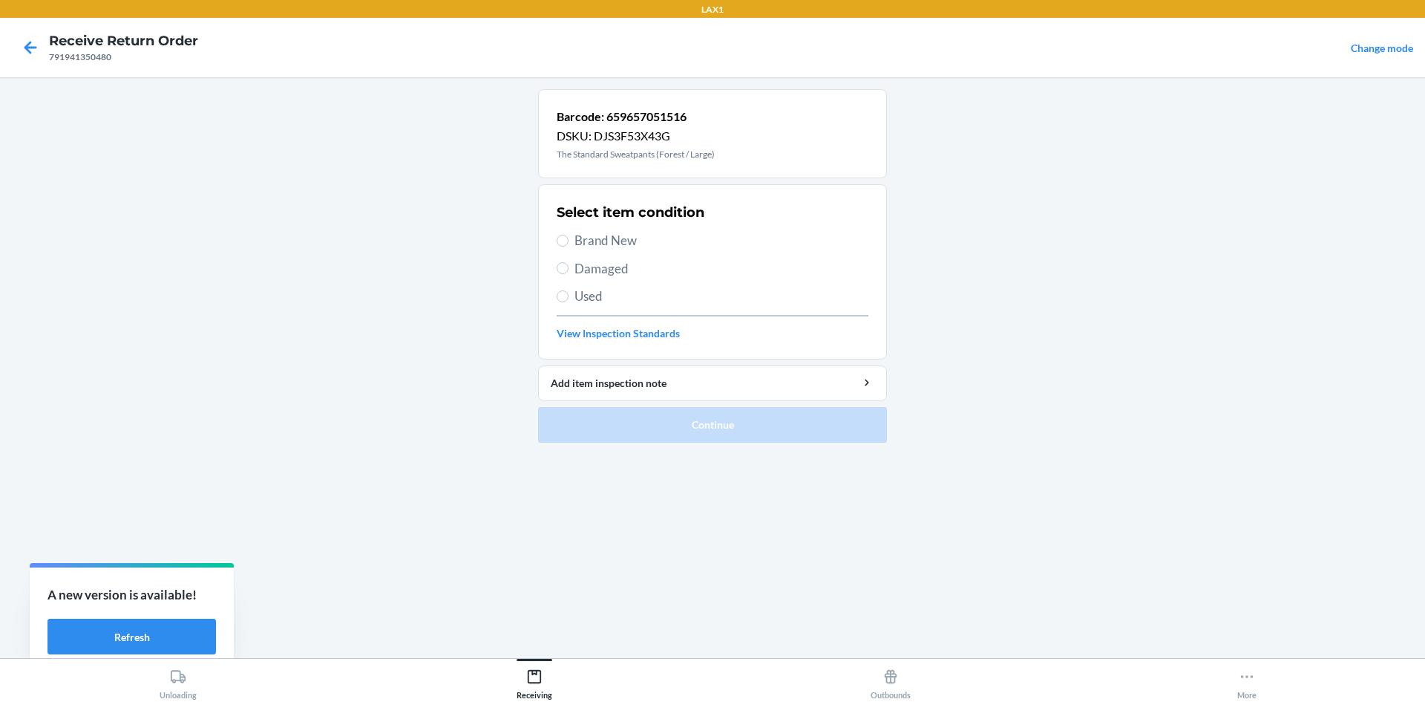
click at [568, 275] on label "Damaged" at bounding box center [713, 268] width 312 height 19
click at [568, 274] on input "Damaged" at bounding box center [563, 268] width 12 height 12
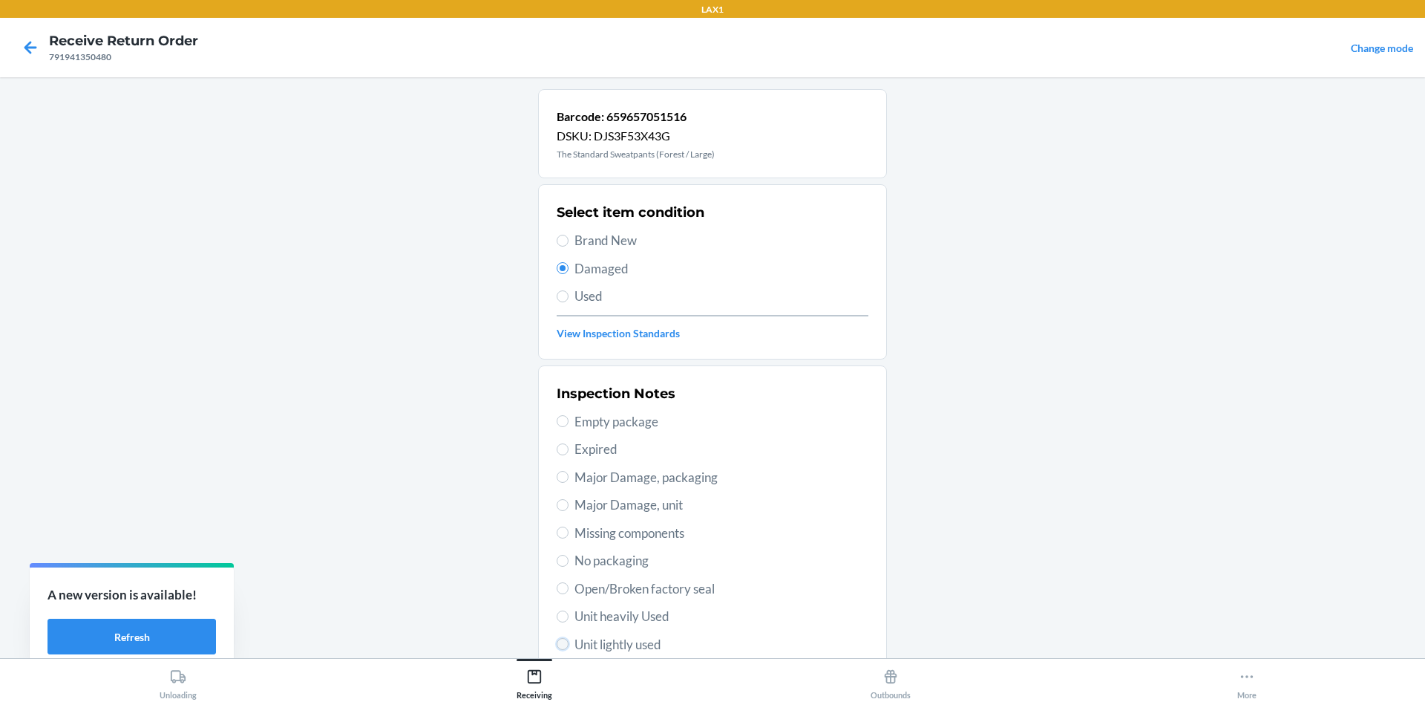
click at [560, 647] on input "Unit lightly used" at bounding box center [563, 644] width 12 height 12
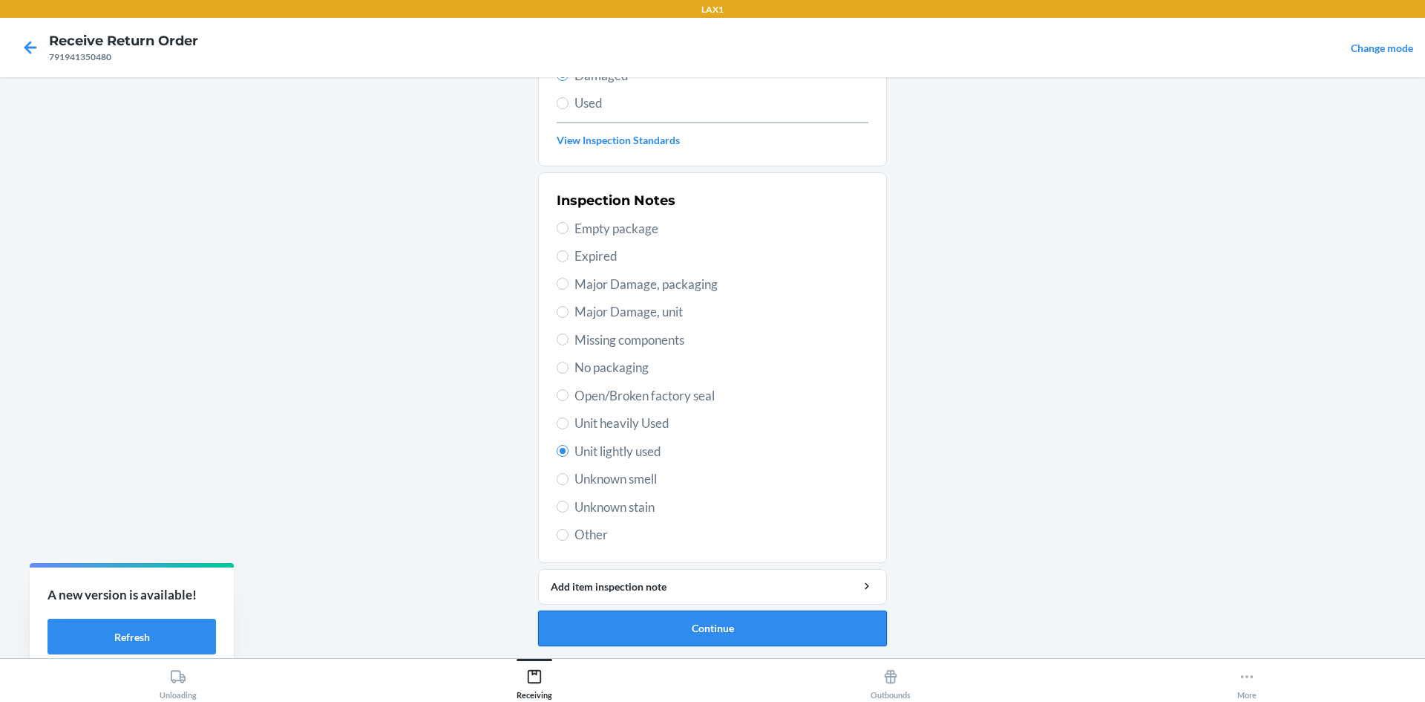
click at [642, 621] on button "Continue" at bounding box center [712, 628] width 349 height 36
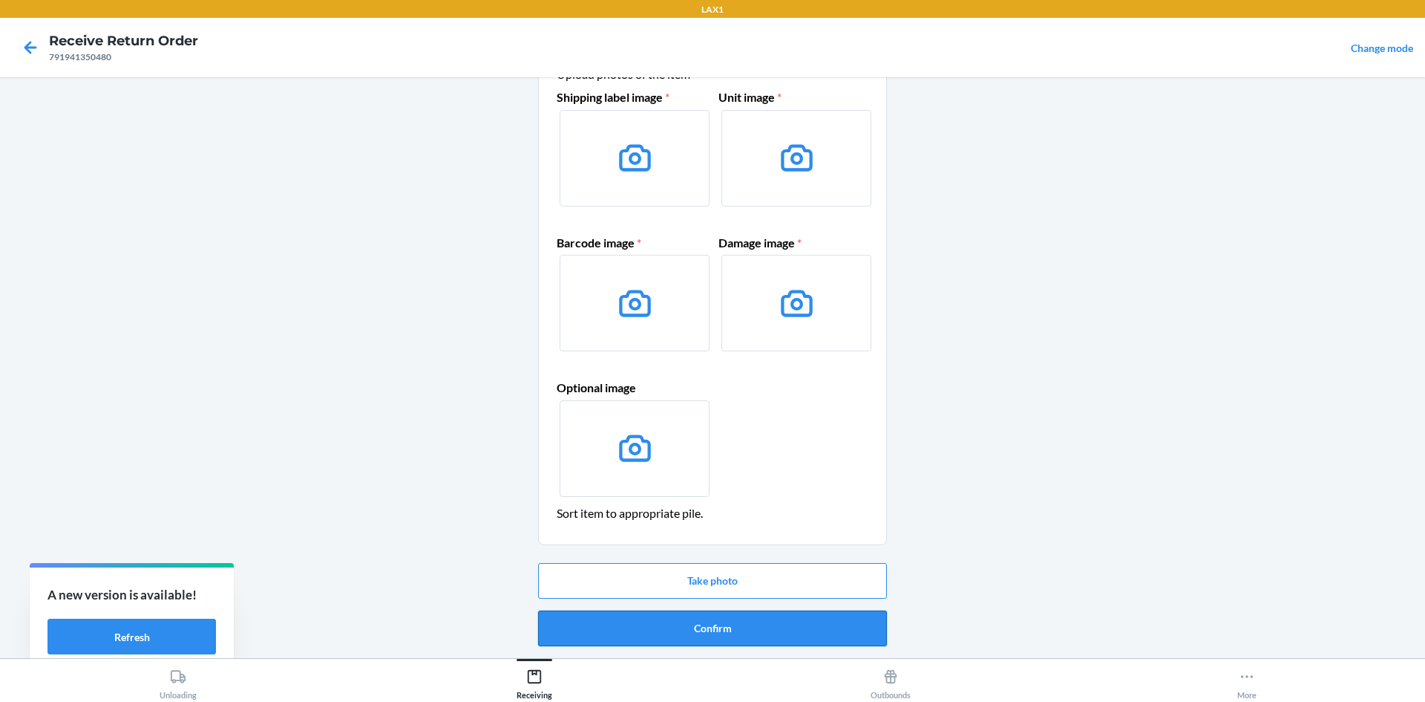
click at [691, 617] on button "Confirm" at bounding box center [712, 628] width 349 height 36
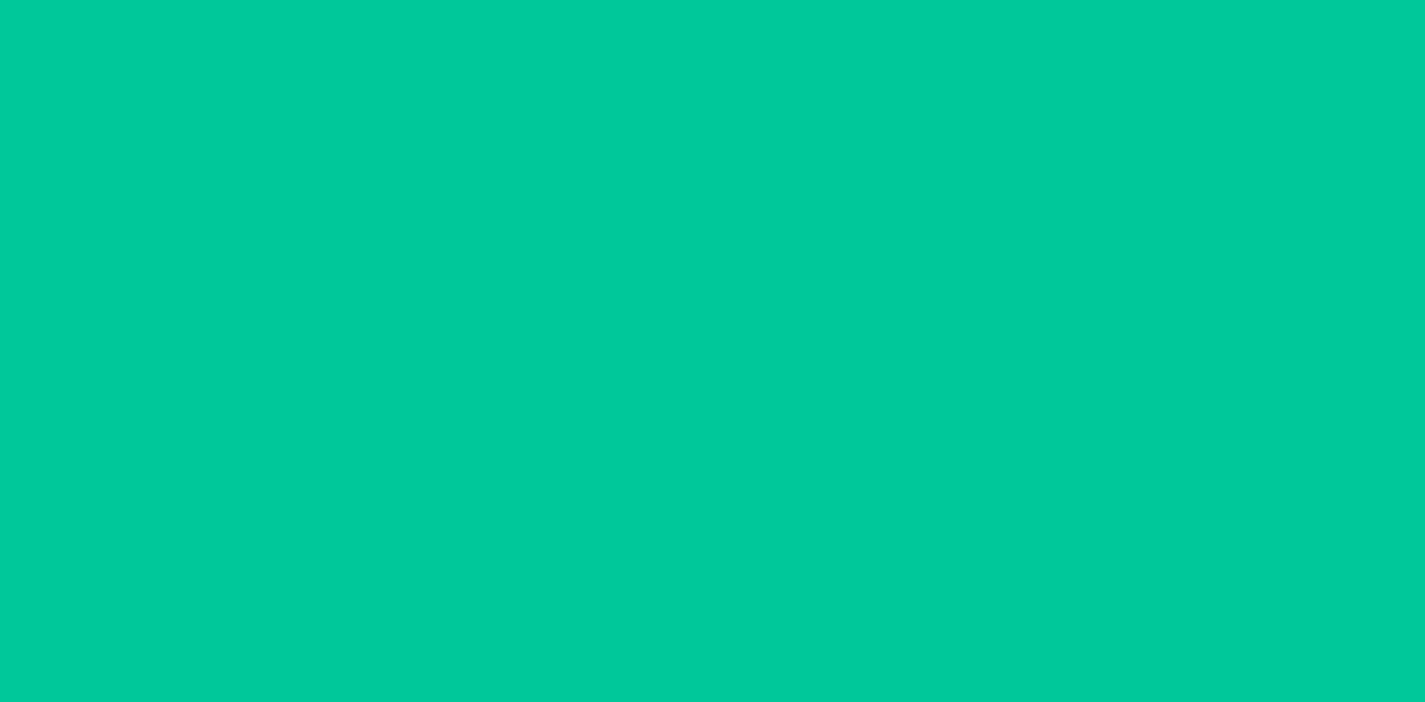
scroll to position [0, 0]
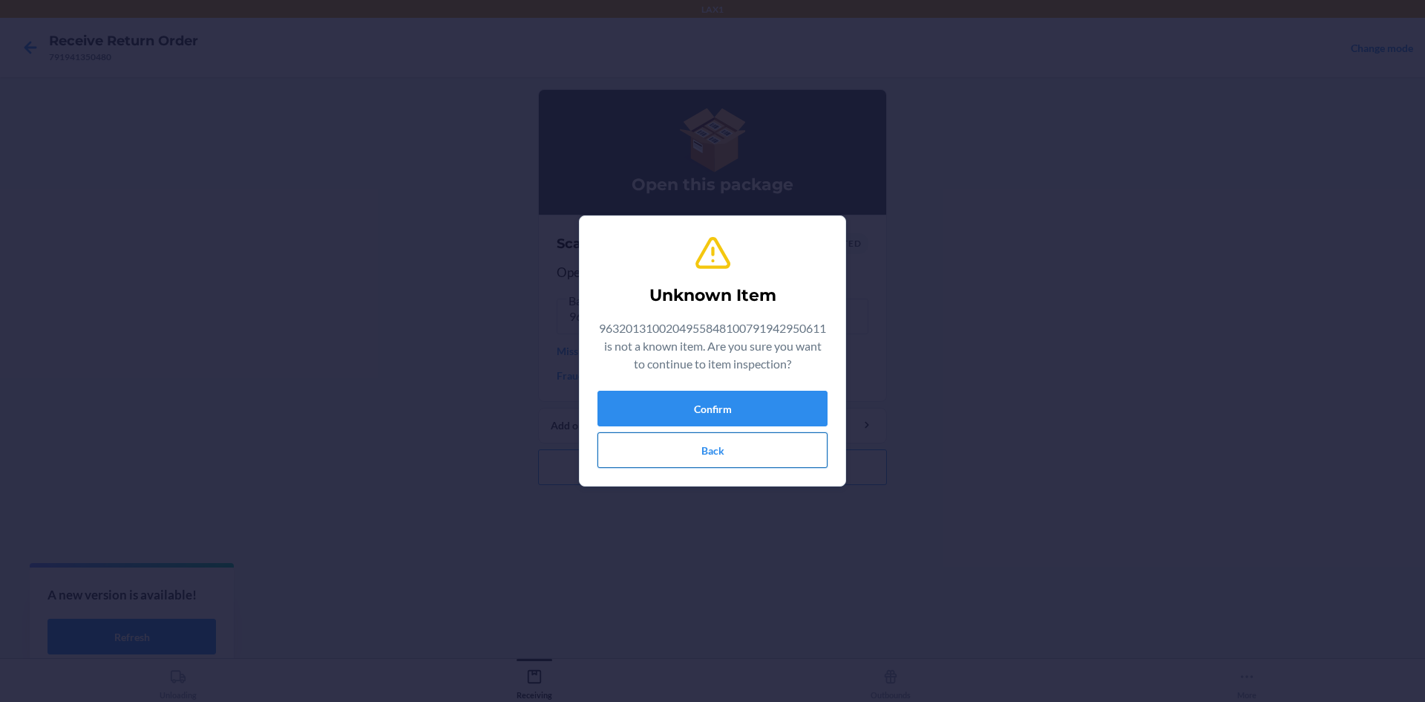
click at [730, 443] on button "Back" at bounding box center [713, 450] width 230 height 36
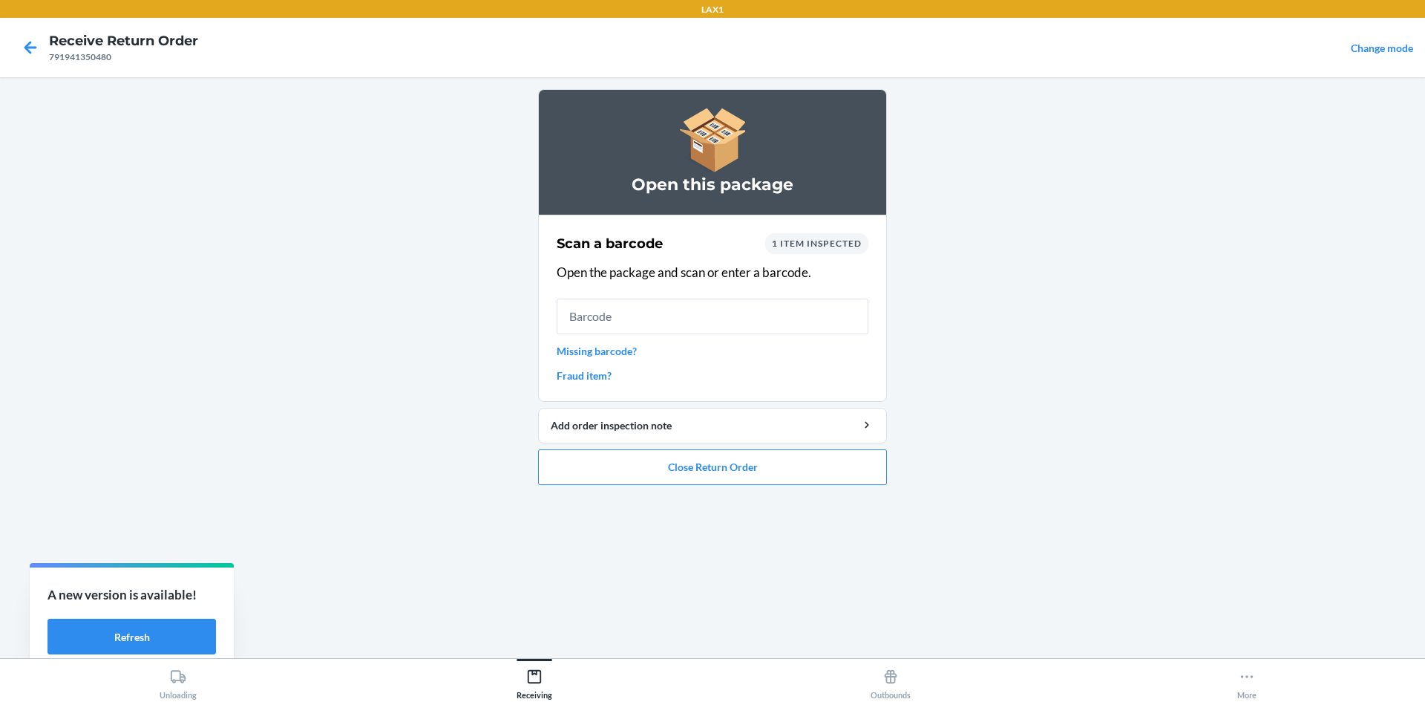
click at [585, 347] on link "Missing barcode?" at bounding box center [713, 351] width 312 height 16
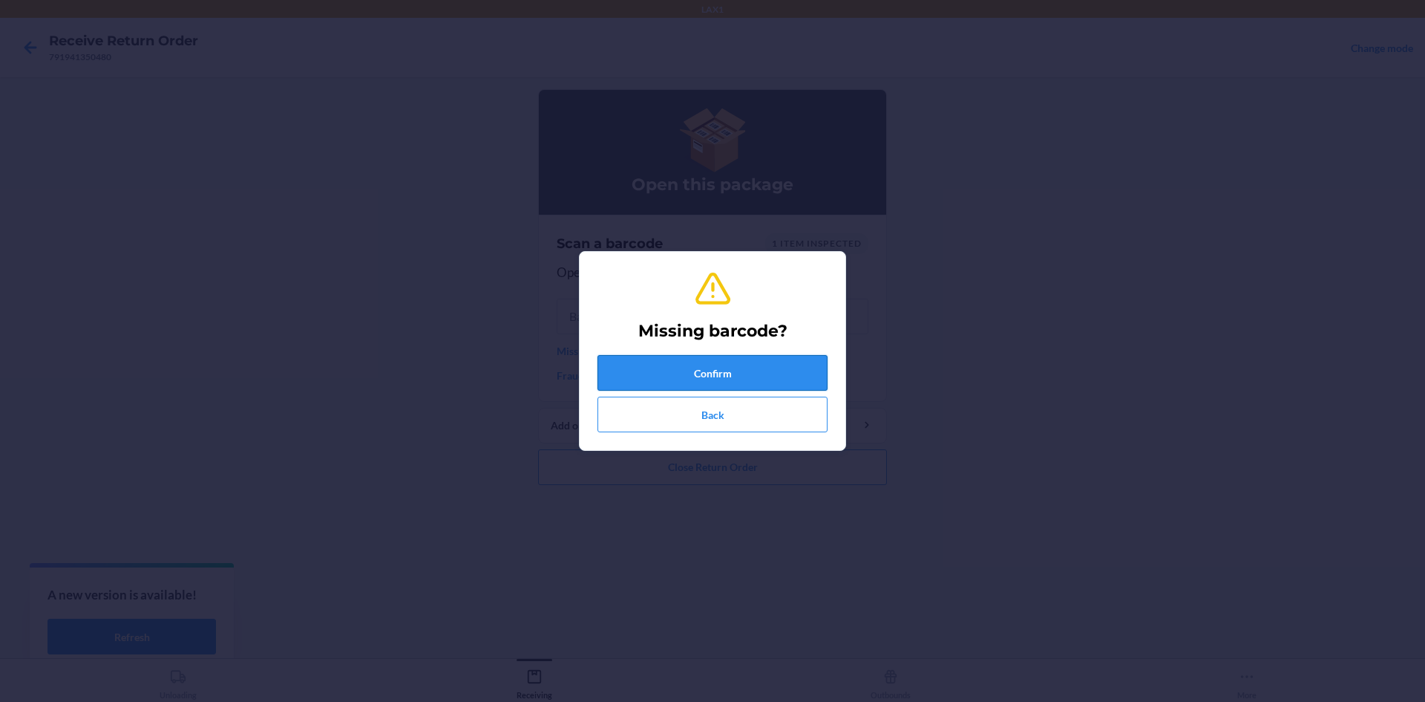
click at [756, 374] on button "Confirm" at bounding box center [713, 373] width 230 height 36
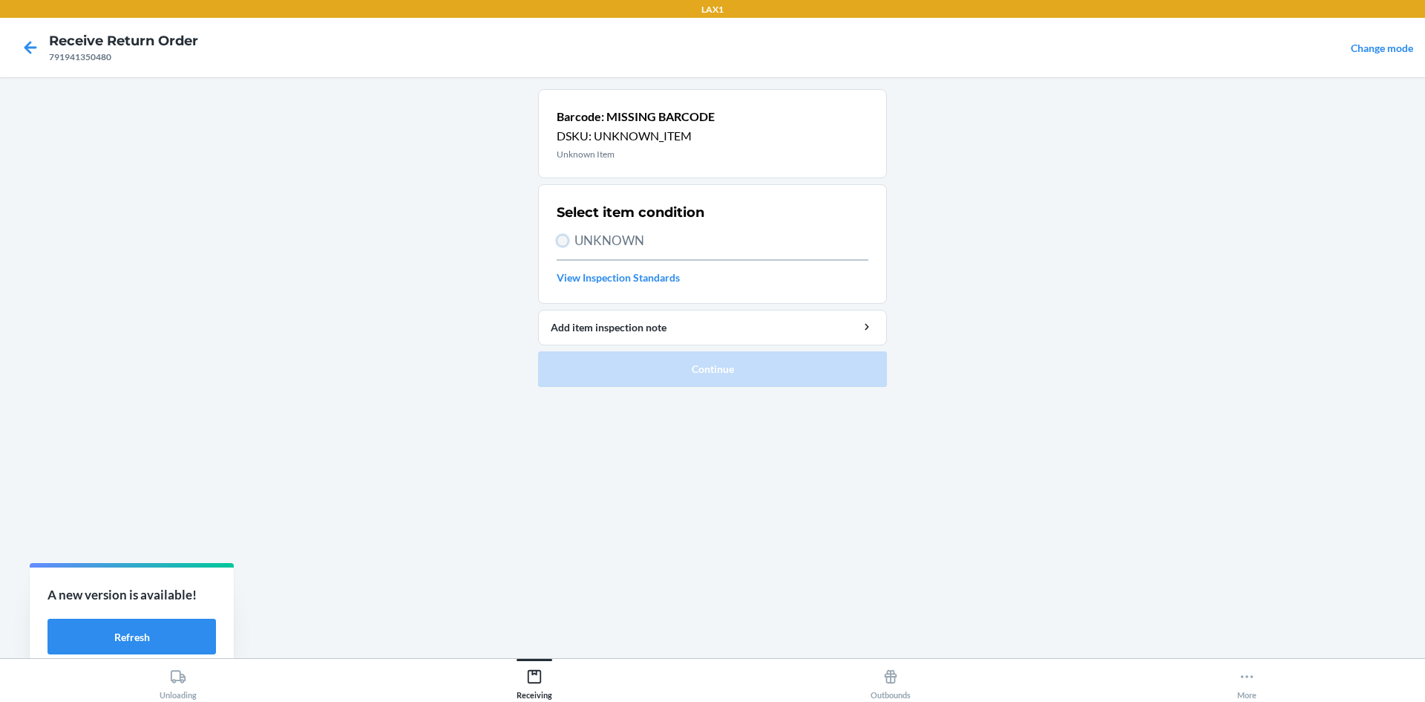
click at [560, 244] on input "UNKNOWN" at bounding box center [563, 241] width 12 height 12
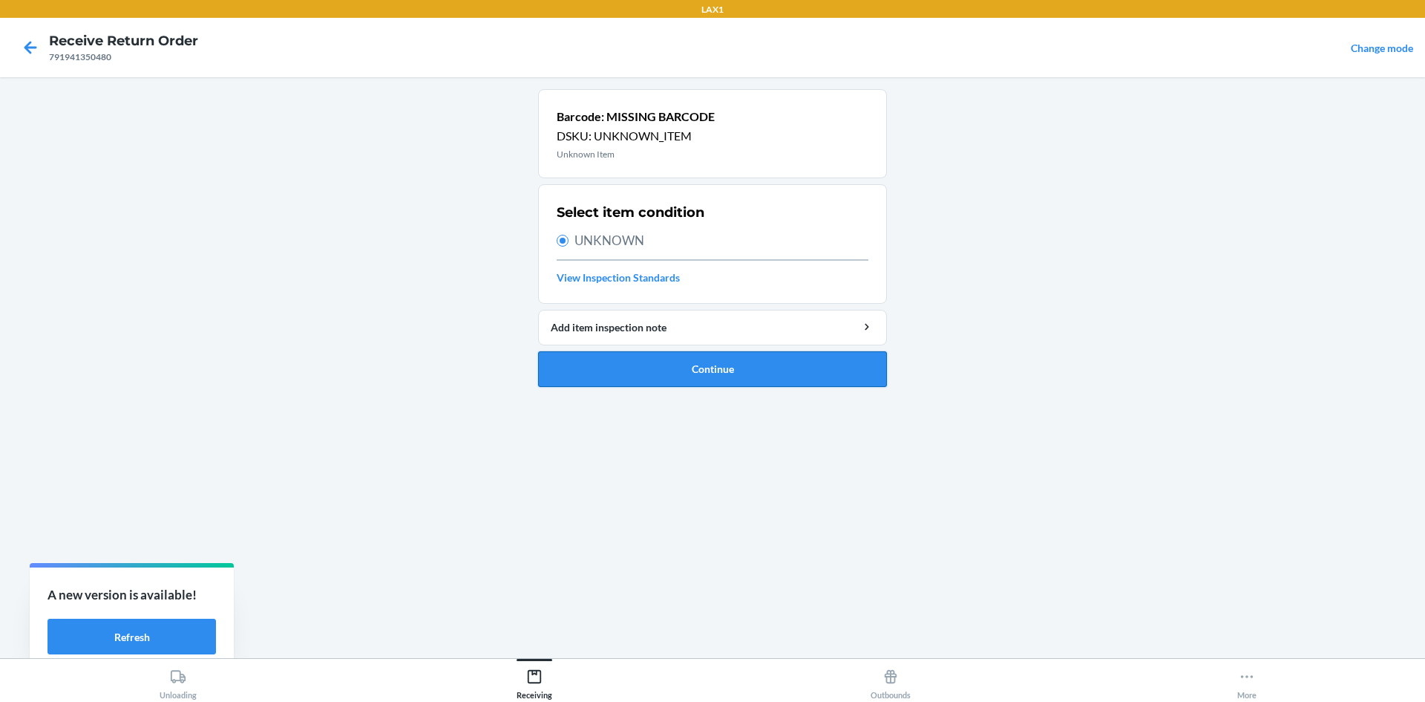
click at [624, 367] on button "Continue" at bounding box center [712, 369] width 349 height 36
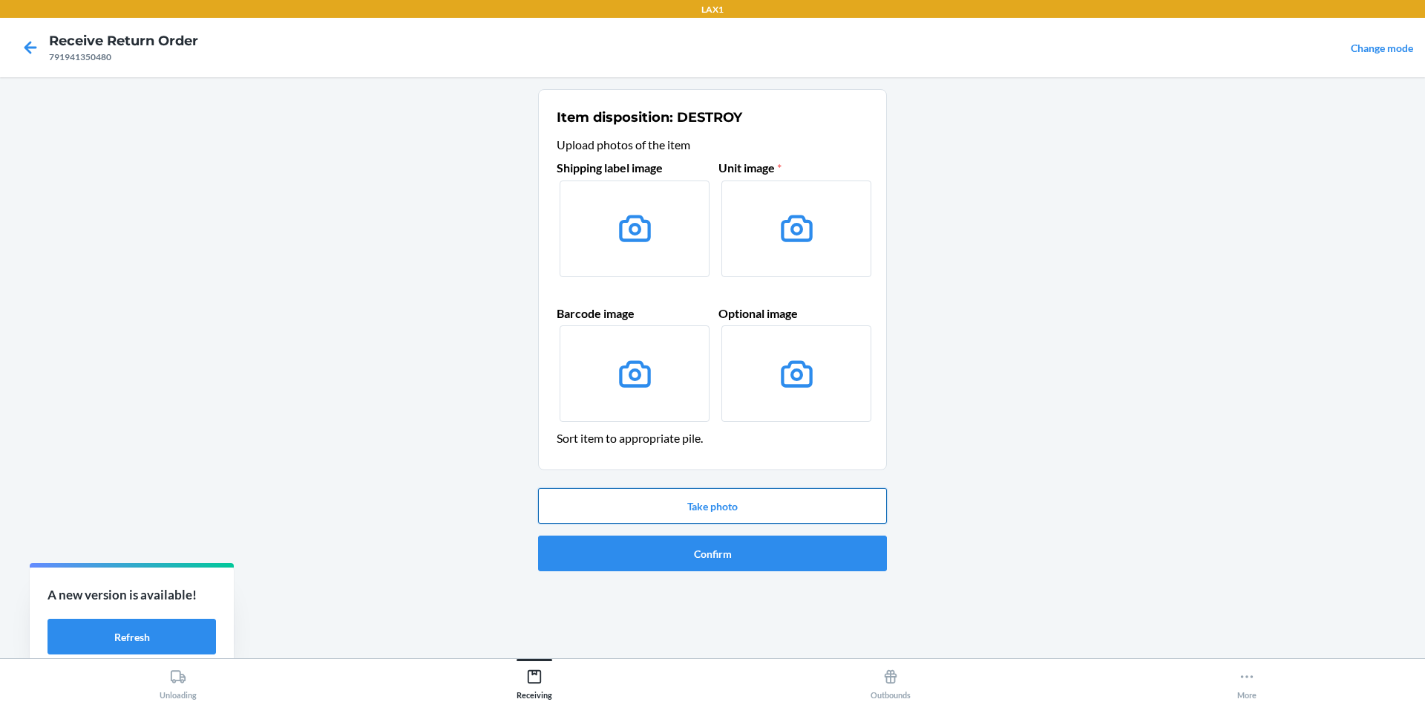
click at [704, 490] on button "Take photo" at bounding box center [712, 506] width 349 height 36
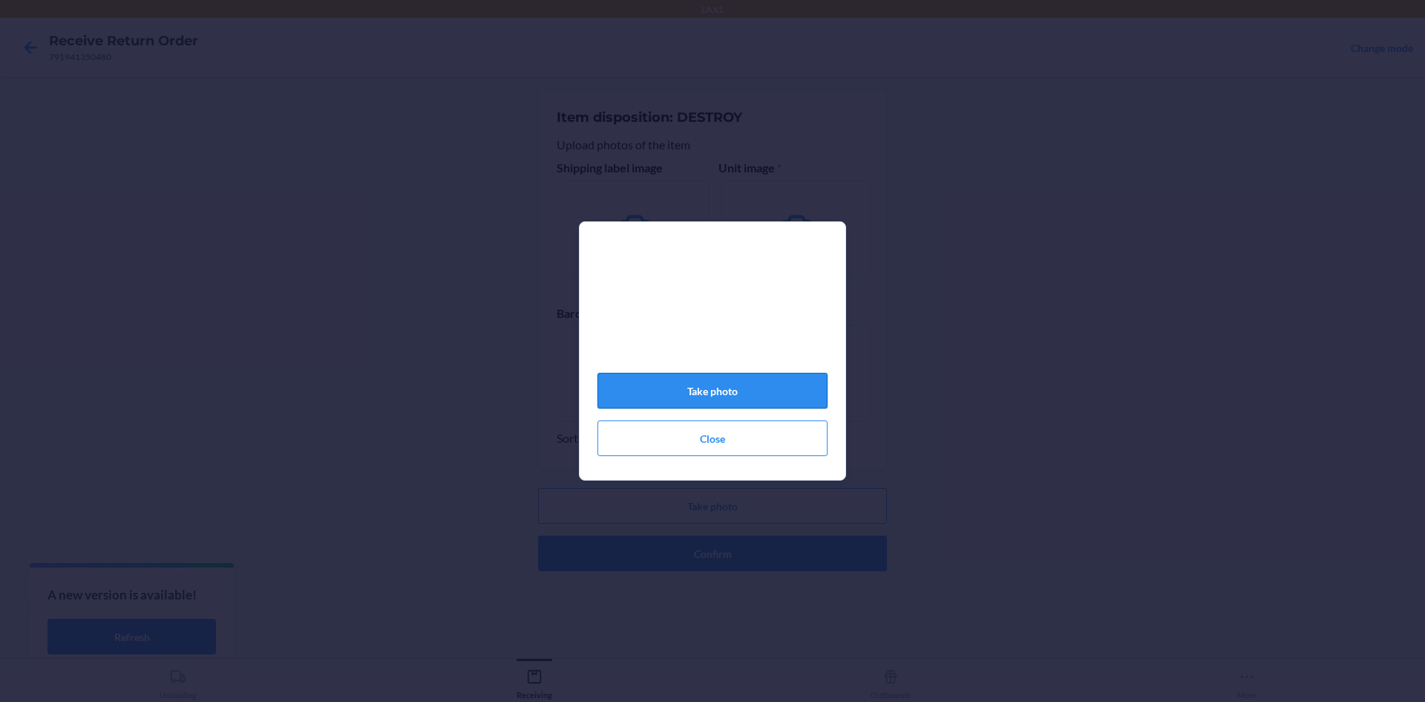
click at [672, 393] on button "Take photo" at bounding box center [713, 391] width 230 height 36
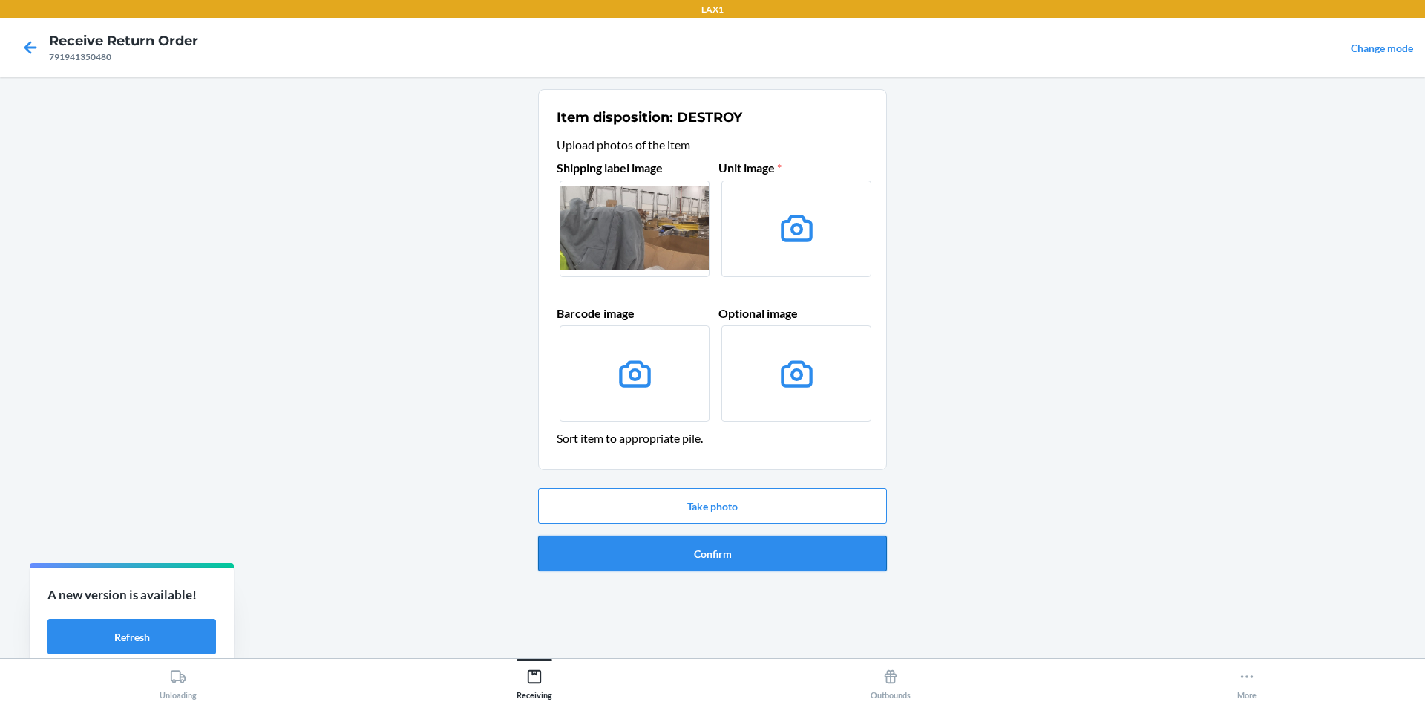
click at [724, 550] on button "Confirm" at bounding box center [712, 553] width 349 height 36
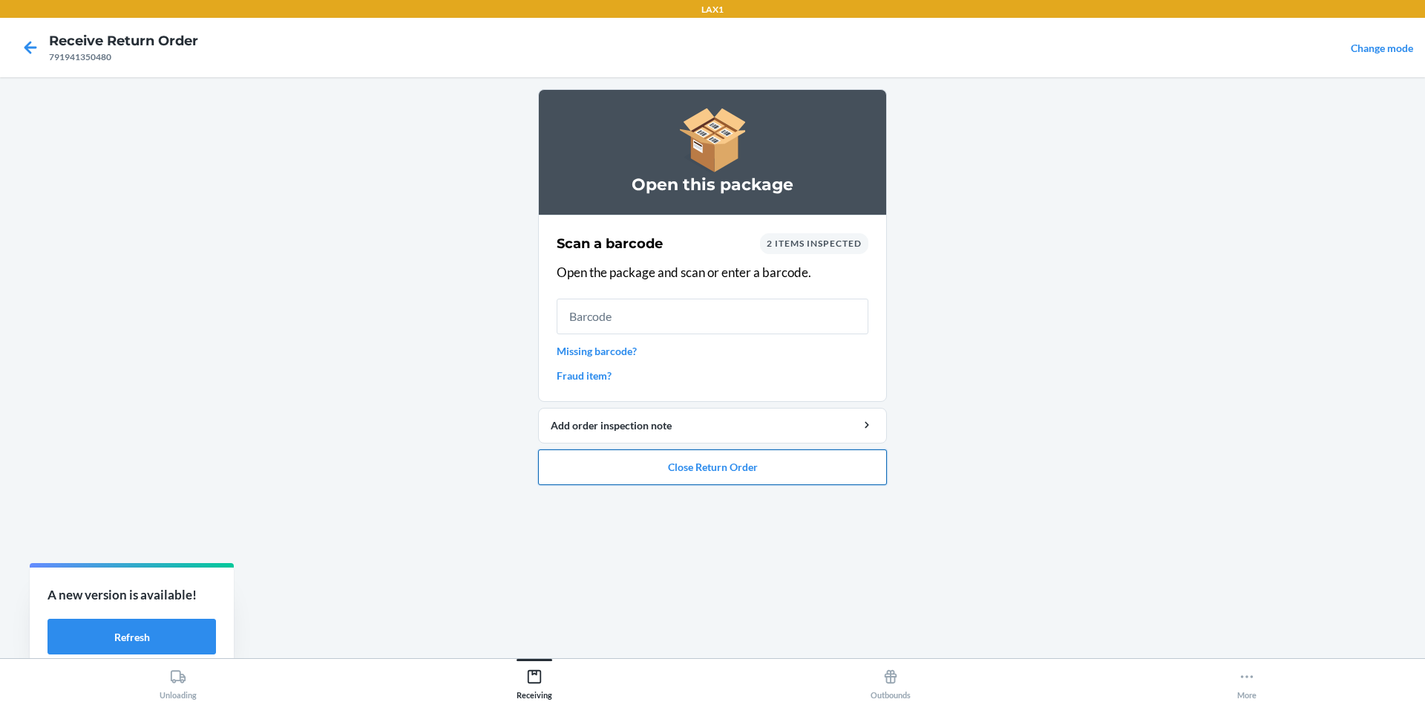
click at [704, 475] on button "Close Return Order" at bounding box center [712, 467] width 349 height 36
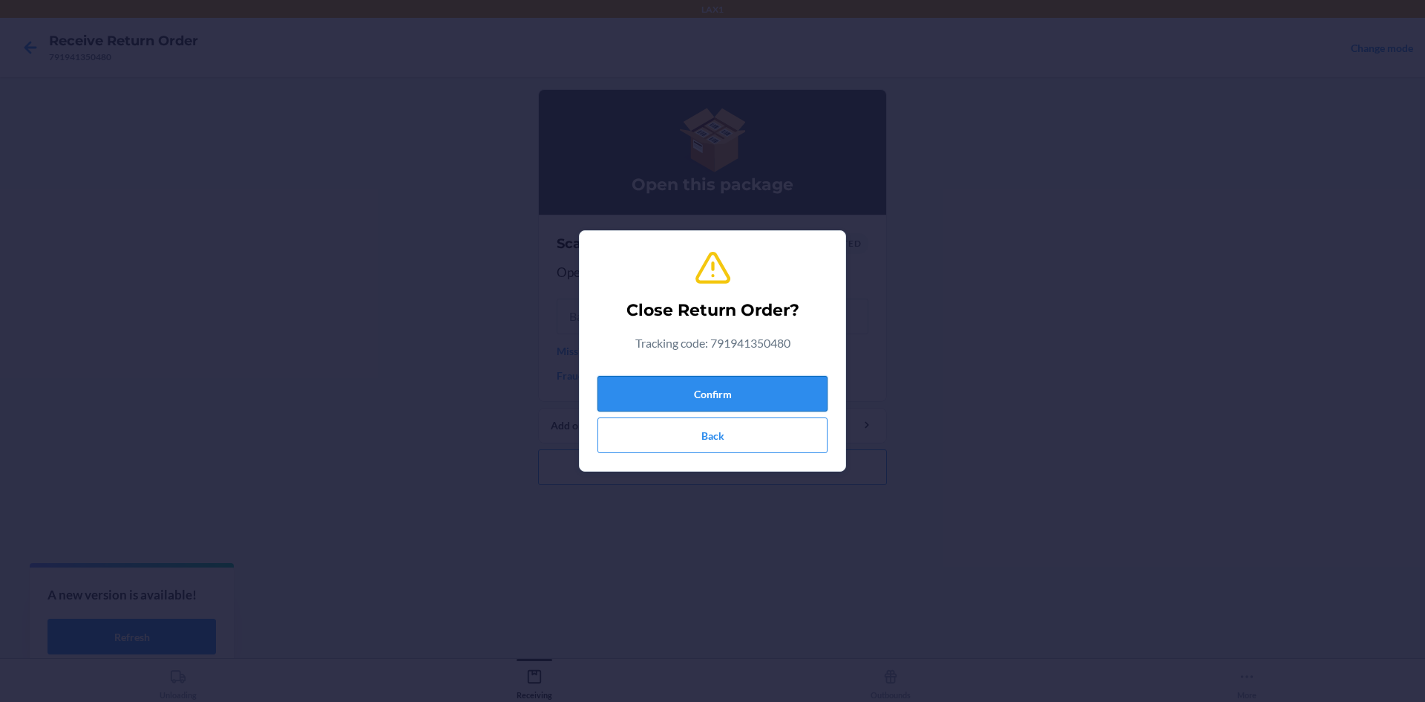
click at [698, 394] on button "Confirm" at bounding box center [713, 394] width 230 height 36
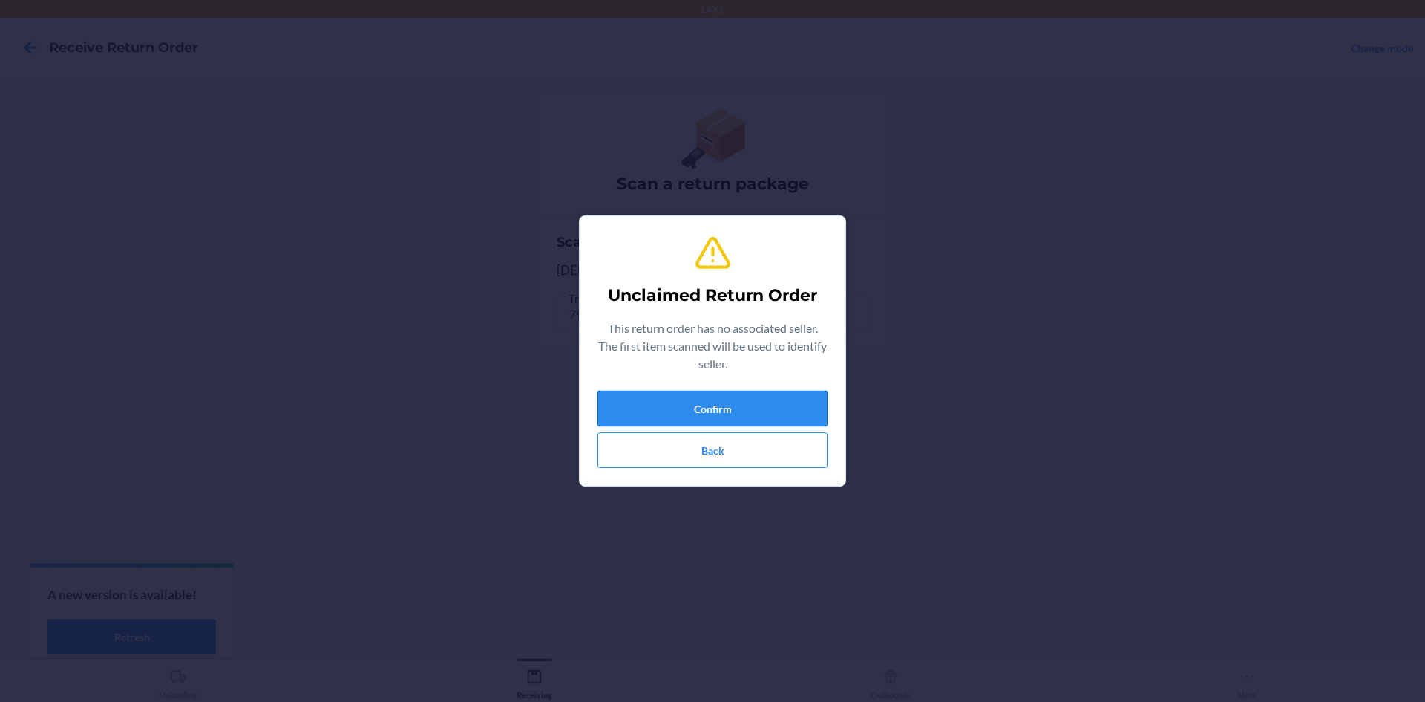
click at [717, 395] on button "Confirm" at bounding box center [713, 408] width 230 height 36
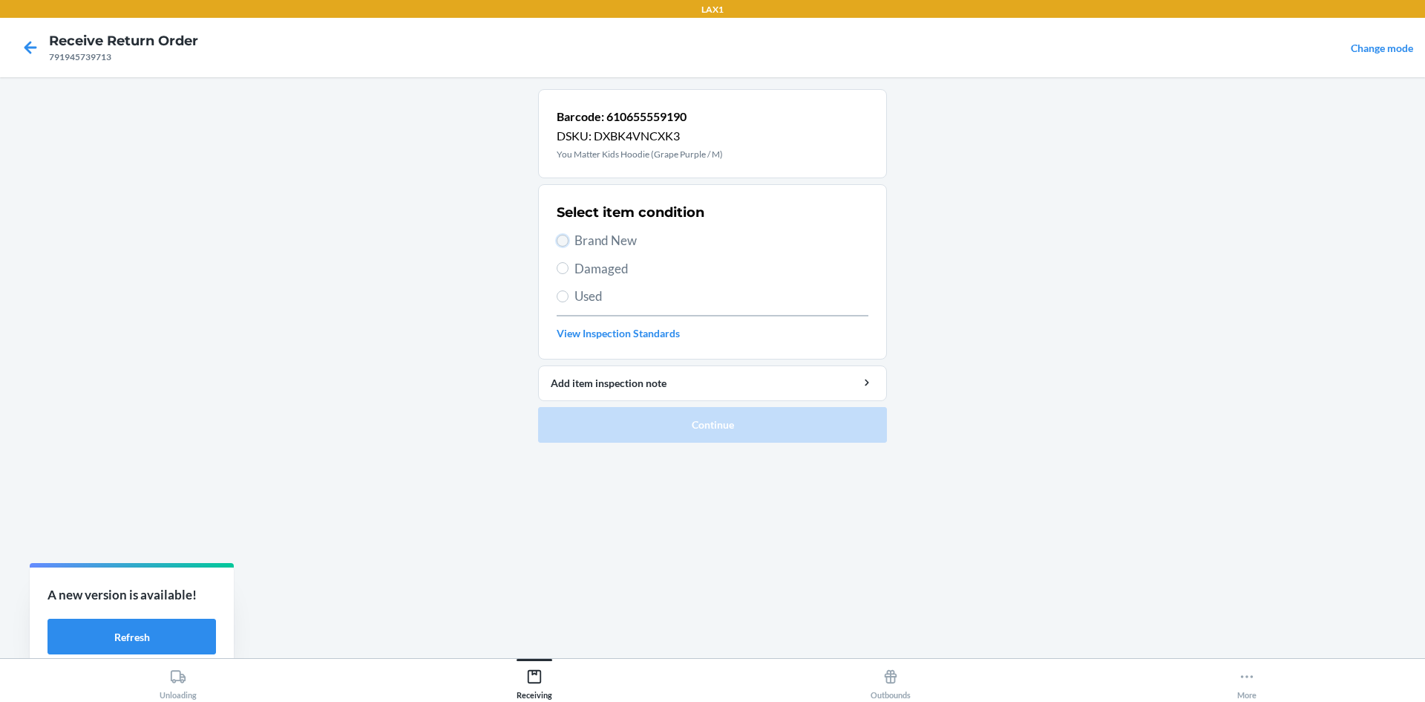
click at [561, 236] on input "Brand New" at bounding box center [563, 241] width 12 height 12
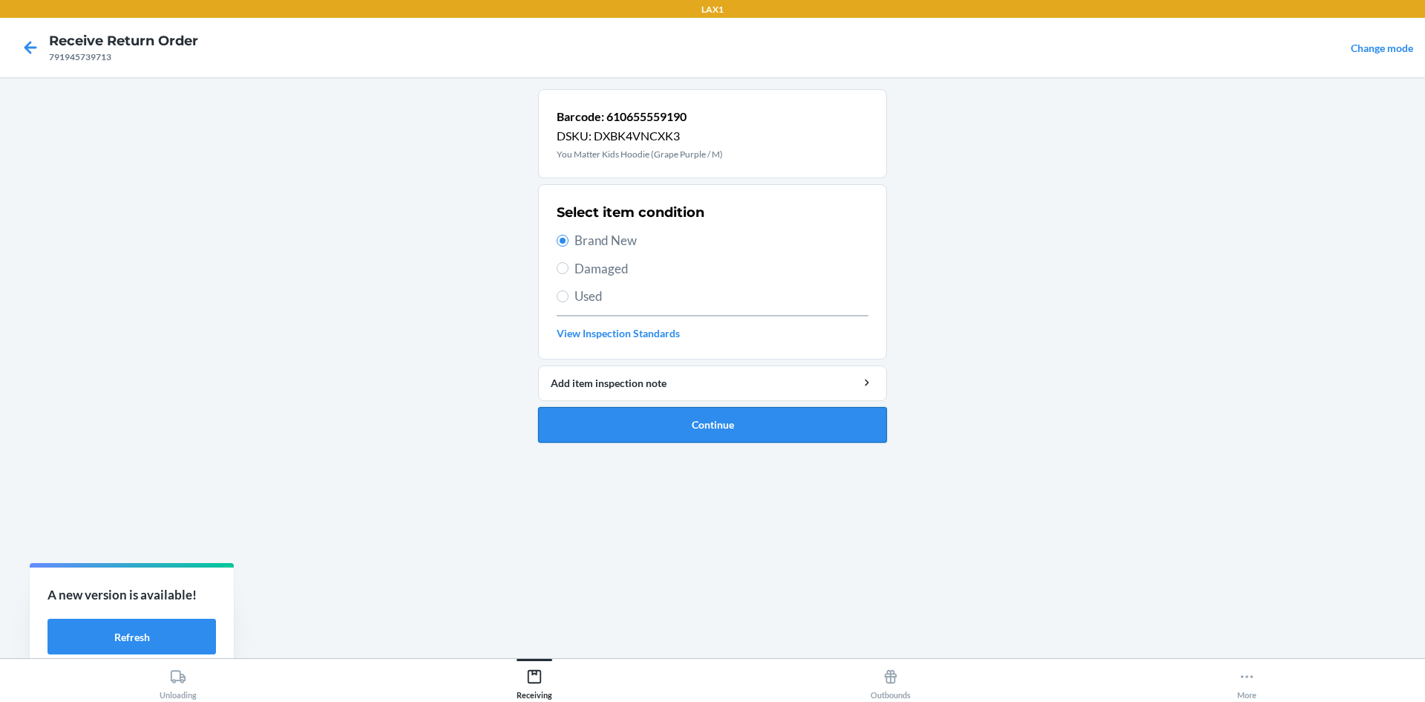
click at [698, 423] on button "Continue" at bounding box center [712, 425] width 349 height 36
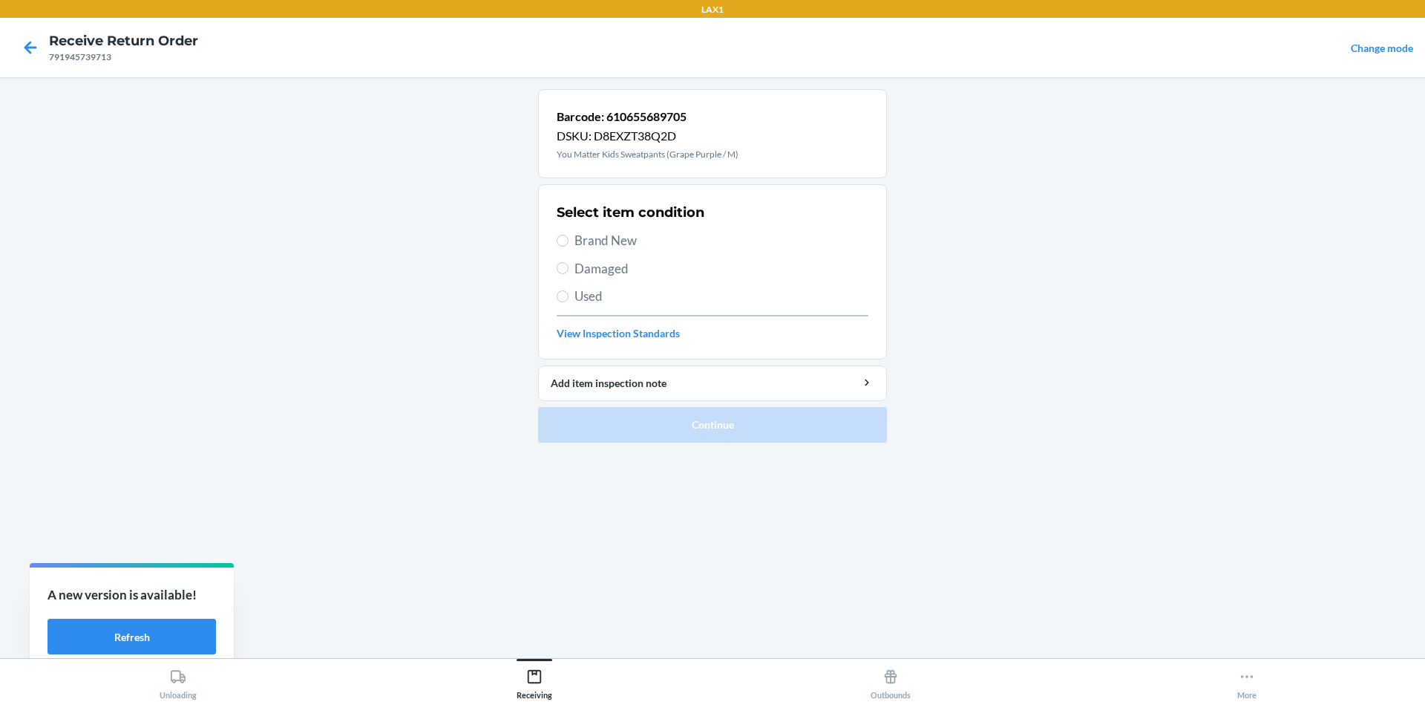
click at [569, 241] on label "Brand New" at bounding box center [713, 240] width 312 height 19
click at [569, 241] on input "Brand New" at bounding box center [563, 241] width 12 height 12
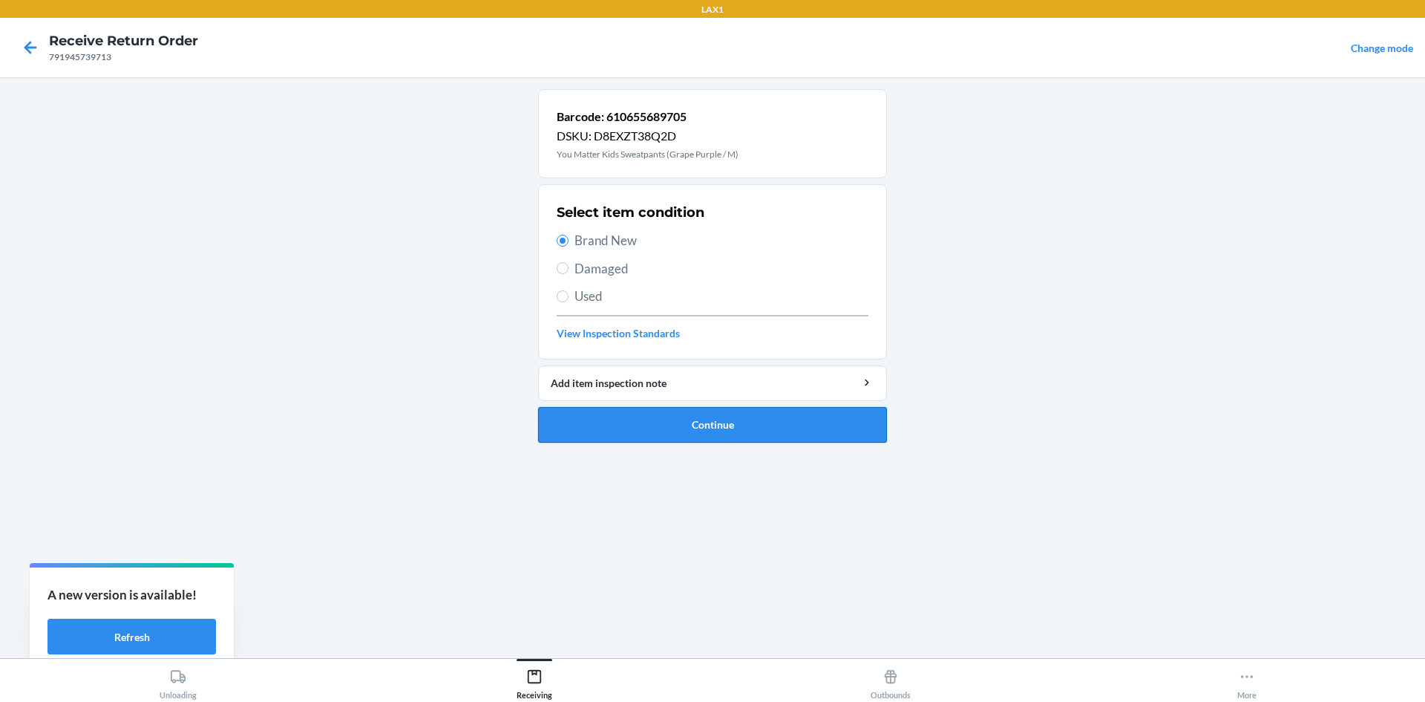
click at [719, 429] on button "Continue" at bounding box center [712, 425] width 349 height 36
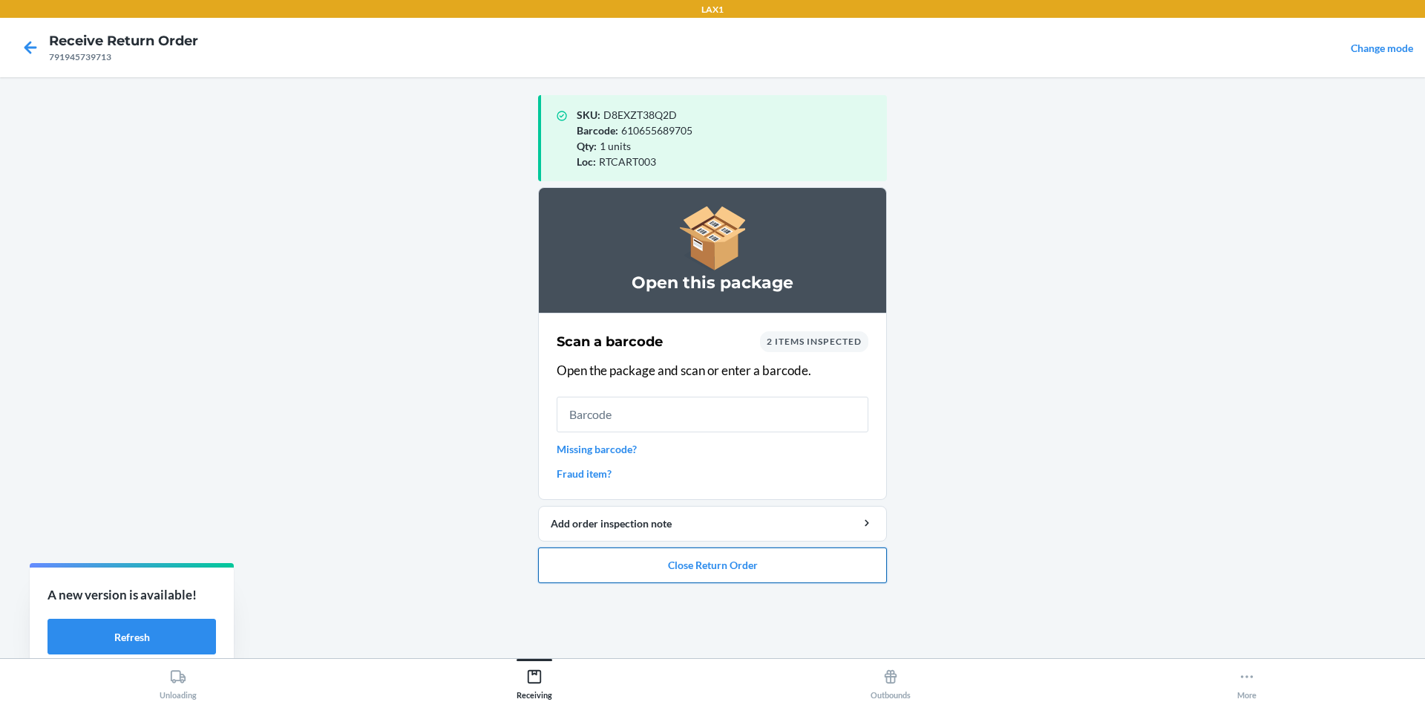
click at [743, 563] on button "Close Return Order" at bounding box center [712, 565] width 349 height 36
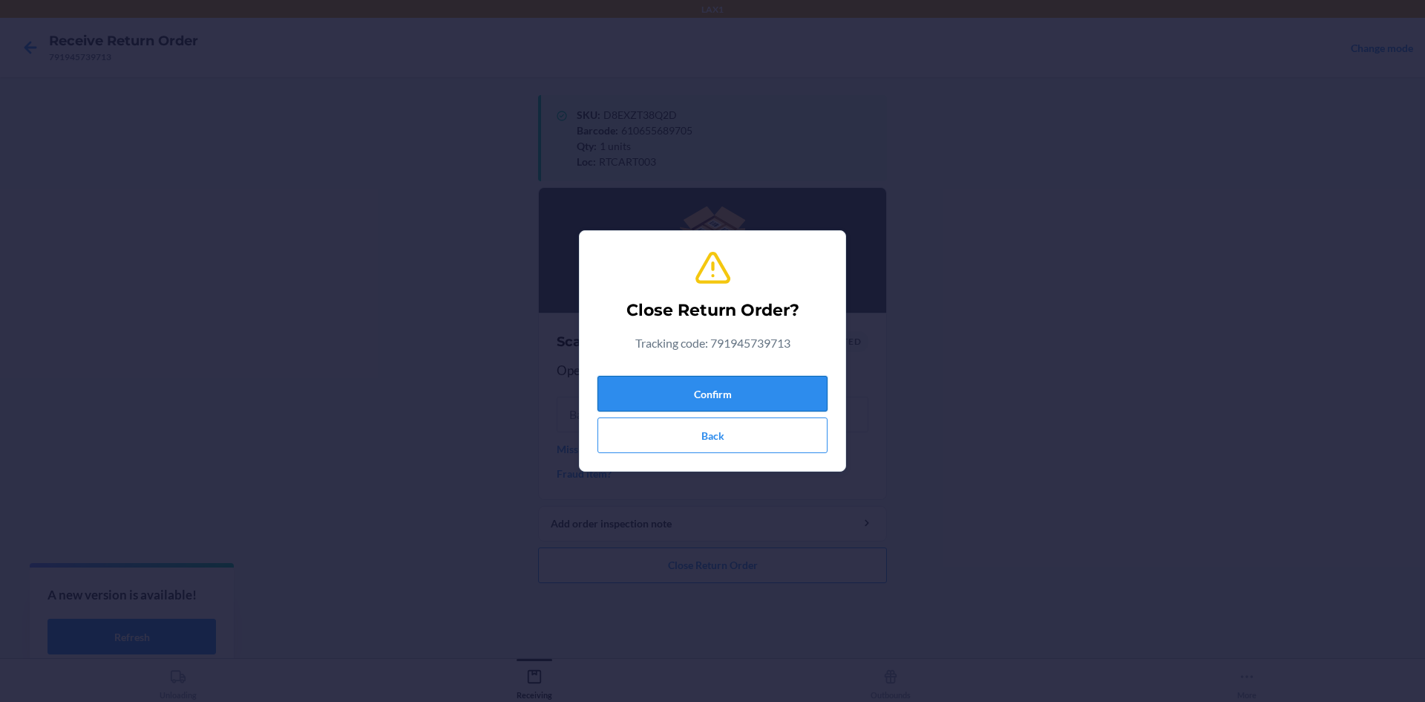
click at [710, 382] on button "Confirm" at bounding box center [713, 394] width 230 height 36
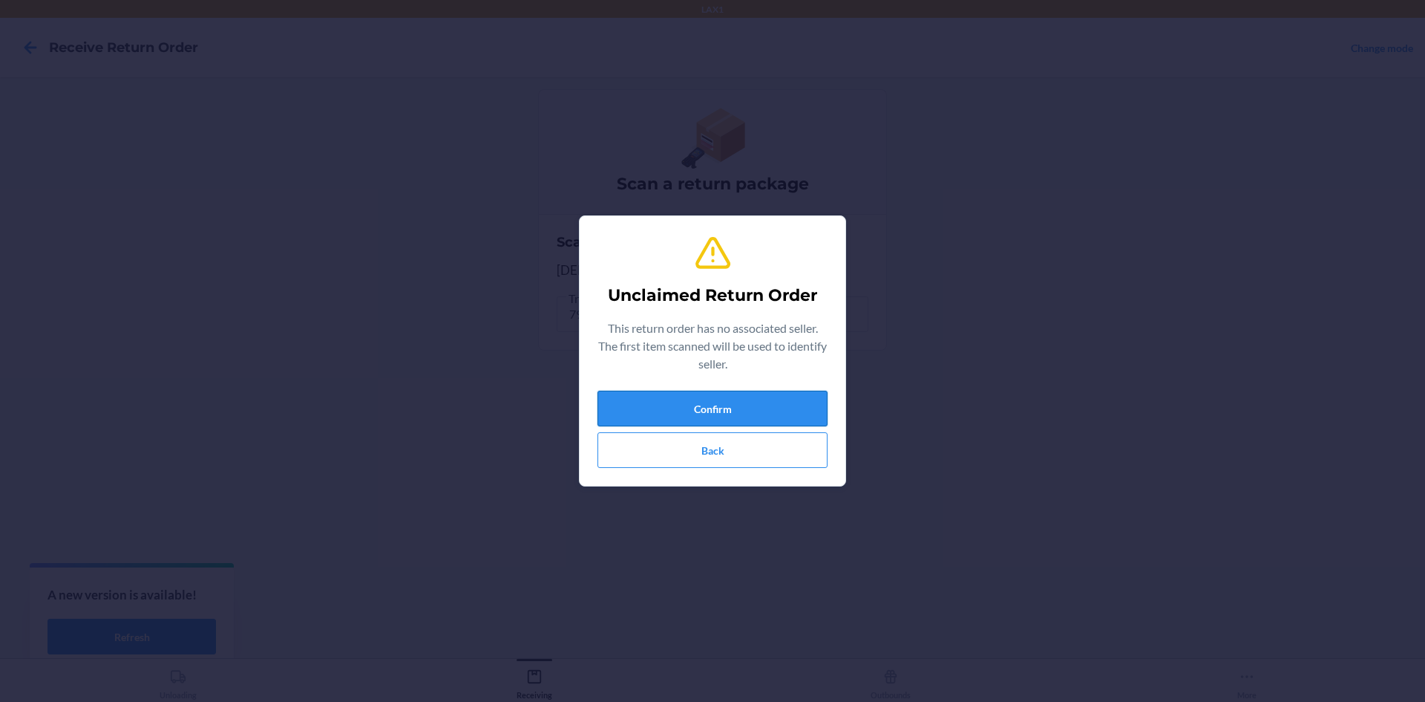
click at [683, 402] on button "Confirm" at bounding box center [713, 408] width 230 height 36
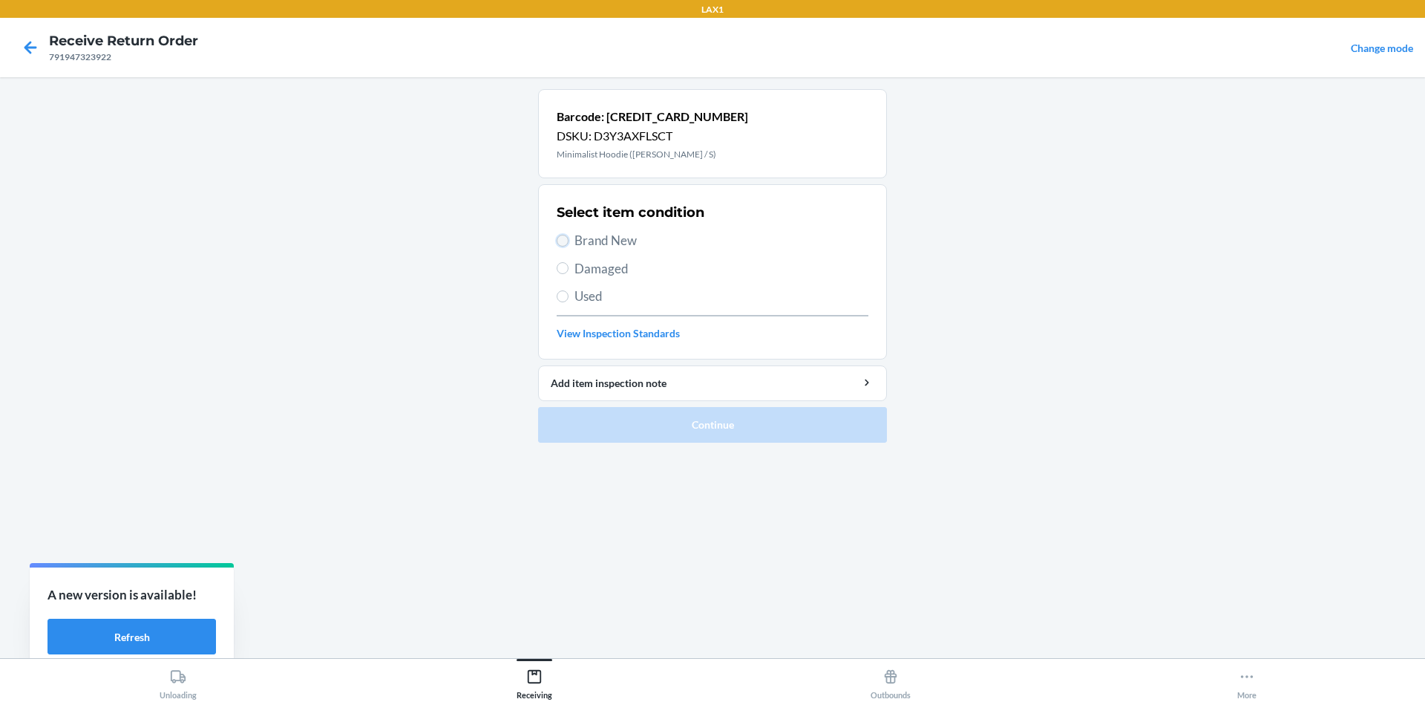
click at [557, 241] on input "Brand New" at bounding box center [563, 241] width 12 height 12
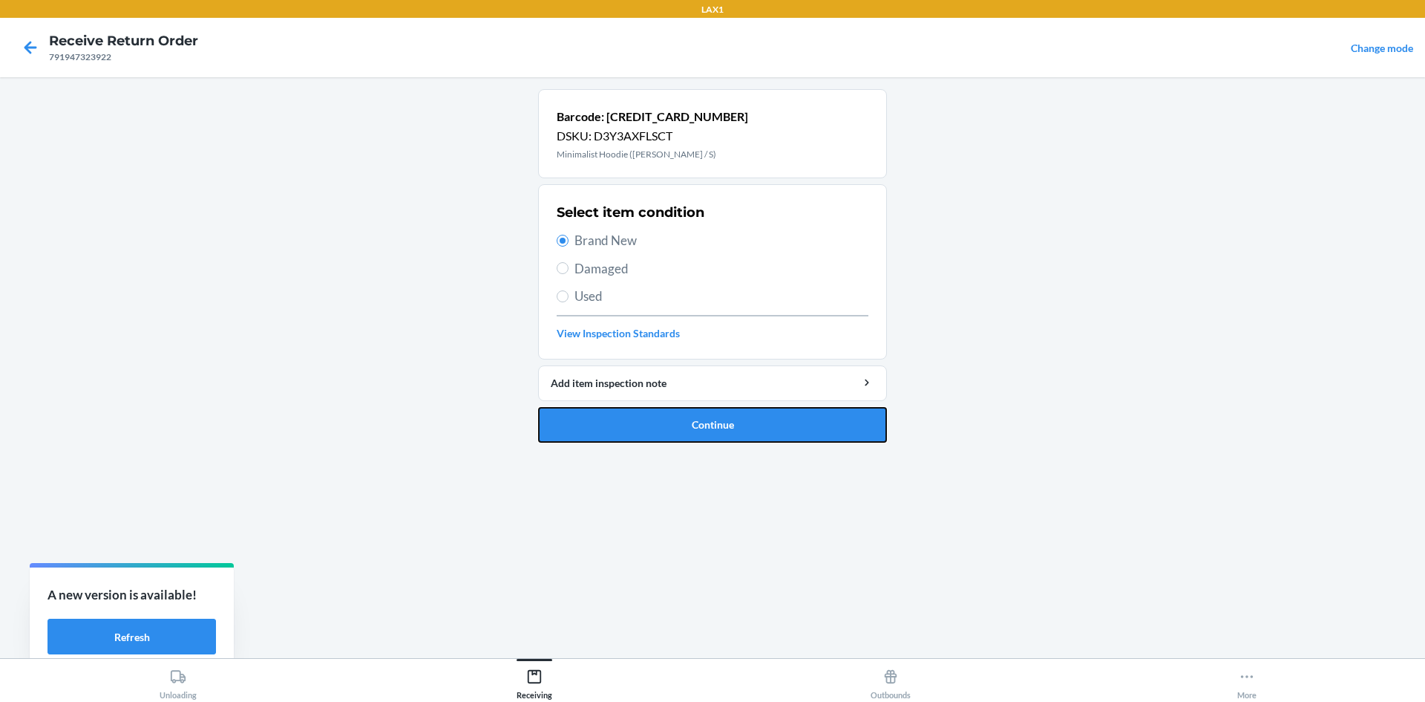
click at [598, 418] on button "Continue" at bounding box center [712, 425] width 349 height 36
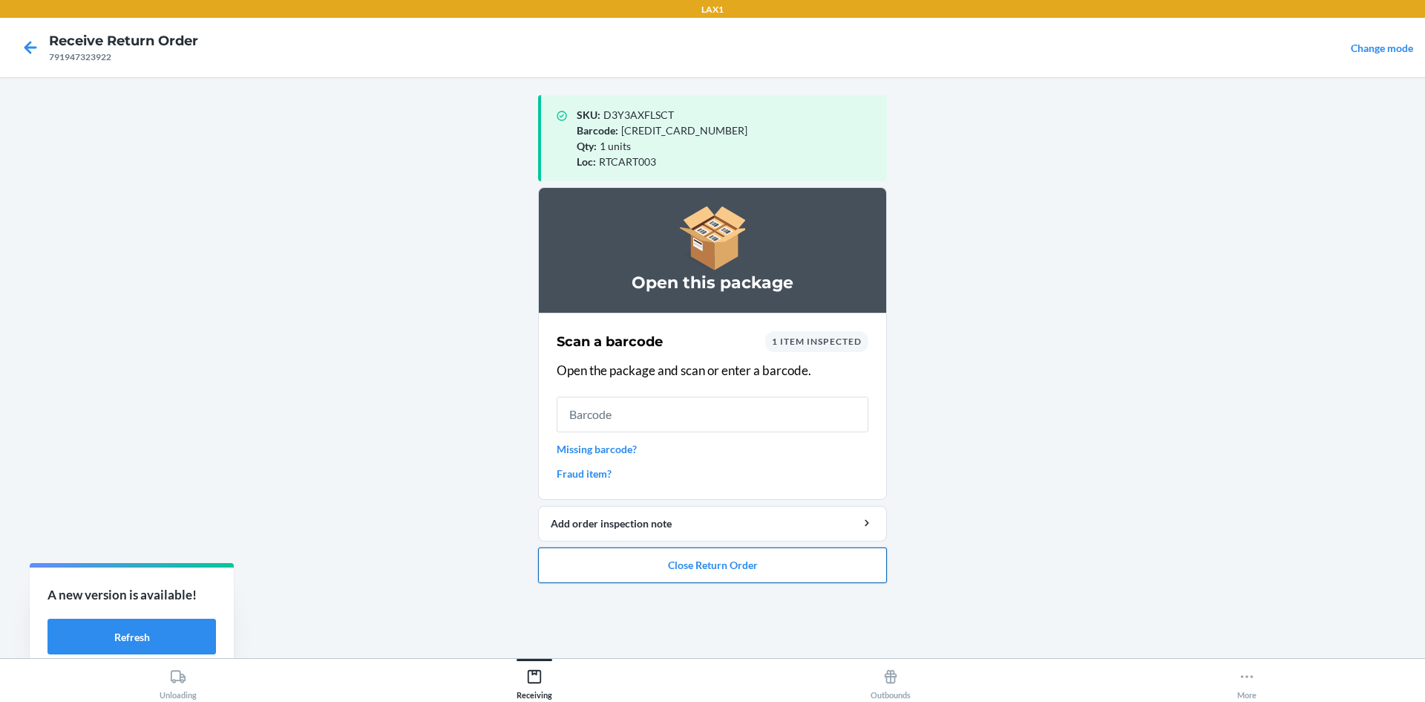
click at [679, 560] on button "Close Return Order" at bounding box center [712, 565] width 349 height 36
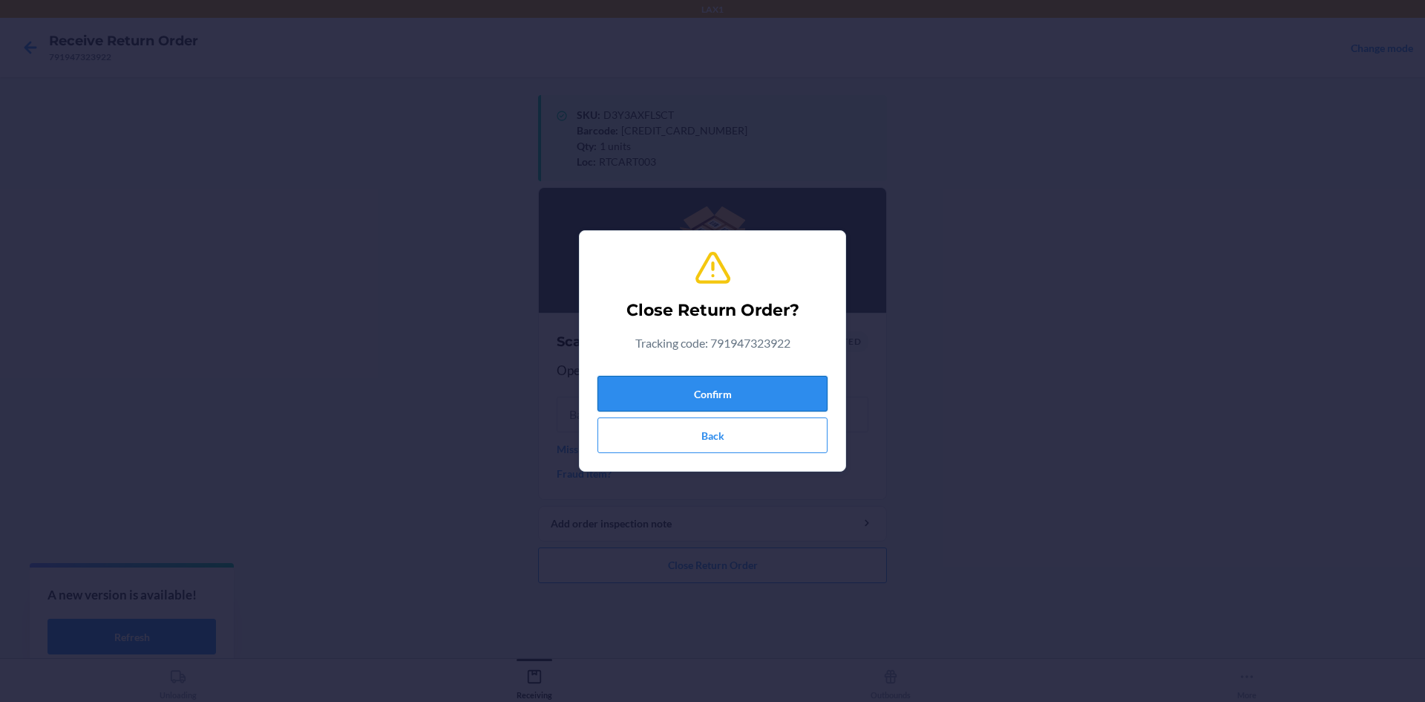
click at [702, 385] on button "Confirm" at bounding box center [713, 394] width 230 height 36
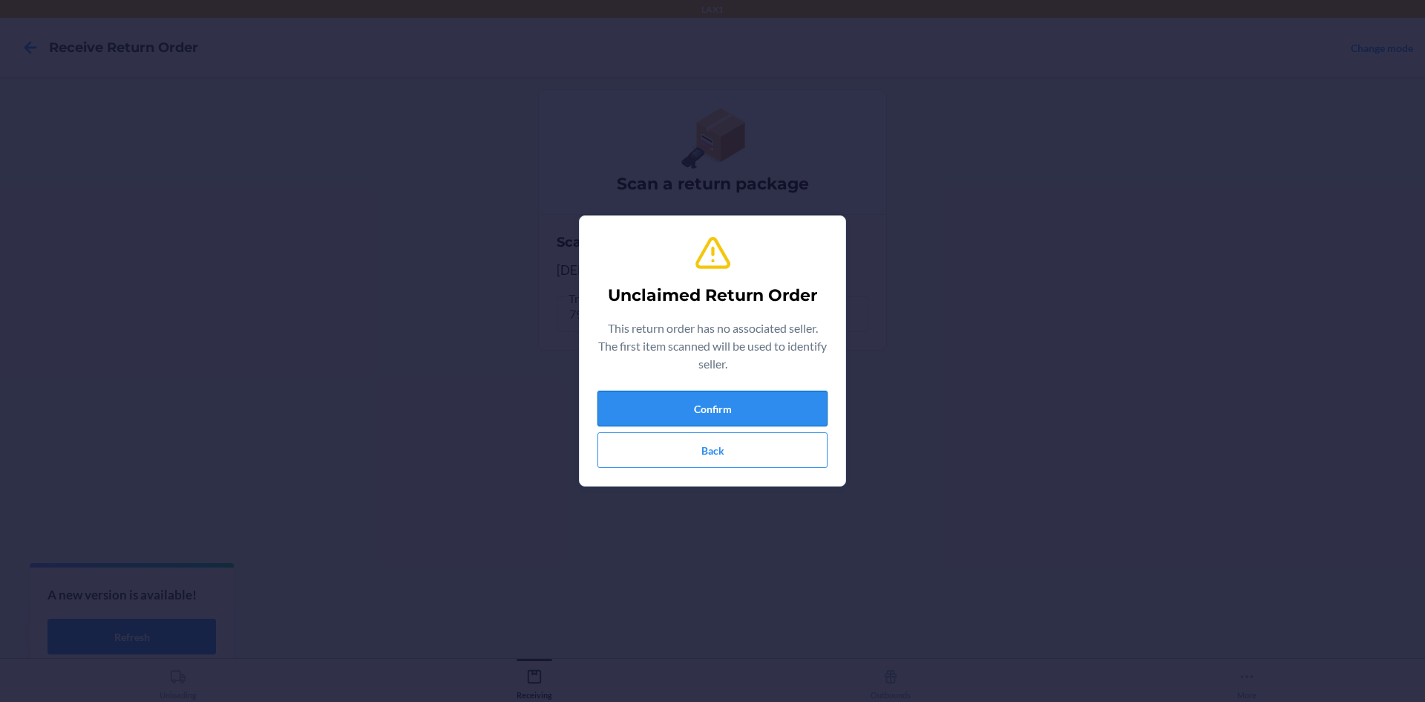
click at [689, 399] on button "Confirm" at bounding box center [713, 408] width 230 height 36
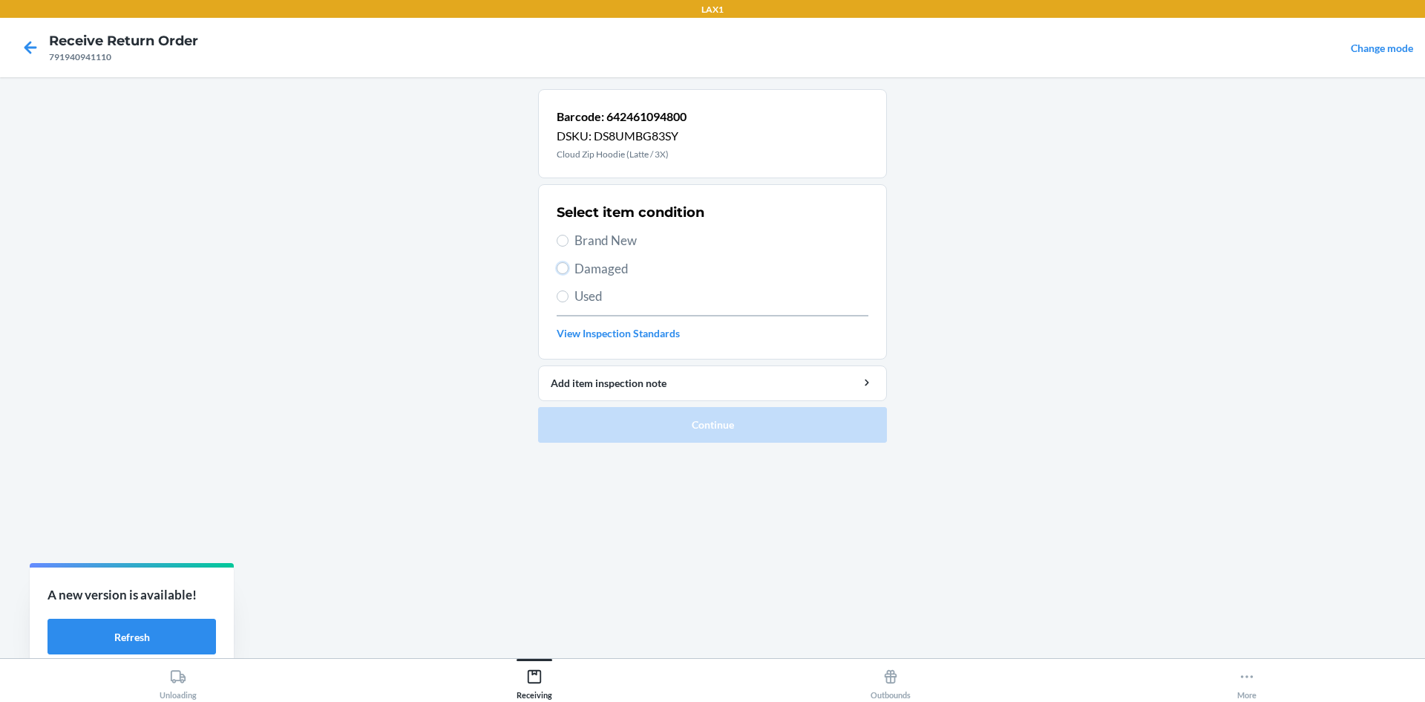
drag, startPoint x: 562, startPoint y: 268, endPoint x: 609, endPoint y: 336, distance: 83.2
click at [595, 321] on div "Select item condition Brand New Damaged Used View Inspection Standards" at bounding box center [713, 271] width 312 height 147
click at [561, 270] on input "Damaged" at bounding box center [563, 268] width 12 height 12
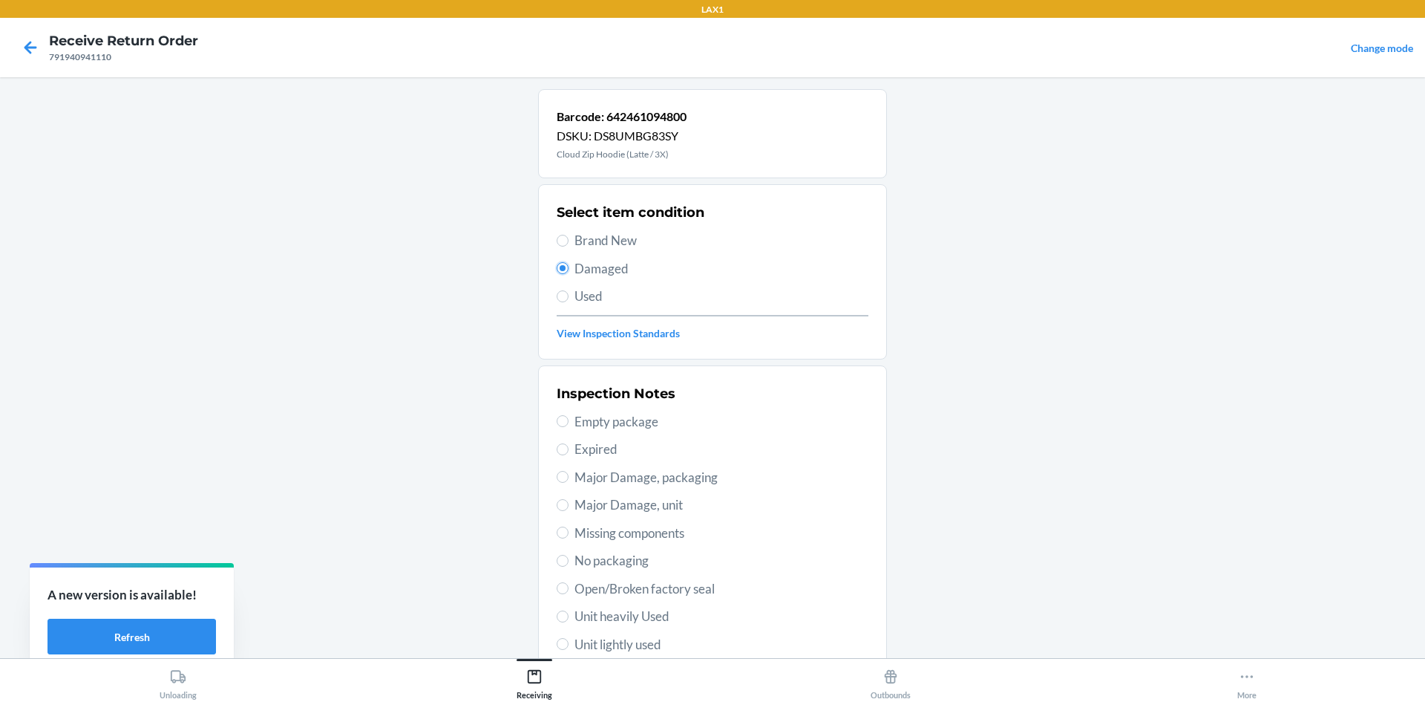
scroll to position [193, 0]
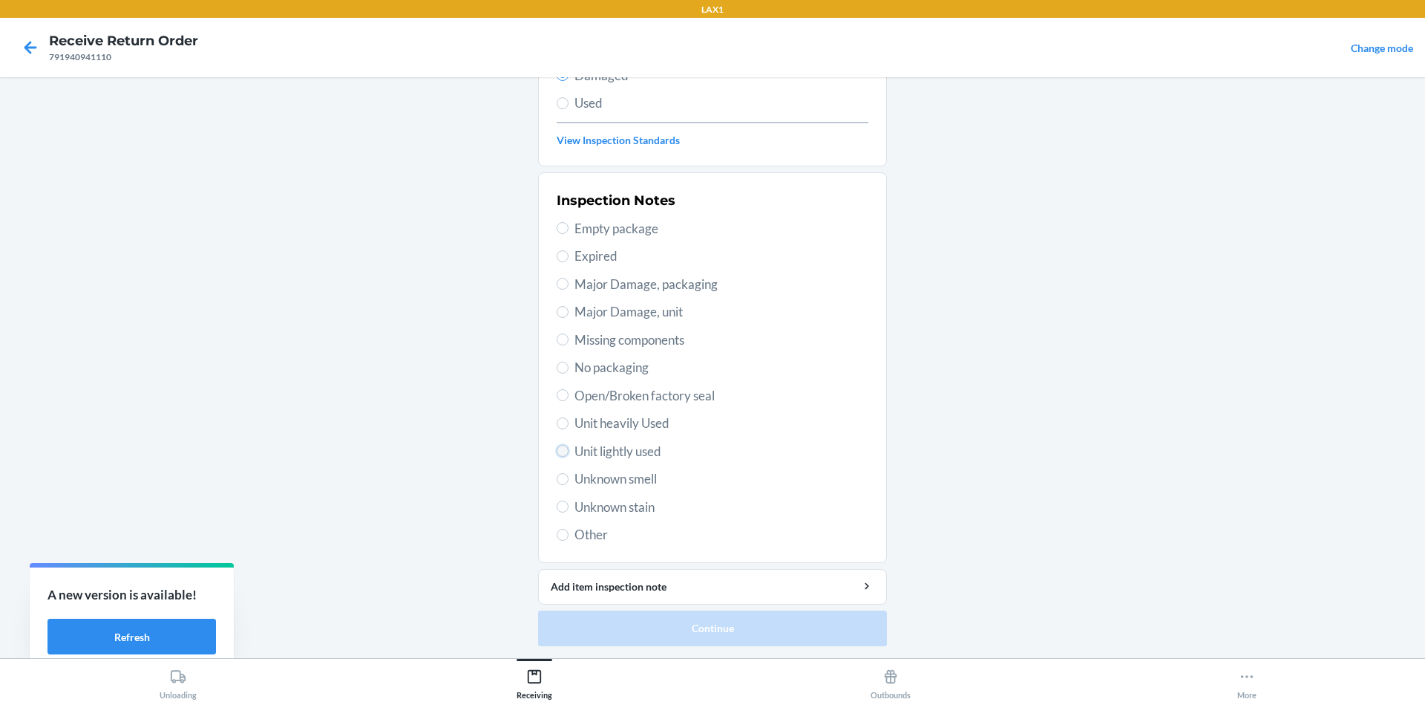
click at [557, 448] on input "Unit lightly used" at bounding box center [563, 451] width 12 height 12
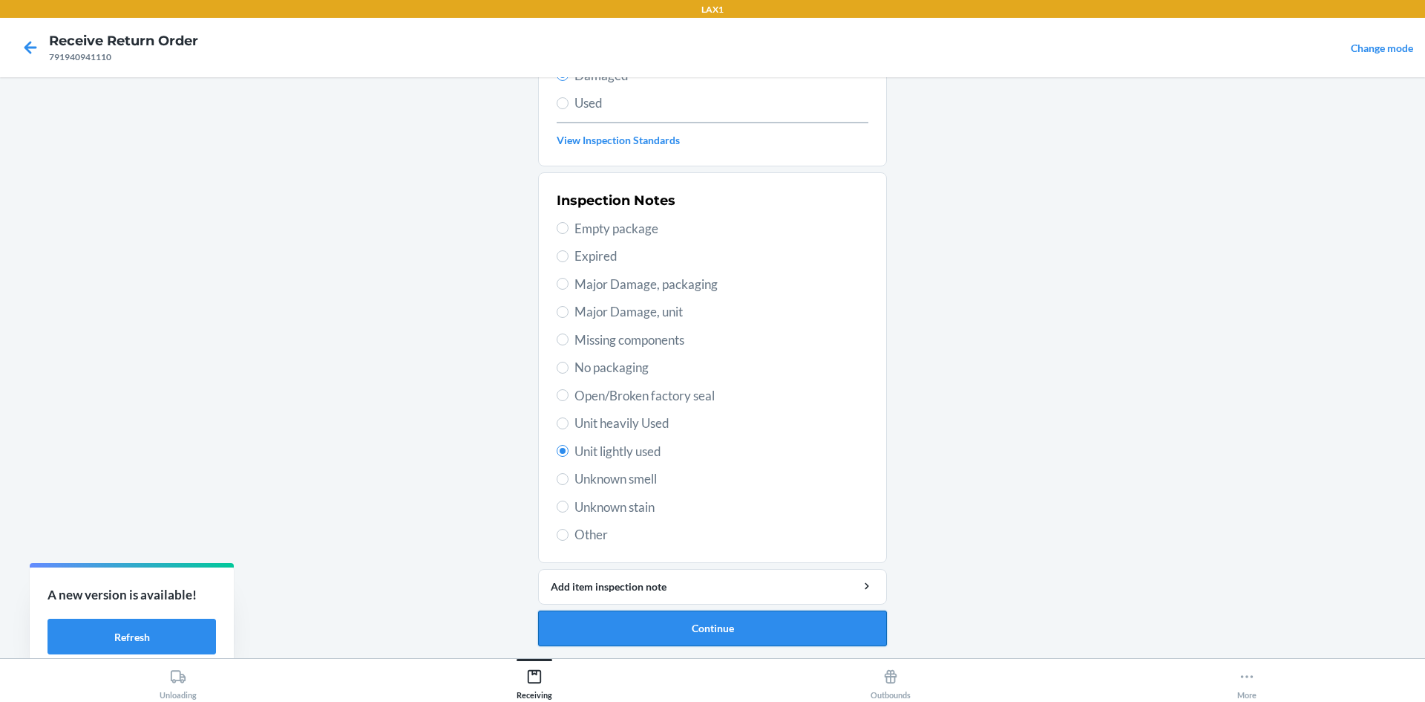
click at [639, 624] on button "Continue" at bounding box center [712, 628] width 349 height 36
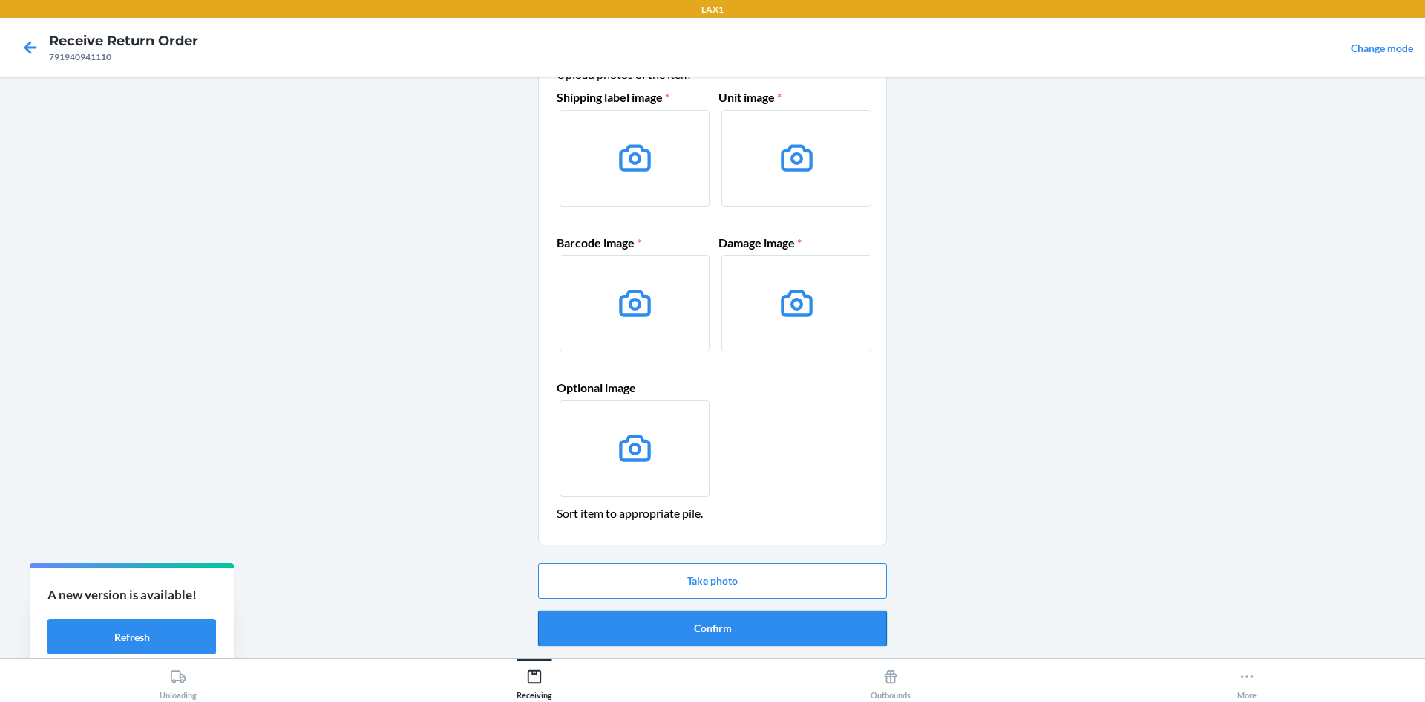
click at [646, 617] on button "Confirm" at bounding box center [712, 628] width 349 height 36
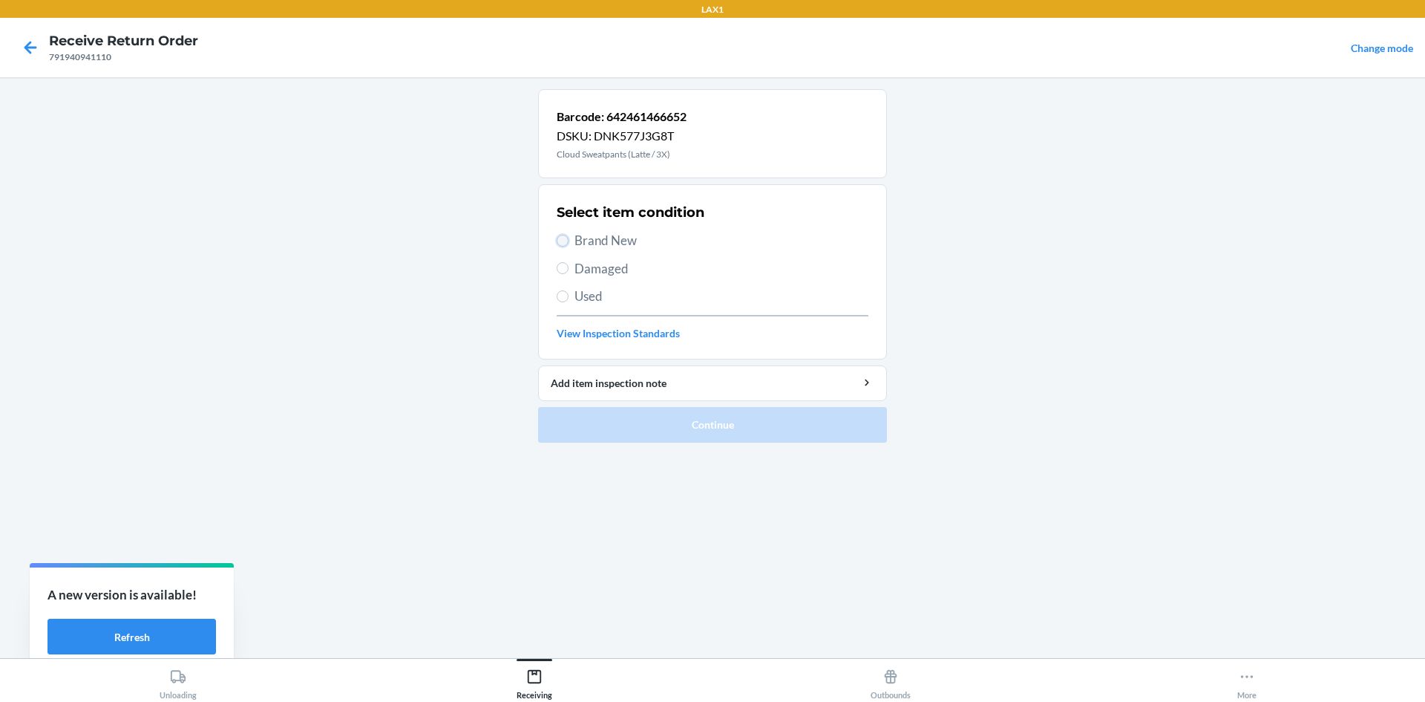
click at [567, 243] on input "Brand New" at bounding box center [563, 241] width 12 height 12
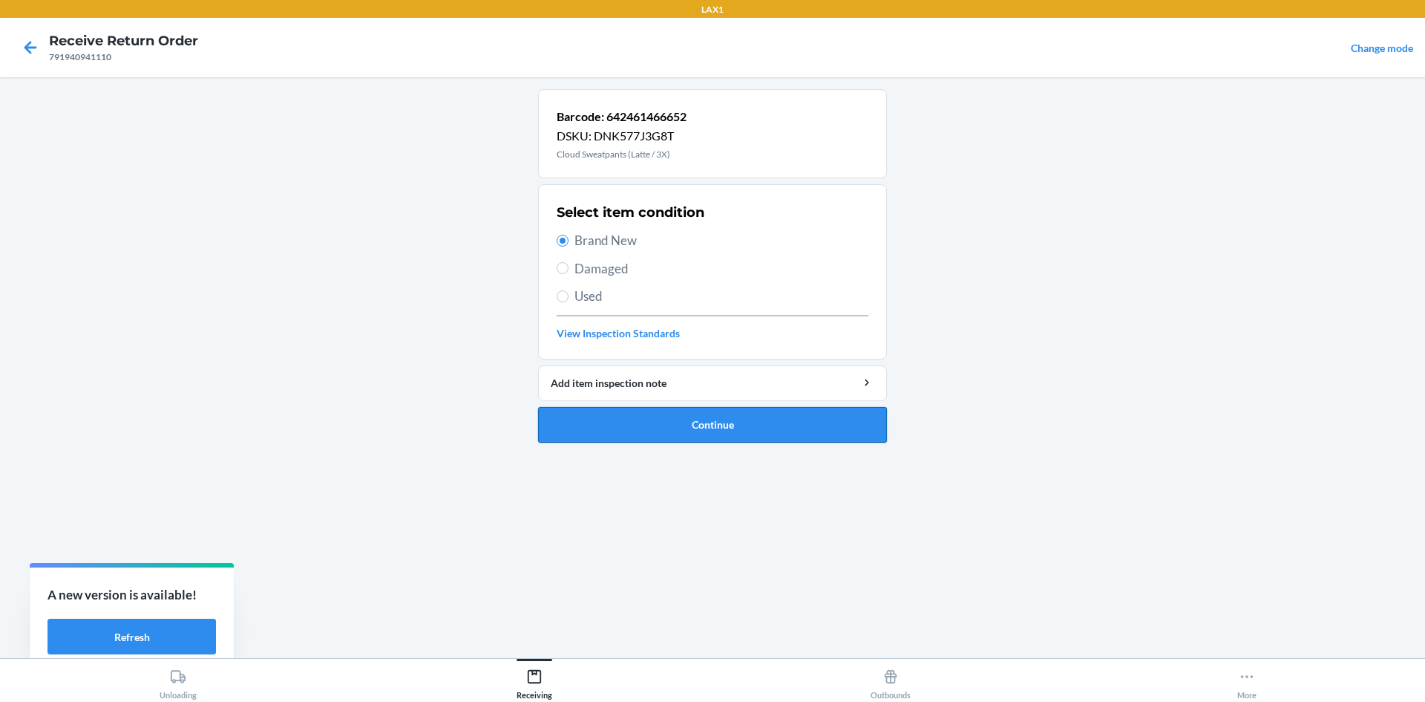
click at [689, 411] on button "Continue" at bounding box center [712, 425] width 349 height 36
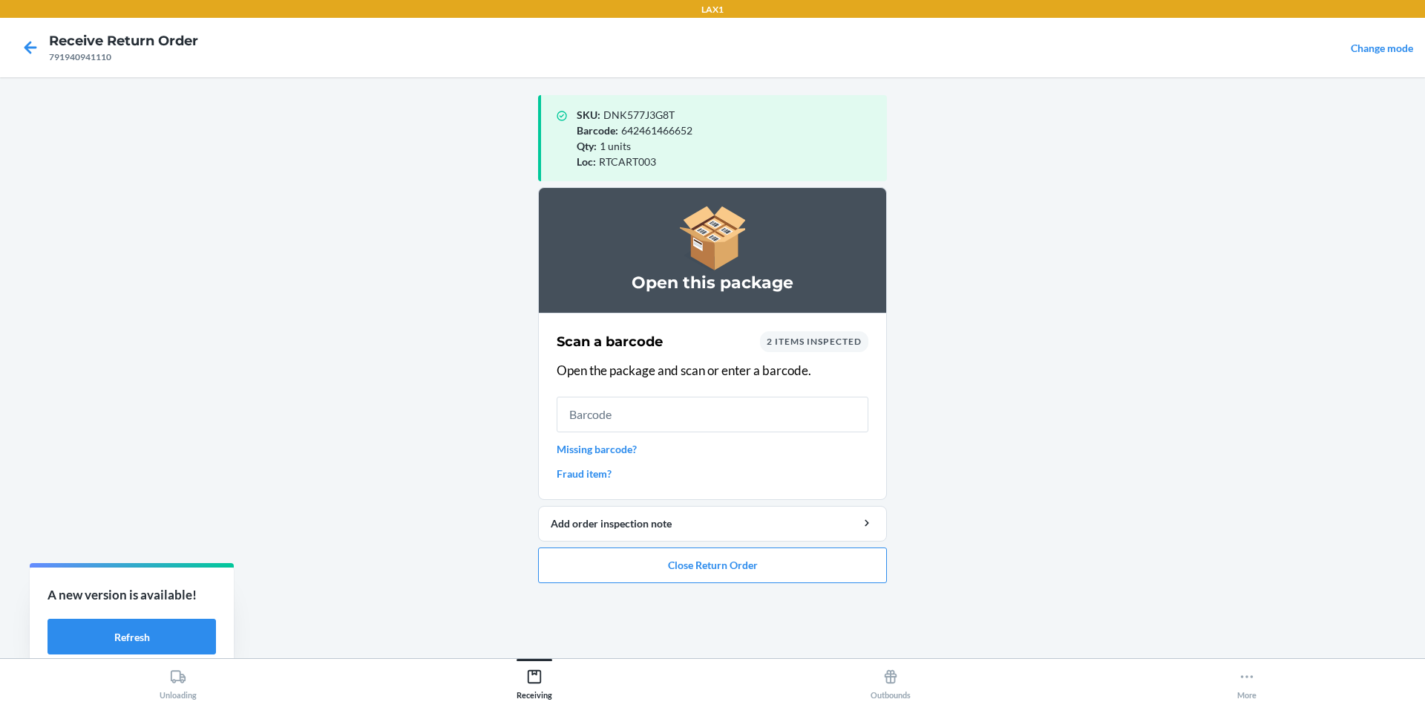
click at [514, 359] on main "SKU : DNK577J3G8T Barcode : 642461466652 Qty : 1 units Loc : RTCART003 Open thi…" at bounding box center [712, 367] width 1425 height 581
click at [715, 569] on button "Close Return Order" at bounding box center [712, 565] width 349 height 36
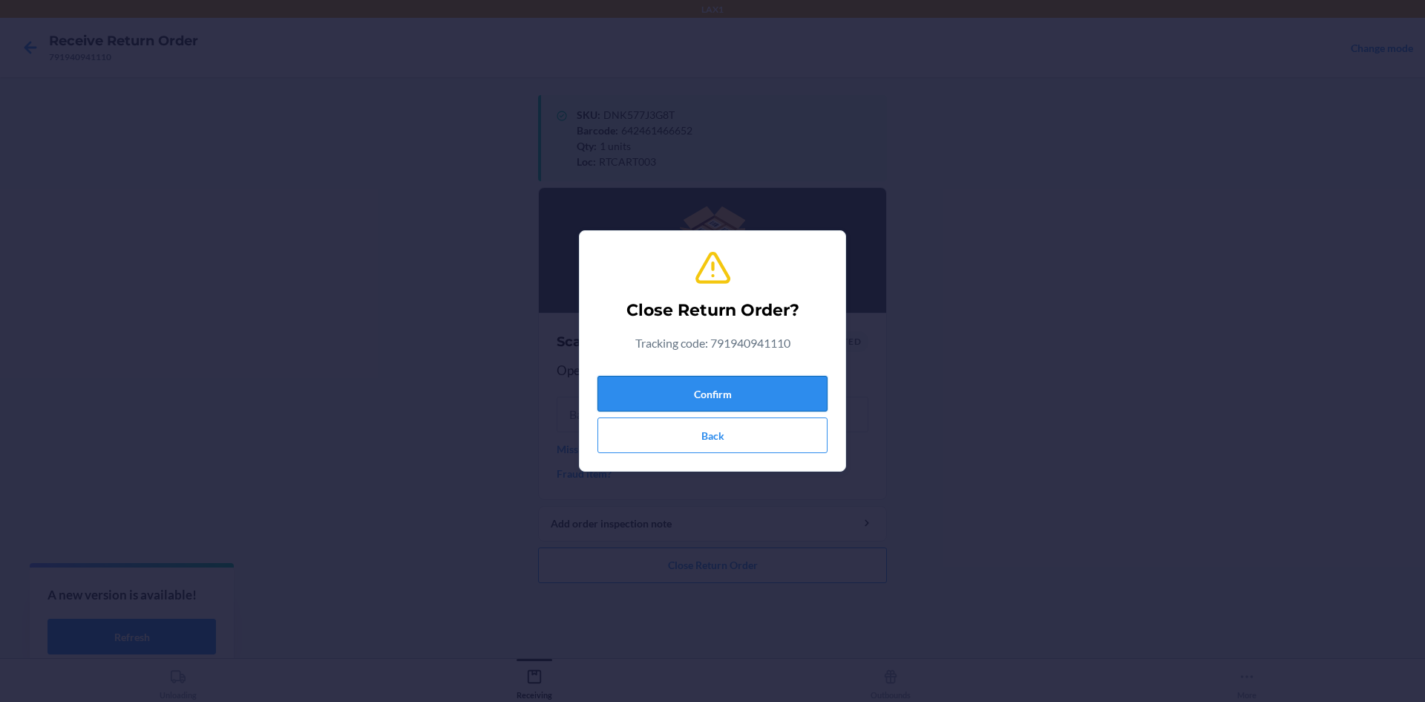
click at [754, 382] on button "Confirm" at bounding box center [713, 394] width 230 height 36
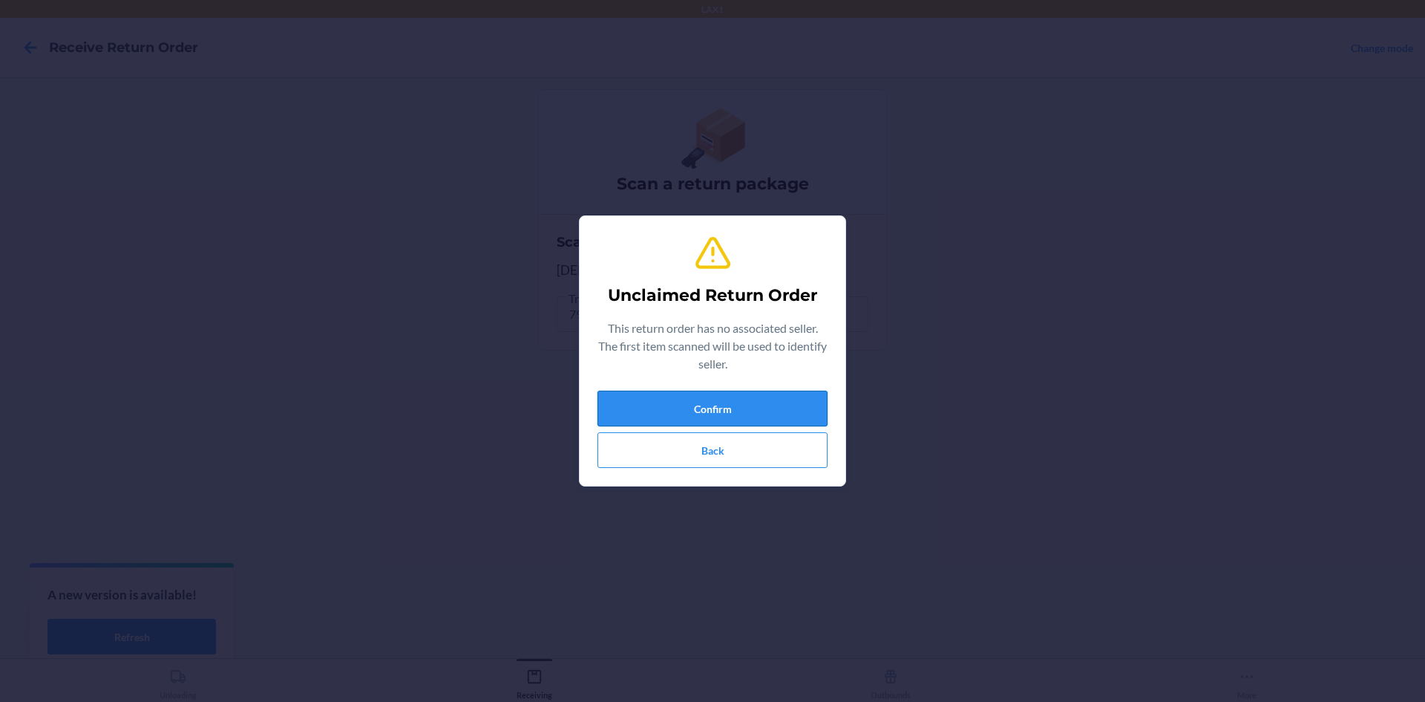
click at [693, 425] on button "Confirm" at bounding box center [713, 408] width 230 height 36
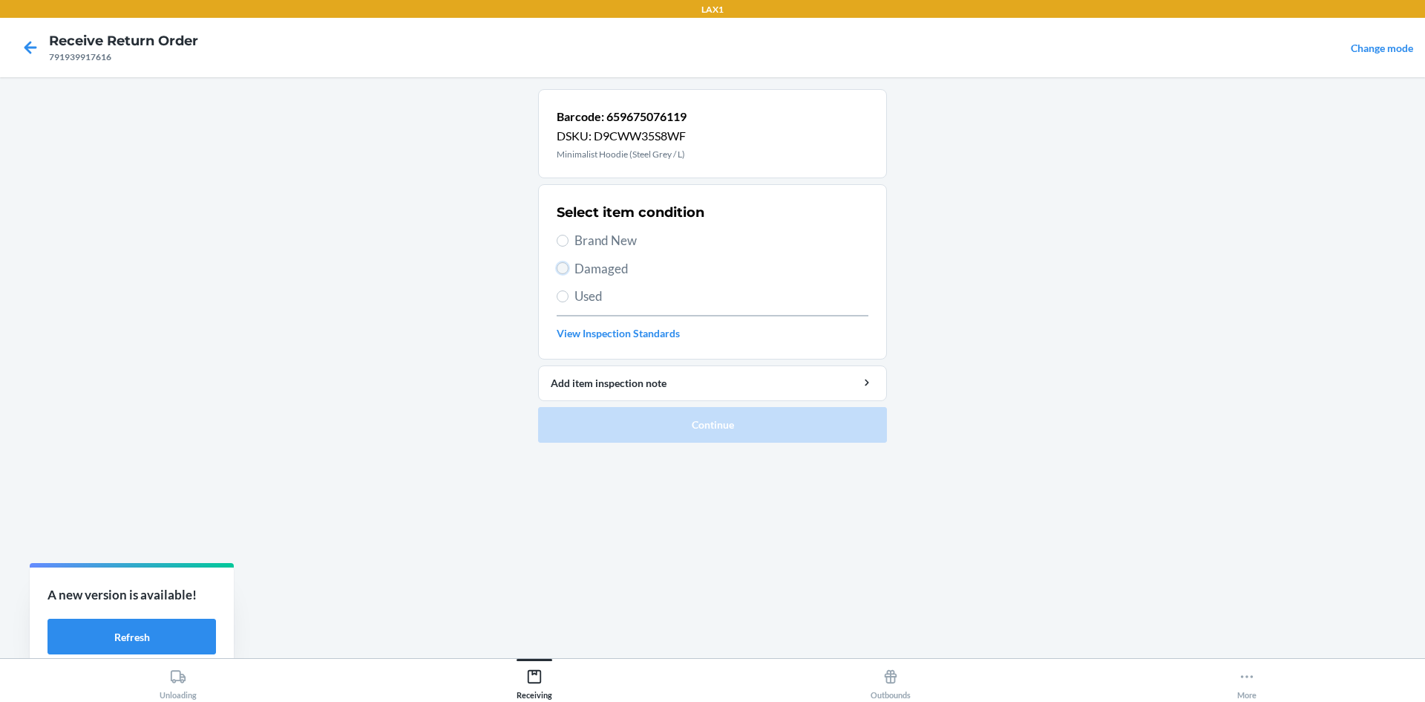
click at [566, 265] on input "Damaged" at bounding box center [563, 268] width 12 height 12
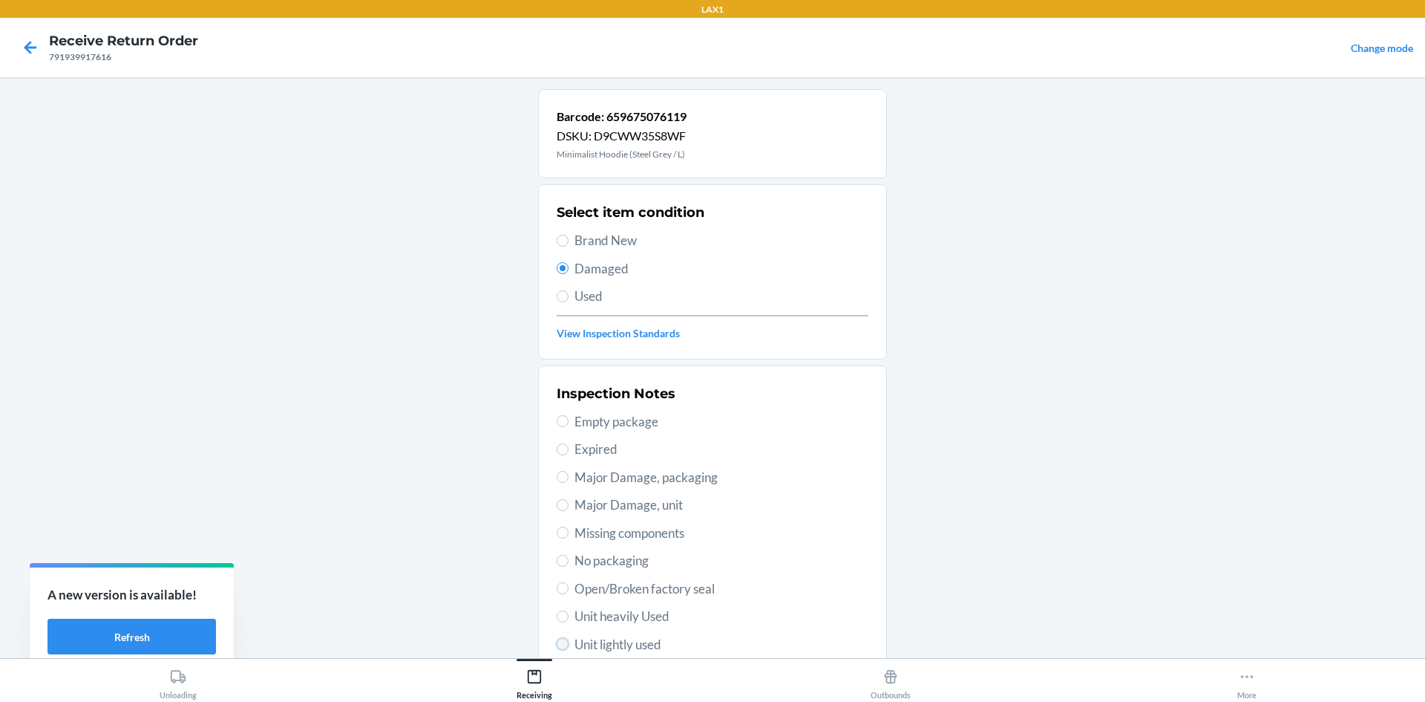
click at [561, 642] on input "Unit lightly used" at bounding box center [563, 644] width 12 height 12
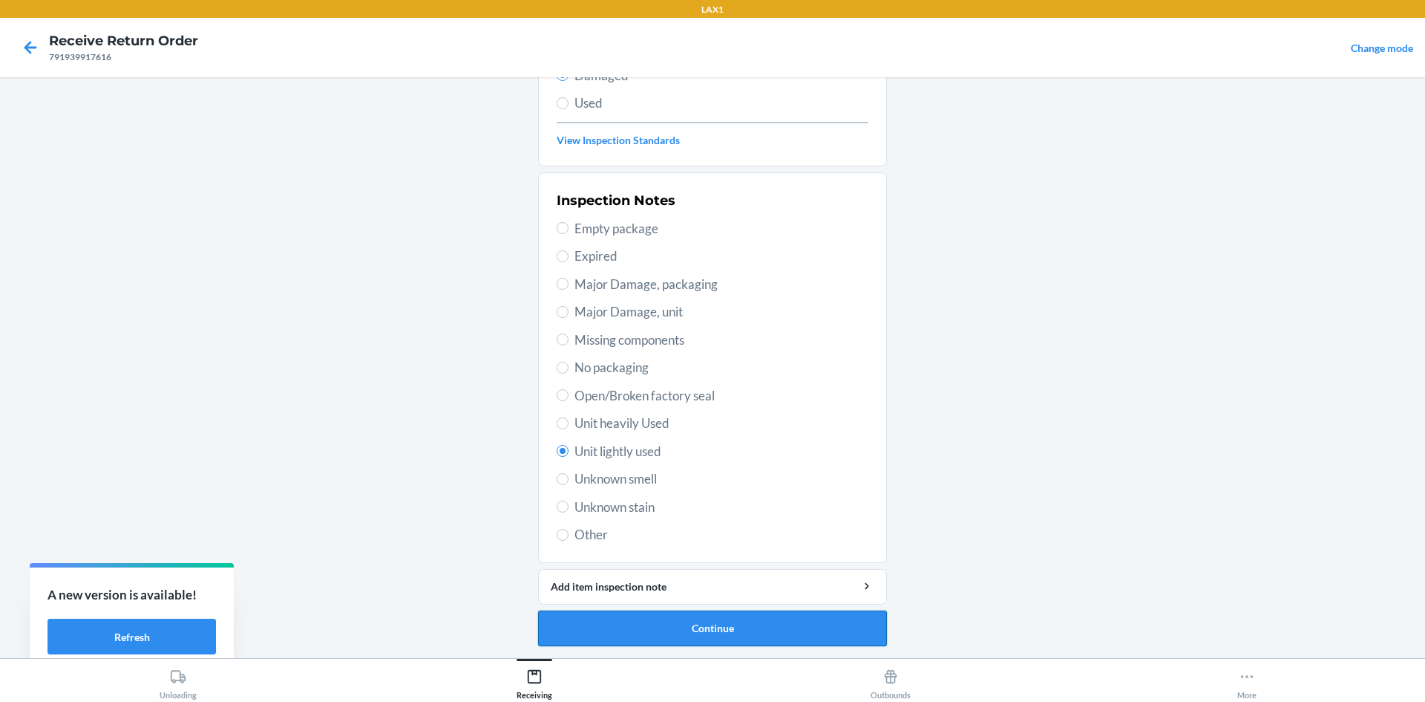
click at [622, 634] on button "Continue" at bounding box center [712, 628] width 349 height 36
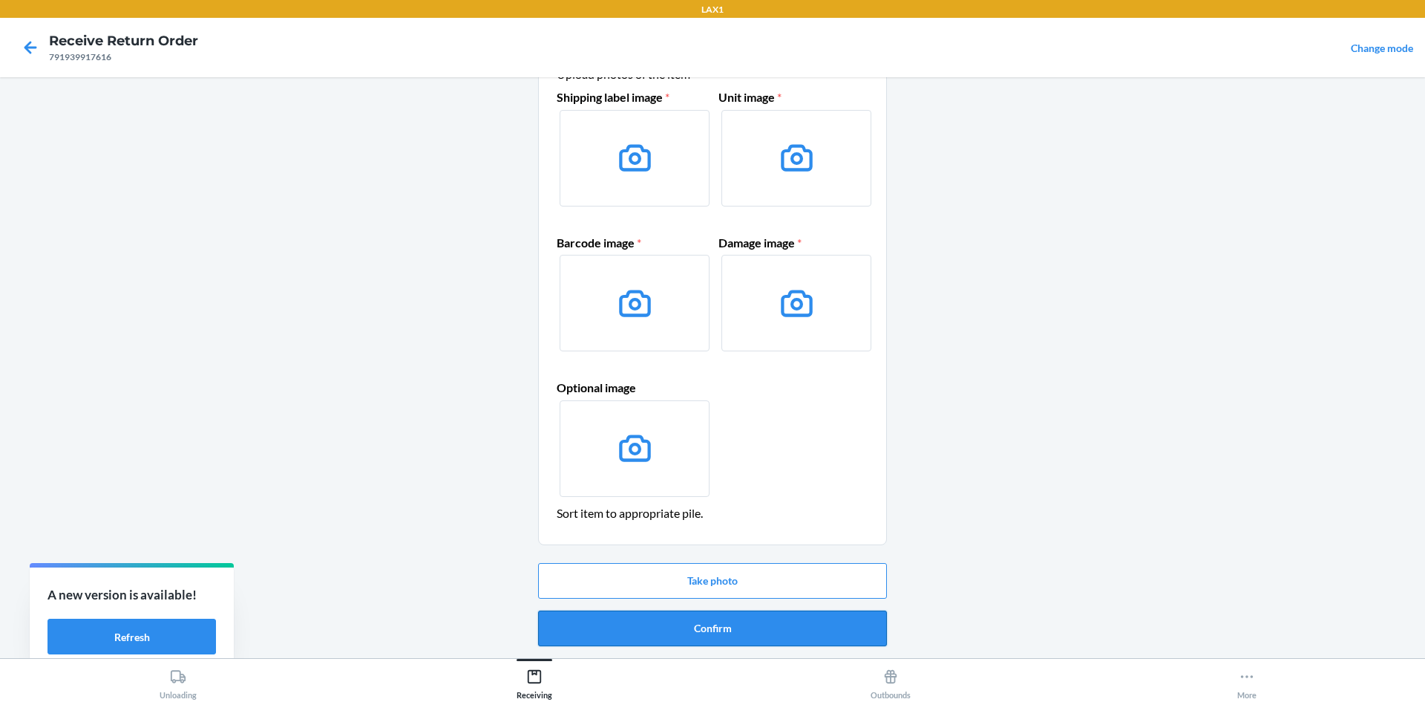
click at [698, 621] on button "Confirm" at bounding box center [712, 628] width 349 height 36
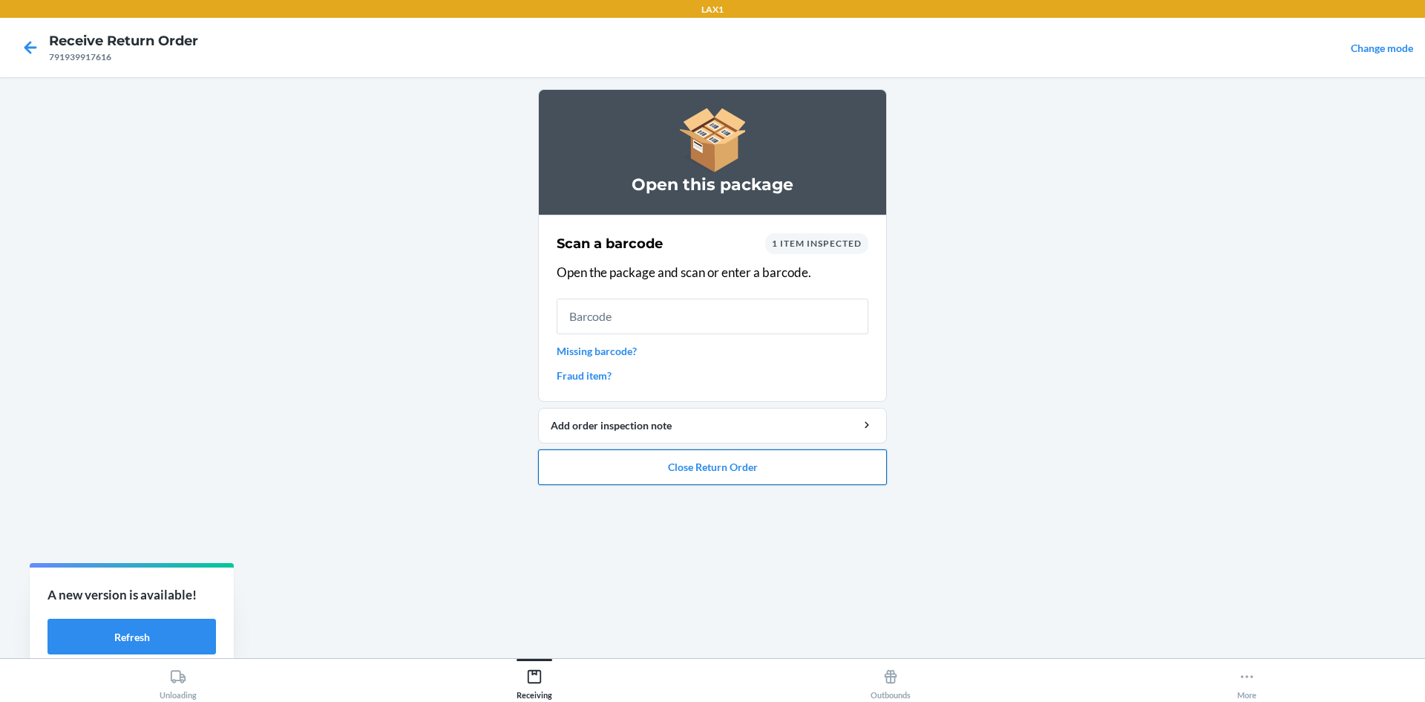
click at [722, 465] on button "Close Return Order" at bounding box center [712, 467] width 349 height 36
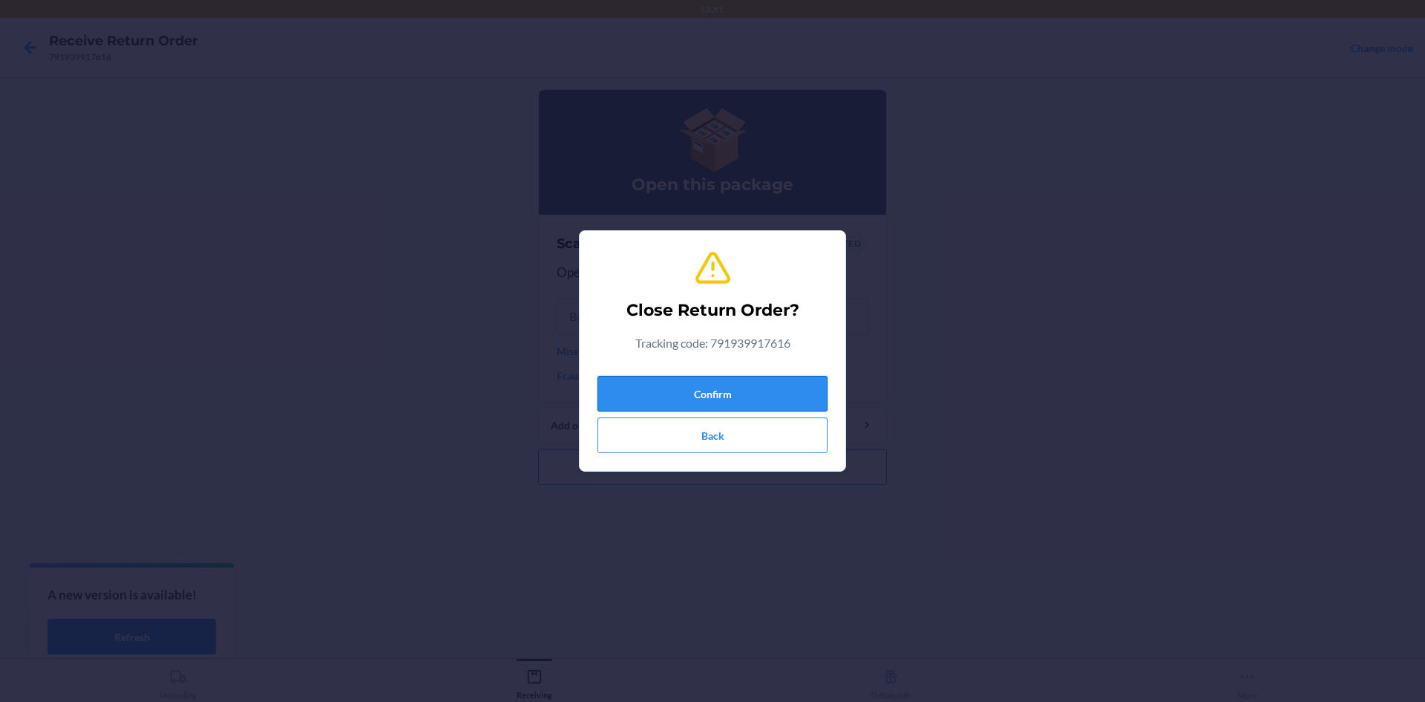
click at [722, 390] on button "Confirm" at bounding box center [713, 394] width 230 height 36
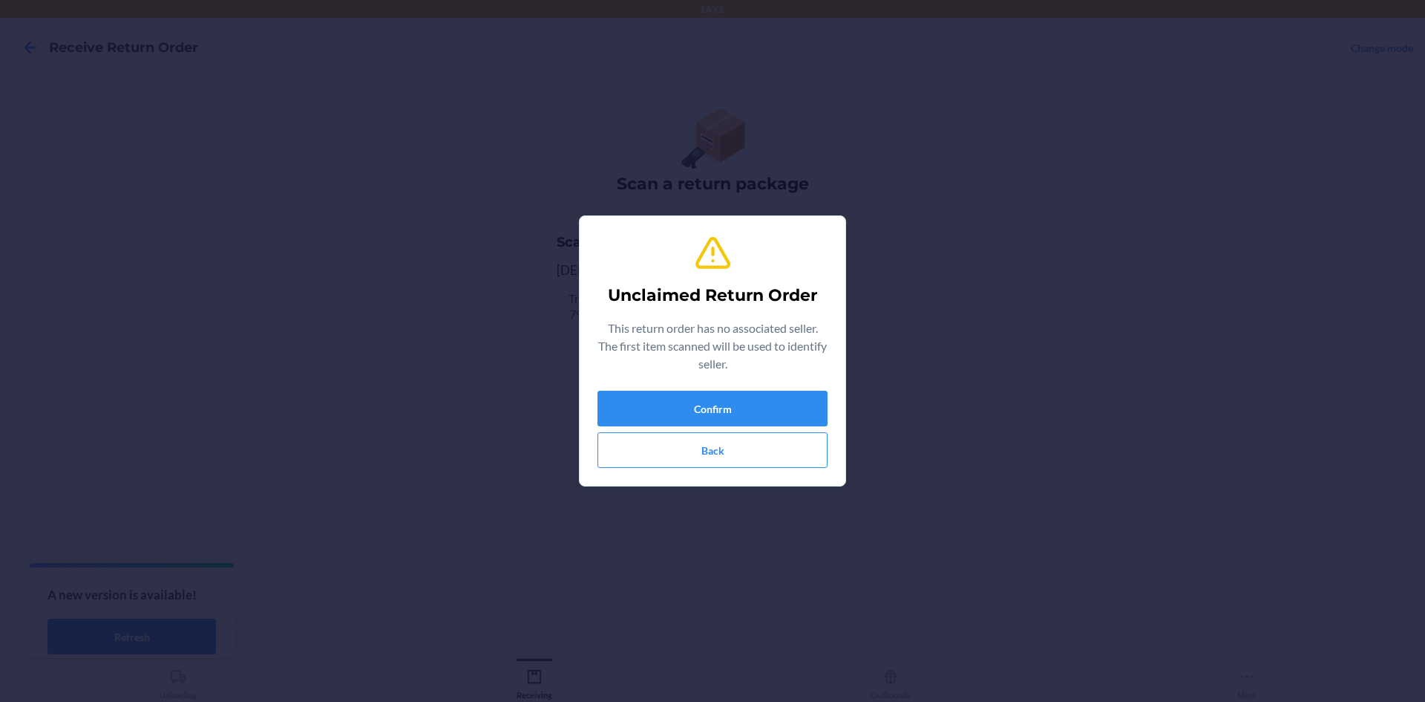
drag, startPoint x: 601, startPoint y: 370, endPoint x: 645, endPoint y: 337, distance: 55.1
drag, startPoint x: 645, startPoint y: 337, endPoint x: 572, endPoint y: 288, distance: 87.7
click at [714, 231] on div "Unclaimed Return Order This return order has no associated seller. The first it…" at bounding box center [713, 351] width 230 height 246
drag, startPoint x: 546, startPoint y: 339, endPoint x: 666, endPoint y: 445, distance: 159.9
click at [571, 382] on div "Unclaimed Return Order This return order has no associated seller. The first it…" at bounding box center [712, 351] width 1425 height 702
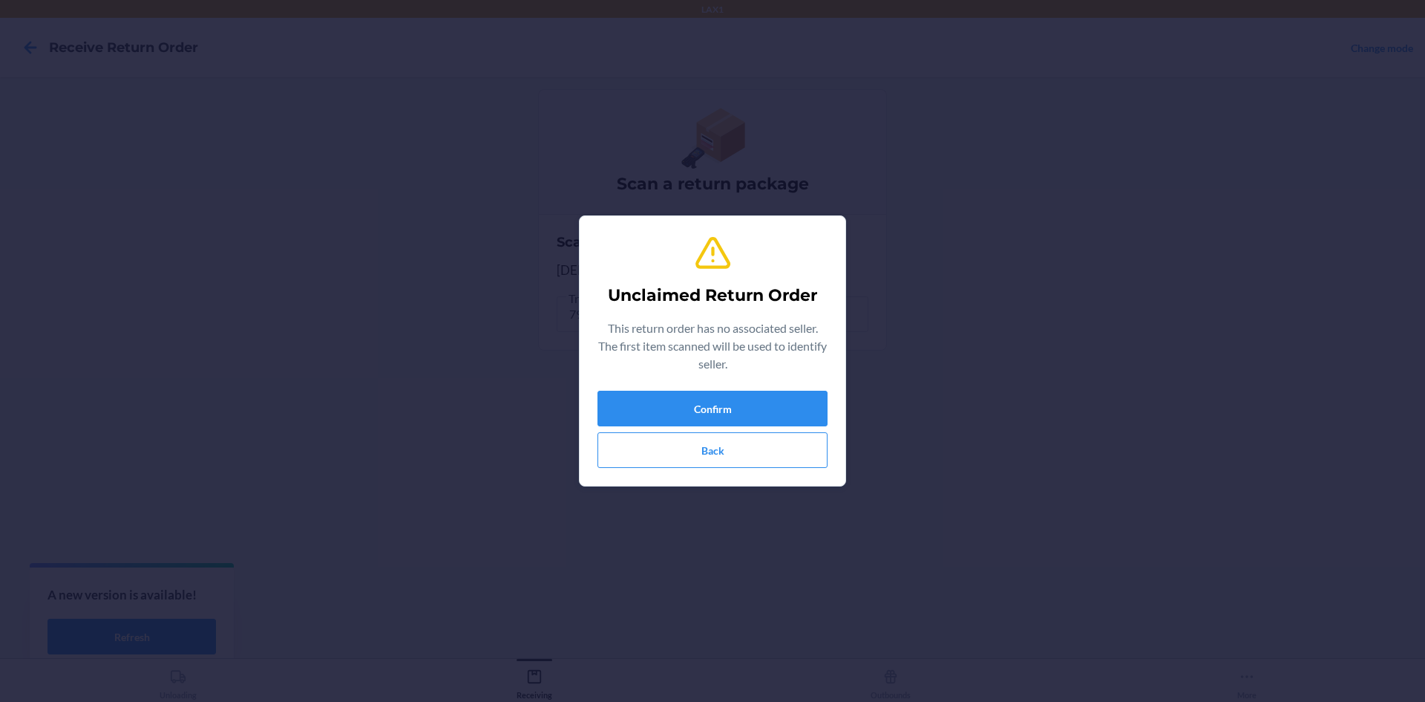
click at [1059, 372] on div "Unclaimed Return Order This return order has no associated seller. The first it…" at bounding box center [712, 351] width 1425 height 702
click at [698, 411] on button "Confirm" at bounding box center [713, 408] width 230 height 36
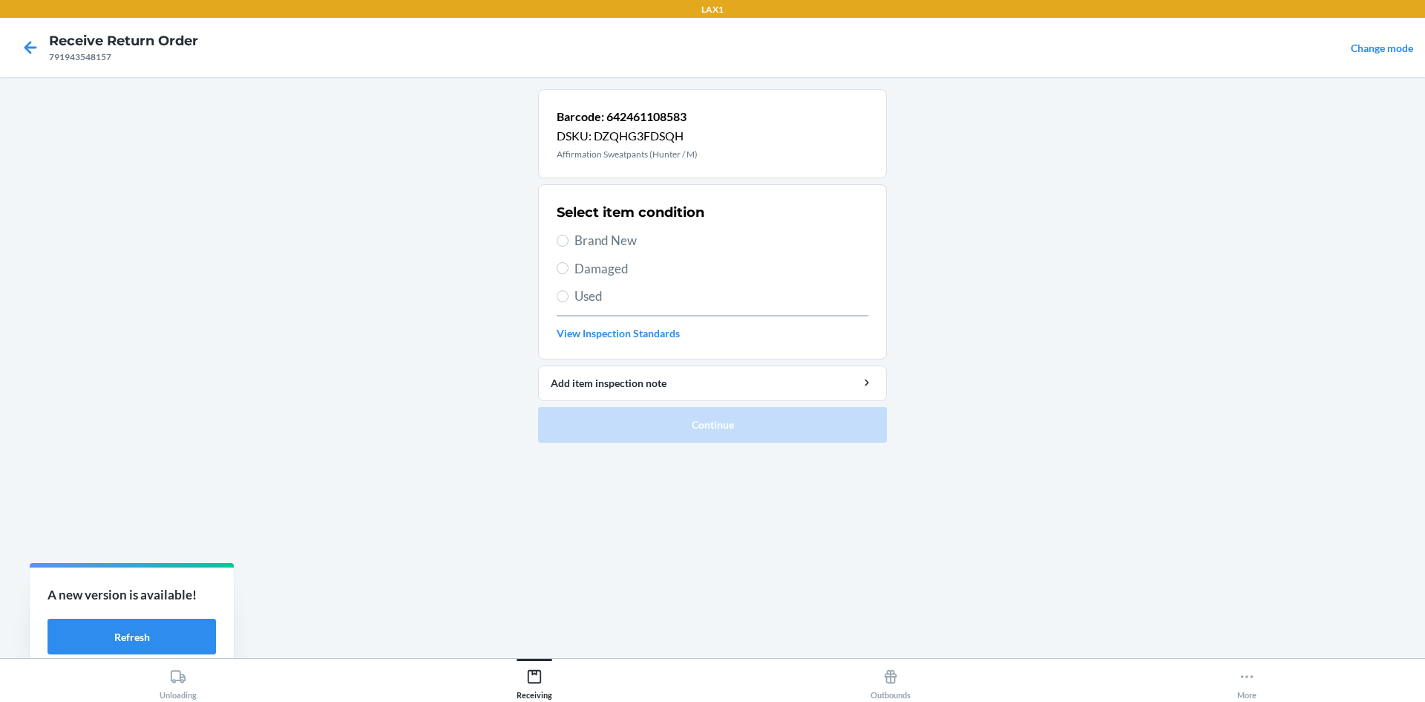
click at [563, 275] on label "Damaged" at bounding box center [713, 268] width 312 height 19
click at [563, 274] on input "Damaged" at bounding box center [563, 268] width 12 height 12
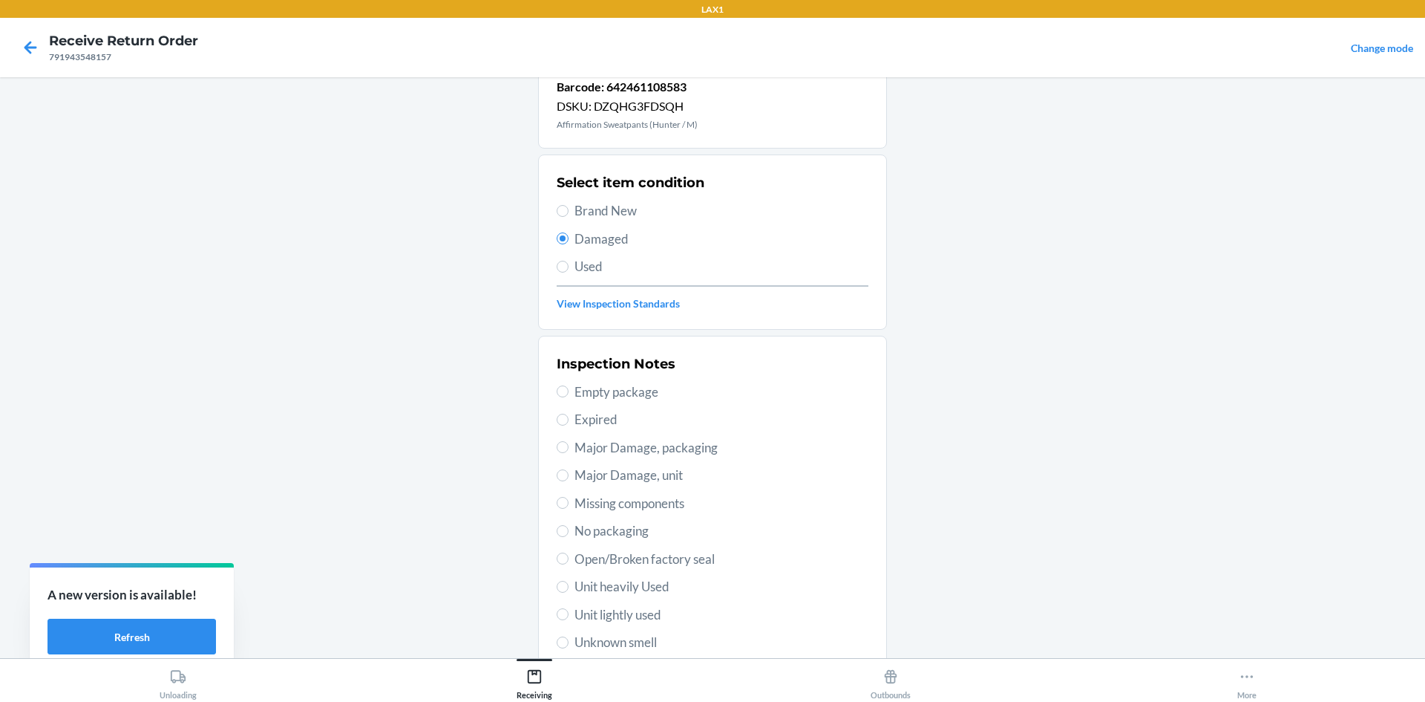
scroll to position [193, 0]
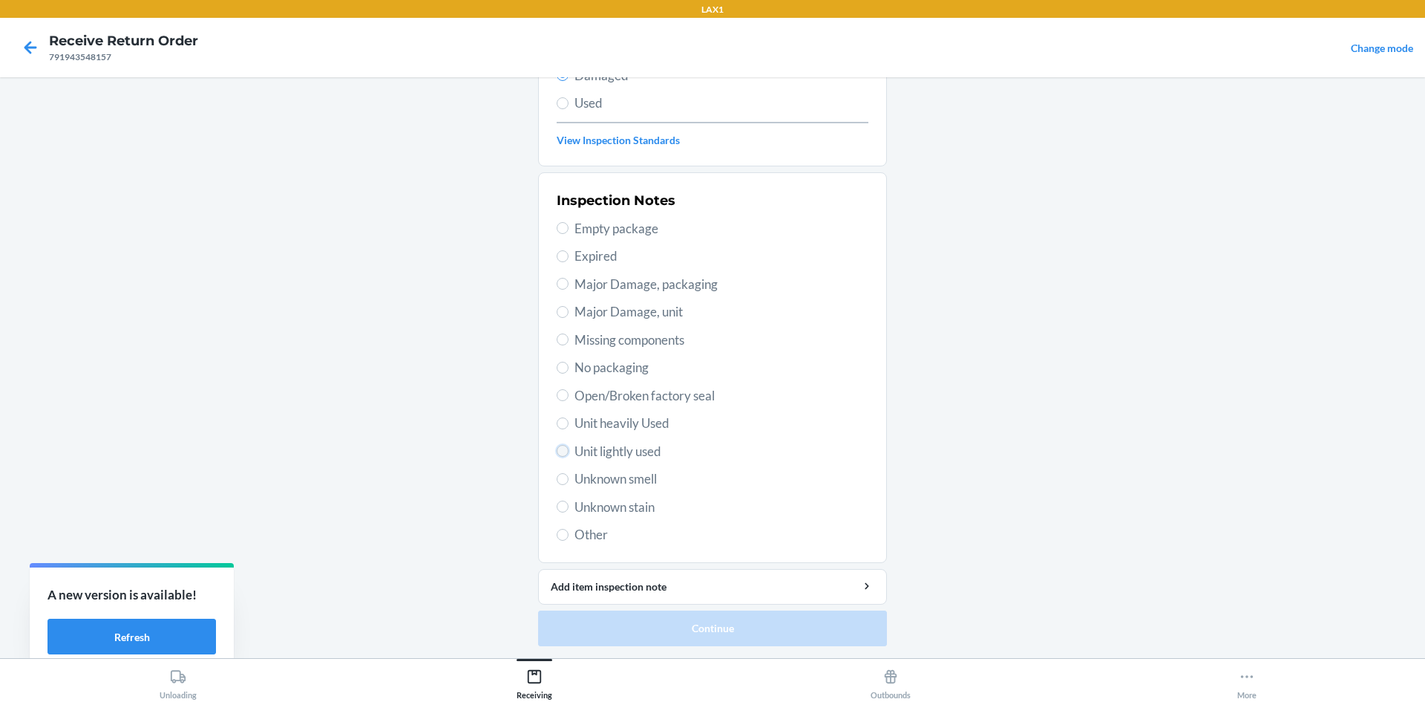
click at [558, 445] on input "Unit lightly used" at bounding box center [563, 451] width 12 height 12
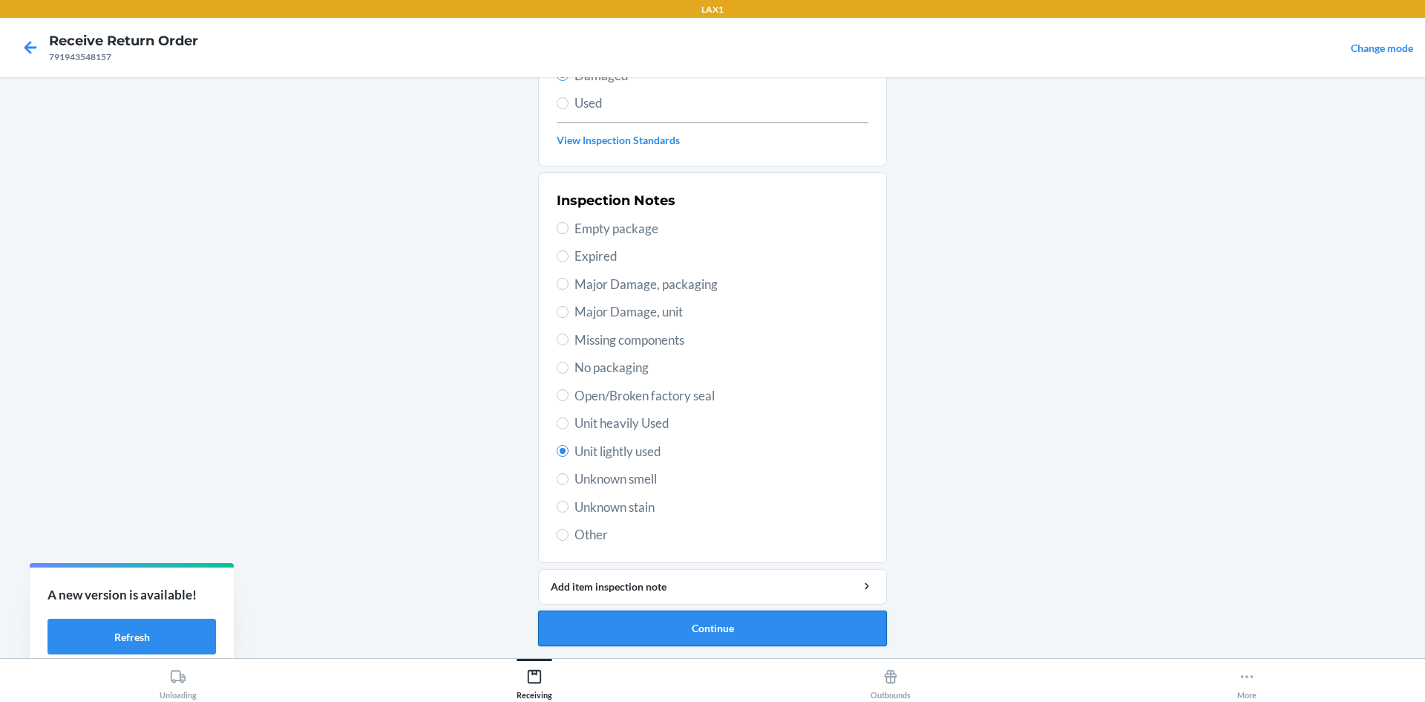
click at [682, 629] on button "Continue" at bounding box center [712, 628] width 349 height 36
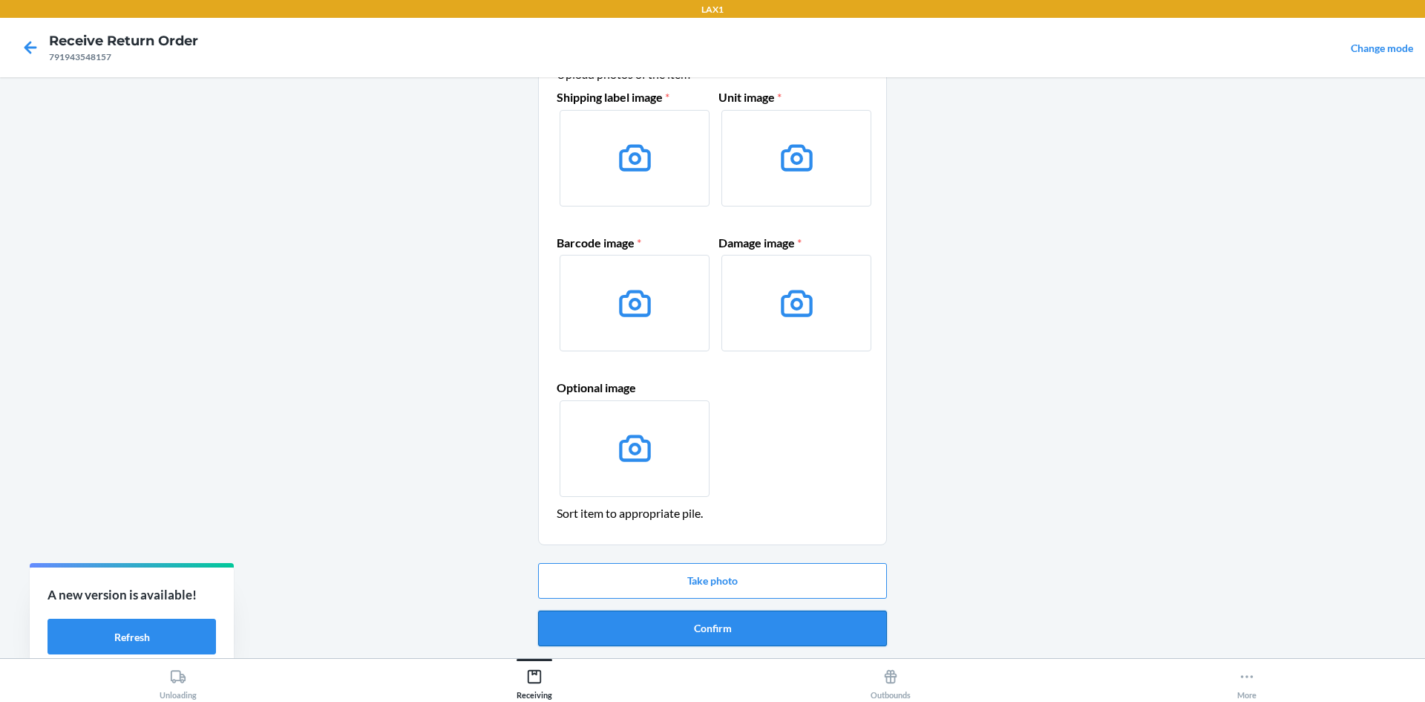
click at [637, 630] on button "Confirm" at bounding box center [712, 628] width 349 height 36
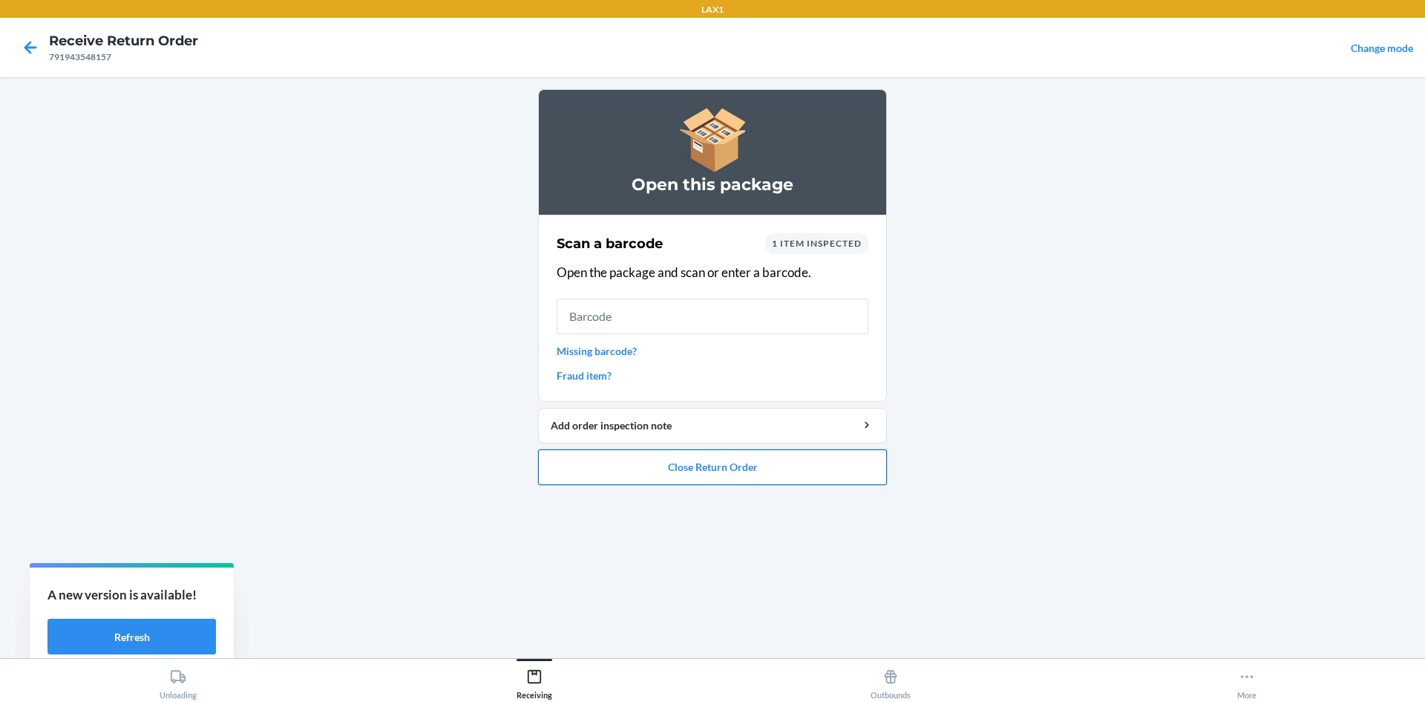
click at [589, 476] on button "Close Return Order" at bounding box center [712, 467] width 349 height 36
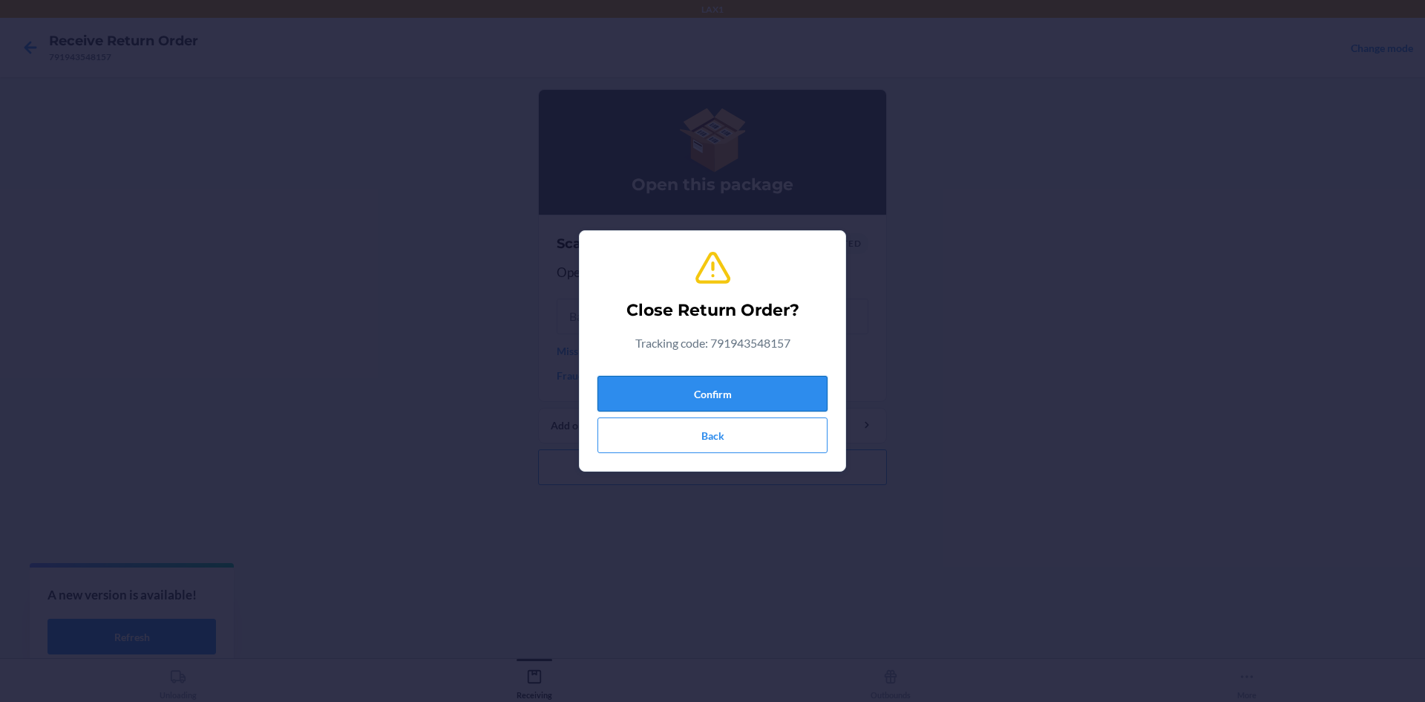
click at [719, 385] on button "Confirm" at bounding box center [713, 394] width 230 height 36
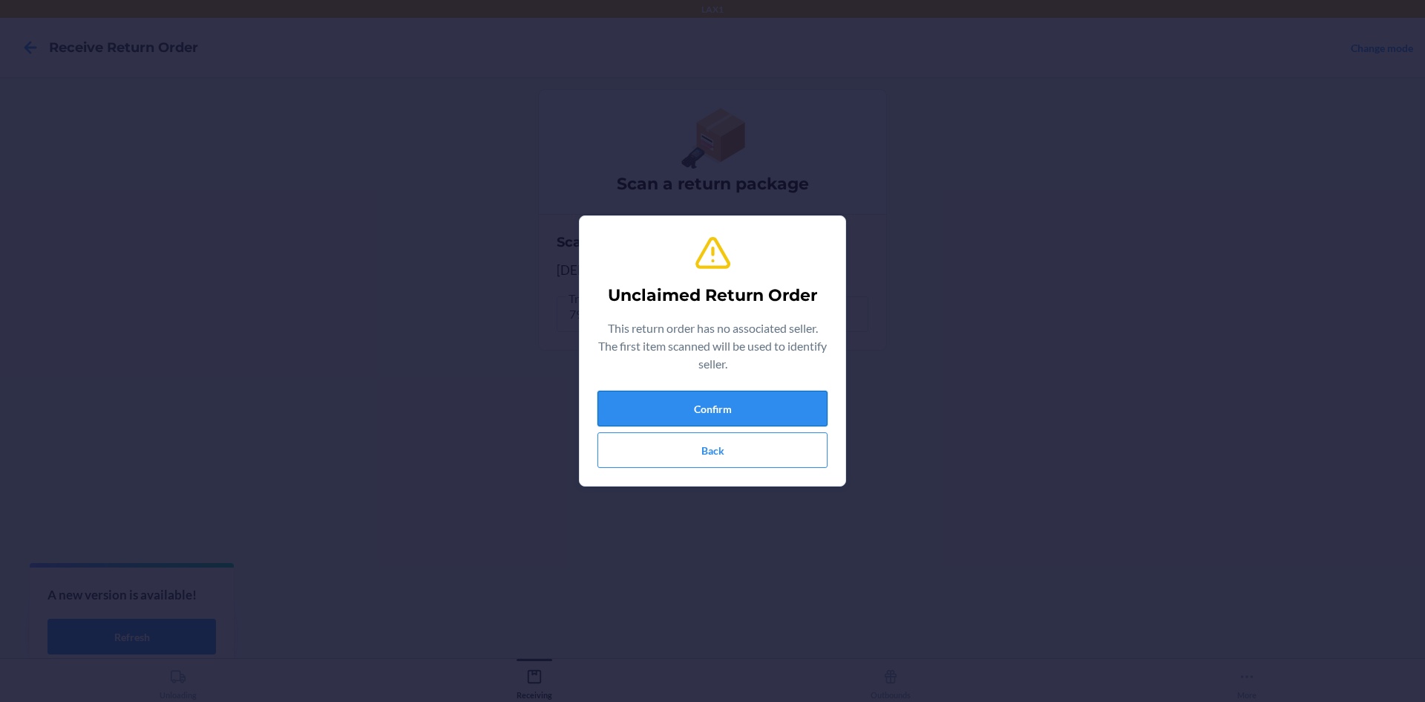
click at [710, 402] on button "Confirm" at bounding box center [713, 408] width 230 height 36
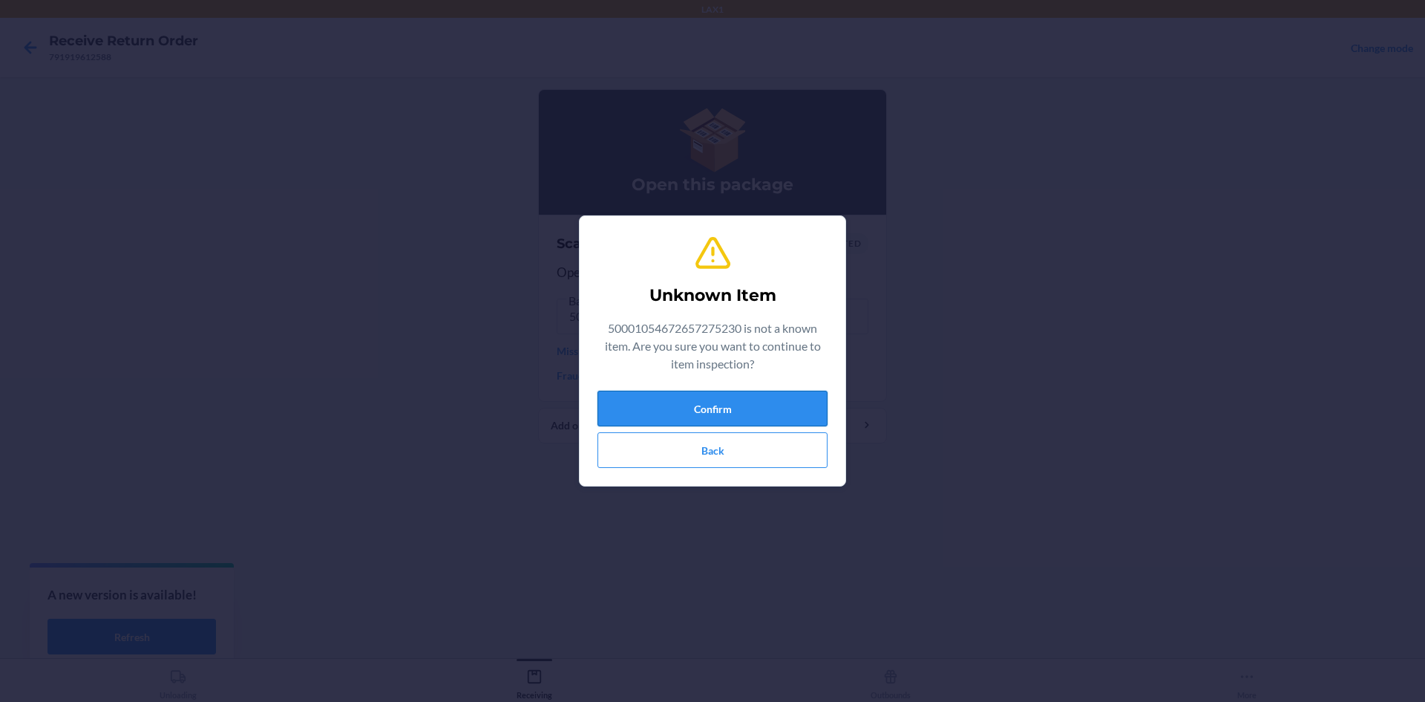
click at [759, 410] on button "Confirm" at bounding box center [713, 408] width 230 height 36
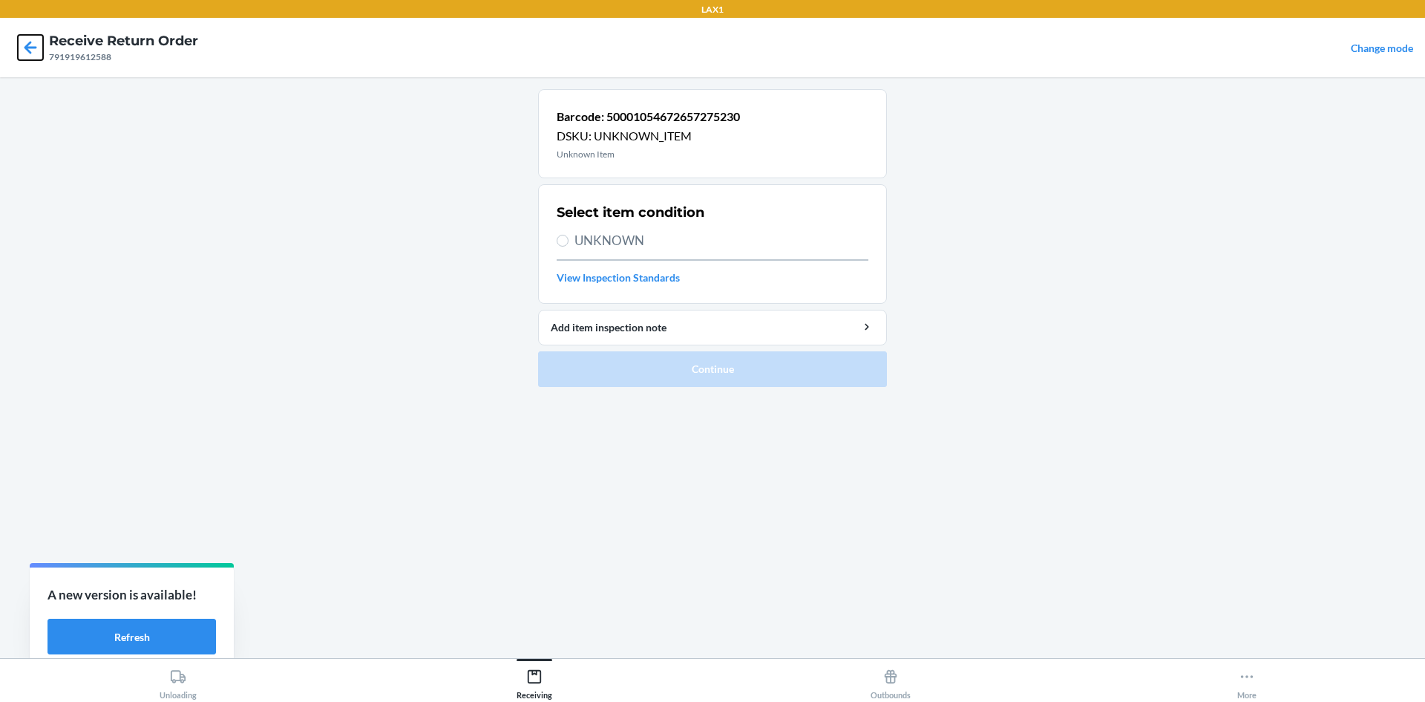
click at [22, 36] on icon at bounding box center [30, 47] width 25 height 25
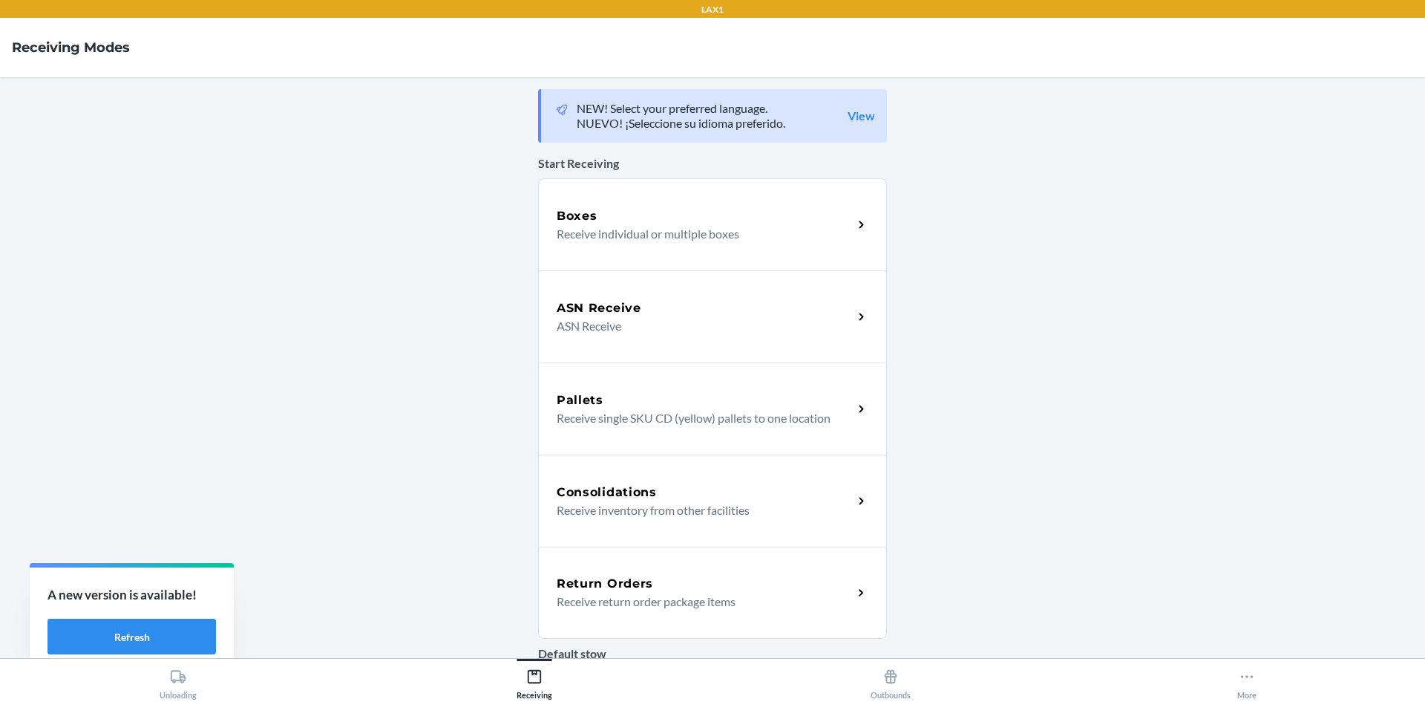
click at [863, 584] on icon at bounding box center [861, 592] width 17 height 17
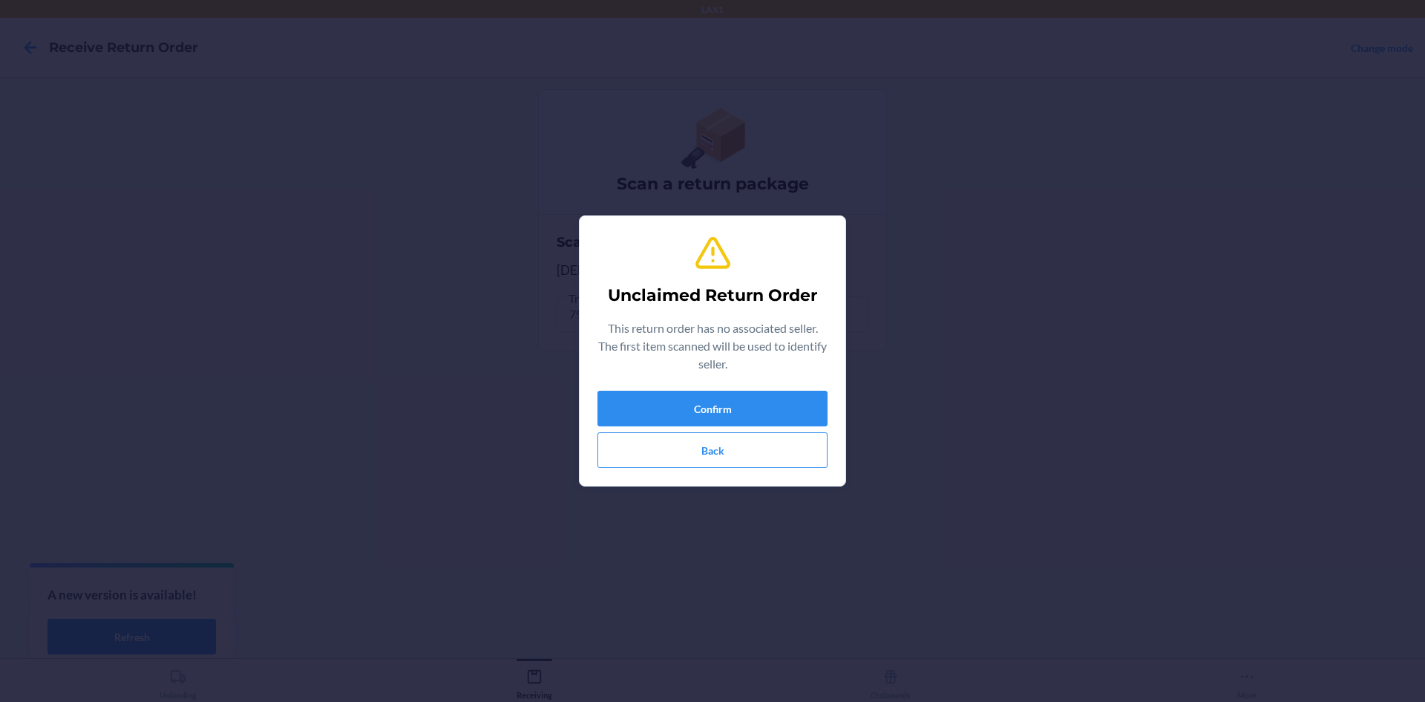
click at [757, 389] on div "Unclaimed Return Order This return order has no associated seller. The first it…" at bounding box center [713, 351] width 230 height 246
click at [748, 391] on button "Confirm" at bounding box center [713, 408] width 230 height 36
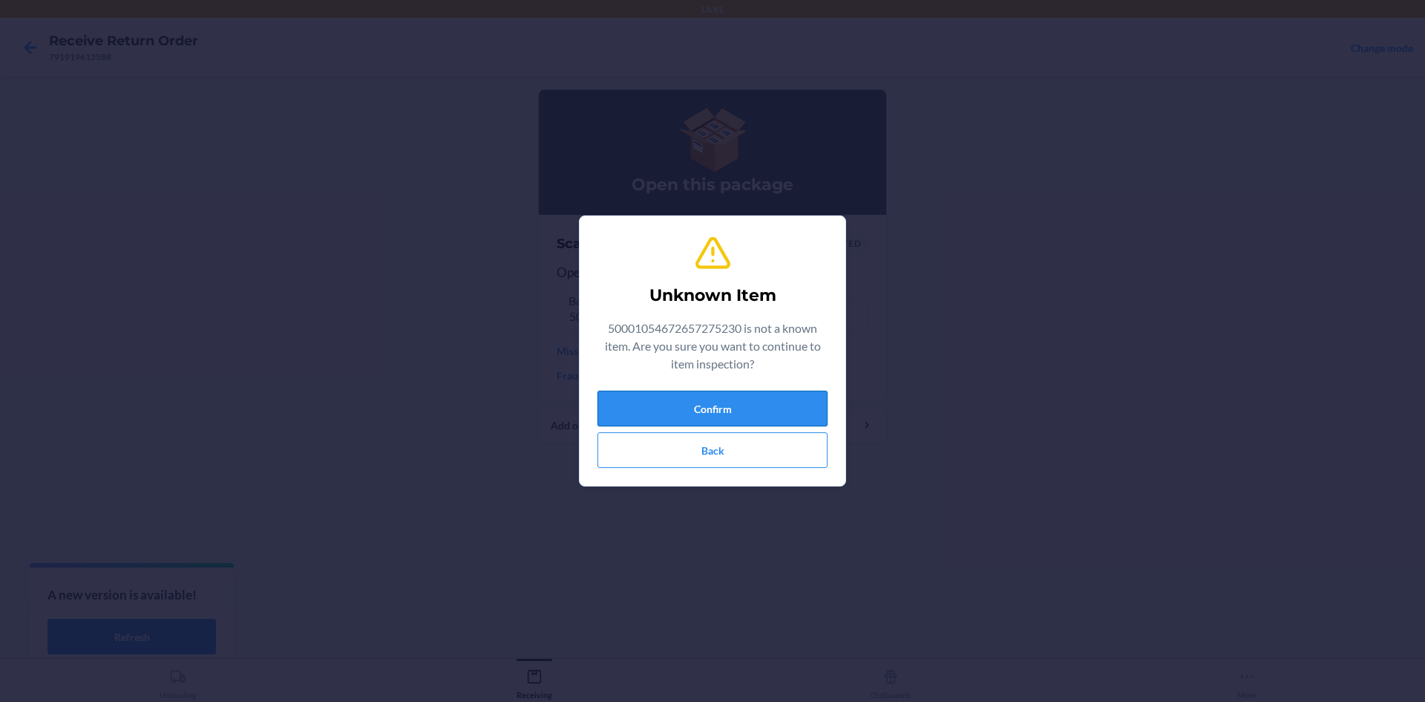
click at [760, 403] on button "Confirm" at bounding box center [713, 408] width 230 height 36
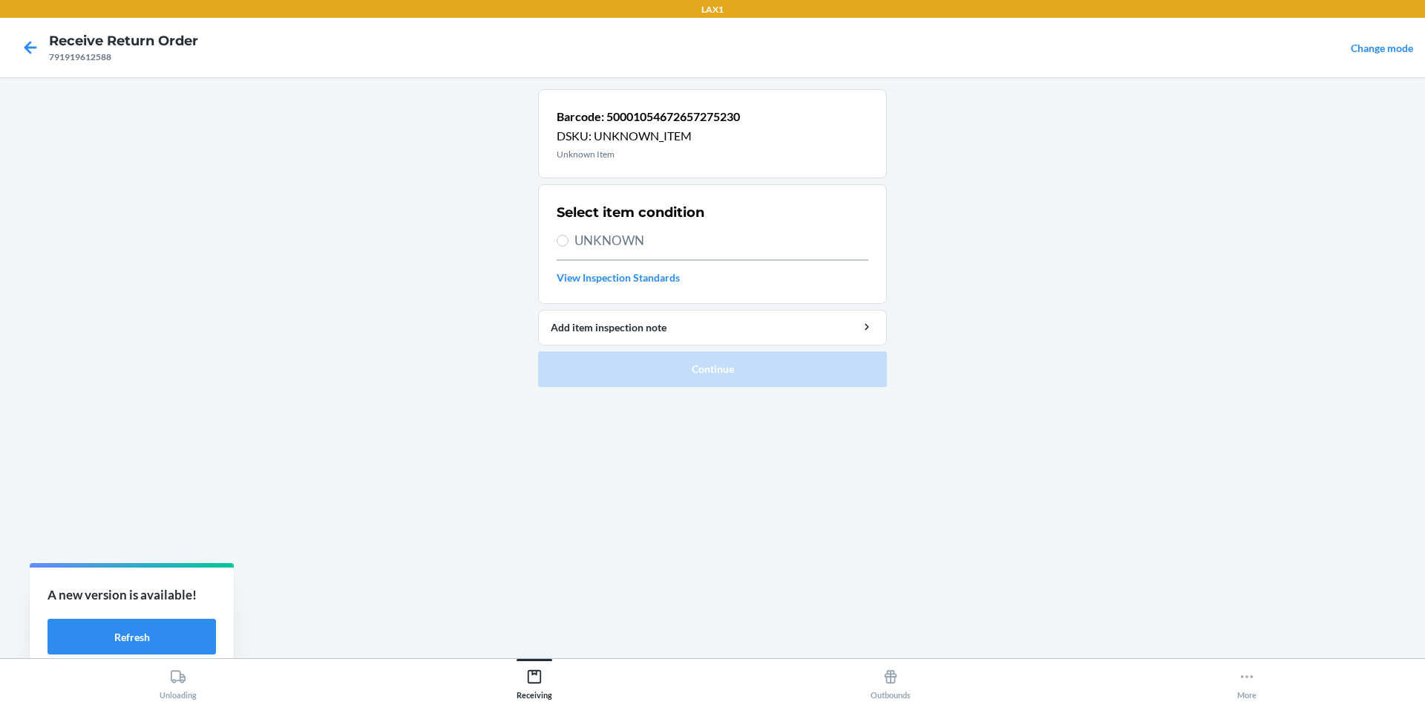
click at [571, 238] on label "UNKNOWN" at bounding box center [713, 240] width 312 height 19
click at [569, 238] on input "UNKNOWN" at bounding box center [563, 241] width 12 height 12
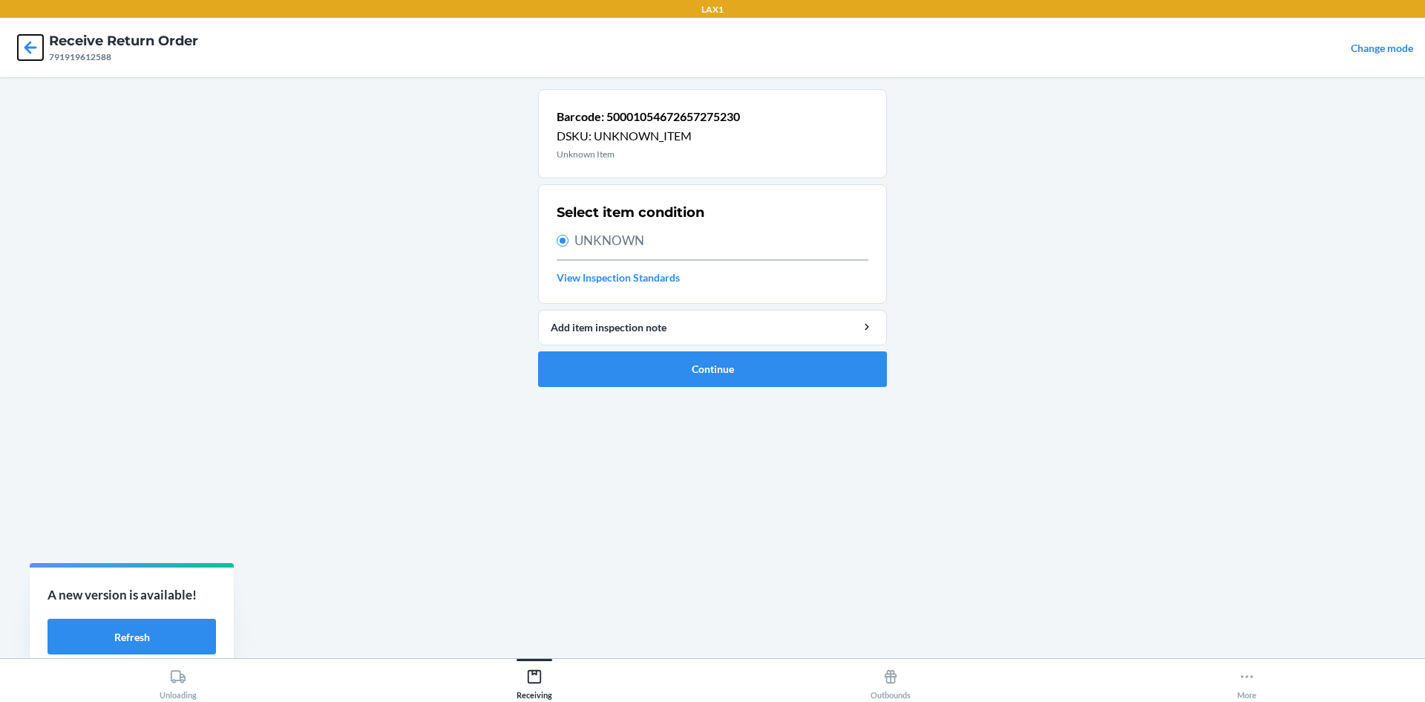
click at [30, 50] on icon at bounding box center [30, 47] width 25 height 25
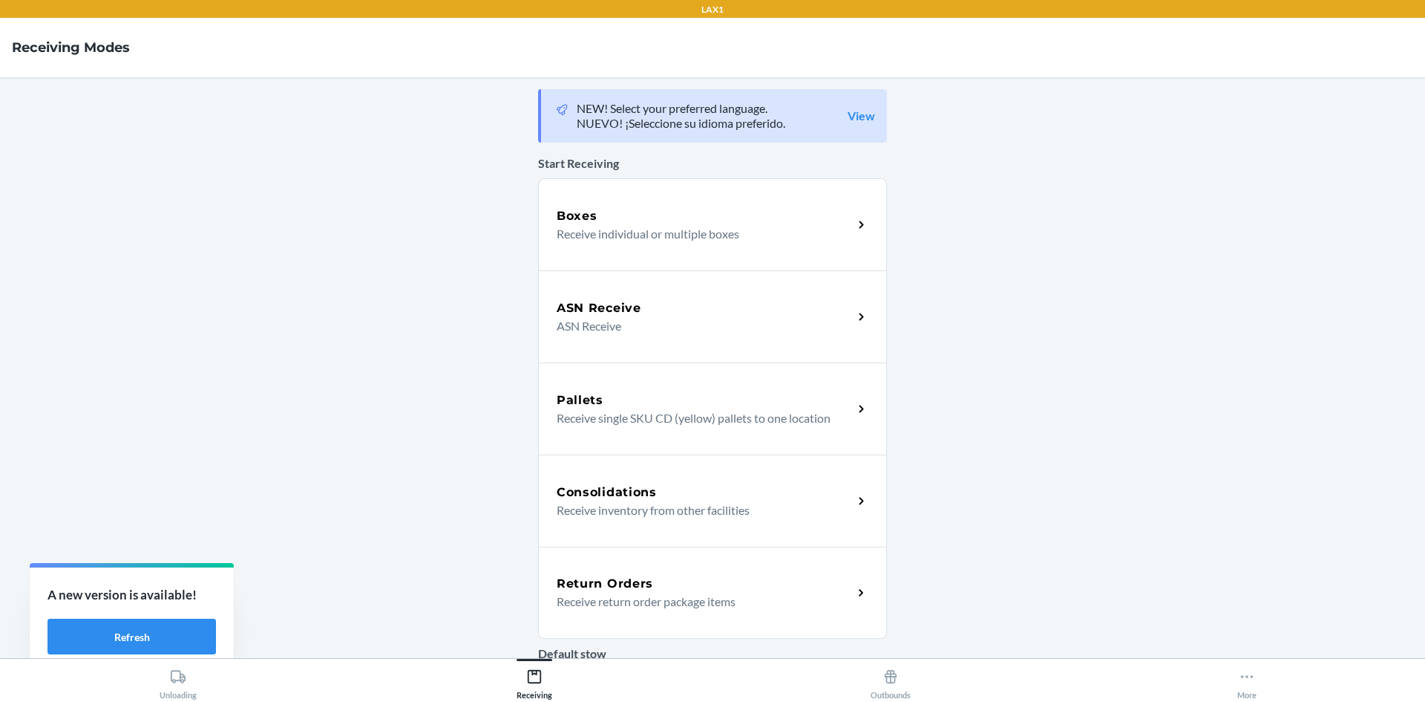
click at [861, 597] on icon at bounding box center [861, 592] width 17 height 17
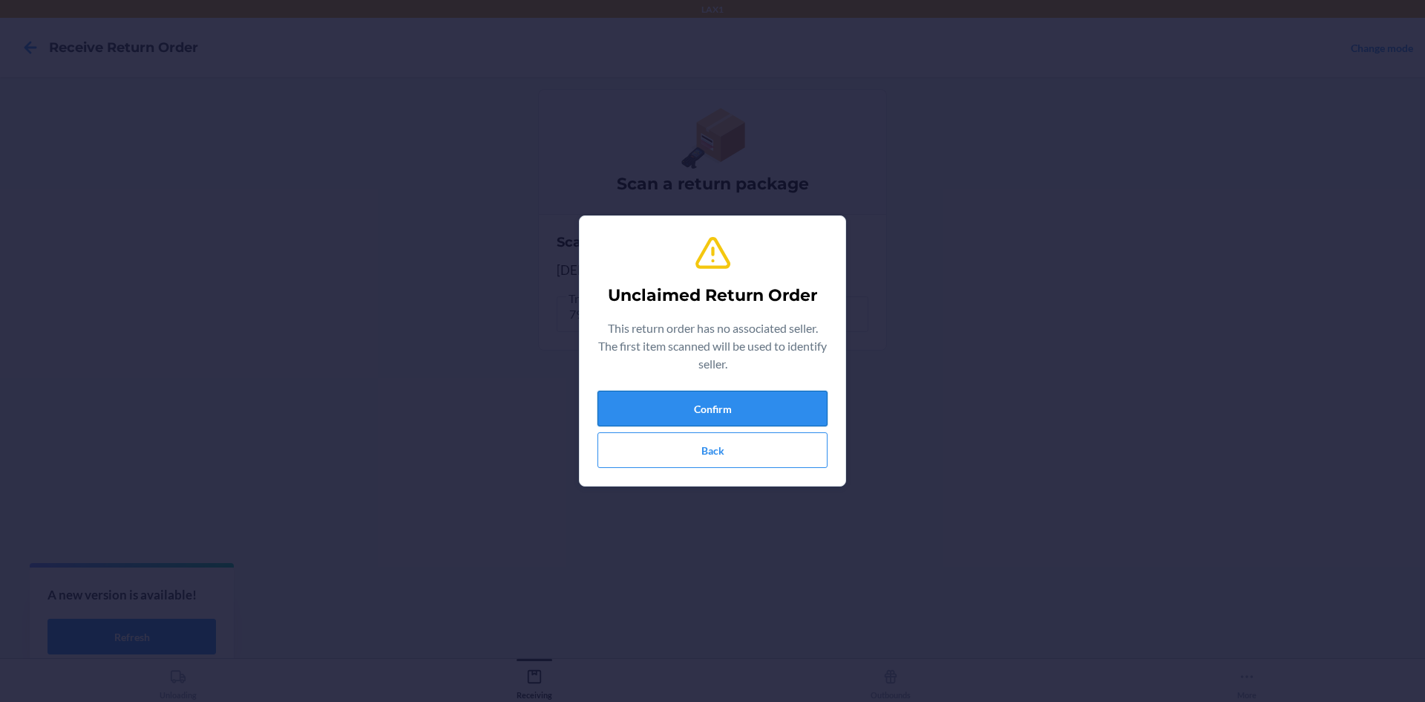
click at [764, 393] on button "Confirm" at bounding box center [713, 408] width 230 height 36
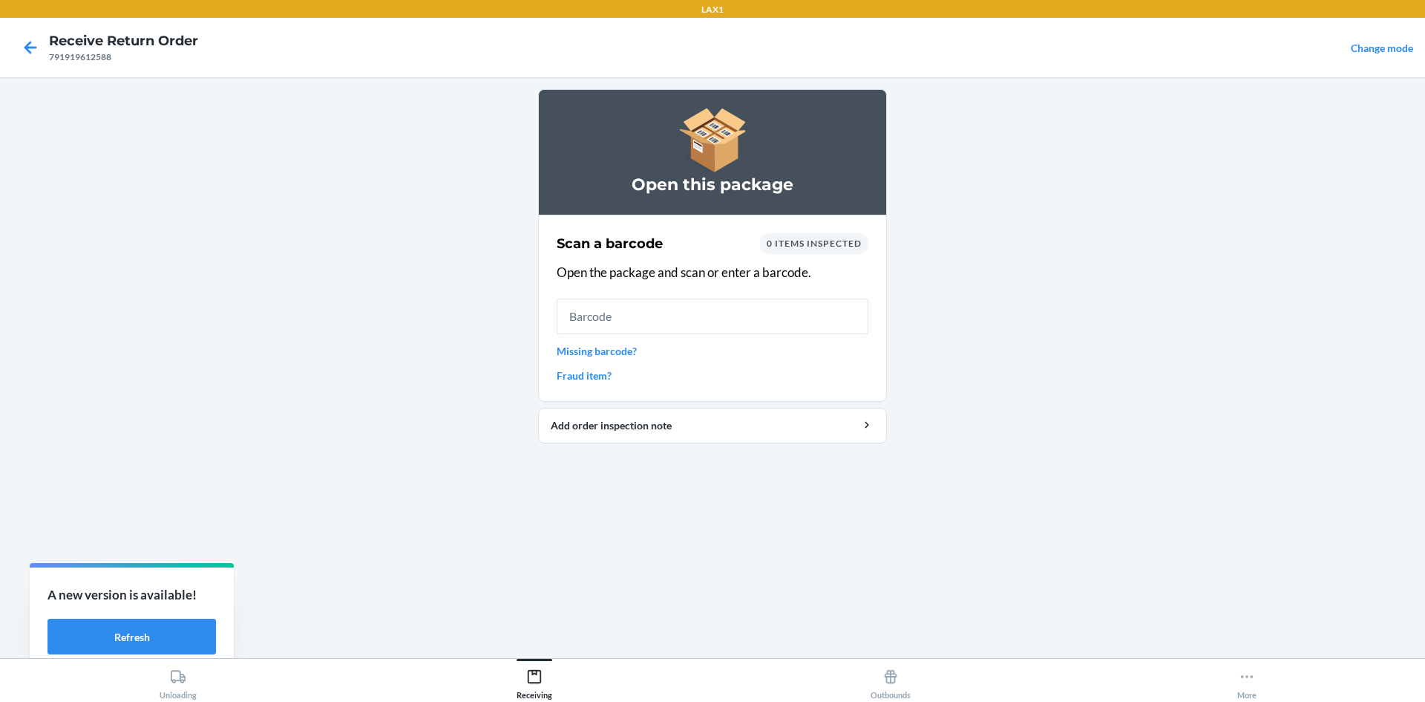
click at [581, 356] on link "Missing barcode?" at bounding box center [713, 351] width 312 height 16
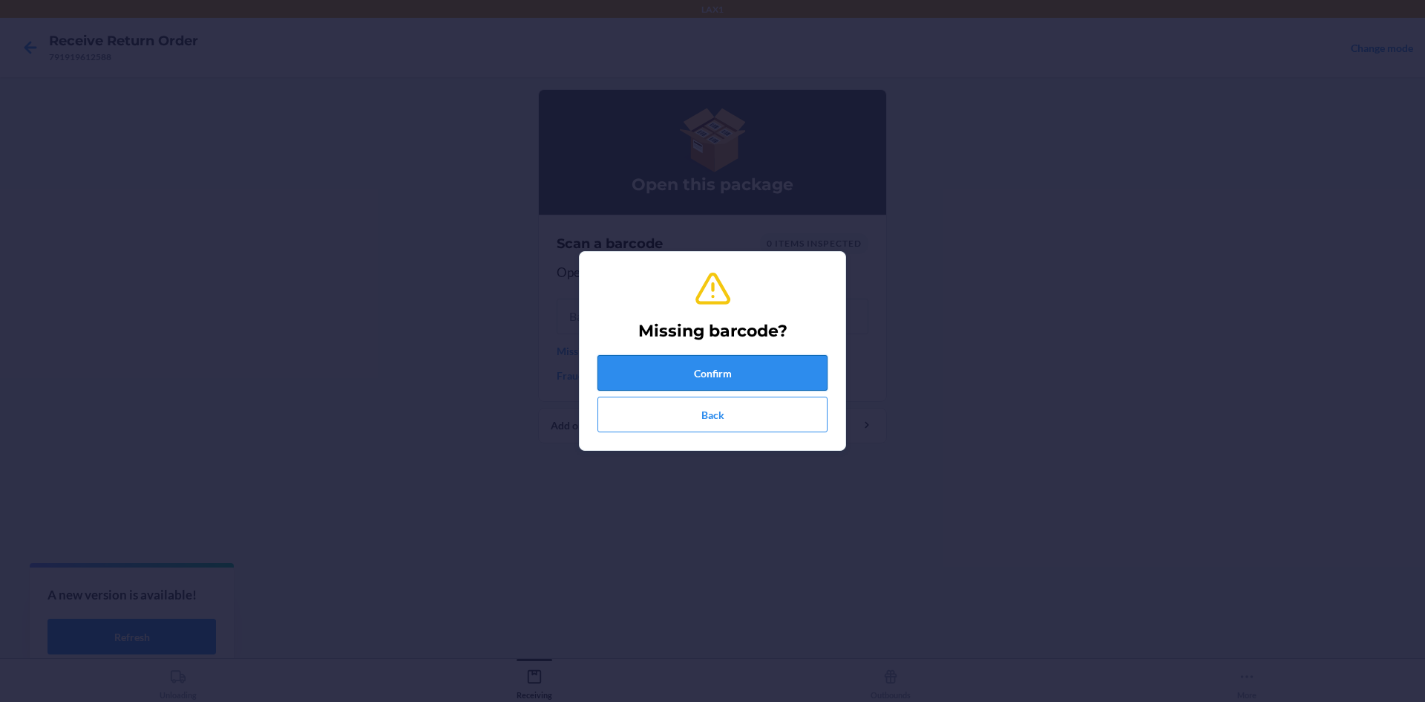
click at [672, 367] on button "Confirm" at bounding box center [713, 373] width 230 height 36
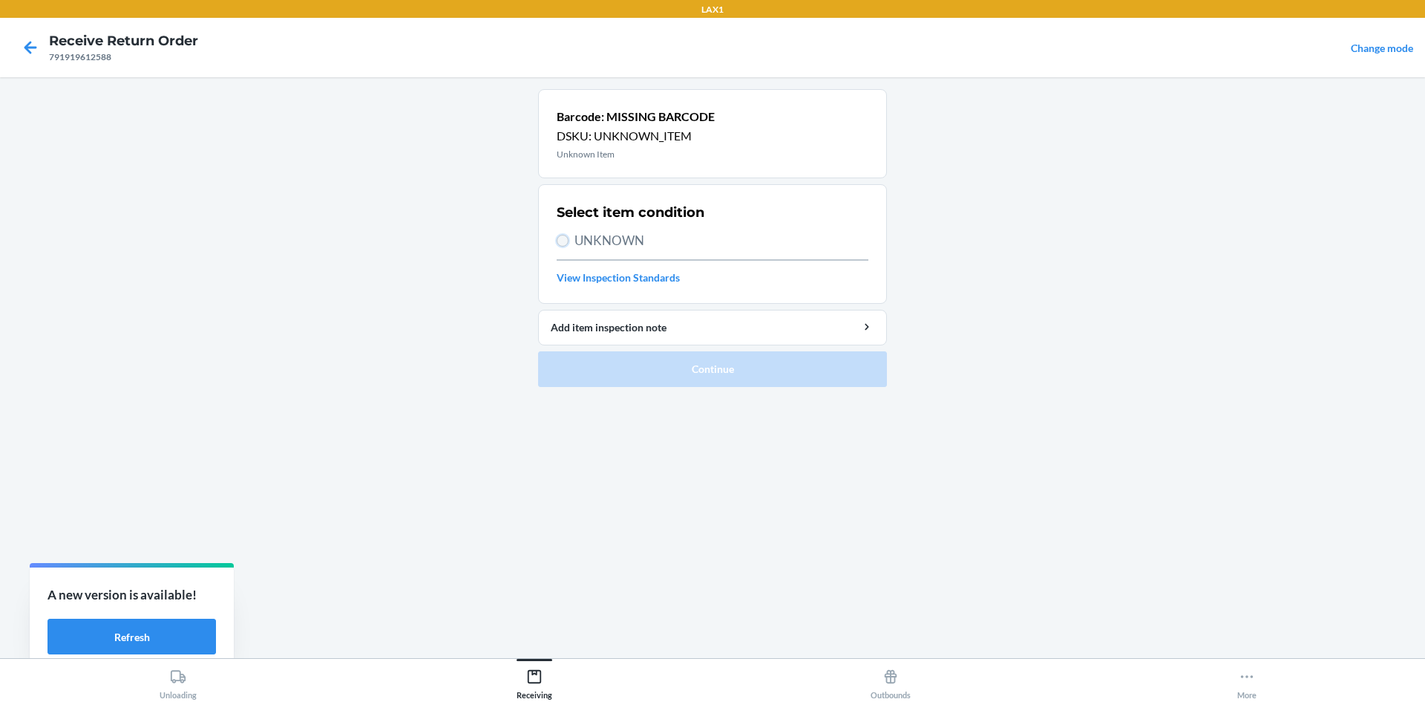
click at [560, 243] on input "UNKNOWN" at bounding box center [563, 241] width 12 height 12
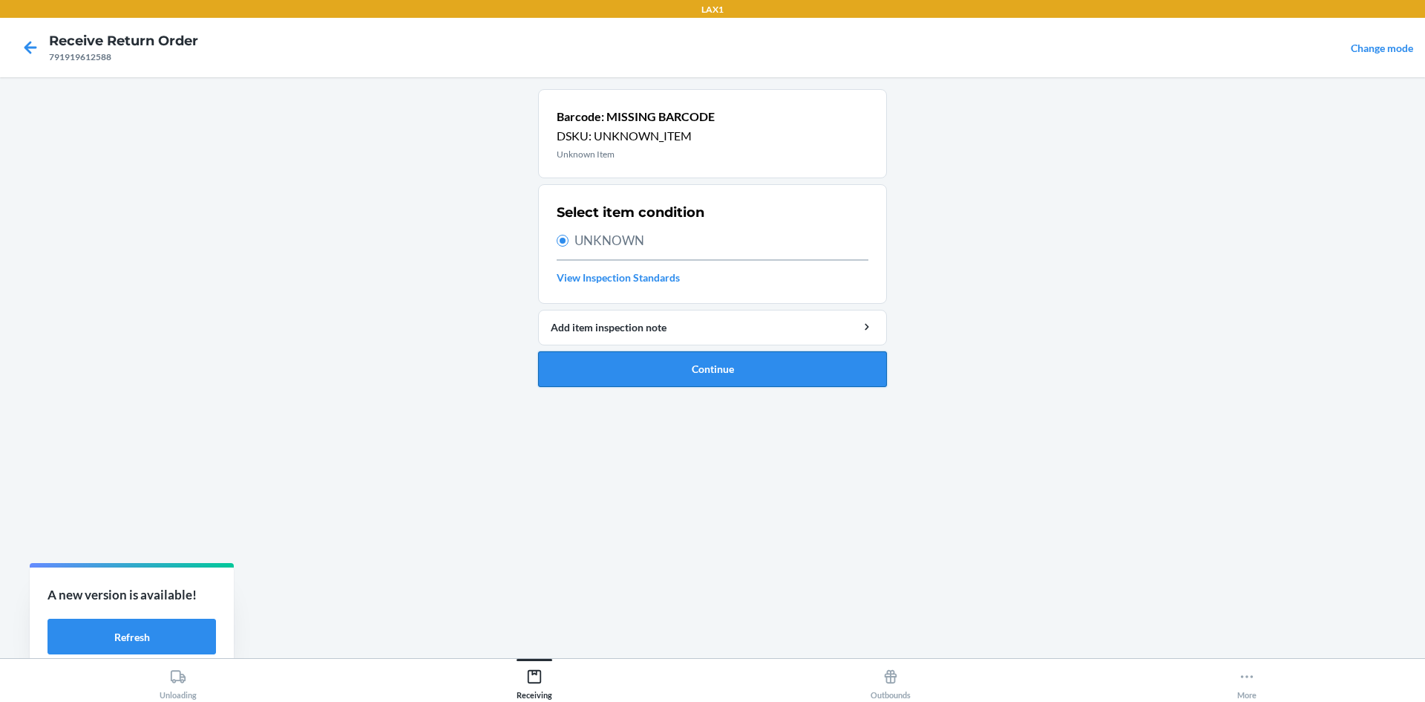
click at [600, 366] on button "Continue" at bounding box center [712, 369] width 349 height 36
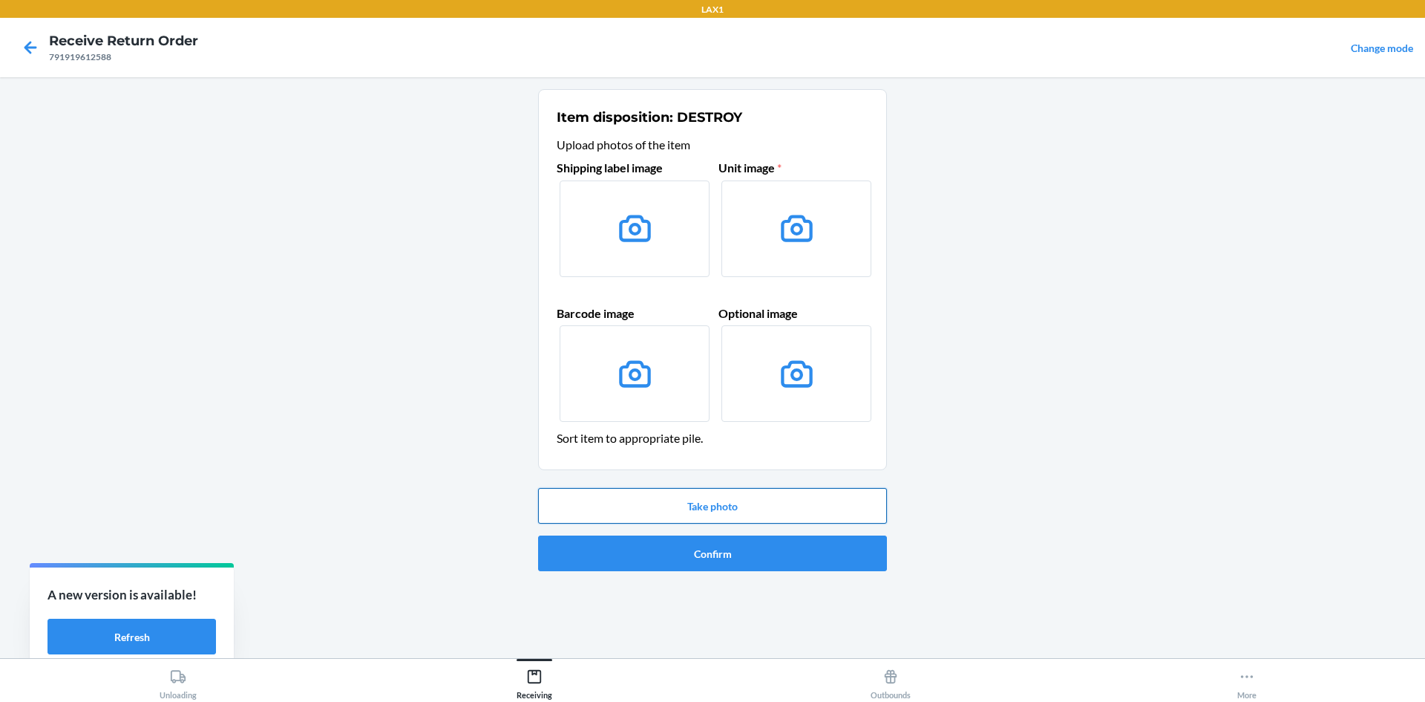
click at [674, 506] on button "Take photo" at bounding box center [712, 506] width 349 height 36
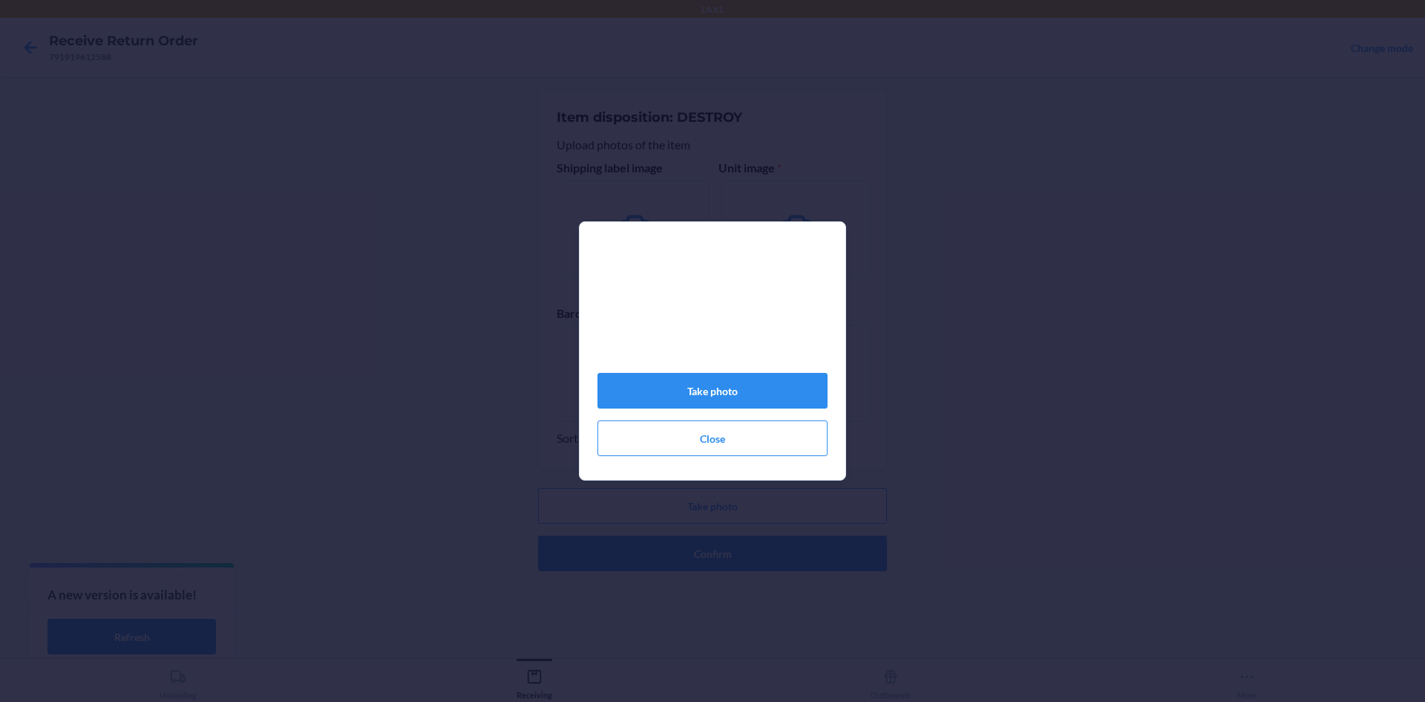
click at [695, 518] on div "Take photo Close" at bounding box center [712, 351] width 1425 height 702
click at [720, 390] on button "Take photo" at bounding box center [713, 391] width 230 height 36
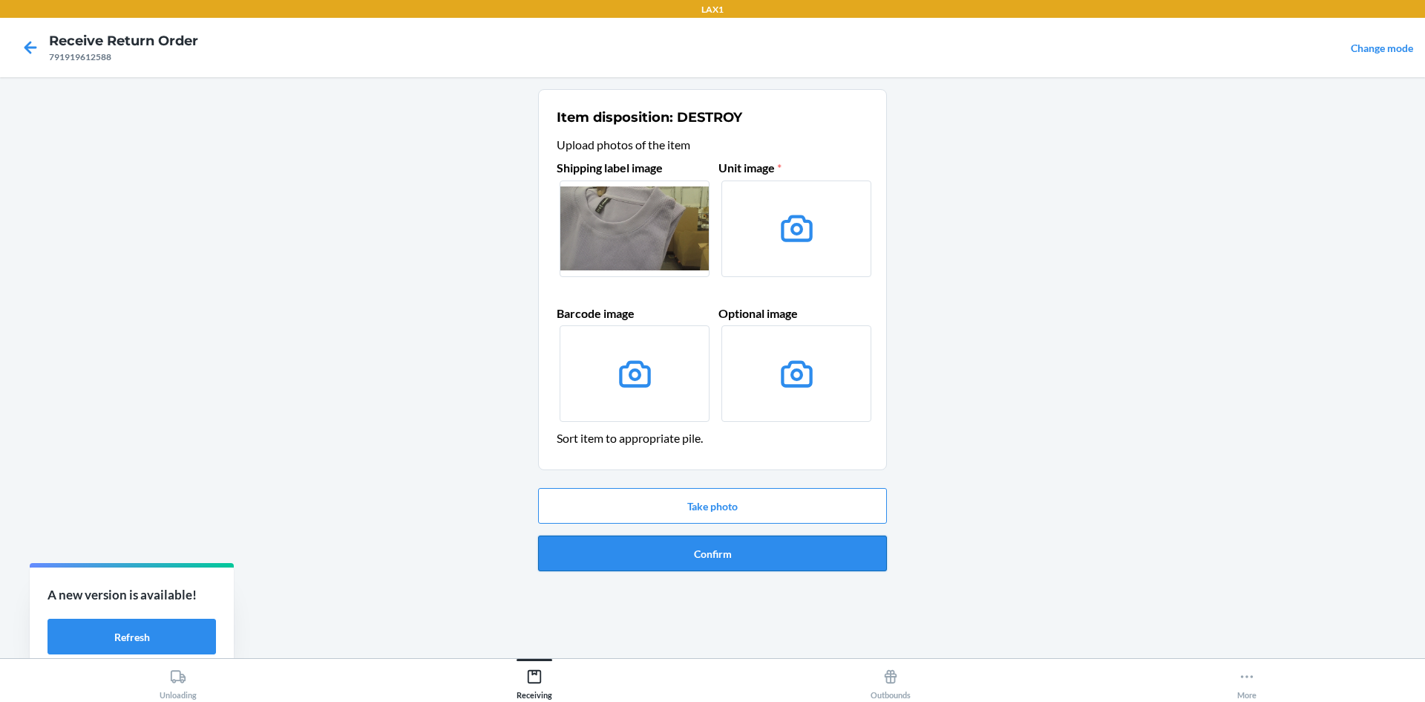
click at [709, 555] on button "Confirm" at bounding box center [712, 553] width 349 height 36
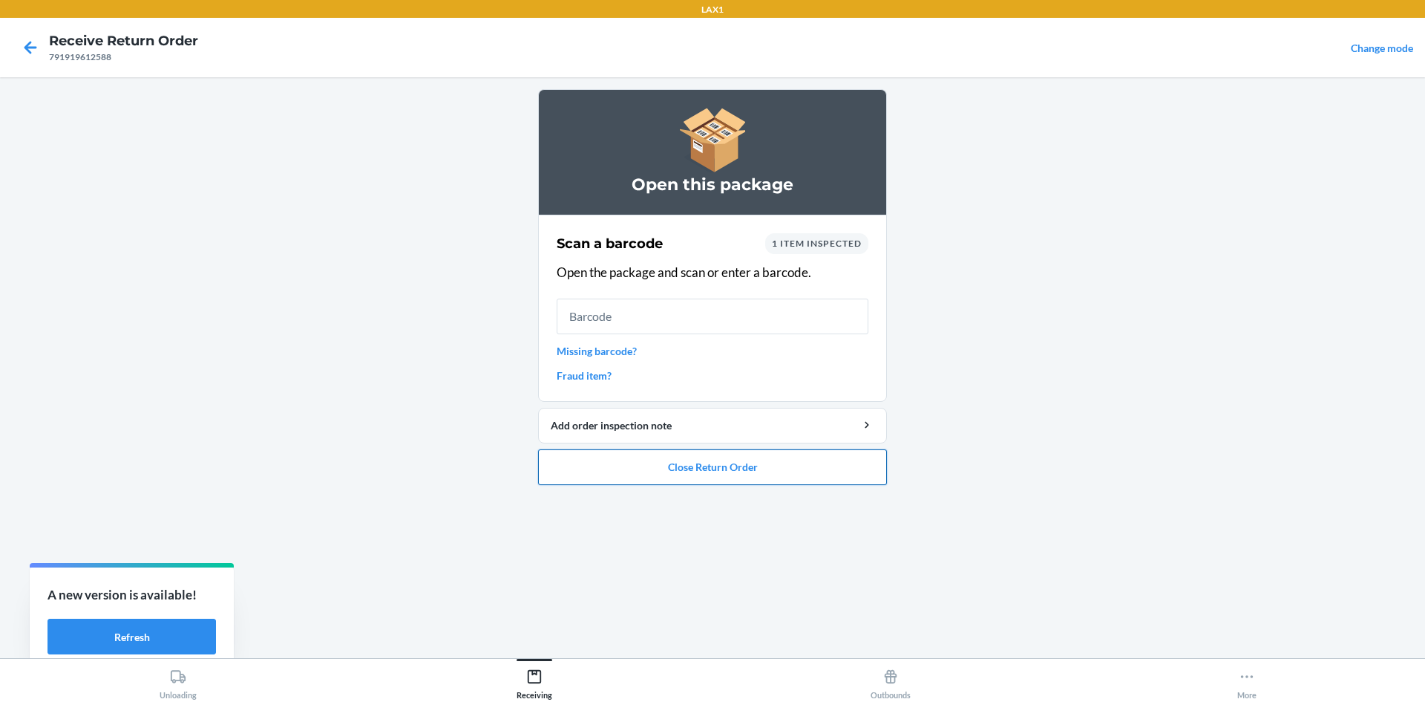
click at [724, 471] on button "Close Return Order" at bounding box center [712, 467] width 349 height 36
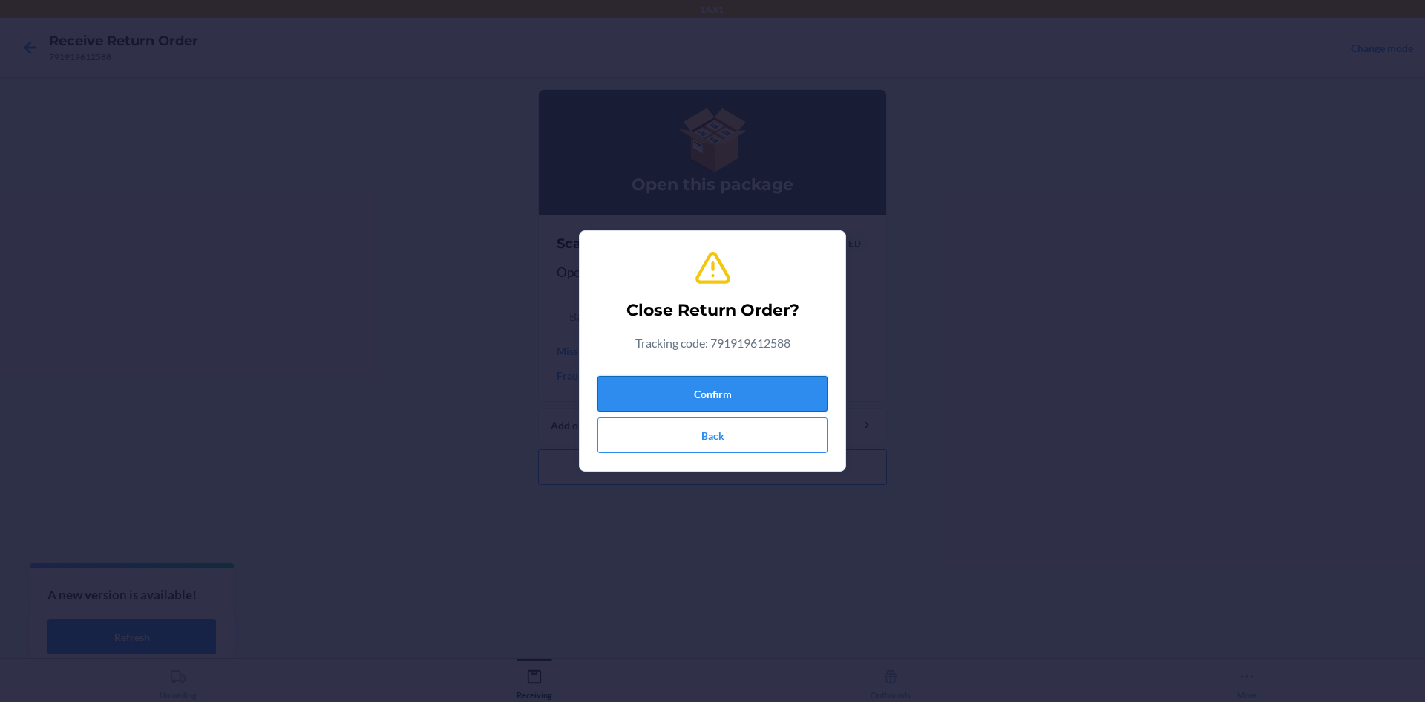
click at [706, 385] on button "Confirm" at bounding box center [713, 394] width 230 height 36
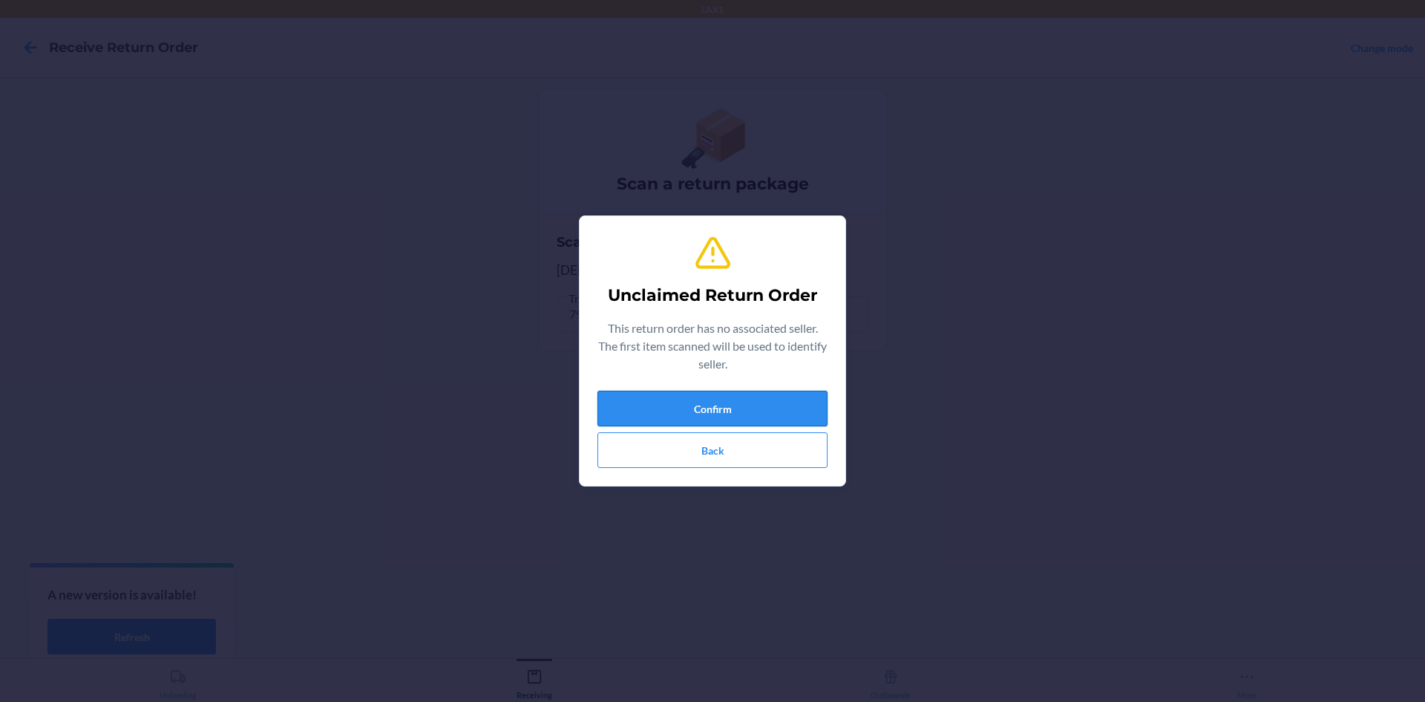
click at [697, 393] on button "Confirm" at bounding box center [713, 408] width 230 height 36
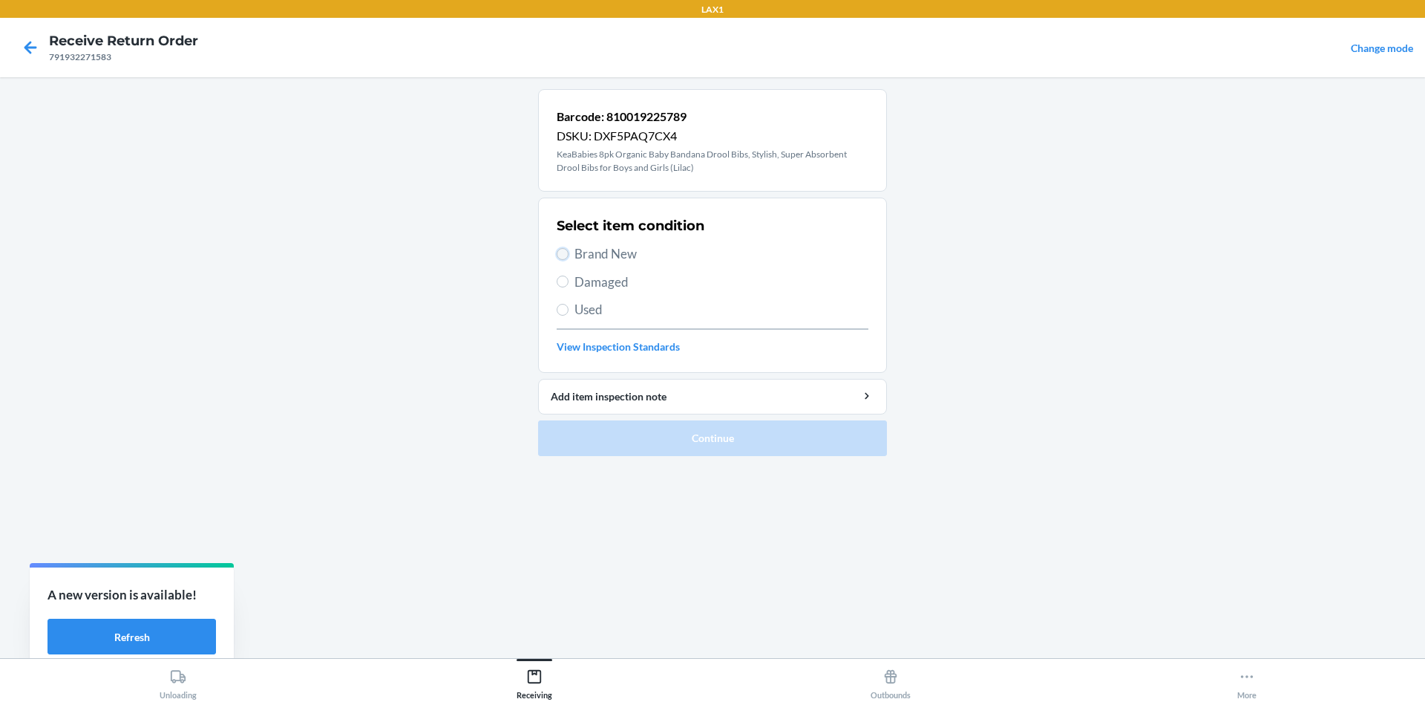
click at [566, 252] on input "Brand New" at bounding box center [563, 254] width 12 height 12
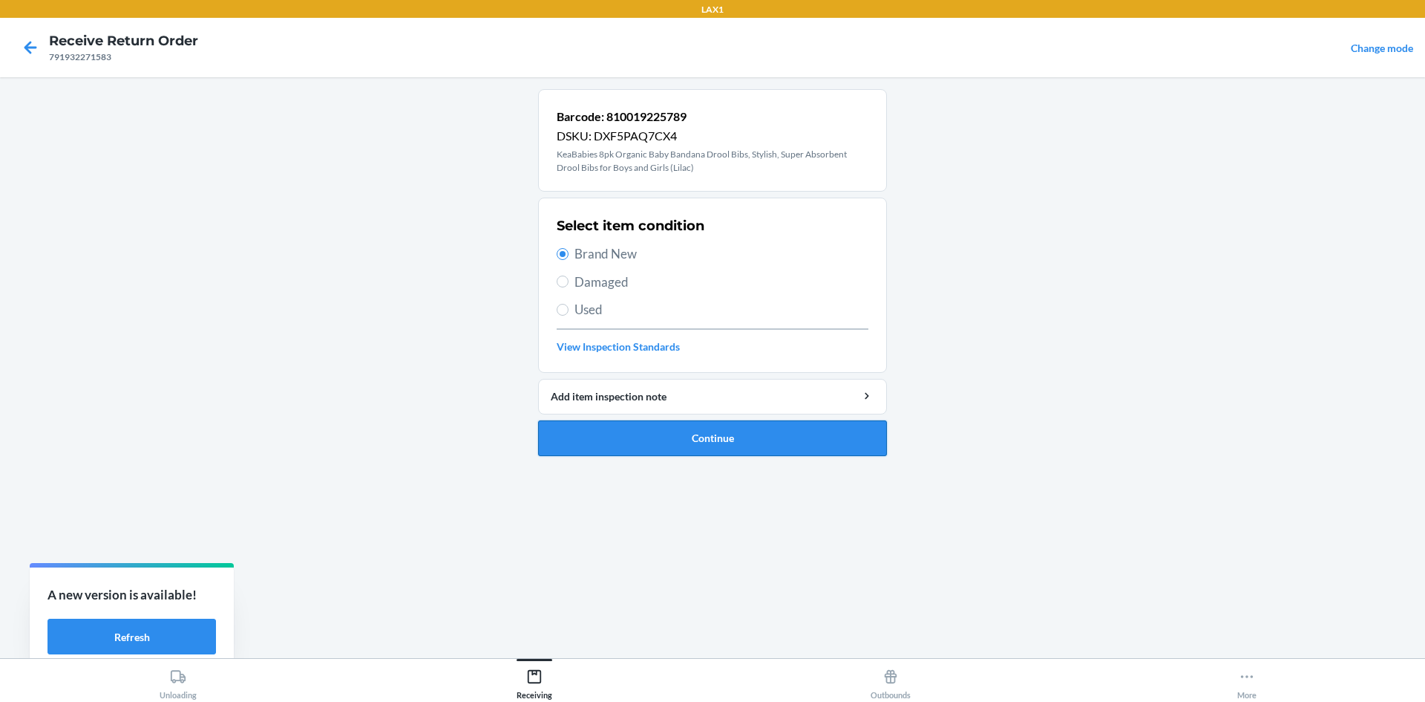
click at [631, 445] on button "Continue" at bounding box center [712, 438] width 349 height 36
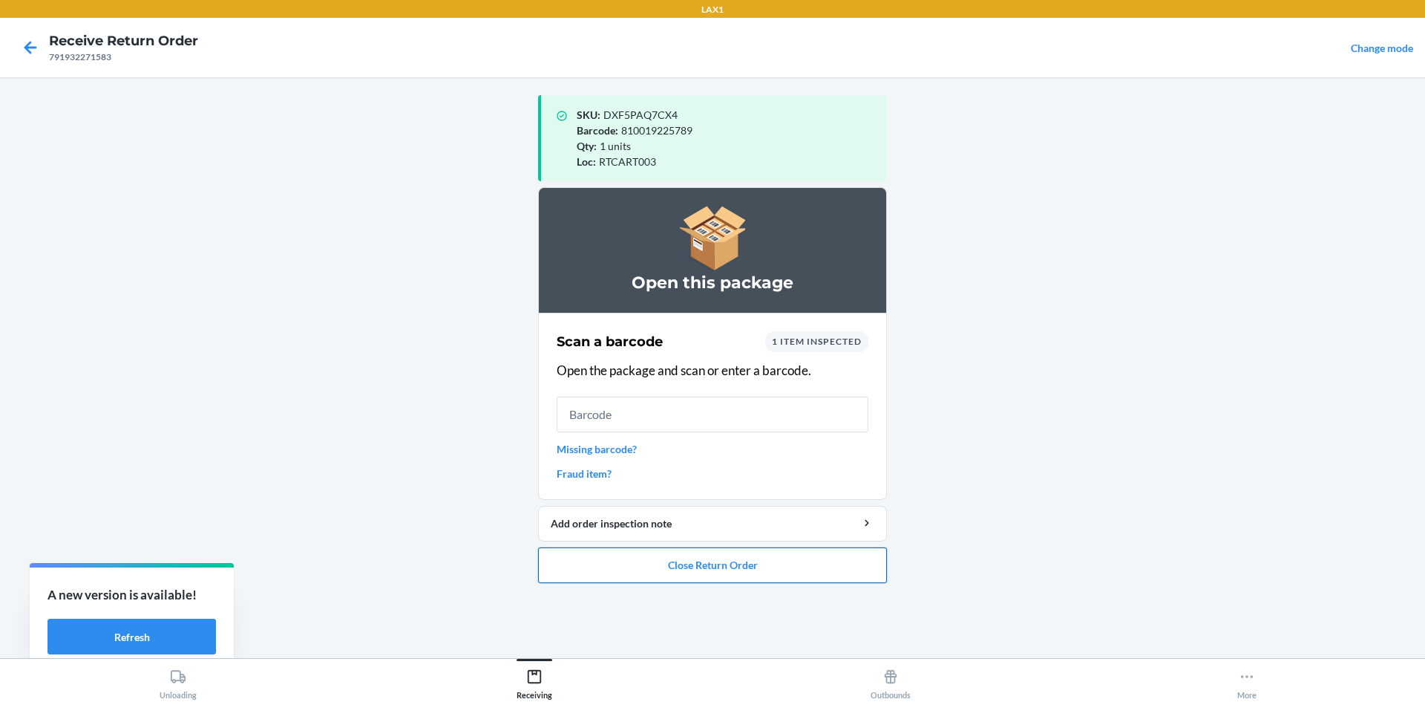
click at [584, 569] on button "Close Return Order" at bounding box center [712, 565] width 349 height 36
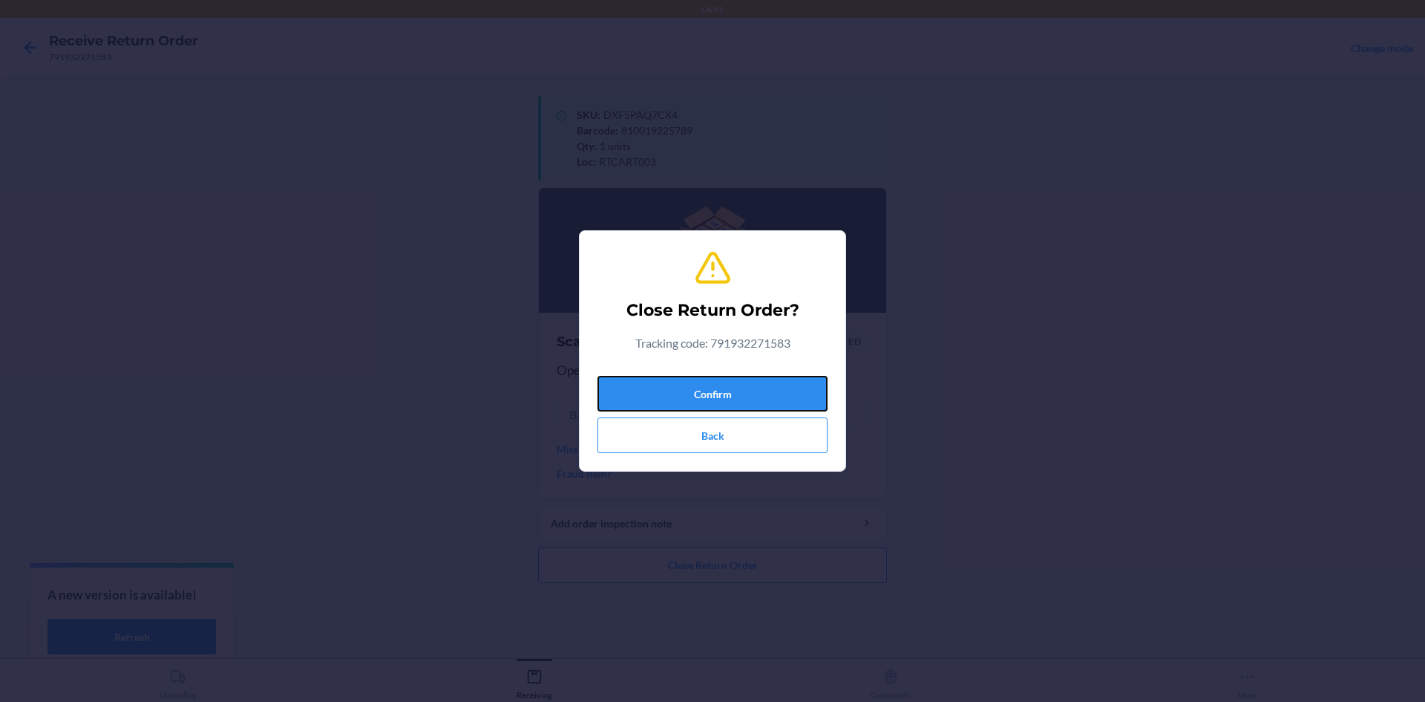
drag, startPoint x: 667, startPoint y: 387, endPoint x: 667, endPoint y: 374, distance: 12.6
click at [667, 377] on button "Confirm" at bounding box center [713, 394] width 230 height 36
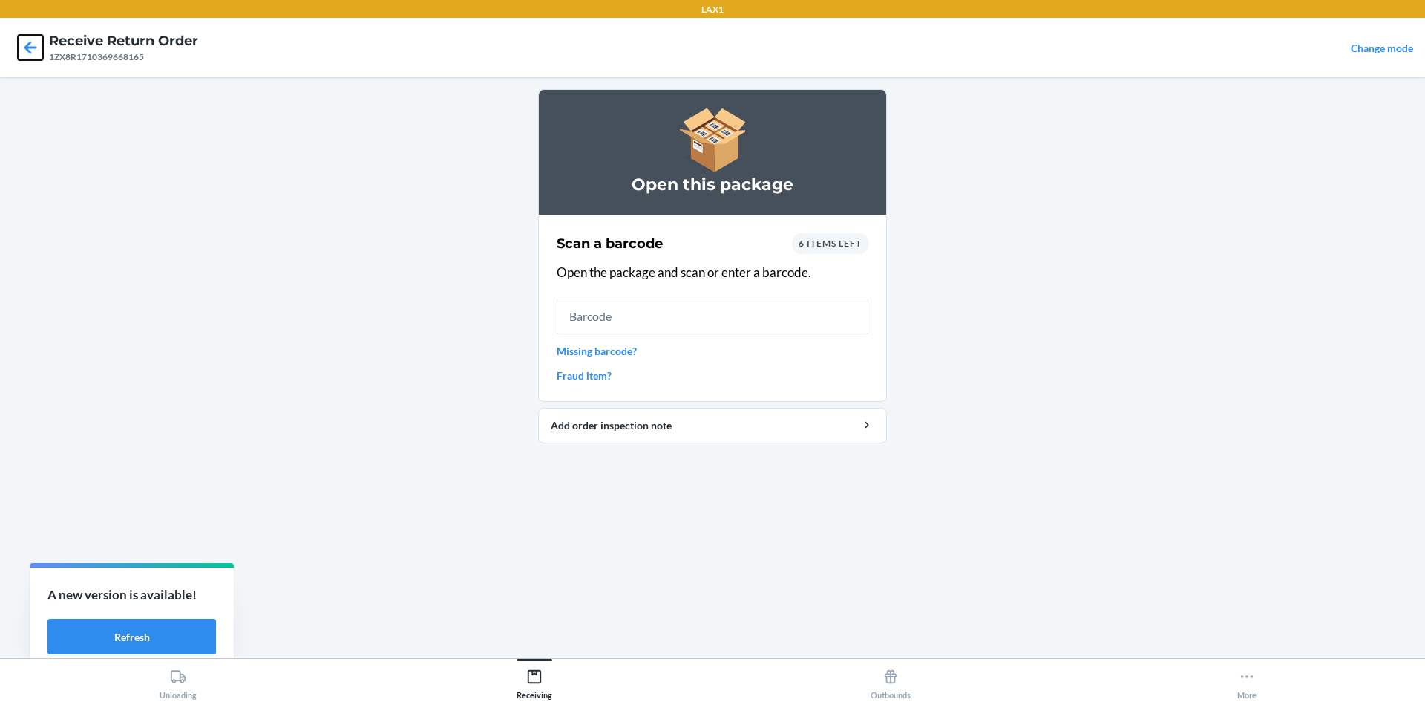
click at [39, 39] on icon at bounding box center [30, 47] width 25 height 25
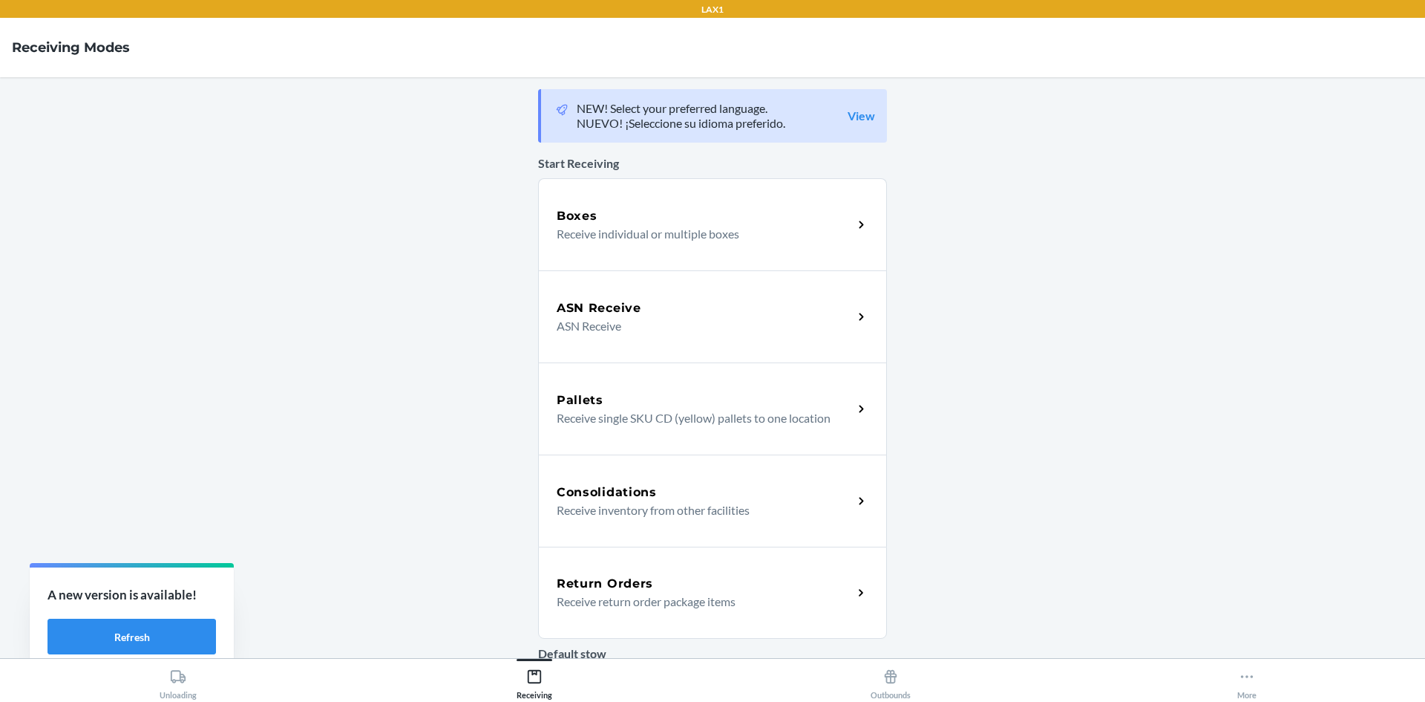
drag, startPoint x: 814, startPoint y: 607, endPoint x: 844, endPoint y: 581, distance: 39.0
click at [815, 604] on p "Receive return order package items" at bounding box center [699, 601] width 284 height 18
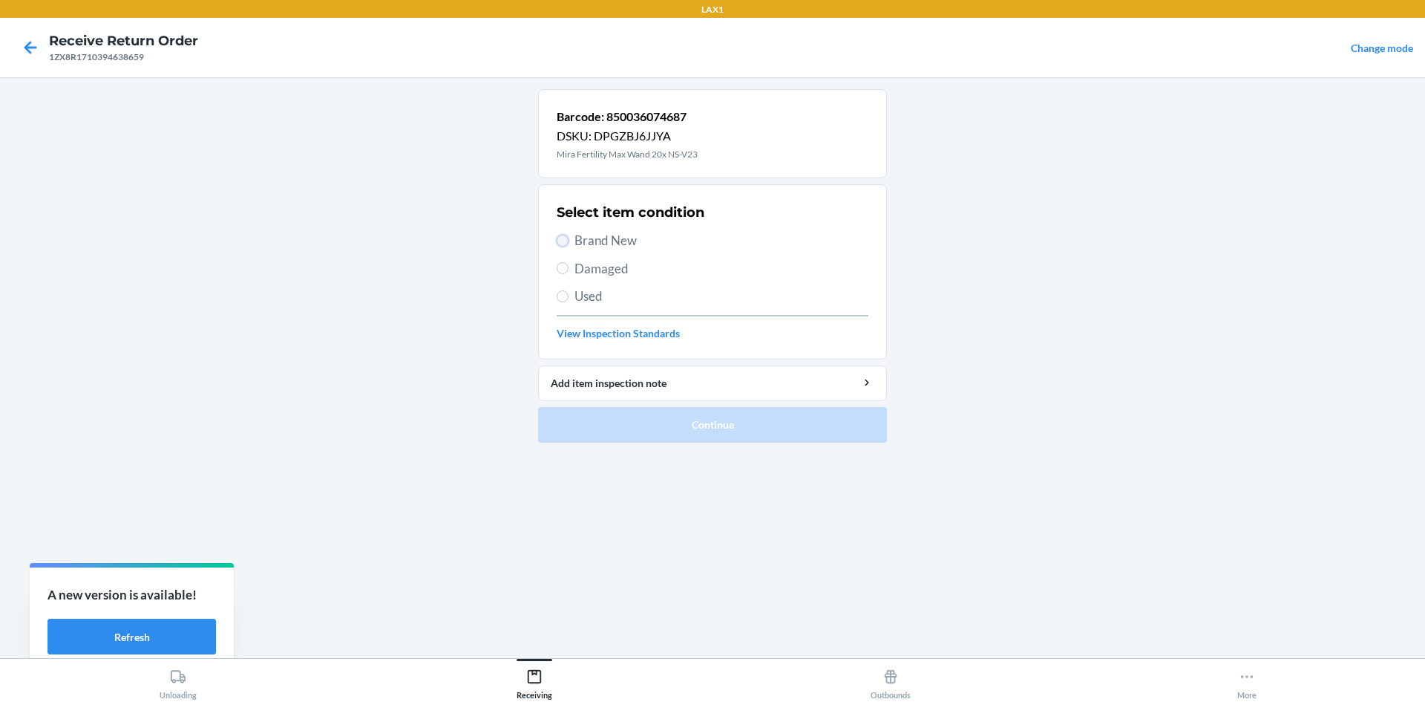
click at [562, 236] on input "Brand New" at bounding box center [563, 241] width 12 height 12
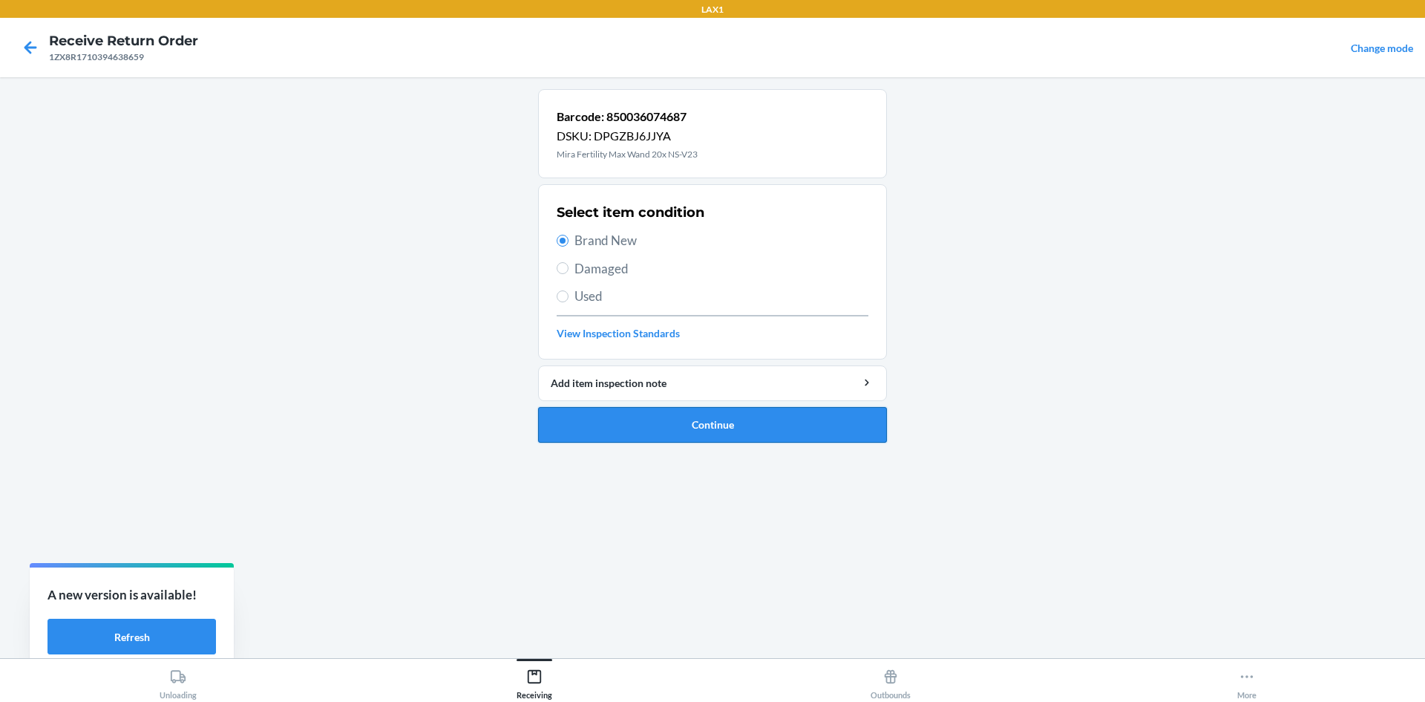
click at [693, 425] on button "Continue" at bounding box center [712, 425] width 349 height 36
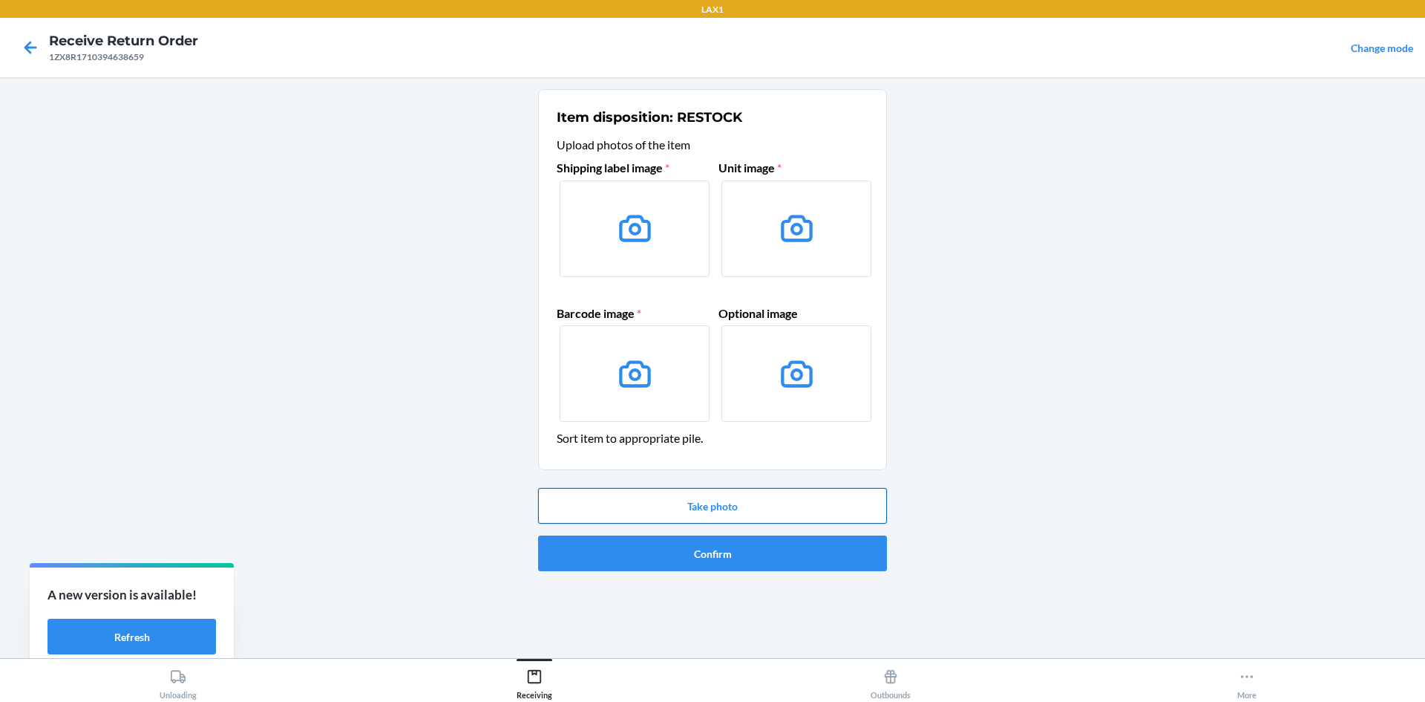
click at [715, 507] on button "Take photo" at bounding box center [712, 506] width 349 height 36
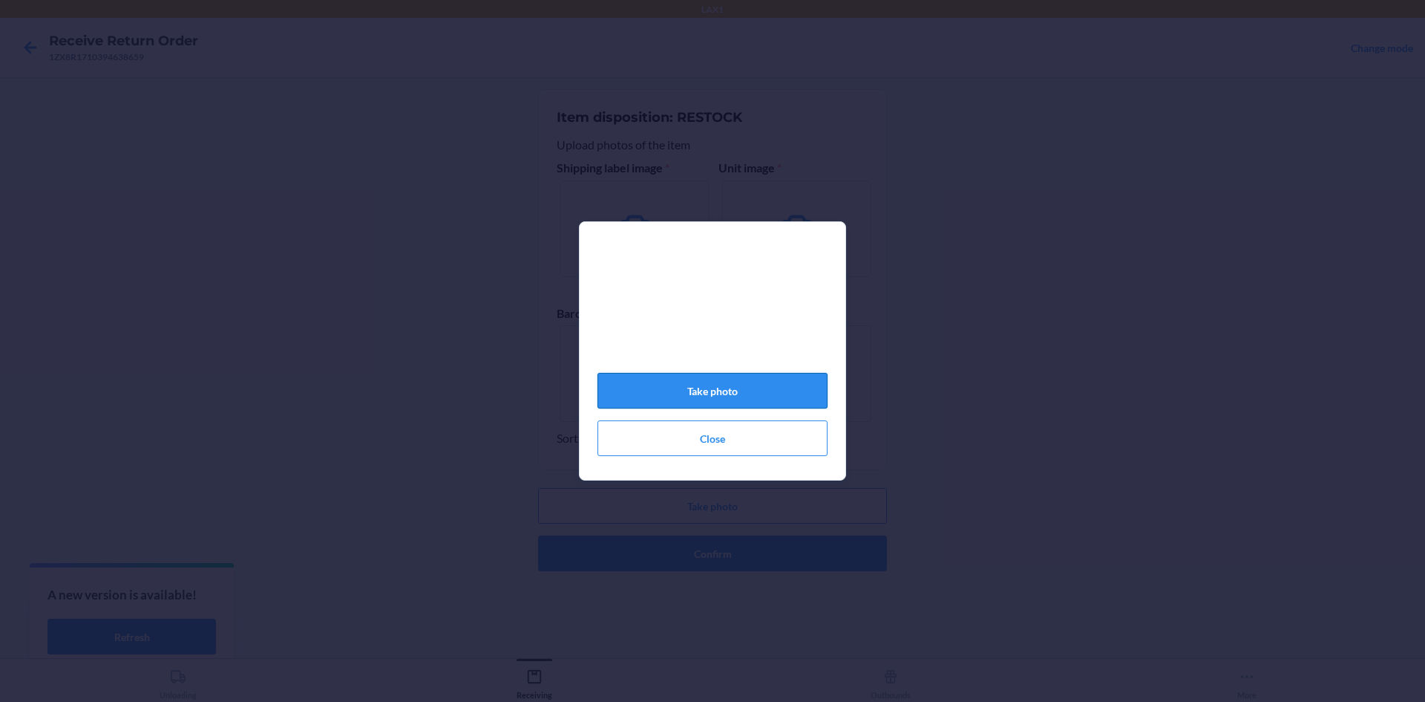
click at [690, 403] on button "Take photo" at bounding box center [713, 391] width 230 height 36
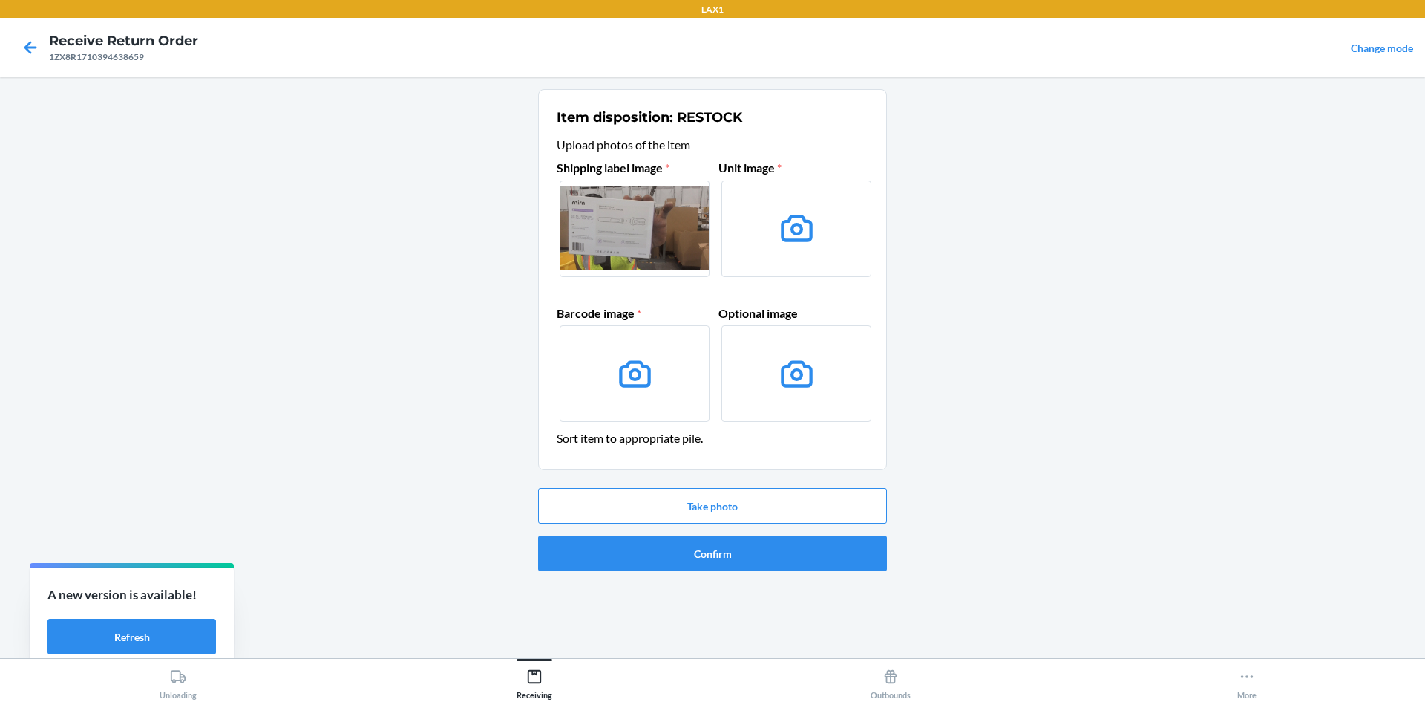
click at [786, 221] on icon at bounding box center [797, 228] width 32 height 27
click at [0, 0] on input "file" at bounding box center [0, 0] width 0 height 0
click at [734, 509] on button "Take photo" at bounding box center [712, 506] width 349 height 36
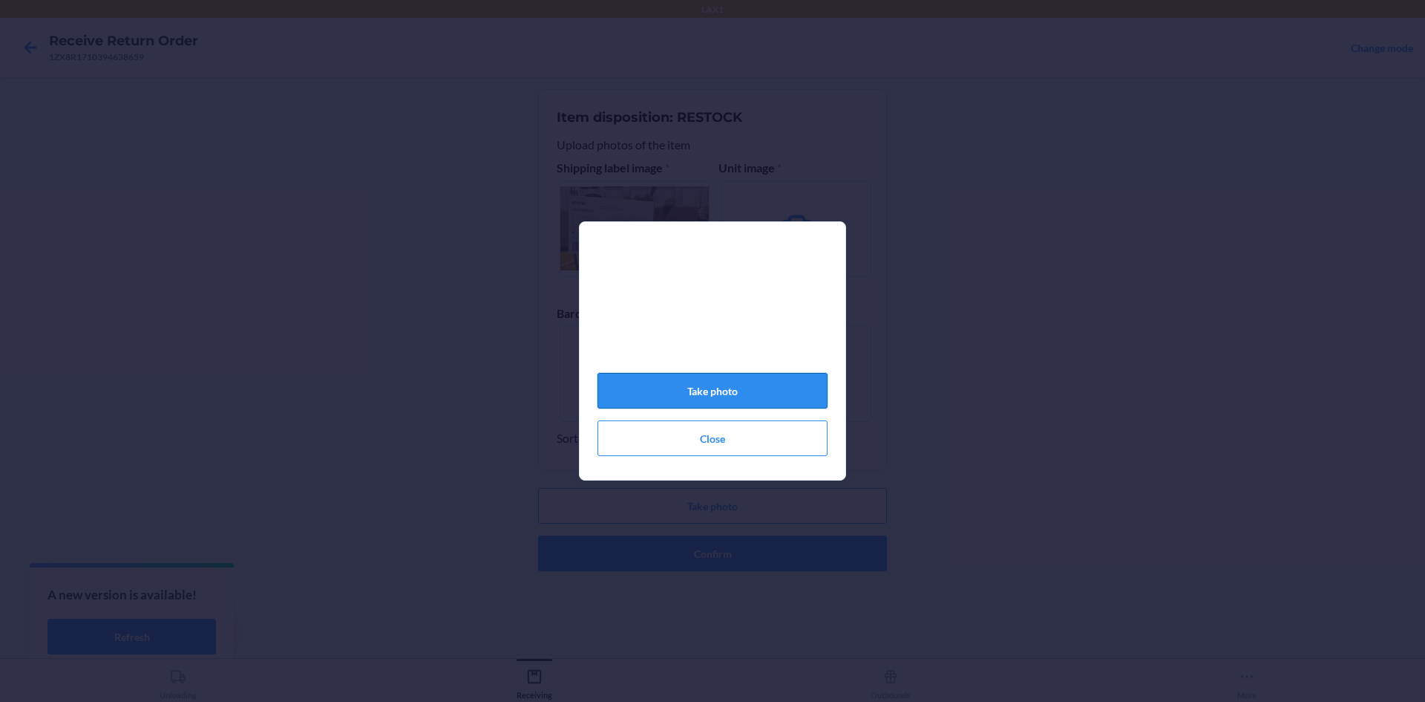
click at [670, 400] on button "Take photo" at bounding box center [713, 391] width 230 height 36
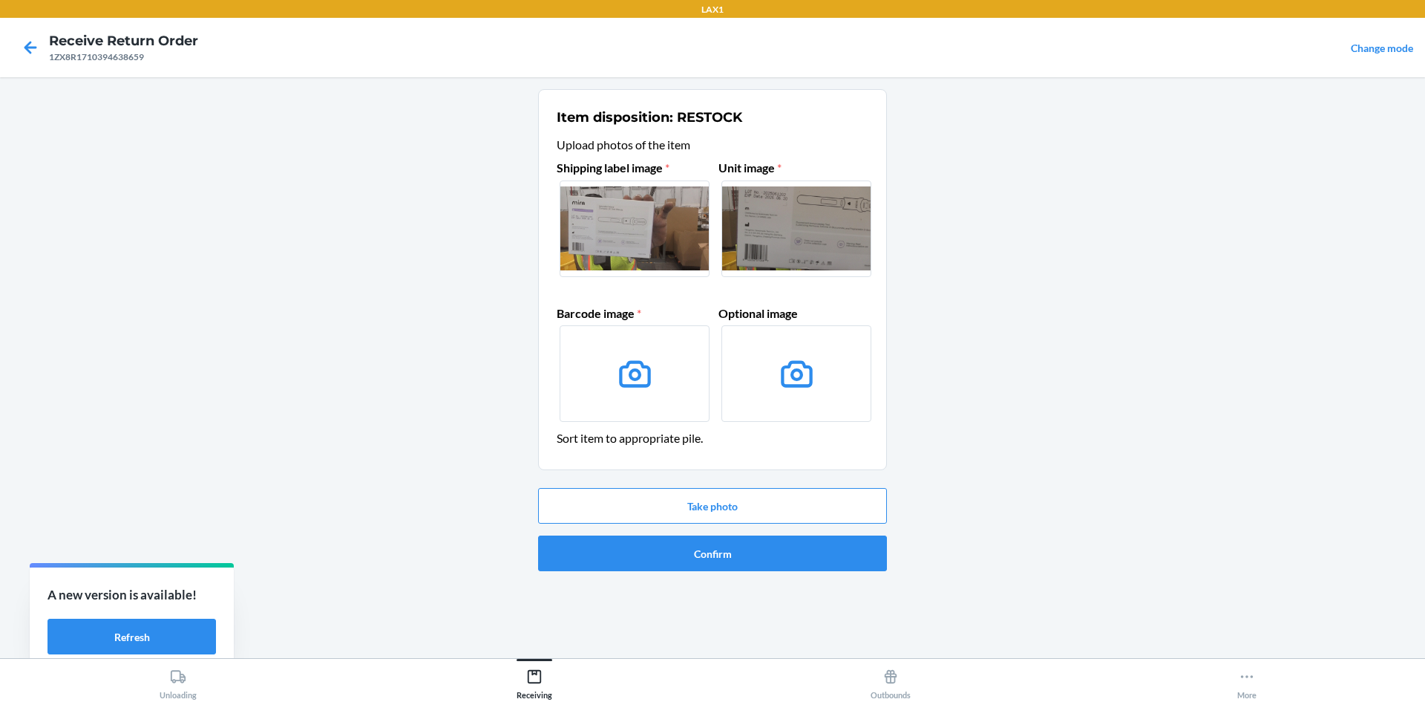
click at [660, 357] on label at bounding box center [635, 373] width 150 height 97
click at [0, 0] on input "file" at bounding box center [0, 0] width 0 height 0
click at [647, 501] on button "Take photo" at bounding box center [712, 506] width 349 height 36
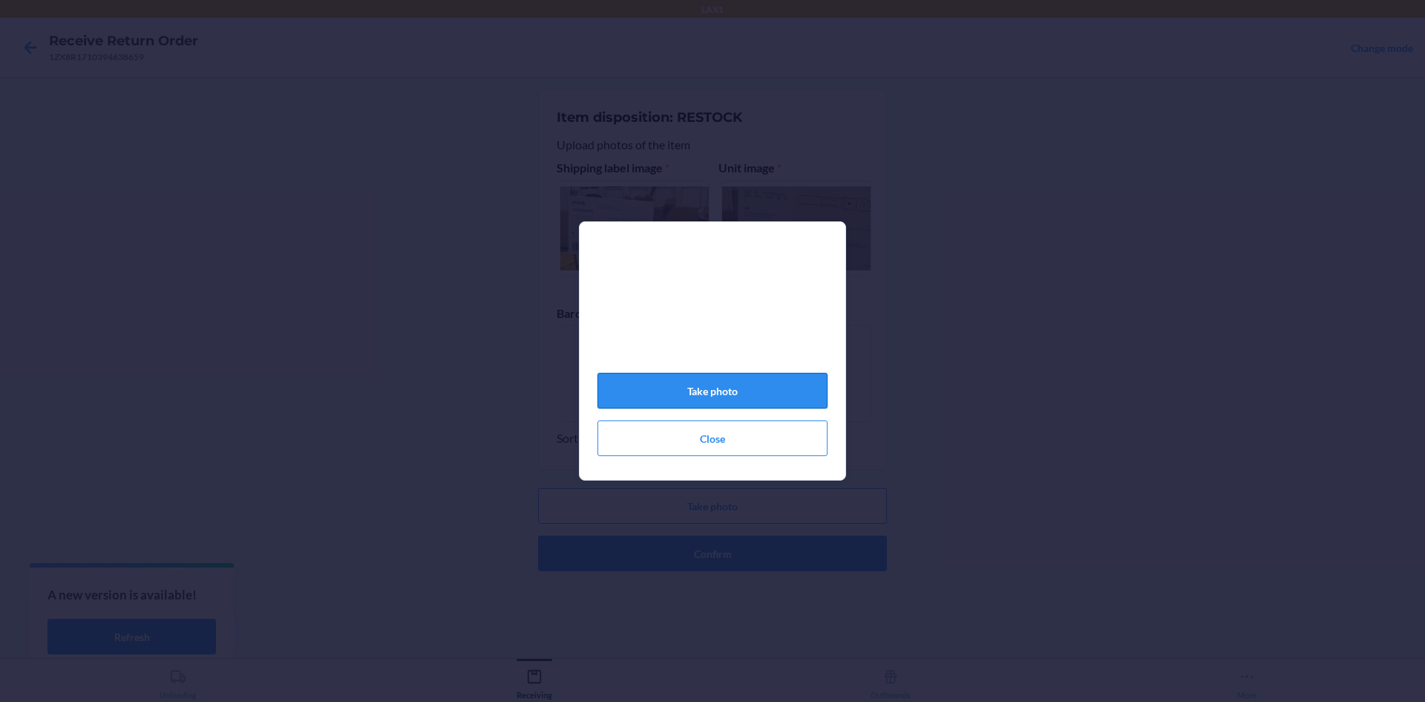
click at [644, 396] on button "Take photo" at bounding box center [713, 391] width 230 height 36
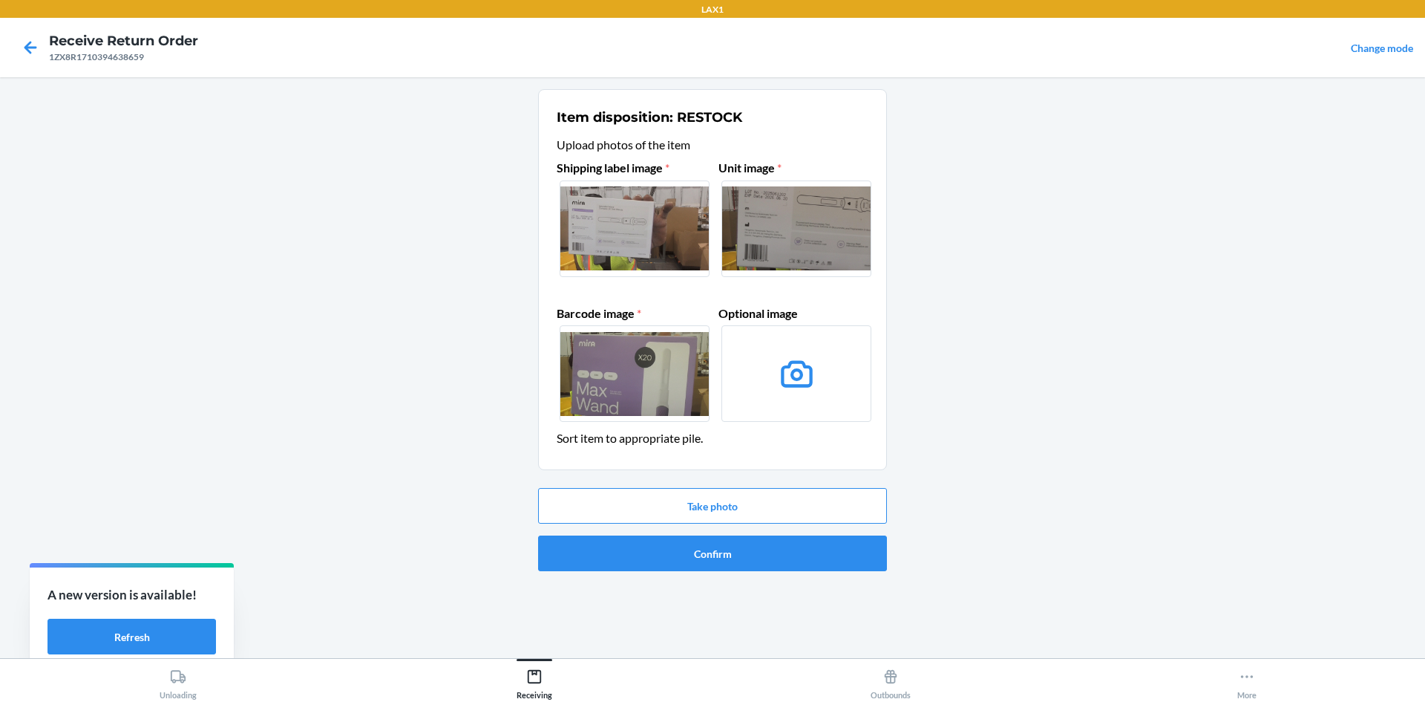
click at [807, 376] on icon at bounding box center [797, 374] width 38 height 38
click at [0, 0] on input "file" at bounding box center [0, 0] width 0 height 0
click at [794, 493] on button "Take photo" at bounding box center [712, 506] width 349 height 36
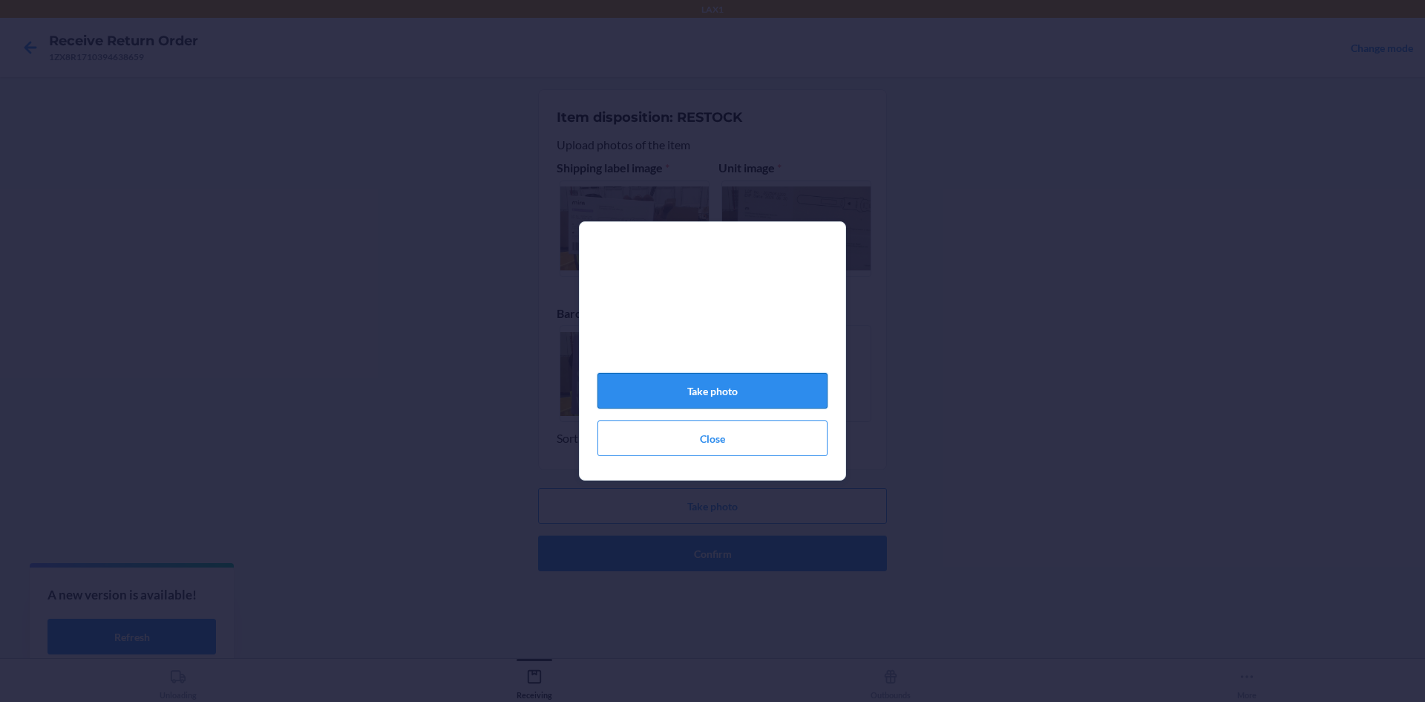
click at [707, 396] on button "Take photo" at bounding box center [713, 391] width 230 height 36
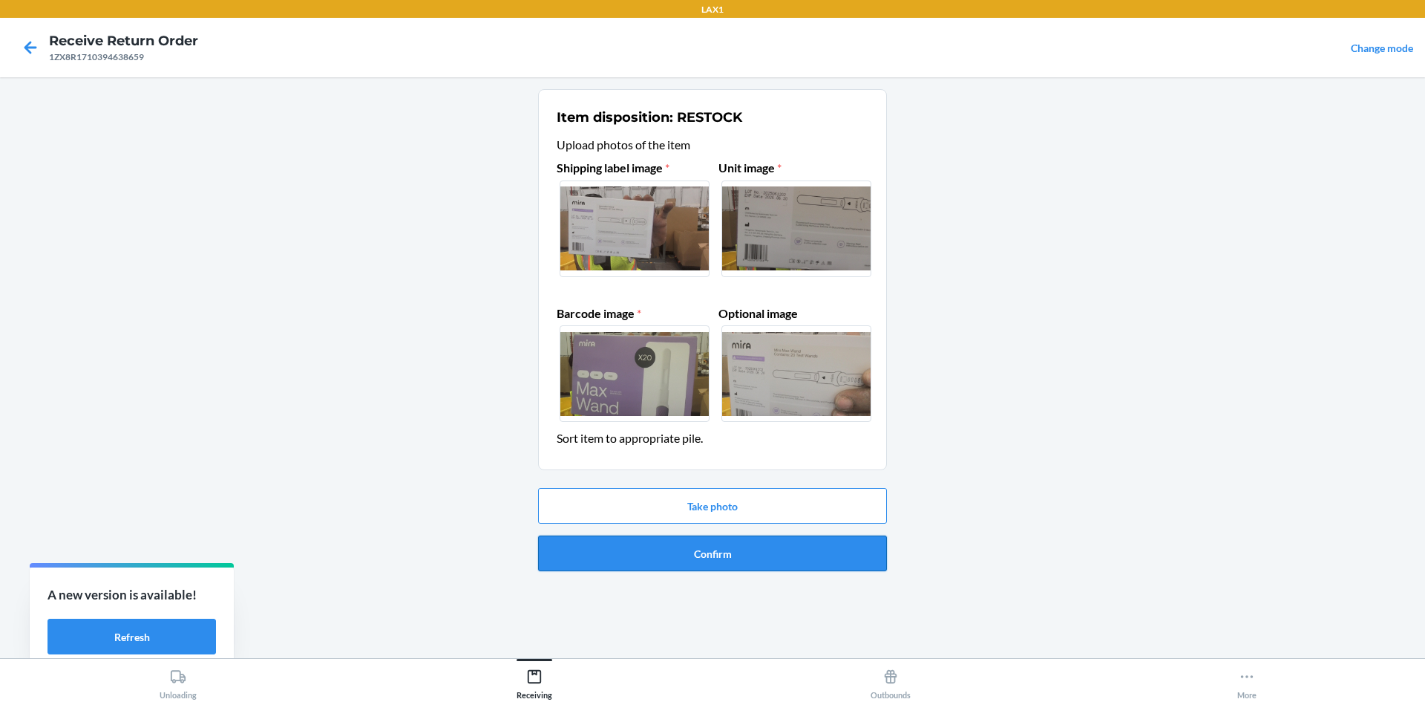
click at [736, 562] on button "Confirm" at bounding box center [712, 553] width 349 height 36
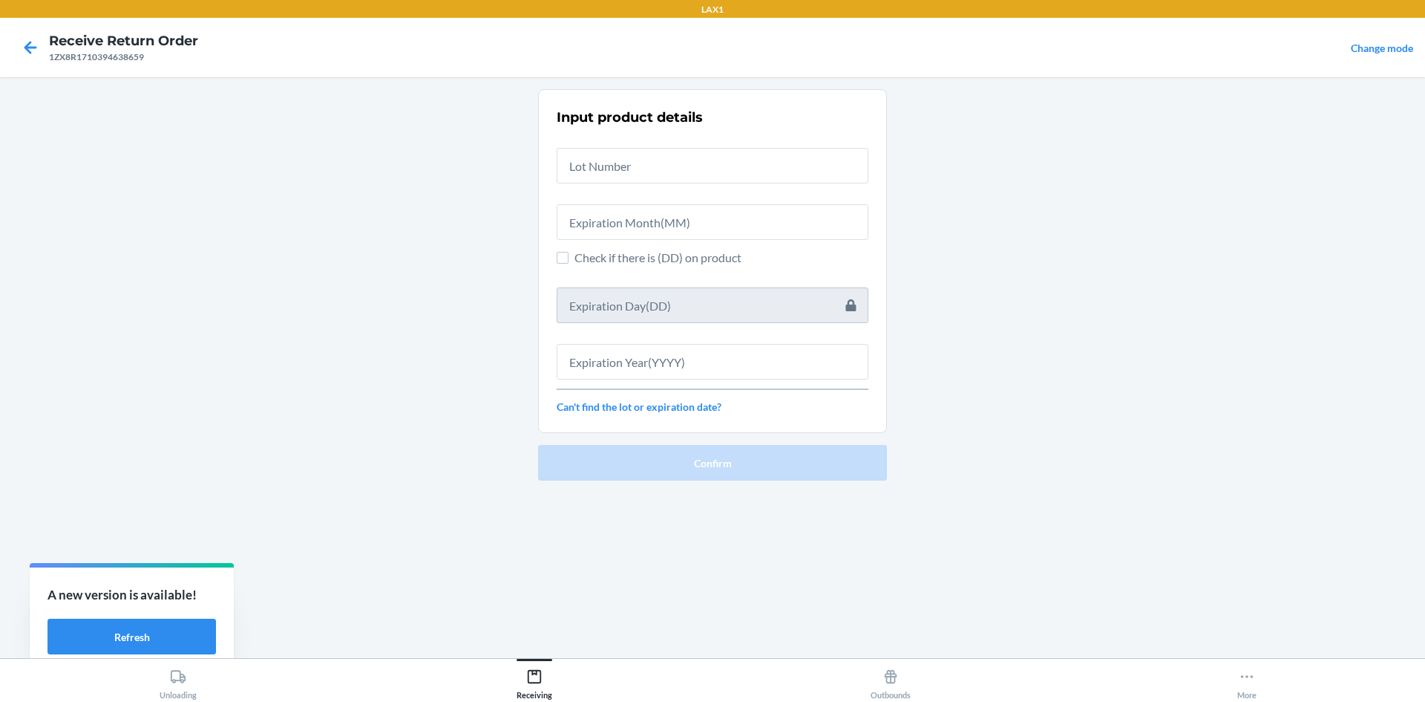
click at [751, 195] on div at bounding box center [713, 216] width 312 height 48
click at [738, 168] on input "text" at bounding box center [713, 166] width 312 height 36
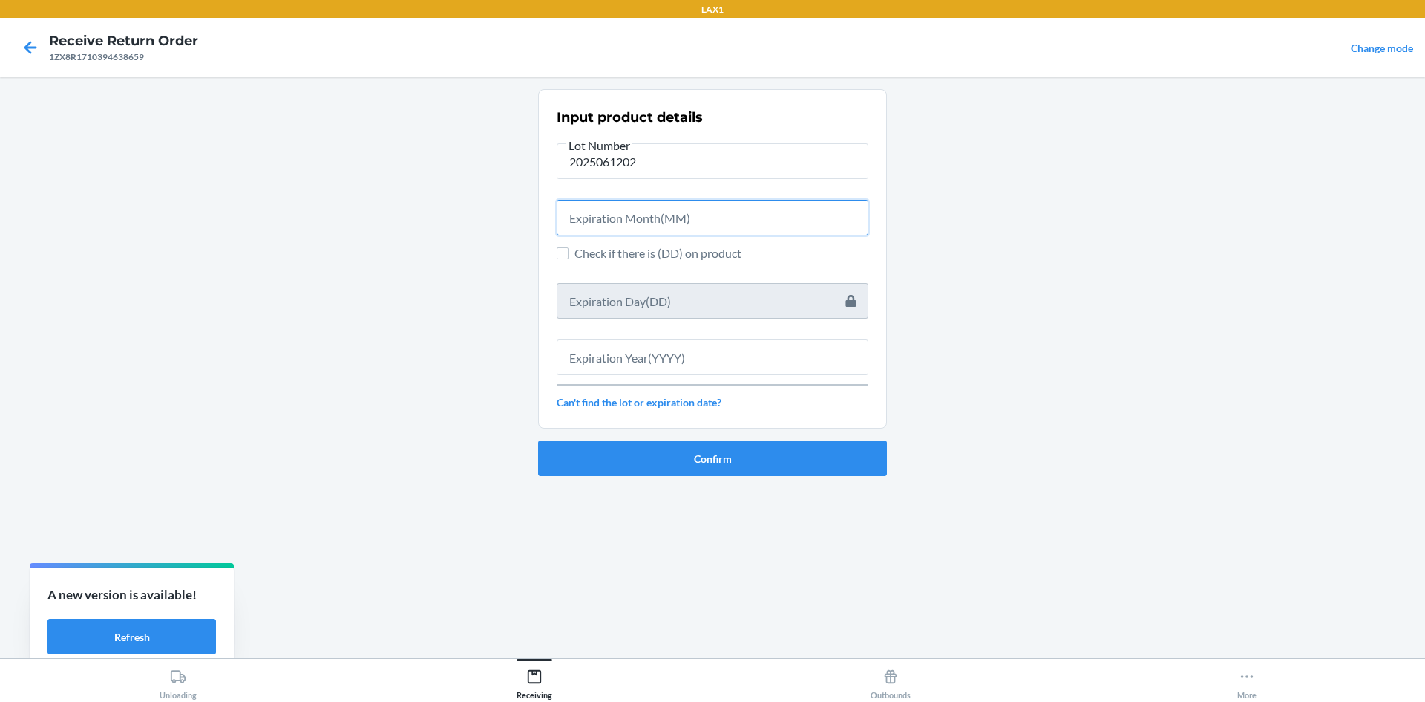
click at [582, 210] on input "text" at bounding box center [713, 218] width 312 height 36
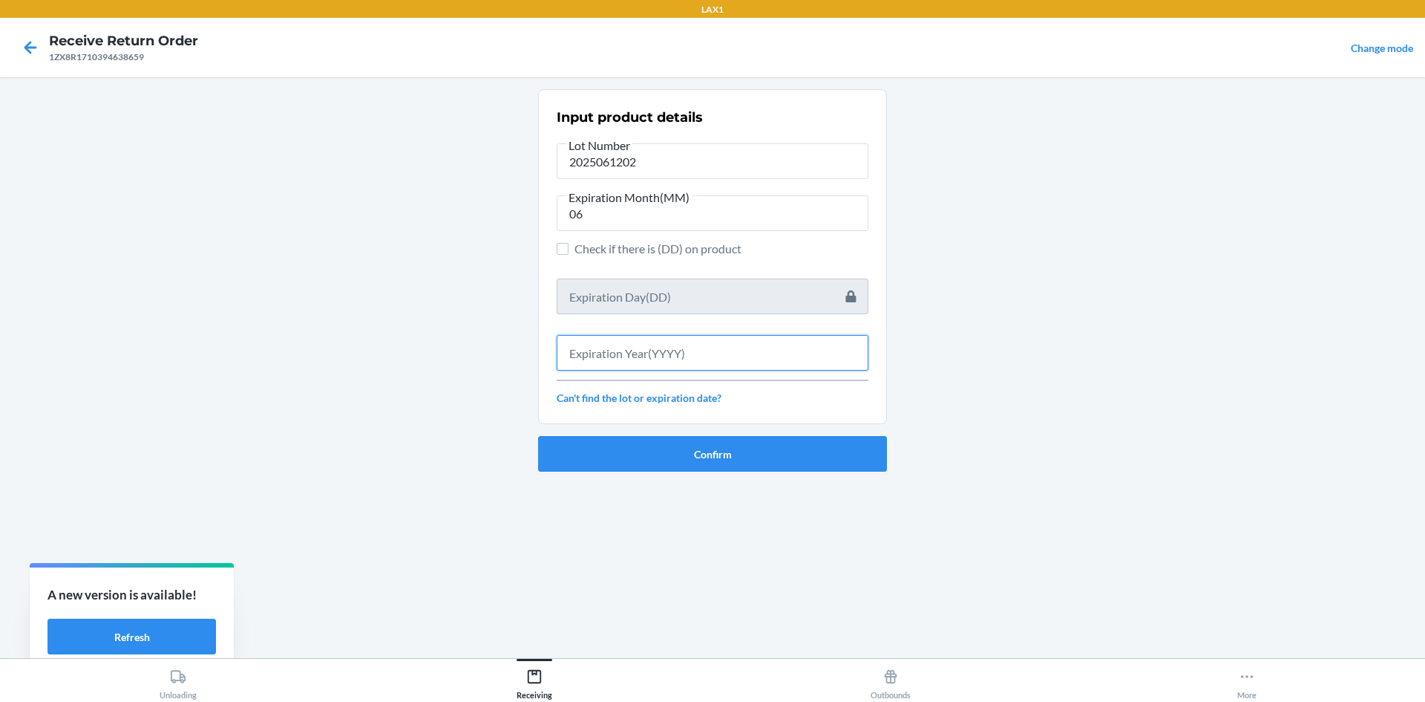
click at [624, 365] on input "text" at bounding box center [713, 353] width 312 height 36
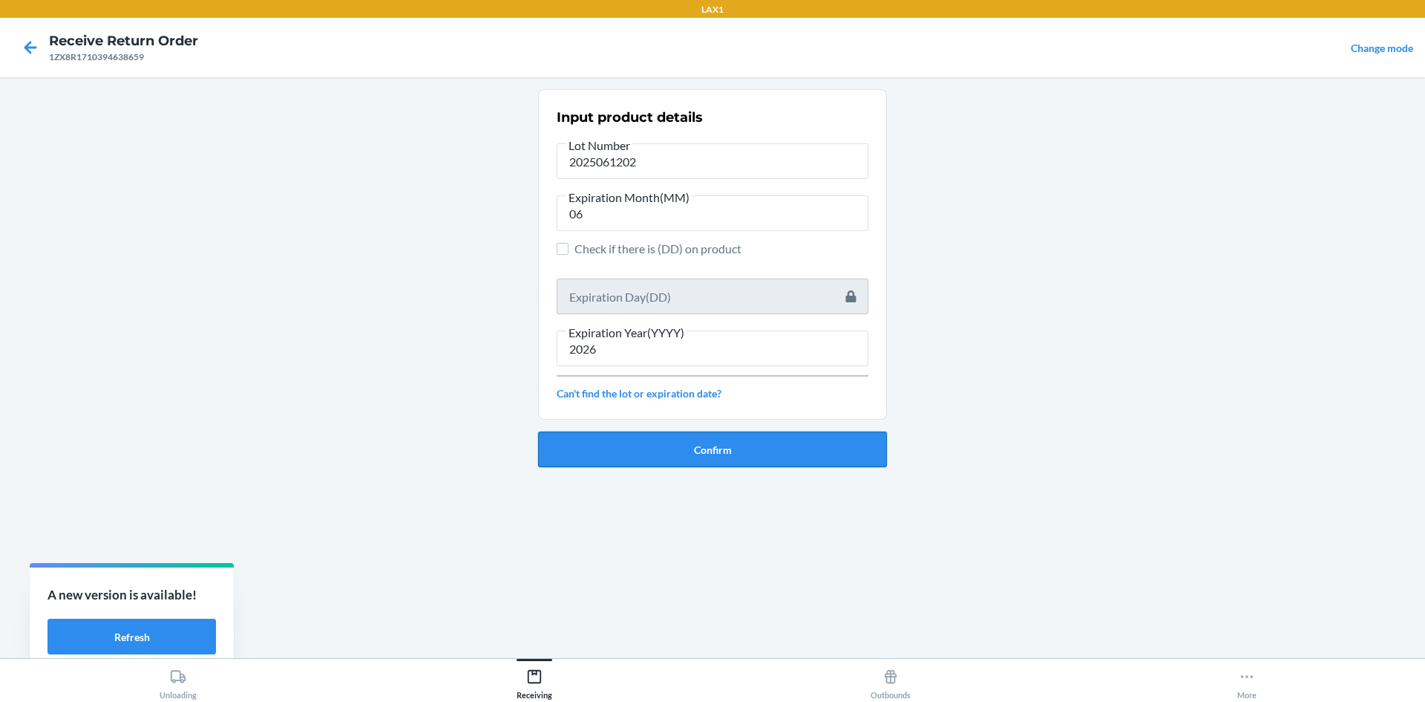
click at [656, 452] on button "Confirm" at bounding box center [712, 449] width 349 height 36
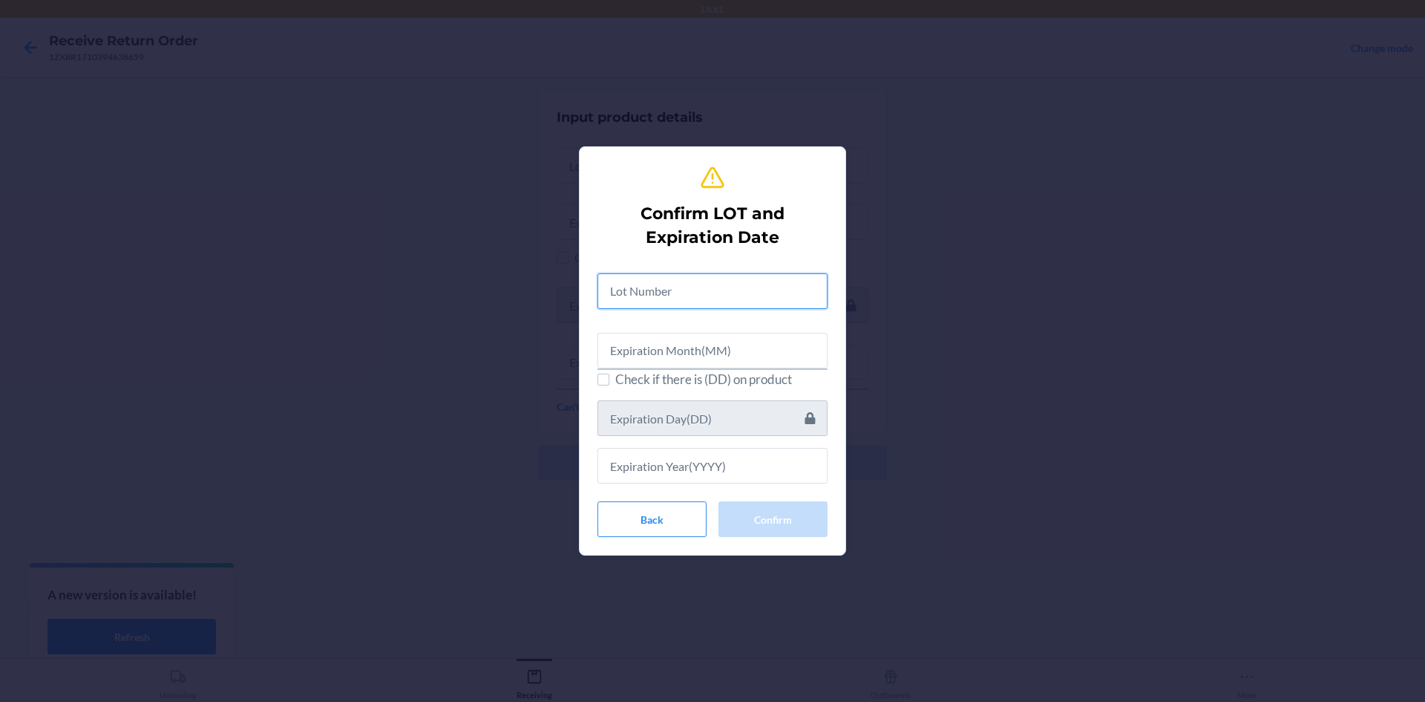
click at [625, 299] on input "text" at bounding box center [713, 291] width 230 height 36
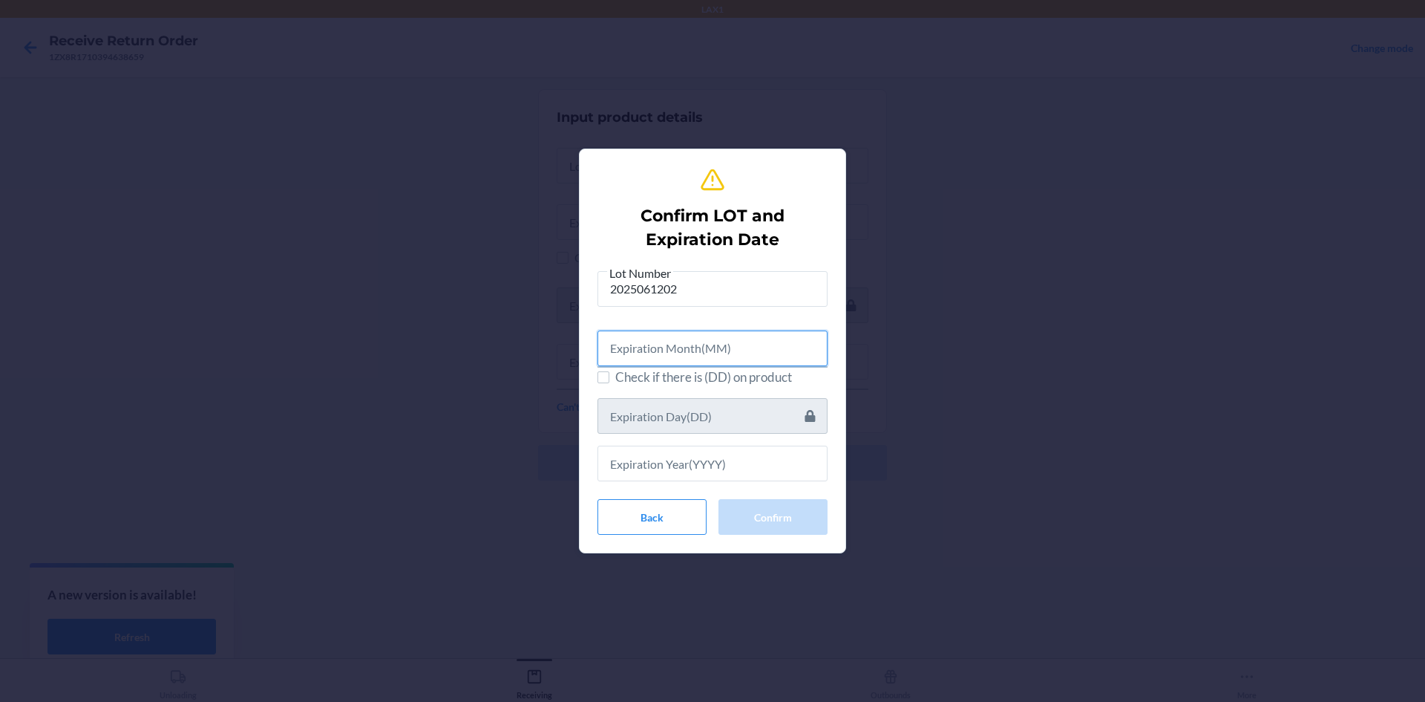
click at [653, 347] on input "text" at bounding box center [713, 348] width 230 height 36
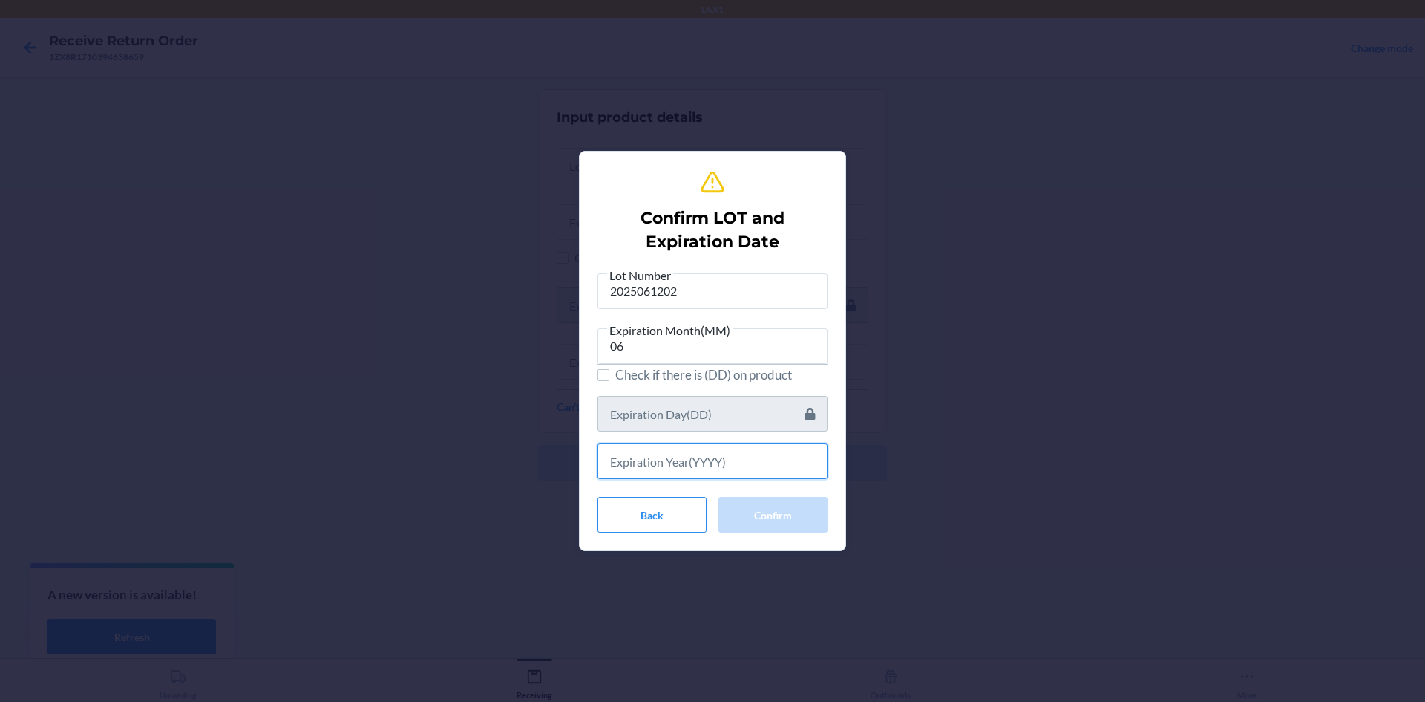
click at [641, 469] on input "text" at bounding box center [713, 461] width 230 height 36
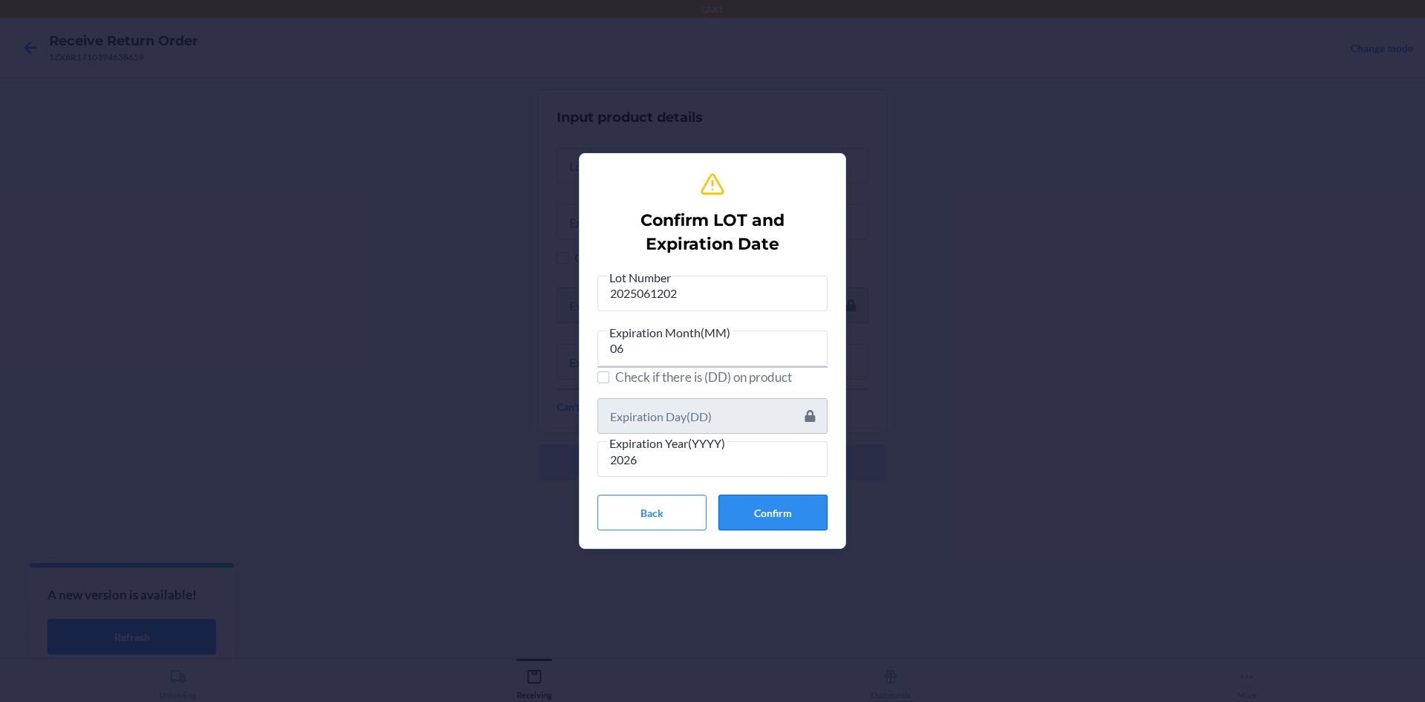
click at [789, 494] on button "Confirm" at bounding box center [773, 512] width 109 height 36
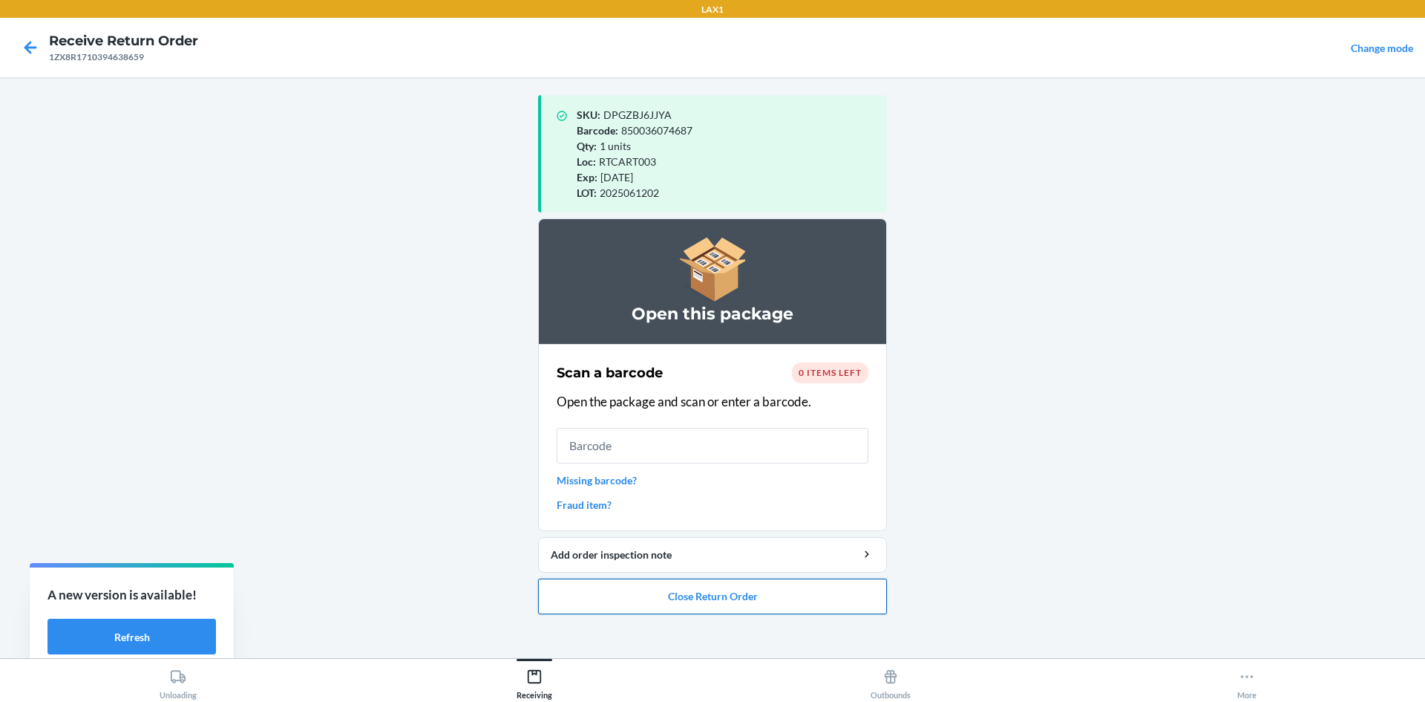
click at [709, 602] on button "Close Return Order" at bounding box center [712, 596] width 349 height 36
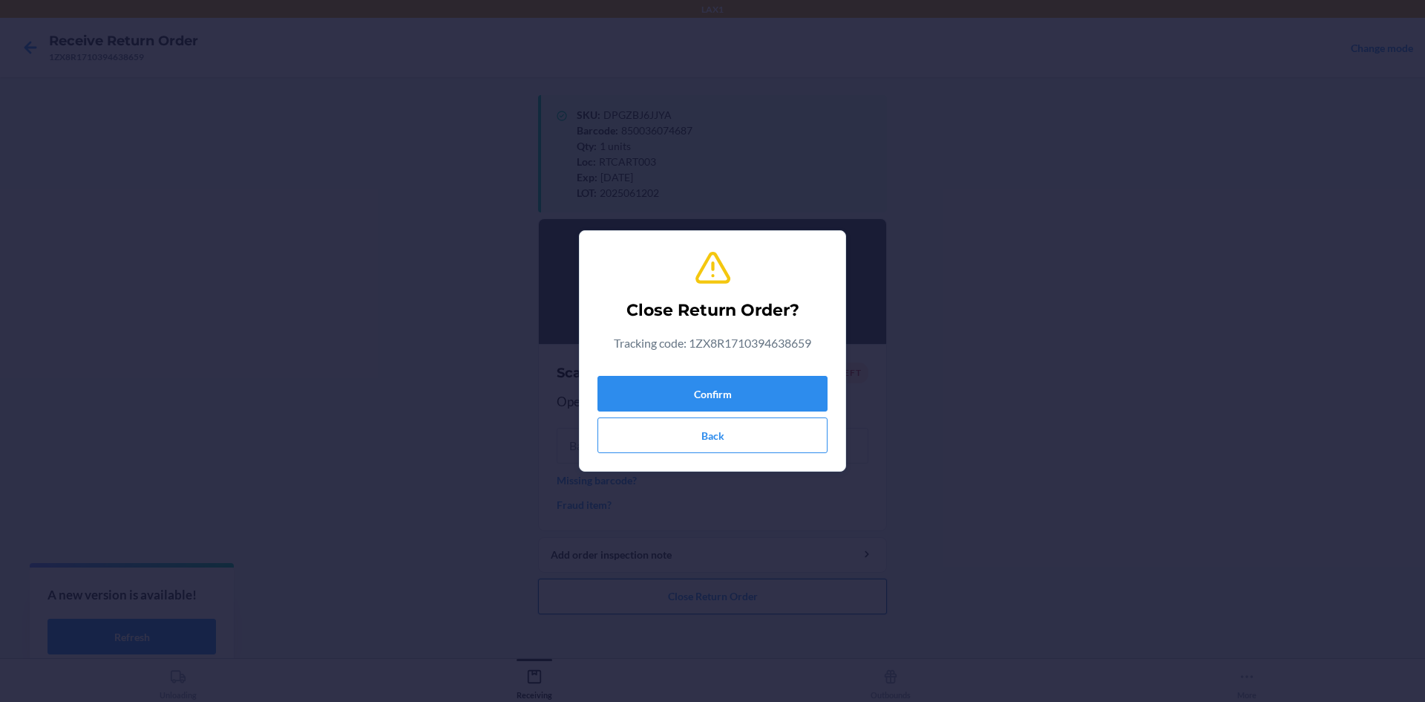
click at [538, 578] on button "Close Return Order" at bounding box center [712, 596] width 349 height 36
click at [728, 390] on button "Confirm" at bounding box center [713, 394] width 230 height 36
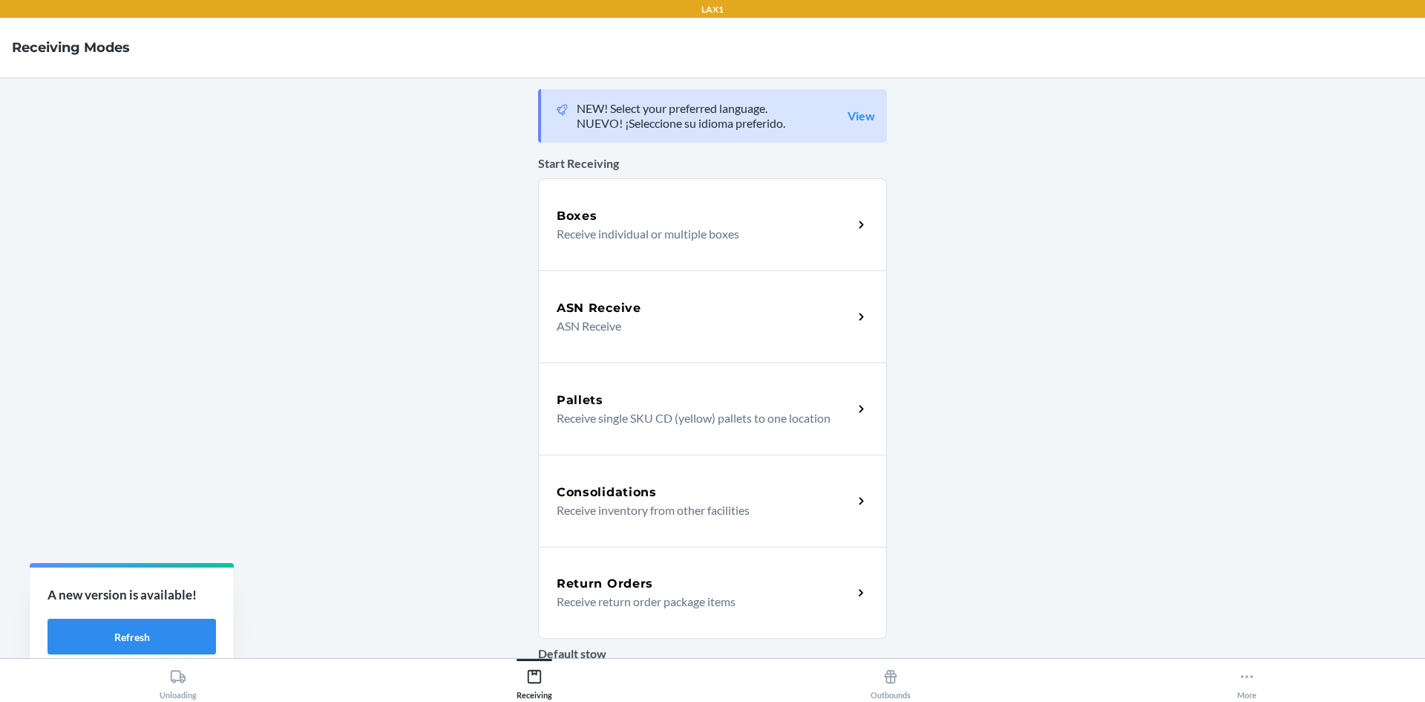
drag, startPoint x: 716, startPoint y: 597, endPoint x: 693, endPoint y: 597, distance: 22.3
click at [716, 597] on p "Receive return order package items" at bounding box center [699, 601] width 284 height 18
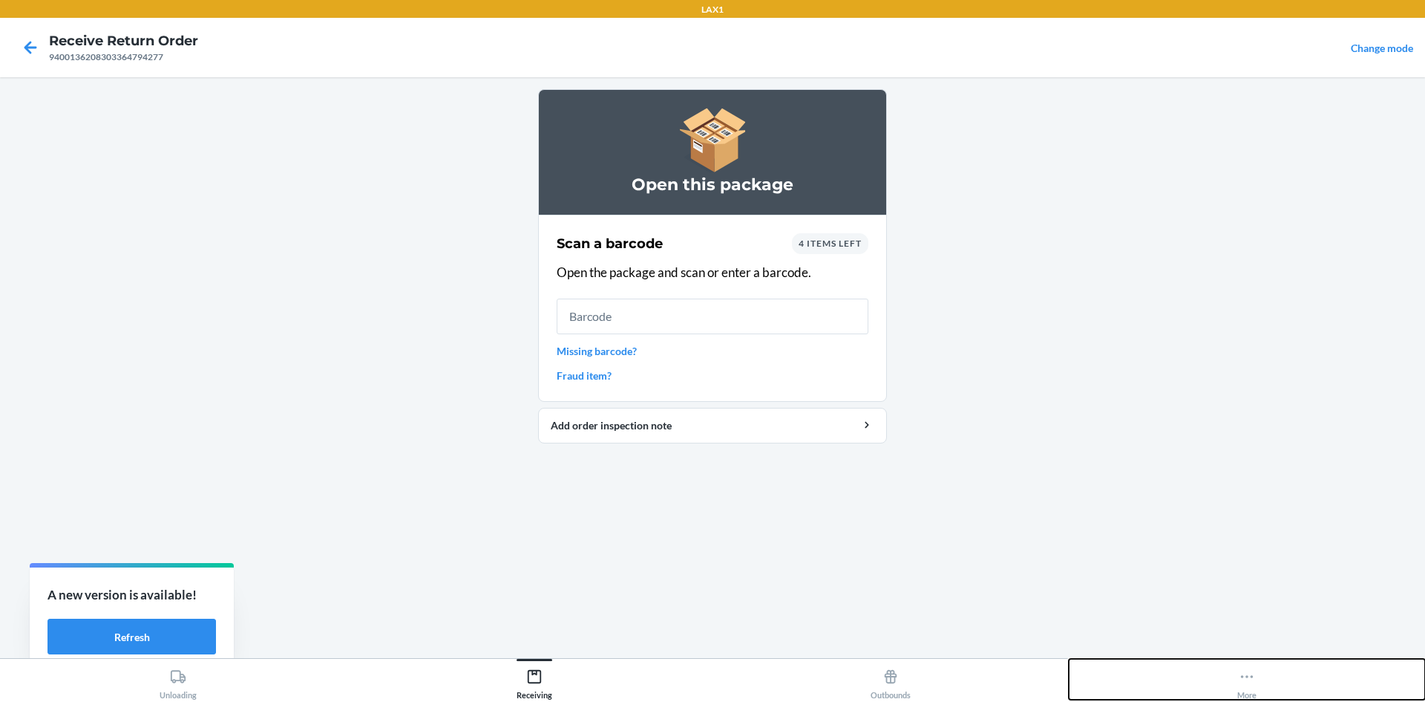
click at [1252, 680] on icon at bounding box center [1247, 676] width 16 height 16
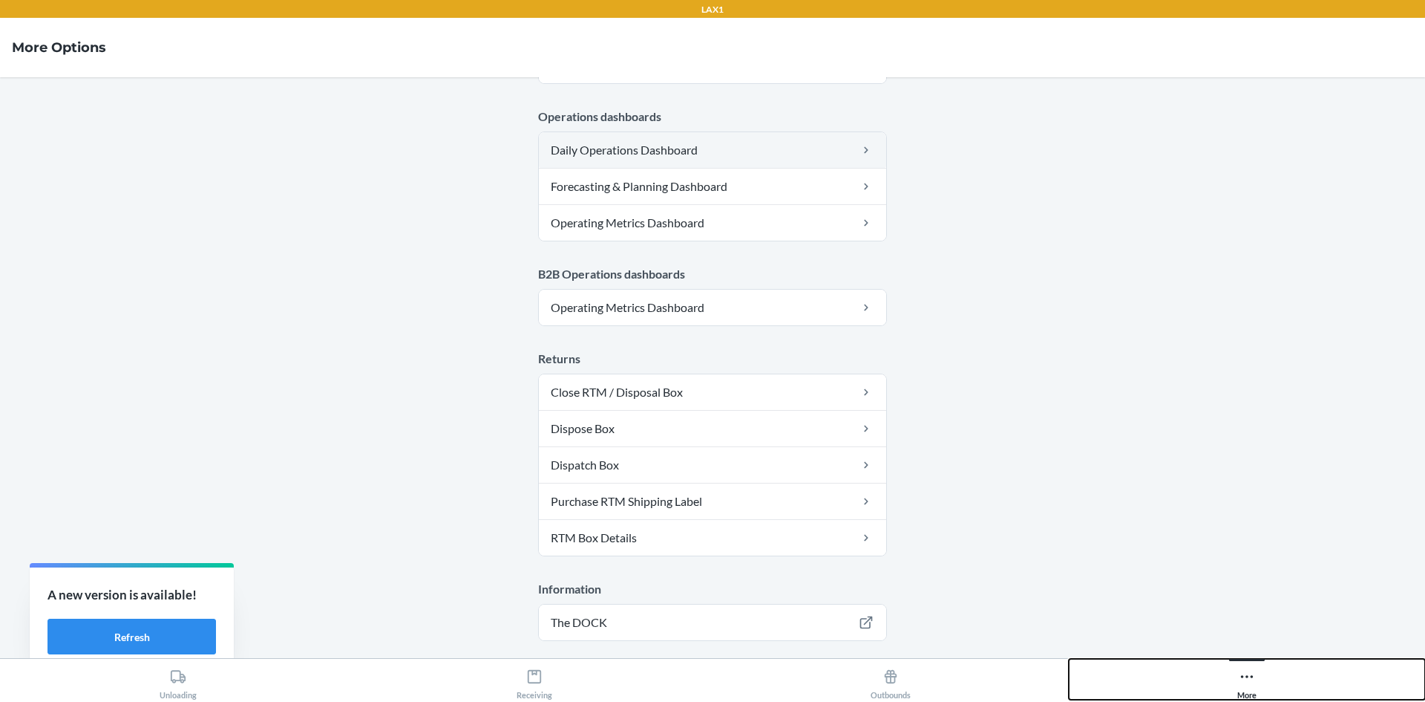
scroll to position [725, 0]
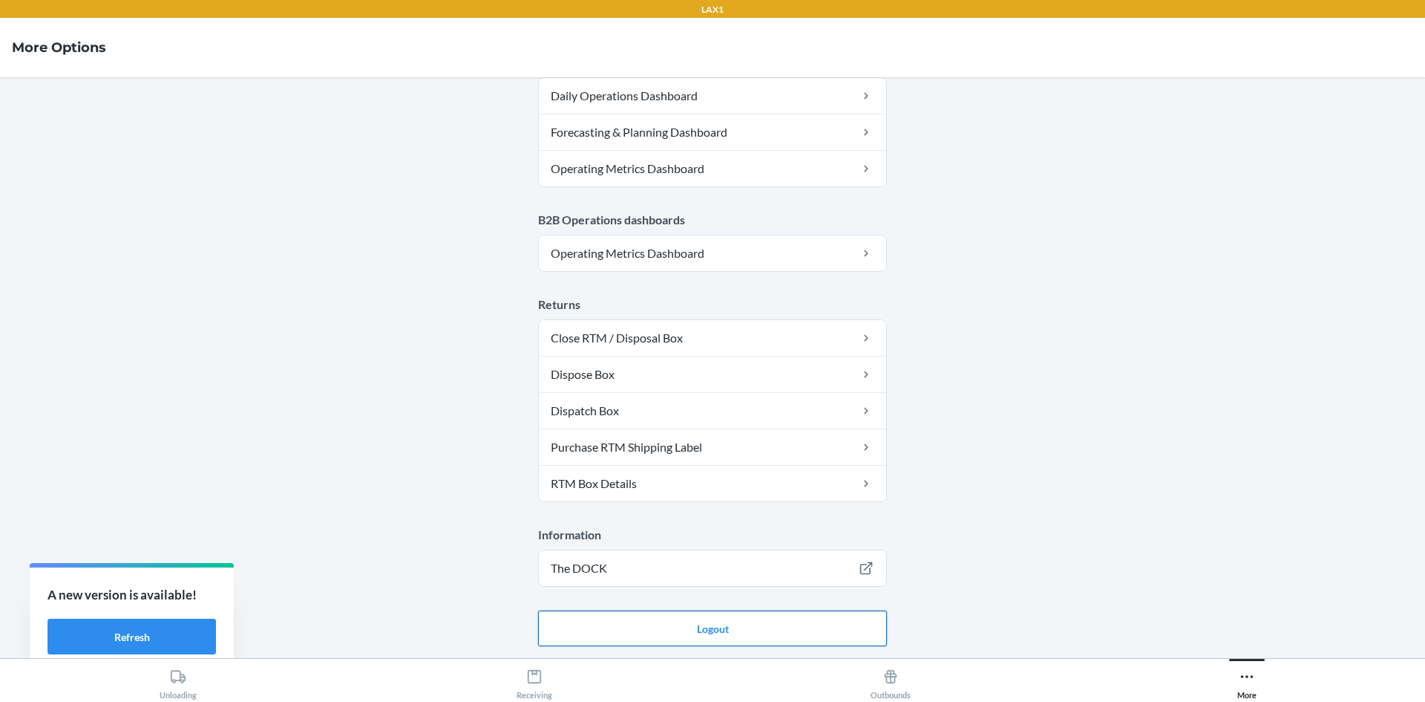
click at [699, 624] on button "Logout" at bounding box center [712, 628] width 349 height 36
